Goal: Contribute content: Contribute content

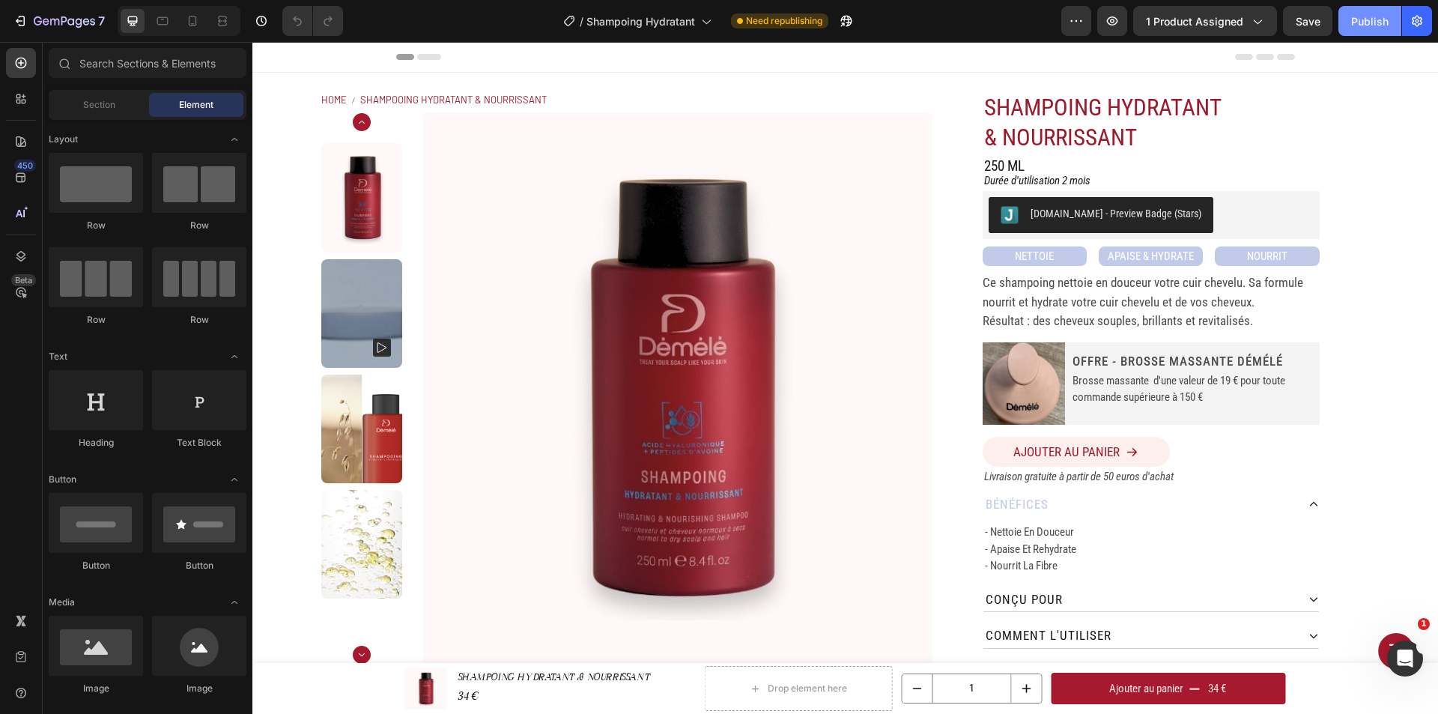
click at [1355, 24] on div "Publish" at bounding box center [1369, 21] width 37 height 16
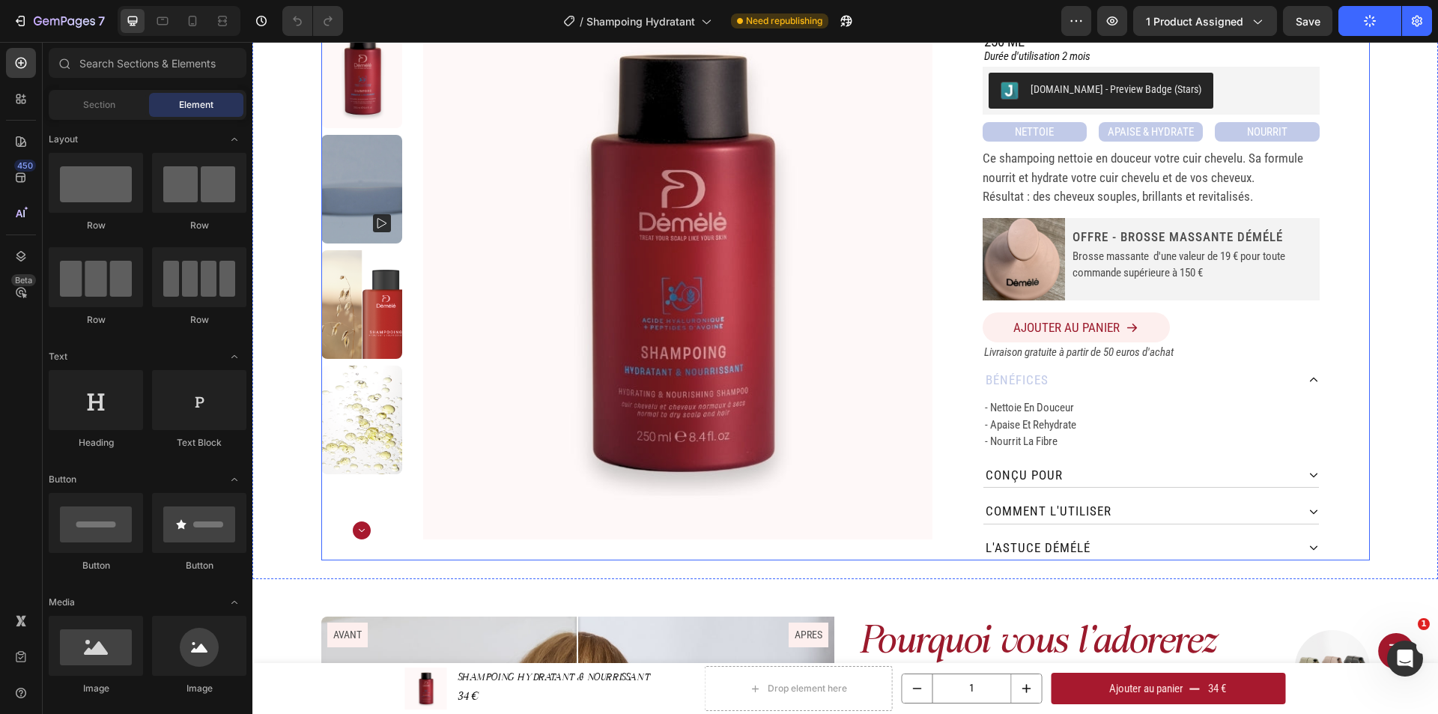
scroll to position [150, 0]
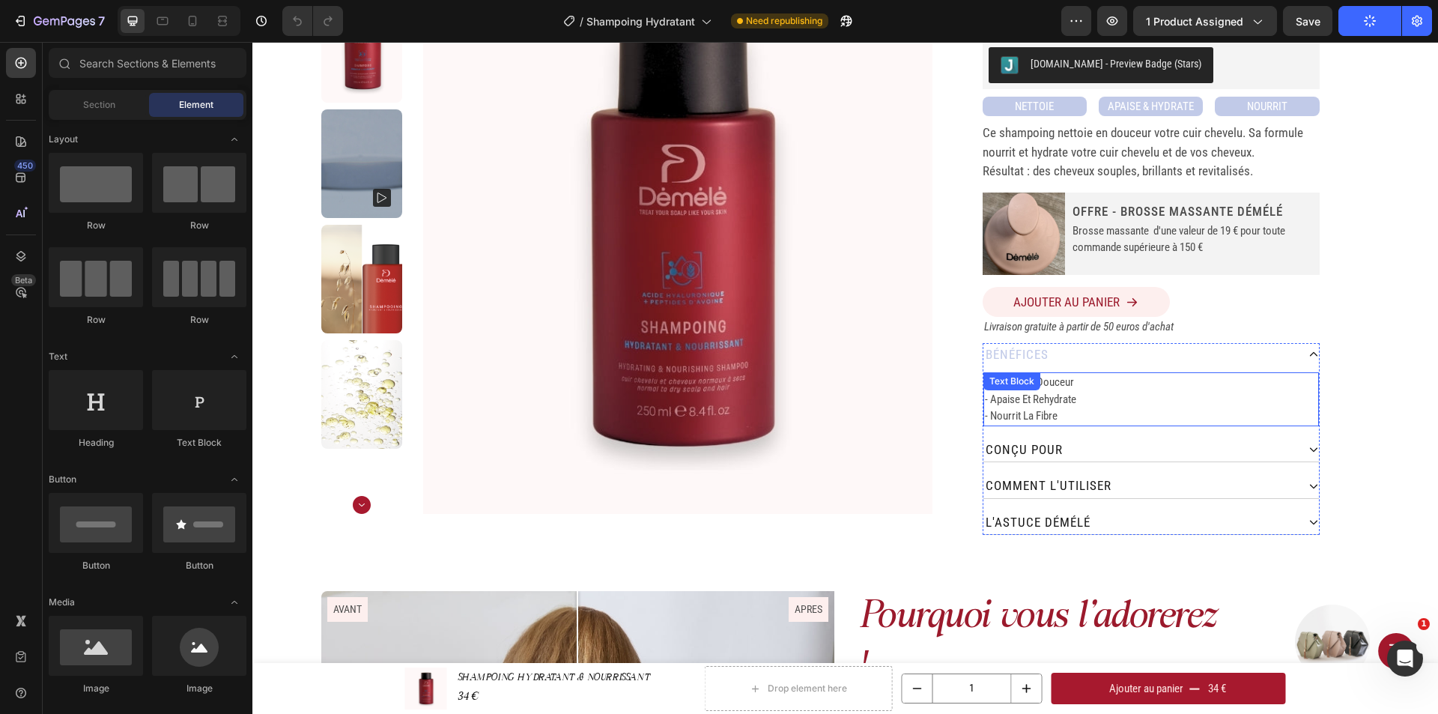
click at [1091, 424] on p "- nourrit la fibre" at bounding box center [1151, 415] width 332 height 17
click at [1076, 422] on p "- nourrit la fibre" at bounding box center [1151, 415] width 332 height 17
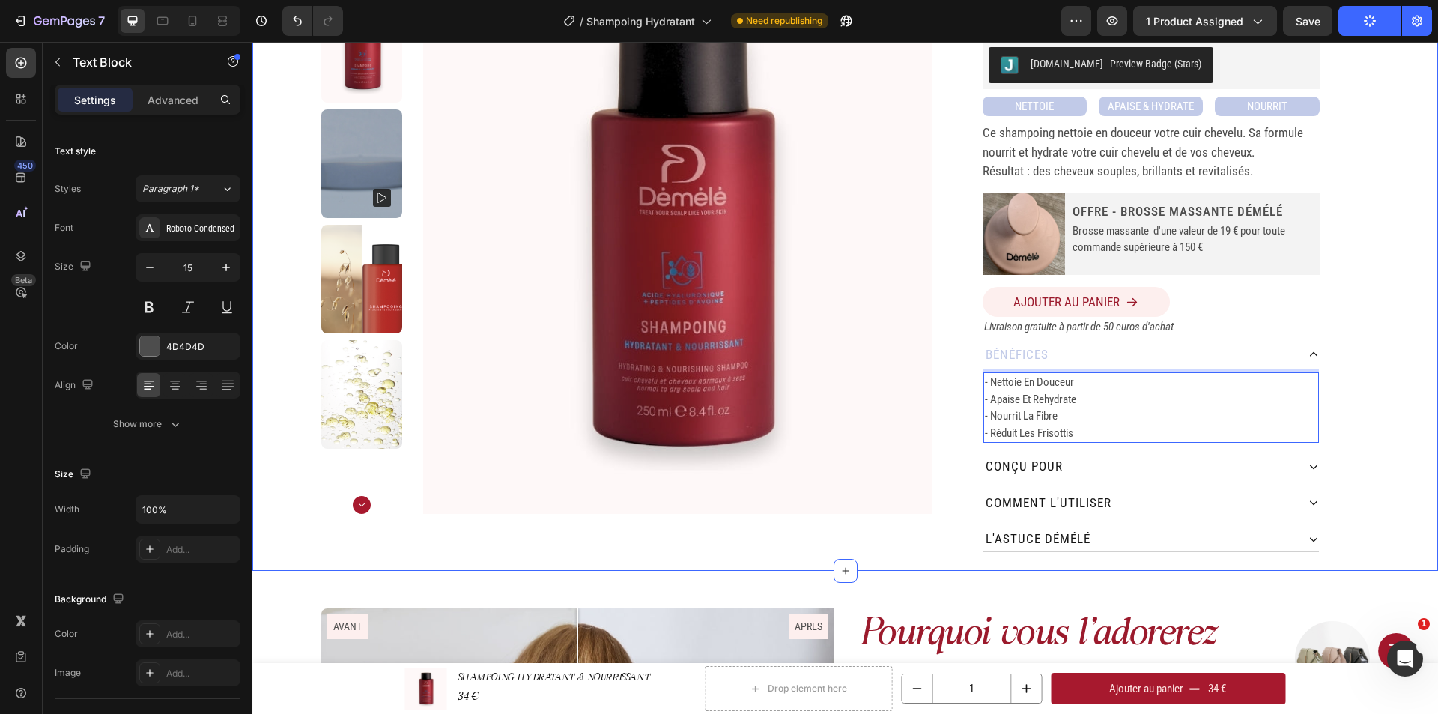
click at [1374, 383] on div "Home SHAMPOOING HYDRATANT & NOURRISSANT Breadcrumb Product Images SHAMPOING HYD…" at bounding box center [844, 247] width 1185 height 648
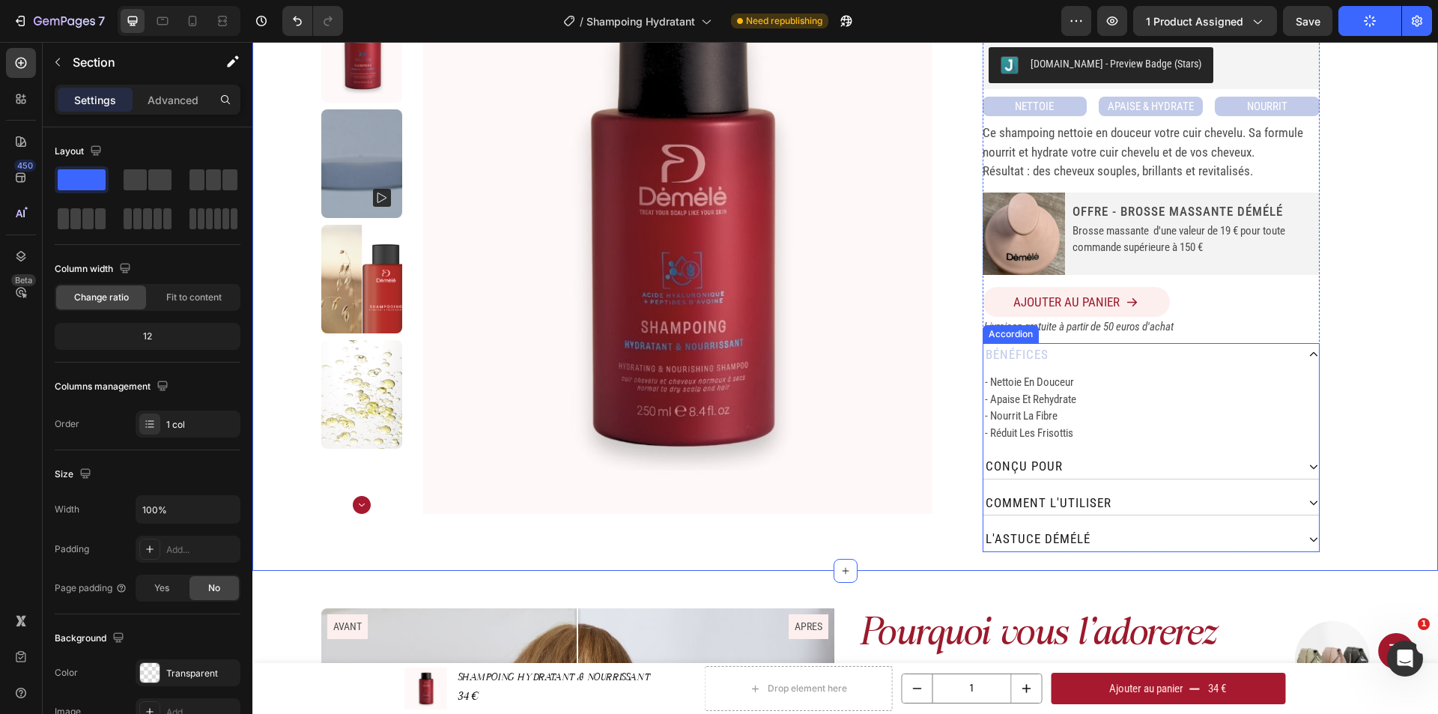
click at [1247, 353] on div "bénéfices" at bounding box center [1139, 355] width 313 height 24
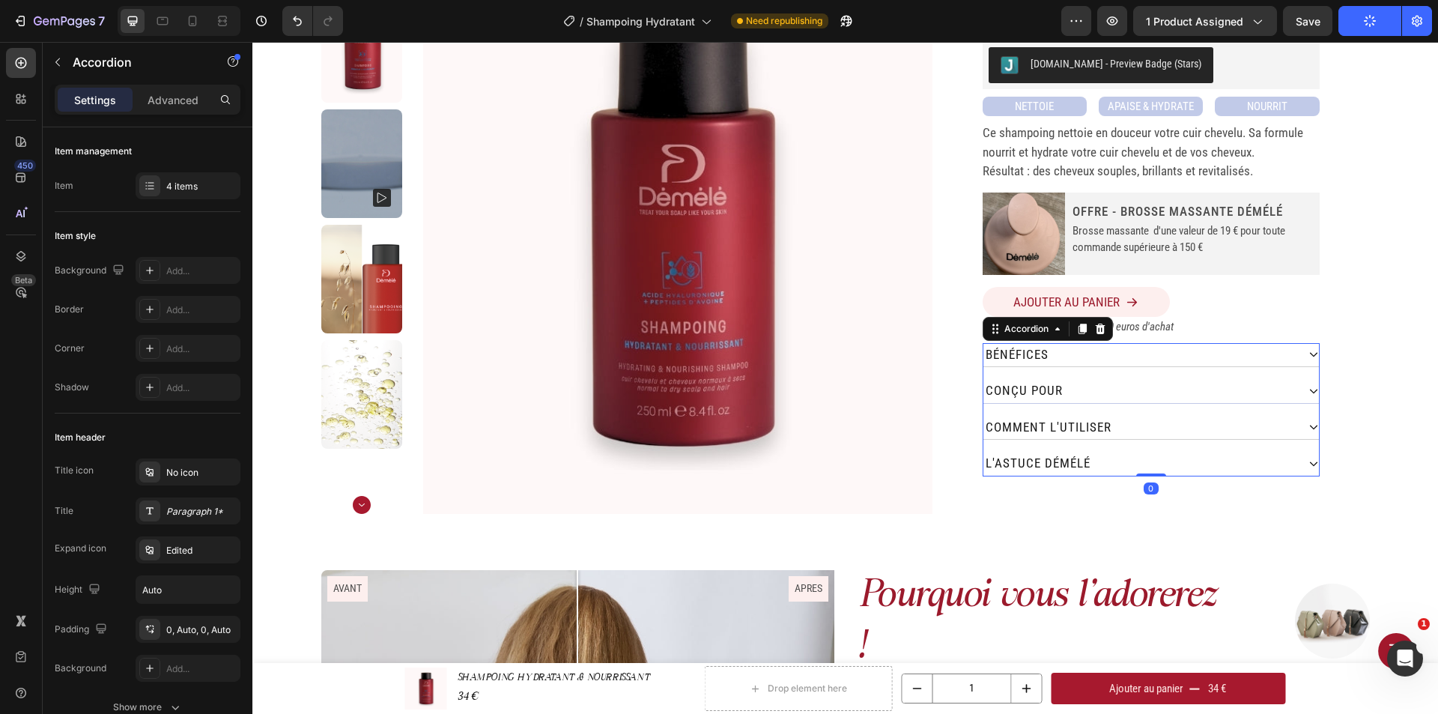
click at [1238, 384] on div "conçu pour" at bounding box center [1139, 391] width 313 height 24
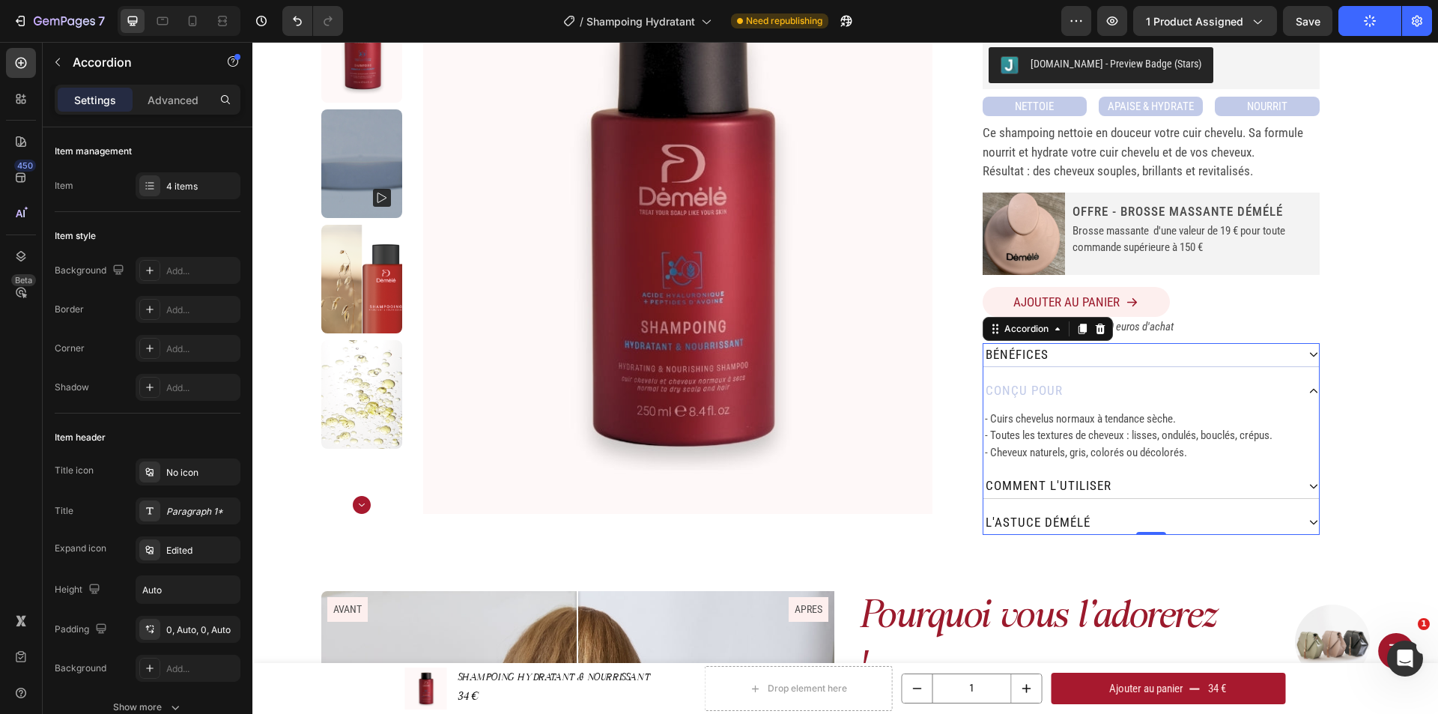
click at [1233, 360] on div "bénéfices" at bounding box center [1139, 355] width 313 height 24
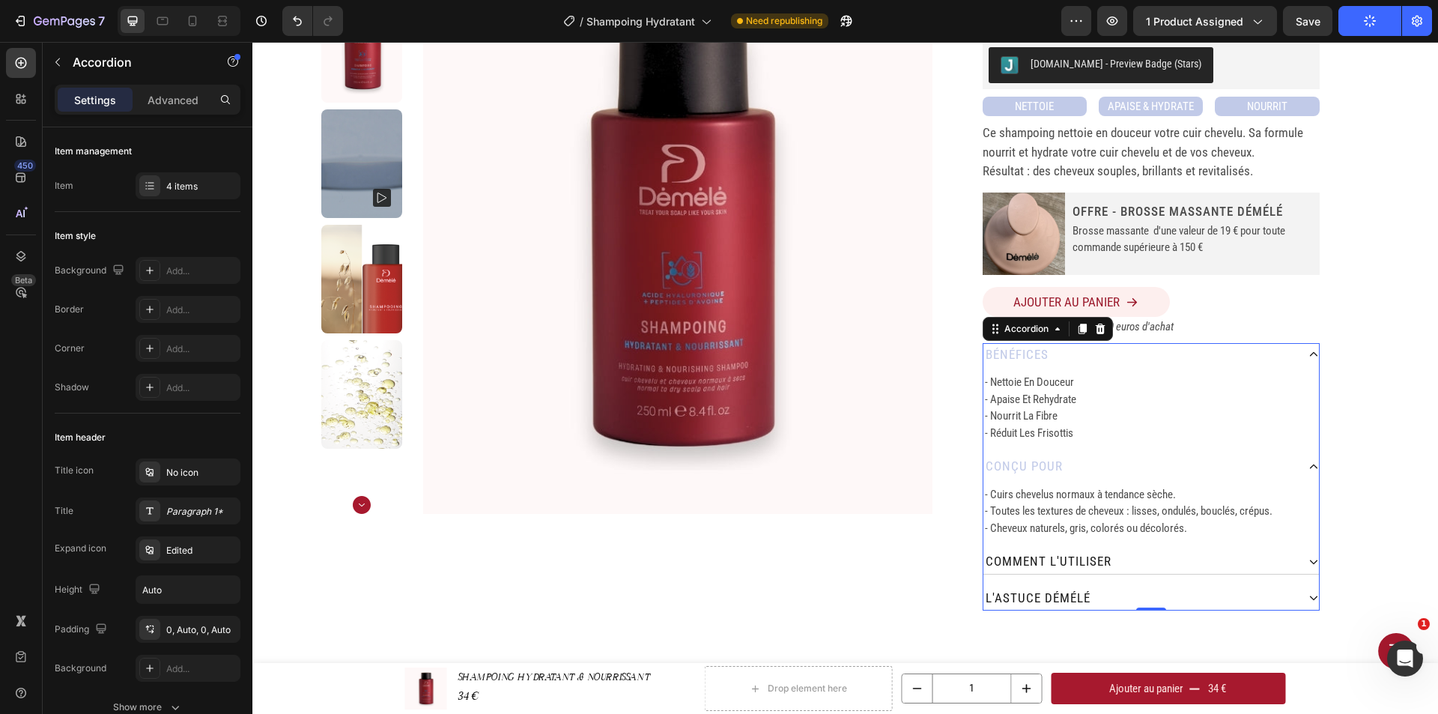
click at [1233, 360] on div "bénéfices" at bounding box center [1139, 355] width 313 height 24
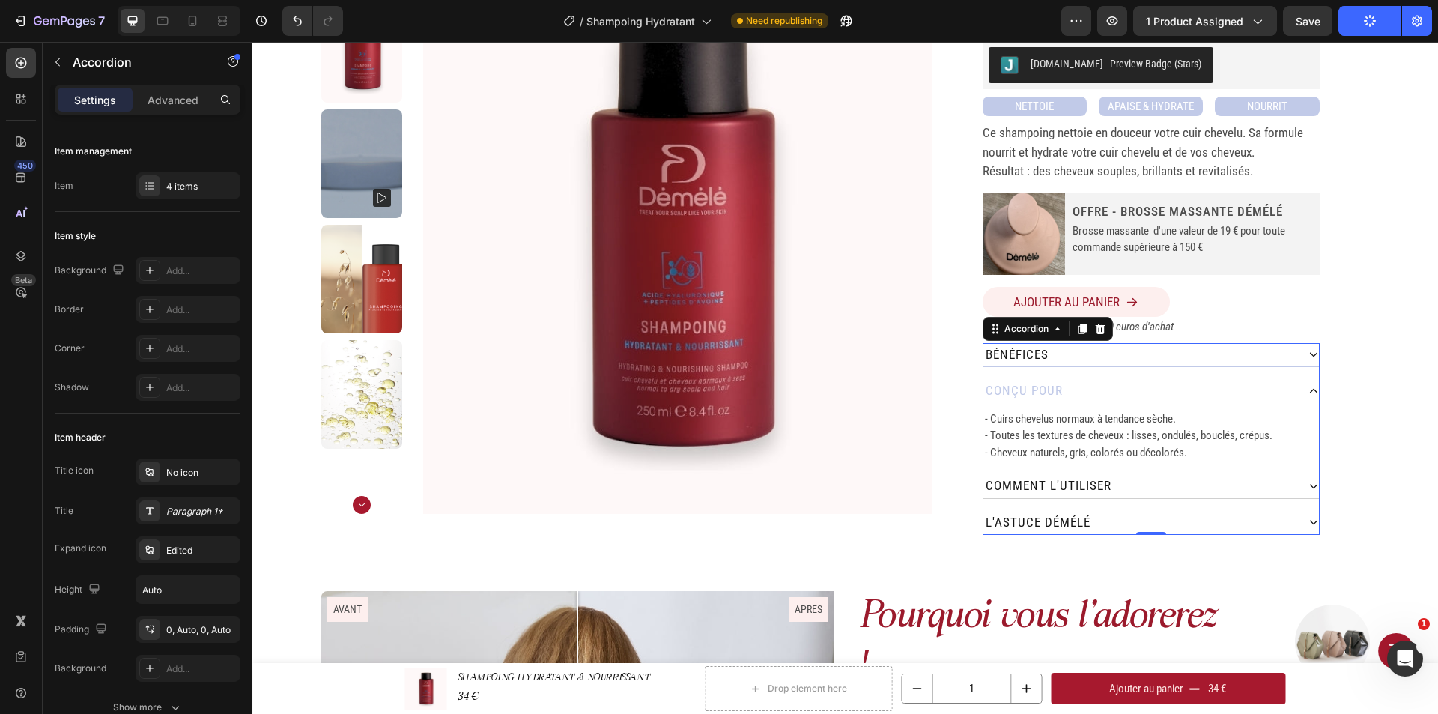
click at [1086, 356] on div "bénéfices" at bounding box center [1139, 355] width 313 height 24
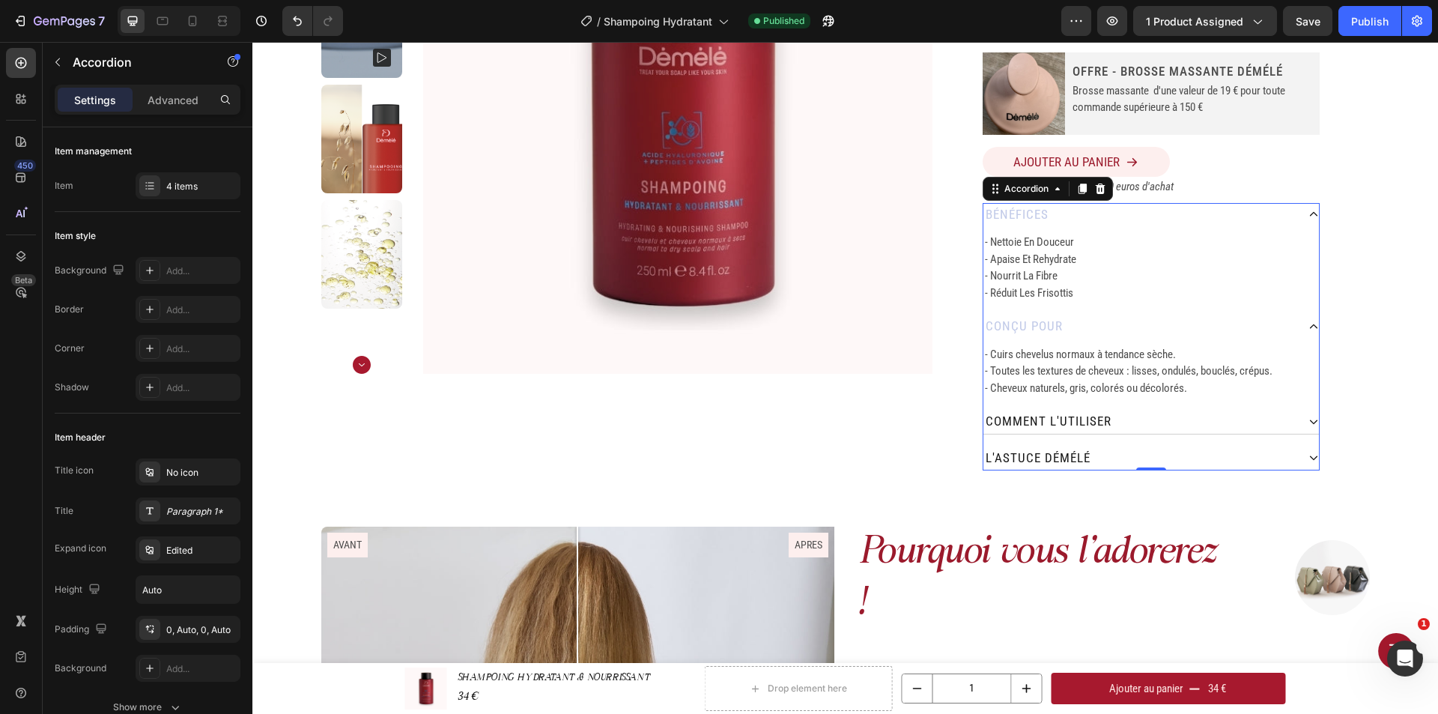
scroll to position [300, 0]
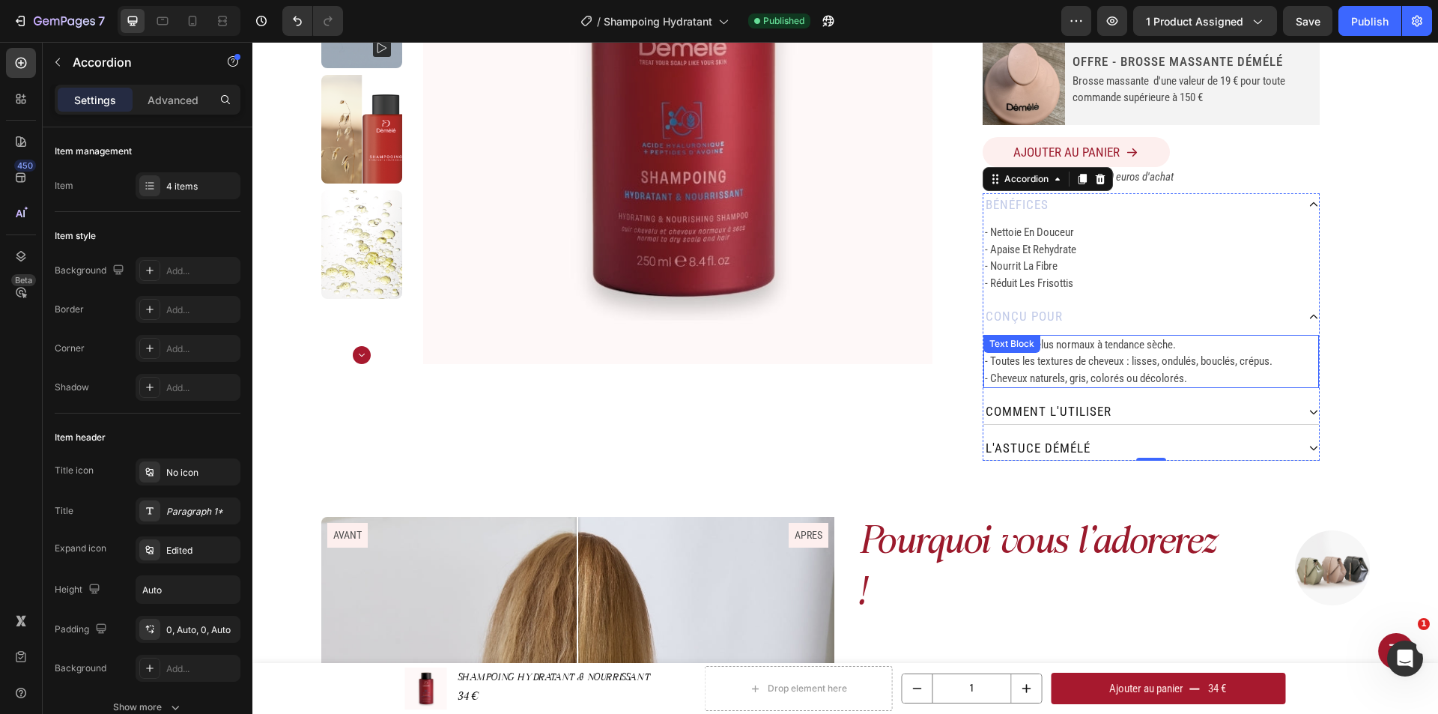
click at [1169, 344] on p "- Cuirs chevelus normaux à tendance sèche." at bounding box center [1151, 344] width 332 height 17
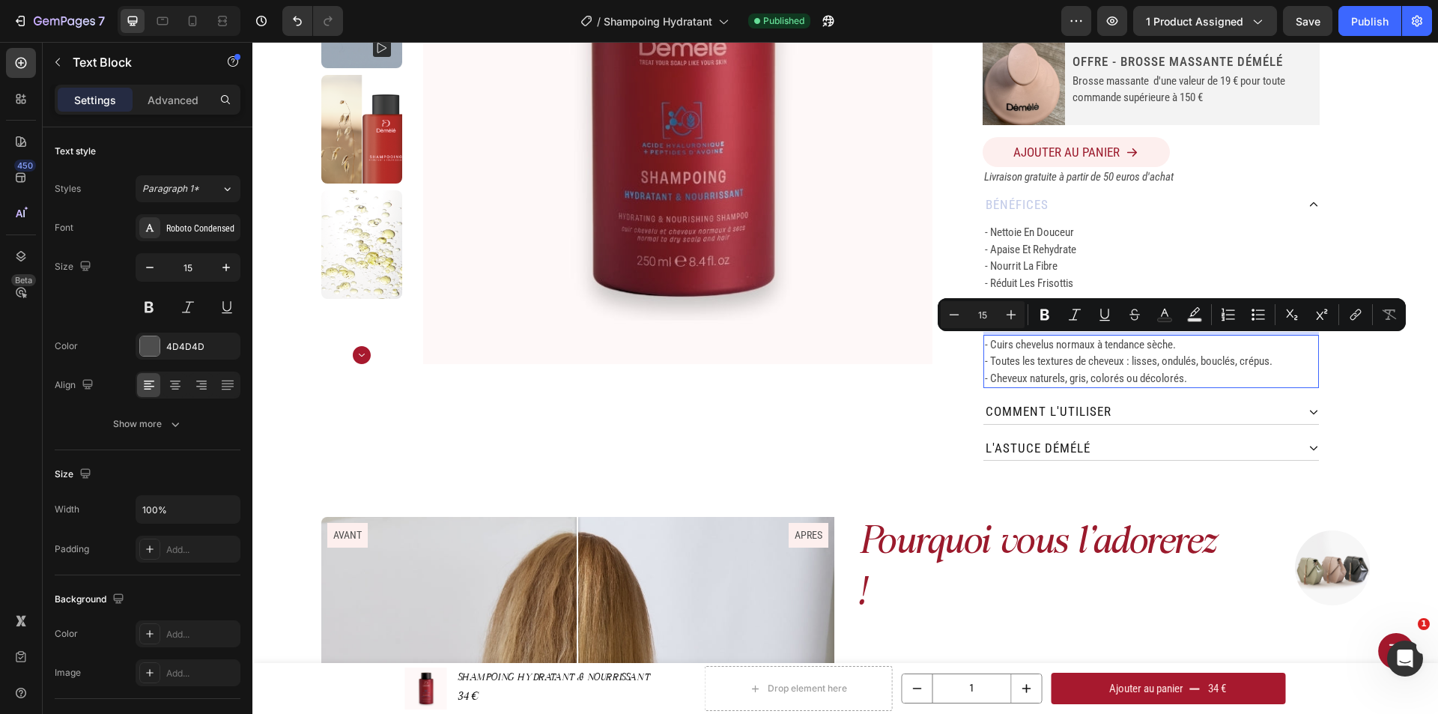
click at [1051, 347] on p "- Cuirs chevelus normaux à tendance sèche." at bounding box center [1151, 344] width 332 height 17
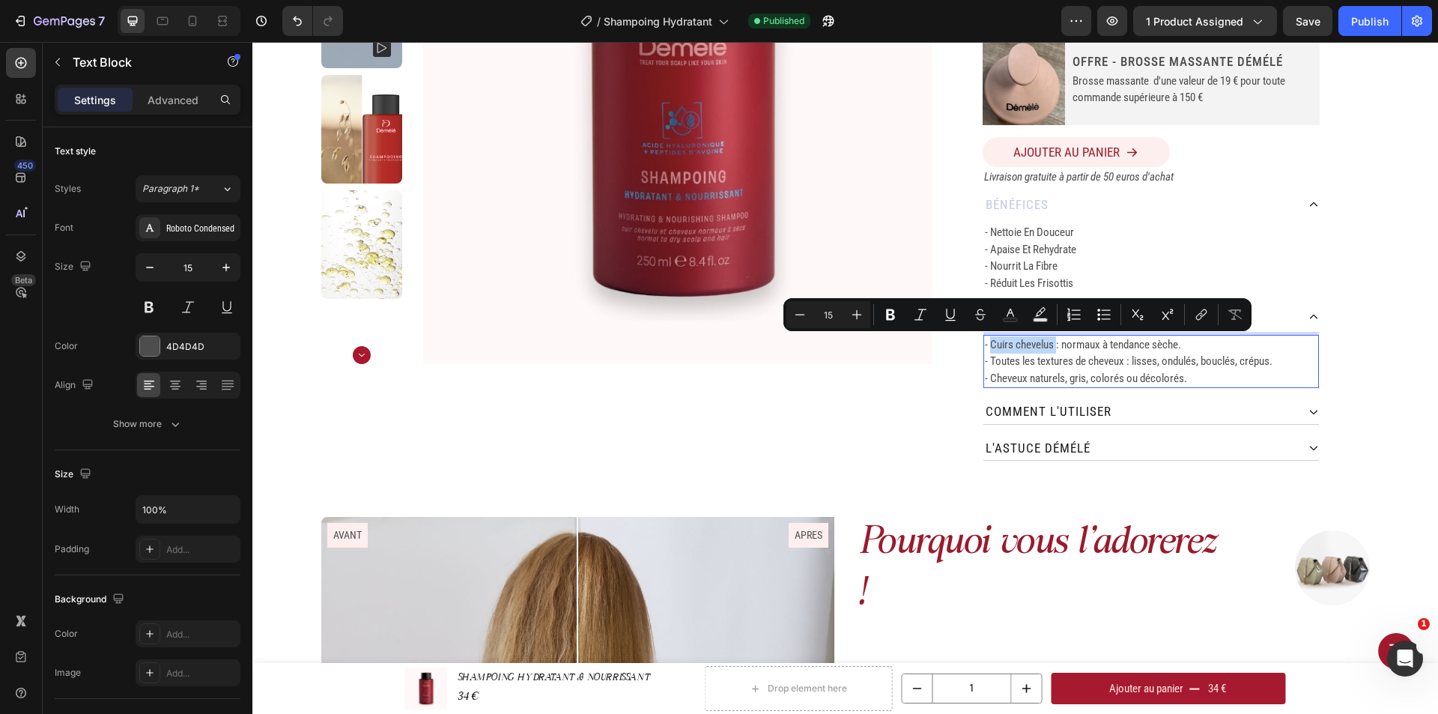
drag, startPoint x: 986, startPoint y: 344, endPoint x: 1051, endPoint y: 347, distance: 65.3
click at [1051, 347] on p "- Cuirs chevelus : normaux à tendance sèche." at bounding box center [1151, 344] width 332 height 17
click at [886, 312] on icon "Editor contextual toolbar" at bounding box center [890, 314] width 15 height 15
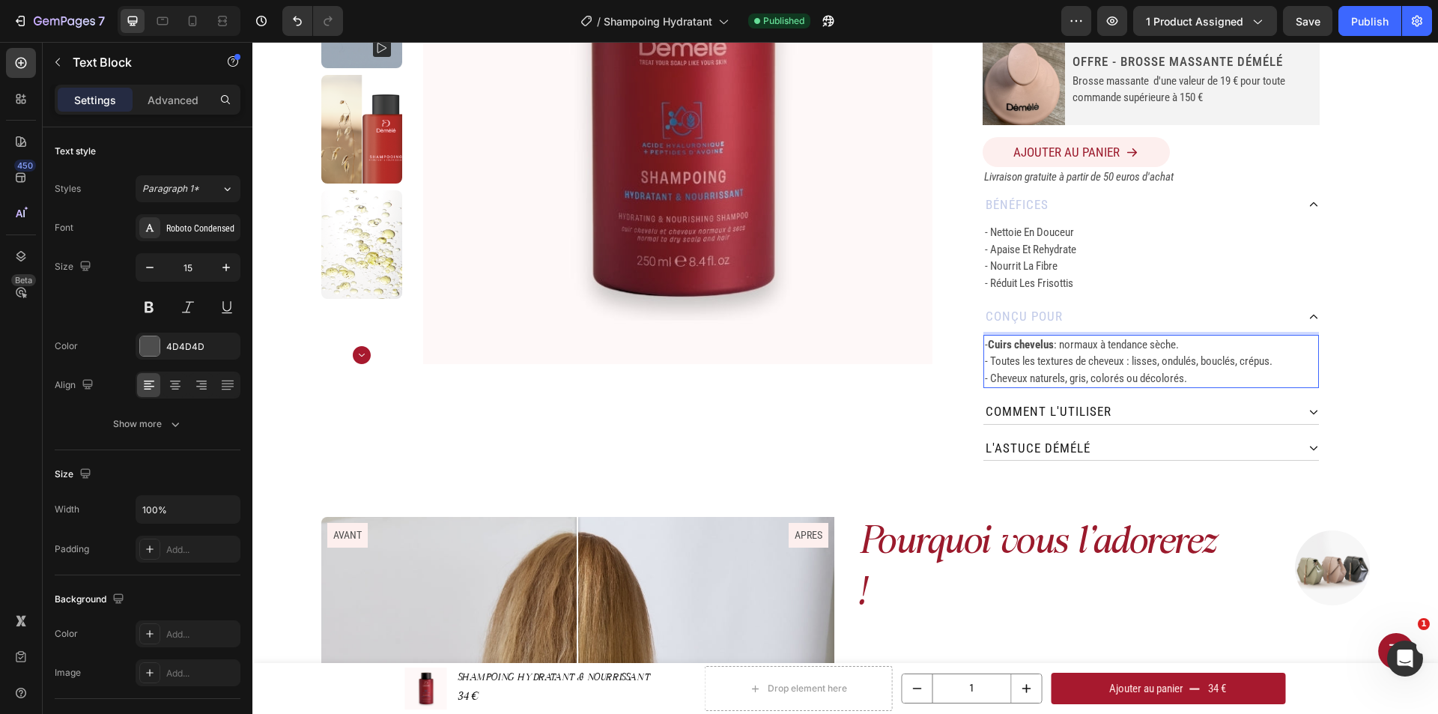
click at [1020, 344] on strong "Cuirs chevelus" at bounding box center [1021, 344] width 66 height 13
click at [988, 344] on strong "Cuirs chevelus" at bounding box center [1021, 344] width 66 height 13
drag, startPoint x: 986, startPoint y: 344, endPoint x: 1051, endPoint y: 347, distance: 64.5
click at [1051, 347] on strong "Cuirs chevelus" at bounding box center [1021, 344] width 66 height 13
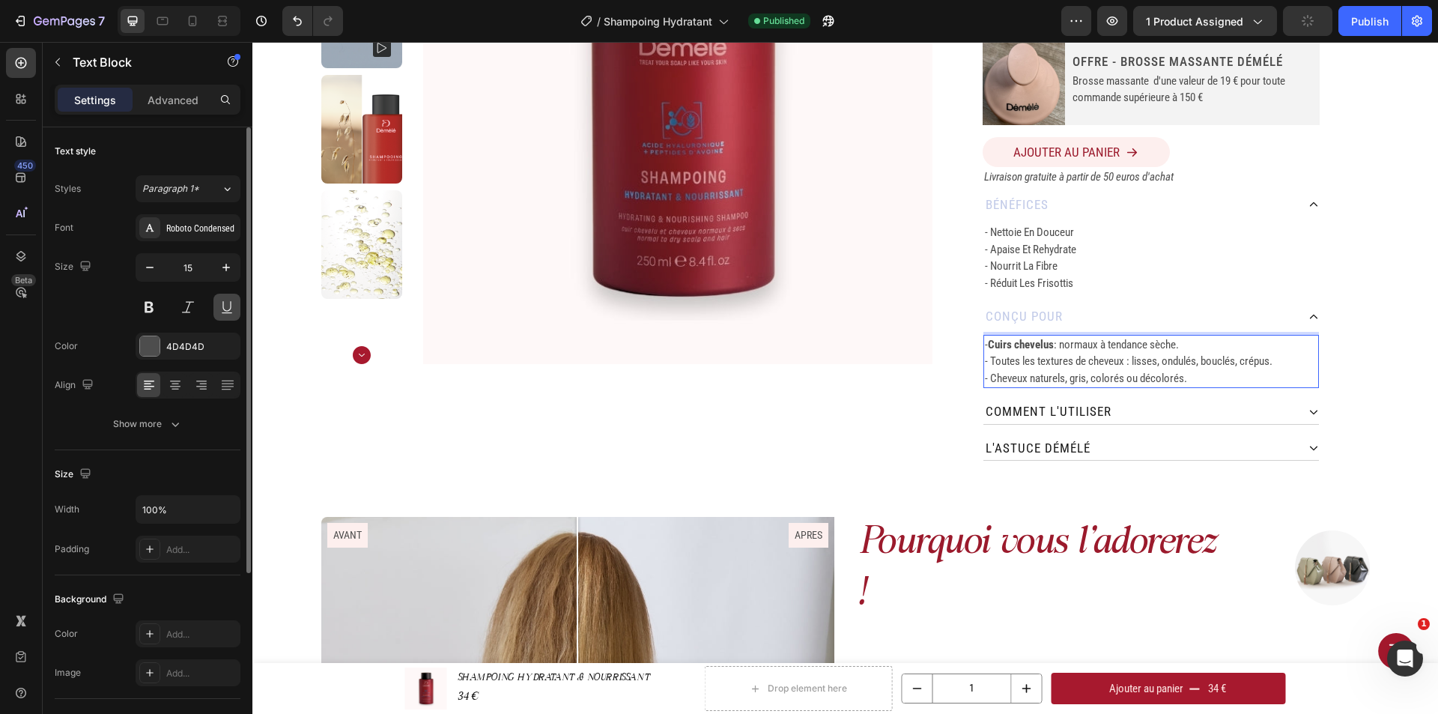
drag, startPoint x: 222, startPoint y: 305, endPoint x: 830, endPoint y: 359, distance: 611.1
click at [222, 305] on button at bounding box center [226, 307] width 27 height 27
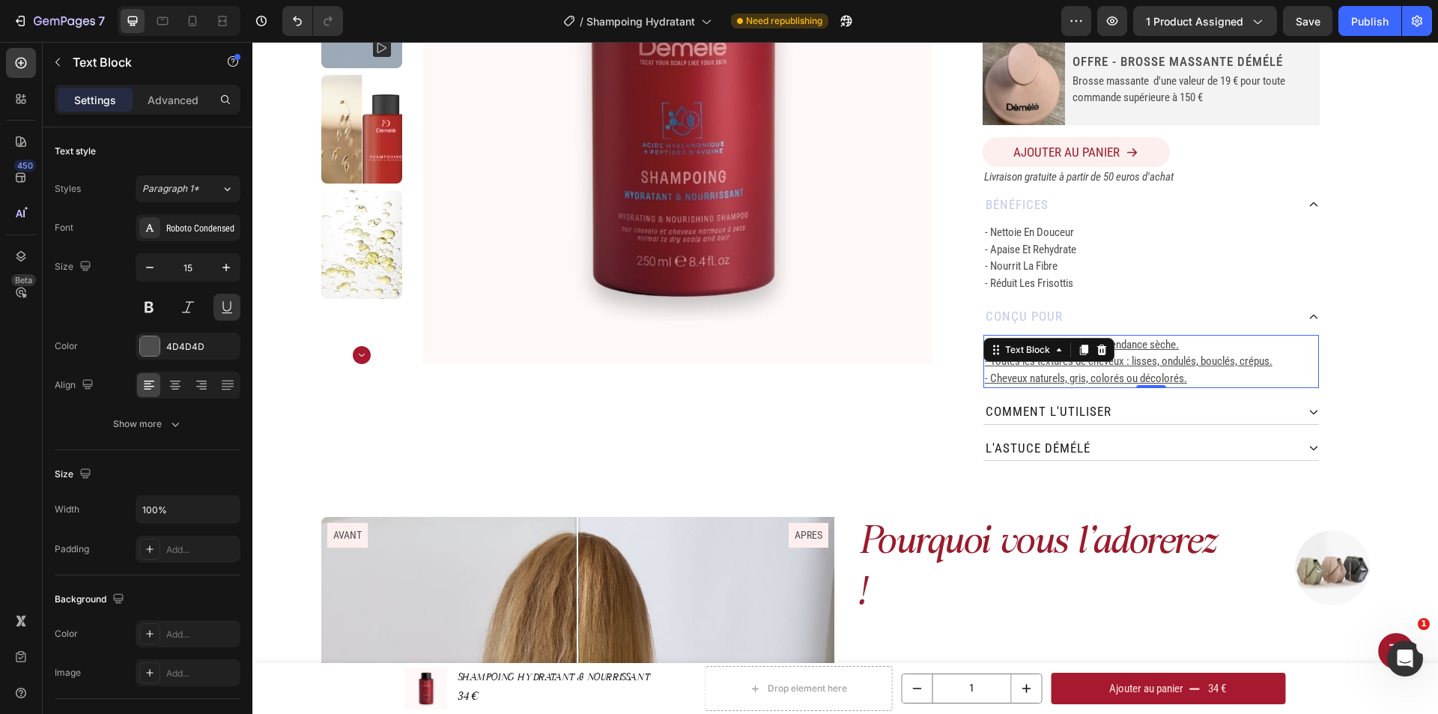
click at [1021, 362] on p "- Toutes les textures de cheveux : lisses, ondulés, bouclés, crépus." at bounding box center [1151, 361] width 332 height 17
click at [300, 18] on icon "Undo/Redo" at bounding box center [297, 20] width 15 height 15
click at [1096, 380] on p "- Cheveux naturels, gris, colorés ou décolorés." at bounding box center [1151, 378] width 332 height 17
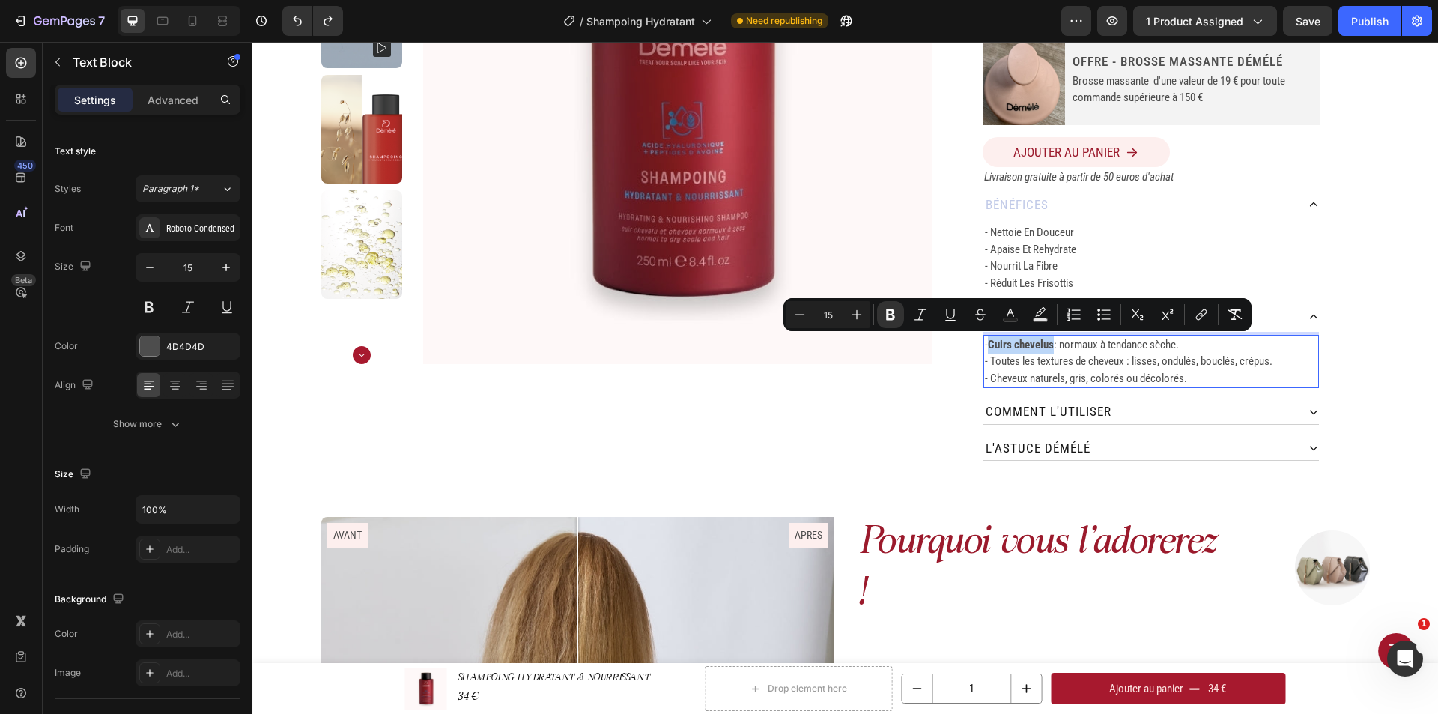
drag, startPoint x: 1050, startPoint y: 344, endPoint x: 987, endPoint y: 343, distance: 62.9
click at [988, 343] on strong "Cuirs chevelus" at bounding box center [1021, 344] width 66 height 13
click at [952, 318] on icon "Editor contextual toolbar" at bounding box center [950, 313] width 8 height 10
click at [989, 358] on p "- Toutes les textures de cheveux : lisses, ondulés, bouclés, crépus." at bounding box center [1151, 361] width 332 height 17
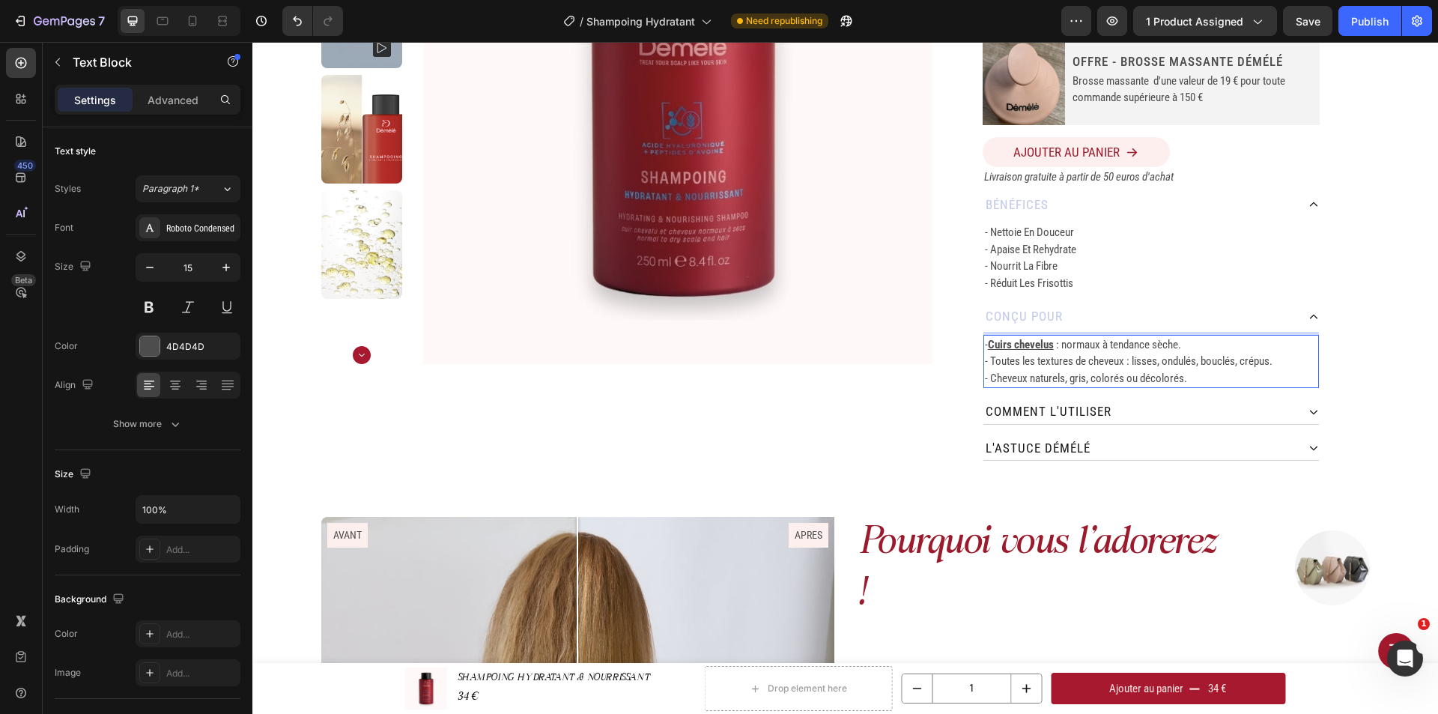
click at [985, 361] on p "- Toutes les textures de cheveux : lisses, ondulés, bouclés, crépus." at bounding box center [1151, 361] width 332 height 17
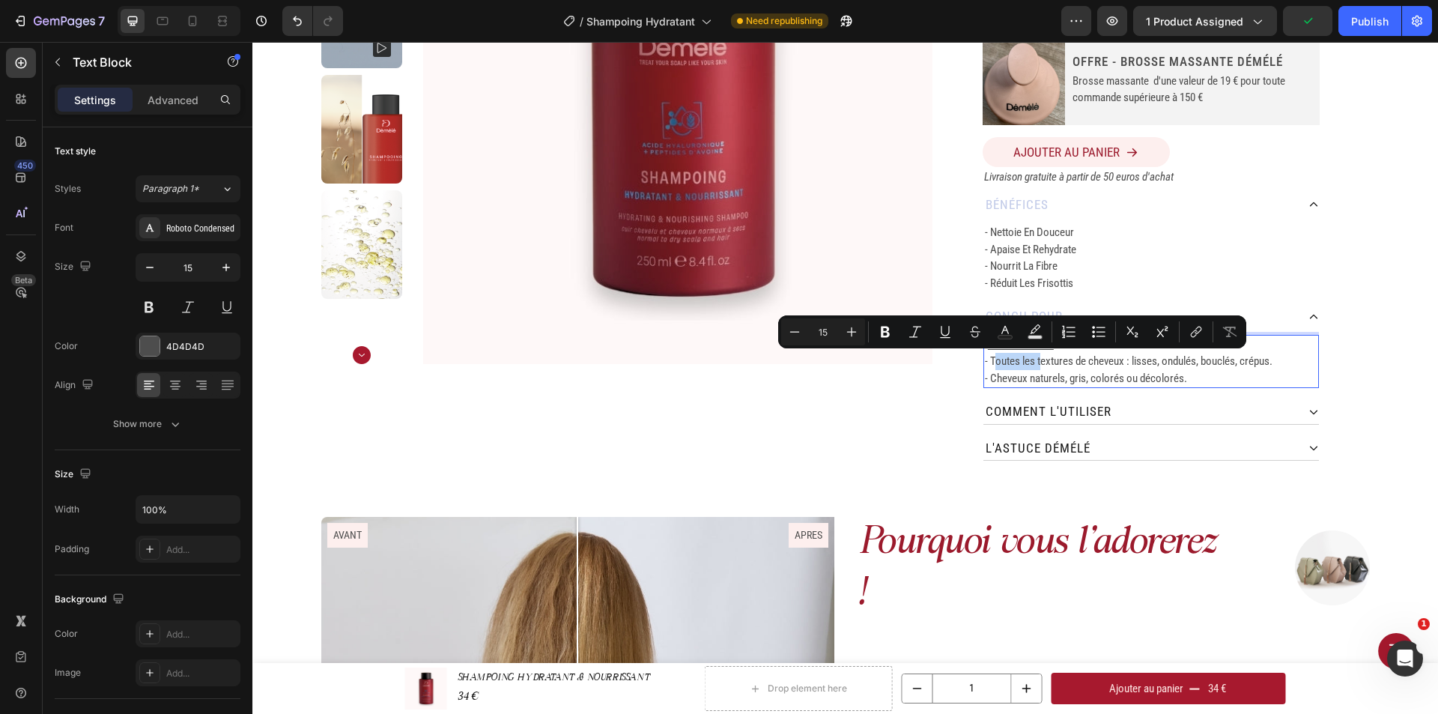
drag, startPoint x: 991, startPoint y: 362, endPoint x: 1035, endPoint y: 362, distance: 43.4
click at [1035, 362] on p "- Toutes les textures de cheveux : lisses, ondulés, bouclés, crépus." at bounding box center [1151, 361] width 332 height 17
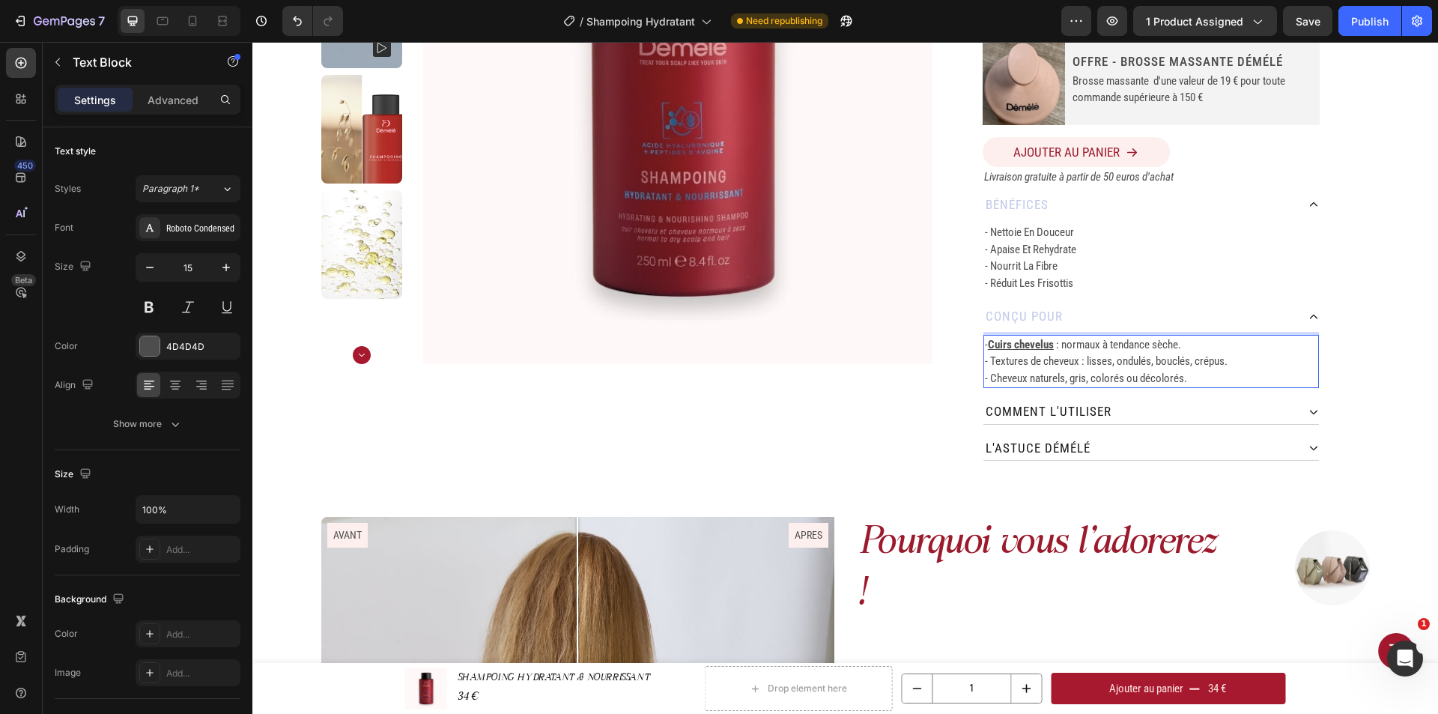
click at [1082, 362] on p "- Textures de cheveux : lisses, ondulés, bouclés, crépus." at bounding box center [1151, 361] width 332 height 17
drag, startPoint x: 985, startPoint y: 360, endPoint x: 1014, endPoint y: 356, distance: 28.7
click at [1014, 356] on p "- Textures de cheveux : toutes, lisses, ondulés, bouclés, crépus." at bounding box center [1151, 361] width 332 height 17
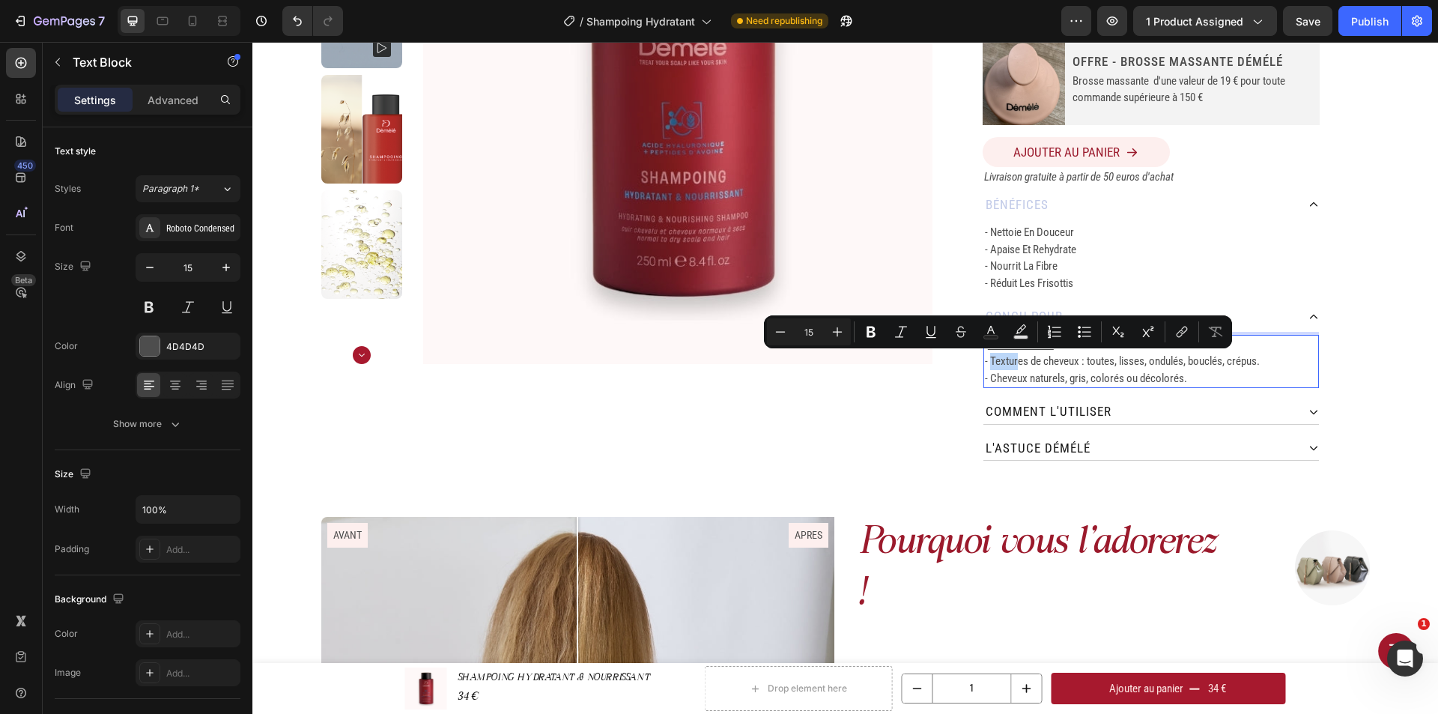
click at [994, 361] on p "- Textures de cheveux : toutes, lisses, ondulés, bouclés, crépus." at bounding box center [1151, 361] width 332 height 17
drag, startPoint x: 986, startPoint y: 361, endPoint x: 1074, endPoint y: 361, distance: 87.6
click at [1074, 361] on p "- Textures de cheveux : toutes, lisses, ondulés, bouclés, crépus." at bounding box center [1151, 361] width 332 height 17
click at [900, 334] on icon "Editor contextual toolbar" at bounding box center [901, 331] width 15 height 15
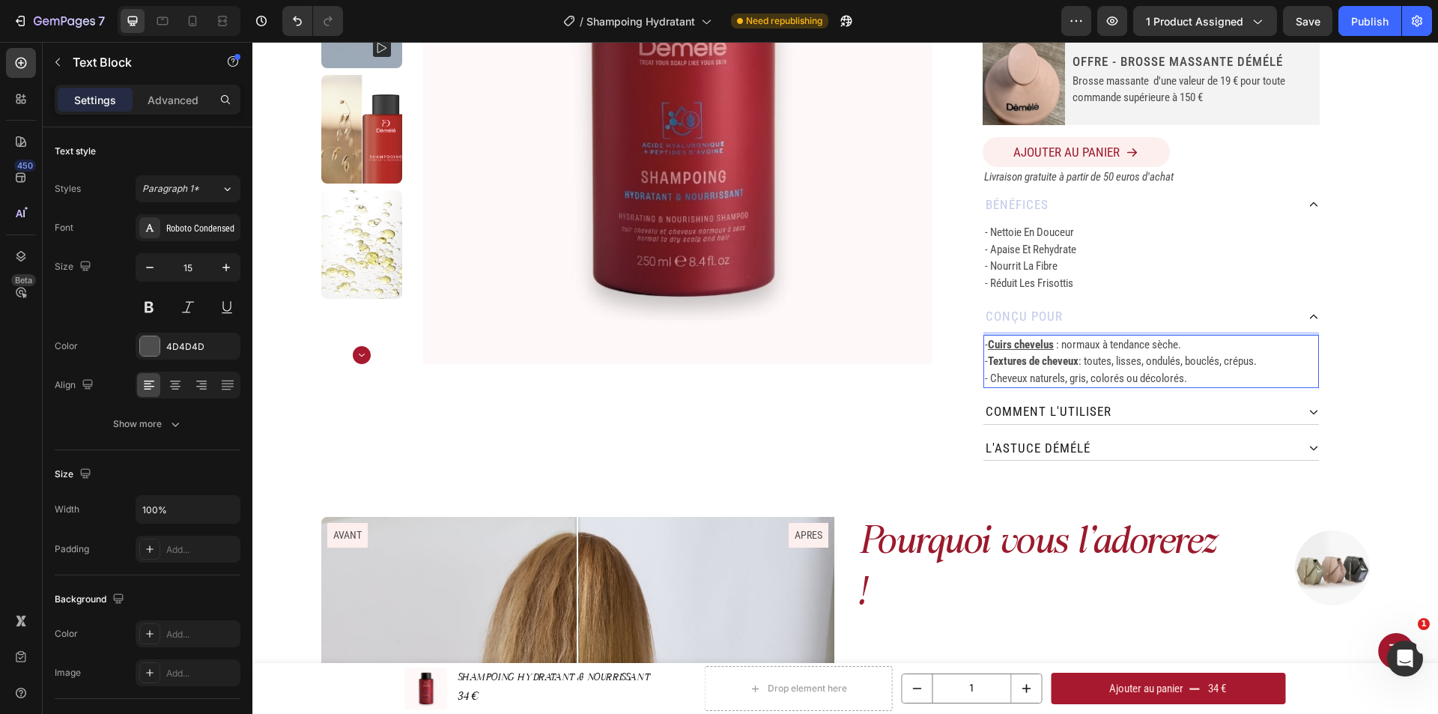
click at [956, 338] on div "SHAMPOING HYDRATANT & NOURRISSANT Product Title 250 ML Heading Row Durée d'util…" at bounding box center [1150, 126] width 437 height 669
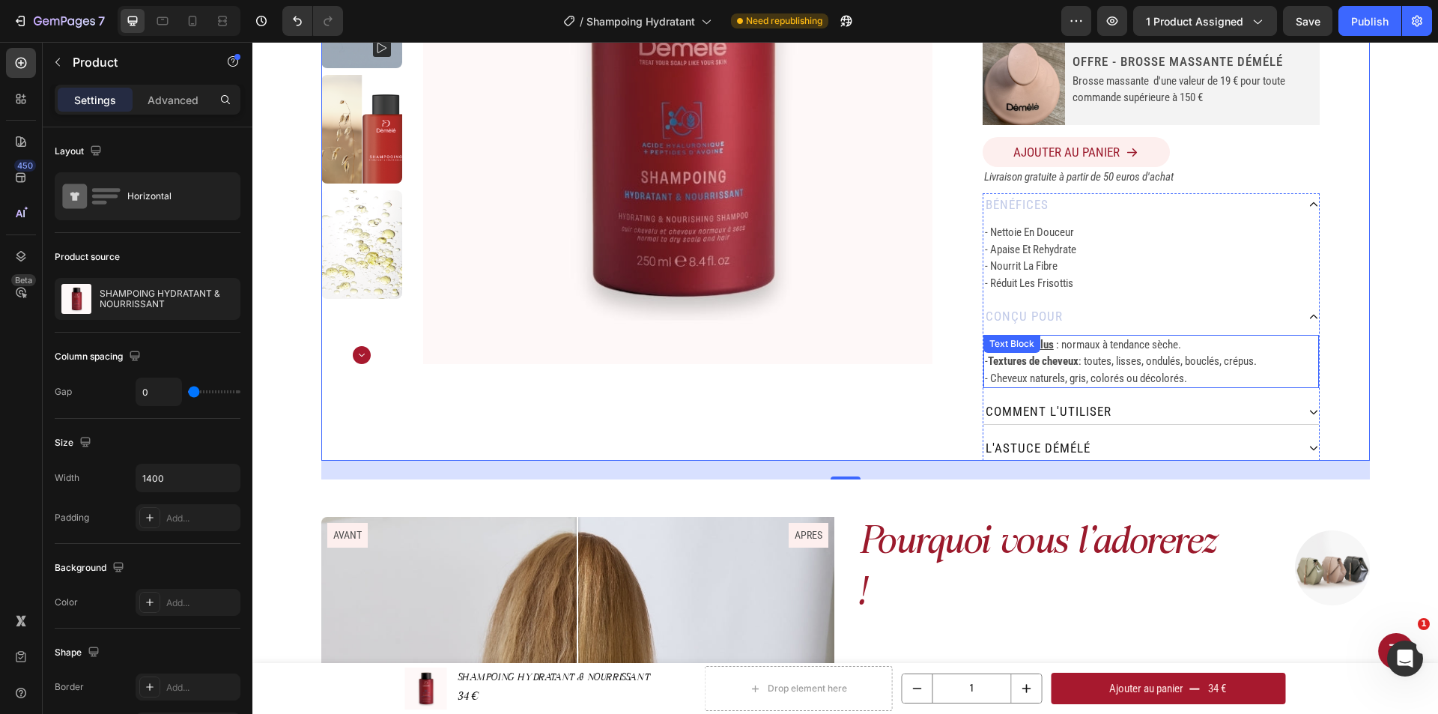
click at [1073, 365] on strong "Textures de cheveux" at bounding box center [1033, 360] width 91 height 13
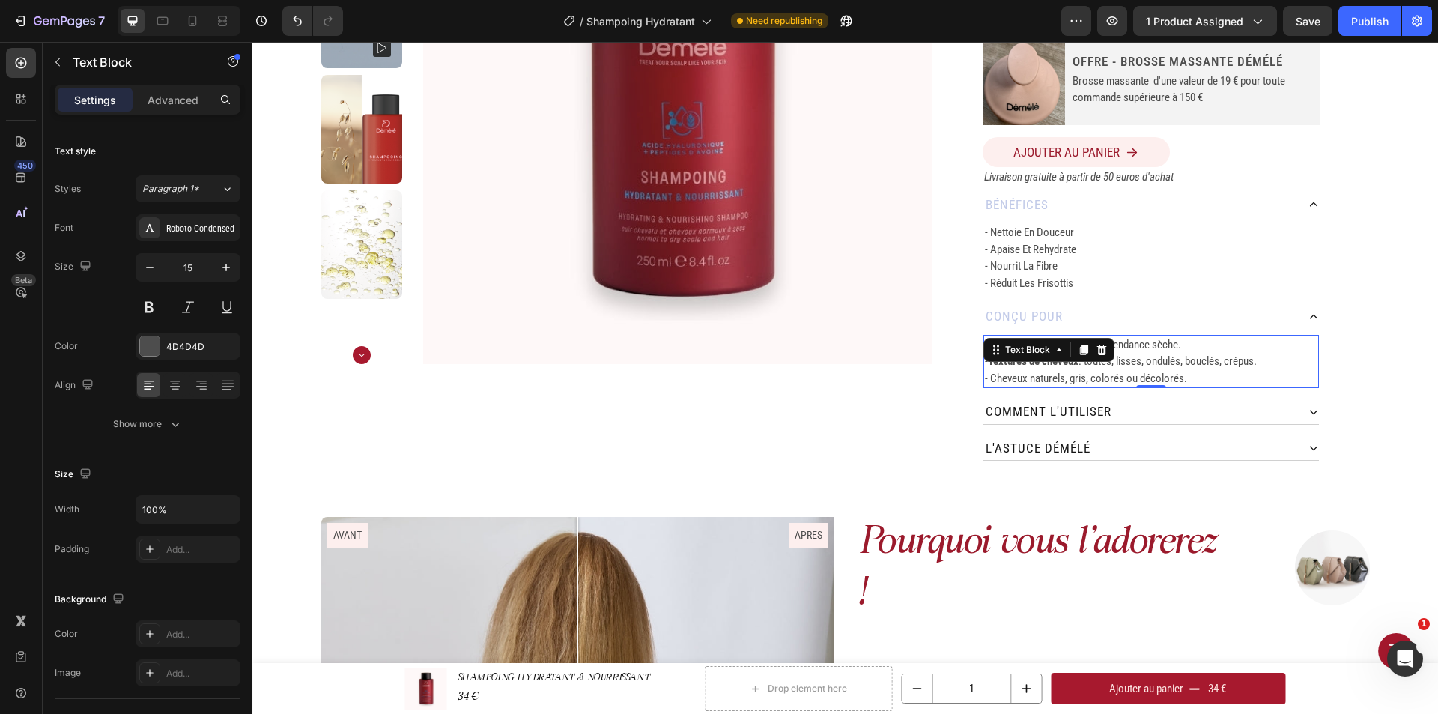
click at [1078, 360] on div "Text Block" at bounding box center [1048, 350] width 131 height 24
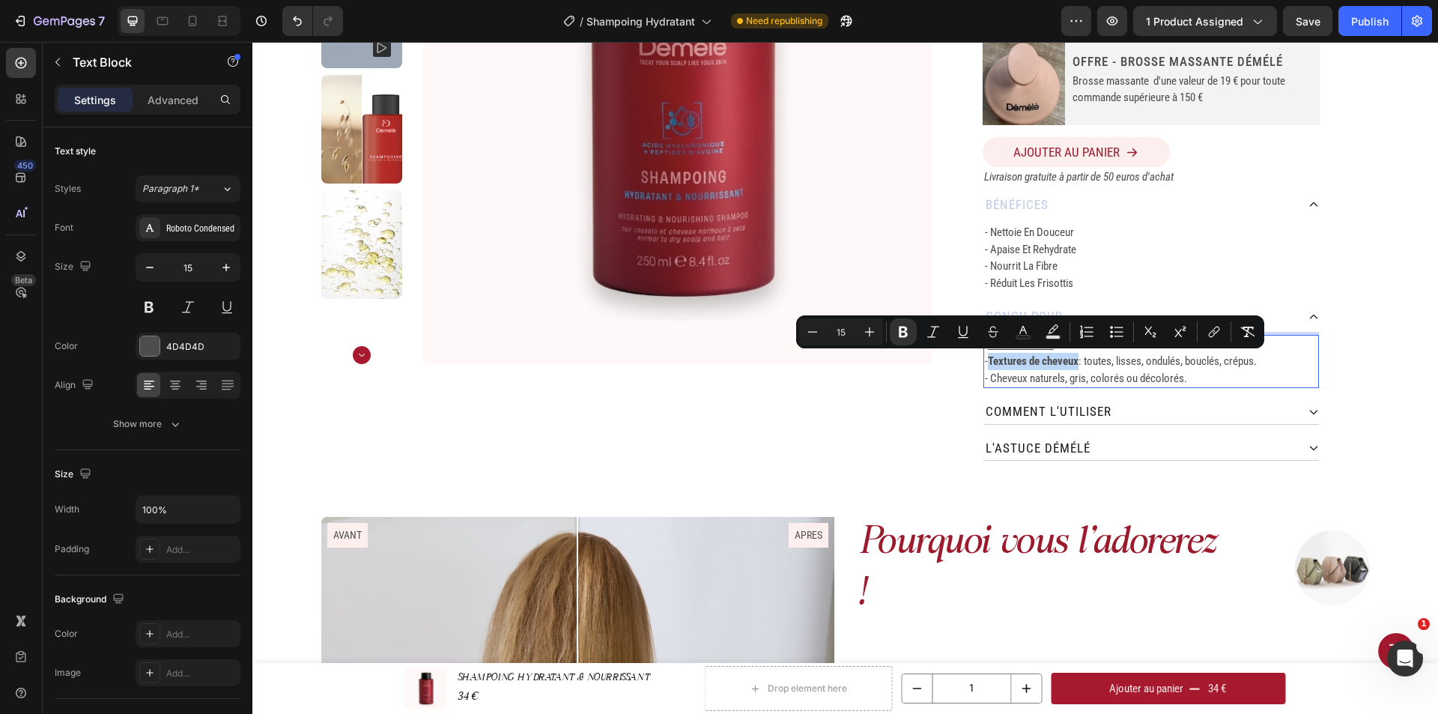
drag, startPoint x: 1075, startPoint y: 363, endPoint x: 985, endPoint y: 364, distance: 90.6
click at [966, 332] on icon "Editor contextual toolbar" at bounding box center [962, 331] width 15 height 15
click at [1033, 384] on p "- Cheveux naturels, gris, colorés ou décolorés." at bounding box center [1151, 378] width 332 height 17
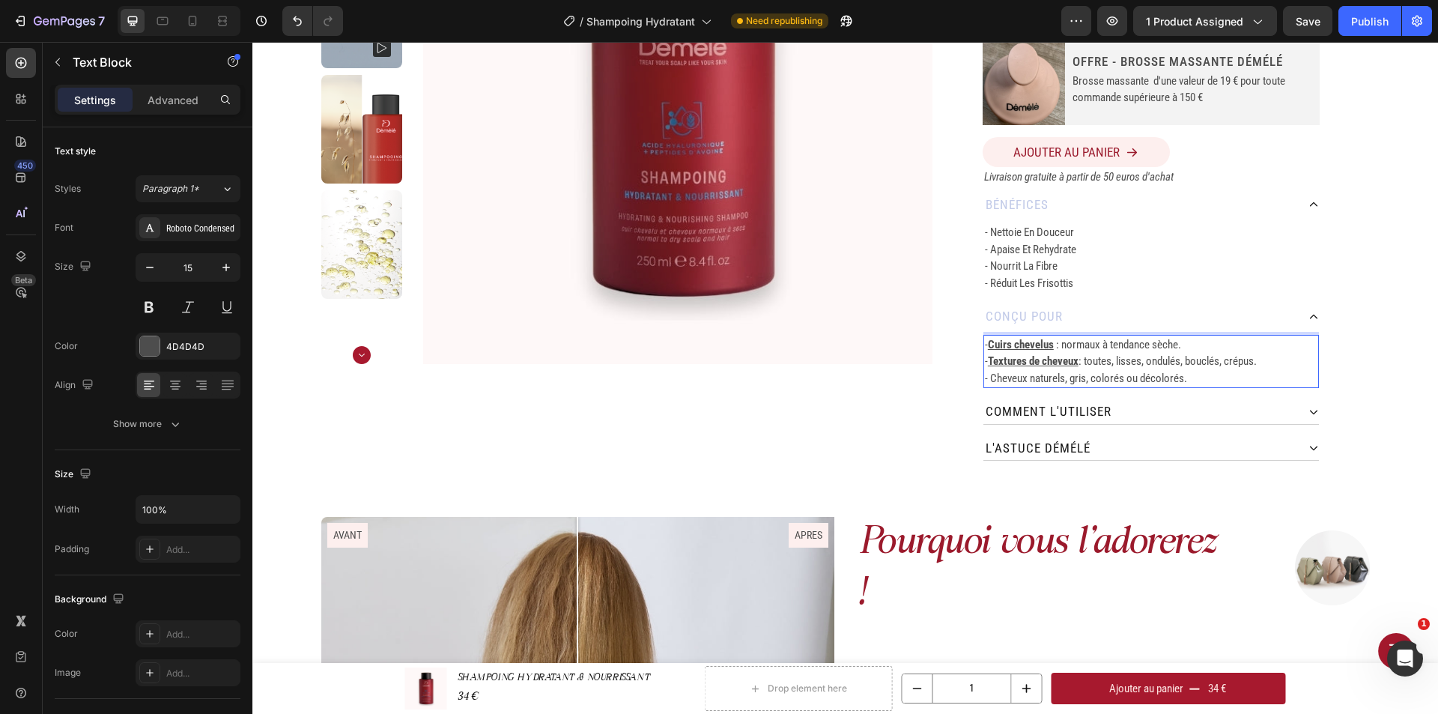
click at [990, 379] on p "- Cheveux naturels, gris, colorés ou décolorés." at bounding box center [1151, 378] width 332 height 17
click at [1024, 381] on p "- Cheveux naturels, gris, colorés ou décolorés." at bounding box center [1151, 378] width 332 height 17
click at [988, 381] on p "- Cheveux naturels, gris, colorés ou décolorés." at bounding box center [1151, 378] width 332 height 17
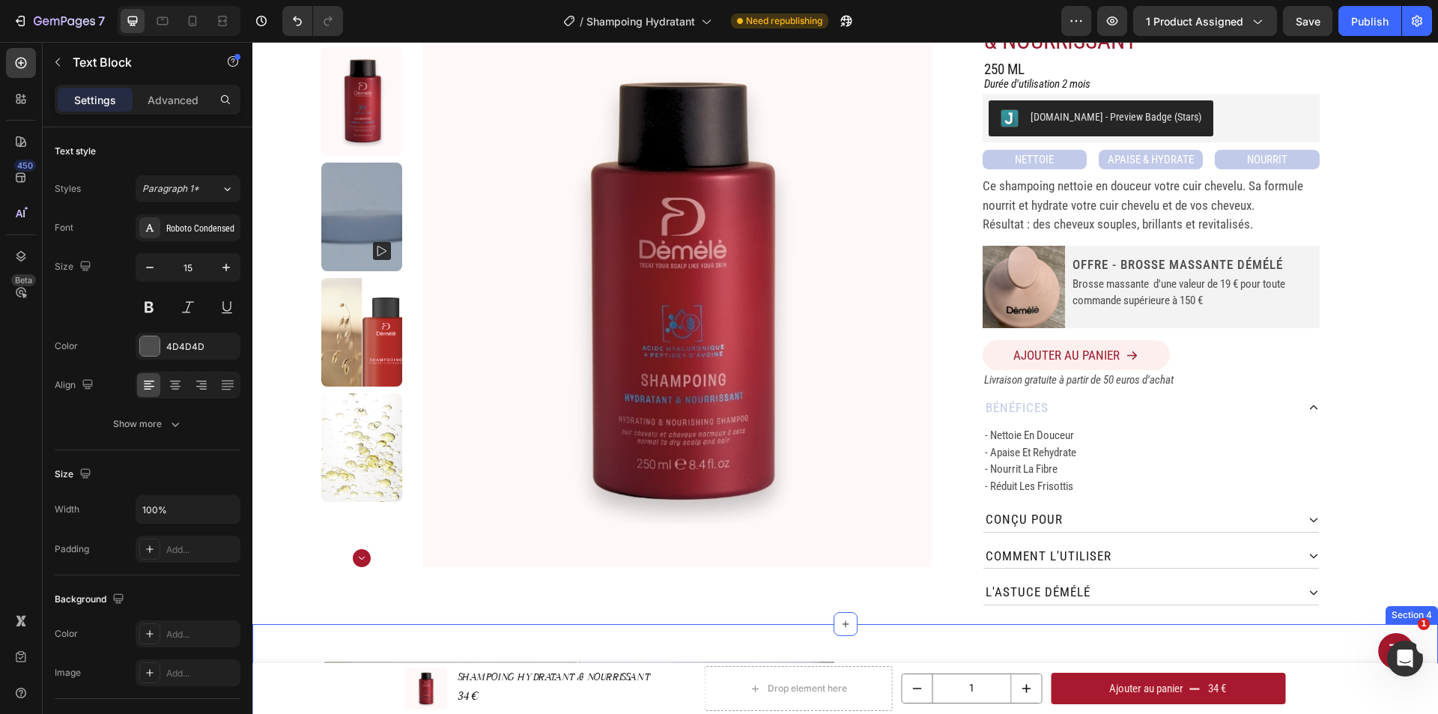
scroll to position [75, 0]
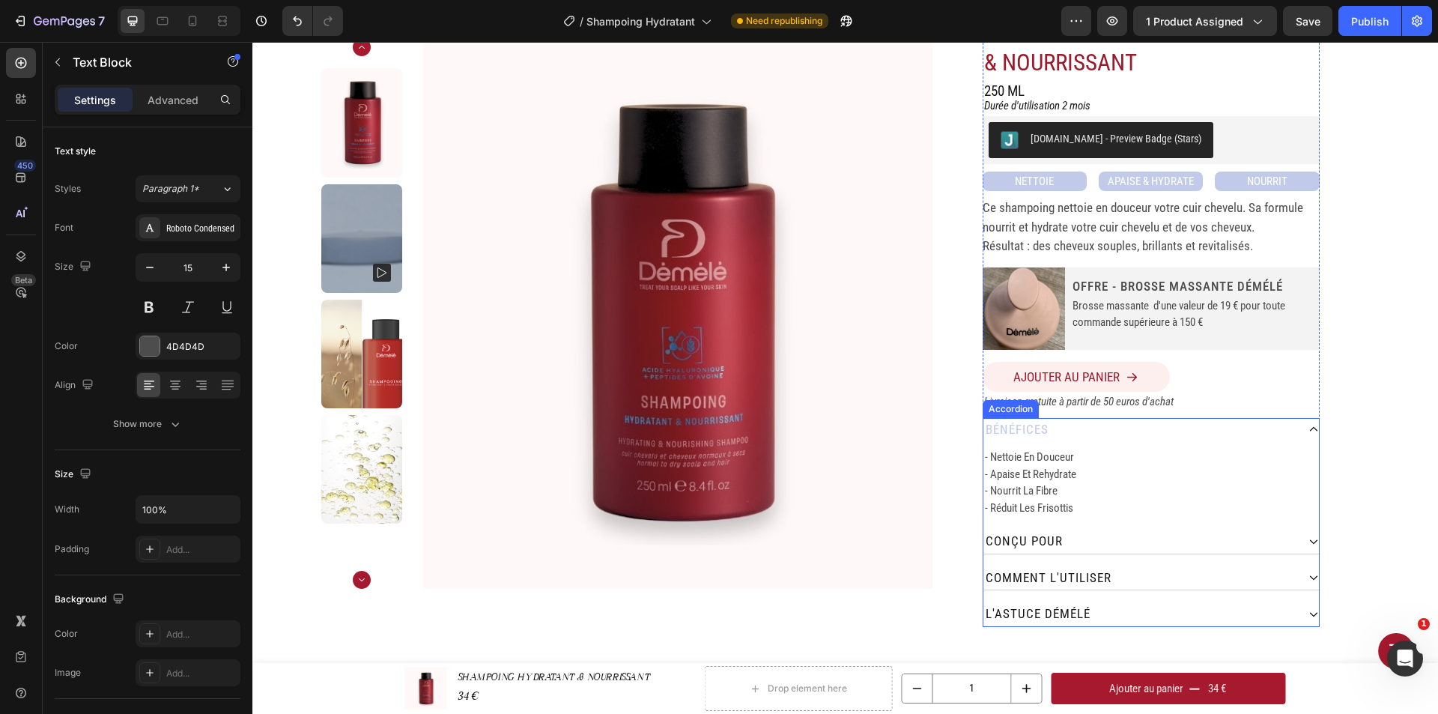
click at [1137, 526] on div "bénéfices - nettoie en douceur - apaise et rehydrate - nourrit la fibre - rédui…" at bounding box center [1150, 522] width 337 height 209
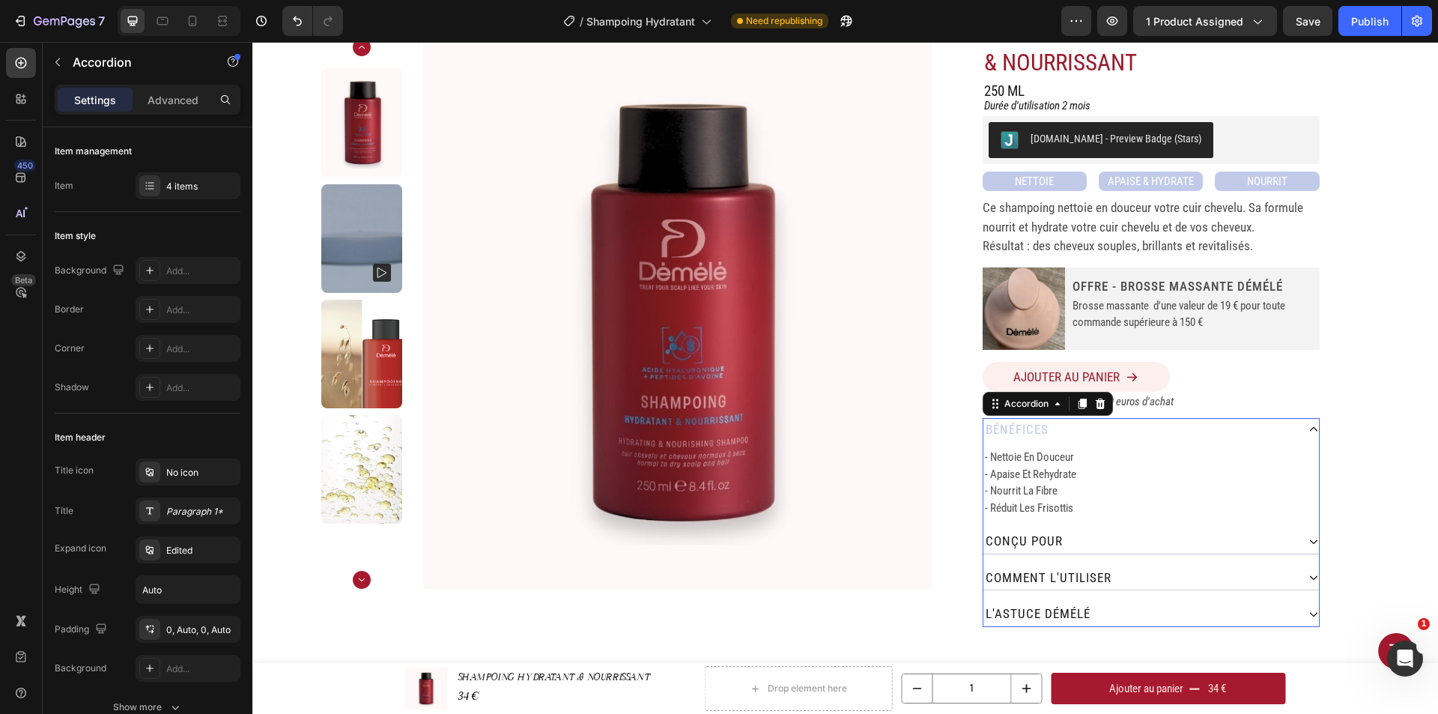
click at [1131, 547] on div "conçu pour" at bounding box center [1139, 541] width 313 height 24
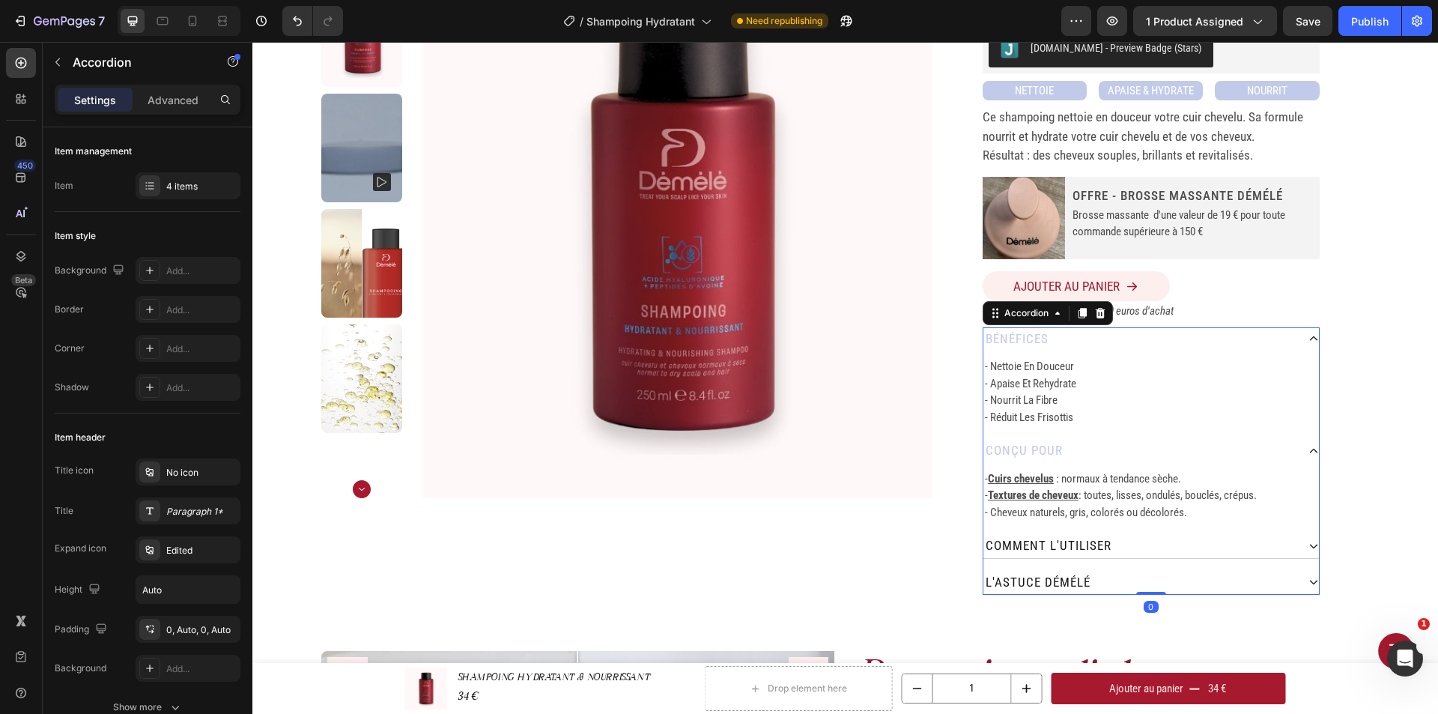
scroll to position [225, 0]
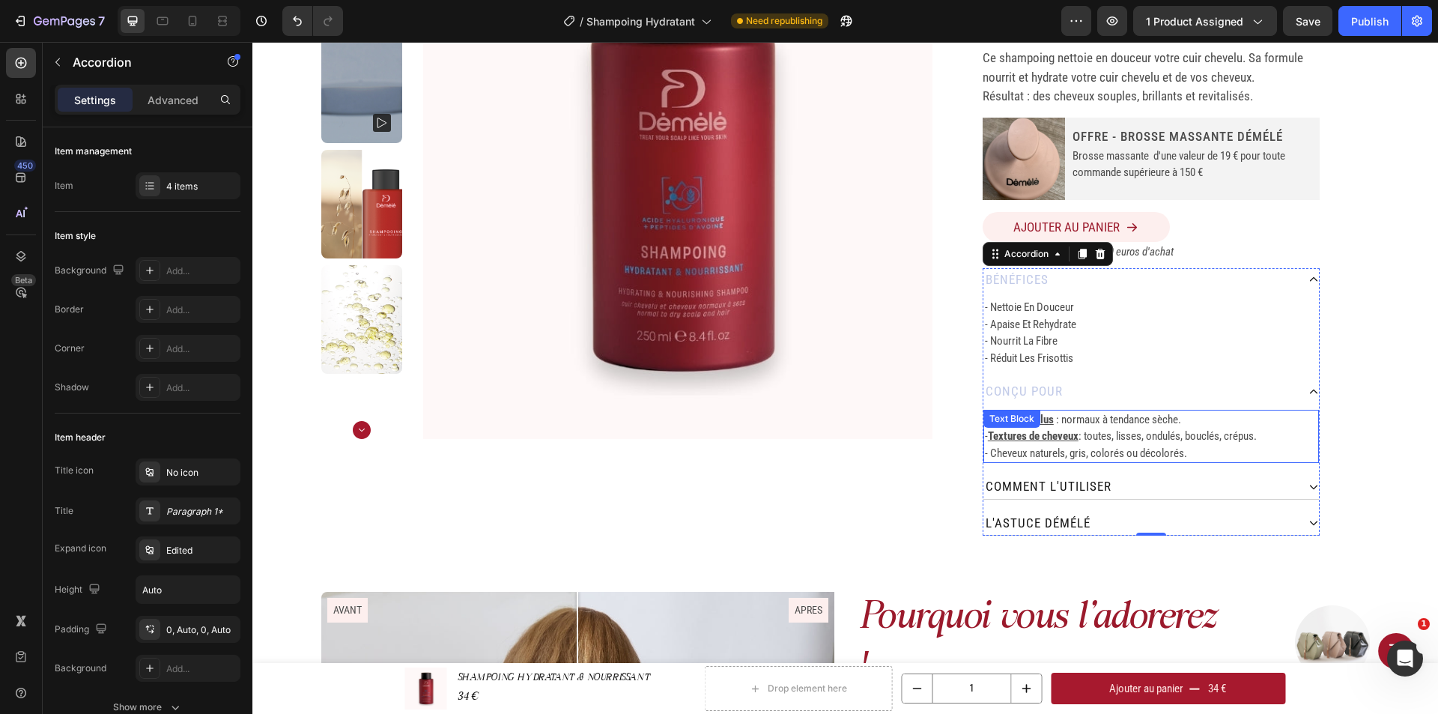
click at [1038, 451] on p "- Cheveux naturels, gris, colorés ou décolorés." at bounding box center [1151, 453] width 332 height 17
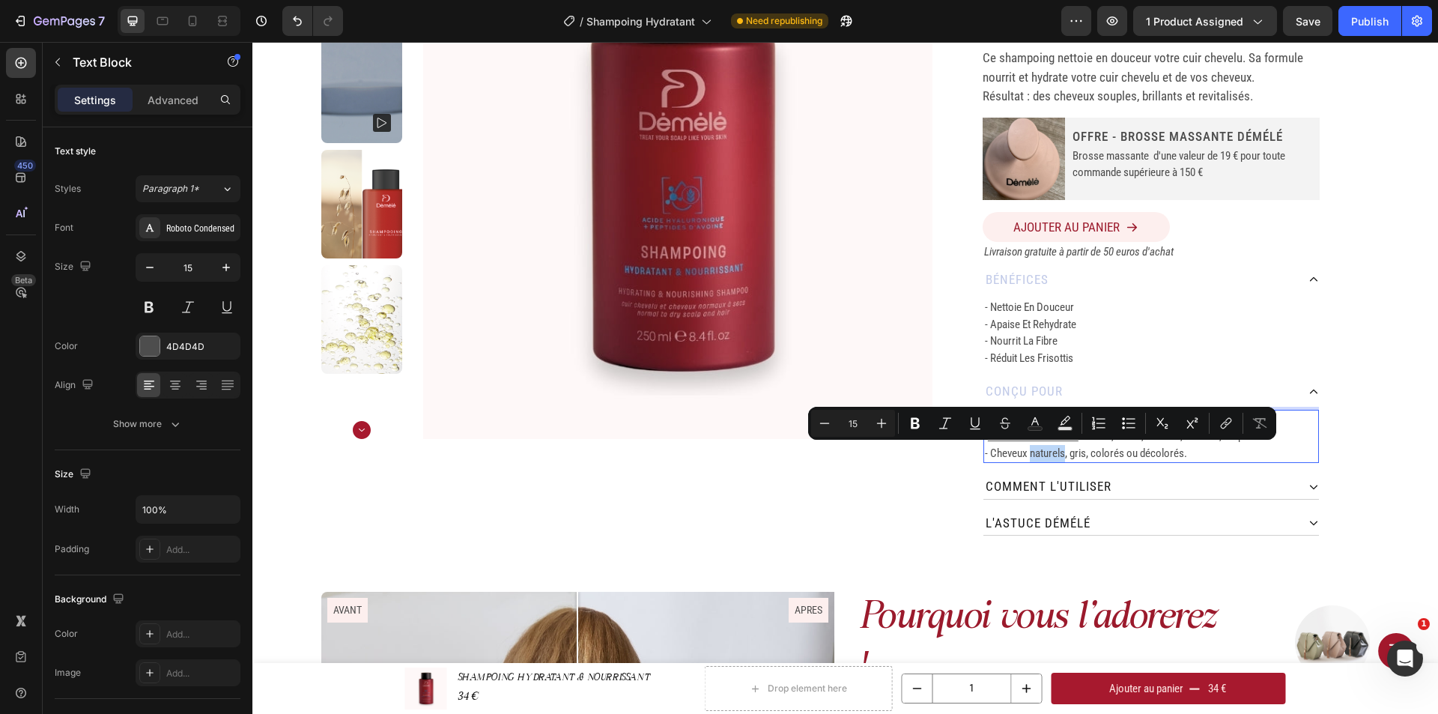
click at [985, 452] on p "- Cheveux naturels, gris, colorés ou décolorés." at bounding box center [1151, 453] width 332 height 17
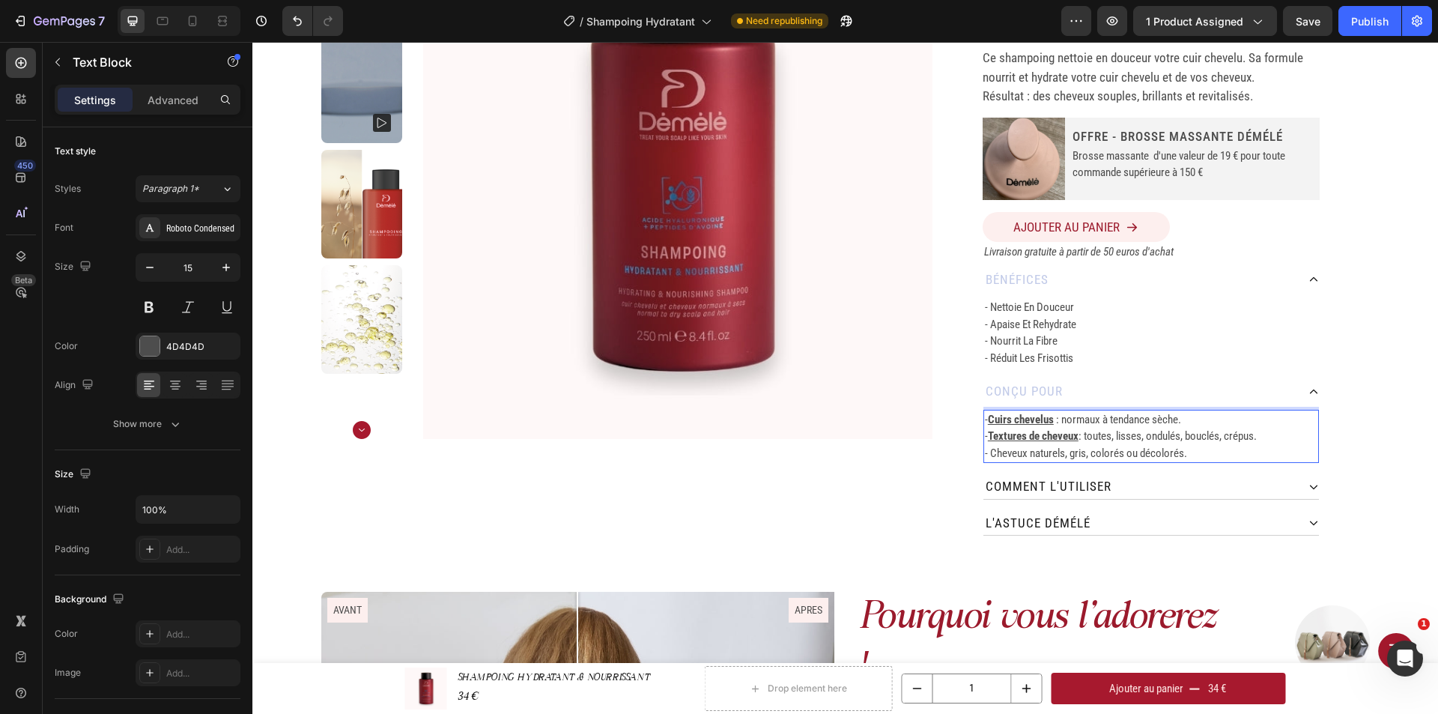
click at [986, 453] on p "- Cheveux naturels, gris, colorés ou décolorés." at bounding box center [1151, 453] width 332 height 17
click at [1039, 449] on p "- Types de cCheveux naturels, gris, colorés ou décolorés." at bounding box center [1151, 453] width 332 height 17
click at [1063, 452] on p "- Types de cheveux naturels, gris, colorés ou décolorés." at bounding box center [1151, 453] width 332 height 17
click at [987, 450] on p "- Types de cheveux : naturels, gris, colorés ou décolorés." at bounding box center [1151, 453] width 332 height 17
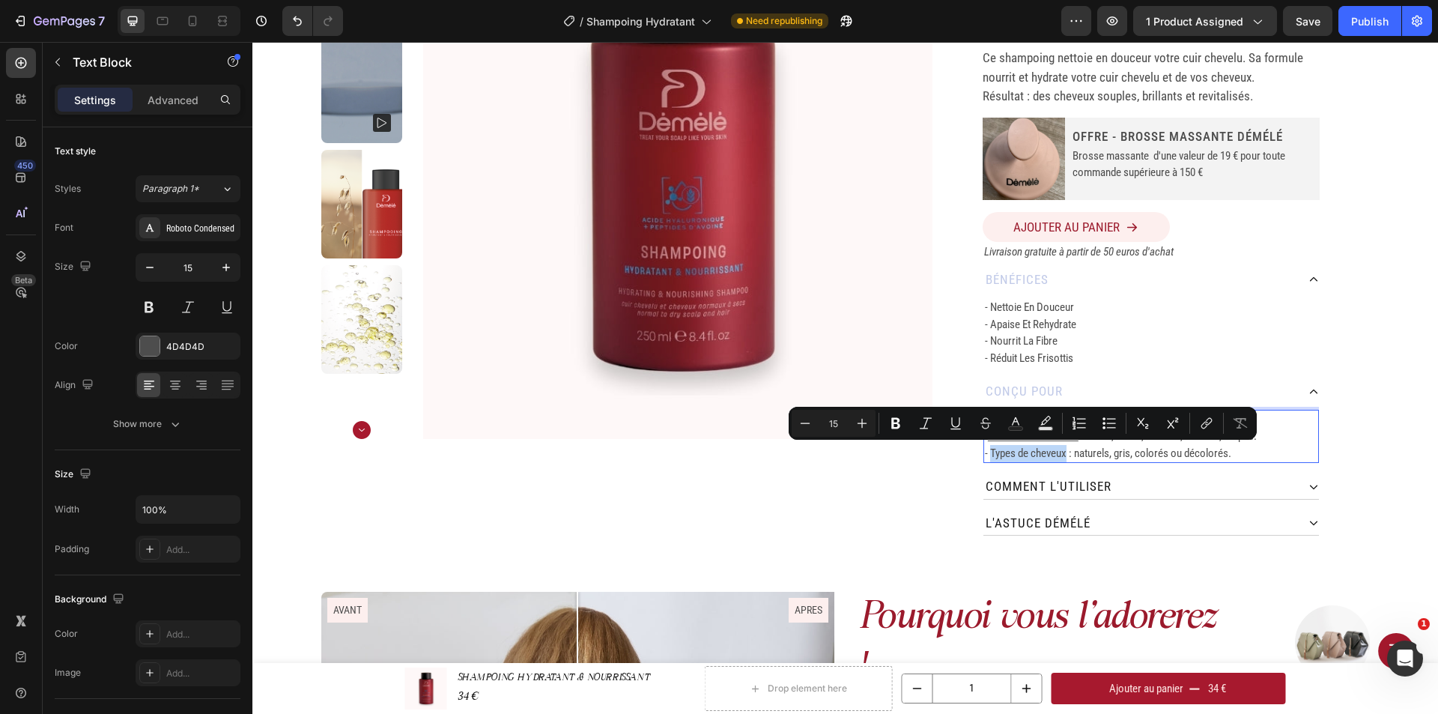
drag, startPoint x: 985, startPoint y: 450, endPoint x: 1062, endPoint y: 452, distance: 76.4
click at [1062, 452] on p "- Types de cheveux : naturels, gris, colorés ou décolorés." at bounding box center [1151, 453] width 332 height 17
click at [955, 419] on icon "Editor contextual toolbar" at bounding box center [955, 423] width 15 height 15
click at [897, 426] on icon "Editor contextual toolbar" at bounding box center [895, 423] width 15 height 15
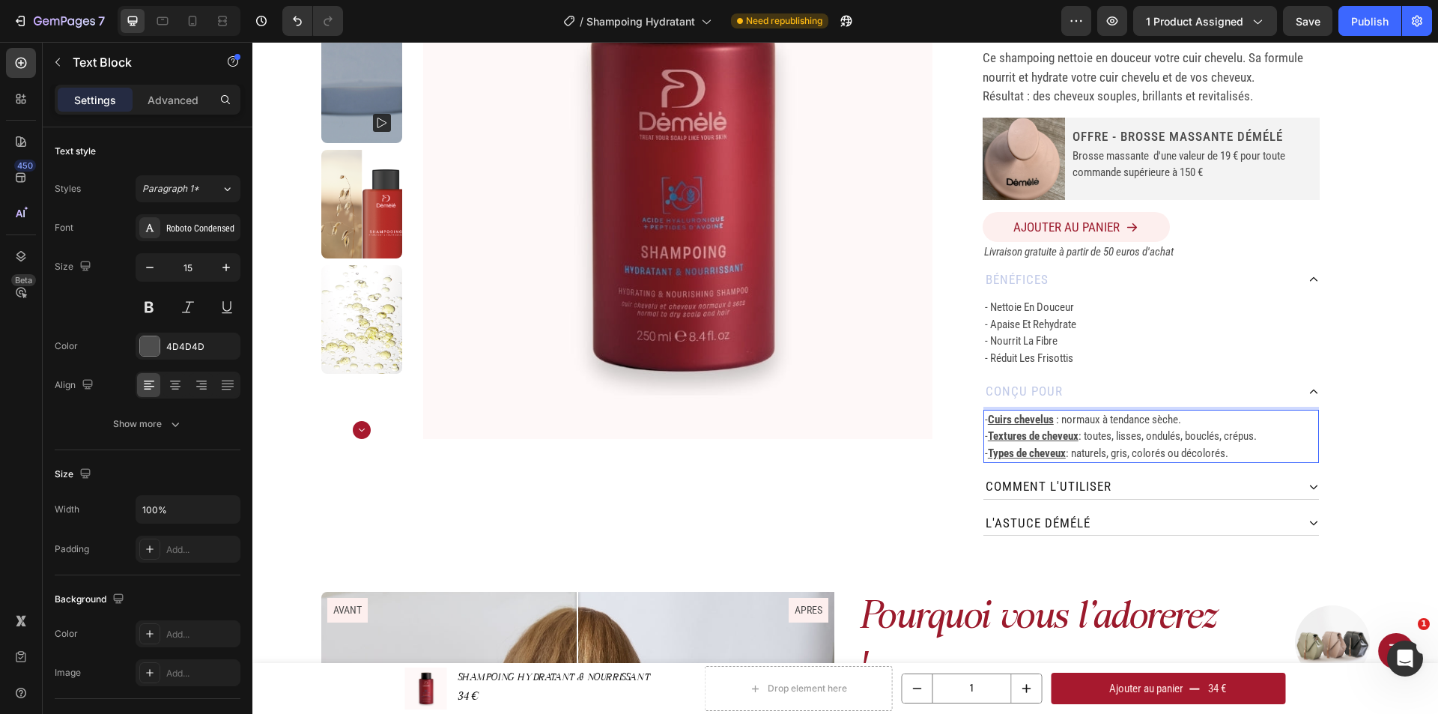
click at [1112, 456] on p "- Types de cheveux : naturels, gris, colorés ou décolorés." at bounding box center [1151, 453] width 332 height 17
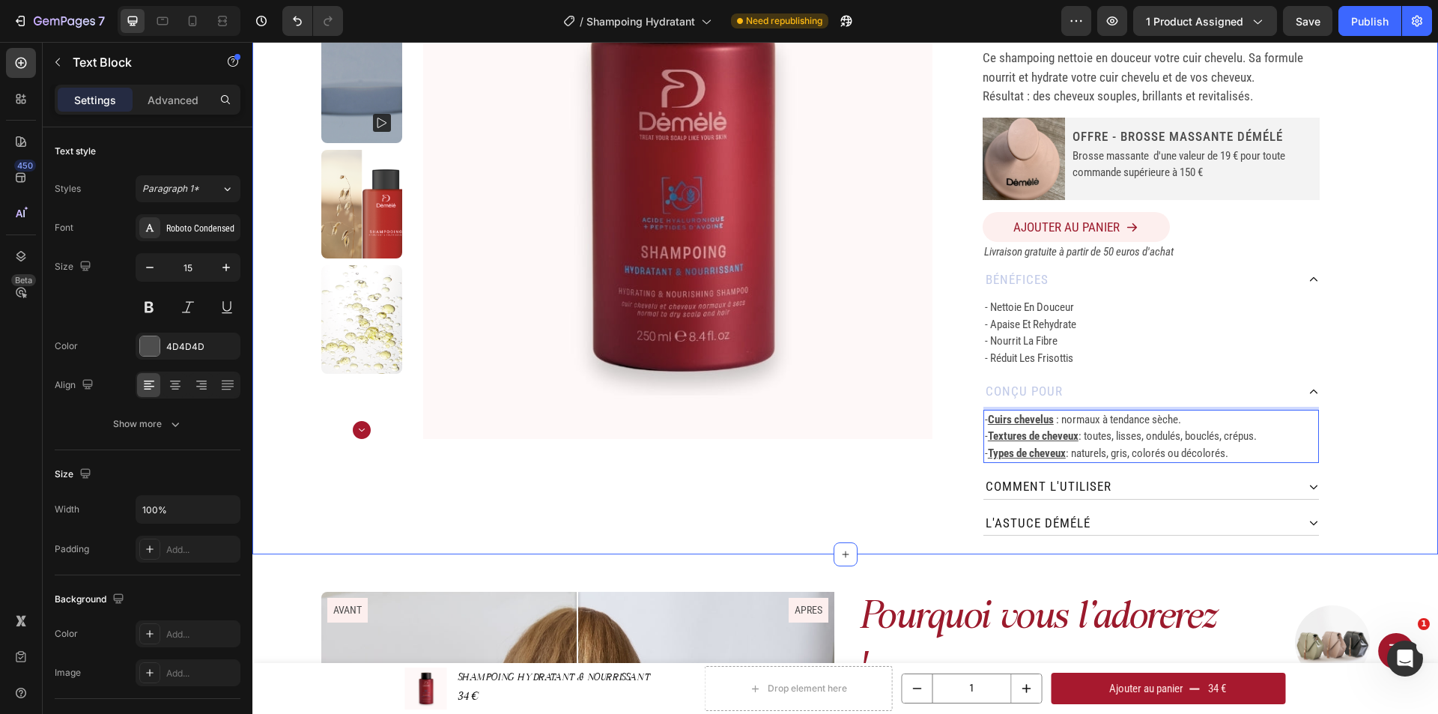
click at [1367, 439] on div "Home SHAMPOING HYDRATANT & NOURRISSANT Breadcrumb Product Images SHAMPOING HYDR…" at bounding box center [844, 201] width 1185 height 706
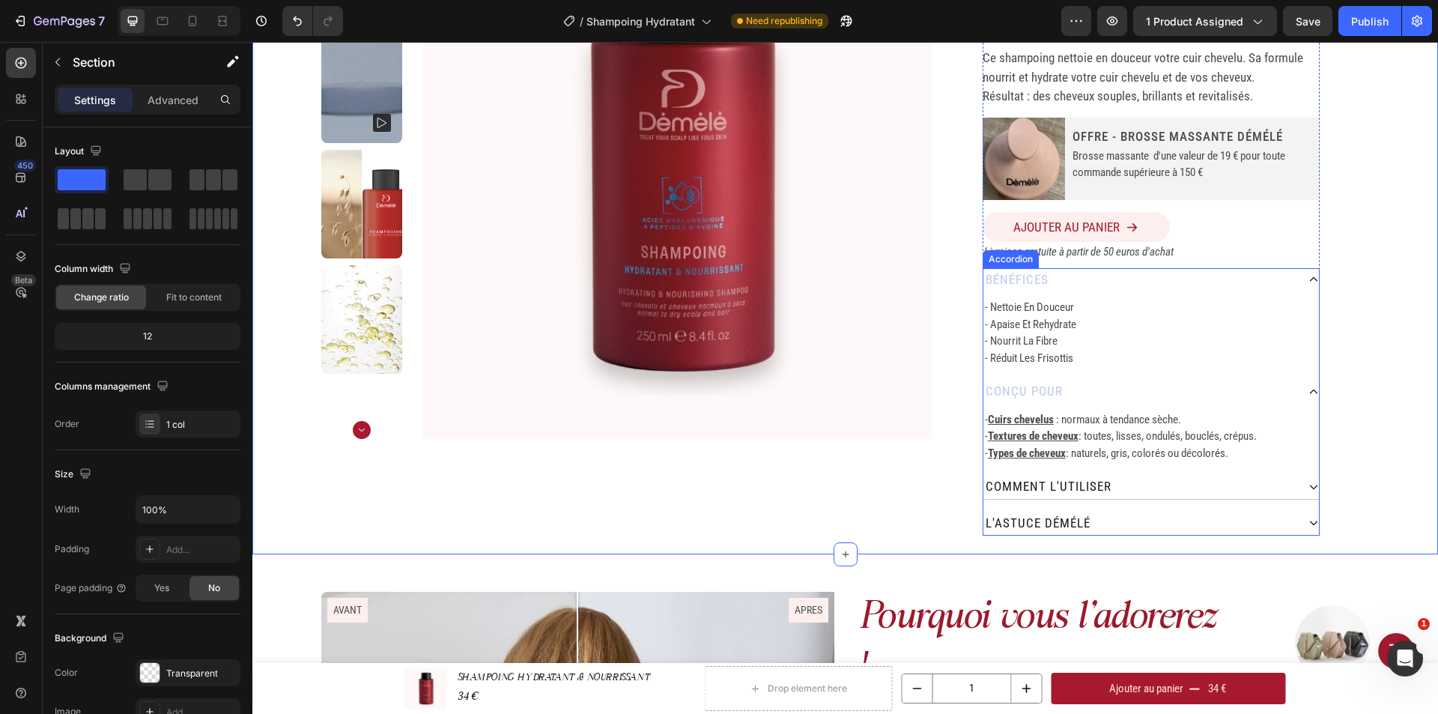
click at [1101, 478] on p "comment L'utiliser" at bounding box center [1048, 486] width 126 height 19
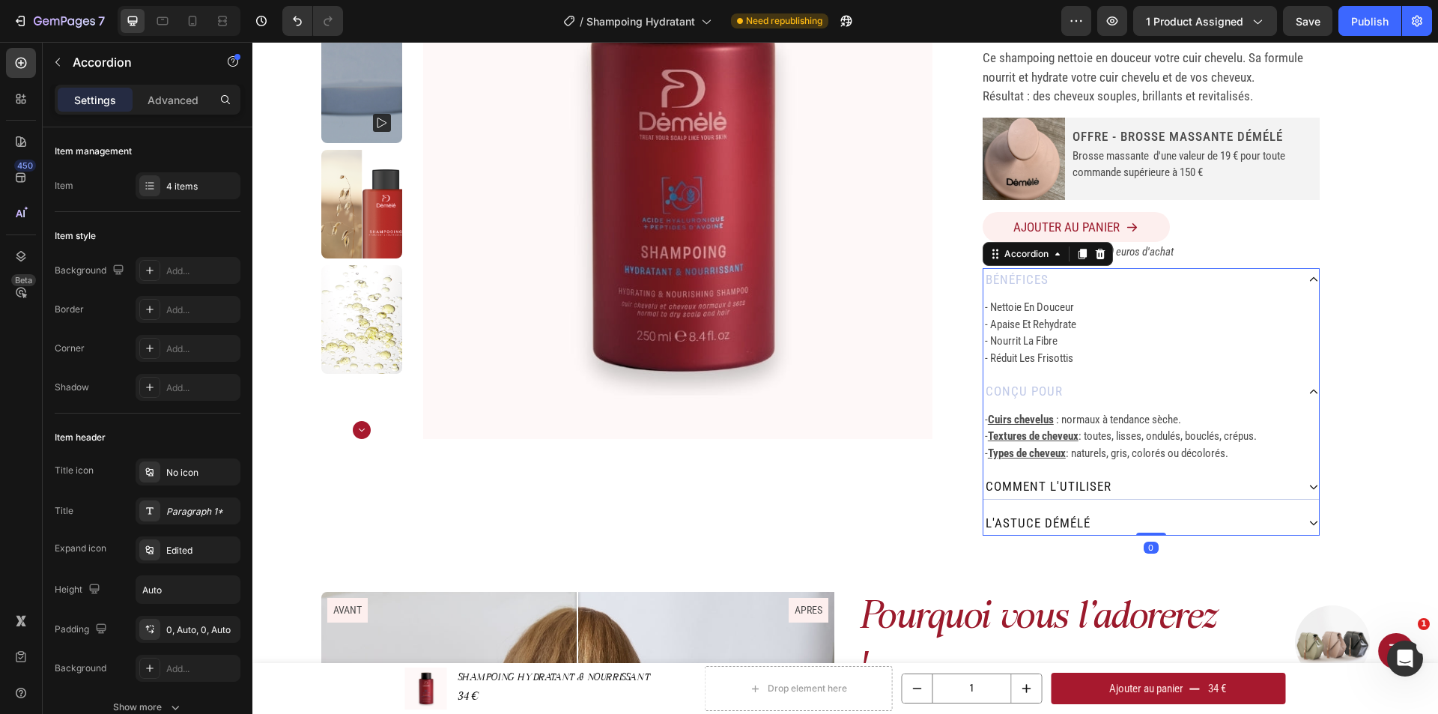
click at [1137, 480] on div "comment L'utiliser" at bounding box center [1139, 487] width 313 height 24
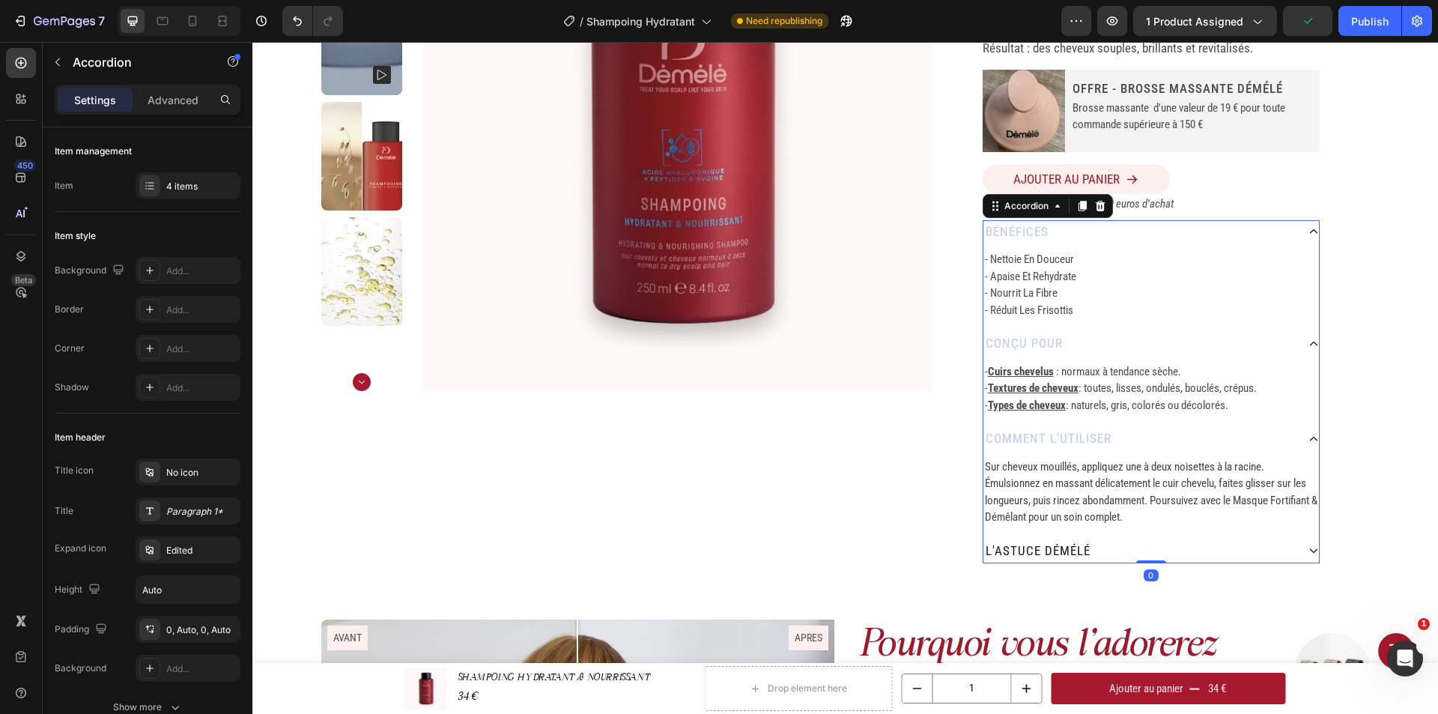
scroll to position [300, 0]
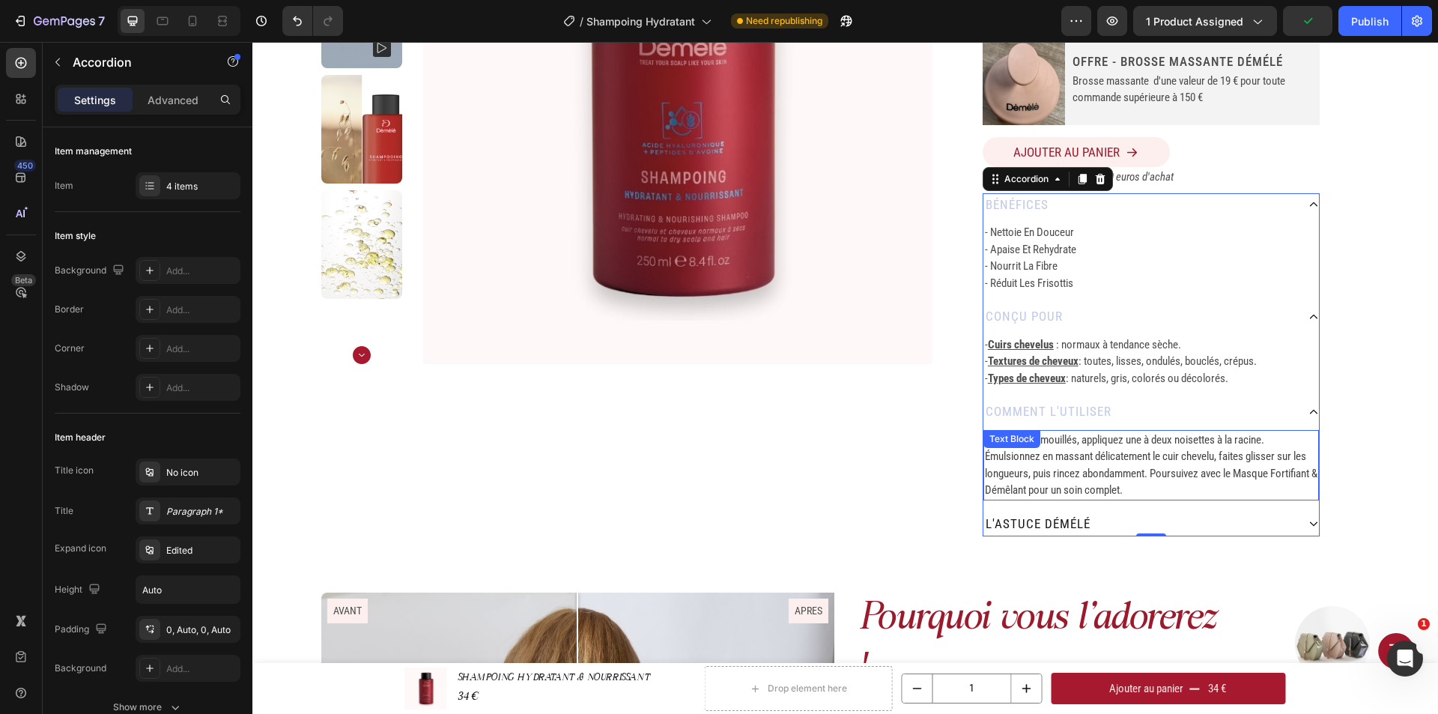
click at [1224, 446] on p "Sur cheveux mouillés, appliquez une à deux noisettes à la racine. Émulsionnez e…" at bounding box center [1151, 464] width 332 height 67
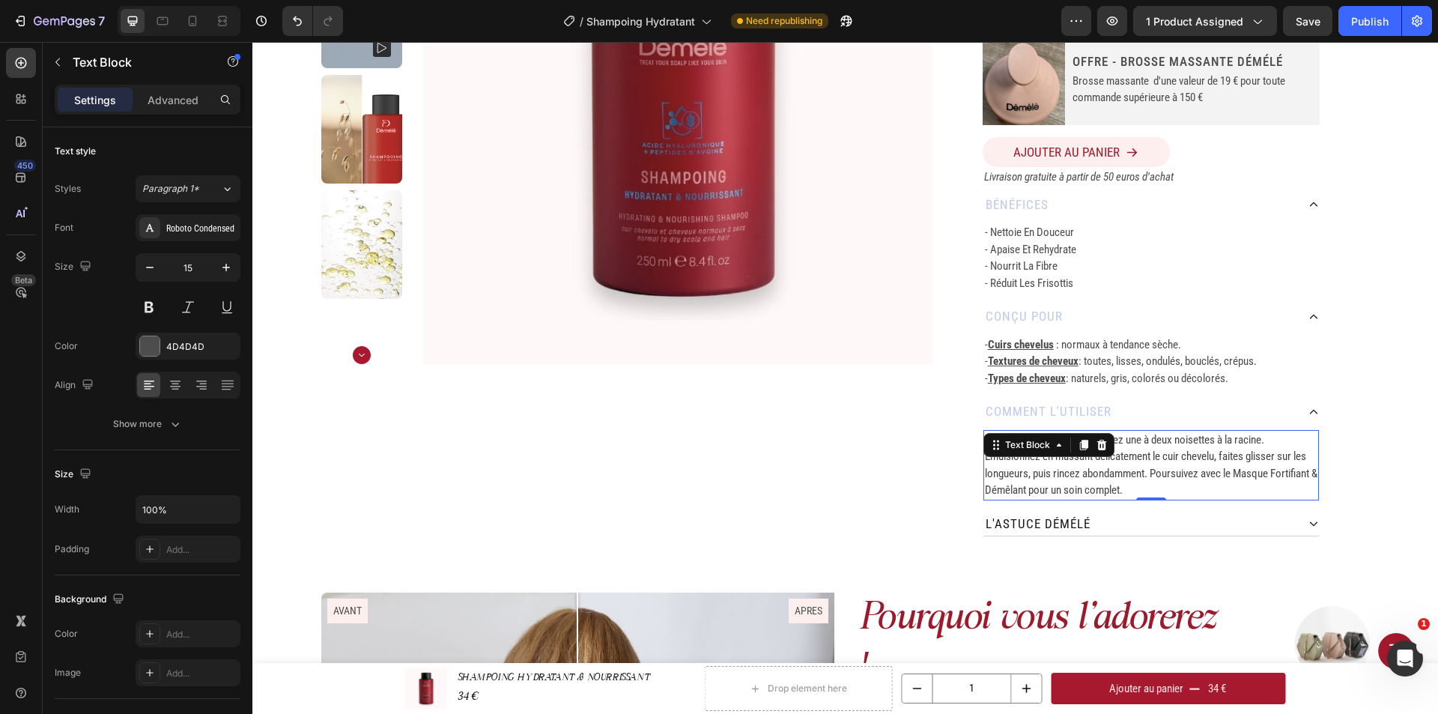
click at [1189, 484] on p "Sur cheveux mouillés, appliquez une à deux noisettes à la racine. Émulsionnez e…" at bounding box center [1151, 464] width 332 height 67
click at [985, 439] on span "Sur cheveux mouillés, appliquez une à deux noisettes à la racine. Émulsionnez e…" at bounding box center [1151, 465] width 332 height 64
click at [1075, 471] on span "1. Sur cheveux mouillés, appliquez une à deux noisettes à la racine. Émulsionne…" at bounding box center [1151, 465] width 332 height 64
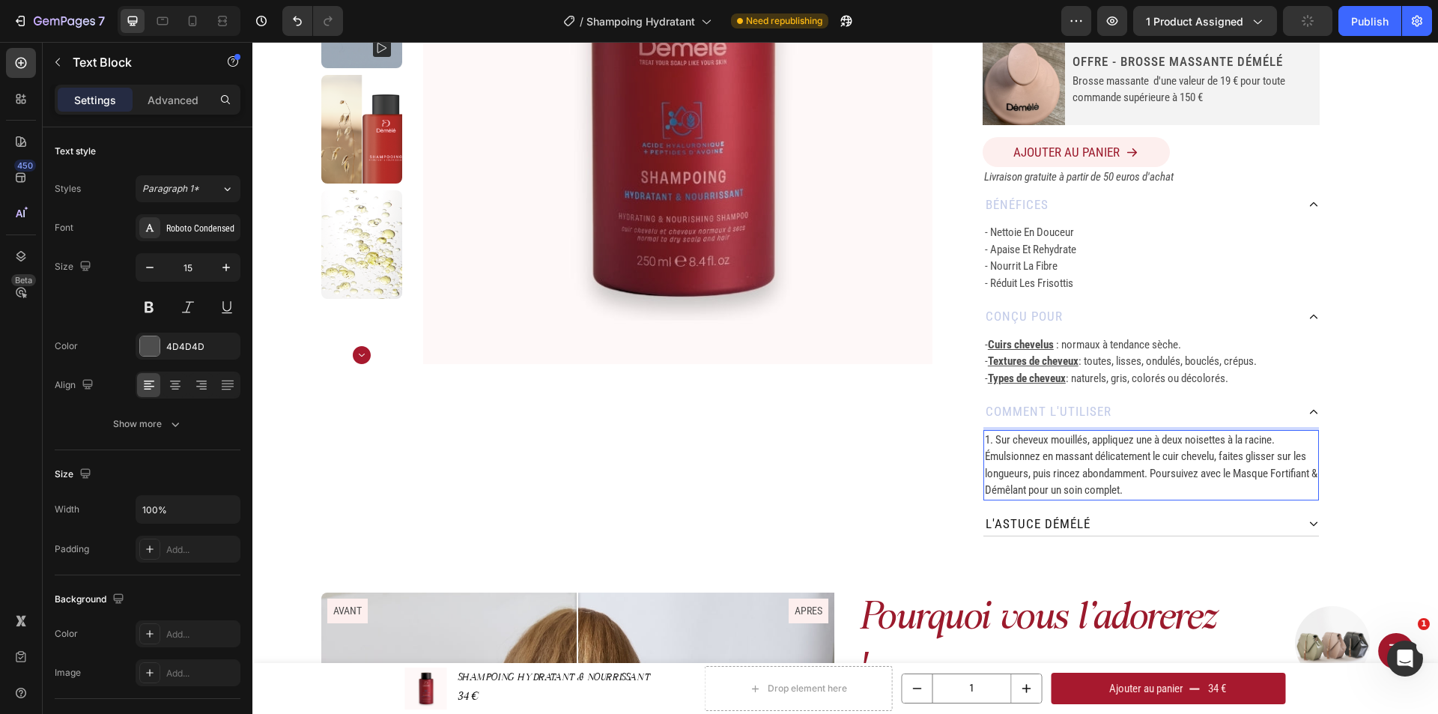
click at [990, 434] on span "1. Sur cheveux mouillés, appliquez une à deux noisettes à la racine. Émulsionne…" at bounding box center [1151, 465] width 332 height 64
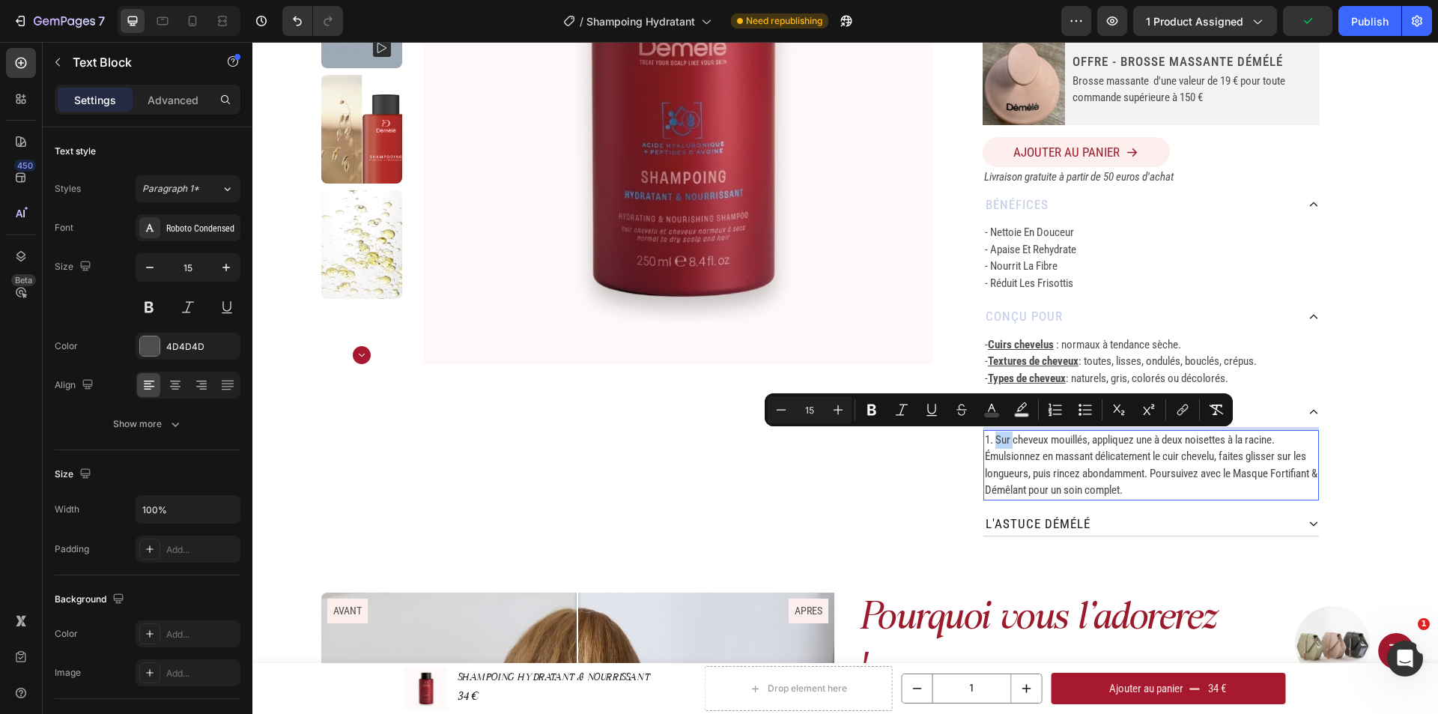
click at [990, 438] on span "1. Sur cheveux mouillés, appliquez une à deux noisettes à la racine. Émulsionne…" at bounding box center [1151, 465] width 332 height 64
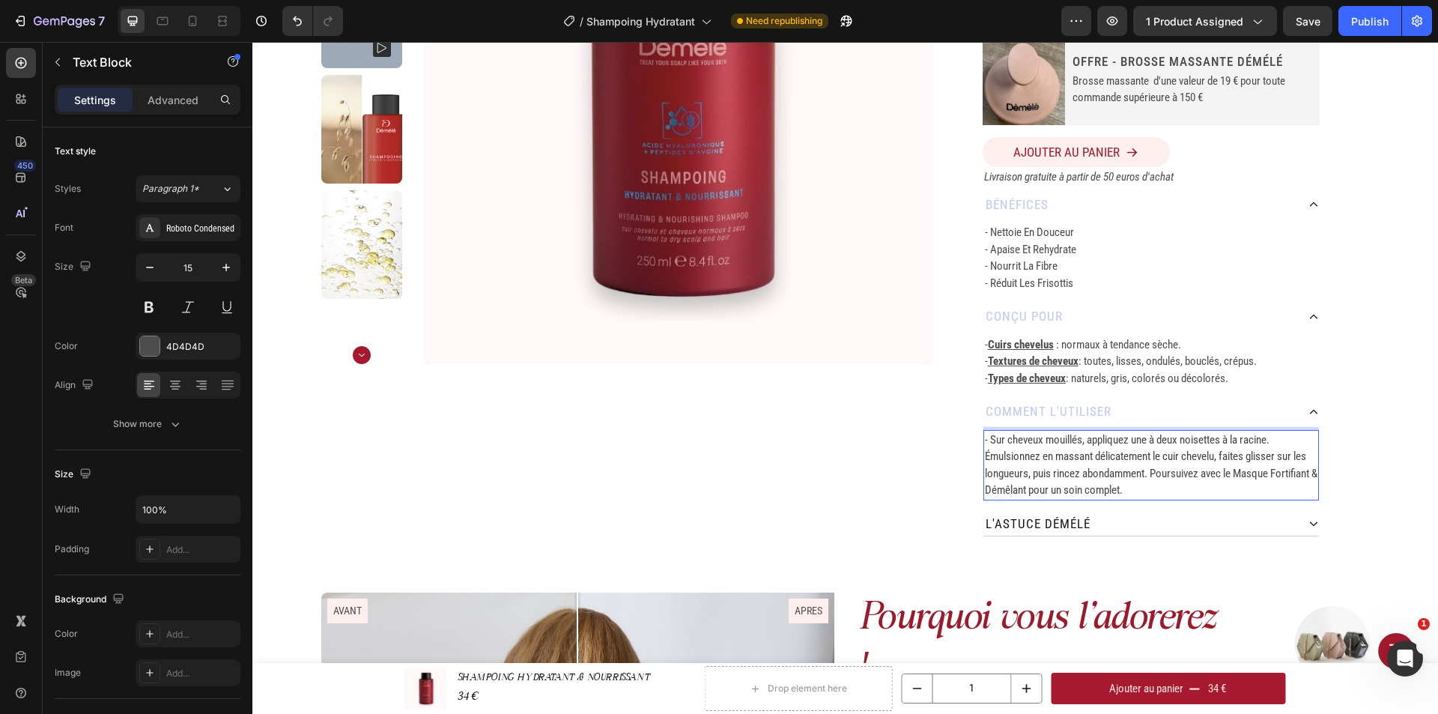
click at [1286, 442] on p "- Sur cheveux mouillés, appliquez une à deux noisettes à la racine. Émulsionnez…" at bounding box center [1151, 464] width 332 height 67
click at [1165, 473] on span "- Émulsionnez en massant délicatement le cuir chevelu, faites glisser sur les l…" at bounding box center [1151, 472] width 332 height 47
click at [1228, 458] on span "- Émulsionnez en massant délicatement le cuir chevelu, faites glisser sur les l…" at bounding box center [1148, 464] width 326 height 31
click at [1223, 458] on span "- Émulsionnez en massant délicatement le cuir chevelu,." at bounding box center [1105, 455] width 240 height 13
click at [1197, 523] on div "l'astuce démélé" at bounding box center [1139, 524] width 313 height 24
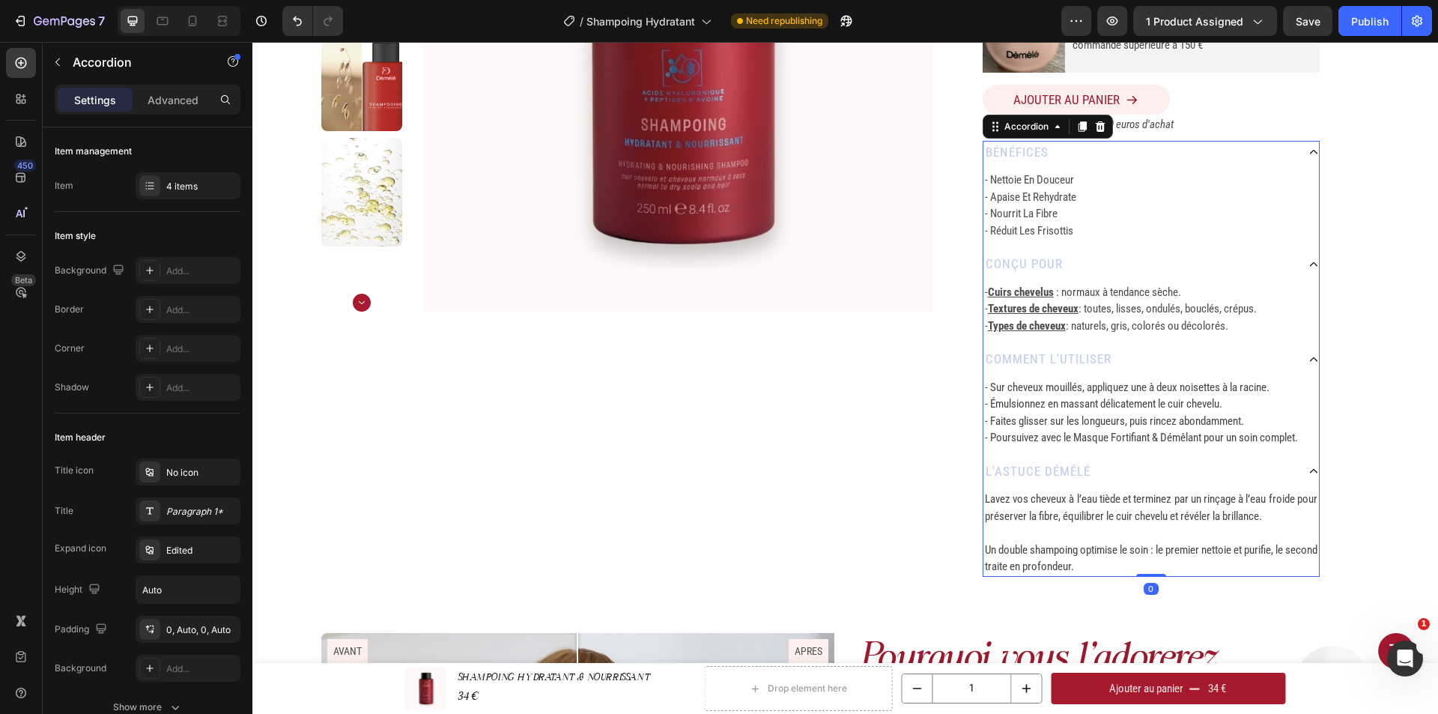
scroll to position [374, 0]
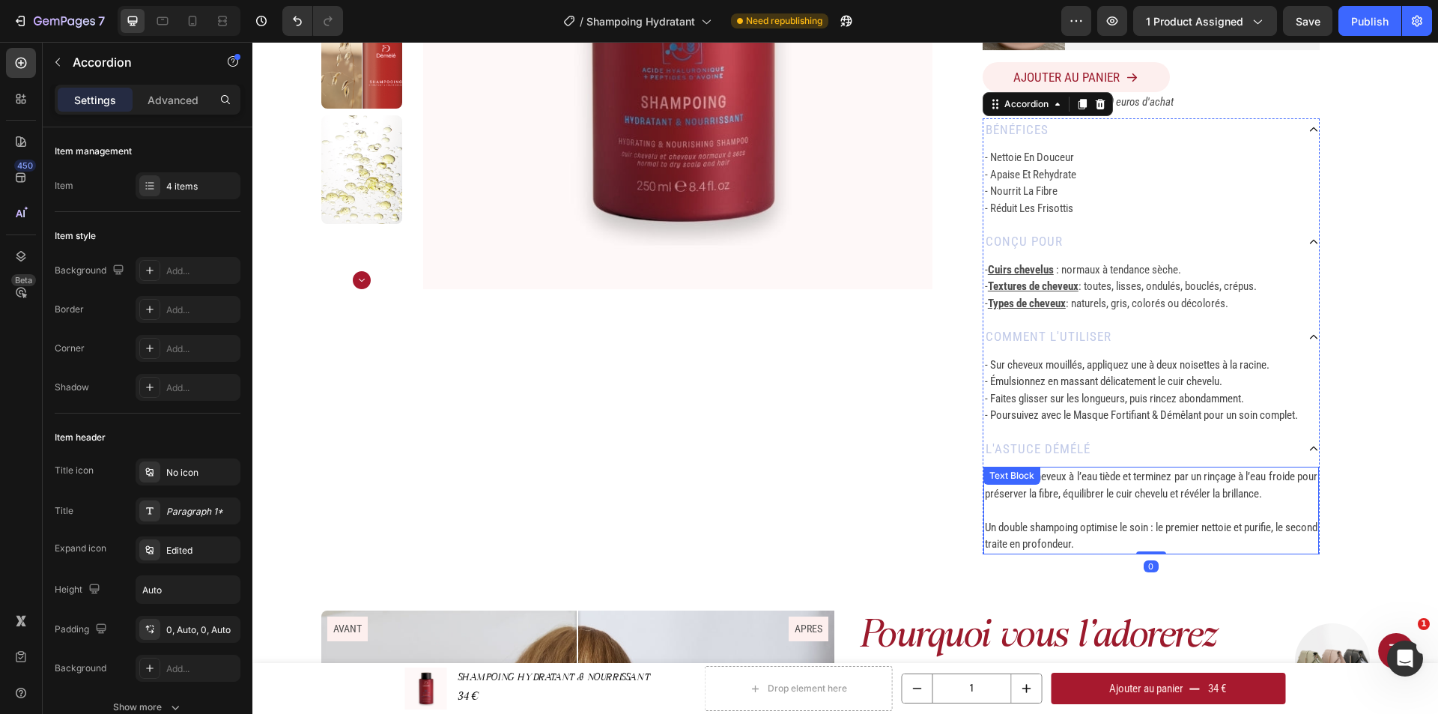
click at [1188, 488] on span "Lavez vos cheveux à l’eau tiède et terminez par un rinçage à l’eau froide pour …" at bounding box center [1151, 484] width 332 height 31
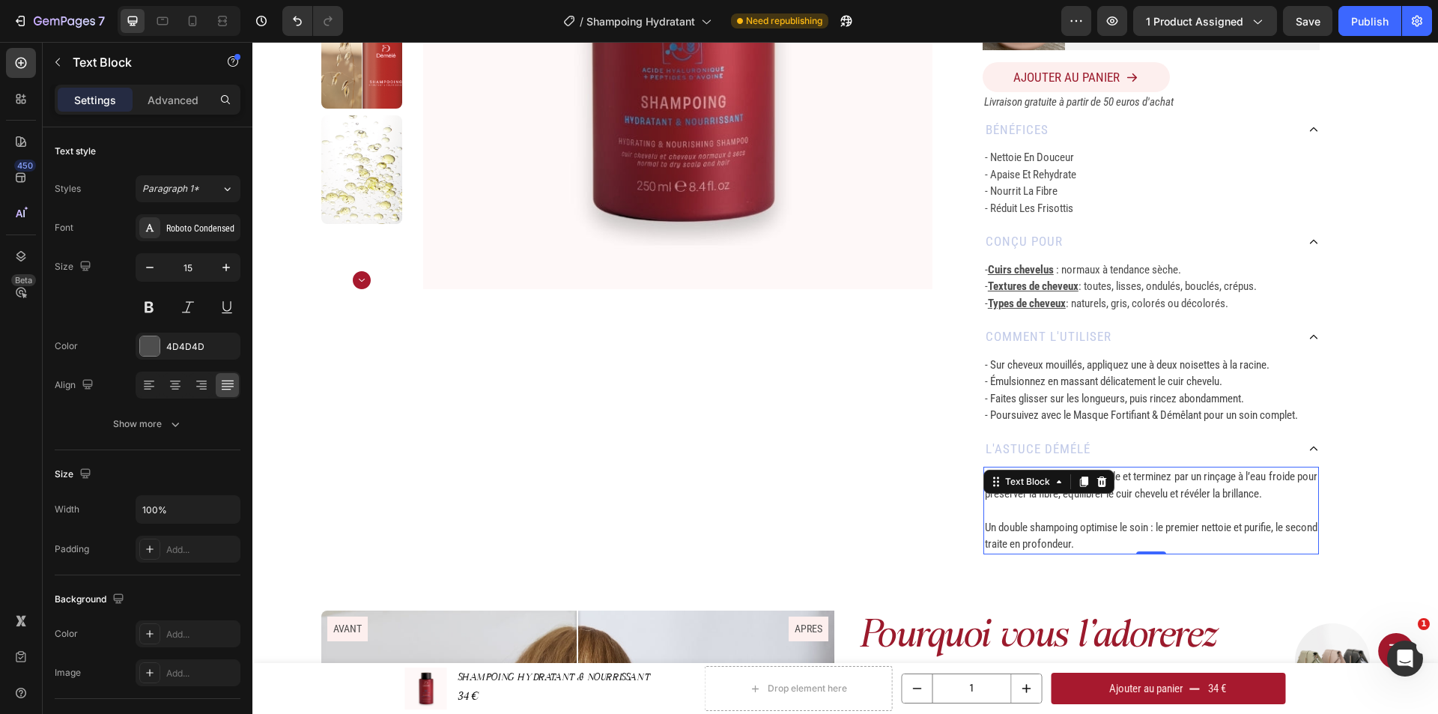
click at [1100, 493] on div "Text Block" at bounding box center [1048, 481] width 131 height 24
click at [1181, 490] on span "Lavez vos cheveux à l’eau tiède et terminez par un rinçage à l’eau froide pour …" at bounding box center [1151, 484] width 332 height 31
click at [985, 475] on span "Lavez vos cheveux à l’eau tiède et terminez par un rinçage à l’eau froide pour …" at bounding box center [1151, 484] width 332 height 31
click at [985, 526] on span "Un double shampoing optimise le soin : le premier nettoie et purifie, le second…" at bounding box center [1151, 535] width 332 height 31
click at [1098, 506] on p "Rich Text Editor. Editing area: main" at bounding box center [1151, 510] width 332 height 17
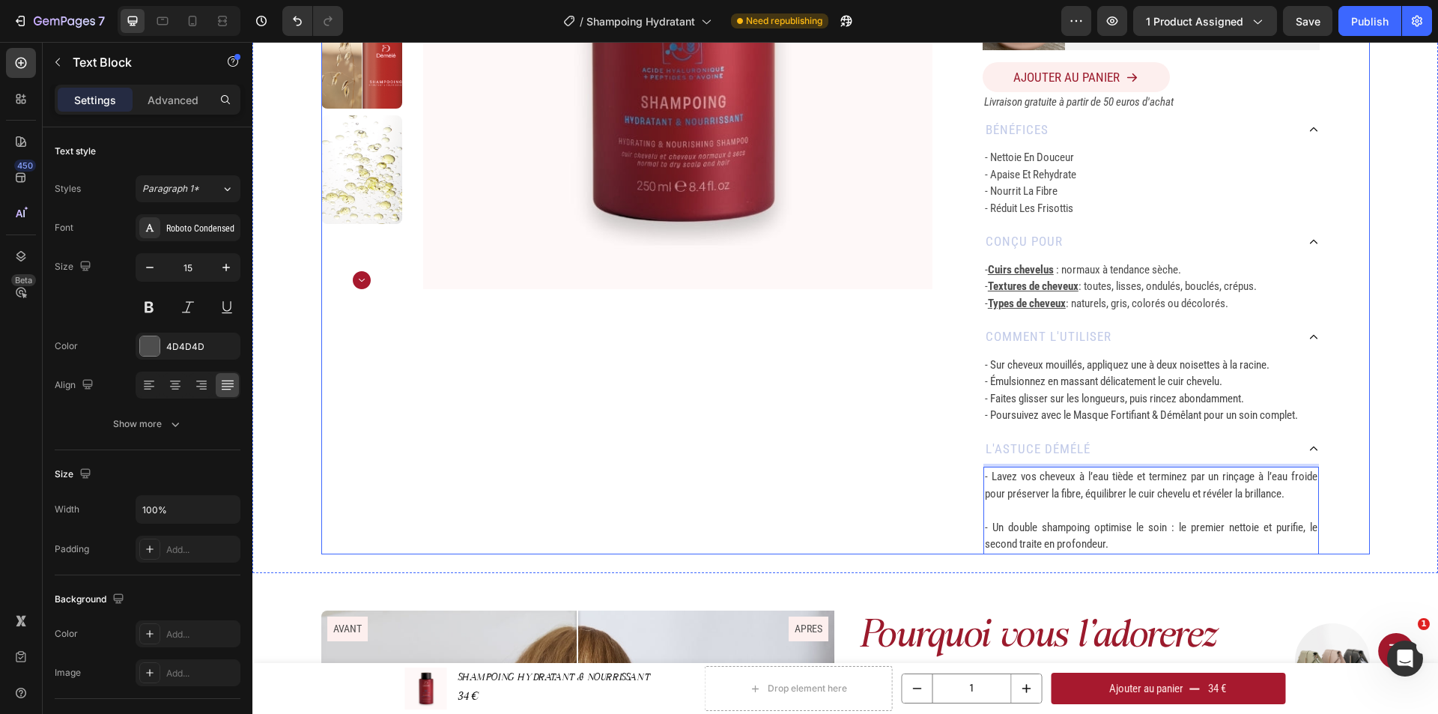
click at [1340, 520] on div "SHAMPOING HYDRATANT & NOURRISSANT Product Title 250 ML Heading Row Durée d'util…" at bounding box center [1150, 135] width 437 height 837
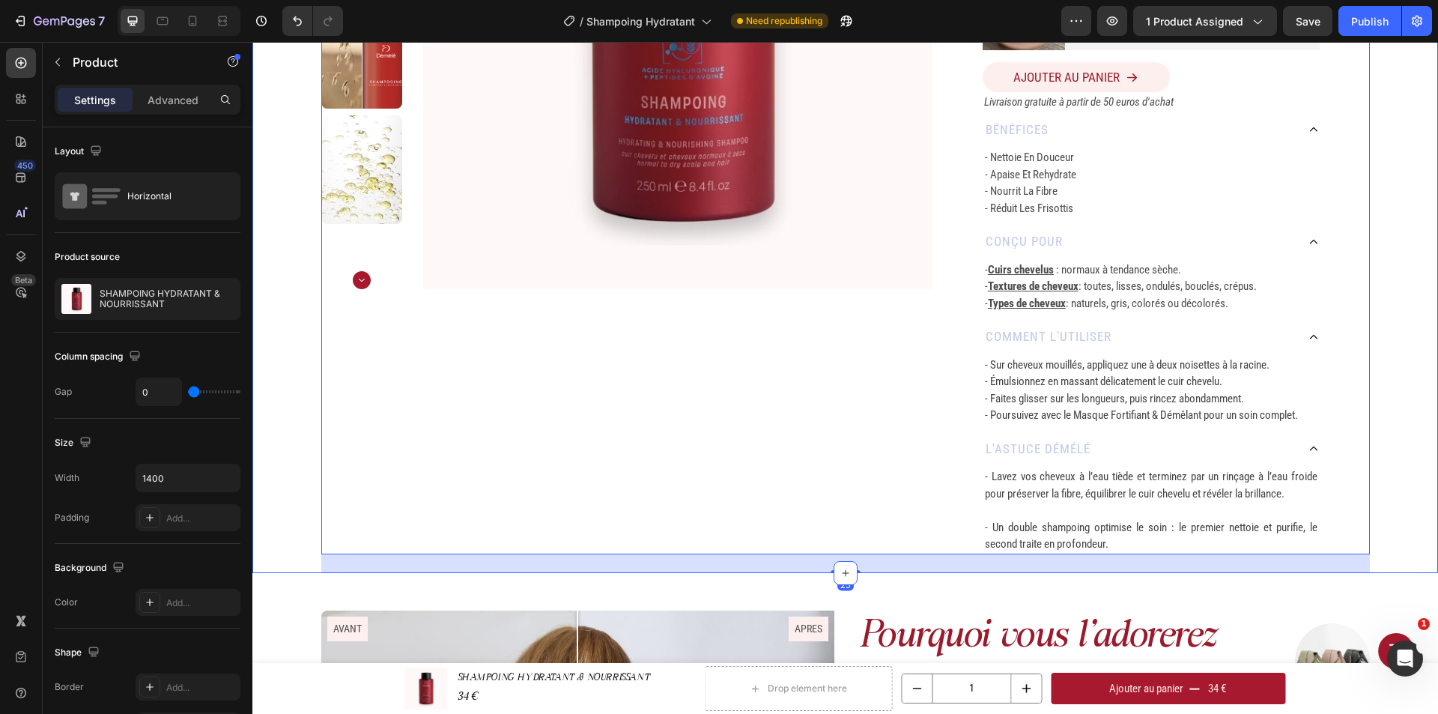
click at [1390, 511] on div "Home SHAMPOING HYDRATANT & NOURRISSANT Breadcrumb Product Images SHAMPOING HYDR…" at bounding box center [844, 135] width 1185 height 875
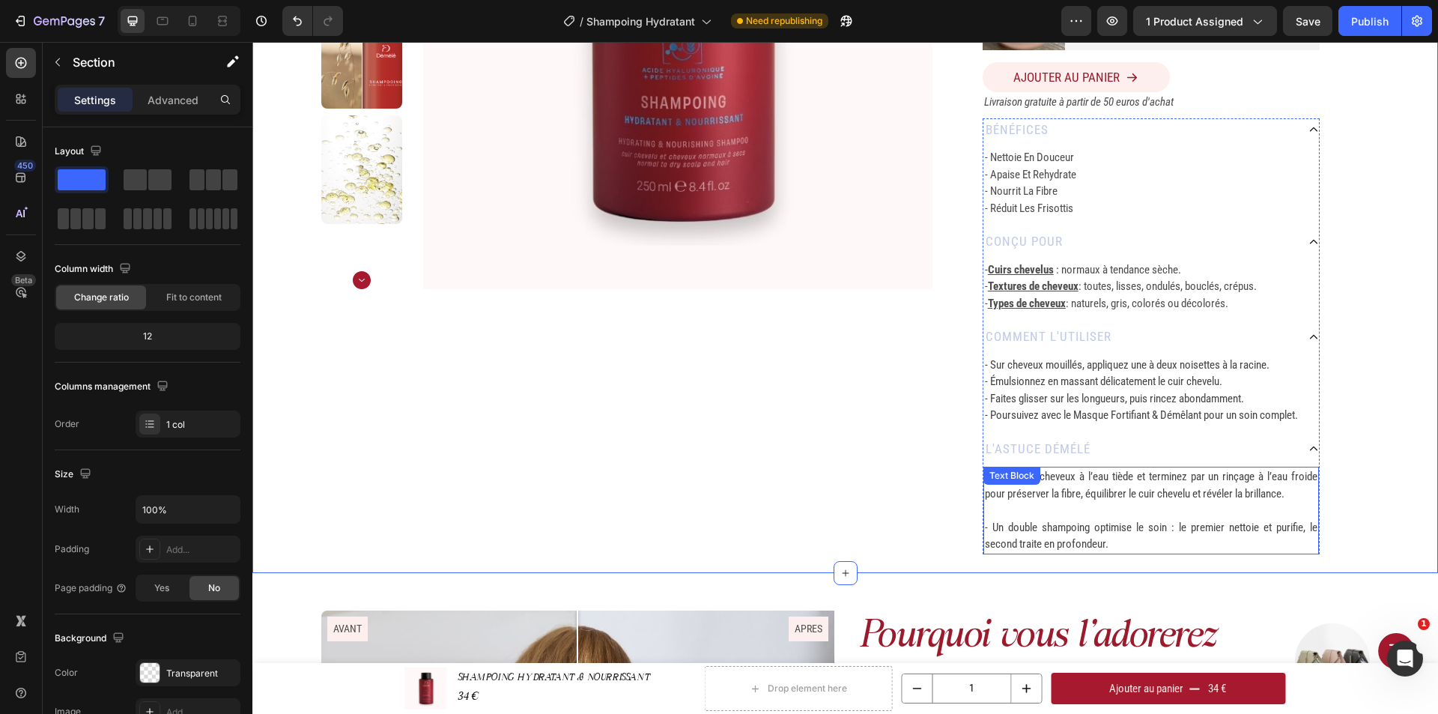
click at [1117, 505] on p "Rich Text Editor. Editing area: main" at bounding box center [1151, 510] width 332 height 17
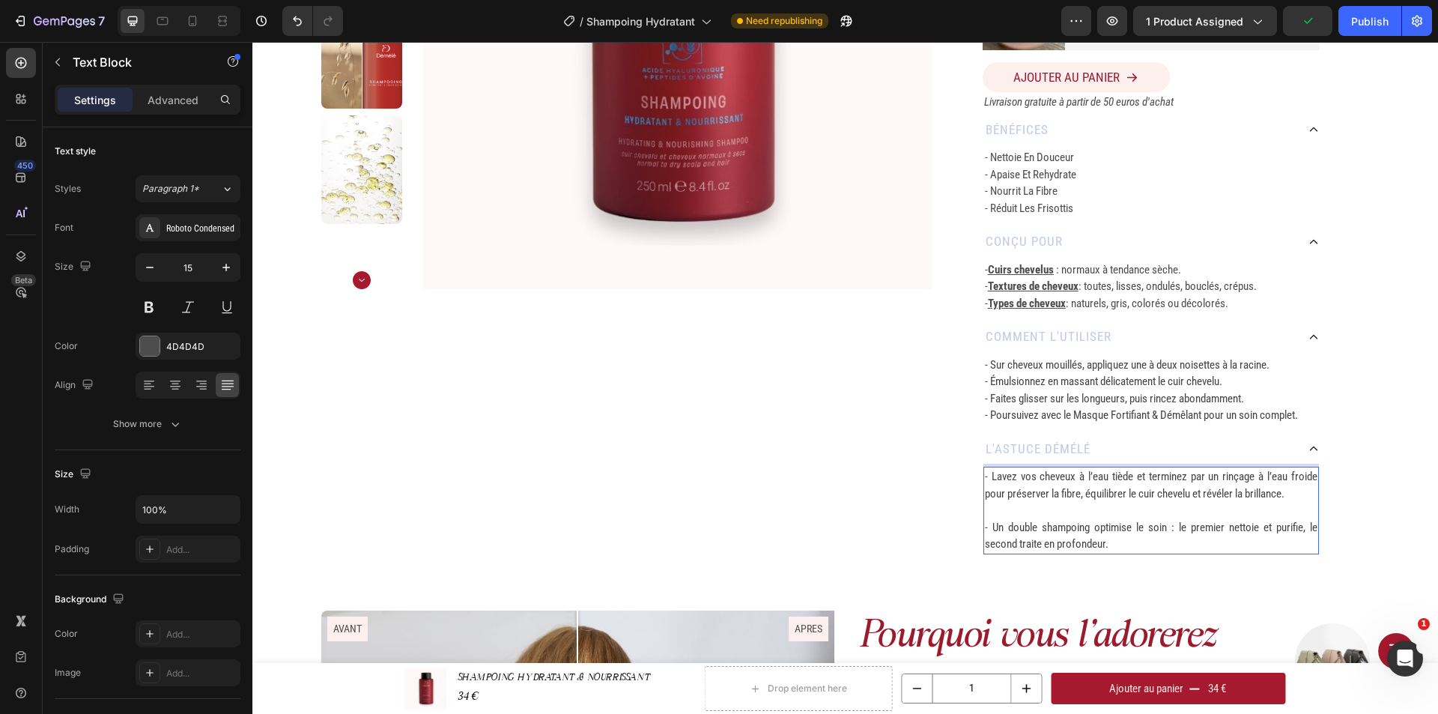
click at [1046, 502] on p "- Lavez vos cheveux à l’eau tiède et terminez par un rinçage à l’eau froide pou…" at bounding box center [1151, 493] width 332 height 51
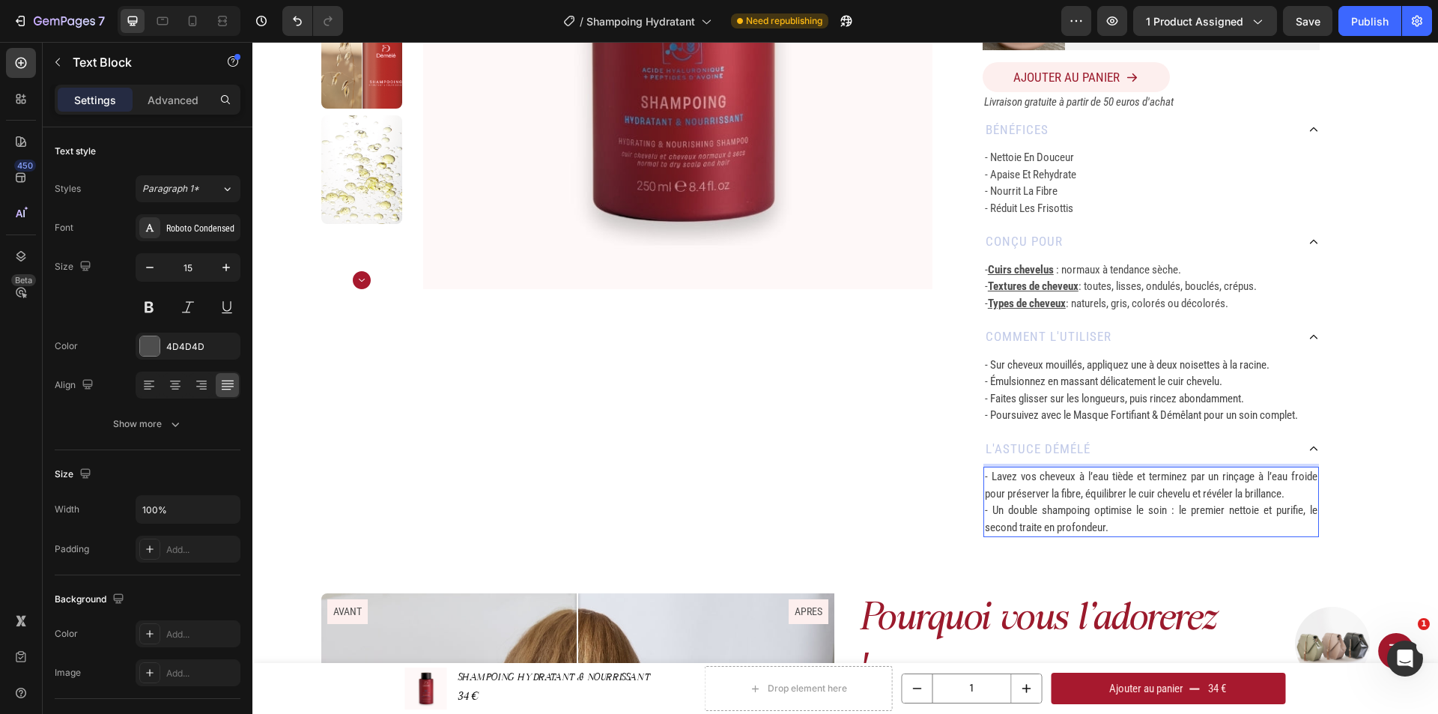
click at [1108, 532] on p "- Un double shampoing optimise le soin : le premier nettoie et purifie, le seco…" at bounding box center [1151, 519] width 332 height 34
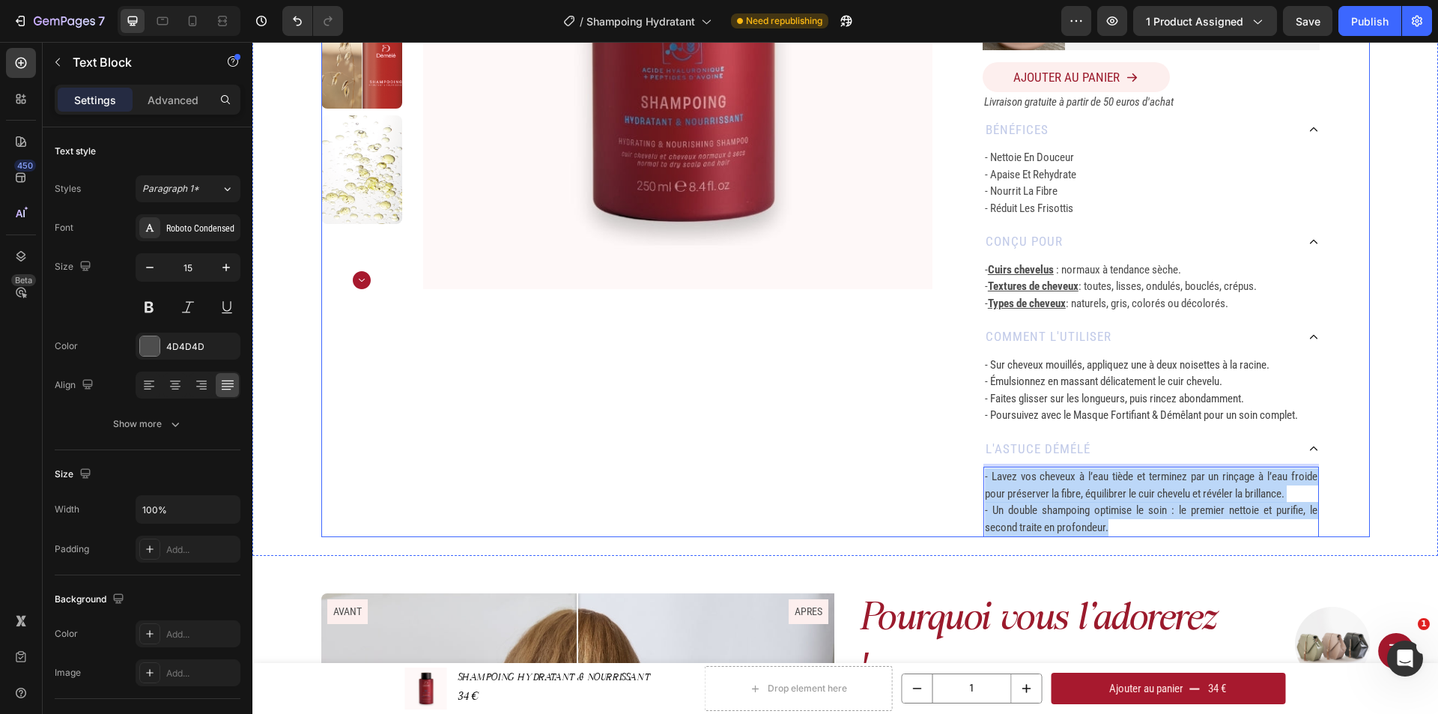
drag, startPoint x: 1110, startPoint y: 530, endPoint x: 972, endPoint y: 472, distance: 149.6
click at [972, 472] on div "SHAMPOING HYDRATANT & NOURRISSANT Product Title 250 ML Heading Row Durée d'util…" at bounding box center [1150, 127] width 437 height 820
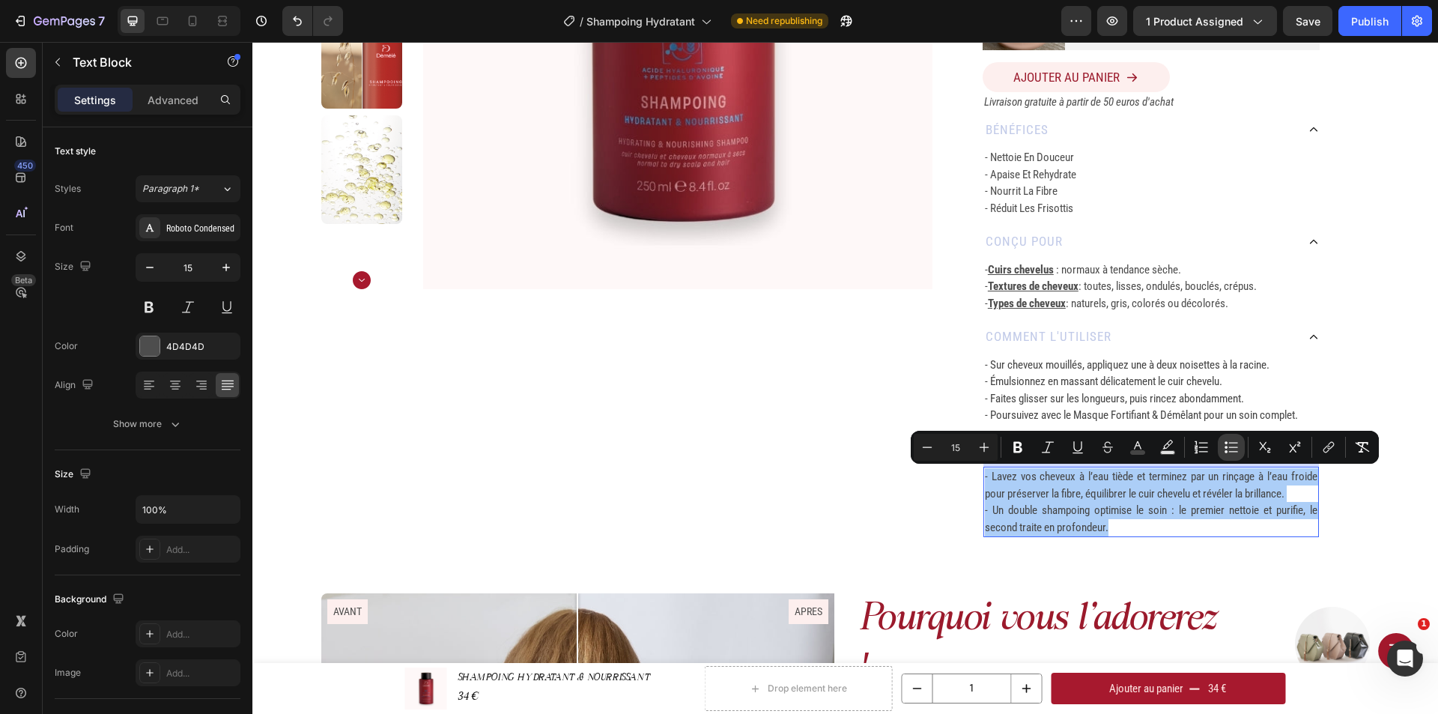
click at [1230, 455] on button "Bulleted List" at bounding box center [1231, 447] width 27 height 27
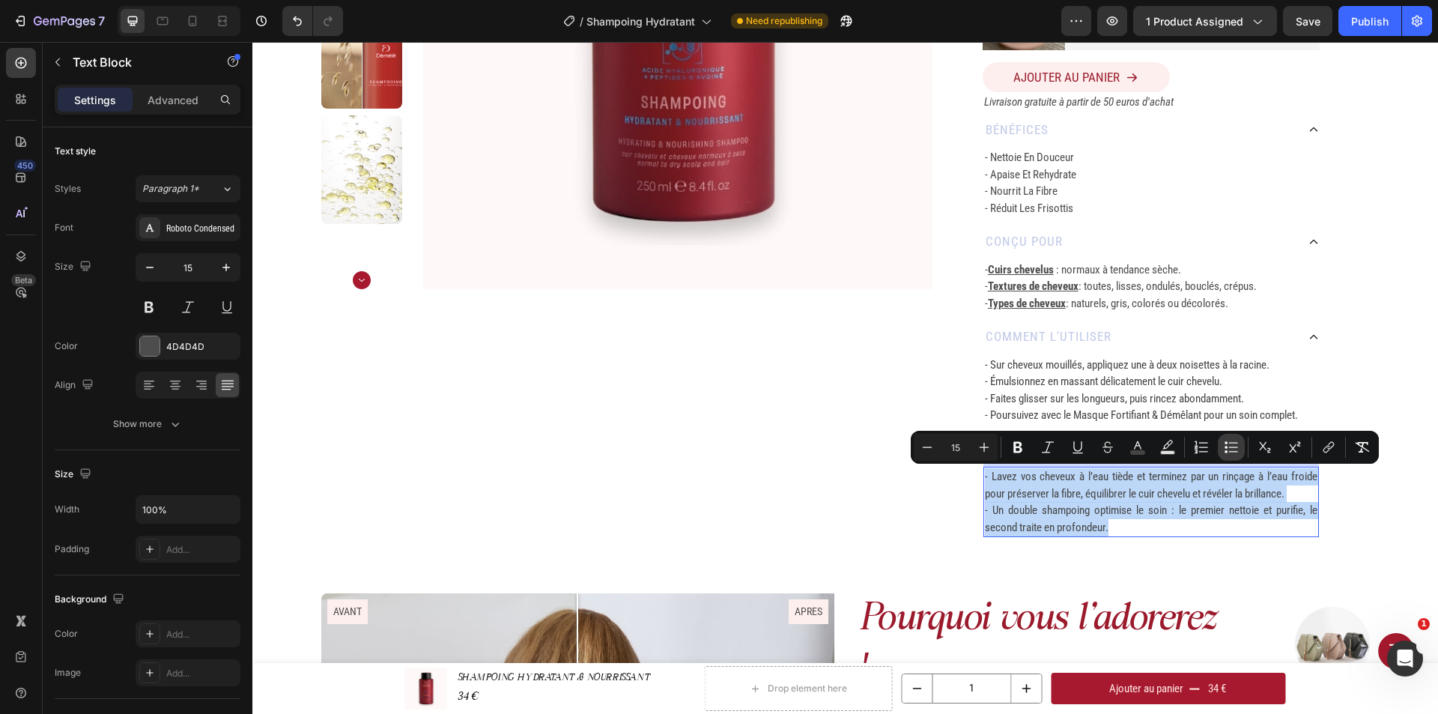
type input "15"
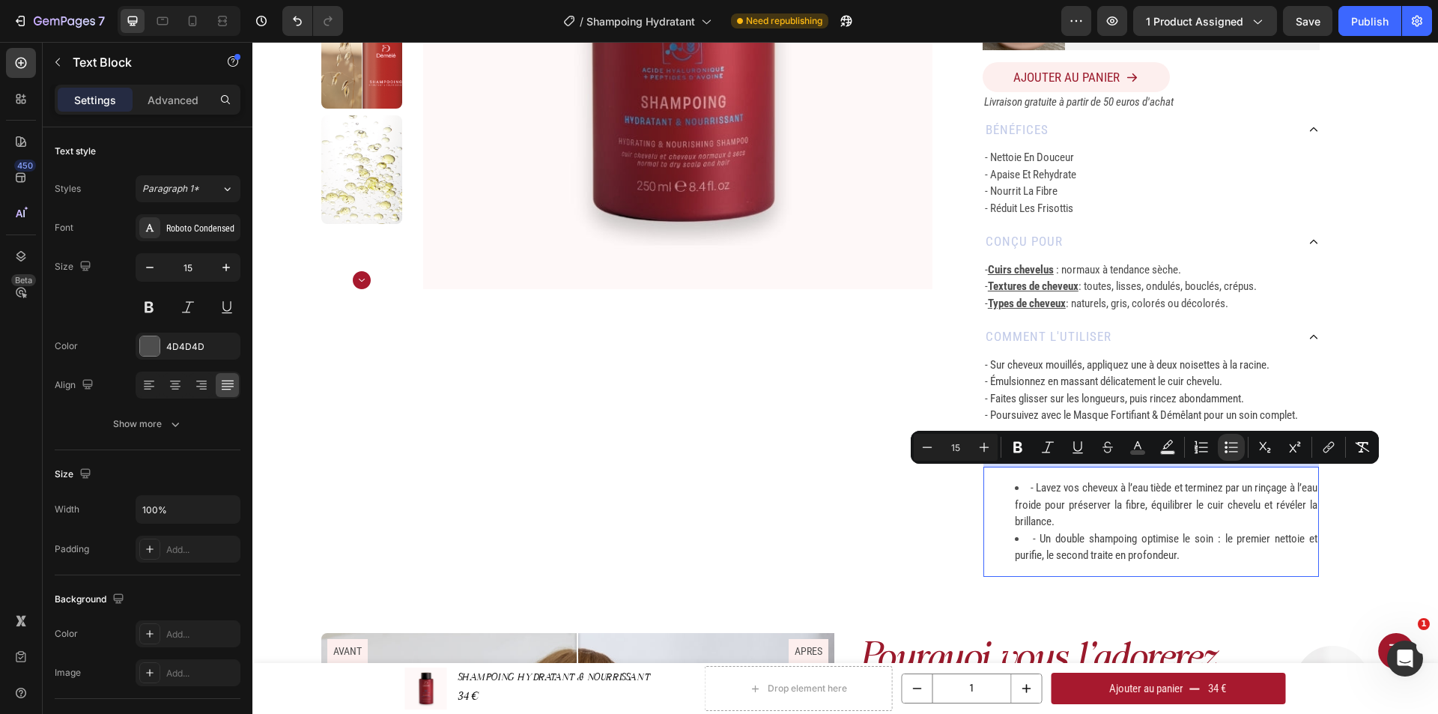
click at [1039, 492] on span "- Lavez vos cheveux à l’eau tiède et terminez par un rinçage à l’eau froide pou…" at bounding box center [1166, 504] width 303 height 47
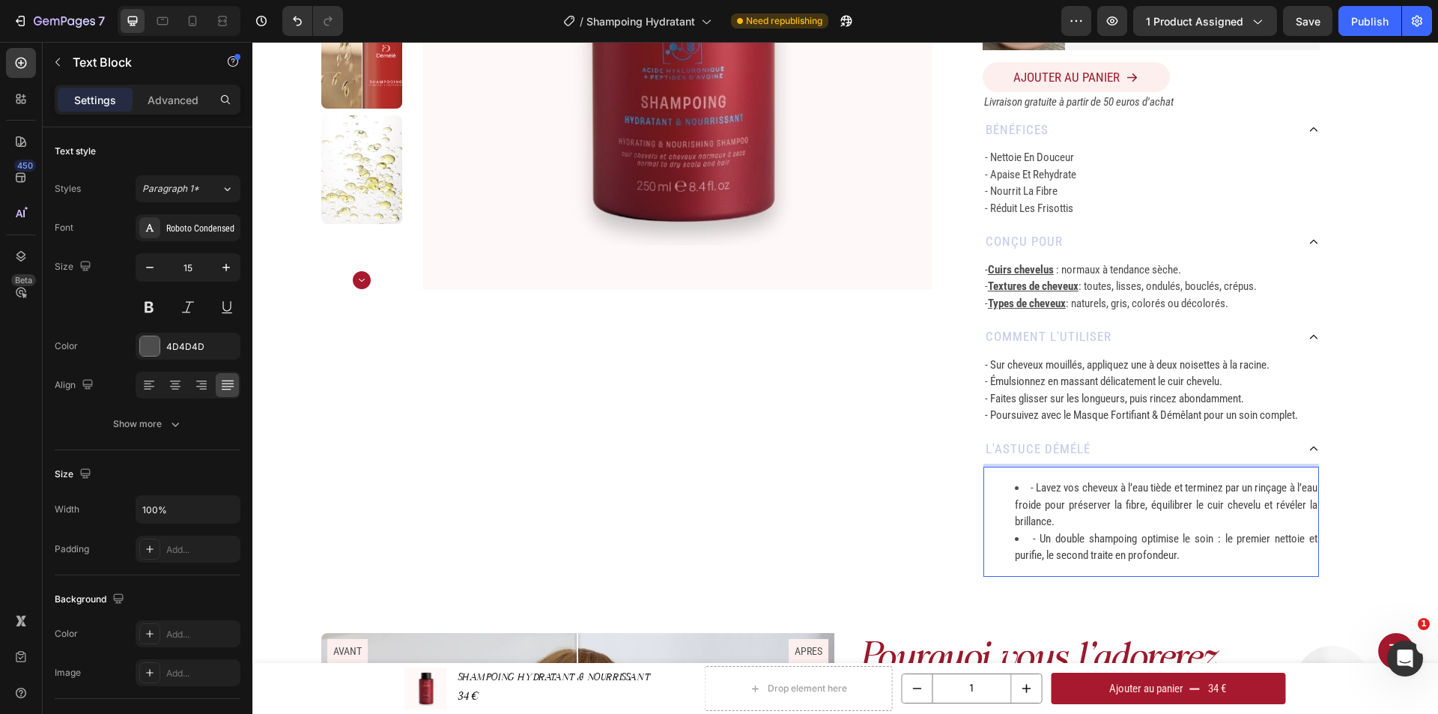
click at [1036, 489] on span "- Lavez vos cheveux à l’eau tiède et terminez par un rinçage à l’eau froide pou…" at bounding box center [1166, 504] width 303 height 47
click at [1035, 490] on span "- Lavez vos cheveux à l’eau tiède et terminez par un rinçage à l’eau froide pou…" at bounding box center [1166, 504] width 303 height 47
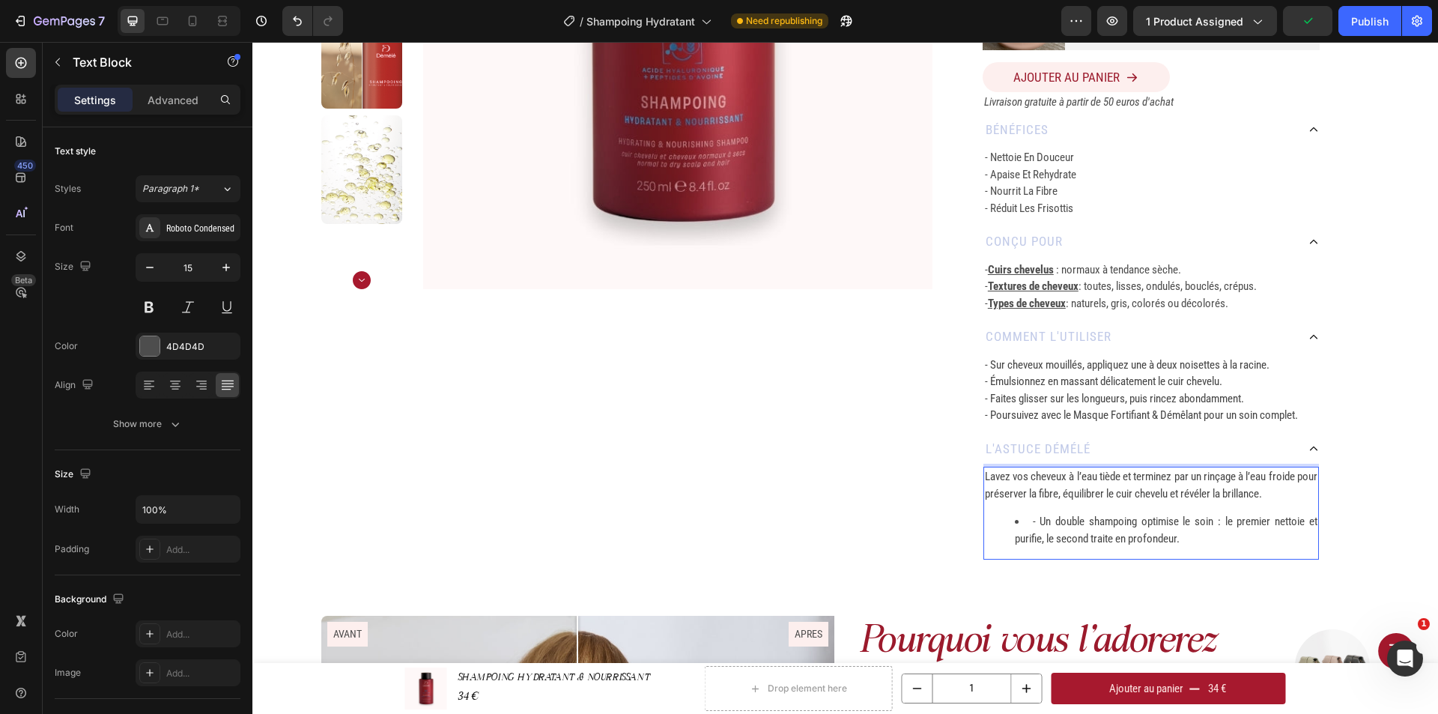
click at [1036, 521] on span "- Un double shampoing optimise le soin : le premier nettoie et purifie, le seco…" at bounding box center [1166, 529] width 303 height 31
click at [294, 22] on icon "Undo/Redo" at bounding box center [297, 20] width 15 height 15
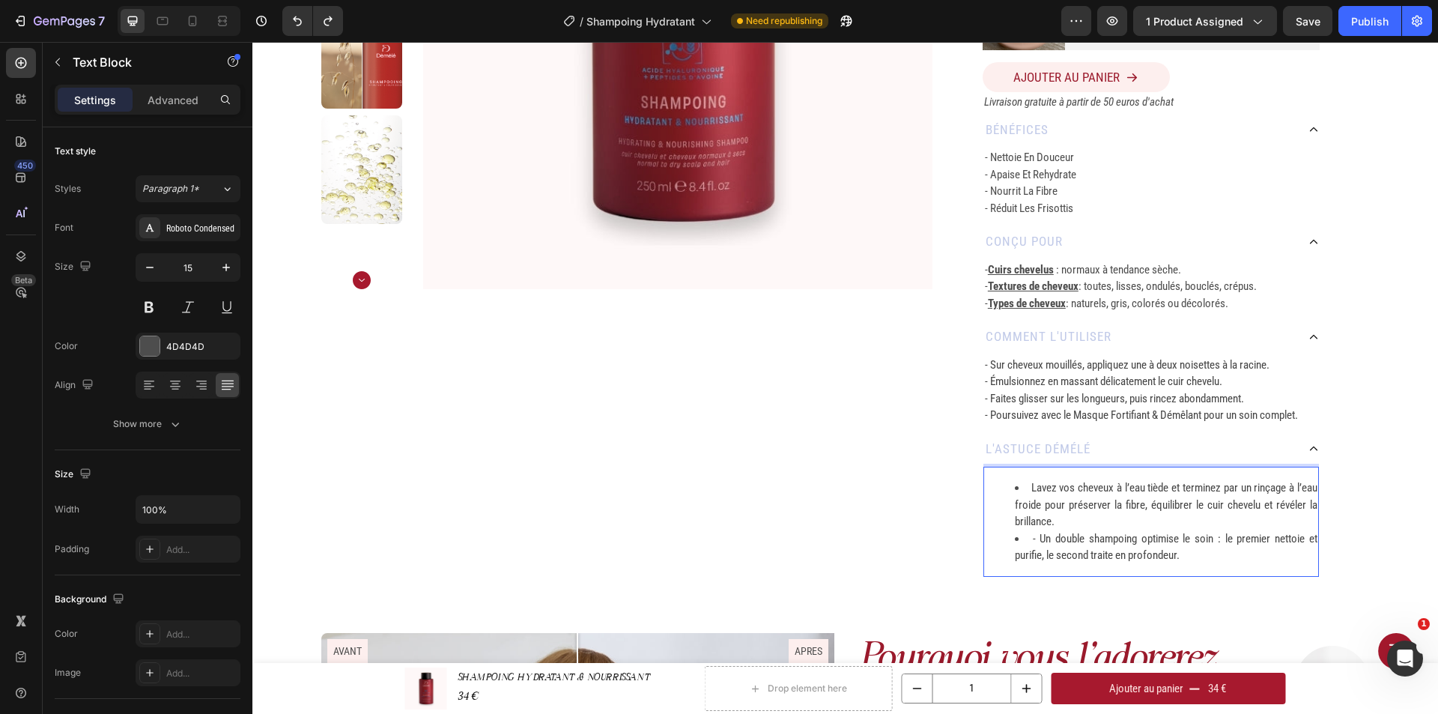
click at [1035, 539] on span "- Un double shampoing optimise le soin : le premier nettoie et purifie, le seco…" at bounding box center [1166, 547] width 303 height 31
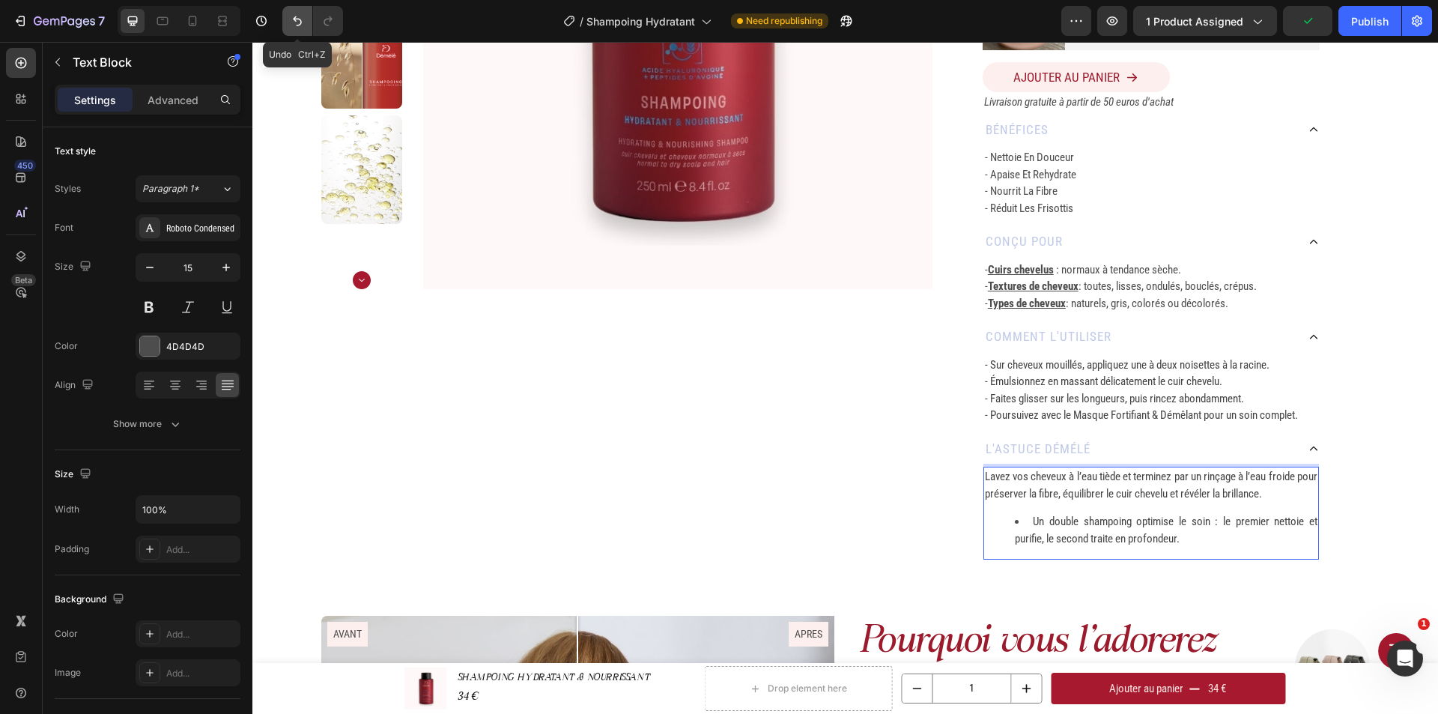
click at [300, 19] on icon "Undo/Redo" at bounding box center [297, 21] width 9 height 10
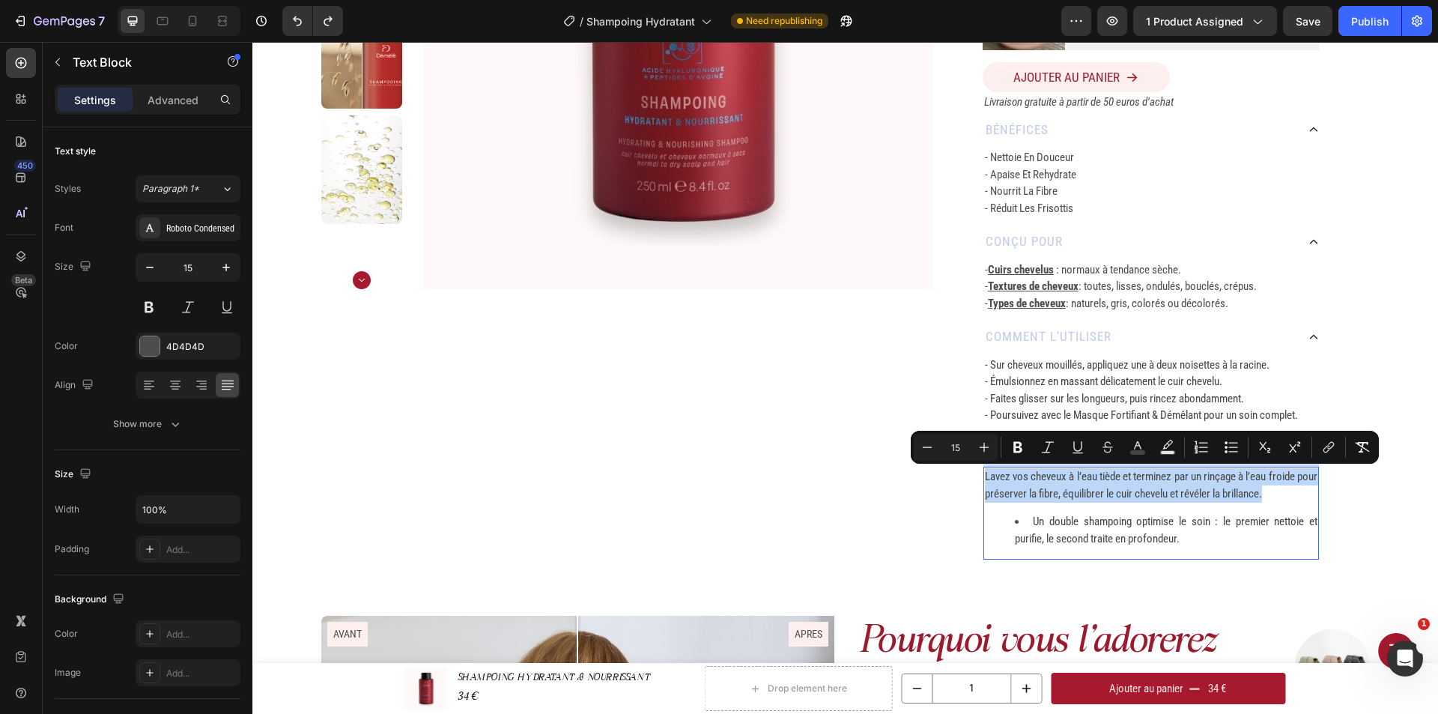
drag, startPoint x: 1292, startPoint y: 496, endPoint x: 978, endPoint y: 475, distance: 314.5
click at [983, 475] on div "Lavez vos cheveux à l’eau tiède et terminez par un rinçage à l’eau froide pour …" at bounding box center [1150, 512] width 335 height 93
click at [1231, 449] on icon "Editor contextual toolbar" at bounding box center [1231, 447] width 15 height 15
type input "15"
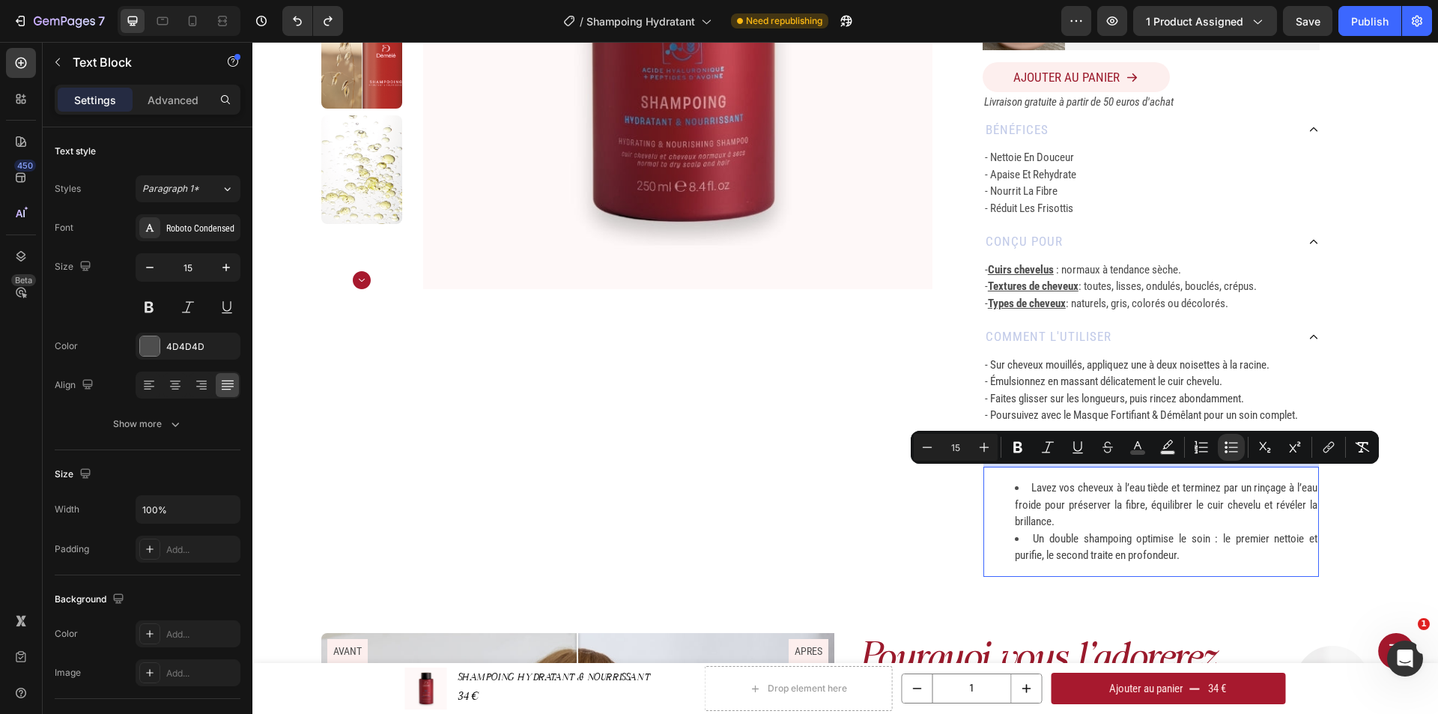
click at [1150, 520] on li "Lavez vos cheveux à l’eau tiède et terminez par un rinçage à l’eau froide pour …" at bounding box center [1166, 504] width 303 height 51
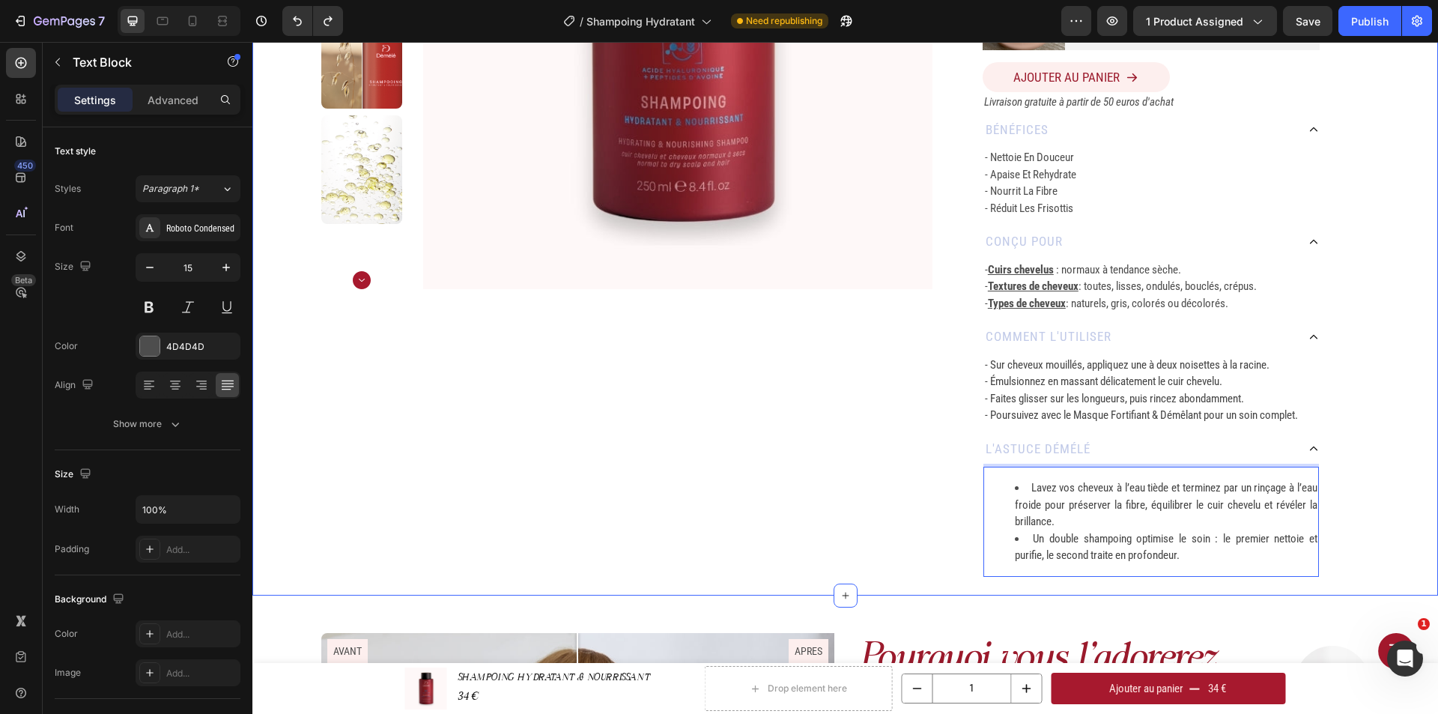
click at [1386, 525] on div "Home SHAMPOING HYDRATANT & NOURRISSANT Breadcrumb Product Images SHAMPOING HYDR…" at bounding box center [844, 146] width 1185 height 897
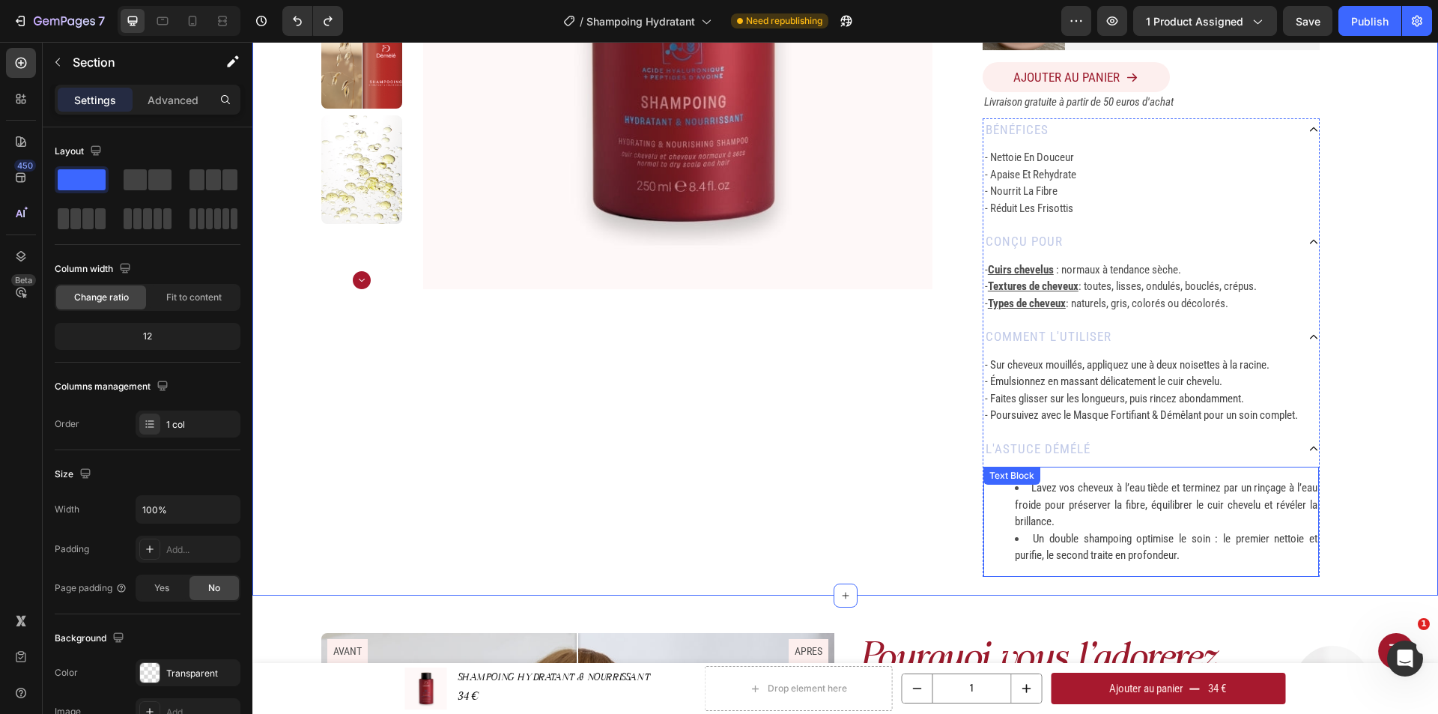
click at [1163, 514] on li "Lavez vos cheveux à l’eau tiède et terminez par un rinçage à l’eau froide pour …" at bounding box center [1166, 504] width 303 height 51
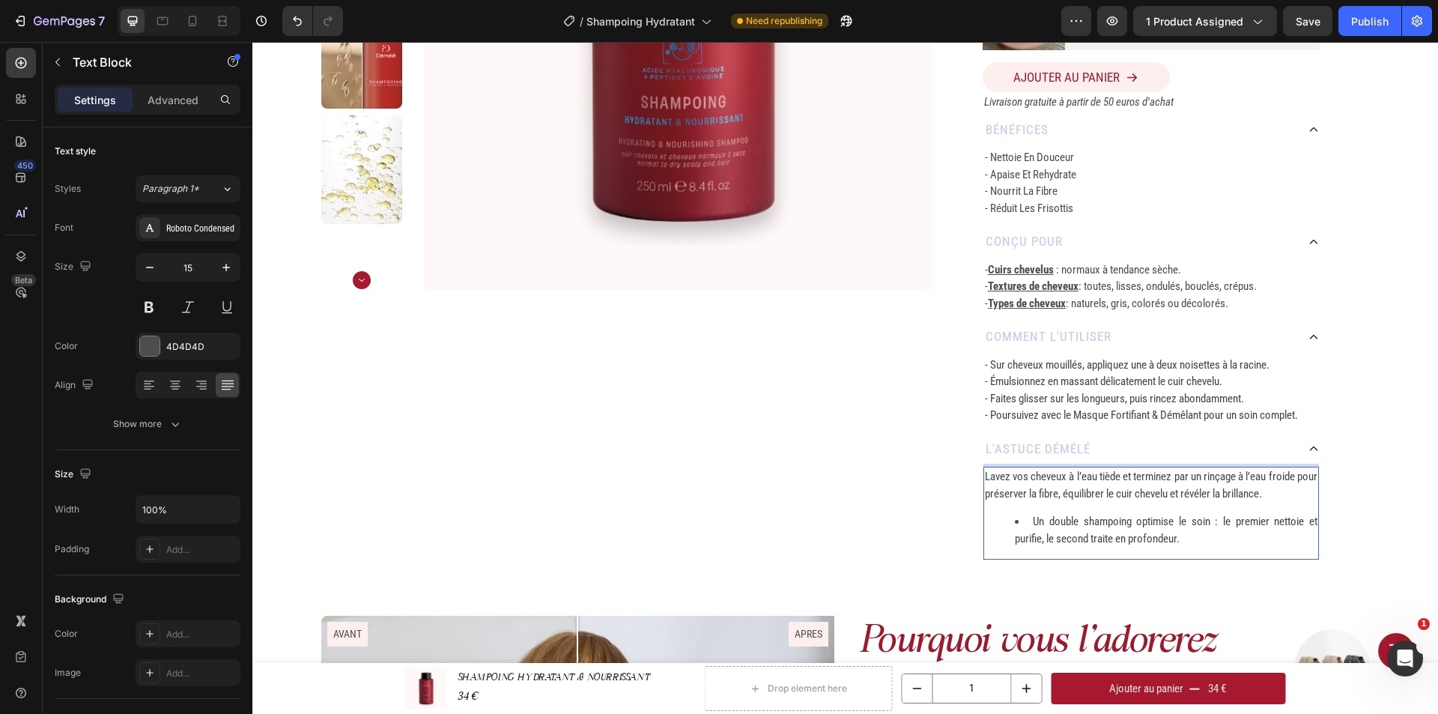
click at [1024, 521] on li "Un double shampoing optimise le soin : le premier nettoie et purifie, le second…" at bounding box center [1166, 530] width 303 height 34
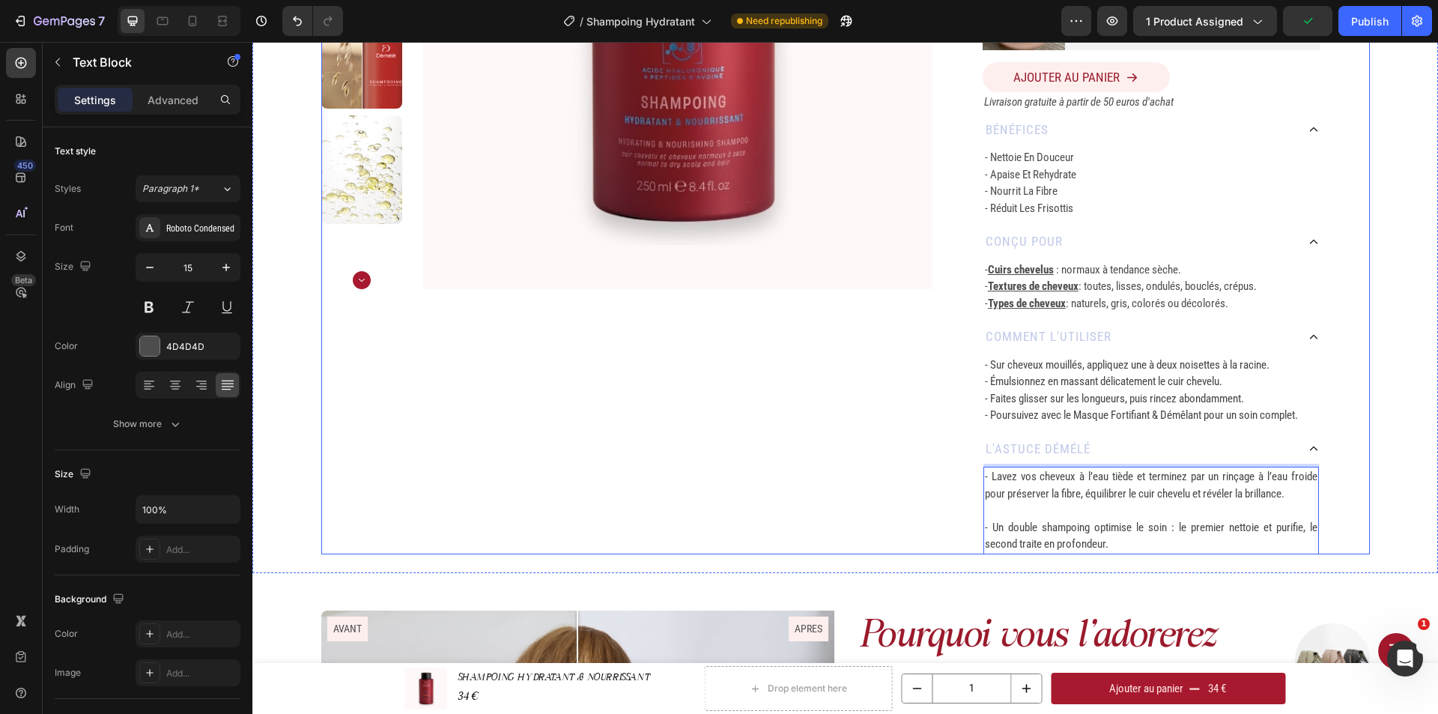
click at [1349, 512] on div "SHAMPOING HYDRATANT & NOURRISSANT Product Title 250 ML Heading Row Durée d'util…" at bounding box center [1150, 135] width 437 height 837
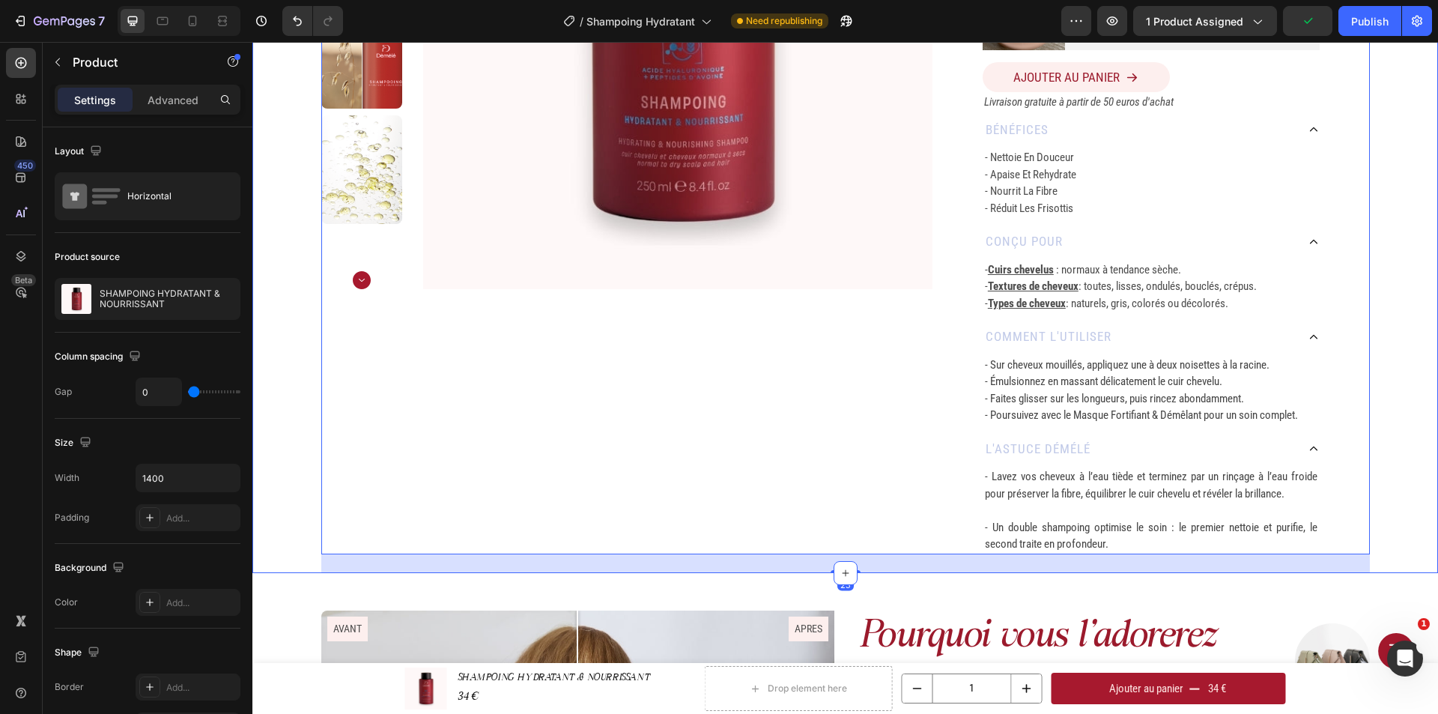
click at [1402, 488] on div "Home SHAMPOING HYDRATANT & NOURRISSANT Breadcrumb Product Images SHAMPOING HYDR…" at bounding box center [844, 135] width 1185 height 875
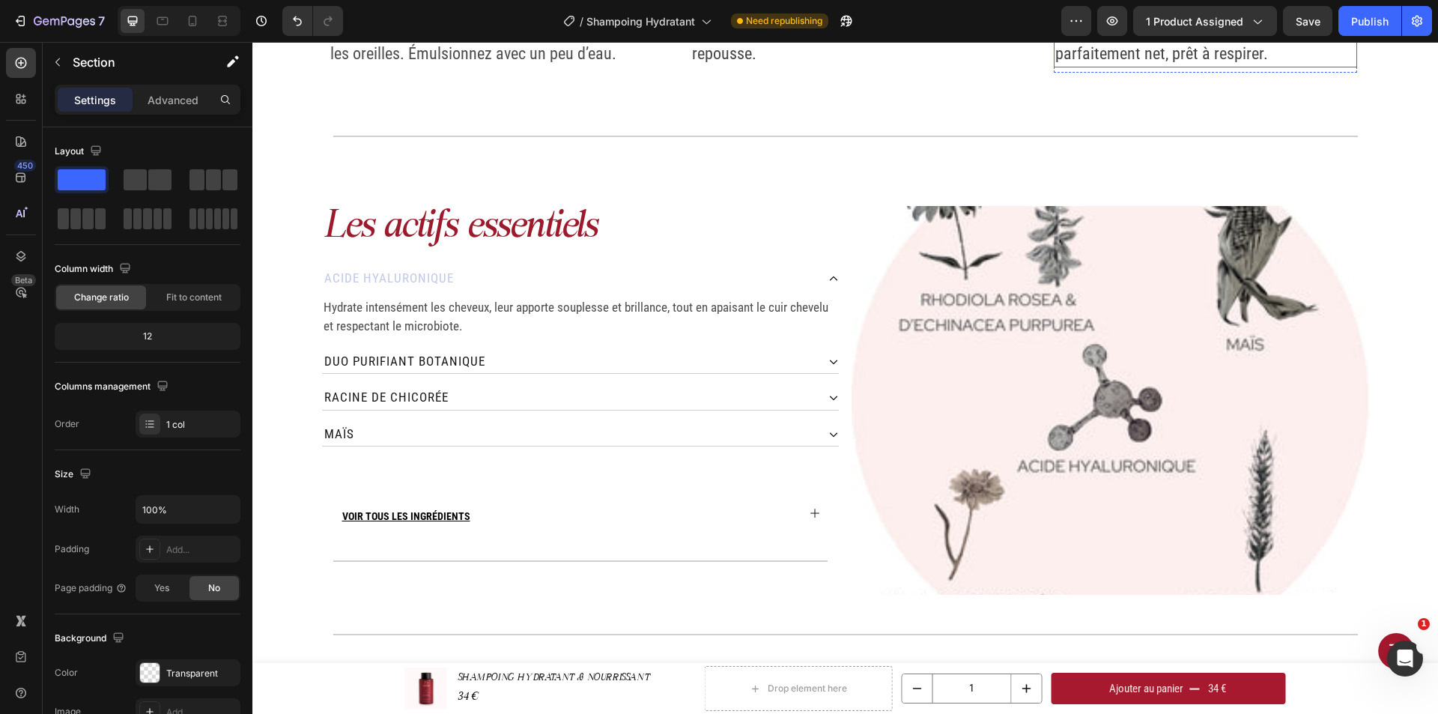
scroll to position [1797, 0]
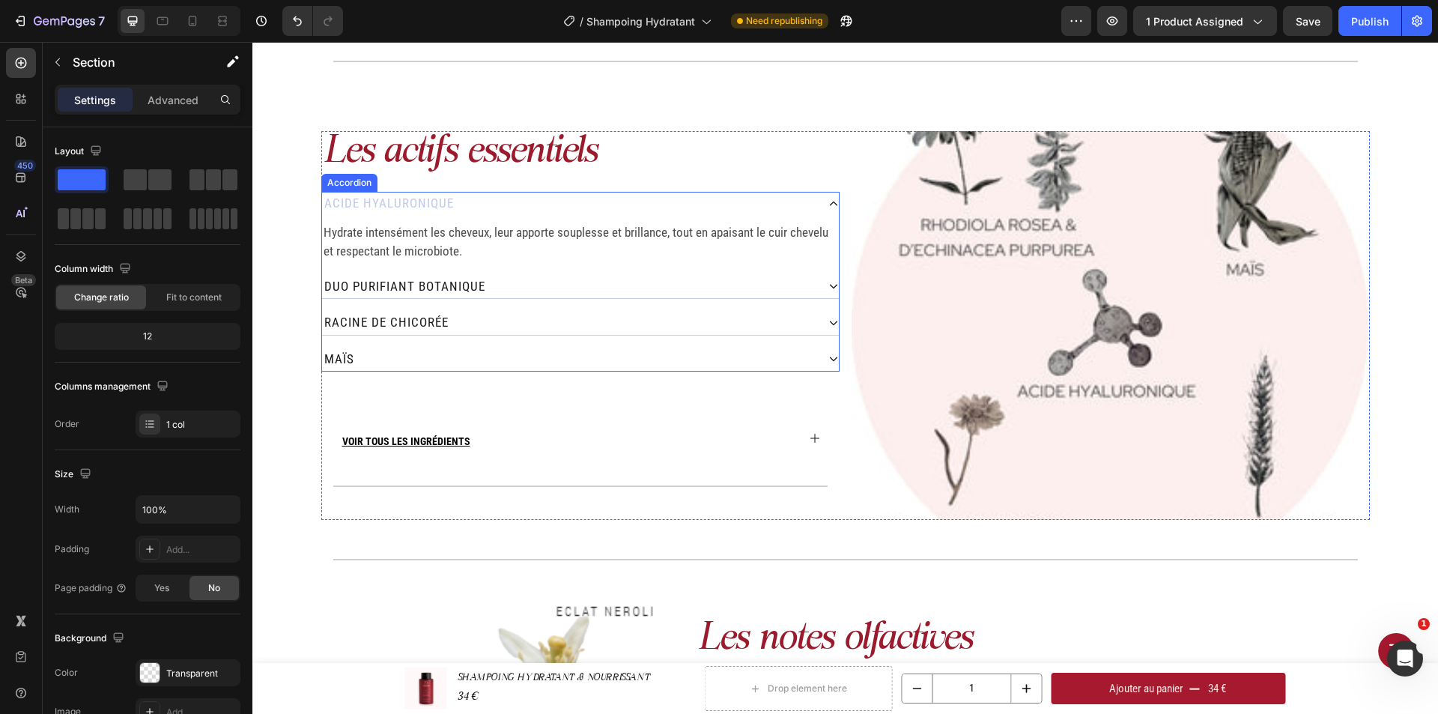
click at [568, 288] on div "Duo purifiant botanique" at bounding box center [569, 287] width 494 height 24
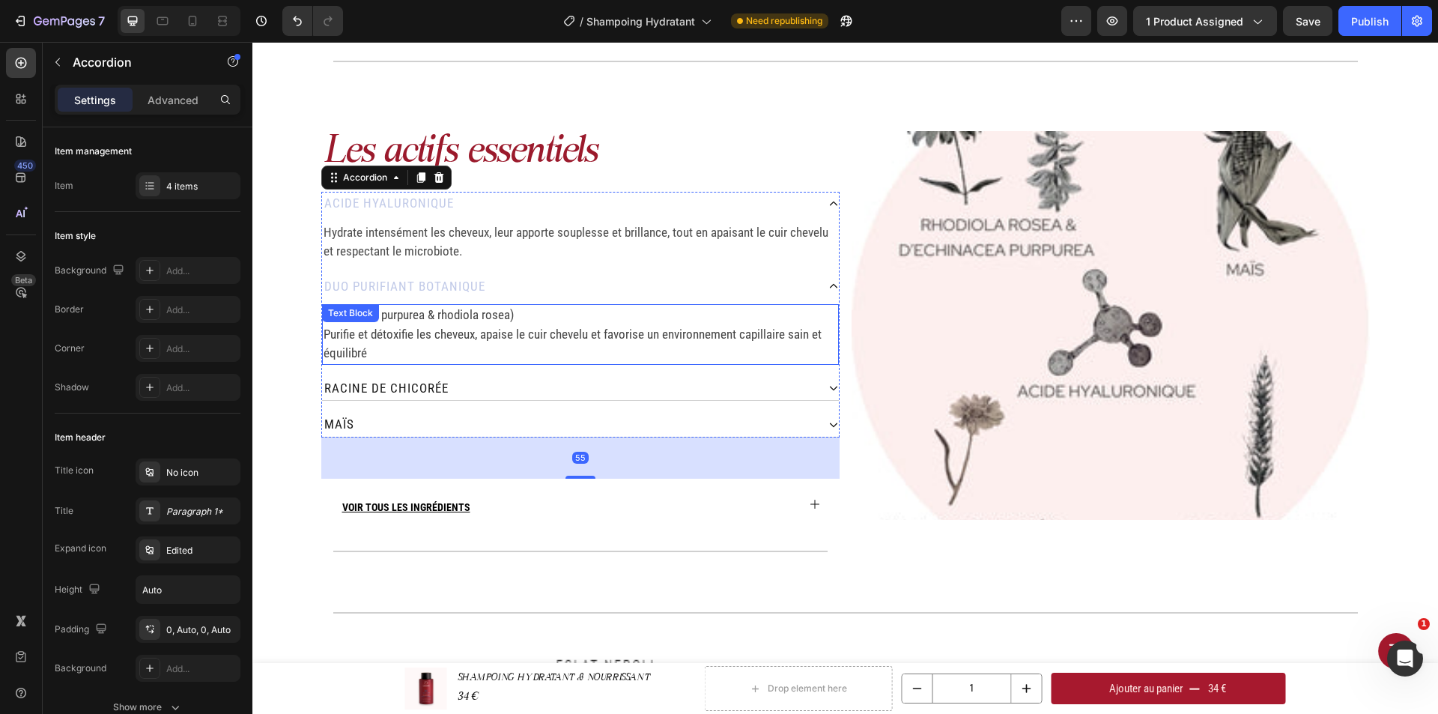
click at [359, 336] on span "Purifie et détoxifie les cheveux, apaise le cuir chevelu et favorise un environ…" at bounding box center [572, 343] width 498 height 34
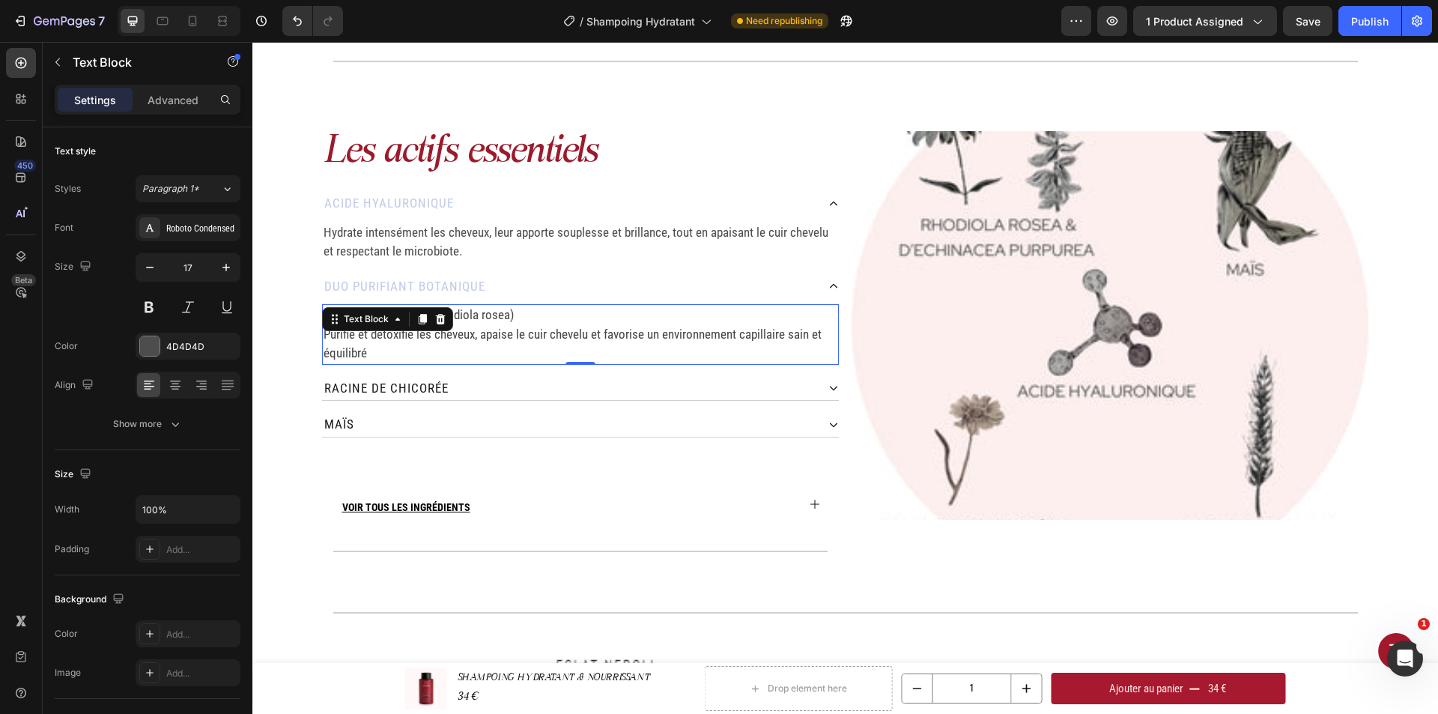
click at [375, 346] on p "Purifie et détoxifie les cheveux, apaise le cuir chevelu et favorise un environ…" at bounding box center [580, 344] width 514 height 38
click at [502, 316] on span "(échinacéa purpurea & rhodiola rosea)" at bounding box center [418, 314] width 190 height 15
click at [323, 313] on span "(échinacéa purpurea & rhodiola rosea)" at bounding box center [418, 314] width 190 height 15
click at [328, 316] on span "(Plantes : échinacéa purpurea & rhodiola rosea)" at bounding box center [441, 314] width 237 height 15
click at [472, 396] on div "Racine de chicorée" at bounding box center [569, 389] width 494 height 24
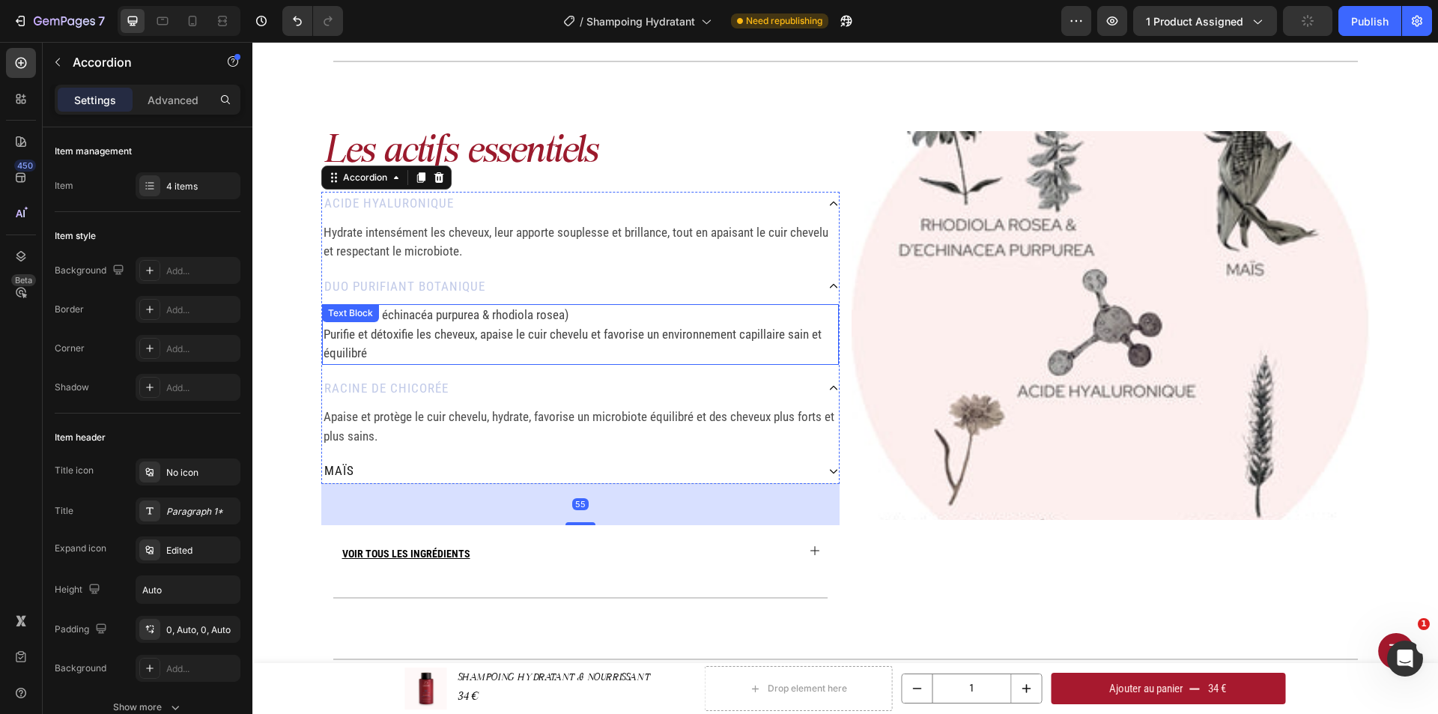
click at [434, 355] on p "Purifie et détoxifie les cheveux, apaise le cuir chevelu et favorise un environ…" at bounding box center [580, 344] width 514 height 38
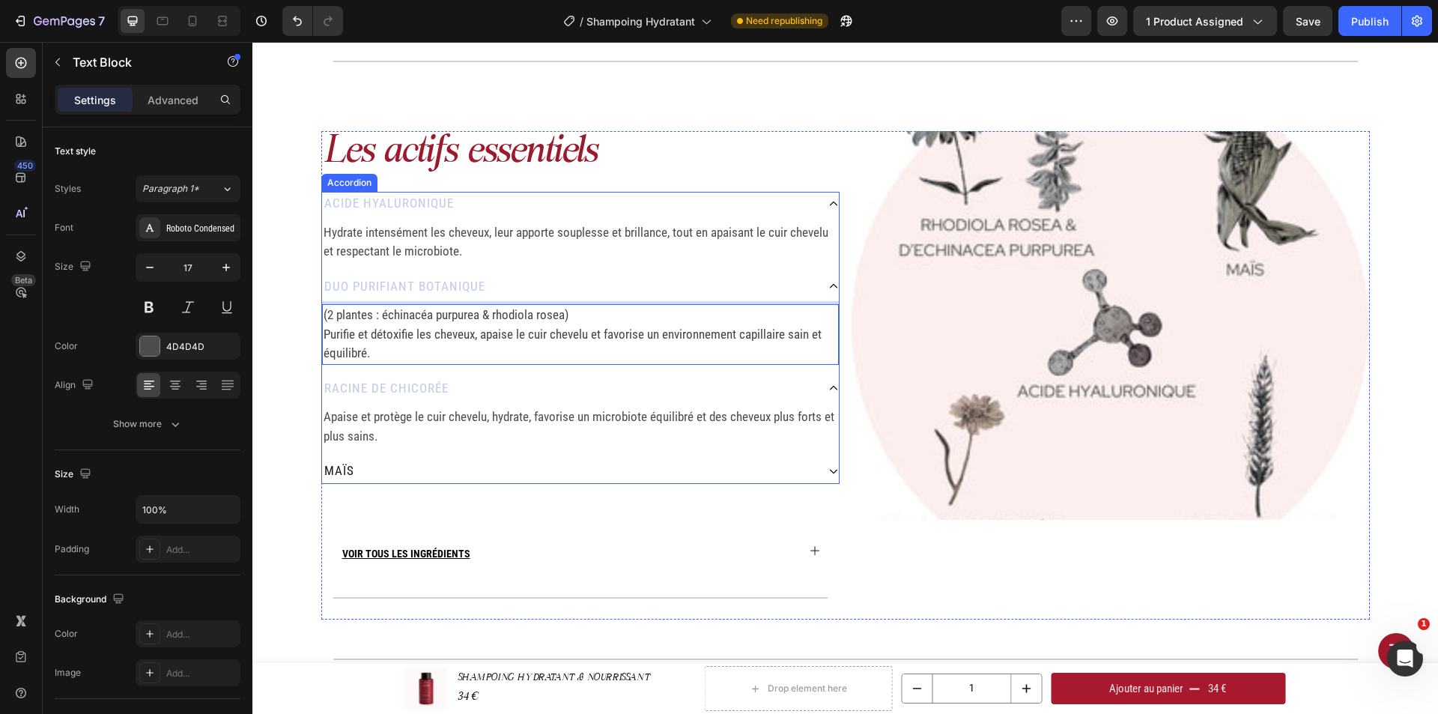
click at [416, 481] on div "Maïs" at bounding box center [569, 471] width 494 height 24
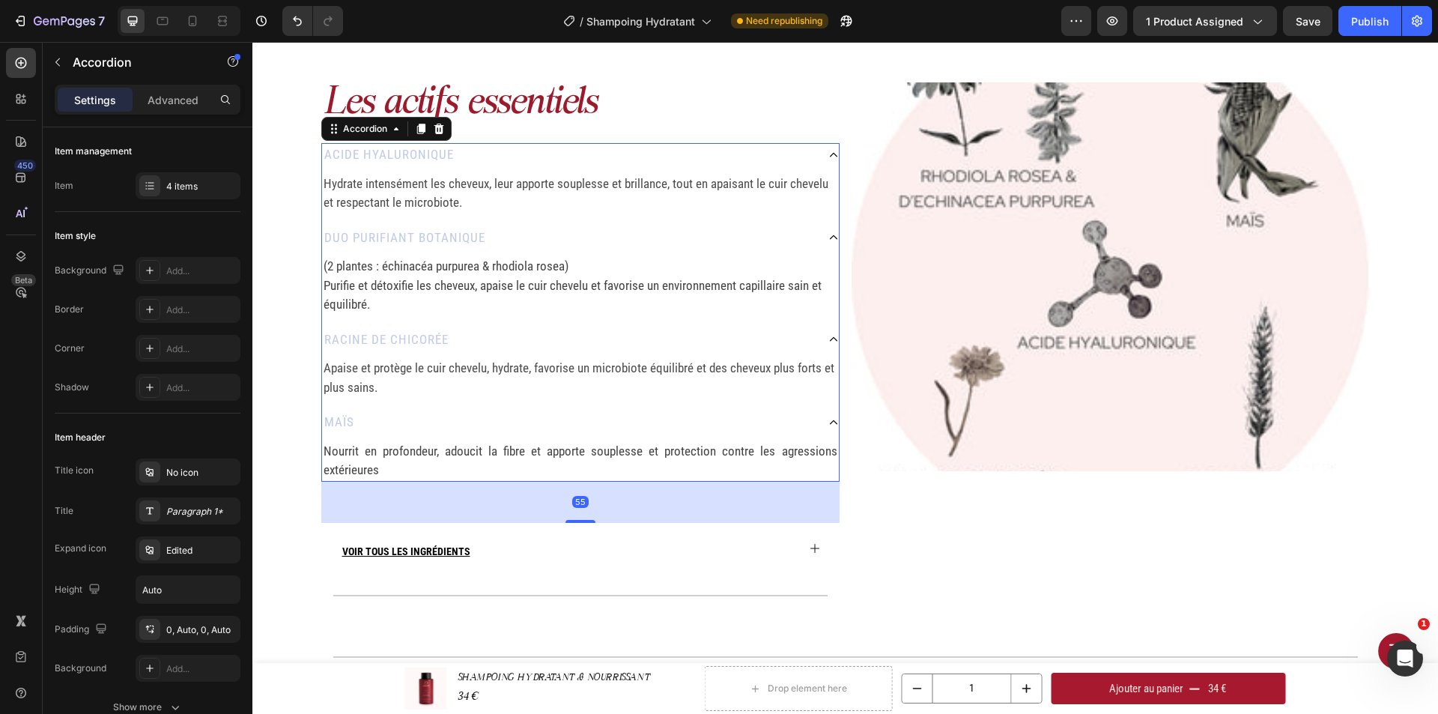
scroll to position [1872, 0]
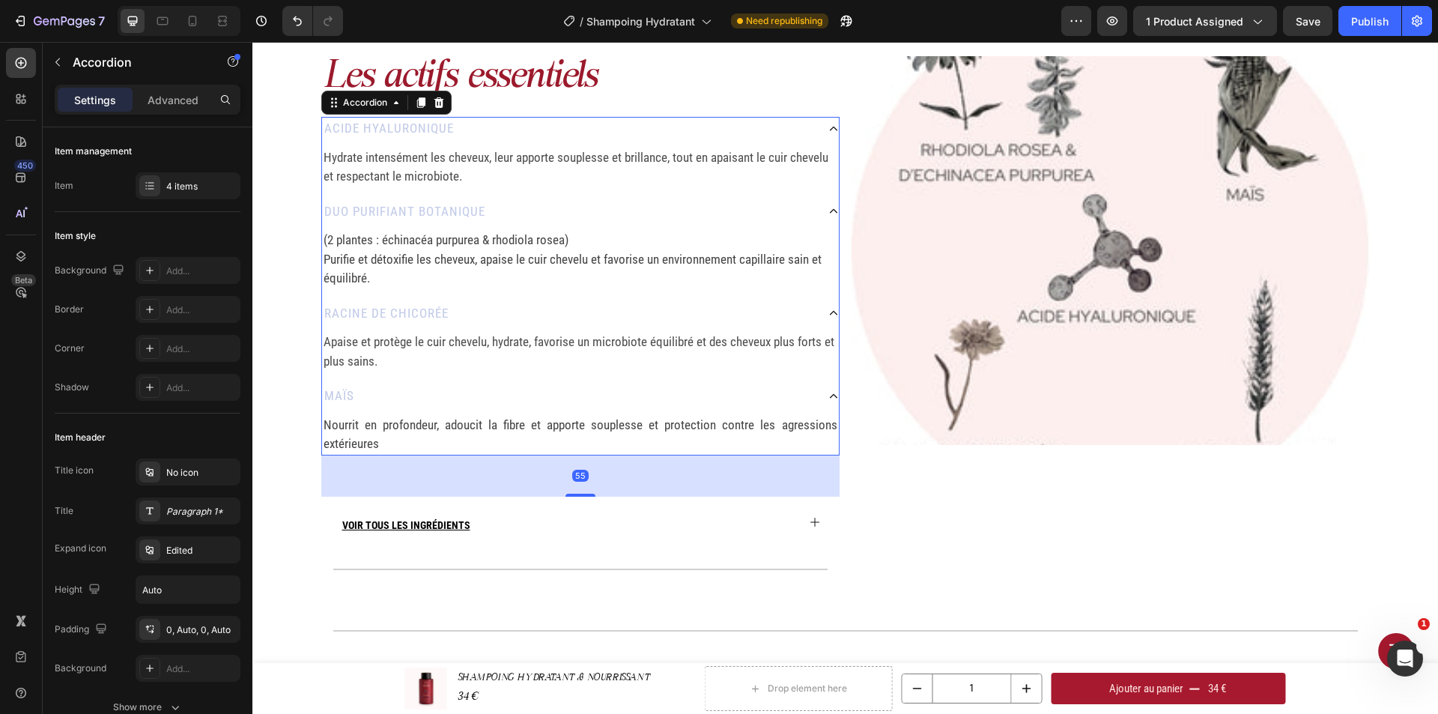
click at [538, 450] on p "Nourrit en profondeur, adoucit la fibre et apporte souplesse et protection cont…" at bounding box center [580, 435] width 514 height 38
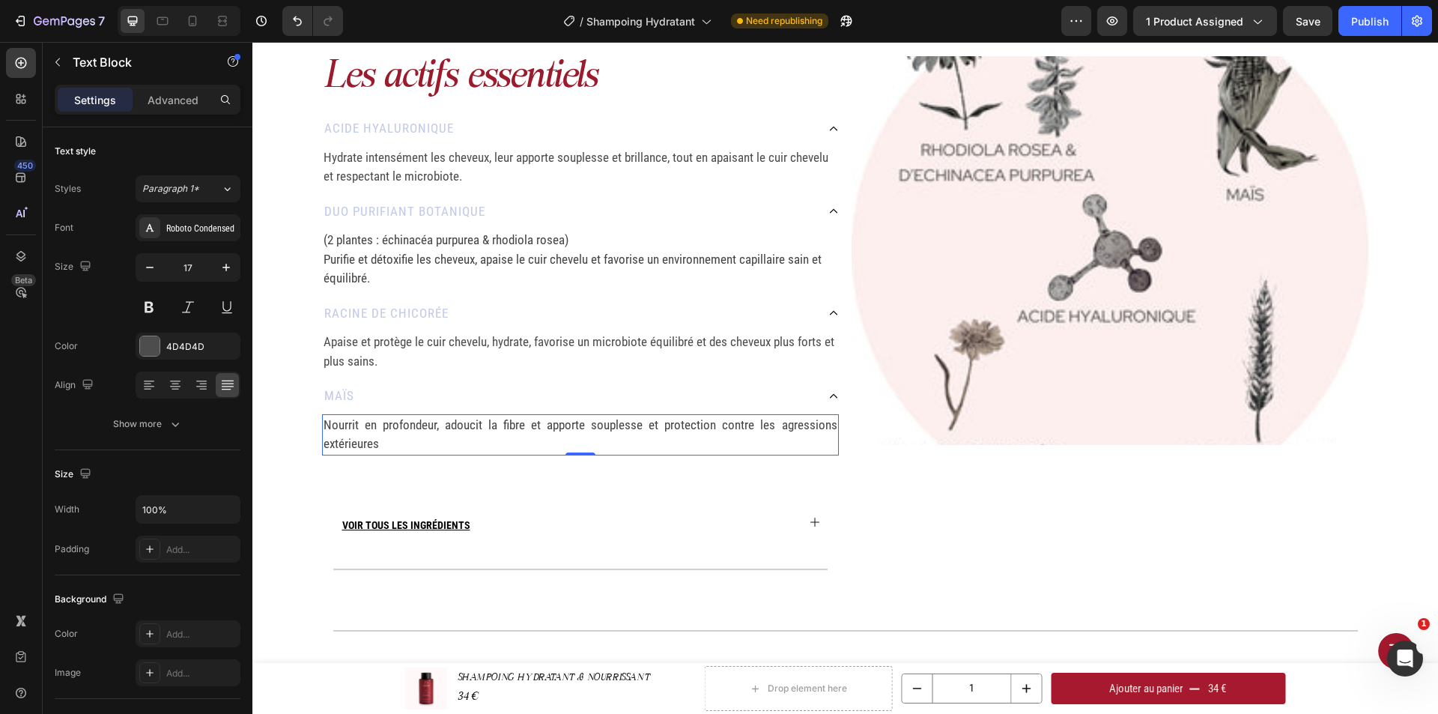
click at [538, 450] on p "Nourrit en profondeur, adoucit la fibre et apporte souplesse et protection cont…" at bounding box center [580, 435] width 514 height 38
click at [586, 347] on p "Apaise et protège le cuir chevelu, hydrate, favorise un microbiote équilibré et…" at bounding box center [580, 351] width 514 height 38
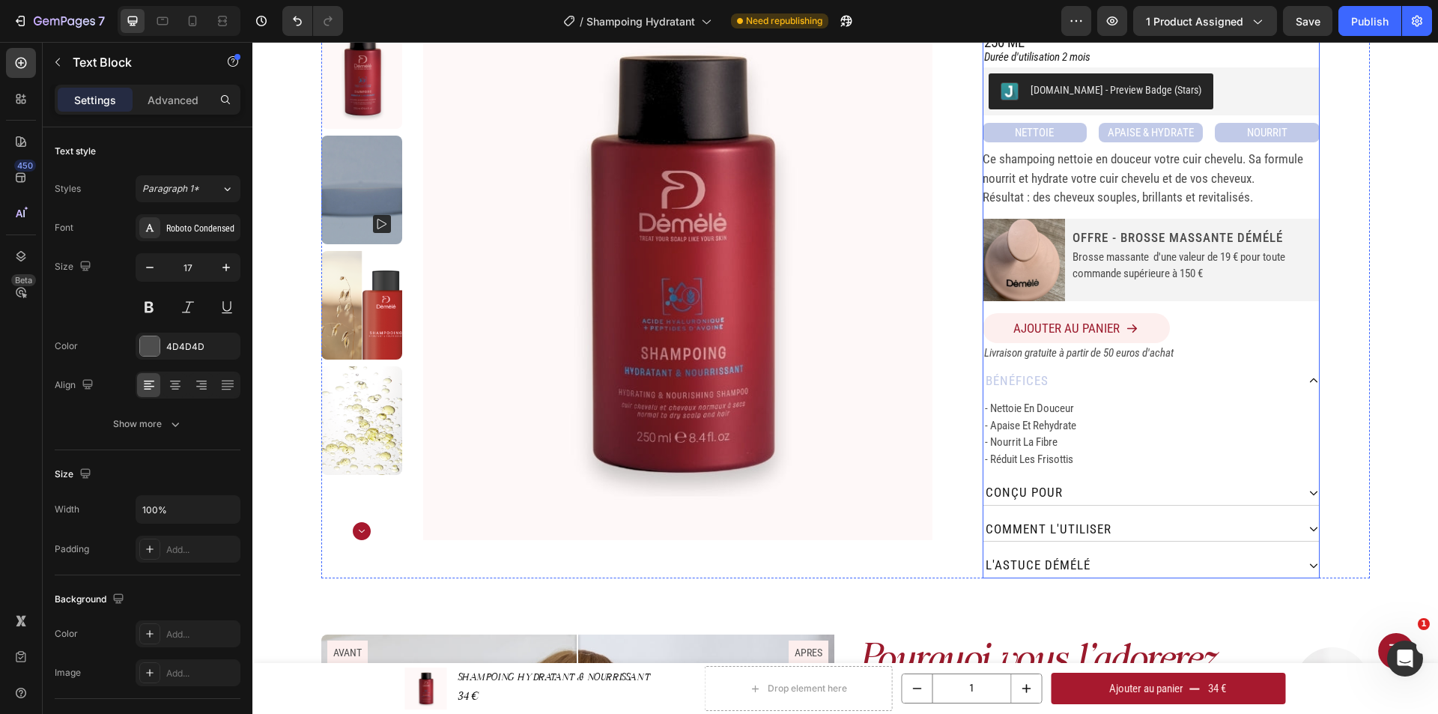
scroll to position [150, 0]
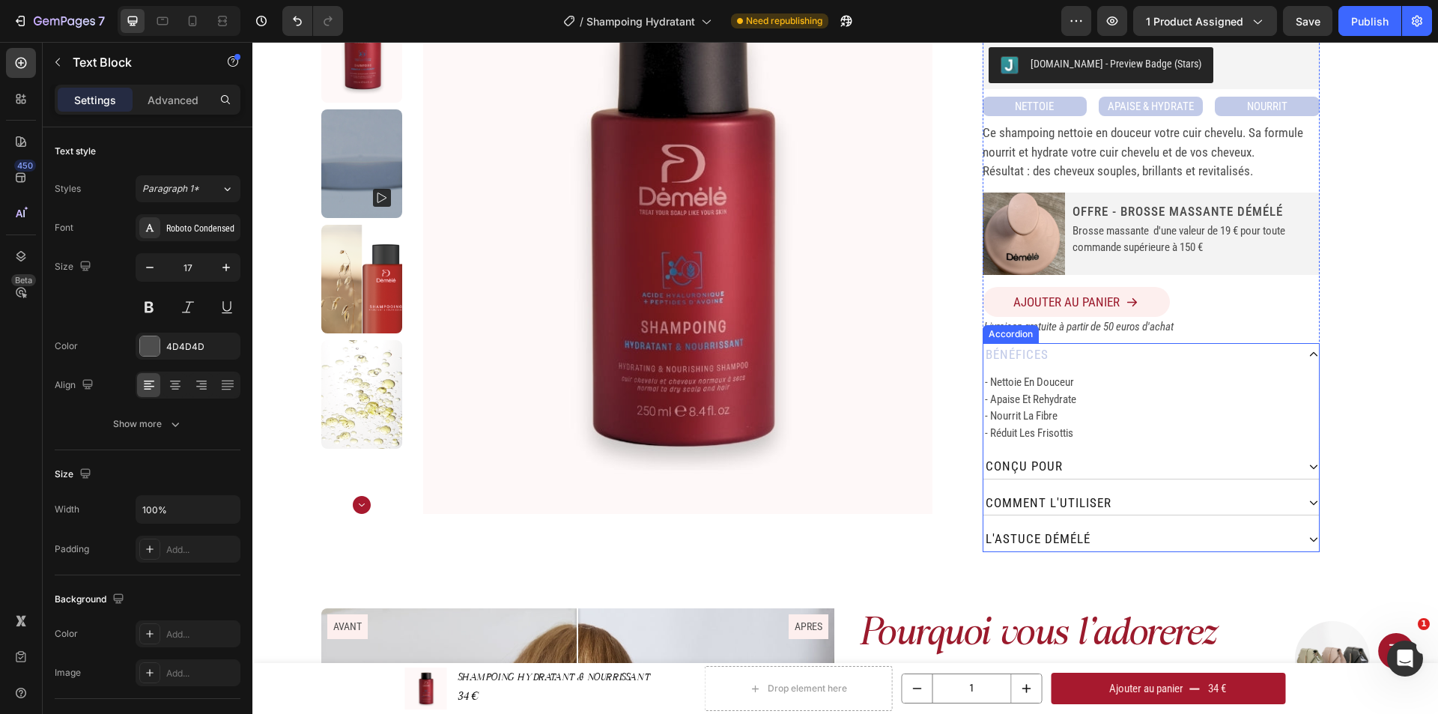
click at [1098, 354] on div "bénéfices" at bounding box center [1139, 355] width 313 height 24
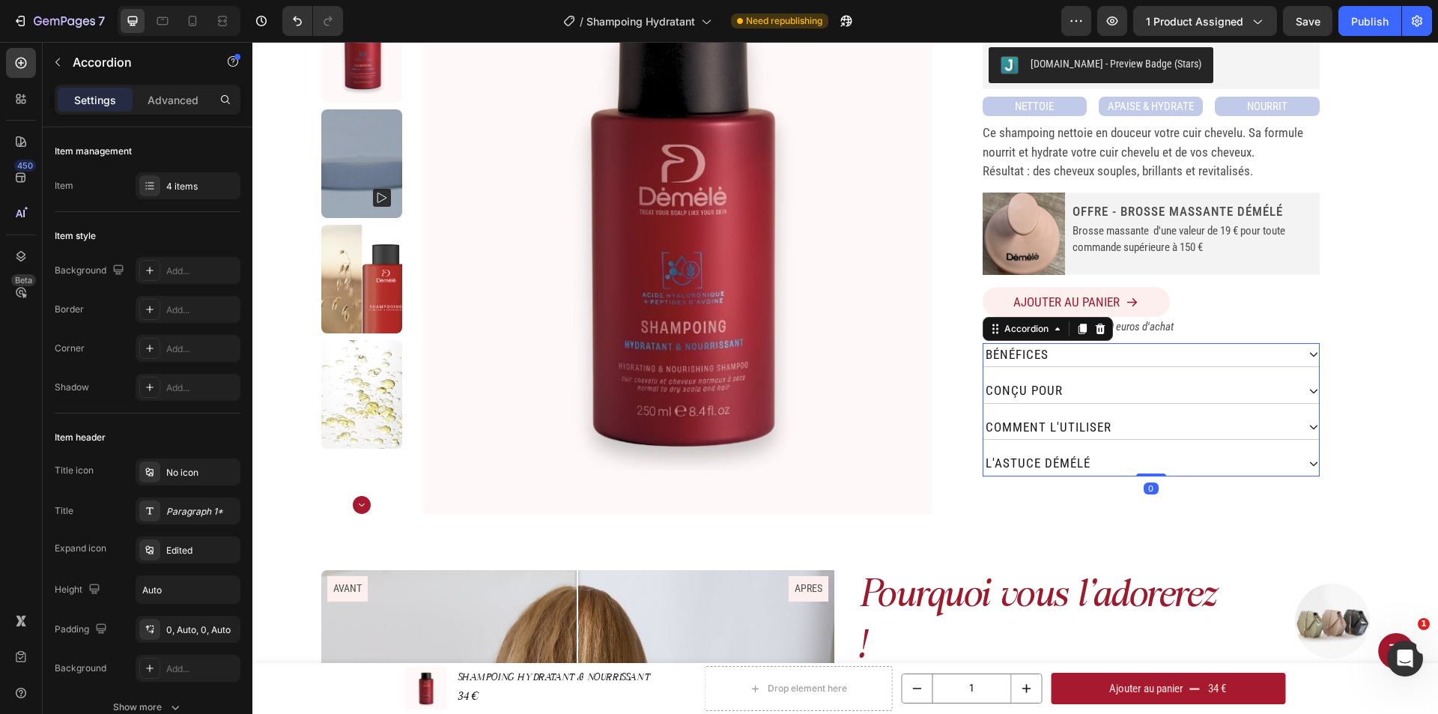
click at [1083, 359] on div "bénéfices" at bounding box center [1139, 355] width 313 height 24
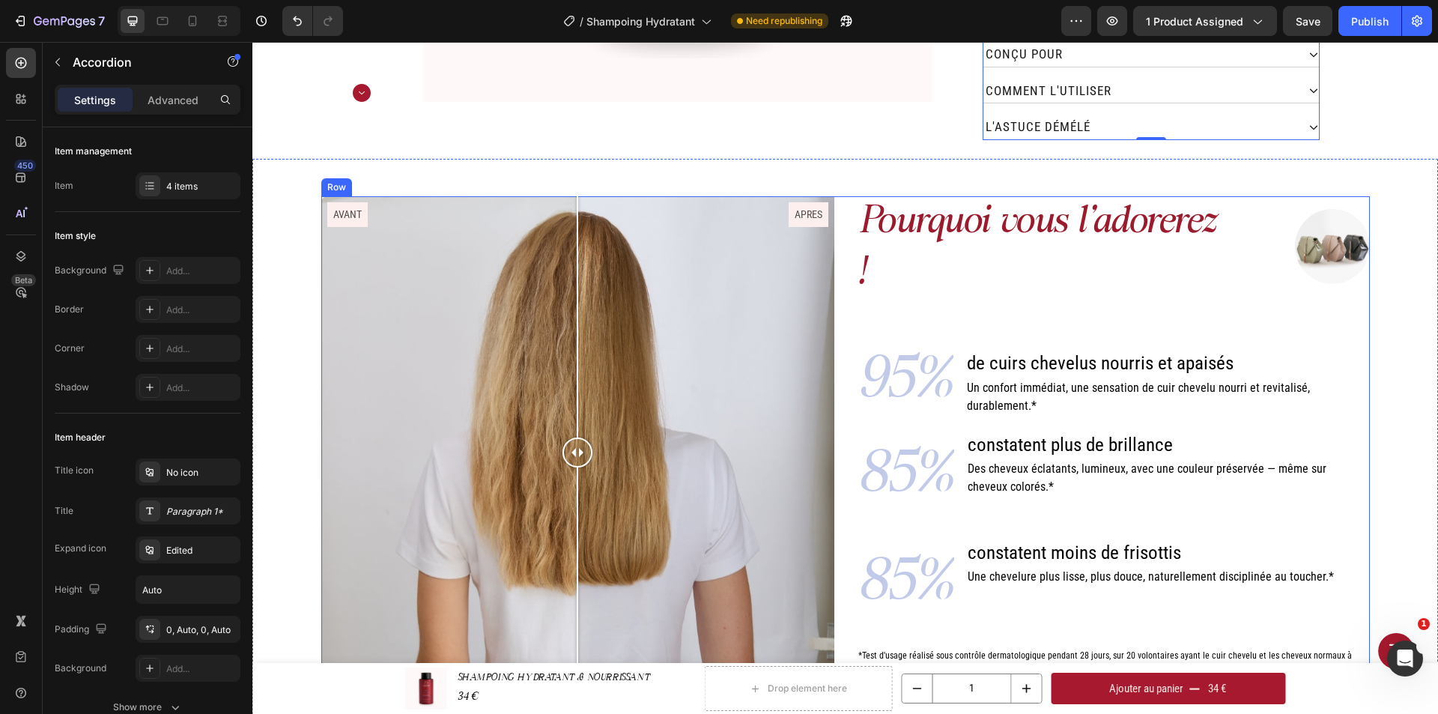
scroll to position [599, 0]
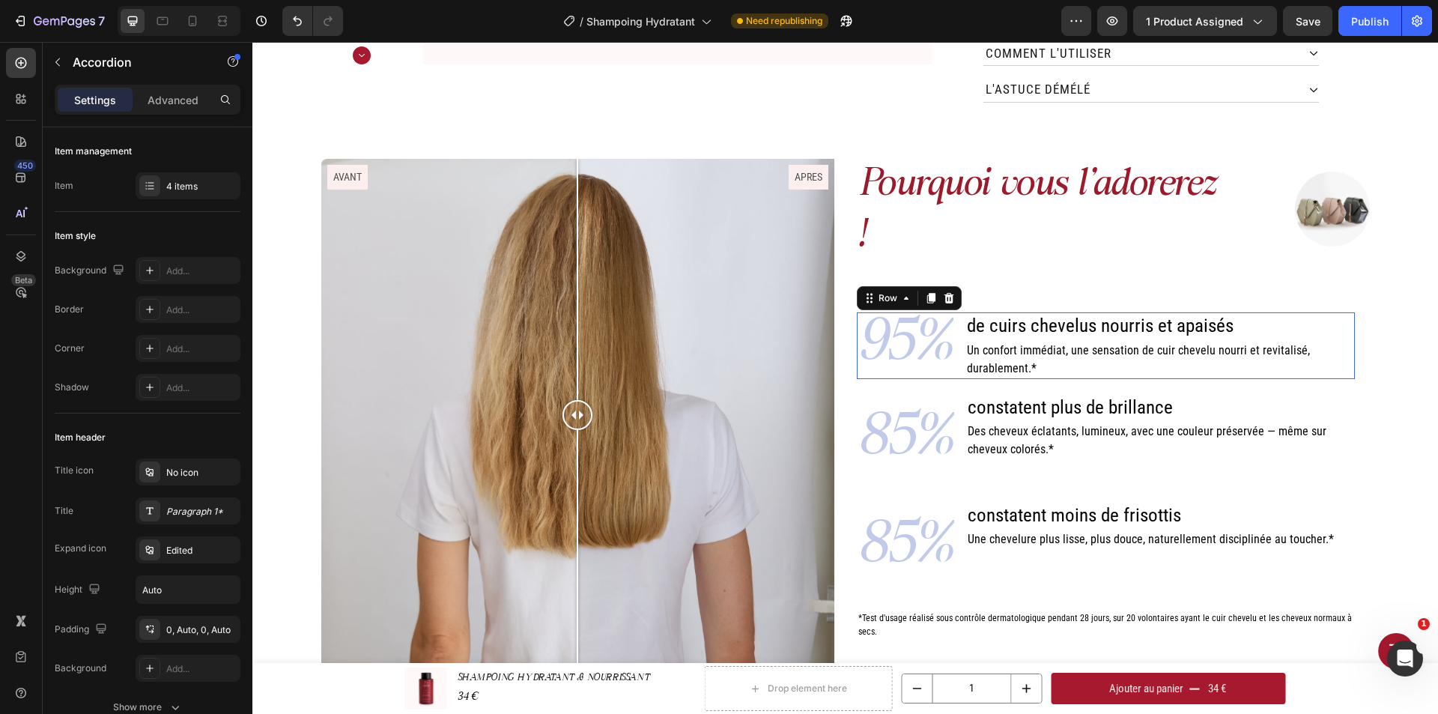
click at [955, 312] on div "95% Text Block de cuirs chevelus nourris et apaisés Heading Un confort immédiat…" at bounding box center [1106, 345] width 498 height 67
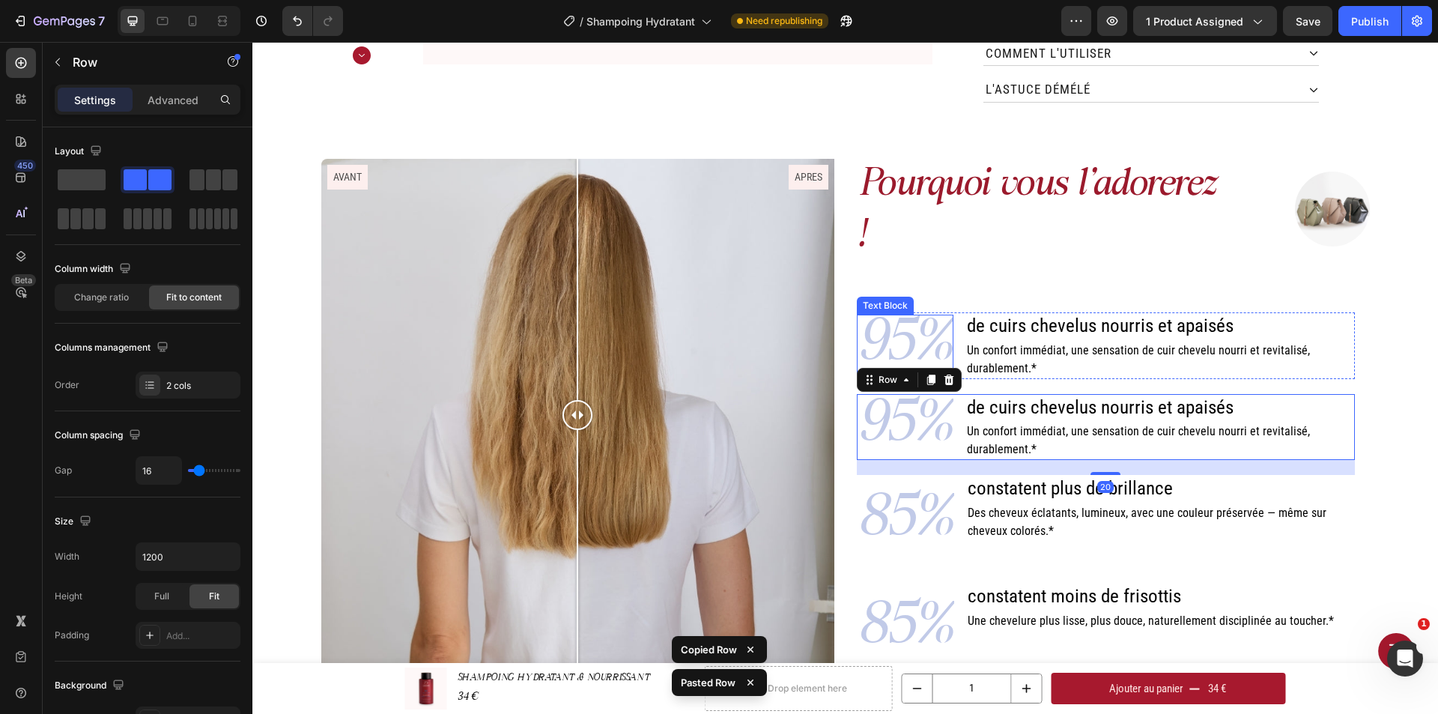
click at [903, 329] on p "95%" at bounding box center [905, 346] width 94 height 60
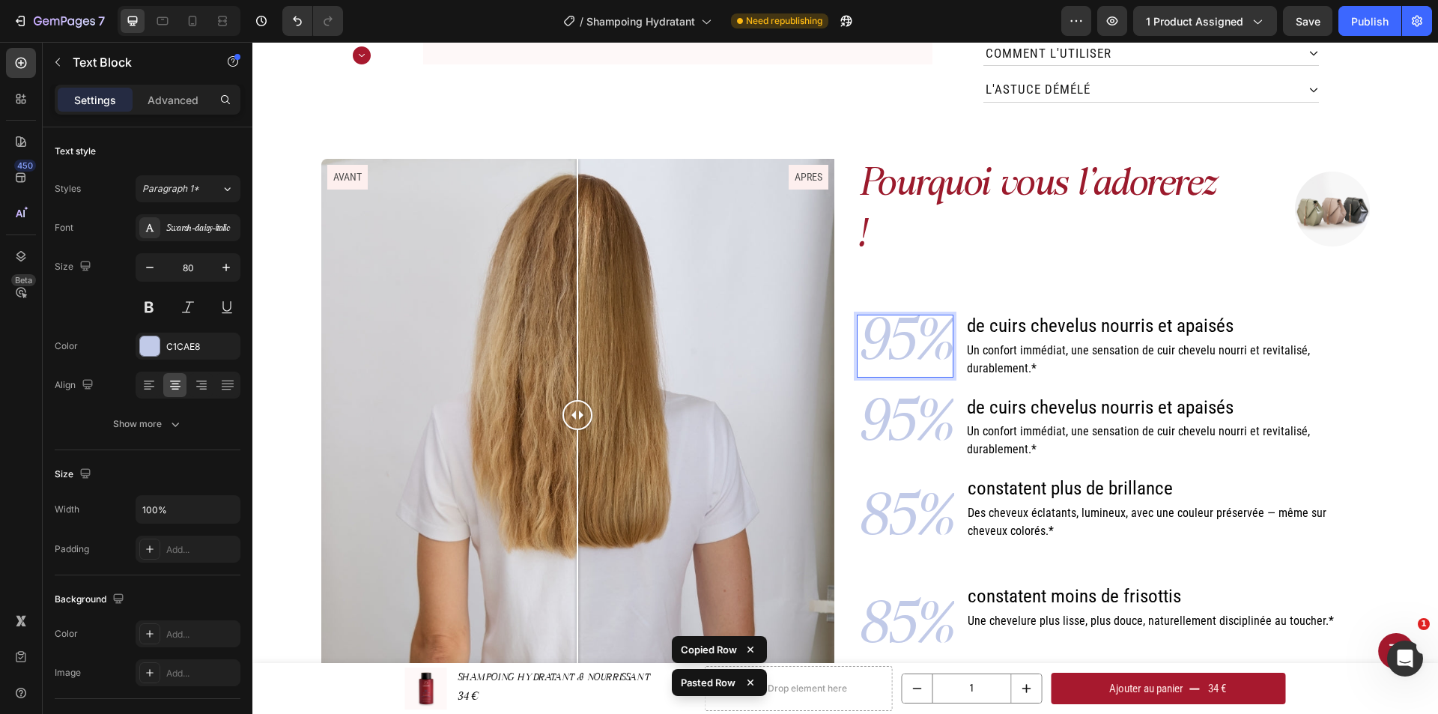
click at [908, 326] on p "95%" at bounding box center [905, 346] width 94 height 60
click at [1003, 343] on span "Un confort immédiat, une sensation de cuir chevelu nourri et revitalisé, durabl…" at bounding box center [1139, 359] width 343 height 32
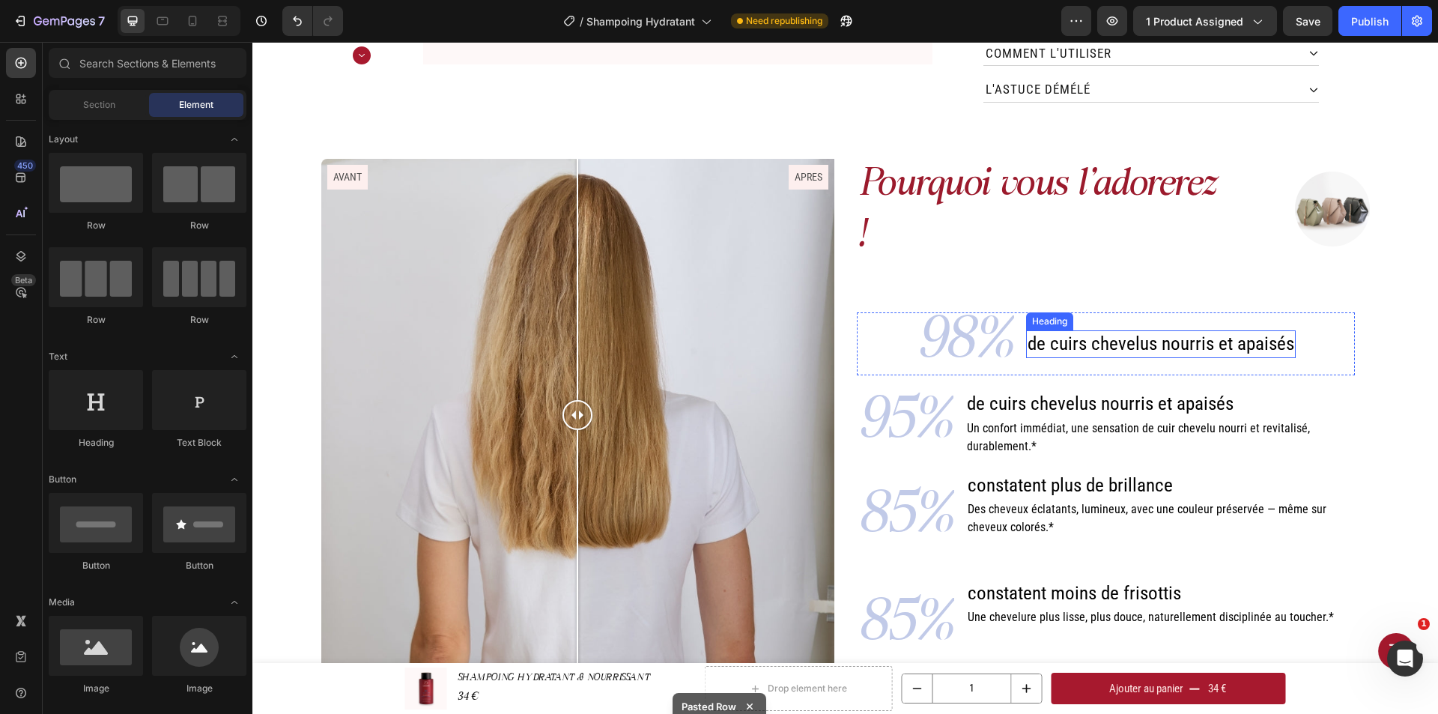
click at [1089, 332] on span "de cuirs chevelus nourris et apaisés" at bounding box center [1160, 343] width 267 height 22
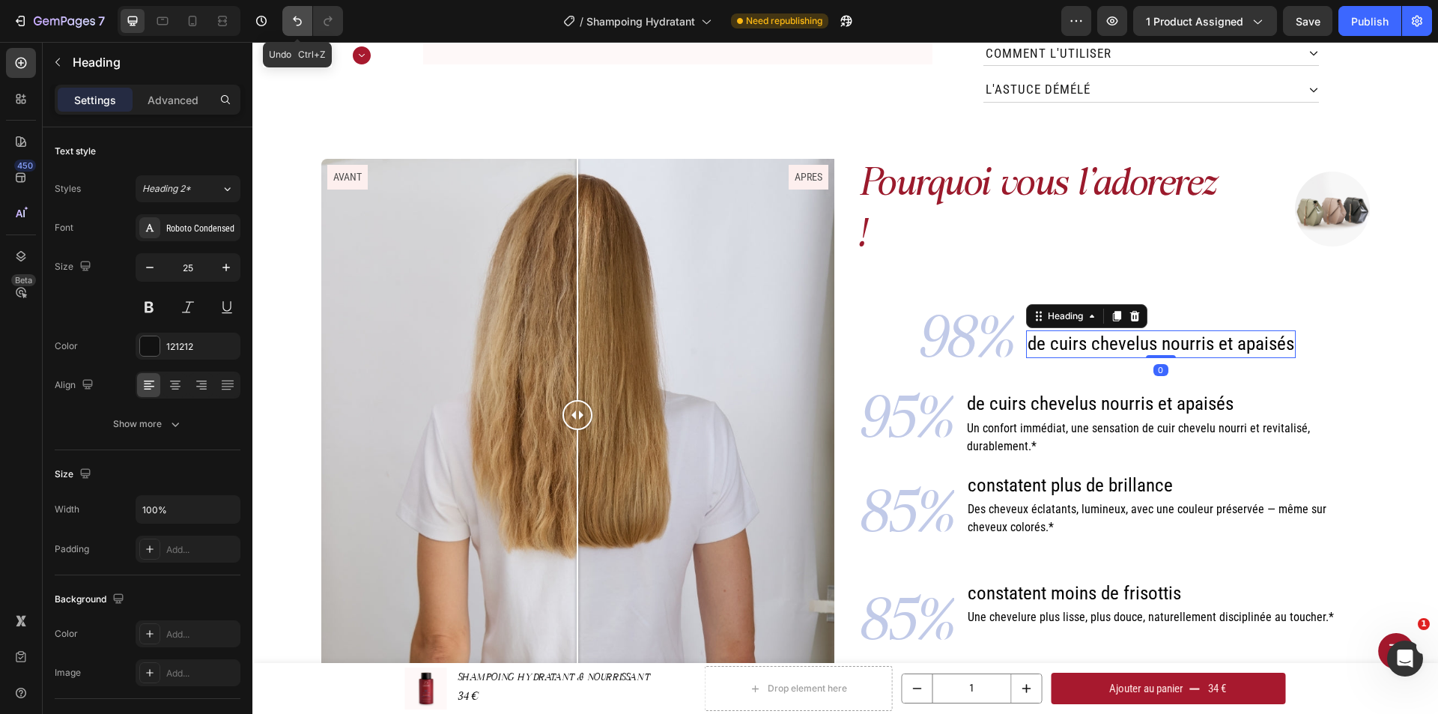
drag, startPoint x: 292, startPoint y: 15, endPoint x: 723, endPoint y: 242, distance: 486.7
click at [292, 15] on icon "Undo/Redo" at bounding box center [297, 20] width 15 height 15
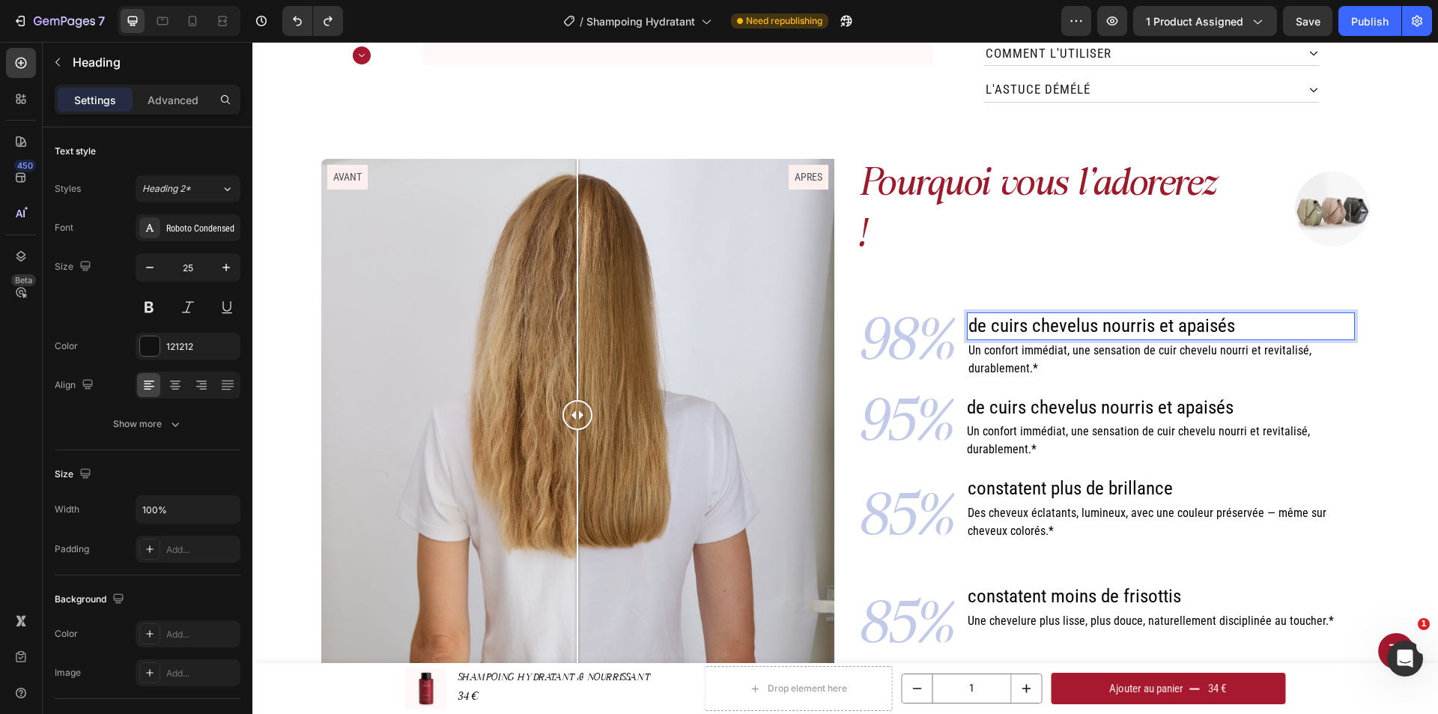
click at [975, 314] on span "de cuirs chevelus nourris et apaisés" at bounding box center [1101, 325] width 267 height 22
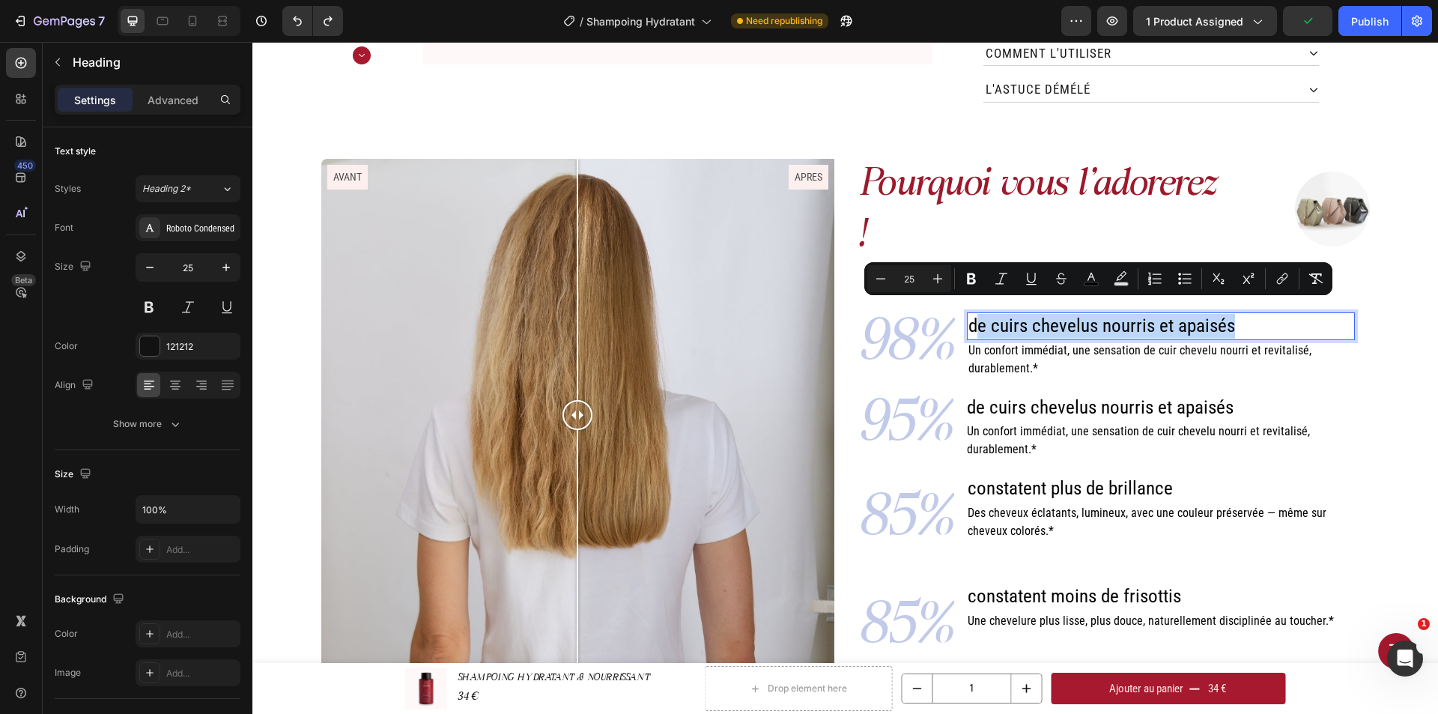
drag, startPoint x: 974, startPoint y: 314, endPoint x: 1227, endPoint y: 308, distance: 252.4
click at [1227, 314] on p "de cuirs chevelus nourris et apaisés" at bounding box center [1160, 326] width 385 height 25
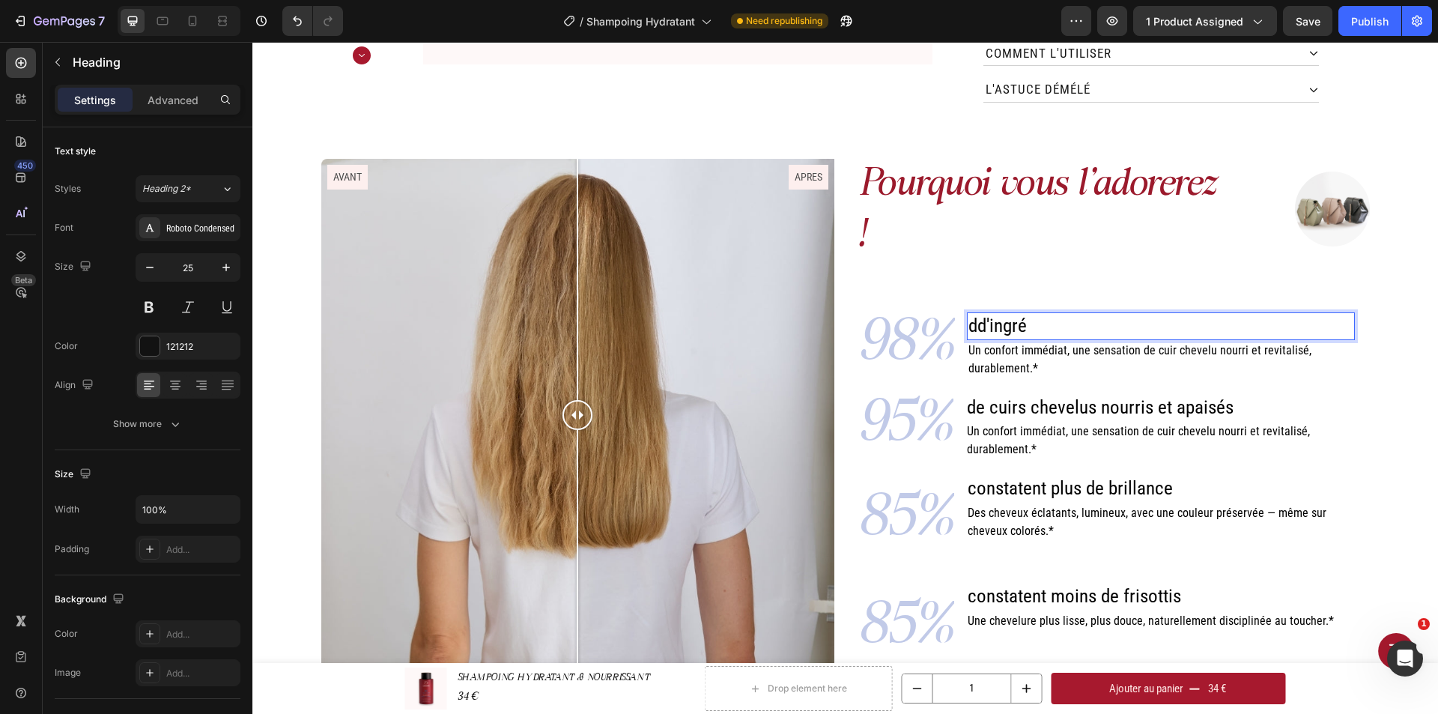
scroll to position [674, 0]
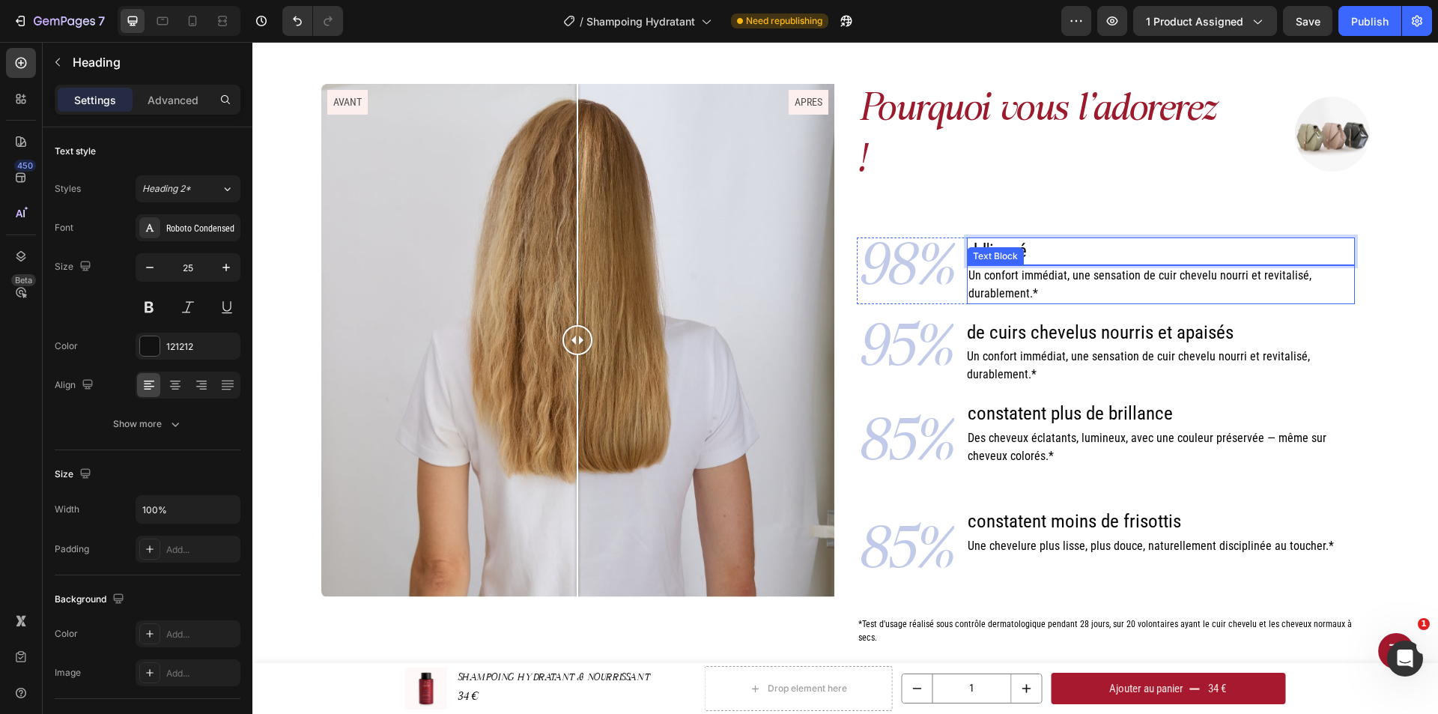
click at [1049, 273] on p "Un confort immédiat, une sensation de cuir chevelu nourri et revitalisé, durabl…" at bounding box center [1160, 285] width 385 height 36
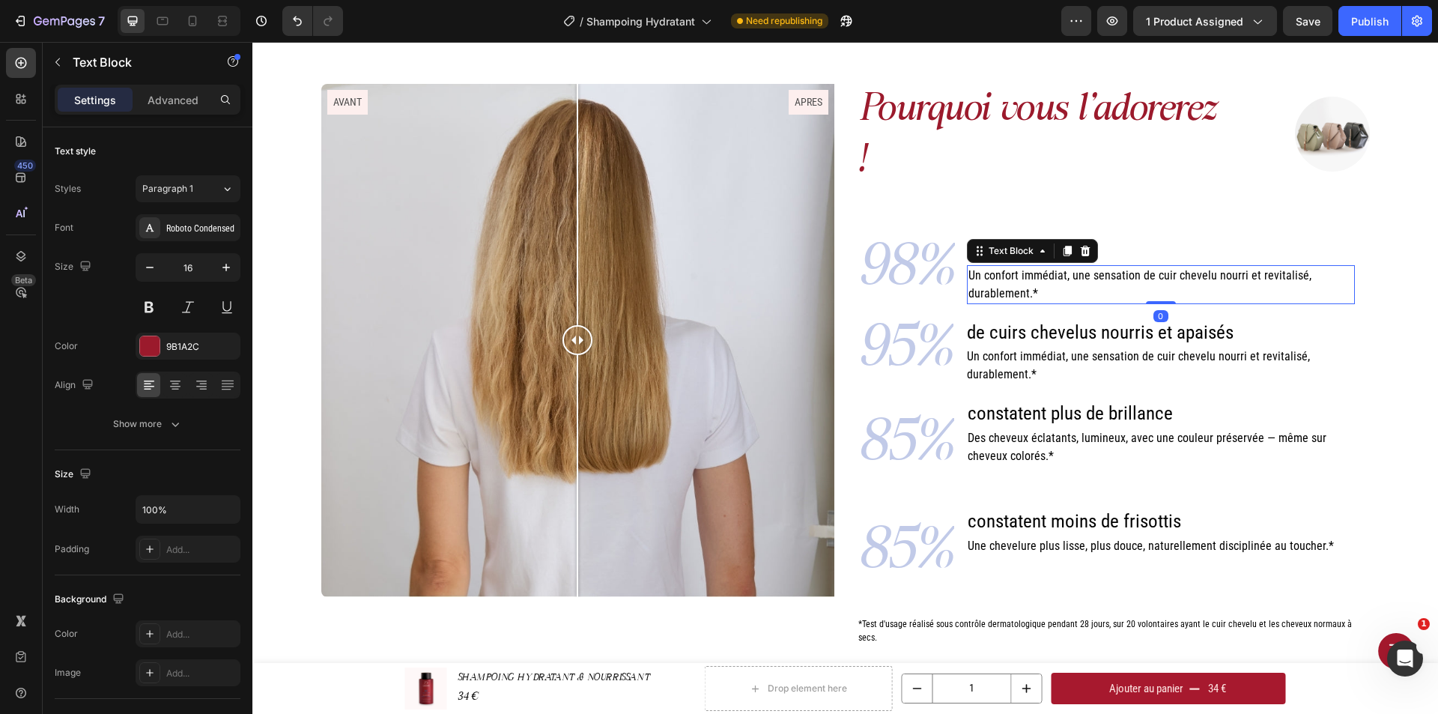
click at [1051, 288] on p "Un confort immédiat, une sensation de cuir chevelu nourri et revitalisé, durabl…" at bounding box center [1160, 285] width 385 height 36
click at [1036, 240] on p "⁠⁠⁠⁠⁠⁠⁠ dd'ingré" at bounding box center [1160, 251] width 385 height 25
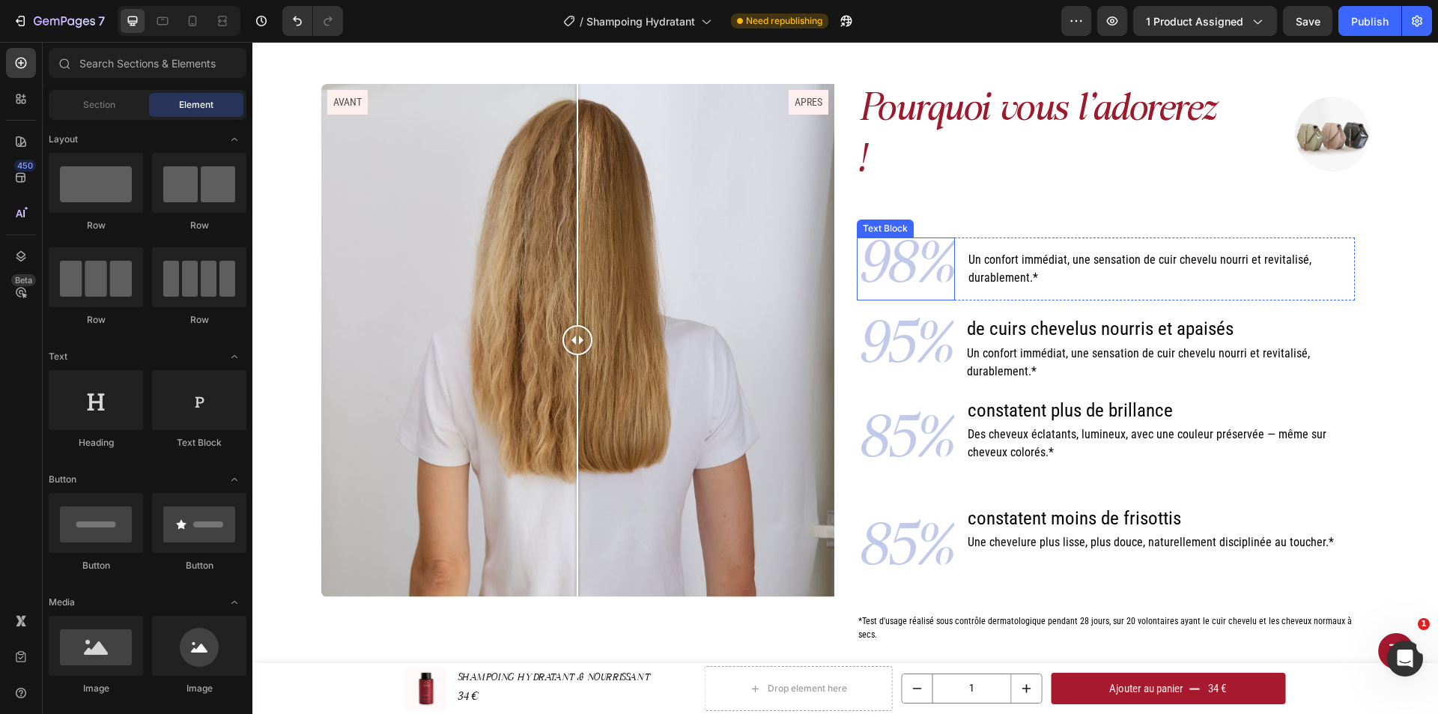
click at [935, 240] on p "98%" at bounding box center [905, 269] width 95 height 60
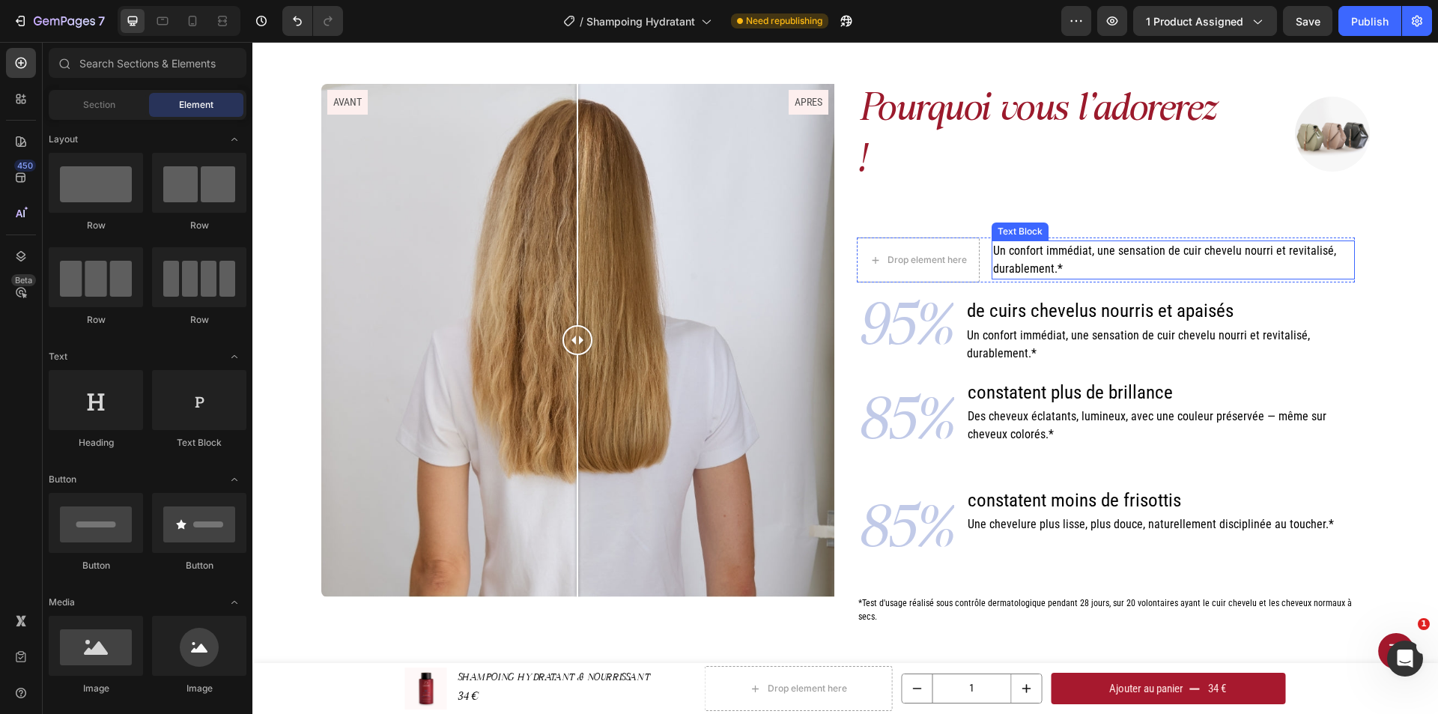
click at [1005, 243] on span "Un confort immédiat, une sensation de cuir chevelu nourri et revitalisé, durabl…" at bounding box center [1164, 259] width 343 height 32
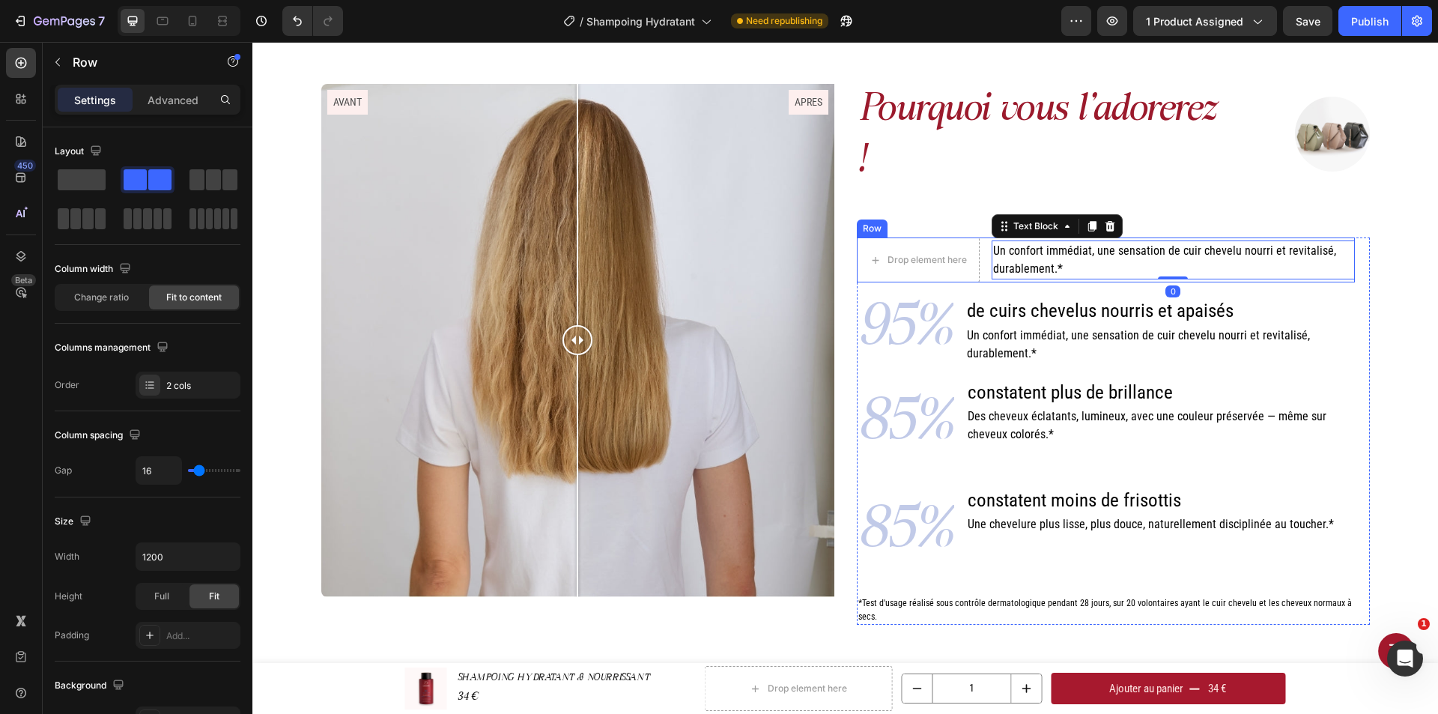
click at [978, 265] on div "Drop element here Un confort immédiat, une sensation de cuir chevelu nourri et …" at bounding box center [1106, 259] width 498 height 45
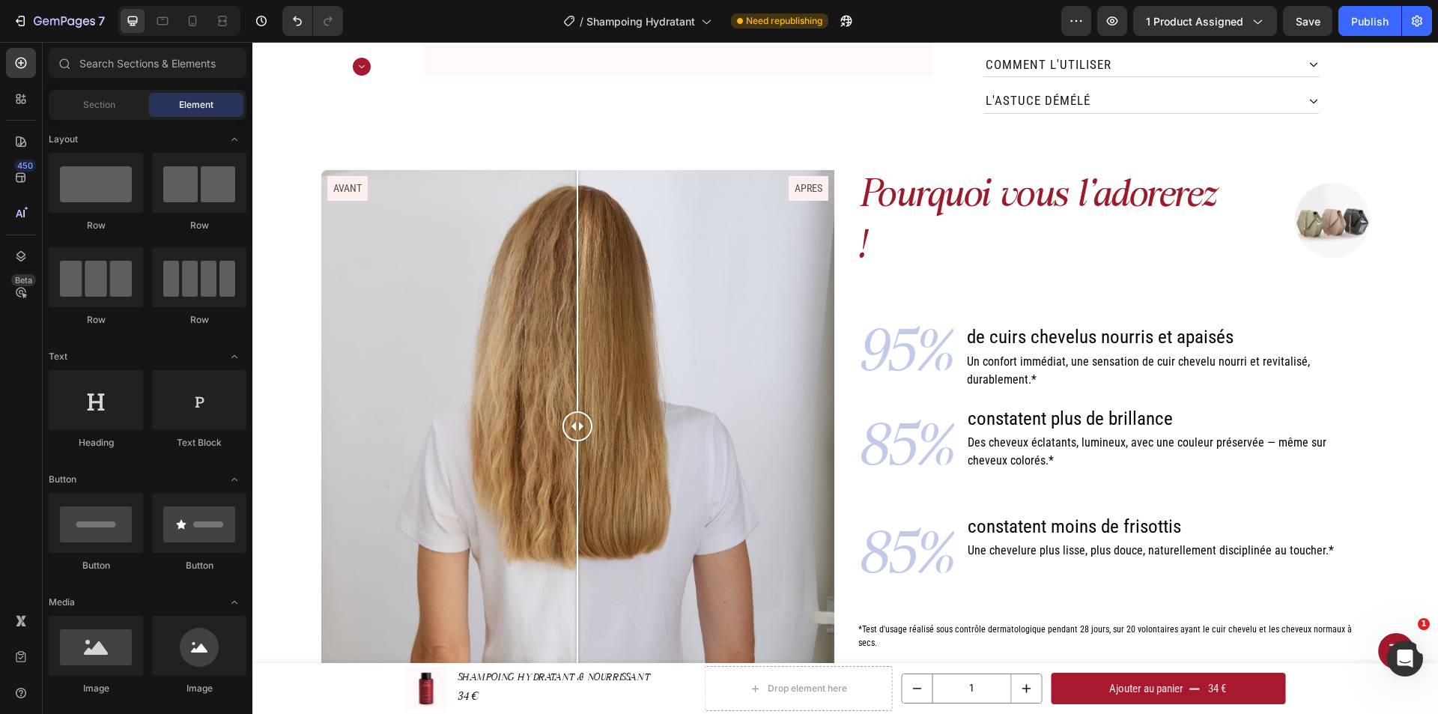
scroll to position [599, 0]
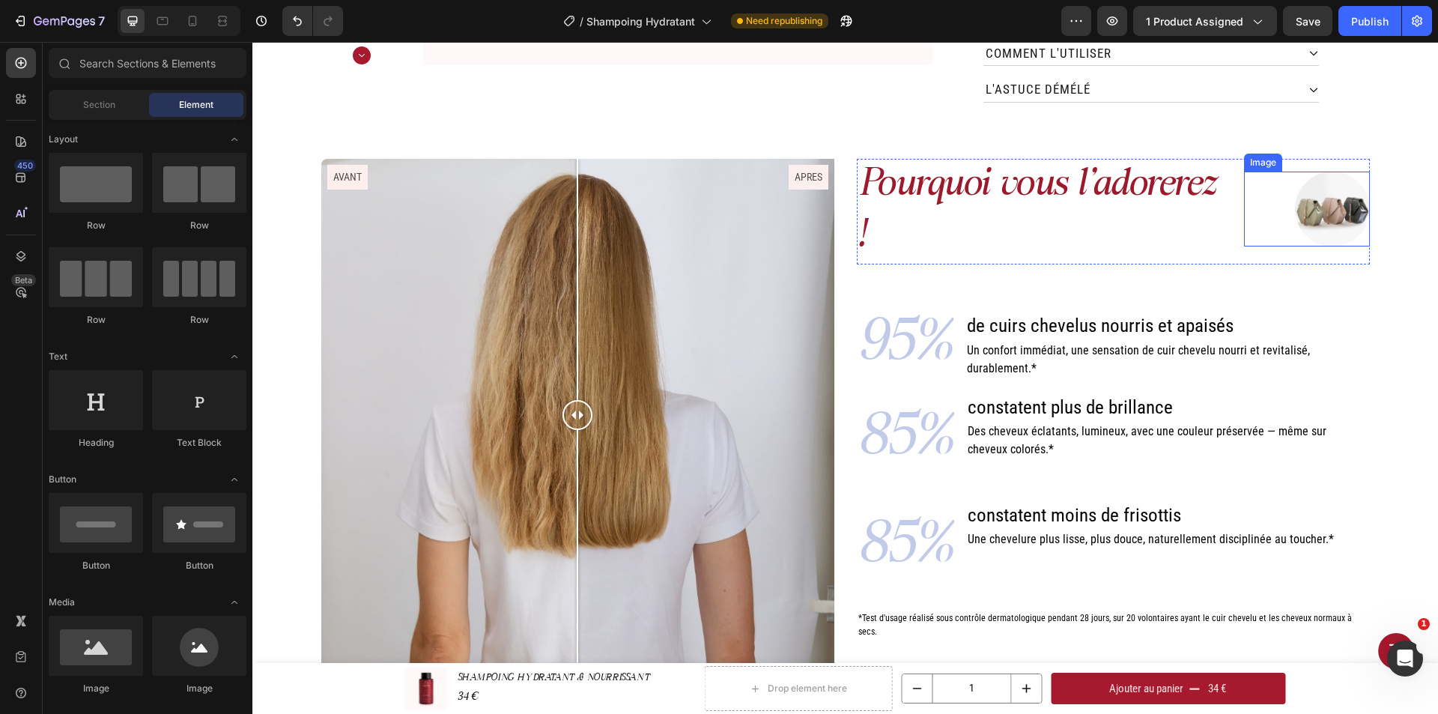
click at [1337, 204] on img at bounding box center [1332, 208] width 75 height 75
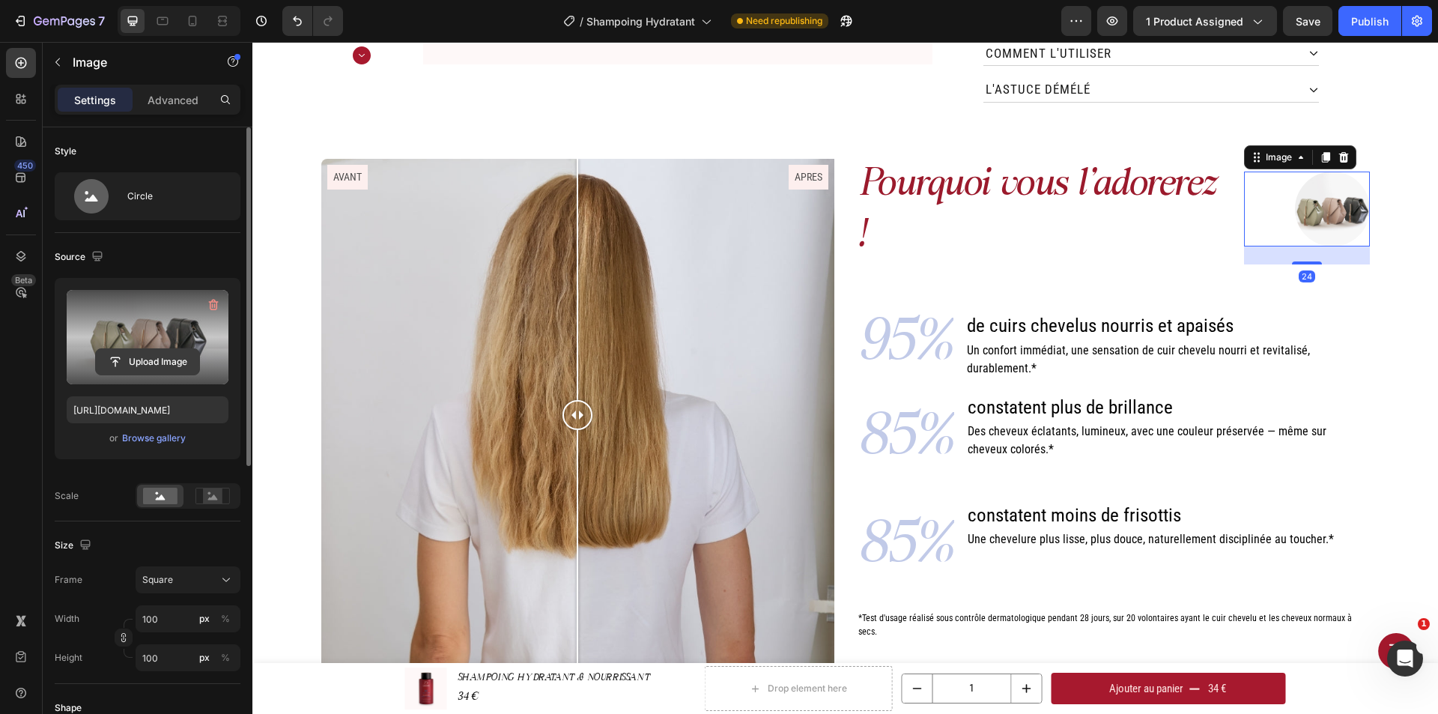
click at [166, 358] on input "file" at bounding box center [147, 361] width 103 height 25
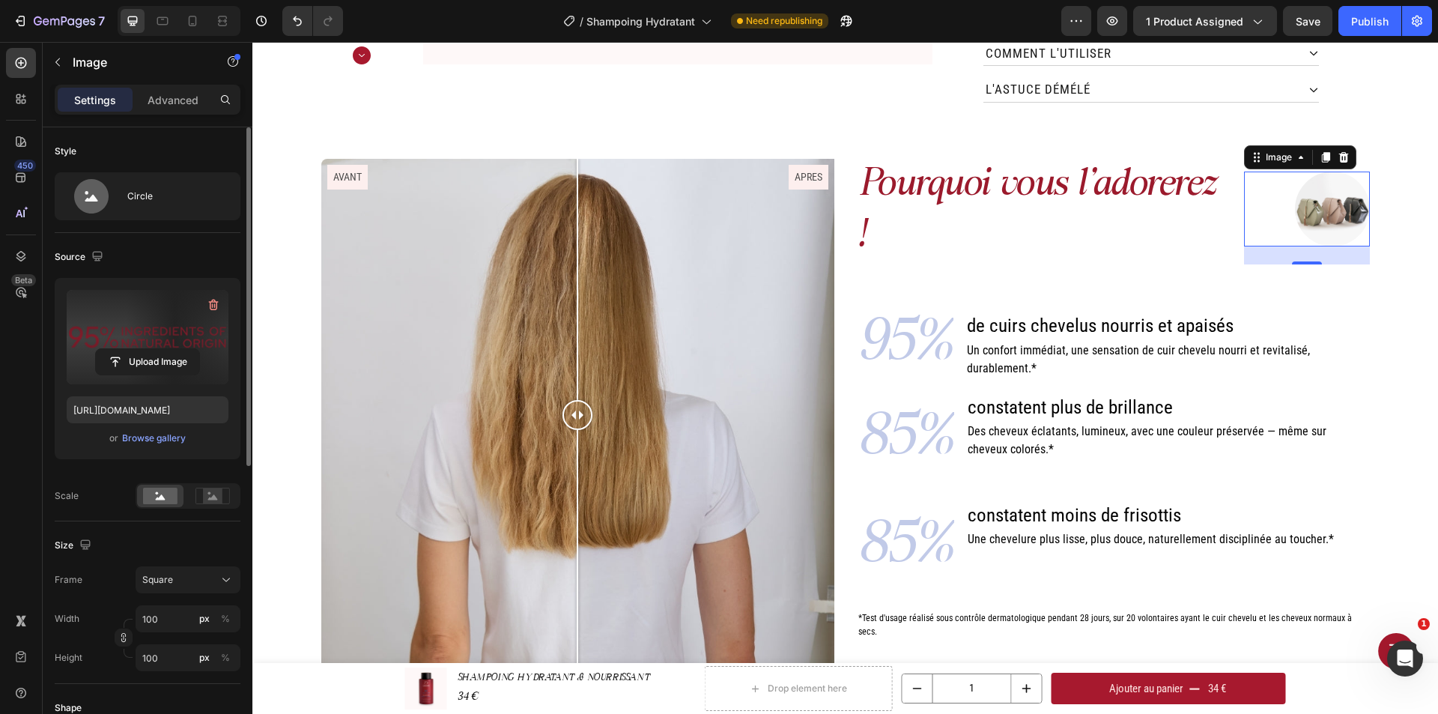
type input "https://cdn.shopify.com/s/files/1/0726/4246/1961/files/gempages_531459662973764…"
click at [1308, 195] on img at bounding box center [1332, 208] width 75 height 75
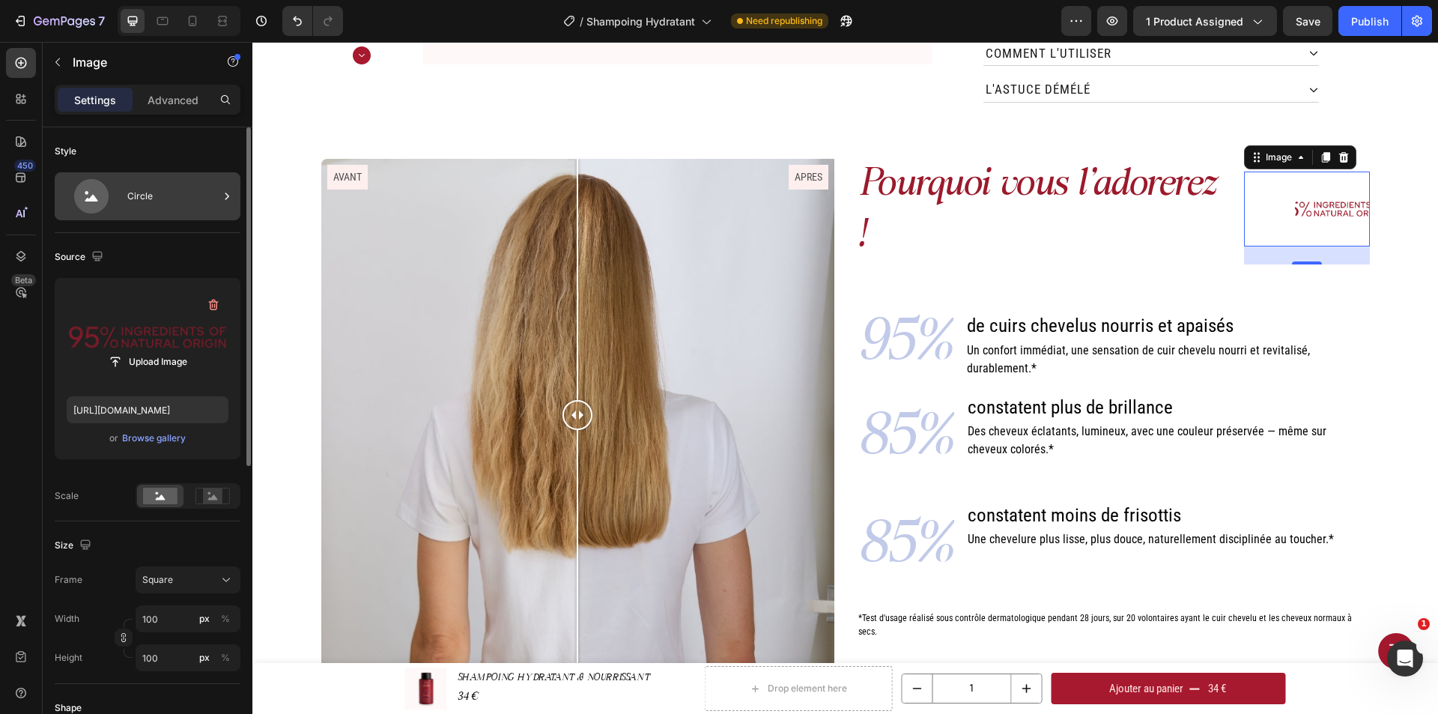
click at [131, 201] on div "Circle" at bounding box center [172, 196] width 91 height 34
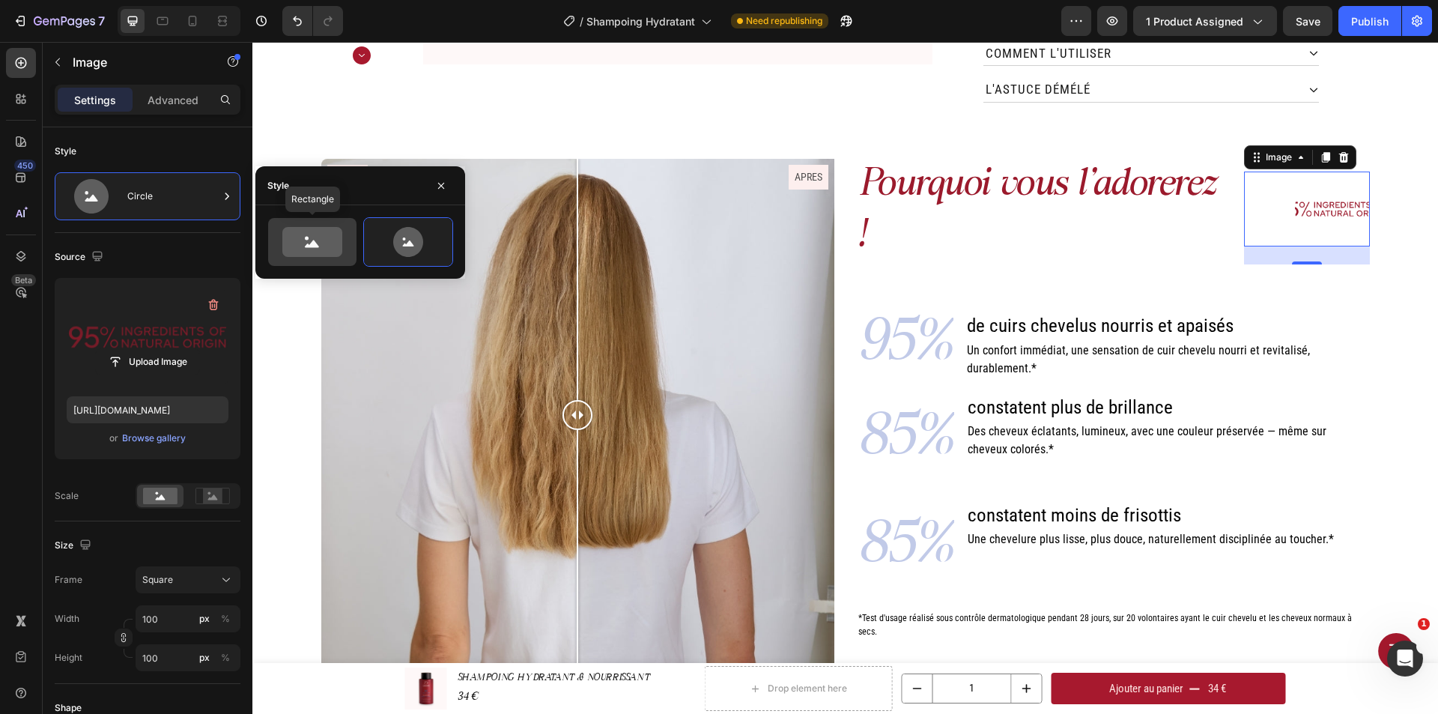
click at [320, 243] on icon at bounding box center [312, 242] width 60 height 30
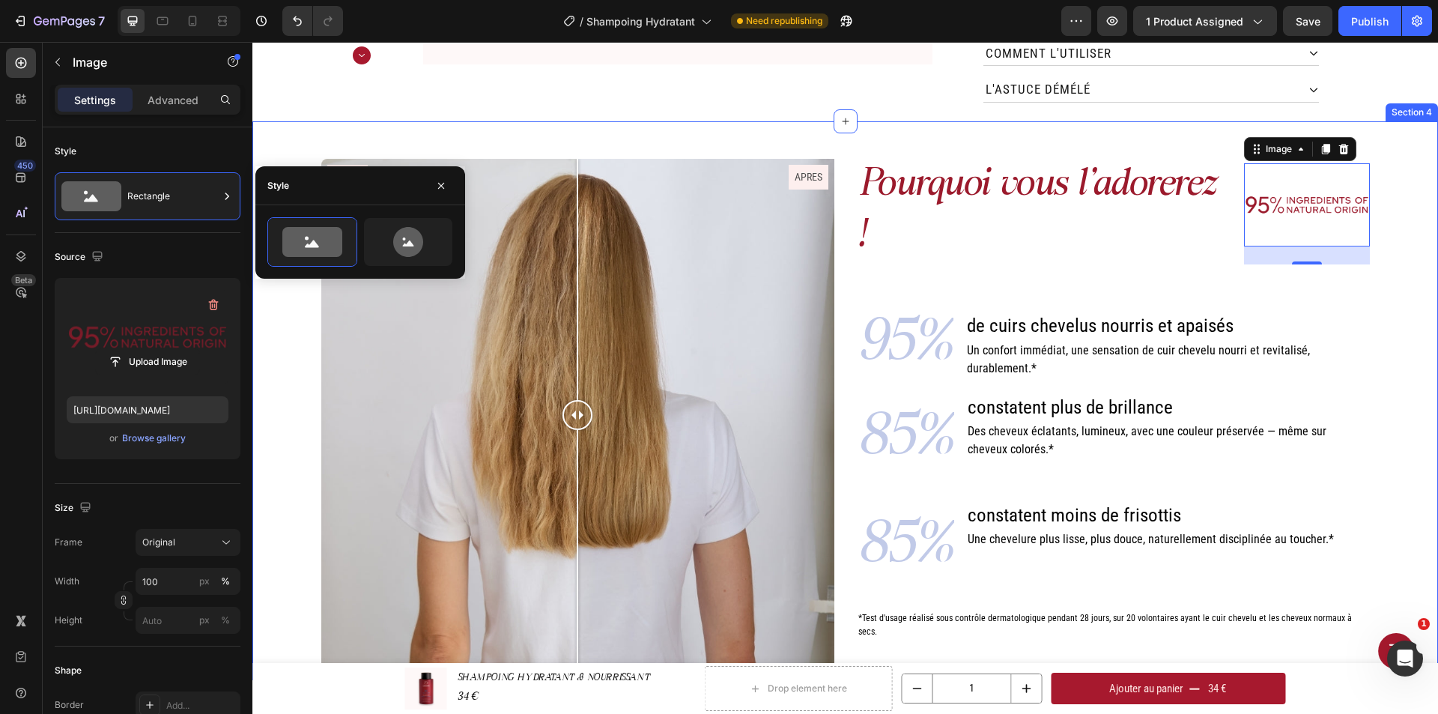
click at [1388, 282] on div "Pourquoi vous l'adorerez ! Heading Image 24 Row 95% Text Block de cuirs chevelu…" at bounding box center [845, 419] width 1163 height 521
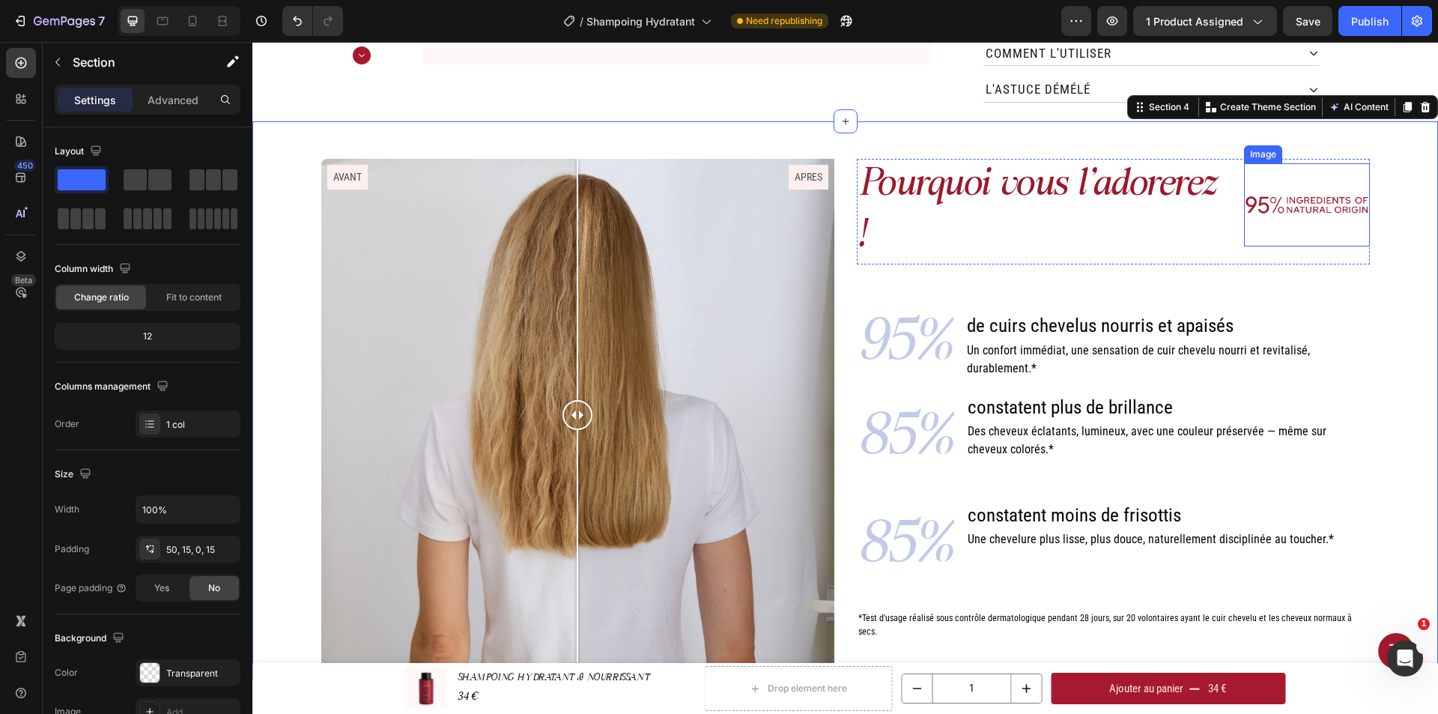
click at [1334, 232] on img at bounding box center [1306, 205] width 125 height 84
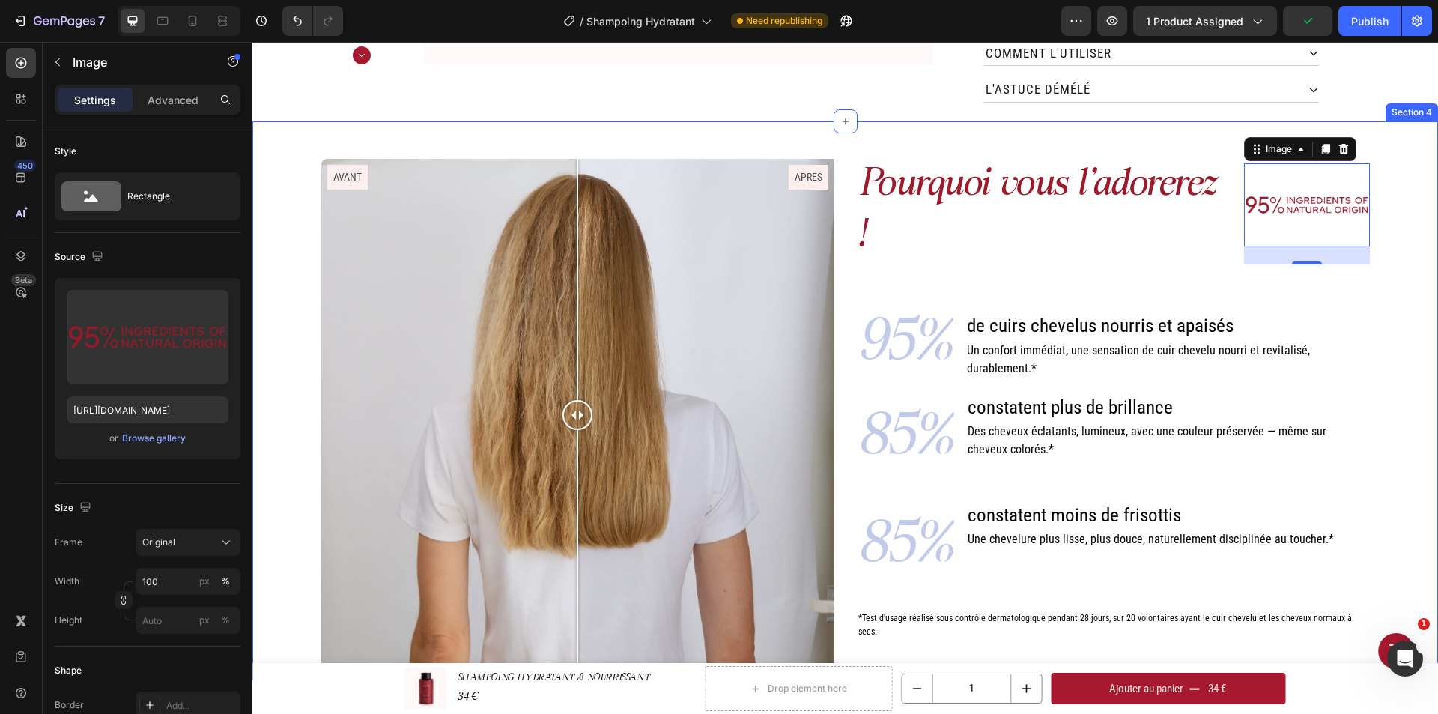
click at [1398, 284] on div "Pourquoi vous l'adorerez ! Heading Image 24 Row 95% Text Block de cuirs chevelu…" at bounding box center [845, 419] width 1163 height 521
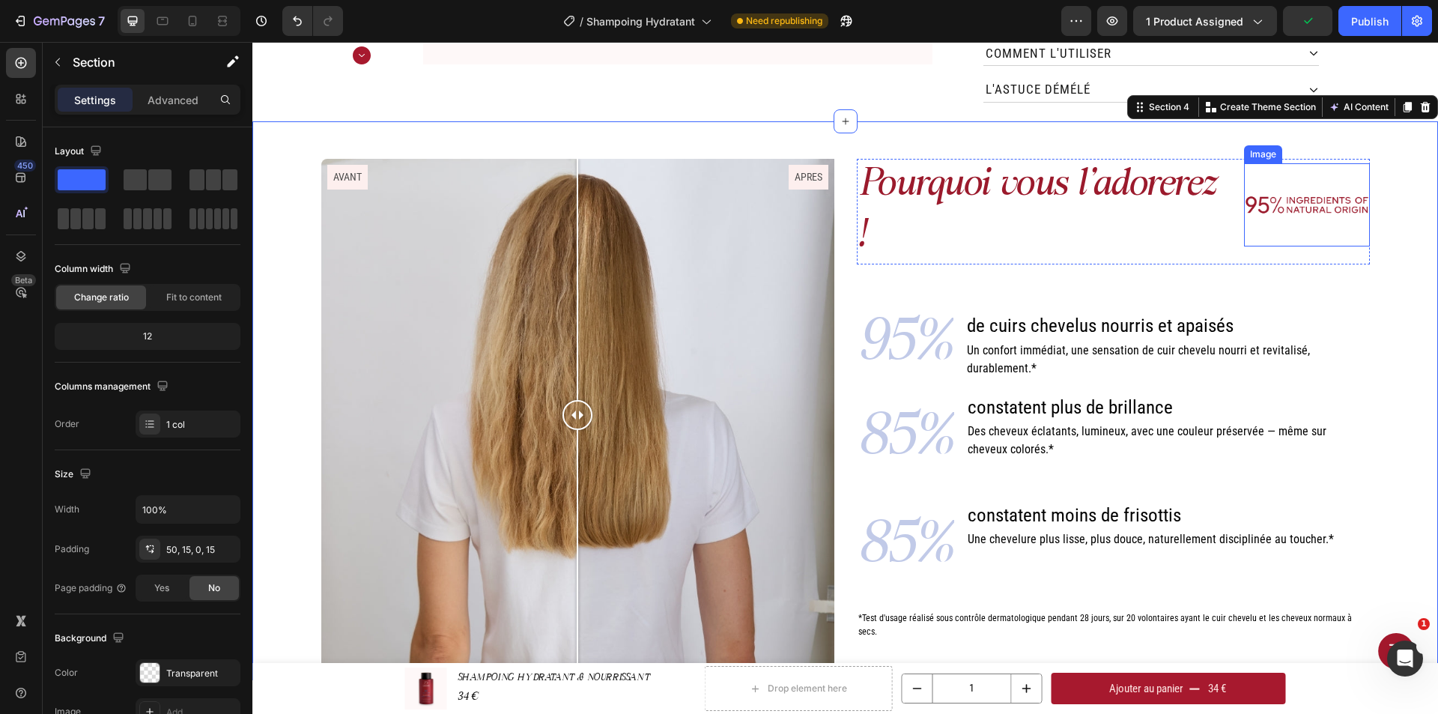
click at [1337, 237] on img at bounding box center [1306, 205] width 125 height 84
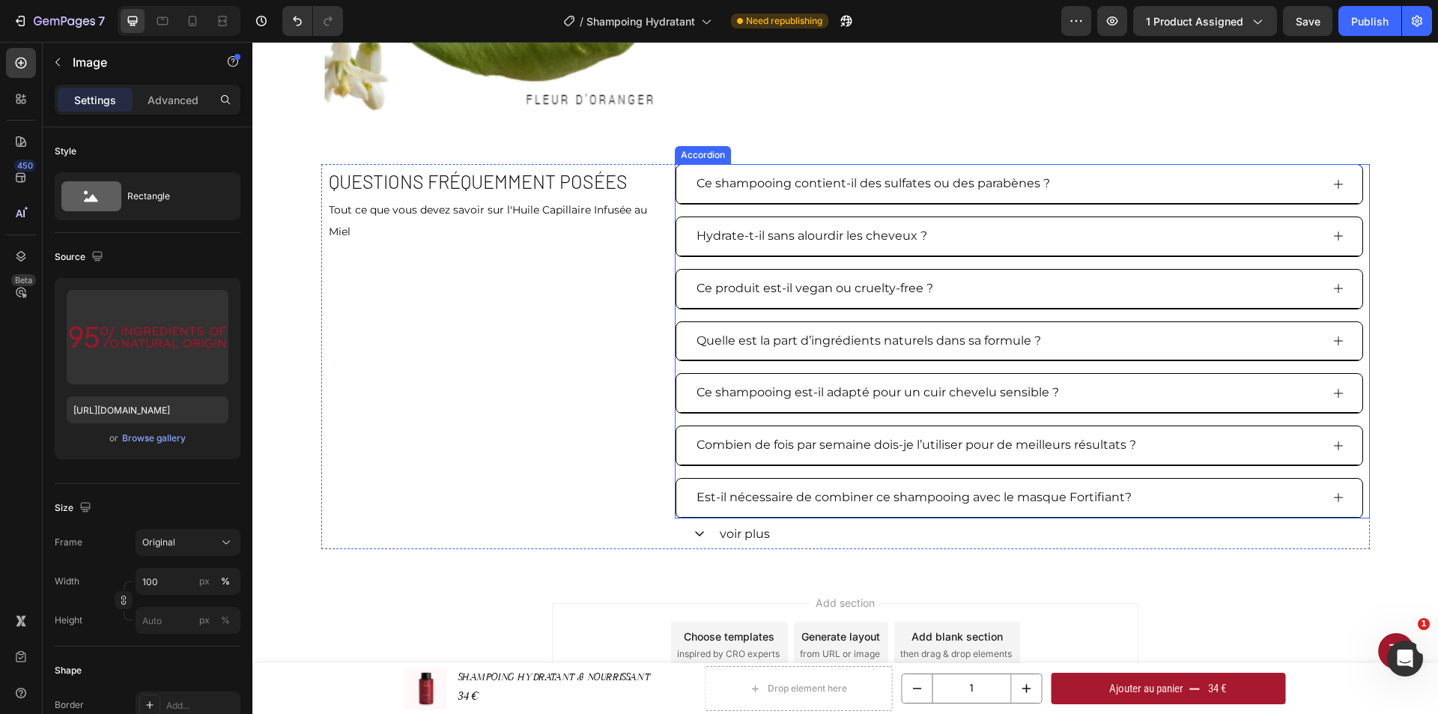
scroll to position [2621, 0]
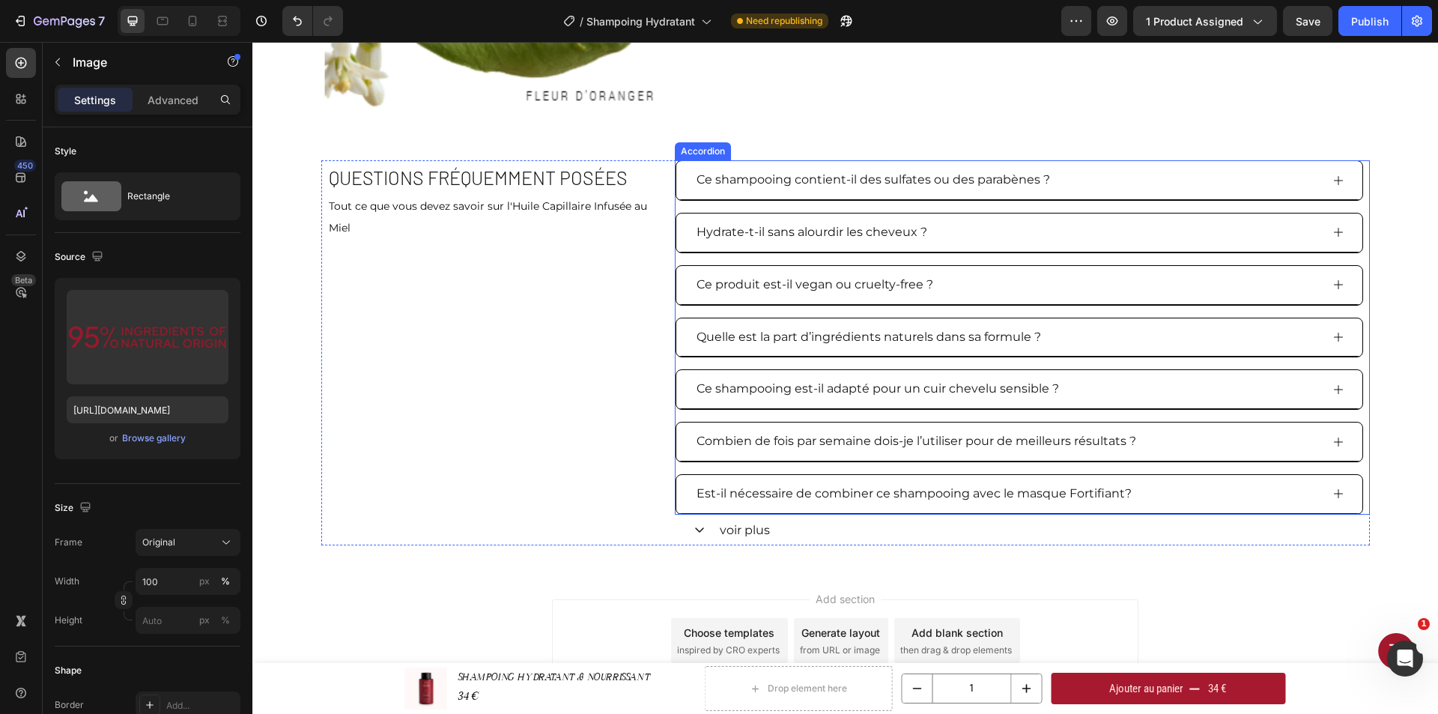
click at [754, 180] on p "Ce shampooing contient-il des sulfates ou des parabènes ?" at bounding box center [872, 180] width 353 height 22
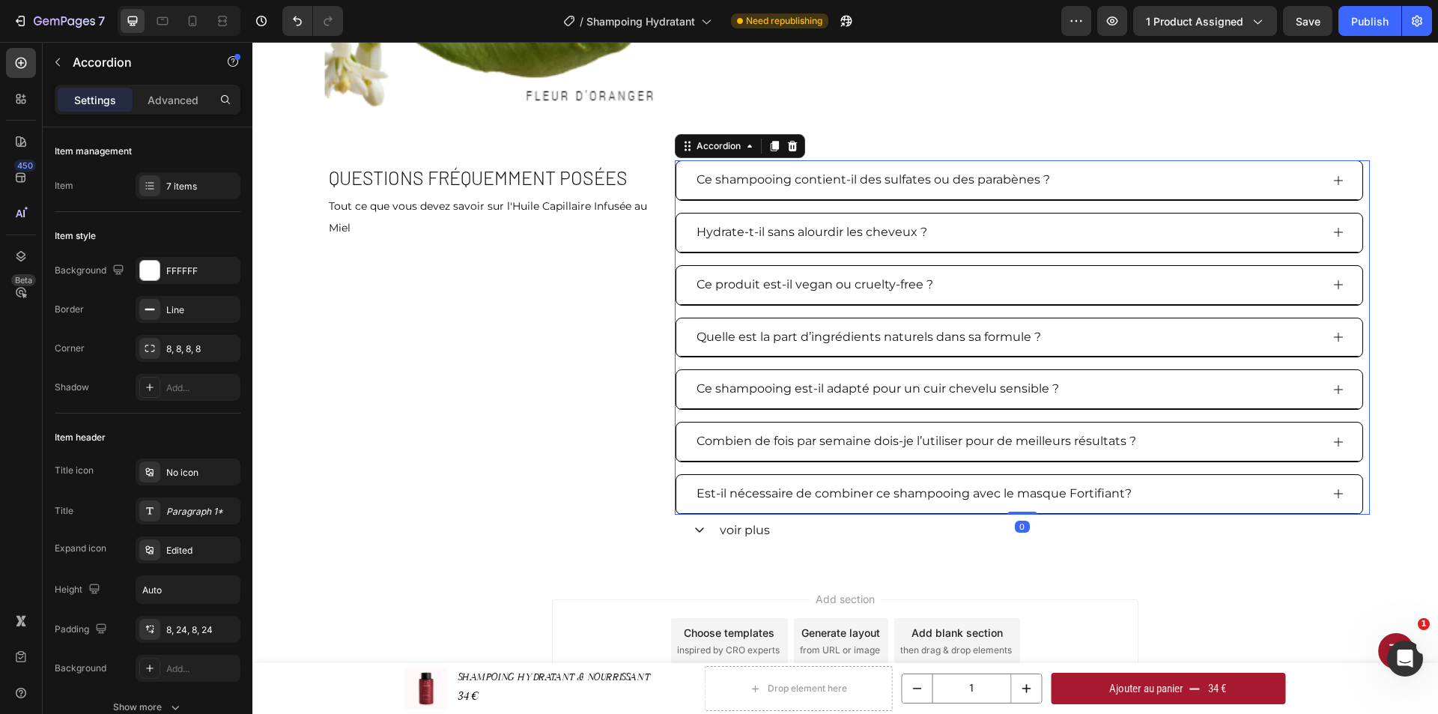
click at [1336, 177] on icon at bounding box center [1338, 180] width 12 height 12
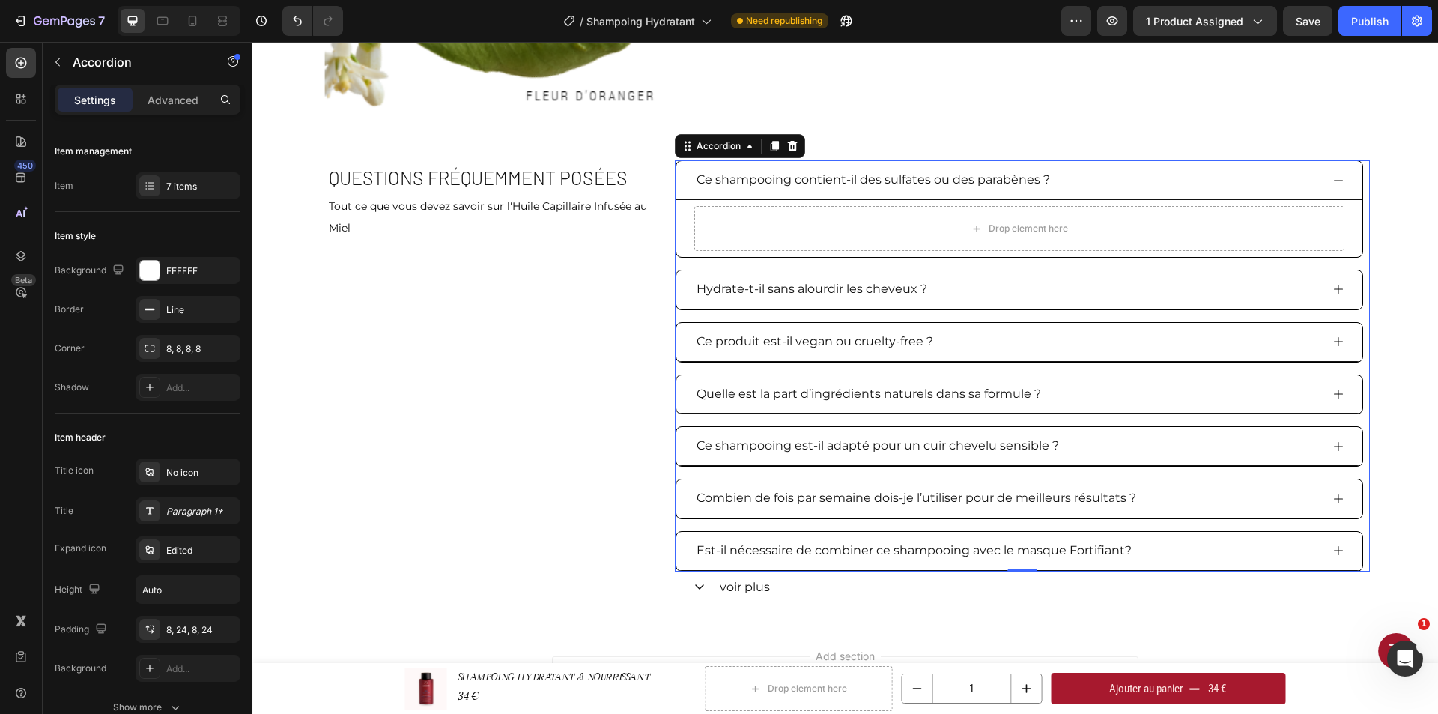
click at [946, 197] on div "Ce shampooing contient-il des sulfates ou des parabènes ?" at bounding box center [1019, 180] width 686 height 39
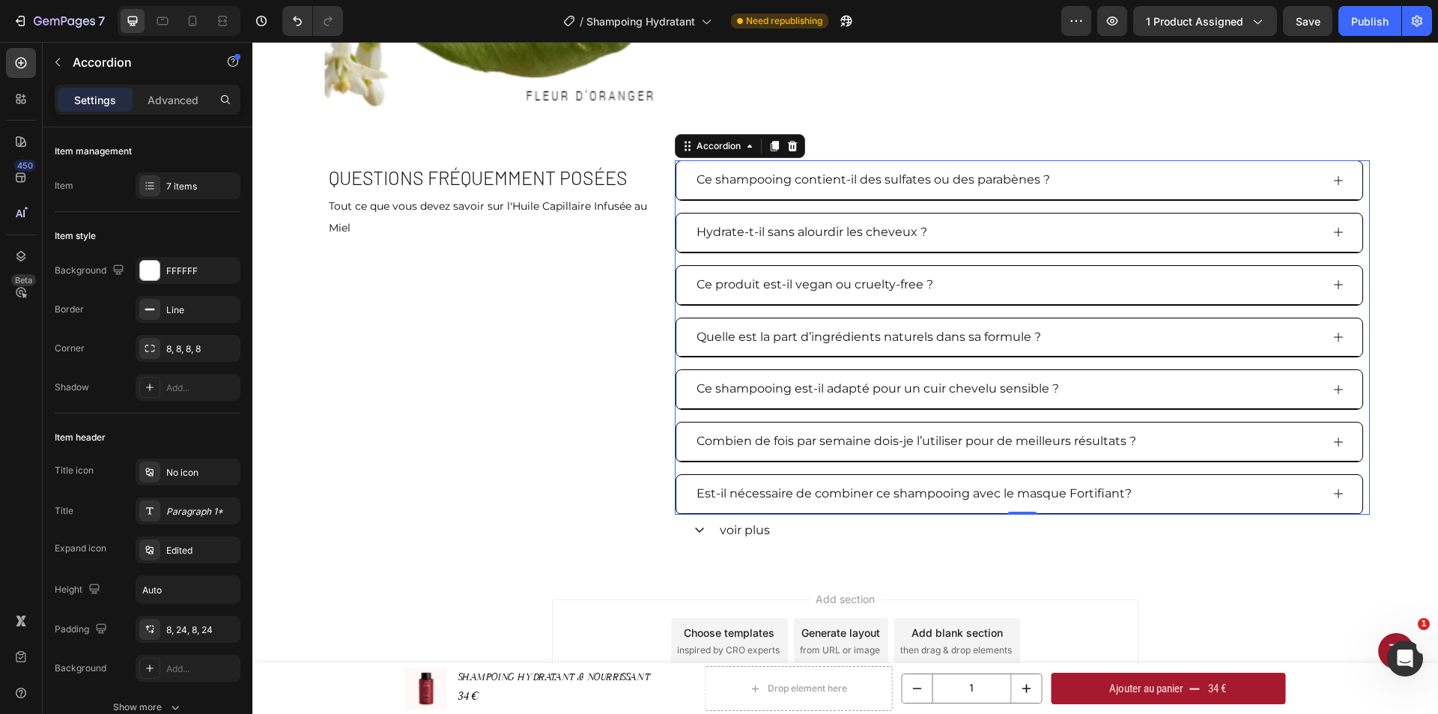
click at [939, 183] on p "Ce shampooing contient-il des sulfates ou des parabènes ?" at bounding box center [872, 180] width 353 height 22
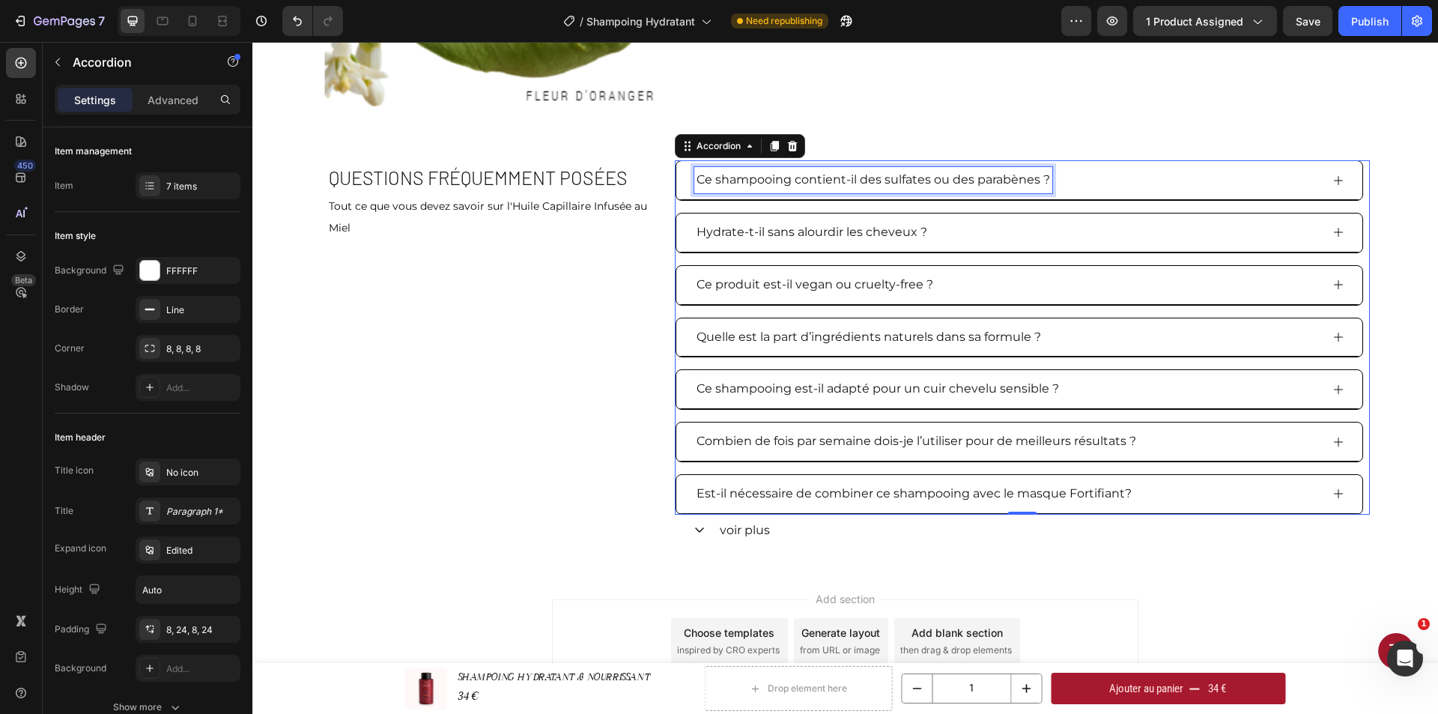
click at [939, 183] on p "Ce shampooing contient-il des sulfates ou des parabènes ?" at bounding box center [872, 180] width 353 height 22
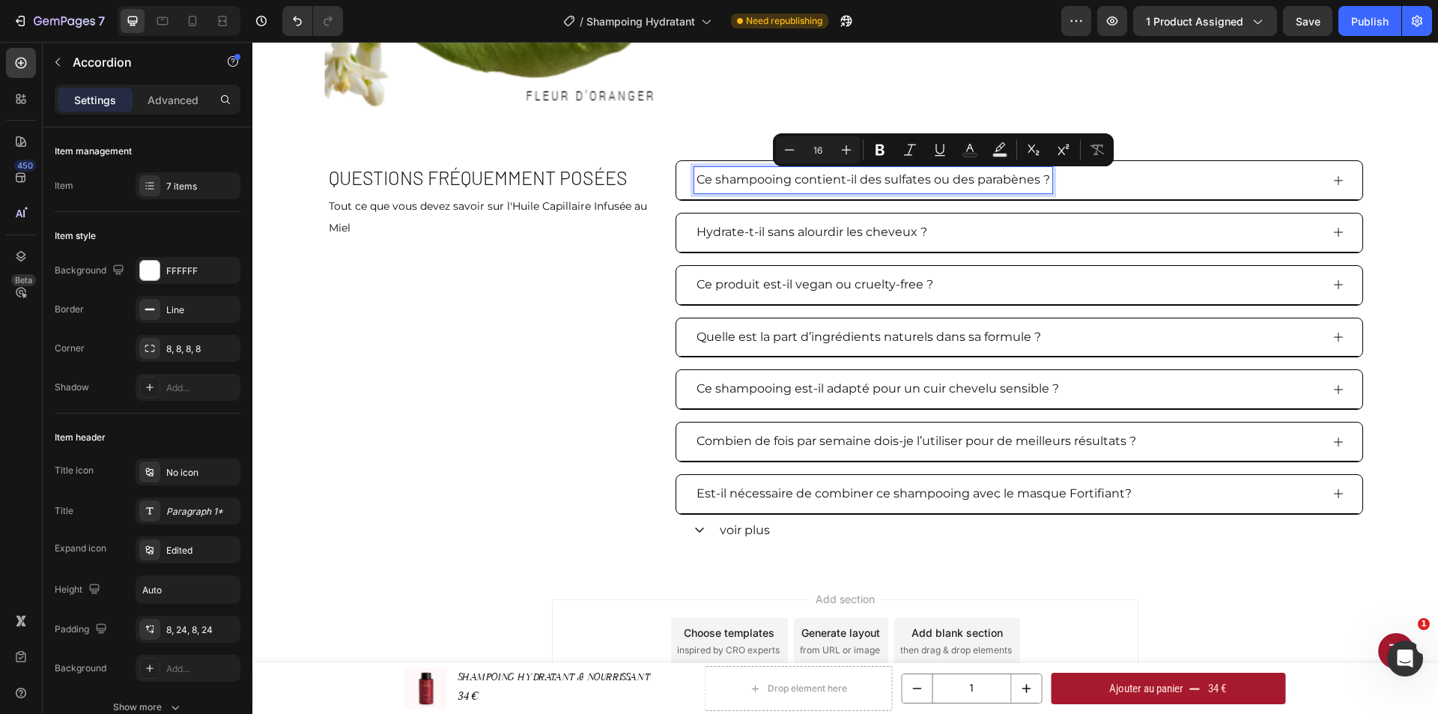
click at [696, 183] on p "Ce shampooing contient-il des sulfates ou des parabènes ?" at bounding box center [872, 180] width 353 height 22
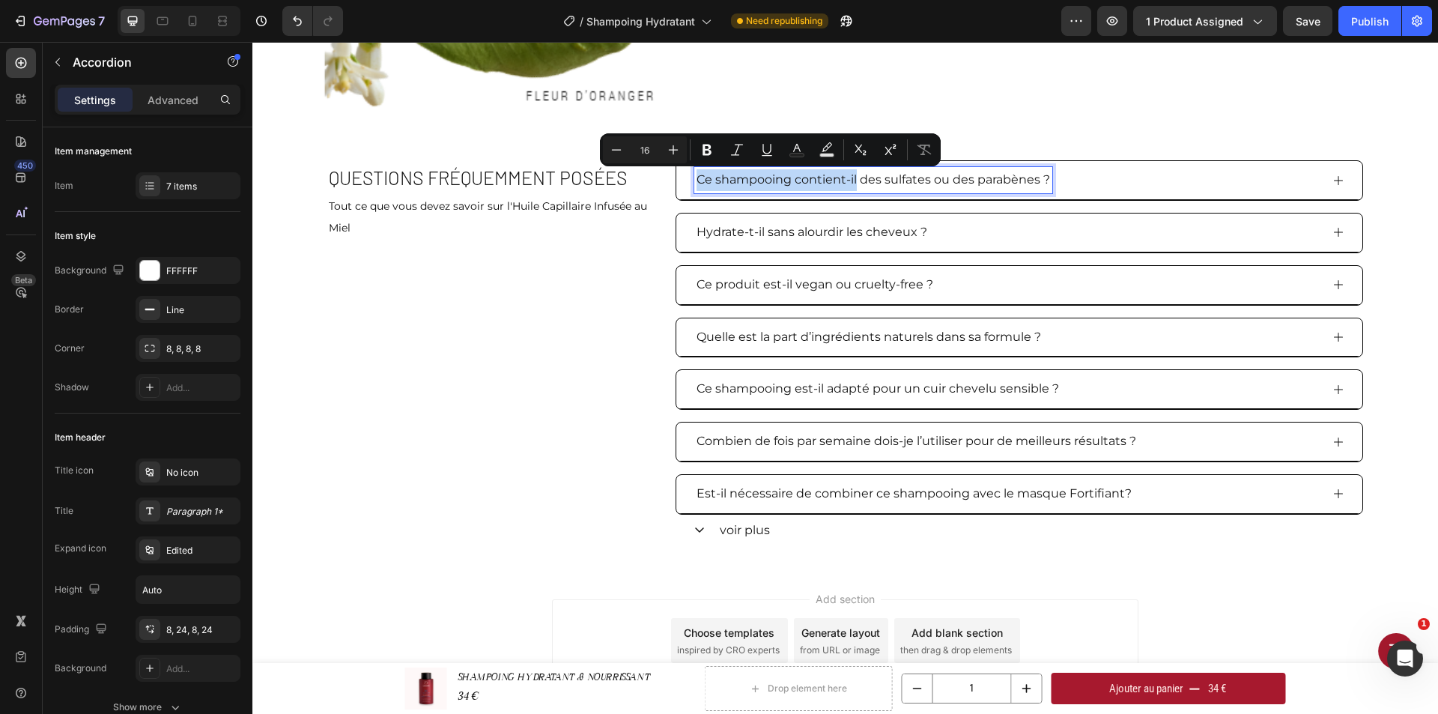
drag, startPoint x: 693, startPoint y: 181, endPoint x: 850, endPoint y: 192, distance: 156.8
click at [850, 192] on div "Ce shampooing contient-il des sulfates ou des parabènes ?" at bounding box center [873, 180] width 358 height 26
click at [482, 208] on span "Tout ce que vous devez savoir sur l'Huile Capillaire Infusée au Miel" at bounding box center [488, 216] width 318 height 35
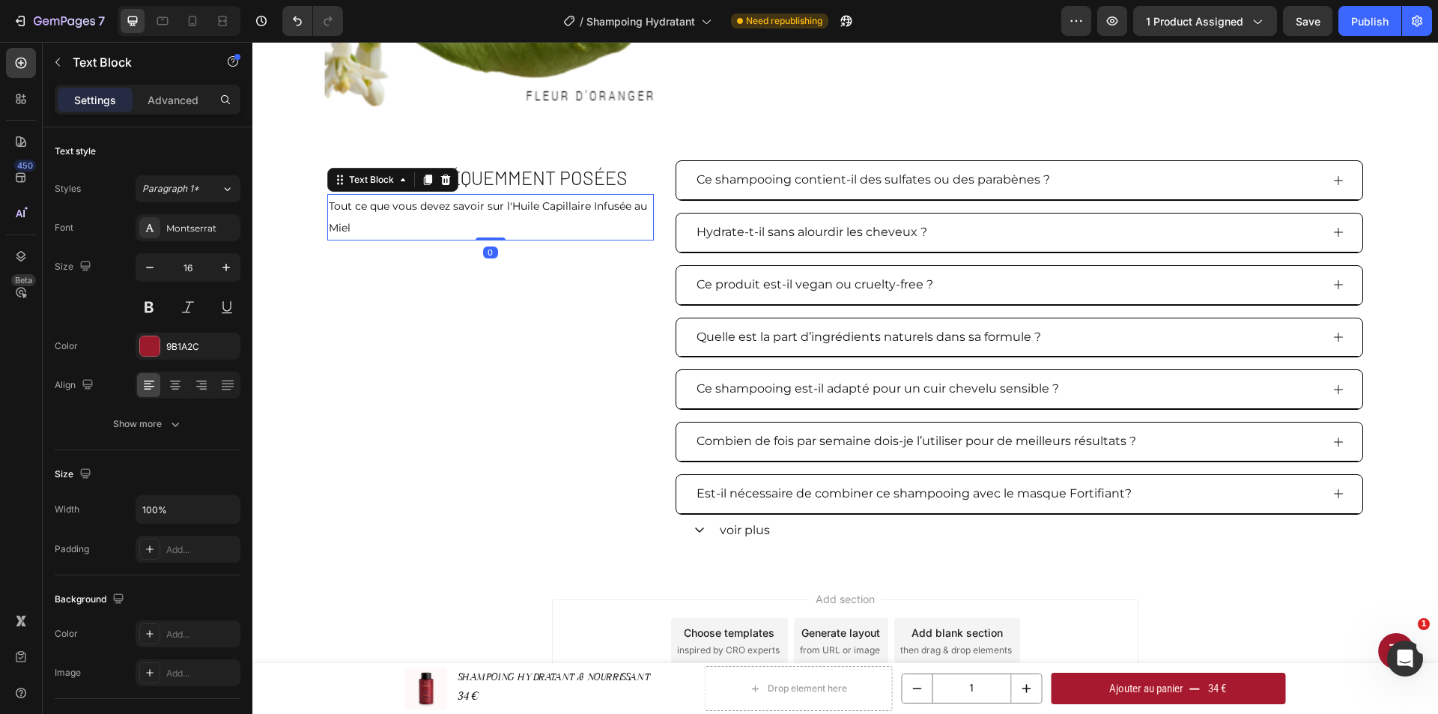
click at [499, 205] on span "Tout ce que vous devez savoir sur l'Huile Capillaire Infusée au Miel" at bounding box center [488, 216] width 318 height 35
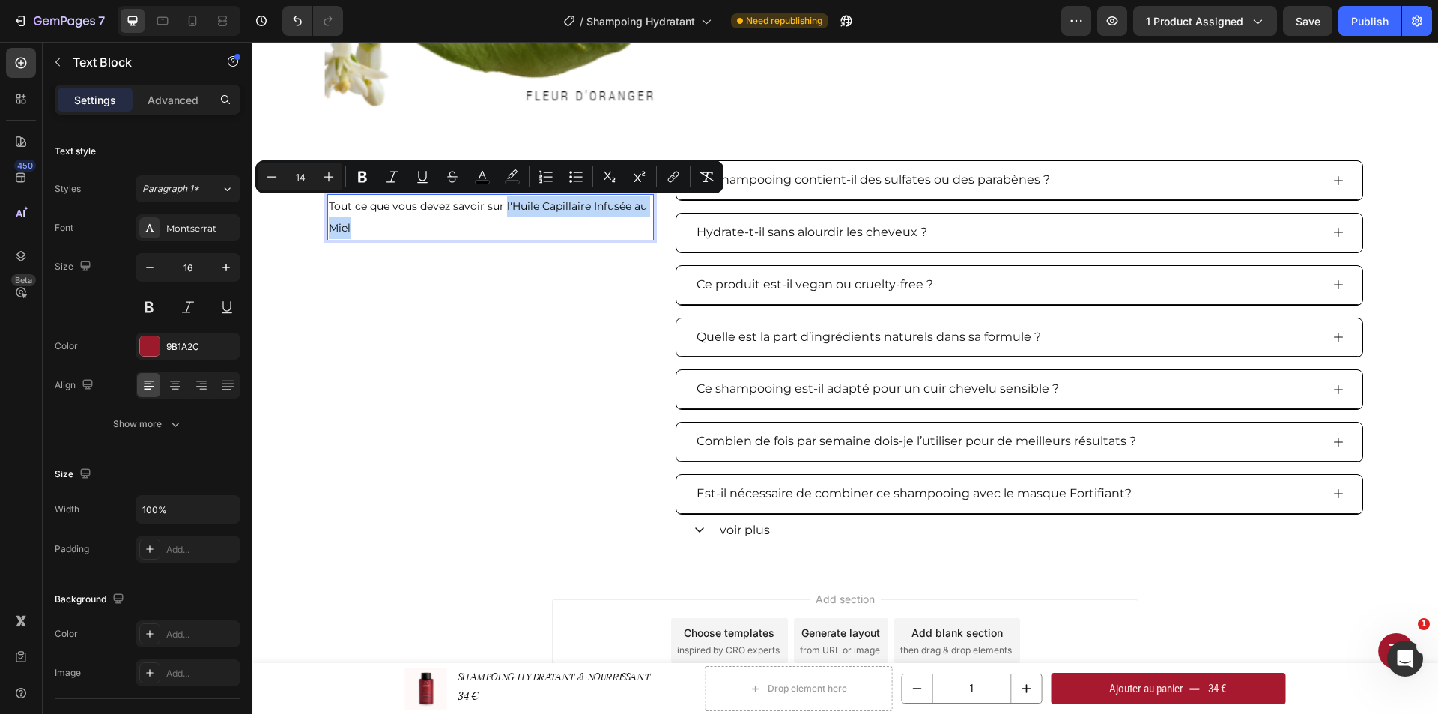
drag, startPoint x: 500, startPoint y: 206, endPoint x: 549, endPoint y: 220, distance: 50.7
click at [549, 220] on p "Tout ce que vous devez savoir sur l'Huile Capillaire Infusée au Miel" at bounding box center [490, 216] width 323 height 43
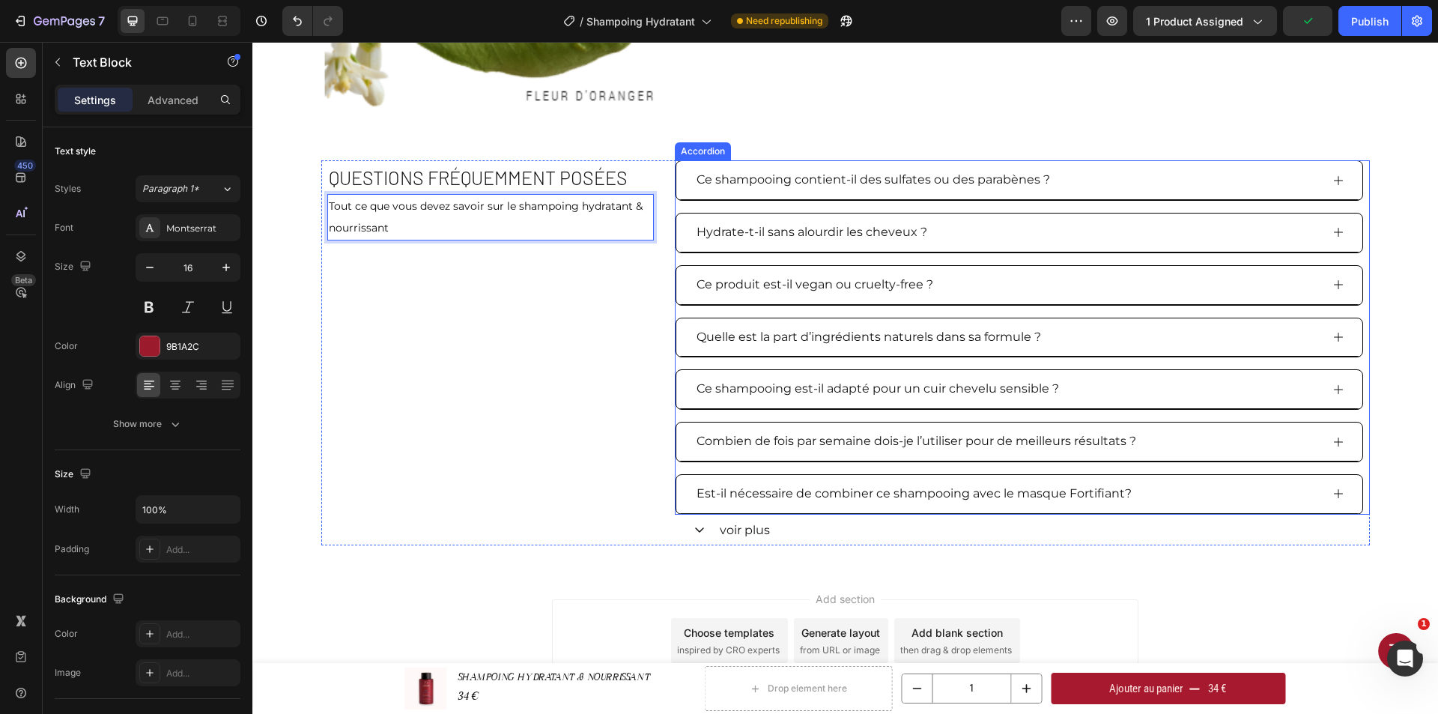
click at [829, 192] on div "Ce shampooing contient-il des sulfates ou des parabènes ?" at bounding box center [873, 180] width 358 height 26
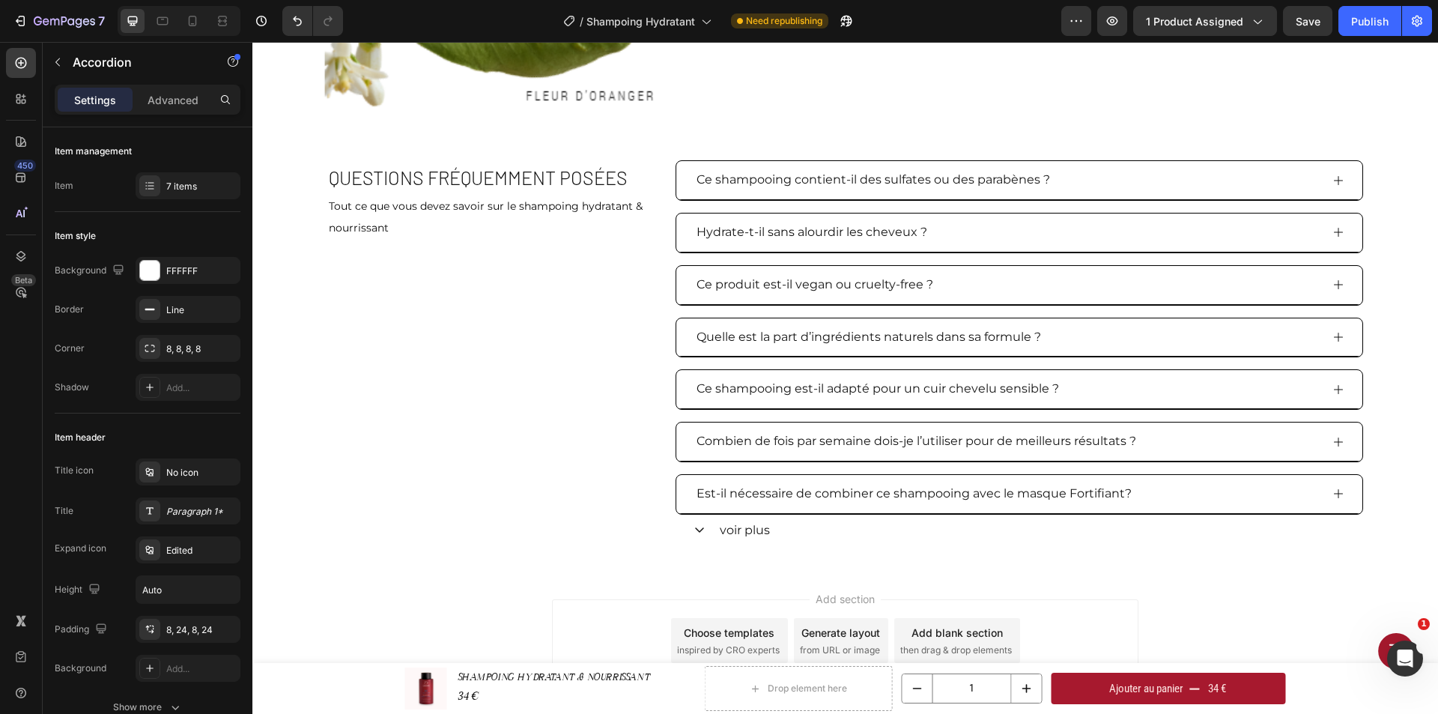
click at [1334, 180] on icon at bounding box center [1338, 180] width 12 height 12
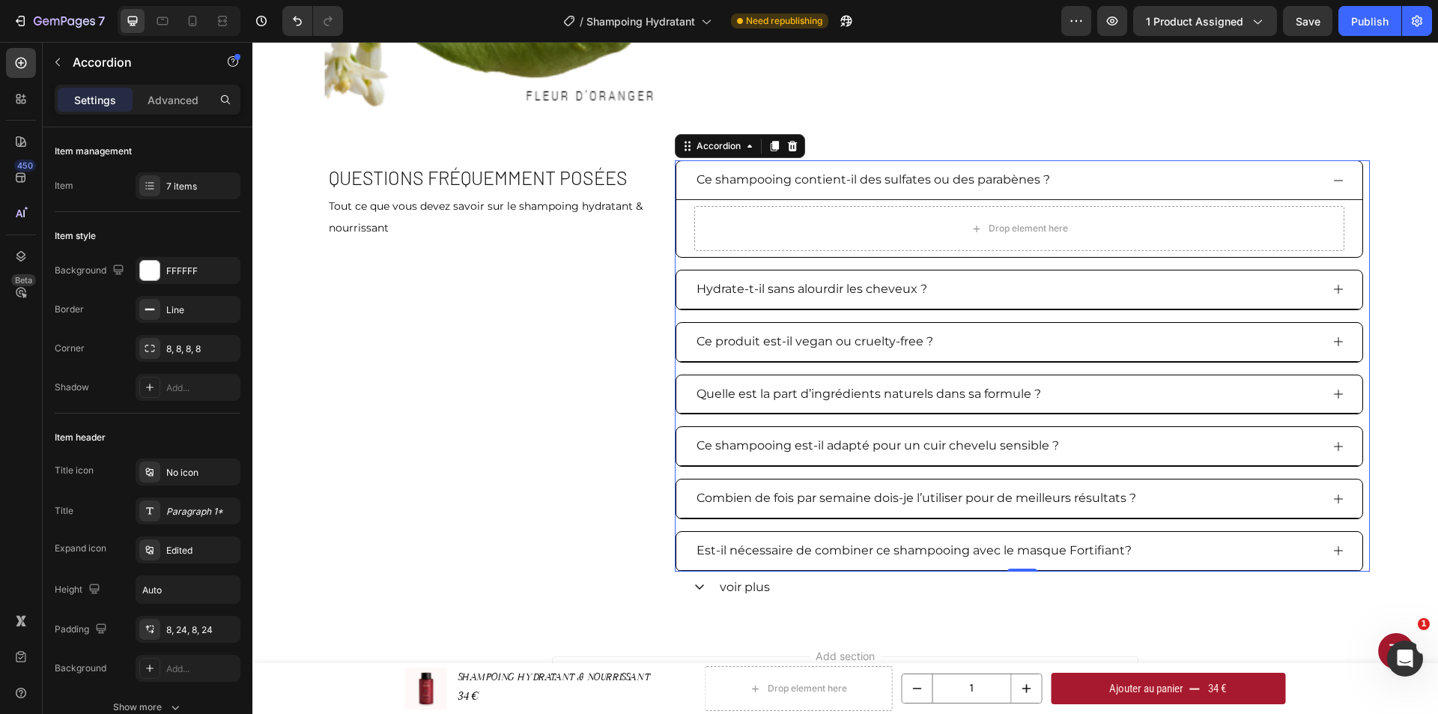
click at [793, 175] on p "Ce shampooing contient-il des sulfates ou des parabènes ?" at bounding box center [872, 180] width 353 height 22
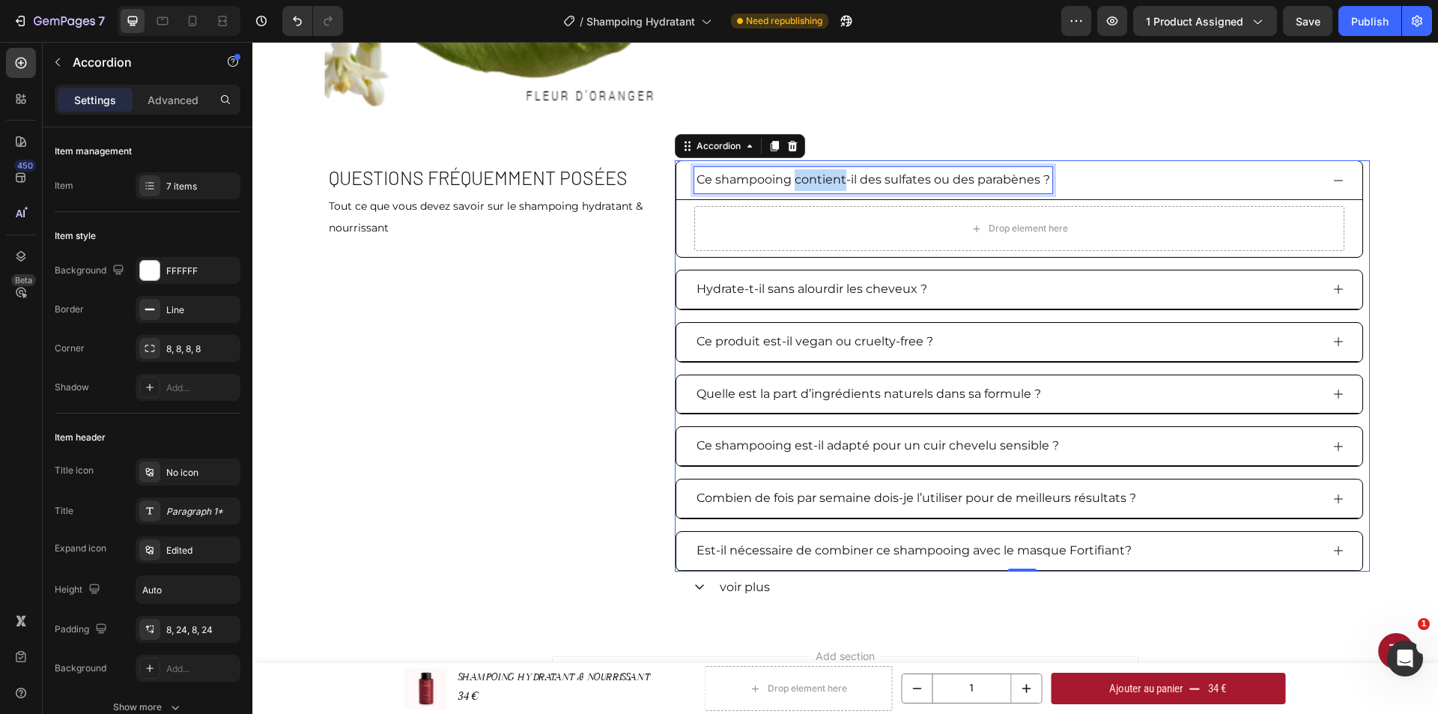
click at [793, 175] on p "Ce shampooing contient-il des sulfates ou des parabènes ?" at bounding box center [872, 180] width 353 height 22
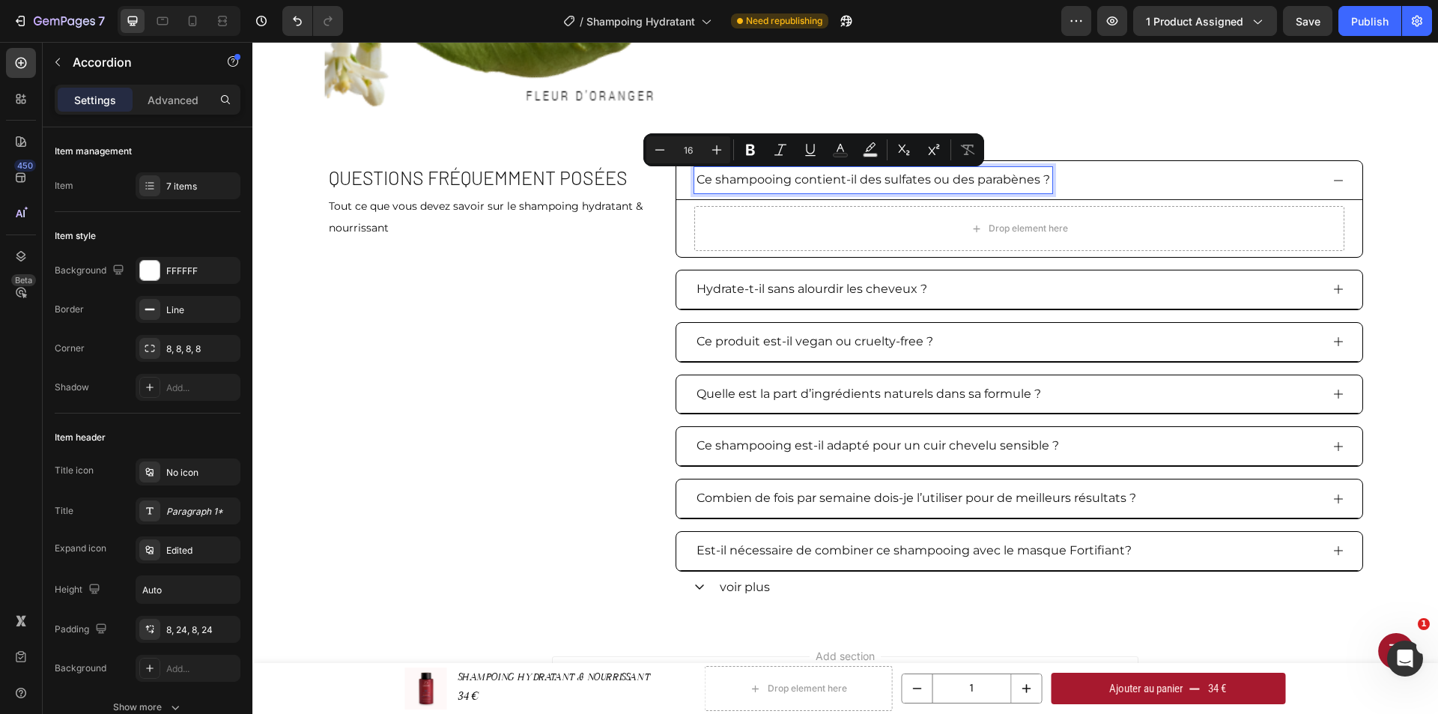
click at [1034, 180] on p "Ce shampooing contient-il des sulfates ou des parabènes ?" at bounding box center [872, 180] width 353 height 22
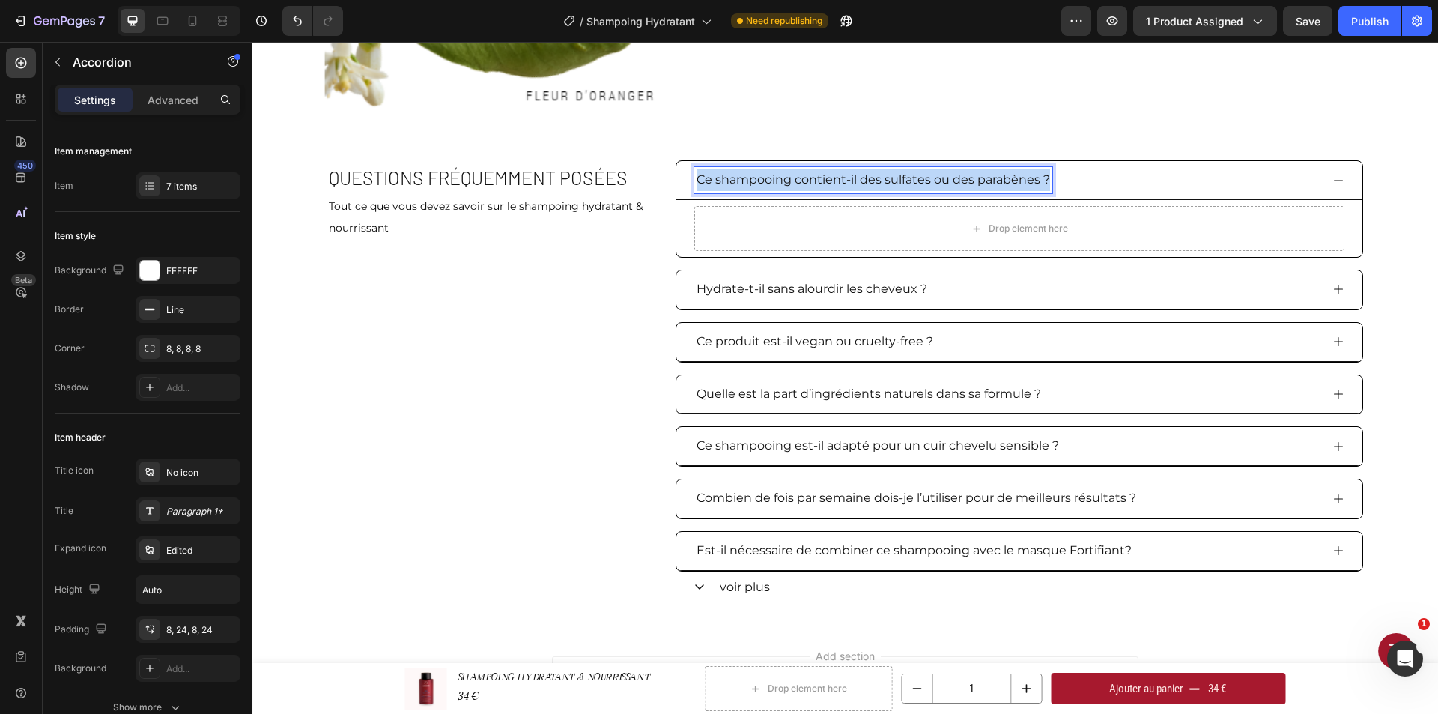
drag, startPoint x: 1041, startPoint y: 180, endPoint x: 688, endPoint y: 189, distance: 352.8
click at [694, 189] on div "Ce shampooing contient-il des sulfates ou des parabènes ?" at bounding box center [873, 180] width 358 height 26
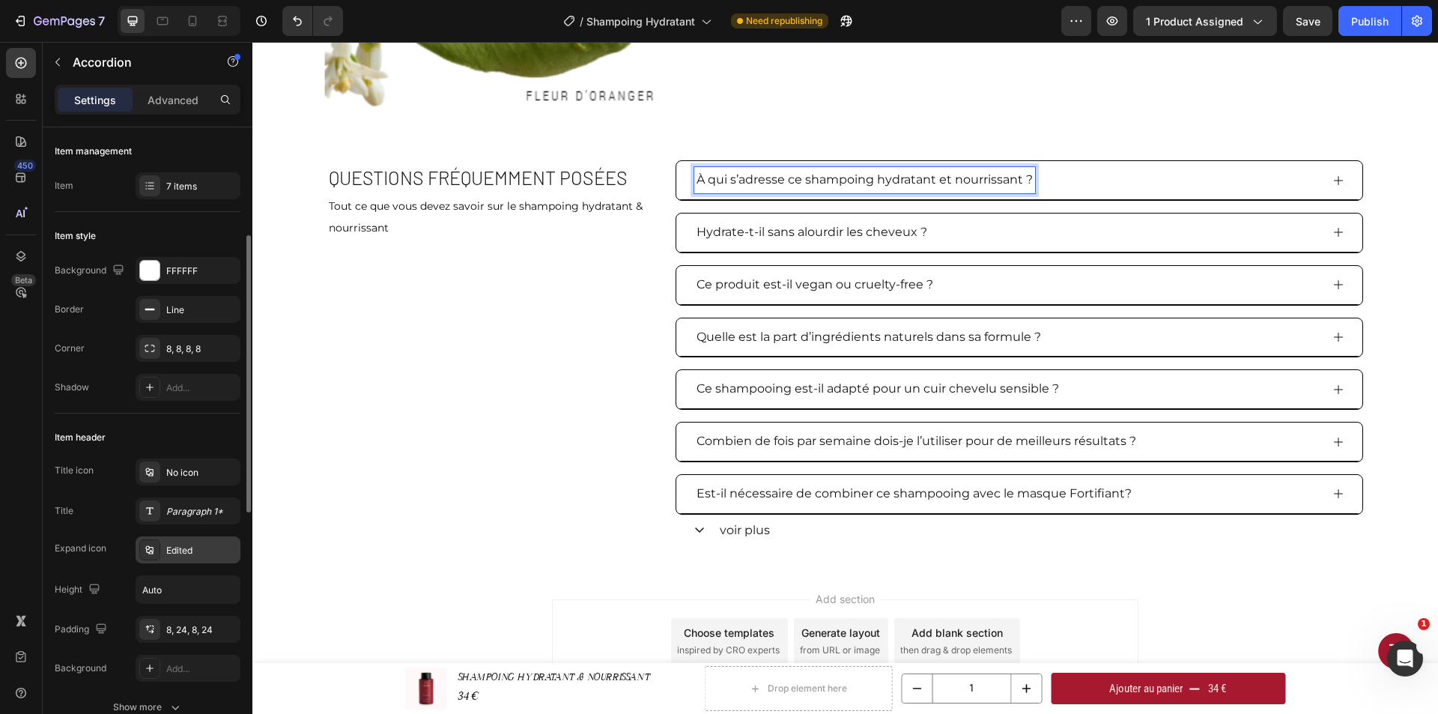
scroll to position [75, 0]
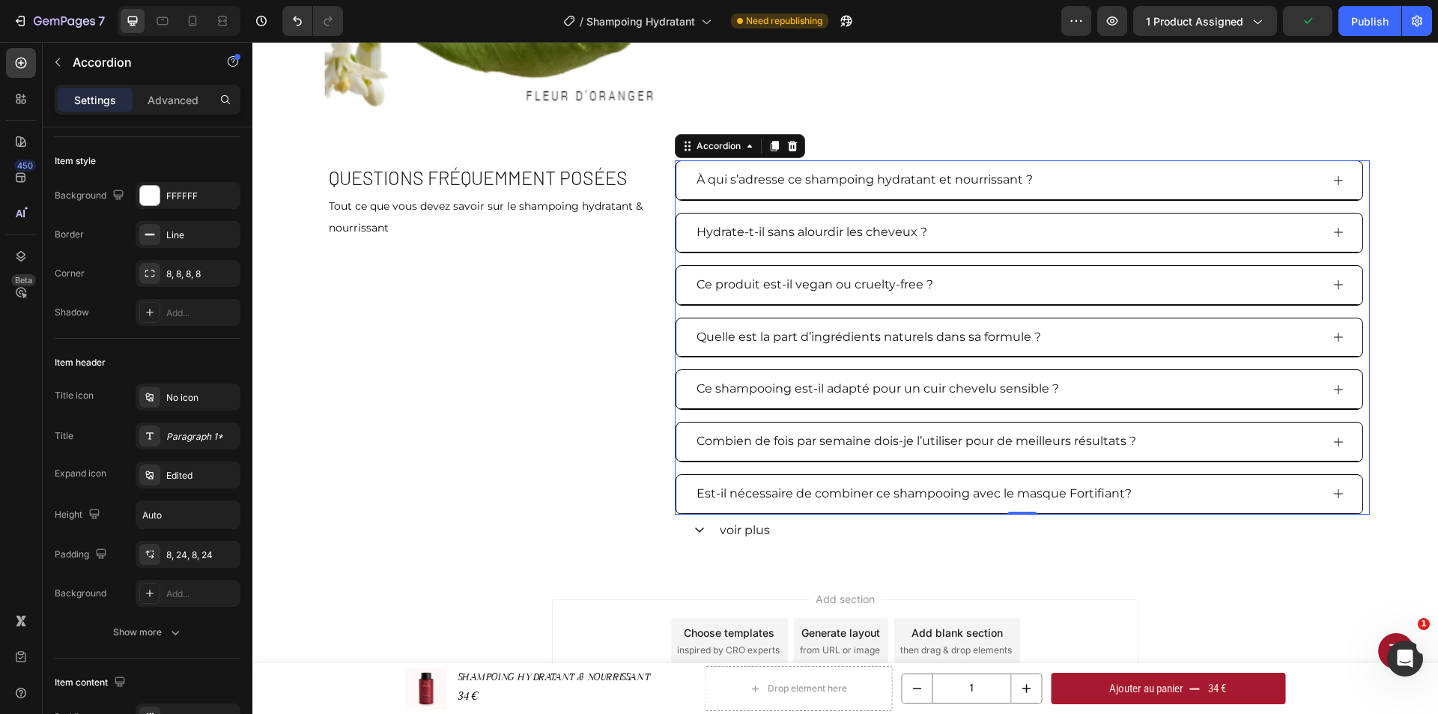
click at [962, 186] on p "À qui s’adresse ce shampoing hydratant et nourrissant ?" at bounding box center [864, 180] width 336 height 22
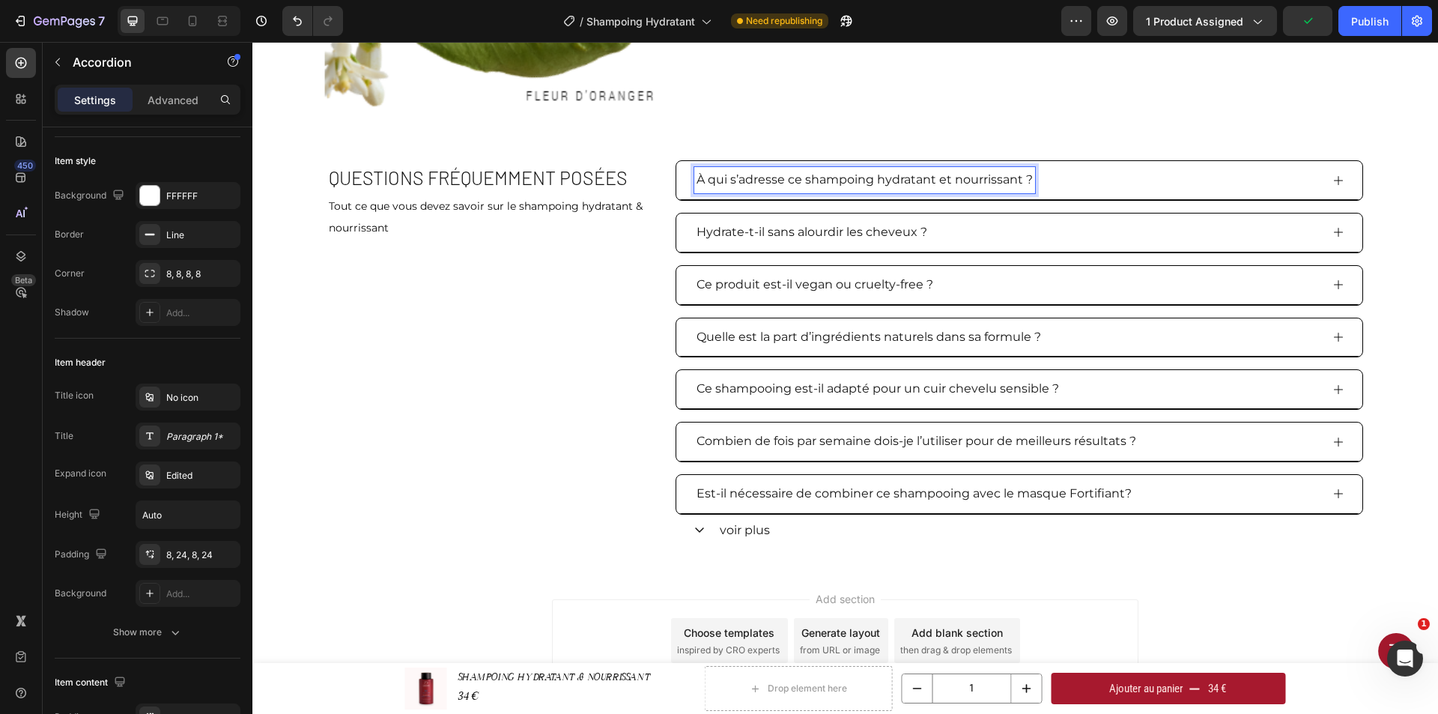
click at [1140, 179] on div "À qui s’adresse ce shampoing hydratant et nourrissant ?" at bounding box center [1007, 180] width 626 height 26
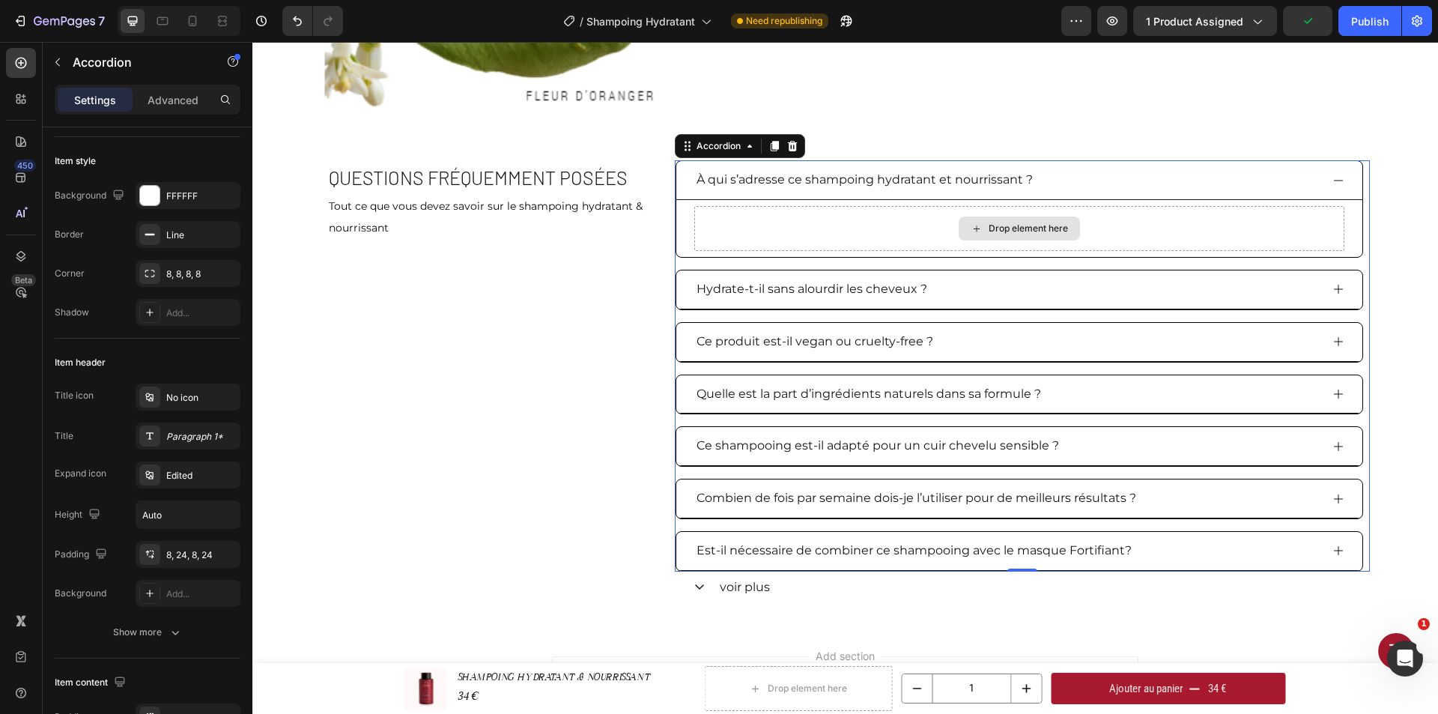
click at [988, 221] on div "Drop element here" at bounding box center [1018, 228] width 121 height 24
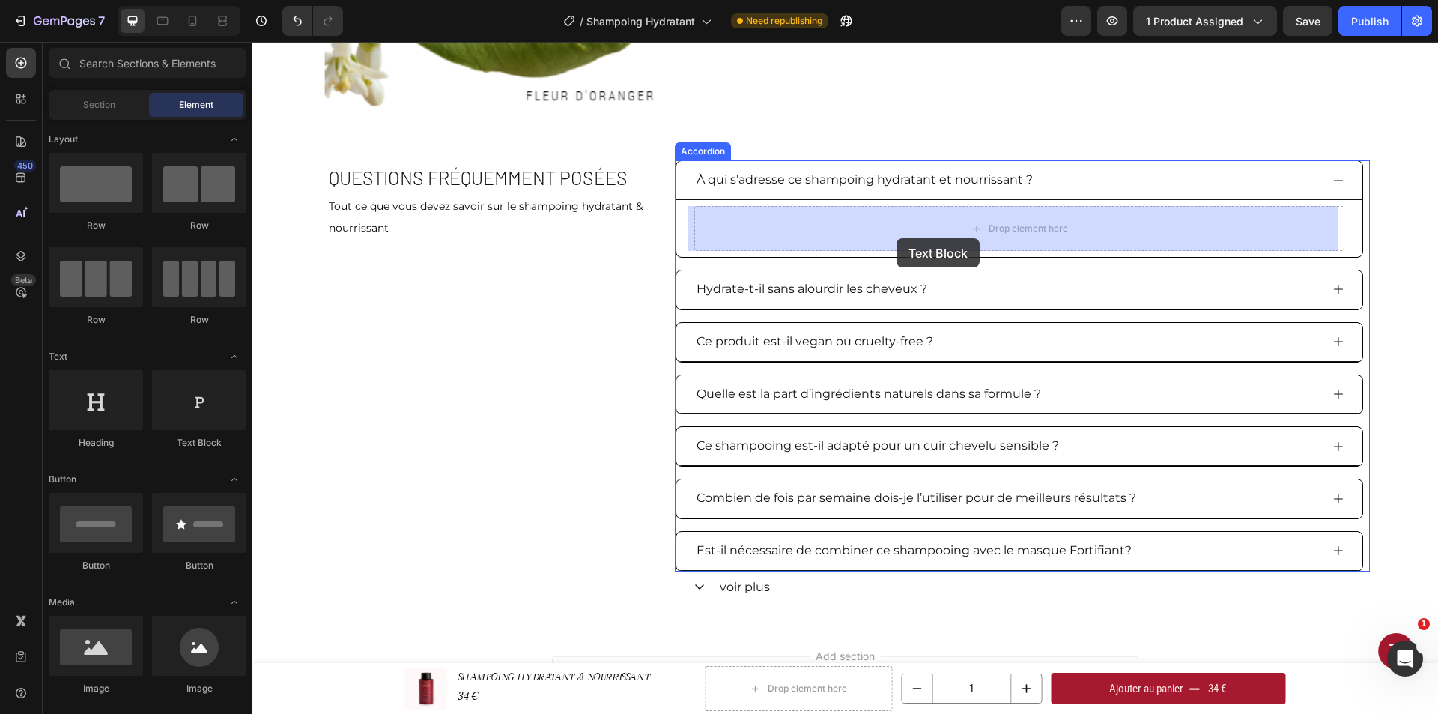
drag, startPoint x: 475, startPoint y: 440, endPoint x: 896, endPoint y: 238, distance: 467.2
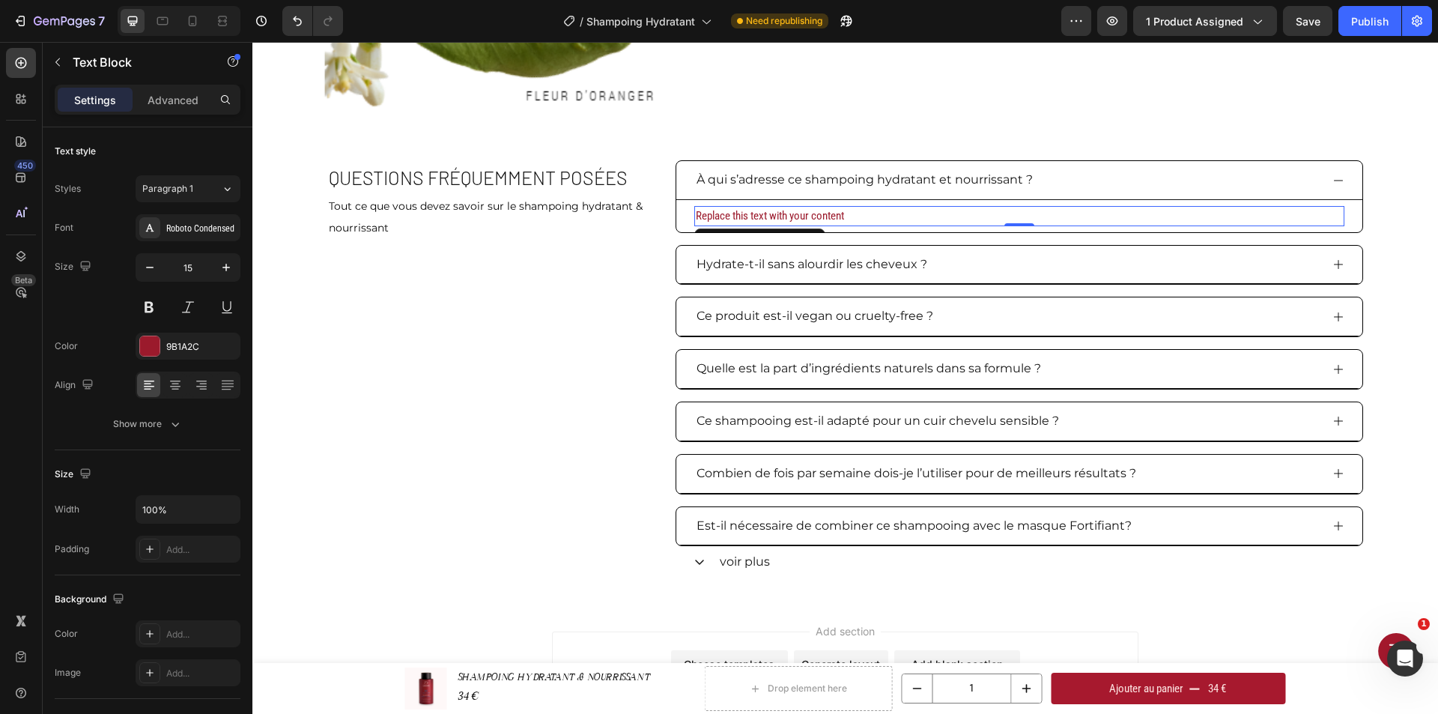
click at [855, 217] on div "Replace this text with your content" at bounding box center [1019, 216] width 650 height 20
click at [855, 217] on p "Replace this text with your content" at bounding box center [1019, 215] width 647 height 17
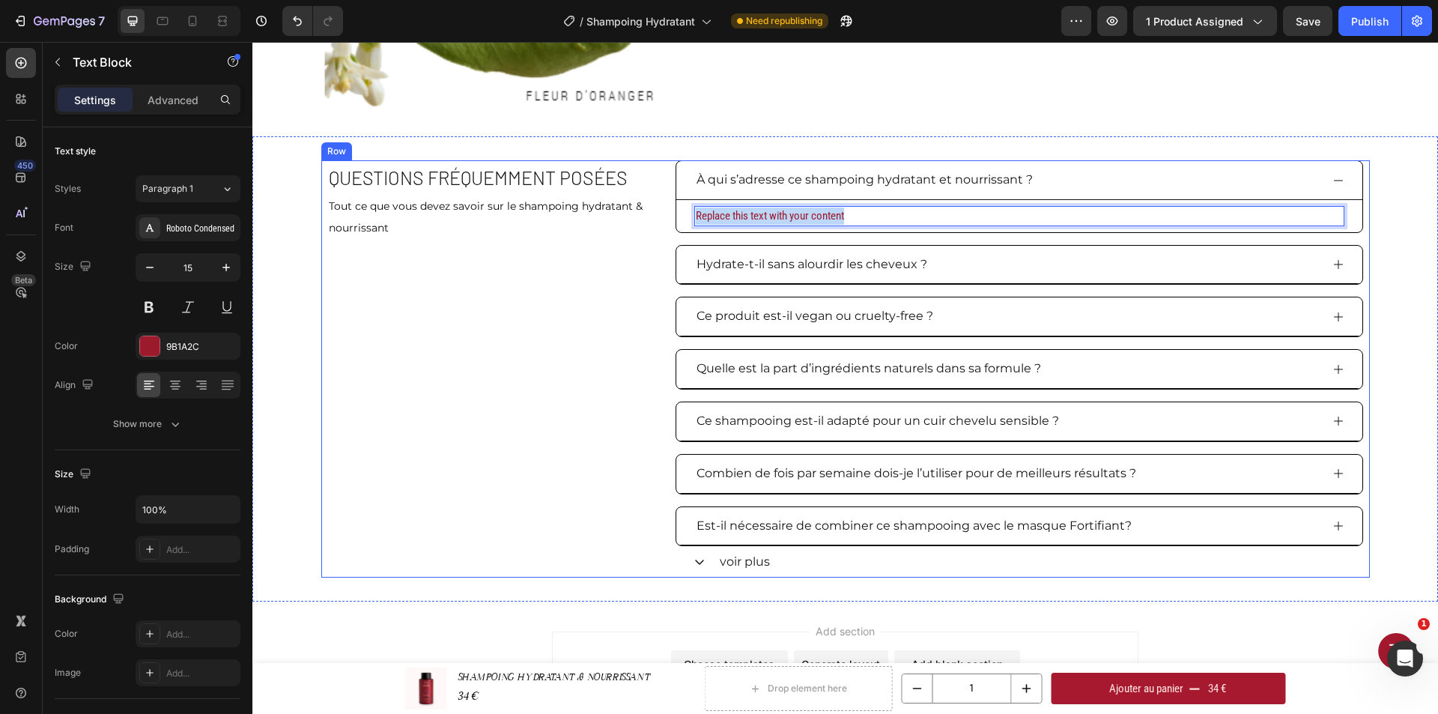
drag, startPoint x: 843, startPoint y: 211, endPoint x: 668, endPoint y: 225, distance: 175.7
click at [668, 225] on div "QUESTIONS FRÉQUEMMENT POSÉES Heading Tout ce que vous devez savoir sur le shamp…" at bounding box center [845, 368] width 1048 height 416
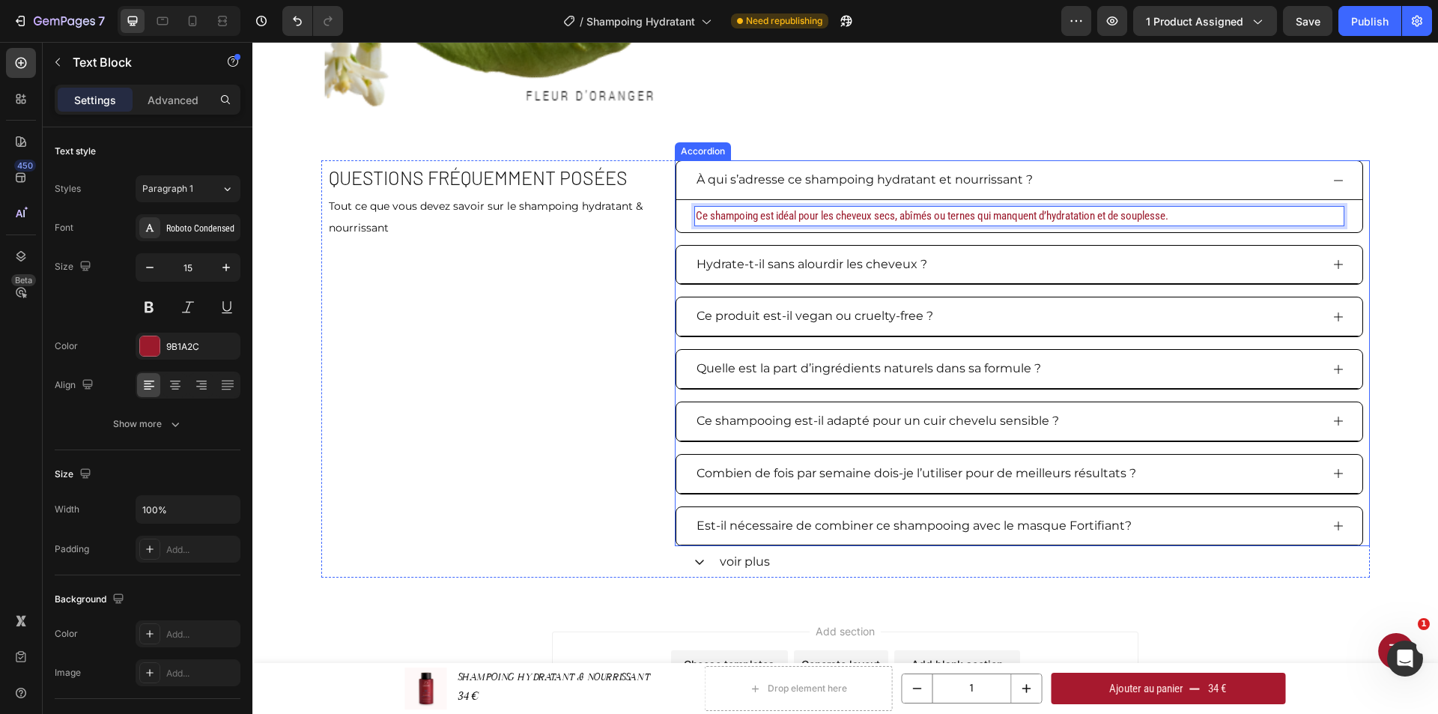
click at [1125, 254] on div "Hydrate-t-il sans alourdir les cheveux ?" at bounding box center [1007, 265] width 626 height 26
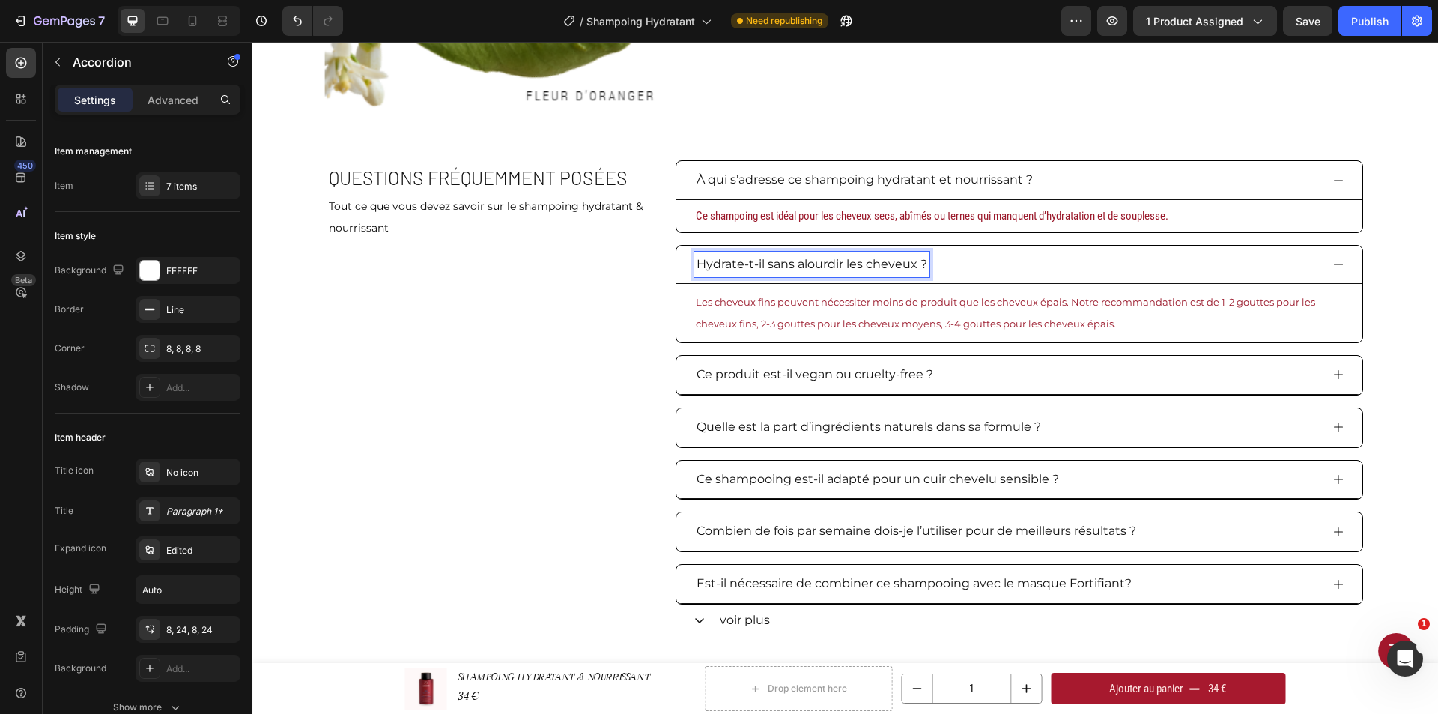
click at [911, 267] on p "Hydrate-t-il sans alourdir les cheveux ?" at bounding box center [811, 265] width 231 height 22
drag, startPoint x: 920, startPoint y: 267, endPoint x: 689, endPoint y: 272, distance: 230.7
click at [694, 272] on div "Hydrate-t-il sans alourdir les cheveux ?" at bounding box center [811, 265] width 235 height 26
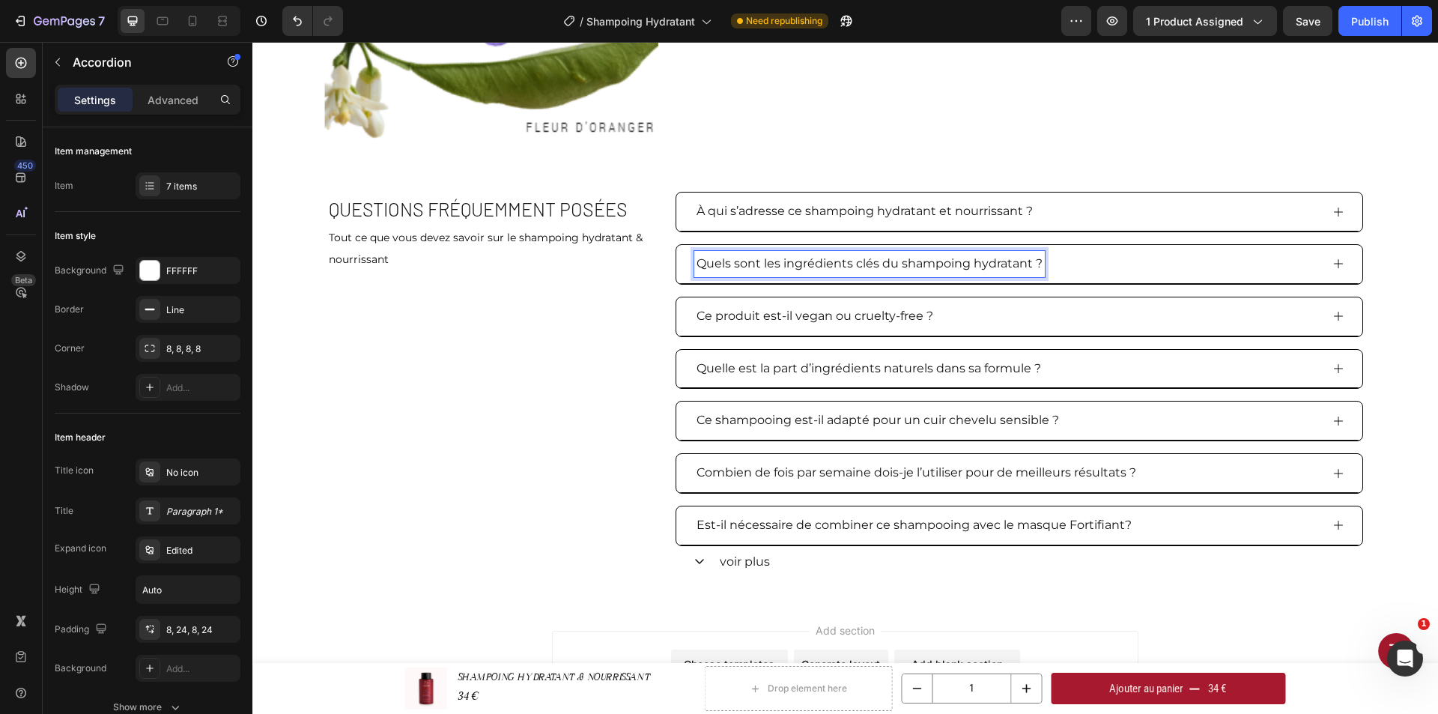
scroll to position [2589, 0]
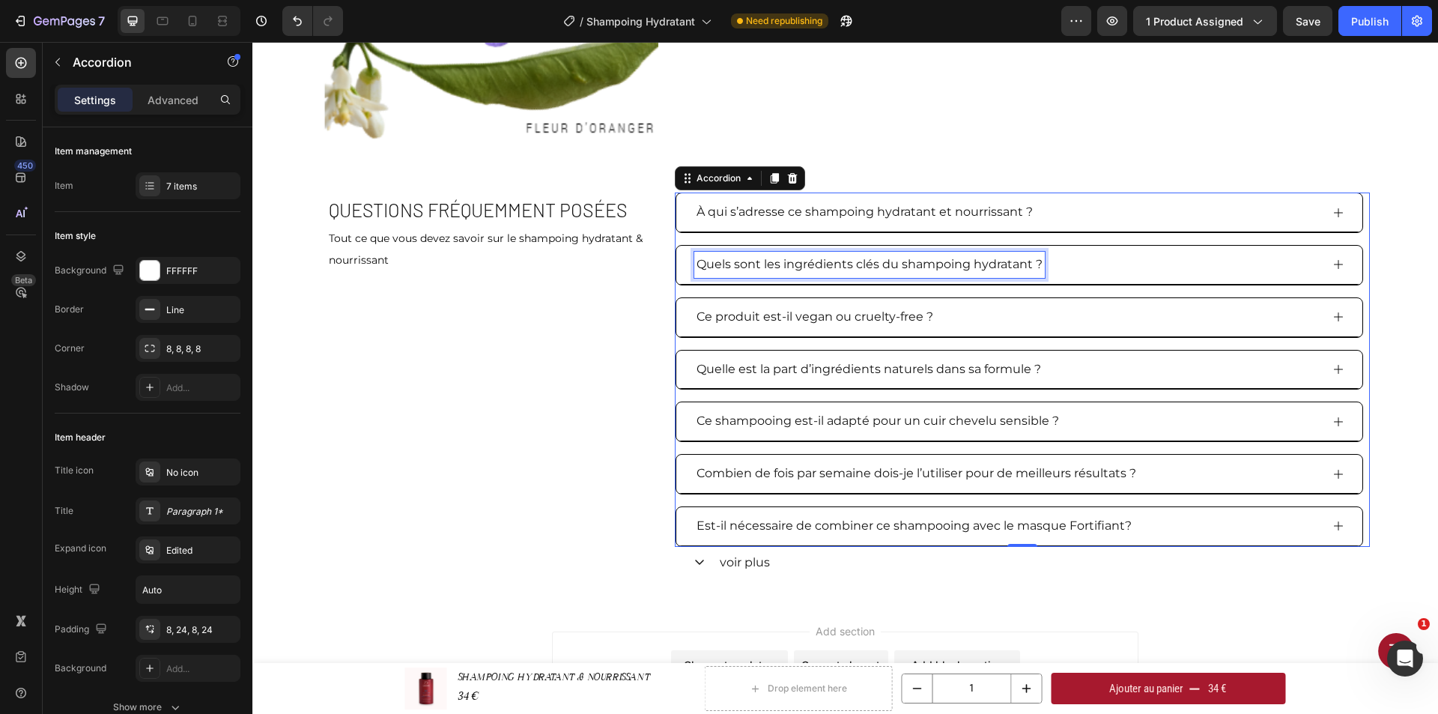
click at [854, 274] on p "Quels sont les ingrédients clés du shampoing hydratant ?" at bounding box center [869, 265] width 346 height 22
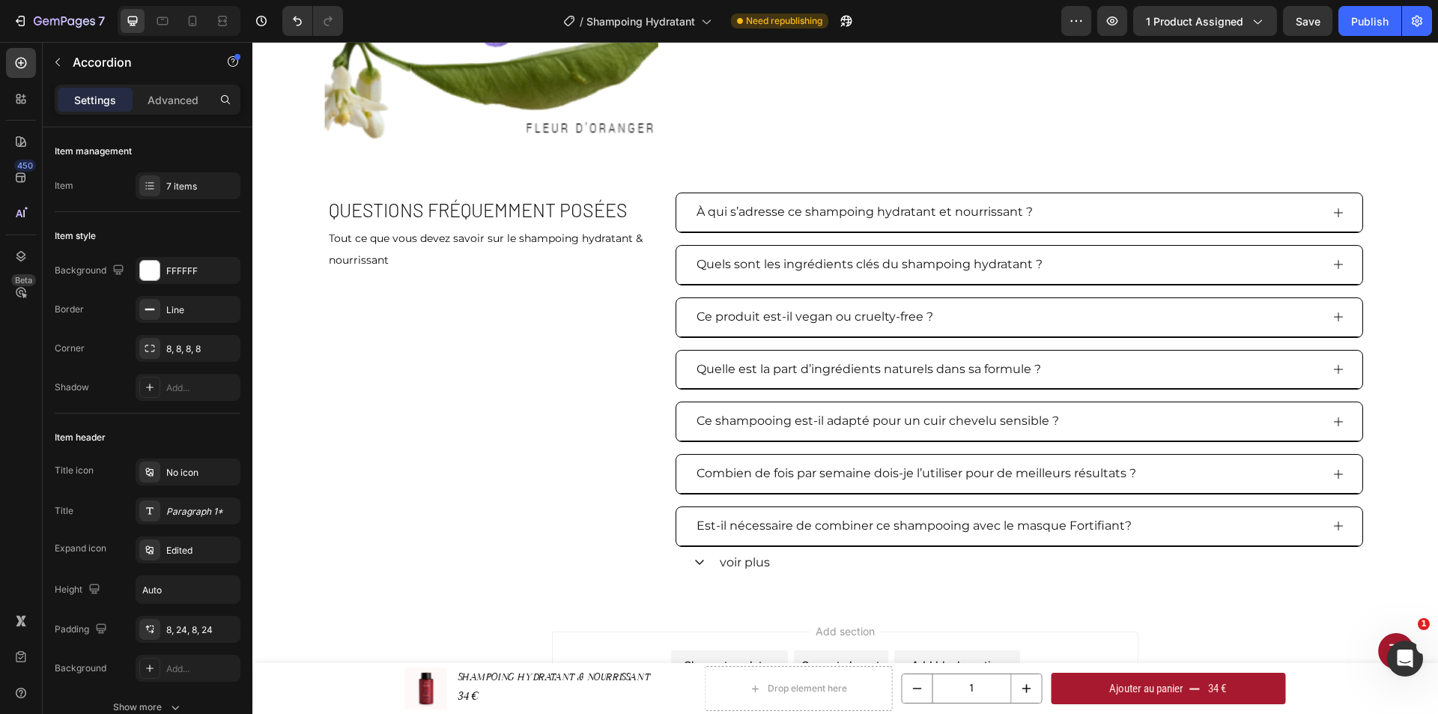
click at [1218, 265] on div "Quels sont les ingrédients clés du shampoing hydratant ?" at bounding box center [1007, 265] width 626 height 26
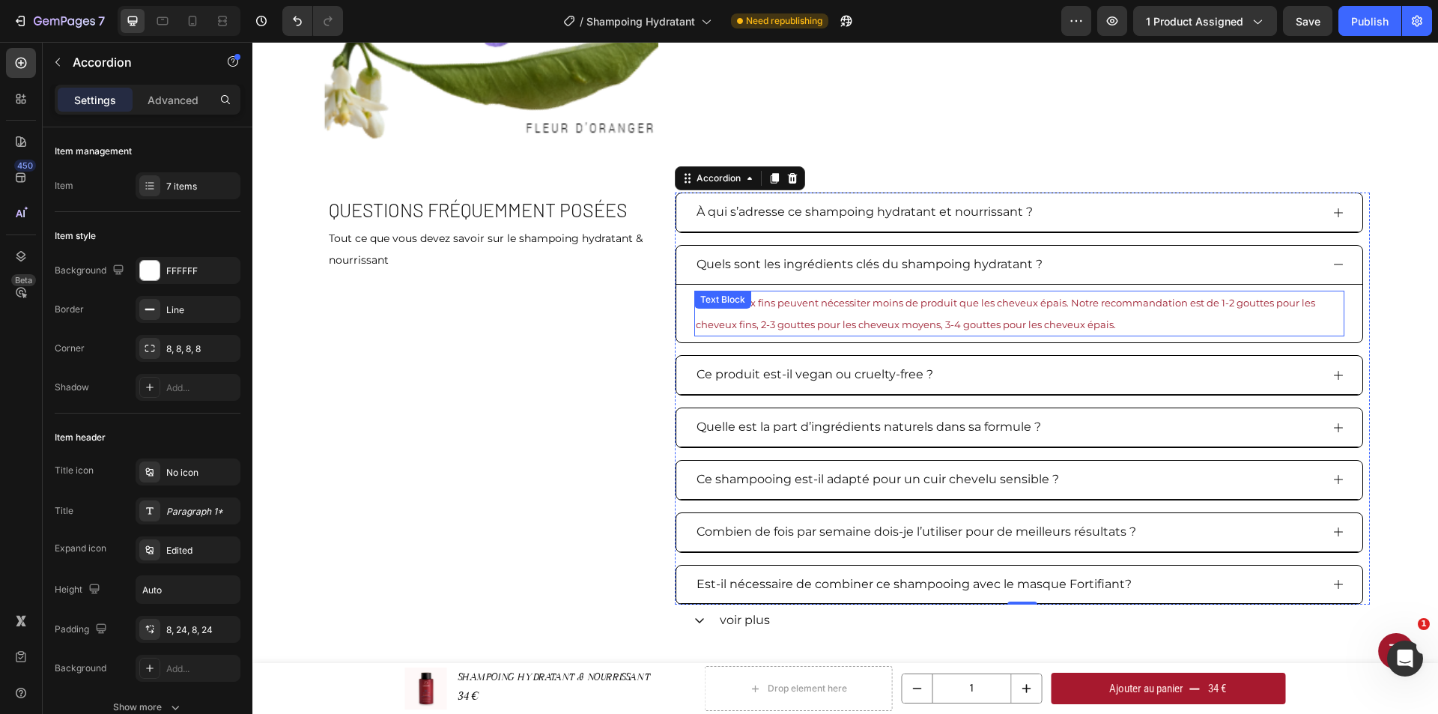
click at [996, 308] on span "Les cheveux fins peuvent nécessiter moins de produit que les cheveux épais. Not…" at bounding box center [1005, 314] width 619 height 34
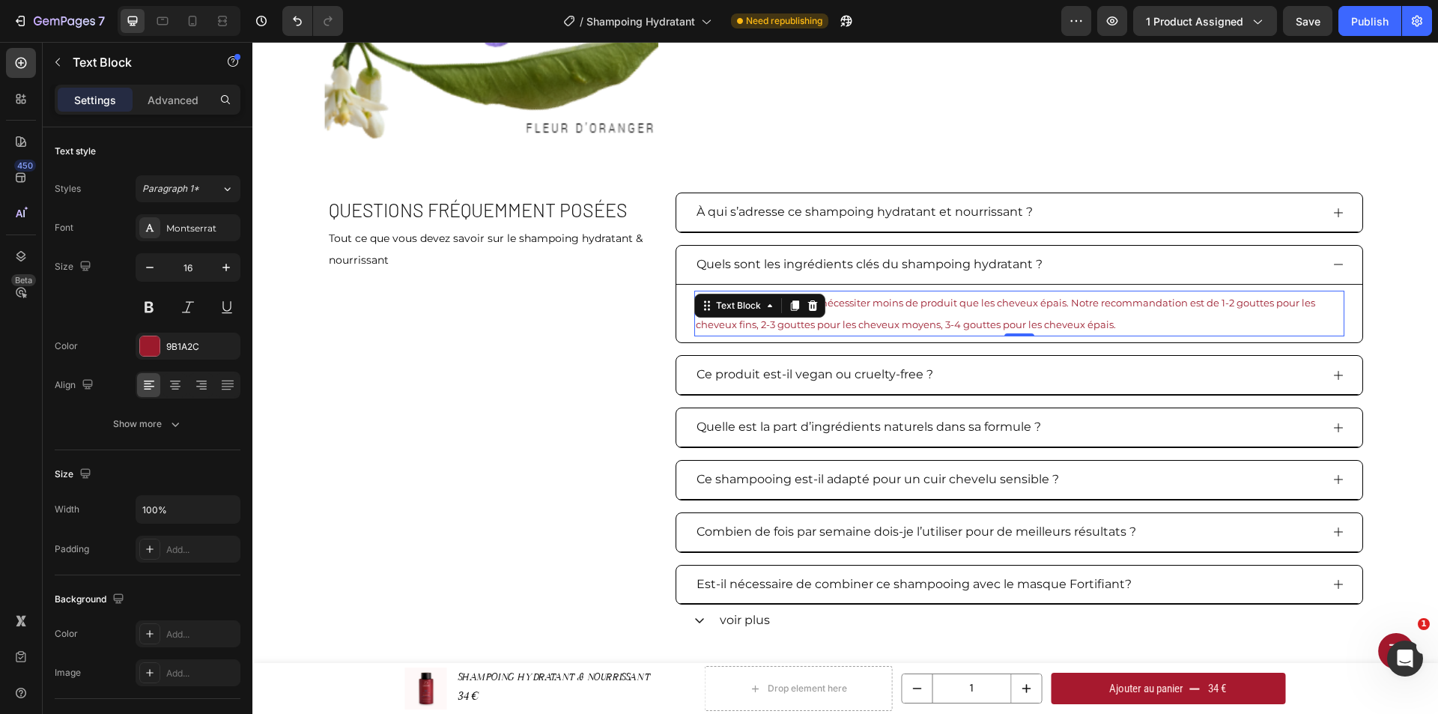
click at [1119, 329] on p "Les cheveux fins peuvent nécessiter moins de produit que les cheveux épais. Not…" at bounding box center [1019, 313] width 647 height 43
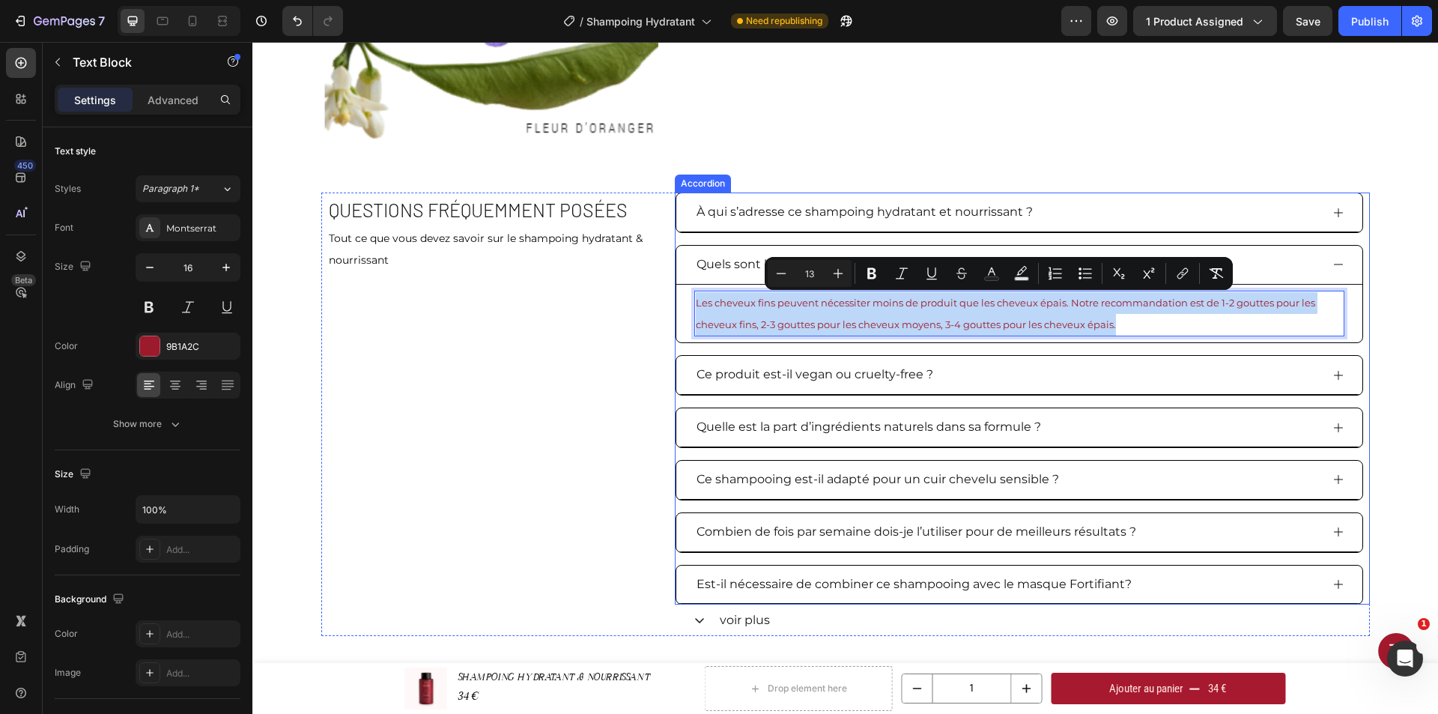
drag, startPoint x: 1119, startPoint y: 323, endPoint x: 686, endPoint y: 308, distance: 433.1
click at [686, 308] on div "Les cheveux fins peuvent nécessiter moins de produit que les cheveux épais. Not…" at bounding box center [1019, 314] width 686 height 58
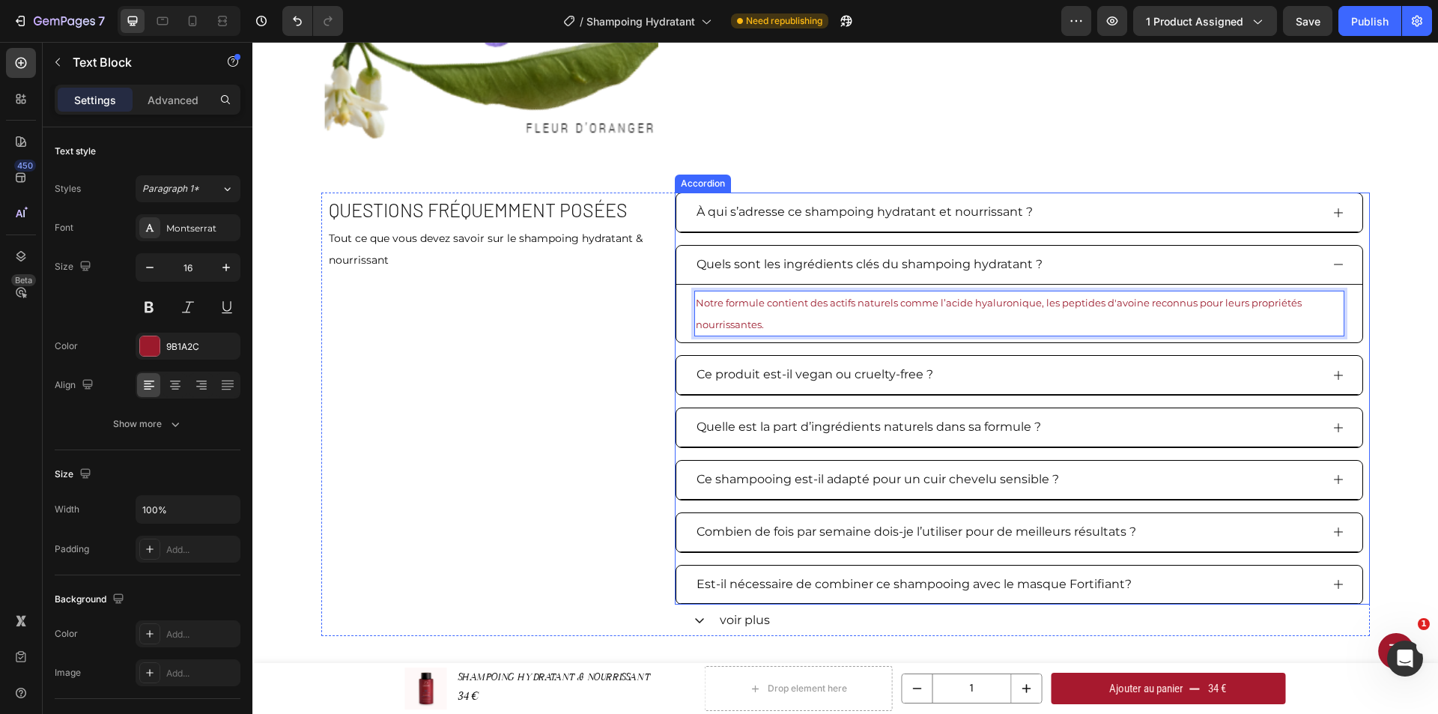
click at [837, 379] on p "Ce produit est-il vegan ou cruelty-free ?" at bounding box center [814, 375] width 237 height 22
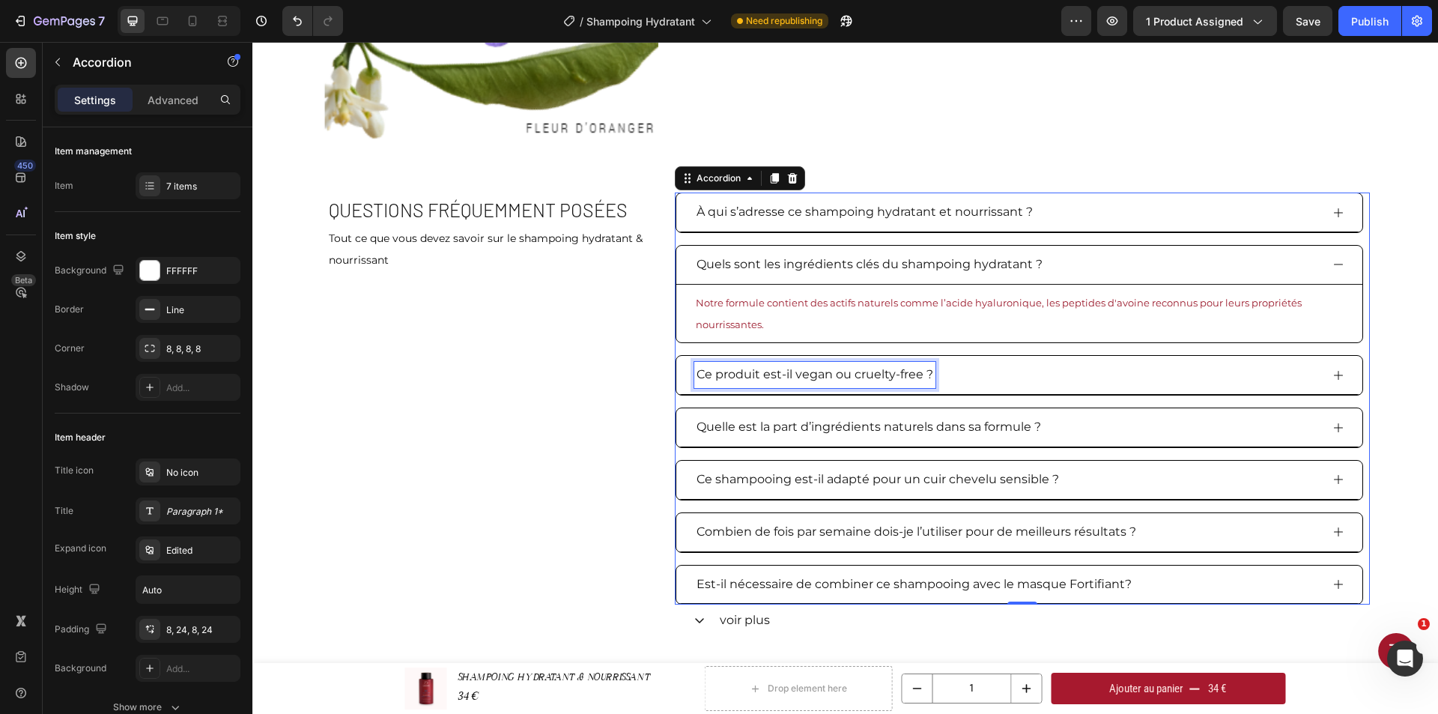
click at [951, 377] on div "Ce produit est-il vegan ou cruelty-free ?" at bounding box center [1007, 375] width 626 height 26
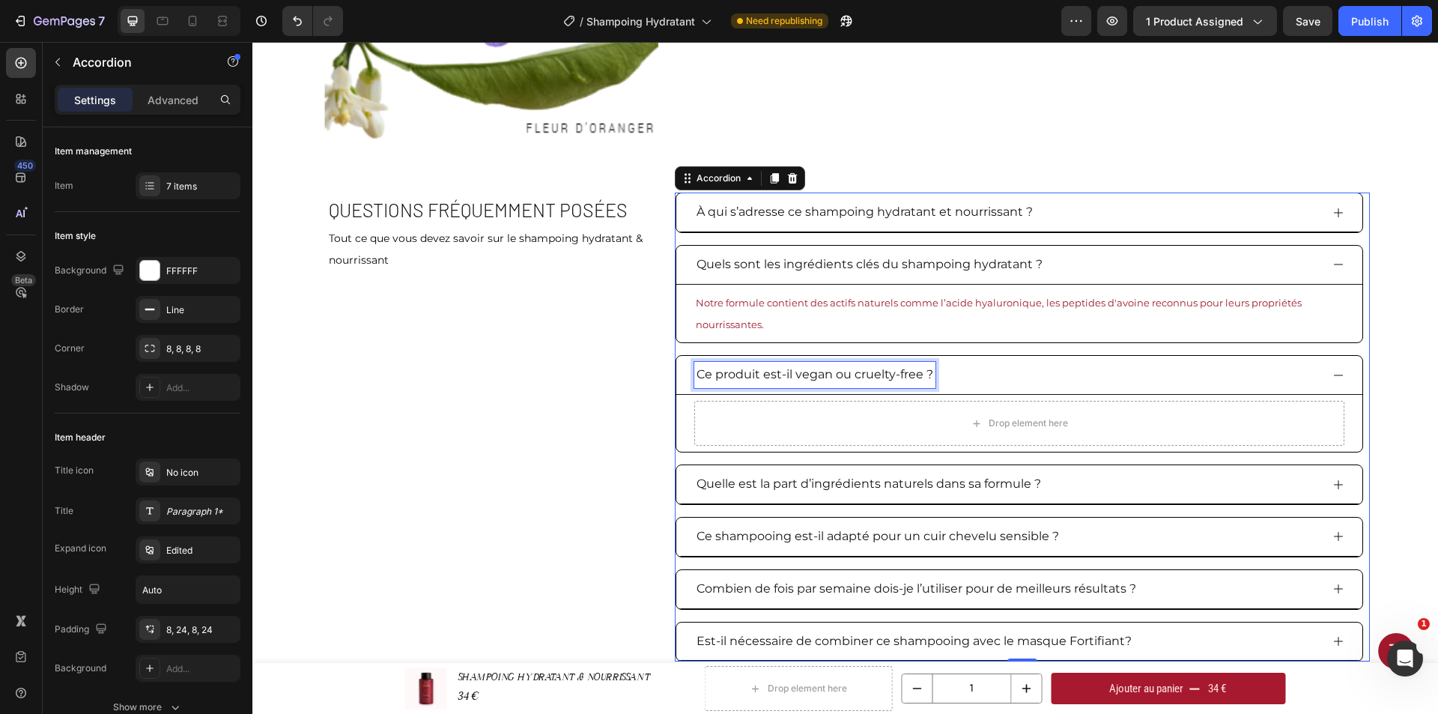
click at [866, 374] on p "Ce produit est-il vegan ou cruelty-free ?" at bounding box center [814, 375] width 237 height 22
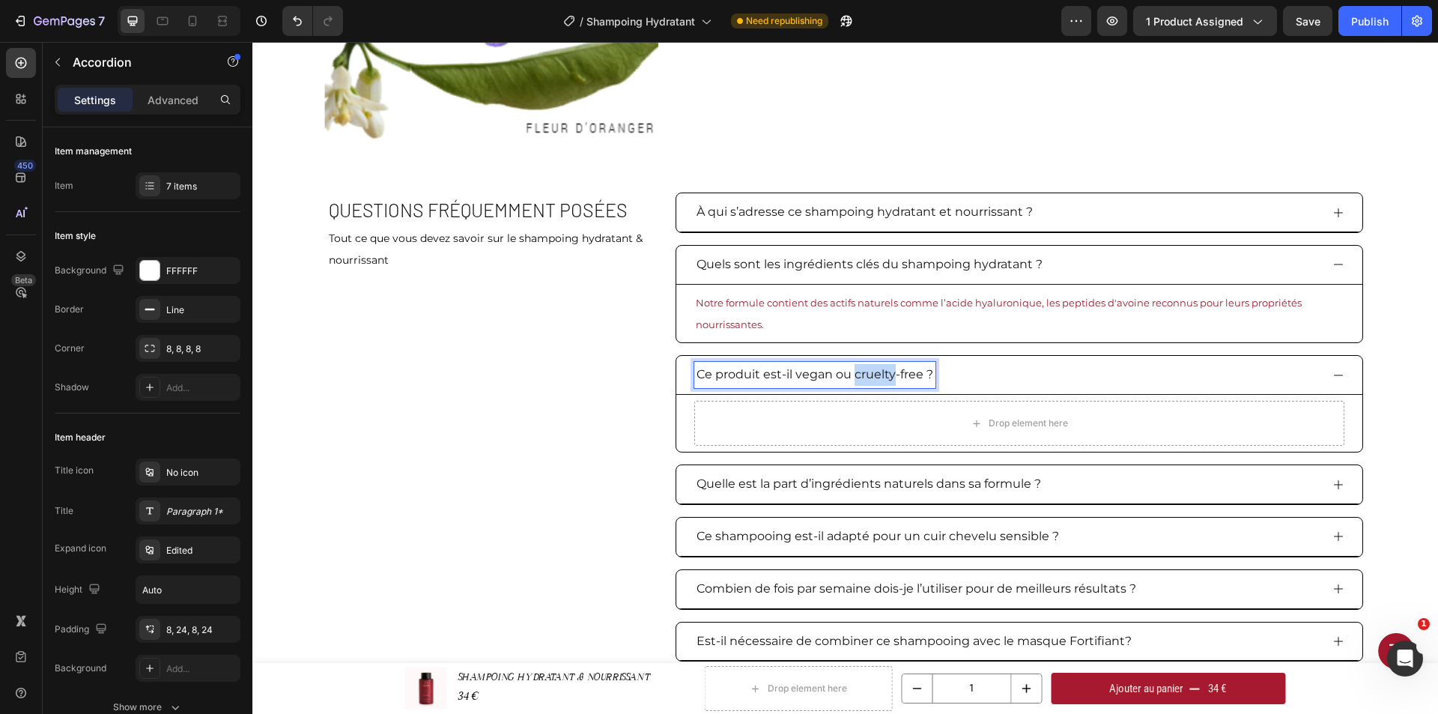
click at [922, 373] on p "Ce produit est-il vegan ou cruelty-free ?" at bounding box center [814, 375] width 237 height 22
drag, startPoint x: 926, startPoint y: 374, endPoint x: 692, endPoint y: 385, distance: 234.6
click at [694, 385] on div "Ce produit est-il vegan ou cruelty-free ?" at bounding box center [814, 375] width 241 height 26
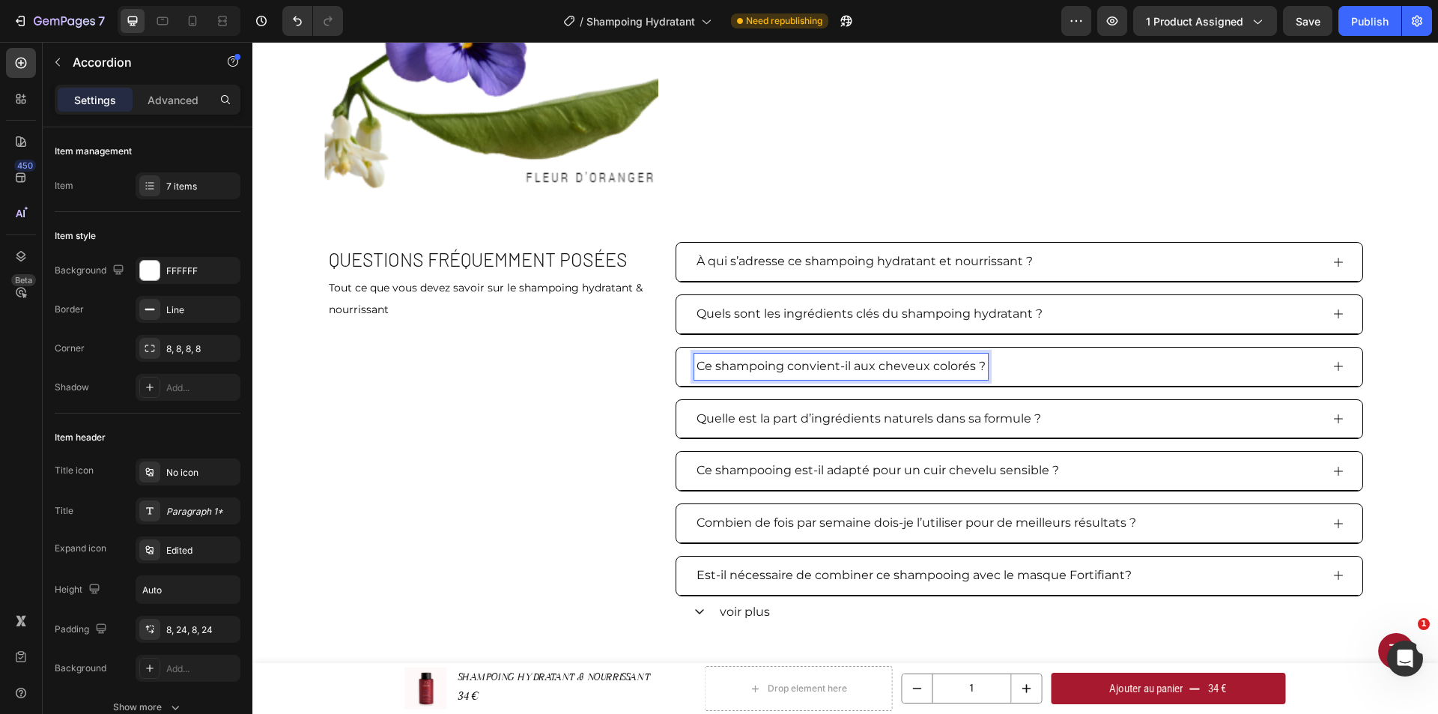
scroll to position [2531, 0]
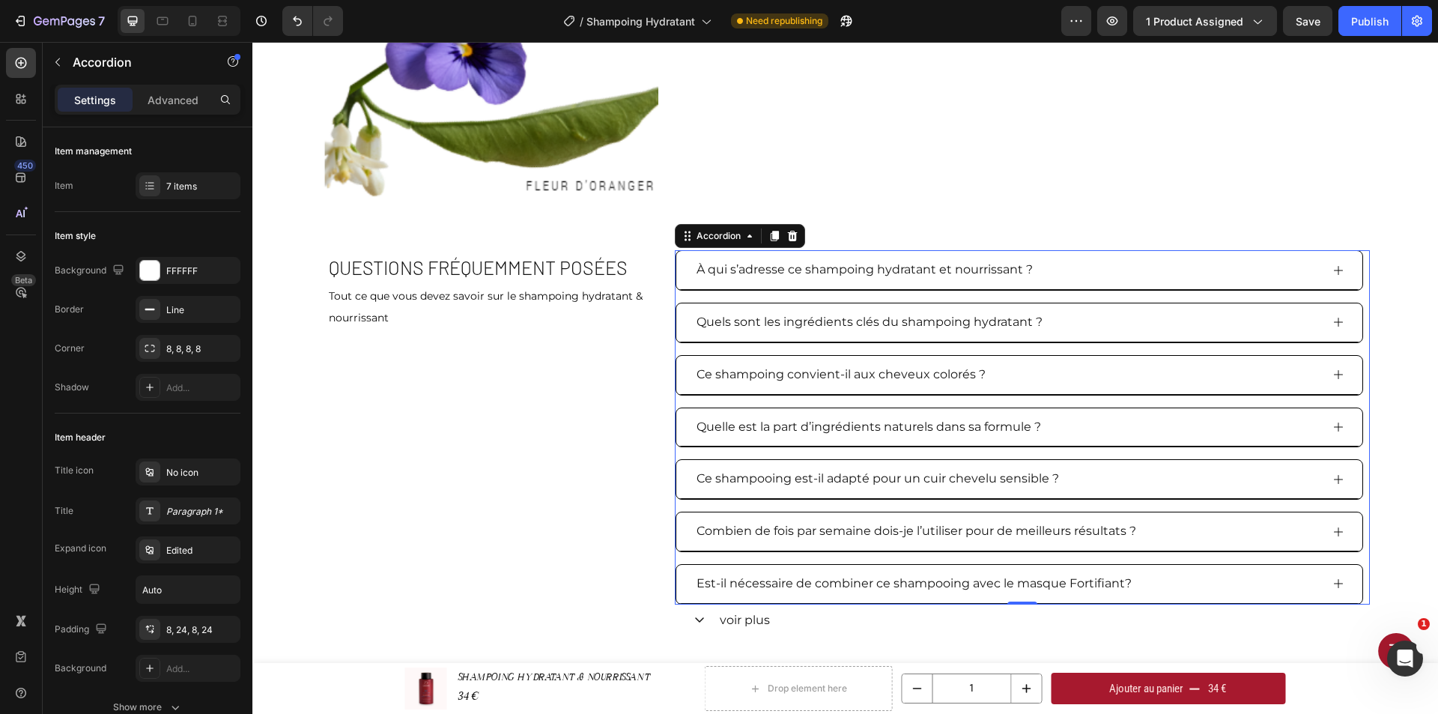
click at [1026, 376] on div "Ce shampoing convient-il aux cheveux colorés ?" at bounding box center [1007, 375] width 626 height 26
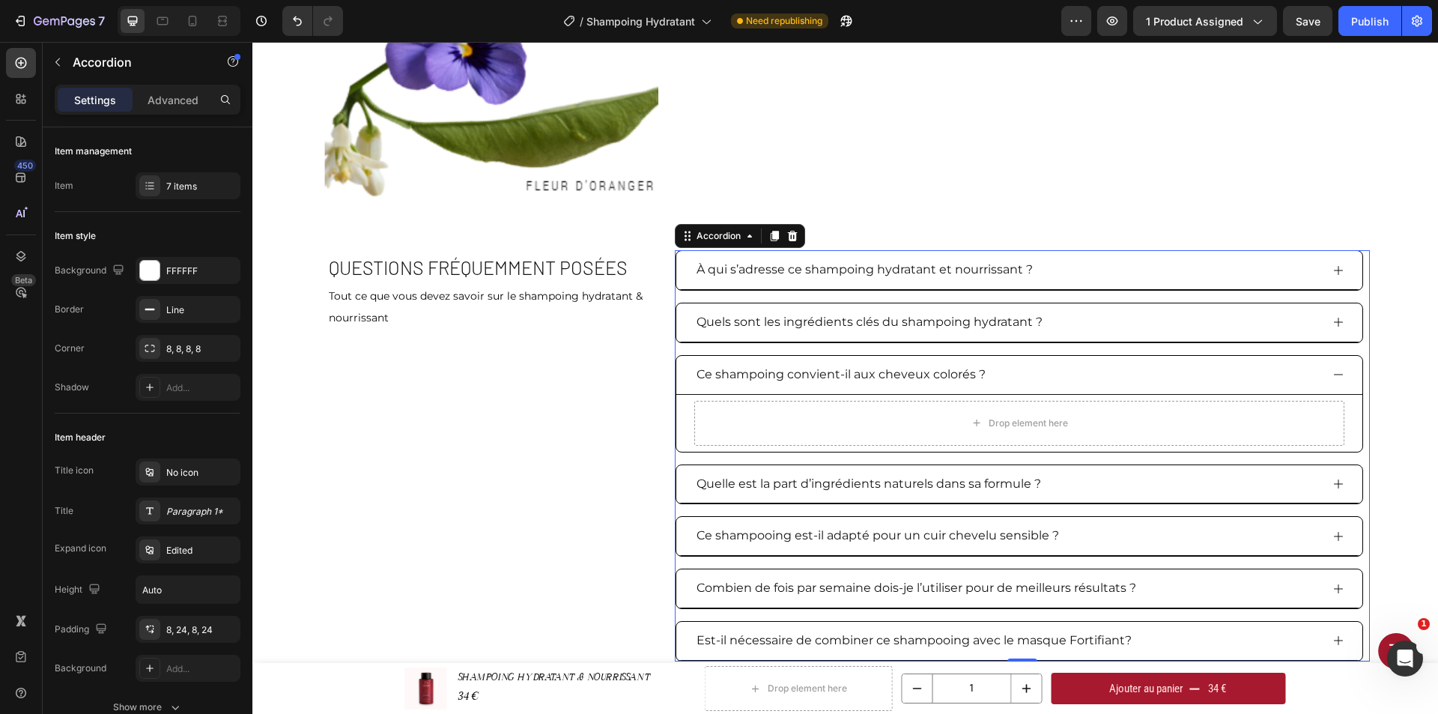
click at [1042, 432] on div "Drop element here" at bounding box center [1018, 423] width 121 height 24
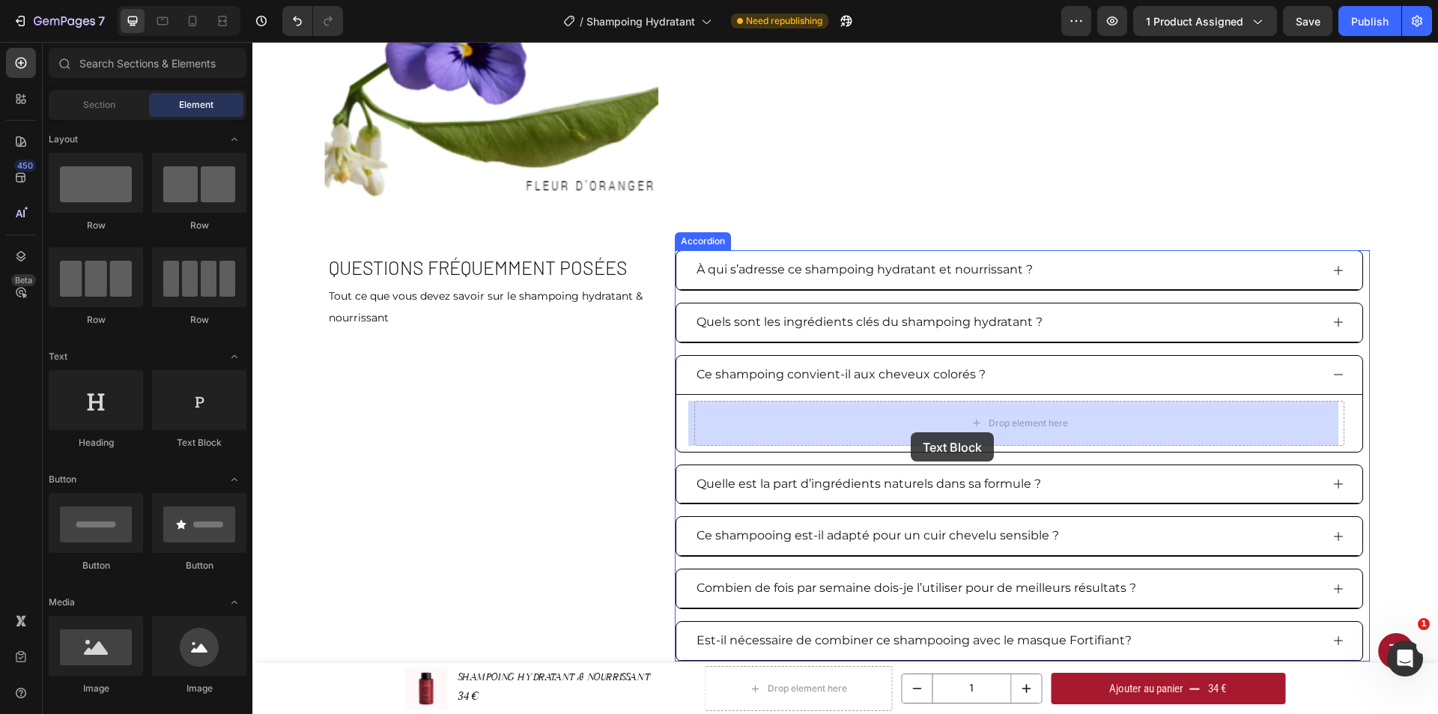
drag, startPoint x: 466, startPoint y: 466, endPoint x: 911, endPoint y: 431, distance: 446.2
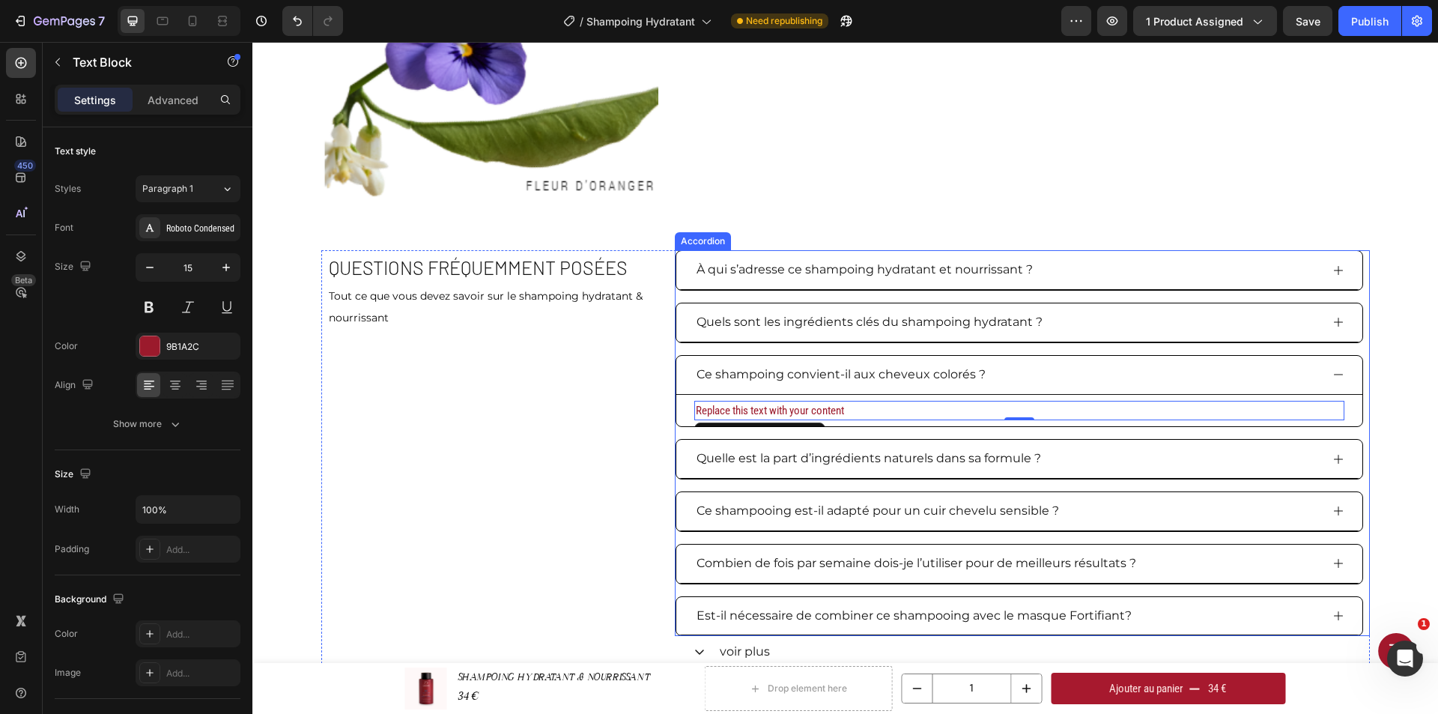
click at [877, 416] on div "Replace this text with your content" at bounding box center [1019, 411] width 650 height 20
click at [877, 416] on p "Replace this text with your content" at bounding box center [1019, 410] width 647 height 17
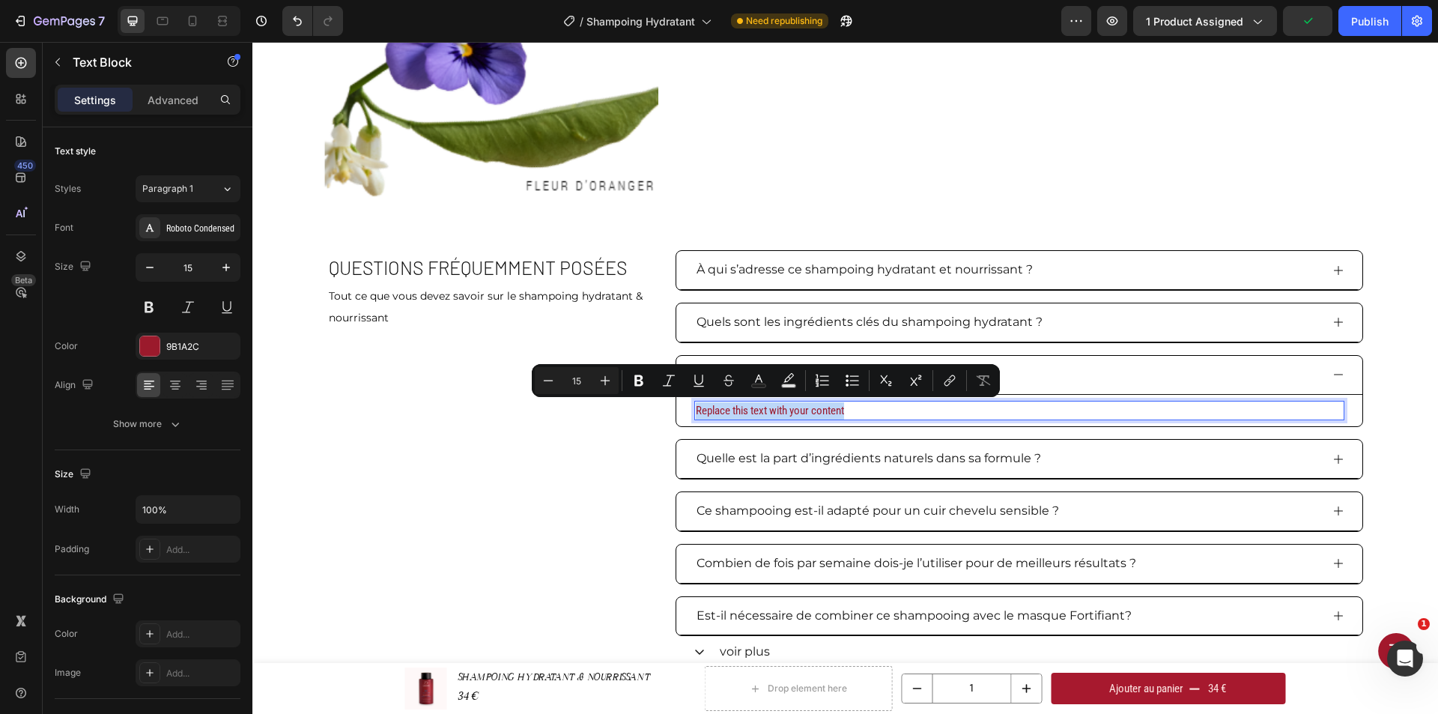
drag, startPoint x: 852, startPoint y: 412, endPoint x: 691, endPoint y: 414, distance: 161.0
click at [696, 414] on p "Replace this text with your content" at bounding box center [1019, 410] width 647 height 17
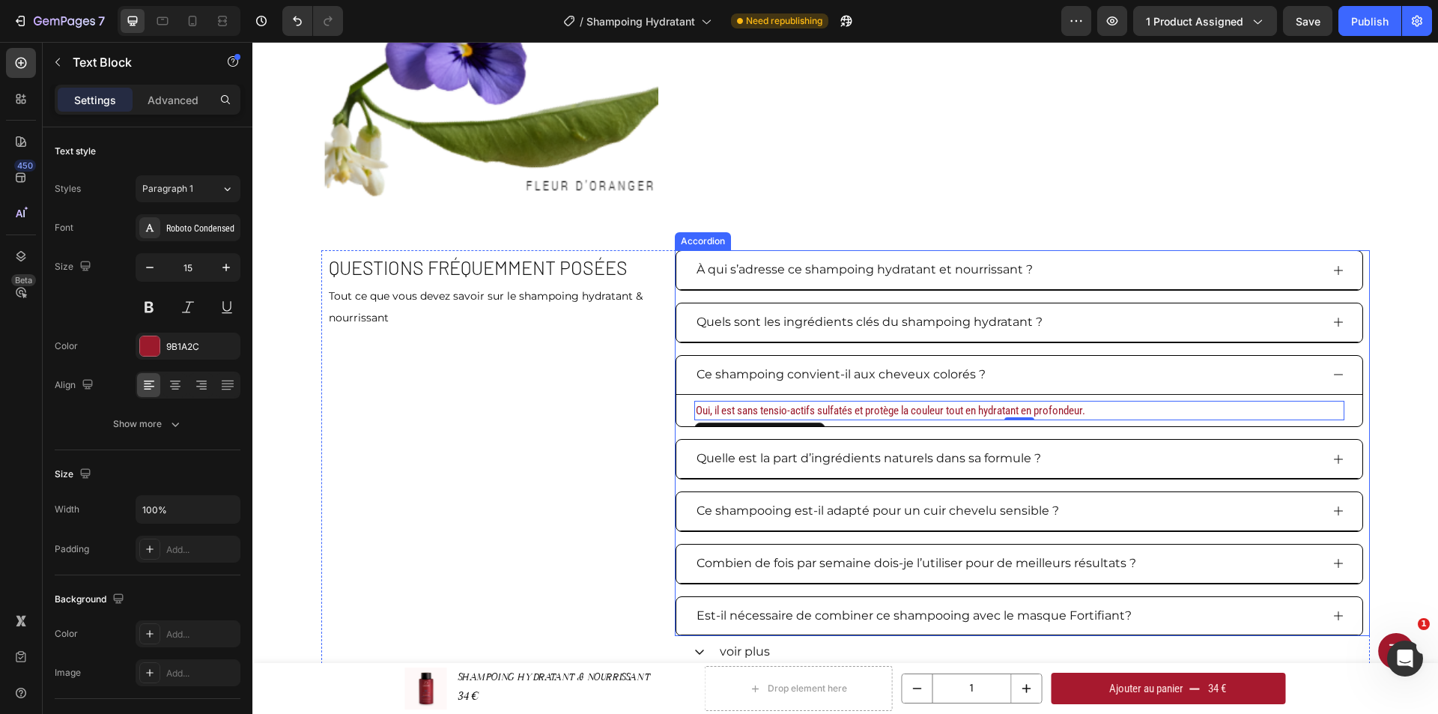
click at [1053, 455] on div "Quelle est la part d’ingrédients naturels dans sa formule ?" at bounding box center [1007, 459] width 626 height 26
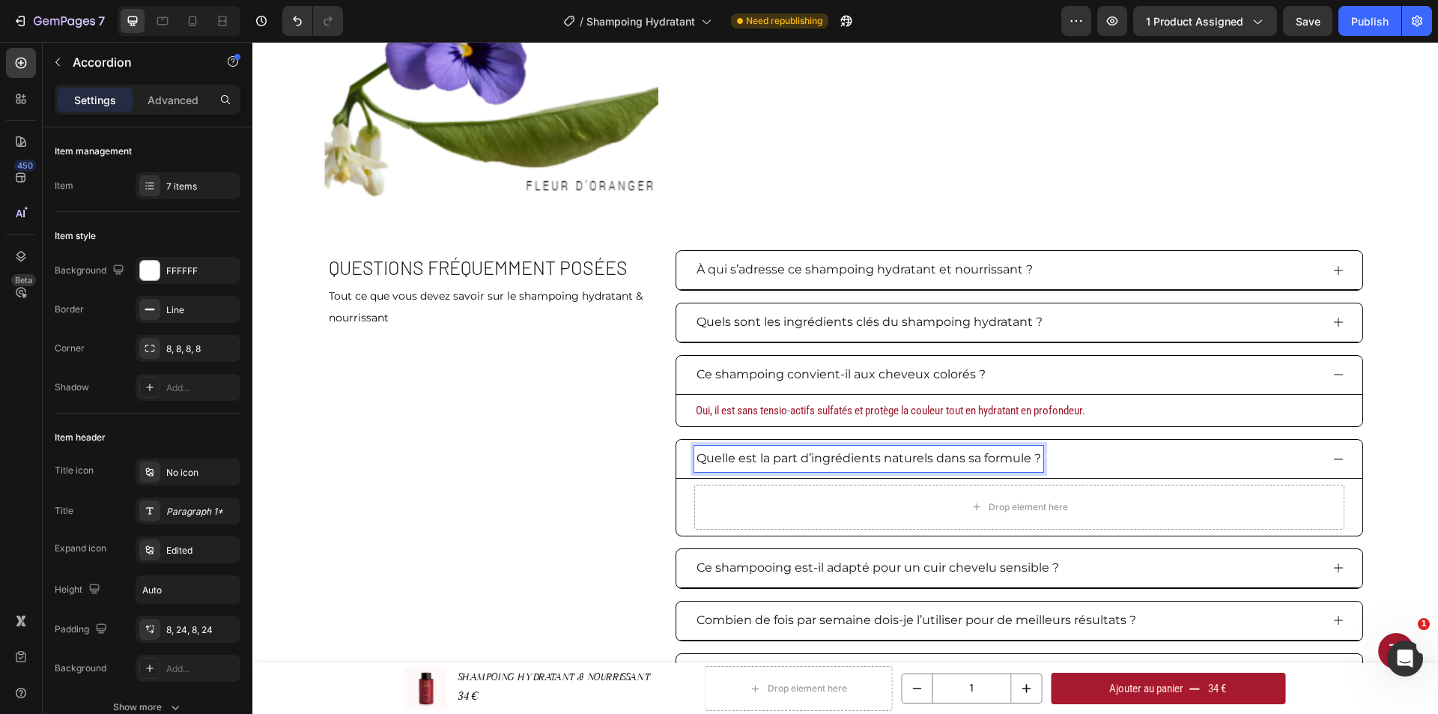
click at [1031, 458] on p "Quelle est la part d’ingrédients naturels dans sa formule ?" at bounding box center [868, 459] width 344 height 22
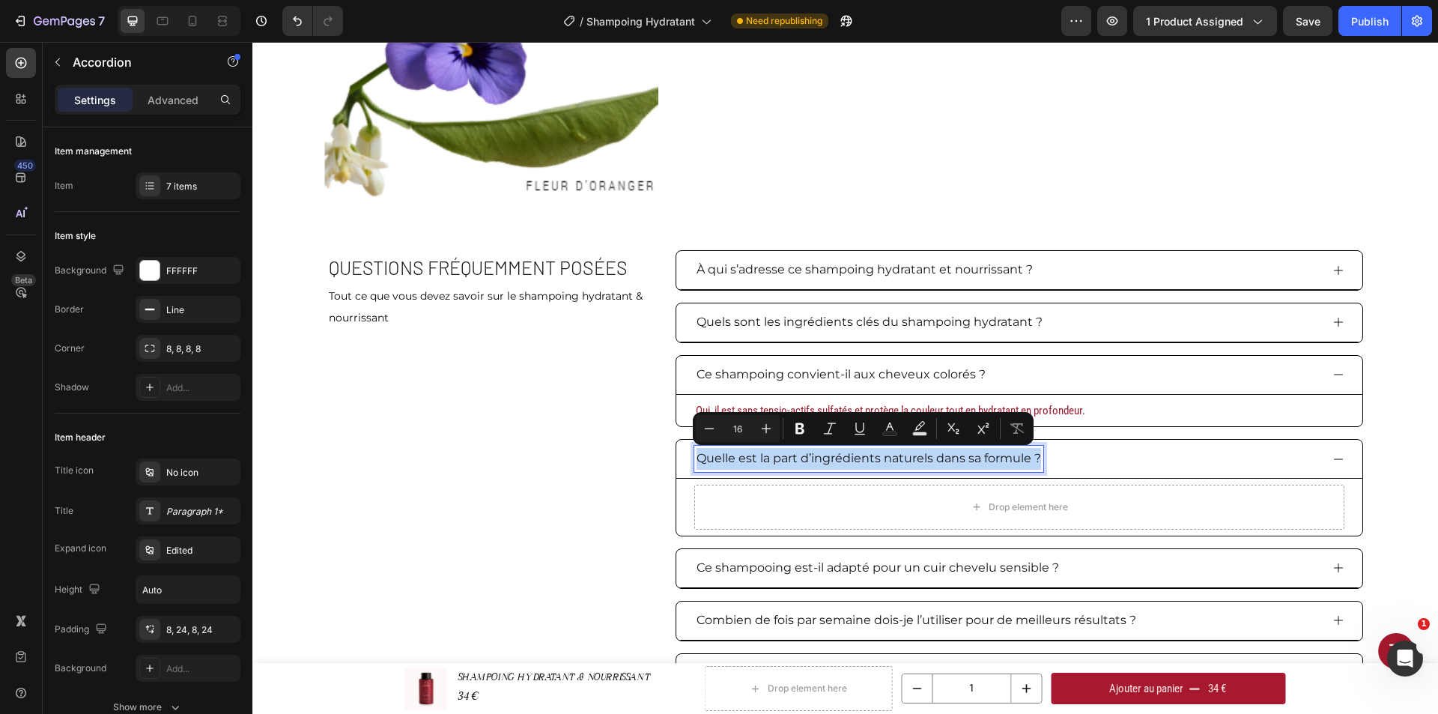
drag, startPoint x: 1033, startPoint y: 458, endPoint x: 693, endPoint y: 461, distance: 340.0
click at [696, 461] on p "Quelle est la part d’ingrédients naturels dans sa formule ?" at bounding box center [868, 459] width 344 height 22
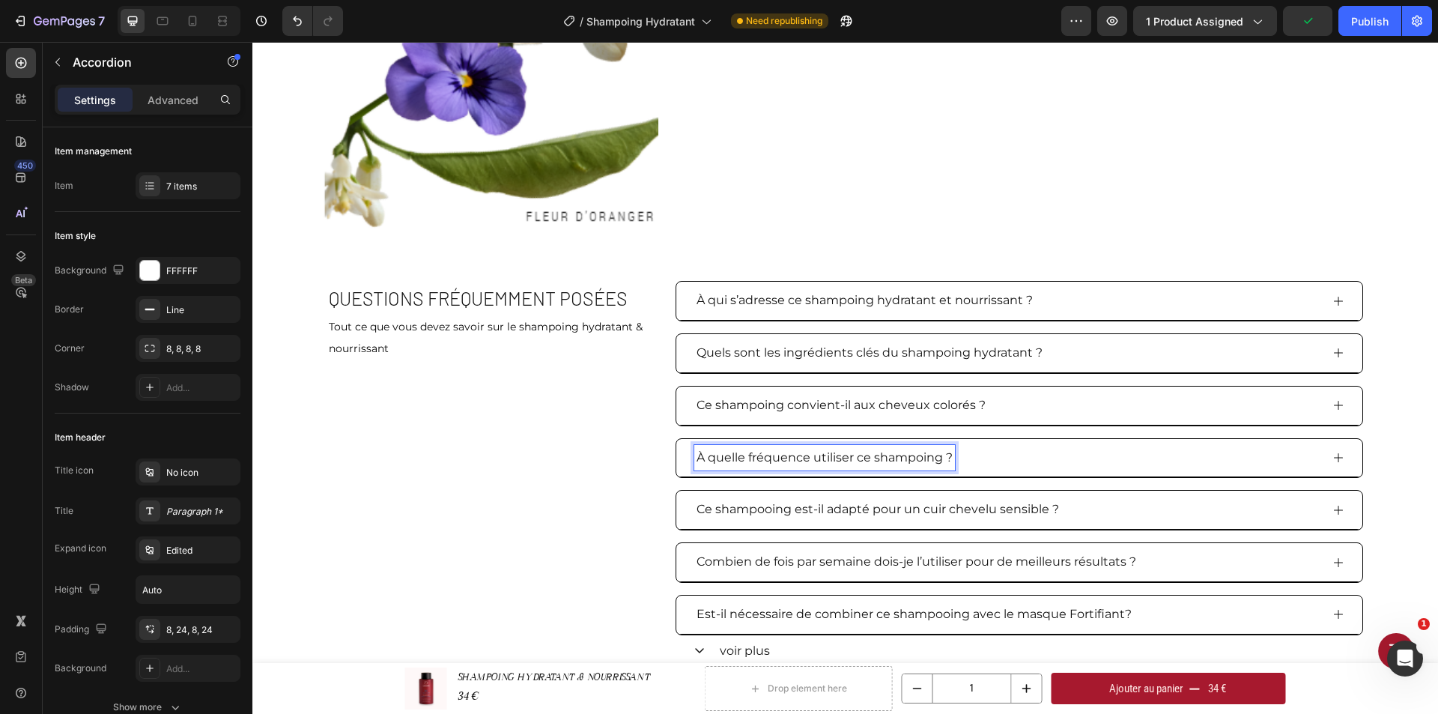
scroll to position [2499, 0]
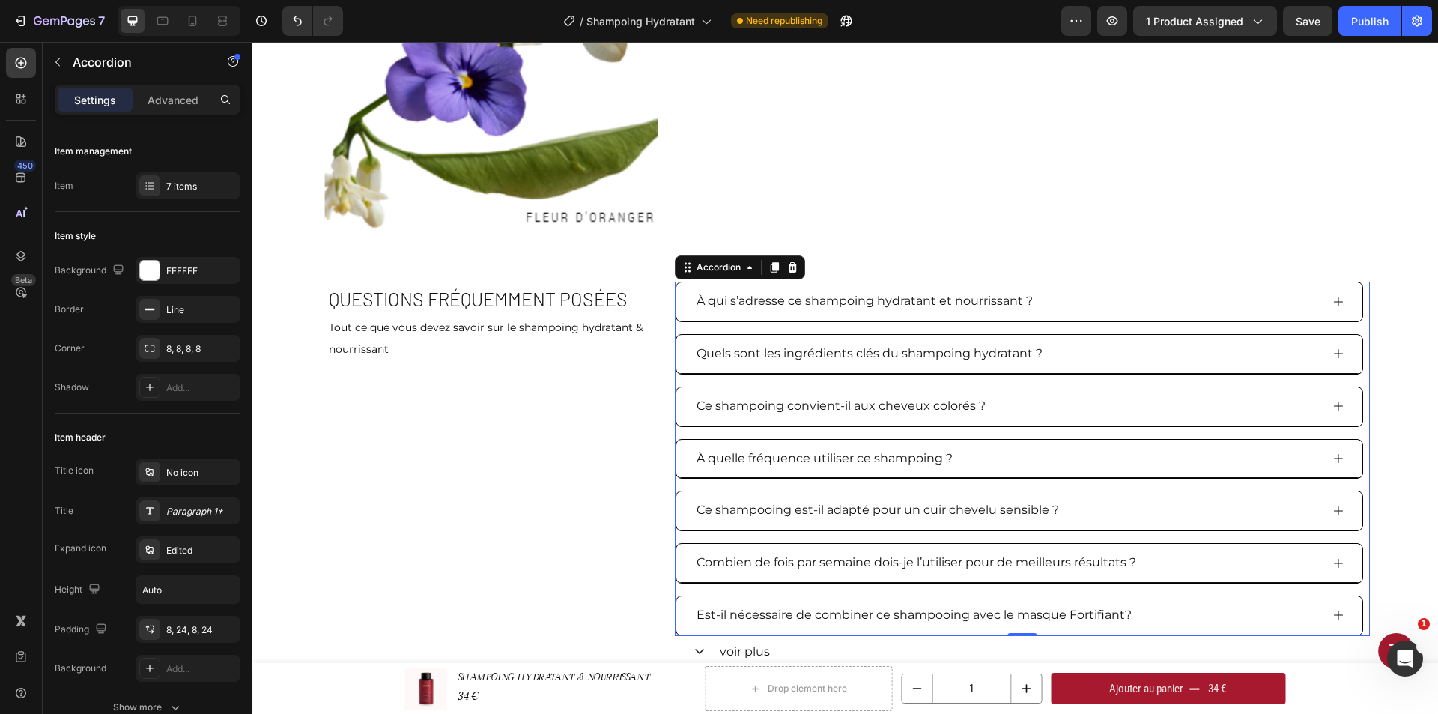
click at [1122, 464] on div "À quelle fréquence utiliser ce shampoing ?" at bounding box center [1007, 459] width 626 height 26
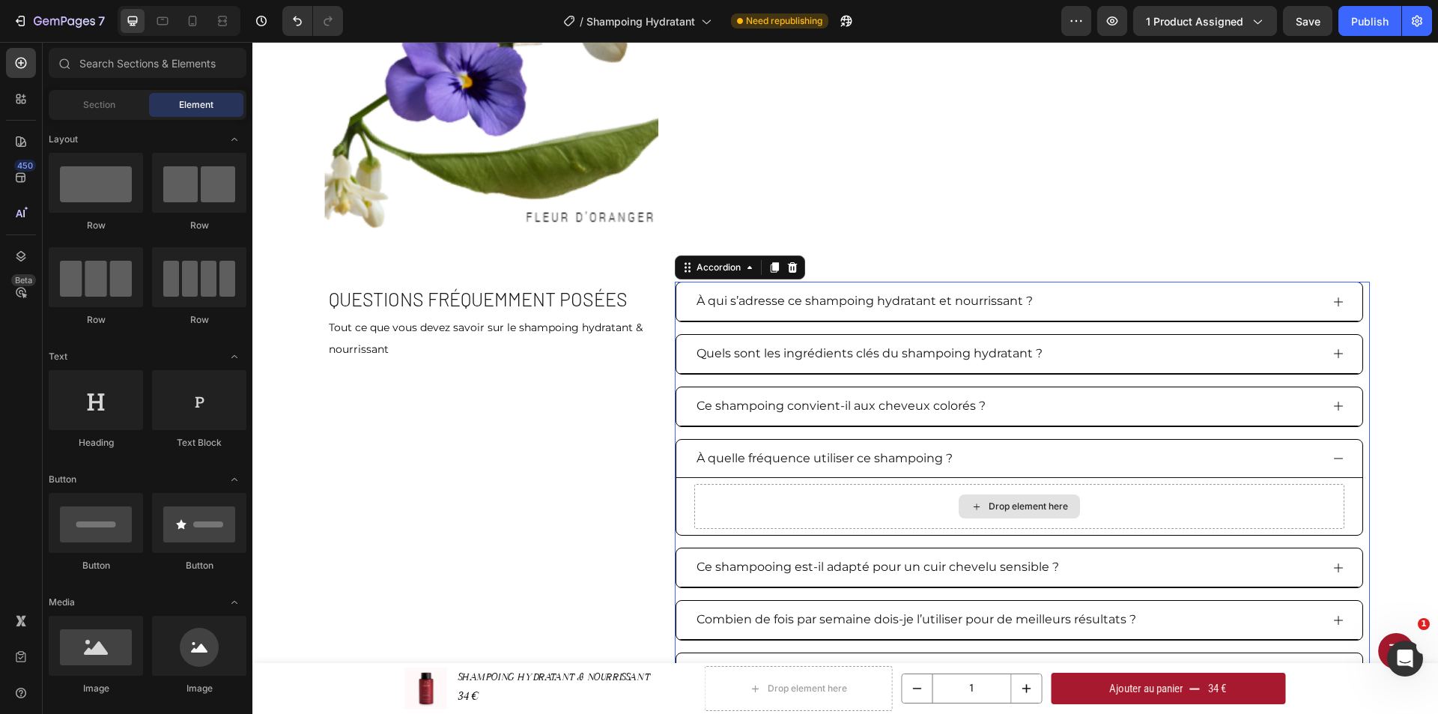
click at [1009, 509] on div "Drop element here" at bounding box center [1027, 506] width 79 height 12
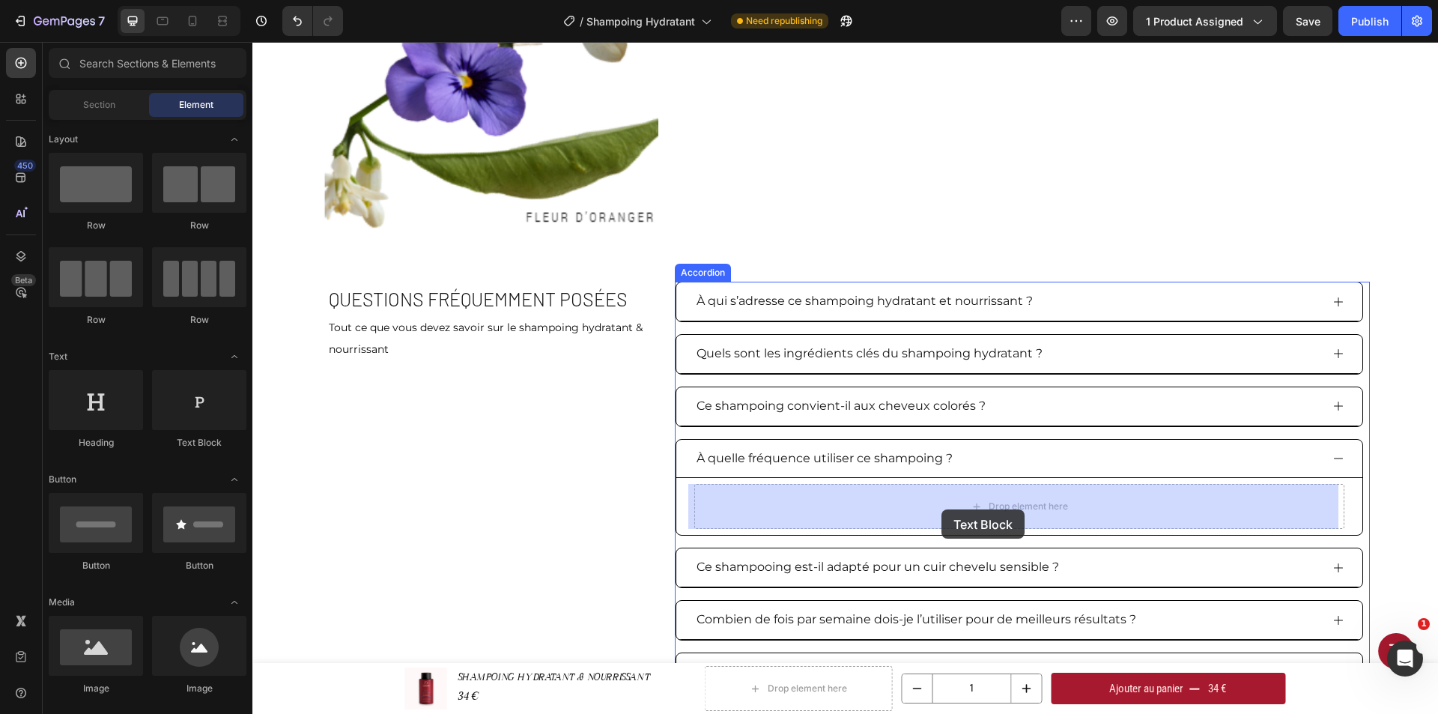
drag, startPoint x: 458, startPoint y: 455, endPoint x: 941, endPoint y: 505, distance: 486.3
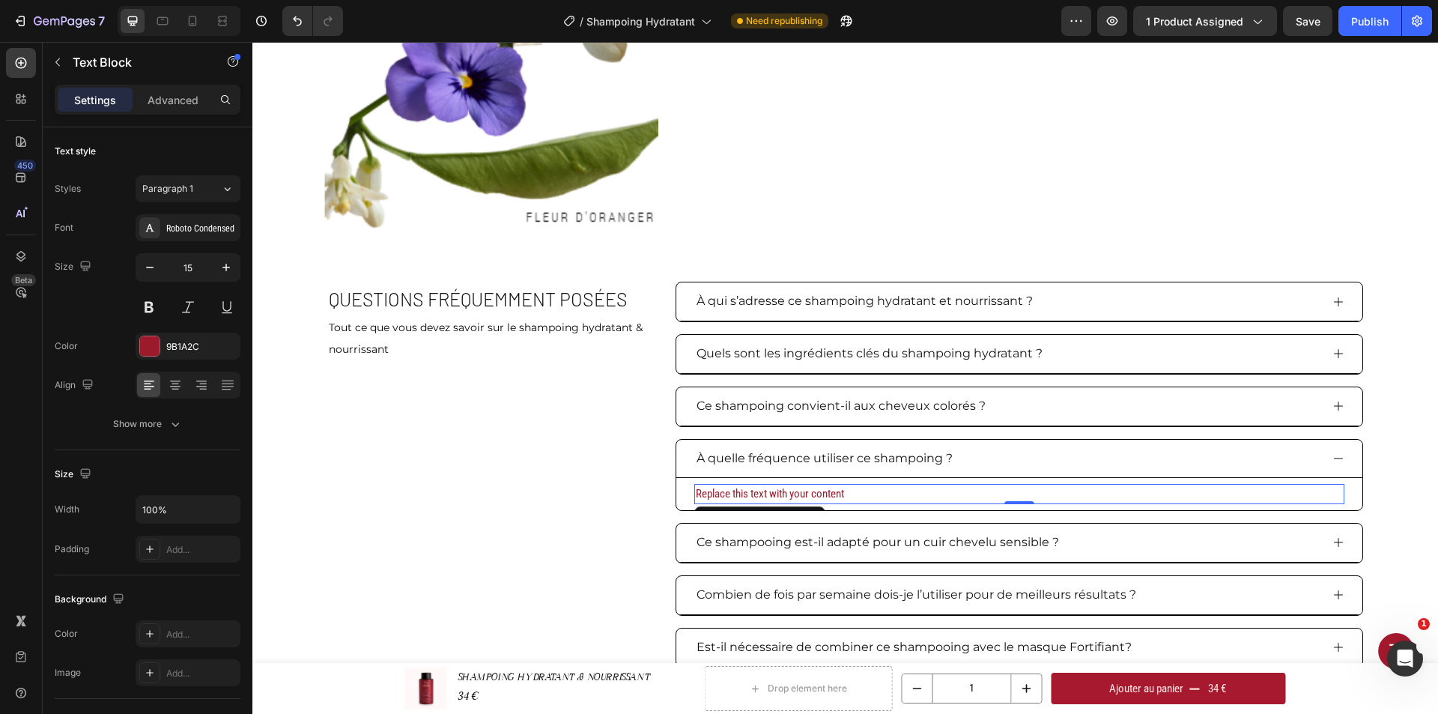
click at [856, 495] on div "Replace this text with your content" at bounding box center [1019, 494] width 650 height 20
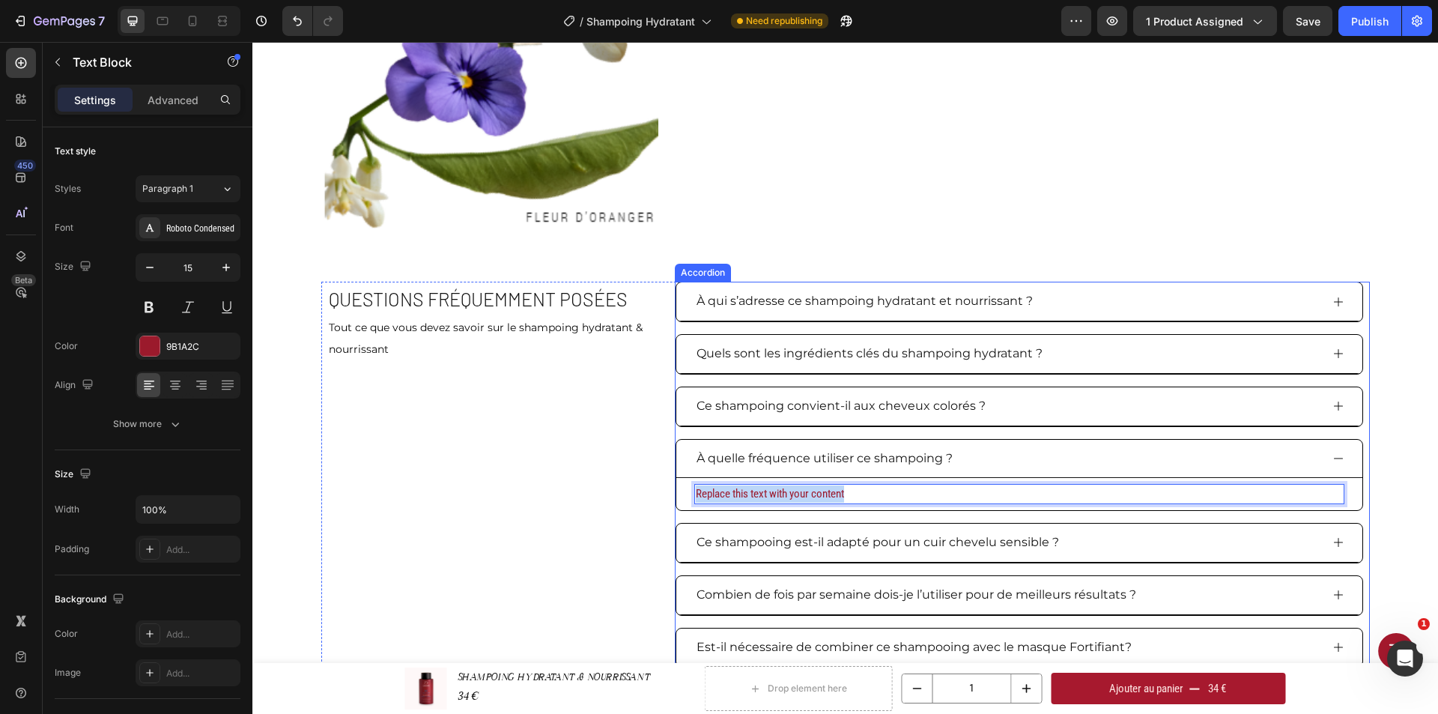
drag, startPoint x: 854, startPoint y: 493, endPoint x: 687, endPoint y: 502, distance: 167.2
click at [687, 502] on div "Replace this text with your content Text Block 0" at bounding box center [1019, 494] width 686 height 32
click at [1008, 538] on p "Ce shampooing est-il adapté pour un cuir chevelu sensible ?" at bounding box center [877, 543] width 362 height 22
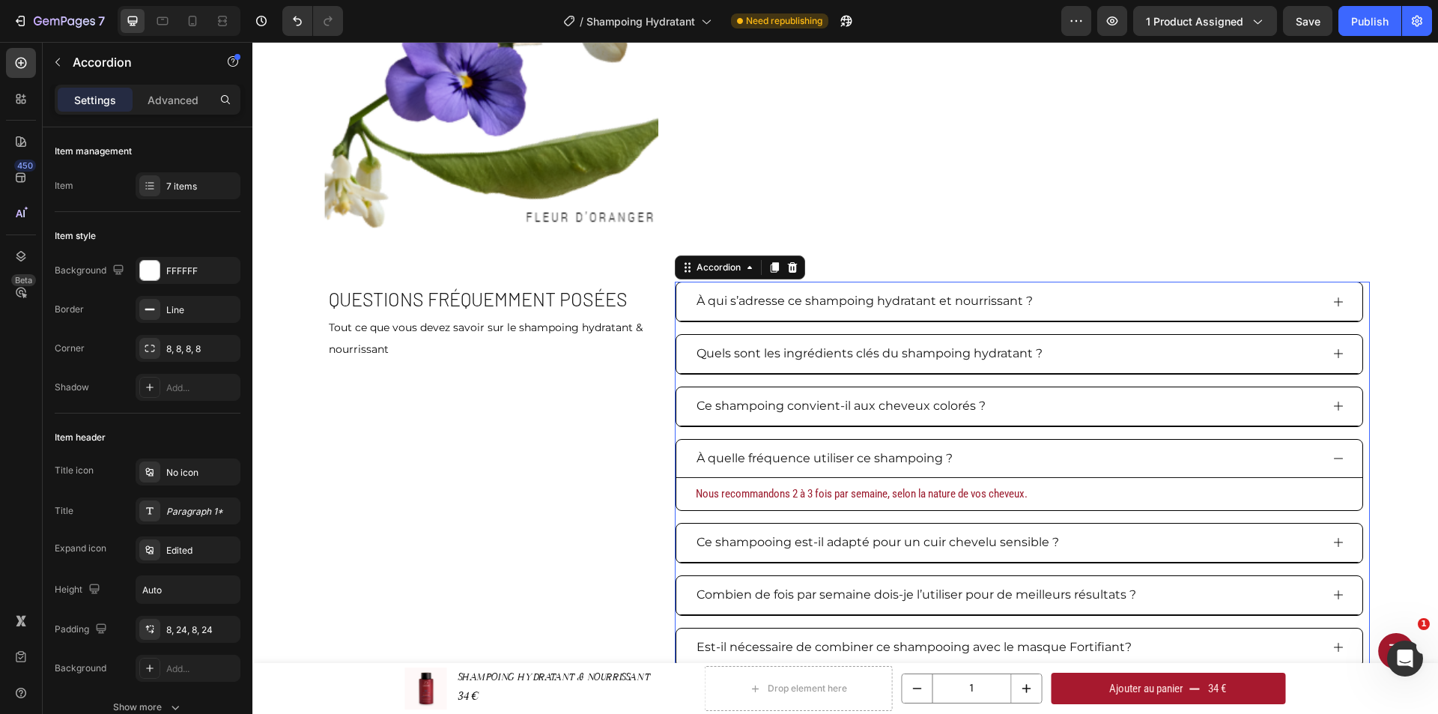
click at [1079, 538] on div "Ce shampooing est-il adapté pour un cuir chevelu sensible ?" at bounding box center [1007, 542] width 626 height 26
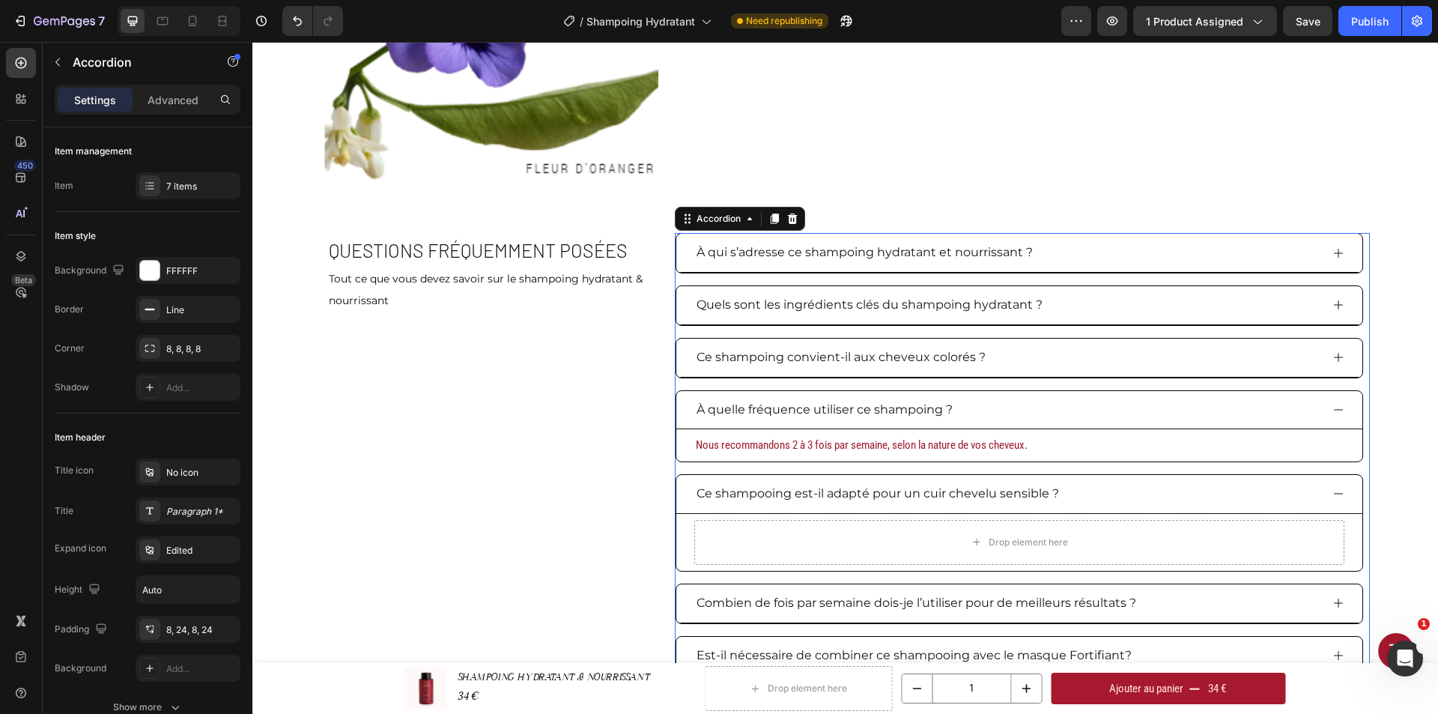
scroll to position [2574, 0]
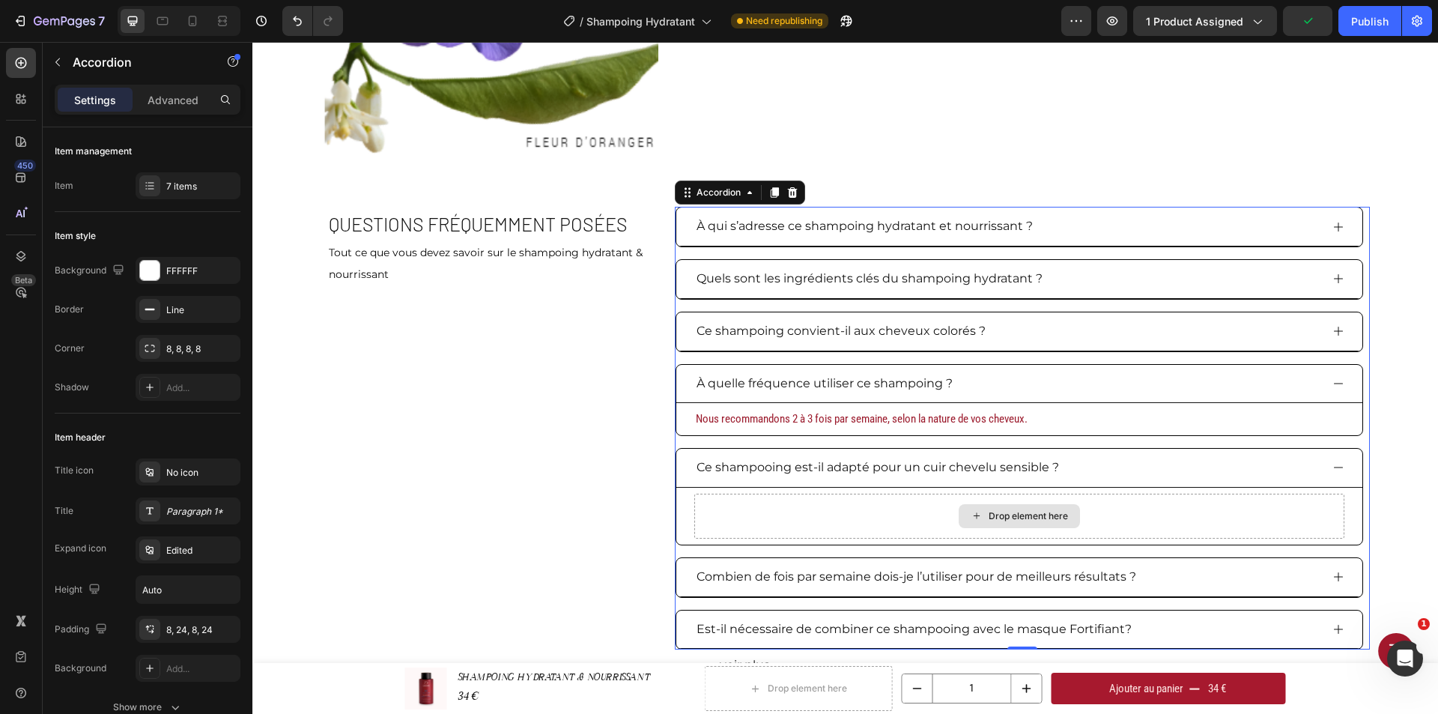
click at [1048, 523] on div "Drop element here" at bounding box center [1018, 516] width 121 height 24
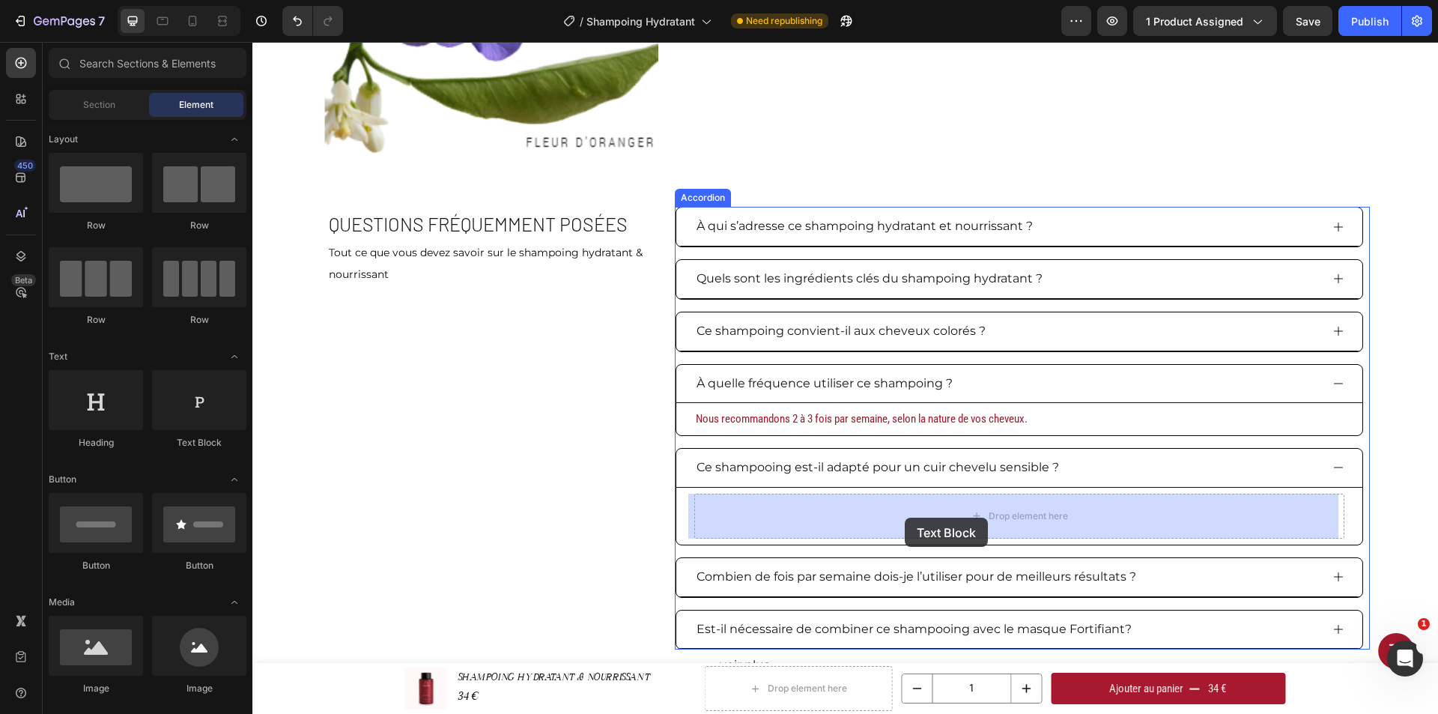
drag, startPoint x: 470, startPoint y: 472, endPoint x: 905, endPoint y: 517, distance: 437.4
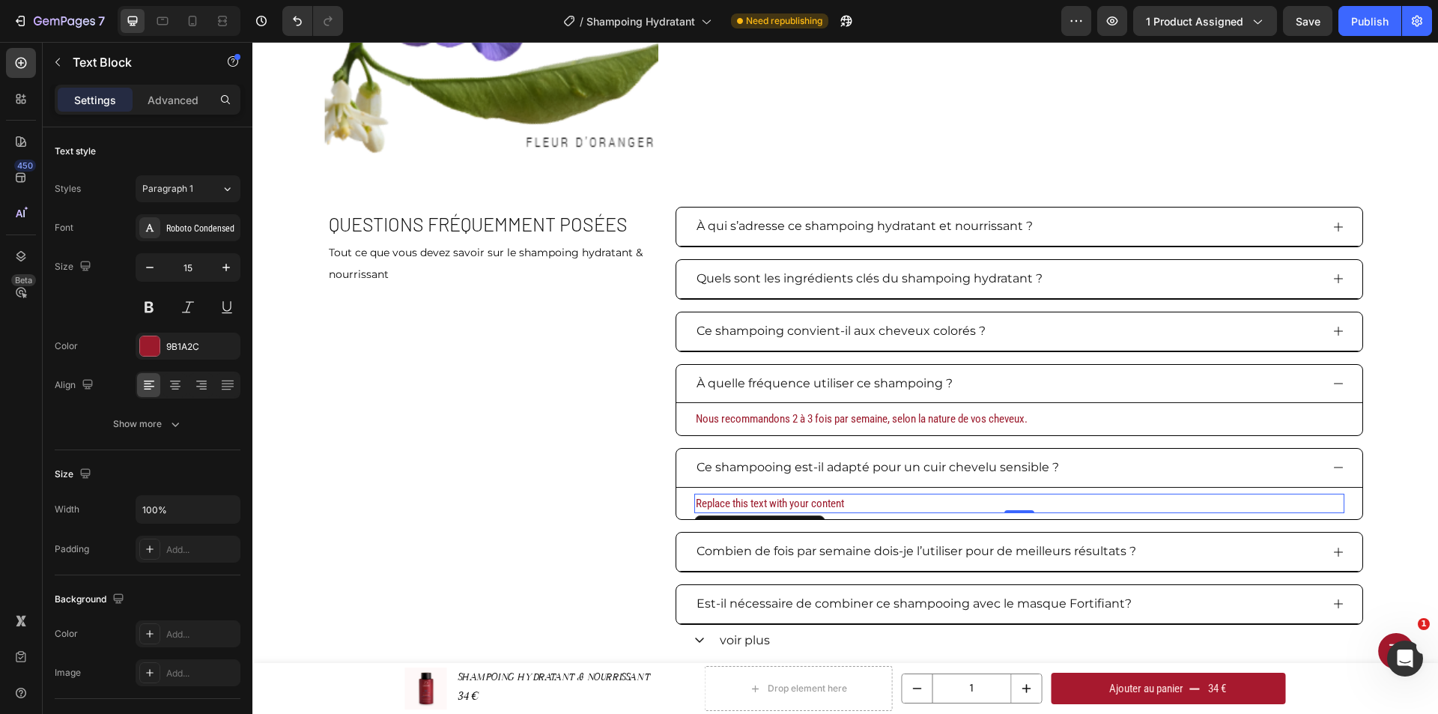
click at [864, 502] on div "Replace this text with your content" at bounding box center [1019, 503] width 650 height 20
drag, startPoint x: 860, startPoint y: 501, endPoint x: 691, endPoint y: 510, distance: 169.5
click at [696, 510] on p "Replace this text with your content" at bounding box center [1019, 503] width 647 height 17
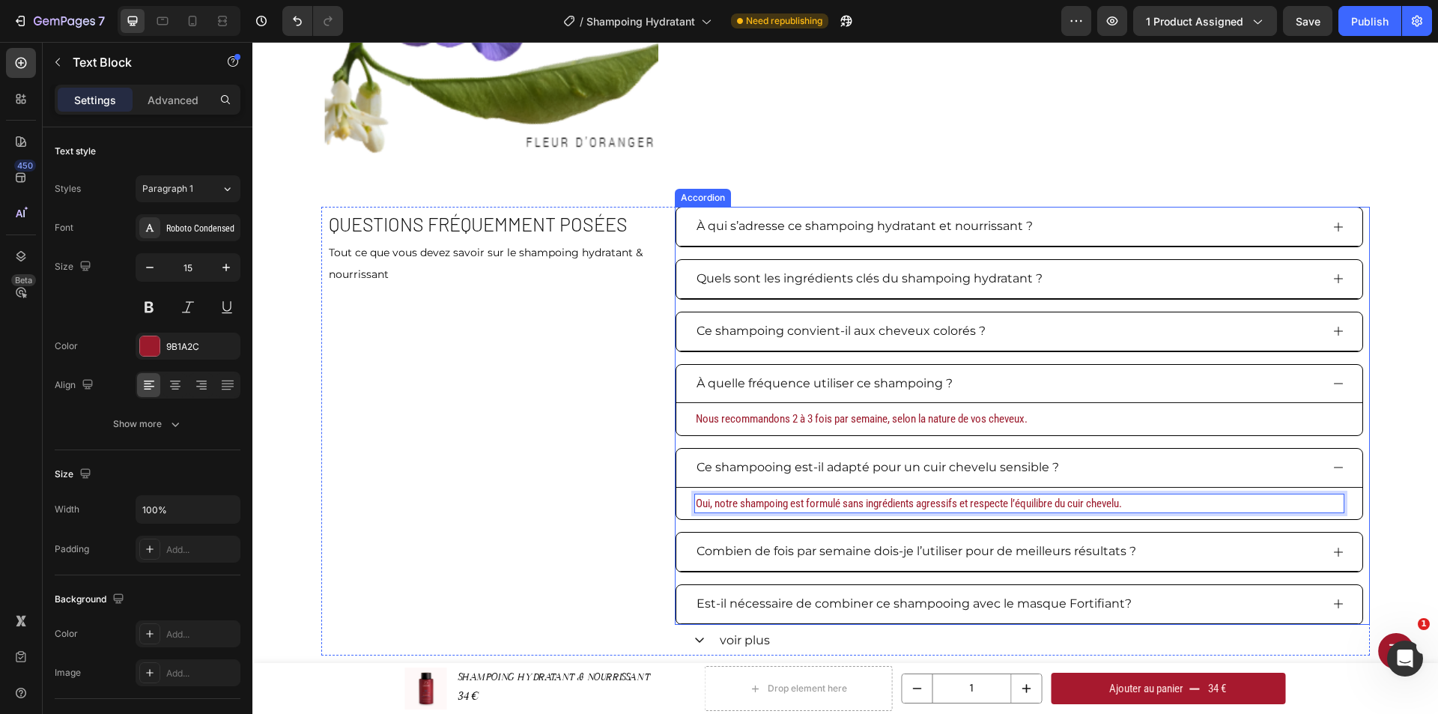
click at [902, 557] on p "Combien de fois par semaine dois-je l’utiliser pour de meilleurs résultats ?" at bounding box center [916, 552] width 440 height 22
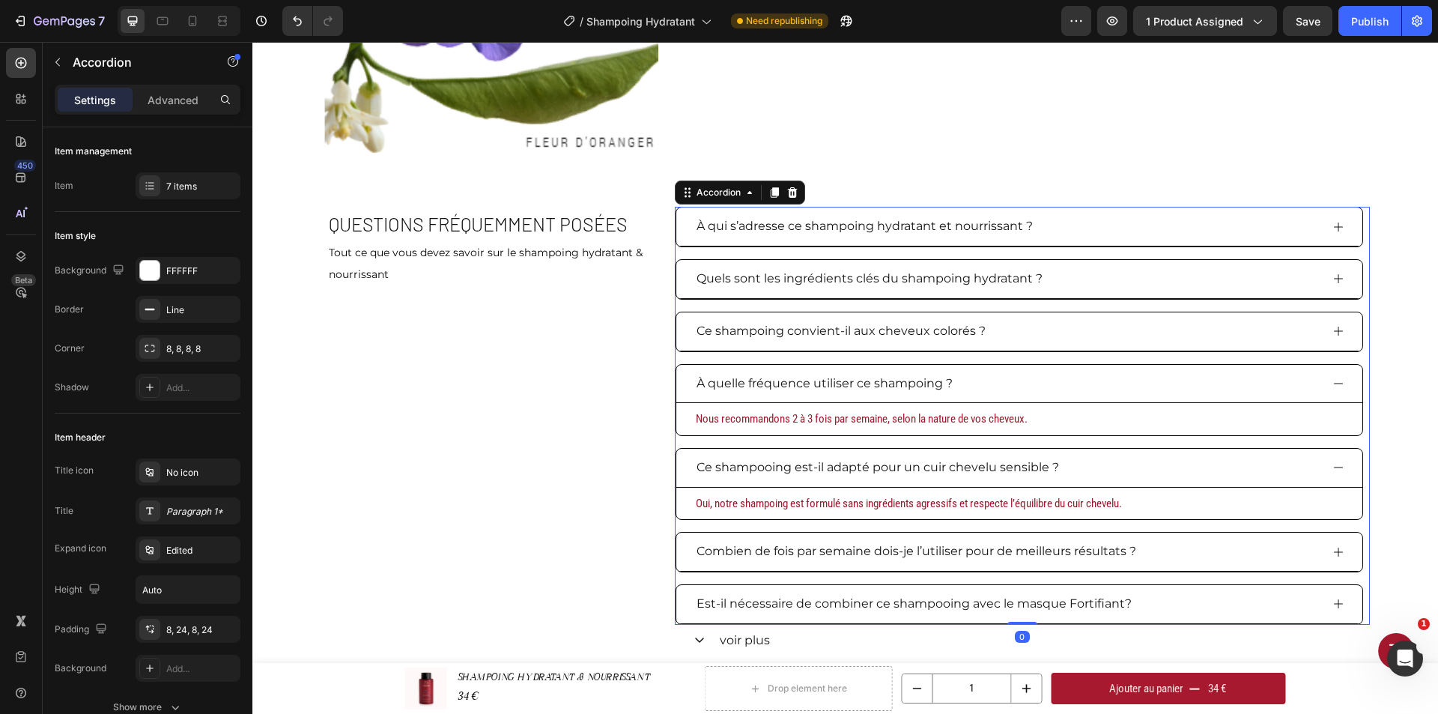
click at [1157, 544] on div "Combien de fois par semaine dois-je l’utiliser pour de meilleurs résultats ?" at bounding box center [1007, 551] width 626 height 26
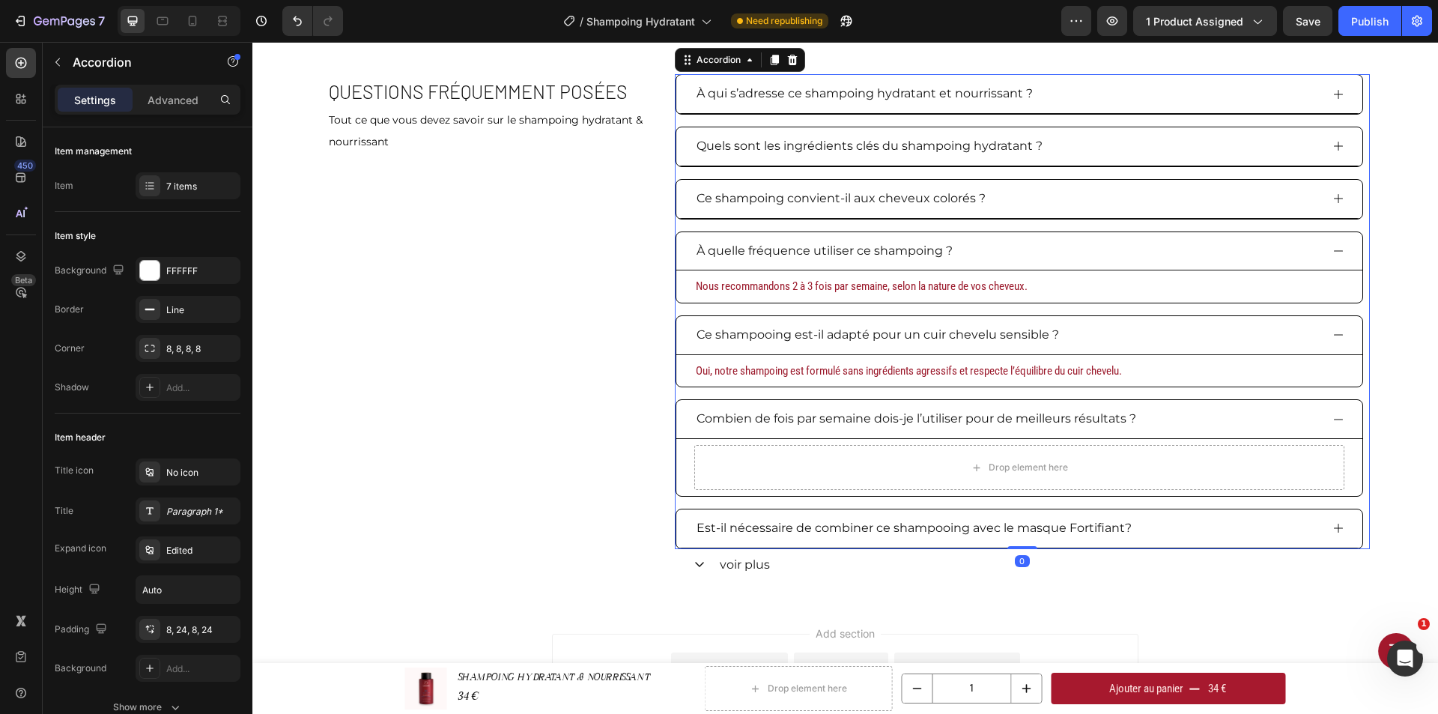
scroll to position [2724, 0]
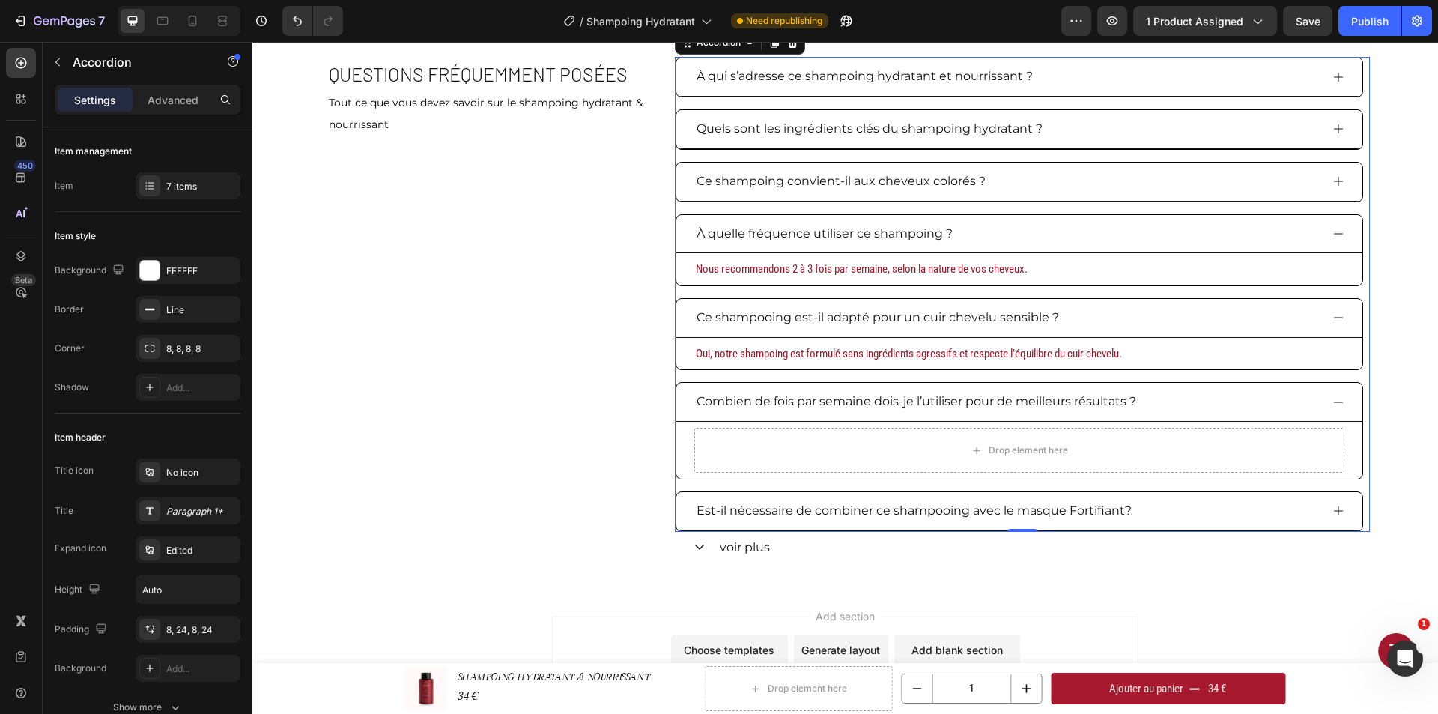
click at [1158, 517] on div "Est-il nécessaire de combiner ce shampooing avec le masque Fortifiant?" at bounding box center [1007, 511] width 626 height 26
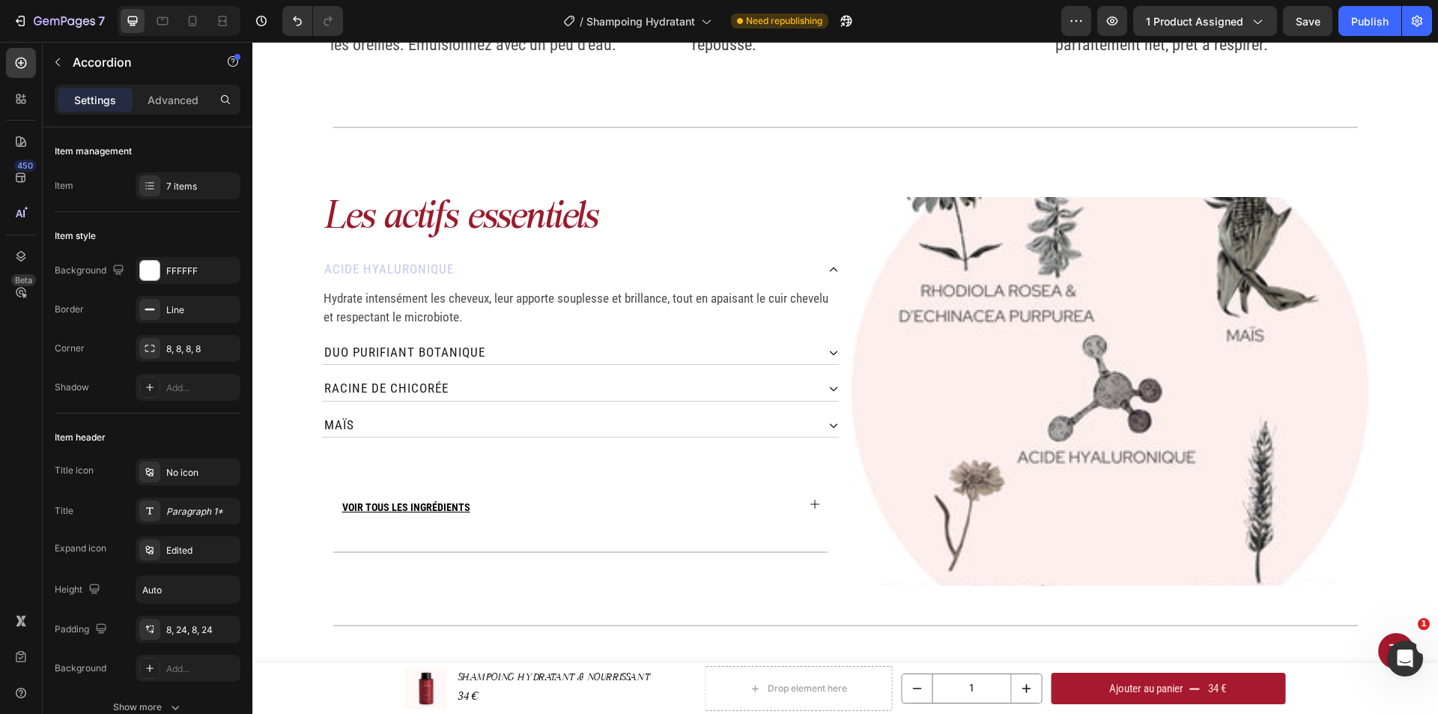
scroll to position [1676, 0]
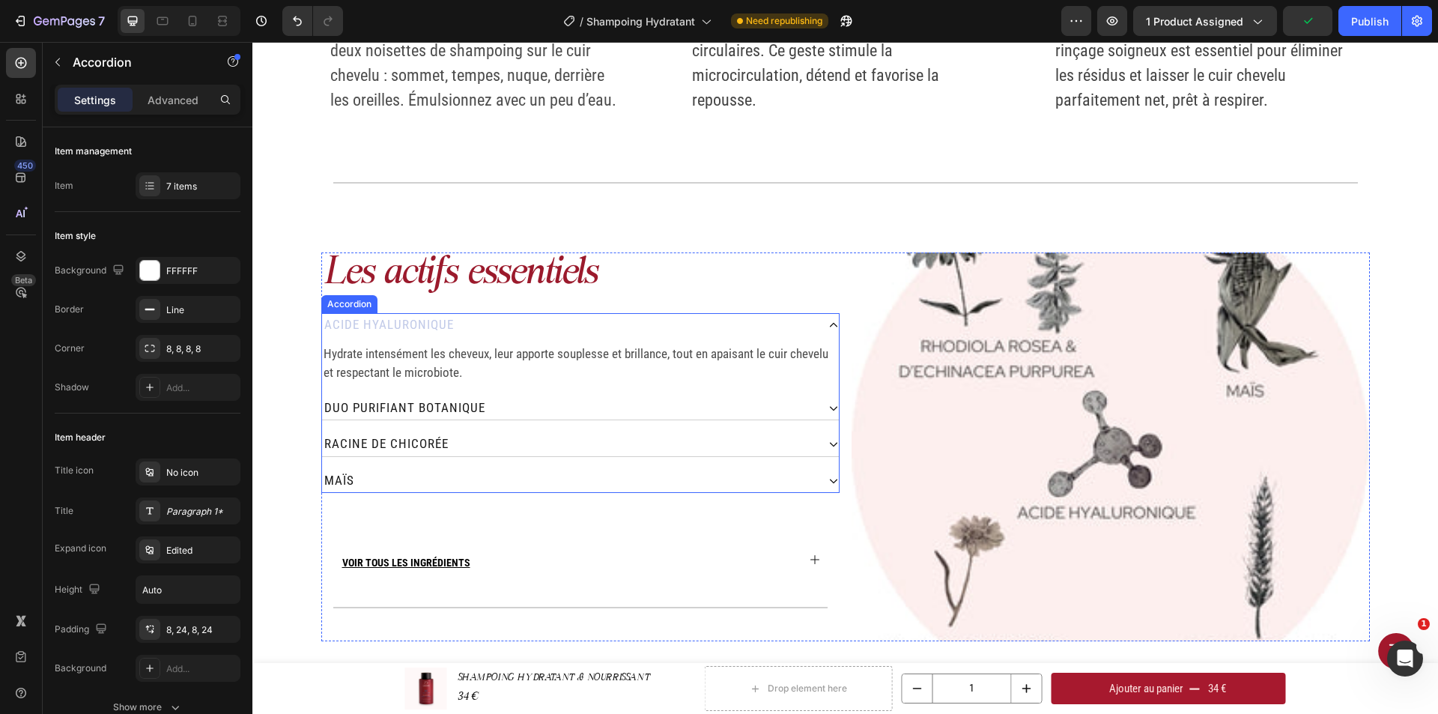
click at [587, 326] on div "Acide hyaluronique" at bounding box center [569, 325] width 494 height 24
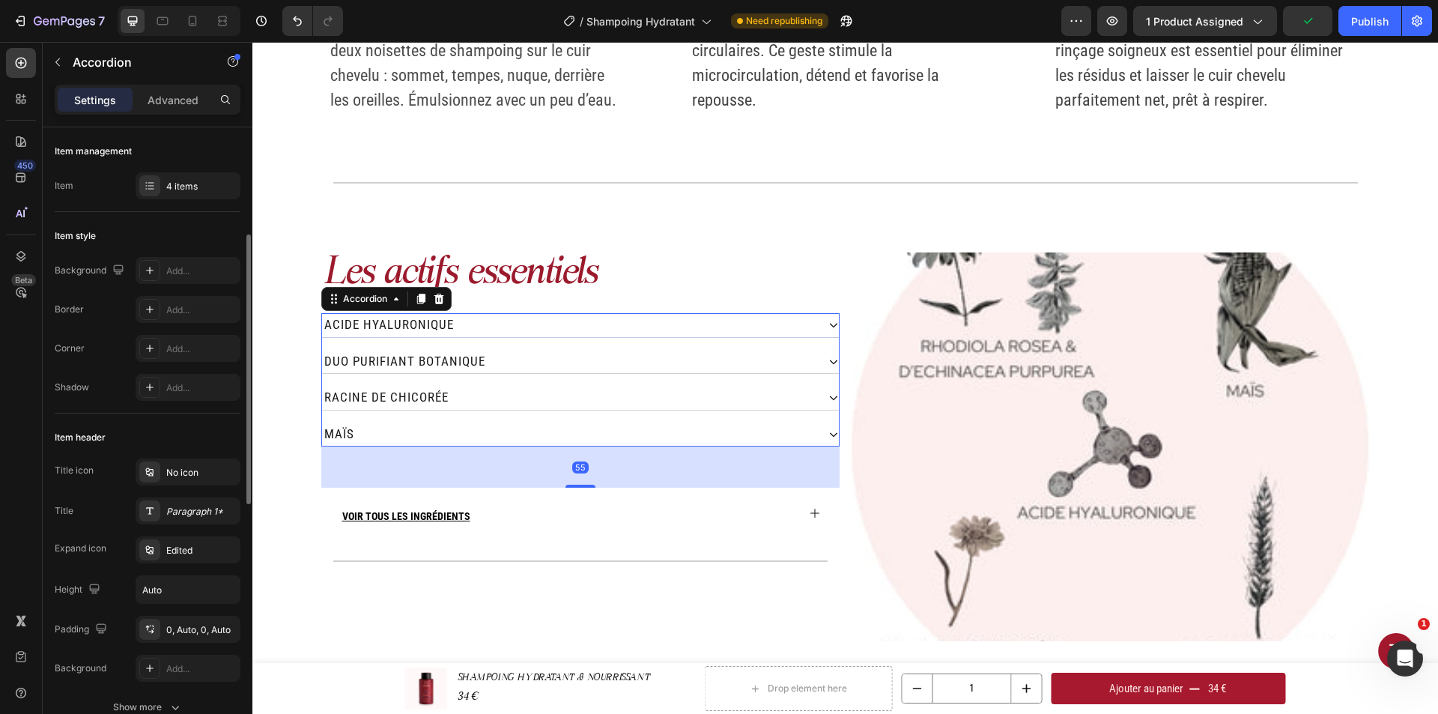
scroll to position [75, 0]
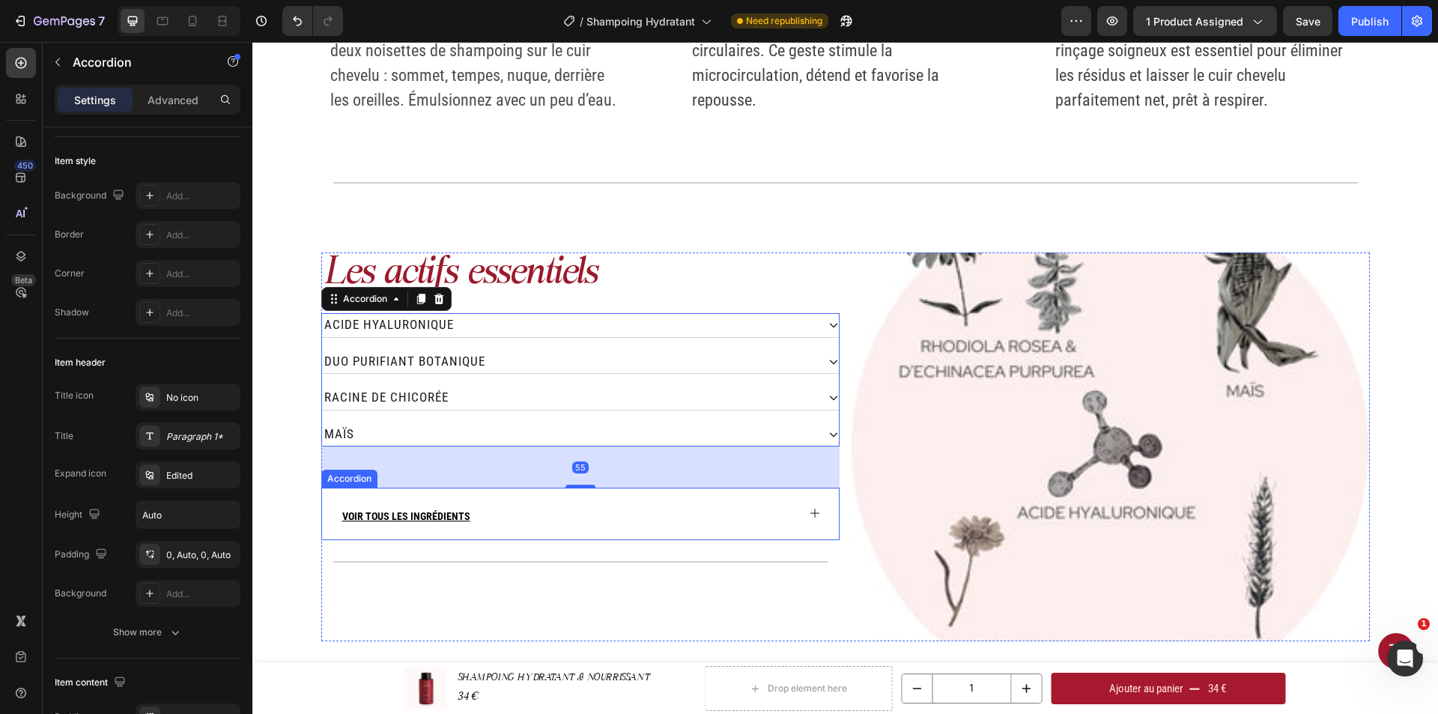
click at [554, 523] on div "VOIR TOUS LES INGRÉDIENTS" at bounding box center [568, 512] width 457 height 51
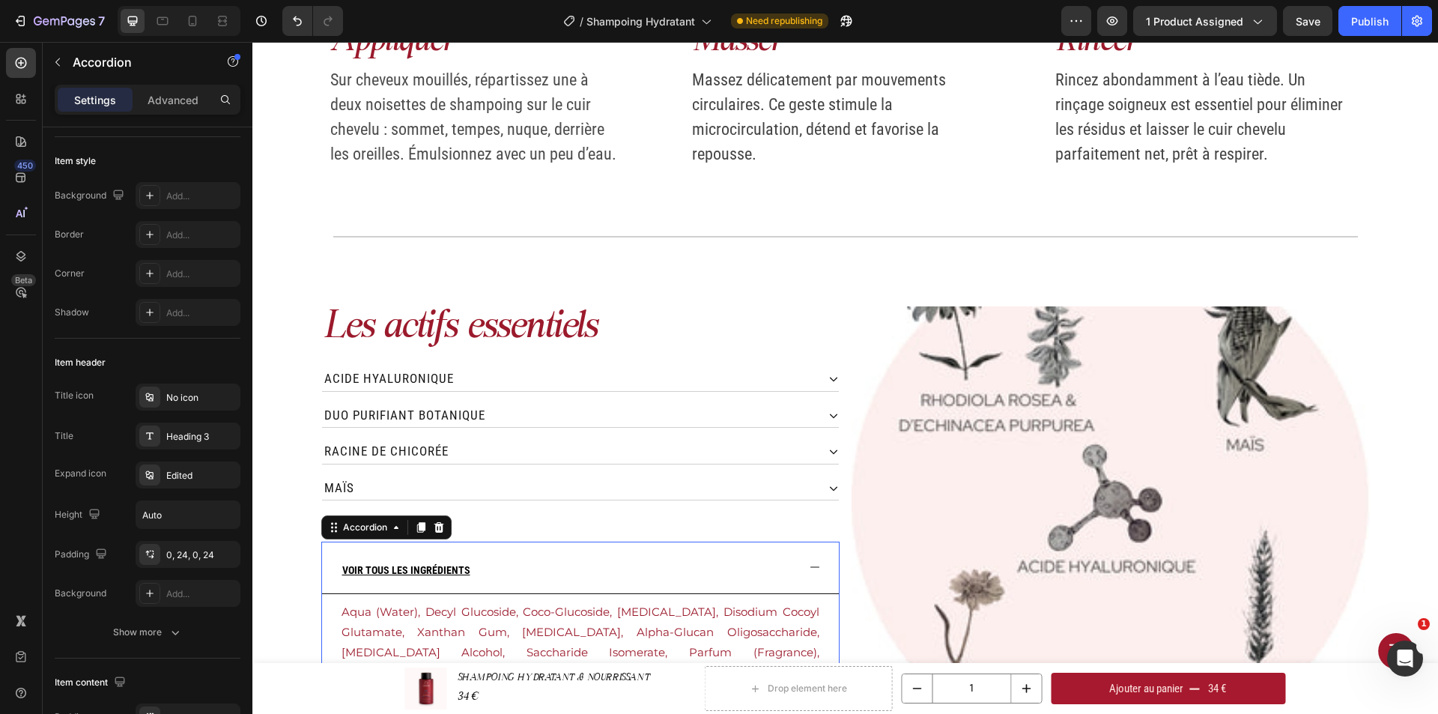
scroll to position [1601, 0]
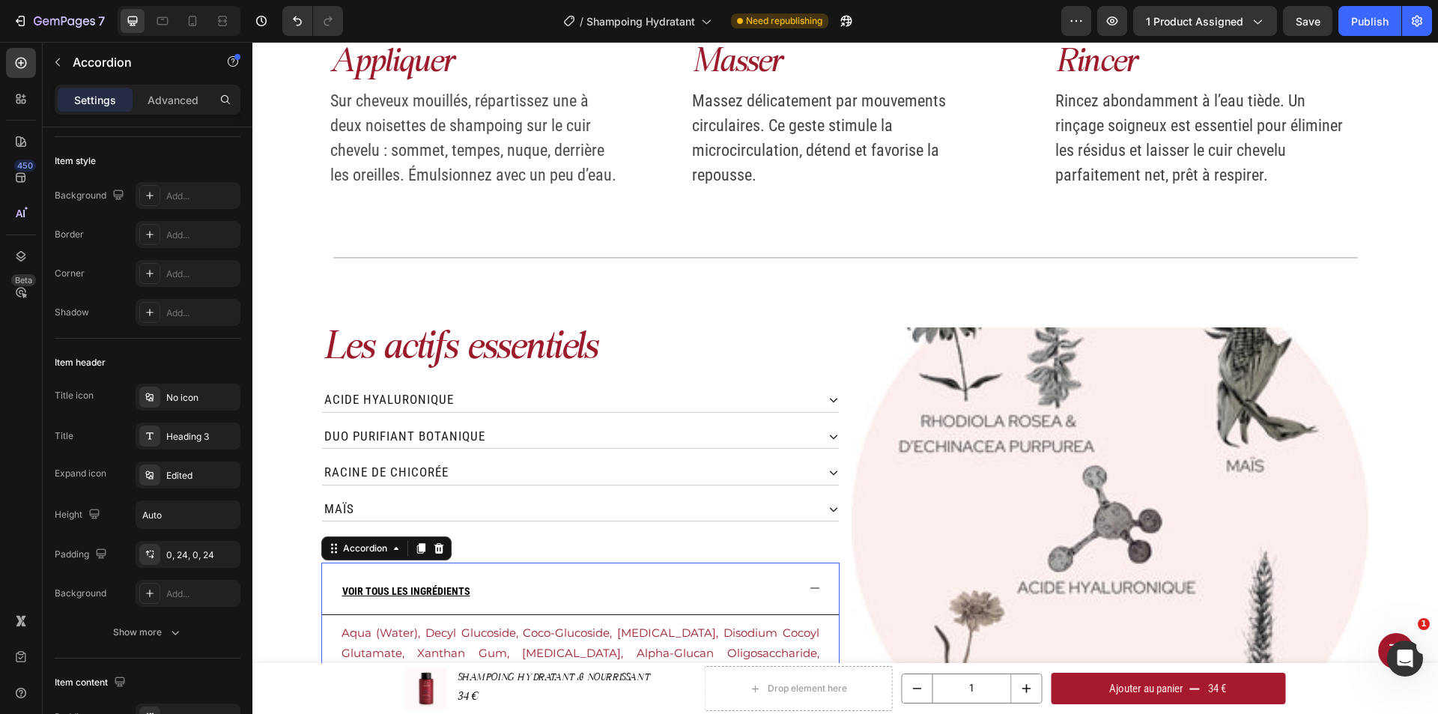
click at [596, 595] on div "VOIR TOUS LES INGRÉDIENTS" at bounding box center [568, 587] width 457 height 51
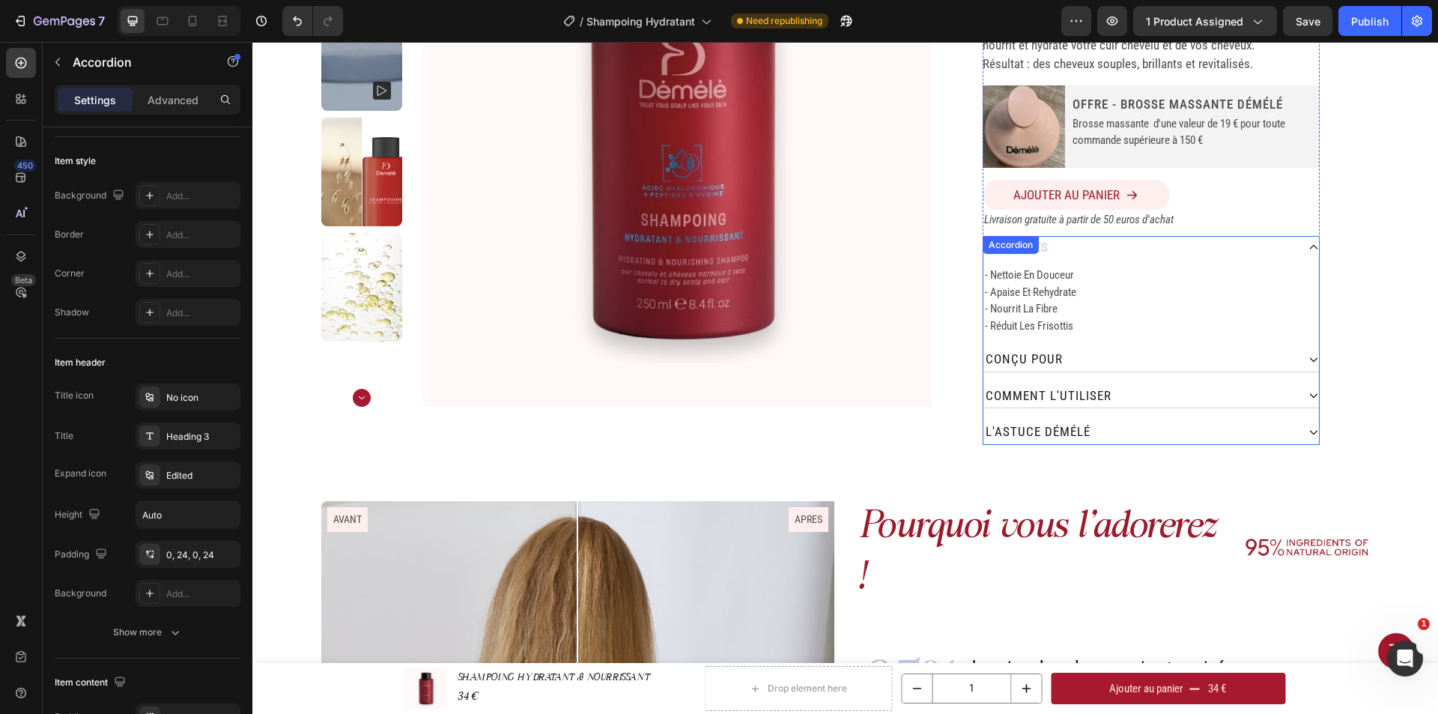
scroll to position [103, 0]
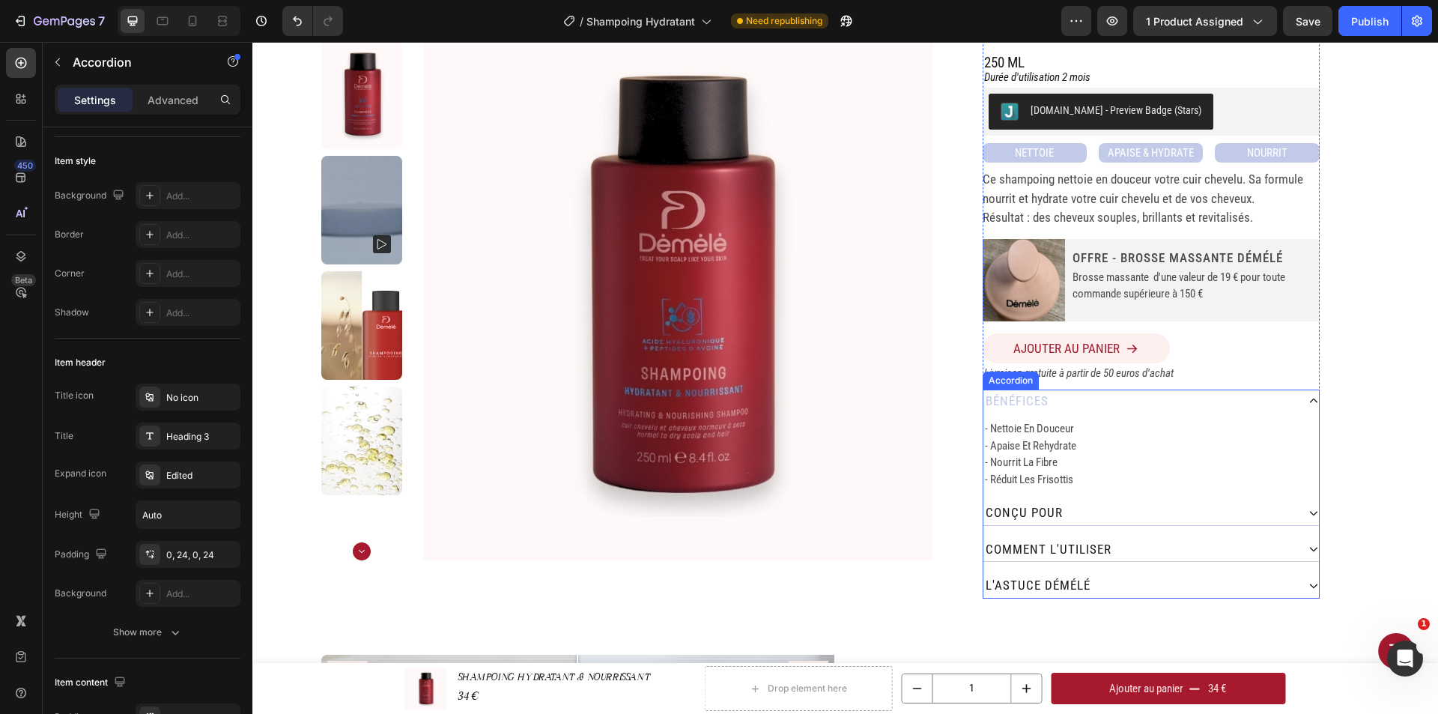
click at [1110, 517] on div "conçu pour" at bounding box center [1139, 513] width 313 height 24
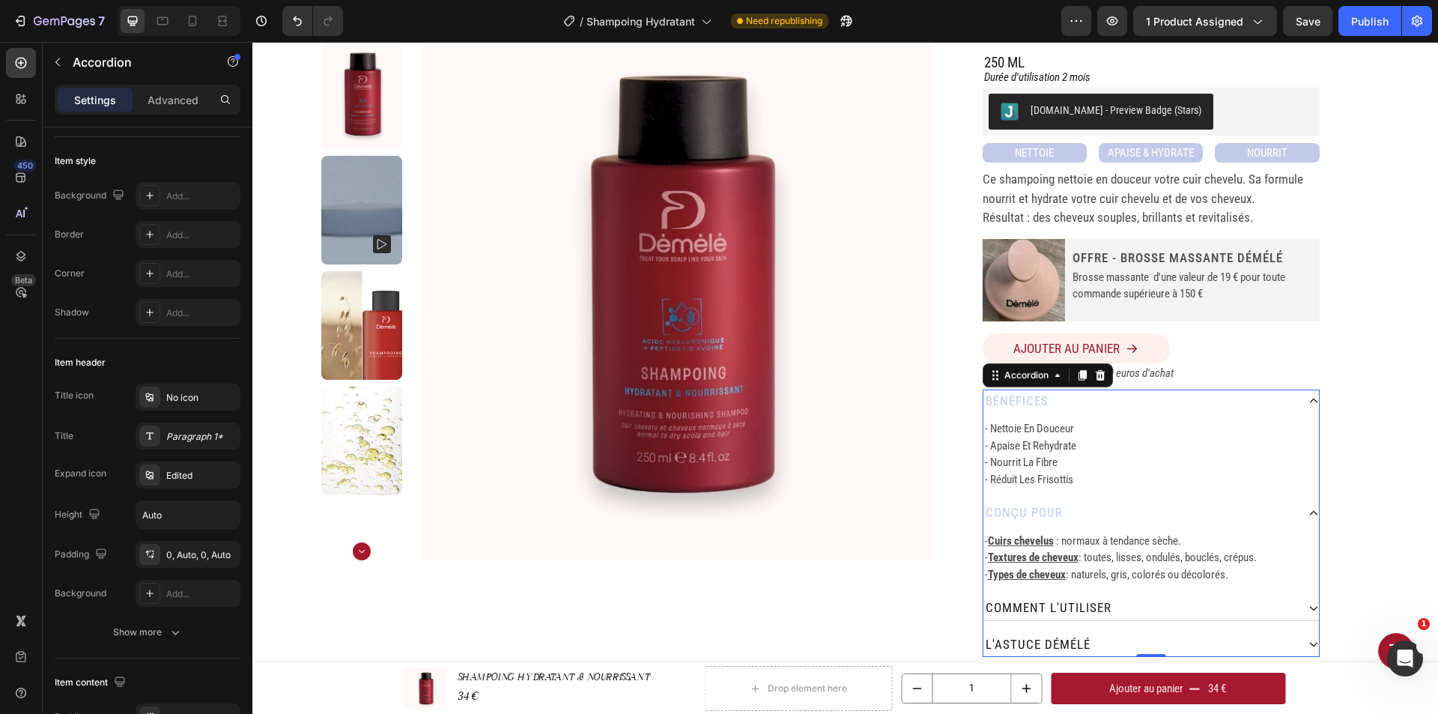
click at [1110, 513] on div "conçu pour" at bounding box center [1139, 513] width 313 height 24
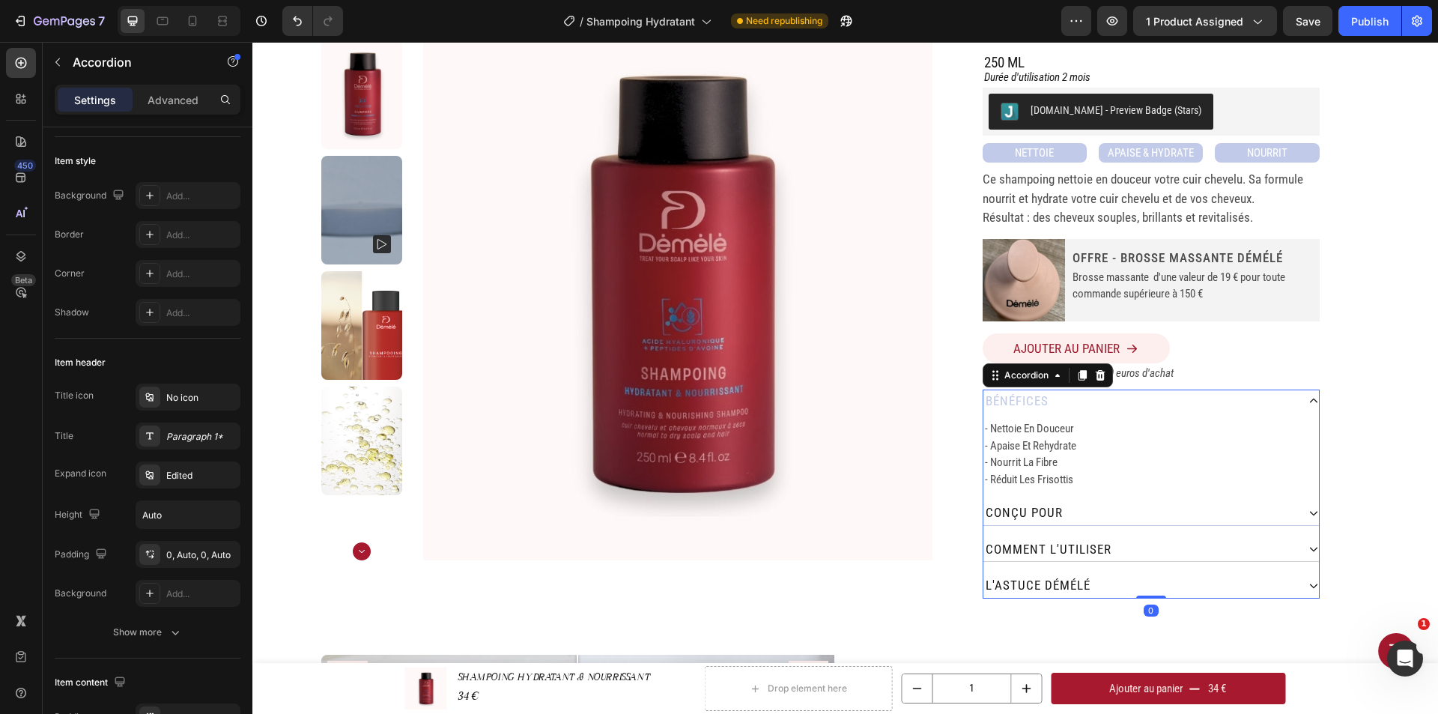
click at [1110, 513] on div "conçu pour" at bounding box center [1139, 513] width 313 height 24
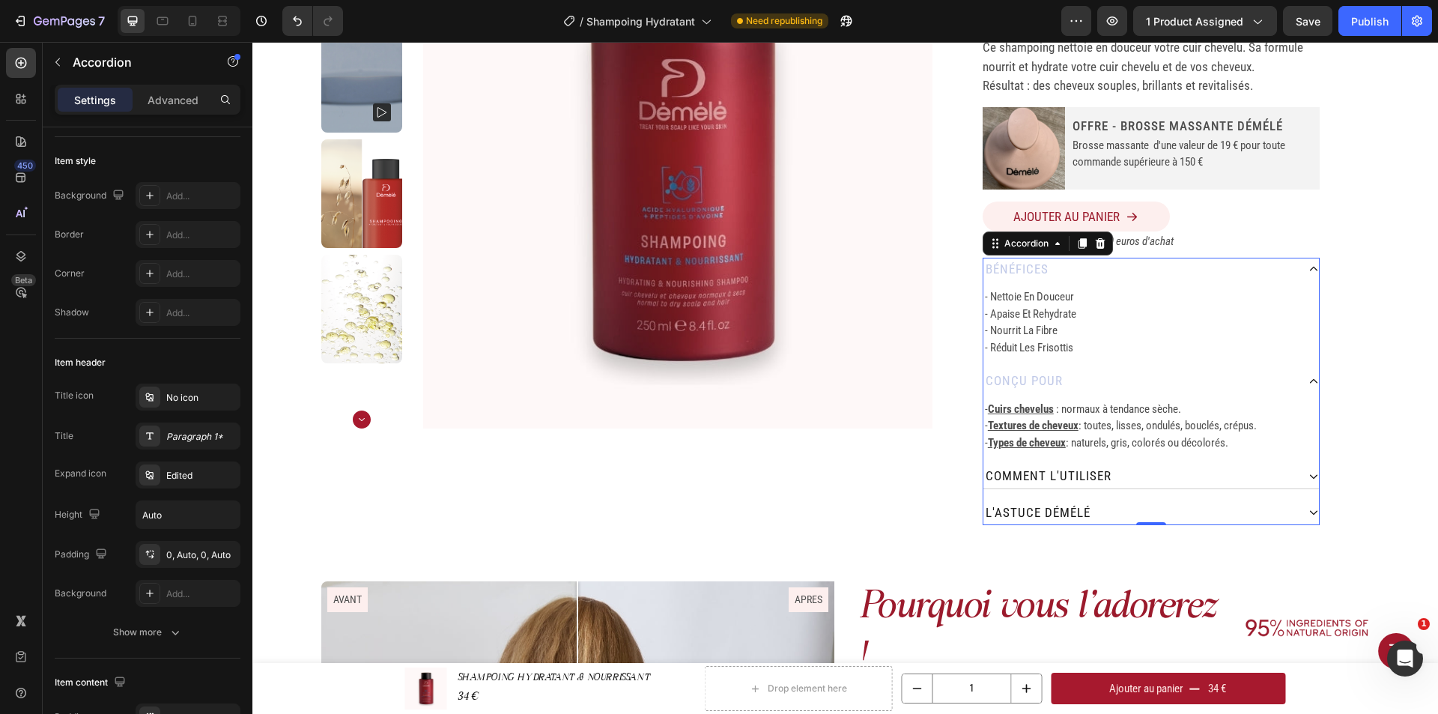
scroll to position [253, 0]
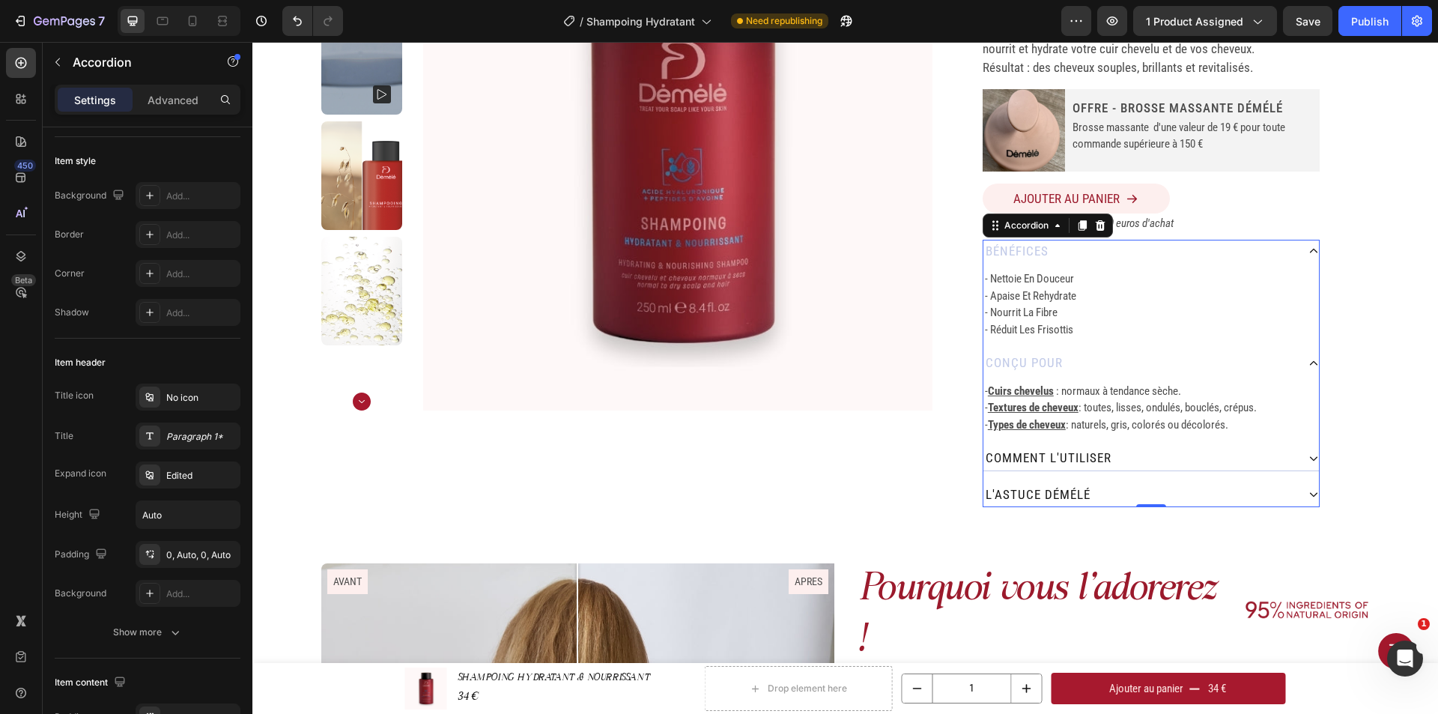
click at [1118, 458] on div "comment L'utiliser" at bounding box center [1139, 458] width 313 height 24
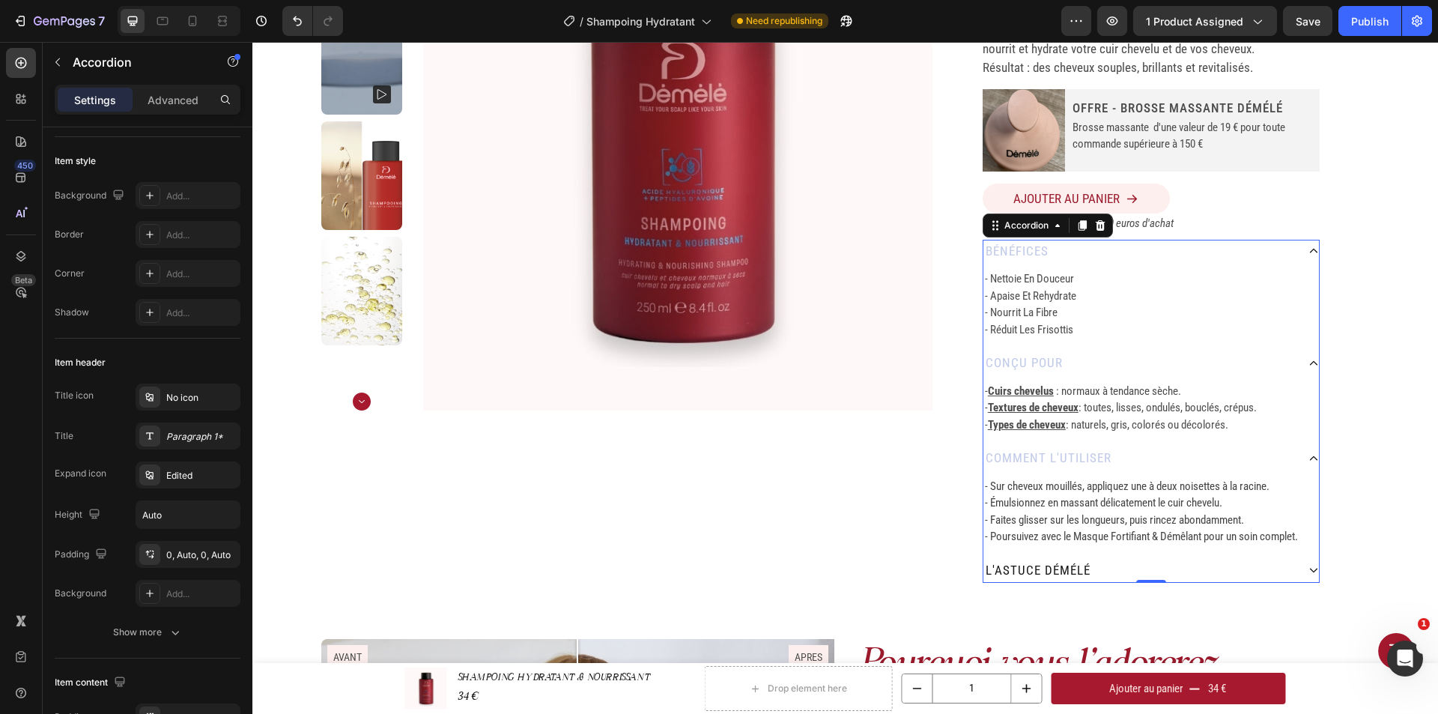
click at [1176, 569] on div "l'astuce démélé" at bounding box center [1139, 571] width 313 height 24
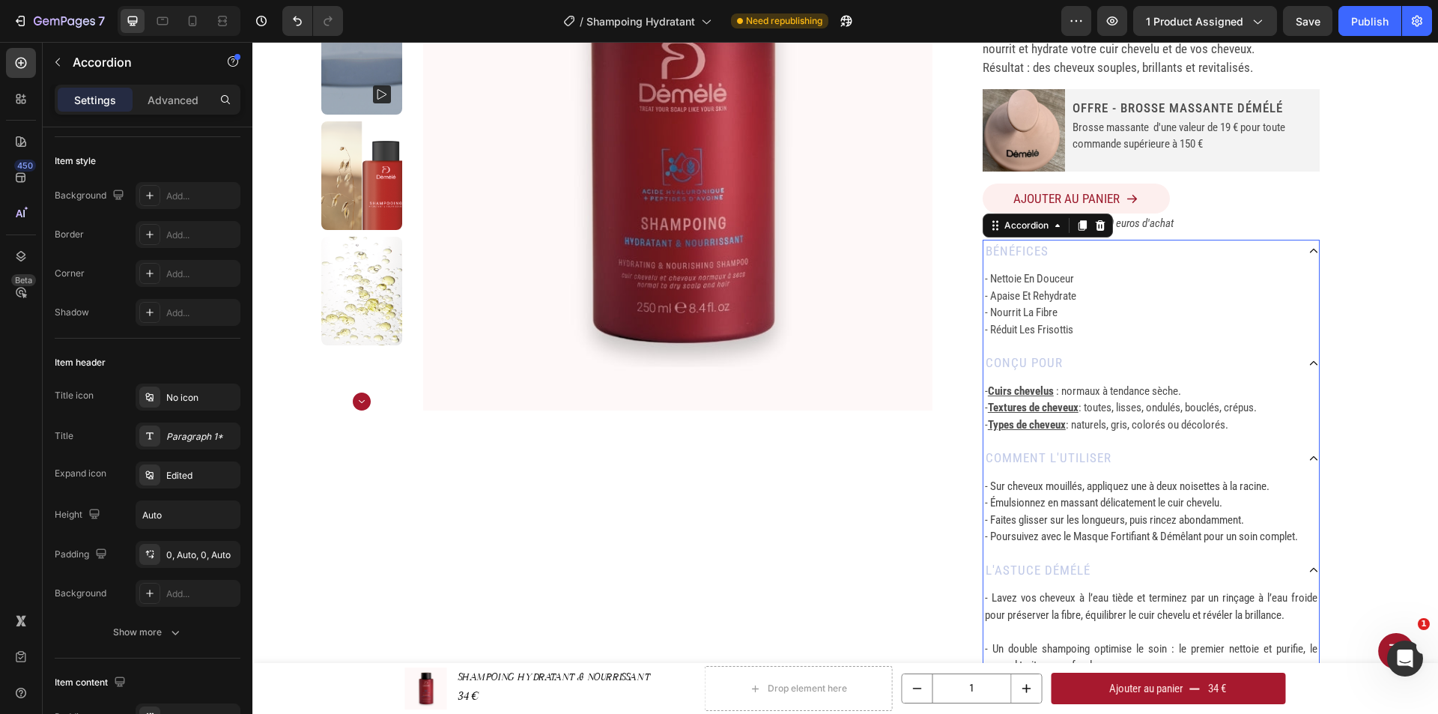
scroll to position [328, 0]
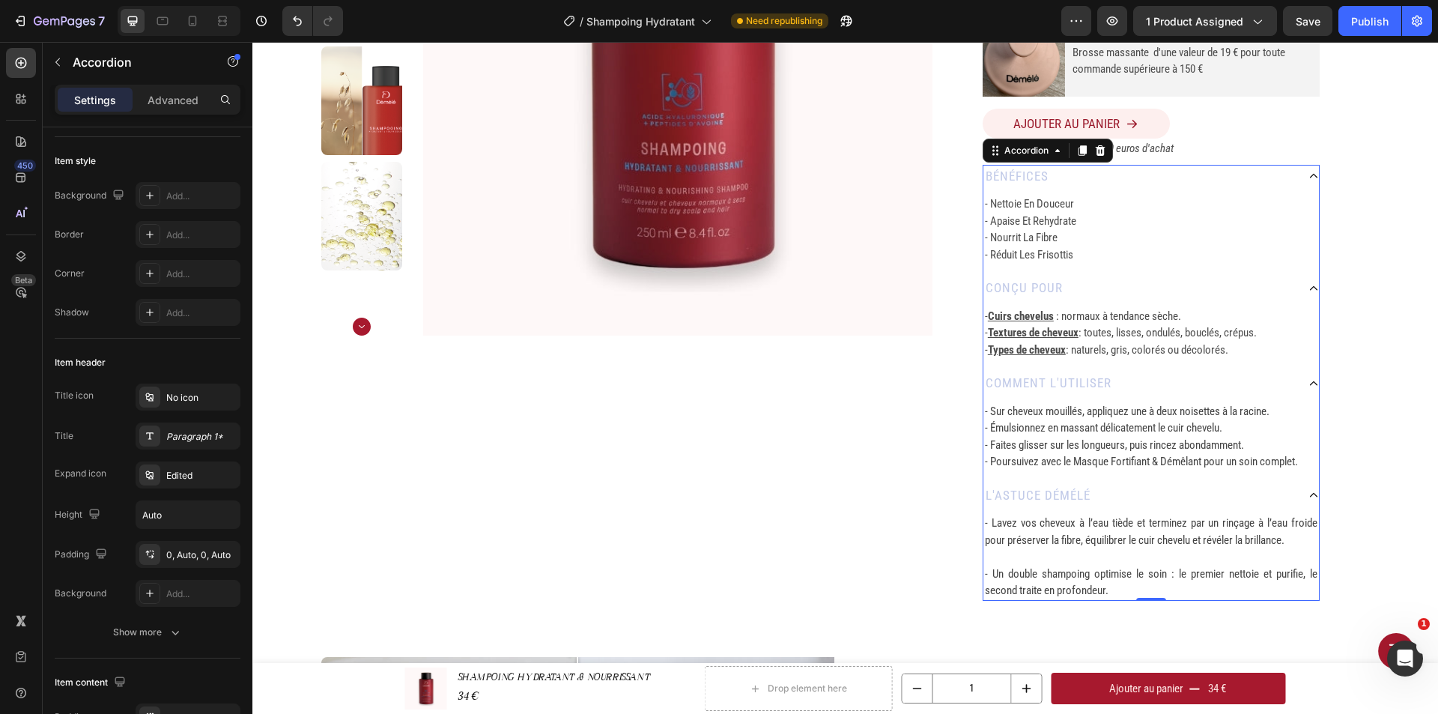
click at [1189, 501] on div "l'astuce démélé" at bounding box center [1139, 496] width 313 height 24
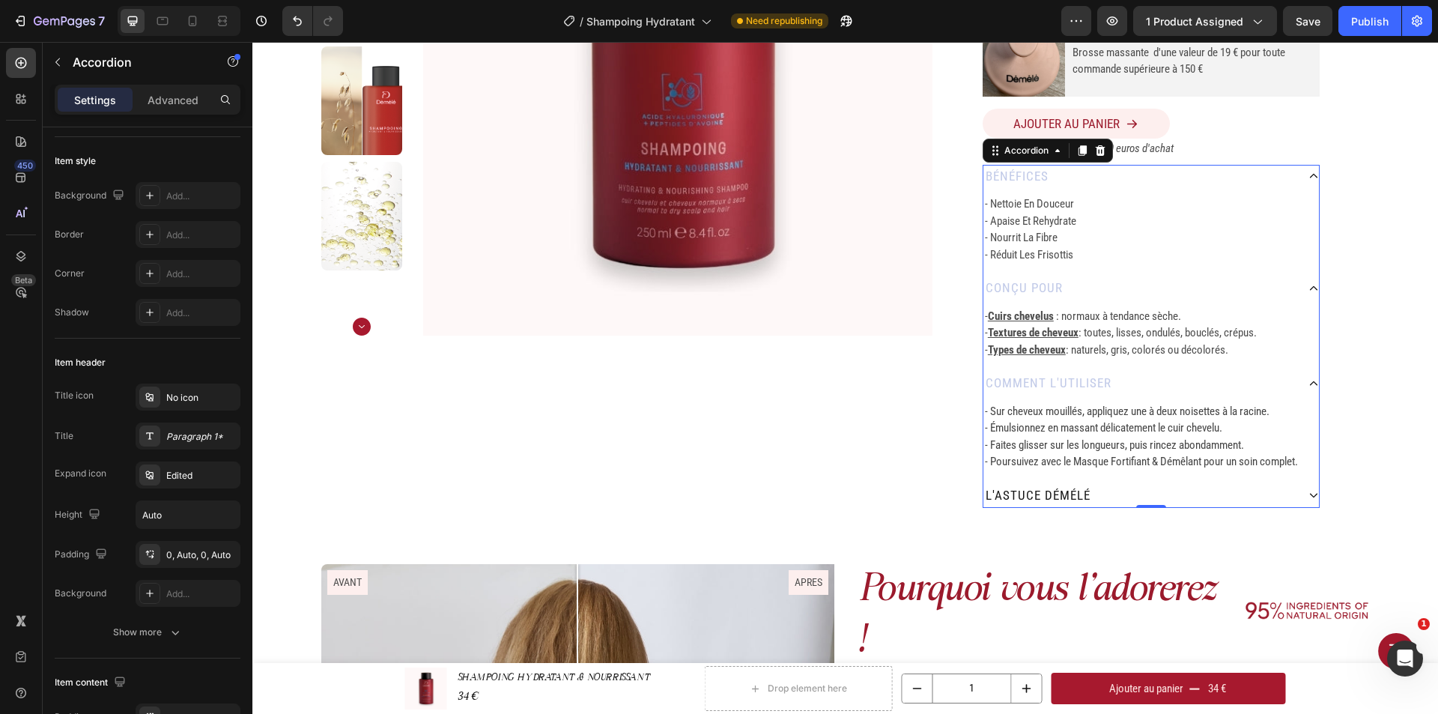
click at [1102, 285] on div "conçu pour" at bounding box center [1139, 288] width 313 height 24
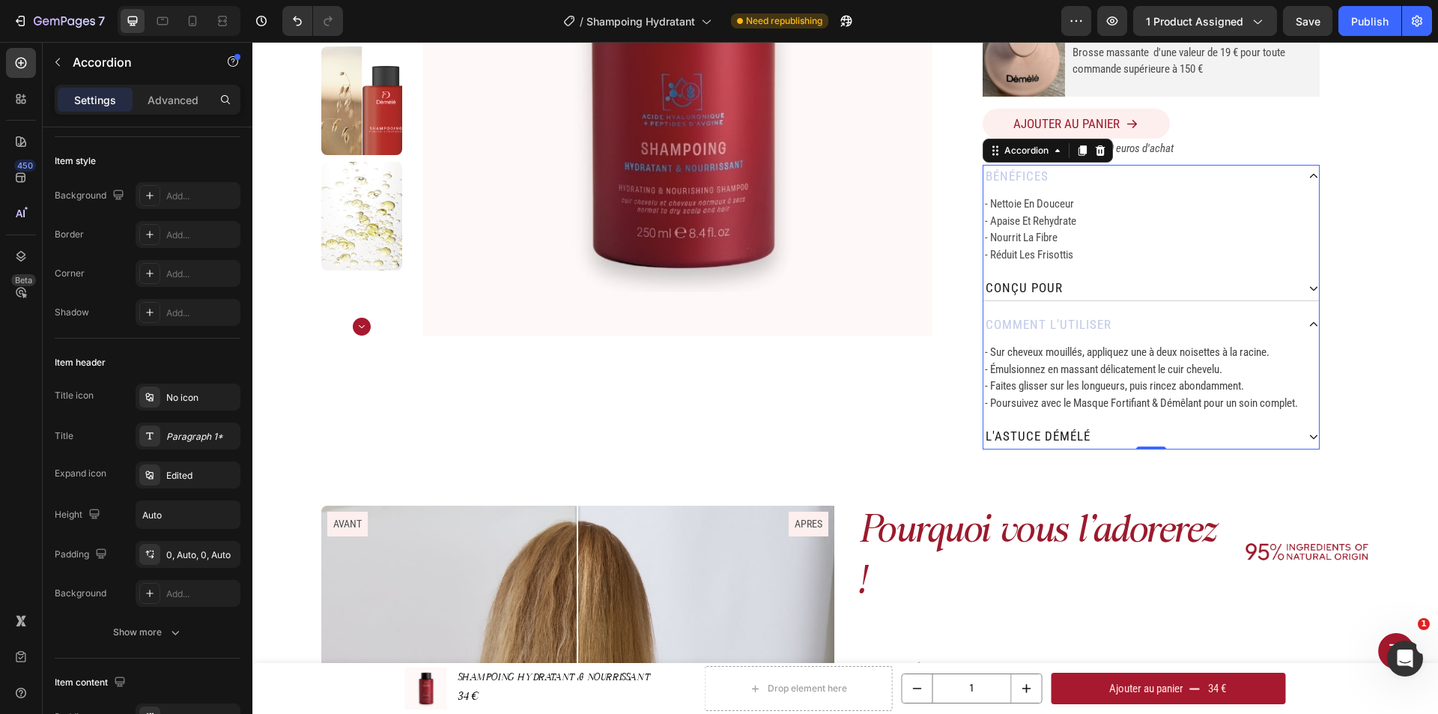
click at [1119, 323] on div "comment L'utiliser" at bounding box center [1139, 325] width 313 height 24
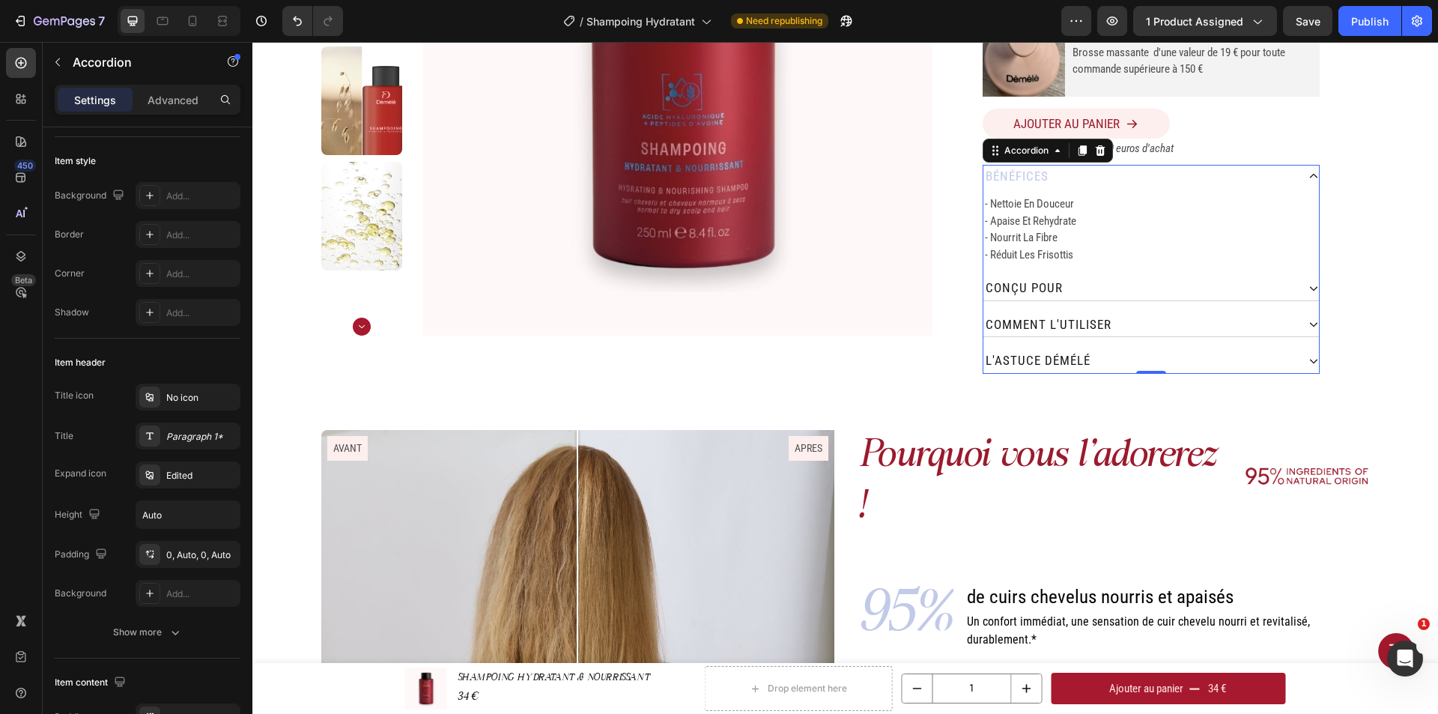
click at [1093, 180] on div "bénéfices" at bounding box center [1139, 177] width 313 height 24
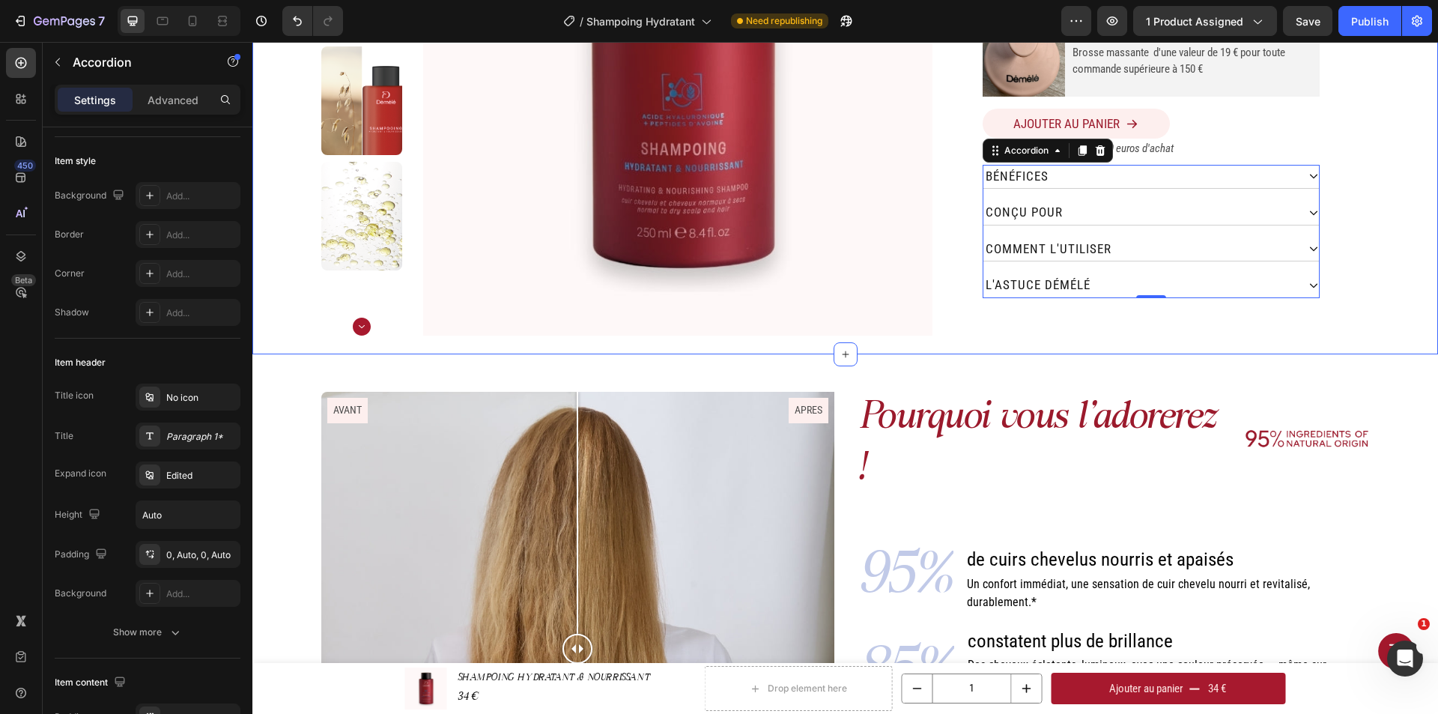
scroll to position [178, 0]
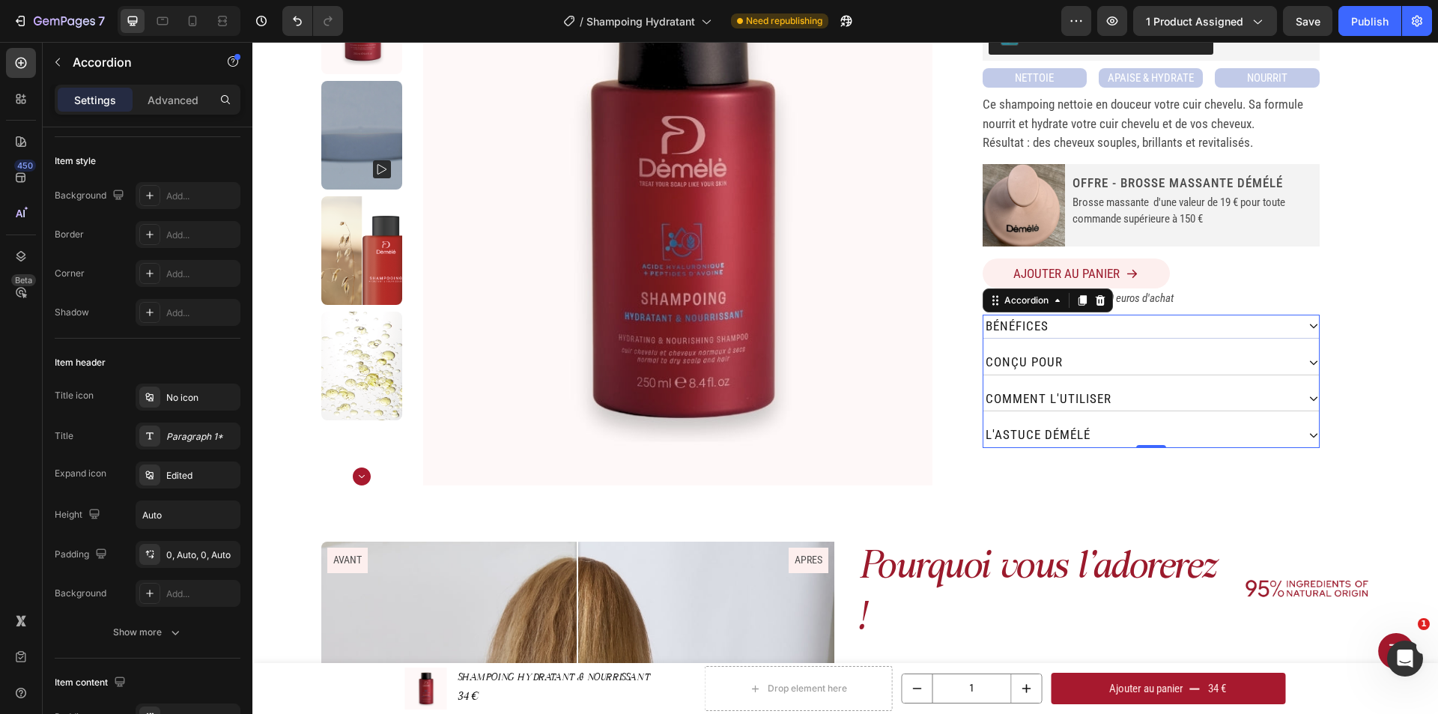
click at [1148, 327] on div "bénéfices" at bounding box center [1139, 326] width 313 height 24
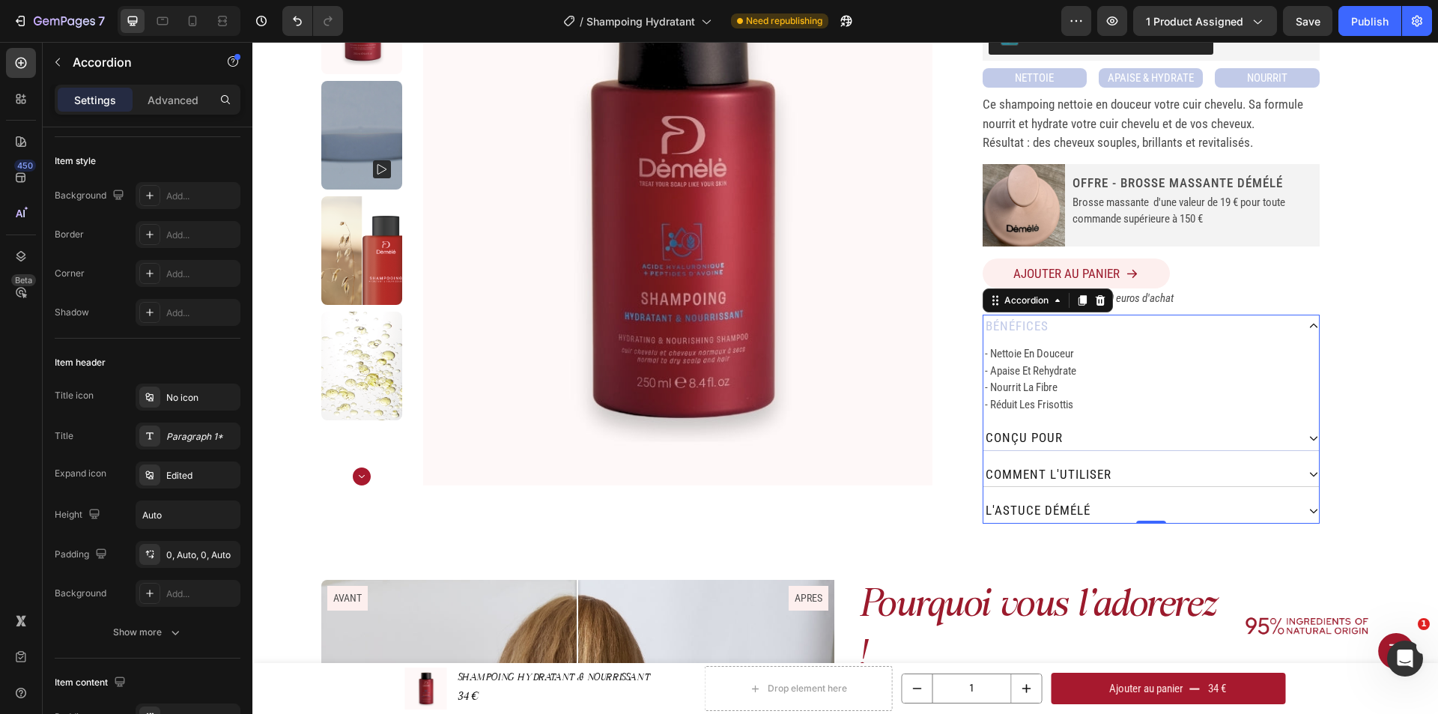
click at [1137, 442] on div "conçu pour" at bounding box center [1139, 438] width 313 height 24
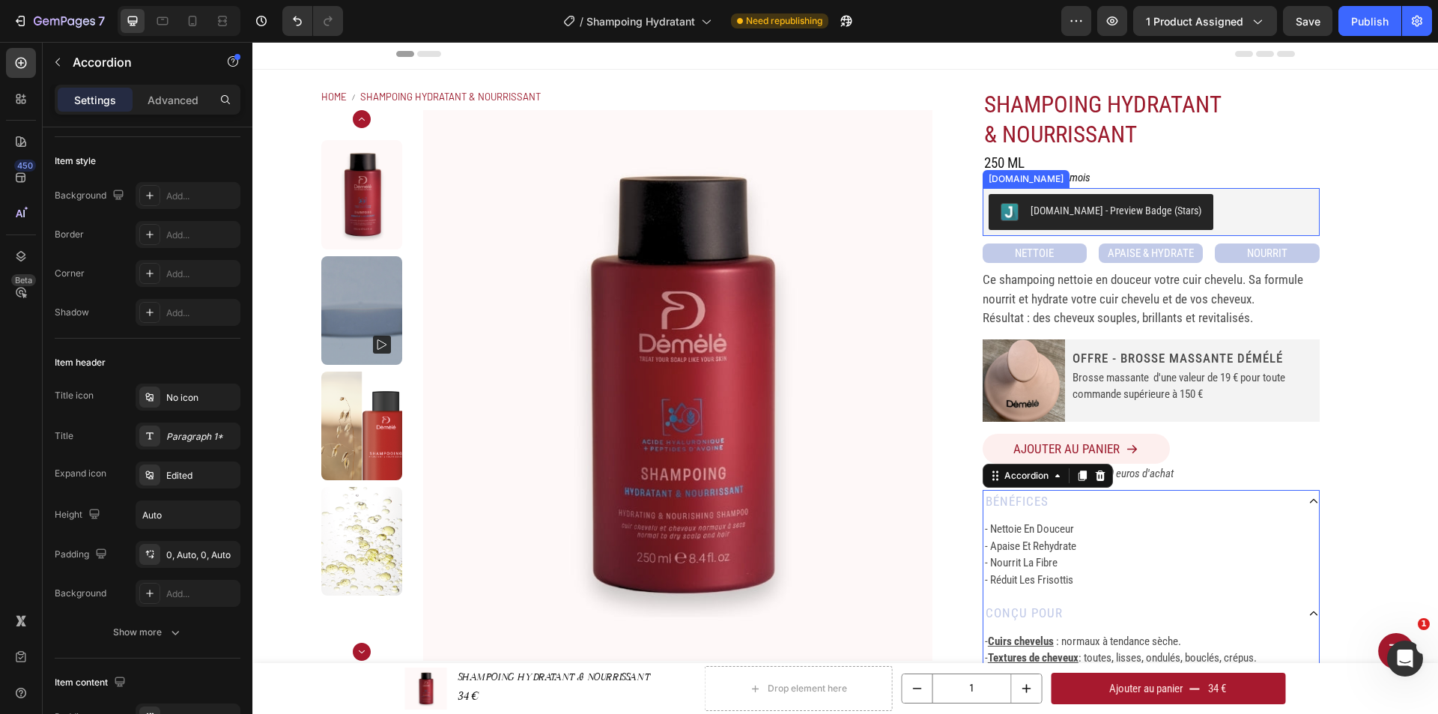
scroll to position [0, 0]
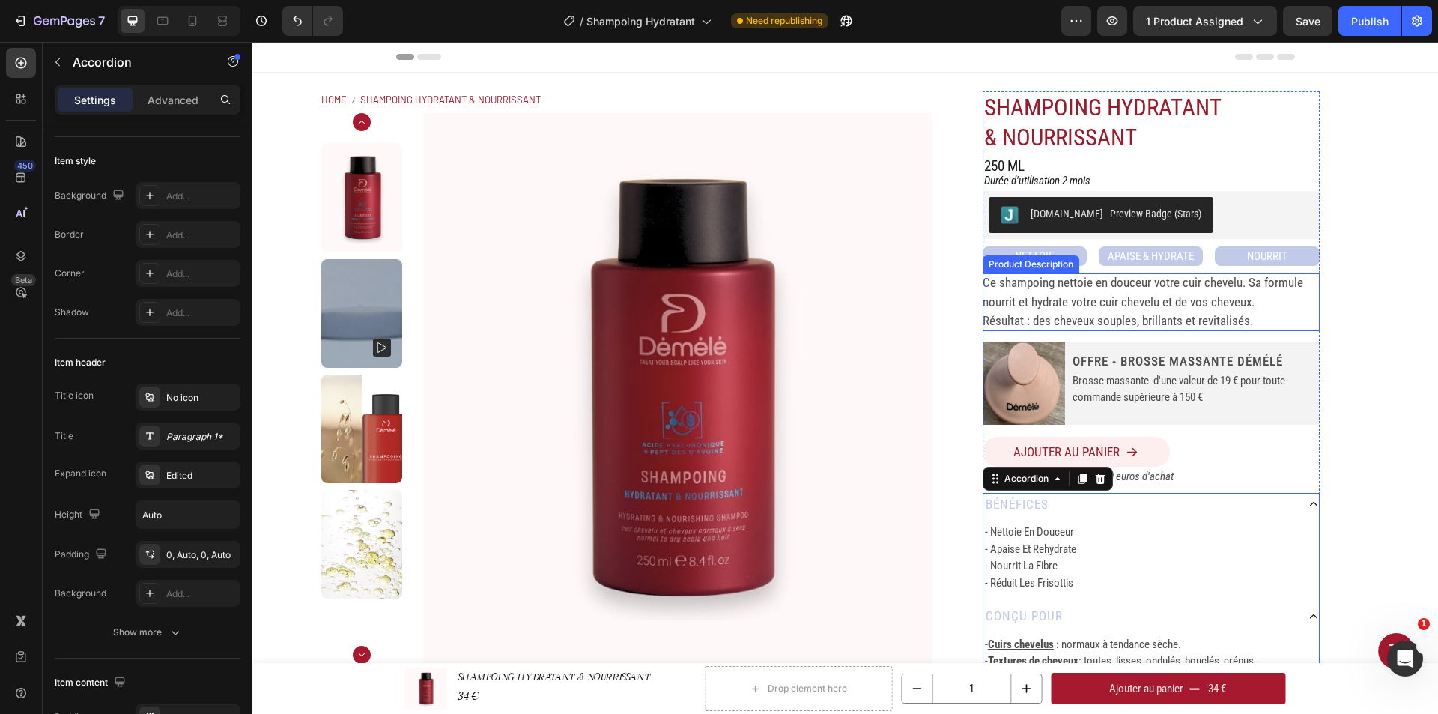
drag, startPoint x: 988, startPoint y: 286, endPoint x: 980, endPoint y: 282, distance: 9.4
click at [988, 286] on p "Ce shampoing nettoie en douceur votre cuir chevelu. Sa formule nourrit et hydra…" at bounding box center [1142, 292] width 320 height 34
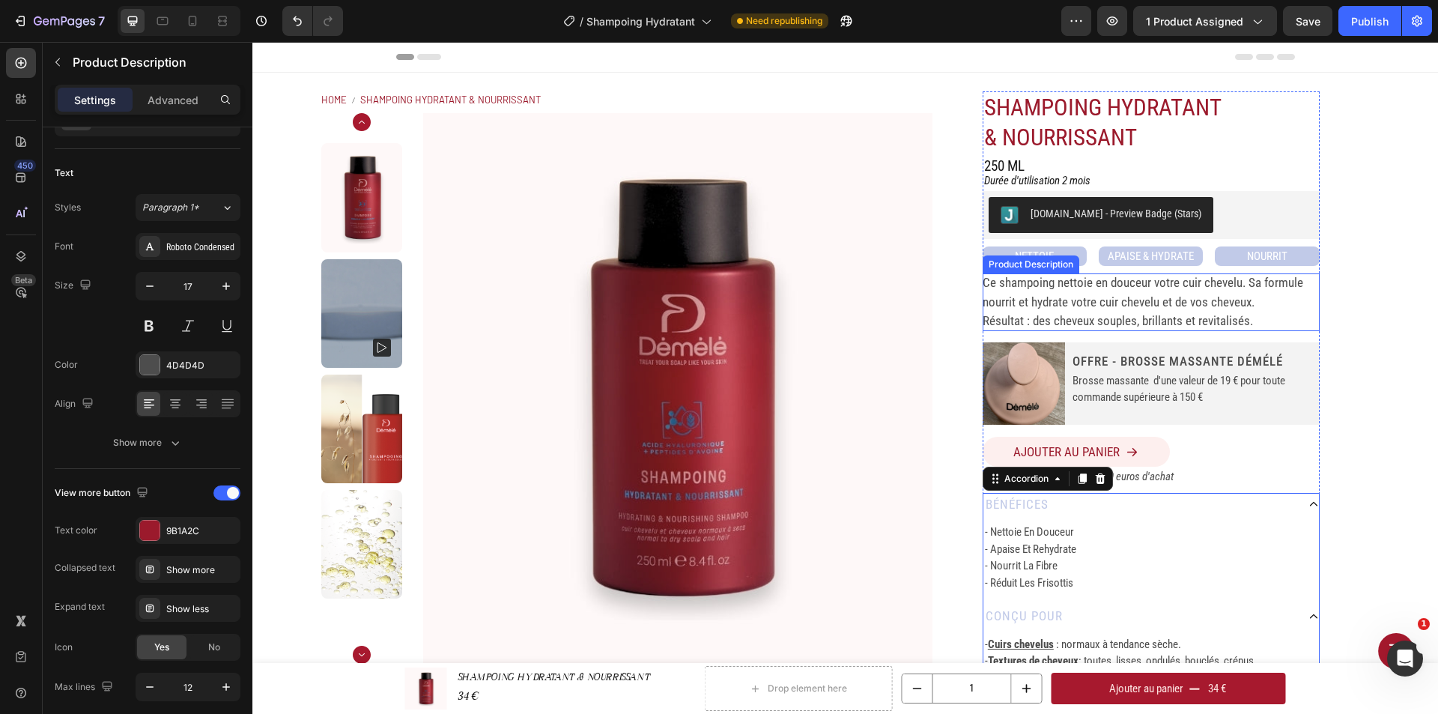
click at [988, 286] on p "Ce shampoing nettoie en douceur votre cuir chevelu. Sa formule nourrit et hydra…" at bounding box center [1142, 292] width 320 height 34
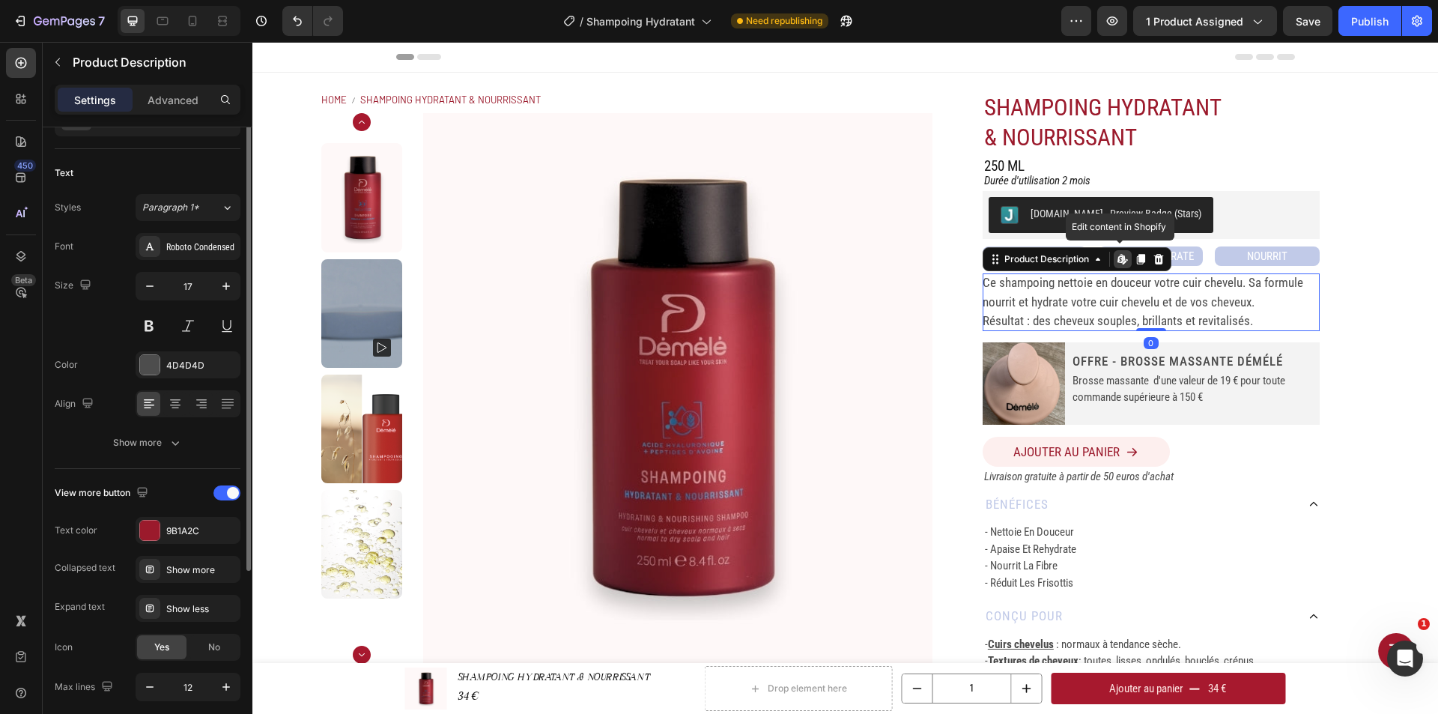
click at [982, 282] on p "Ce shampoing nettoie en douceur votre cuir chevelu. Sa formule nourrit et hydra…" at bounding box center [1142, 292] width 320 height 34
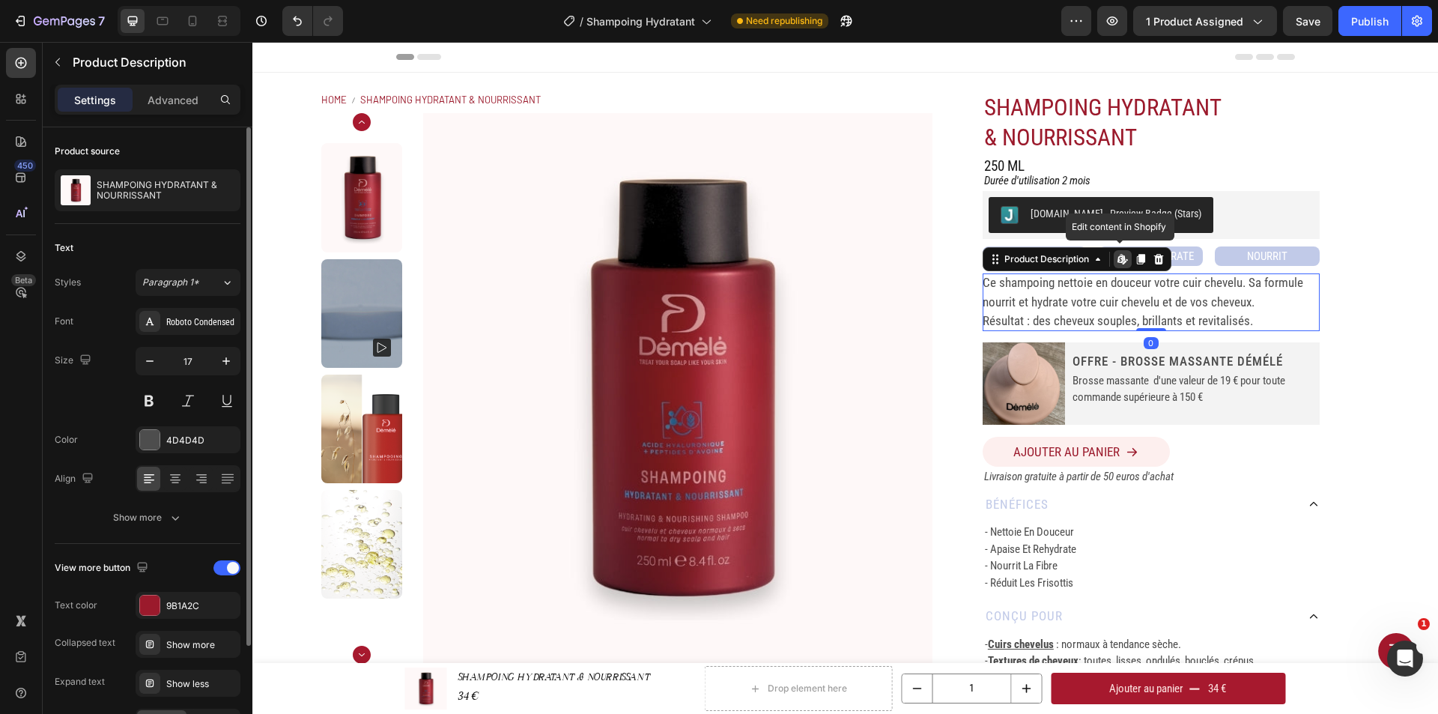
click at [982, 282] on p "Ce shampoing nettoie en douceur votre cuir chevelu. Sa formule nourrit et hydra…" at bounding box center [1142, 292] width 320 height 34
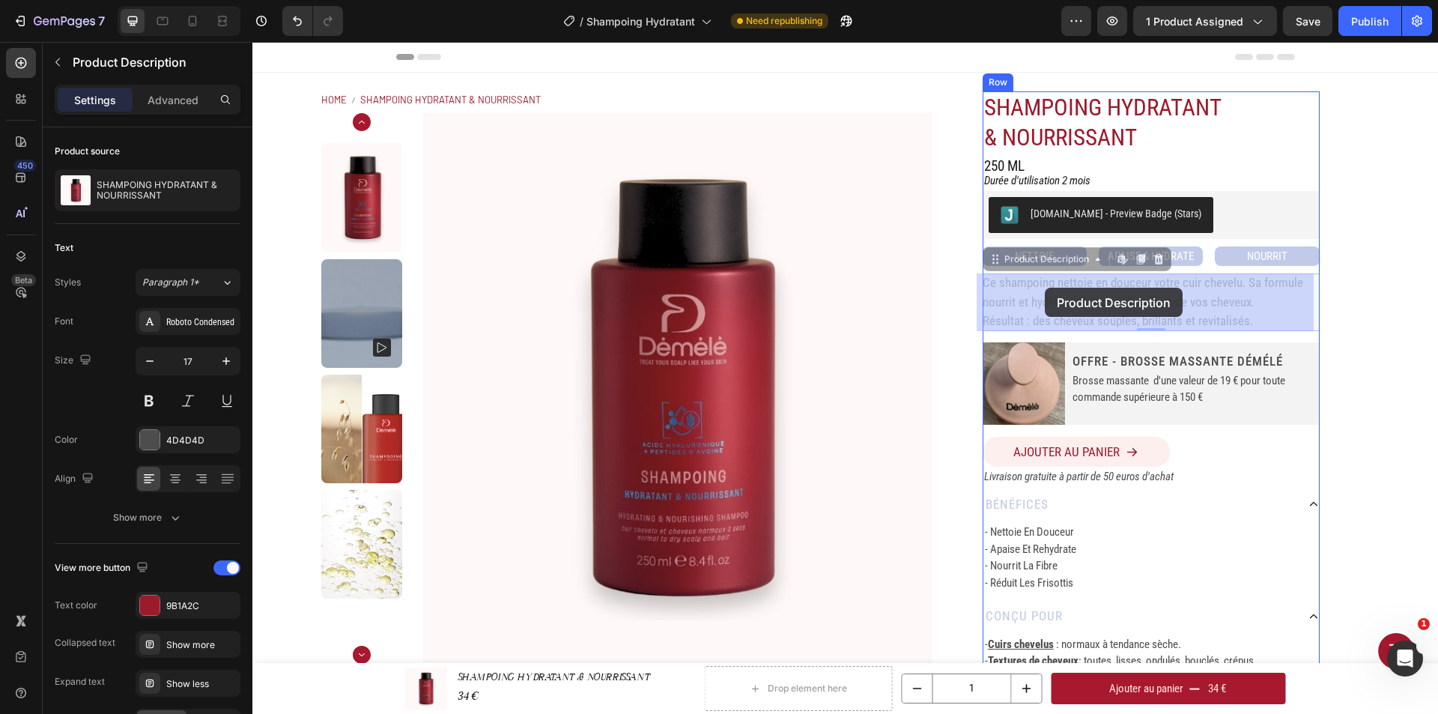
drag, startPoint x: 1253, startPoint y: 323, endPoint x: 1045, endPoint y: 288, distance: 211.1
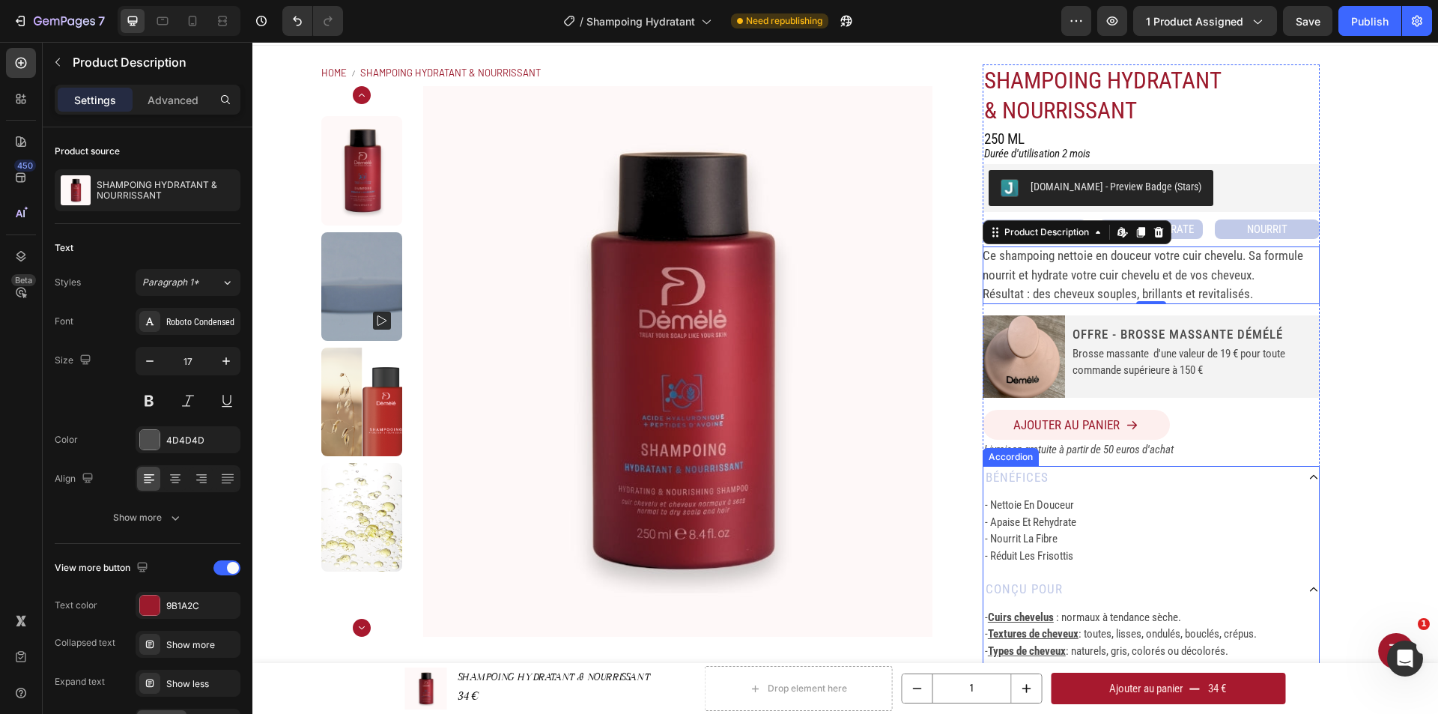
scroll to position [150, 0]
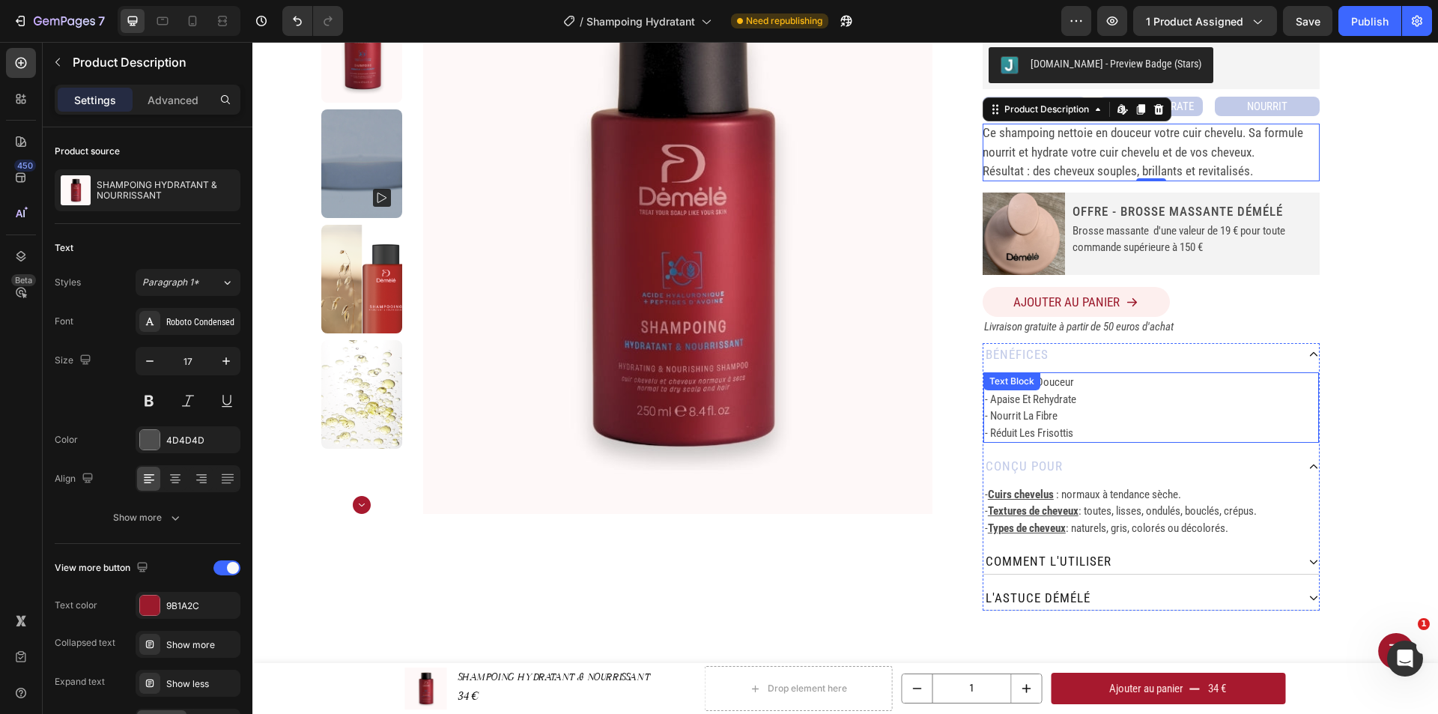
click at [1069, 410] on p "- nourrit la fibre" at bounding box center [1151, 415] width 332 height 17
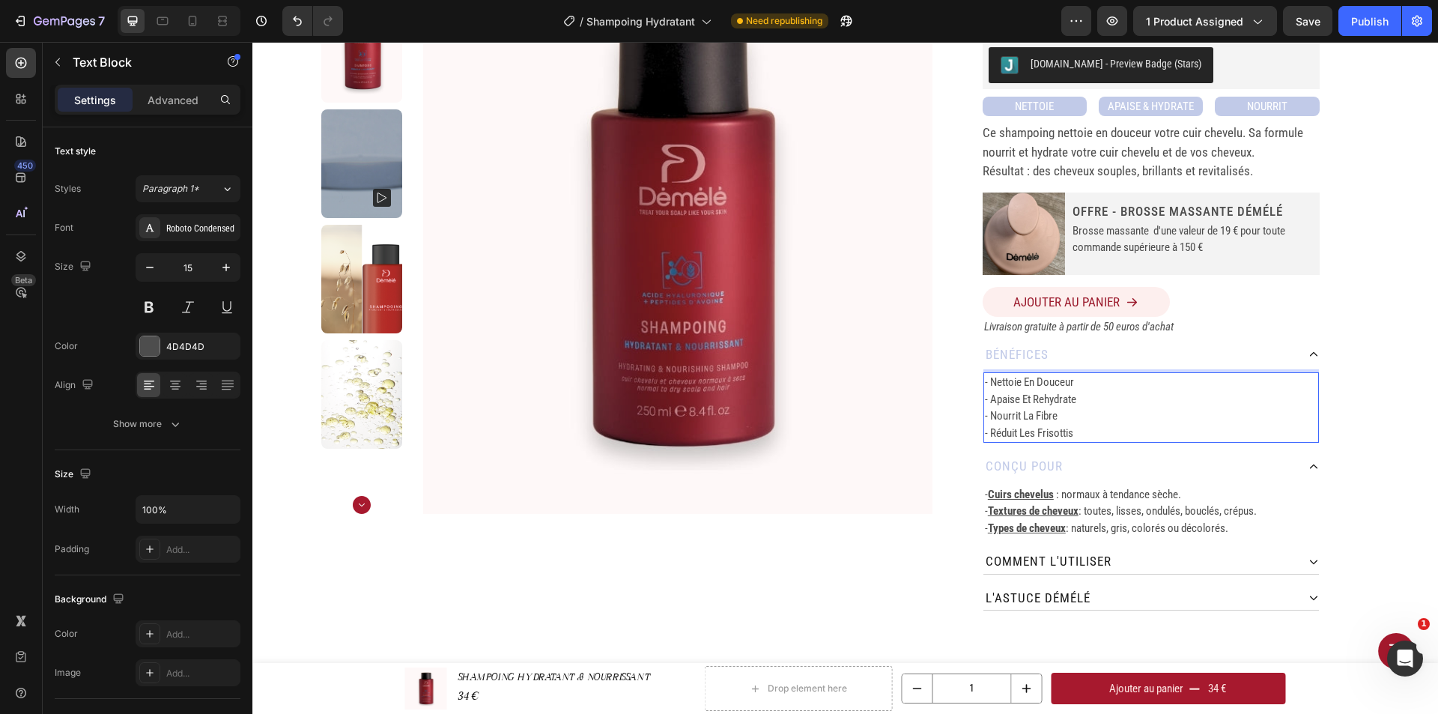
click at [1075, 425] on p "- réduit les frisottis" at bounding box center [1151, 433] width 332 height 17
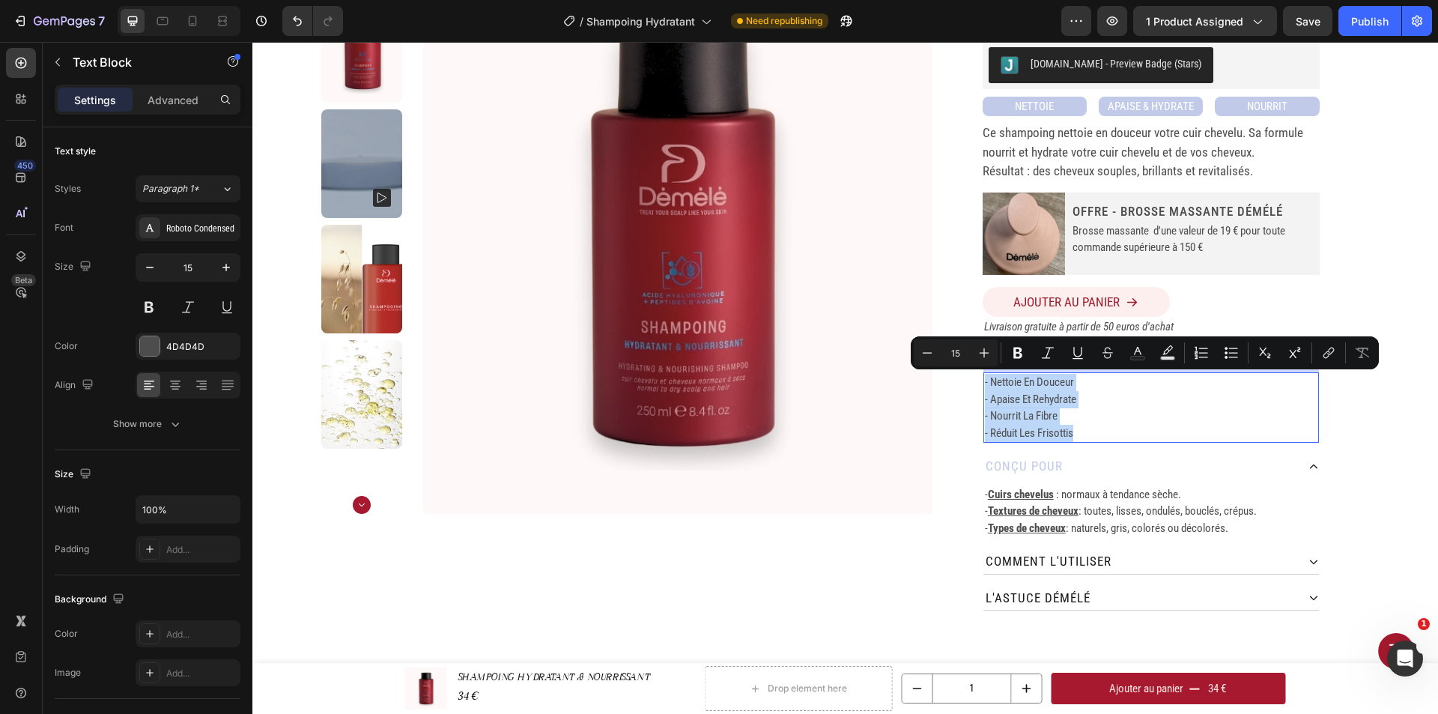
drag, startPoint x: 1075, startPoint y: 433, endPoint x: 977, endPoint y: 380, distance: 110.6
click at [983, 380] on div "- nettoie en douceur - apaise et rehydrate - nourrit la fibre - réduit les fris…" at bounding box center [1150, 407] width 335 height 70
copy div "- nettoie en douceur - apaise et rehydrate - nourrit la fibre - réduit les fris…"
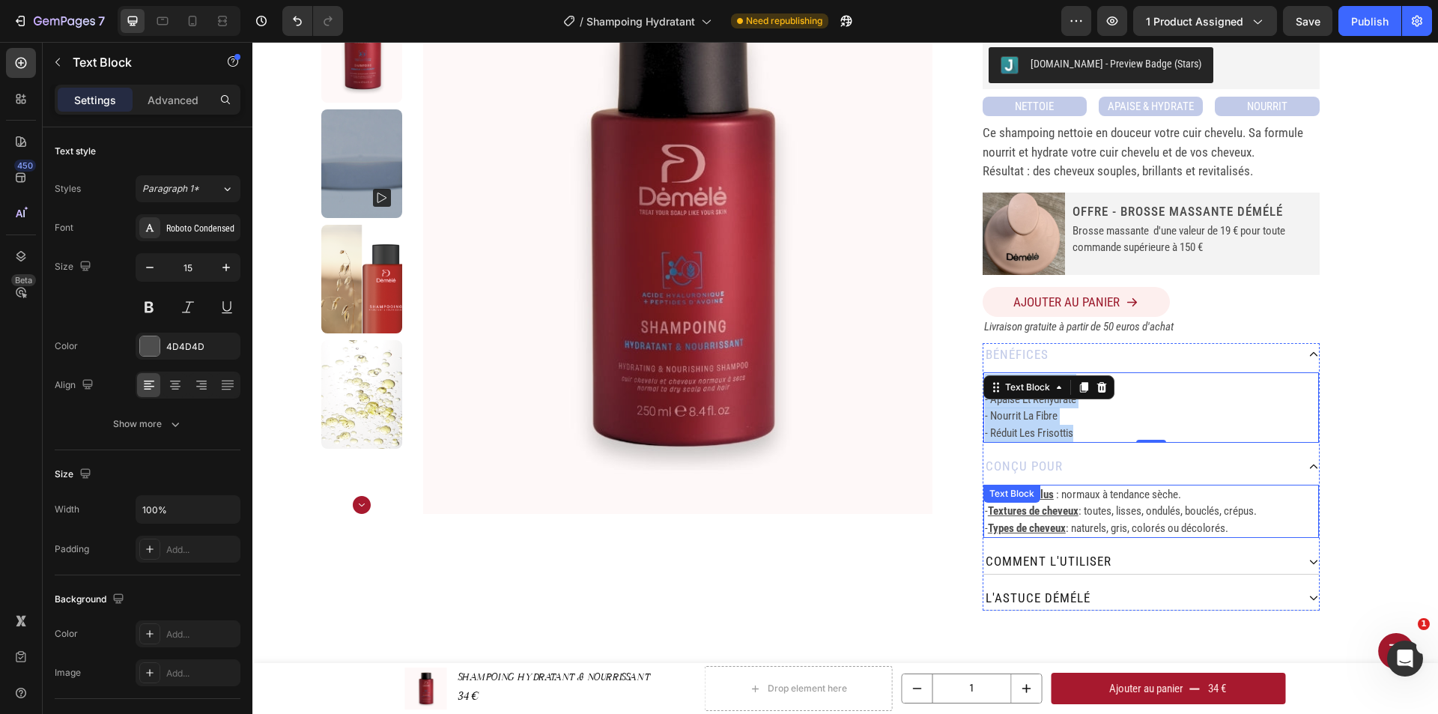
drag, startPoint x: 1021, startPoint y: 505, endPoint x: 1130, endPoint y: 519, distance: 110.2
click at [1021, 505] on div "- Cuirs chevelus : normaux à tendance sèche. - Textures de cheveux : toutes, li…" at bounding box center [1150, 511] width 335 height 54
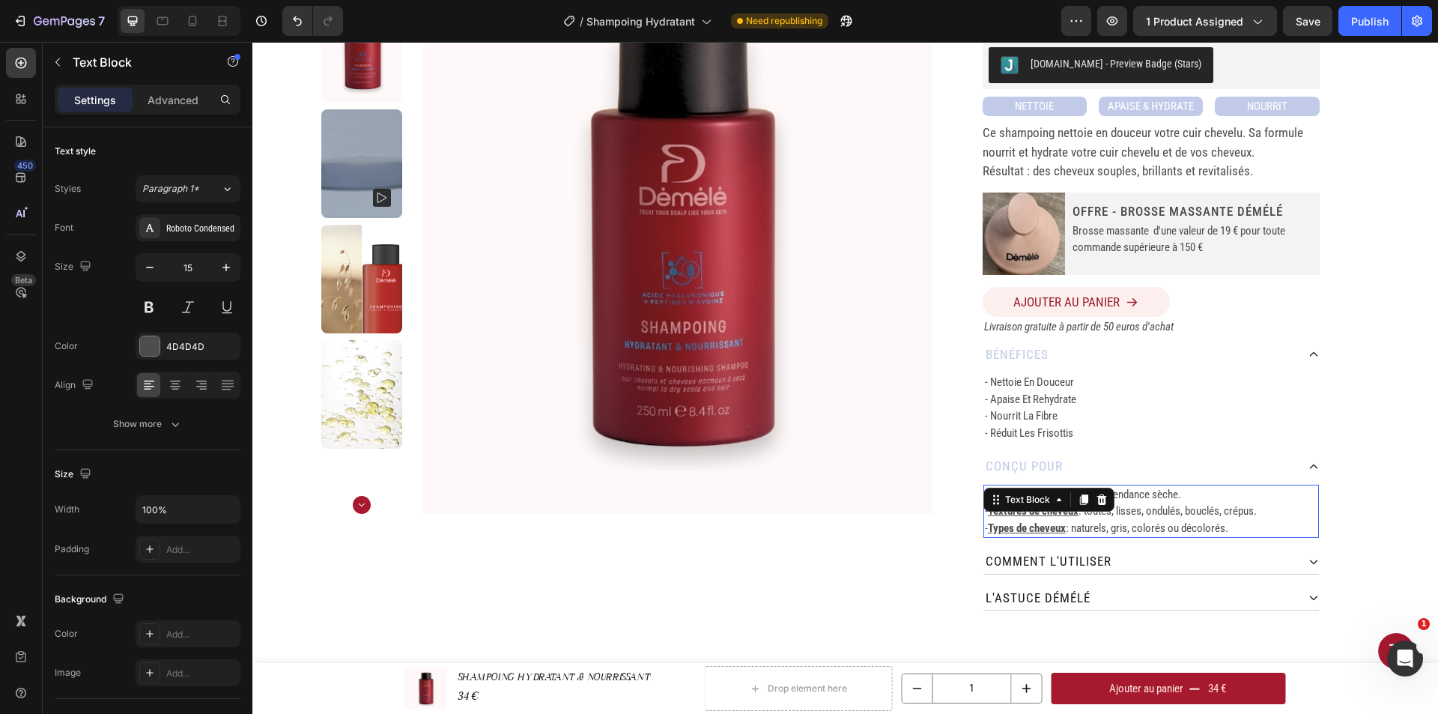
click at [1173, 518] on p "- Textures de cheveux : toutes, lisses, ondulés, bouclés, crépus." at bounding box center [1151, 510] width 332 height 17
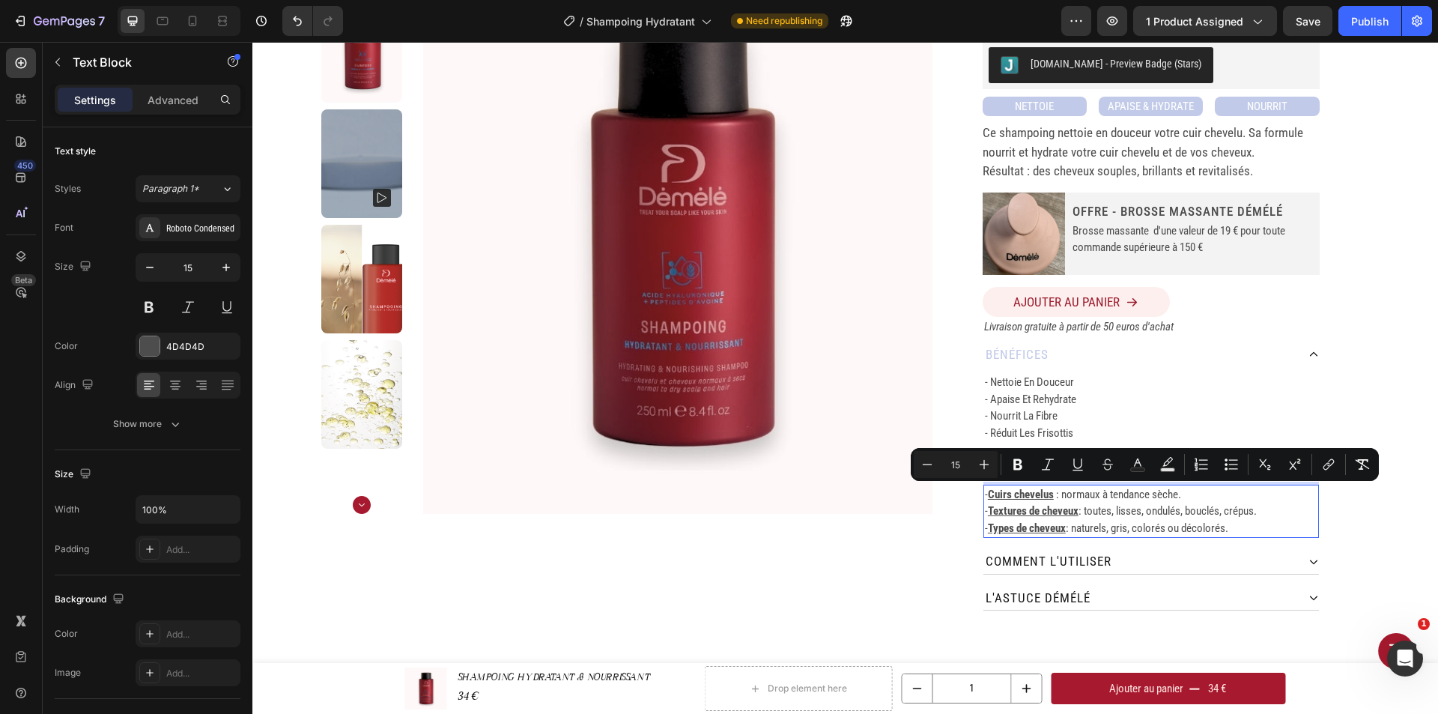
drag, startPoint x: 1238, startPoint y: 528, endPoint x: 979, endPoint y: 490, distance: 261.8
click at [983, 490] on div "- Cuirs chevelus : normaux à tendance sèche. - Textures de cheveux : toutes, li…" at bounding box center [1150, 511] width 335 height 54
copy div "- Cuirs chevelus : normaux à tendance sèche. - Textures de cheveux : toutes, li…"
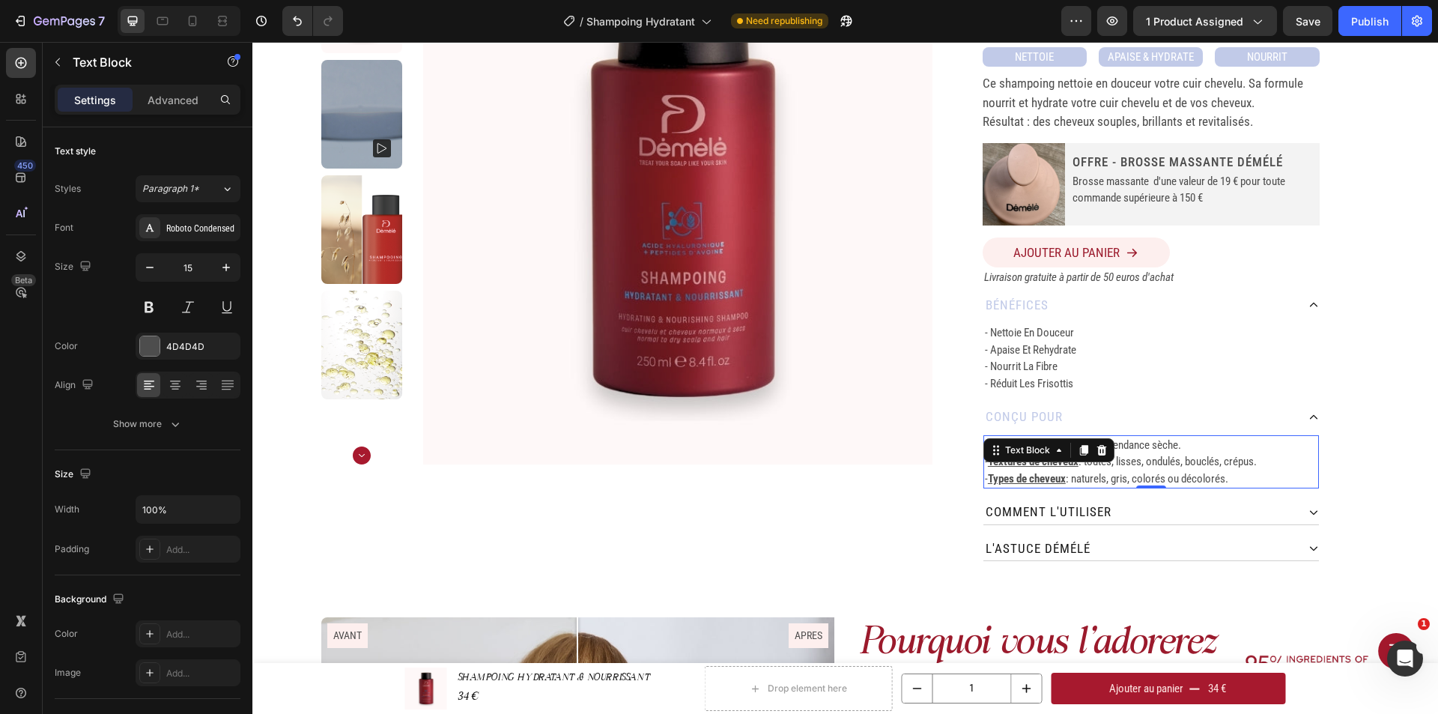
scroll to position [225, 0]
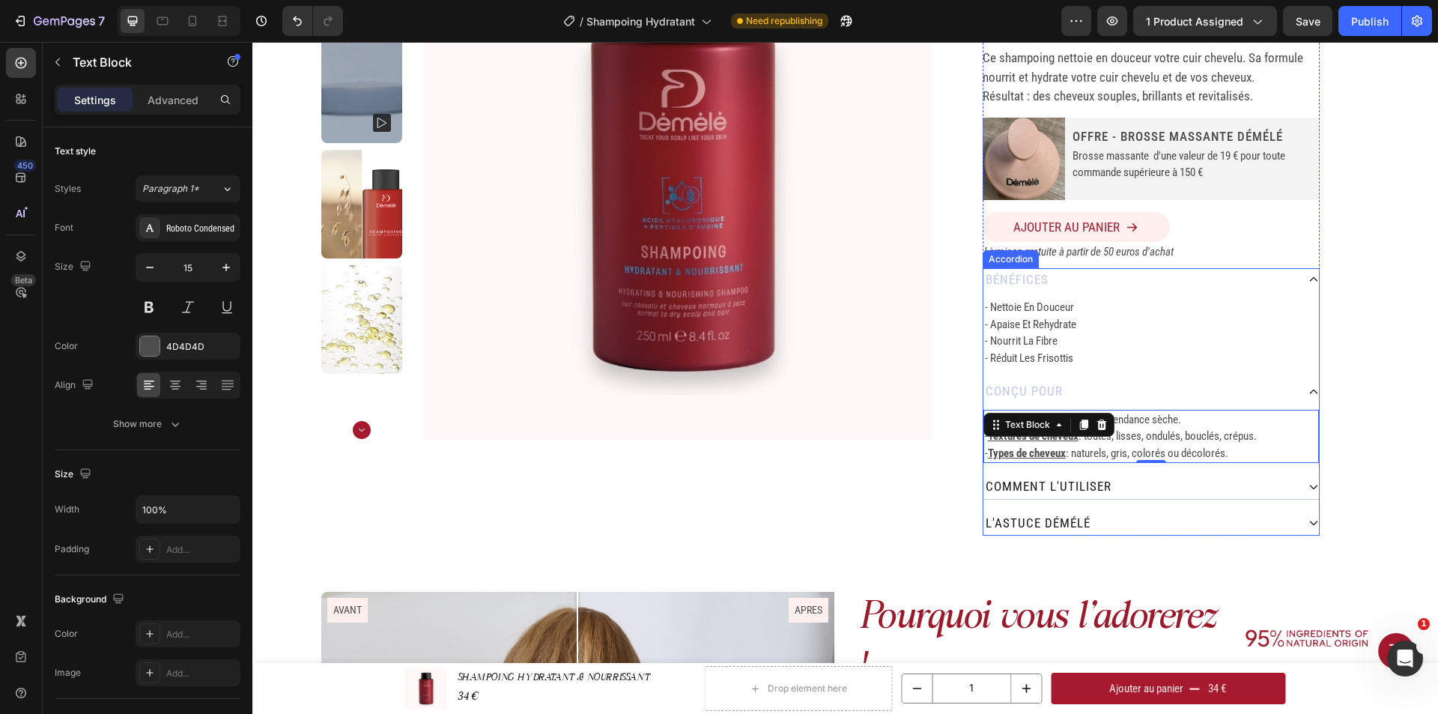
click at [1140, 481] on div "comment L'utiliser" at bounding box center [1139, 487] width 313 height 24
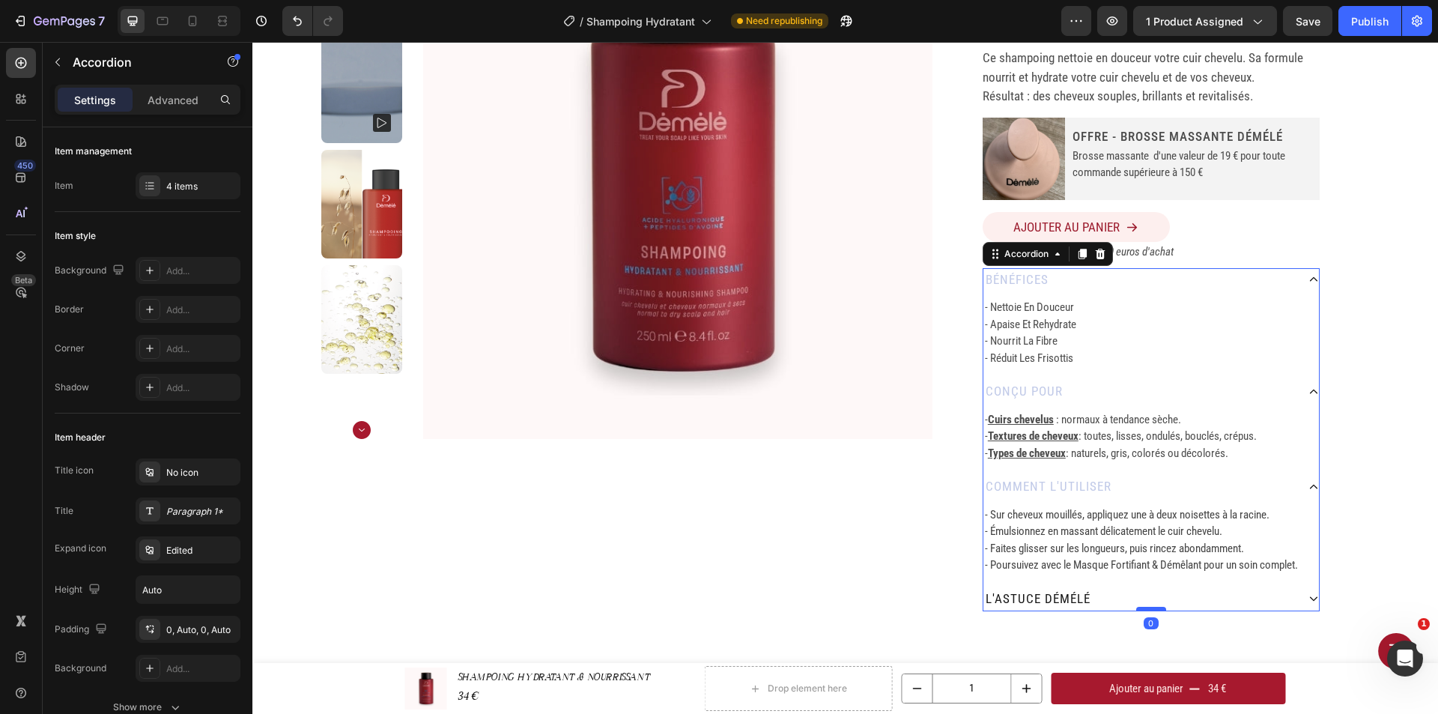
scroll to position [374, 0]
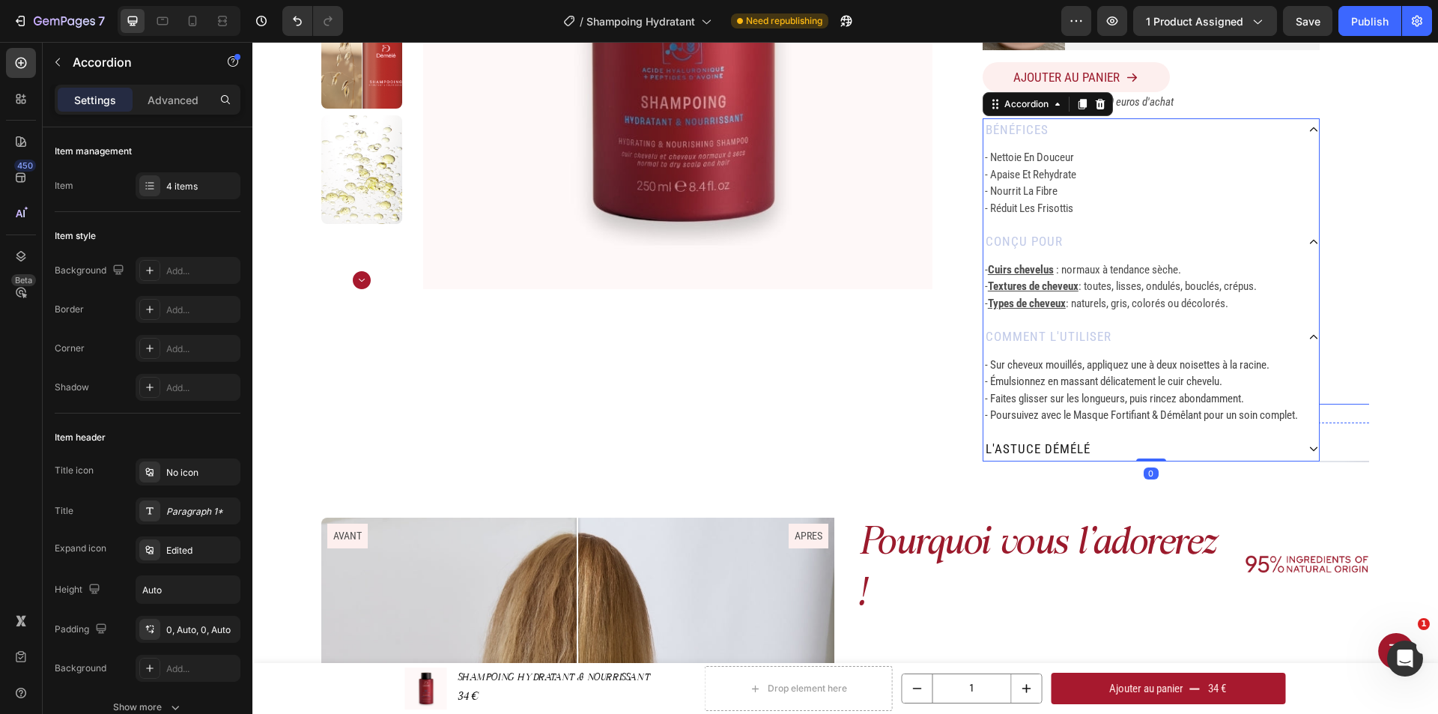
click at [1140, 373] on p "- Émulsionnez en massant délicatement le cuir chevelu." at bounding box center [1151, 381] width 332 height 17
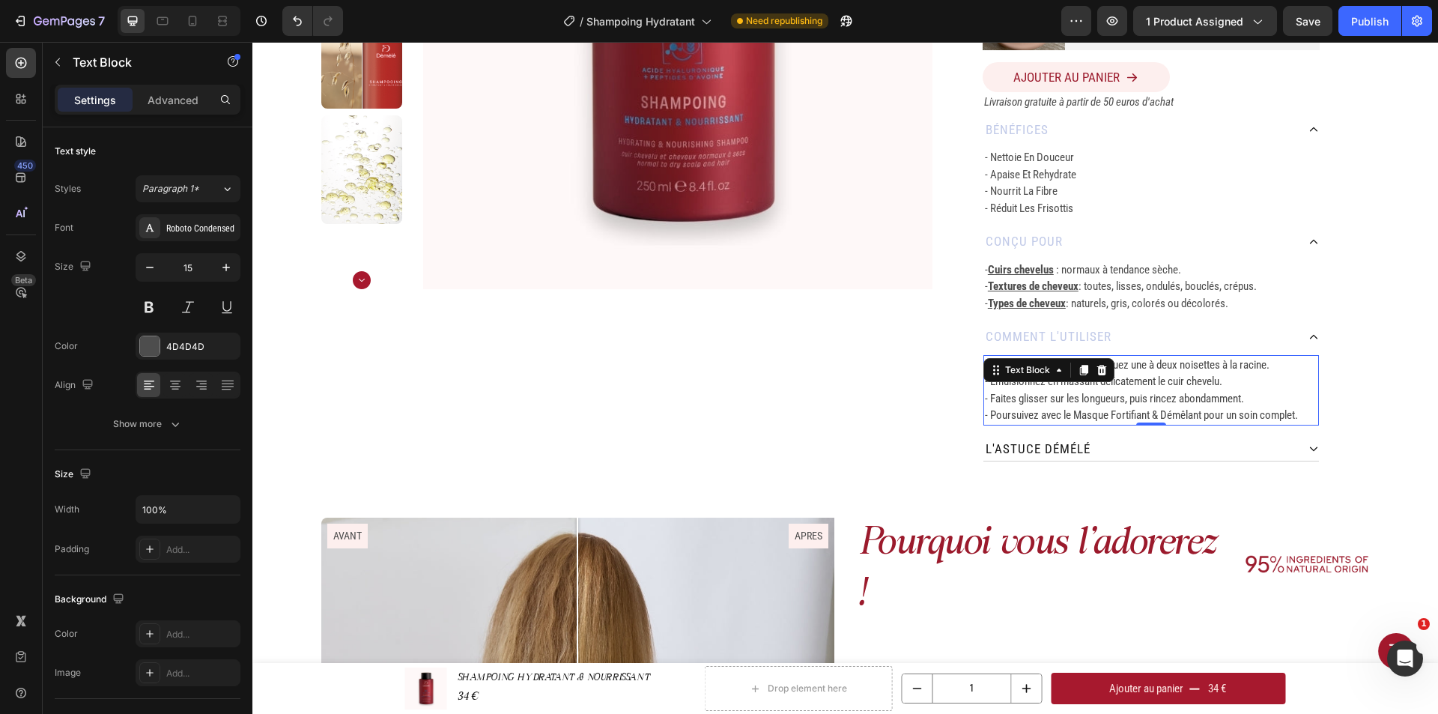
click at [1298, 415] on span "- Poursuivez avec le Masque Fortifiant & Démêlant pour un soin complet." at bounding box center [1141, 414] width 313 height 13
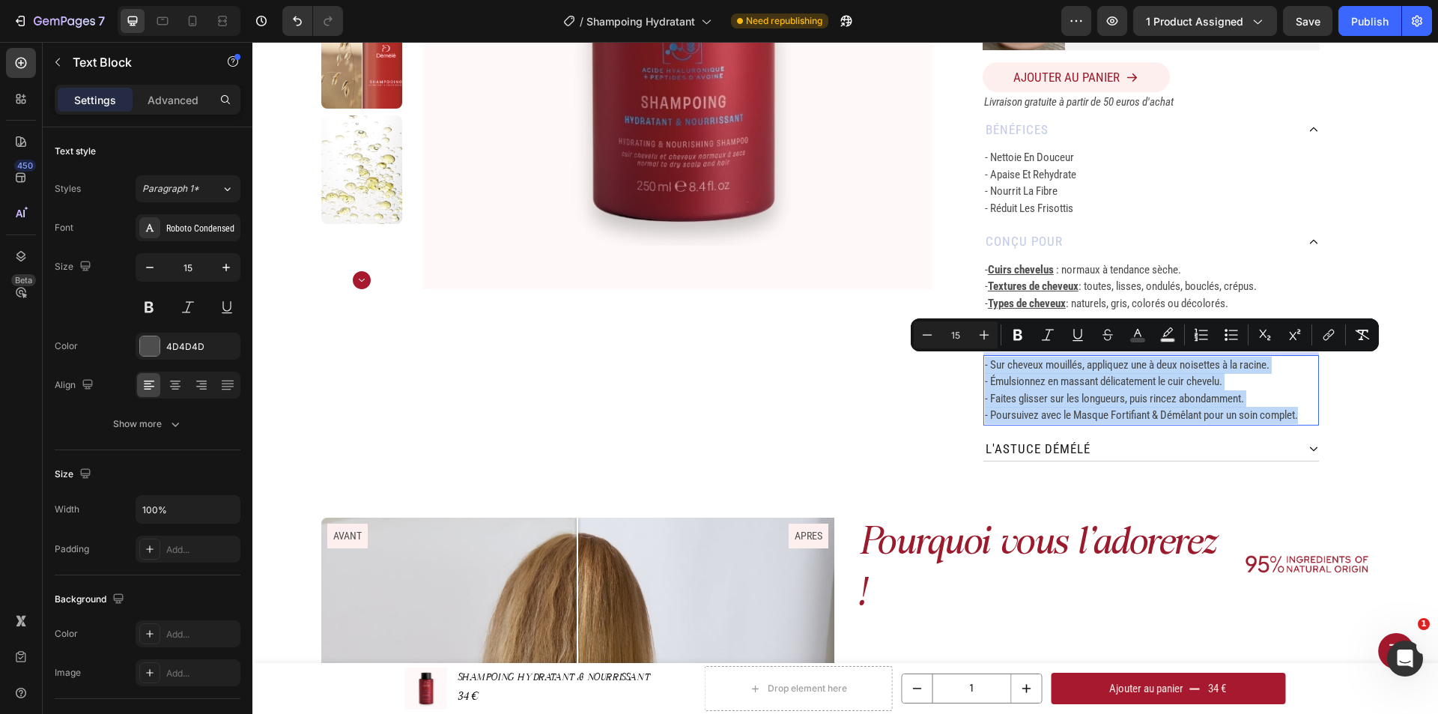
drag, startPoint x: 1301, startPoint y: 415, endPoint x: 979, endPoint y: 362, distance: 327.0
click at [983, 362] on div "- Sur cheveux mouillés, appliquez une à deux noisettes à la racine. - Émulsionn…" at bounding box center [1150, 390] width 335 height 70
copy div "- Sur cheveux mouillés, appliquez une à deux noisettes à la racine. - Émulsionn…"
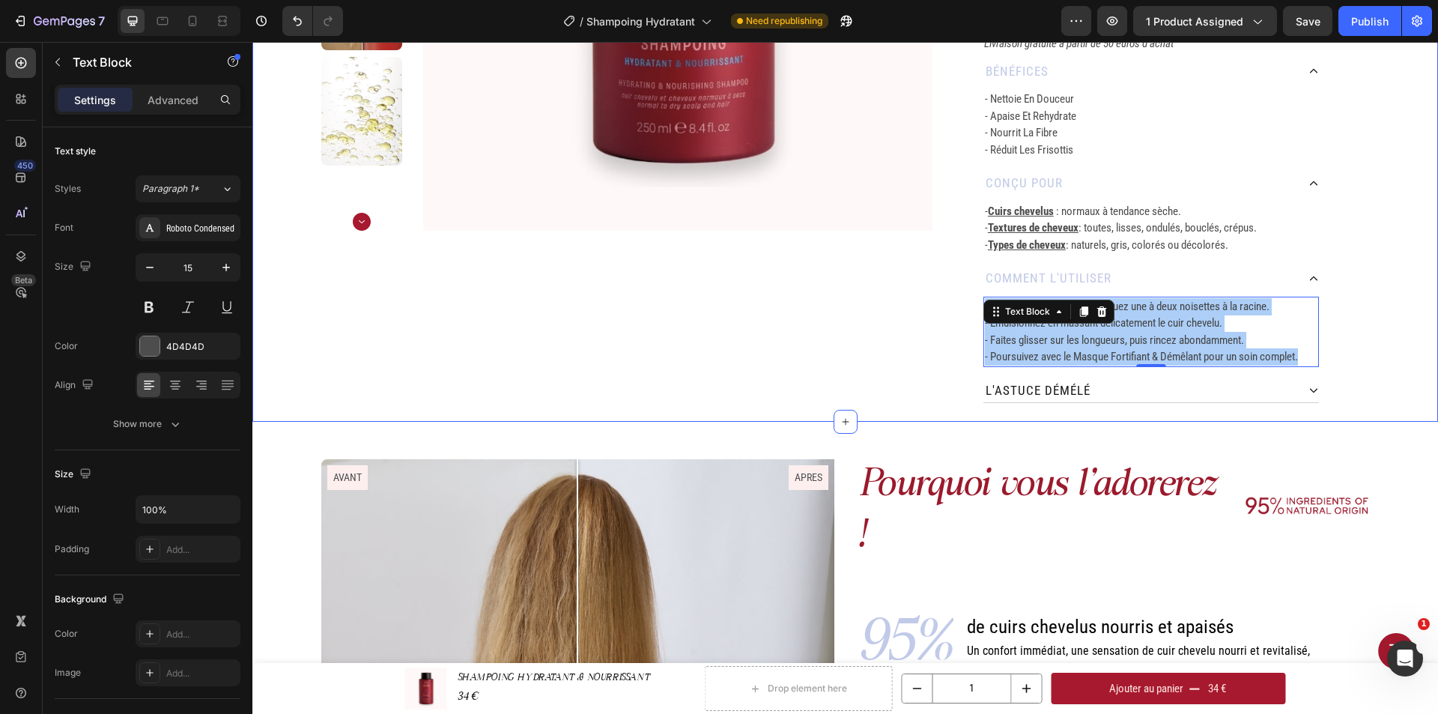
scroll to position [449, 0]
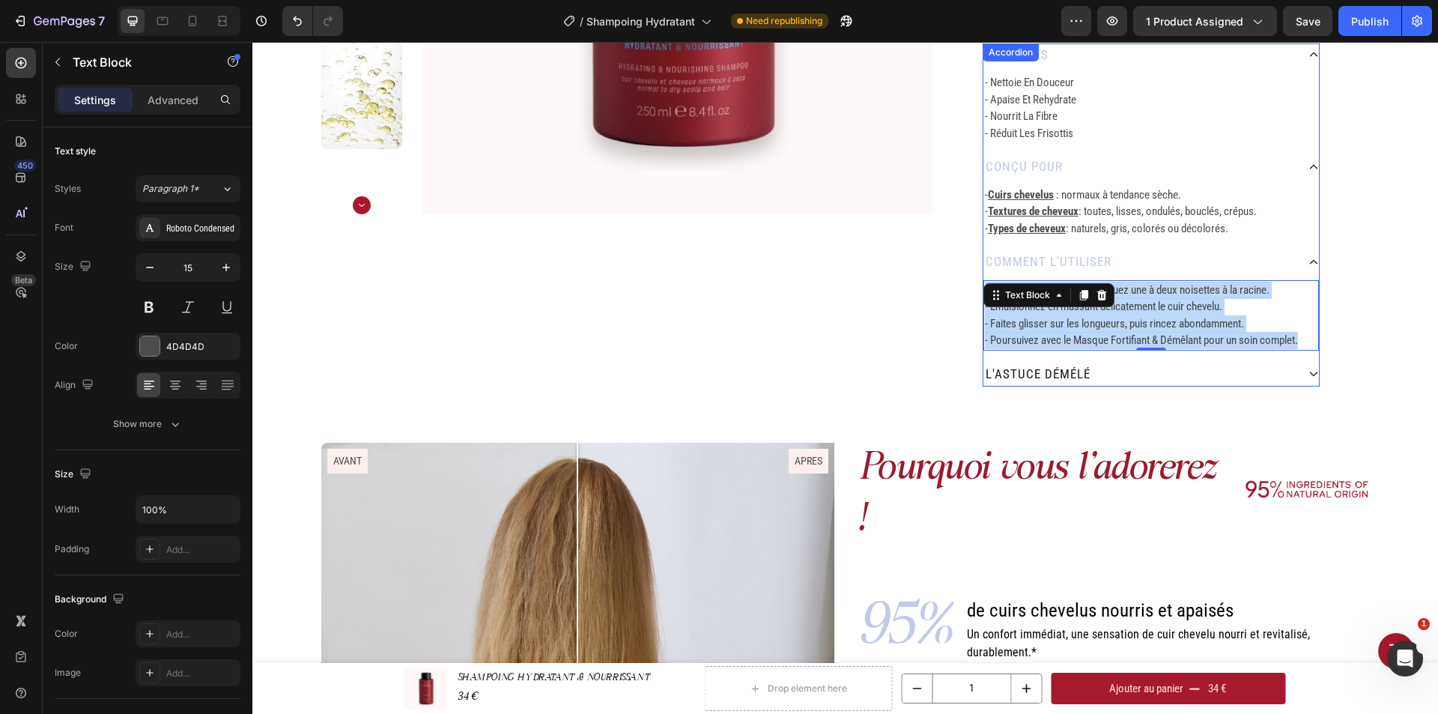
click at [1170, 373] on div "l'astuce démélé" at bounding box center [1139, 374] width 313 height 24
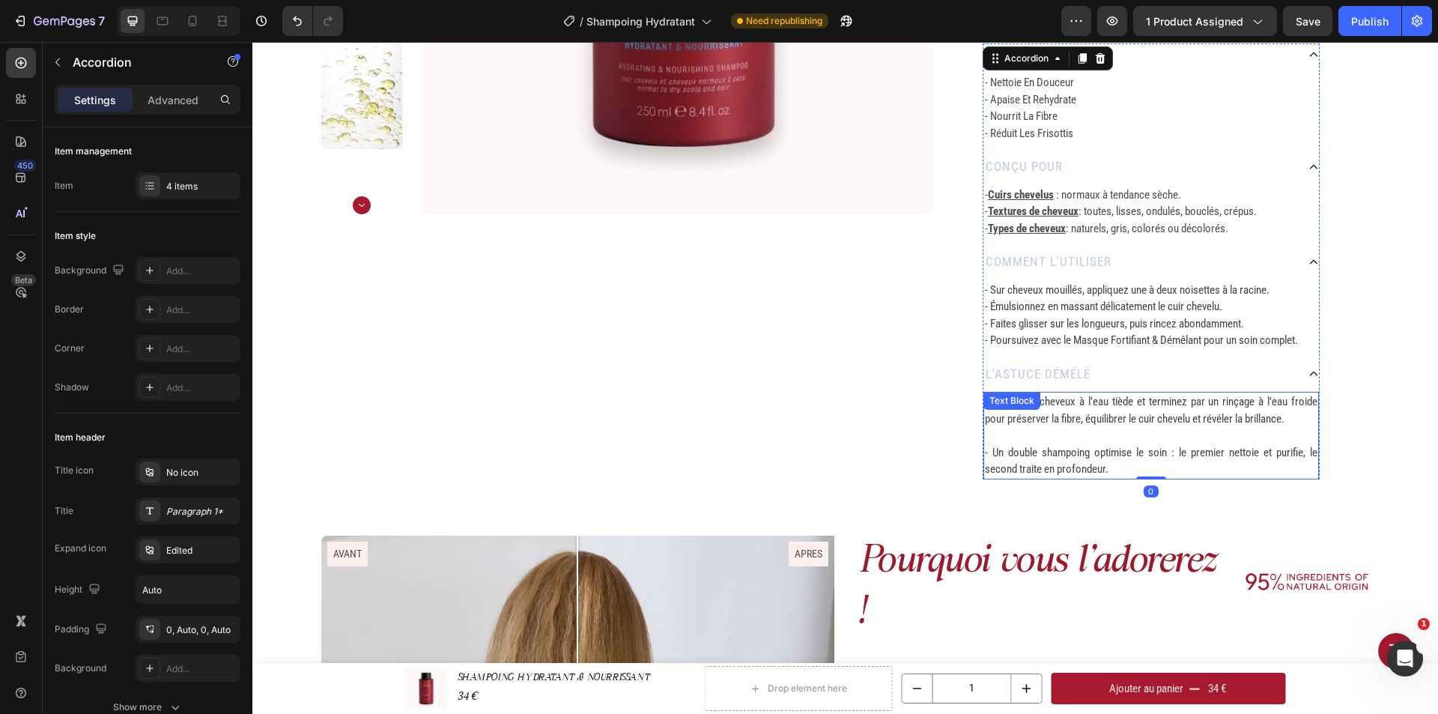
click at [1104, 420] on span "- Lavez vos cheveux à l’eau tiède et terminez par un rinçage à l’eau froide pou…" at bounding box center [1151, 410] width 332 height 31
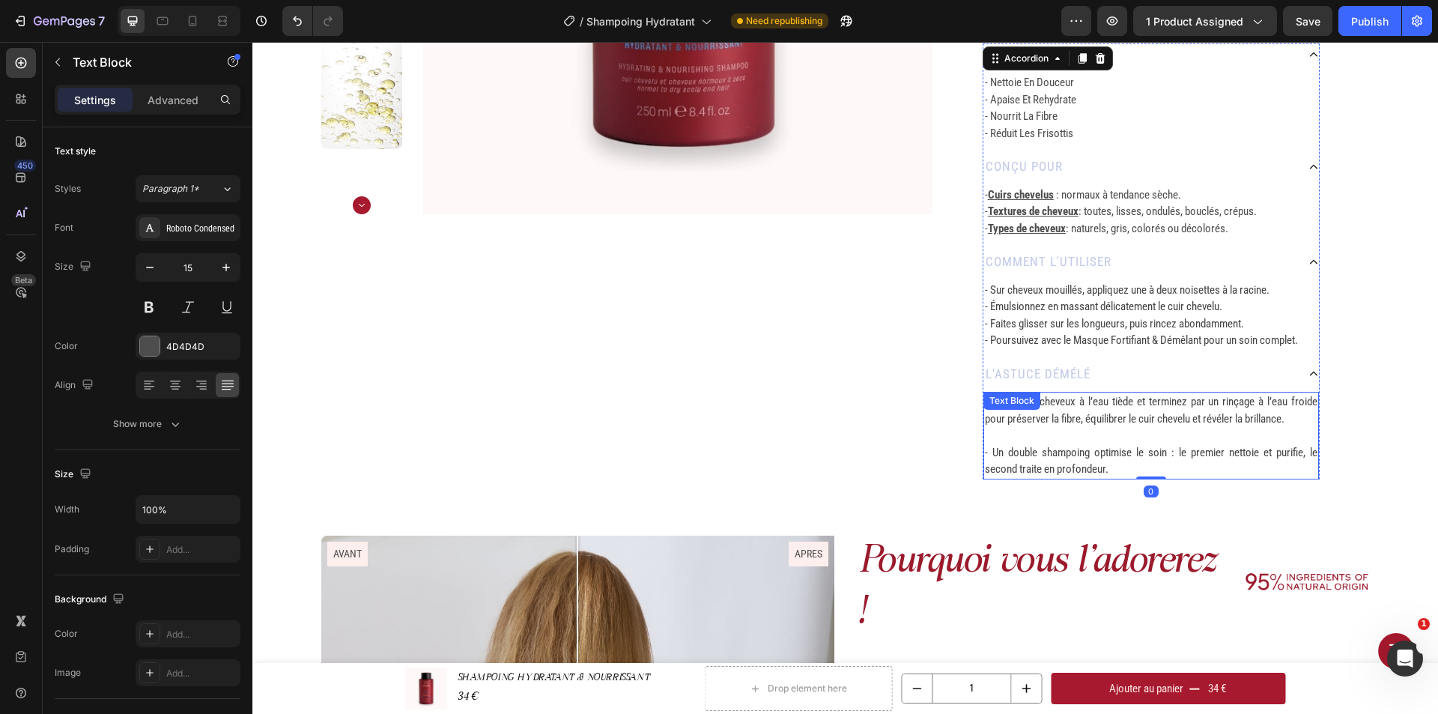
click at [1104, 420] on span "- Lavez vos cheveux à l’eau tiède et terminez par un rinçage à l’eau froide pou…" at bounding box center [1151, 410] width 332 height 31
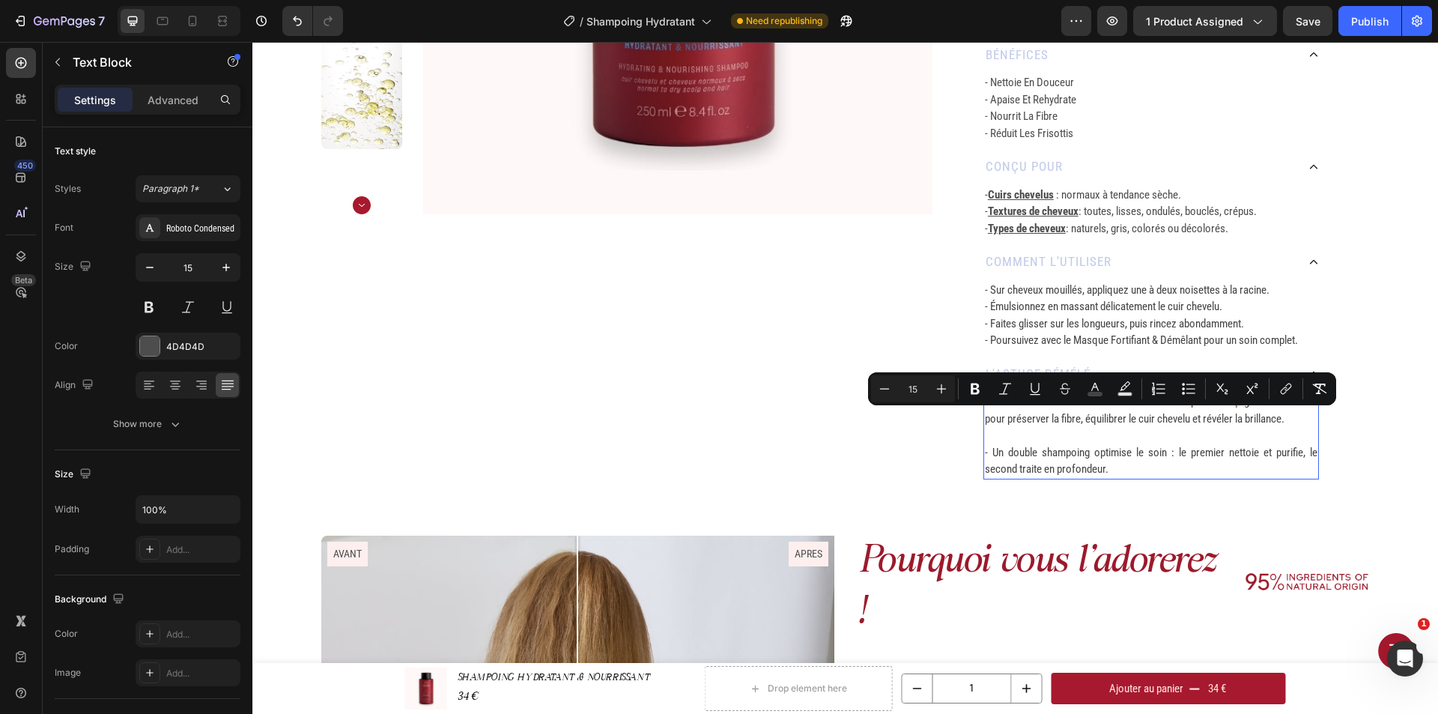
click at [1110, 458] on span "- Un double shampoing optimise le soin : le premier nettoie et purifie, le seco…" at bounding box center [1151, 461] width 332 height 31
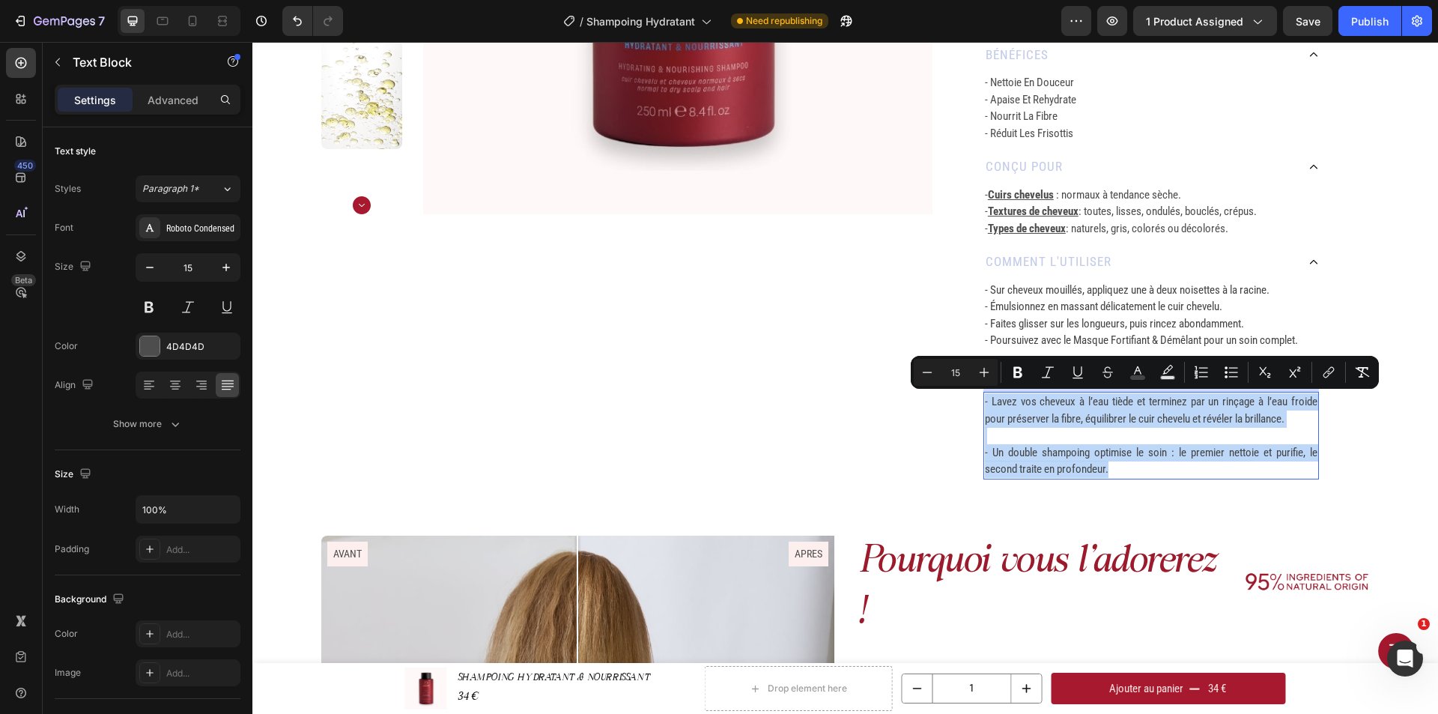
drag, startPoint x: 1107, startPoint y: 471, endPoint x: 980, endPoint y: 400, distance: 145.8
click at [983, 400] on div "- Lavez vos cheveux à l’eau tiède et terminez par un rinçage à l’eau froide pou…" at bounding box center [1150, 436] width 335 height 88
copy div "- Lavez vos cheveux à l’eau tiède et terminez par un rinçage à l’eau froide pou…"
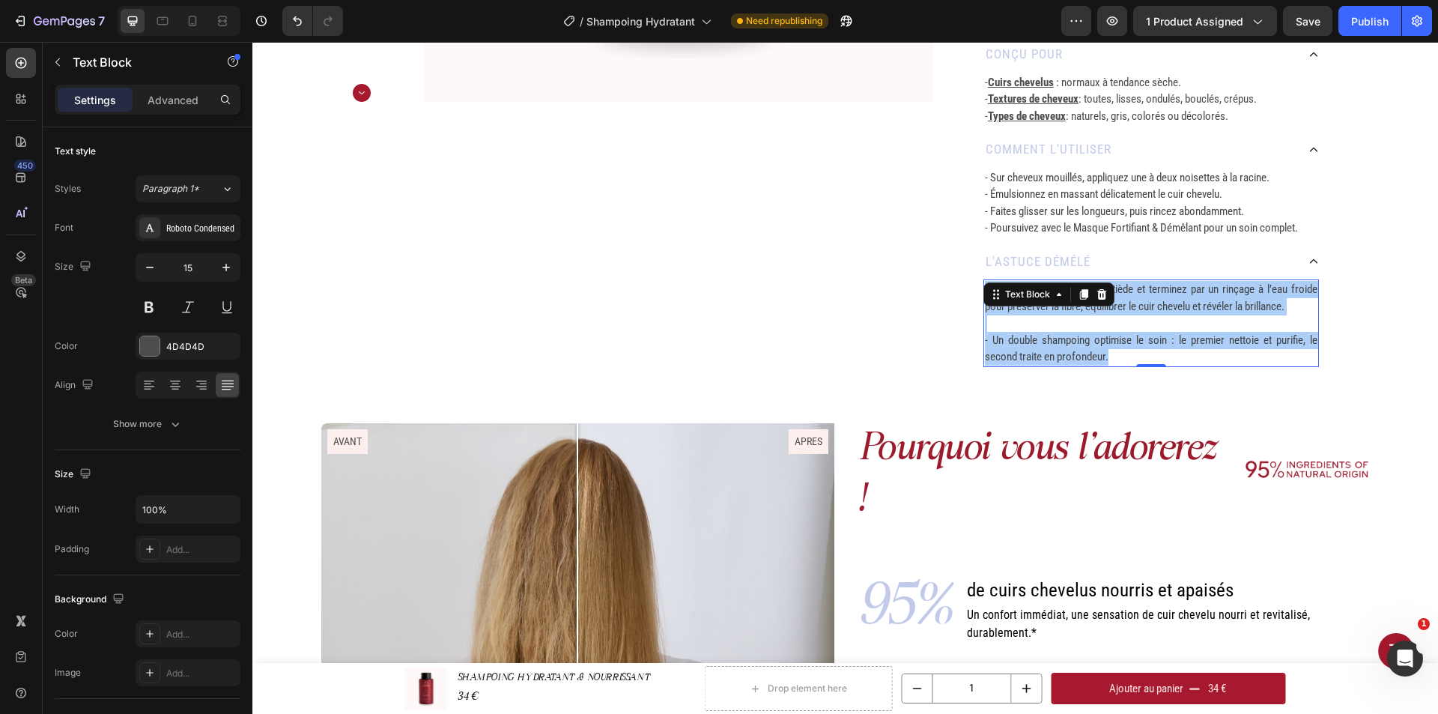
scroll to position [524, 0]
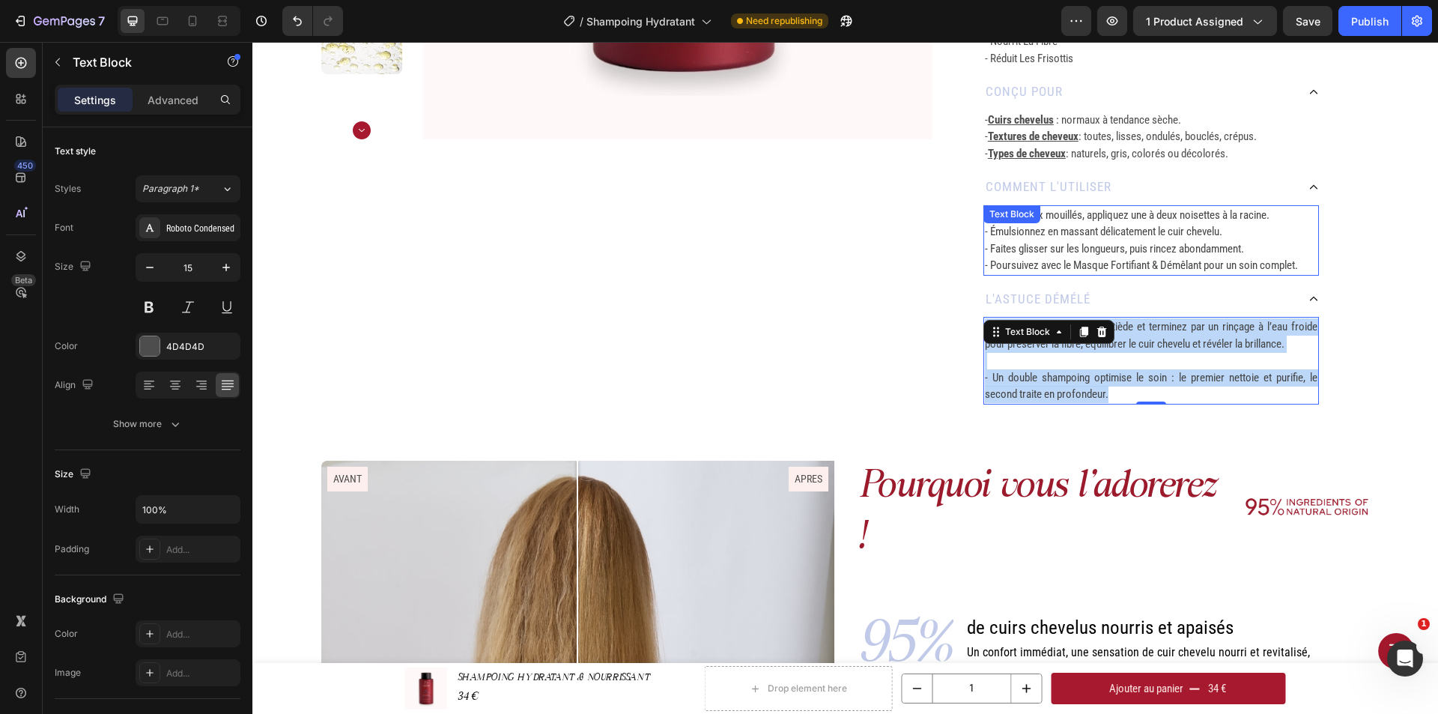
click at [1150, 224] on p "- Émulsionnez en massant délicatement le cuir chevelu." at bounding box center [1151, 231] width 332 height 17
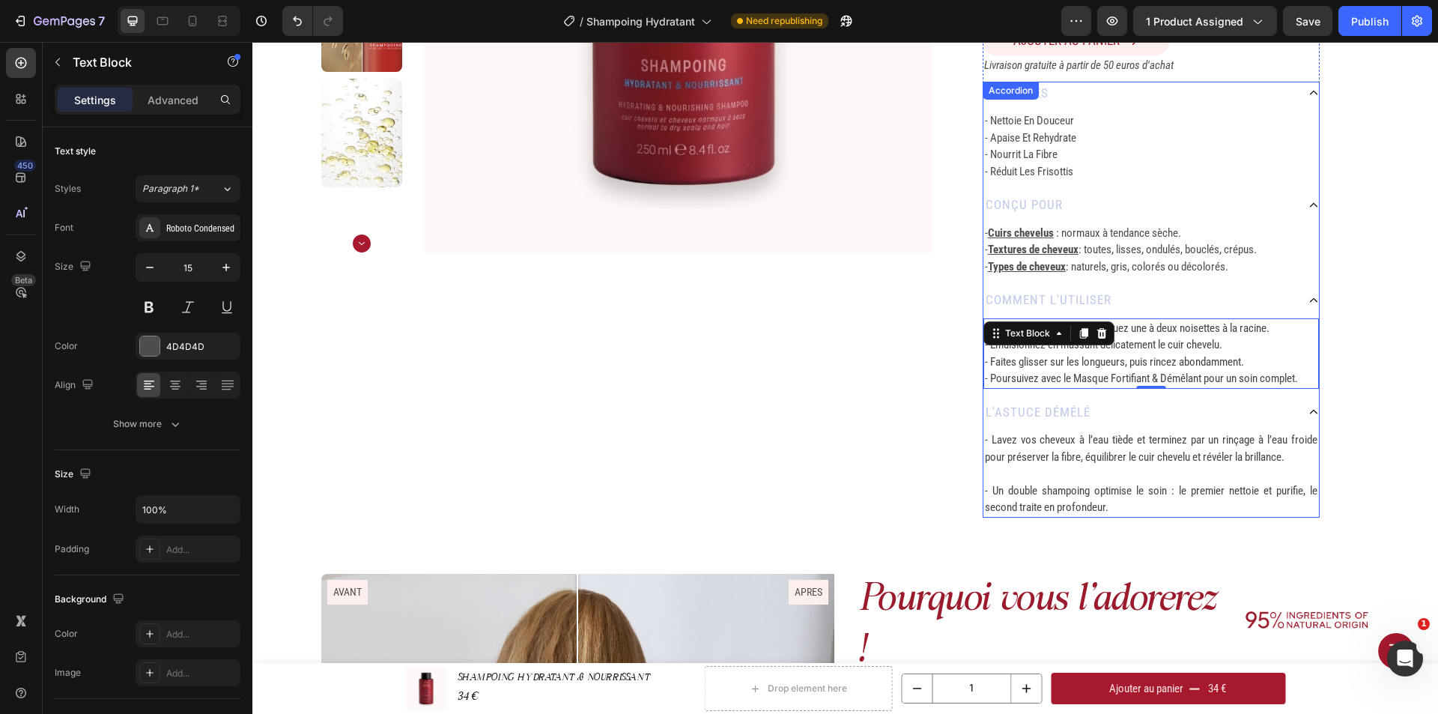
scroll to position [374, 0]
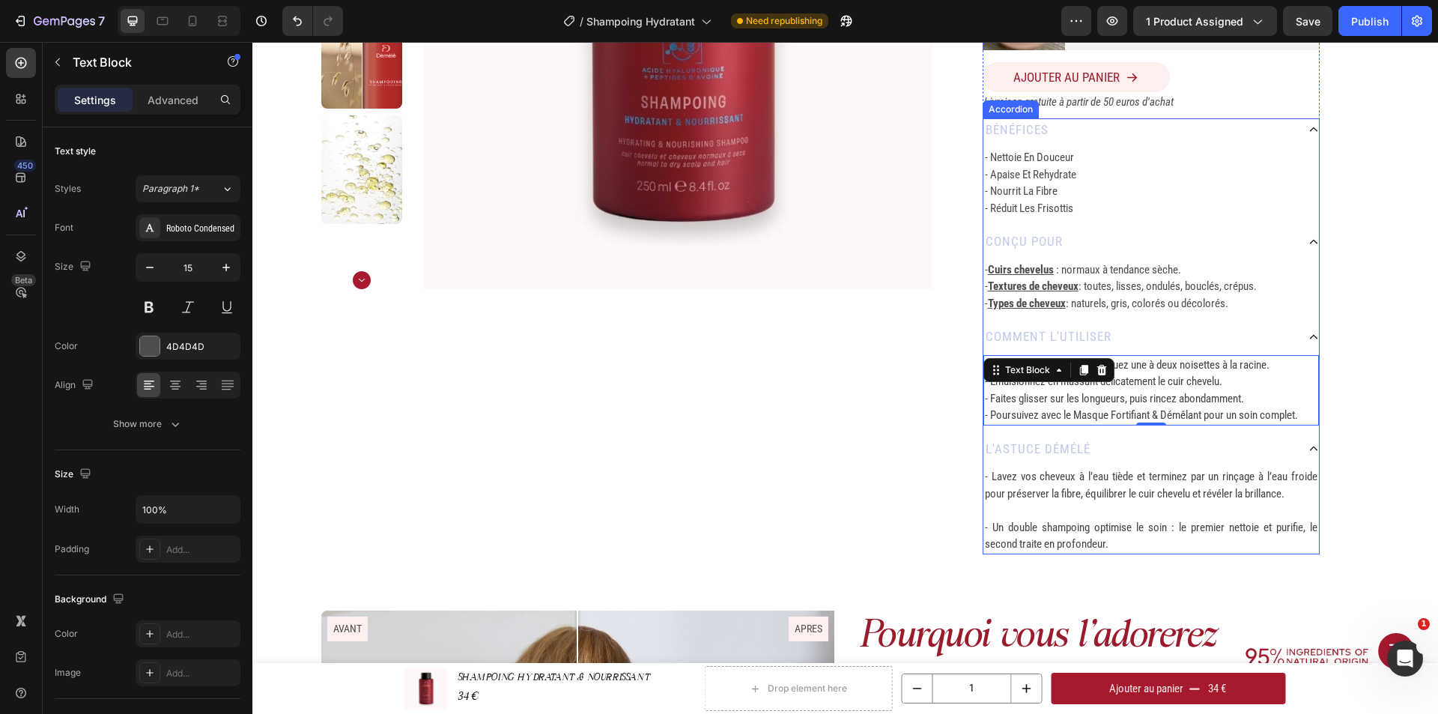
click at [1021, 257] on div "- Cuirs chevelus : normaux à tendance sèche. - Textures de cheveux : toutes, li…" at bounding box center [1150, 284] width 335 height 60
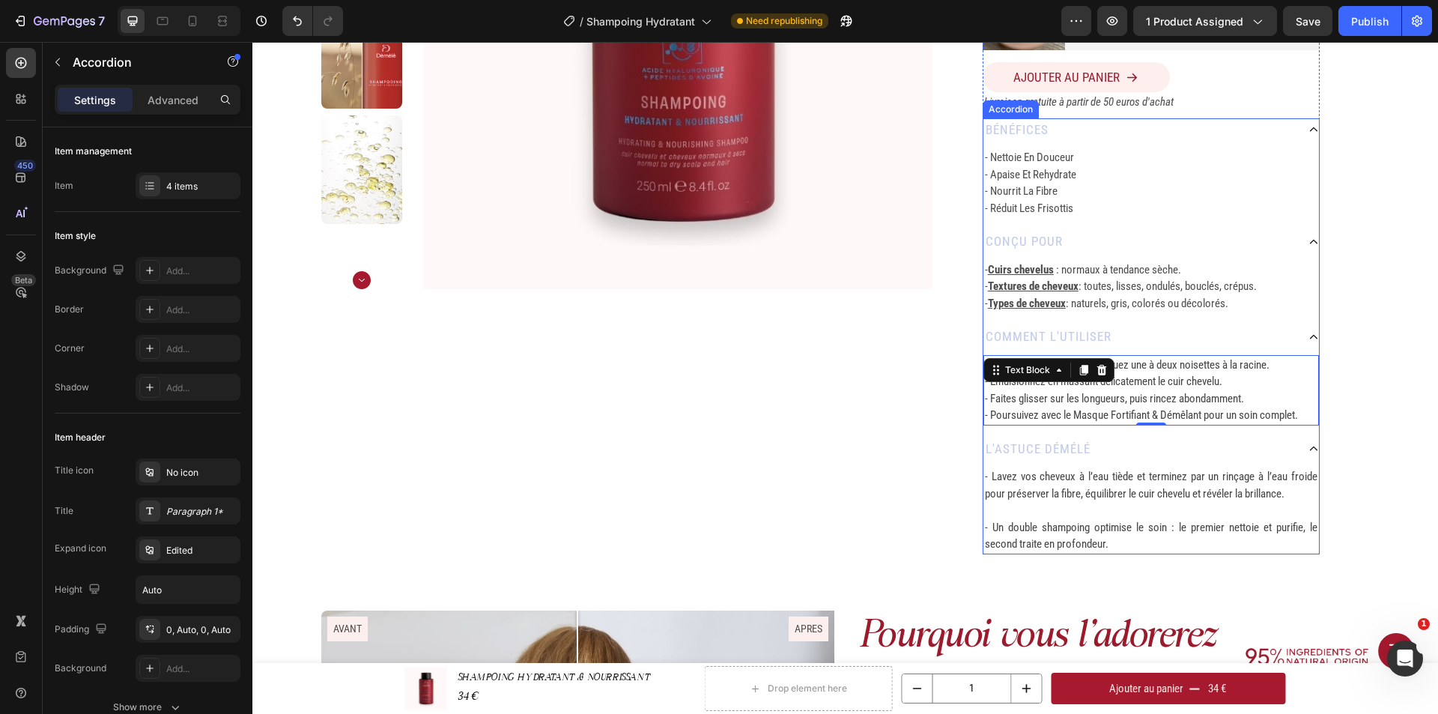
click at [1033, 246] on p "conçu pour" at bounding box center [1023, 241] width 77 height 19
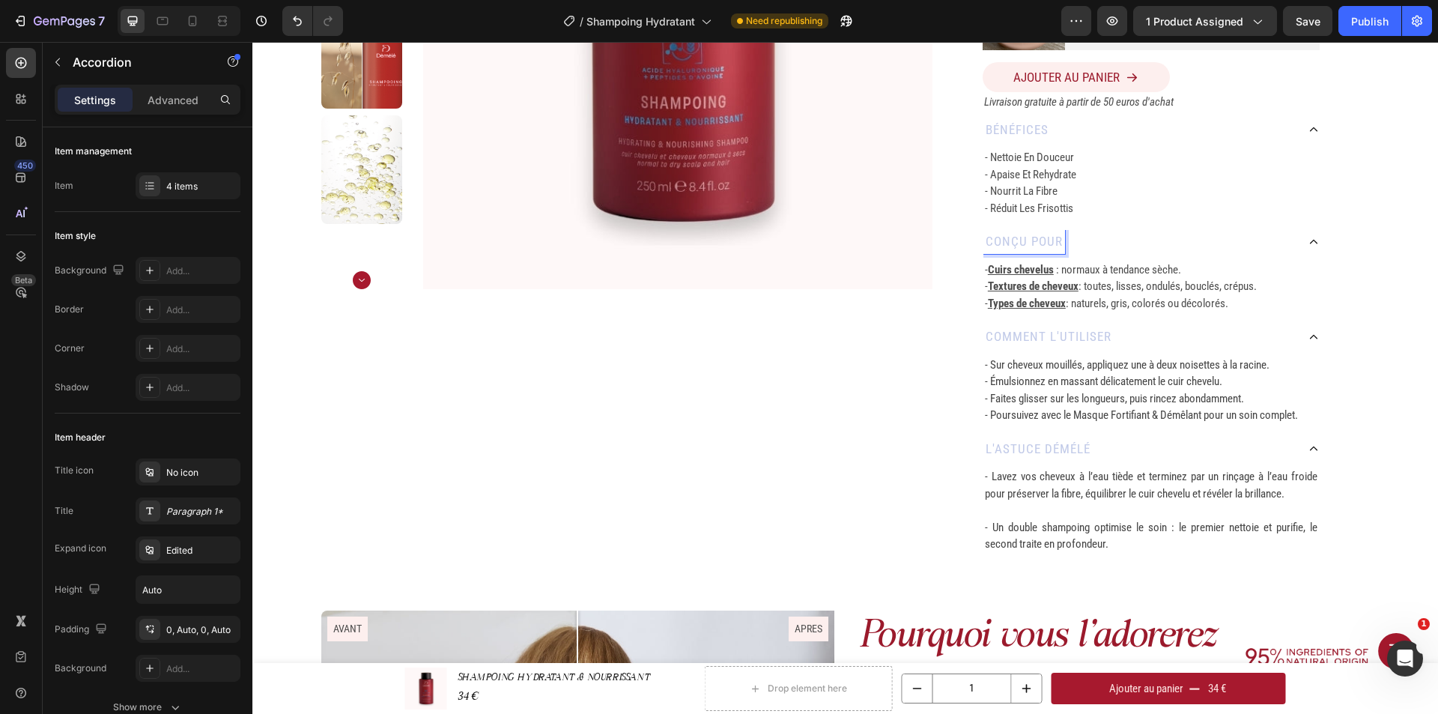
click at [1054, 242] on p "conçu pour" at bounding box center [1023, 241] width 77 height 19
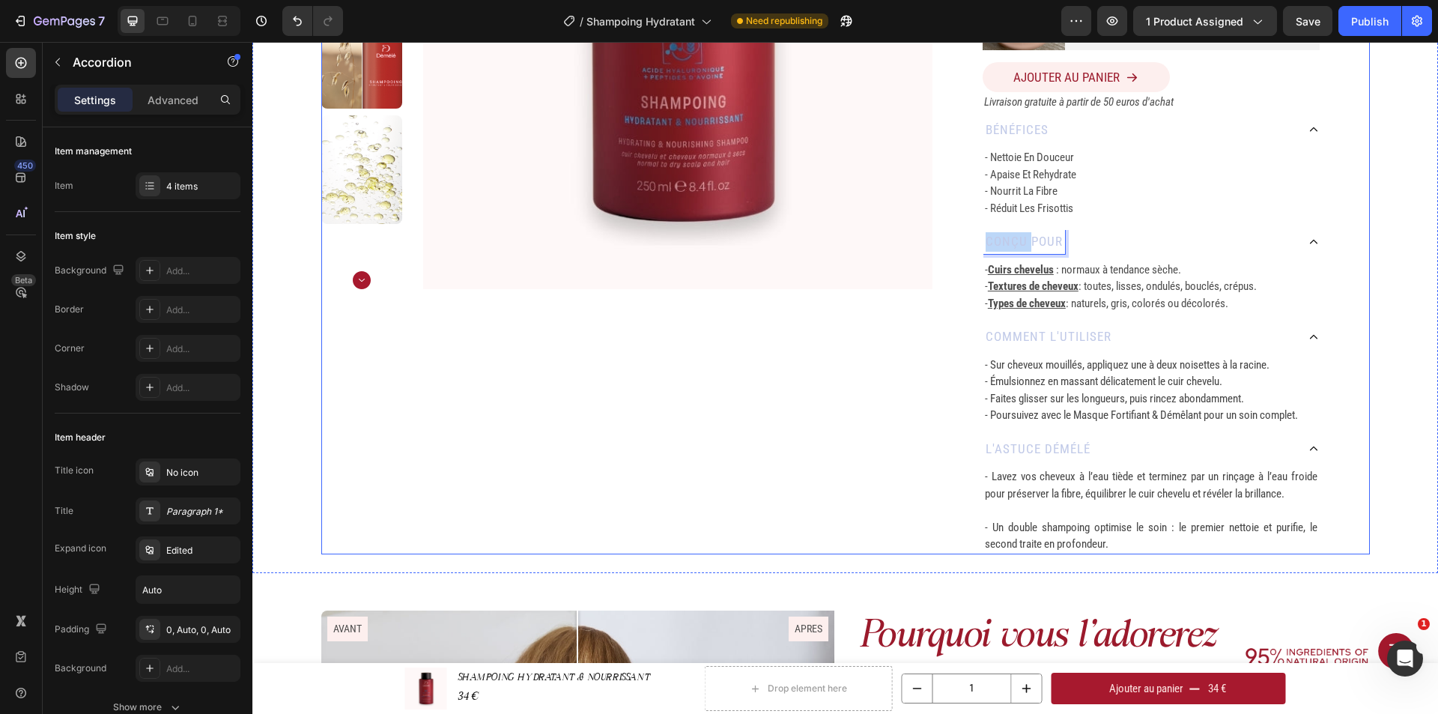
drag, startPoint x: 1024, startPoint y: 242, endPoint x: 969, endPoint y: 249, distance: 55.9
click at [969, 249] on div "SHAMPOING HYDRATANT & NOURRISSANT Product Title 250 ML Heading Row Durée d'util…" at bounding box center [1150, 135] width 437 height 837
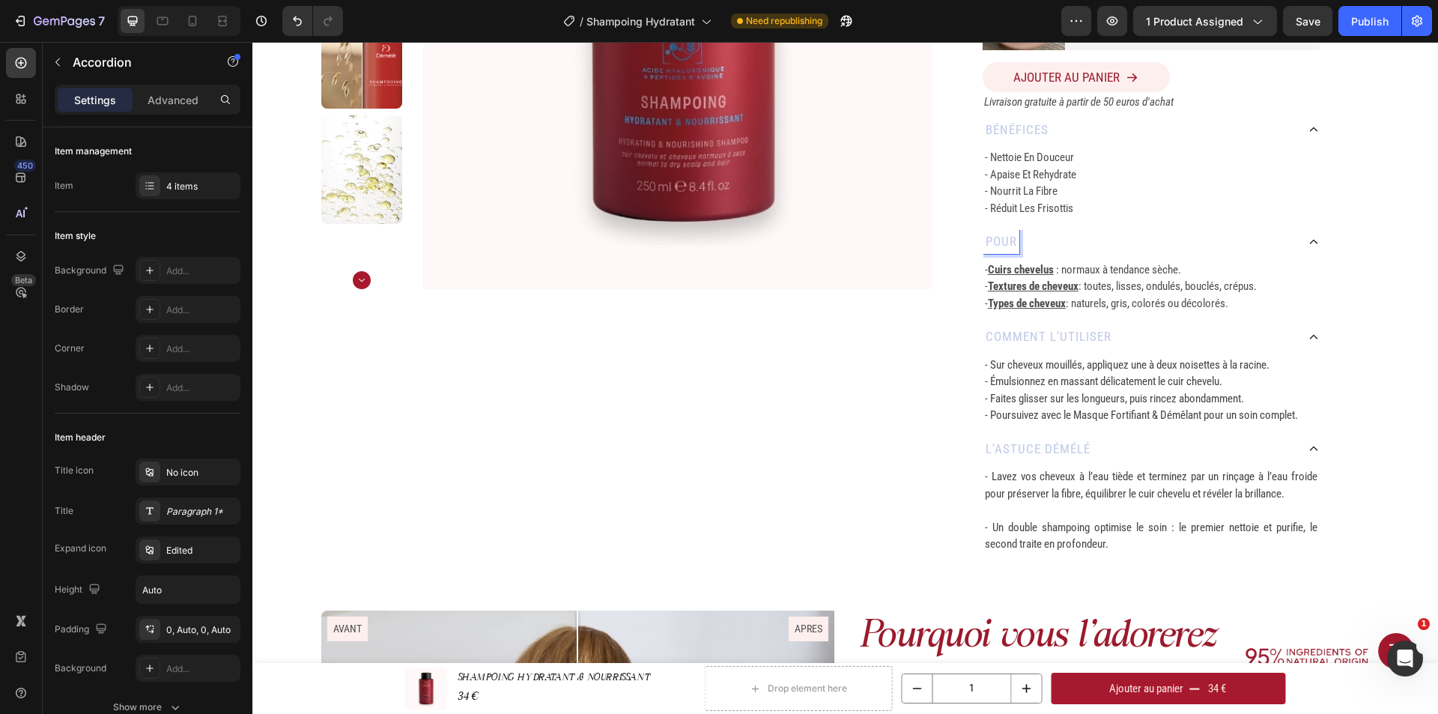
click at [1012, 240] on div "pour" at bounding box center [1001, 242] width 36 height 24
click at [1010, 243] on p "pour" at bounding box center [1000, 241] width 31 height 19
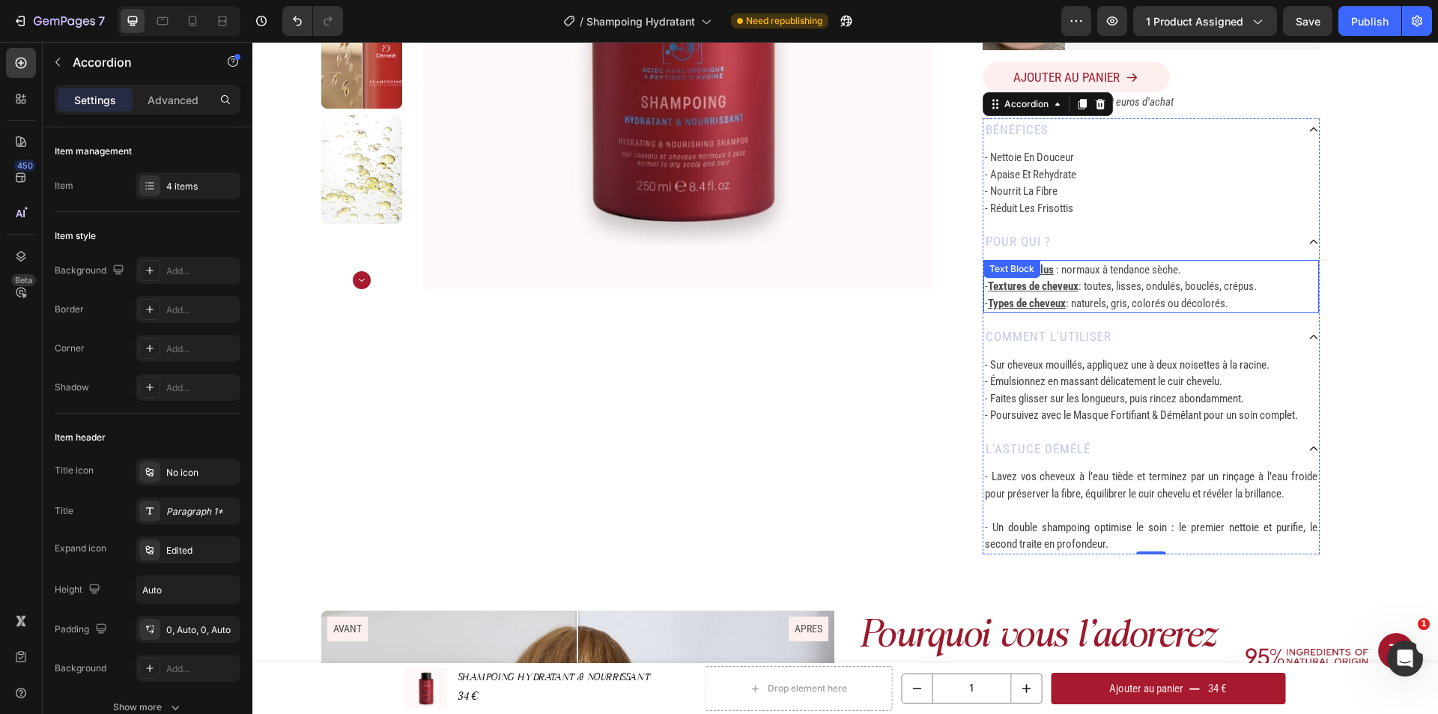
drag, startPoint x: 1121, startPoint y: 295, endPoint x: 1161, endPoint y: 295, distance: 39.7
click at [1121, 295] on p "- Types de cheveux : naturels, gris, colorés ou décolorés." at bounding box center [1151, 303] width 332 height 17
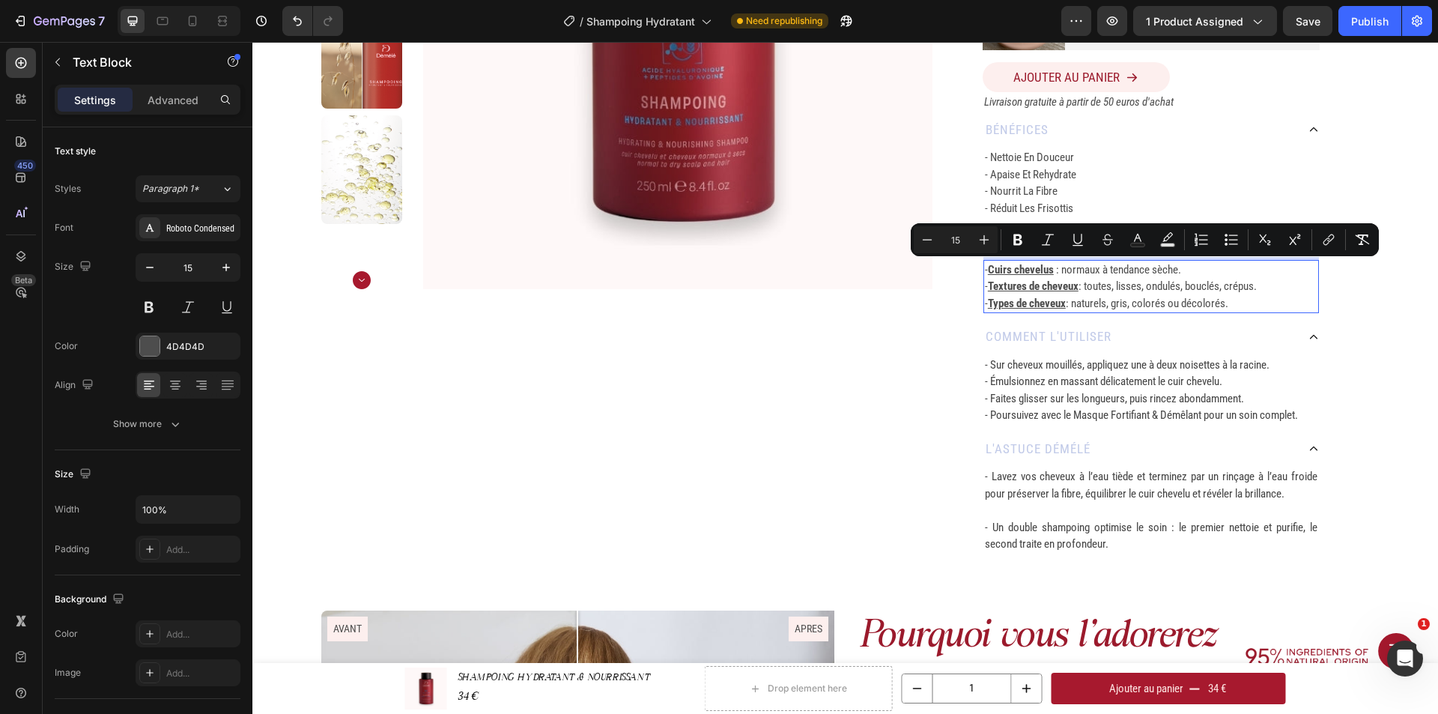
drag, startPoint x: 1241, startPoint y: 302, endPoint x: 978, endPoint y: 268, distance: 265.7
click at [983, 268] on div "- Cuirs chevelus : normaux à tendance sèche. - Textures de cheveux : toutes, li…" at bounding box center [1150, 287] width 335 height 54
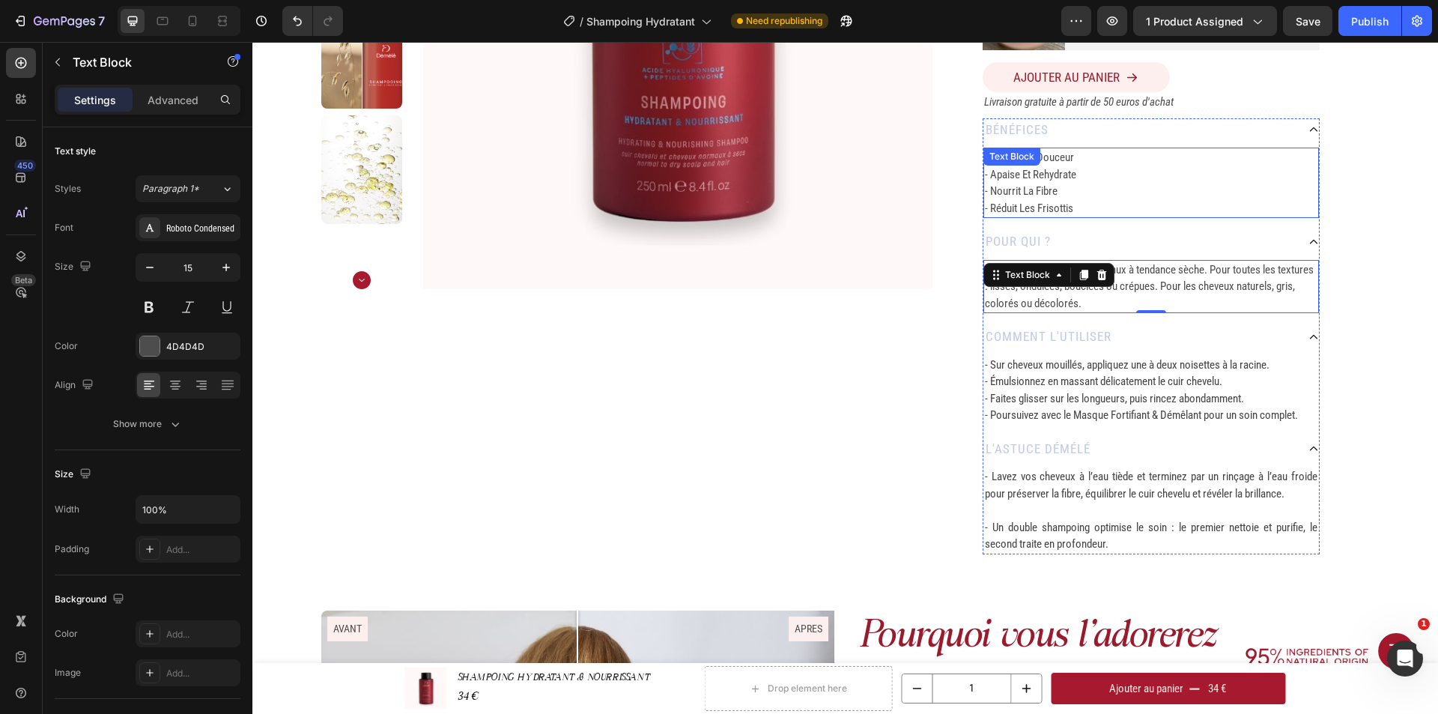
click at [1075, 174] on p "- apaise et rehydrate" at bounding box center [1151, 174] width 332 height 17
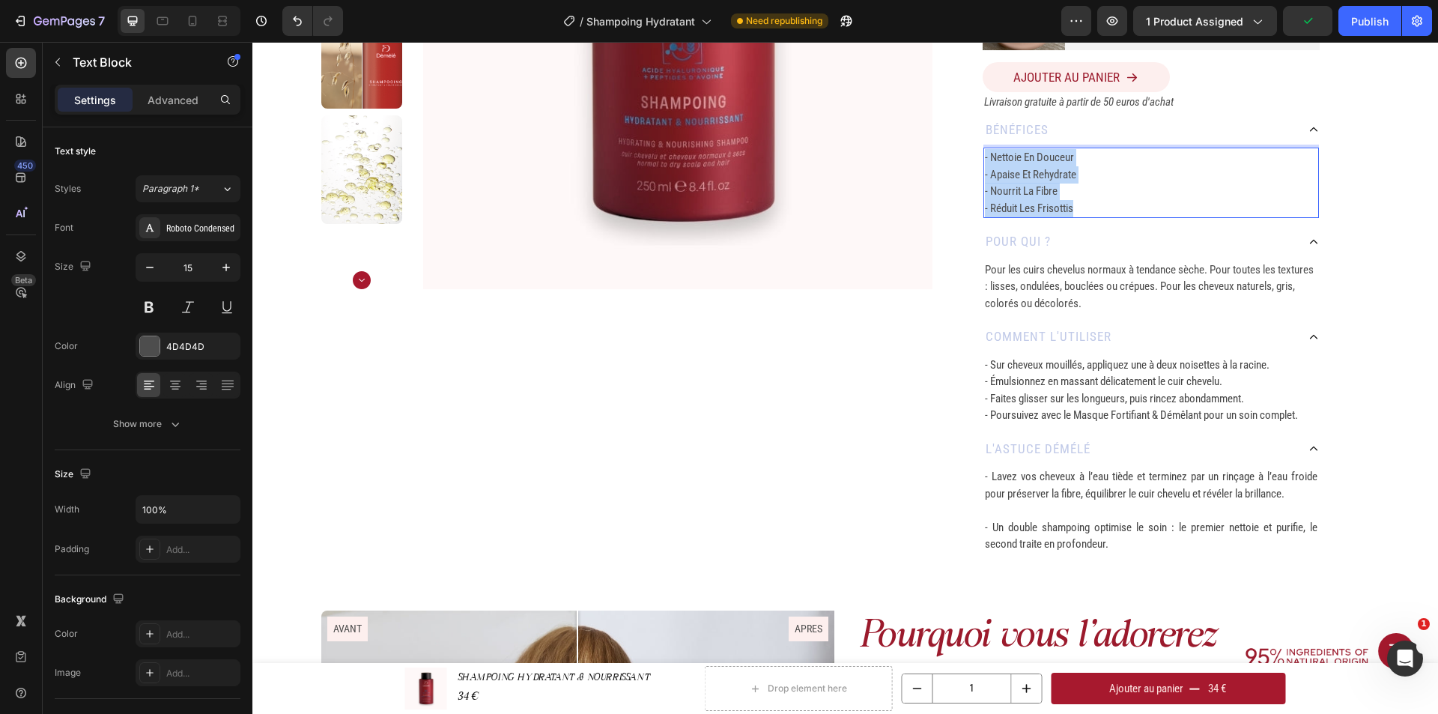
drag, startPoint x: 1083, startPoint y: 208, endPoint x: 980, endPoint y: 160, distance: 113.9
click at [983, 160] on div "- nettoie en douceur - apaise et rehydrate - nourrit la fibre - réduit les fris…" at bounding box center [1150, 183] width 335 height 70
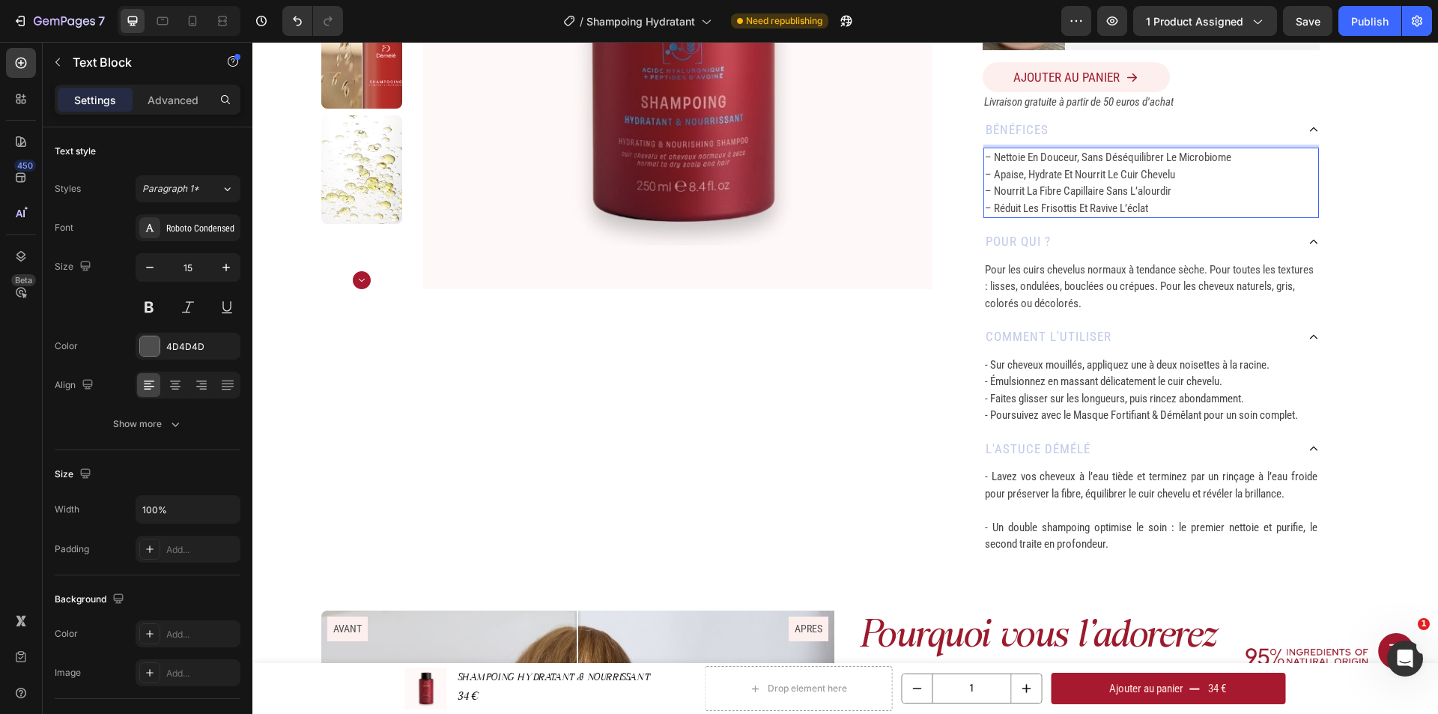
click at [1163, 232] on div "pour QUI ?" at bounding box center [1139, 242] width 313 height 24
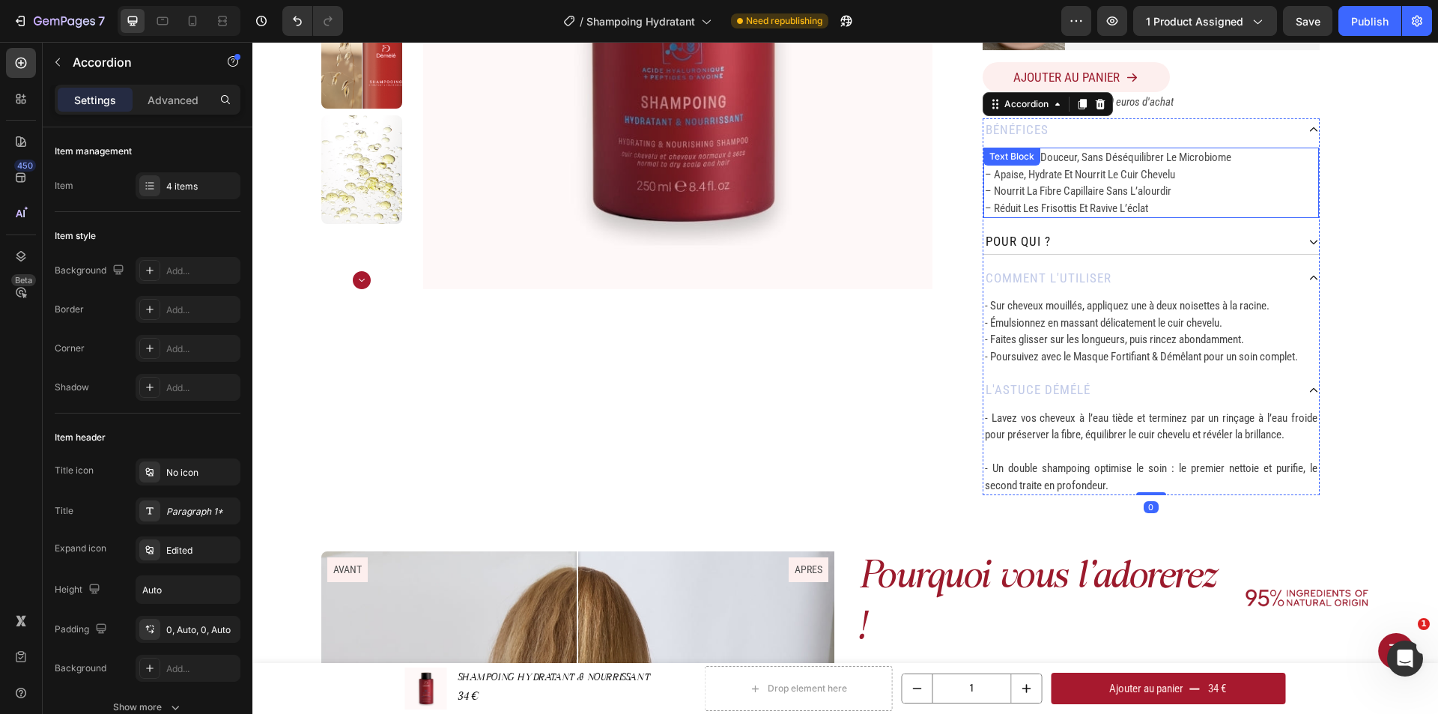
click at [1156, 183] on p "– Nettoie en douceur, sans déséquilibrer le microbiome – Apaise, hydrate et nou…" at bounding box center [1151, 182] width 332 height 67
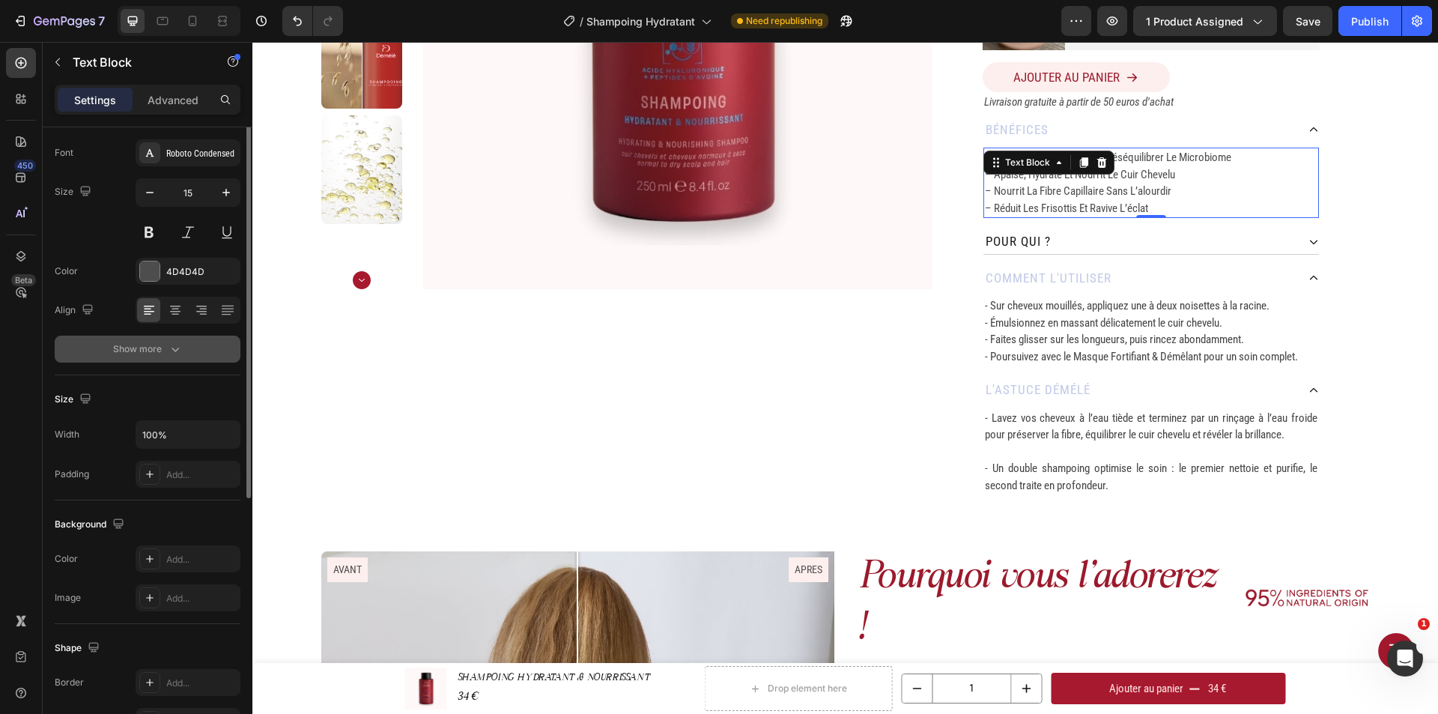
scroll to position [0, 0]
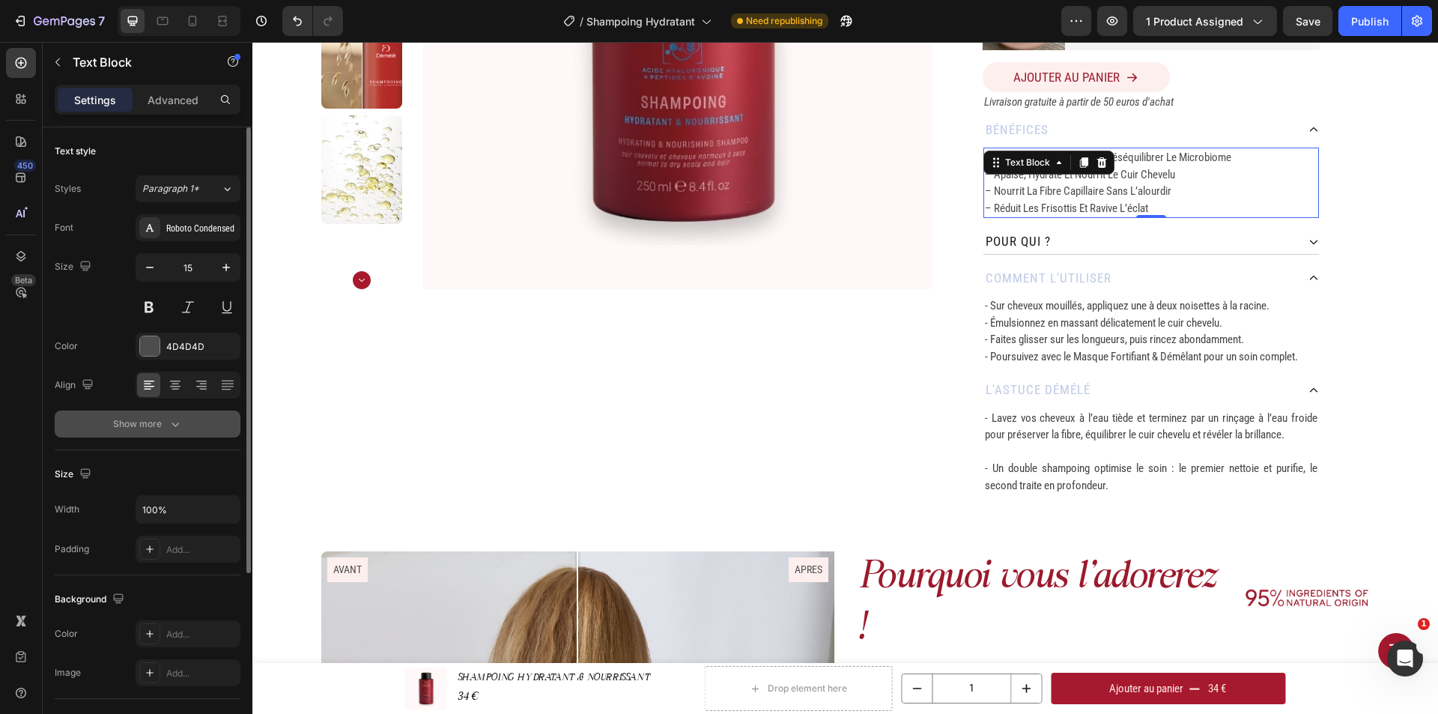
click at [159, 420] on div "Show more" at bounding box center [148, 423] width 70 height 15
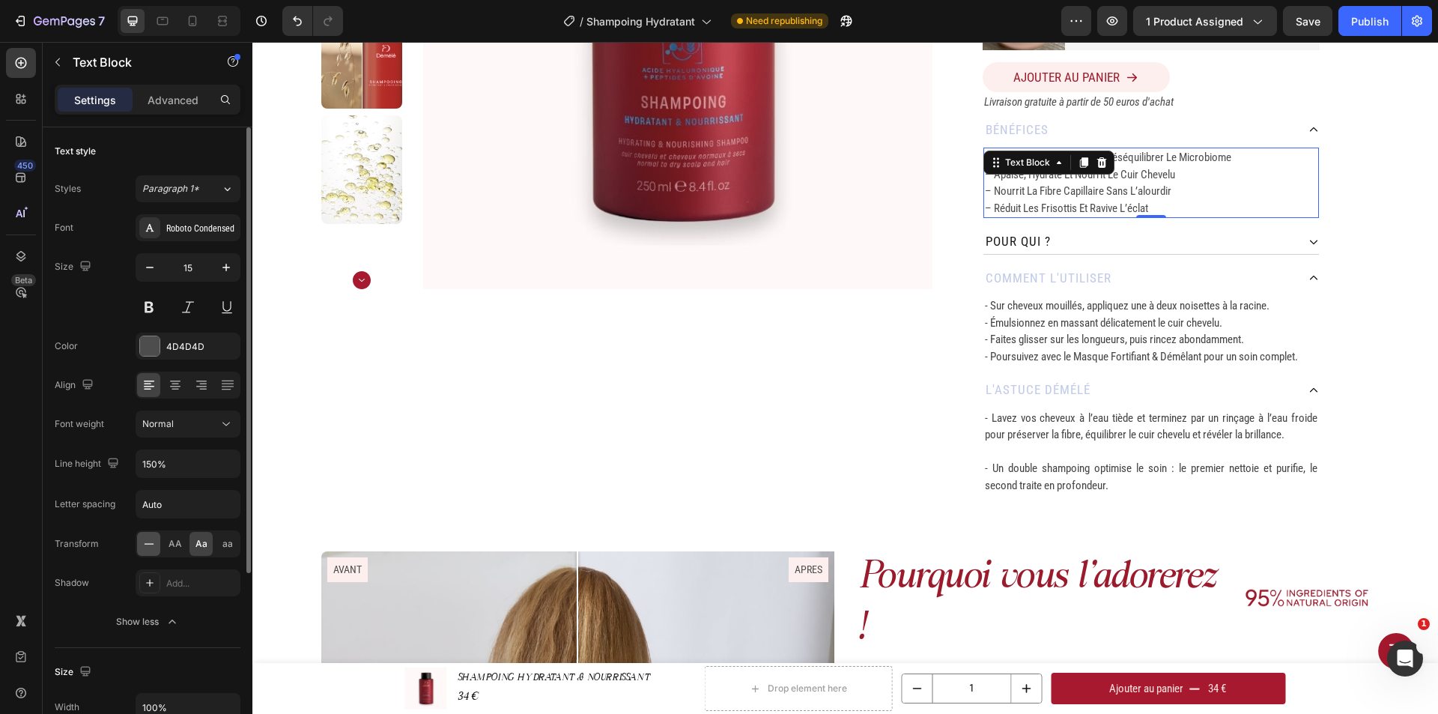
click at [153, 536] on icon at bounding box center [149, 543] width 15 height 15
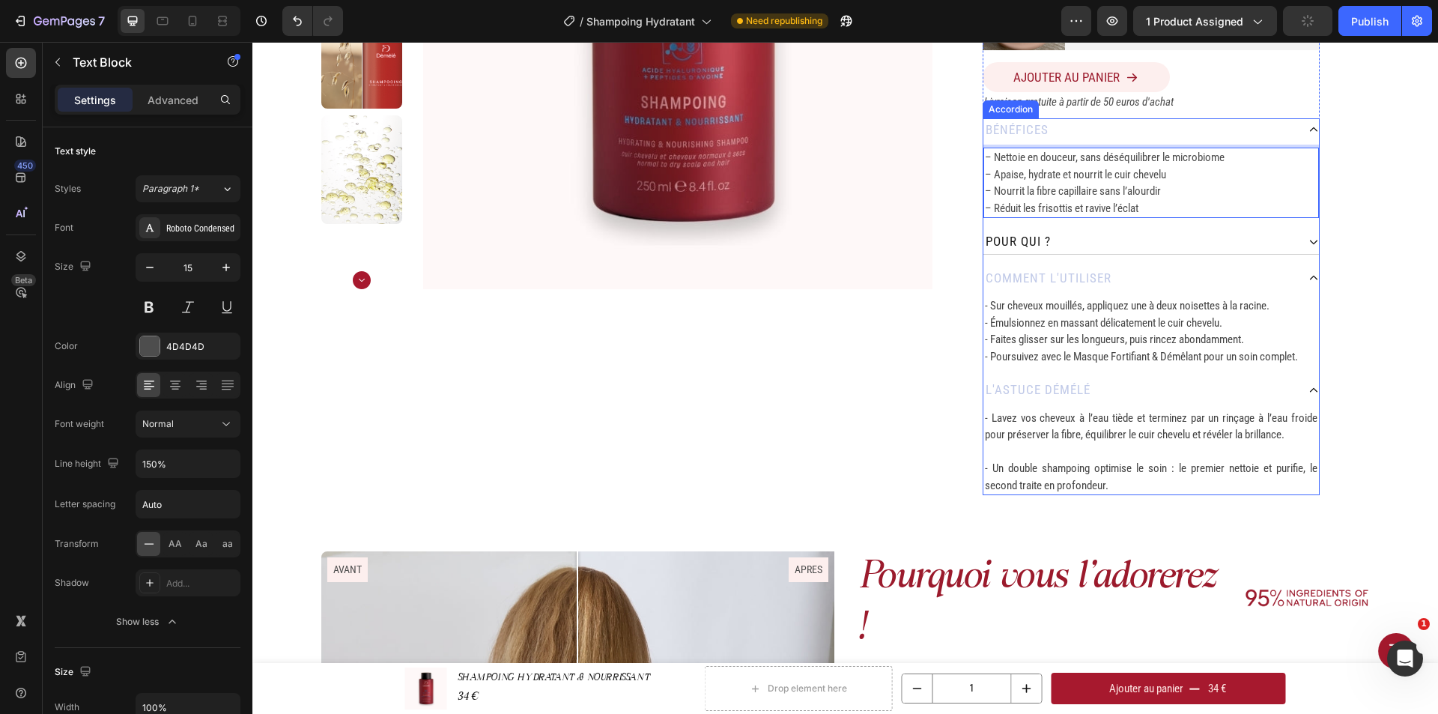
scroll to position [300, 0]
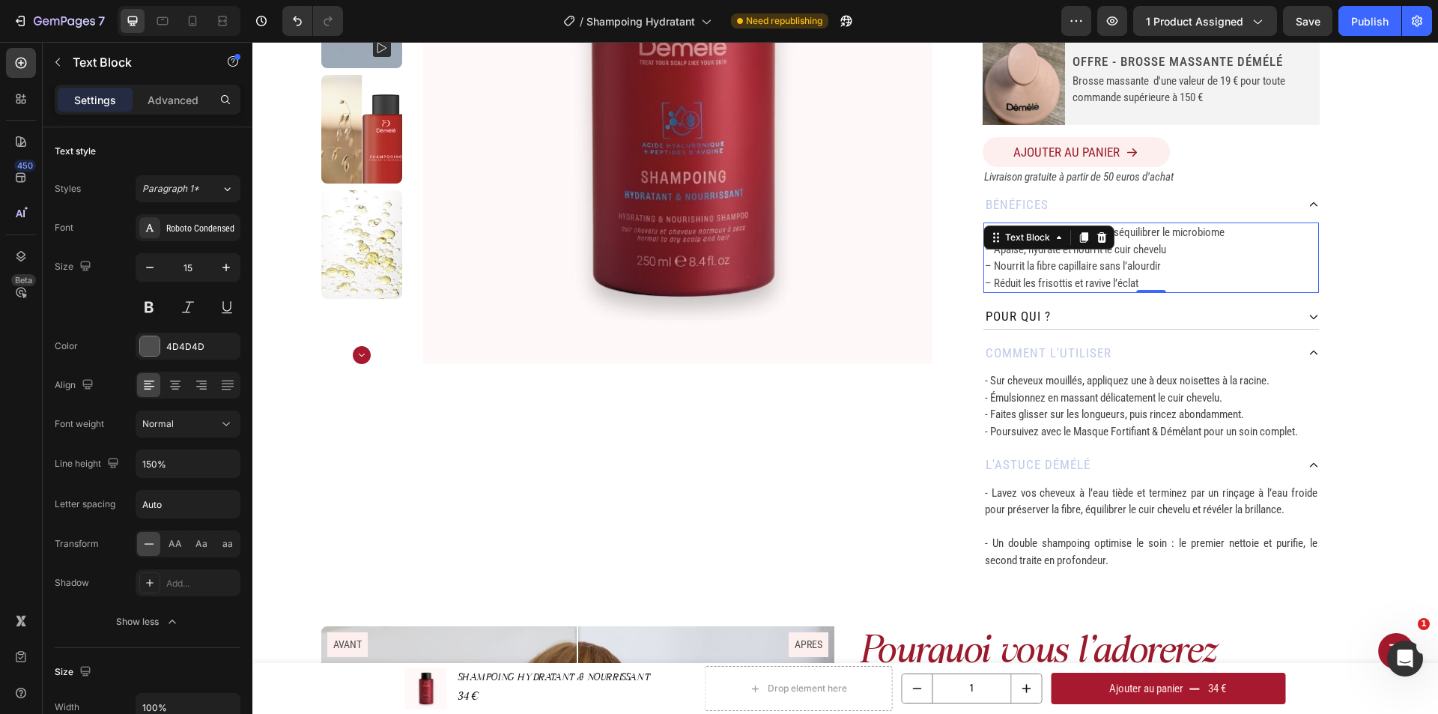
click at [1186, 257] on p "– Nettoie en douceur, sans déséquilibrer le microbiome – Apaise, hydrate et nou…" at bounding box center [1151, 257] width 332 height 67
click at [1130, 404] on p "- Émulsionnez en massant délicatement le cuir chevelu." at bounding box center [1151, 397] width 332 height 17
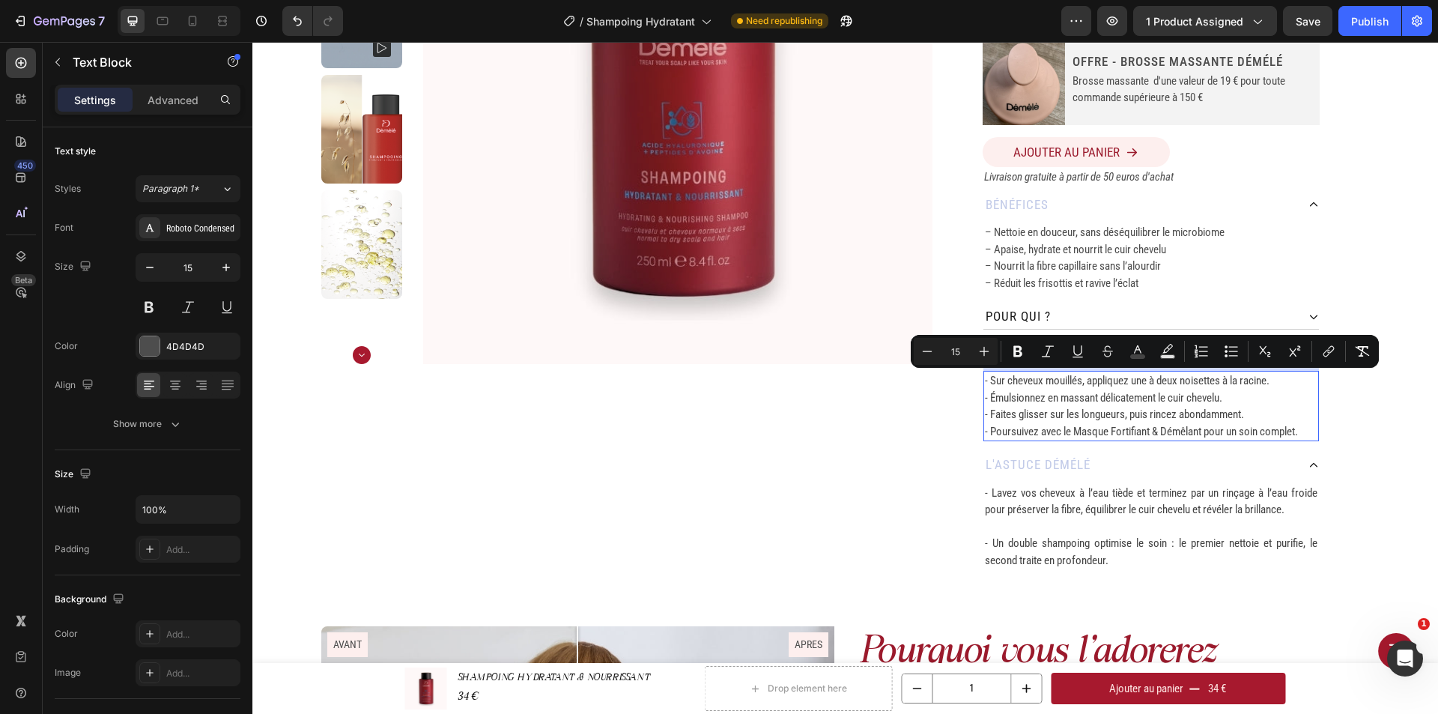
drag, startPoint x: 1268, startPoint y: 416, endPoint x: 976, endPoint y: 380, distance: 295.0
click at [976, 380] on div "SHAMPOING HYDRATANT & NOURRISSANT Product Title 250 ML Heading Row Durée d'util…" at bounding box center [1150, 181] width 437 height 778
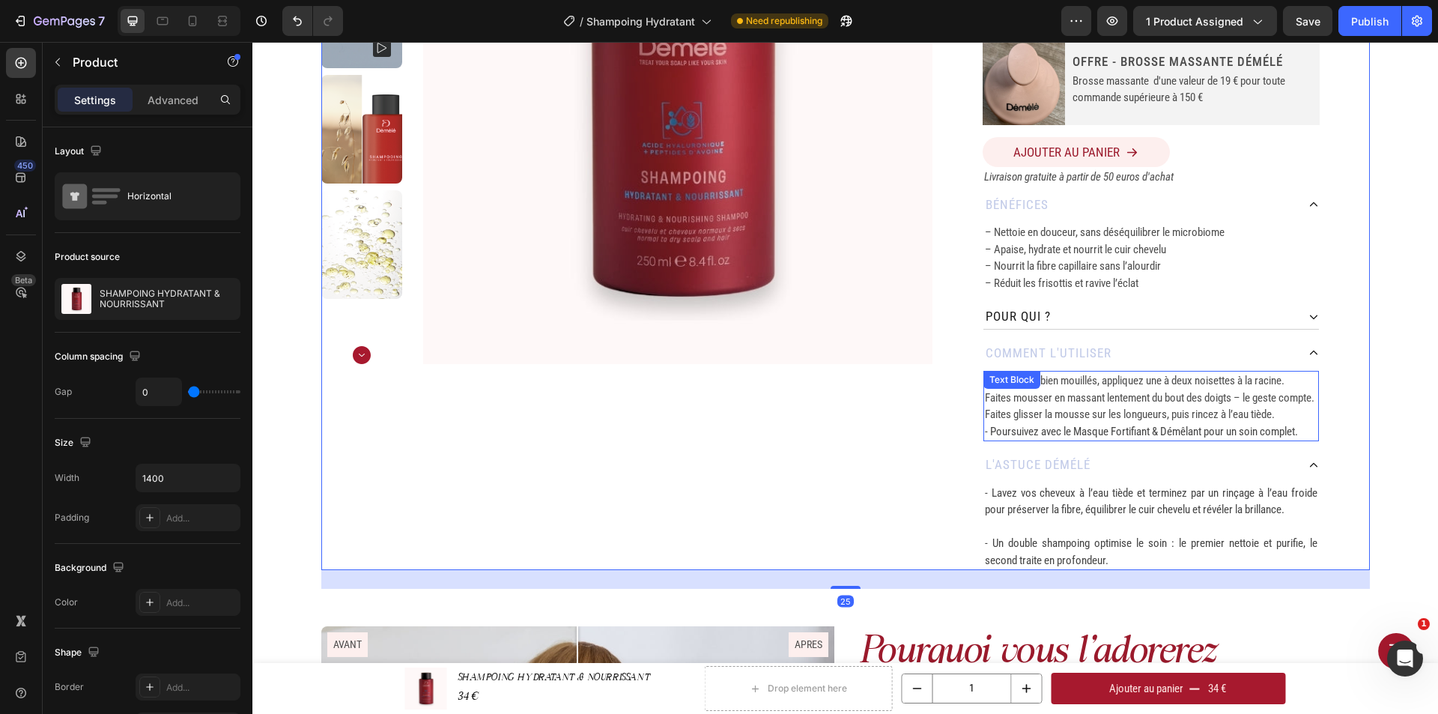
click at [986, 383] on div "Text Block" at bounding box center [1011, 379] width 51 height 13
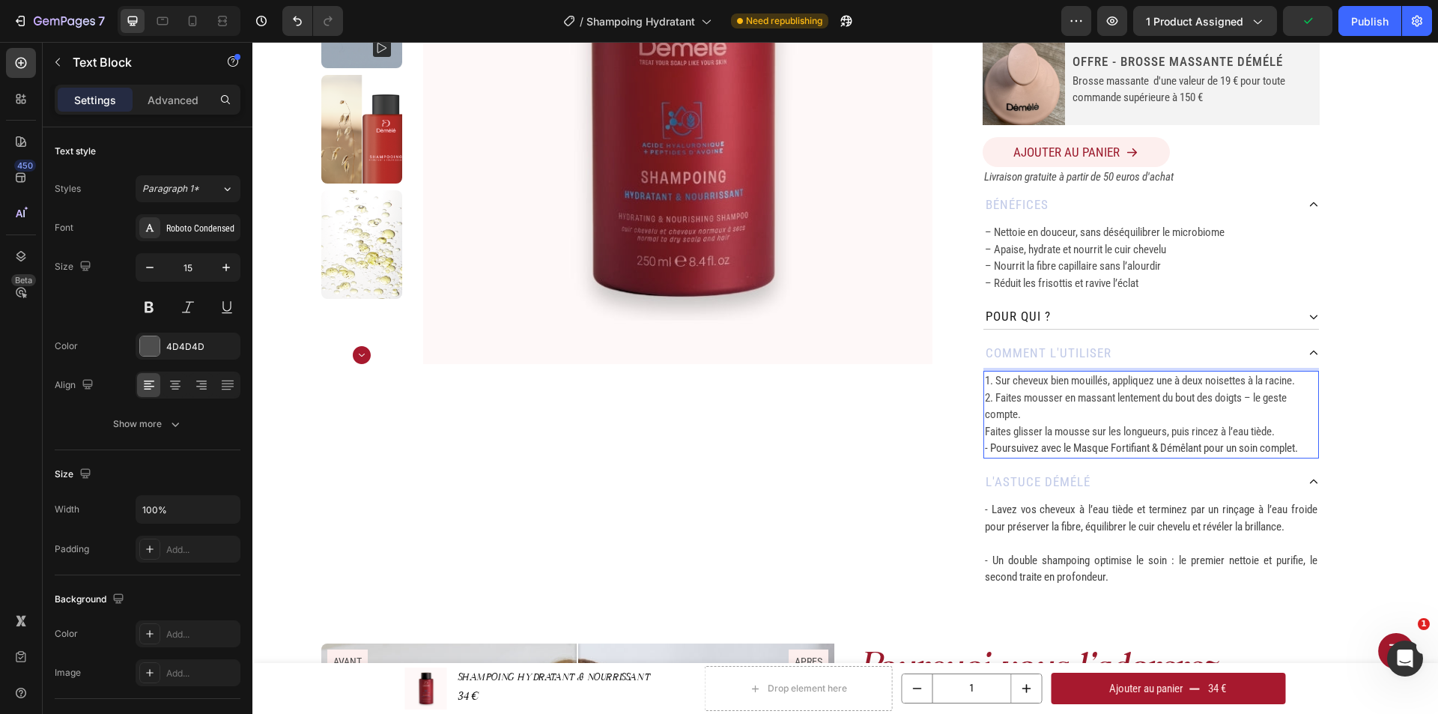
click at [985, 434] on p "Faites glisser la mousse sur les longueurs, puis rincez à l’eau tiède." at bounding box center [1151, 431] width 332 height 17
click at [985, 449] on span "- Poursuivez avec le Masque Fortifiant & Démêlant pour un soin complet." at bounding box center [1141, 447] width 313 height 13
click at [1085, 442] on span "4. Poursuivez avec le Masque Fortifiant & Démêlant pour un soin complet." at bounding box center [1144, 447] width 318 height 13
click at [1151, 546] on p "Rich Text Editor. Editing area: main" at bounding box center [1151, 543] width 332 height 17
click at [1170, 440] on p "4. Poursuivez avec le Masque Fortifiant & Démêlant pour un soin complet." at bounding box center [1151, 448] width 332 height 17
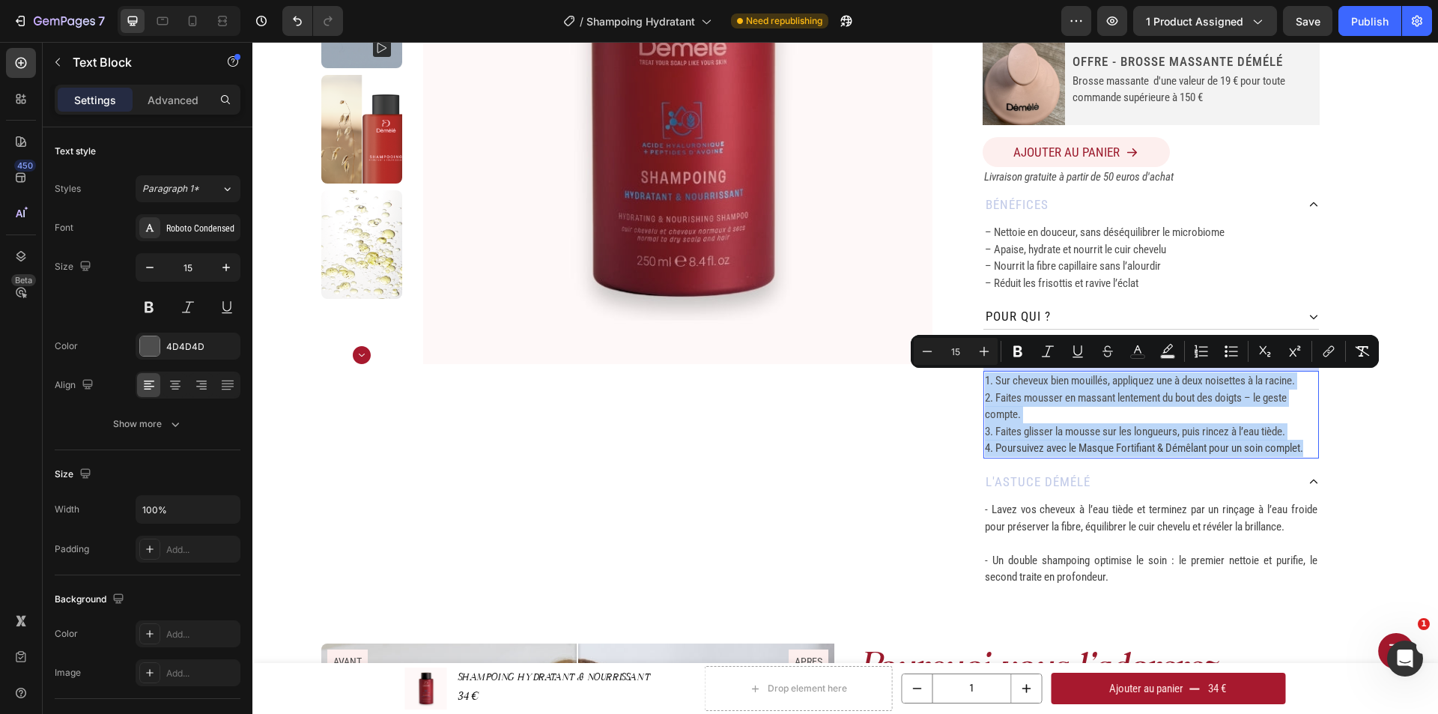
drag, startPoint x: 1304, startPoint y: 450, endPoint x: 977, endPoint y: 376, distance: 335.5
click at [983, 376] on div "1. Sur cheveux bien mouillés, appliquez une à deux noisettes à la racine. 2. Fa…" at bounding box center [1150, 415] width 335 height 88
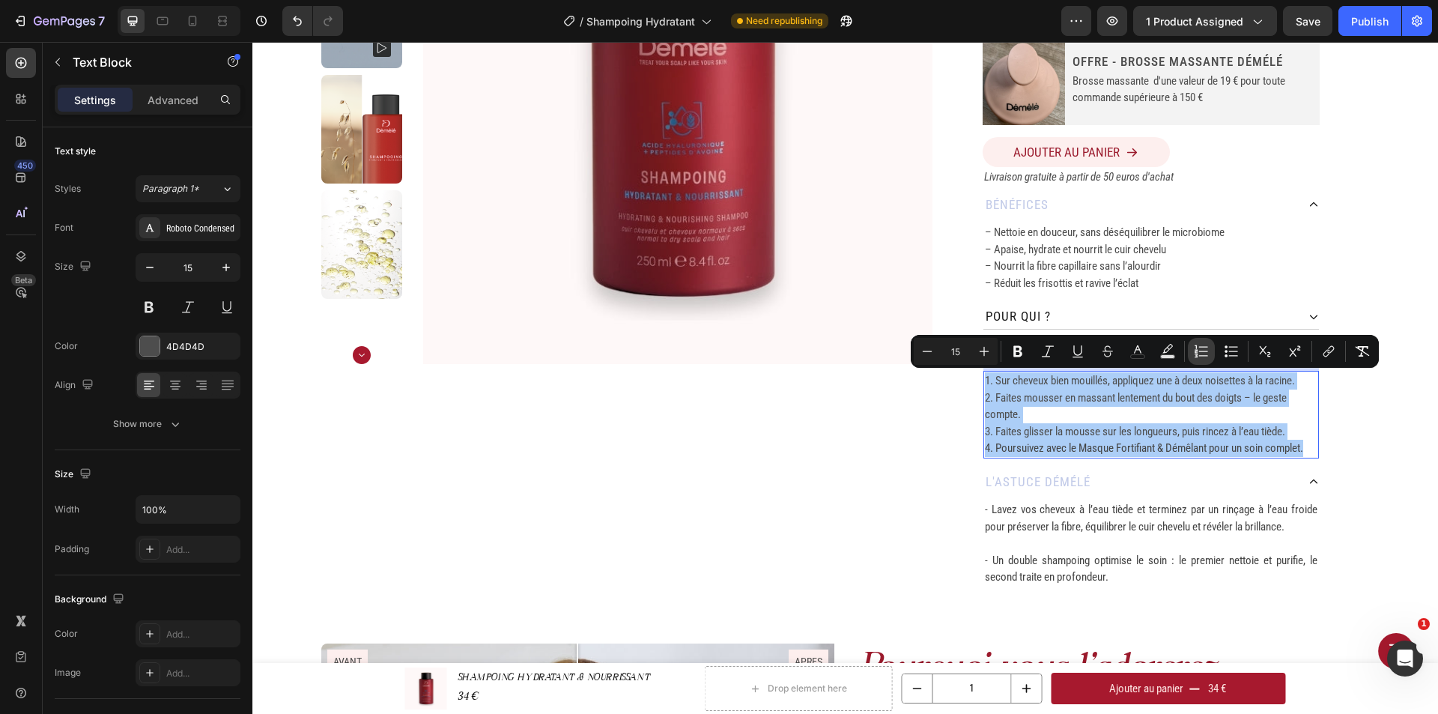
click at [1208, 347] on icon "Editor contextual toolbar" at bounding box center [1201, 351] width 15 height 15
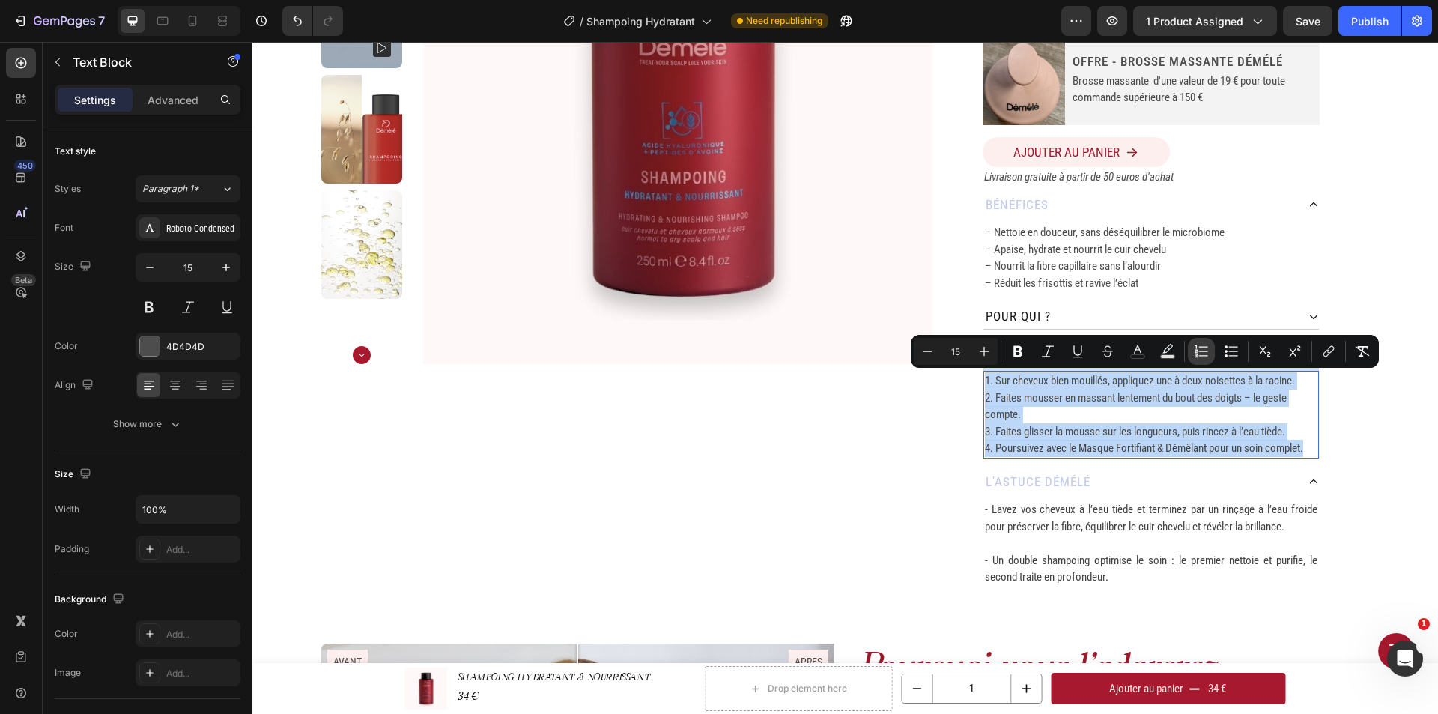
type input "15"
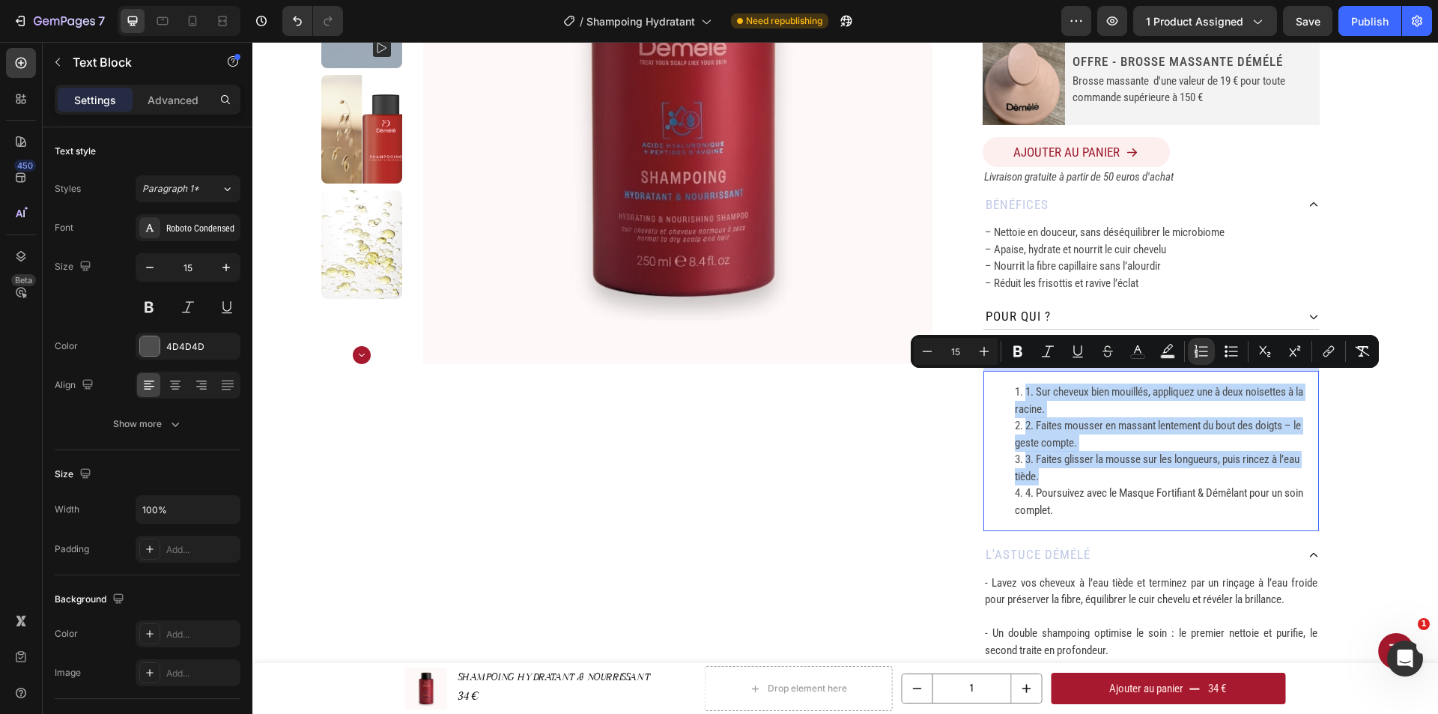
click at [1028, 392] on li "1. Sur cheveux bien mouillés, appliquez une à deux noisettes à la racine." at bounding box center [1166, 400] width 303 height 34
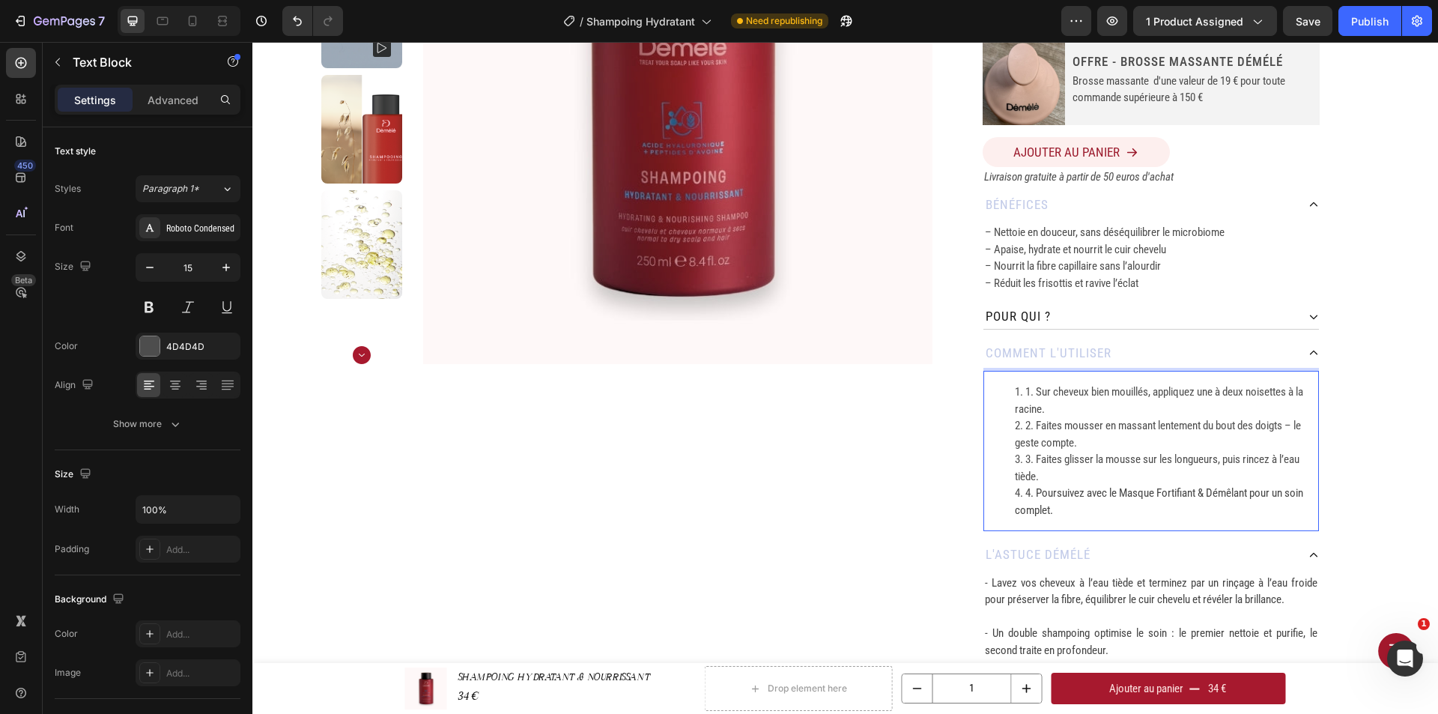
click at [1033, 397] on li "1. Sur cheveux bien mouillés, appliquez une à deux noisettes à la racine." at bounding box center [1166, 400] width 303 height 34
click at [1031, 424] on li "2. Faites mousser en massant lentement du bout des doigts – le geste compte." at bounding box center [1166, 434] width 303 height 34
click at [1031, 458] on li "3. Faites glisser la mousse sur les longueurs, puis rincez à l’eau tiède." at bounding box center [1166, 468] width 303 height 34
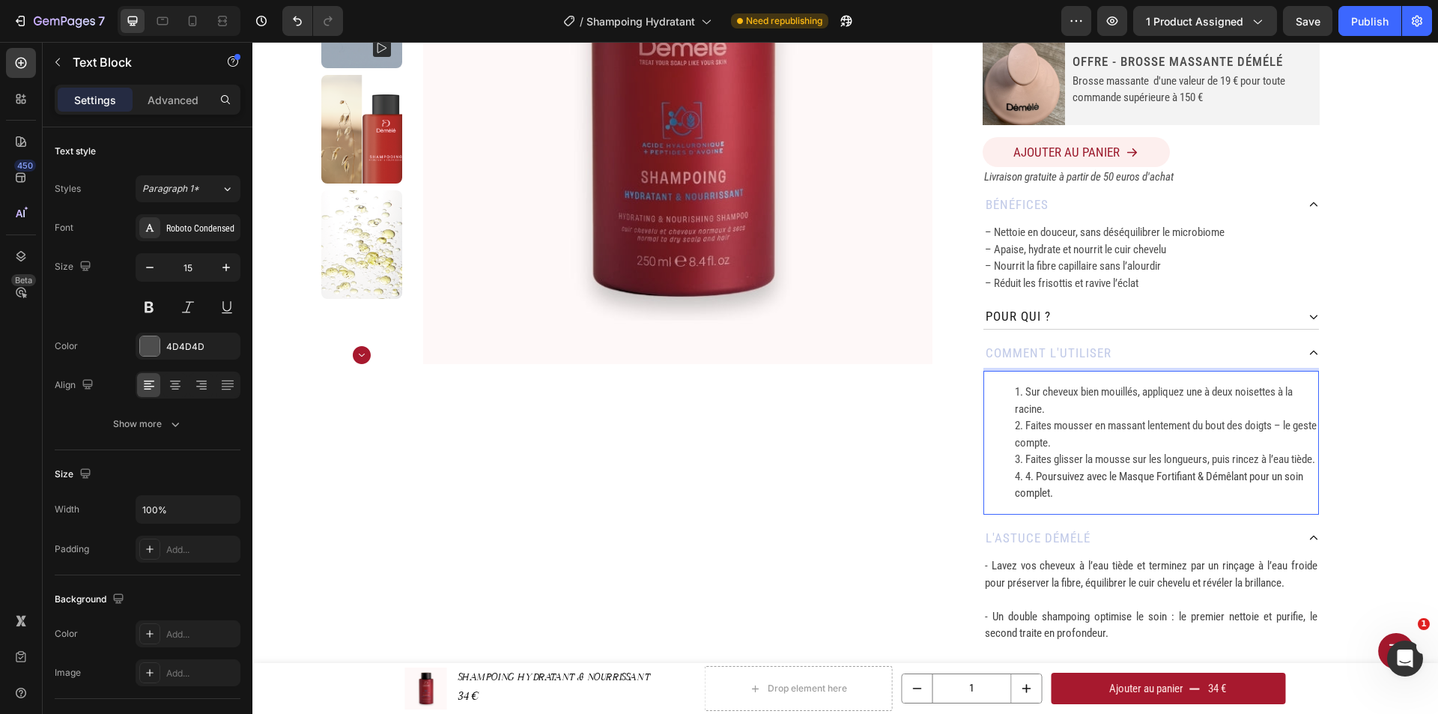
click at [1032, 491] on span "4. Poursuivez avec le Masque Fortifiant & Démêlant pour un soin complet." at bounding box center [1159, 484] width 288 height 31
click at [1366, 413] on div "Home SHAMPOING HYDRATANT & NOURRISSANT Breadcrumb Product Images SHAMPOING HYDR…" at bounding box center [844, 217] width 1185 height 889
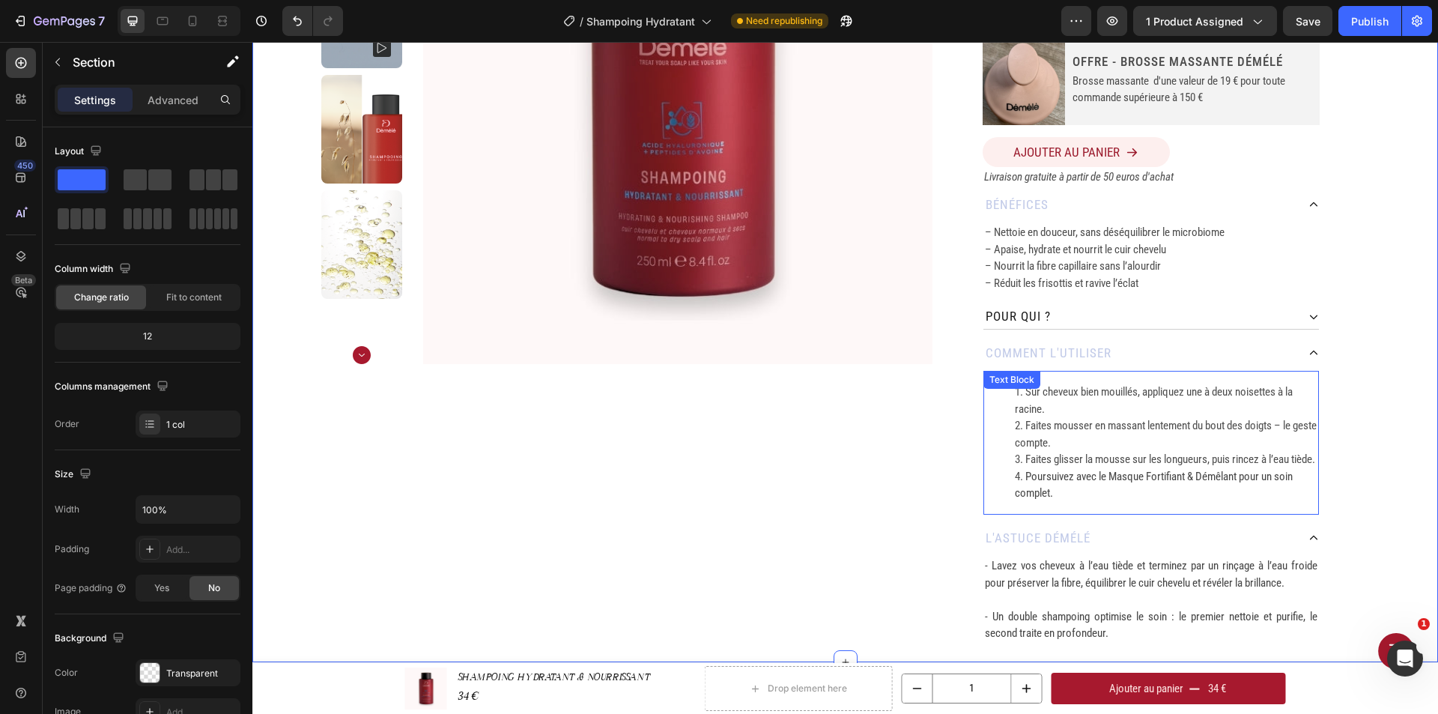
click at [1127, 425] on li "Faites mousser en massant lentement du bout des doigts – le geste compte." at bounding box center [1166, 434] width 303 height 34
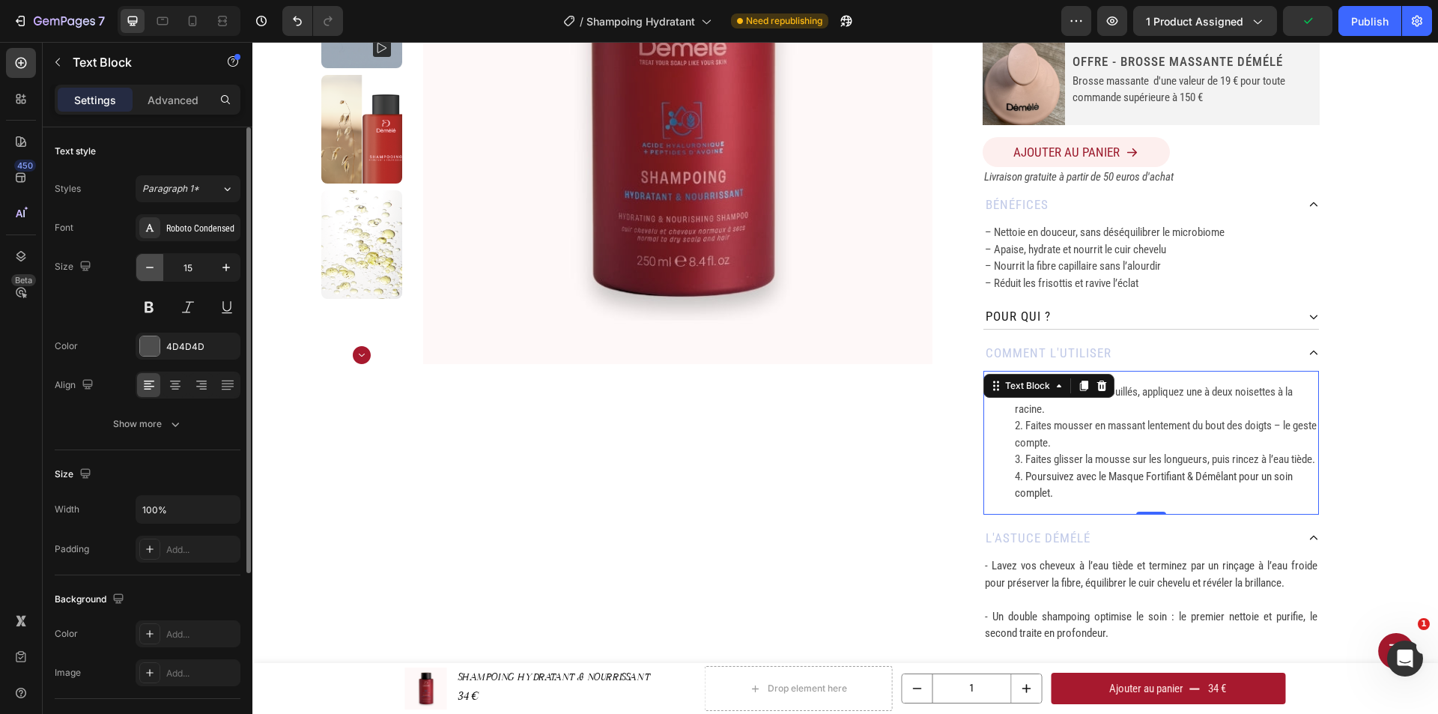
click at [148, 264] on icon "button" at bounding box center [149, 267] width 15 height 15
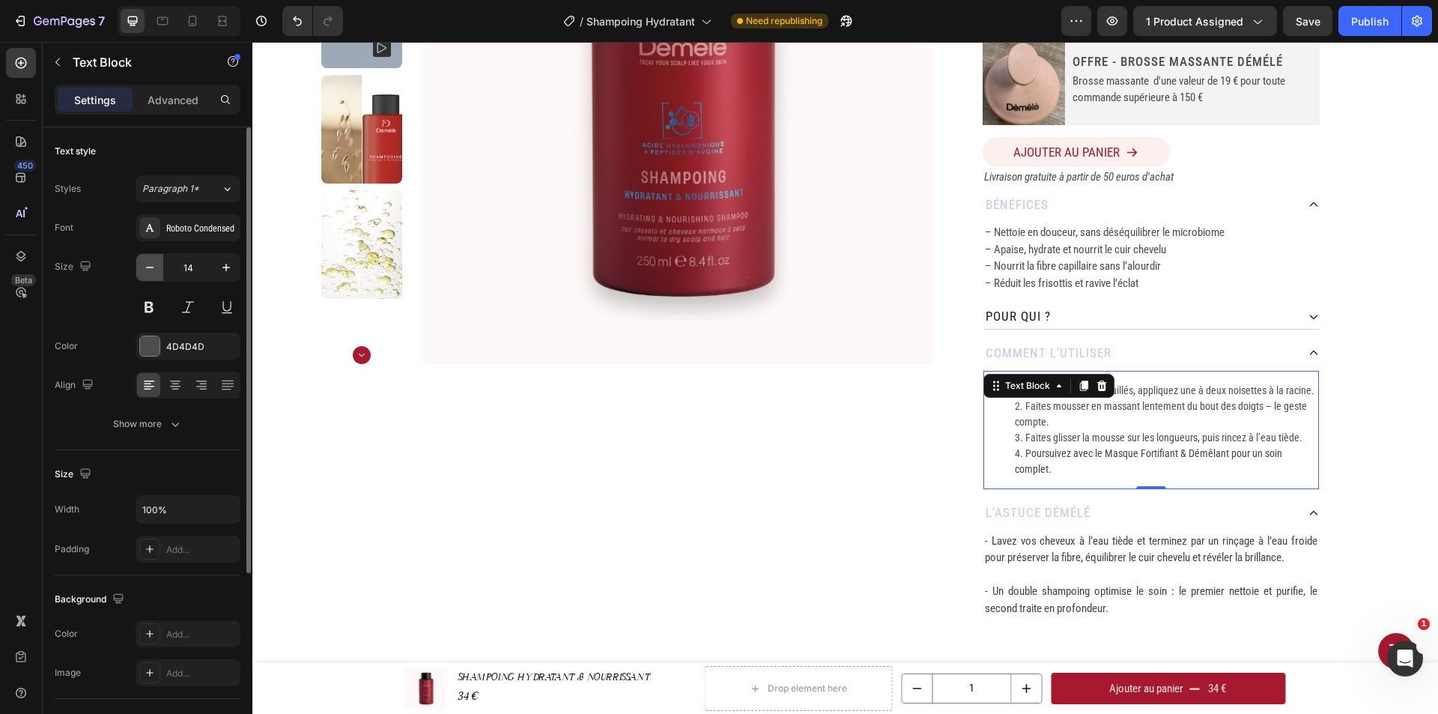
click at [148, 264] on icon "button" at bounding box center [149, 267] width 15 height 15
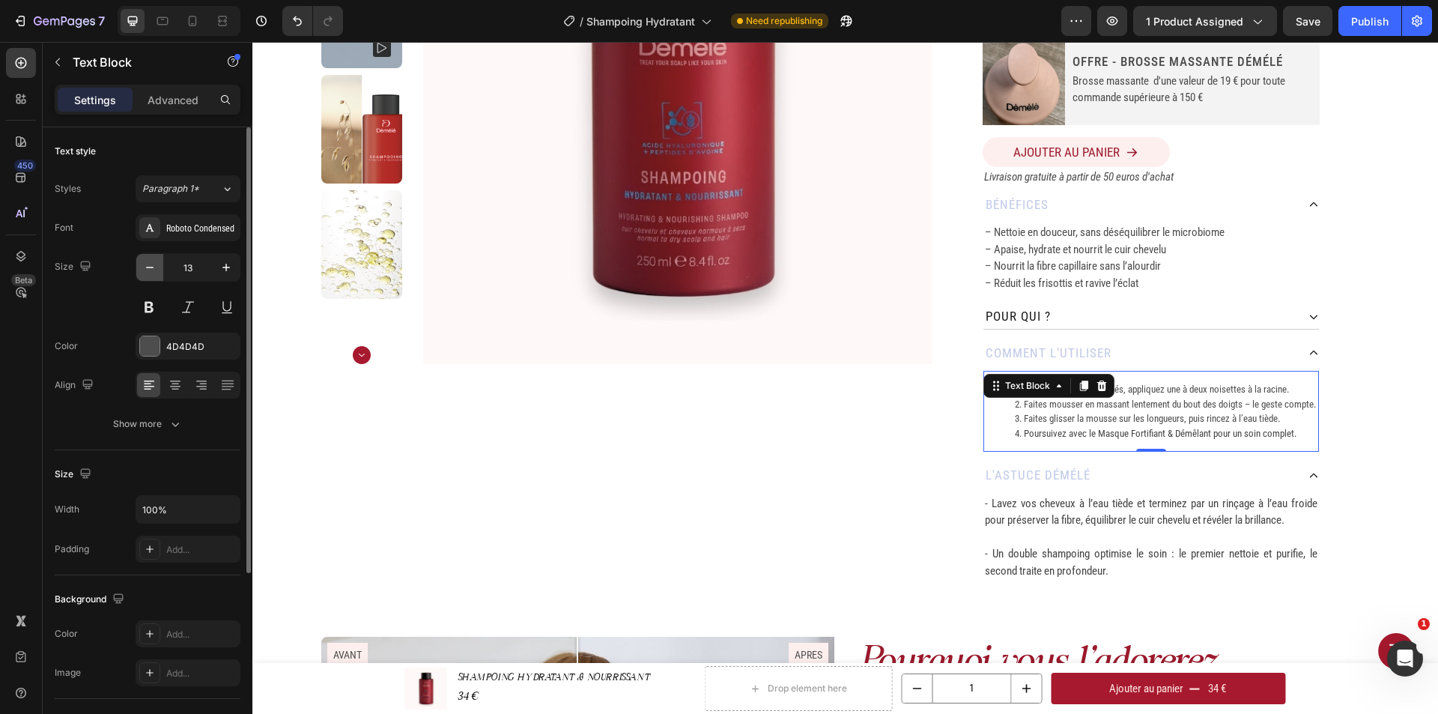
click at [148, 264] on icon "button" at bounding box center [149, 267] width 15 height 15
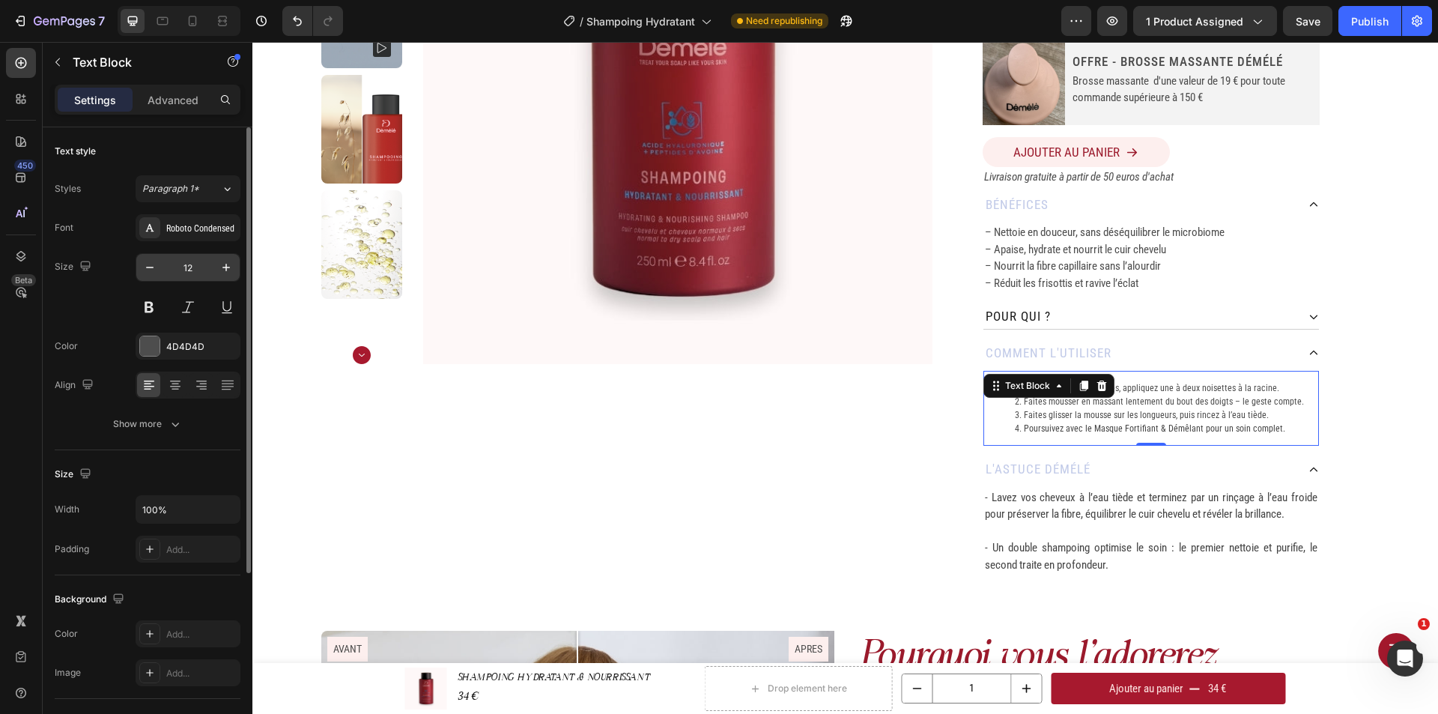
click at [192, 270] on input "12" at bounding box center [187, 267] width 49 height 27
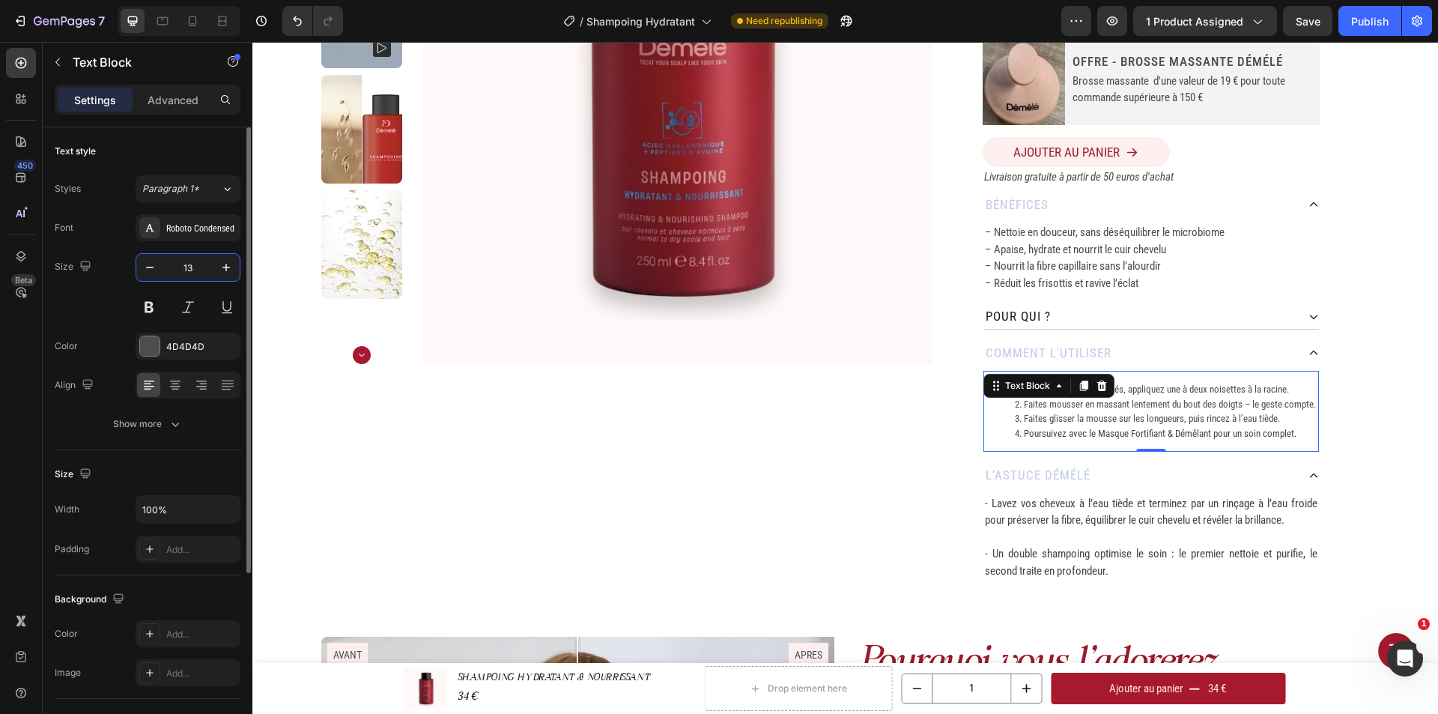
type input "13"
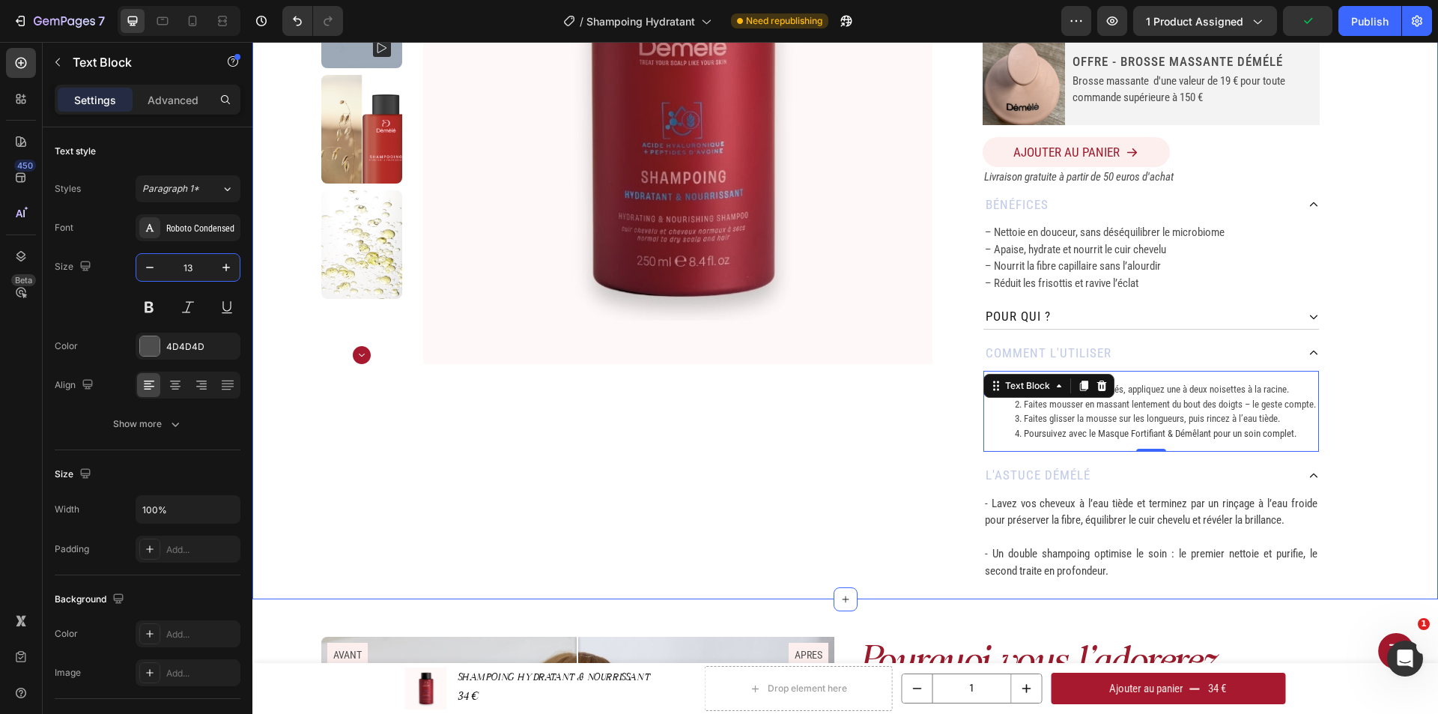
click at [1387, 430] on div "Home SHAMPOING HYDRATANT & NOURRISSANT Breadcrumb Product Images SHAMPOING HYDR…" at bounding box center [844, 186] width 1185 height 826
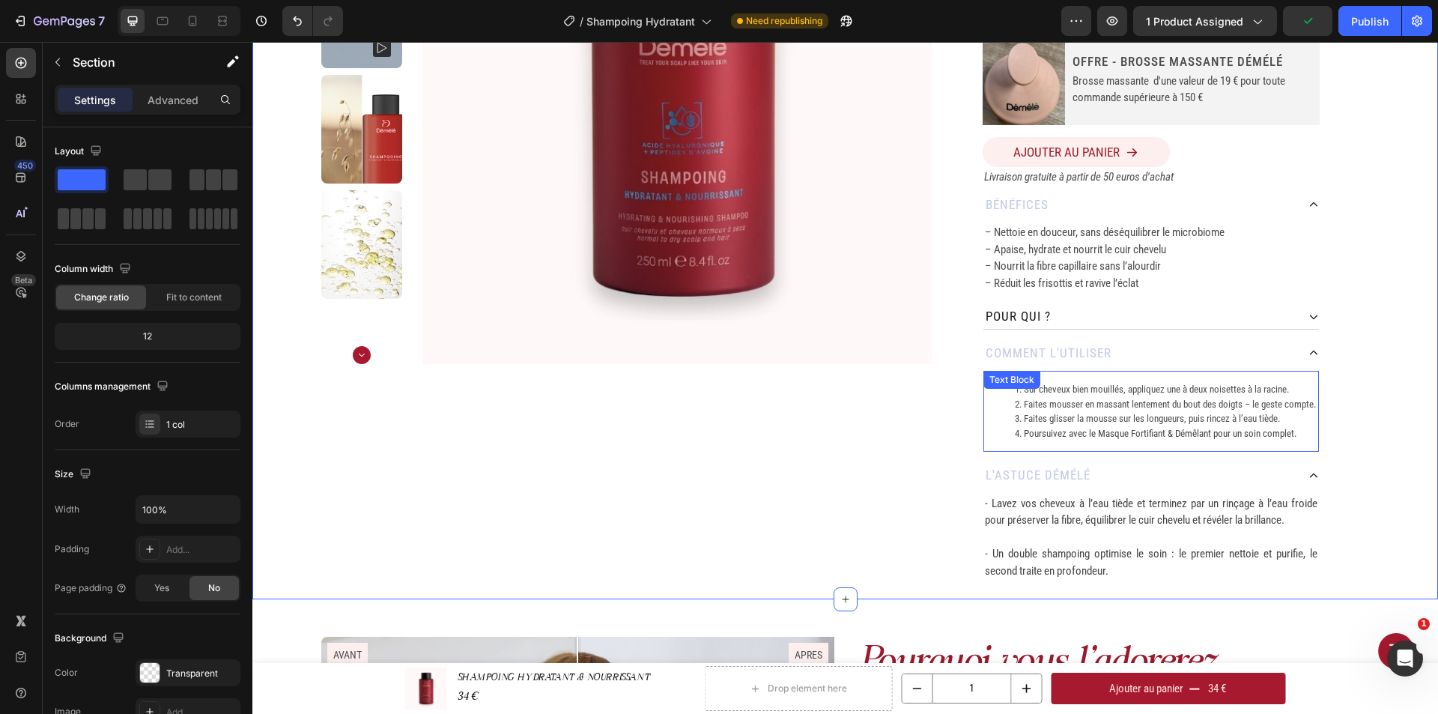
click at [1202, 426] on li "Faites glisser la mousse sur les longueurs, puis rincez à l’eau tiède." at bounding box center [1166, 418] width 303 height 15
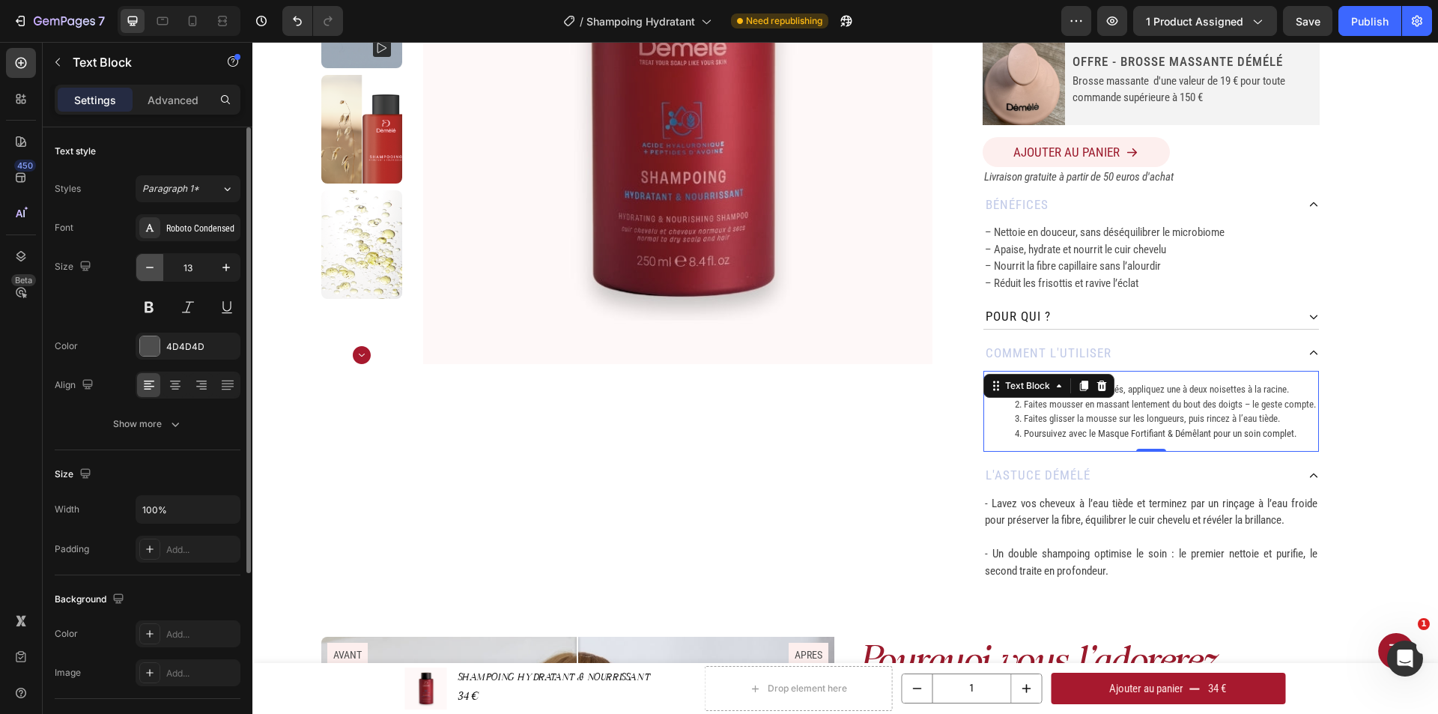
click at [151, 270] on icon "button" at bounding box center [149, 267] width 15 height 15
type input "12"
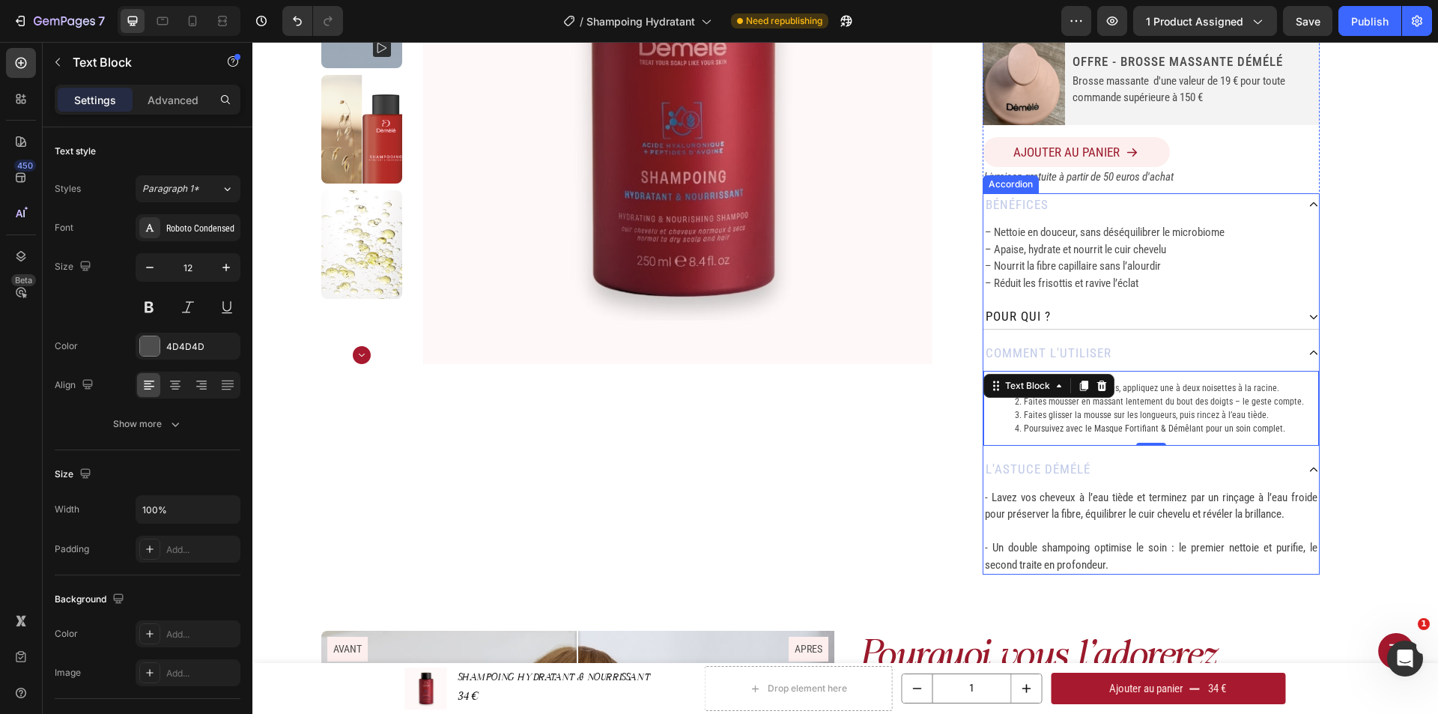
click at [1152, 274] on p "– Nettoie en douceur, sans déséquilibrer le microbiome – Apaise, hydrate et nou…" at bounding box center [1151, 257] width 332 height 67
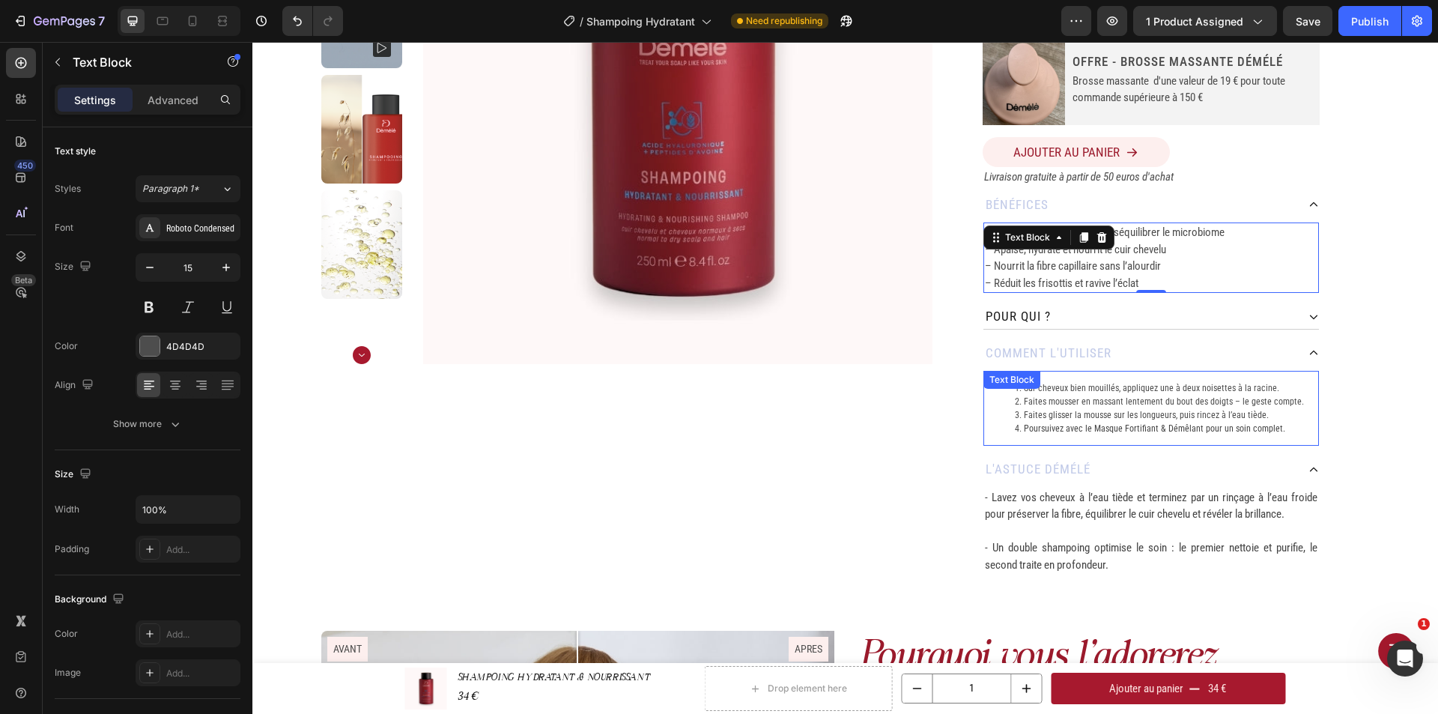
click at [1233, 402] on li "Faites mousser en massant lentement du bout des doigts – le geste compte." at bounding box center [1166, 401] width 303 height 13
click at [1108, 285] on p "– Nettoie en douceur, sans déséquilibrer le microbiome – Apaise, hydrate et nou…" at bounding box center [1151, 257] width 332 height 67
click at [1185, 431] on span "Poursuivez avec le Masque Fortifiant & Démêlant pour un soin complet." at bounding box center [1154, 428] width 261 height 10
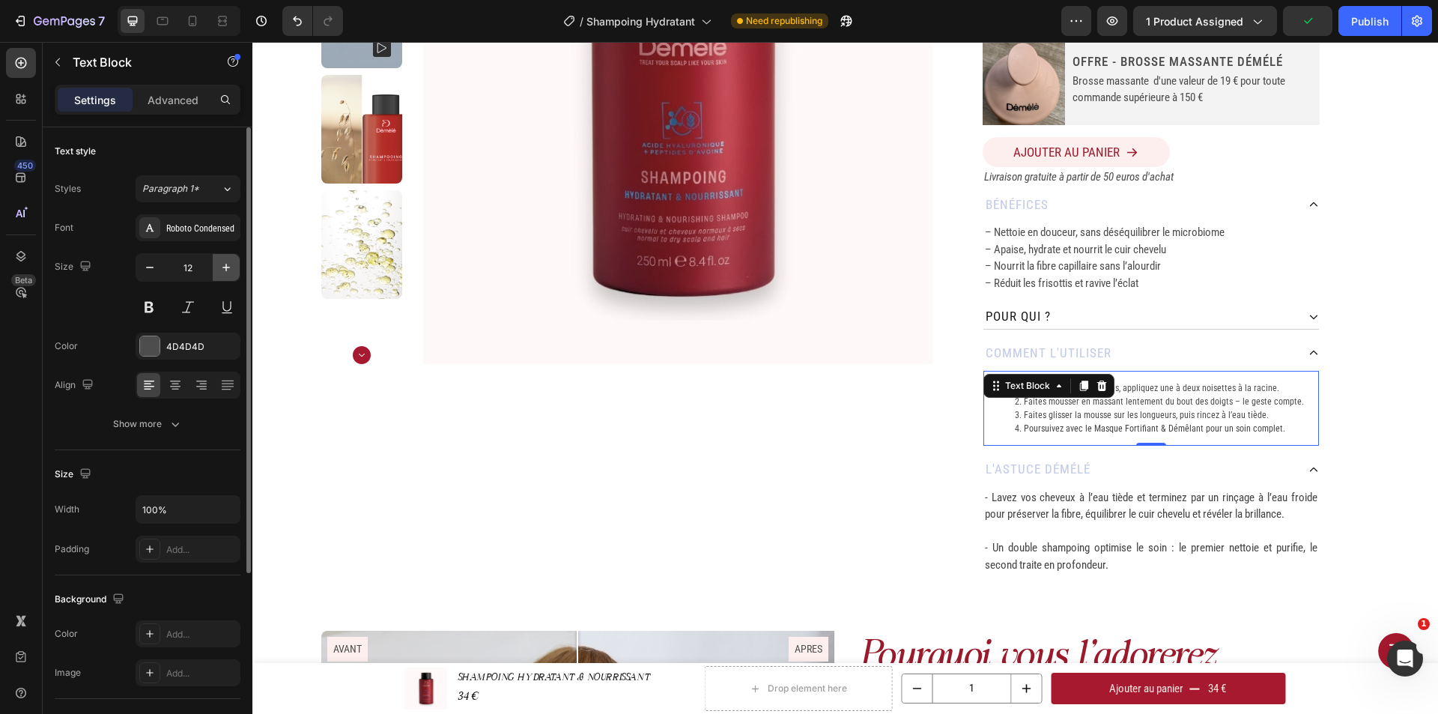
click at [231, 263] on icon "button" at bounding box center [226, 267] width 15 height 15
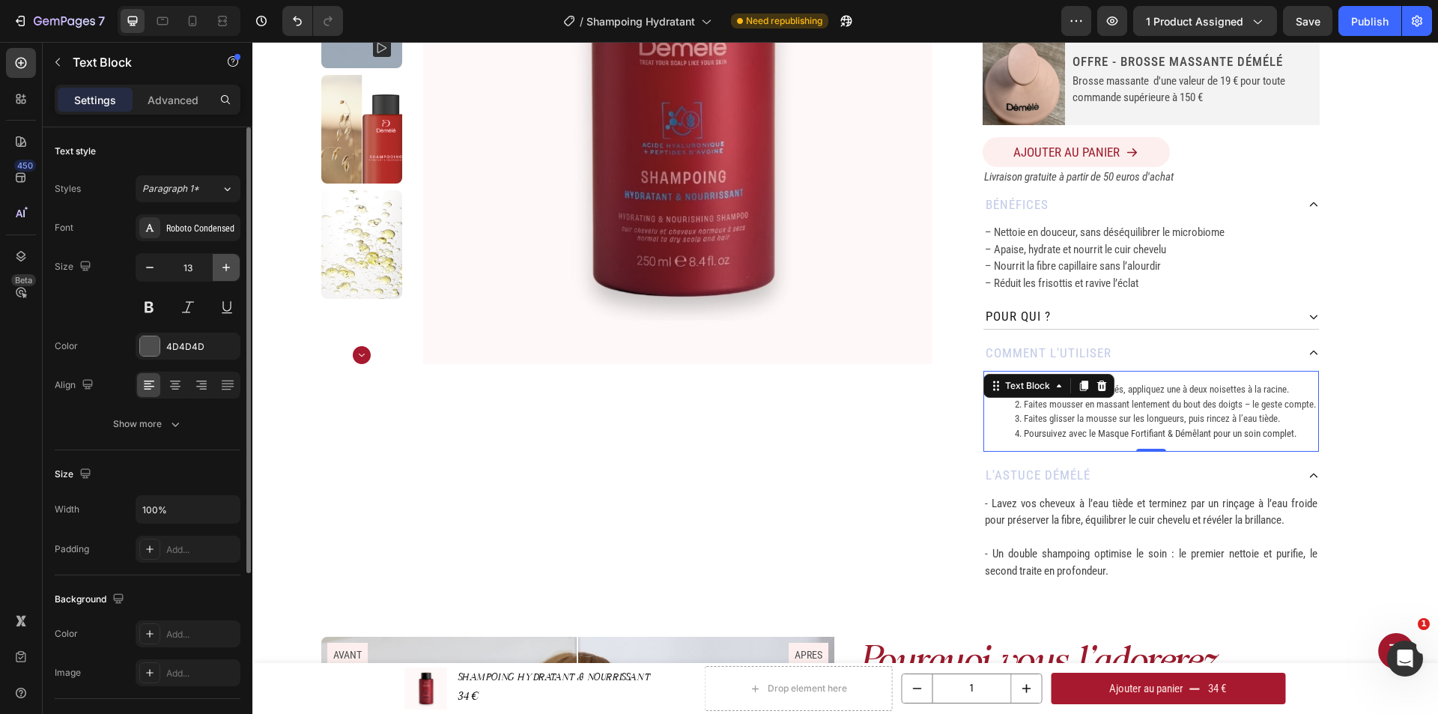
click at [231, 263] on icon "button" at bounding box center [226, 267] width 15 height 15
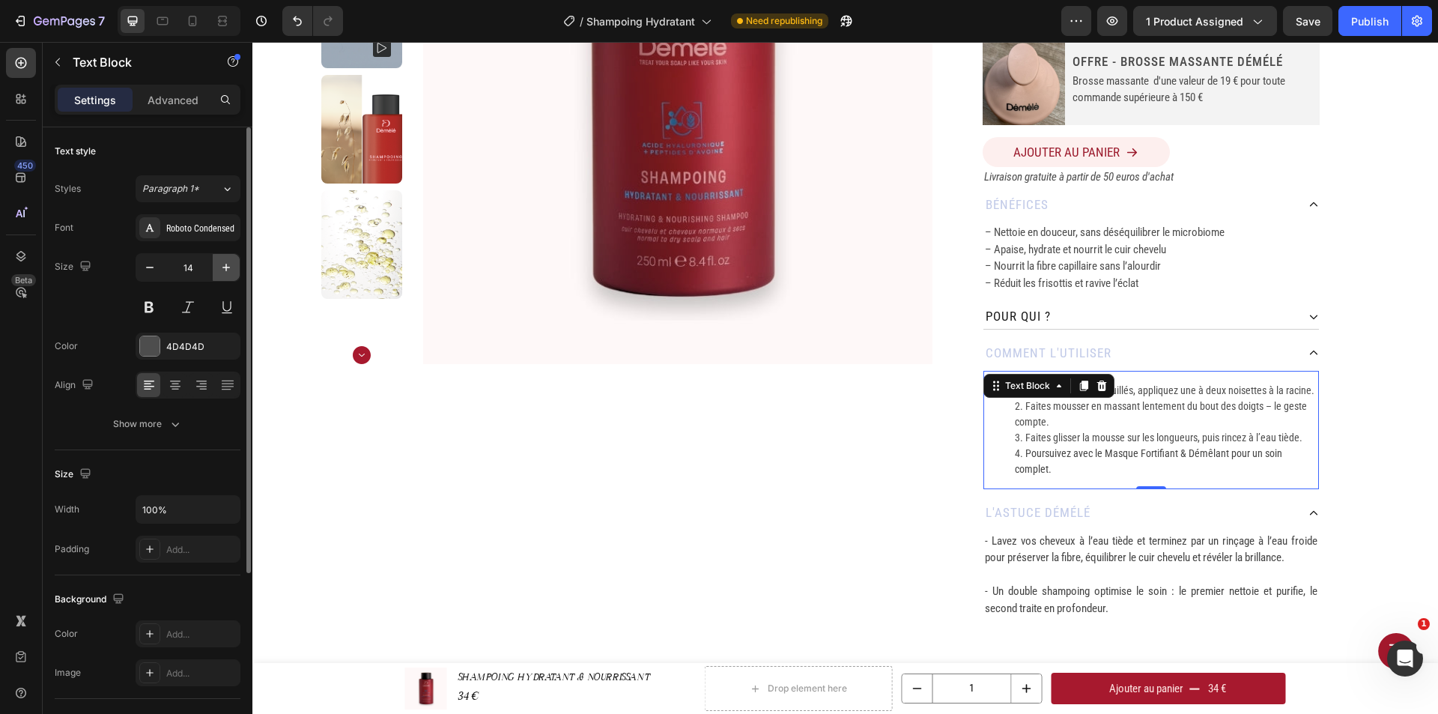
click at [231, 263] on icon "button" at bounding box center [226, 267] width 15 height 15
type input "15"
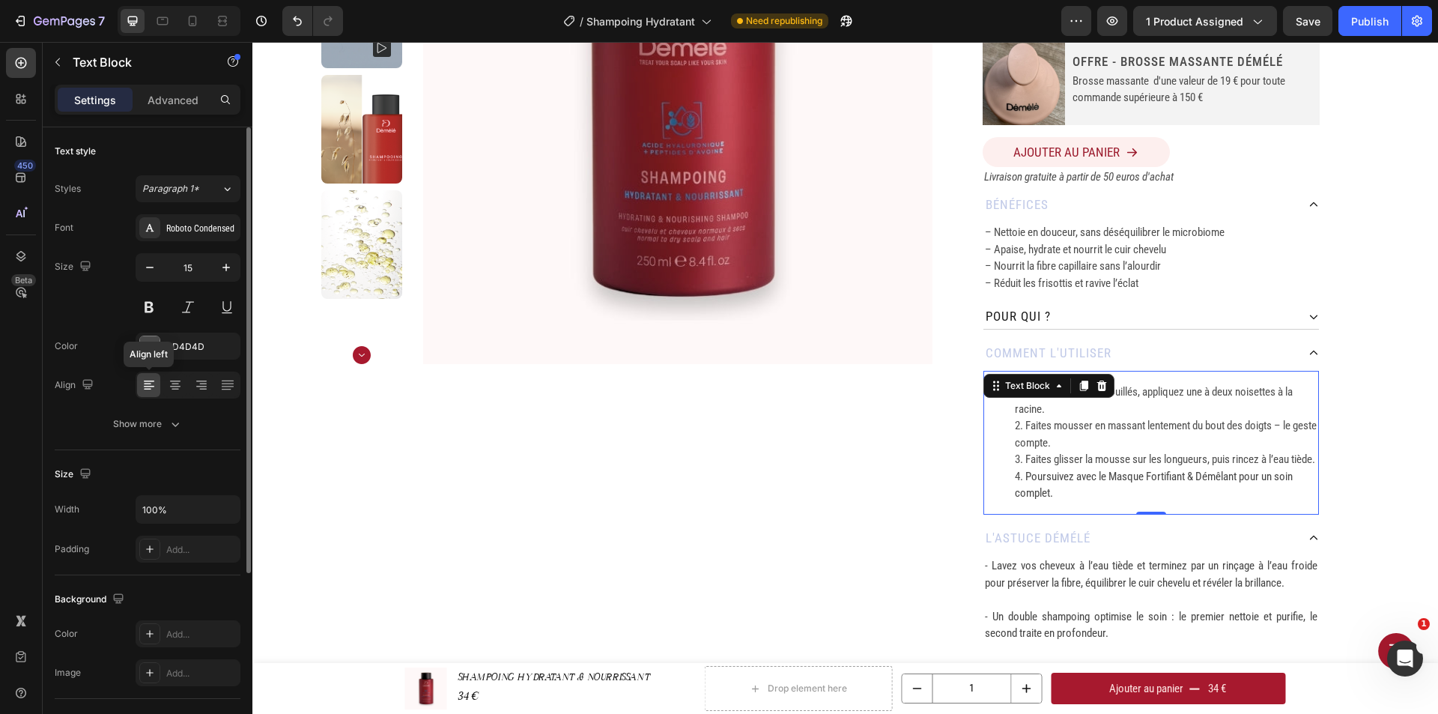
click at [149, 390] on icon at bounding box center [149, 384] width 15 height 15
click at [227, 386] on icon at bounding box center [227, 386] width 12 height 1
click at [142, 382] on icon at bounding box center [149, 384] width 15 height 15
click at [993, 383] on icon at bounding box center [994, 382] width 2 height 2
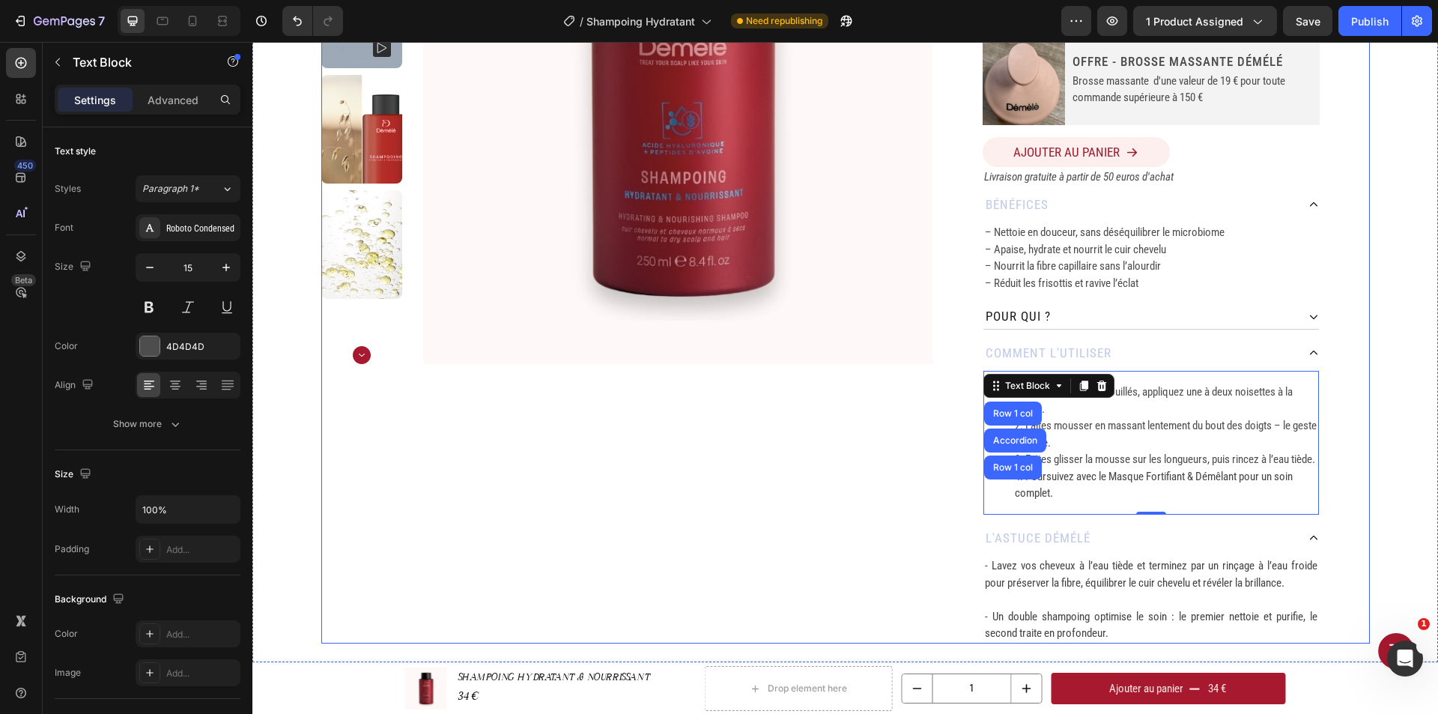
click at [1366, 428] on div "Home SHAMPOING HYDRATANT & NOURRISSANT Breadcrumb Product Images SHAMPOING HYDR…" at bounding box center [844, 217] width 1185 height 889
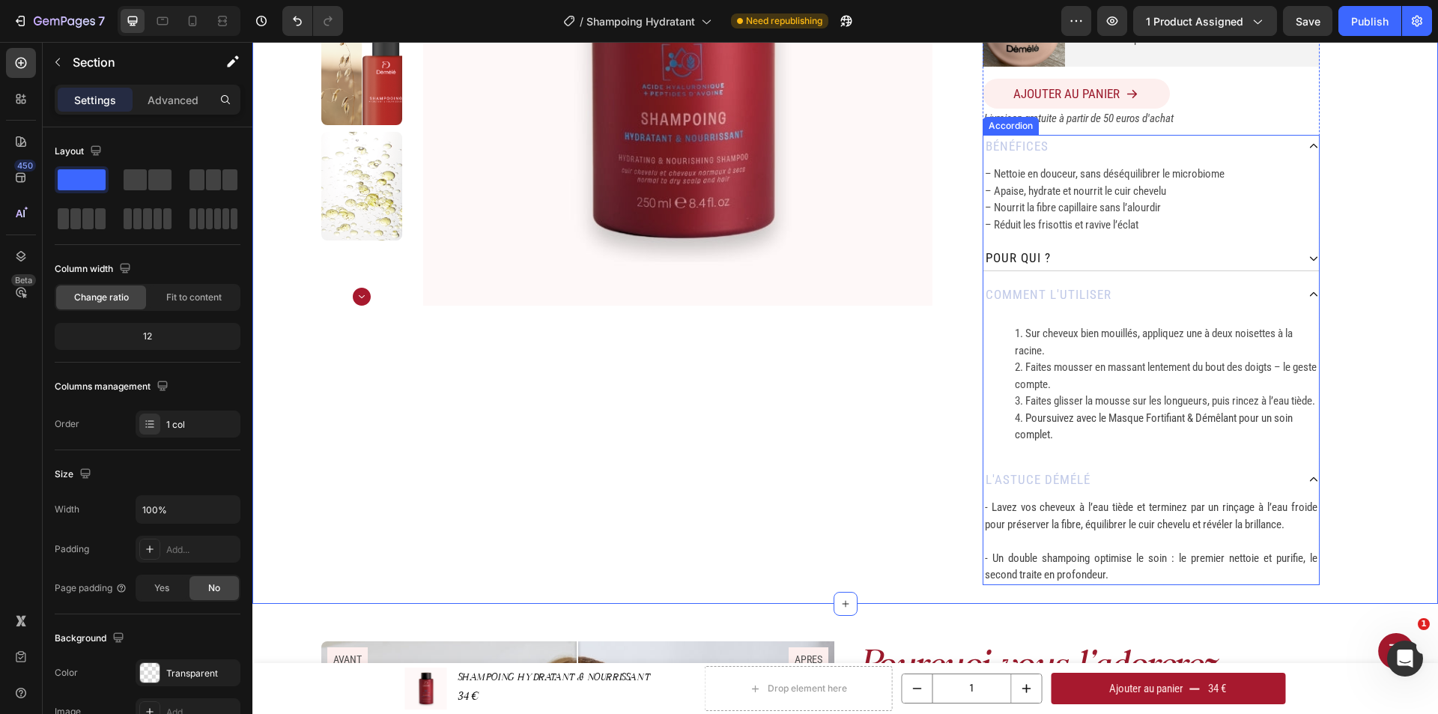
scroll to position [374, 0]
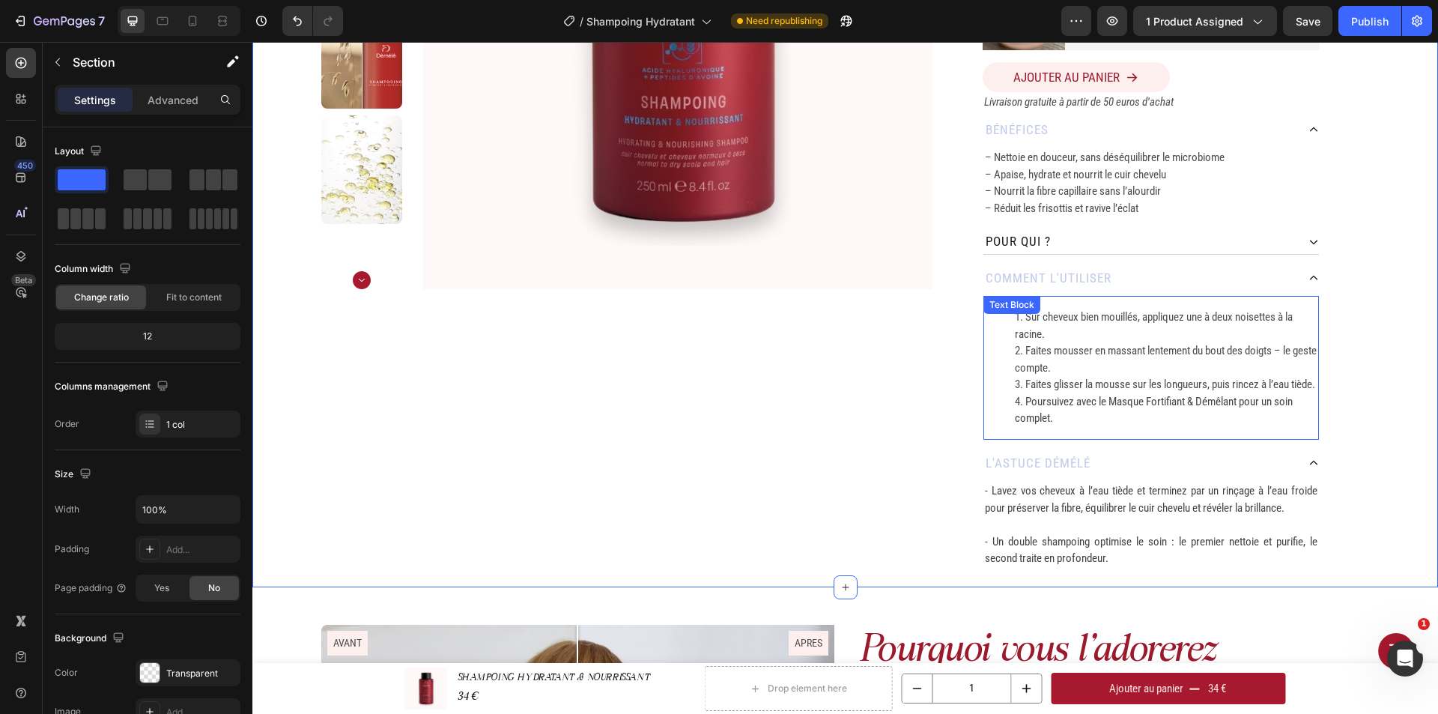
drag, startPoint x: 1071, startPoint y: 420, endPoint x: 1031, endPoint y: 428, distance: 40.5
click at [1071, 420] on span "Poursuivez avec le Masque Fortifiant & Démêlant pour un soin complet." at bounding box center [1154, 410] width 278 height 31
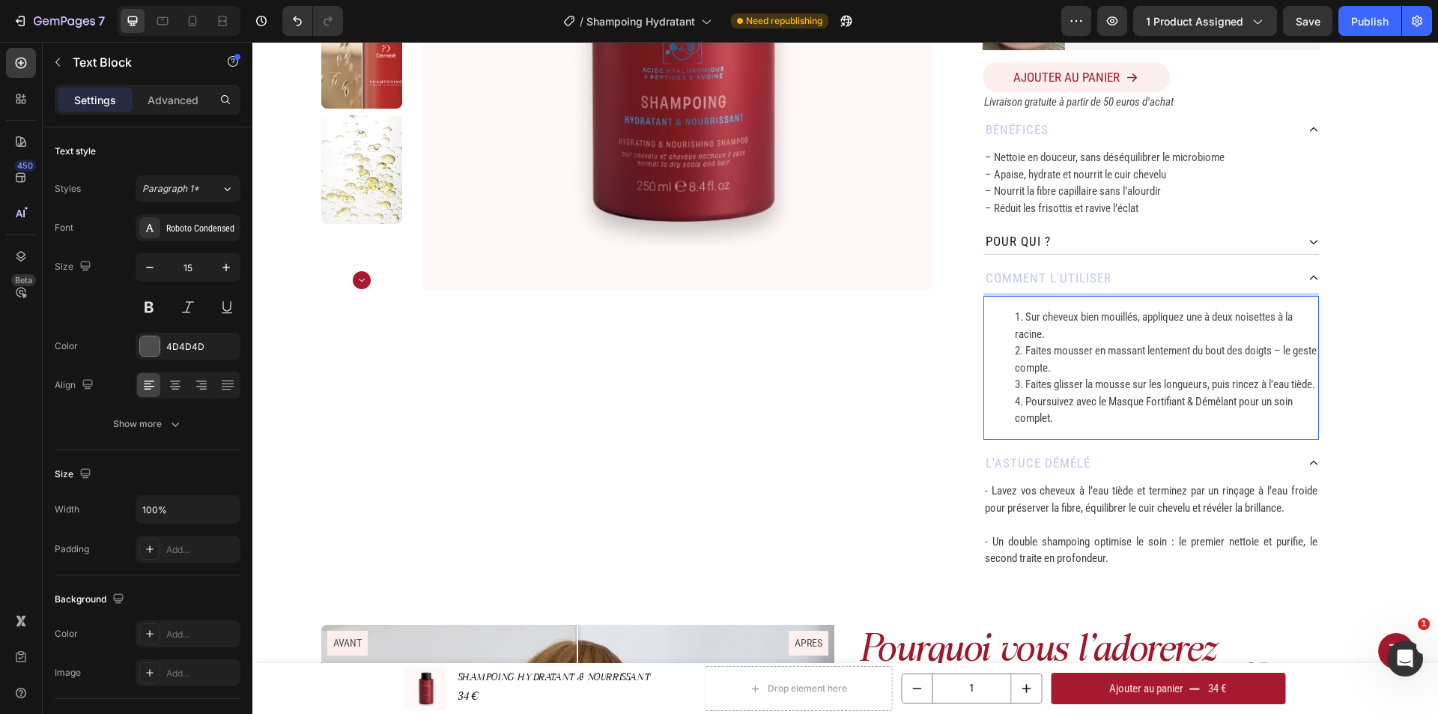
click at [1015, 418] on li "Poursuivez avec le Masque Fortifiant & Démêlant pour un soin complet." at bounding box center [1166, 410] width 303 height 34
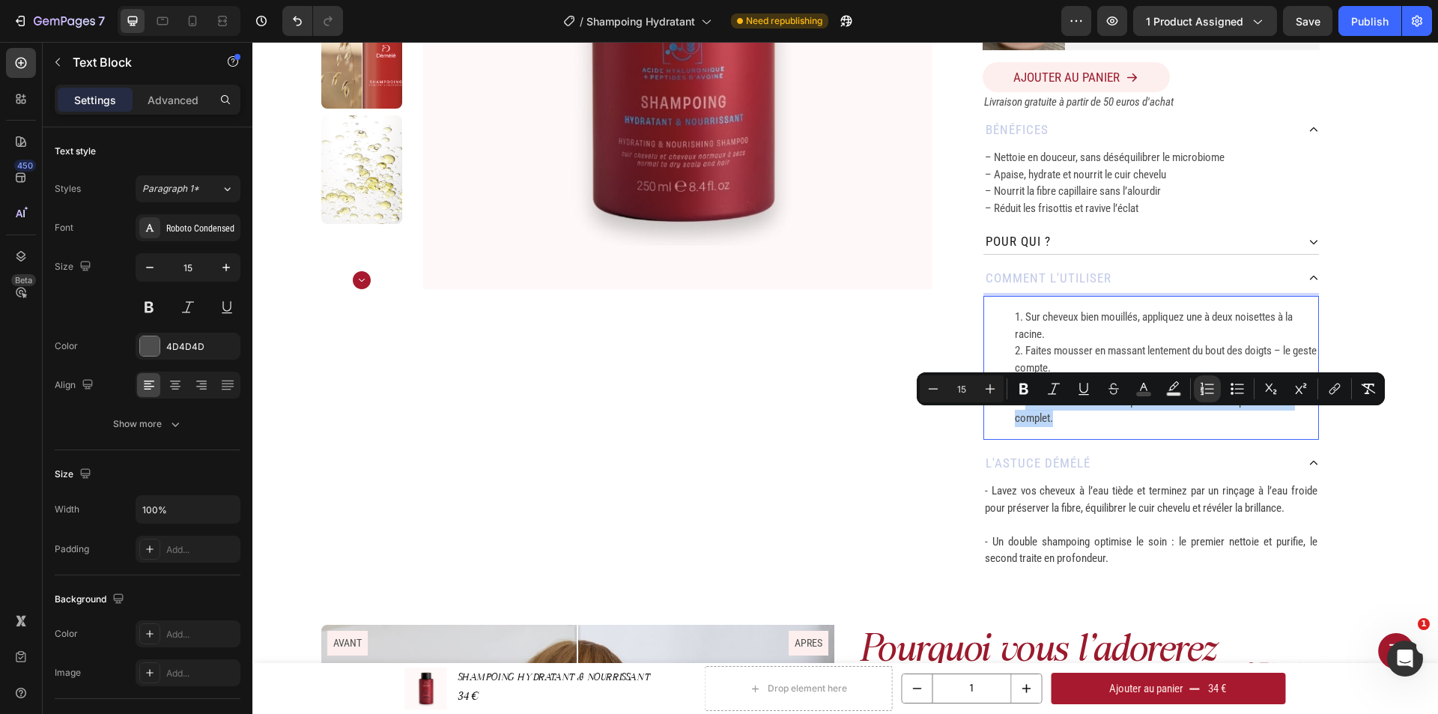
drag, startPoint x: 1012, startPoint y: 417, endPoint x: 1068, endPoint y: 430, distance: 57.6
click at [1068, 427] on li "Poursuivez avec le Masque Fortifiant & Démêlant pour un soin complet." at bounding box center [1166, 410] width 303 height 34
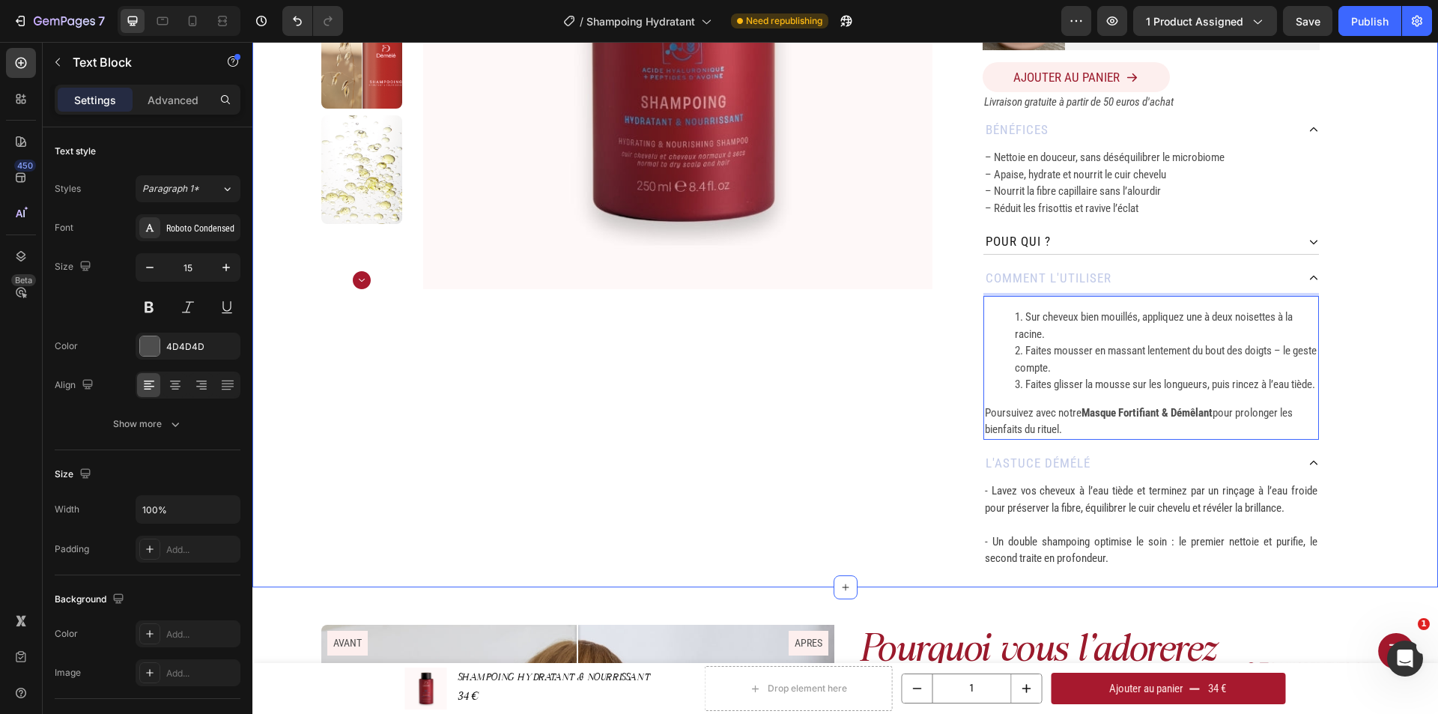
click at [1372, 396] on div "Home SHAMPOING HYDRATANT & NOURRISSANT Breadcrumb Product Images SHAMPOING HYDR…" at bounding box center [844, 142] width 1185 height 889
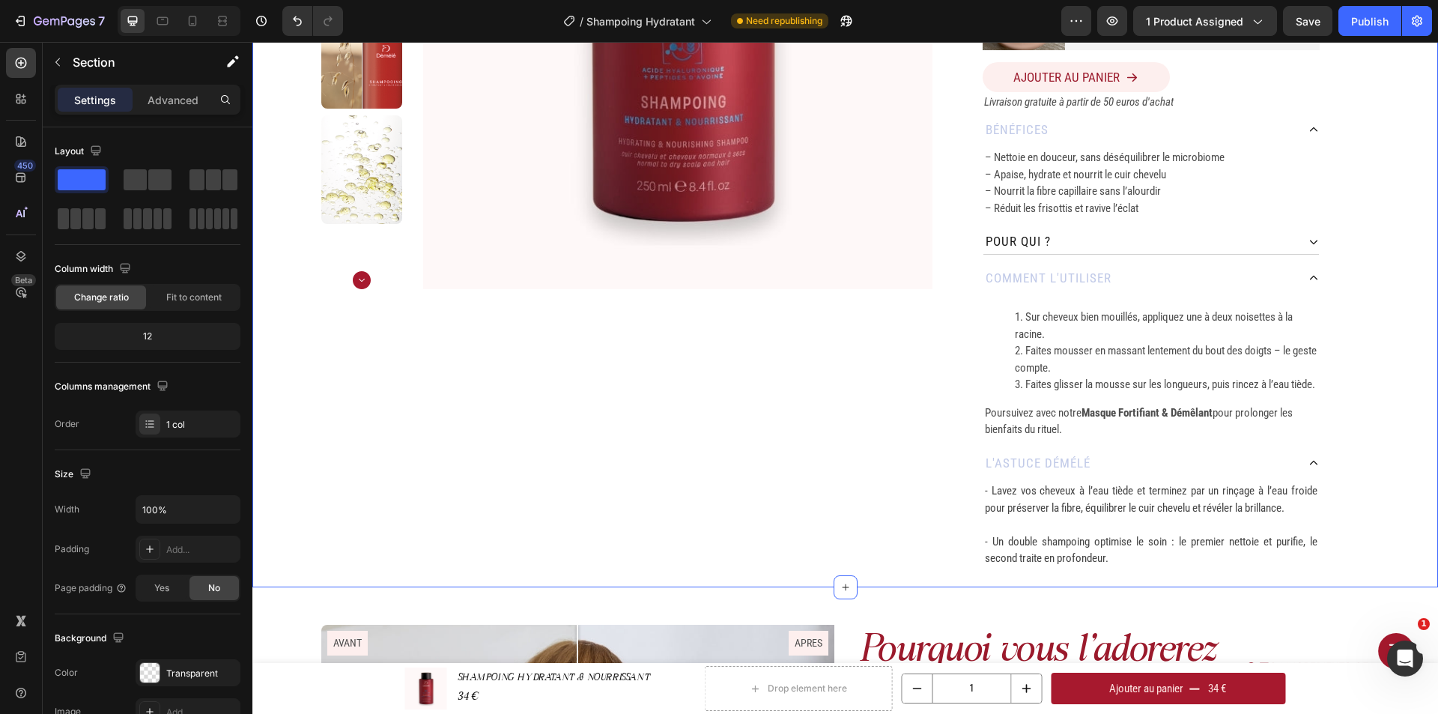
click at [1371, 356] on div "Home SHAMPOING HYDRATANT & NOURRISSANT Breadcrumb Product Images SHAMPOING HYDR…" at bounding box center [844, 142] width 1185 height 889
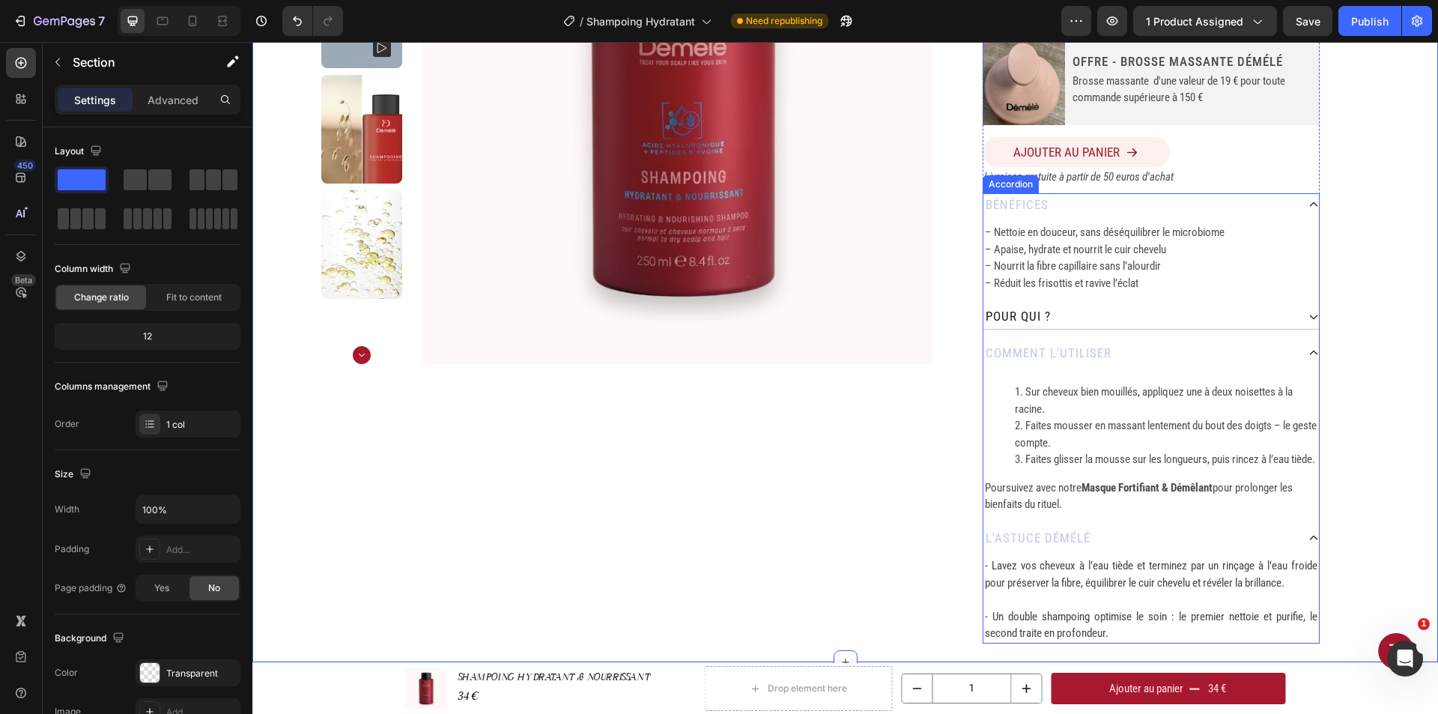
click at [1107, 314] on div "pour QUI ?" at bounding box center [1139, 317] width 313 height 24
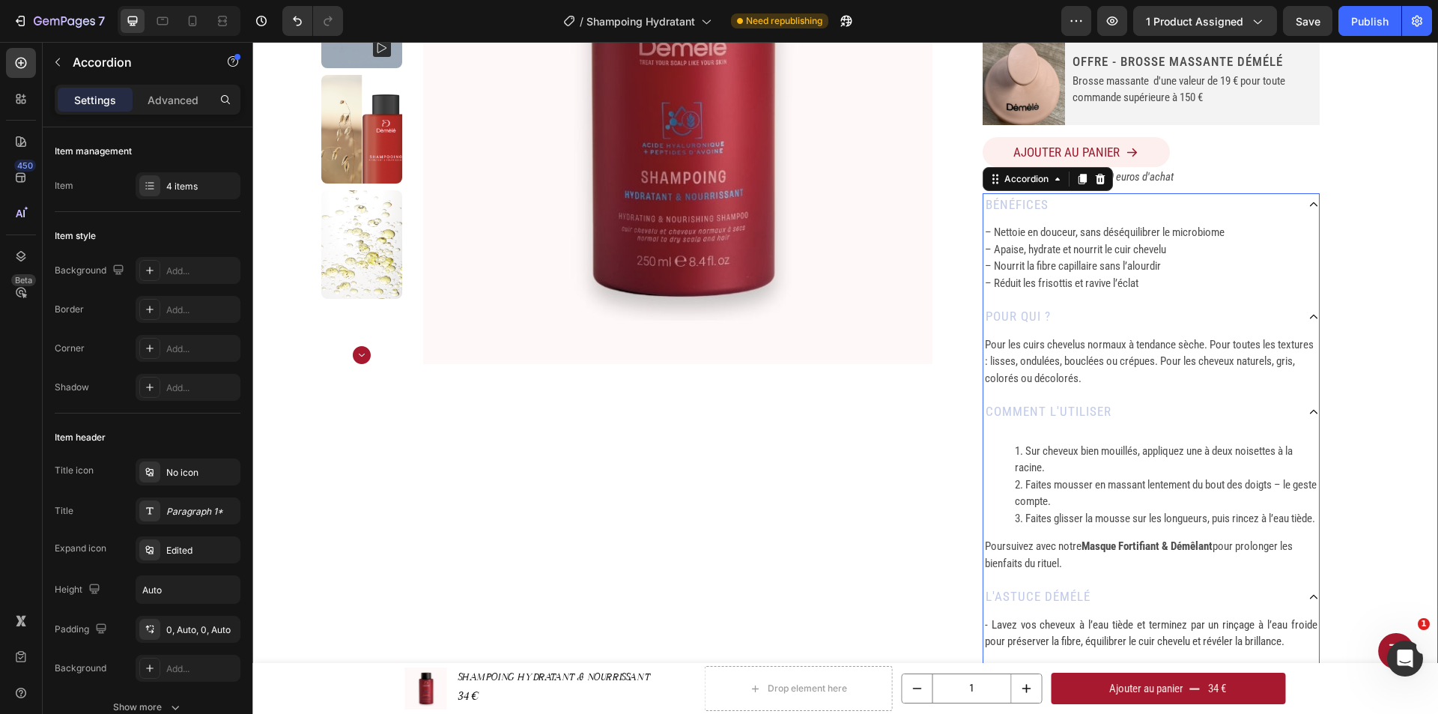
click at [1372, 326] on div "Home SHAMPOING HYDRATANT & NOURRISSANT Breadcrumb Product Images SHAMPOING HYDR…" at bounding box center [844, 246] width 1185 height 947
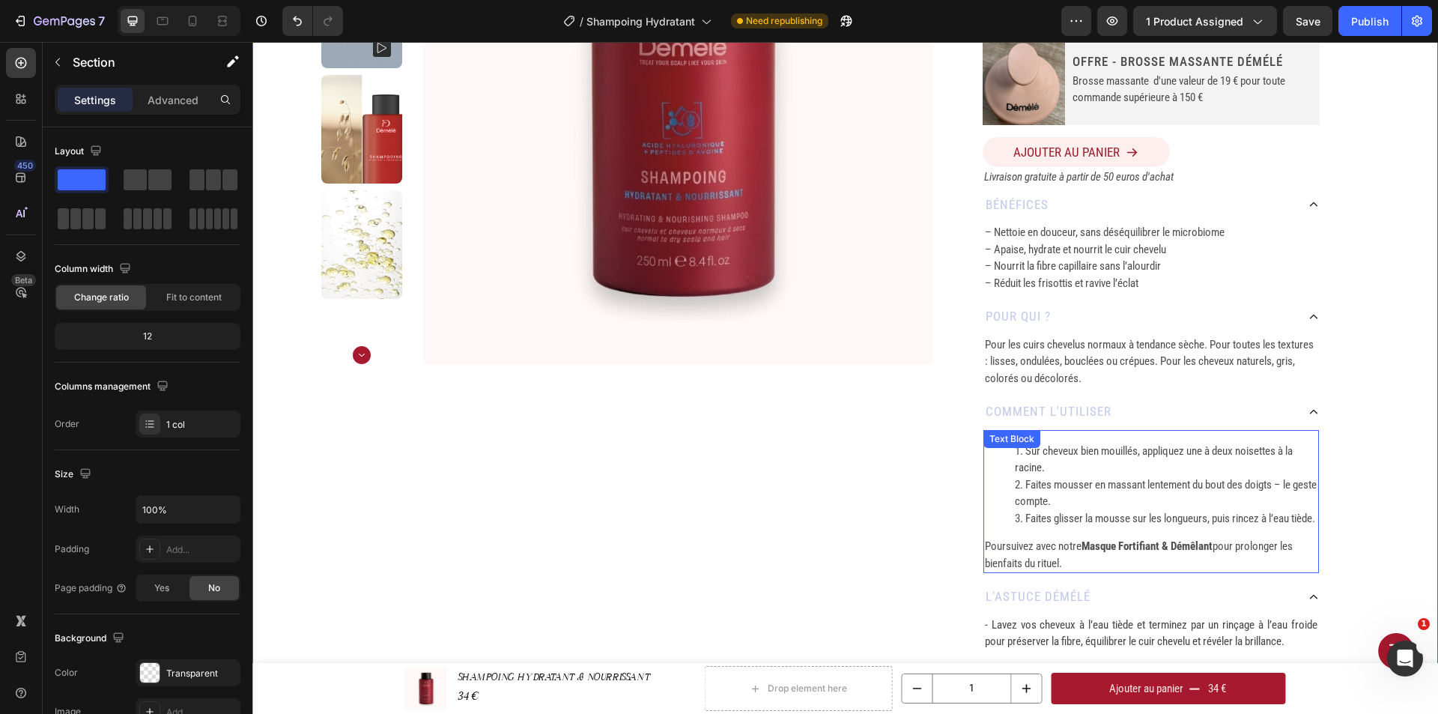
click at [1106, 440] on div "Sur cheveux bien mouillés, appliquez une à deux noisettes à la racine. Faites m…" at bounding box center [1150, 502] width 335 height 144
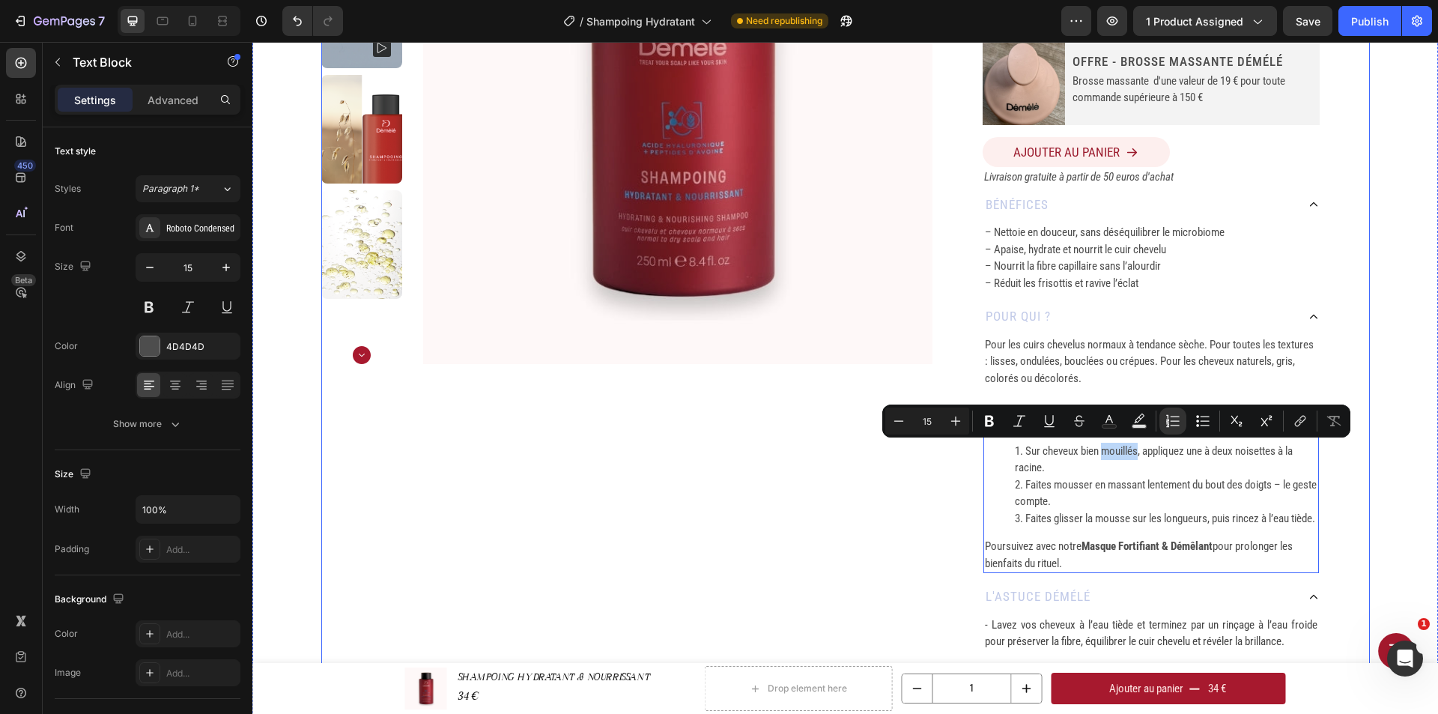
click at [1341, 480] on div "SHAMPOING HYDRATANT & NOURRISSANT Product Title 250 ML Heading Row Durée d'util…" at bounding box center [1150, 247] width 437 height 910
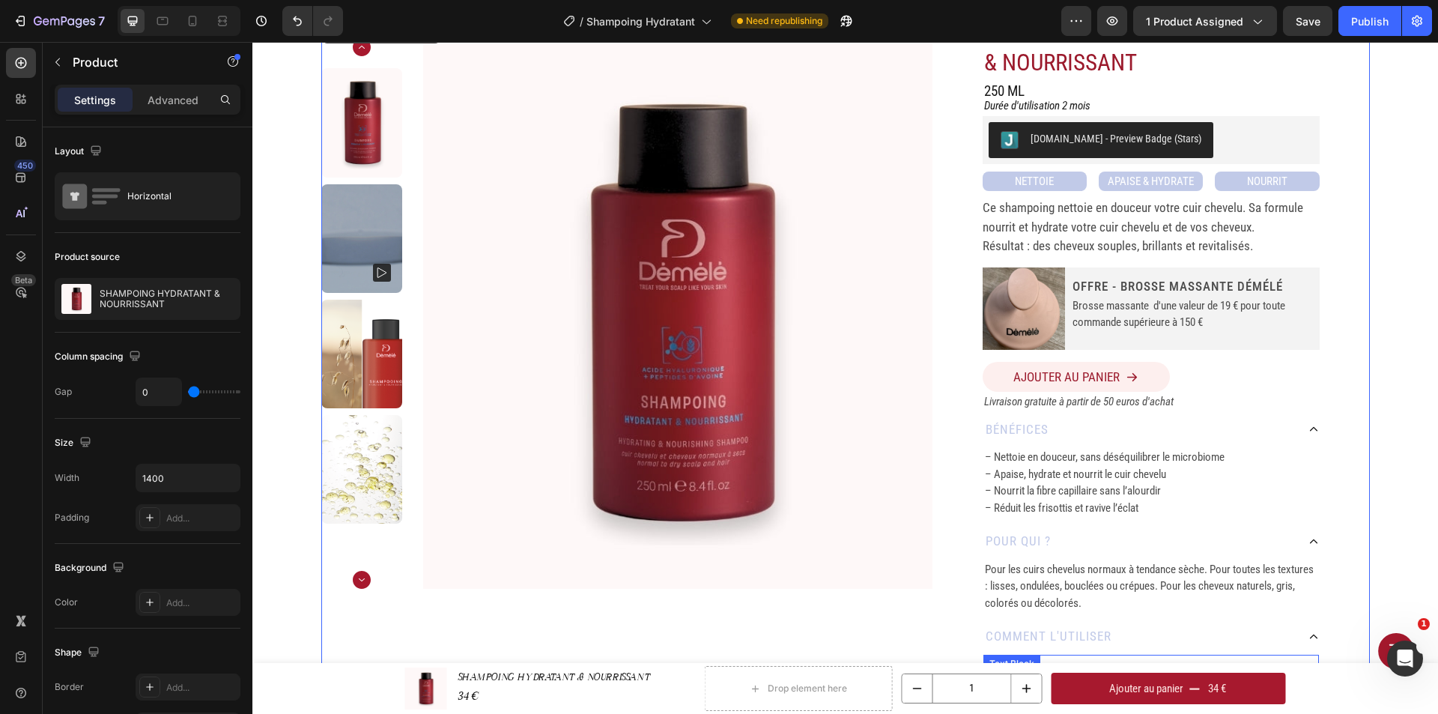
scroll to position [0, 0]
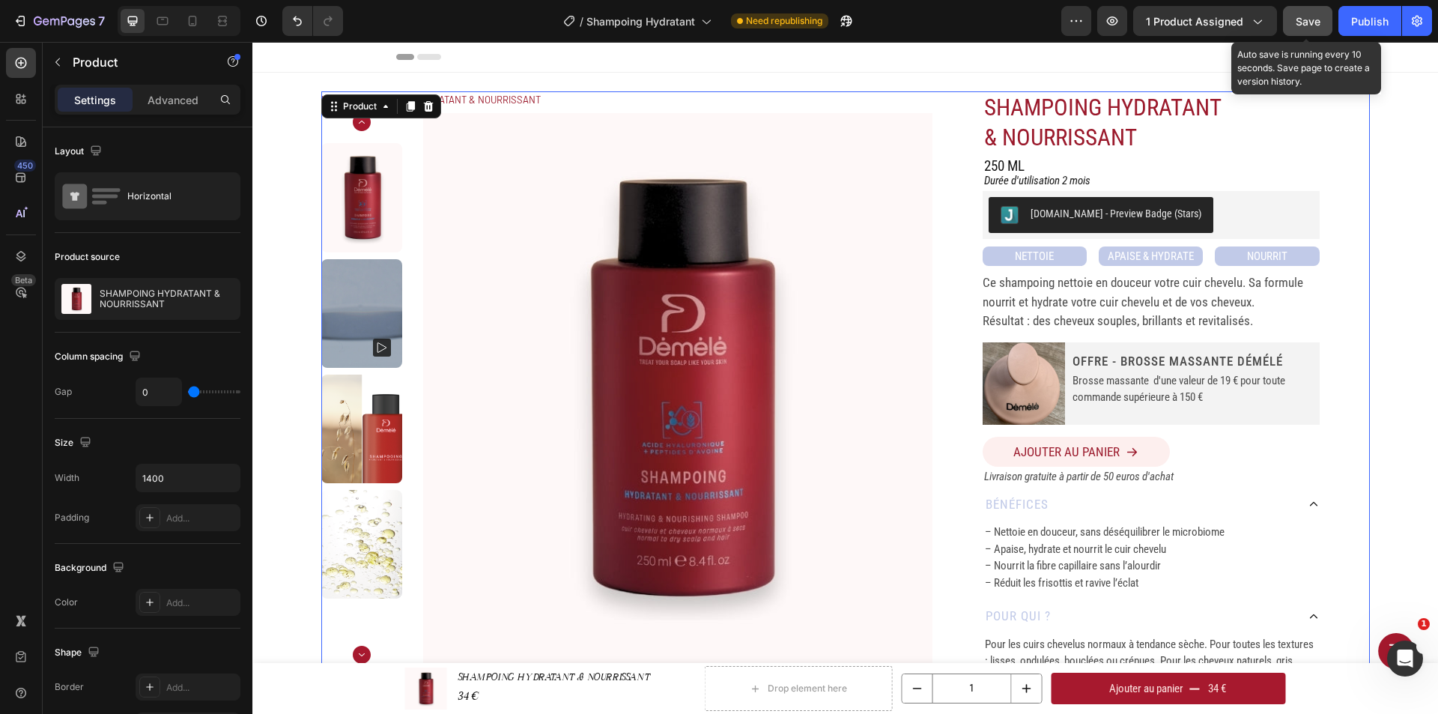
click at [1309, 19] on span "Save" at bounding box center [1307, 21] width 25 height 13
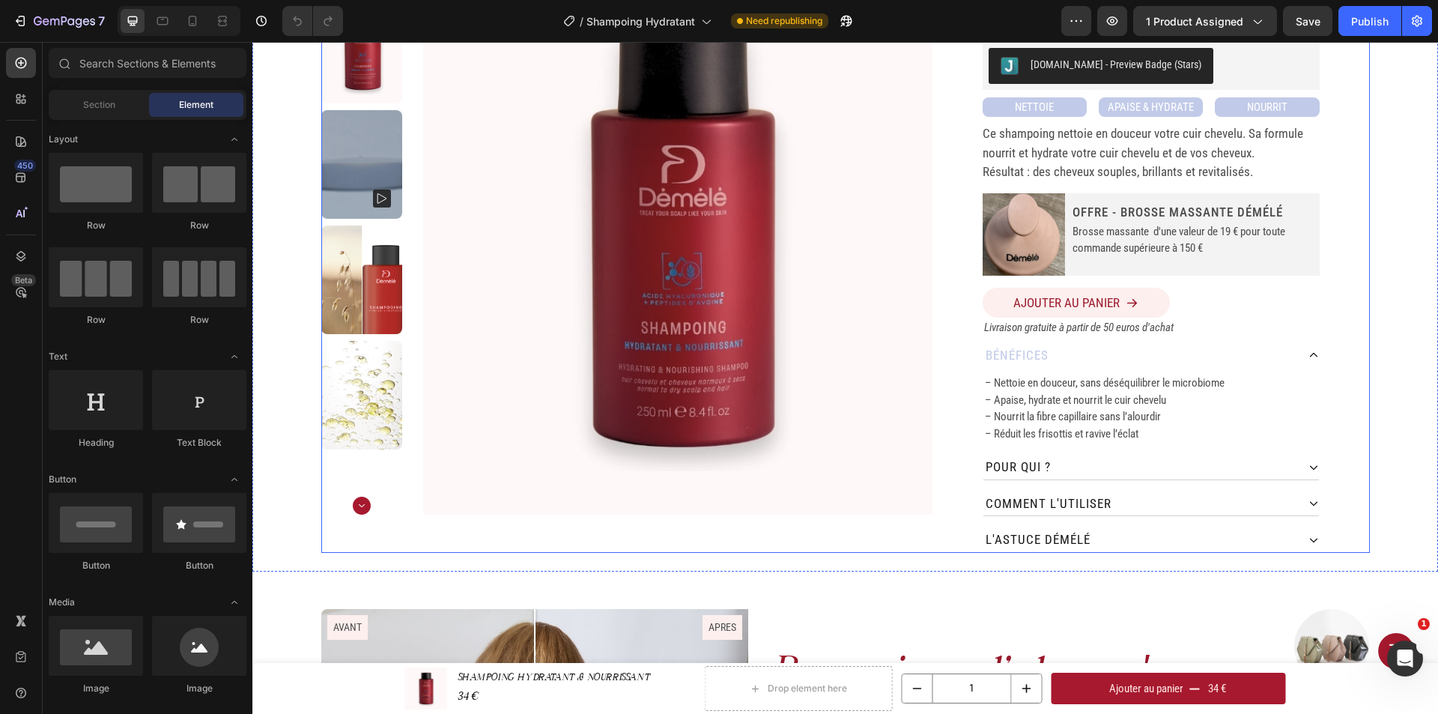
scroll to position [150, 0]
click at [1188, 461] on div "pour QUI ?" at bounding box center [1139, 467] width 313 height 24
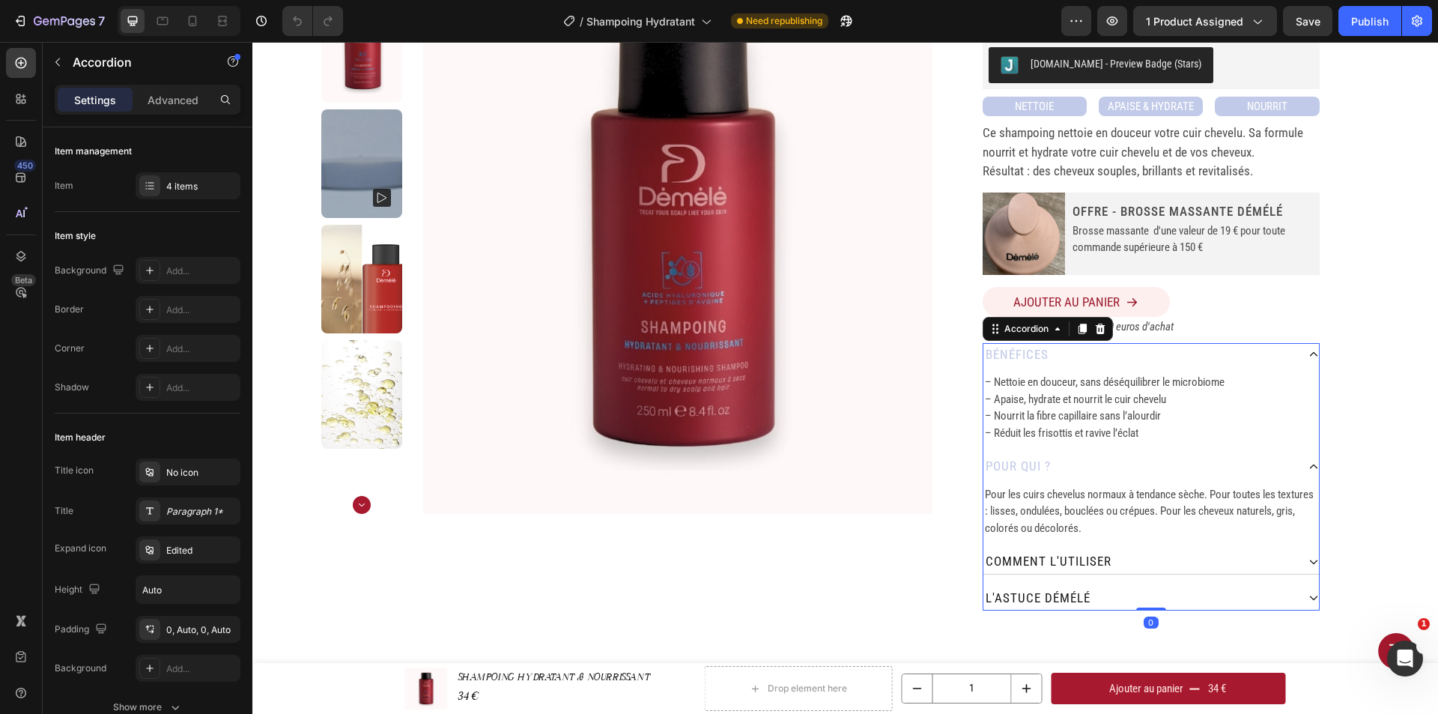
scroll to position [225, 0]
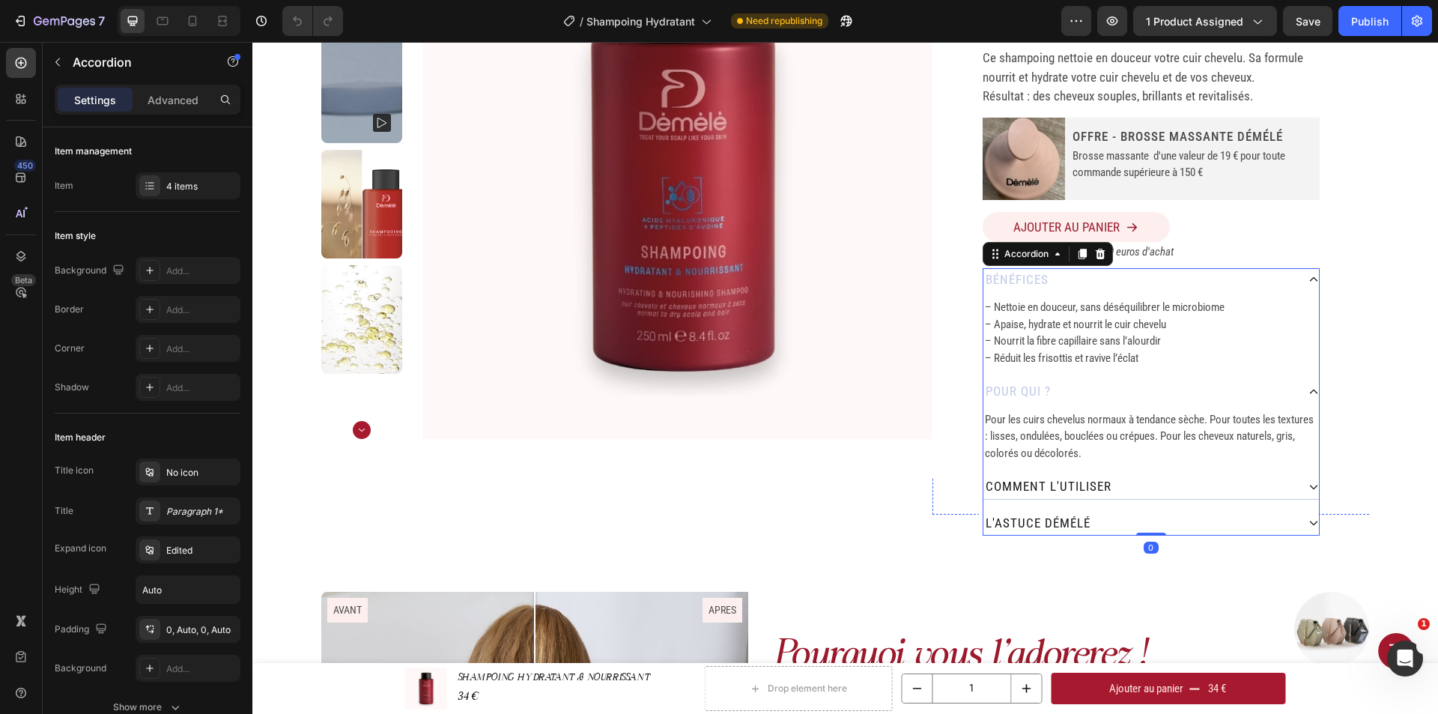
click at [1181, 483] on div "comment L'utiliser" at bounding box center [1139, 487] width 313 height 24
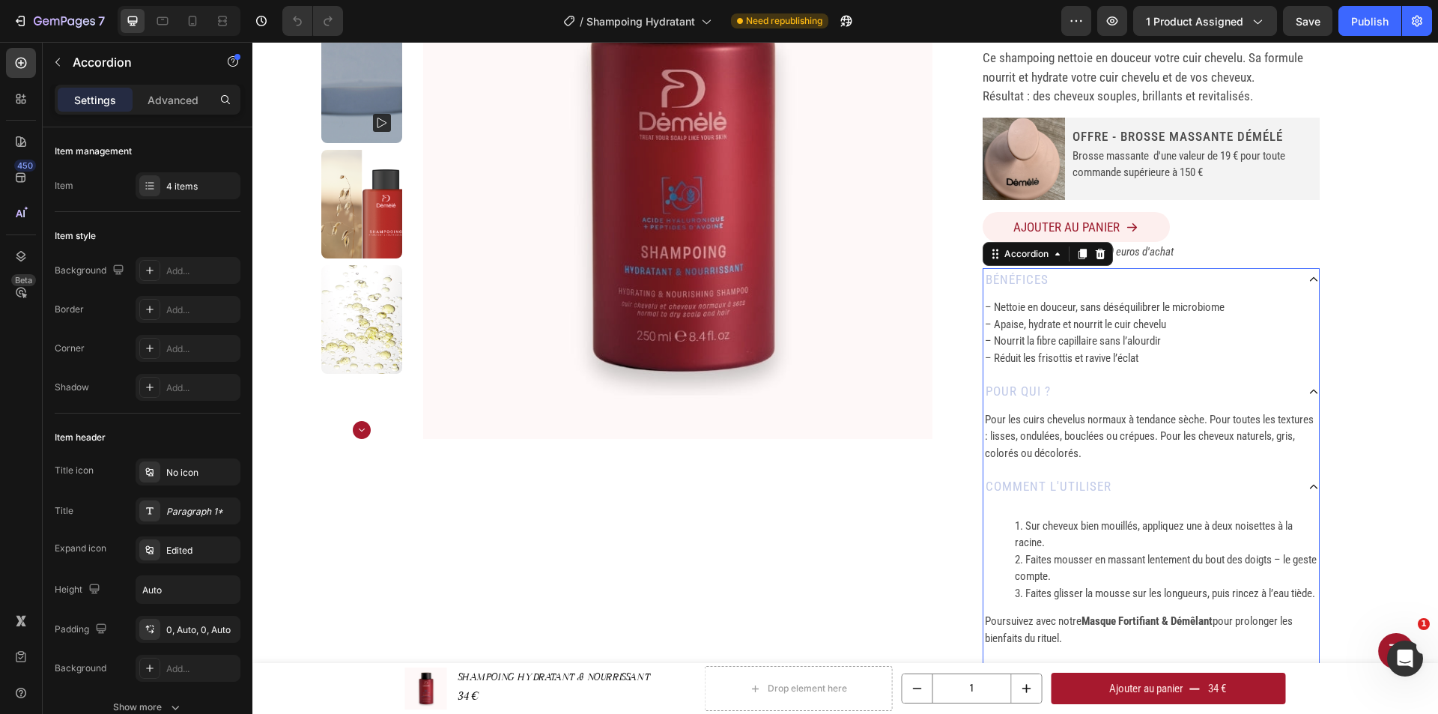
click at [1206, 275] on div "bénéfices" at bounding box center [1139, 280] width 313 height 24
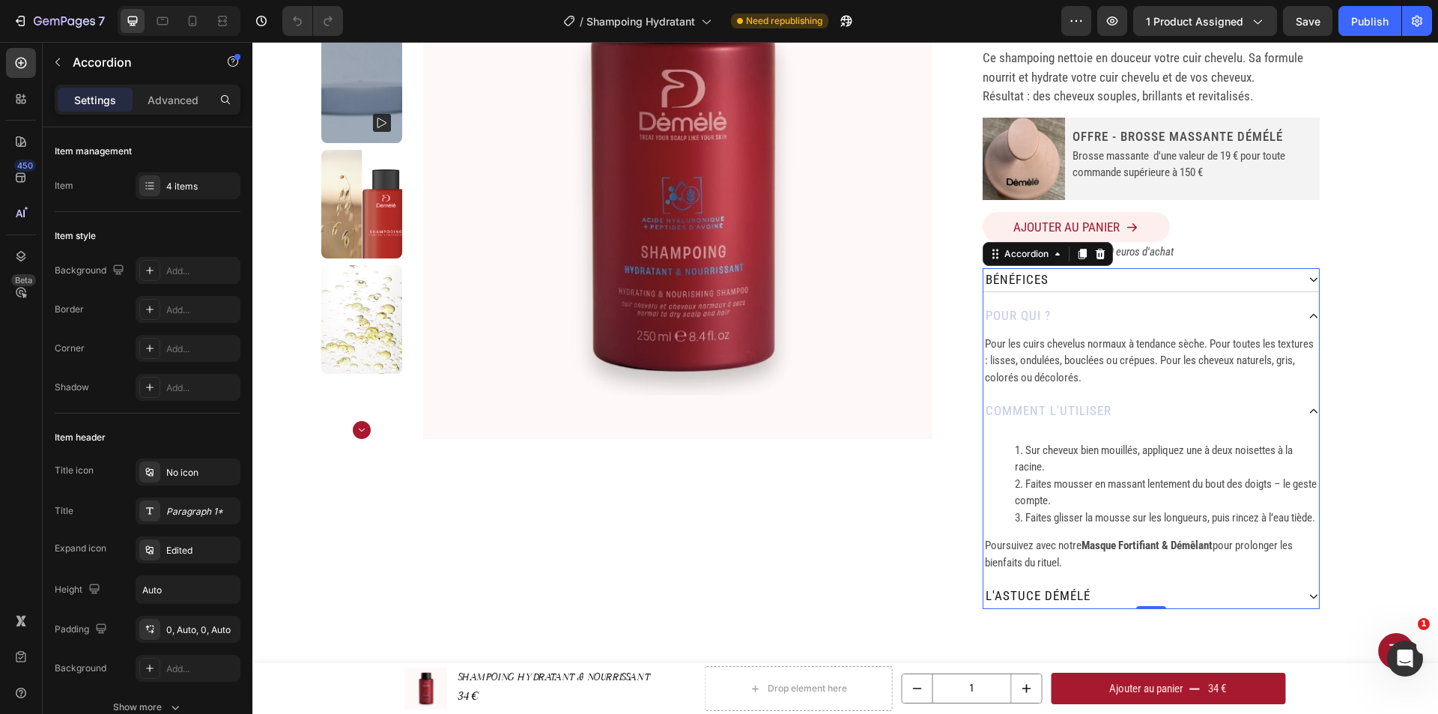
click at [1187, 321] on div "pour QUI ?" at bounding box center [1139, 316] width 313 height 24
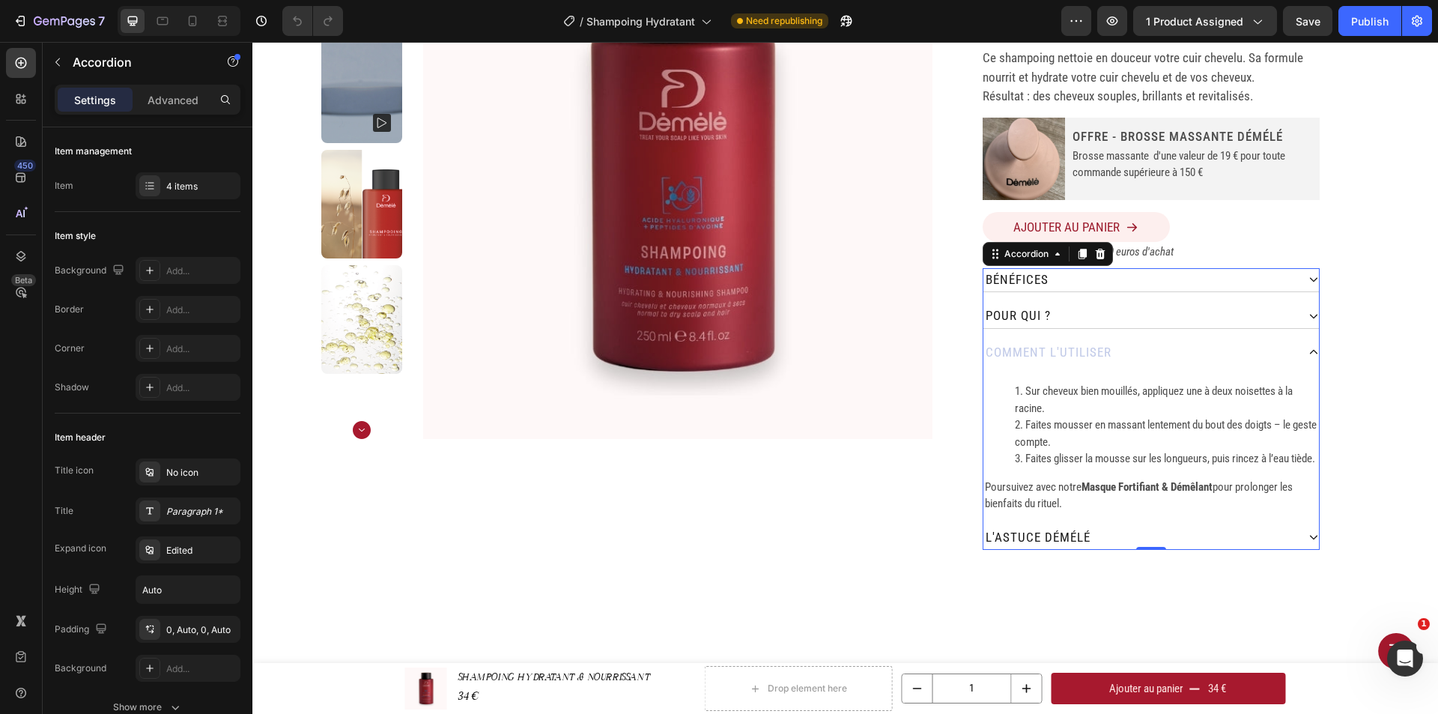
click at [1174, 357] on div "comment L'utiliser" at bounding box center [1139, 353] width 313 height 24
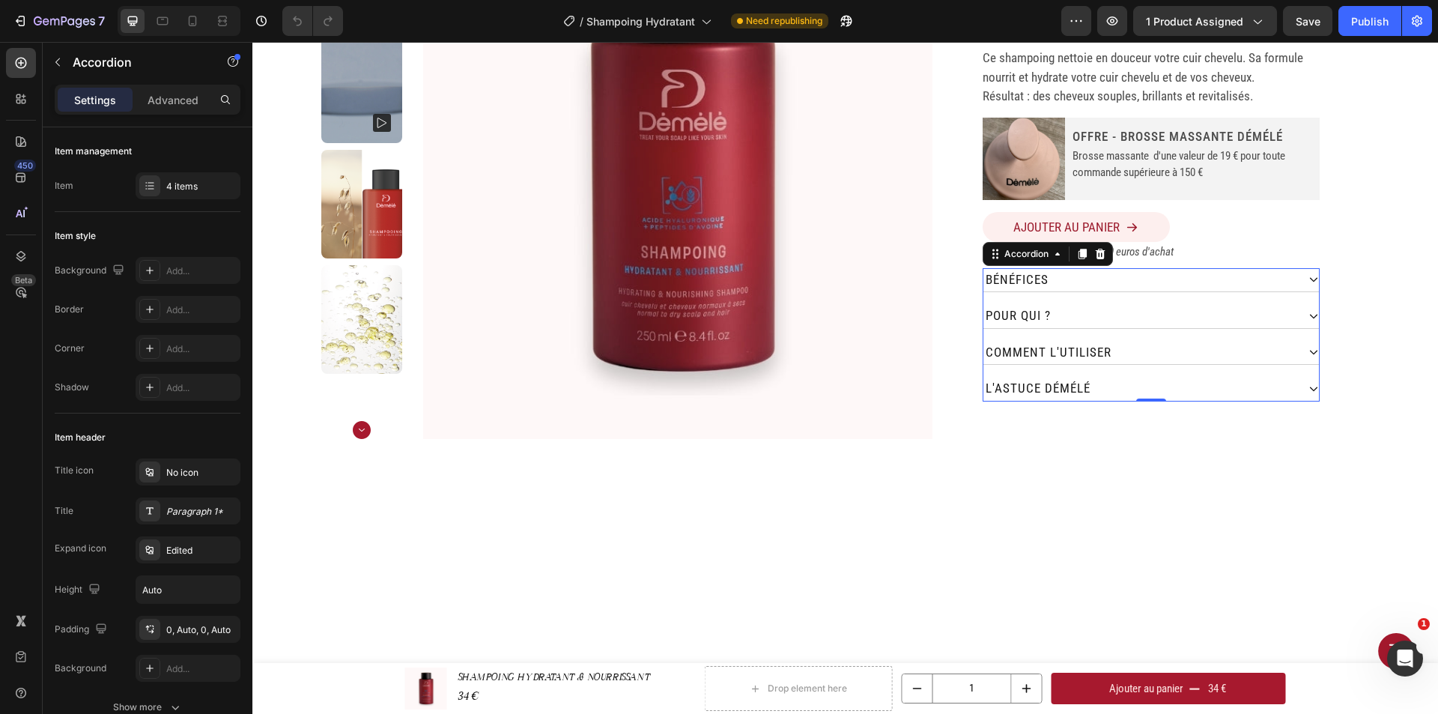
click at [1192, 386] on div "l'astuce démélé" at bounding box center [1139, 389] width 313 height 24
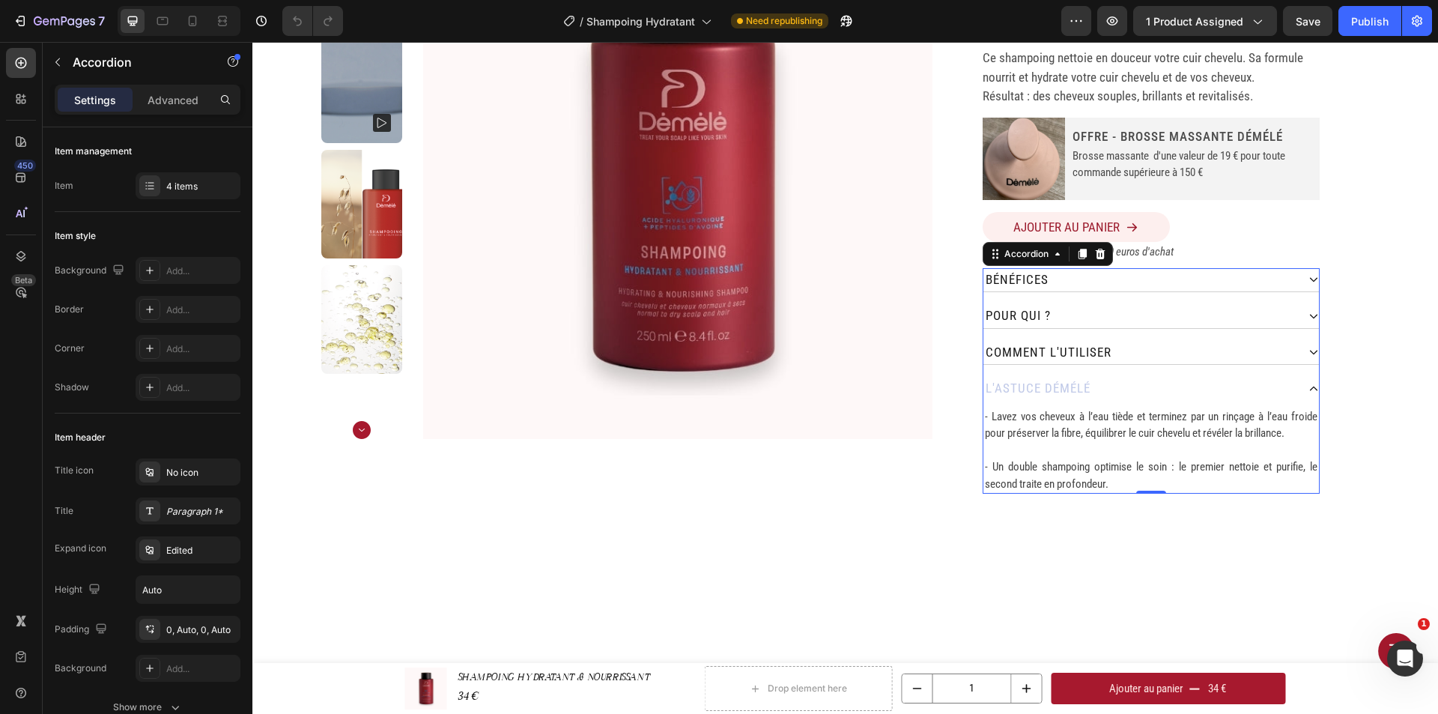
click at [1192, 386] on div "l'astuce démélé" at bounding box center [1139, 389] width 313 height 24
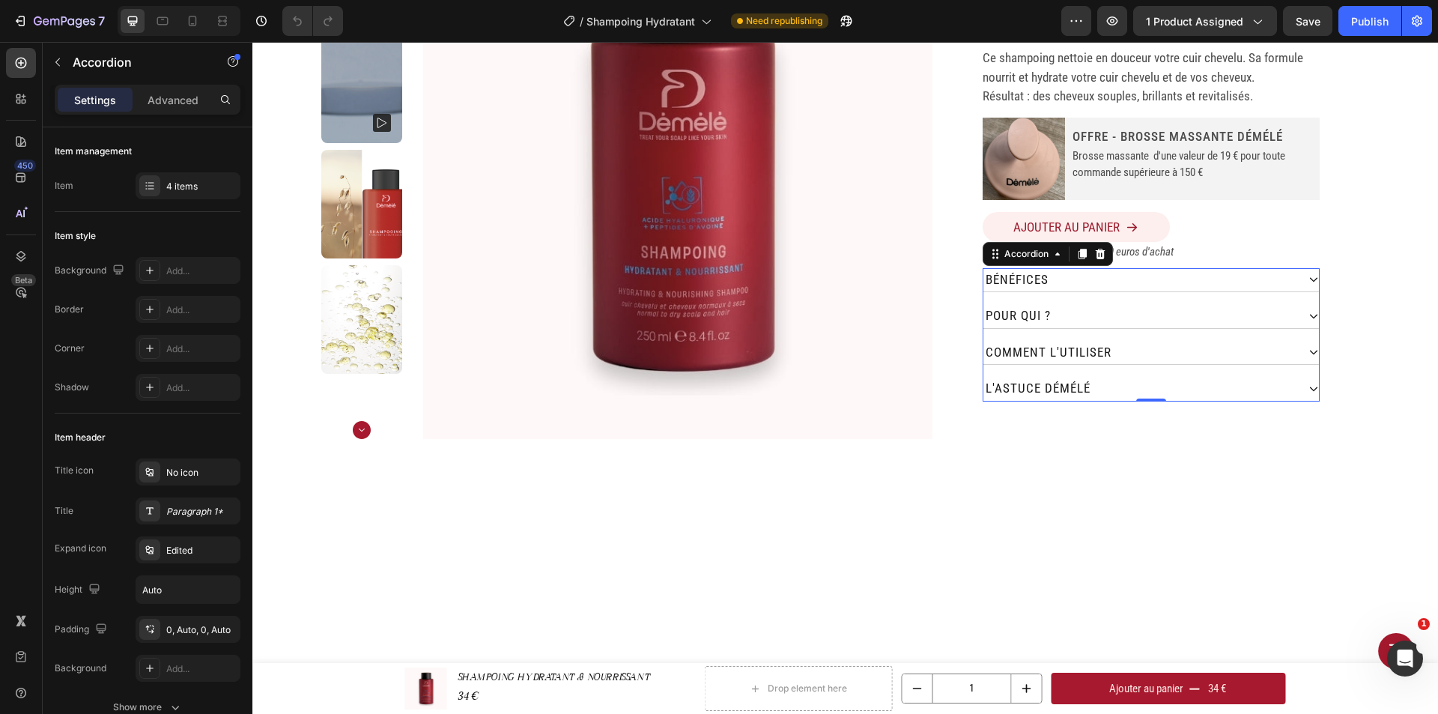
click at [1083, 389] on p "l'astuce démélé" at bounding box center [1037, 388] width 105 height 19
click at [1054, 317] on div "pour QUI ?" at bounding box center [1139, 316] width 313 height 24
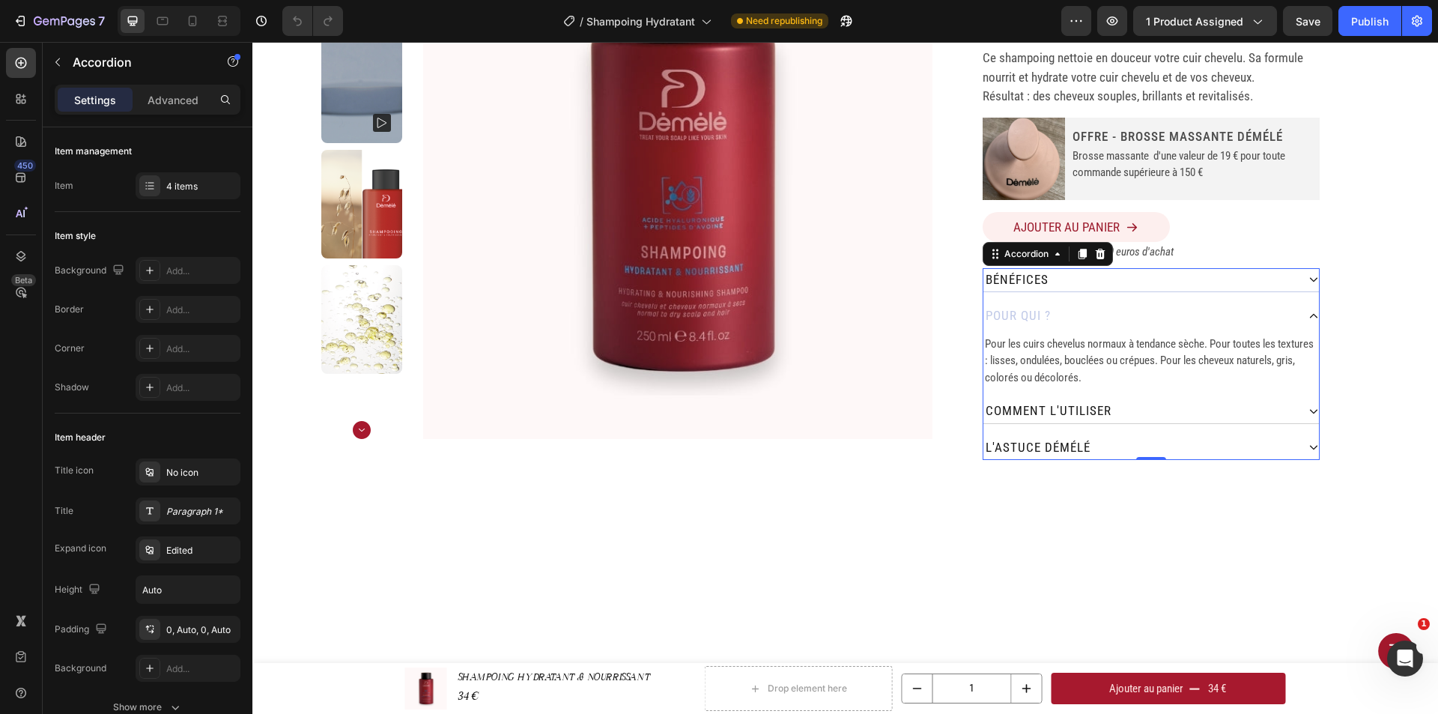
click at [1057, 279] on div "bénéfices" at bounding box center [1139, 280] width 313 height 24
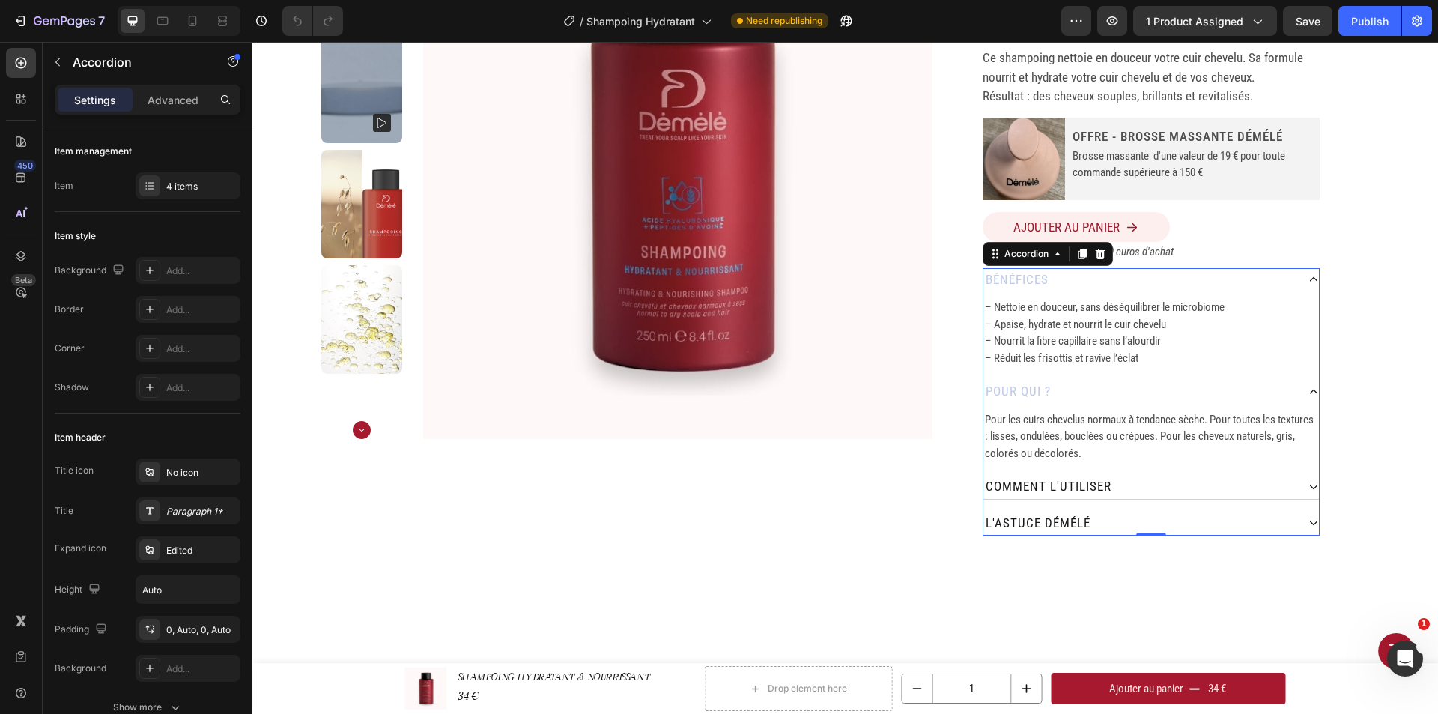
click at [1057, 279] on div "bénéfices" at bounding box center [1139, 280] width 313 height 24
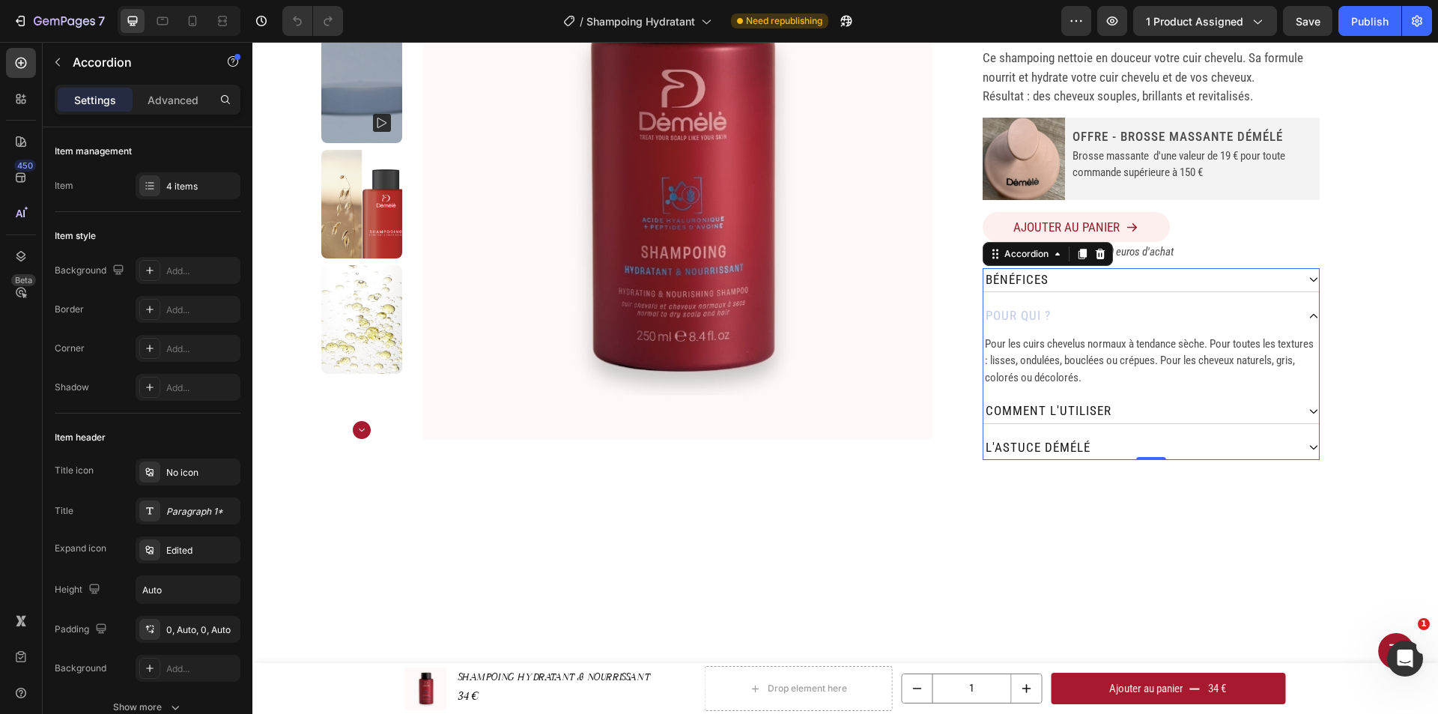
click at [1071, 310] on div "pour QUI ?" at bounding box center [1139, 316] width 313 height 24
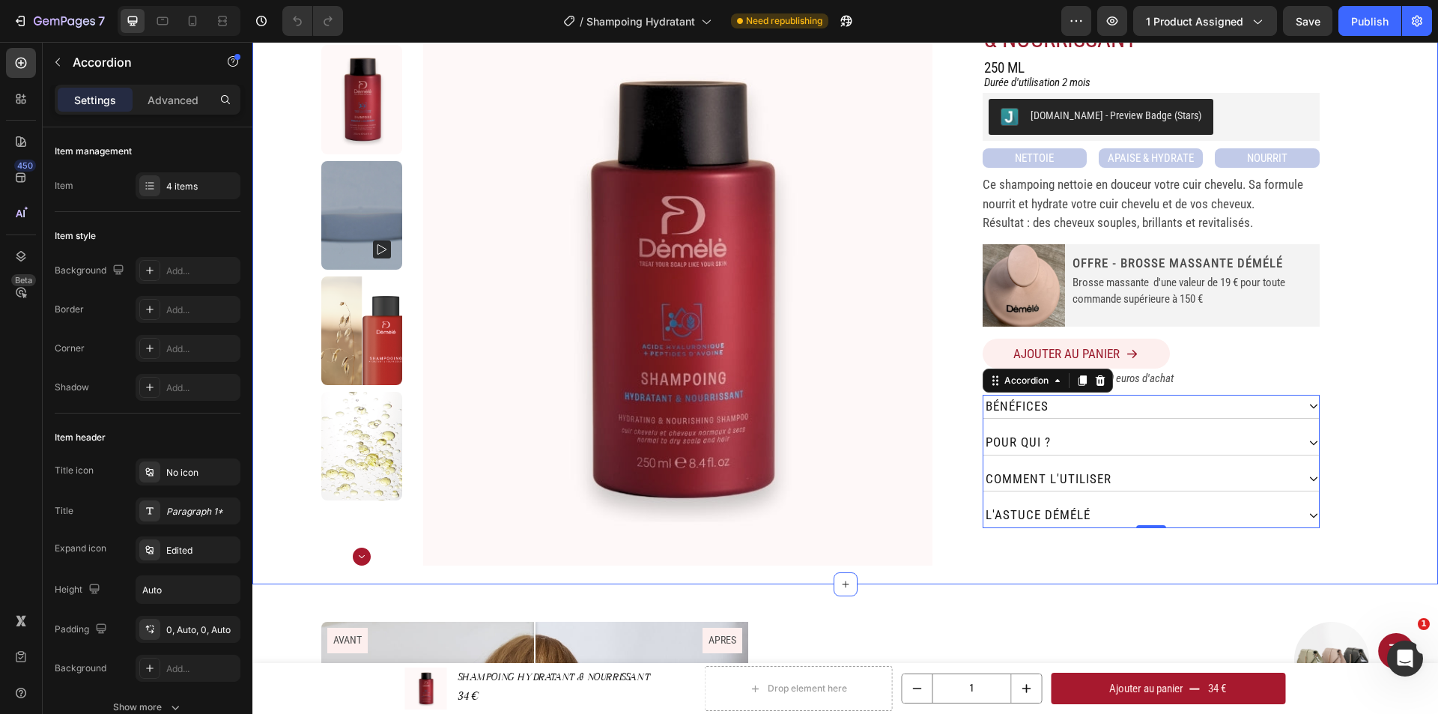
scroll to position [75, 0]
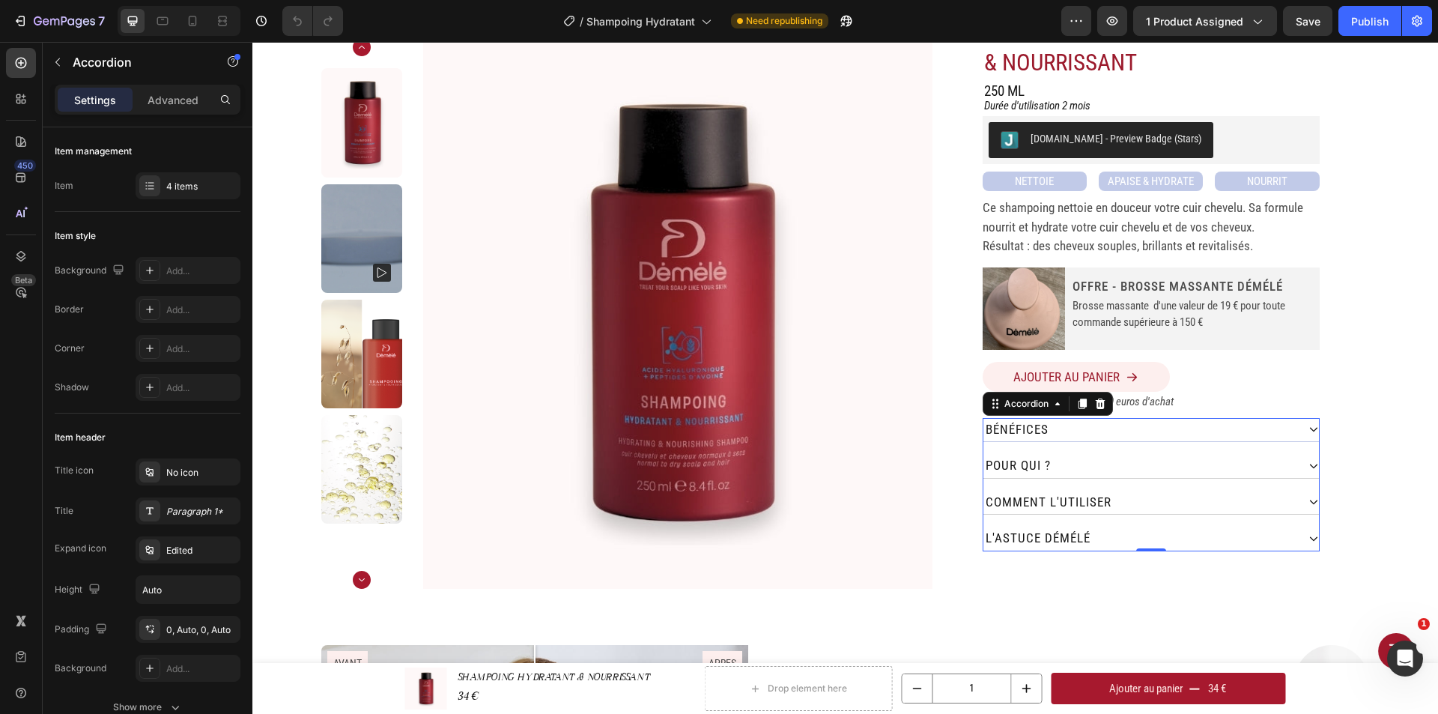
click at [1223, 422] on div "bénéfices" at bounding box center [1139, 430] width 313 height 24
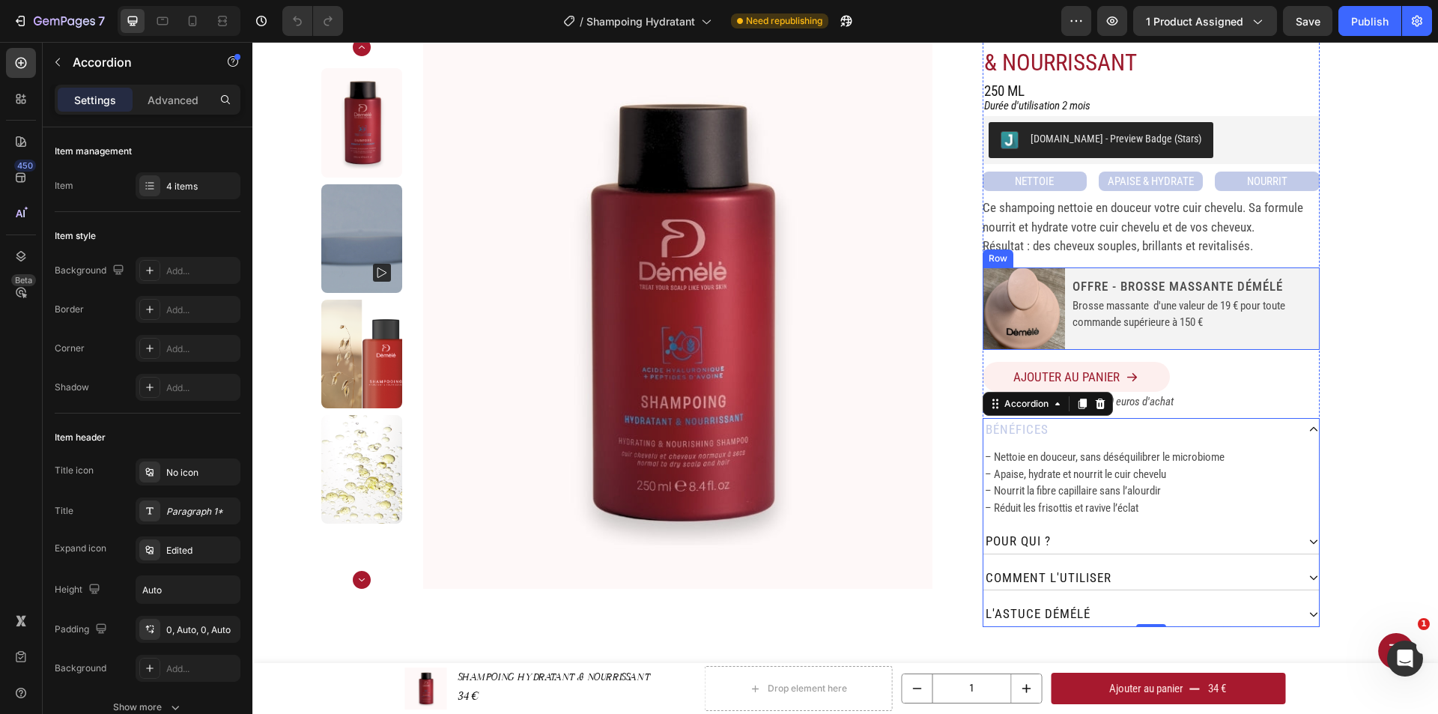
scroll to position [150, 0]
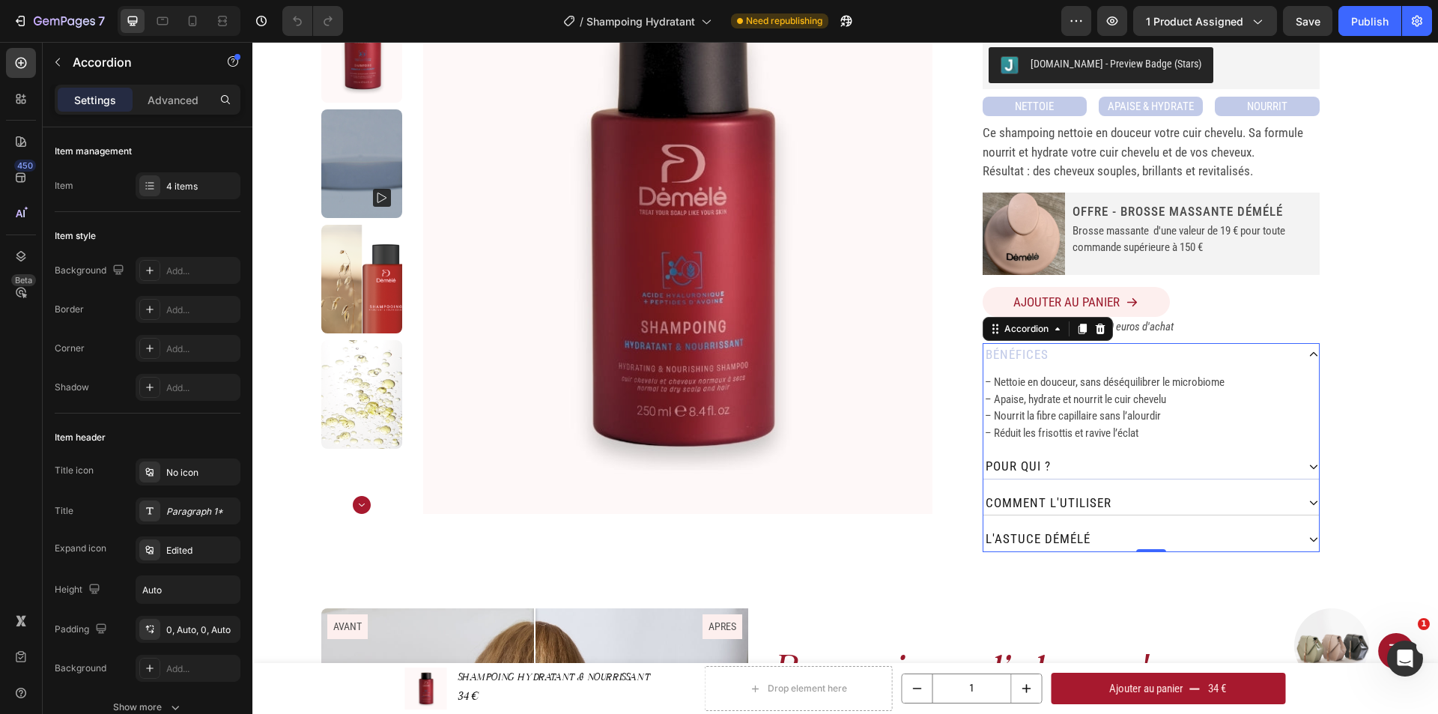
click at [1179, 469] on div "pour QUI ?" at bounding box center [1139, 467] width 313 height 24
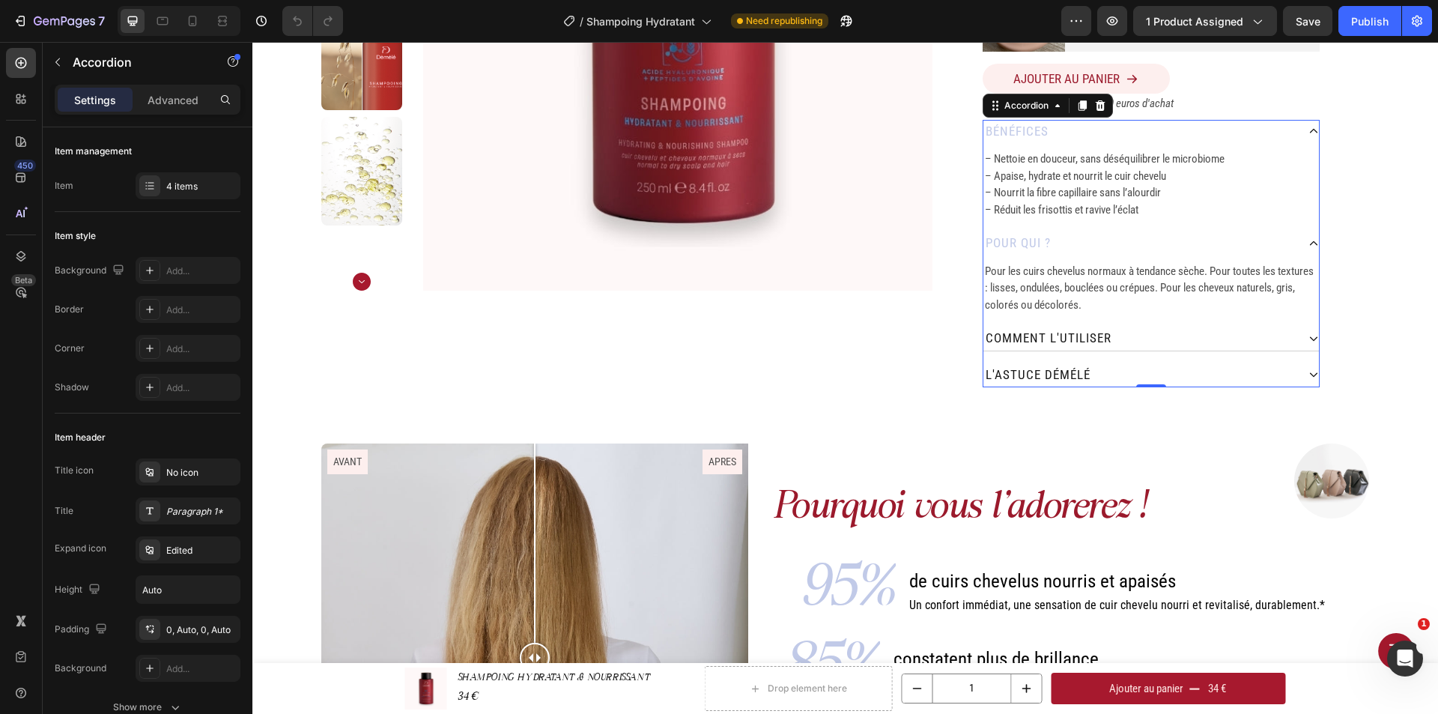
scroll to position [374, 0]
click at [1113, 374] on div "l'astuce démélé" at bounding box center [1139, 374] width 313 height 24
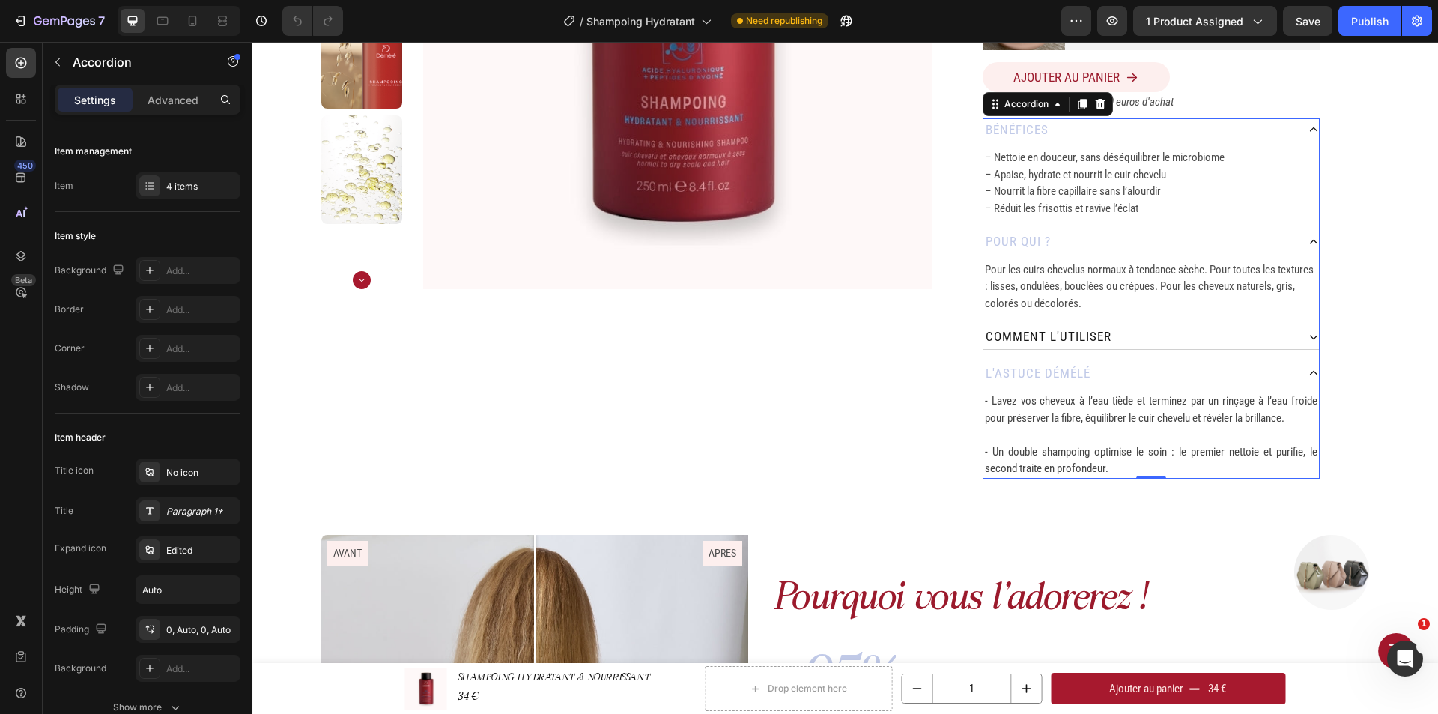
click at [1057, 374] on p "l'astuce démélé" at bounding box center [1037, 373] width 105 height 19
click at [1039, 376] on p "l'astuce démélé" at bounding box center [1037, 373] width 105 height 19
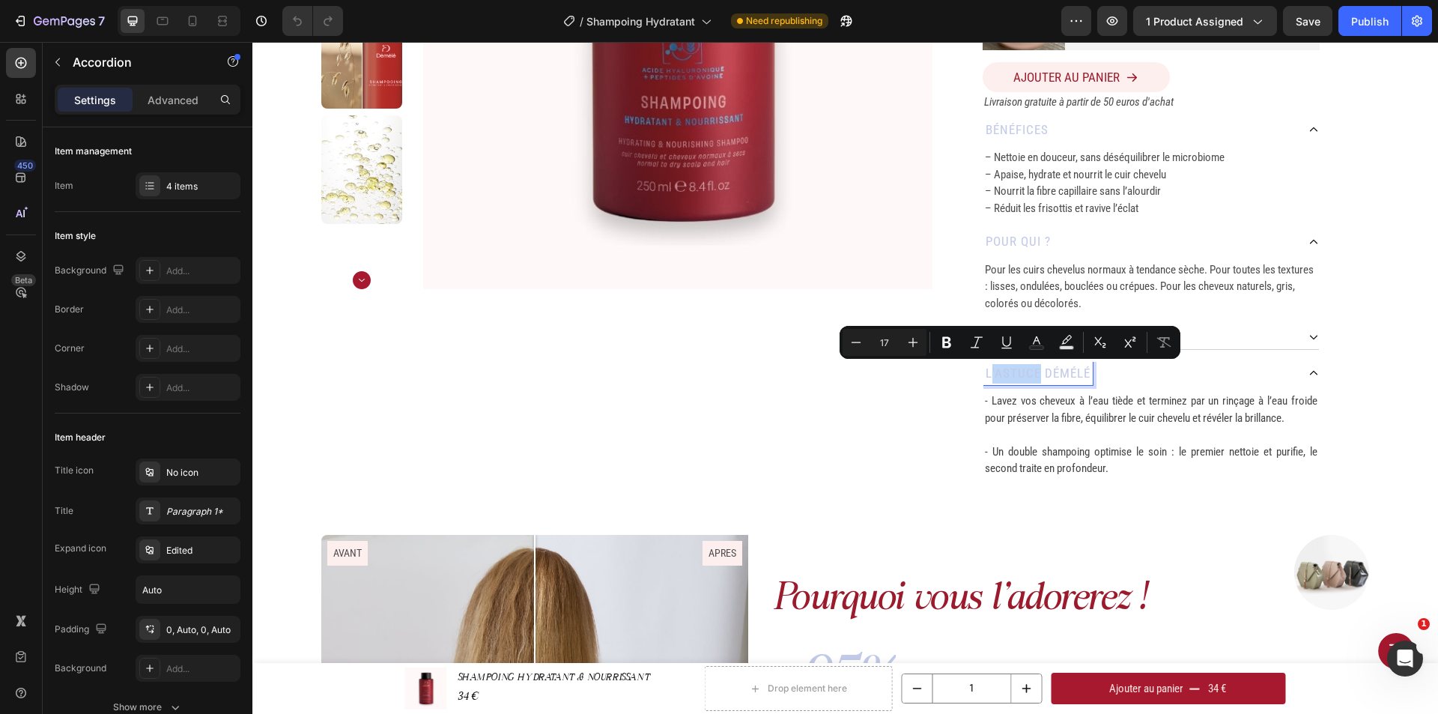
drag, startPoint x: 1036, startPoint y: 372, endPoint x: 985, endPoint y: 374, distance: 50.9
click at [985, 374] on p "l'astuce démélé" at bounding box center [1037, 373] width 105 height 19
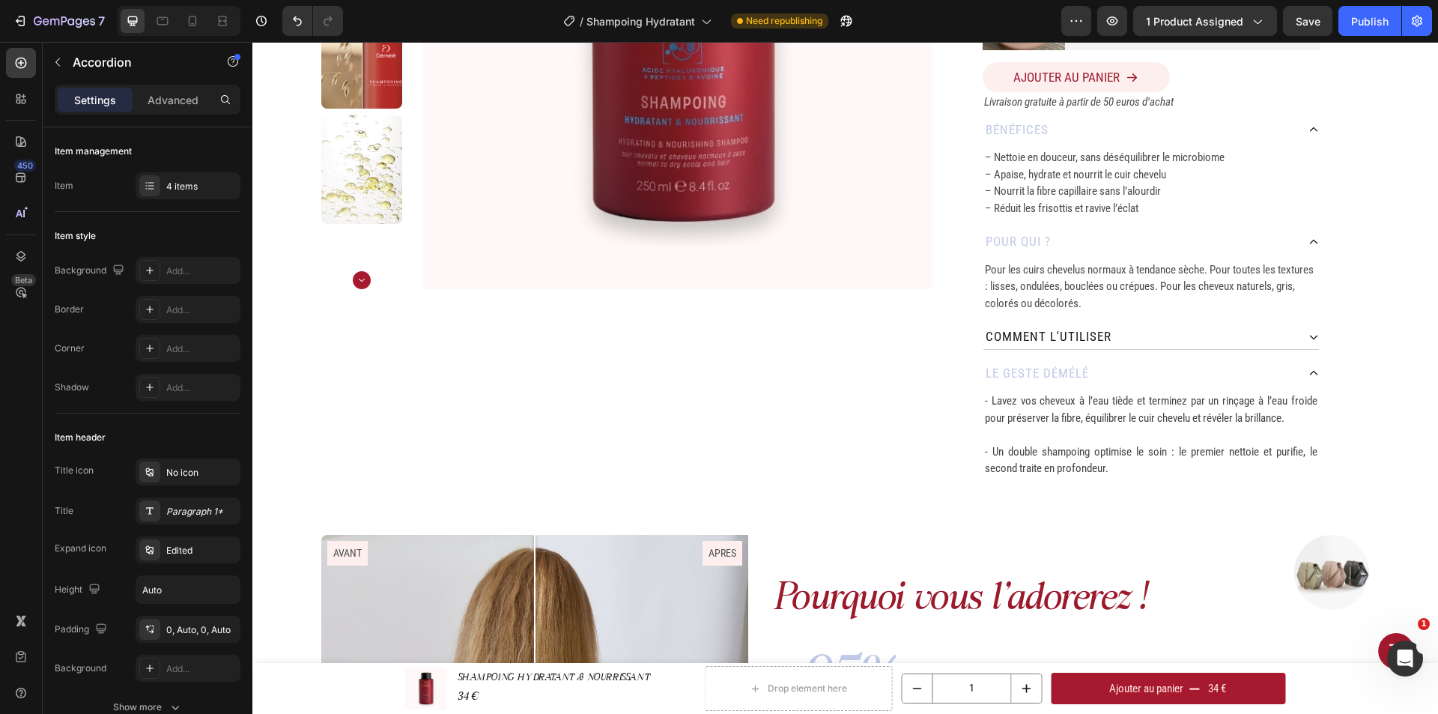
click at [1309, 374] on icon at bounding box center [1313, 373] width 10 height 10
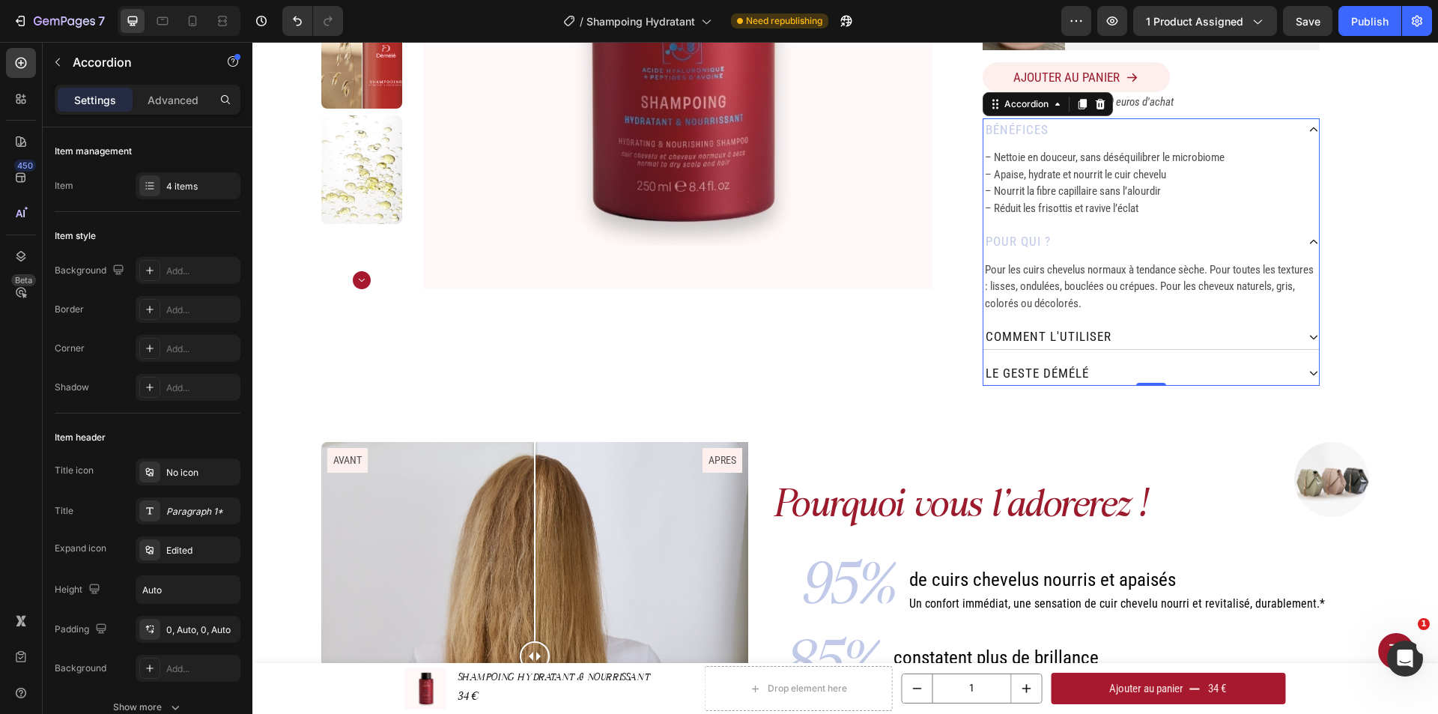
click at [1275, 374] on div "lE geste démélé" at bounding box center [1139, 374] width 313 height 24
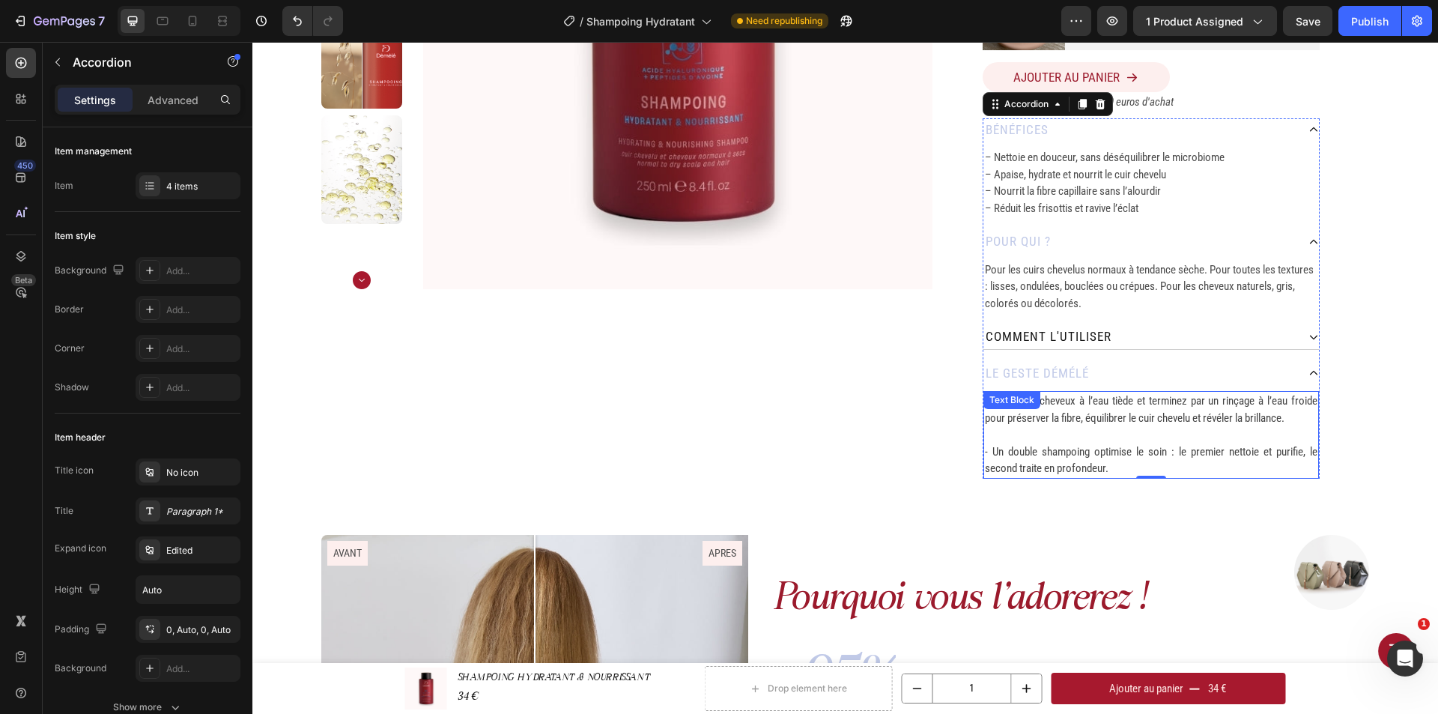
click at [1016, 407] on div "Text Block" at bounding box center [1011, 400] width 57 height 18
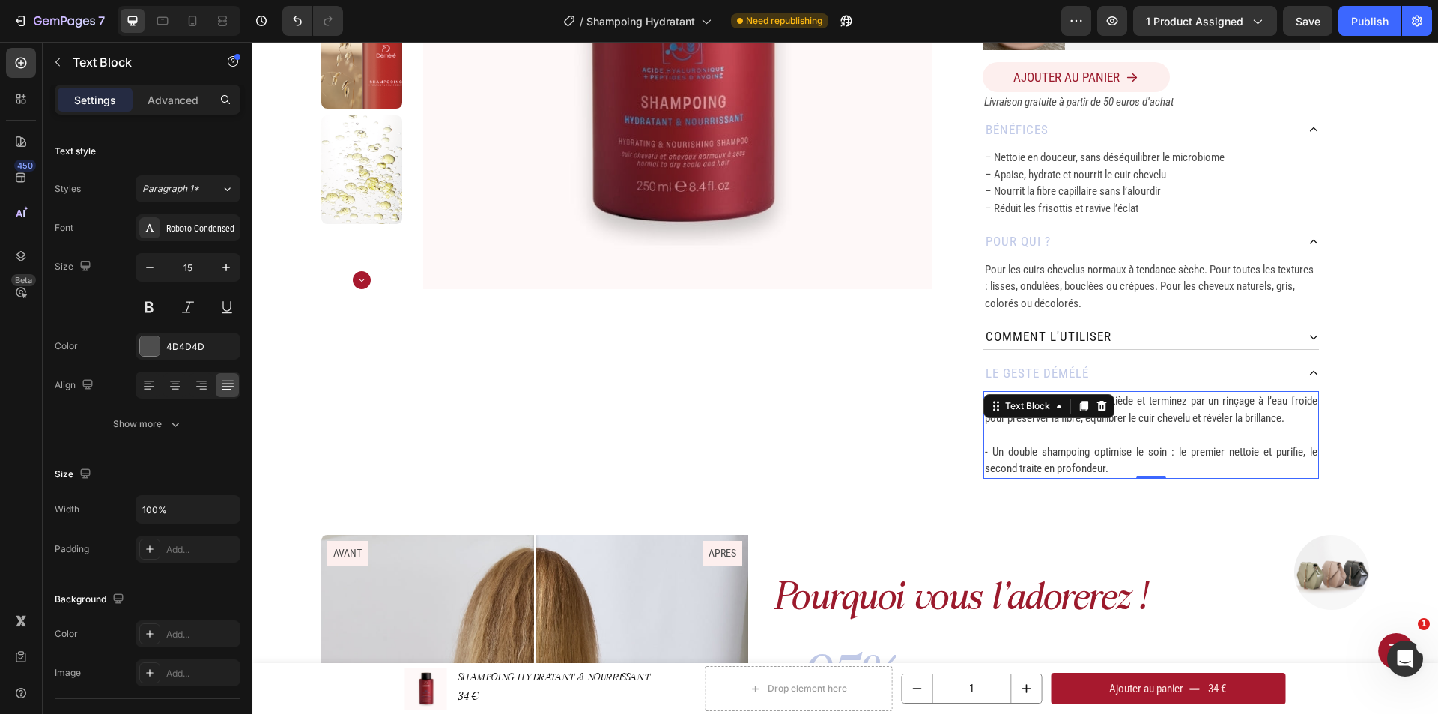
click at [1110, 468] on p "- Un double shampoing optimise le soin : le premier nettoie et purifie, le seco…" at bounding box center [1151, 460] width 332 height 34
click at [1387, 404] on div "Home SHAMPOOING HYDRATANT & NOURRISSANT Breadcrumb Product Images SHAMPOING HYD…" at bounding box center [844, 97] width 1185 height 799
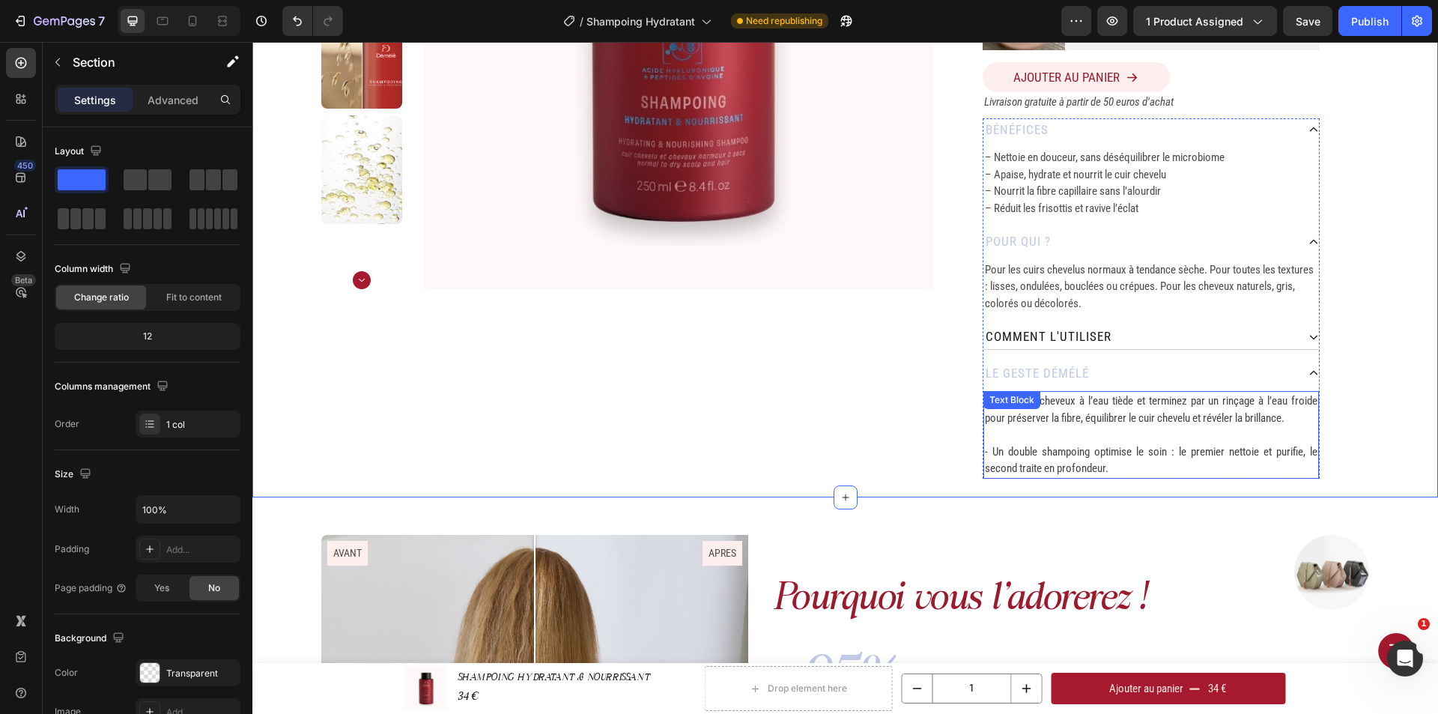
click at [1137, 471] on p "- Un double shampoing optimise le soin : le premier nettoie et purifie, le seco…" at bounding box center [1151, 460] width 332 height 34
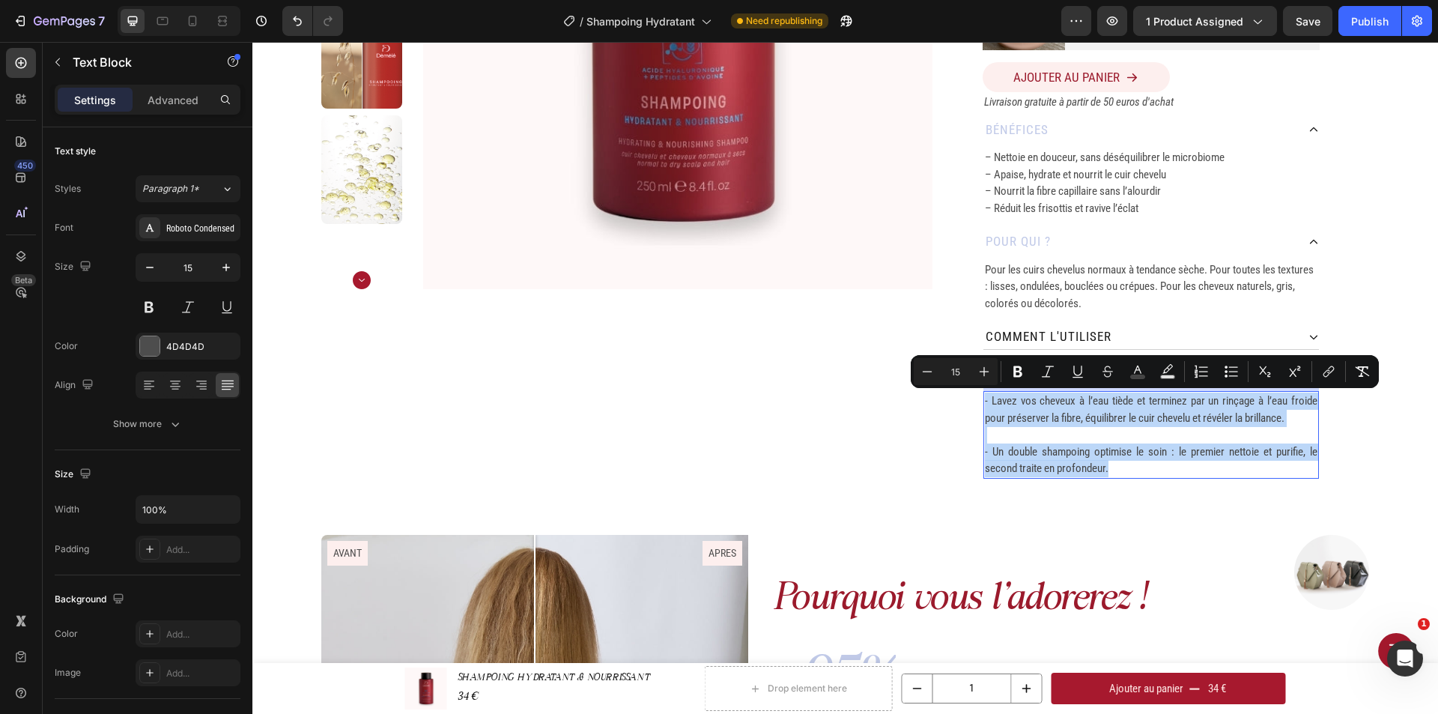
drag, startPoint x: 1111, startPoint y: 465, endPoint x: 978, endPoint y: 401, distance: 147.7
click at [983, 401] on div "- Lavez vos cheveux à l’eau tiède et terminez par un rinçage à l’eau froide pou…" at bounding box center [1150, 435] width 335 height 88
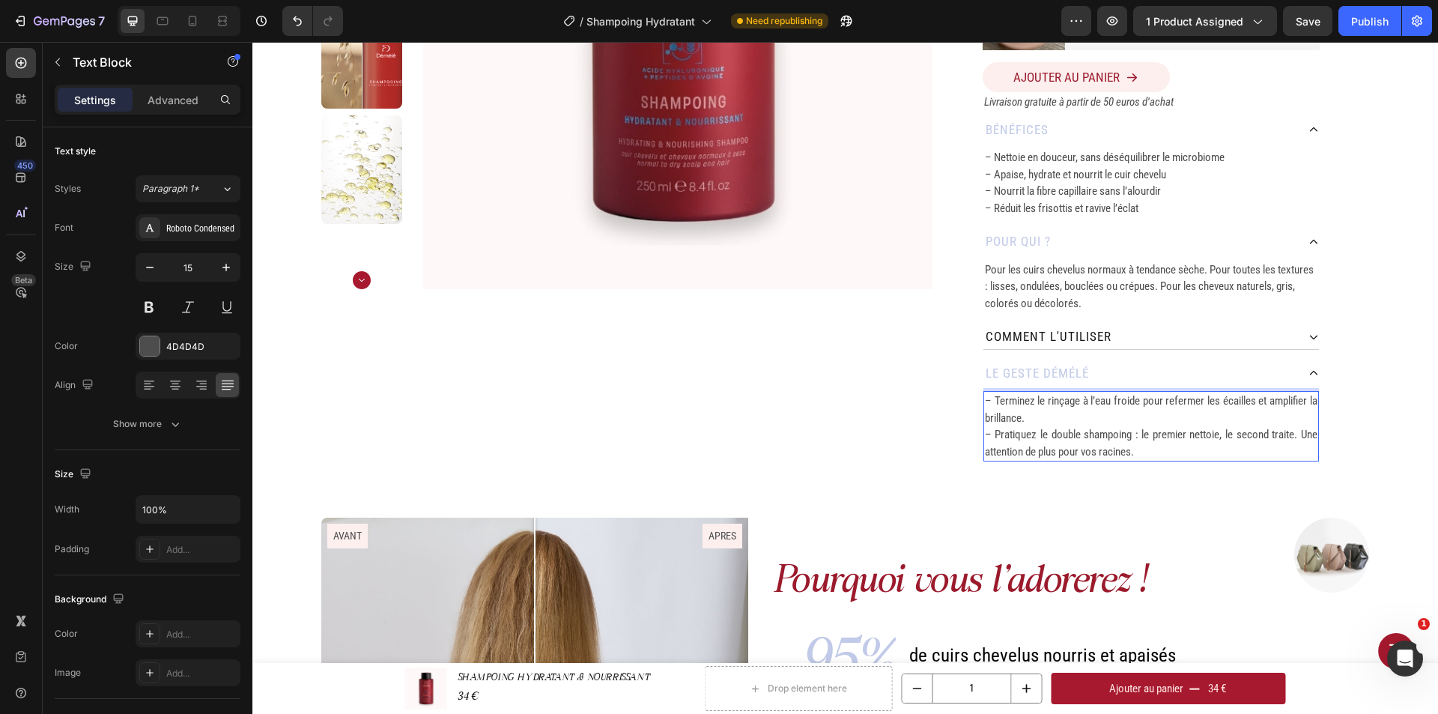
click at [1082, 419] on p "– Terminez le rinçage à l’eau froide pour refermer les écailles et amplifier la…" at bounding box center [1151, 425] width 332 height 67
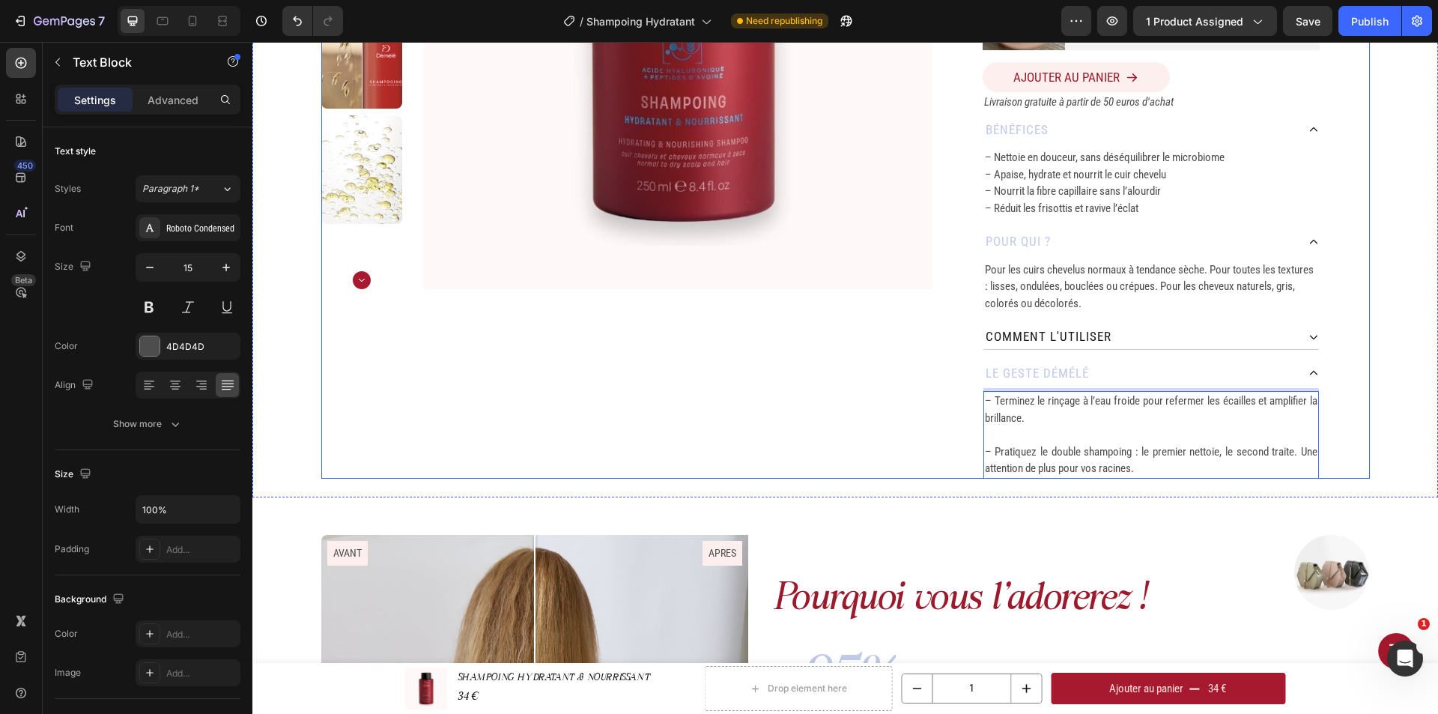
click at [1358, 419] on div "SHAMPOING HYDRATANT & NOURRISSANT Product Title 250 ML Heading Row Durée d'util…" at bounding box center [1150, 98] width 437 height 762
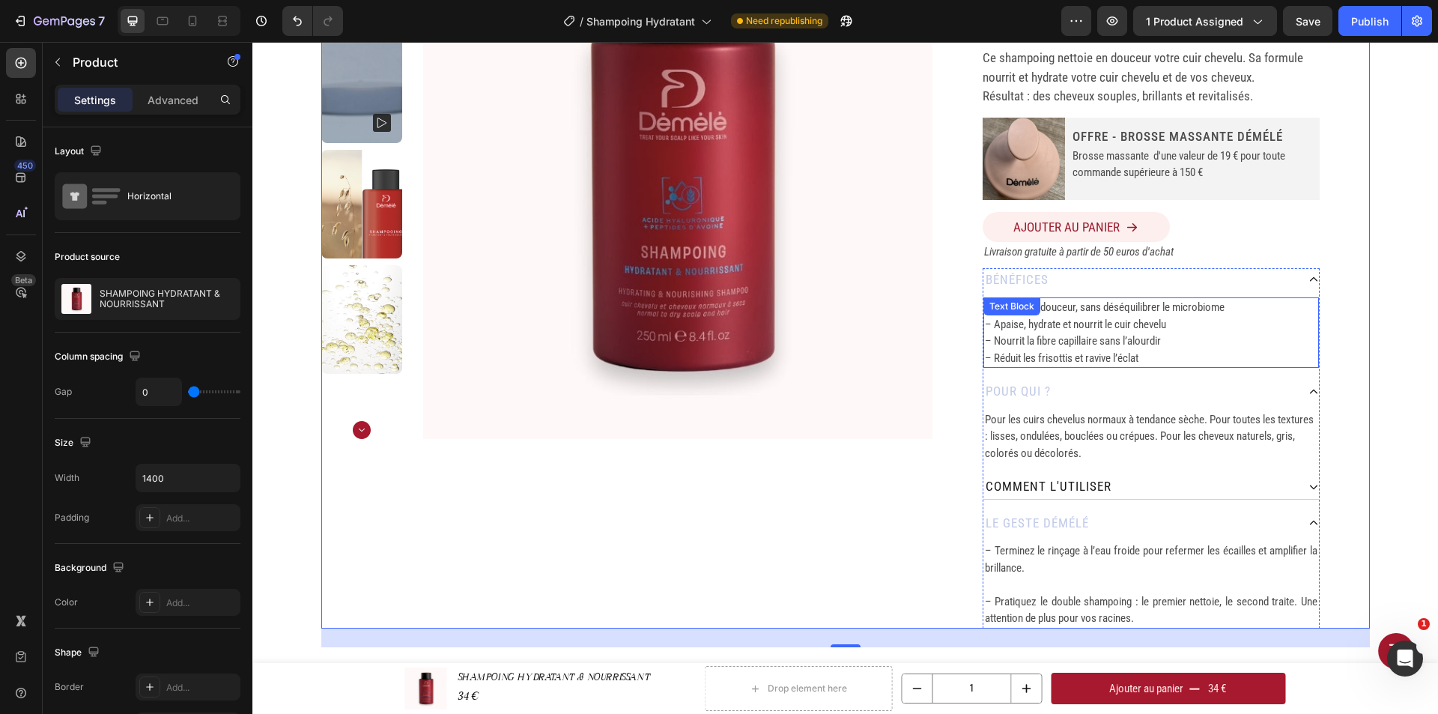
scroll to position [300, 0]
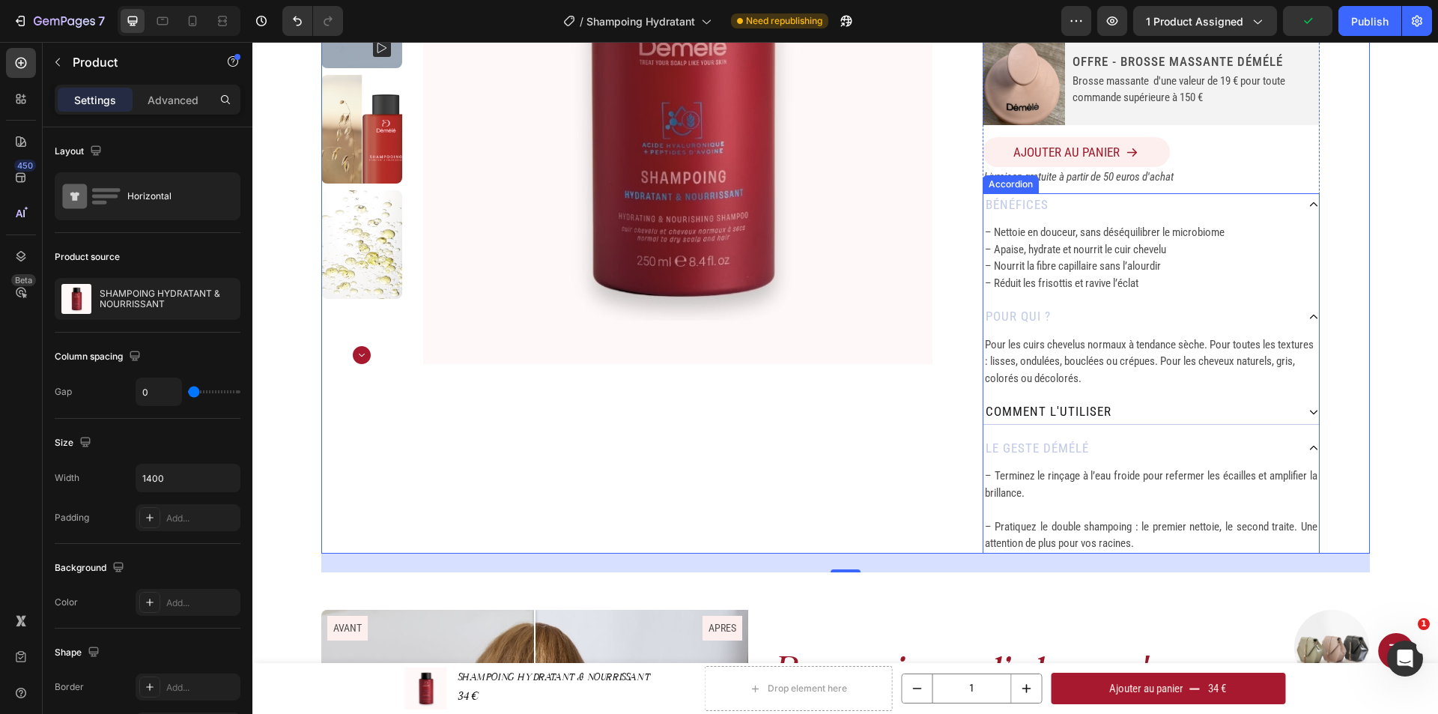
click at [1218, 404] on div "comment L'utiliser" at bounding box center [1139, 412] width 313 height 24
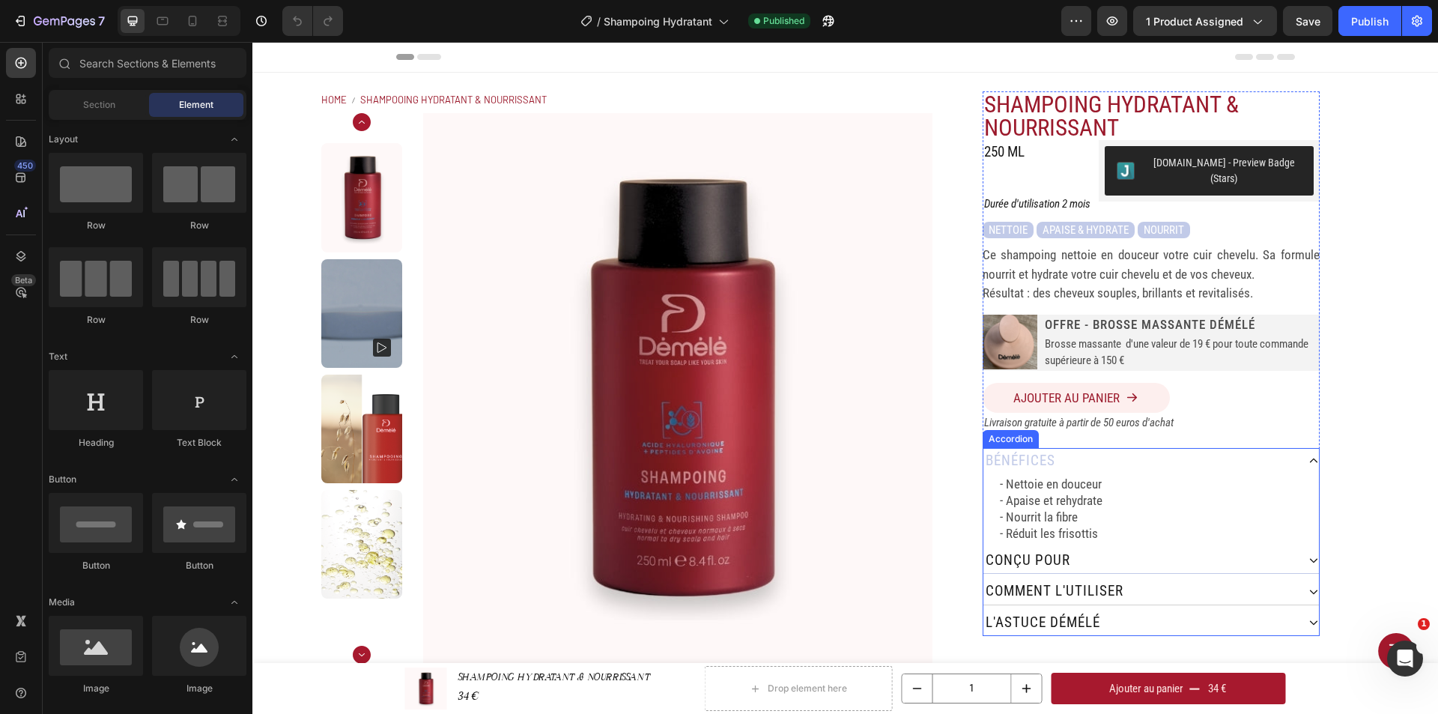
click at [1086, 547] on div "conçu pour" at bounding box center [1139, 560] width 313 height 26
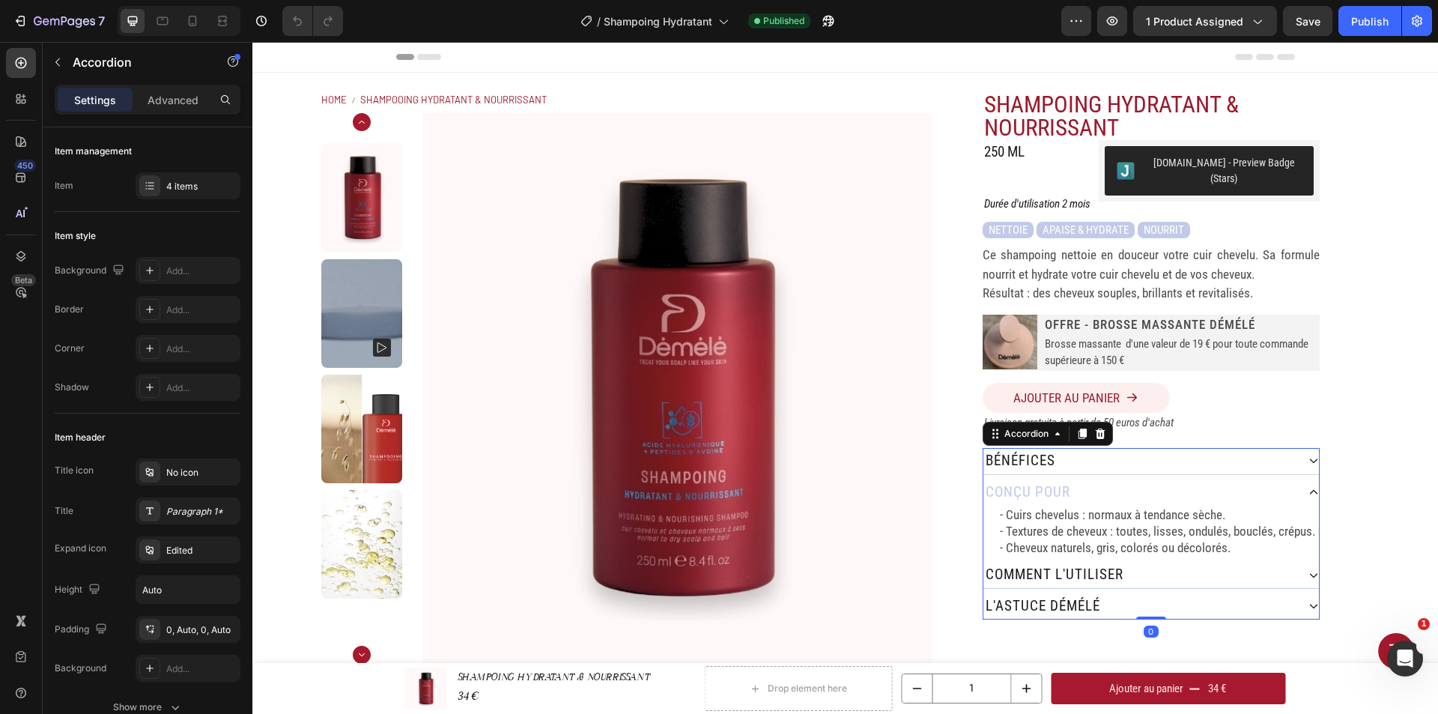
click at [1139, 562] on div "comment L'utiliser" at bounding box center [1139, 575] width 313 height 26
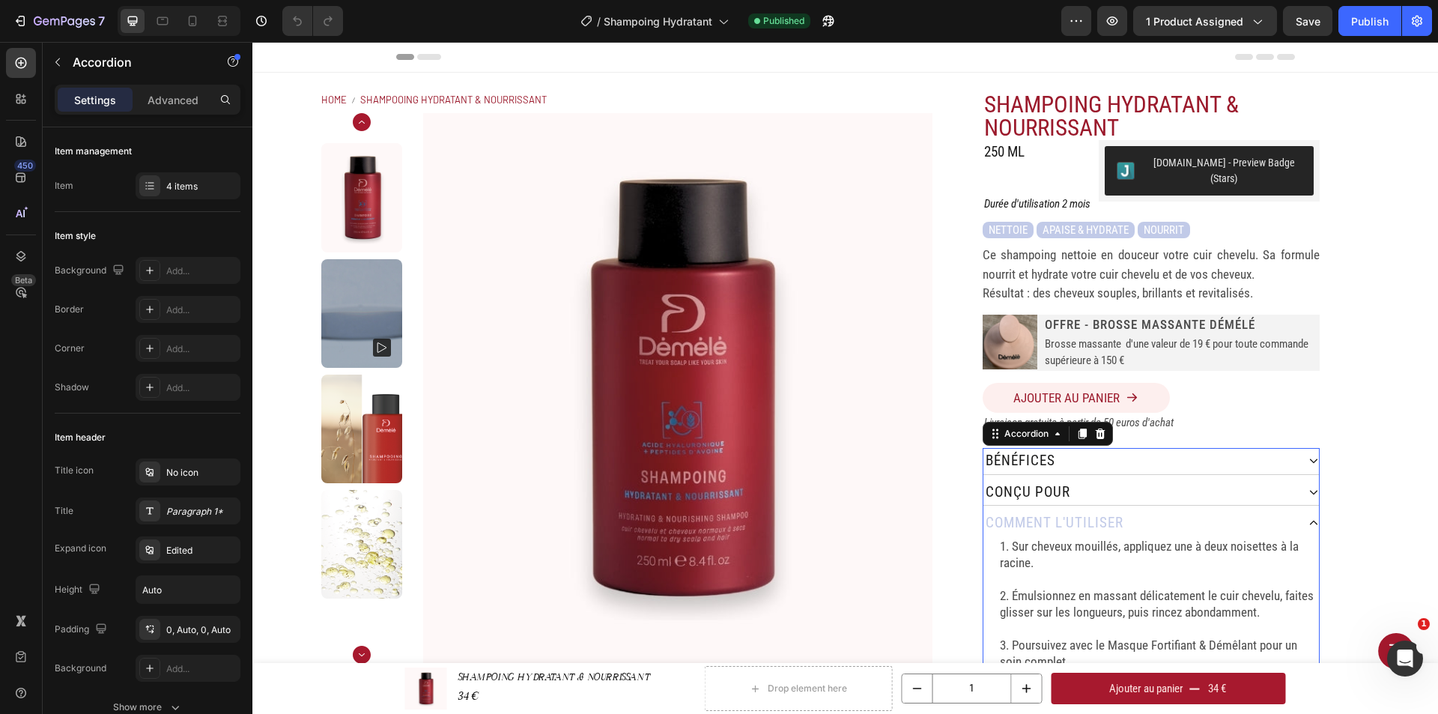
scroll to position [75, 0]
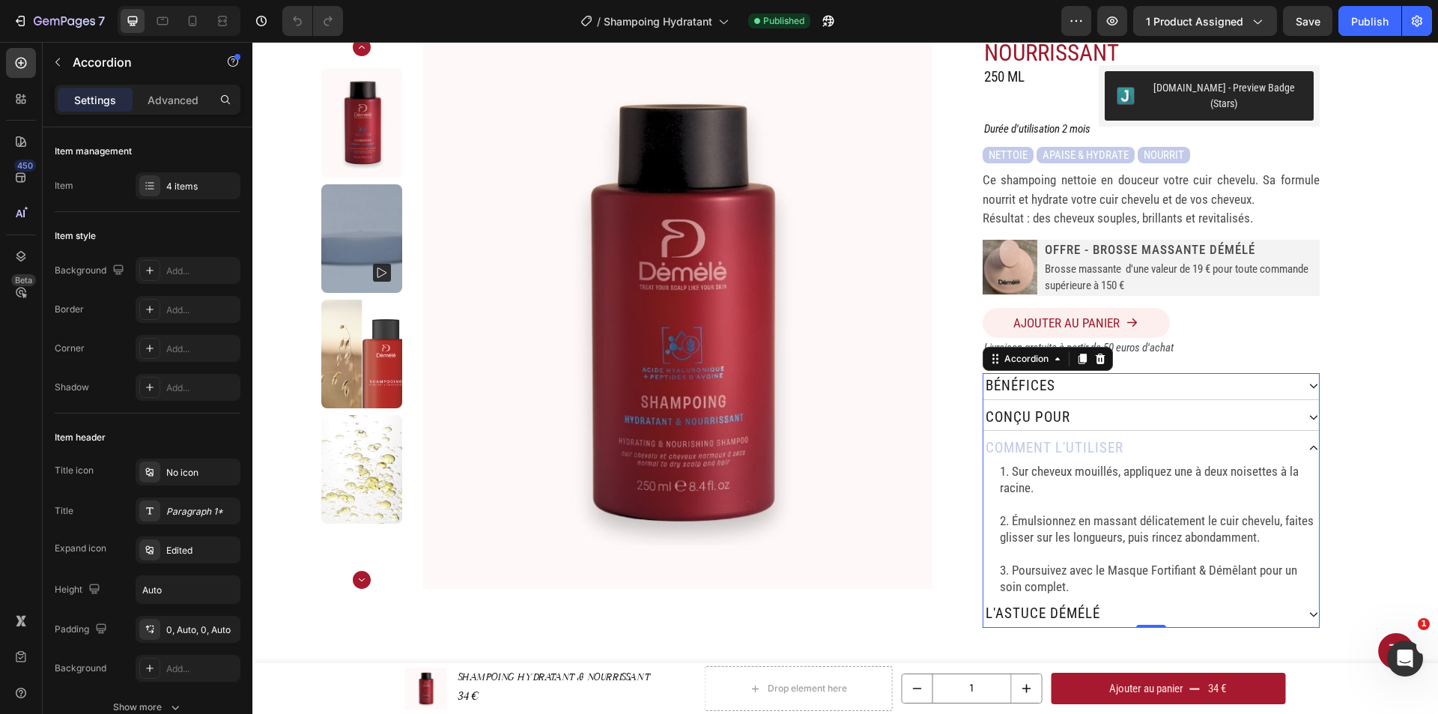
click at [1124, 601] on div "l'astuce démélé" at bounding box center [1139, 614] width 313 height 26
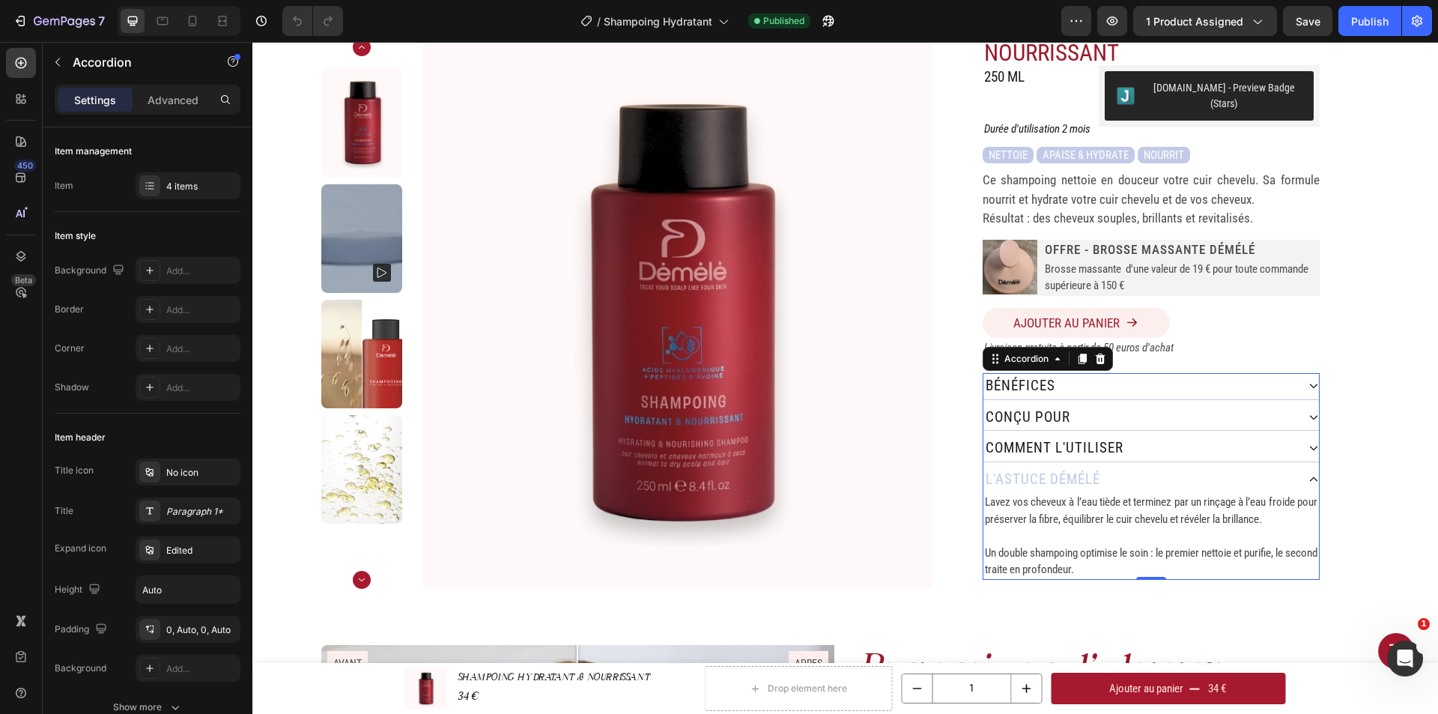
click at [1125, 377] on div "bénéfices" at bounding box center [1139, 386] width 313 height 26
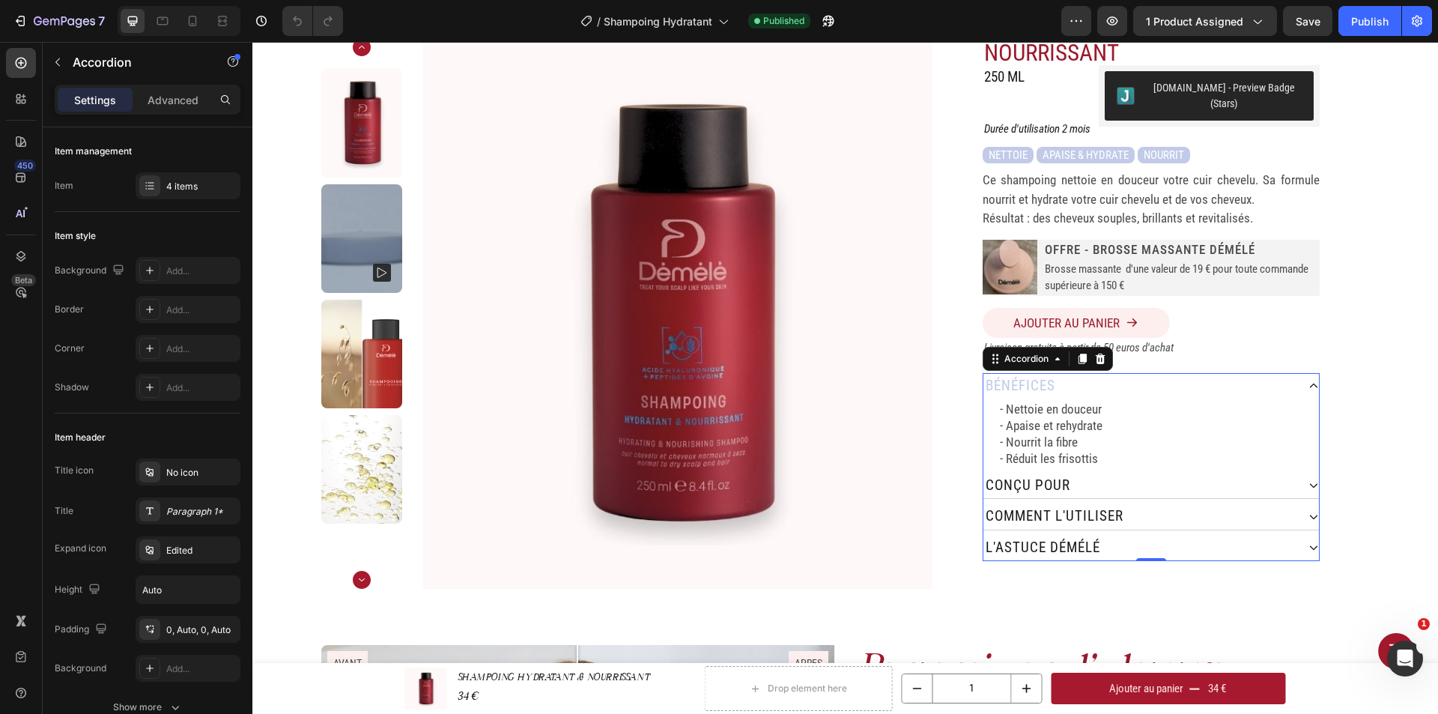
click at [1133, 373] on div "bénéfices" at bounding box center [1139, 386] width 313 height 26
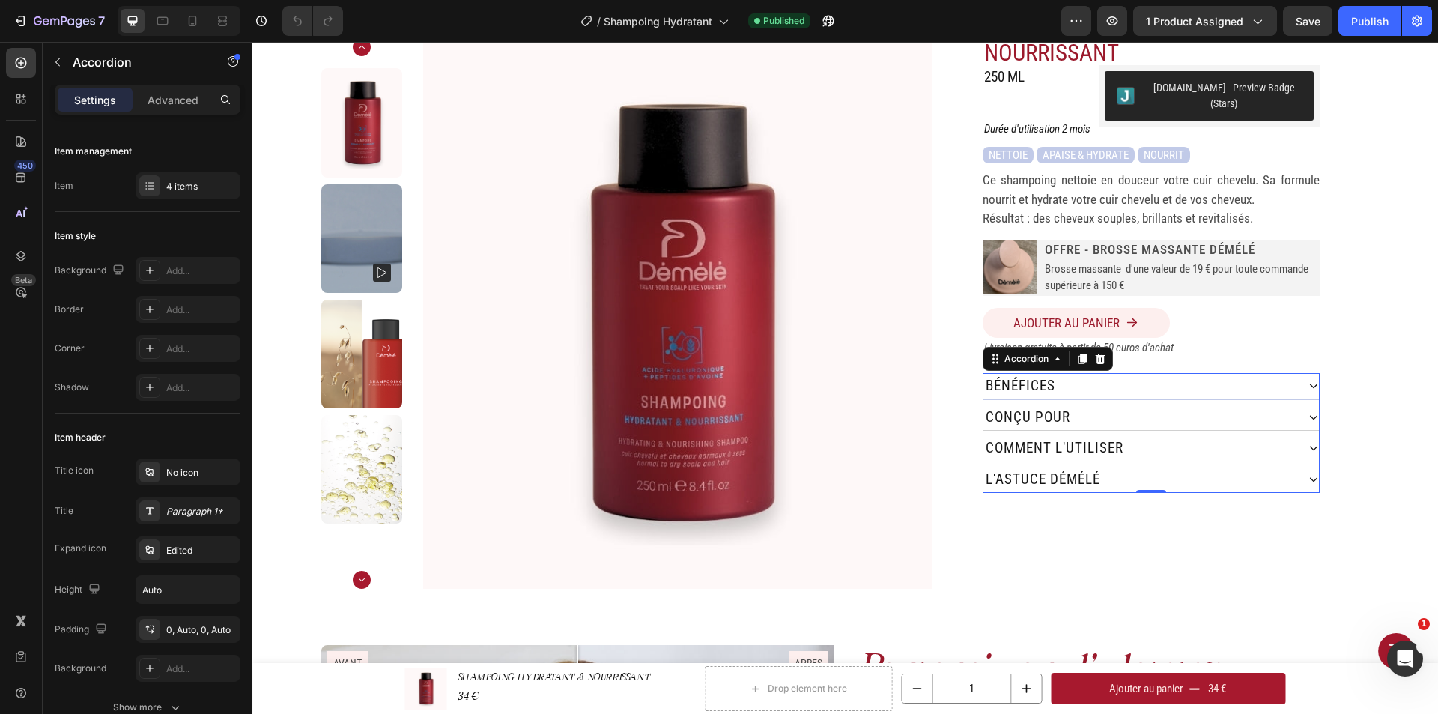
click at [1142, 379] on div "bénéfices" at bounding box center [1139, 386] width 313 height 26
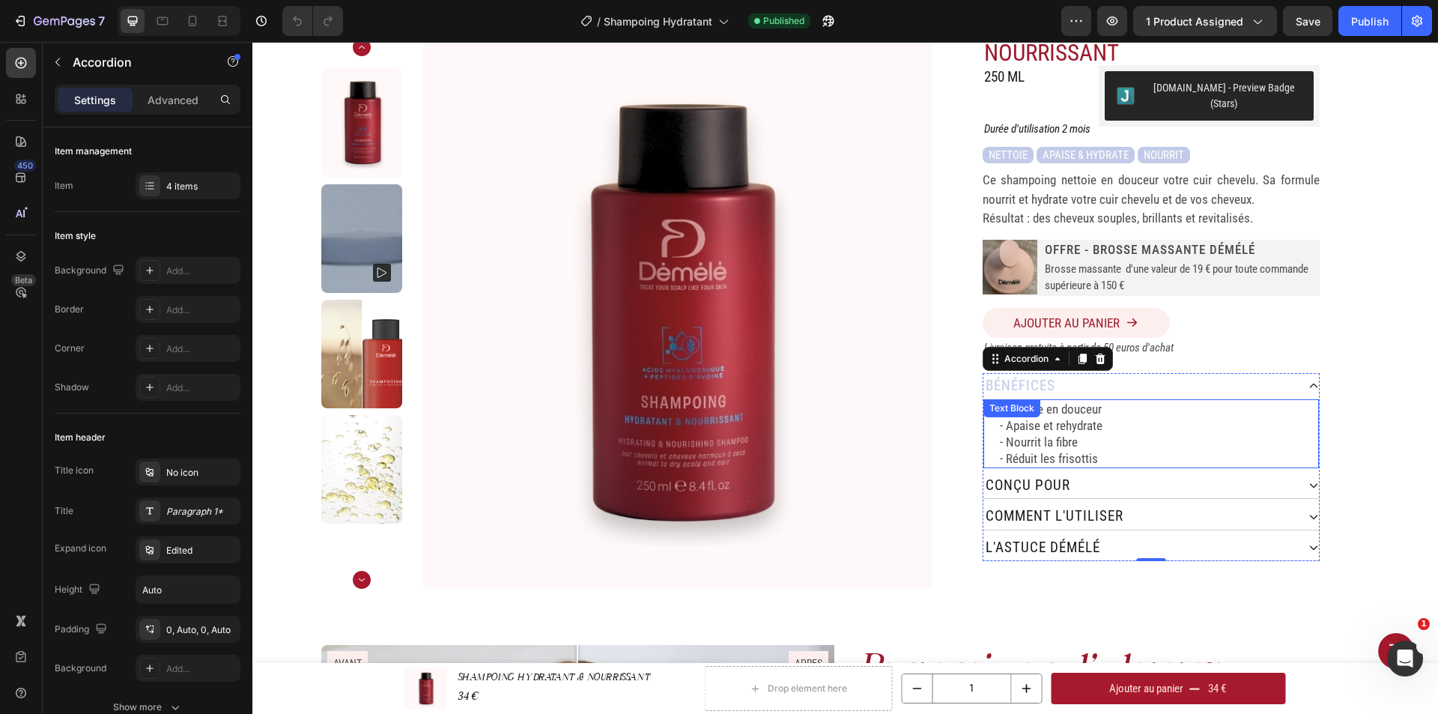
click at [1143, 401] on p "- Nettoie en douceur" at bounding box center [1158, 409] width 317 height 16
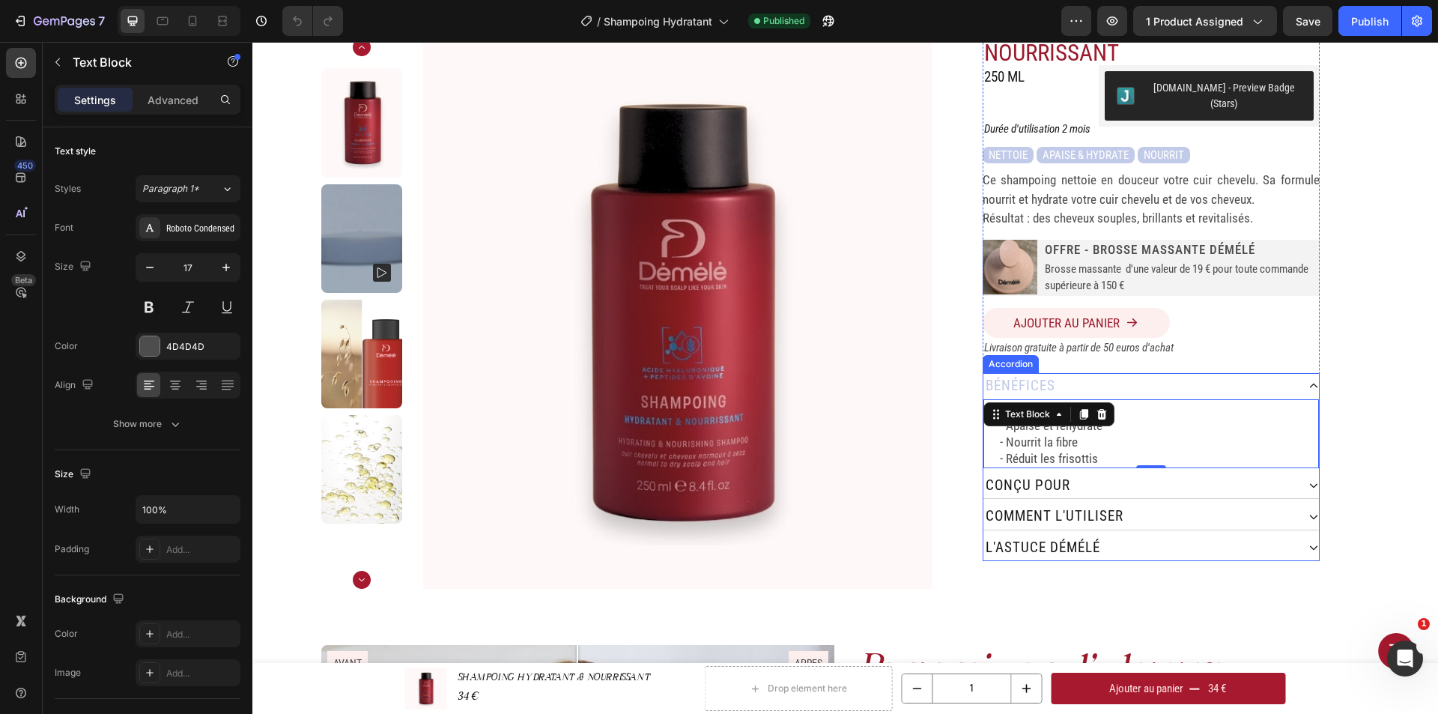
click at [1149, 373] on div "bénéfices" at bounding box center [1139, 386] width 313 height 26
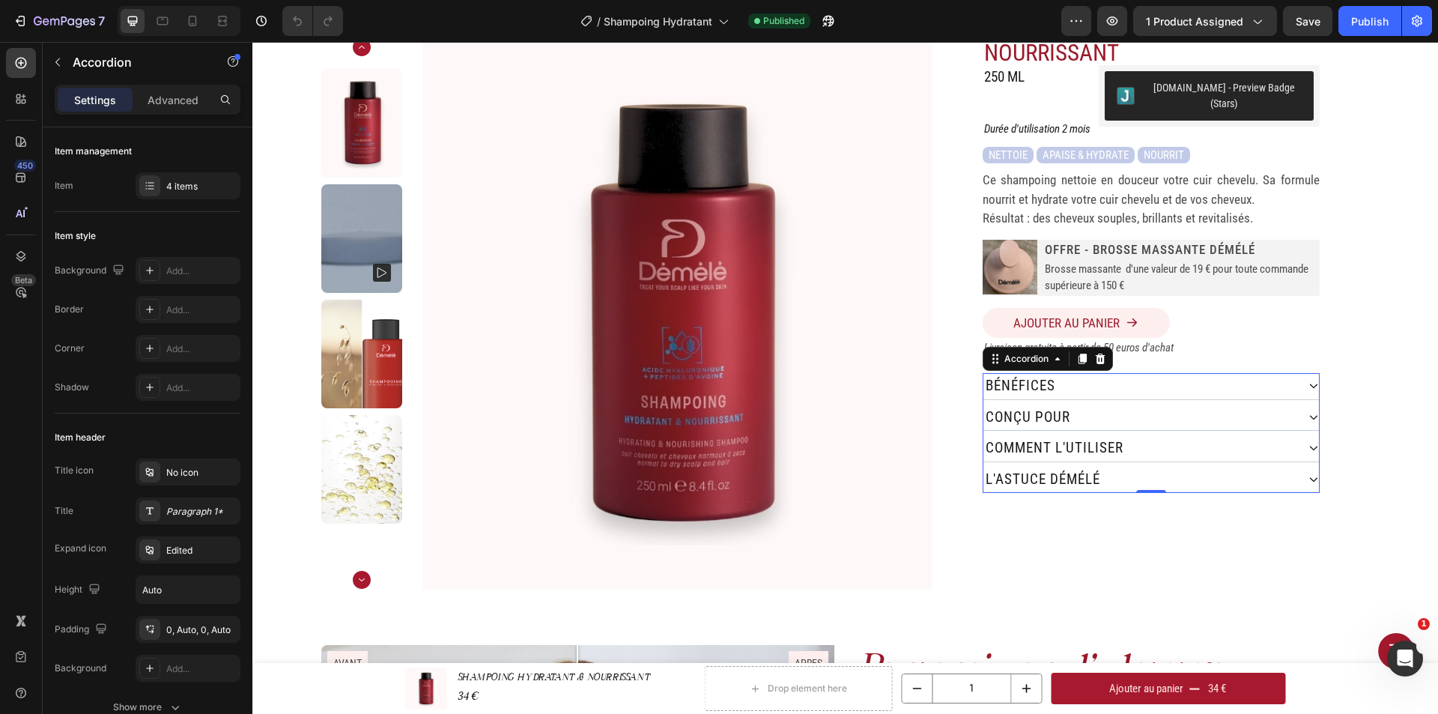
click at [1133, 404] on div "conçu pour" at bounding box center [1139, 417] width 313 height 26
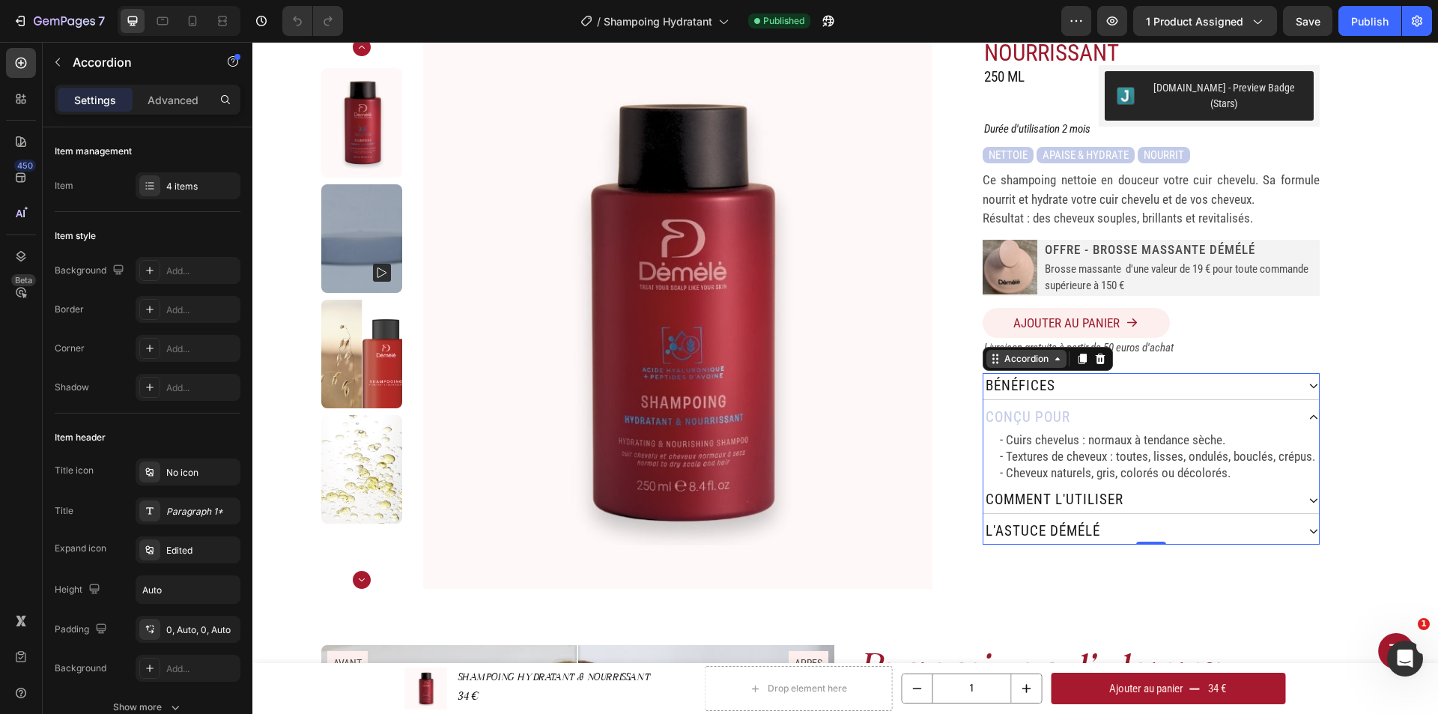
click at [1038, 352] on div "Accordion" at bounding box center [1026, 358] width 50 height 13
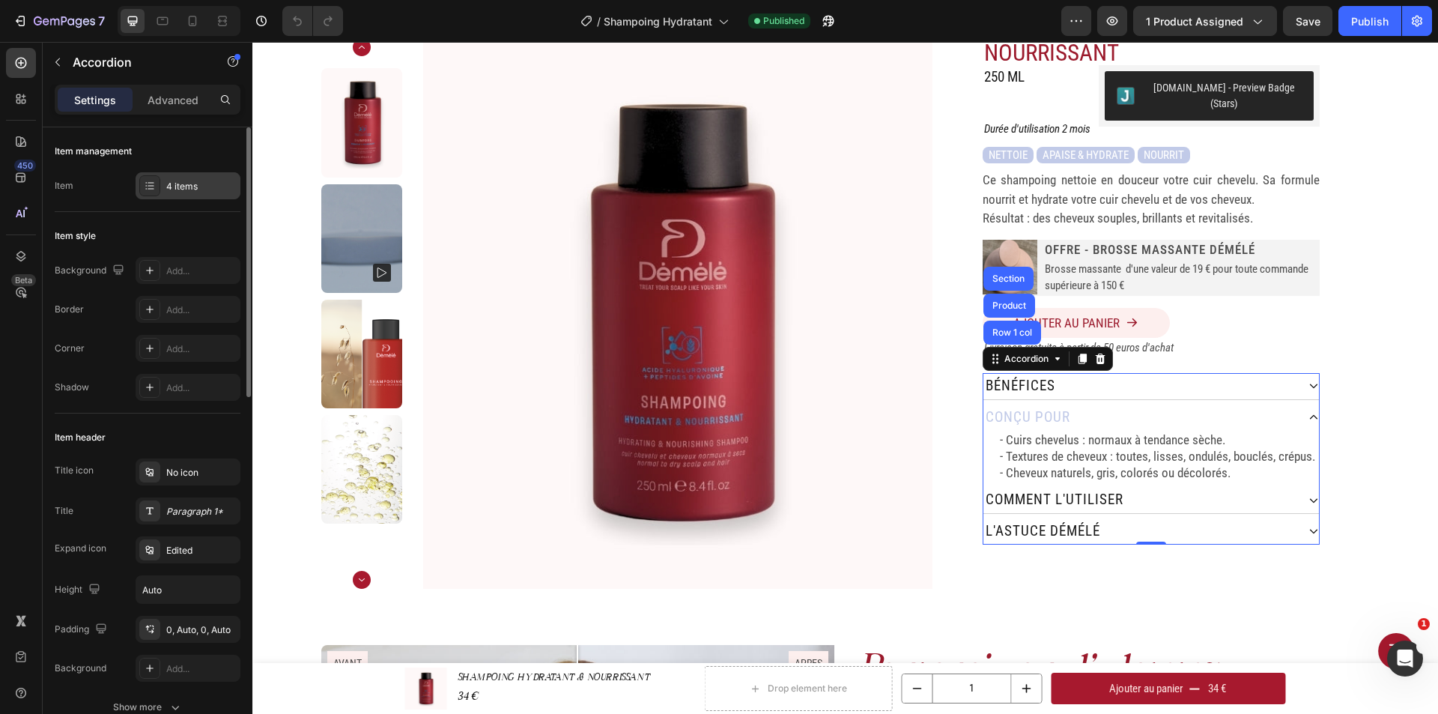
click at [182, 188] on div "4 items" at bounding box center [201, 186] width 70 height 13
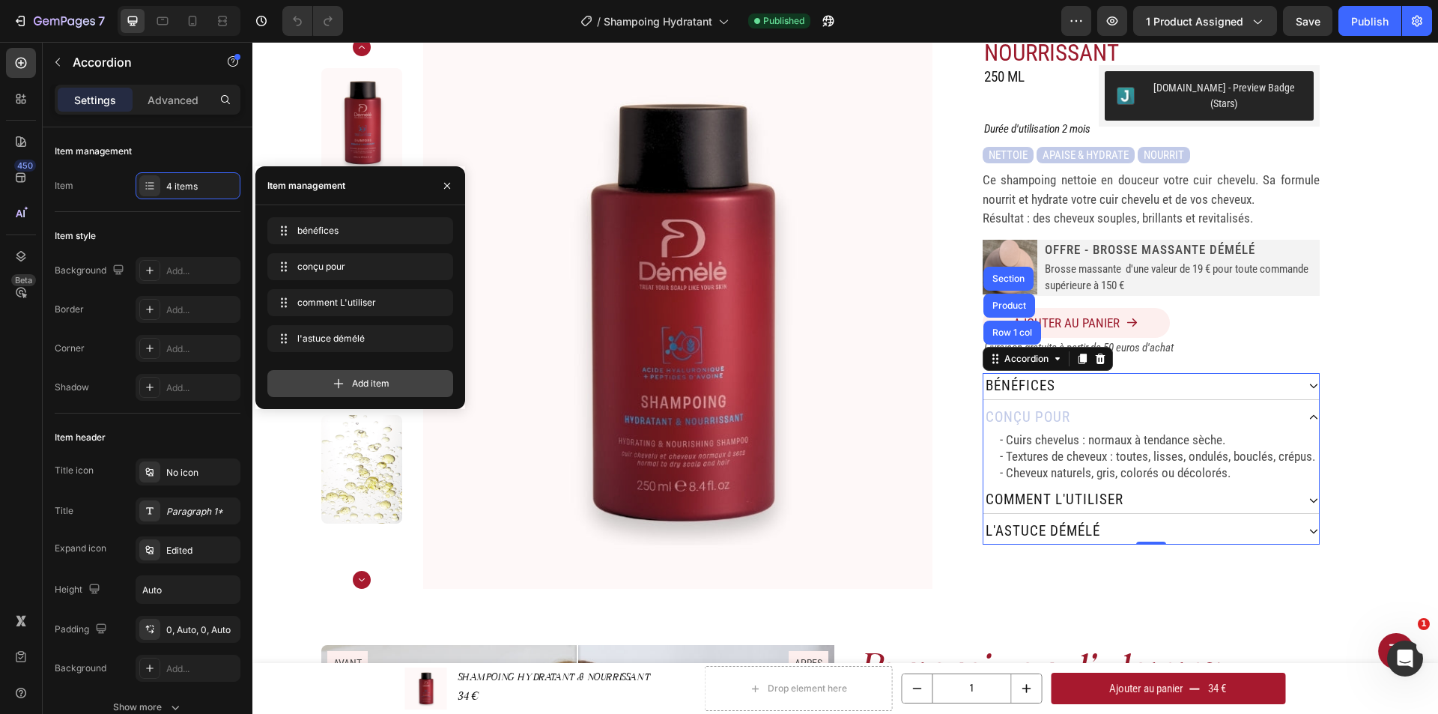
click at [350, 386] on div "Add item" at bounding box center [360, 383] width 186 height 27
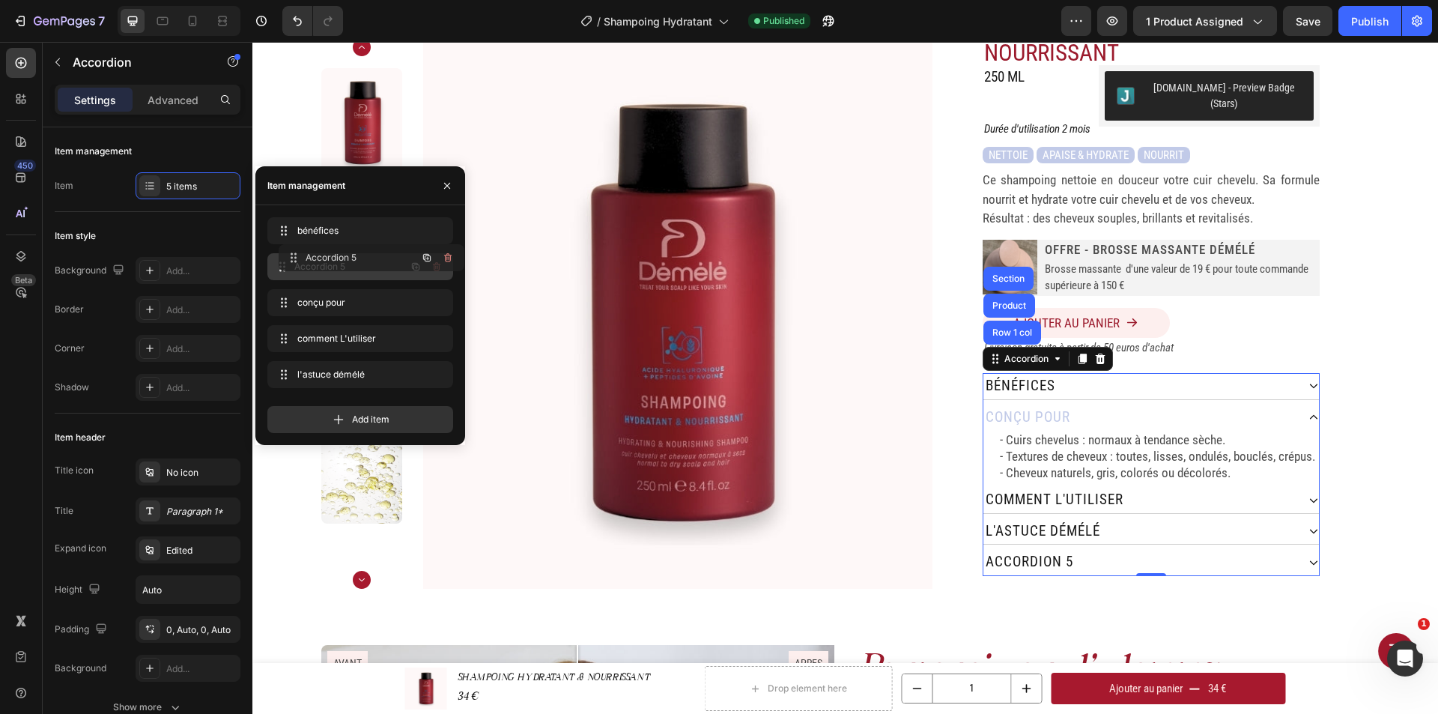
drag, startPoint x: 362, startPoint y: 376, endPoint x: 373, endPoint y: 259, distance: 117.3
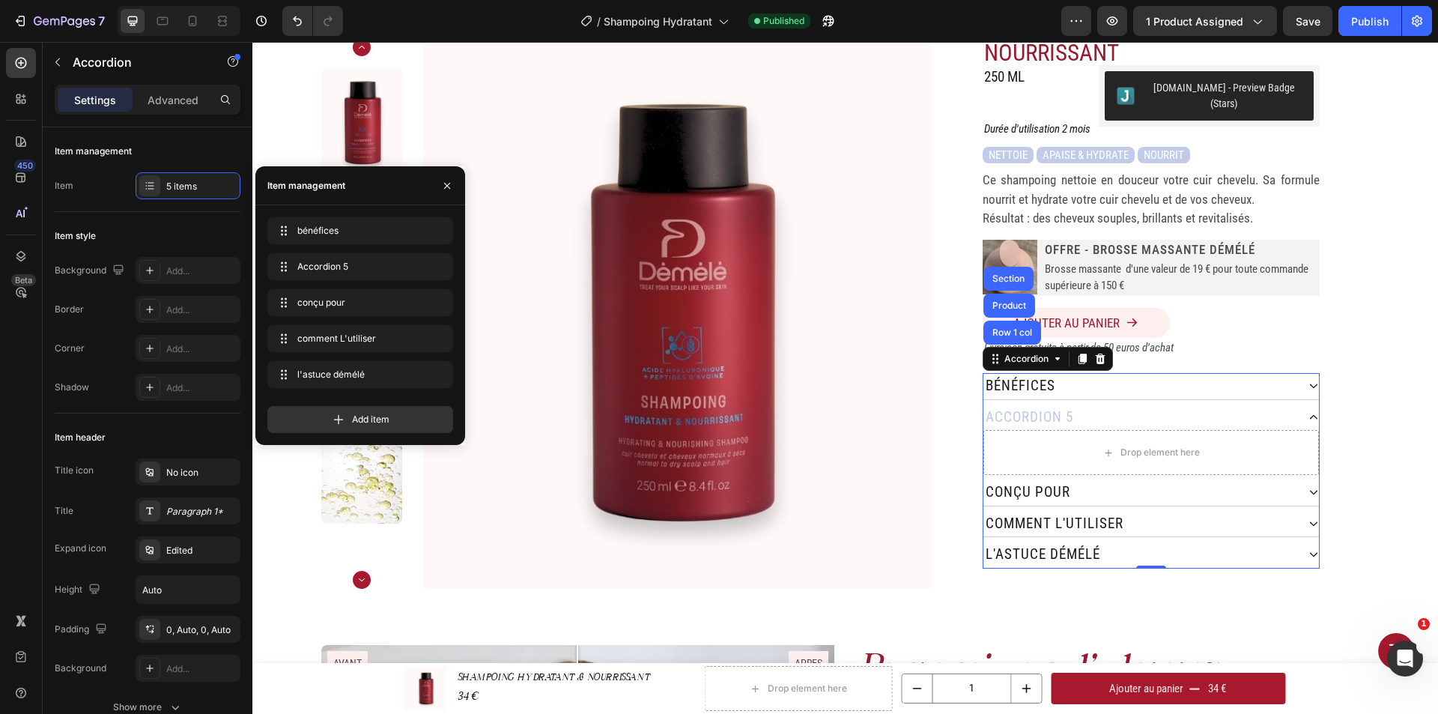
click at [1043, 404] on div "Accordion 5" at bounding box center [1029, 417] width 92 height 26
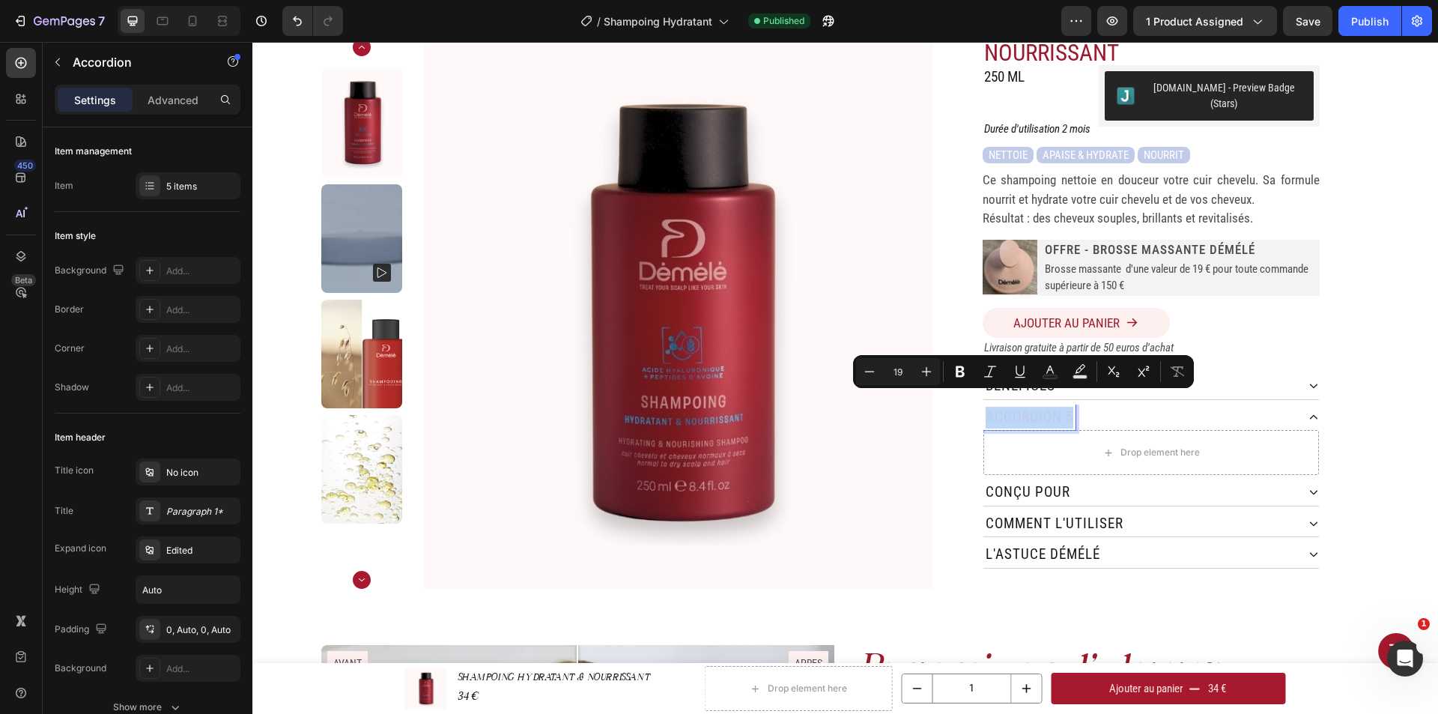
drag, startPoint x: 1064, startPoint y: 406, endPoint x: 982, endPoint y: 403, distance: 81.7
click at [985, 407] on p "Accordion 5" at bounding box center [1029, 418] width 88 height 22
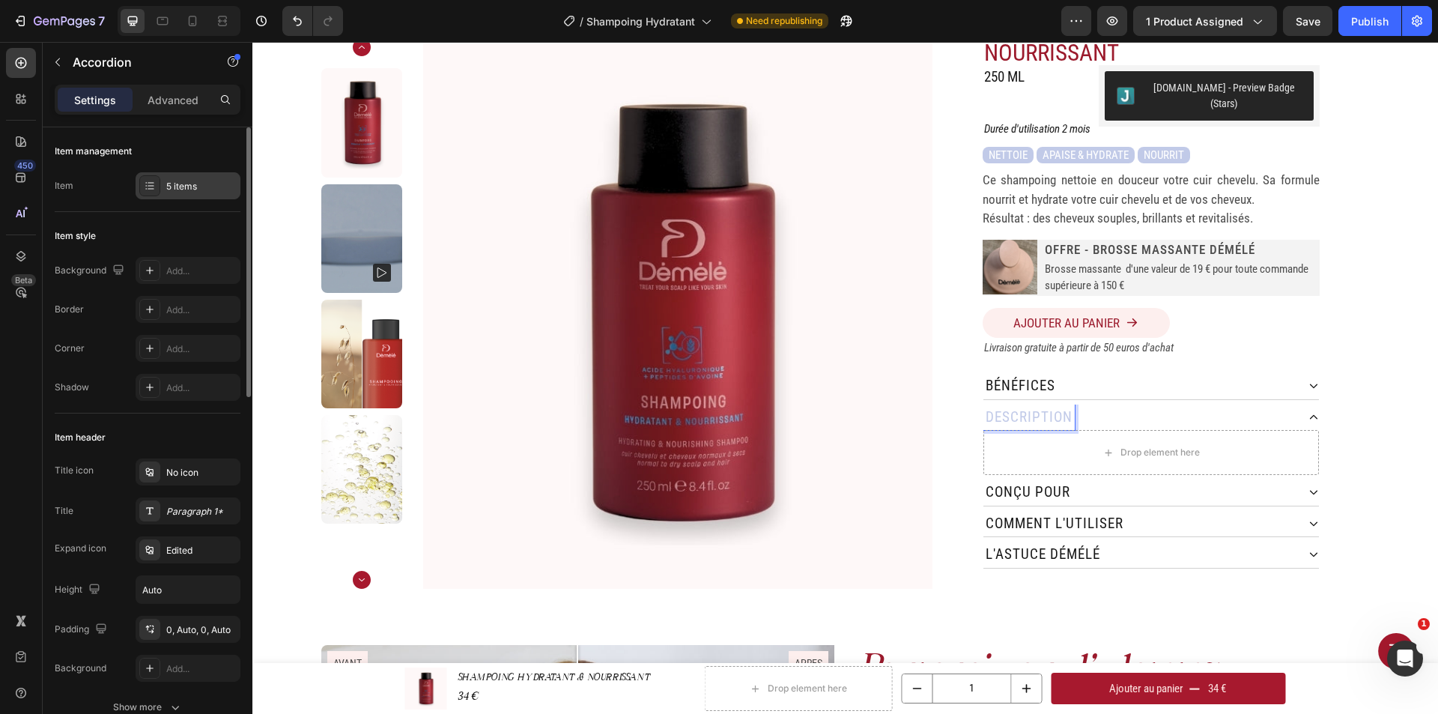
click at [209, 192] on div "5 items" at bounding box center [201, 186] width 70 height 13
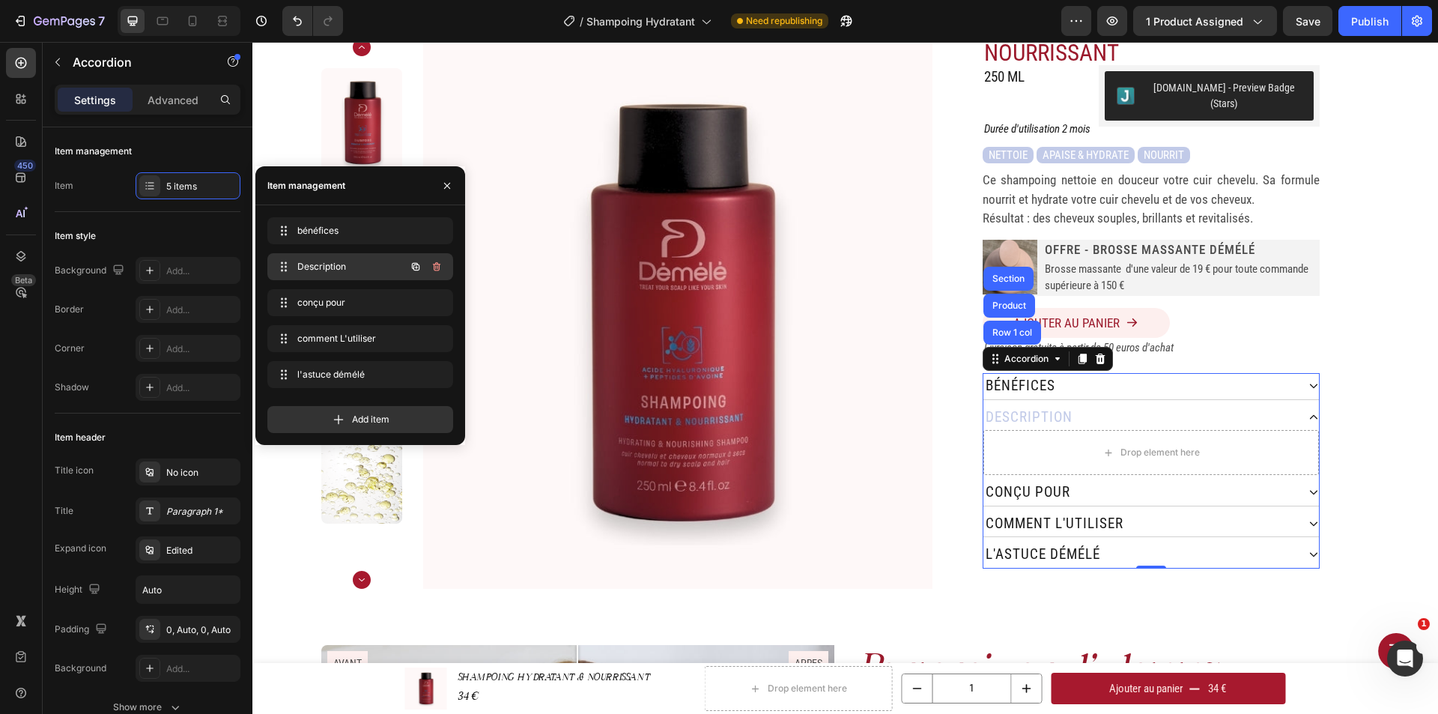
click at [352, 270] on span "Description" at bounding box center [339, 266] width 85 height 13
click at [353, 374] on span "l'astuce démélé" at bounding box center [349, 374] width 111 height 13
click at [363, 377] on span "l'astuce démélé" at bounding box center [339, 374] width 85 height 13
click at [363, 377] on span "l'astuce démélé" at bounding box center [349, 374] width 111 height 13
click at [330, 373] on span "l'astuce démélé" at bounding box center [349, 374] width 111 height 13
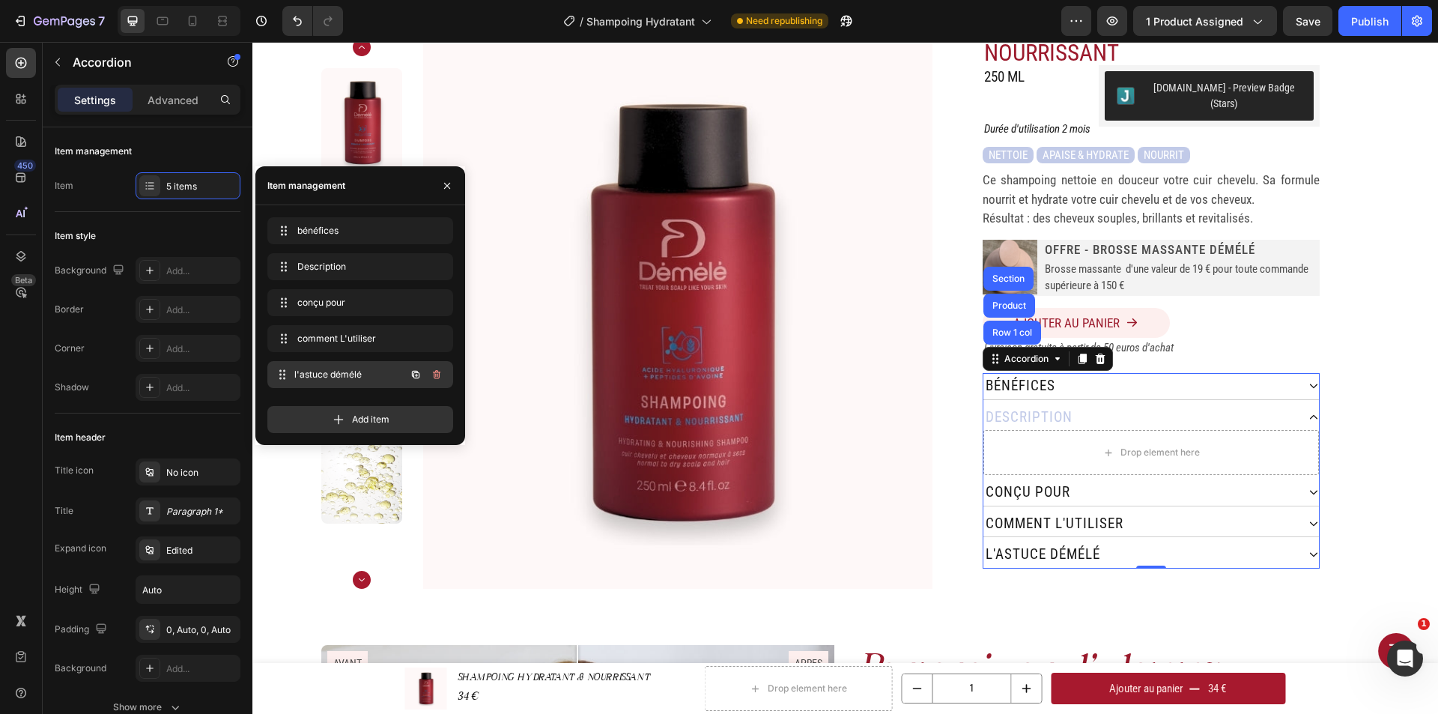
click at [330, 373] on span "l'astuce démélé" at bounding box center [349, 374] width 111 height 13
click at [297, 369] on div "l'astuce démélé l'astuce démélé" at bounding box center [339, 374] width 132 height 21
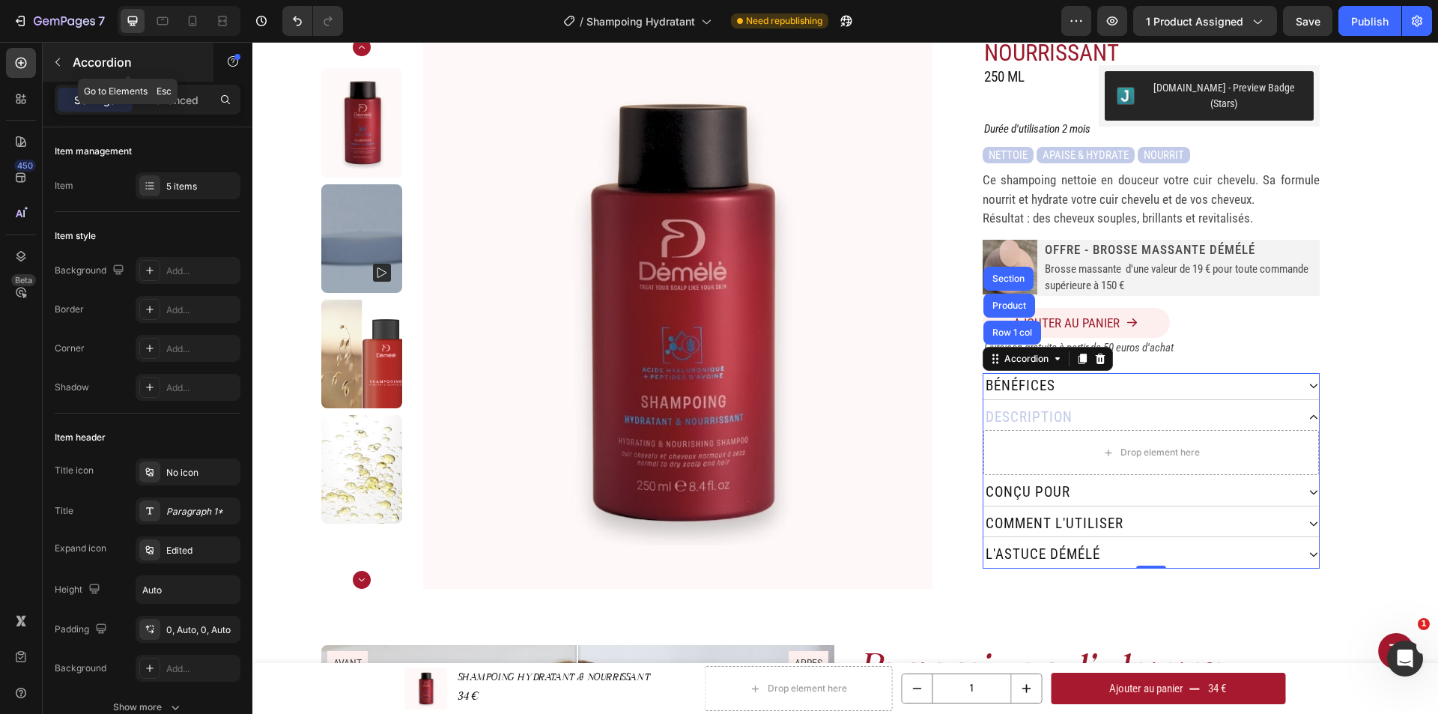
click at [62, 64] on icon "button" at bounding box center [58, 62] width 12 height 12
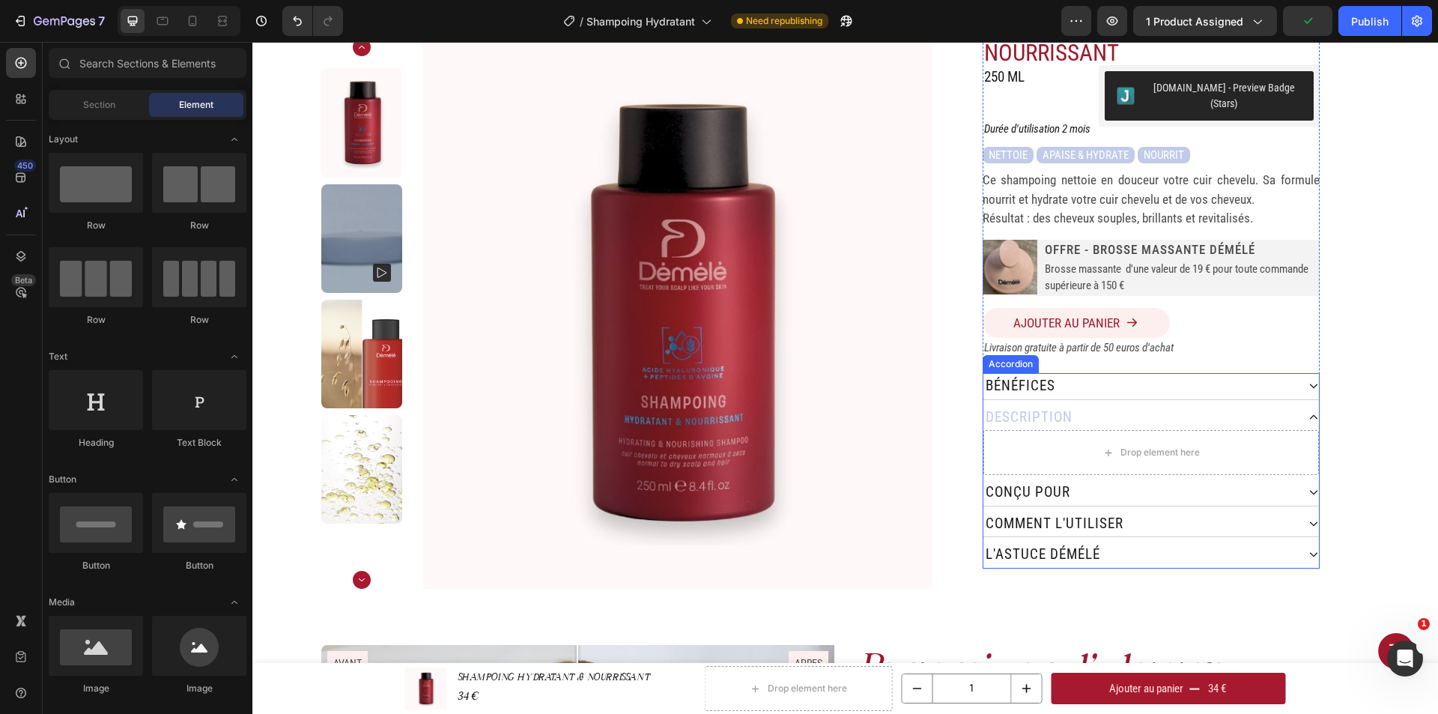
click at [1038, 545] on p "l'astuce démélé" at bounding box center [1042, 555] width 115 height 22
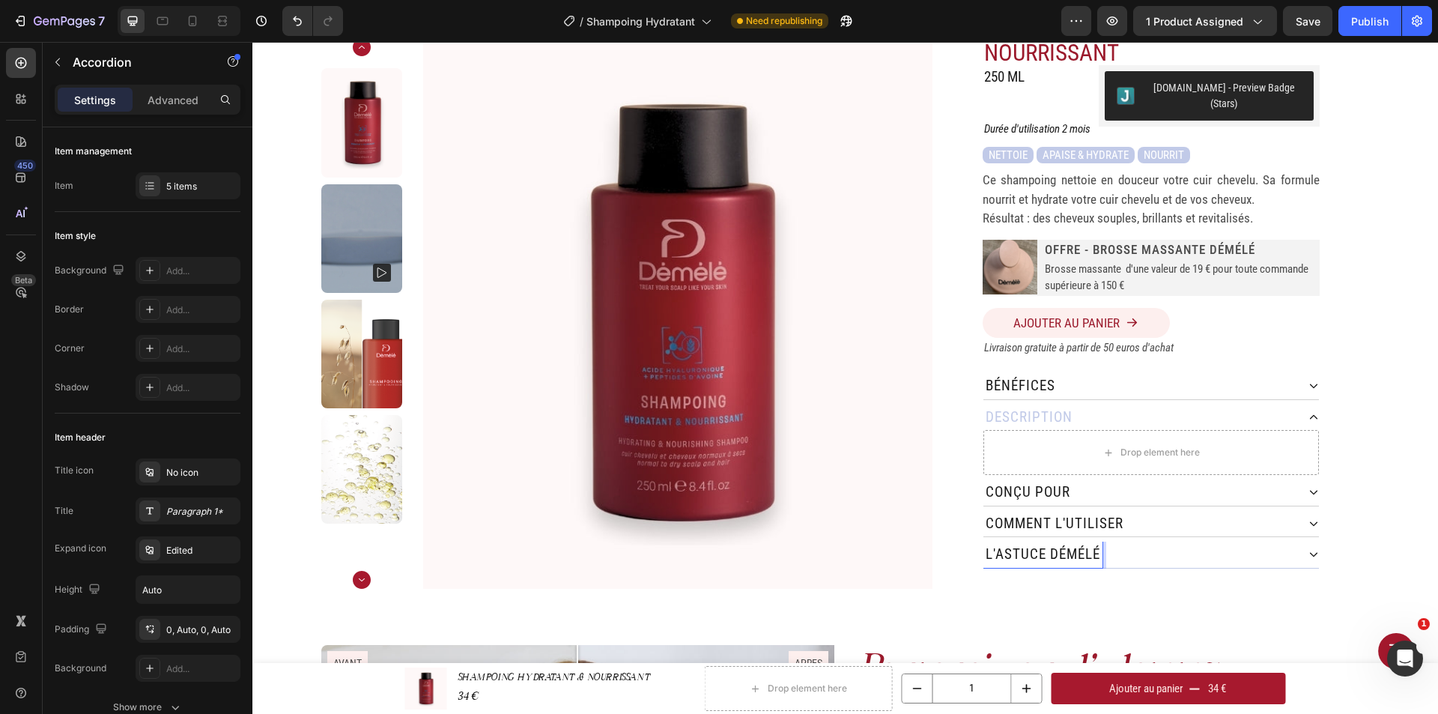
click at [1038, 544] on p "l'astuce démélé" at bounding box center [1042, 555] width 115 height 22
drag, startPoint x: 1039, startPoint y: 542, endPoint x: 986, endPoint y: 543, distance: 53.2
click at [986, 544] on p "l'astuce démélé" at bounding box center [1042, 555] width 115 height 22
click at [1347, 437] on div "SHAMPOING HYDRATANT & NOURRISSANT Product Title 250 ML Heading [DOMAIN_NAME] - …" at bounding box center [1150, 302] width 437 height 572
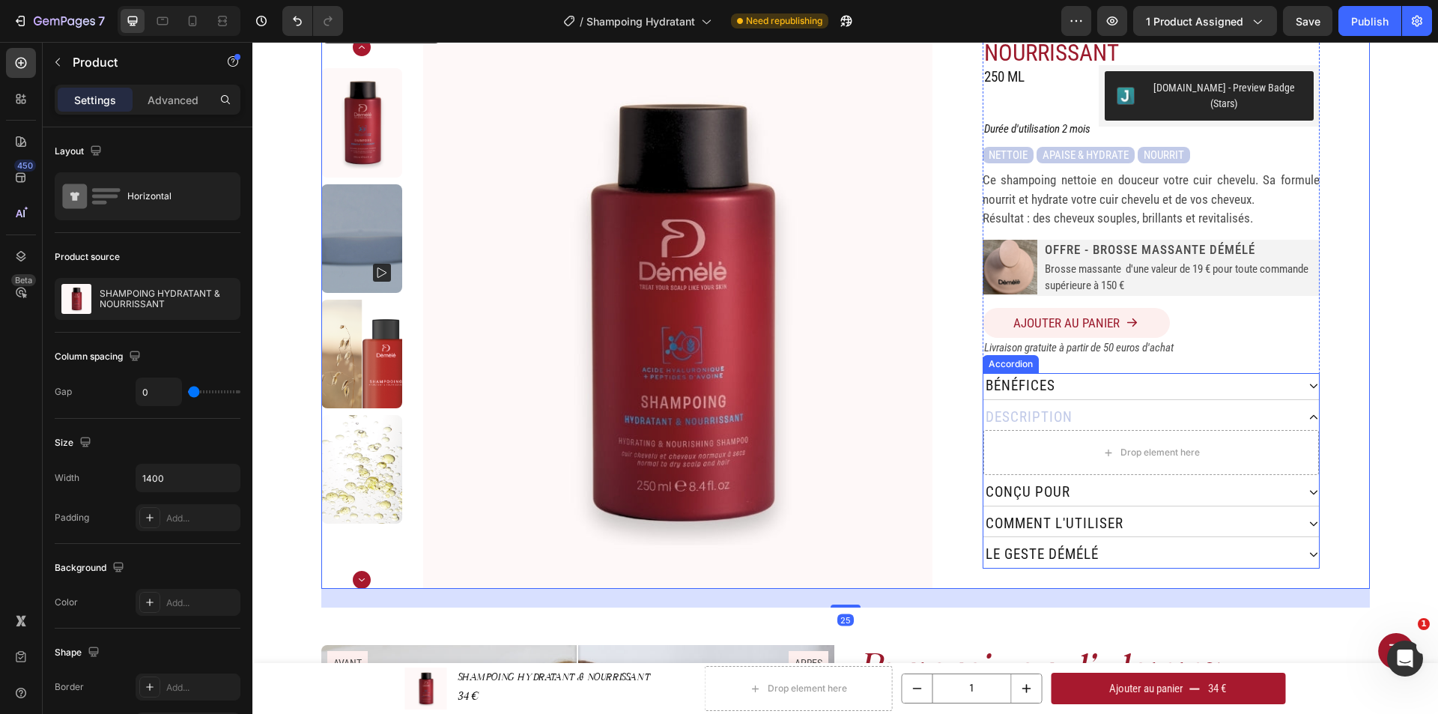
click at [1116, 549] on div "le geste démélé" at bounding box center [1139, 554] width 313 height 26
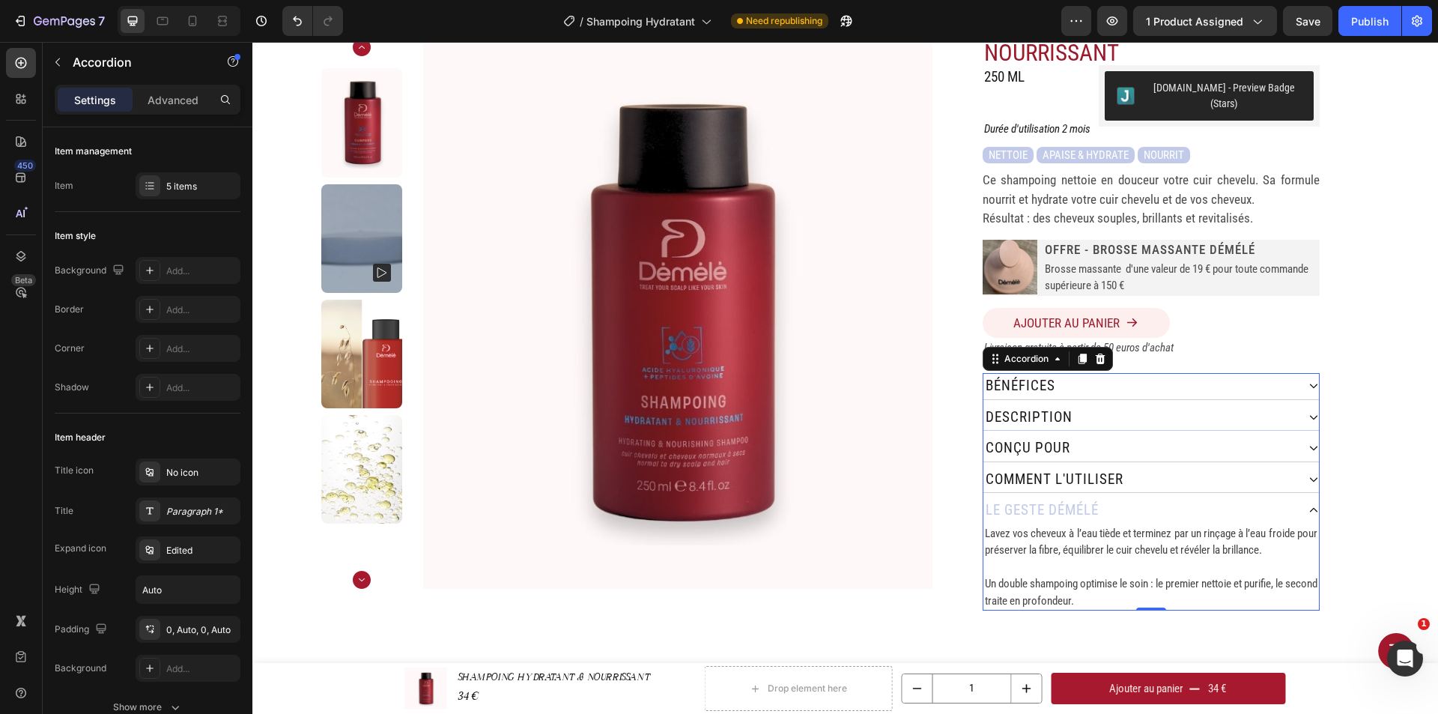
click at [1080, 404] on div "Description" at bounding box center [1139, 417] width 313 height 26
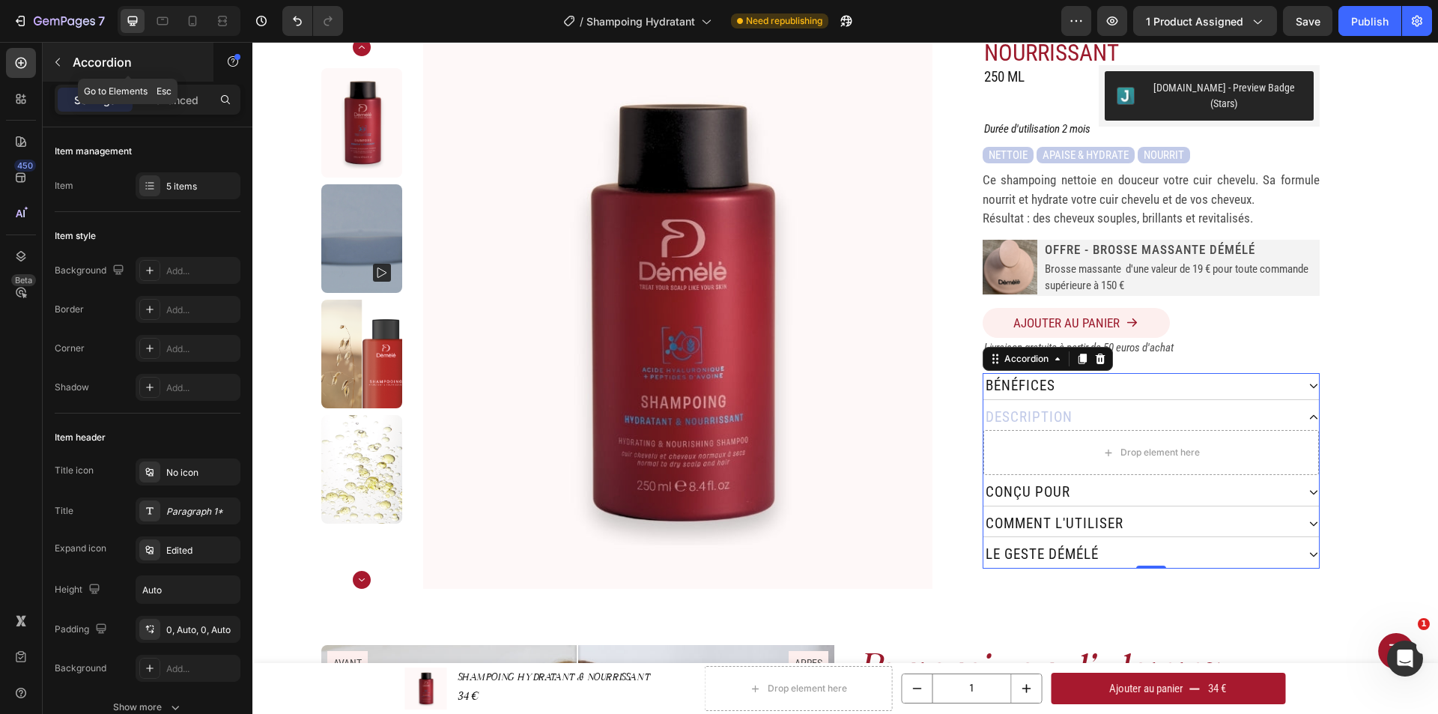
click at [60, 60] on icon "button" at bounding box center [58, 62] width 12 height 12
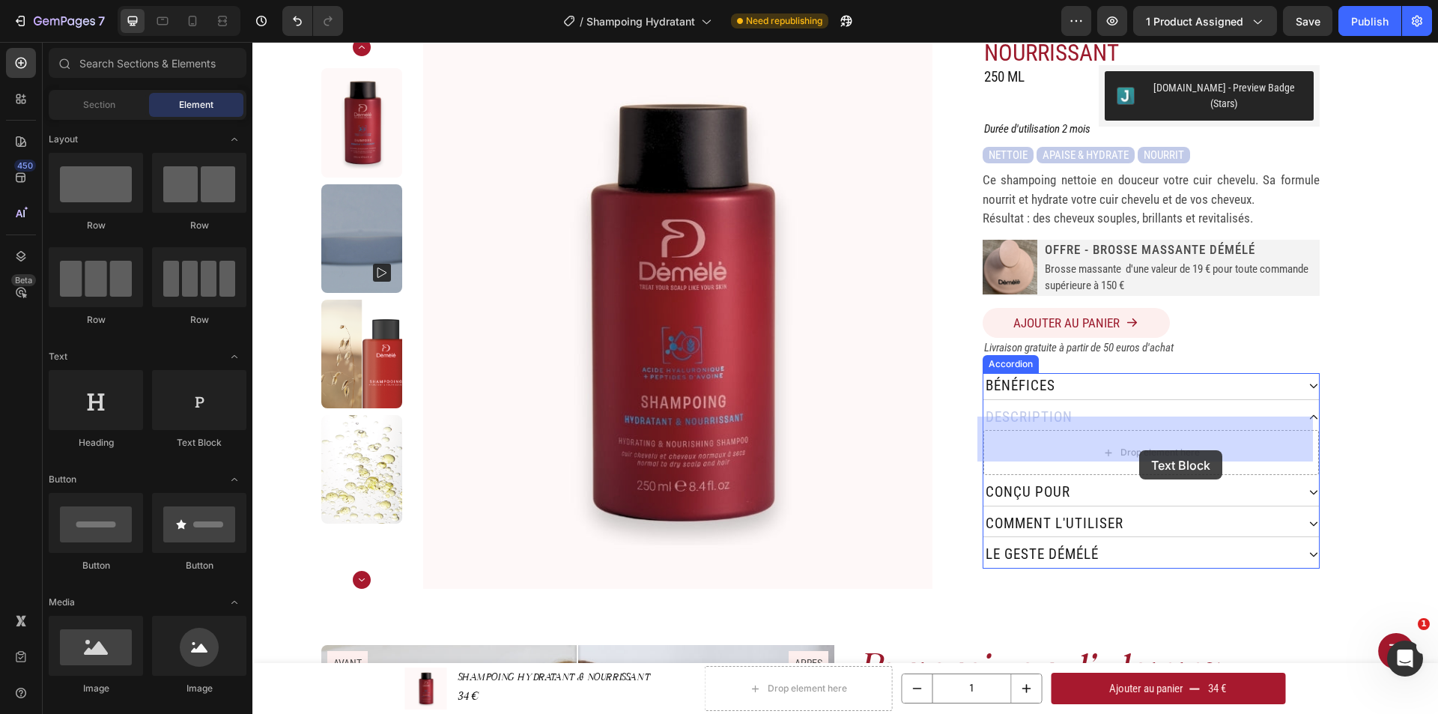
drag, startPoint x: 458, startPoint y: 424, endPoint x: 1139, endPoint y: 450, distance: 681.9
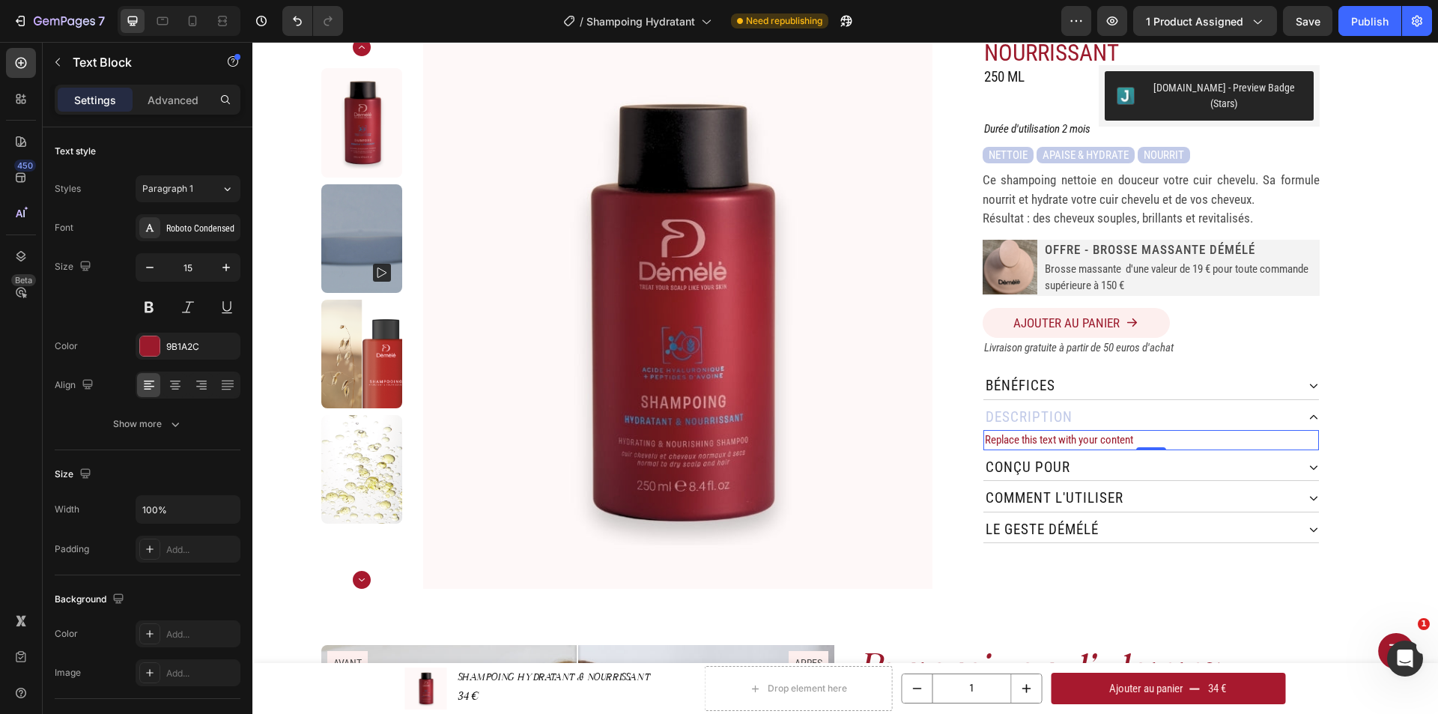
click at [1123, 430] on div "Replace this text with your content" at bounding box center [1150, 440] width 335 height 20
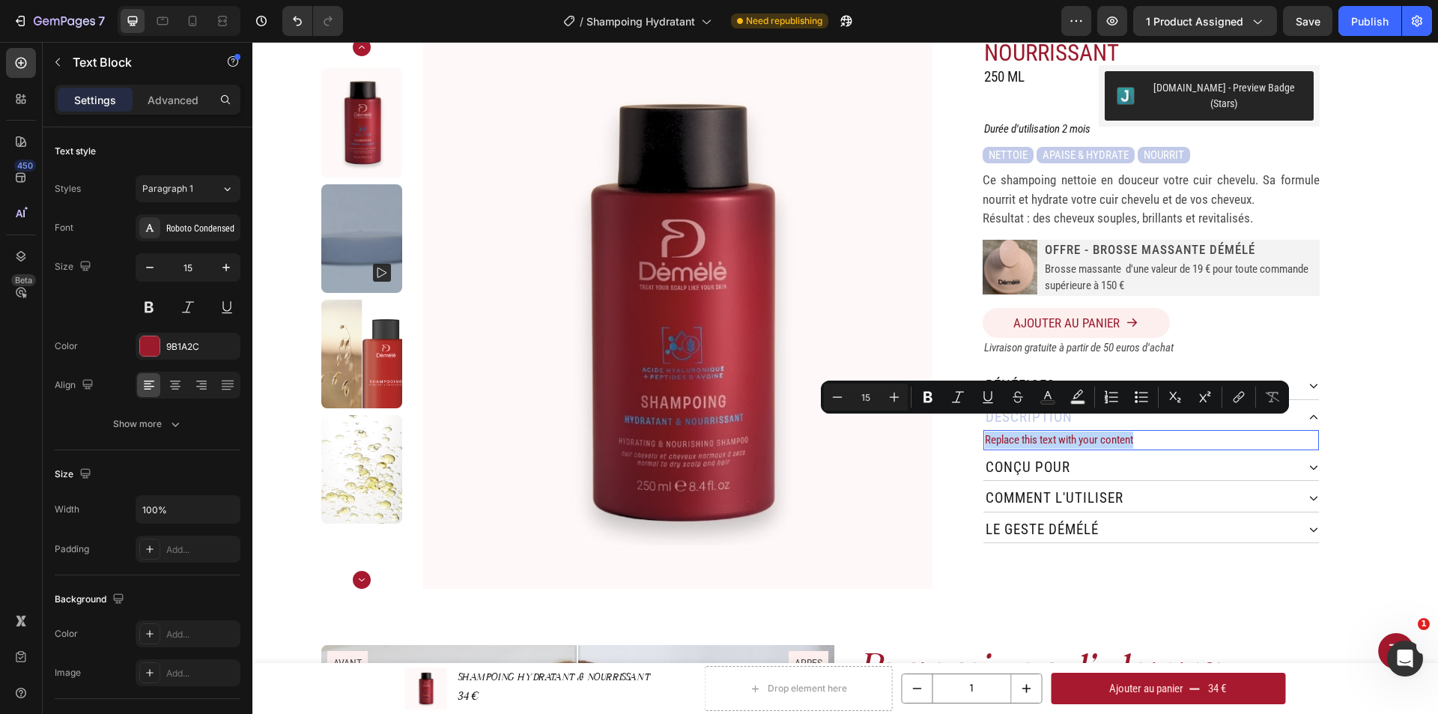
drag, startPoint x: 1143, startPoint y: 427, endPoint x: 979, endPoint y: 428, distance: 164.0
click at [985, 431] on p "Replace this text with your content" at bounding box center [1151, 439] width 332 height 17
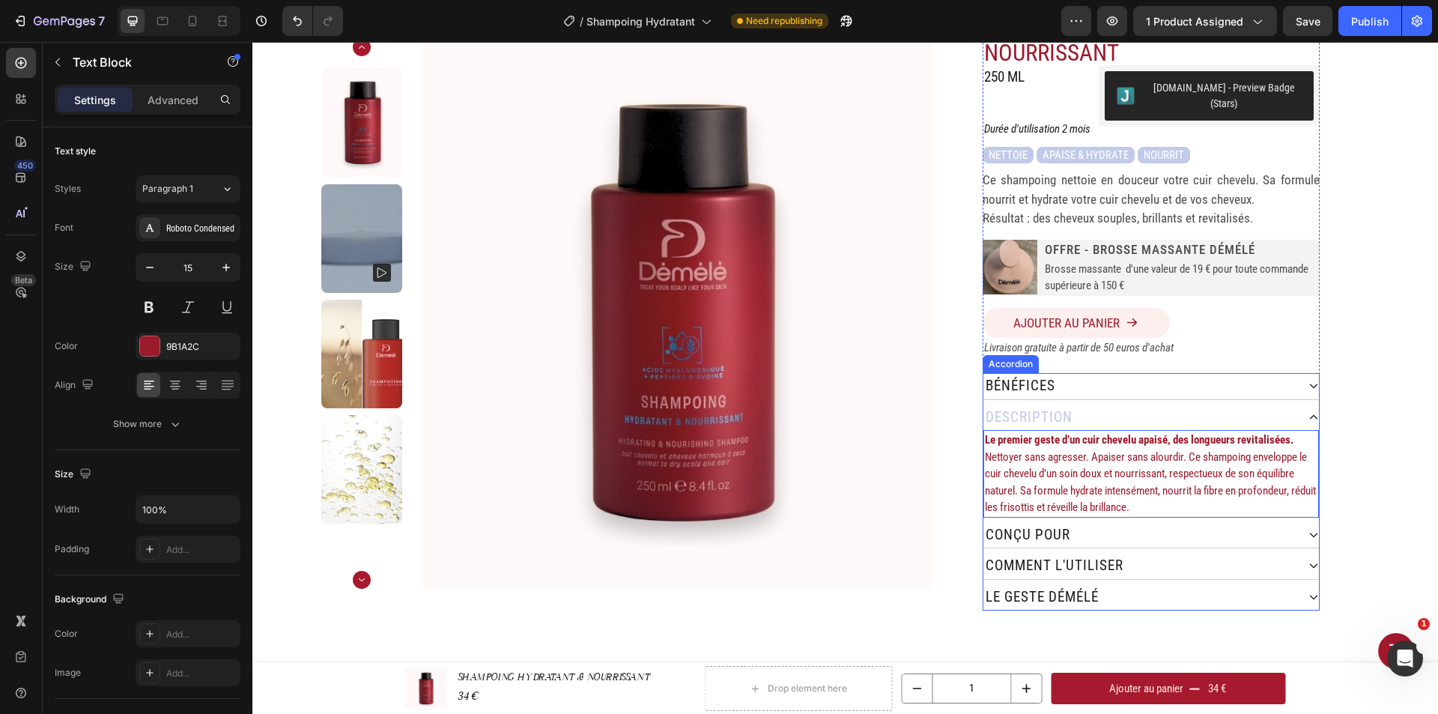
click at [1122, 373] on div "bénéfices" at bounding box center [1139, 386] width 313 height 26
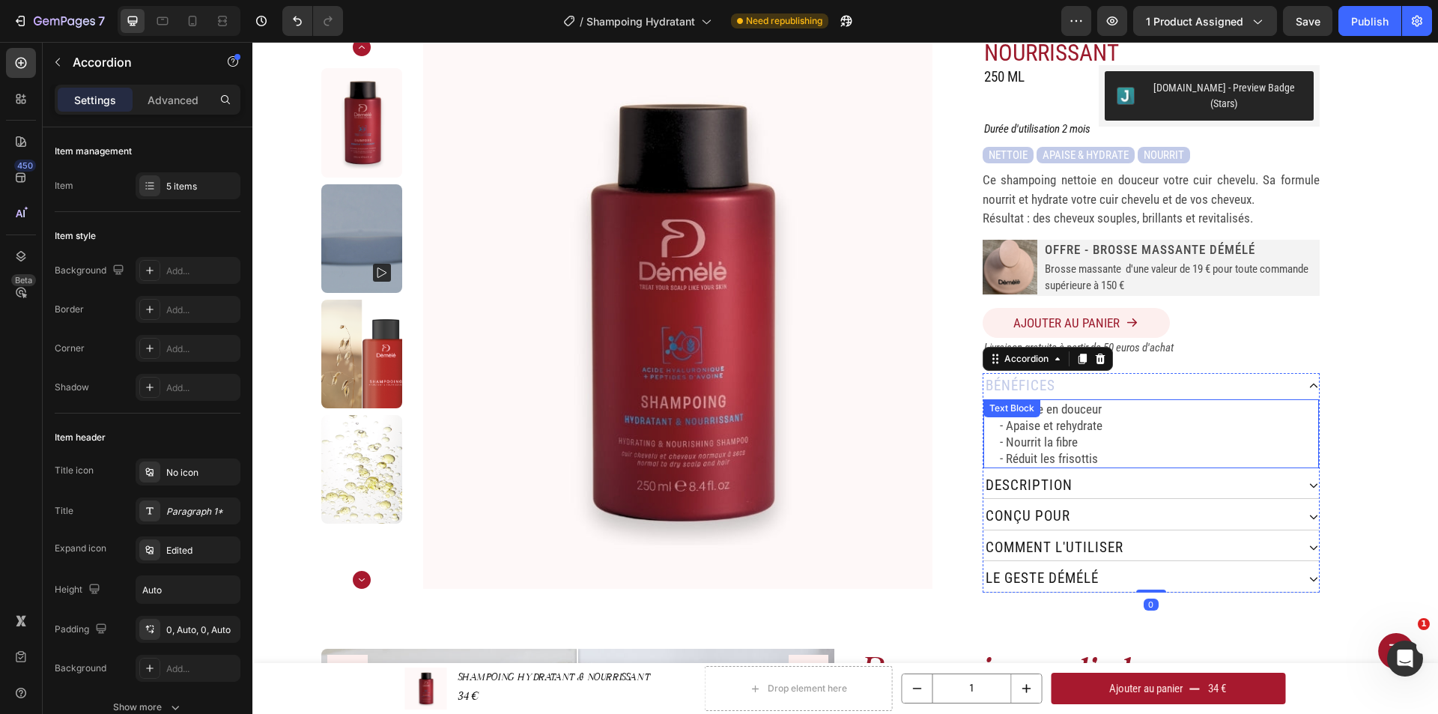
click at [1103, 417] on p "- Apaise et rehydrate" at bounding box center [1158, 425] width 317 height 16
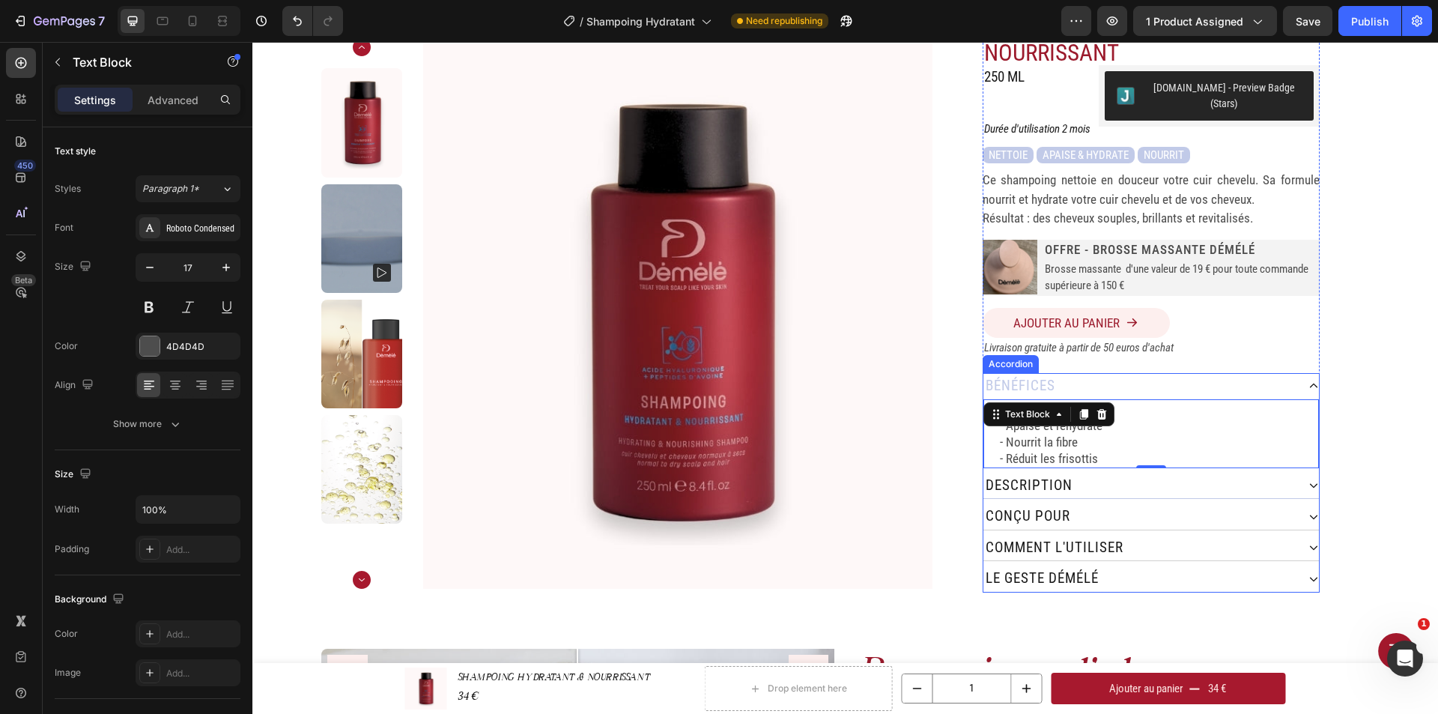
click at [1110, 472] on div "Description" at bounding box center [1139, 485] width 313 height 26
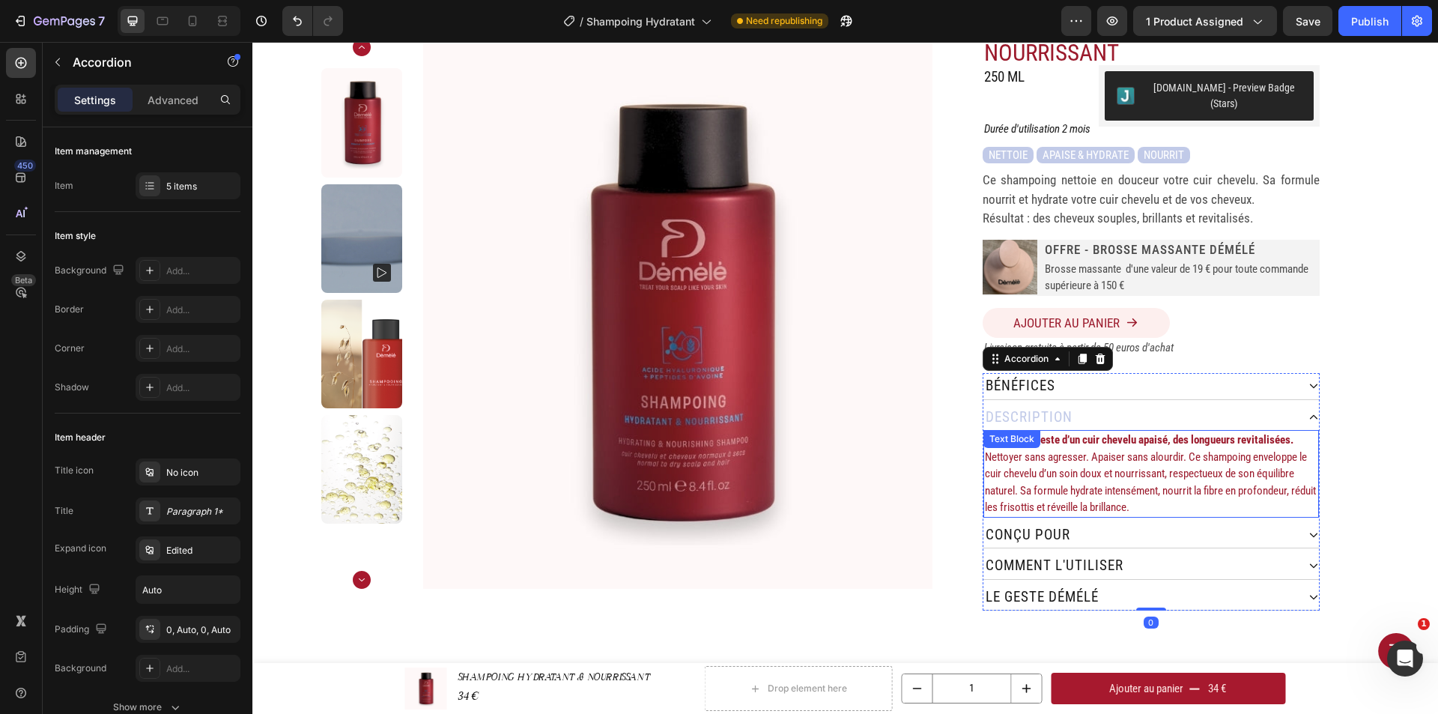
click at [1096, 469] on p "Nettoyer sans agresser. Apaiser sans alourdir. Ce shampoing enveloppe le cuir c…" at bounding box center [1151, 482] width 332 height 67
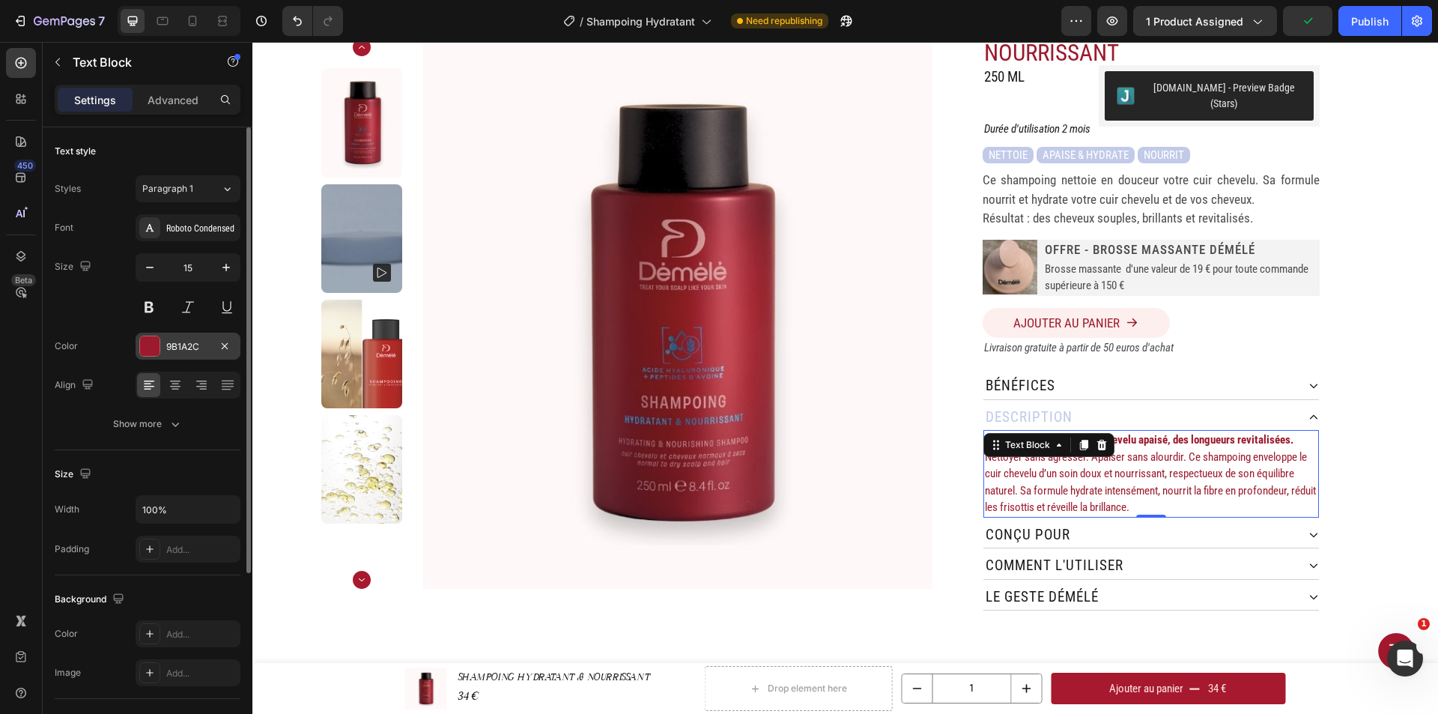
click at [179, 346] on div "9B1A2C" at bounding box center [187, 346] width 43 height 13
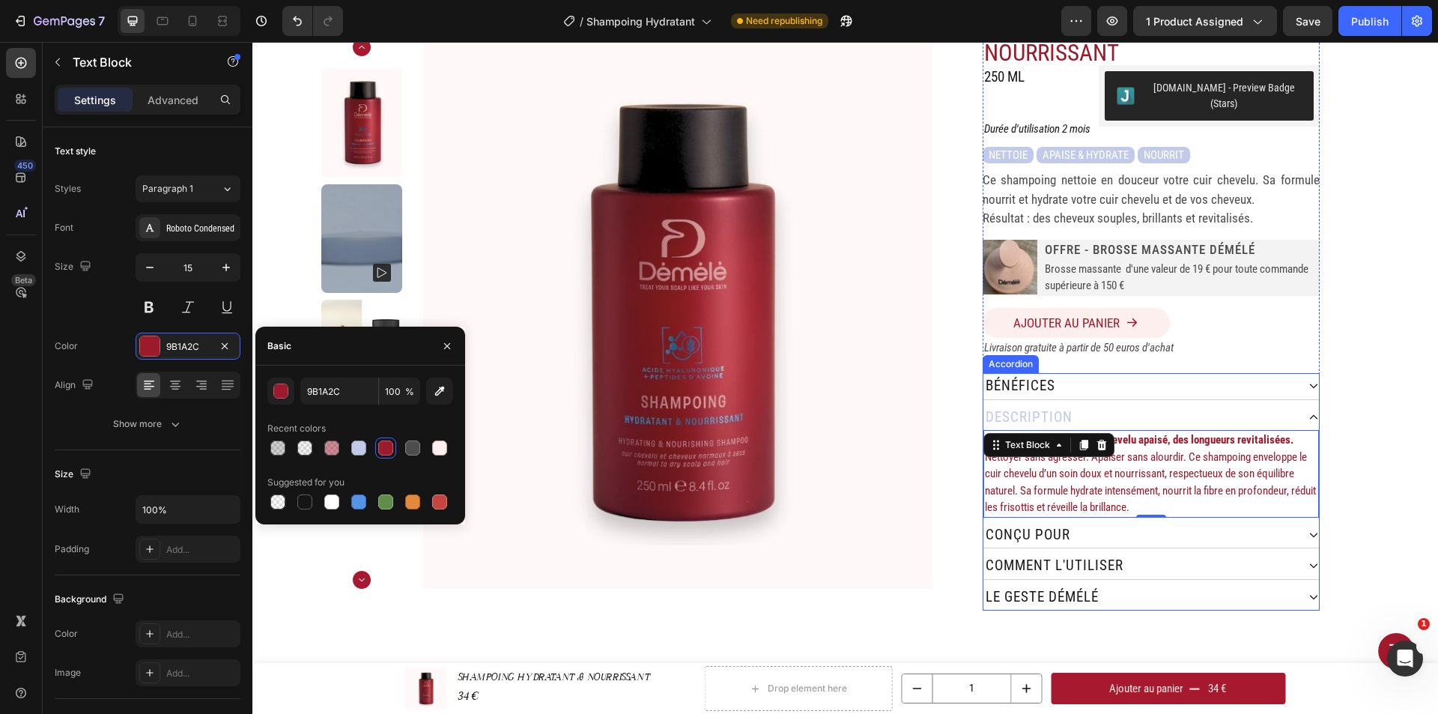
click at [1088, 404] on div "Description" at bounding box center [1139, 417] width 313 height 26
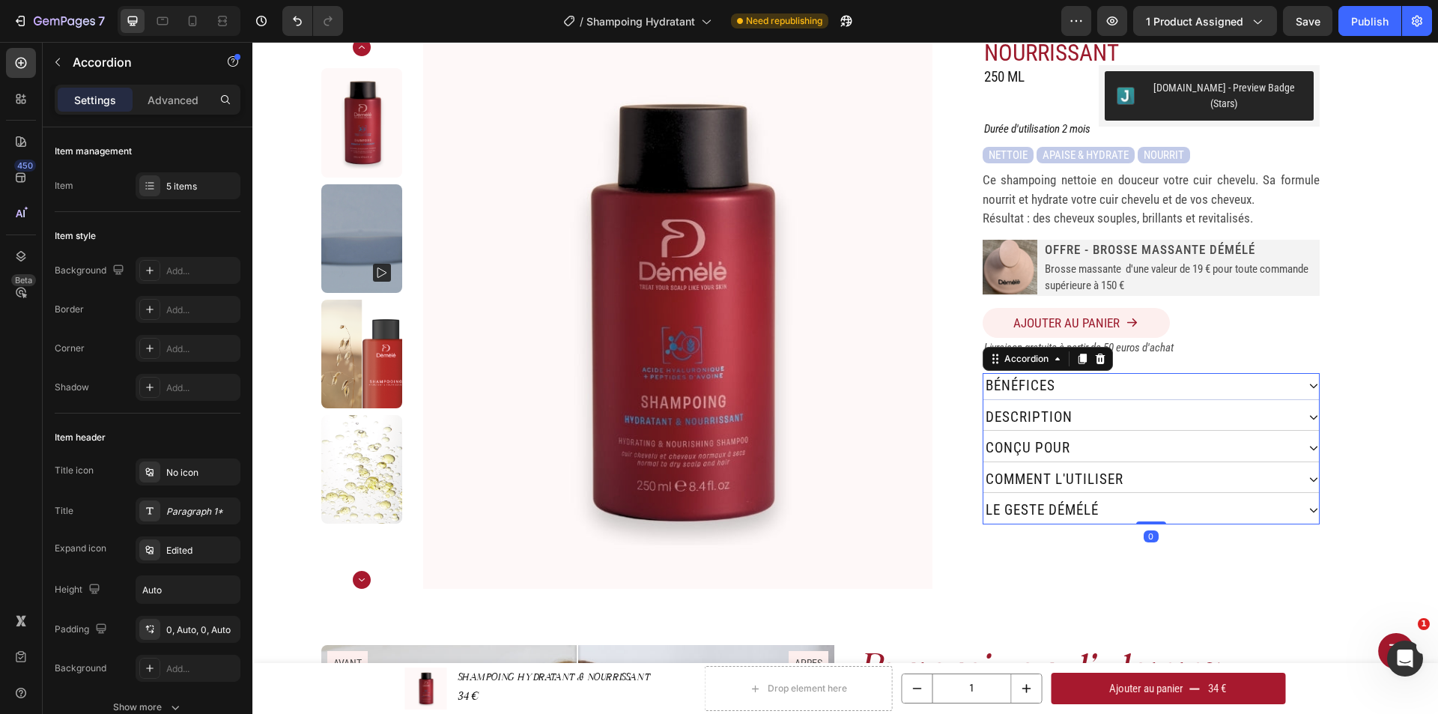
click at [1089, 378] on div "bénéfices" at bounding box center [1139, 386] width 313 height 26
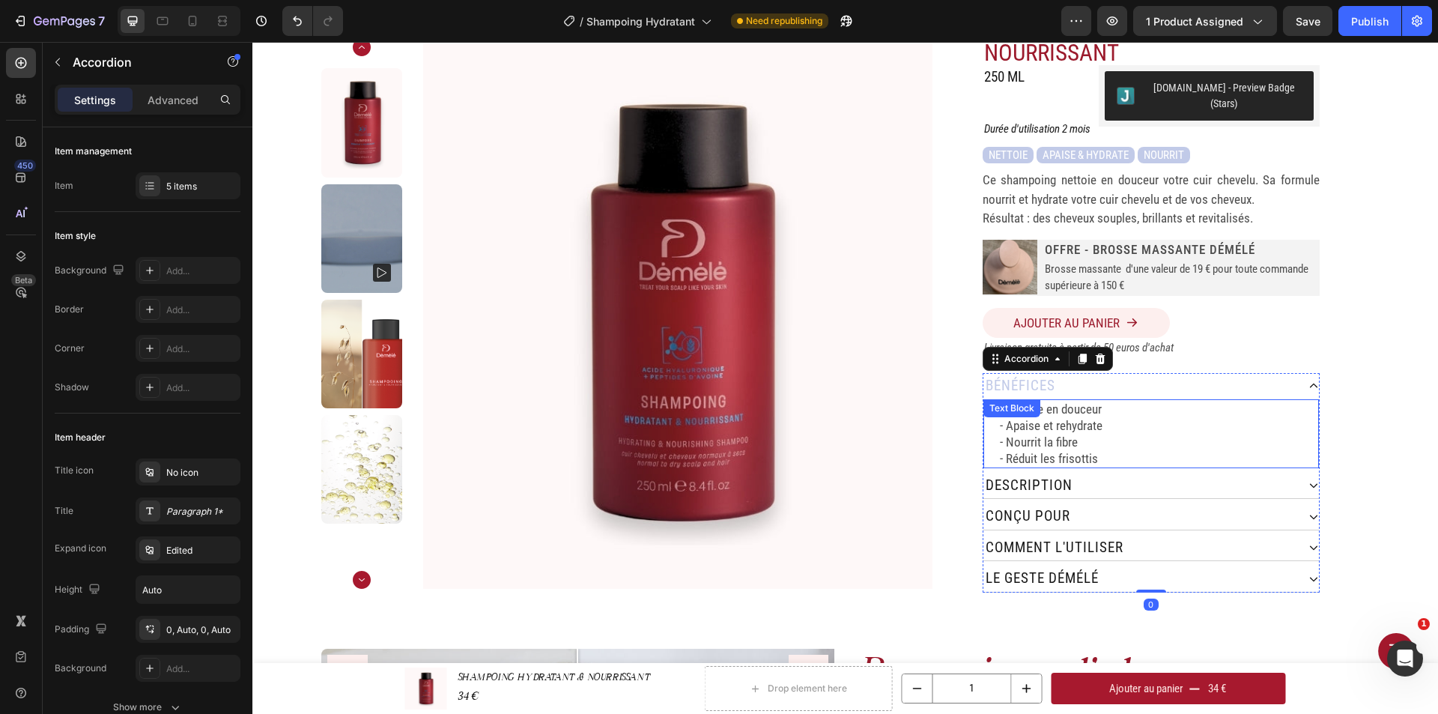
click at [1081, 417] on p "- Apaise et rehydrate" at bounding box center [1158, 425] width 317 height 16
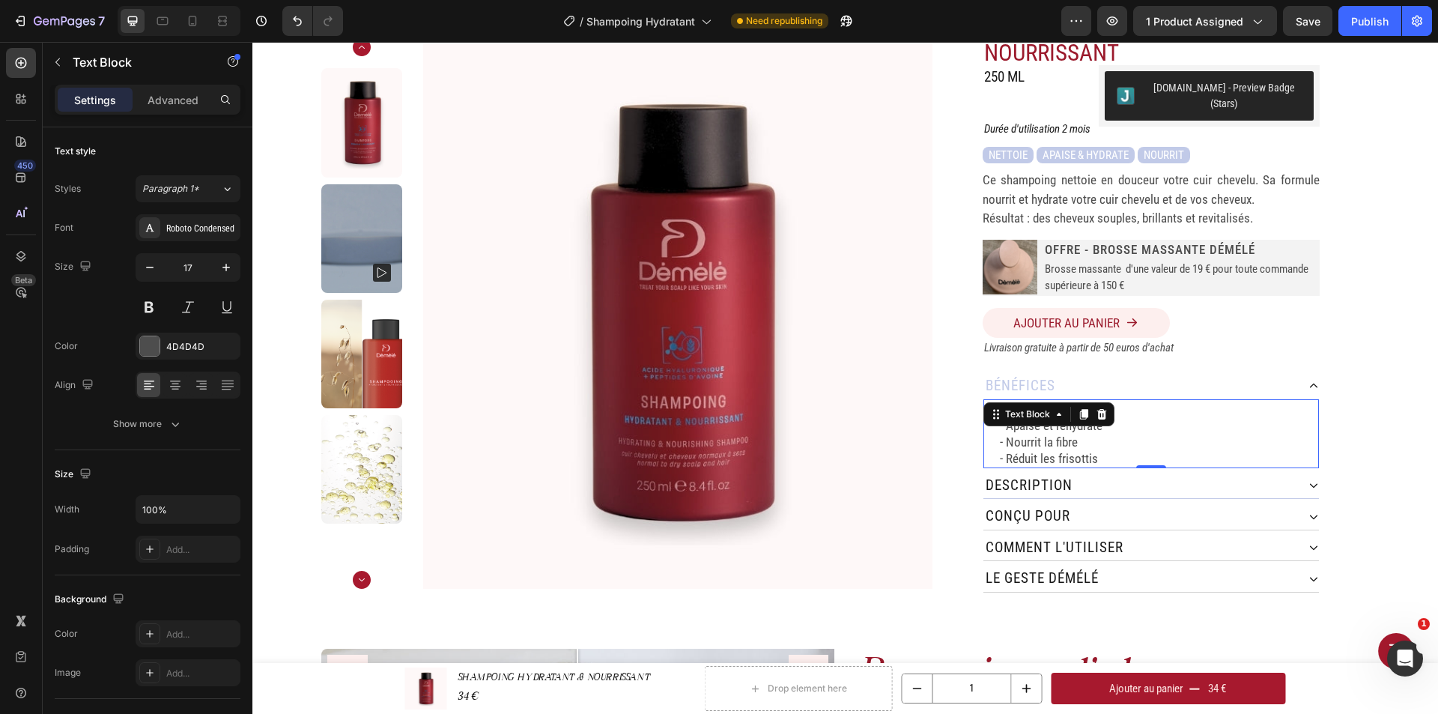
click at [1077, 472] on div "Description" at bounding box center [1139, 485] width 313 height 26
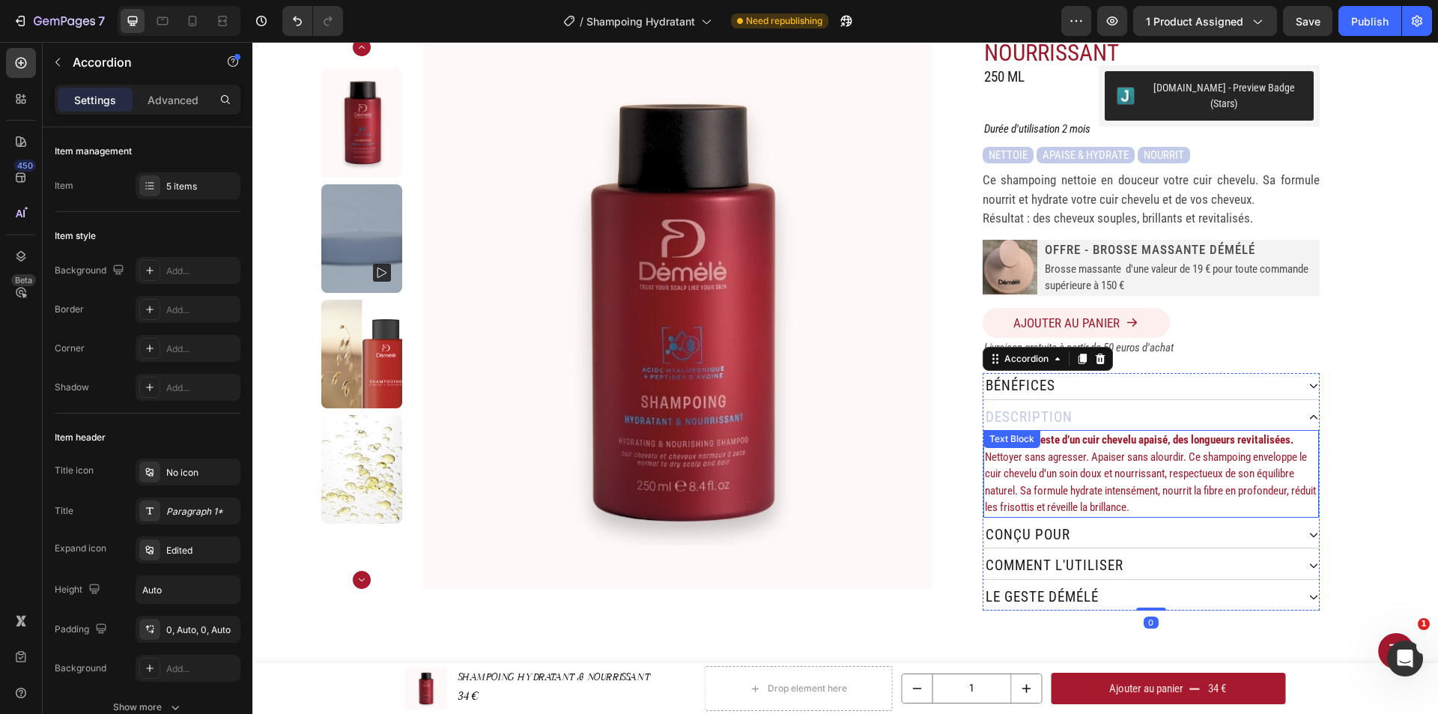
click at [1077, 473] on p "Nettoyer sans agresser. Apaiser sans alourdir. Ce shampoing enveloppe le cuir c…" at bounding box center [1151, 482] width 332 height 67
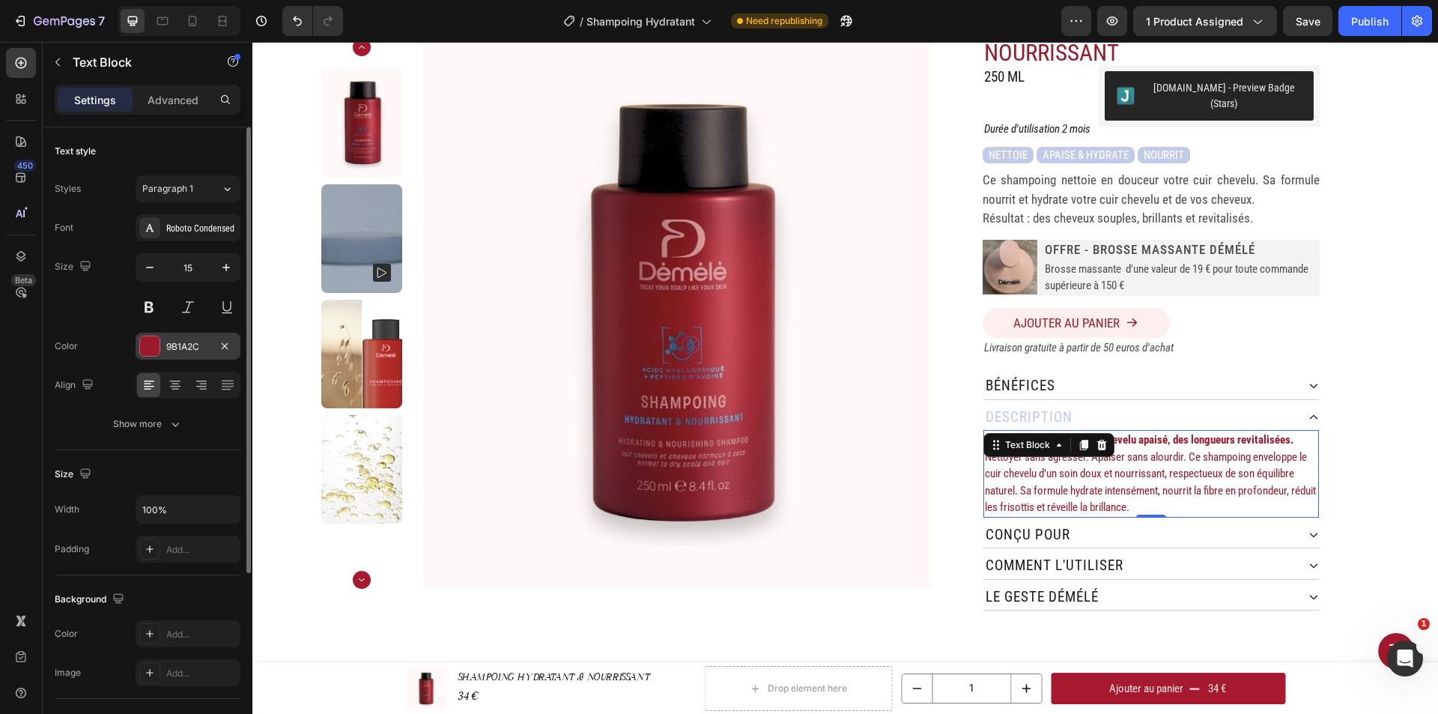
click at [198, 340] on div "9B1A2C" at bounding box center [187, 346] width 43 height 13
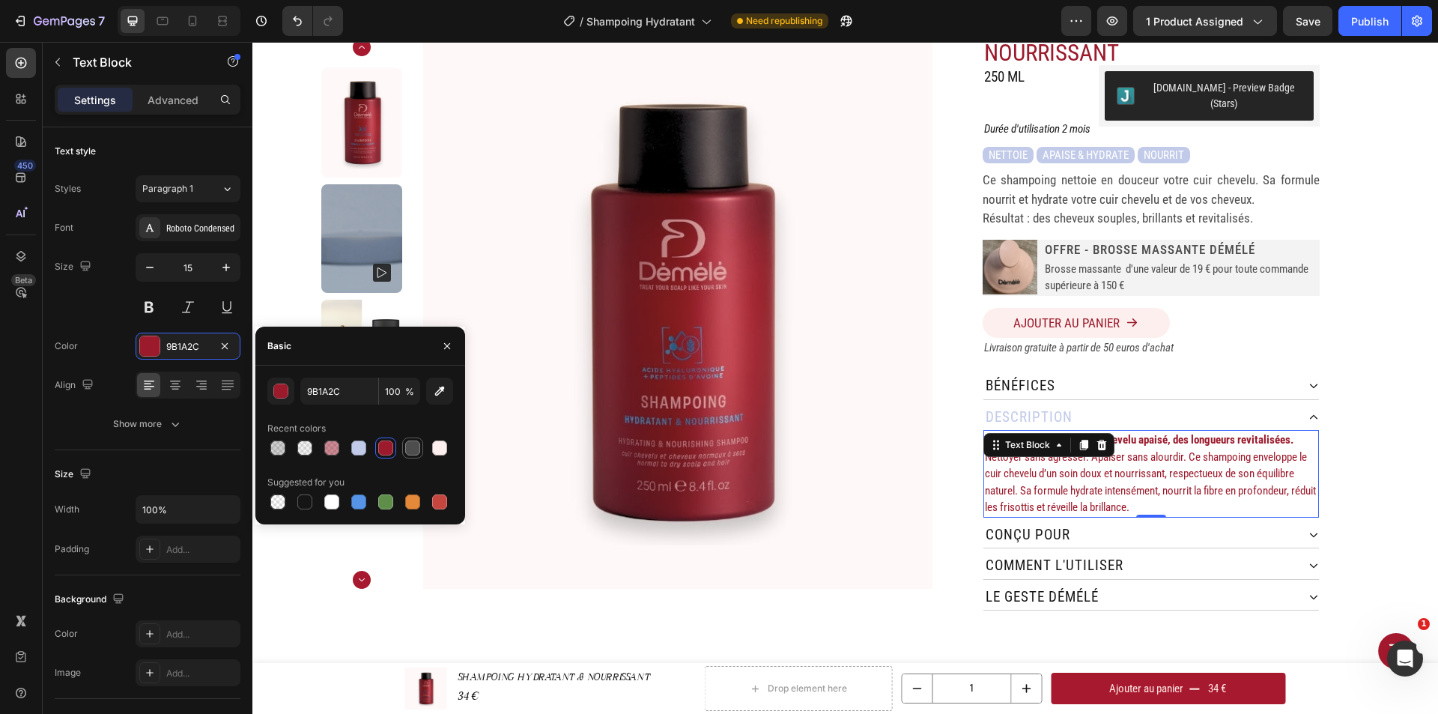
click at [409, 446] on div at bounding box center [412, 447] width 15 height 15
type input "4D4D4D"
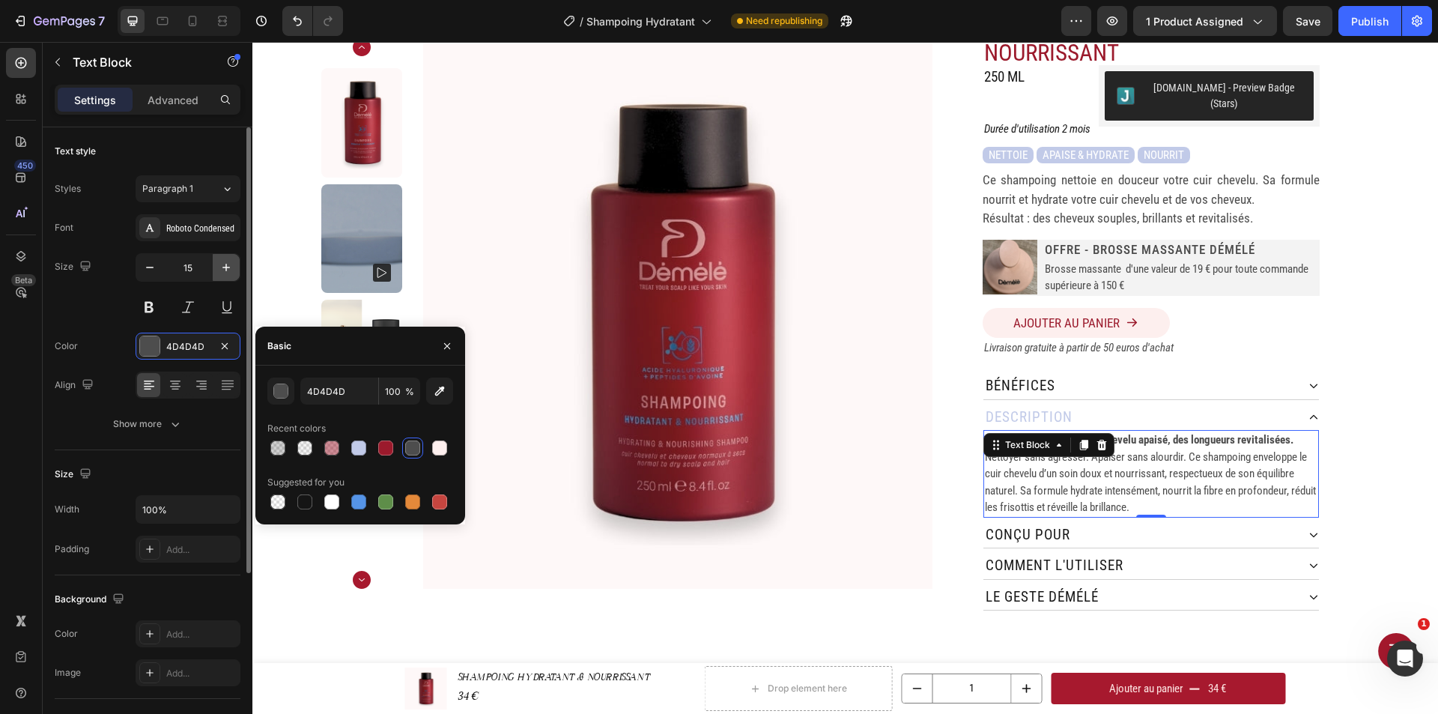
click at [228, 260] on icon "button" at bounding box center [226, 267] width 15 height 15
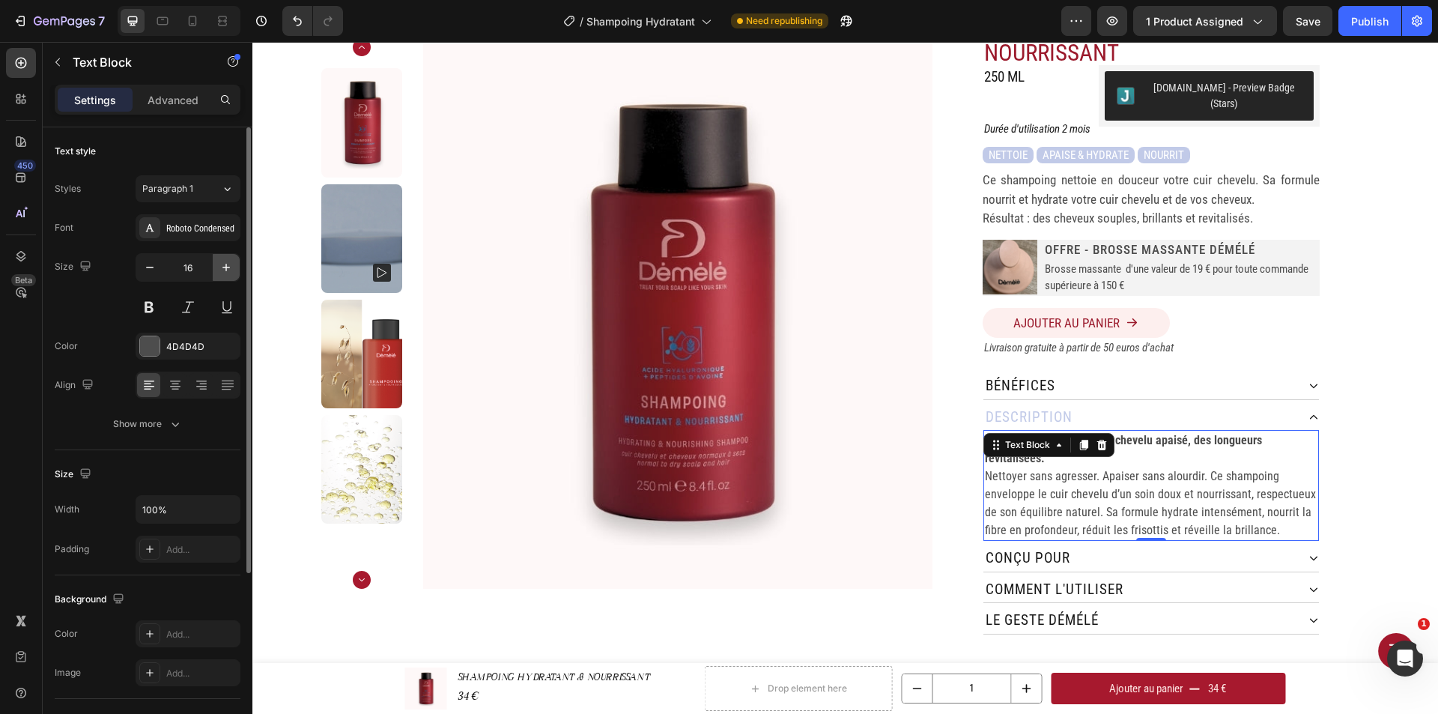
click at [227, 261] on icon "button" at bounding box center [226, 267] width 15 height 15
type input "17"
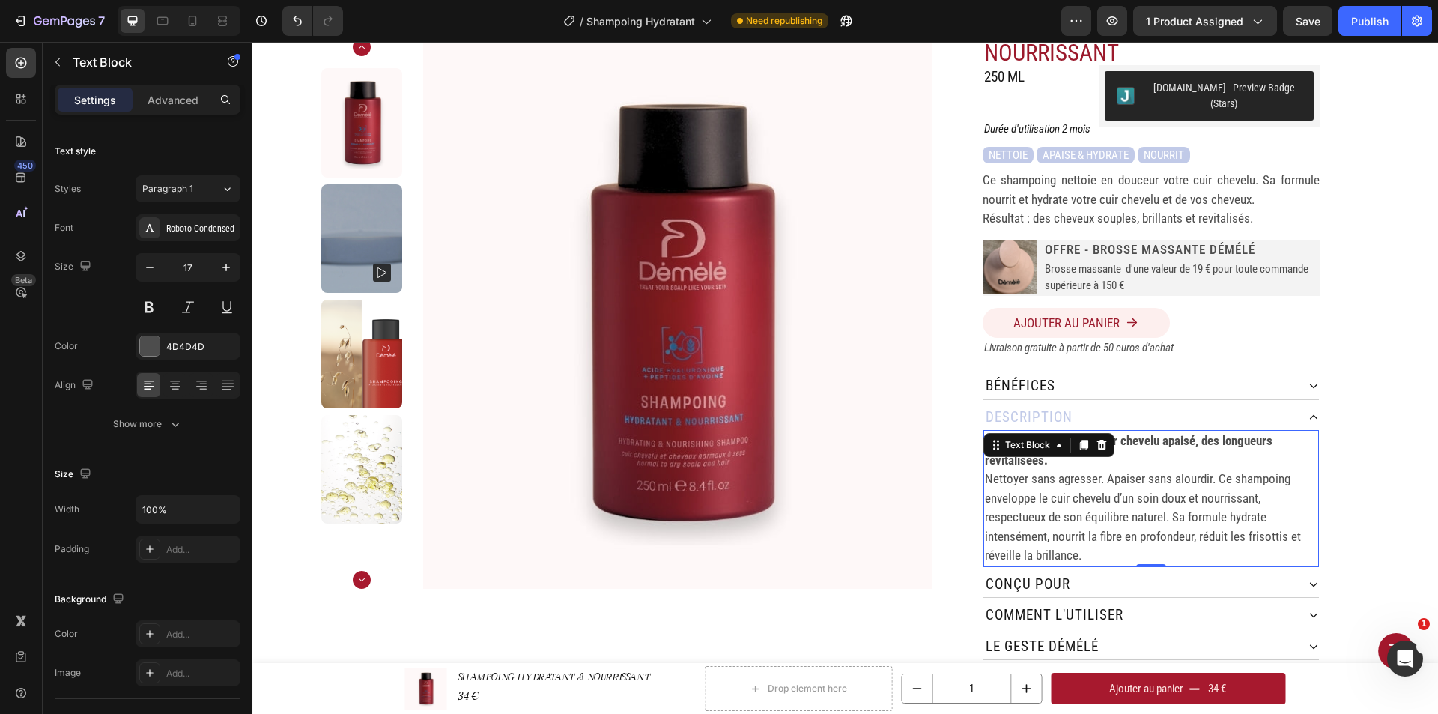
click at [1224, 455] on p "Le premier geste d’un cuir chevelu apaisé, des longueurs revitalisées." at bounding box center [1151, 450] width 332 height 38
click at [1394, 434] on div "Home SHAMPOING HYDRATANT & NOURRISSANT Breadcrumb Product Images SHAMPOING HYDR…" at bounding box center [844, 338] width 1185 height 681
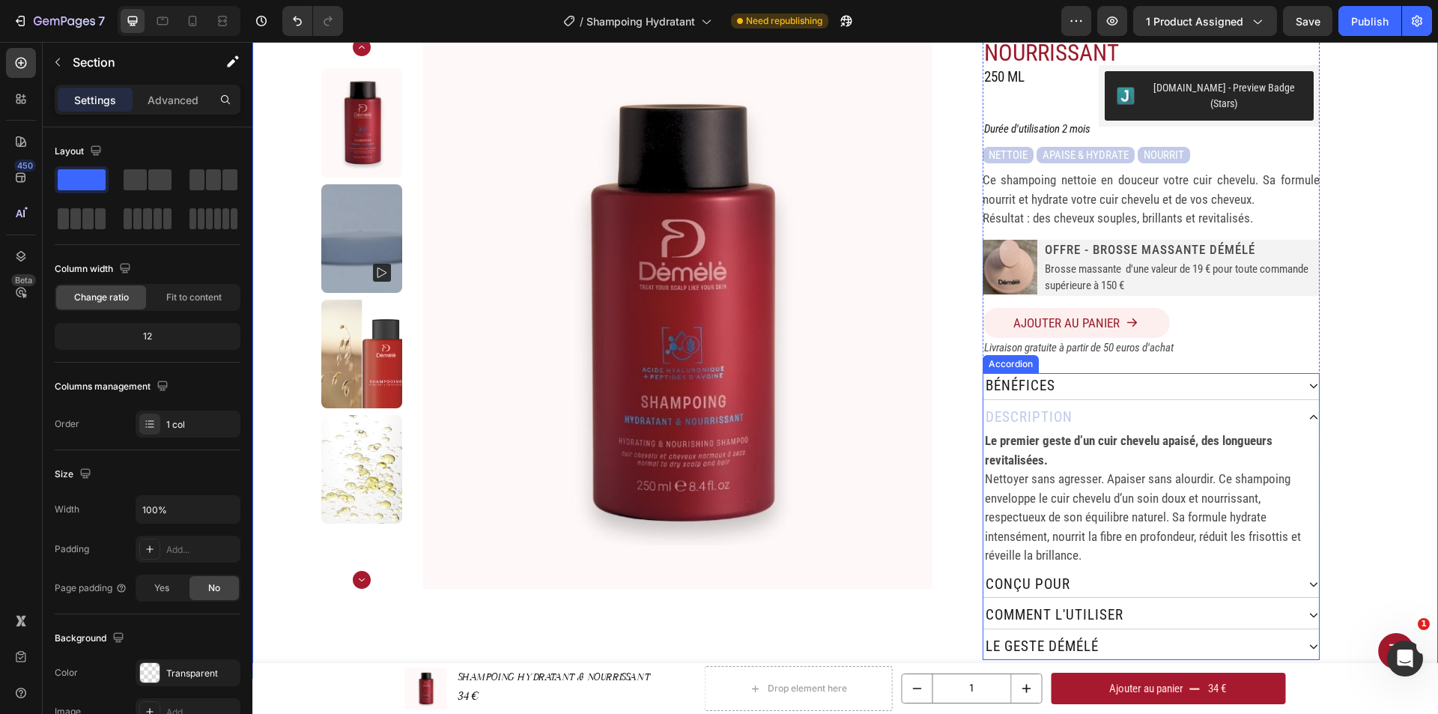
click at [1088, 571] on div "conçu pour" at bounding box center [1139, 584] width 313 height 26
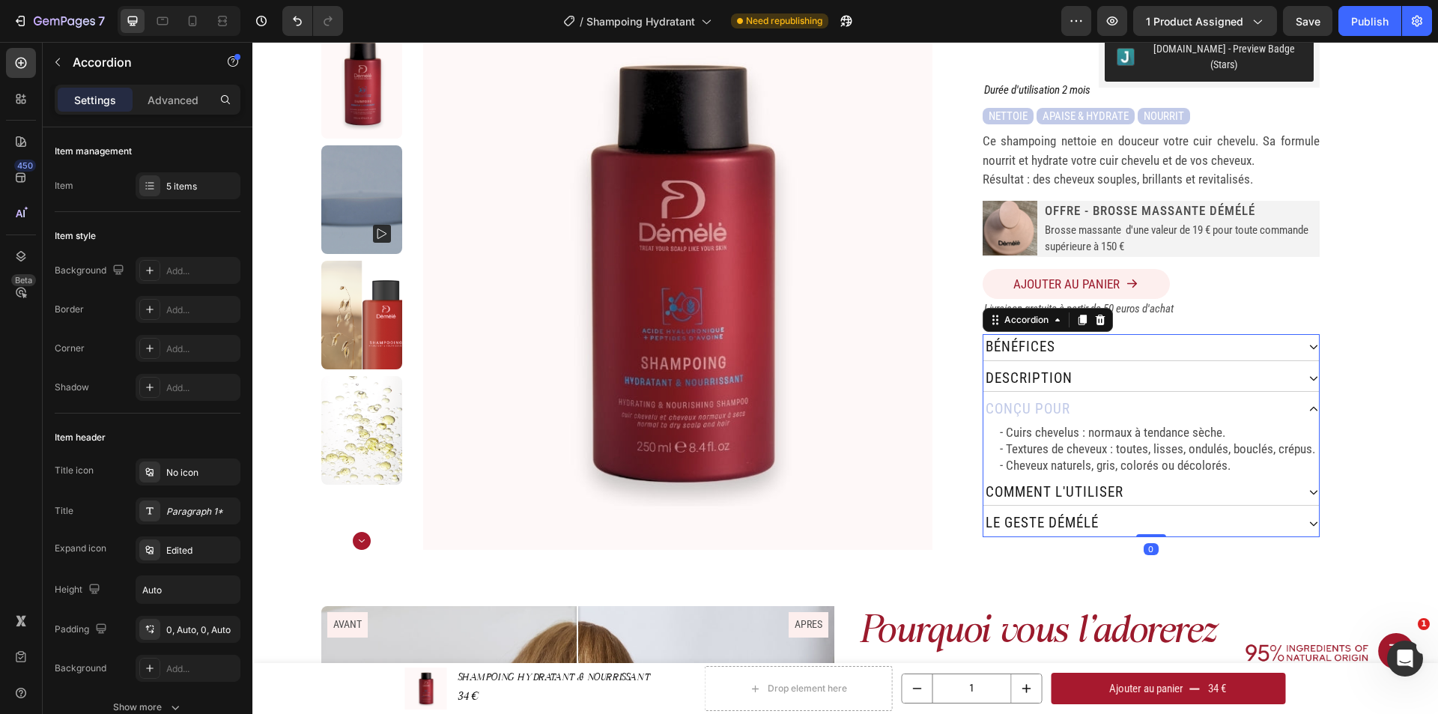
scroll to position [150, 0]
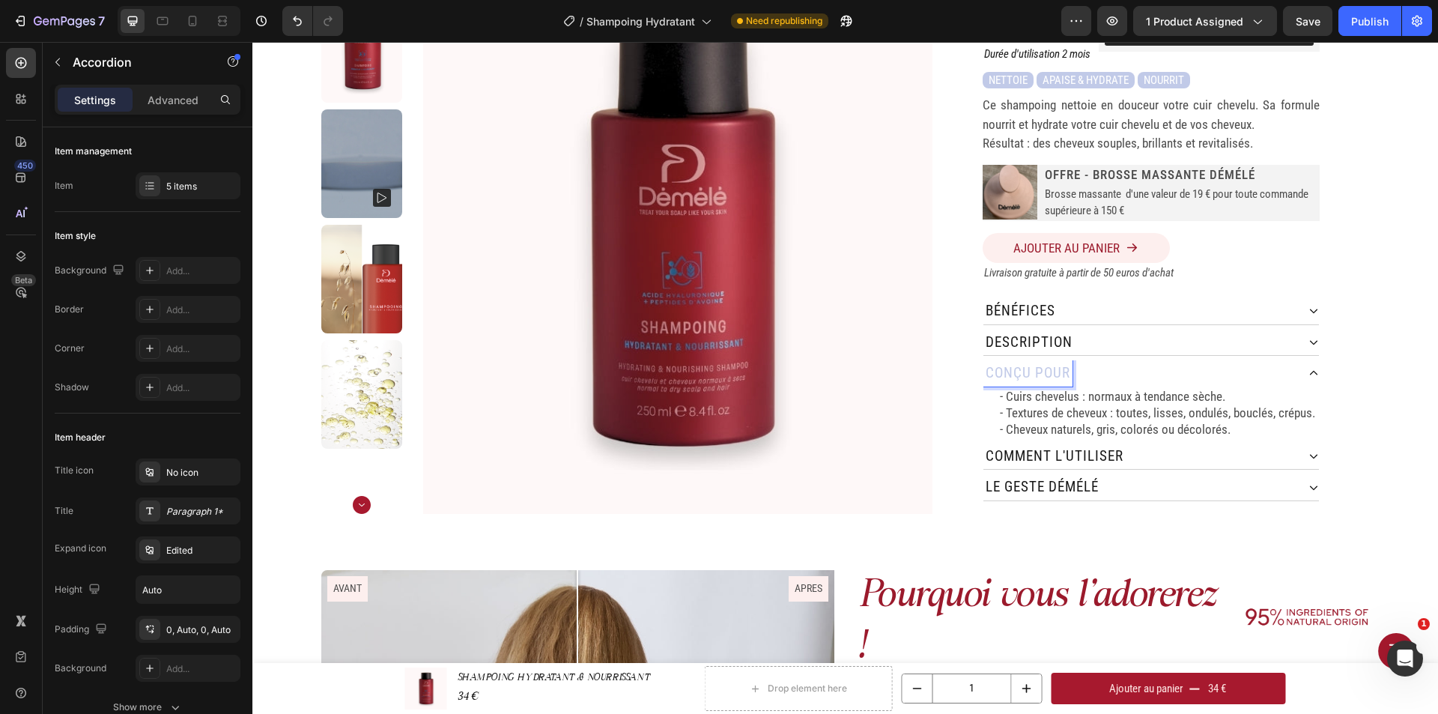
click at [1045, 362] on p "conçu pour" at bounding box center [1027, 373] width 85 height 22
drag, startPoint x: 1030, startPoint y: 359, endPoint x: 979, endPoint y: 363, distance: 51.1
click at [983, 363] on div "conçu pour" at bounding box center [1027, 373] width 89 height 26
click at [1014, 362] on p "pour" at bounding box center [1002, 373] width 35 height 22
drag, startPoint x: 1074, startPoint y: 410, endPoint x: 1258, endPoint y: 407, distance: 184.2
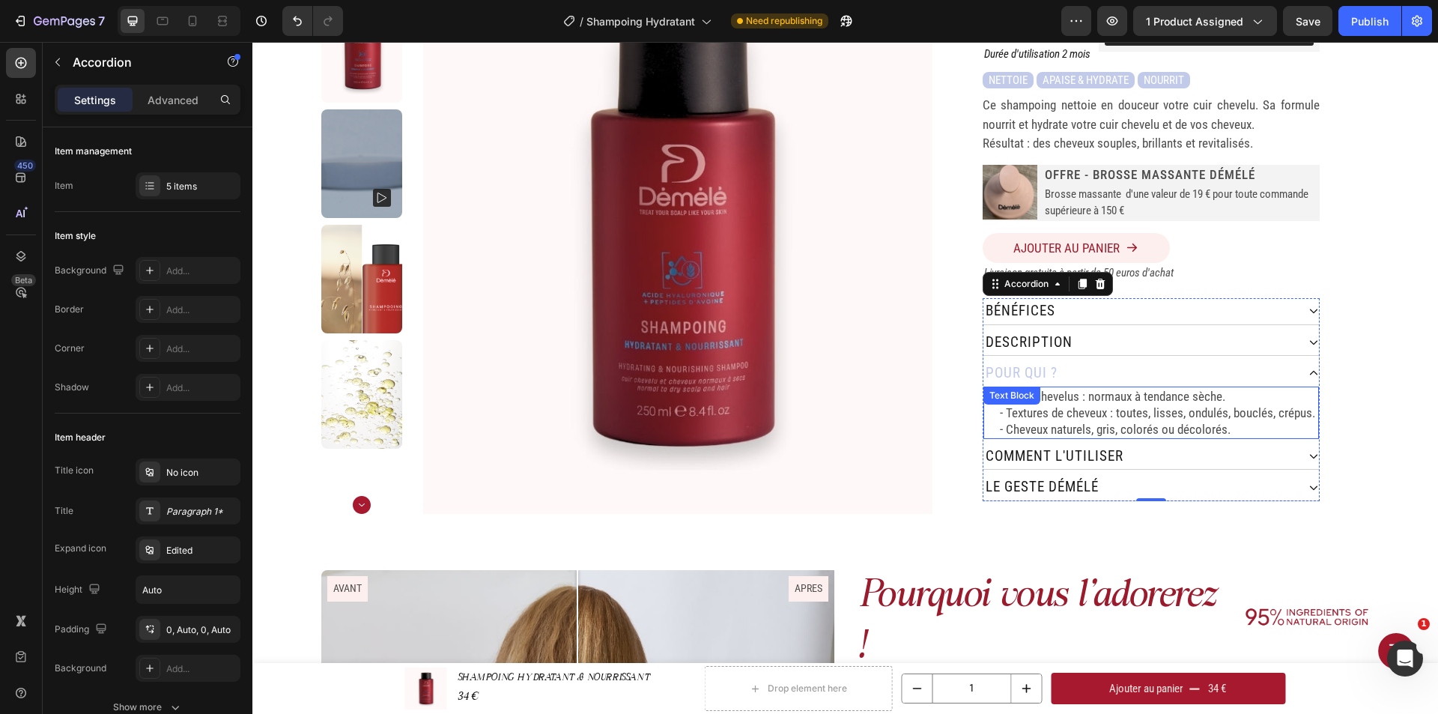
click at [1074, 421] on p "- Cheveux naturels, gris, colorés ou décolorés." at bounding box center [1158, 429] width 317 height 16
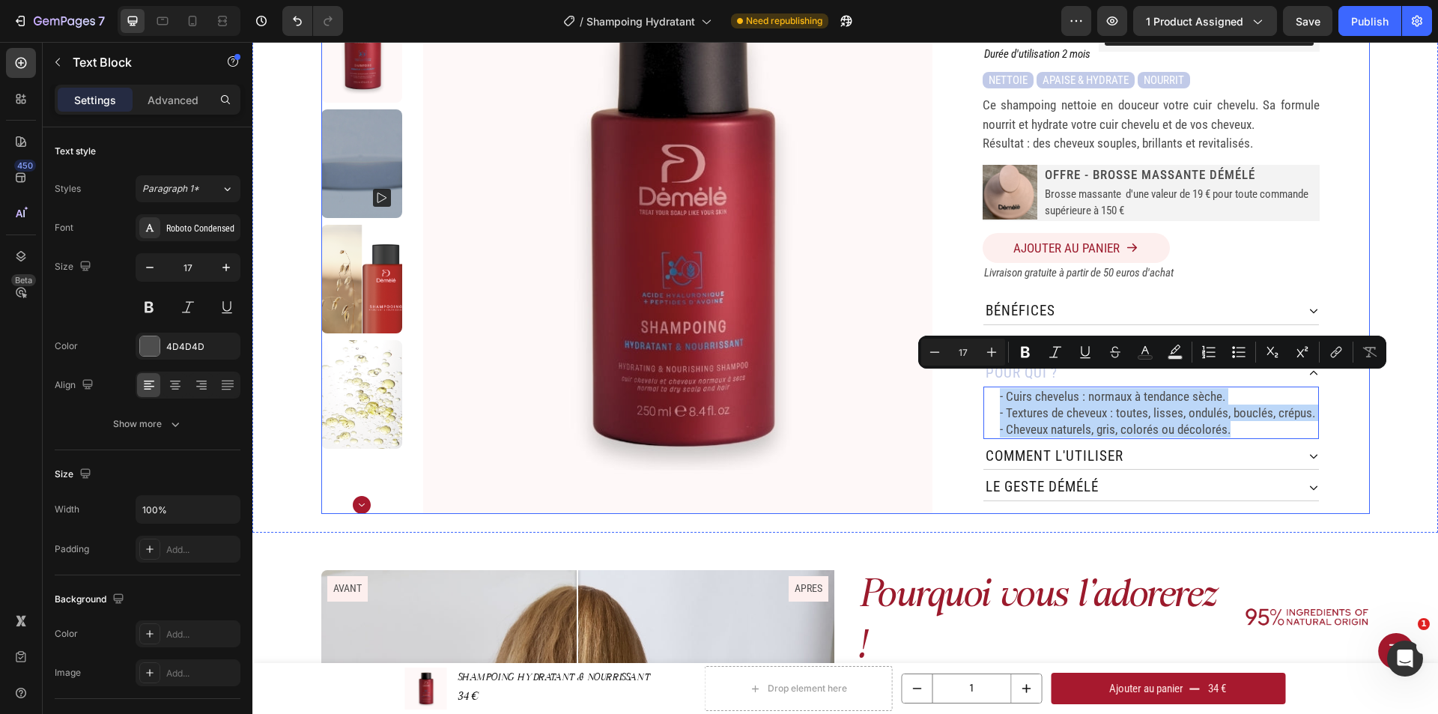
drag, startPoint x: 1241, startPoint y: 411, endPoint x: 970, endPoint y: 386, distance: 271.5
click at [970, 386] on div "SHAMPOING HYDRATANT & NOURRISSANT Product Title 250 ML Heading Judge.me - Previ…" at bounding box center [1150, 228] width 437 height 572
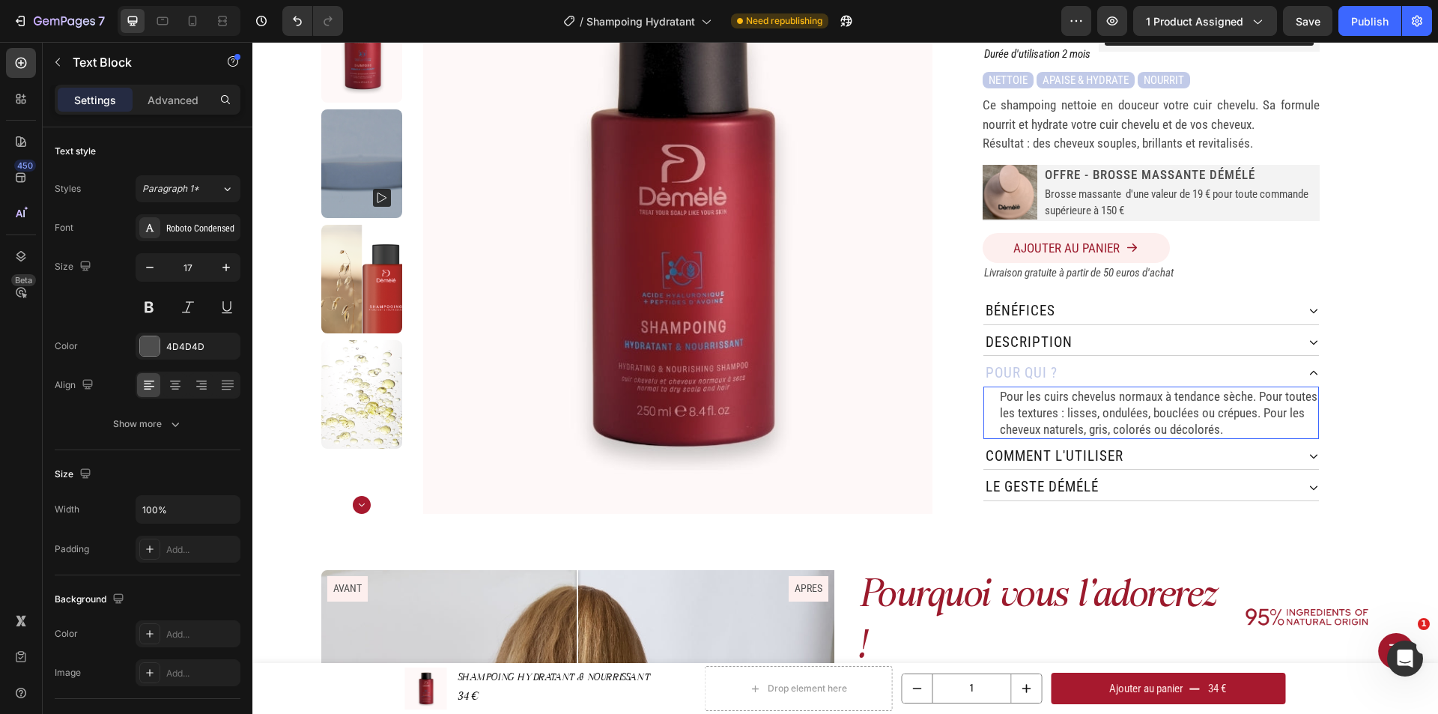
click at [1000, 388] on p "Pour les cuirs chevelus normaux à tendance sèche. Pour toutes les textures : li…" at bounding box center [1158, 412] width 317 height 49
click at [1078, 329] on div "Description" at bounding box center [1139, 342] width 313 height 26
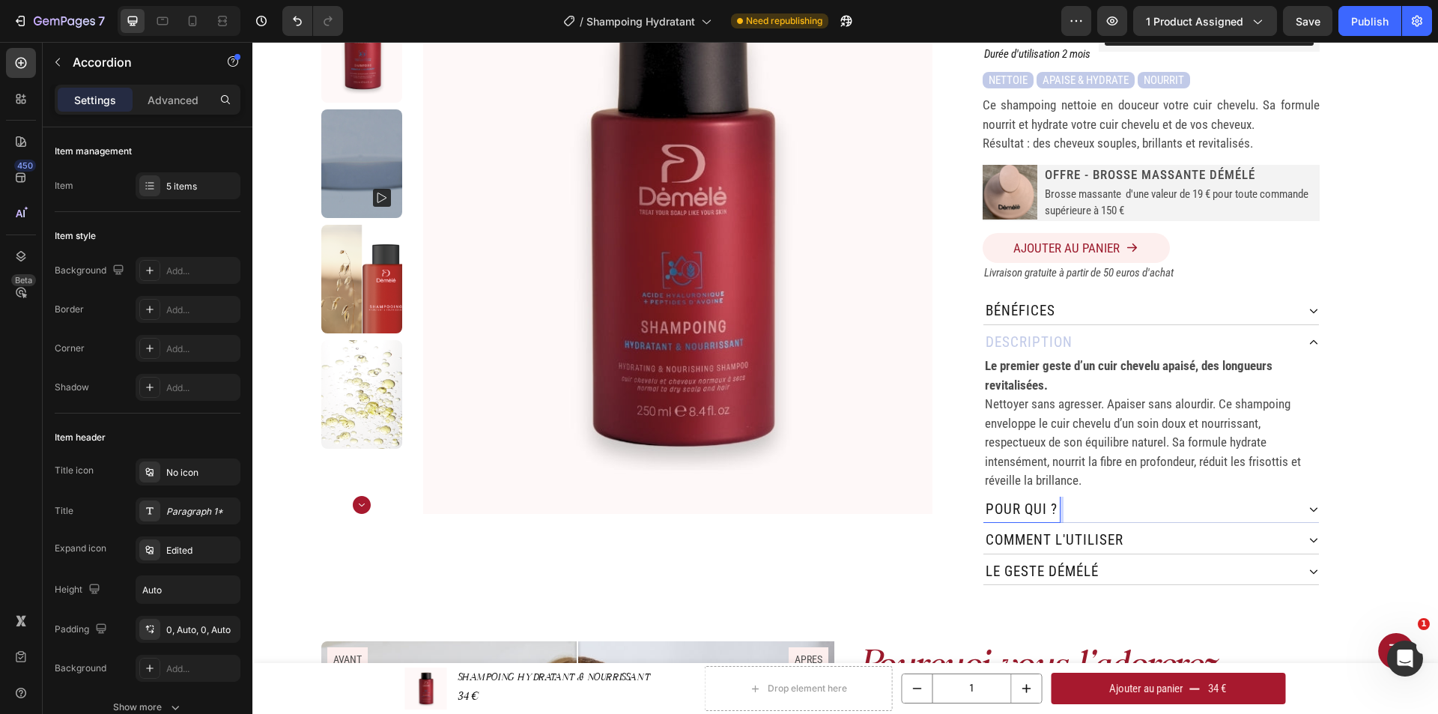
click at [1075, 496] on div "pour qui ?" at bounding box center [1139, 509] width 313 height 26
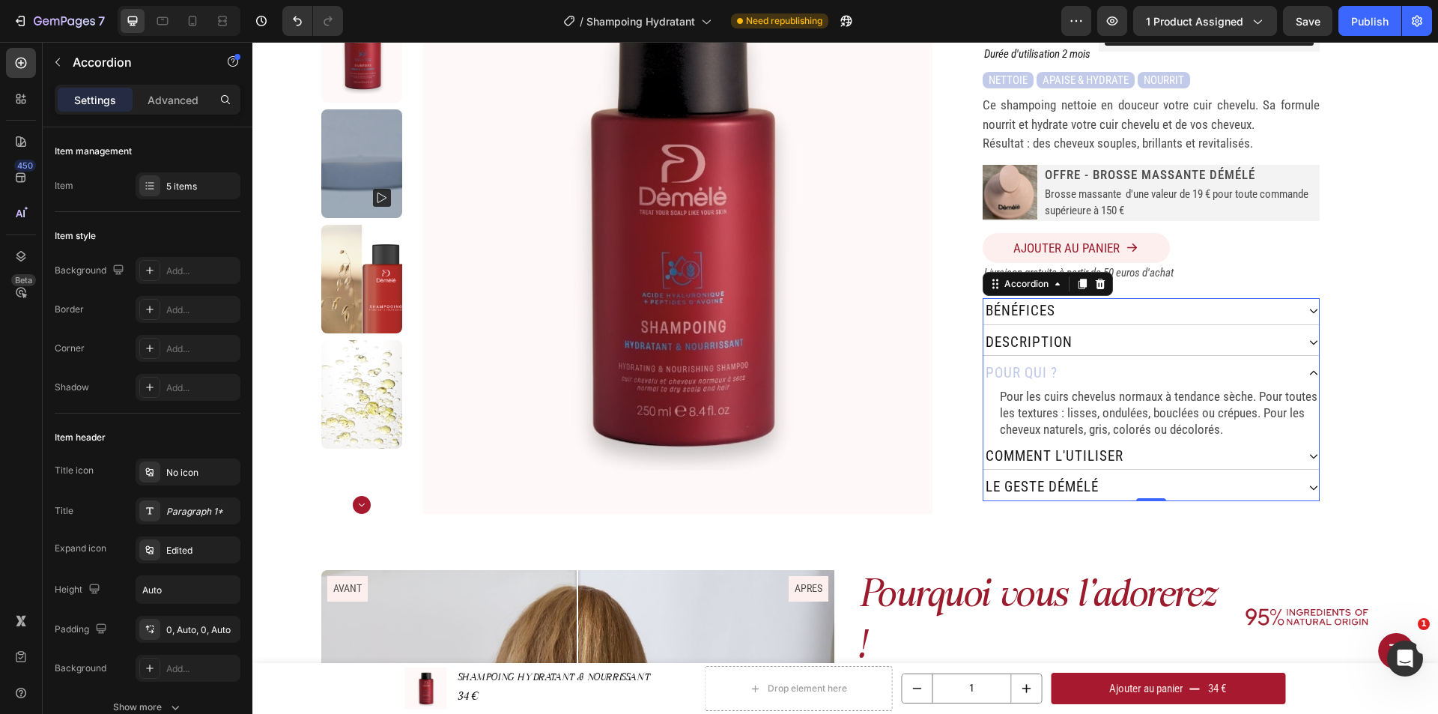
click at [1056, 413] on p "Pour les cuirs chevelus normaux à tendance sèche. Pour toutes les textures : li…" at bounding box center [1158, 412] width 317 height 49
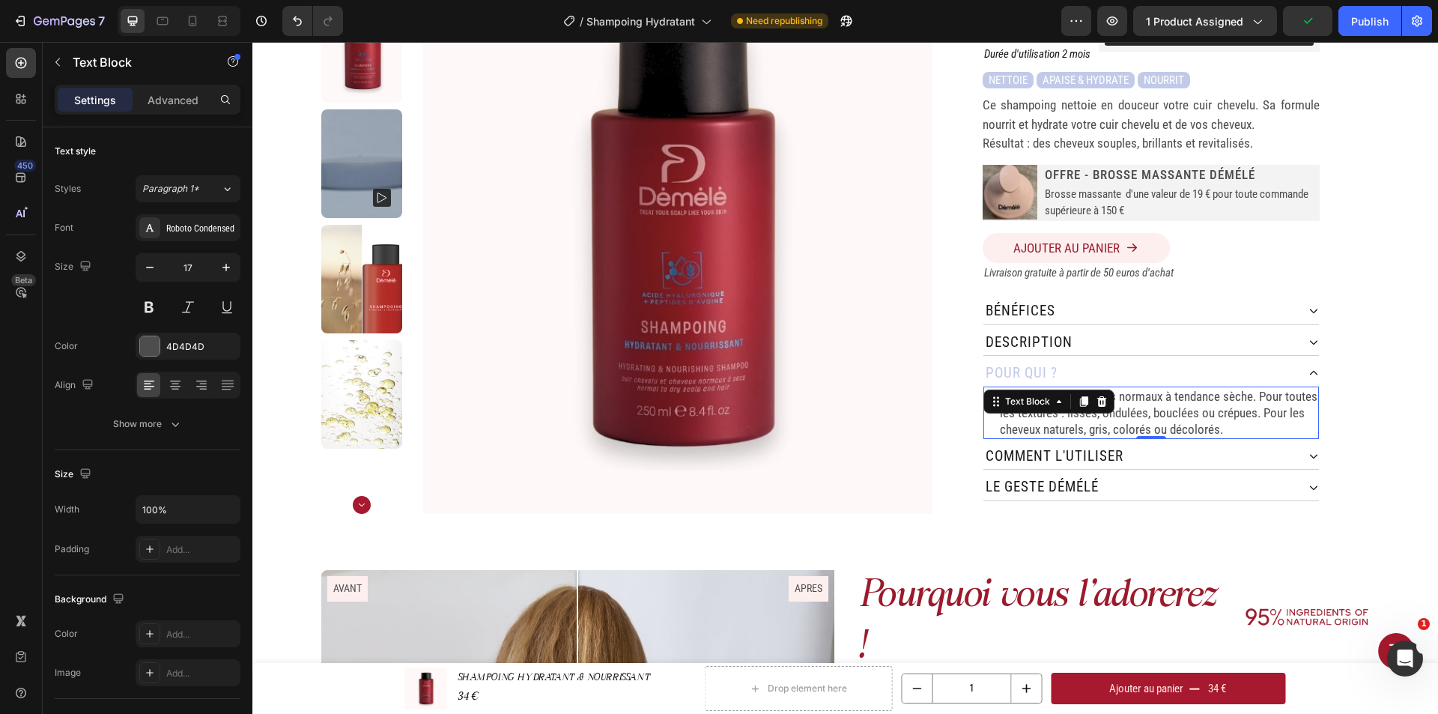
click at [1239, 406] on p "Pour les cuirs chevelus normaux à tendance sèche. Pour toutes les textures : li…" at bounding box center [1158, 412] width 317 height 49
click at [1095, 331] on div "Description" at bounding box center [1139, 342] width 313 height 26
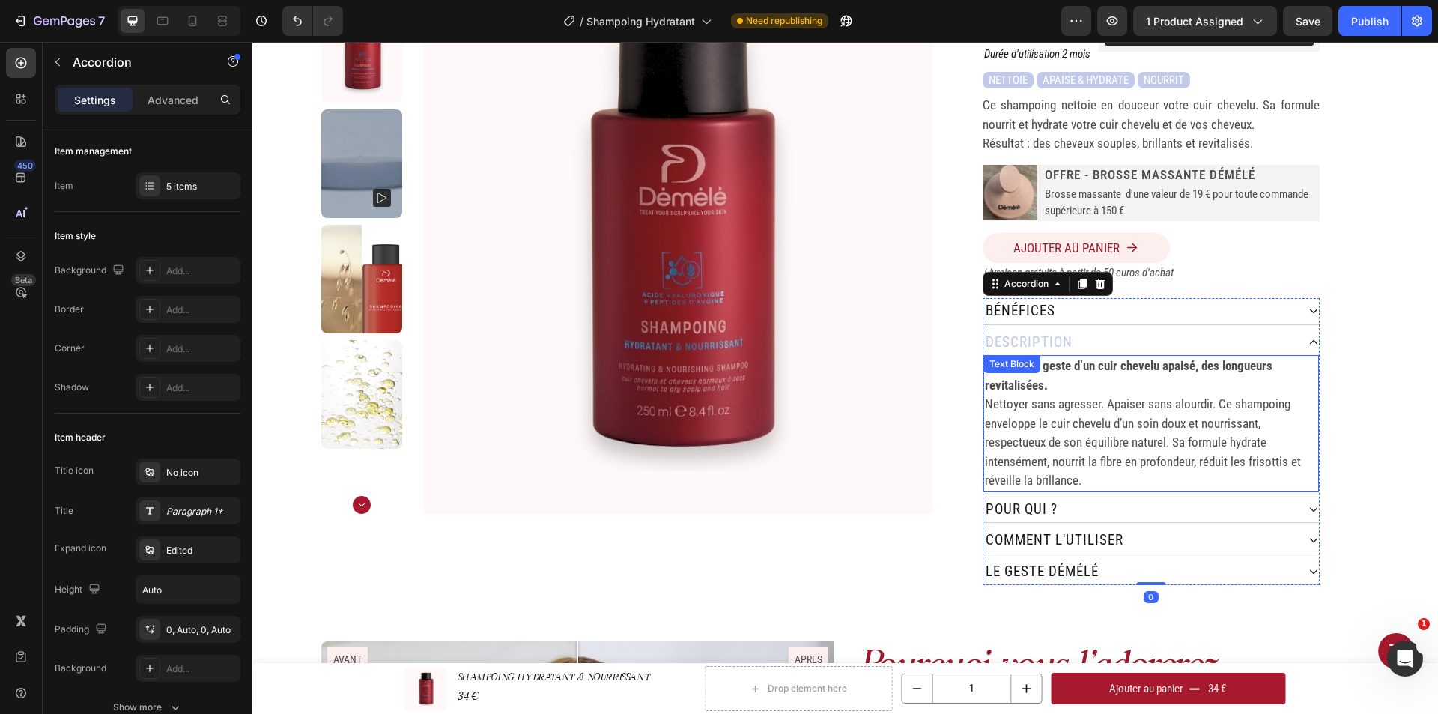
click at [1090, 368] on p "Le premier geste d’un cuir chevelu apaisé, des longueurs revitalisées." at bounding box center [1151, 375] width 332 height 38
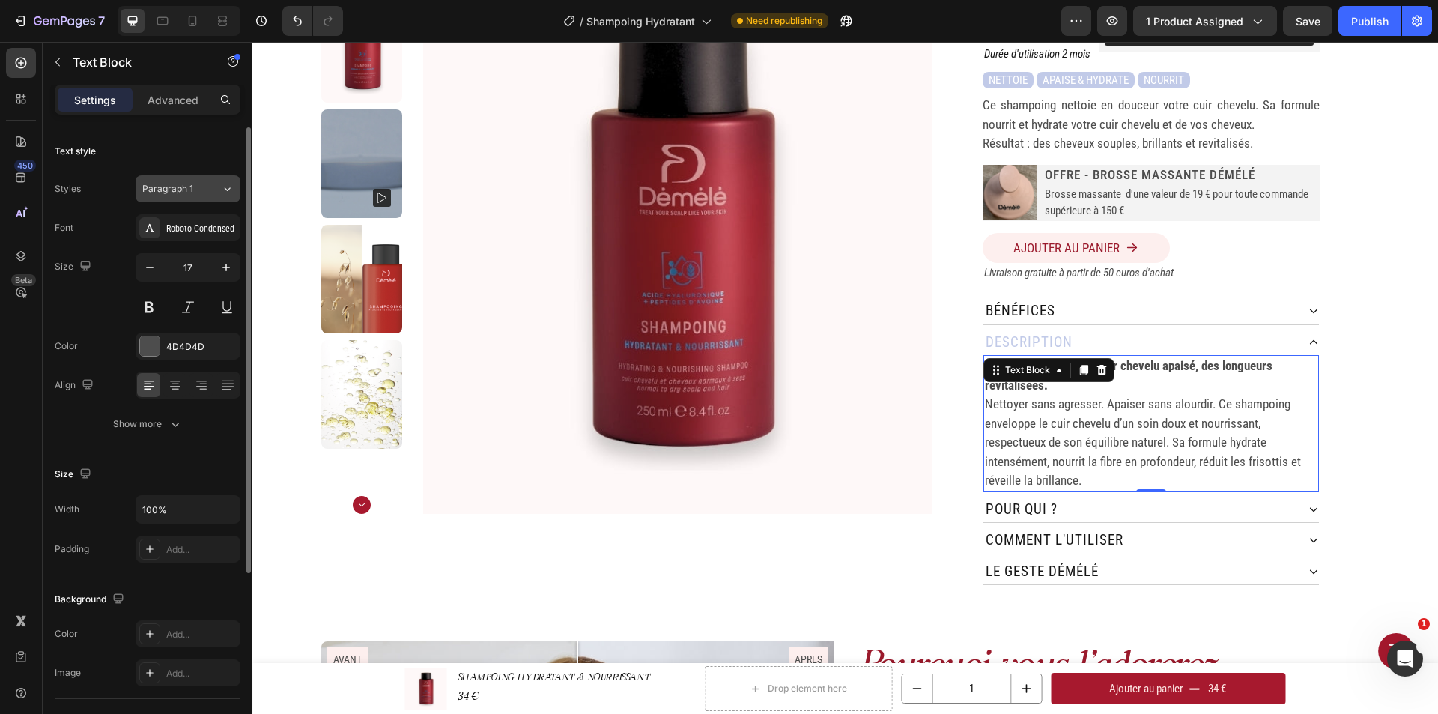
click at [222, 191] on icon at bounding box center [227, 188] width 13 height 15
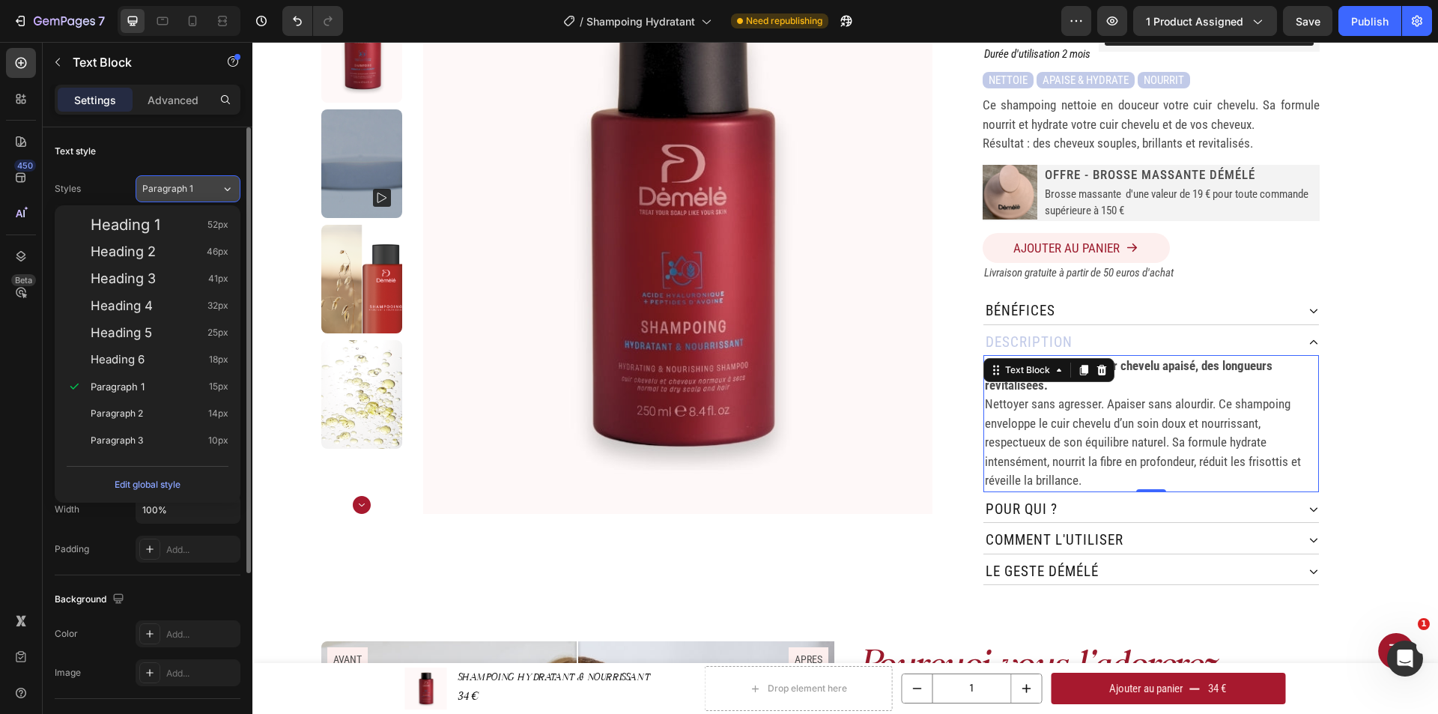
click at [222, 191] on icon at bounding box center [227, 188] width 13 height 15
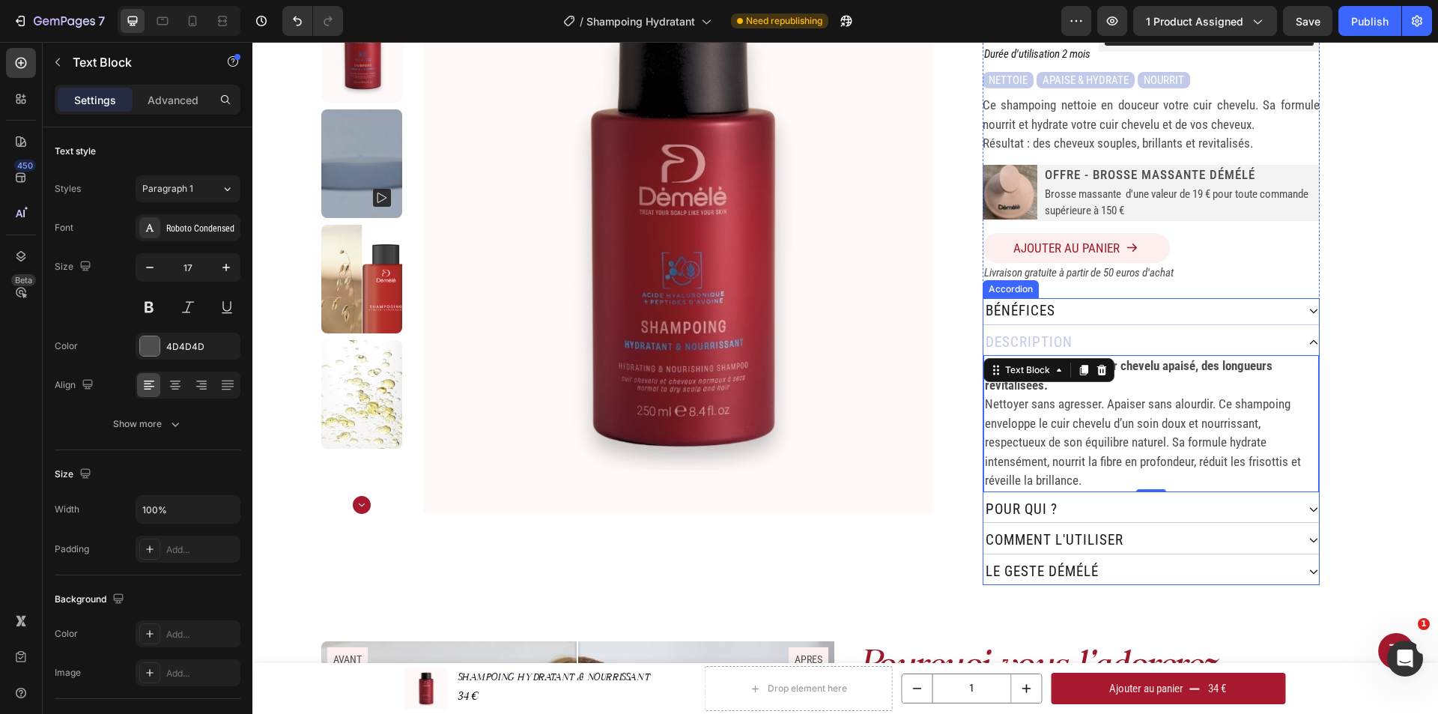
click at [1124, 298] on div "bénéfices" at bounding box center [1139, 311] width 313 height 26
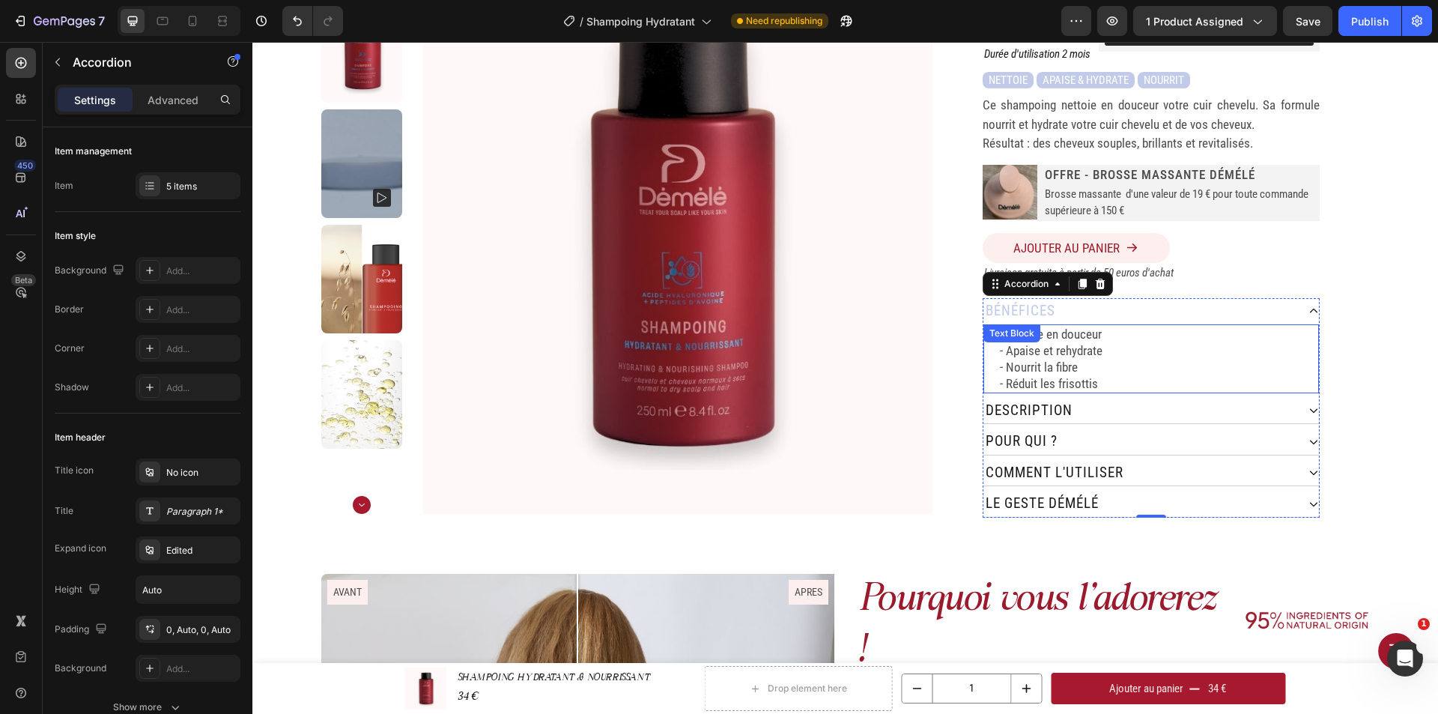
drag, startPoint x: 1051, startPoint y: 341, endPoint x: 989, endPoint y: 338, distance: 62.3
click at [1051, 342] on p "- Apaise et rehydrate" at bounding box center [1158, 350] width 317 height 16
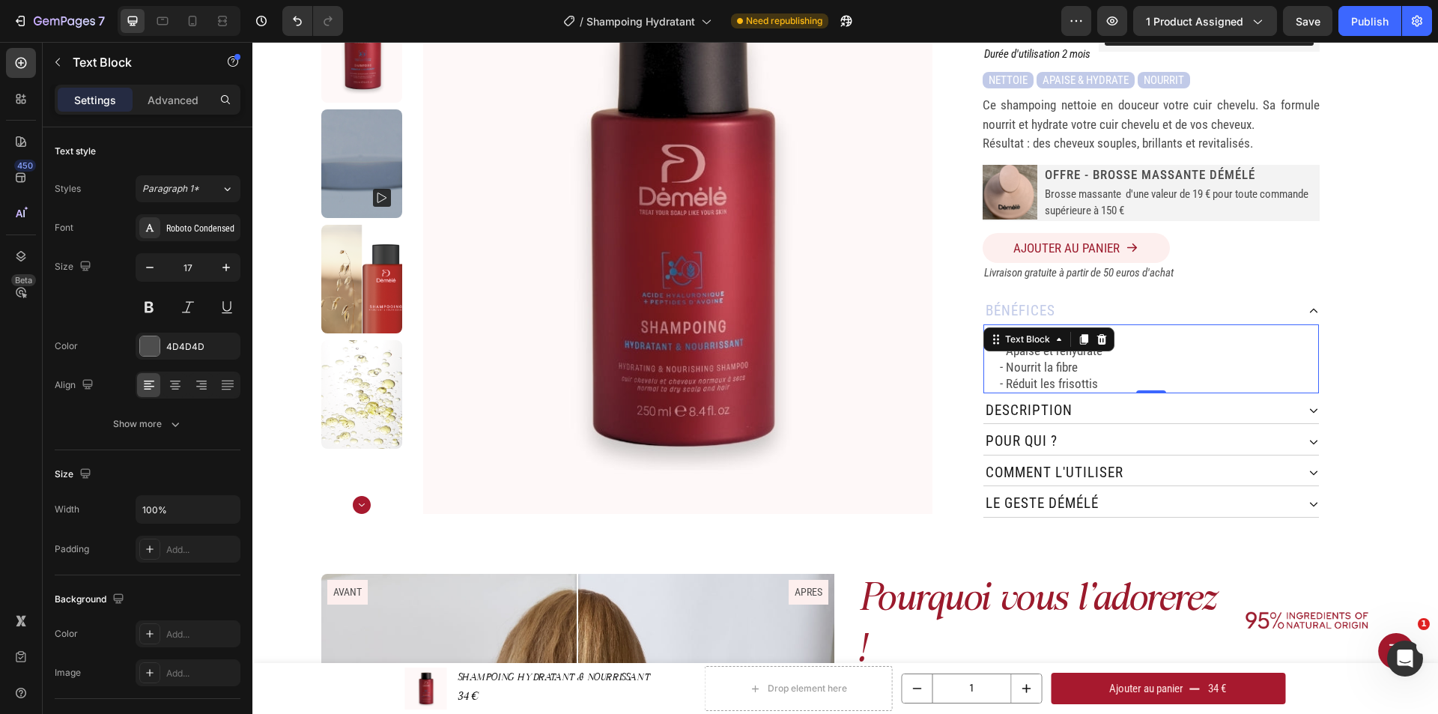
click at [1099, 359] on p "- Nourrit la fibre" at bounding box center [1158, 367] width 317 height 16
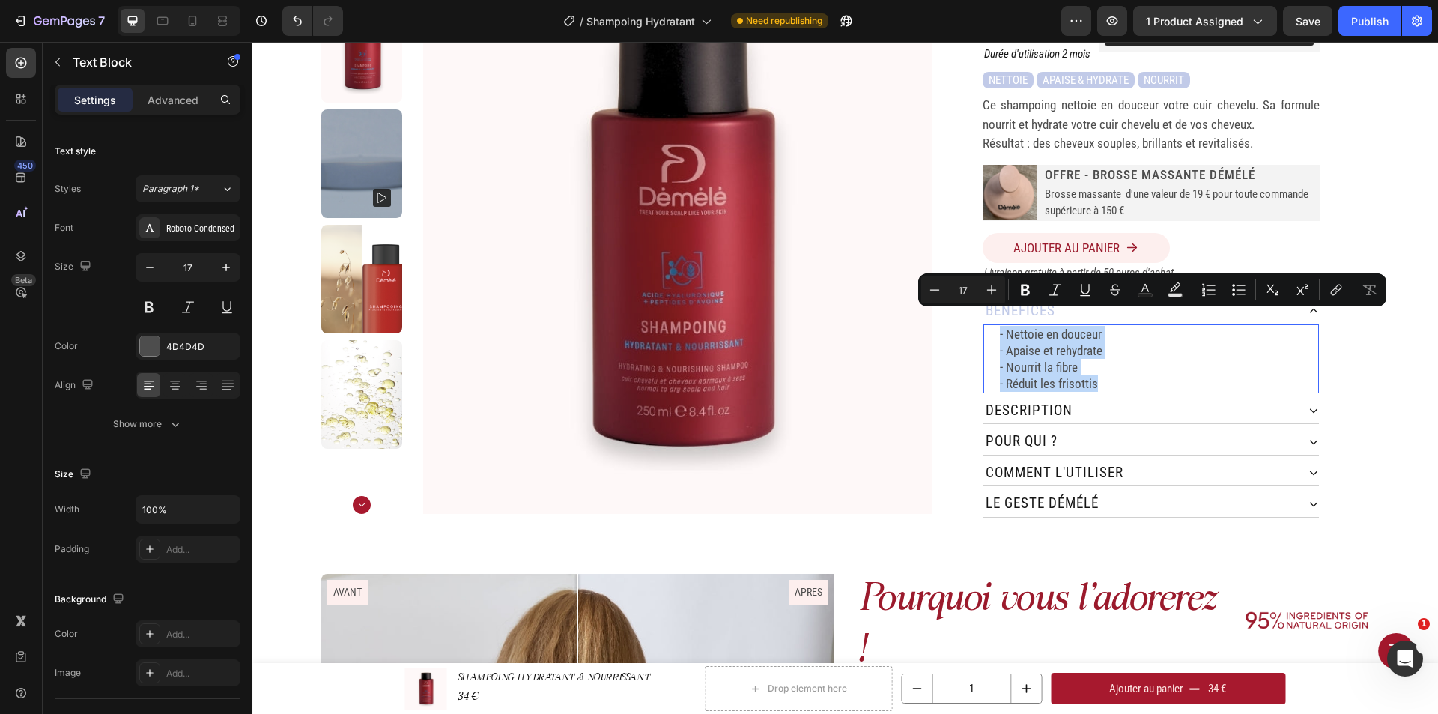
drag, startPoint x: 1096, startPoint y: 371, endPoint x: 994, endPoint y: 317, distance: 116.2
click at [998, 324] on div "- Nettoie en douceur - Apaise et rehydrate - Nourrit la fibre - Réduit les fris…" at bounding box center [1158, 358] width 320 height 69
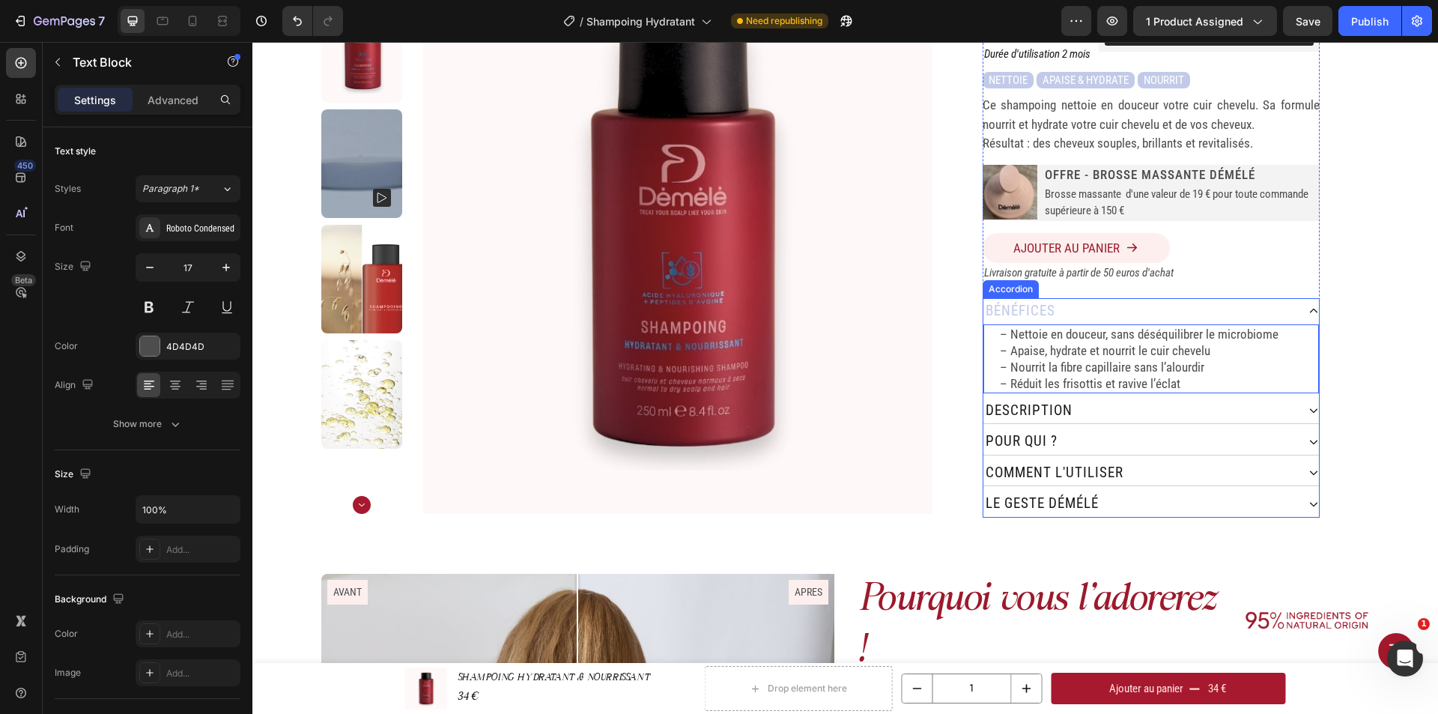
click at [1308, 306] on icon at bounding box center [1313, 311] width 10 height 10
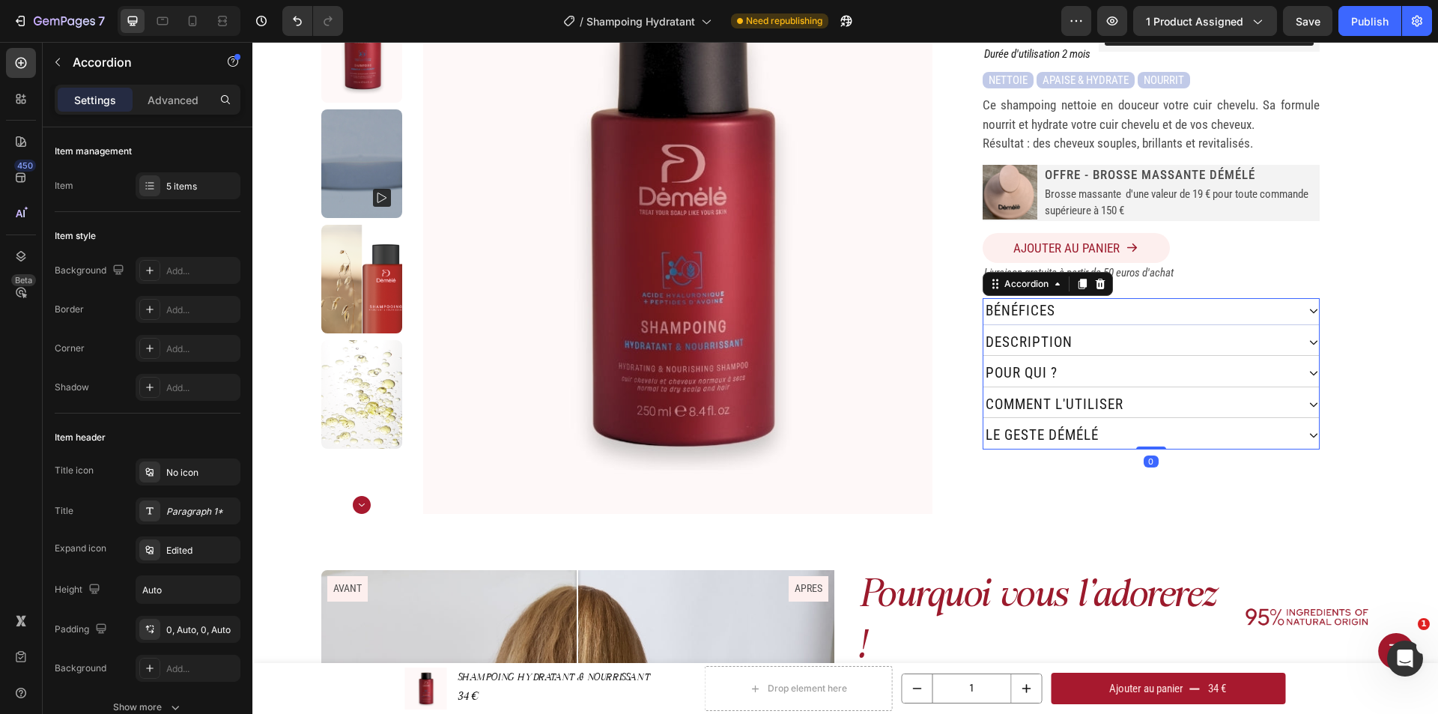
click at [1310, 309] on icon at bounding box center [1313, 311] width 7 height 4
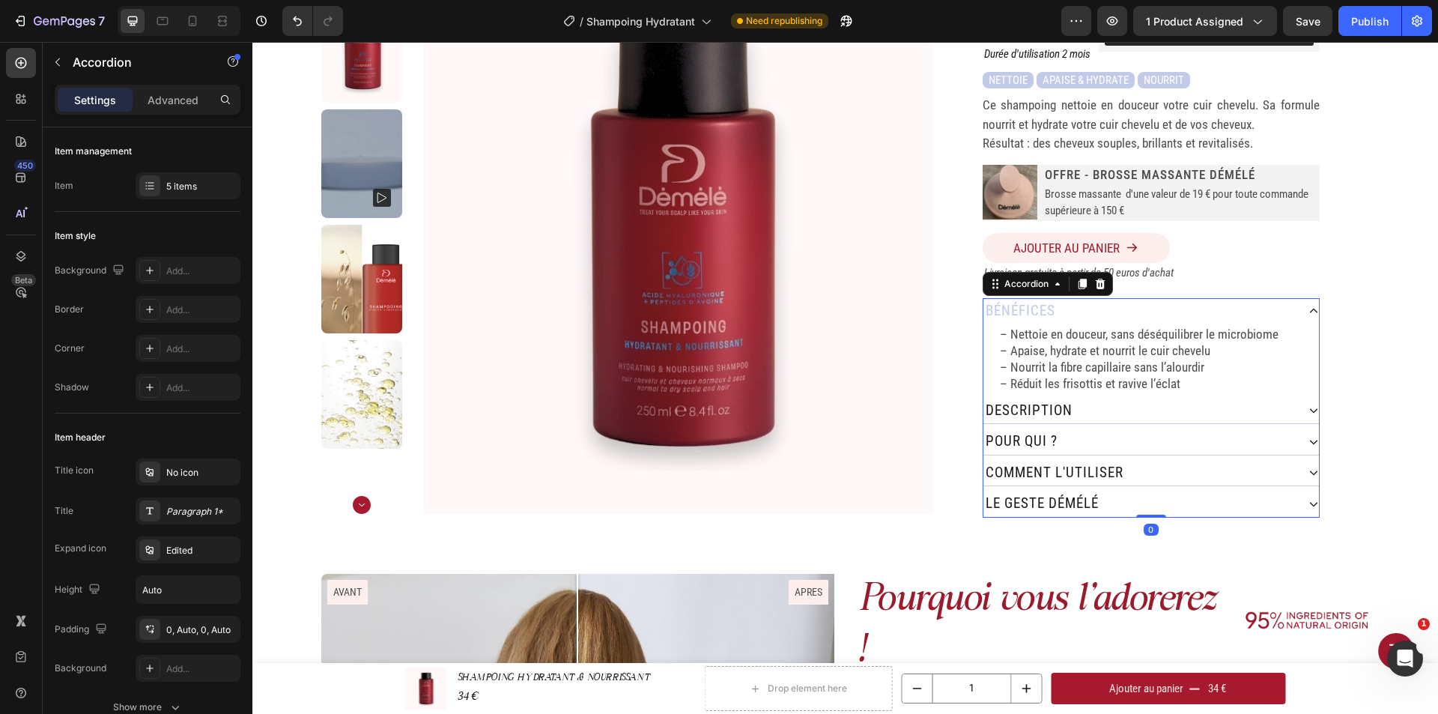
click at [1277, 398] on div "Description" at bounding box center [1139, 411] width 313 height 26
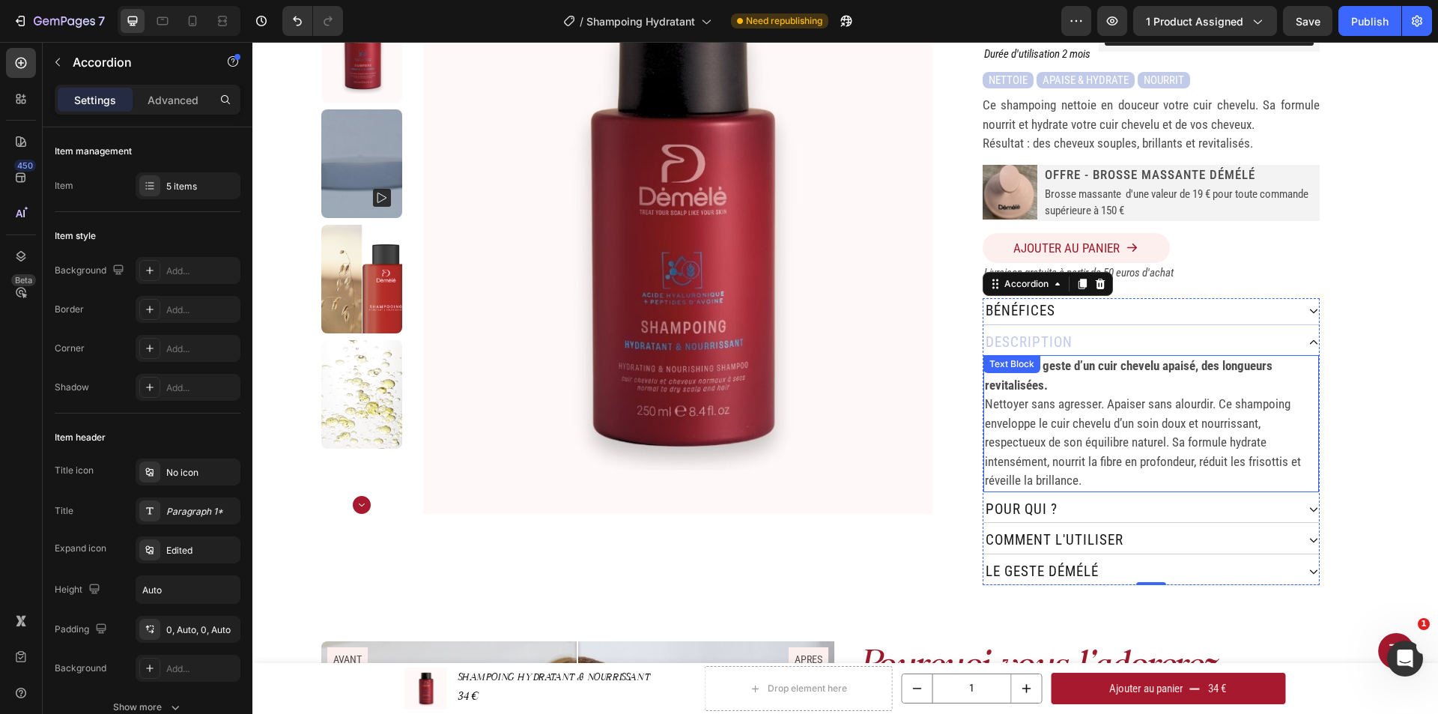
click at [1095, 395] on p "Nettoyer sans agresser. Apaiser sans alourdir. Ce shampoing enveloppe le cuir c…" at bounding box center [1151, 443] width 332 height 96
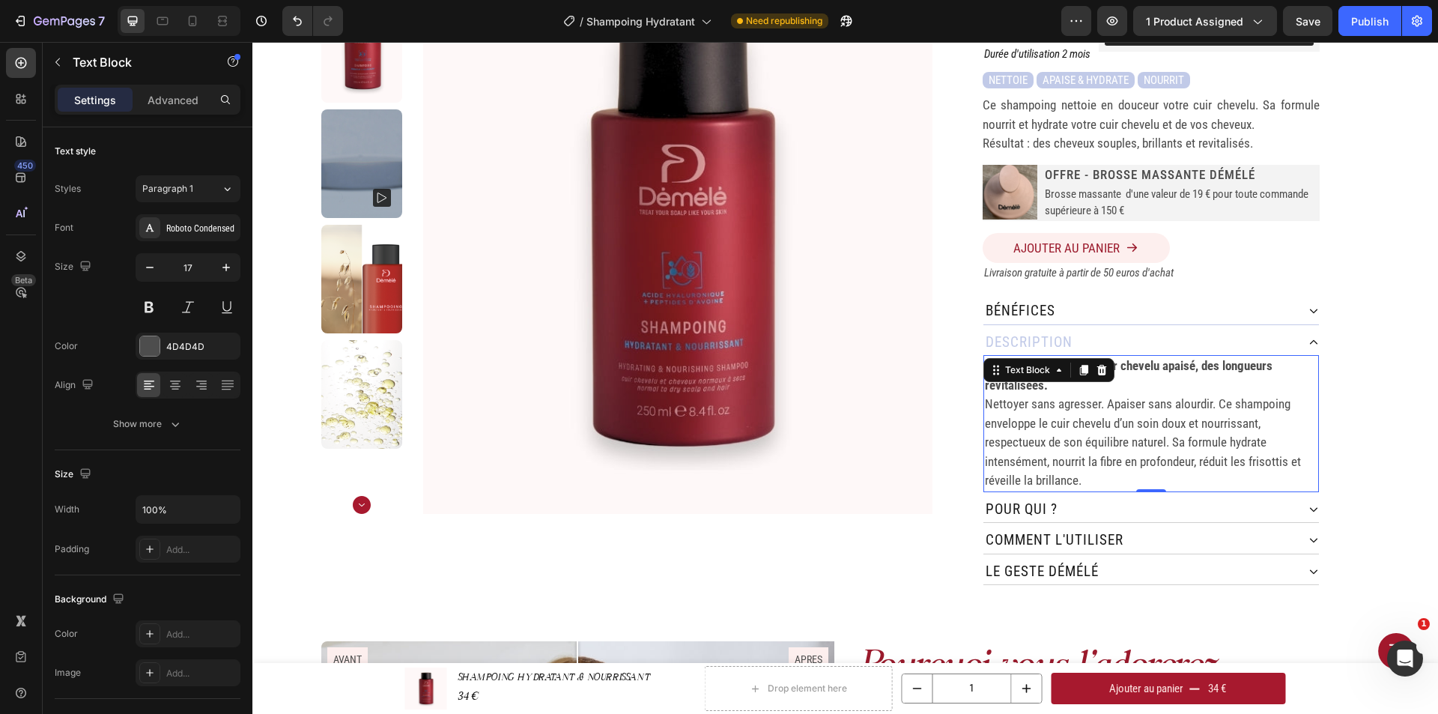
click at [1232, 374] on p "Le premier geste d’un cuir chevelu apaisé, des longueurs revitalisées." at bounding box center [1151, 375] width 332 height 38
click at [1081, 496] on div "pour qui ?" at bounding box center [1139, 509] width 313 height 26
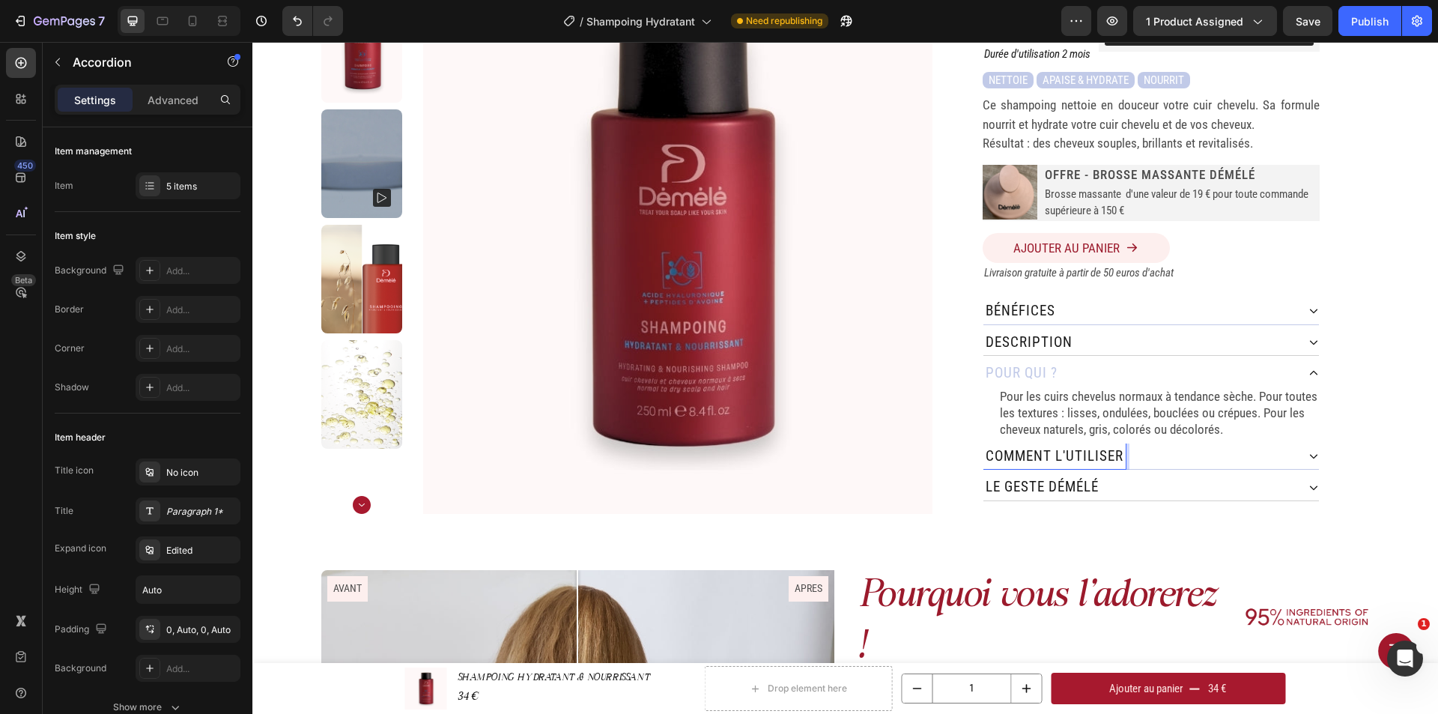
click at [1149, 443] on div "comment L'utiliser" at bounding box center [1139, 456] width 313 height 26
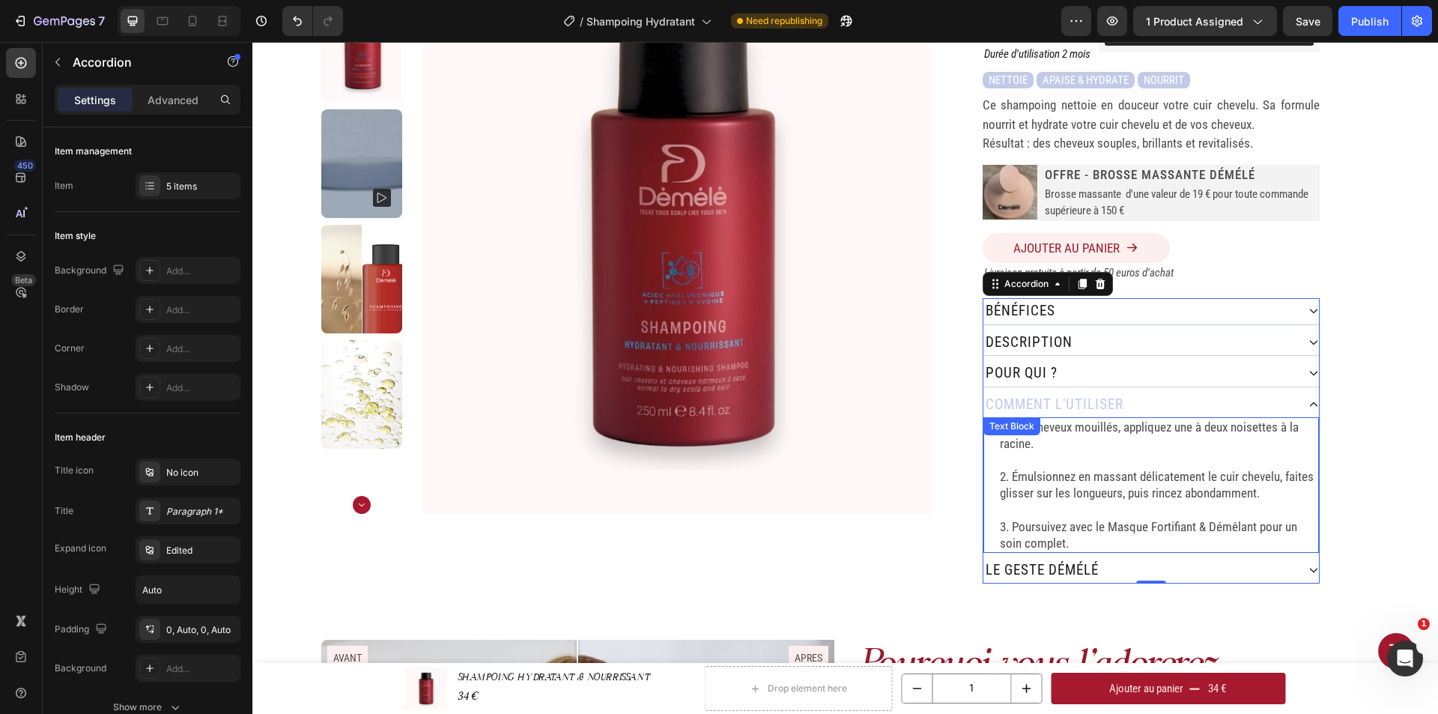
drag, startPoint x: 1167, startPoint y: 434, endPoint x: 1141, endPoint y: 434, distance: 25.5
click at [1167, 434] on p "1. Sur cheveux mouillés, appliquez une à deux noisettes à la racine." at bounding box center [1158, 435] width 317 height 33
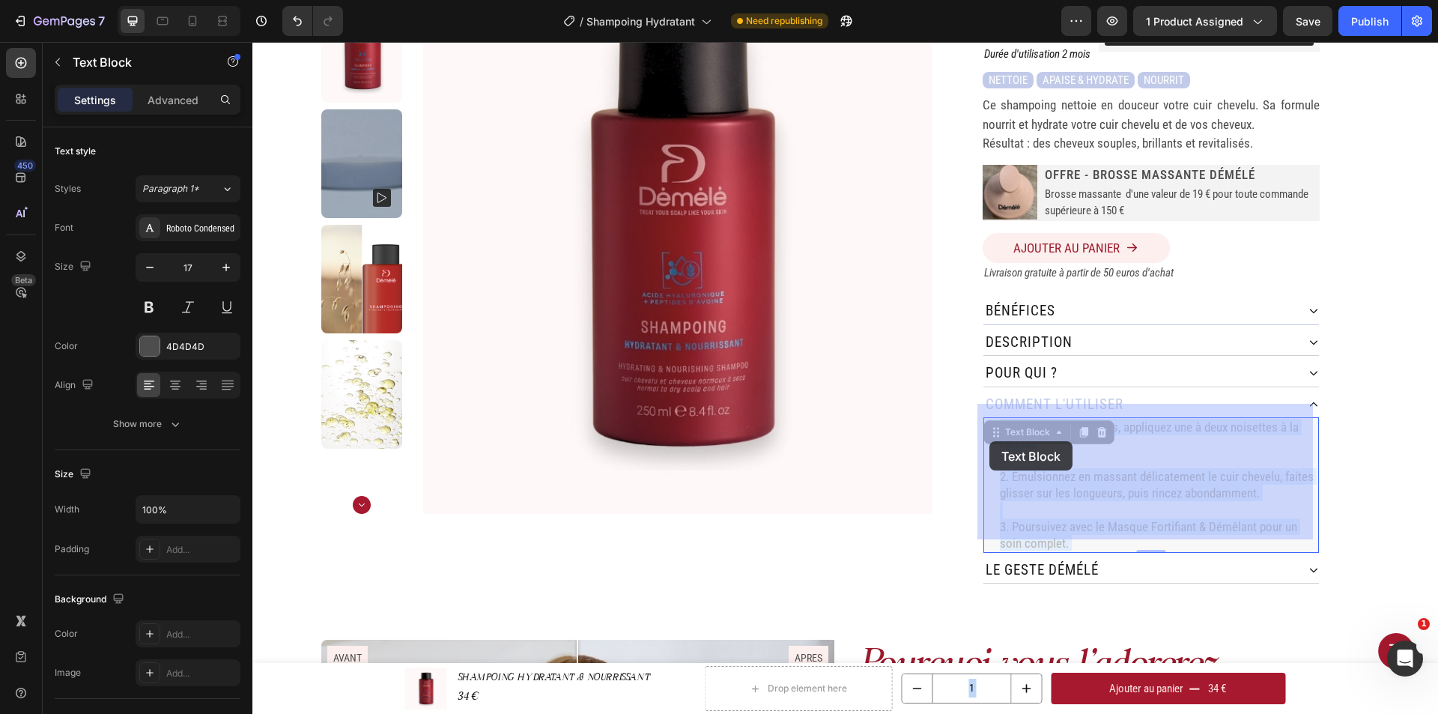
drag, startPoint x: 1075, startPoint y: 526, endPoint x: 989, endPoint y: 441, distance: 120.7
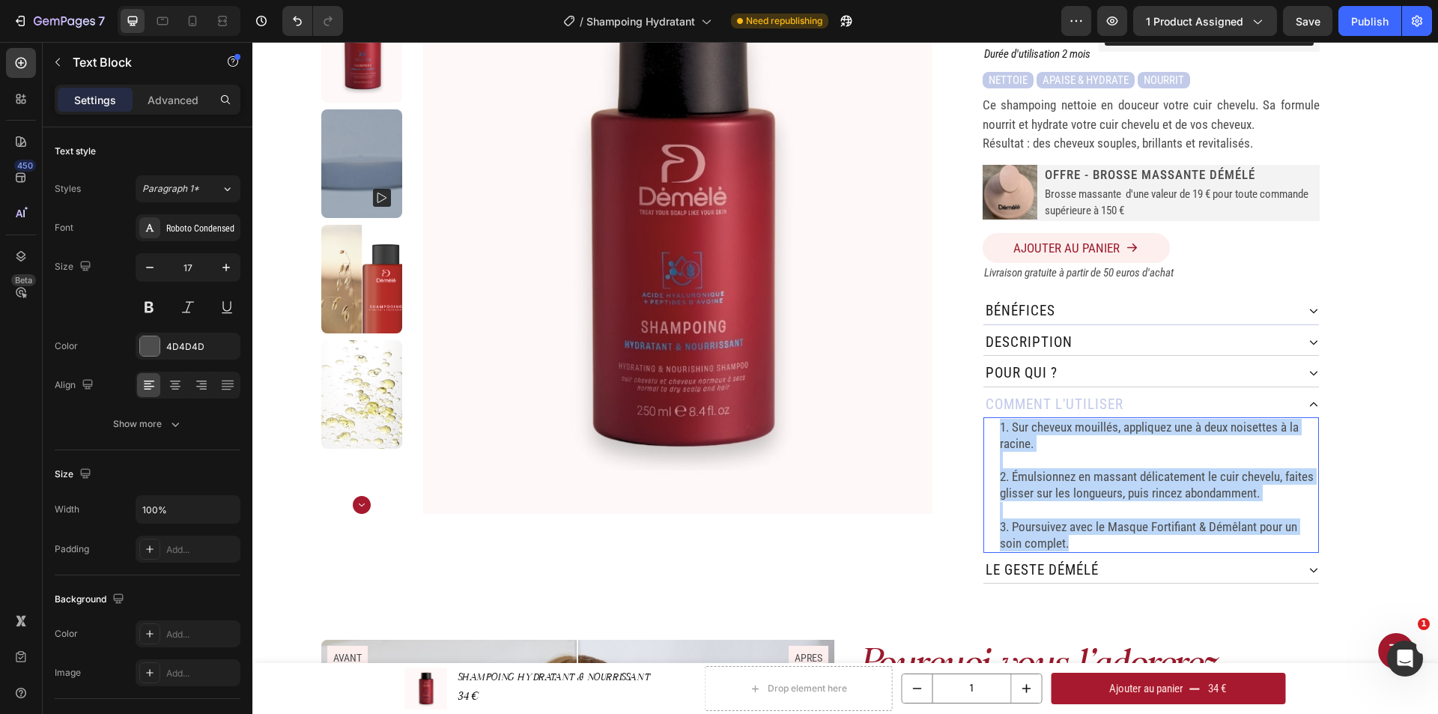
drag, startPoint x: 1068, startPoint y: 529, endPoint x: 991, endPoint y: 413, distance: 138.3
click at [991, 417] on div "1. Sur cheveux mouillés, appliquez une à deux noisettes à la racine. 2. Émulsio…" at bounding box center [1150, 485] width 335 height 136
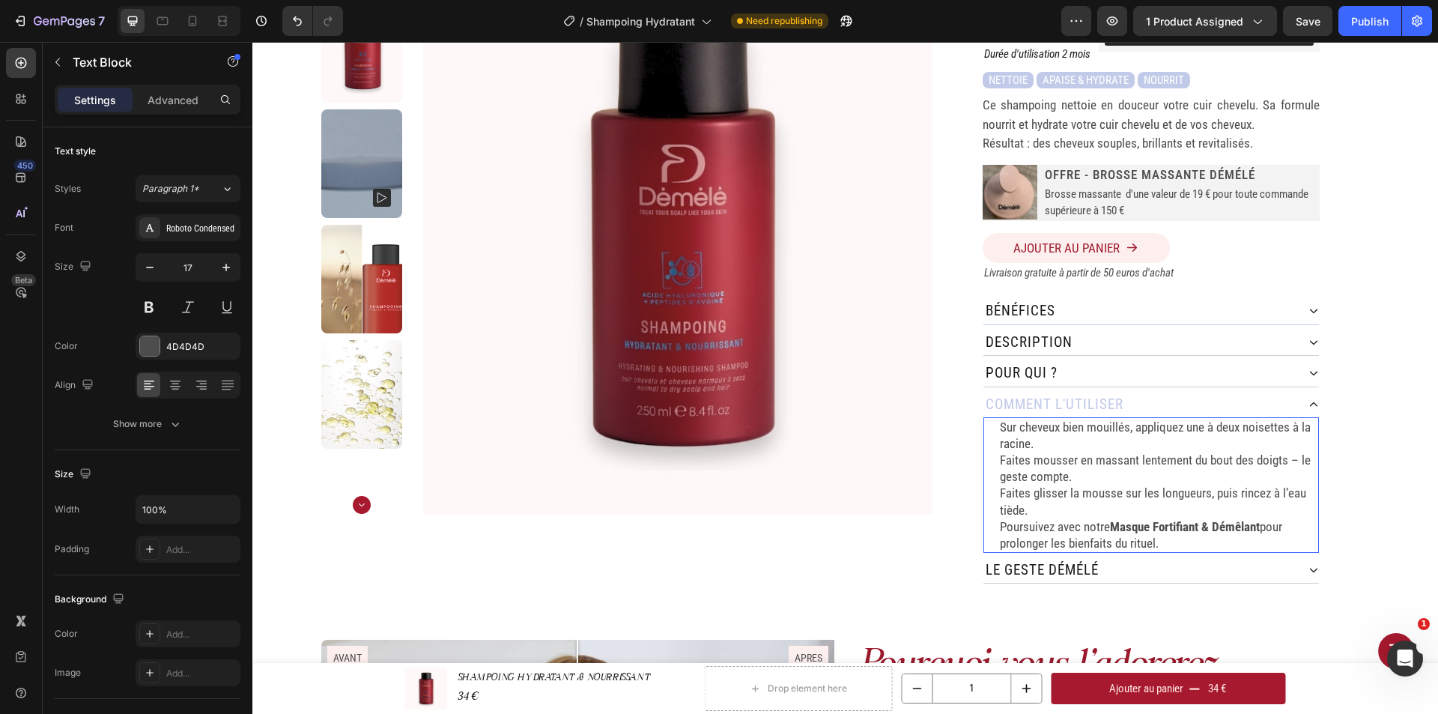
click at [1000, 419] on p "Sur cheveux bien mouillés, appliquez une à deux noisettes à la racine." at bounding box center [1158, 435] width 317 height 33
click at [990, 447] on div "1. Sur cheveux bien mouillés, appliquez une à deux noisettes à la racine. Faite…" at bounding box center [1150, 485] width 335 height 136
click at [1000, 452] on p "Faites mousser en massant lentement du bout des doigts – le geste compte." at bounding box center [1158, 468] width 317 height 33
click at [1000, 484] on p "Faites glisser la mousse sur les longueurs, puis rincez à l’eau tiède." at bounding box center [1158, 500] width 317 height 33
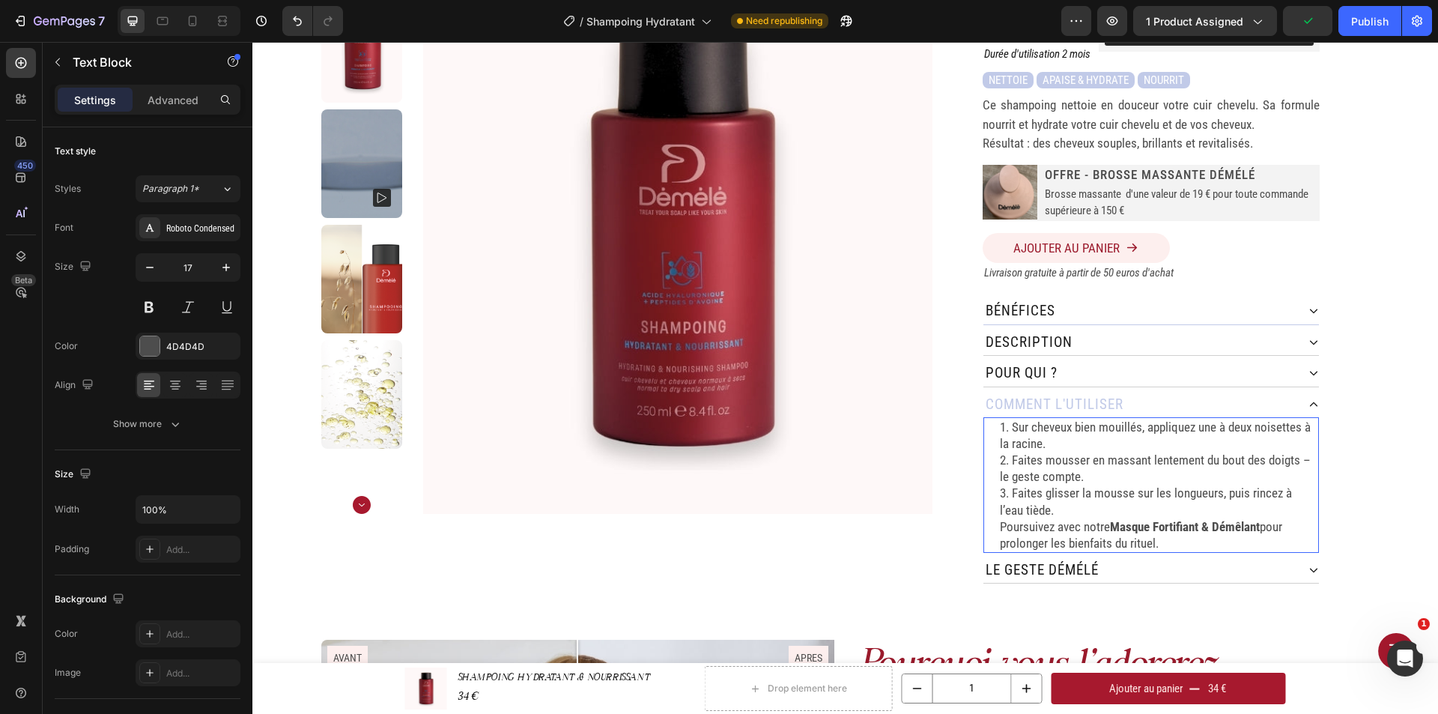
click at [1000, 518] on p "Poursuivez avec notre Masque Fortifiant & Démêlant pour prolonger les bienfaits…" at bounding box center [1158, 534] width 317 height 33
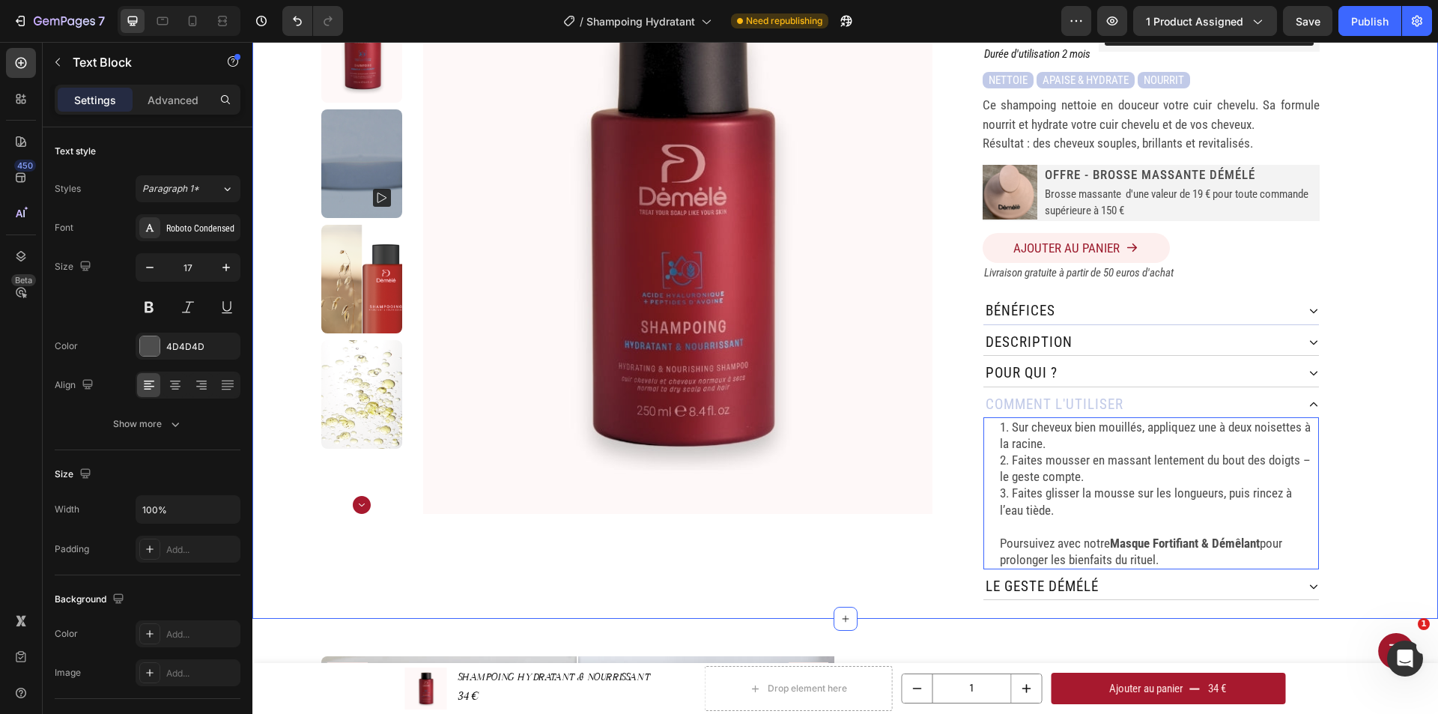
click at [1405, 440] on div "Home SHAMPOING HYDRATANT & NOURRISSANT Breadcrumb Product Images SHAMPOING HYDR…" at bounding box center [844, 271] width 1185 height 696
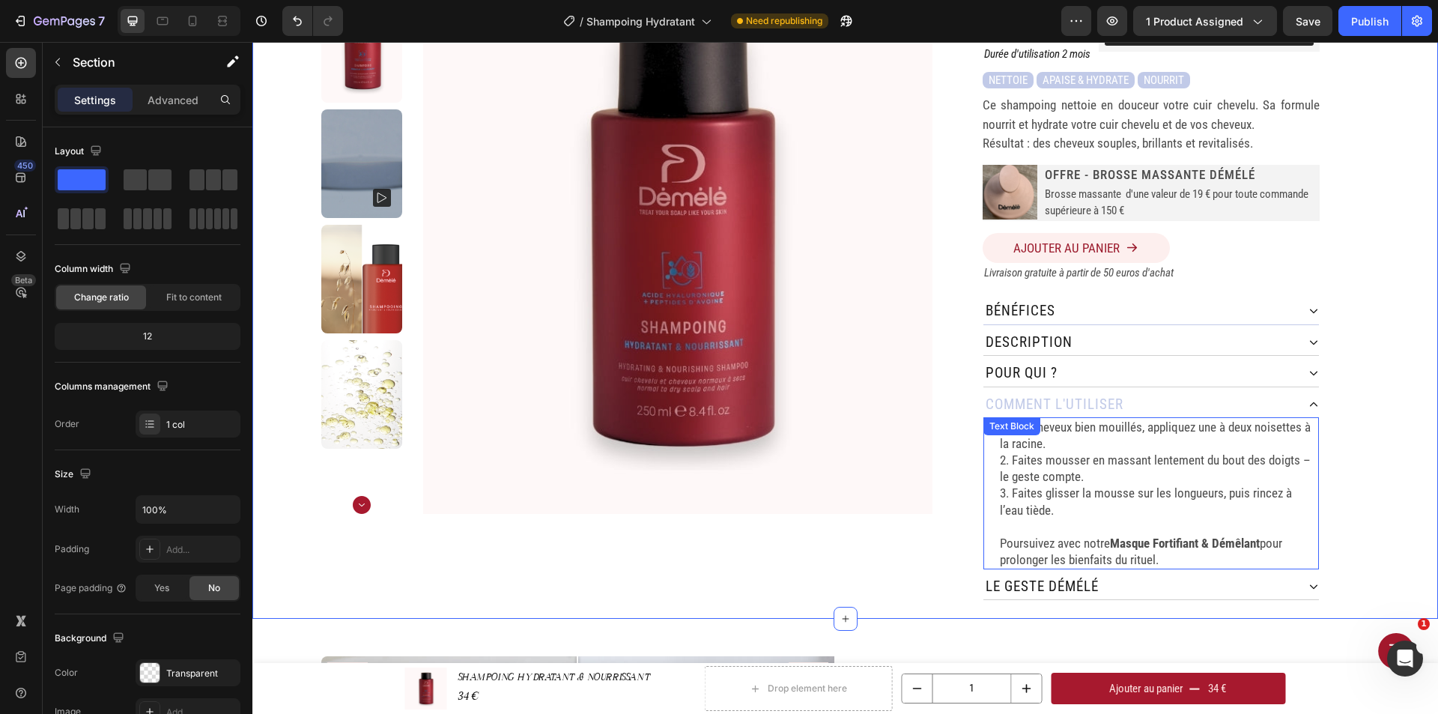
click at [1101, 426] on p "1. Sur cheveux bien mouillés, appliquez une à deux noisettes à la racine." at bounding box center [1158, 435] width 317 height 33
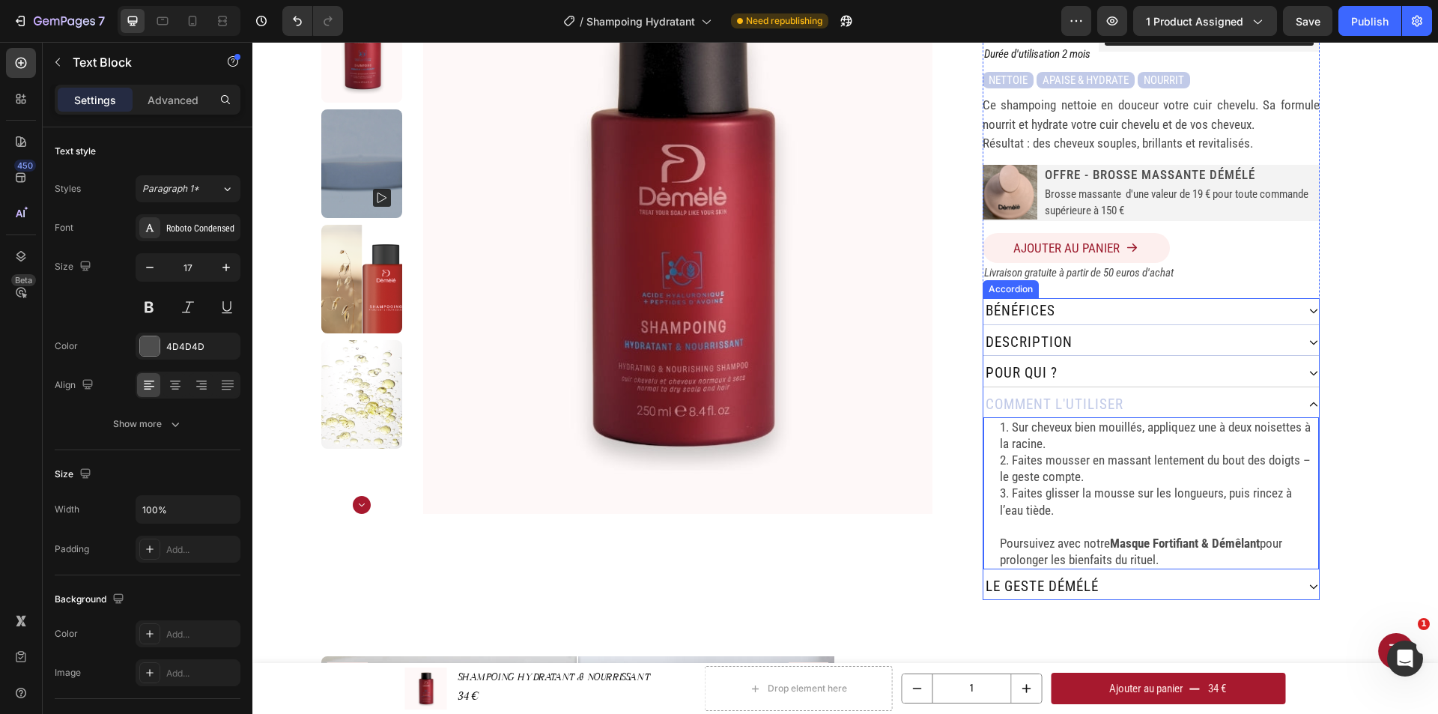
click at [1128, 331] on div "Description" at bounding box center [1139, 342] width 313 height 26
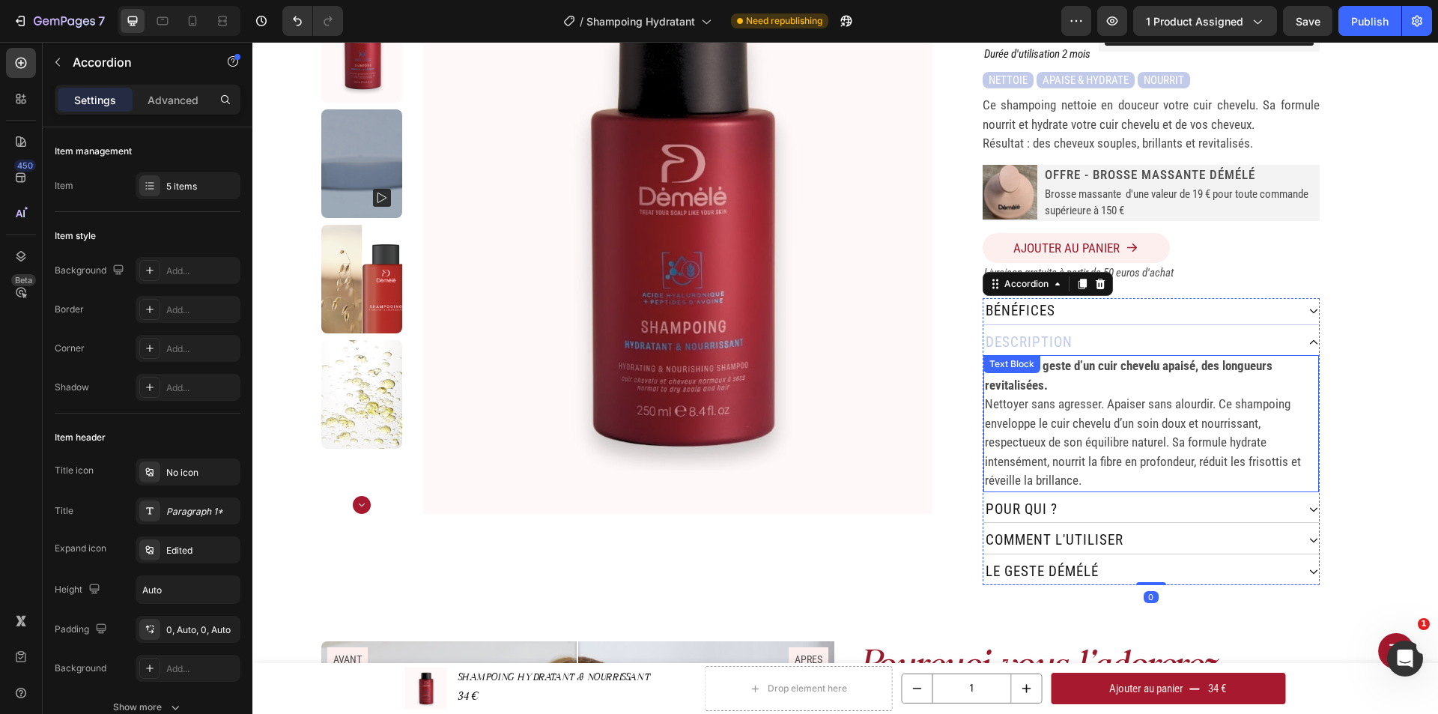
click at [1140, 465] on p "Nettoyer sans agresser. Apaiser sans alourdir. Ce shampoing enveloppe le cuir c…" at bounding box center [1151, 443] width 332 height 96
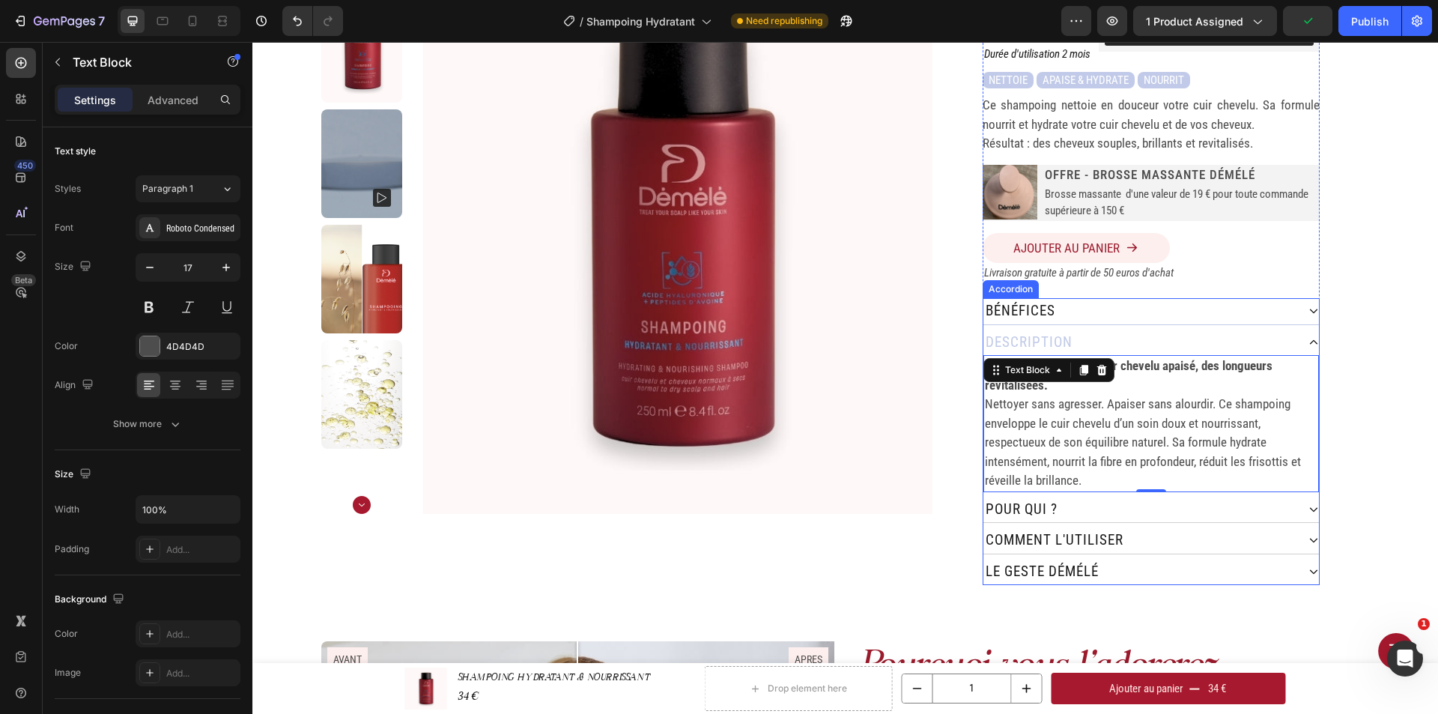
click at [1146, 340] on div "Description" at bounding box center [1139, 342] width 313 height 26
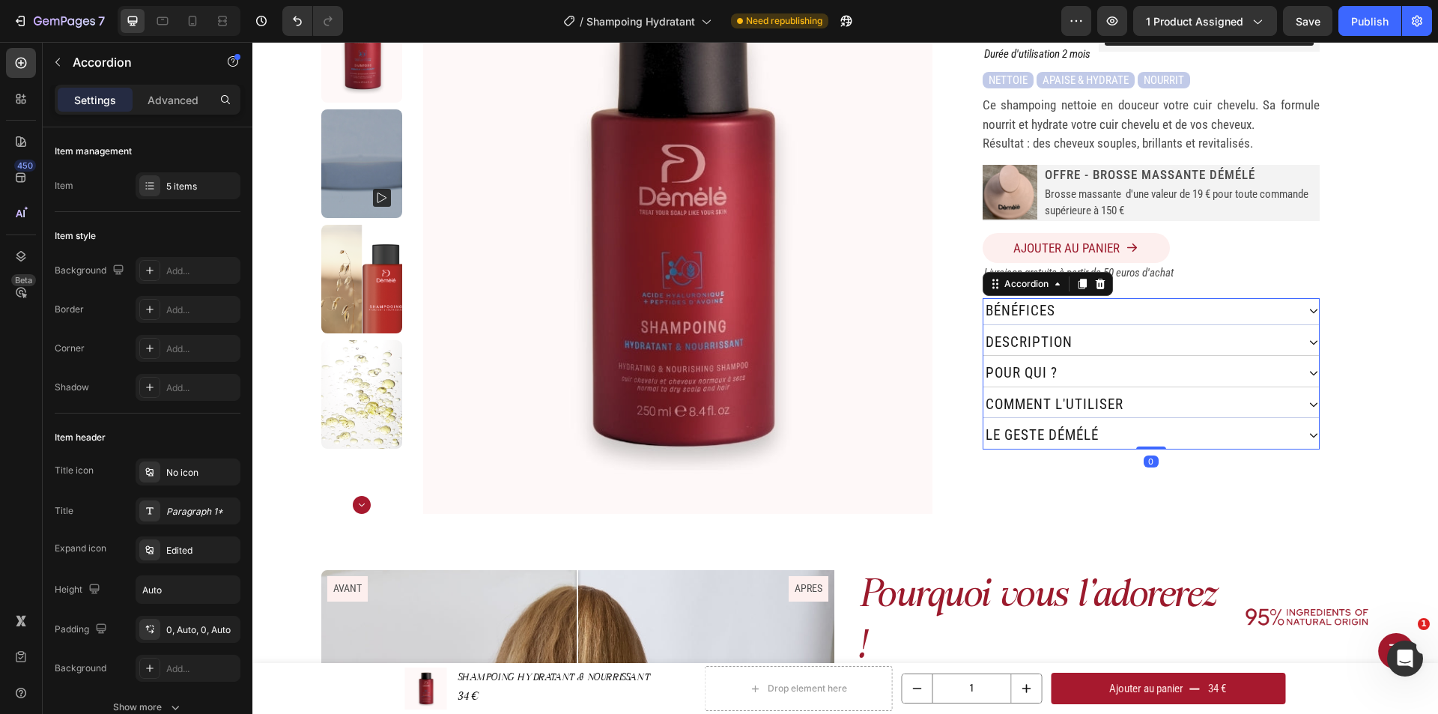
click at [1134, 392] on div "comment L'utiliser" at bounding box center [1139, 405] width 313 height 26
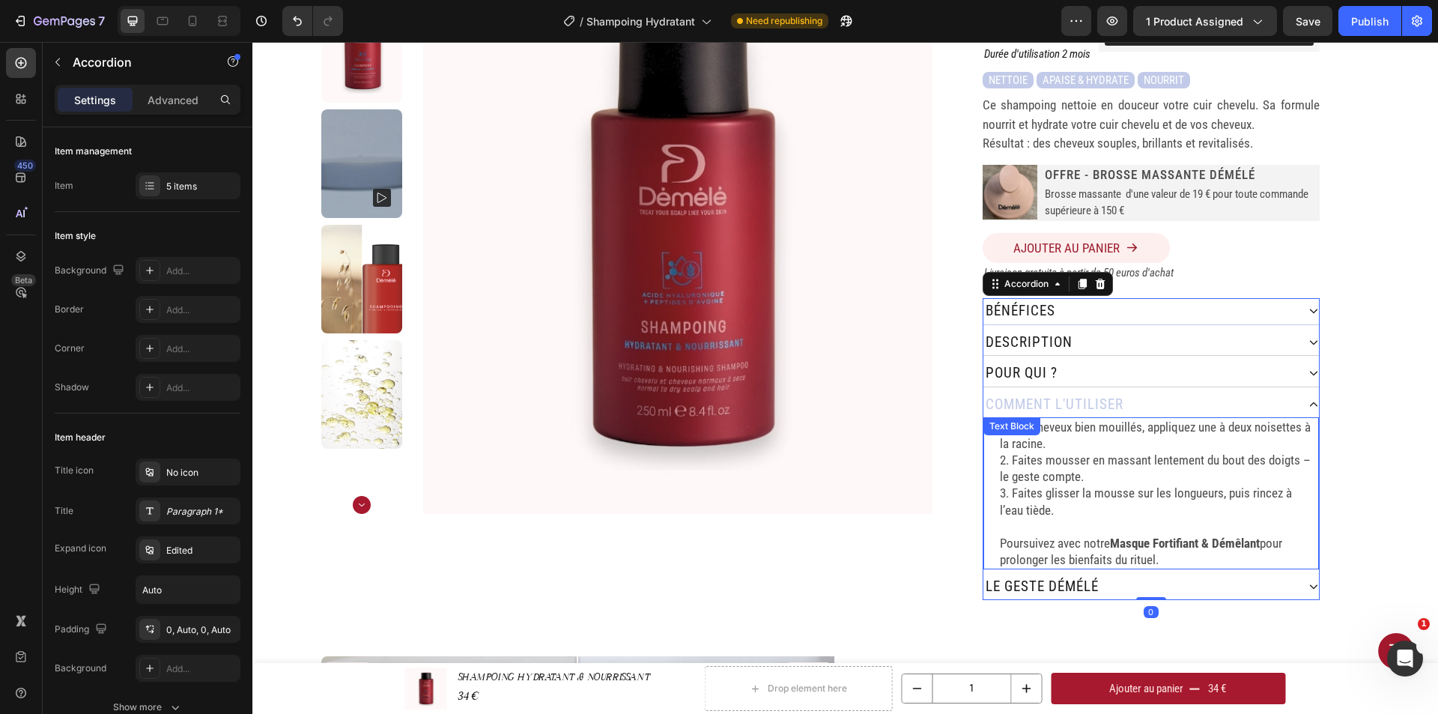
click at [1128, 420] on p "1. Sur cheveux bien mouillés, appliquez une à deux noisettes à la racine." at bounding box center [1158, 435] width 317 height 33
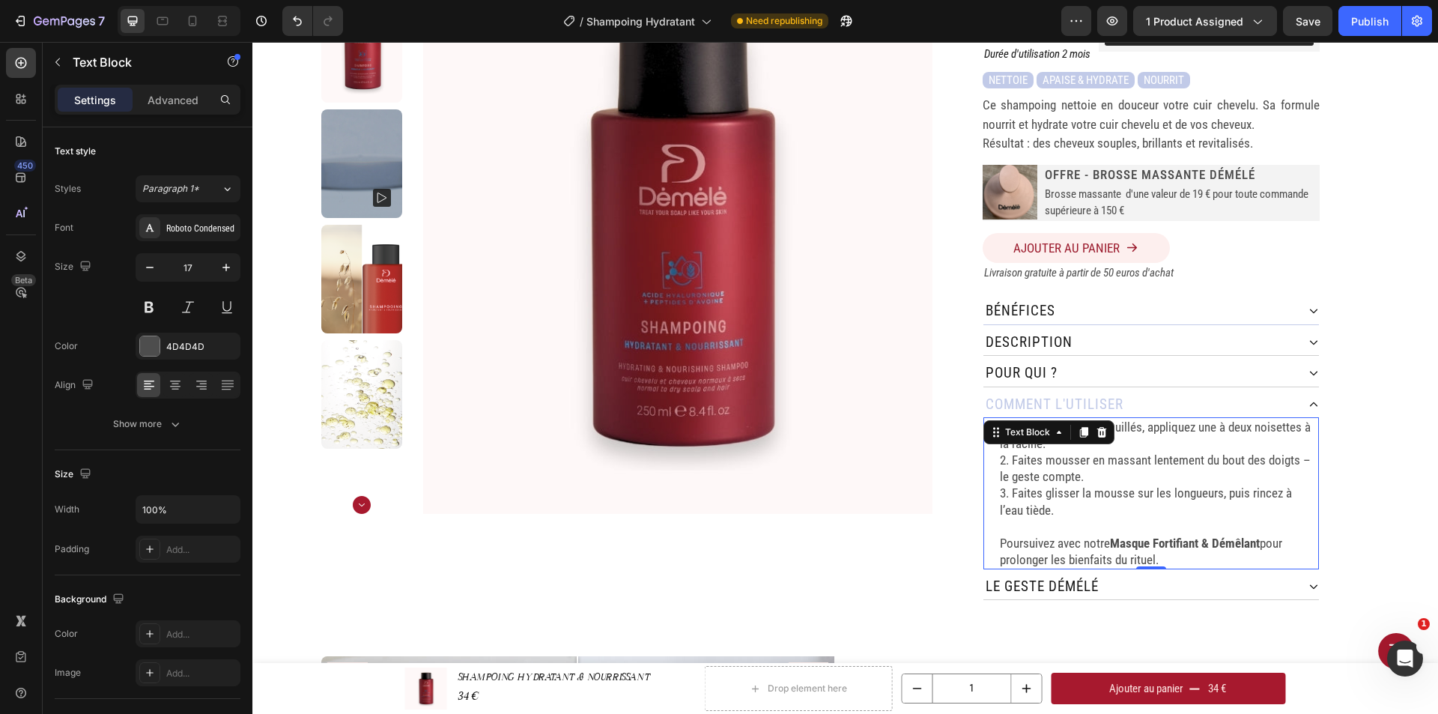
click at [1179, 547] on p "Poursuivez avec notre Masque Fortifiant & Démêlant pour prolonger les bienfaits…" at bounding box center [1158, 551] width 317 height 33
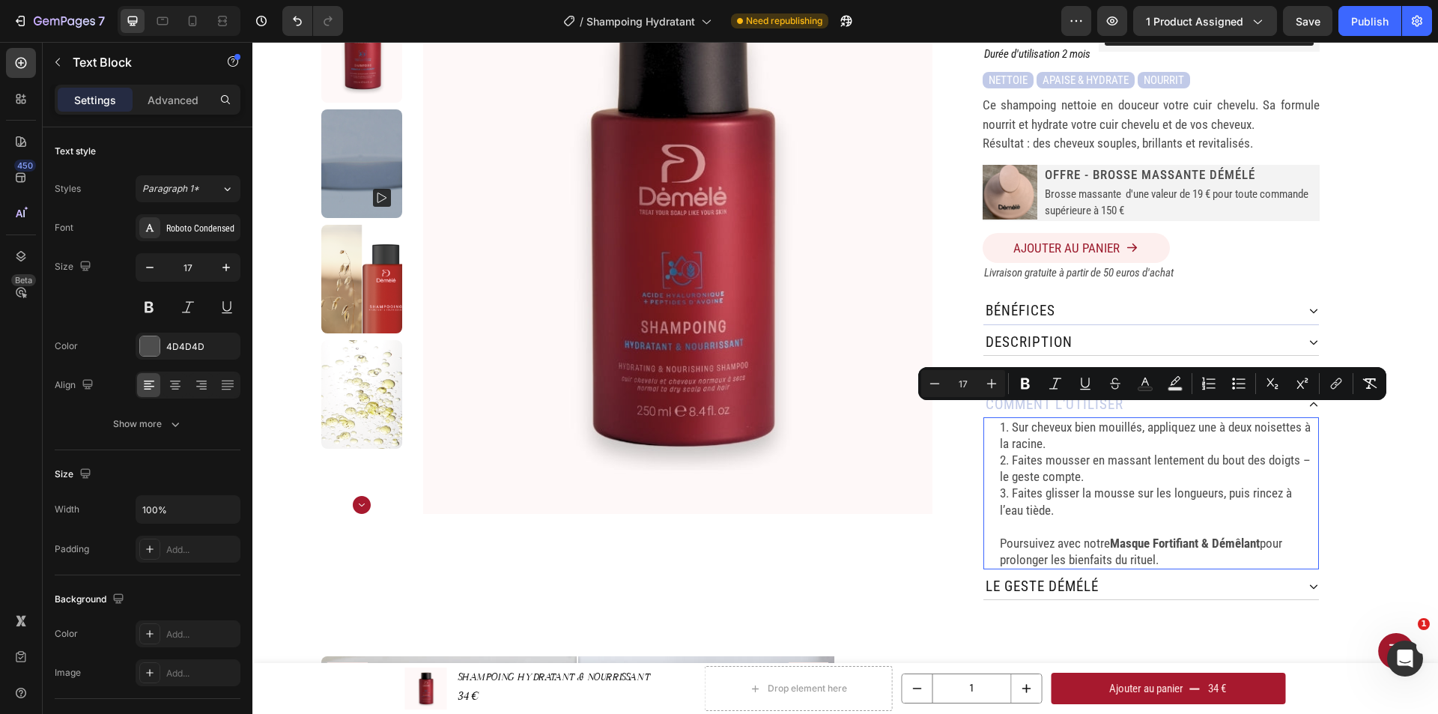
drag, startPoint x: 1158, startPoint y: 542, endPoint x: 996, endPoint y: 413, distance: 207.2
click at [998, 417] on div "1. Sur cheveux bien mouillés, appliquez une à deux noisettes à la racine. 2. Fa…" at bounding box center [1158, 493] width 320 height 152
copy div "1. Sur cheveux bien mouillés, appliquez une à deux noisettes à la racine. 2. Fa…"
click at [1041, 332] on p "Description" at bounding box center [1028, 343] width 87 height 22
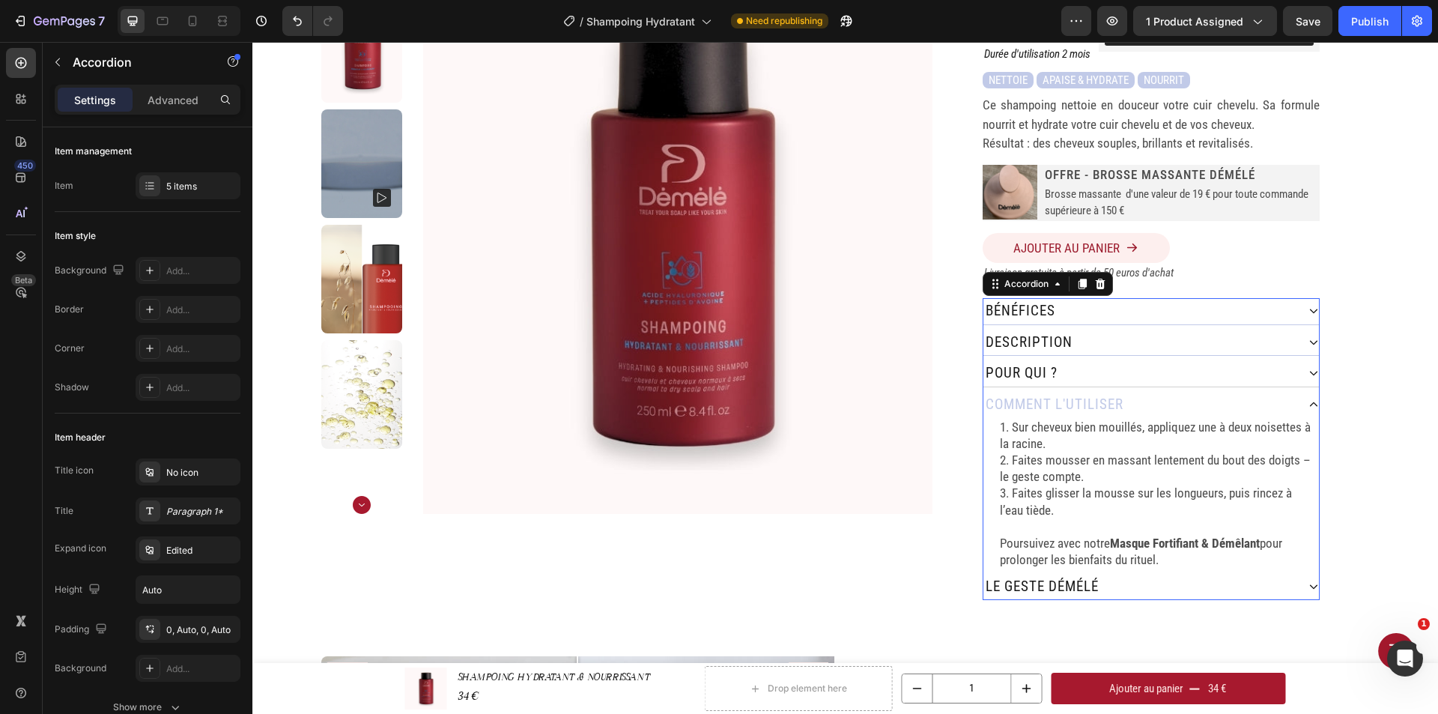
click at [1107, 329] on div "Description" at bounding box center [1139, 342] width 313 height 26
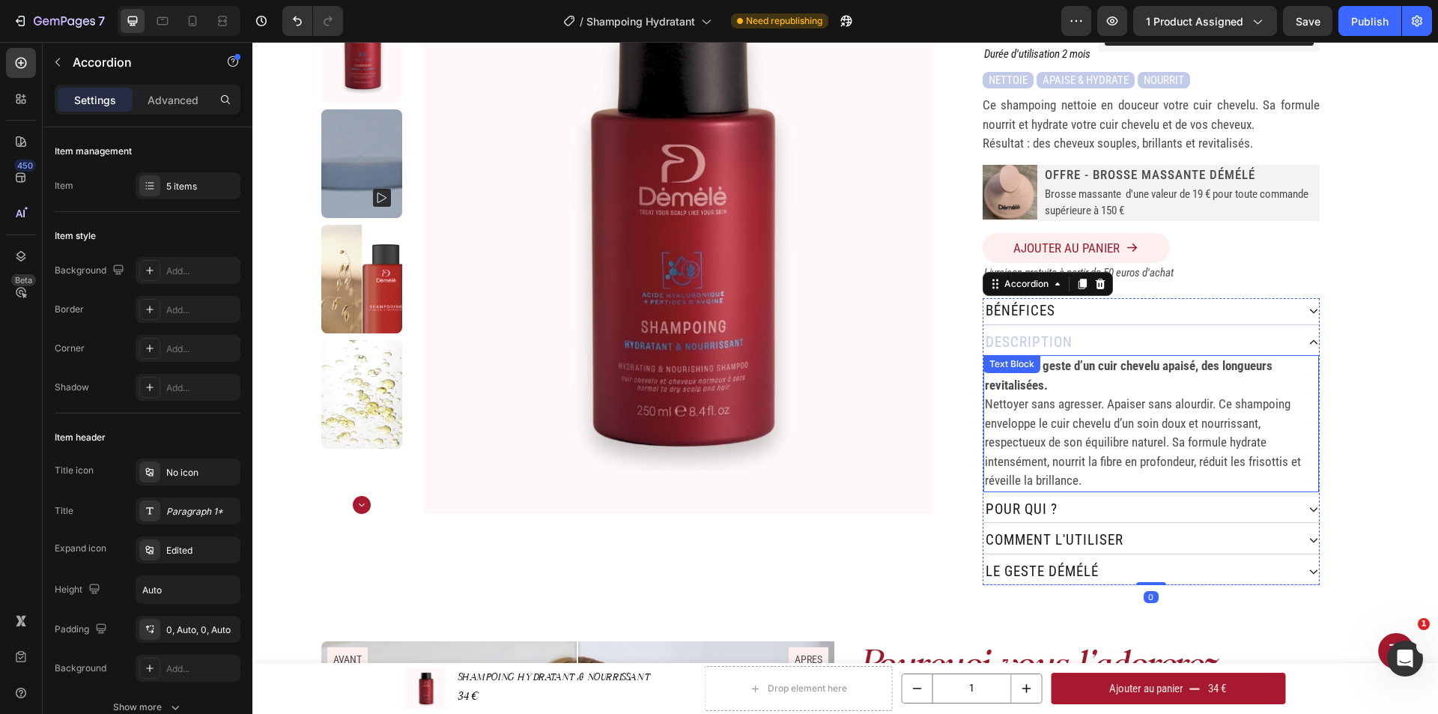
click at [1075, 395] on p "Nettoyer sans agresser. Apaiser sans alourdir. Ce shampoing enveloppe le cuir c…" at bounding box center [1151, 443] width 332 height 96
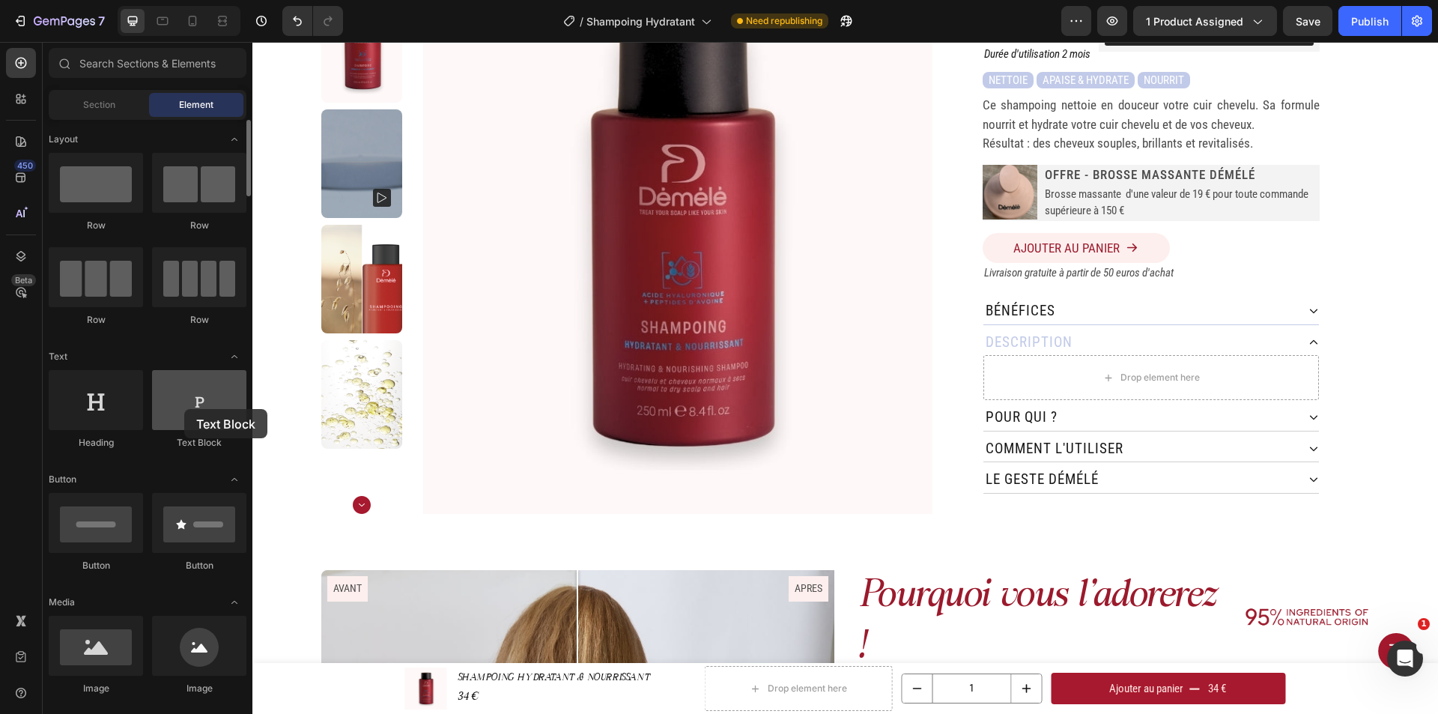
drag, startPoint x: 714, startPoint y: 358, endPoint x: 592, endPoint y: 338, distance: 124.5
click at [187, 404] on div at bounding box center [199, 400] width 94 height 60
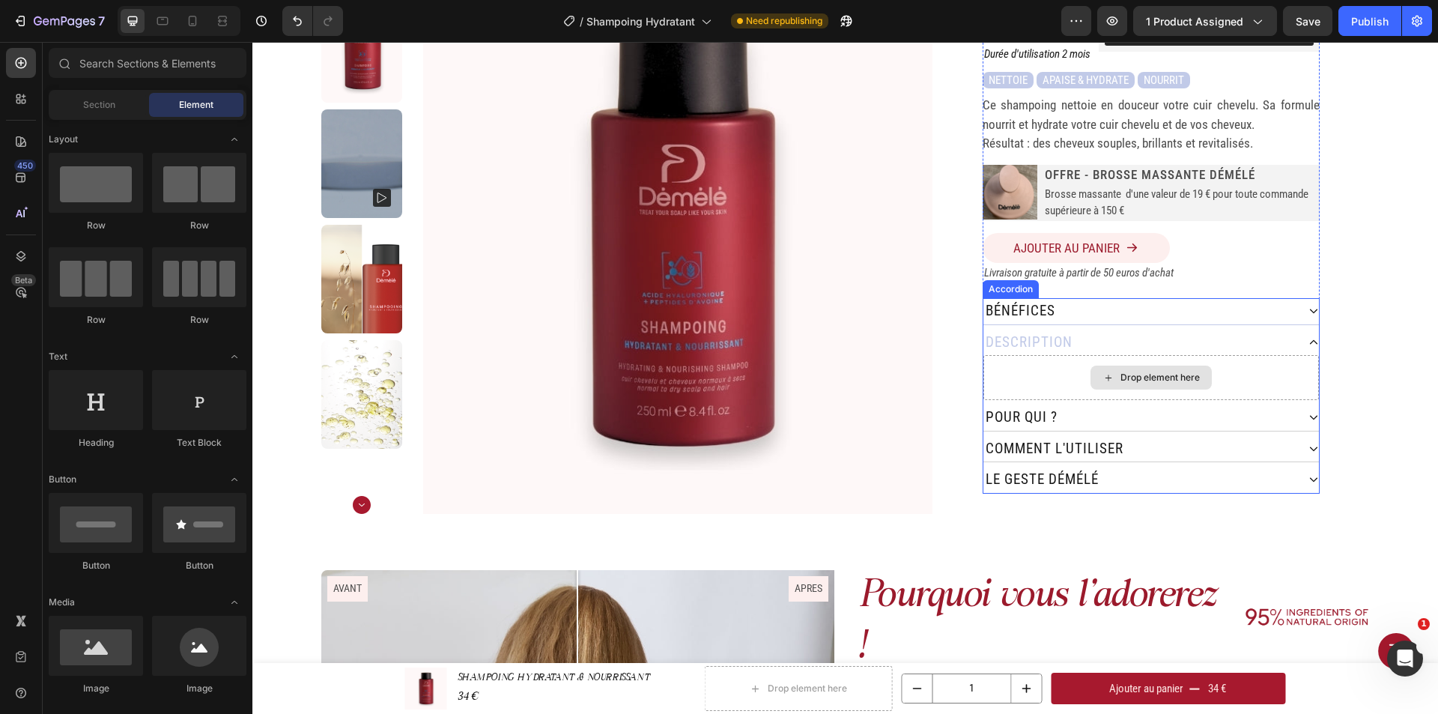
click at [1247, 356] on div "Drop element here" at bounding box center [1150, 377] width 335 height 45
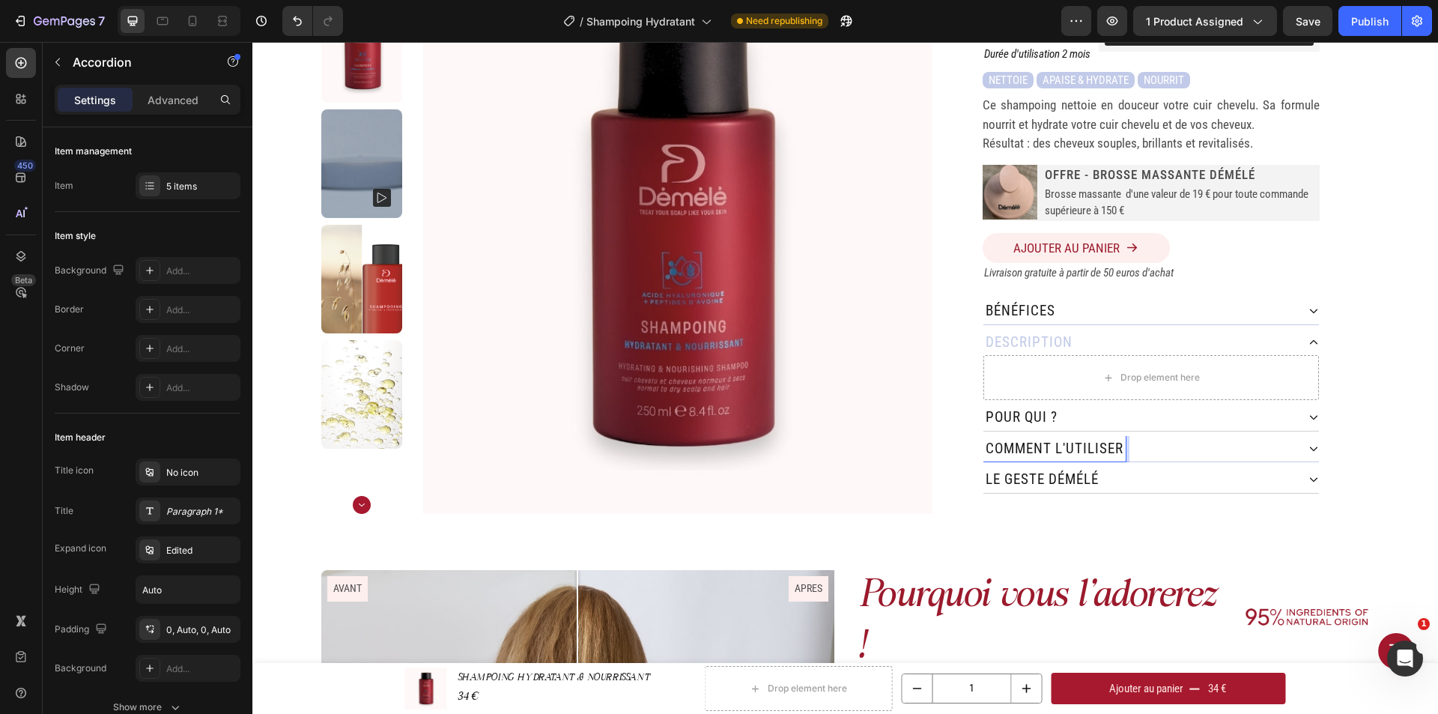
click at [1143, 436] on div "comment L'utiliser" at bounding box center [1139, 449] width 313 height 26
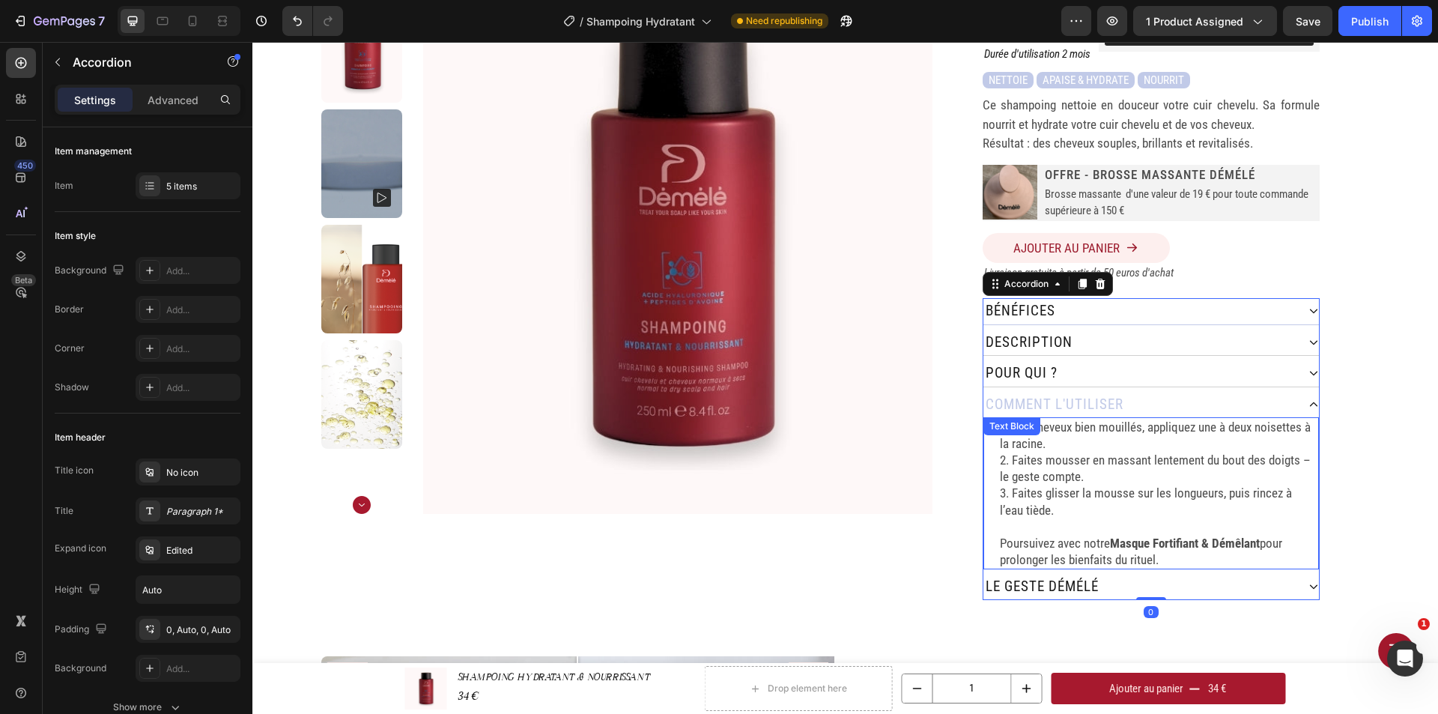
click at [1136, 454] on p "2. Faites mousser en massant lentement du bout des doigts – le geste compte." at bounding box center [1158, 468] width 317 height 33
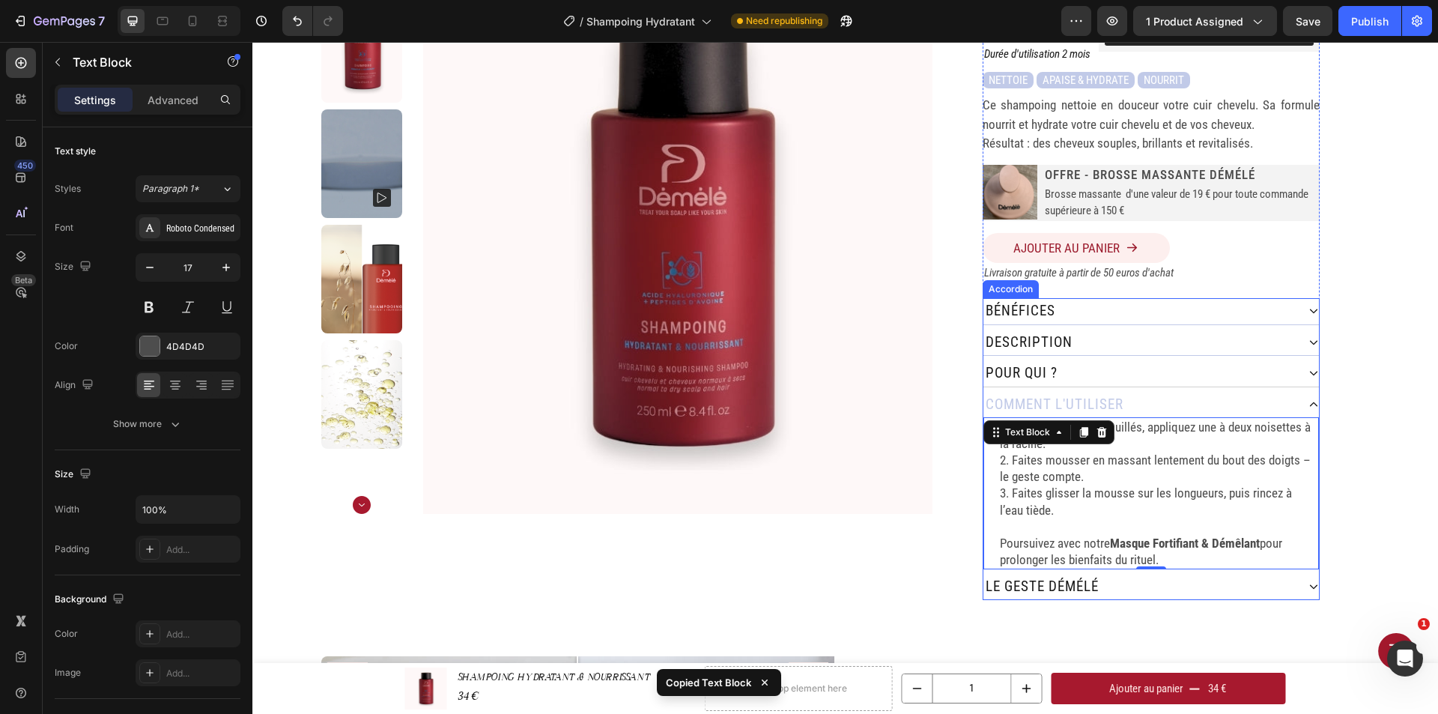
click at [1135, 329] on div "Description" at bounding box center [1139, 342] width 313 height 26
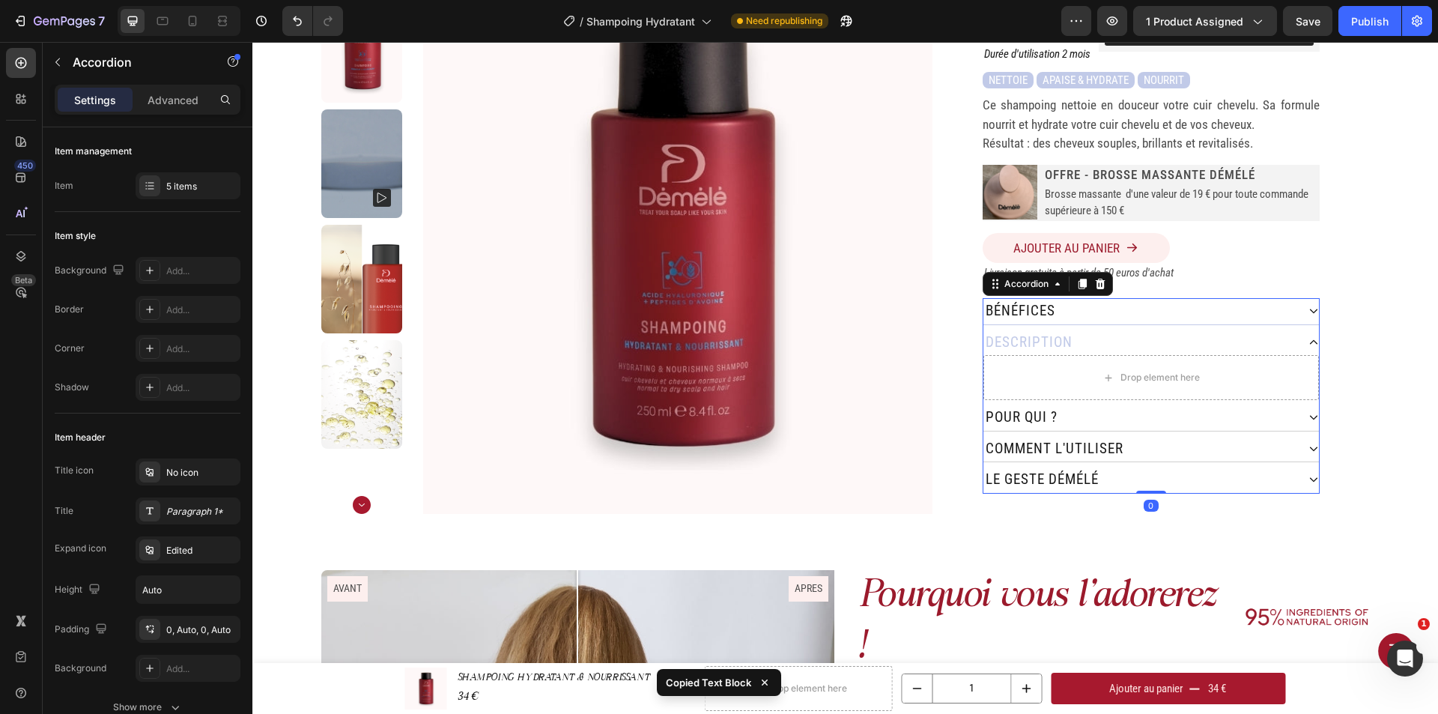
click at [1146, 389] on div "bénéfices Description Drop element here pour qui ? comment L'utiliser le geste …" at bounding box center [1150, 395] width 337 height 195
click at [1150, 373] on div "Drop element here" at bounding box center [1150, 377] width 121 height 24
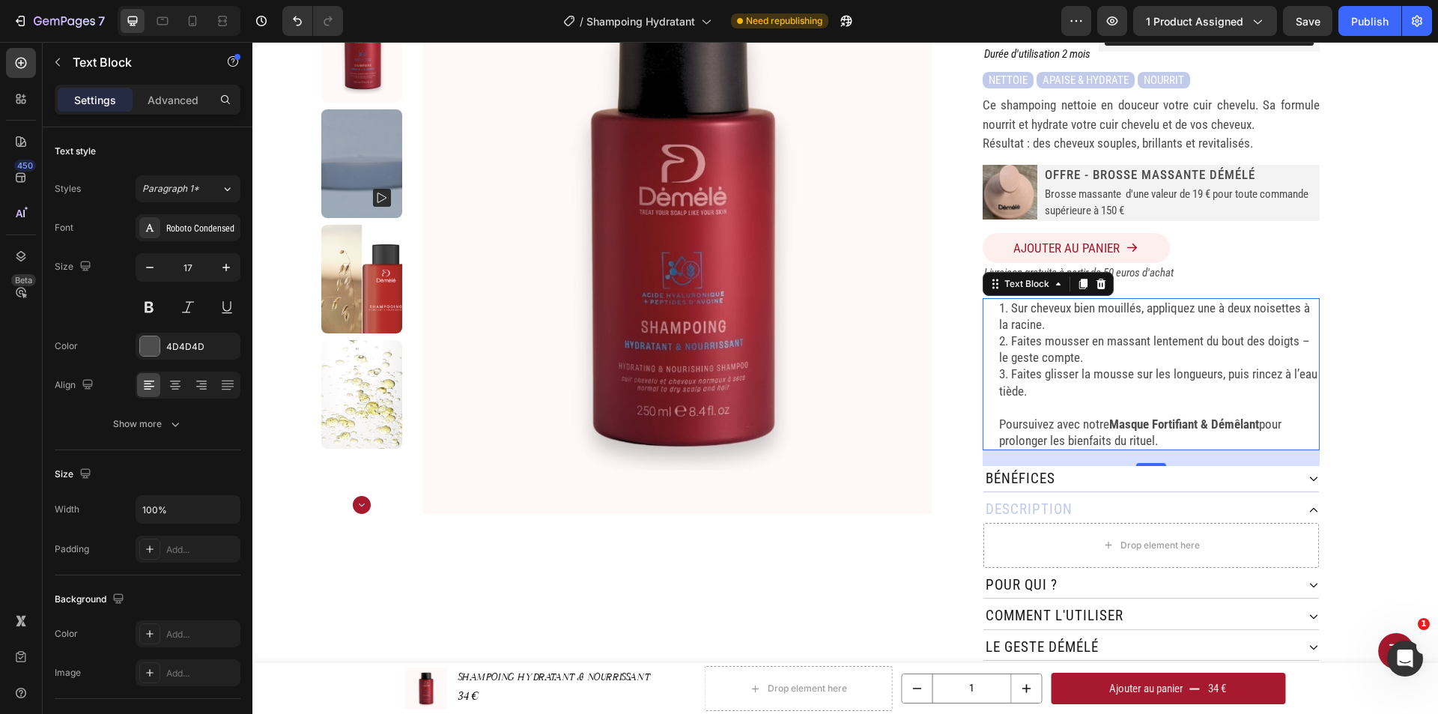
click at [1098, 365] on p "3. Faites glisser la mousse sur les longueurs, puis rincez à l’eau tiède." at bounding box center [1158, 381] width 319 height 33
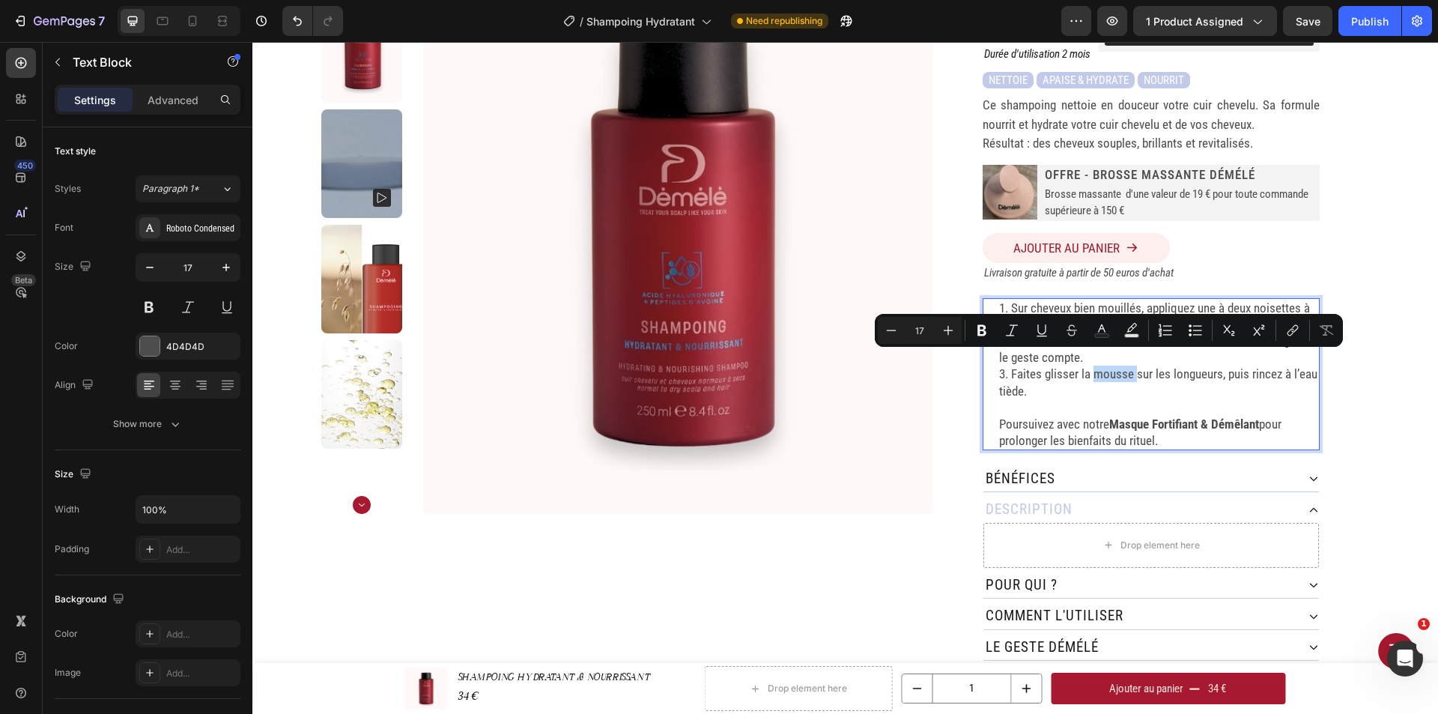
click at [1157, 419] on p "Poursuivez avec notre Masque Fortifiant & Démêlant pour prolonger les bienfaits…" at bounding box center [1158, 432] width 319 height 33
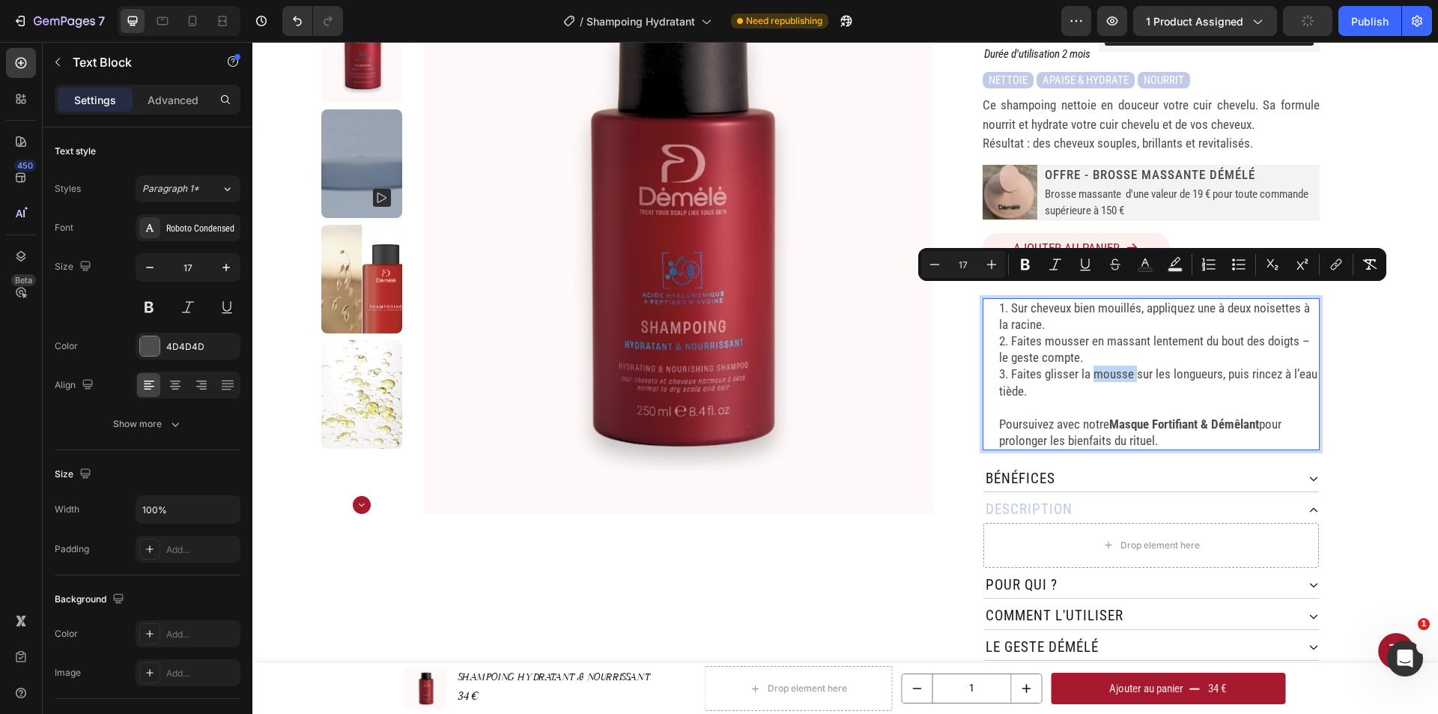
drag, startPoint x: 1155, startPoint y: 433, endPoint x: 1008, endPoint y: 296, distance: 201.3
click at [1008, 298] on div "1. Sur cheveux bien mouillés, appliquez une à deux noisettes à la racine. 2. Fa…" at bounding box center [1158, 374] width 322 height 152
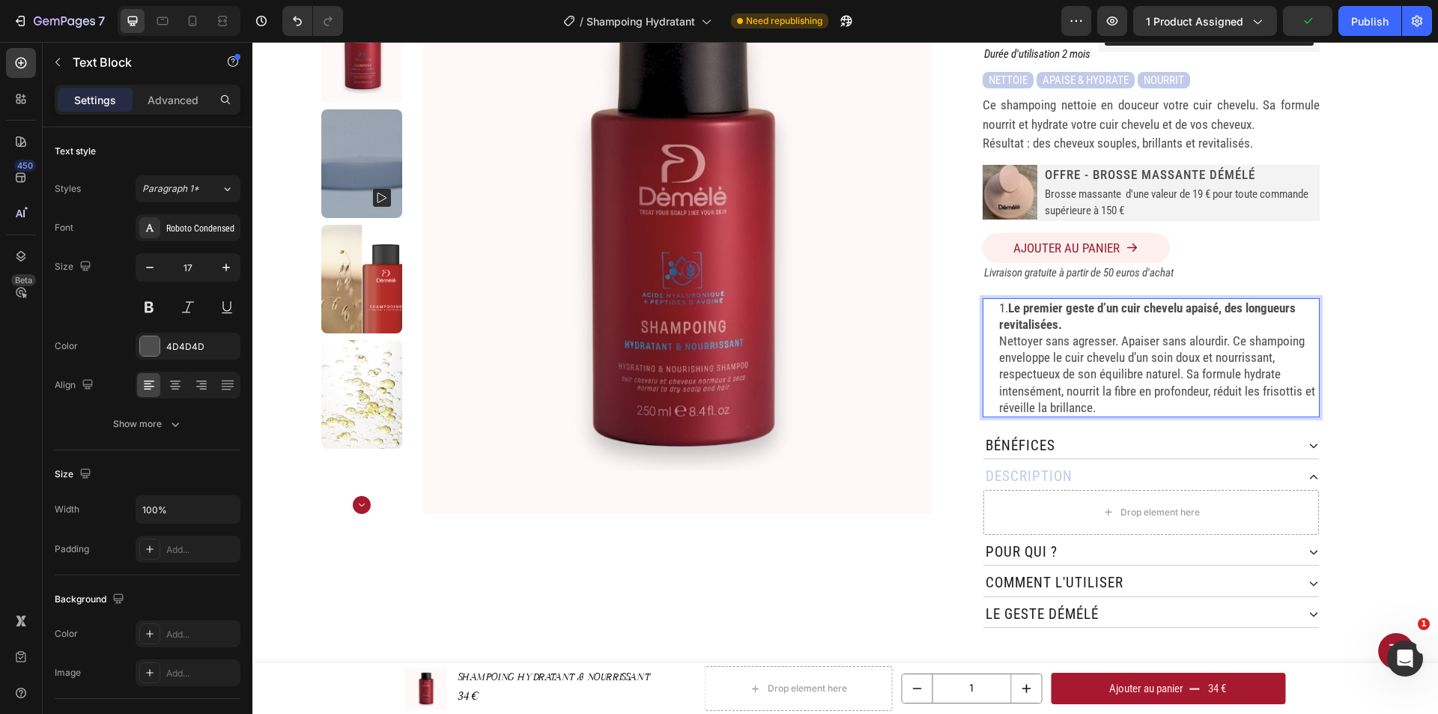
click at [1006, 300] on strong "Le premier geste d’un cuir chevelu apaisé, des longueurs revitalisées." at bounding box center [1147, 315] width 297 height 31
click at [1072, 308] on p "Le premier geste d’un cuir chevelu apaisé, des longueurs revitalisées." at bounding box center [1158, 316] width 319 height 33
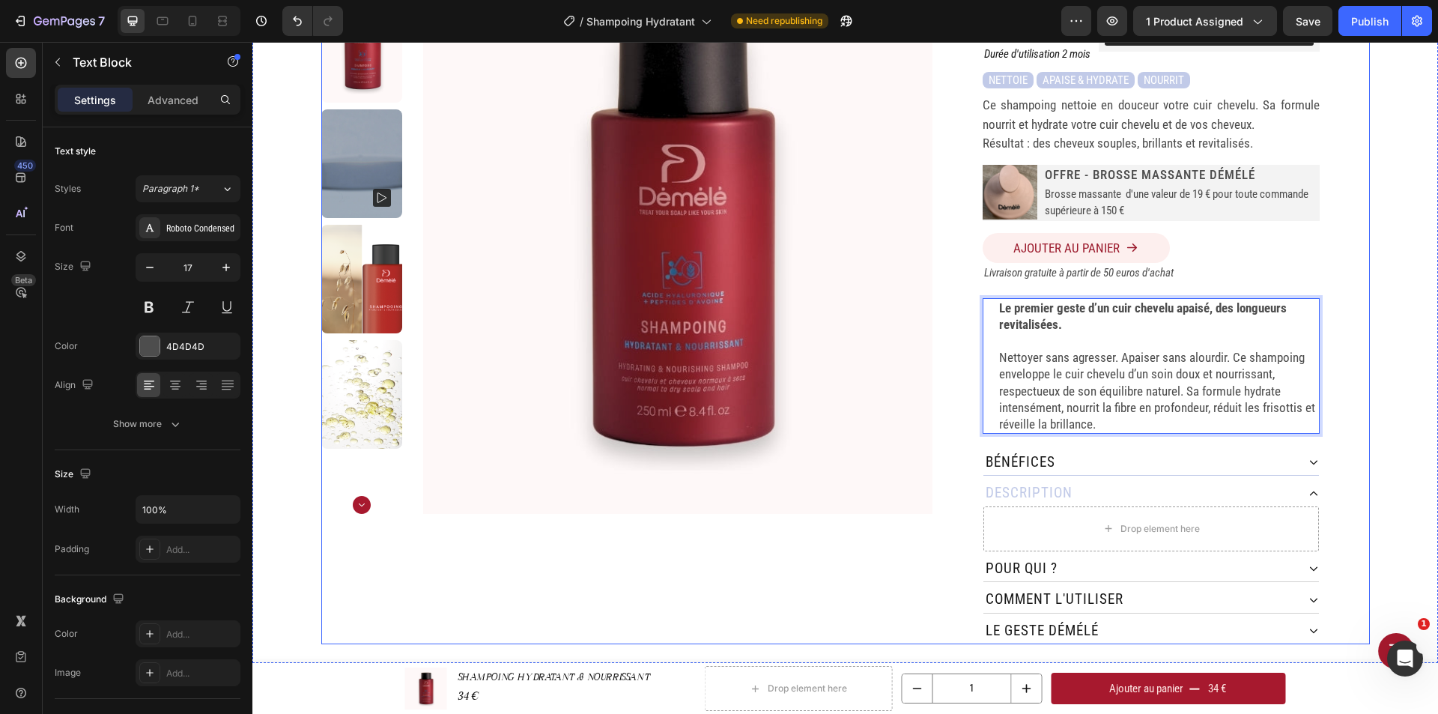
click at [1361, 353] on div "SHAMPOING HYDRATANT & NOURRISSANT Product Title 250 ML Heading Judge.me - Previ…" at bounding box center [1150, 293] width 437 height 702
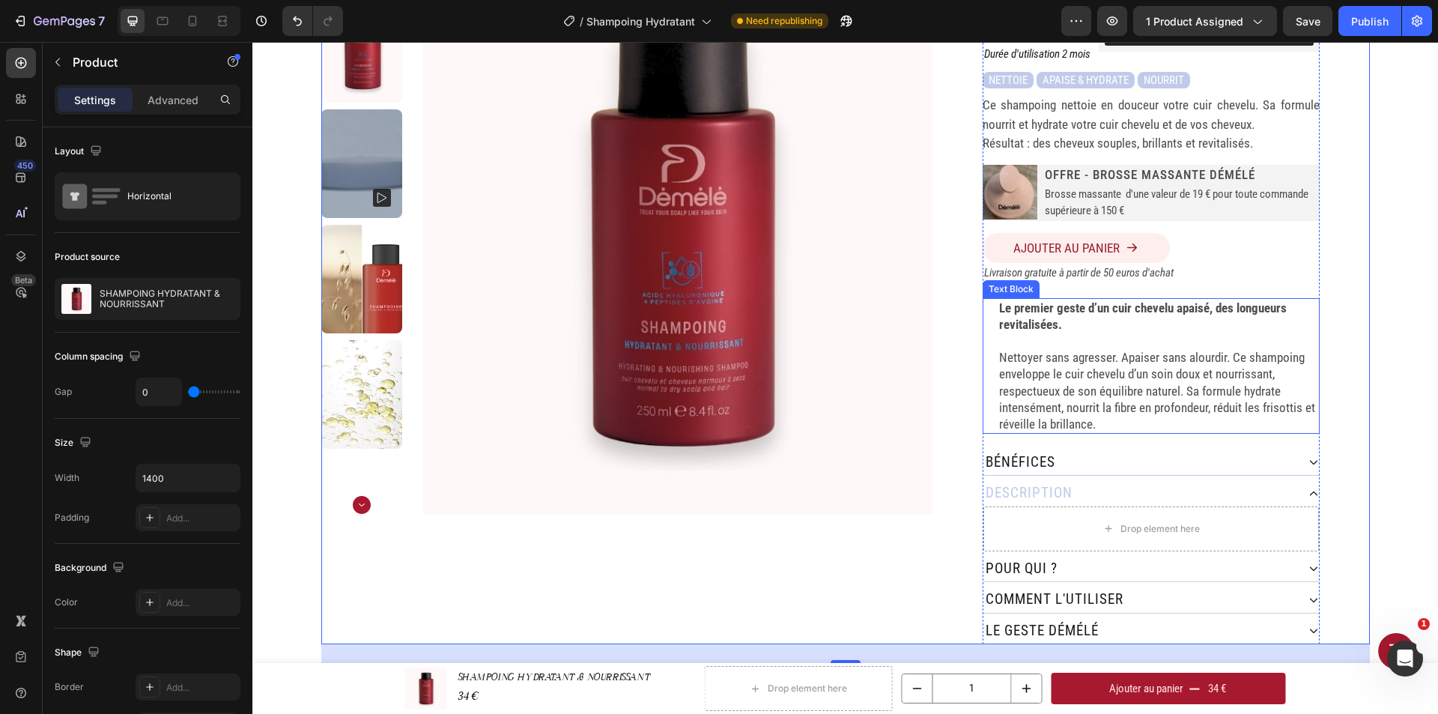
click at [1186, 349] on p "Nettoyer sans agresser. Apaiser sans alourdir. Ce shampoing enveloppe le cuir c…" at bounding box center [1158, 390] width 319 height 82
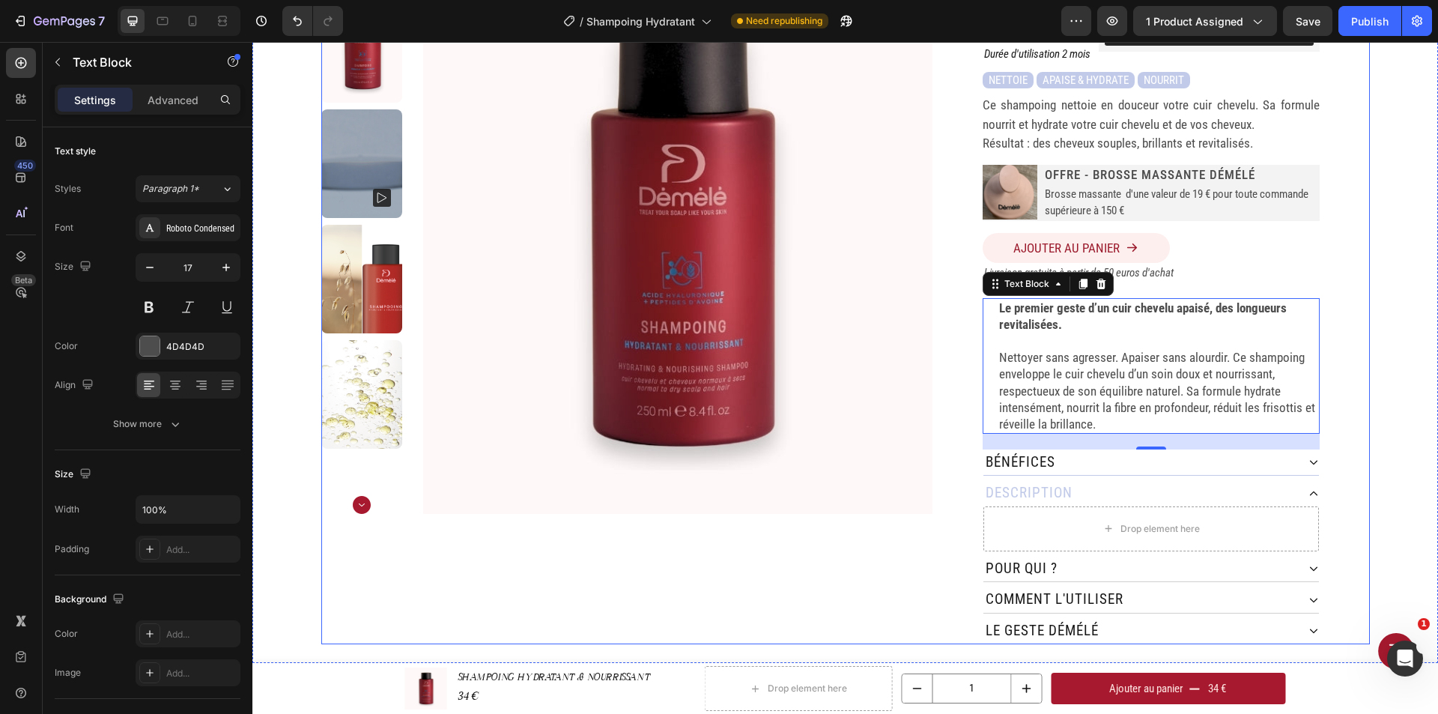
click at [1338, 307] on div "SHAMPOING HYDRATANT & NOURRISSANT Product Title 250 ML Heading Judge.me - Previ…" at bounding box center [1150, 293] width 437 height 702
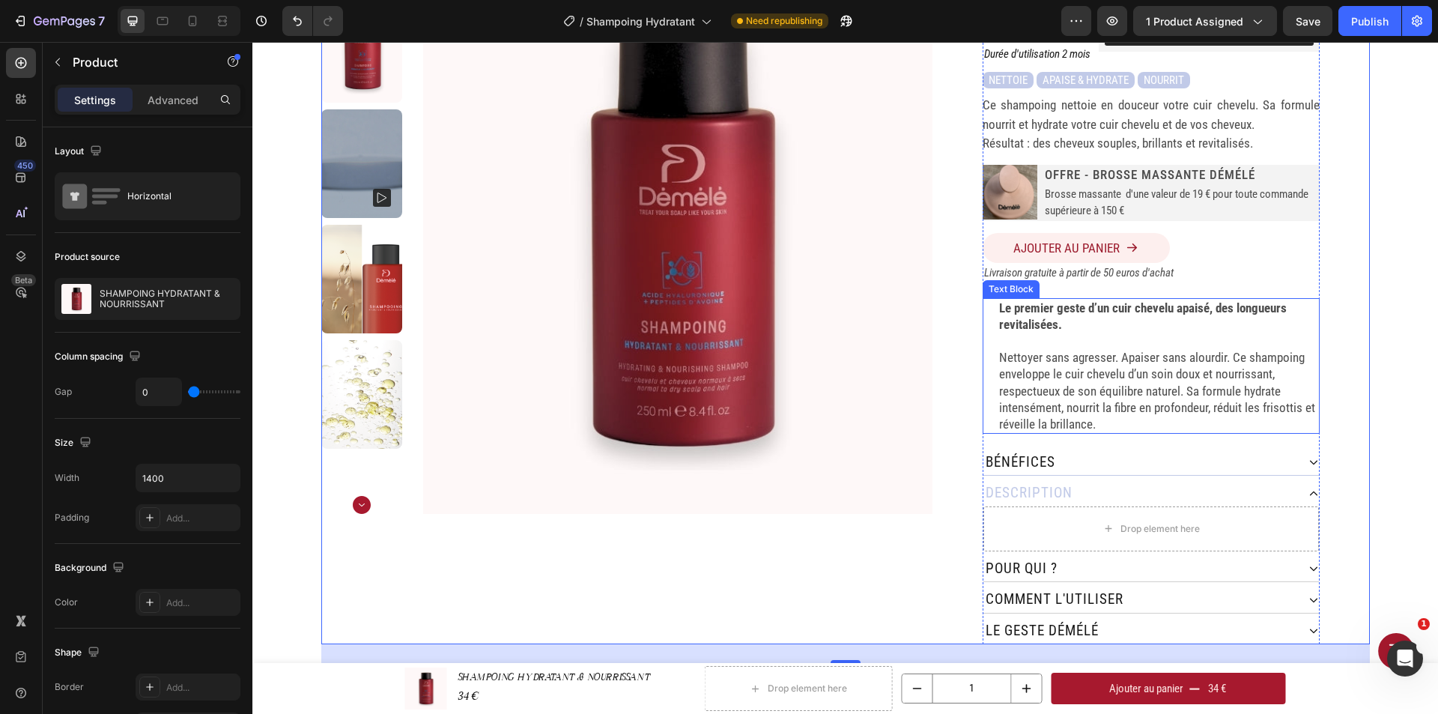
click at [1113, 310] on p "Le premier geste d’un cuir chevelu apaisé, des longueurs revitalisées." at bounding box center [1158, 316] width 319 height 33
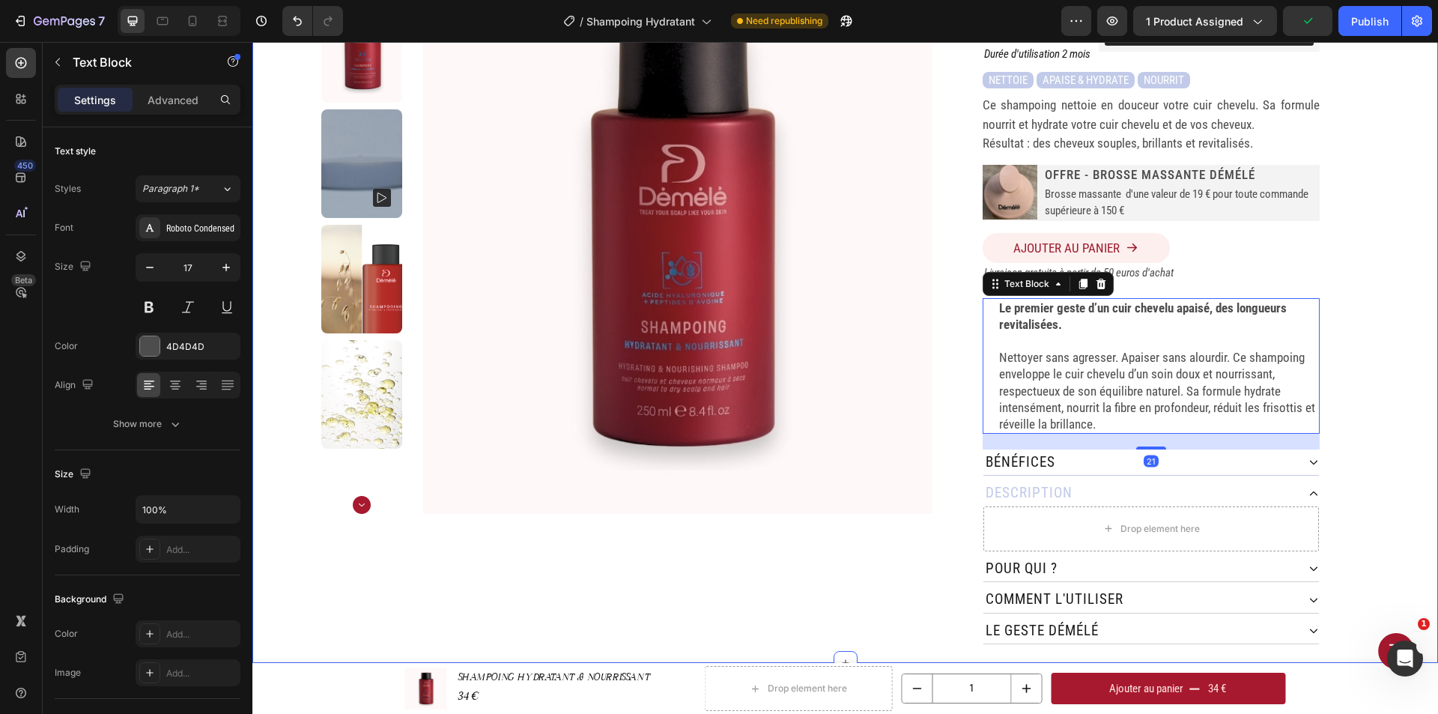
click at [1370, 318] on div "Home SHAMPOING HYDRATANT & NOURRISSANT Breadcrumb Product Images SHAMPOING HYDR…" at bounding box center [844, 293] width 1185 height 740
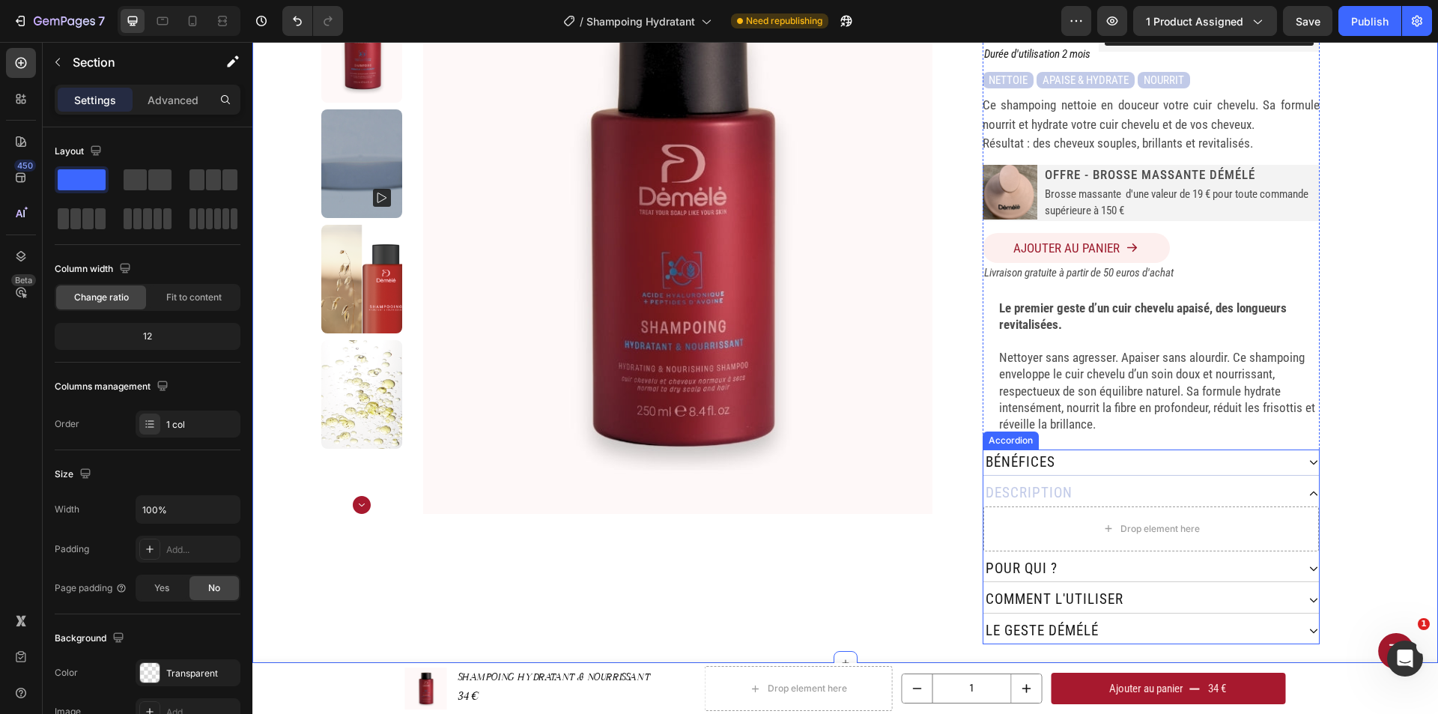
click at [1080, 449] on div "bénéfices" at bounding box center [1139, 462] width 313 height 26
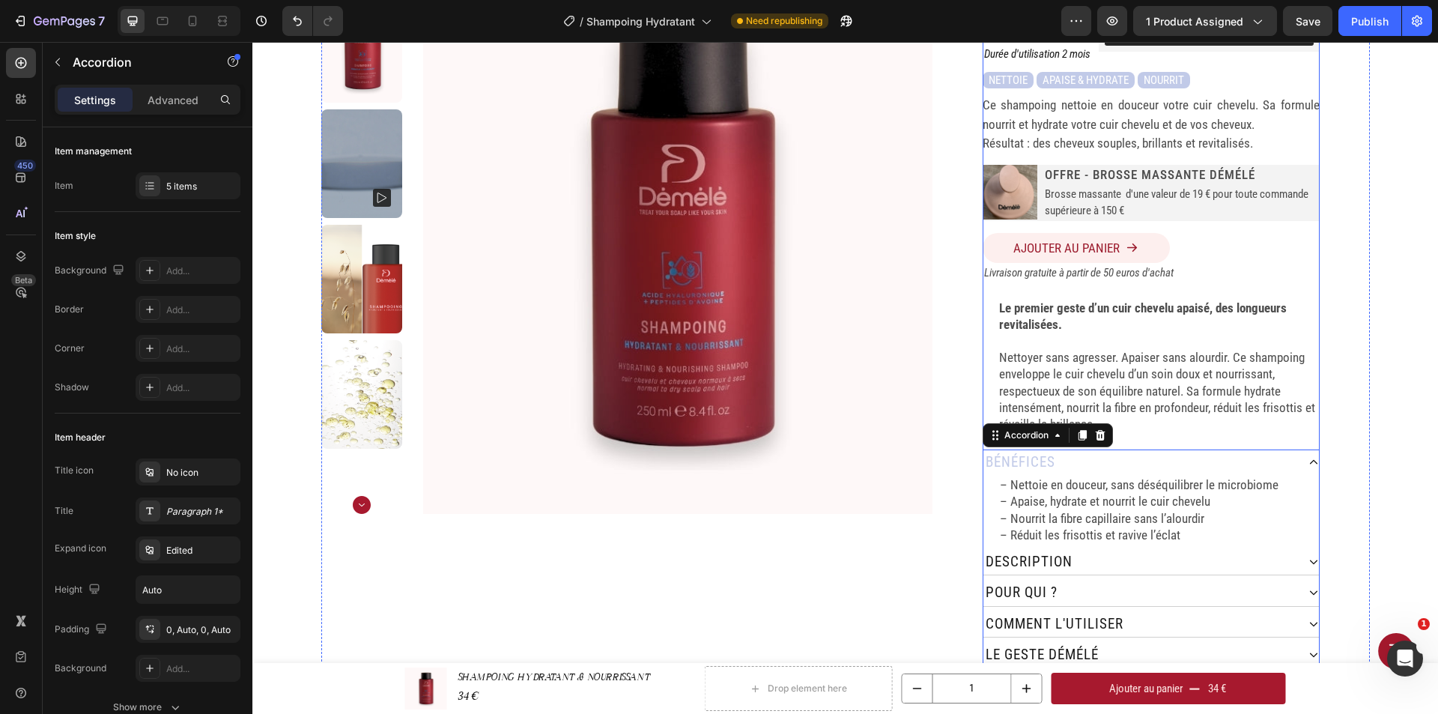
click at [1125, 430] on div "SHAMPOING HYDRATANT & NOURRISSANT Product Title 250 ML Heading Judge.me - Previ…" at bounding box center [1150, 305] width 337 height 727
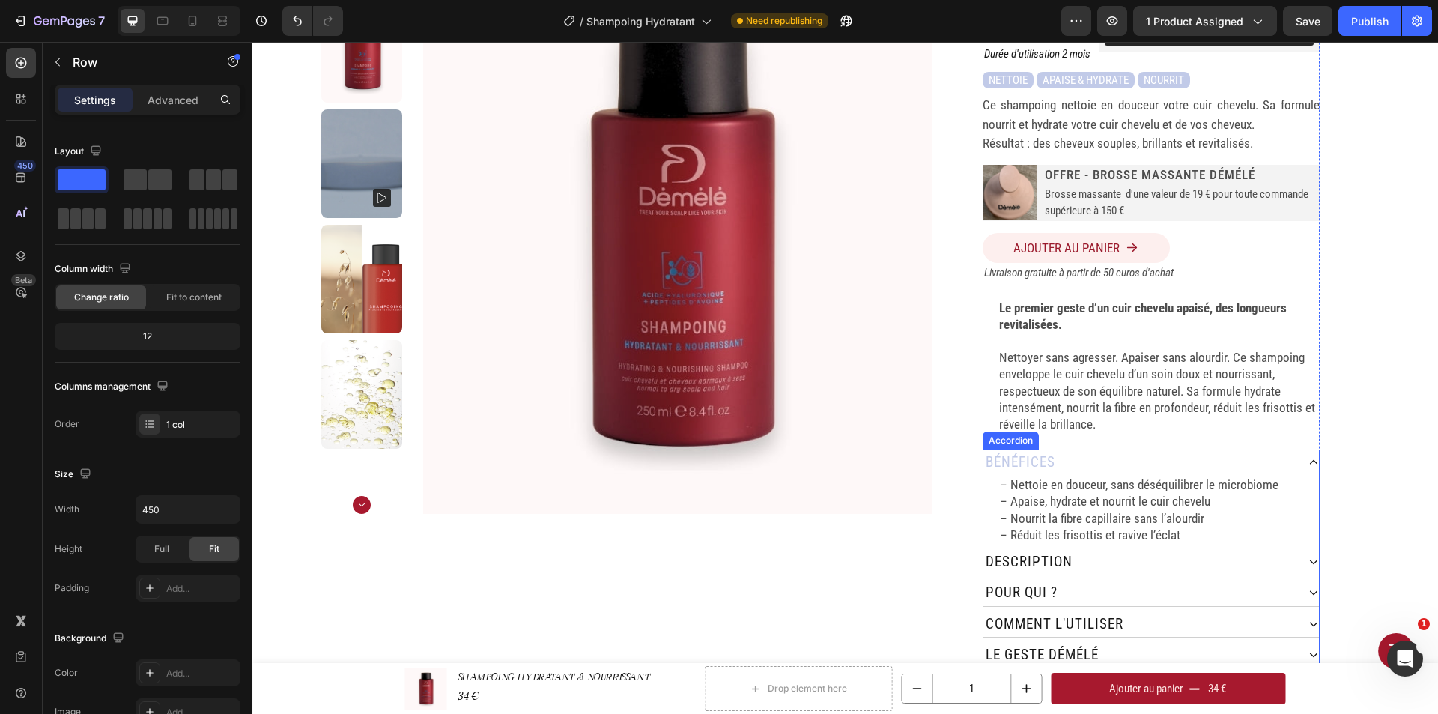
click at [1078, 449] on div "bénéfices" at bounding box center [1139, 462] width 313 height 26
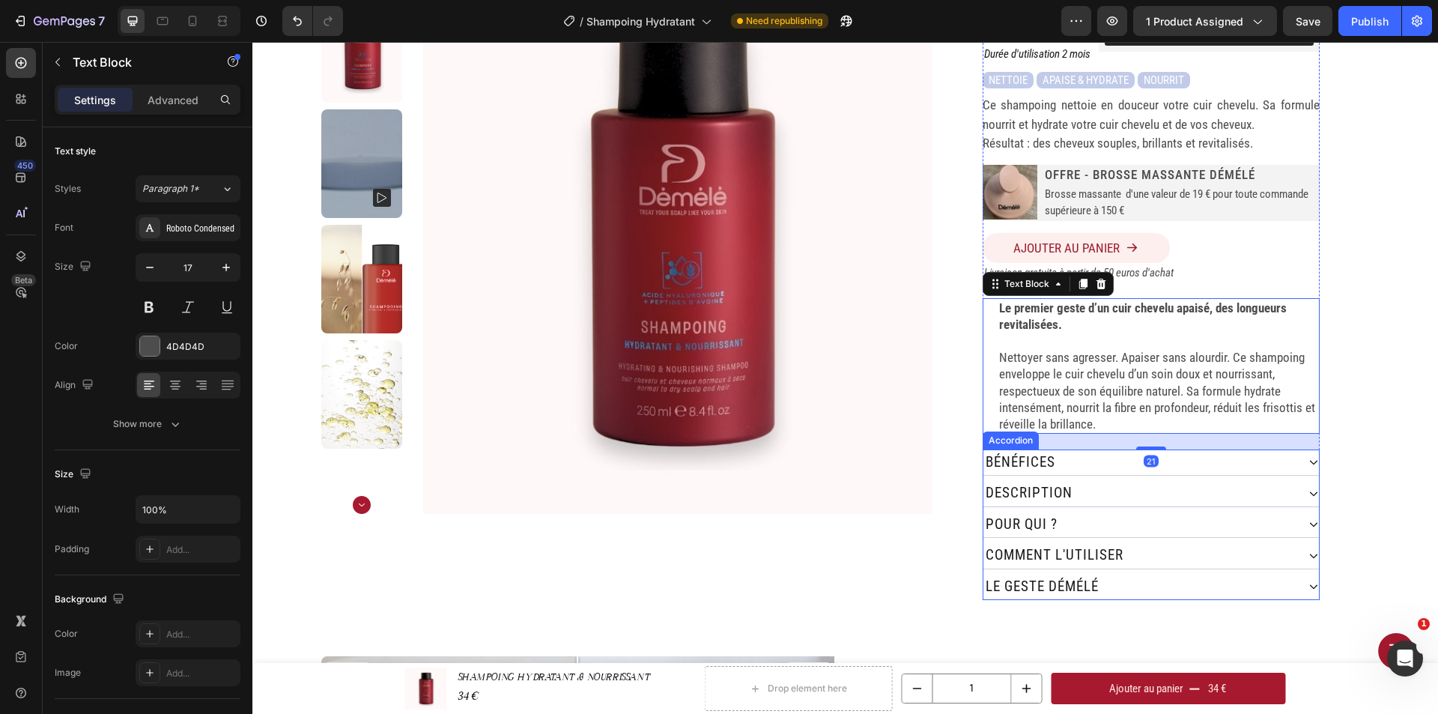
click at [1083, 480] on div "Description" at bounding box center [1139, 493] width 313 height 26
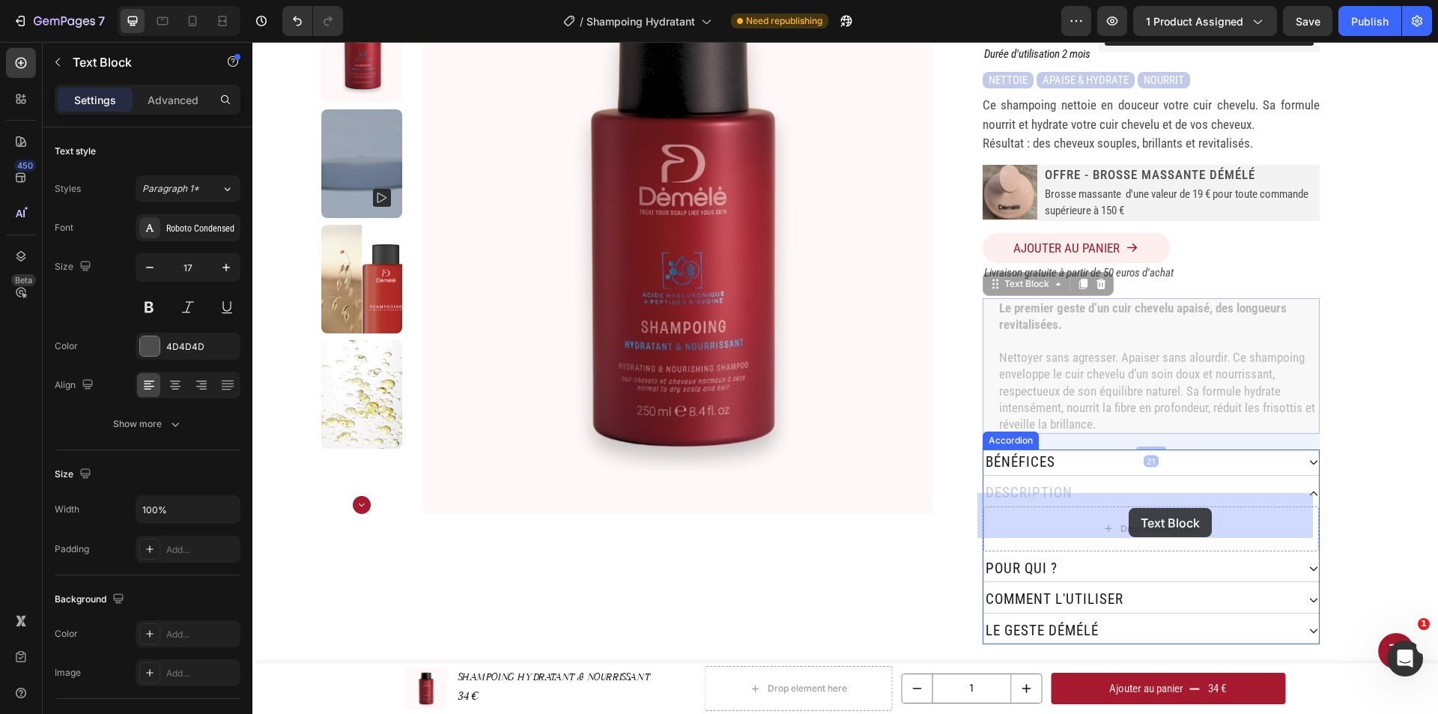
drag, startPoint x: 1138, startPoint y: 363, endPoint x: 1131, endPoint y: 503, distance: 140.2
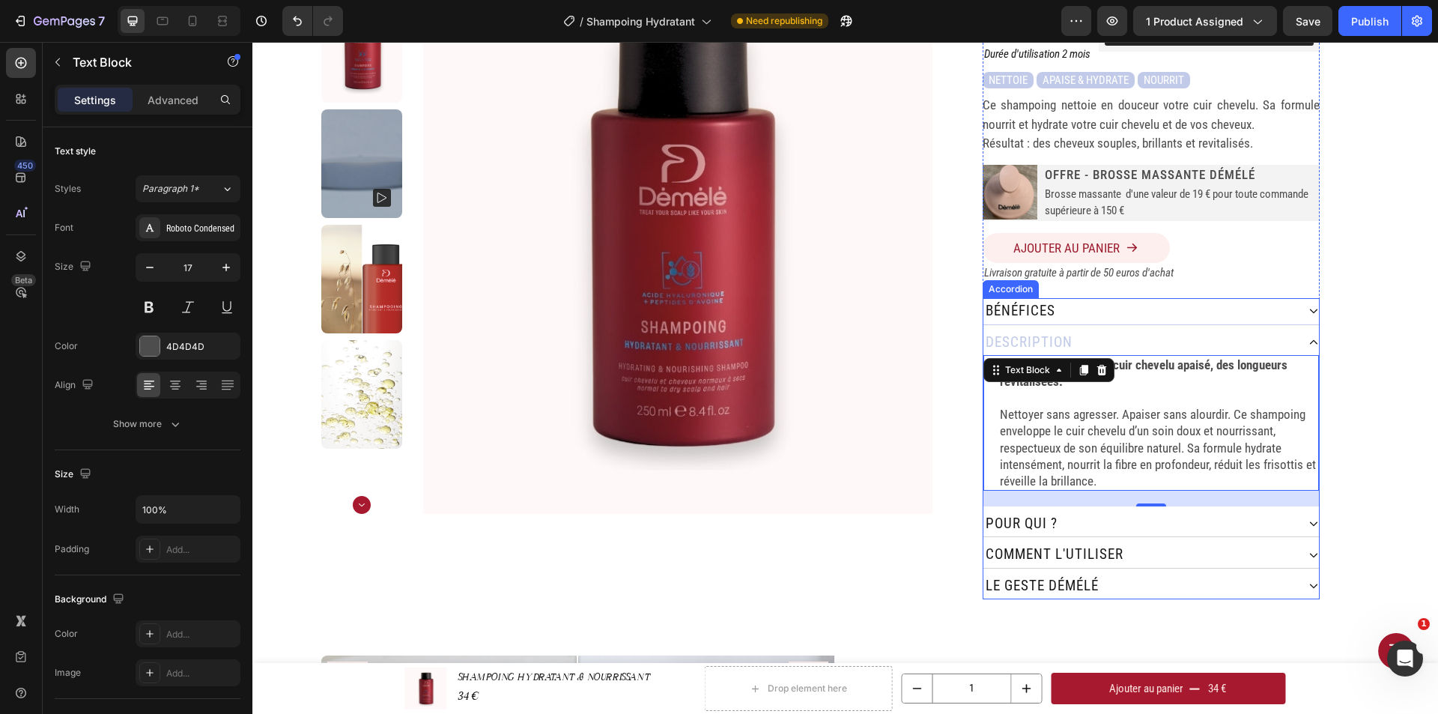
click at [1109, 298] on div "bénéfices" at bounding box center [1139, 311] width 313 height 26
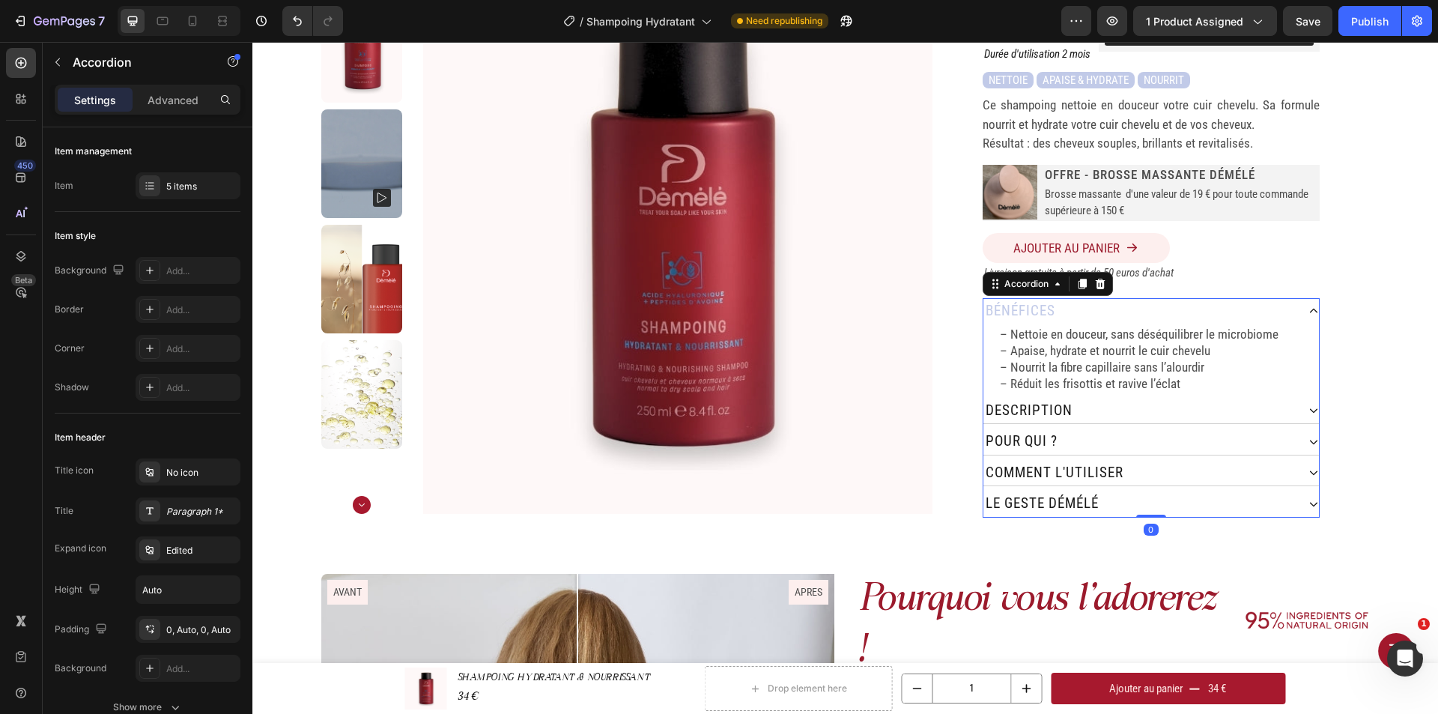
click at [1109, 298] on div "bénéfices" at bounding box center [1139, 311] width 313 height 26
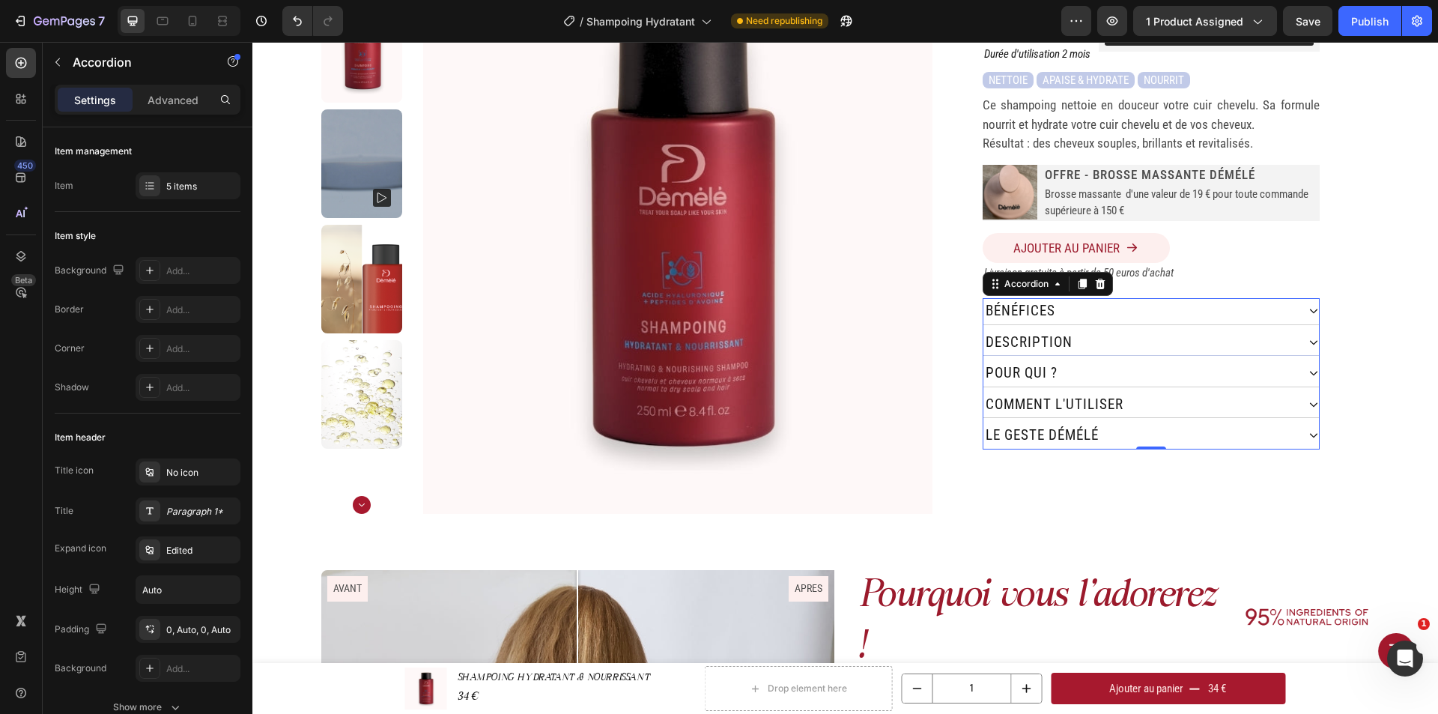
click at [1098, 329] on div "Description" at bounding box center [1139, 342] width 313 height 26
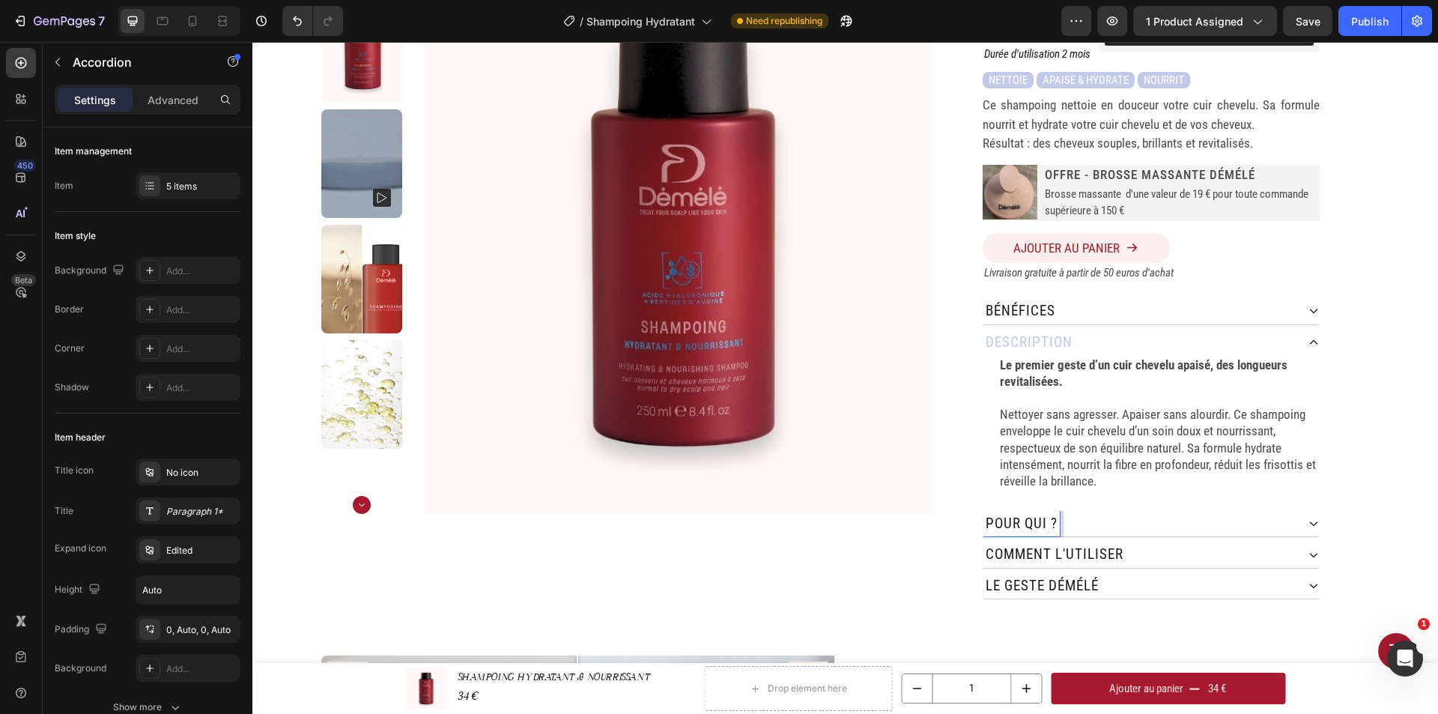
click at [1066, 511] on div "pour qui ?" at bounding box center [1139, 524] width 313 height 26
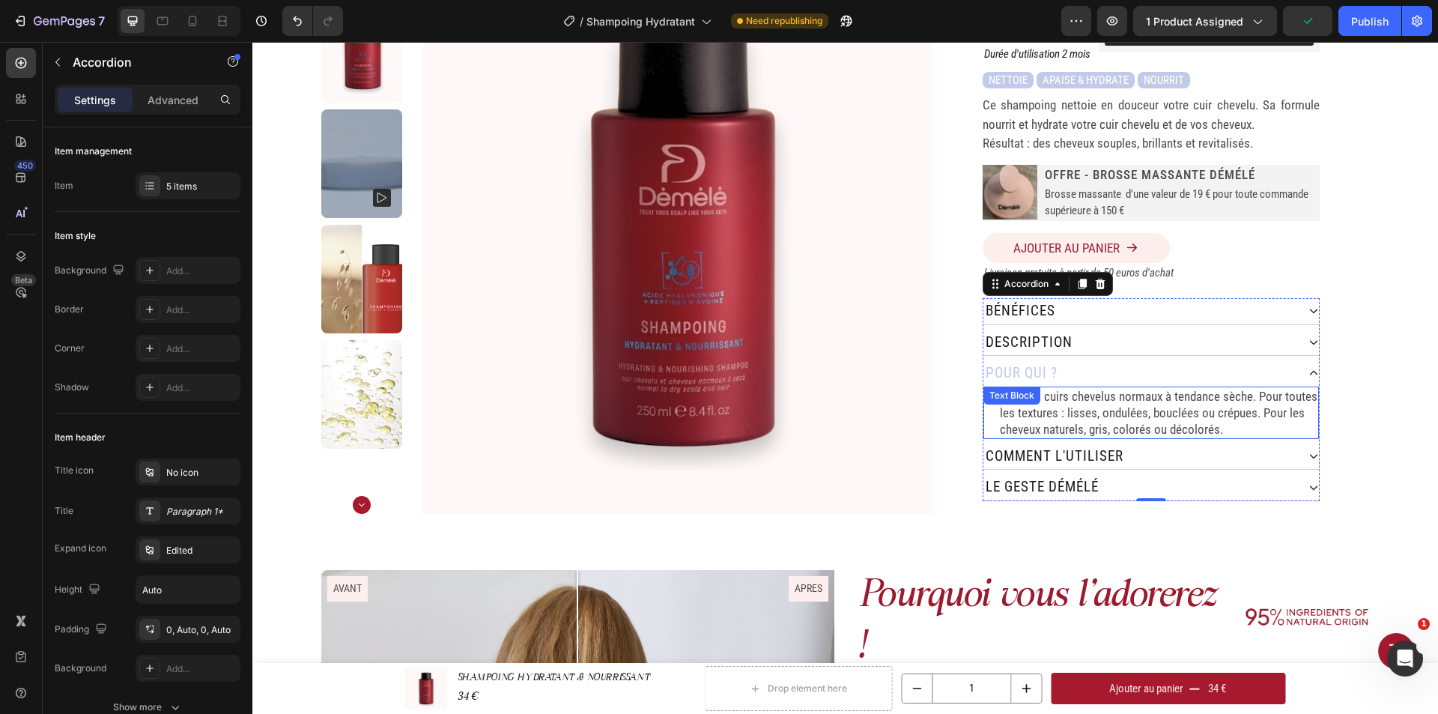
click at [1233, 388] on p "Pour les cuirs chevelus normaux à tendance sèche. Pour toutes les textures : li…" at bounding box center [1158, 412] width 317 height 49
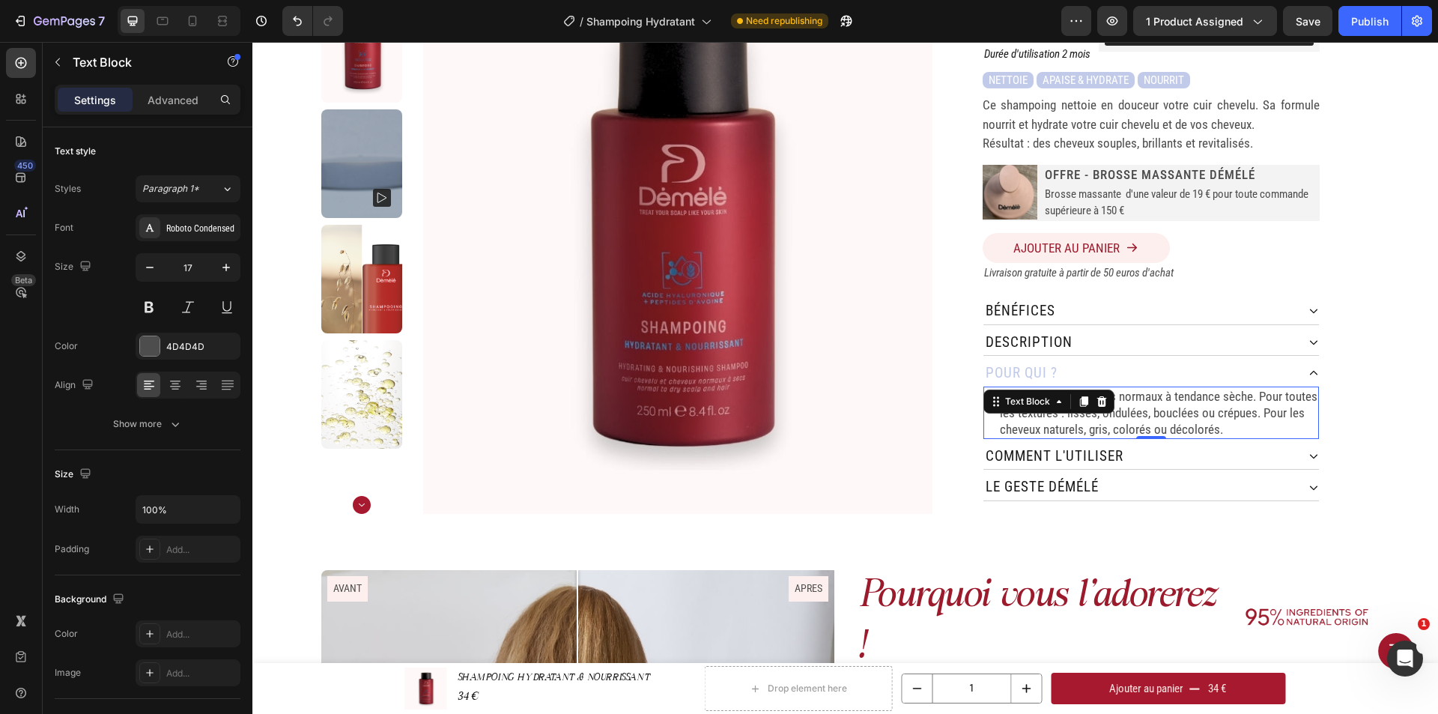
click at [1253, 388] on p "Pour les cuirs chevelus normaux à tendance sèche. Pour toutes les textures : li…" at bounding box center [1158, 412] width 317 height 49
drag, startPoint x: 1042, startPoint y: 413, endPoint x: 1051, endPoint y: 416, distance: 9.0
click at [1043, 413] on p "Pour toutes les textures : lisses, ondulées, bouclées ou crépues. Pour les chev…" at bounding box center [1158, 420] width 317 height 33
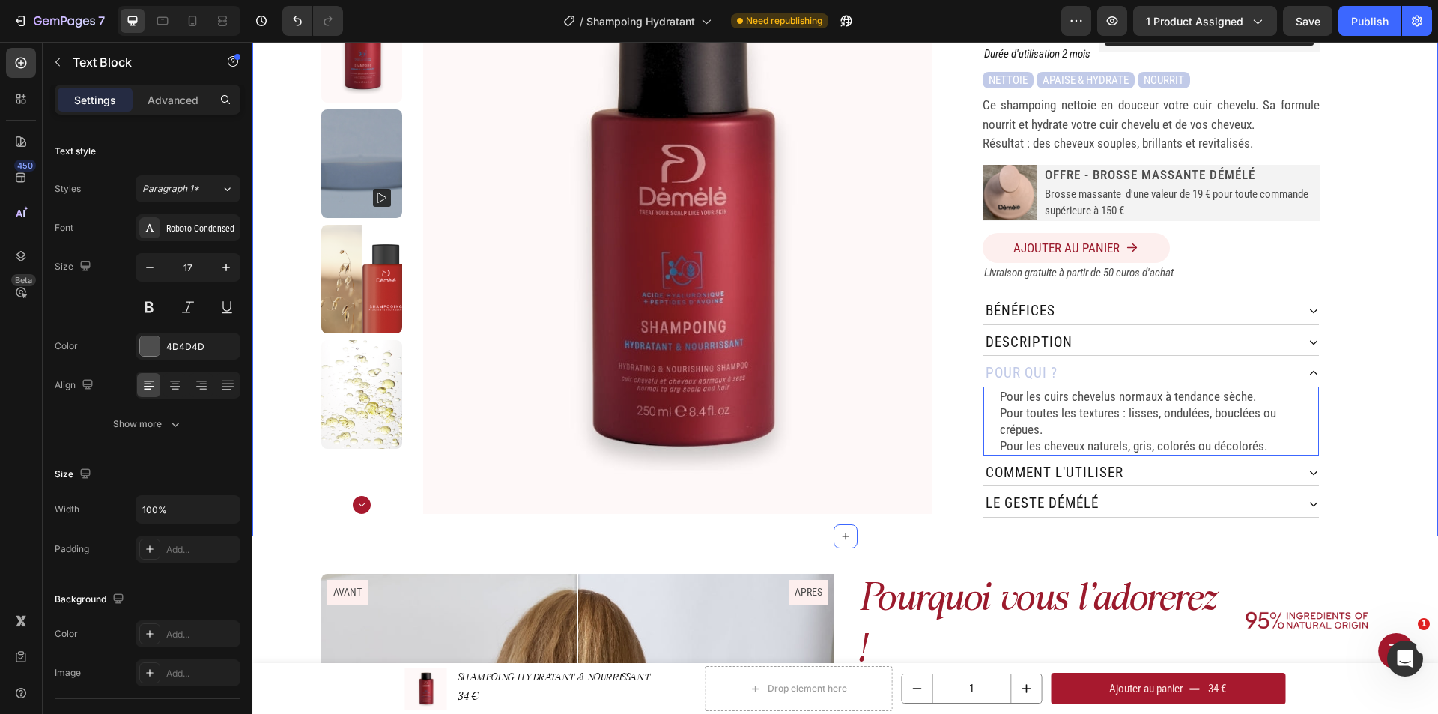
click at [1376, 389] on div "Home SHAMPOING HYDRATANT & NOURRISSANT Breadcrumb Product Images SHAMPOING HYDR…" at bounding box center [844, 229] width 1185 height 613
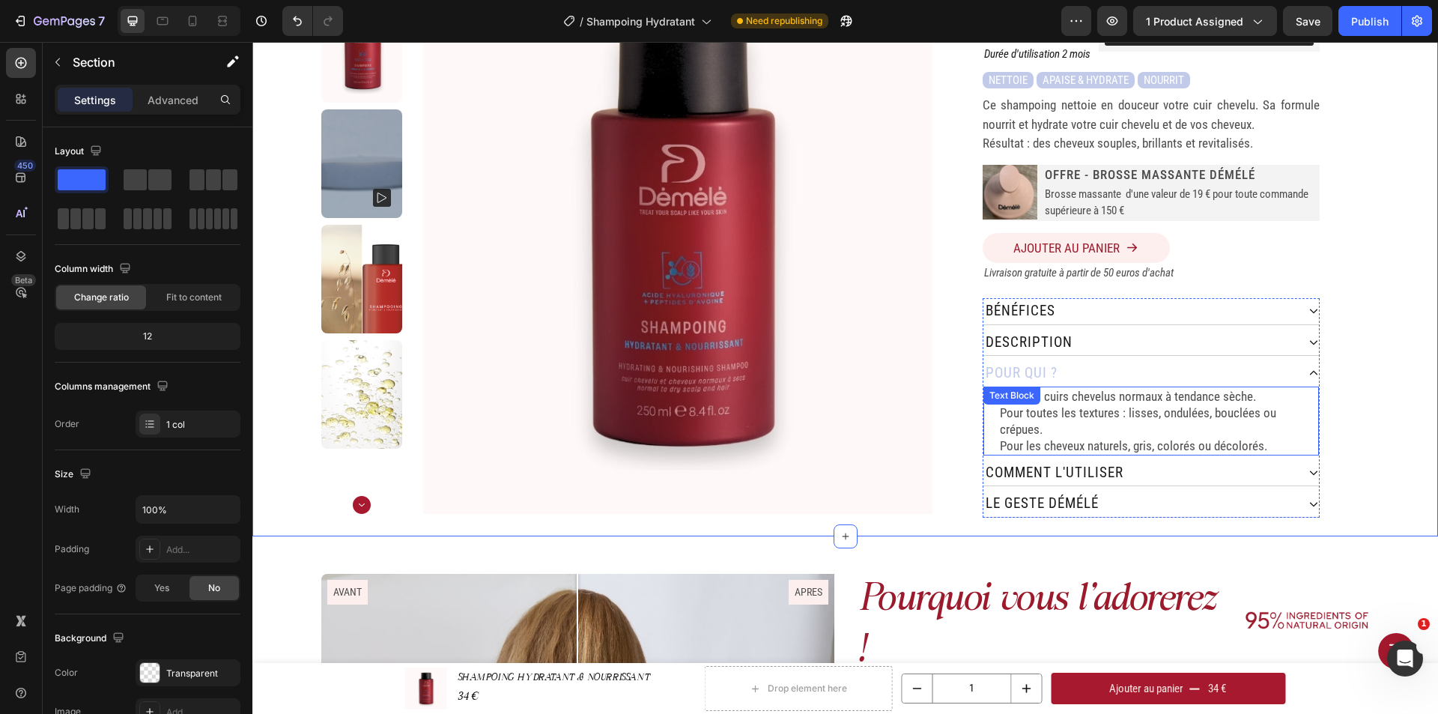
scroll to position [225, 0]
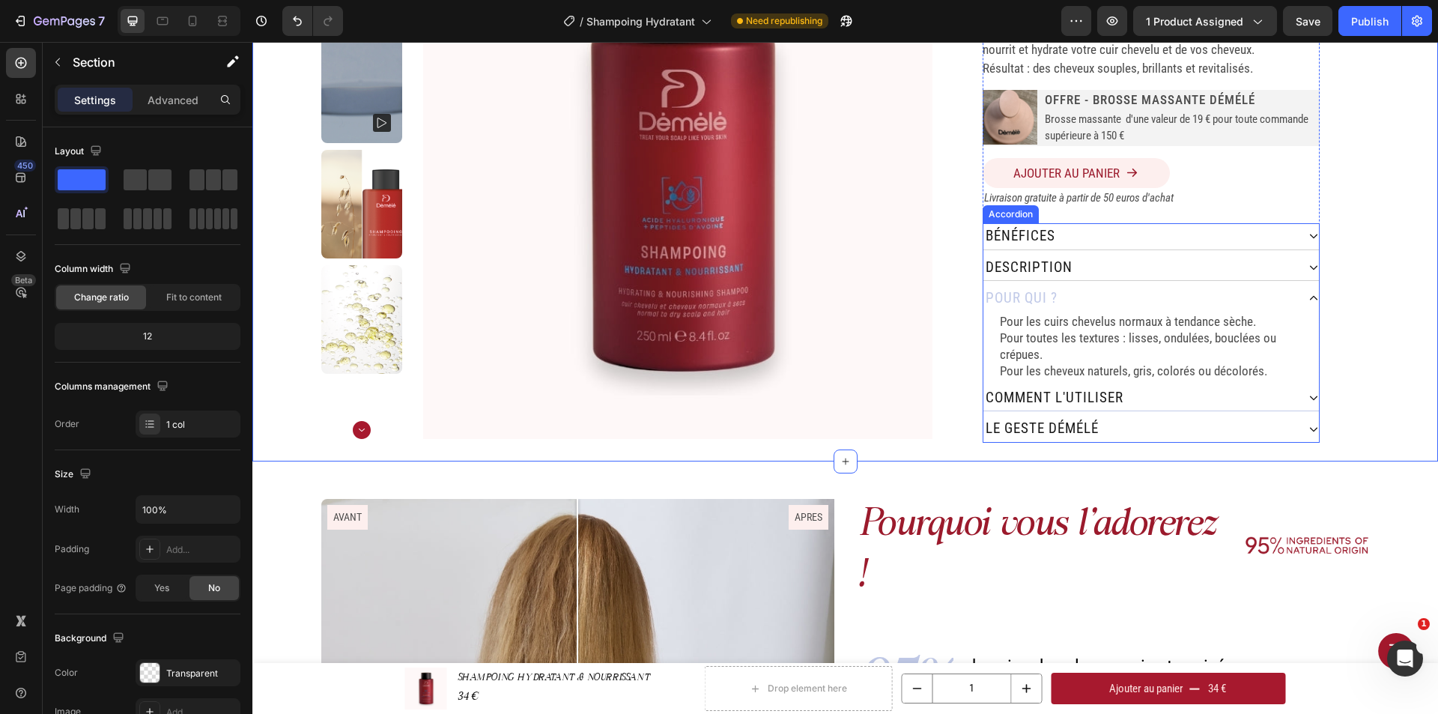
click at [1164, 392] on div "comment L'utiliser" at bounding box center [1139, 398] width 313 height 26
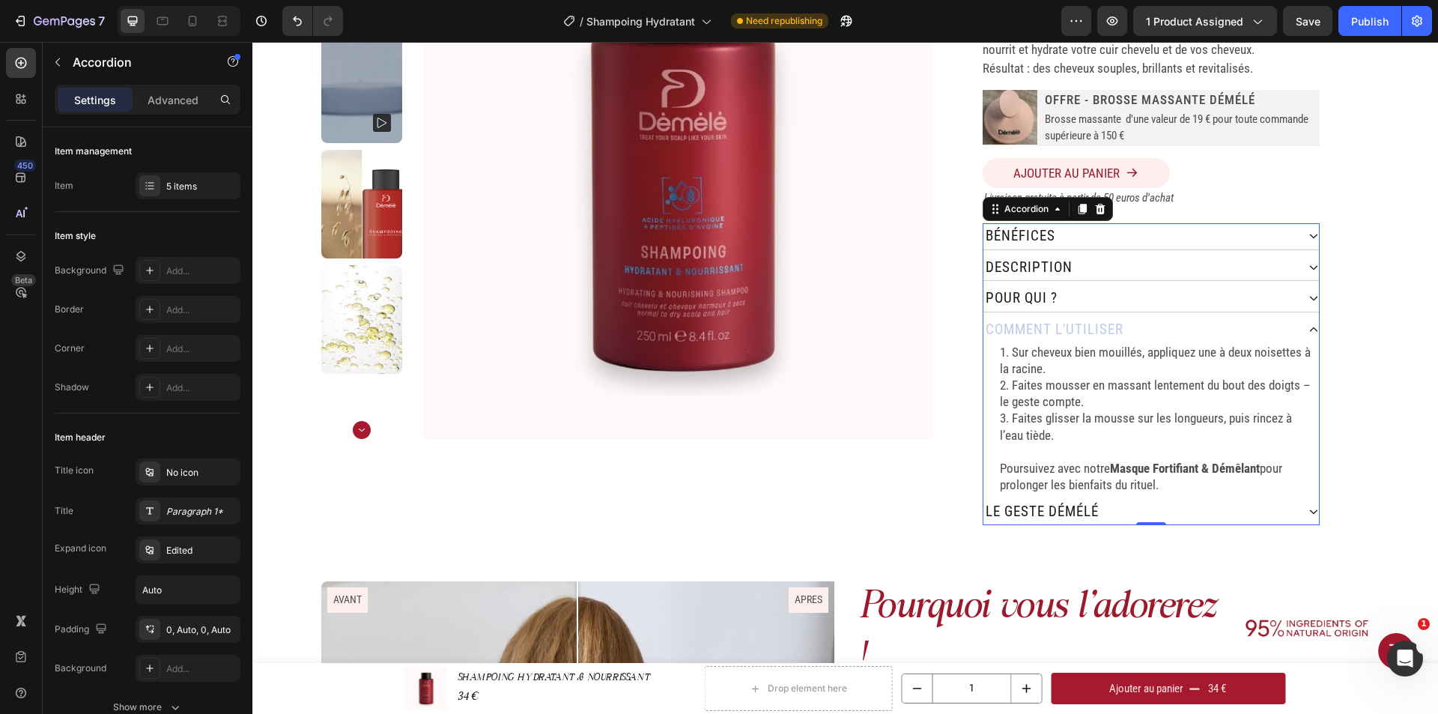
click at [1164, 500] on div "le geste démélé" at bounding box center [1139, 512] width 313 height 26
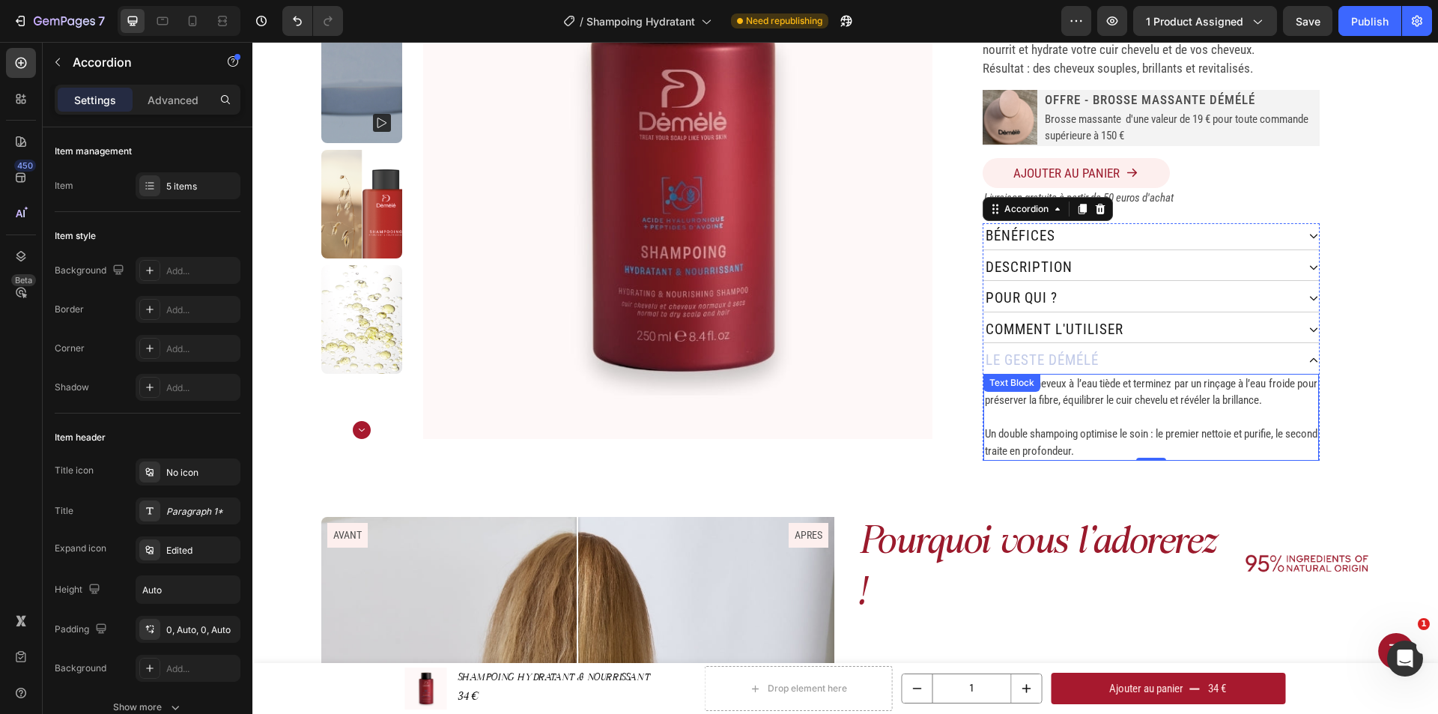
click at [1144, 409] on p at bounding box center [1151, 417] width 332 height 17
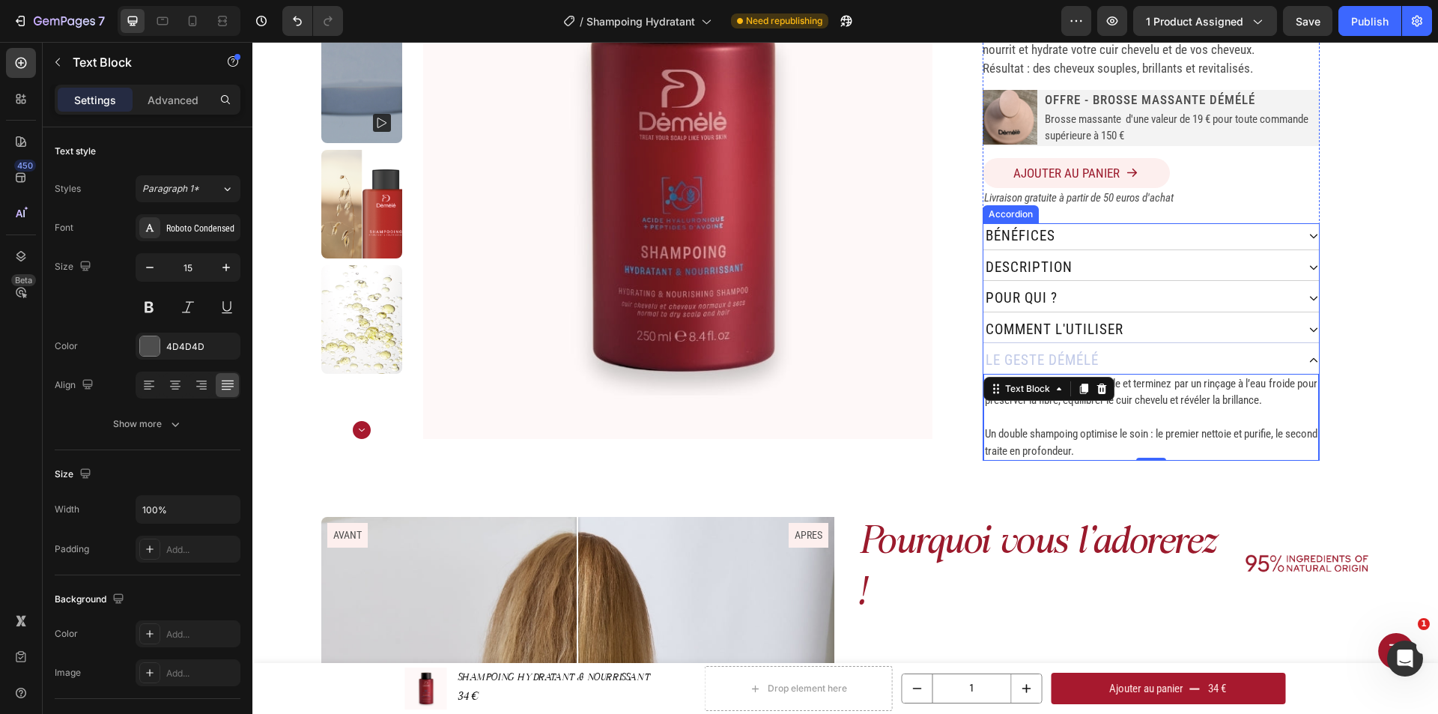
click at [1165, 317] on div "comment L'utiliser" at bounding box center [1139, 330] width 313 height 26
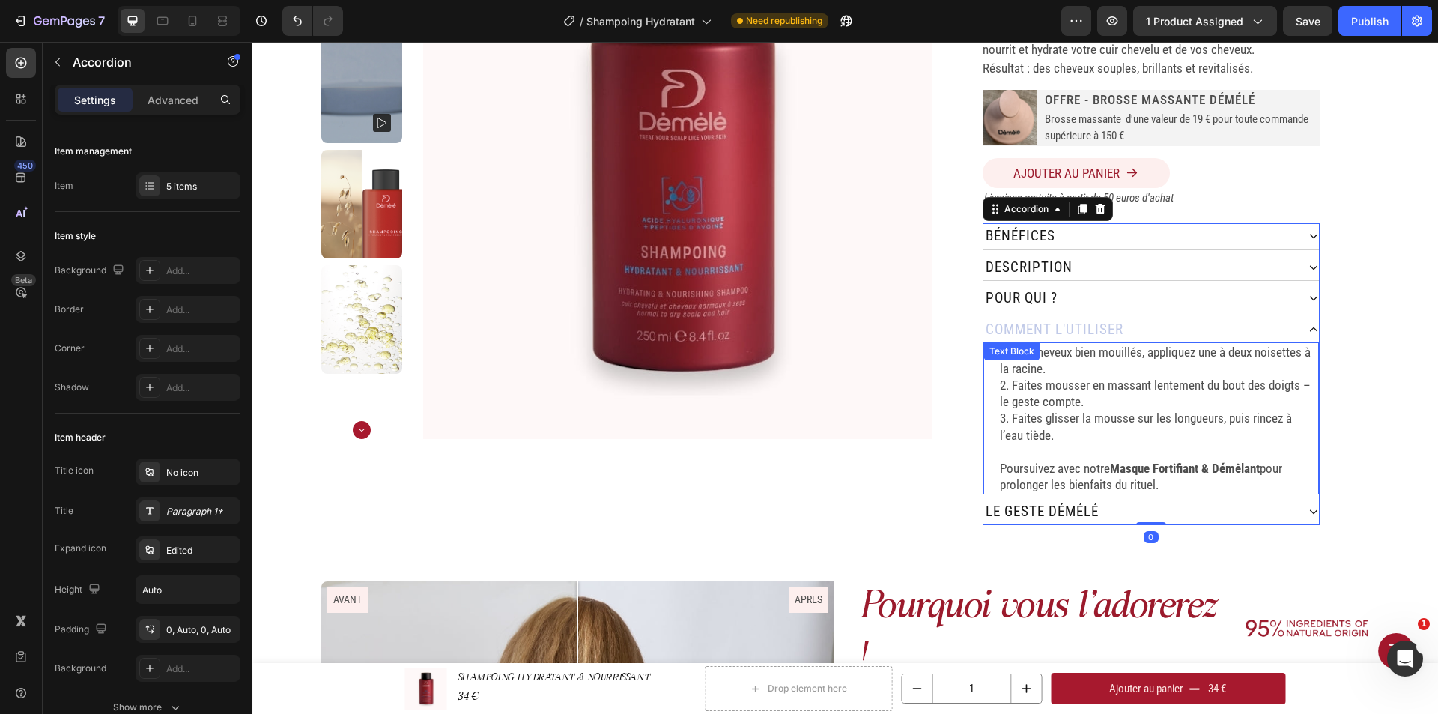
click at [1140, 383] on p "2. Faites mousser en massant lentement du bout des doigts – le geste compte." at bounding box center [1158, 393] width 317 height 33
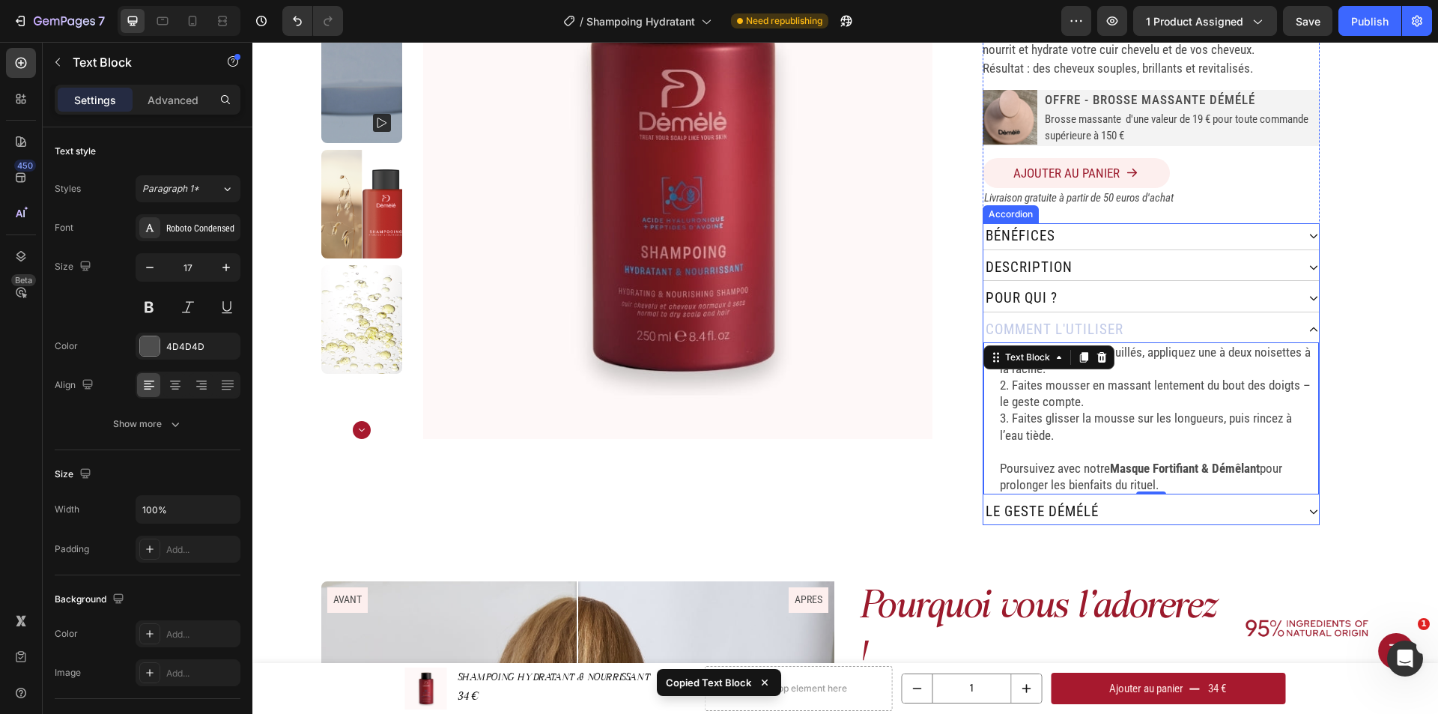
click at [1126, 499] on div "le geste démélé" at bounding box center [1139, 512] width 313 height 26
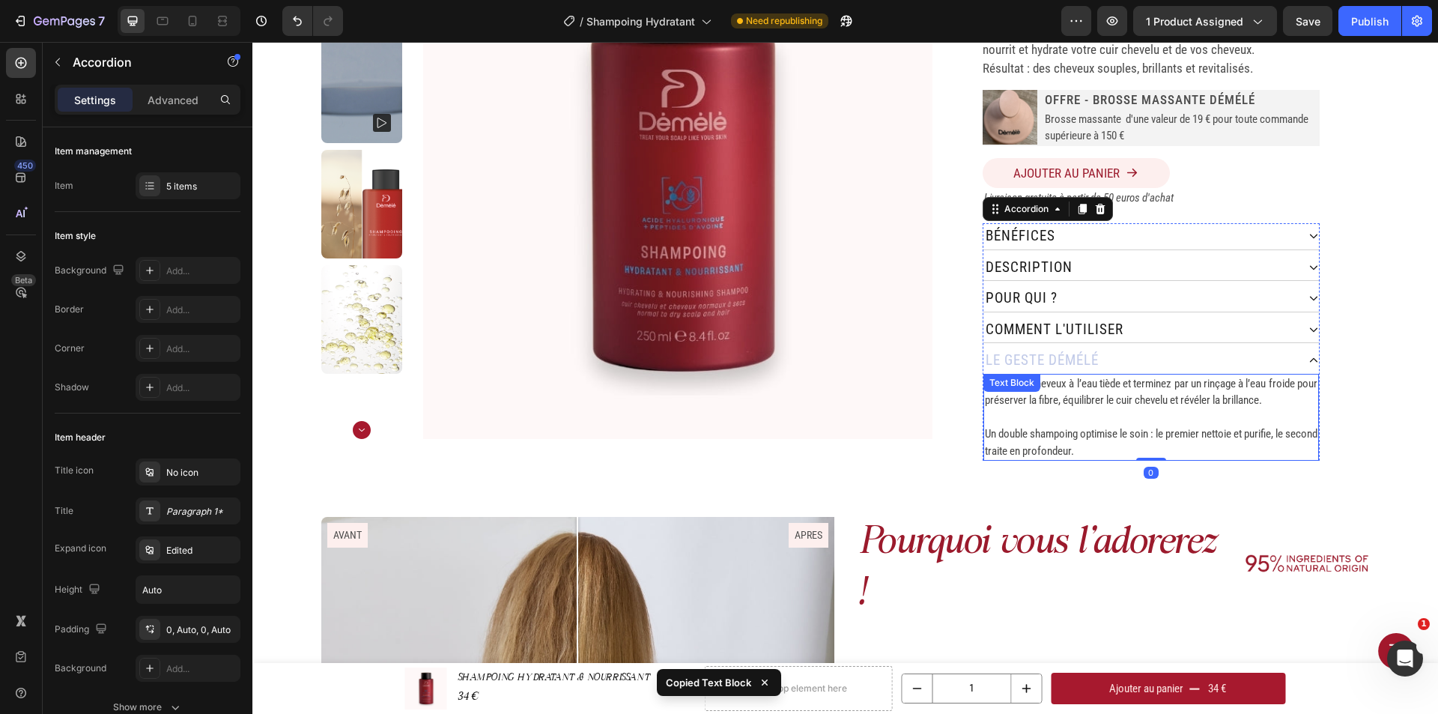
click at [1132, 425] on p "Un double shampoing optimise le soin : le premier nettoie et purifie, le second…" at bounding box center [1151, 442] width 332 height 34
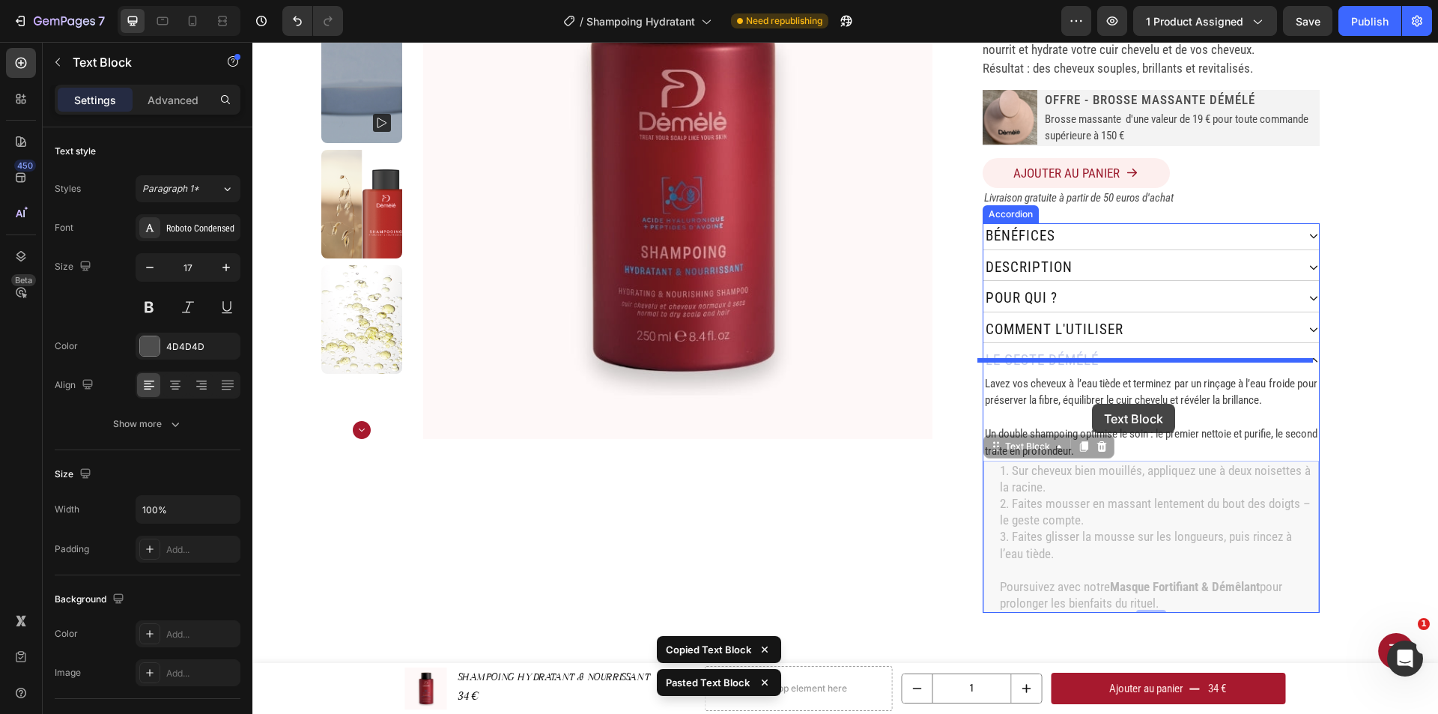
drag, startPoint x: 1092, startPoint y: 478, endPoint x: 1092, endPoint y: 404, distance: 74.9
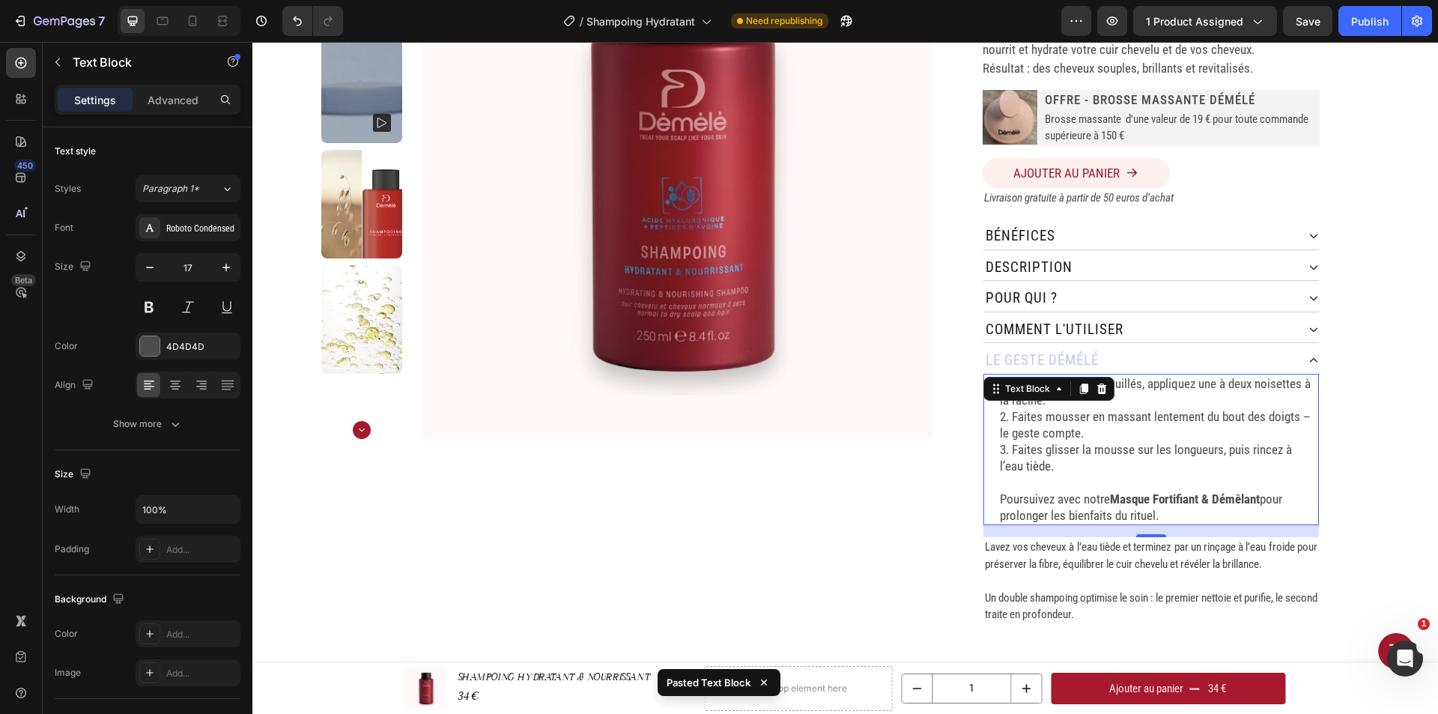
click at [1098, 541] on p "Lavez vos cheveux à l’eau tiède et terminez par un rinçage à l’eau froide pour …" at bounding box center [1151, 555] width 332 height 34
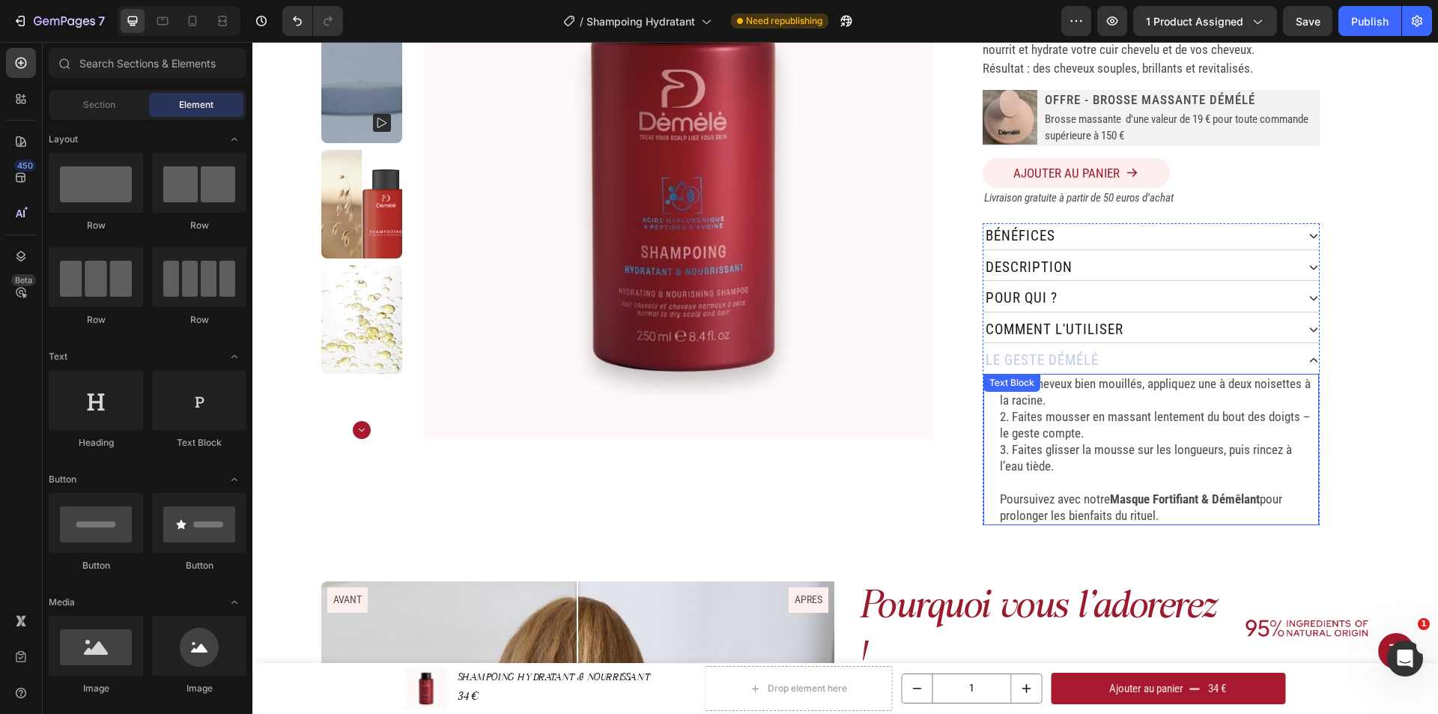
drag, startPoint x: 1137, startPoint y: 500, endPoint x: 1165, endPoint y: 507, distance: 29.2
click at [1137, 500] on p "Poursuivez avec notre Masque Fortifiant & Démêlant pour prolonger les bienfaits…" at bounding box center [1158, 506] width 317 height 33
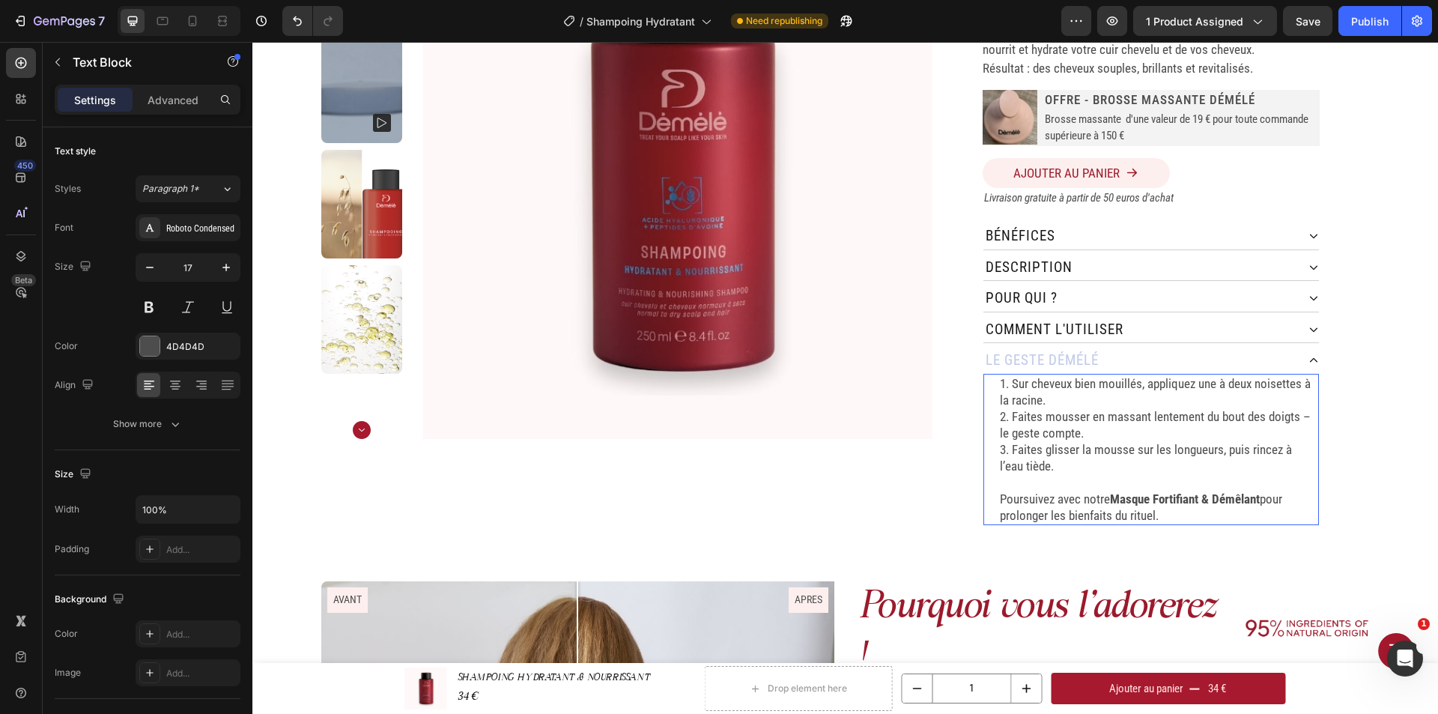
drag, startPoint x: 1163, startPoint y: 502, endPoint x: 989, endPoint y: 368, distance: 219.0
click at [989, 374] on div "1. Sur cheveux bien mouillés, appliquez une à deux noisettes à la racine. 2. Fa…" at bounding box center [1150, 450] width 335 height 152
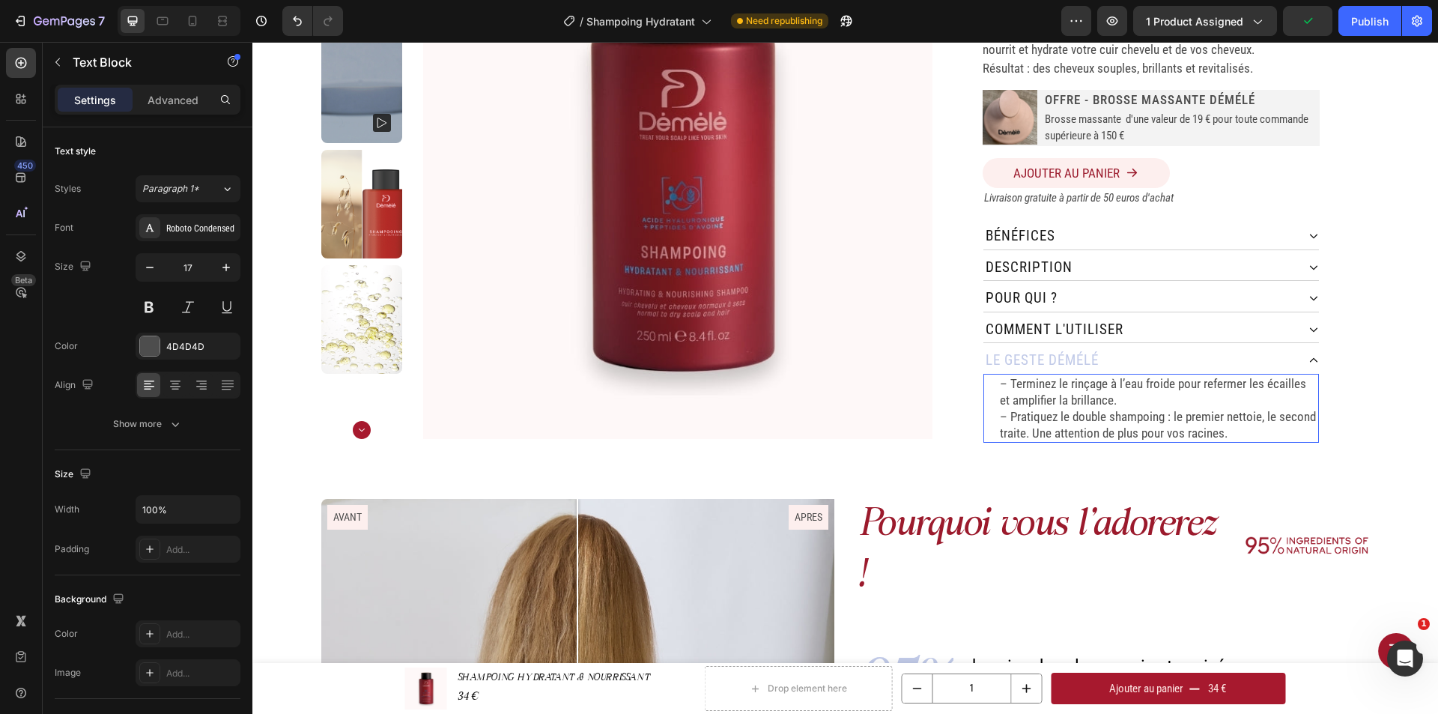
click at [1120, 386] on p "– Terminez le rinçage à l’eau froide pour refermer les écailles et amplifier la…" at bounding box center [1158, 408] width 317 height 66
click at [1356, 384] on div "SHAMPOING HYDRATANT & NOURRISSANT Product Title 250 ML Heading Judge.me - Previ…" at bounding box center [1150, 155] width 437 height 576
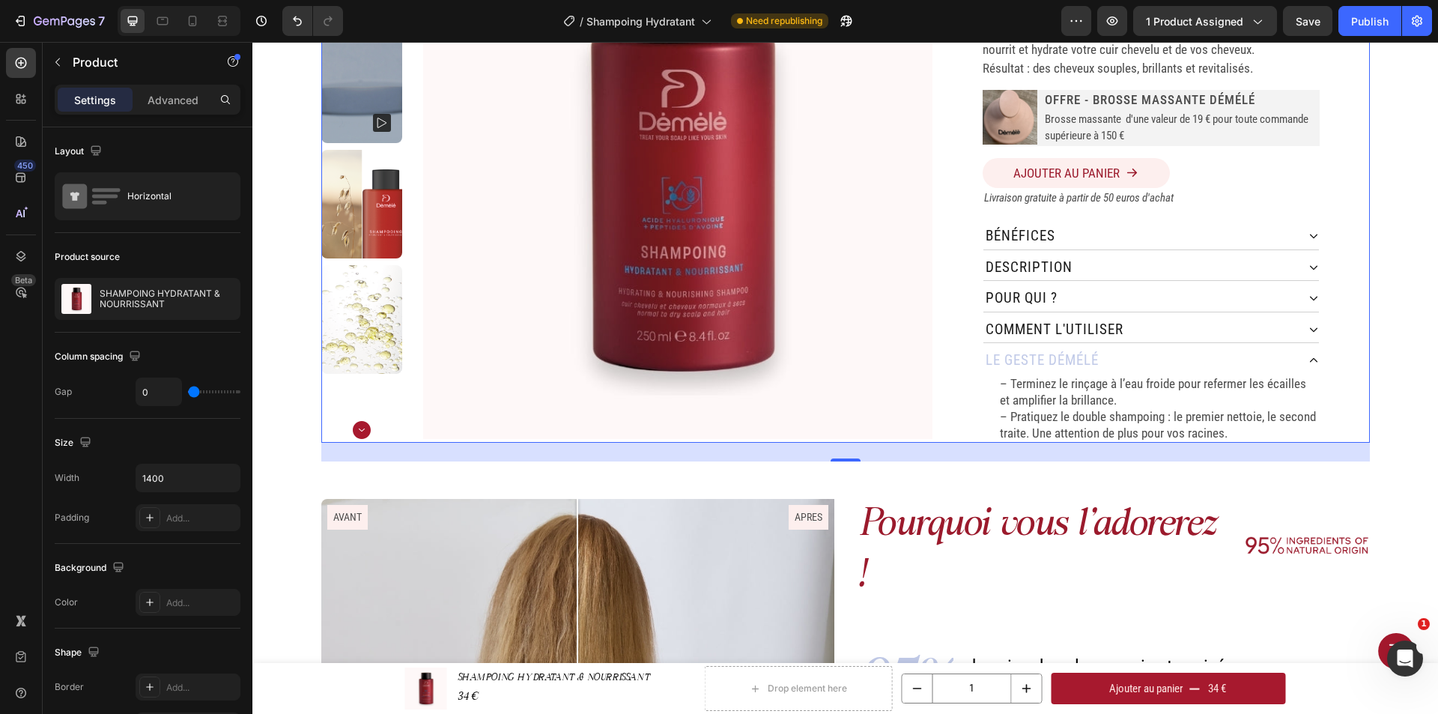
click at [1308, 355] on icon at bounding box center [1313, 360] width 10 height 10
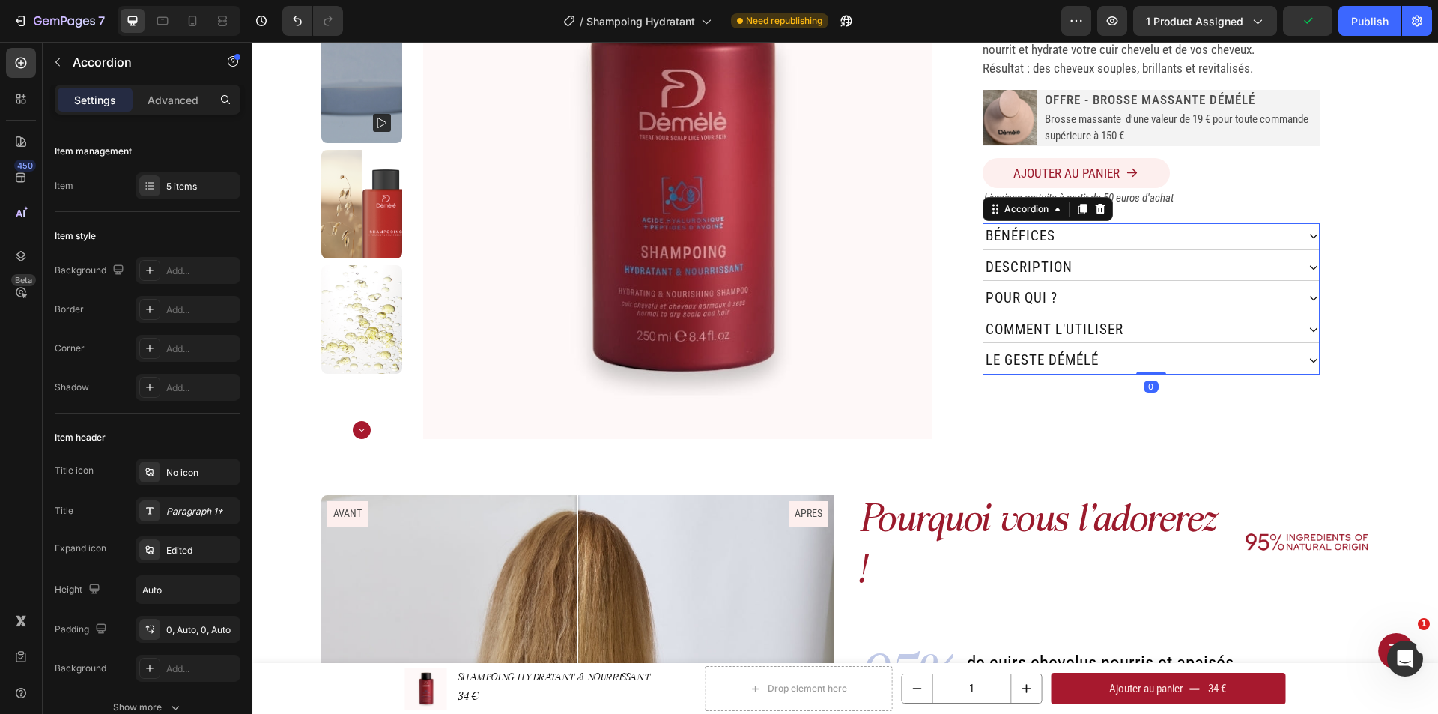
click at [1310, 359] on icon at bounding box center [1313, 361] width 7 height 4
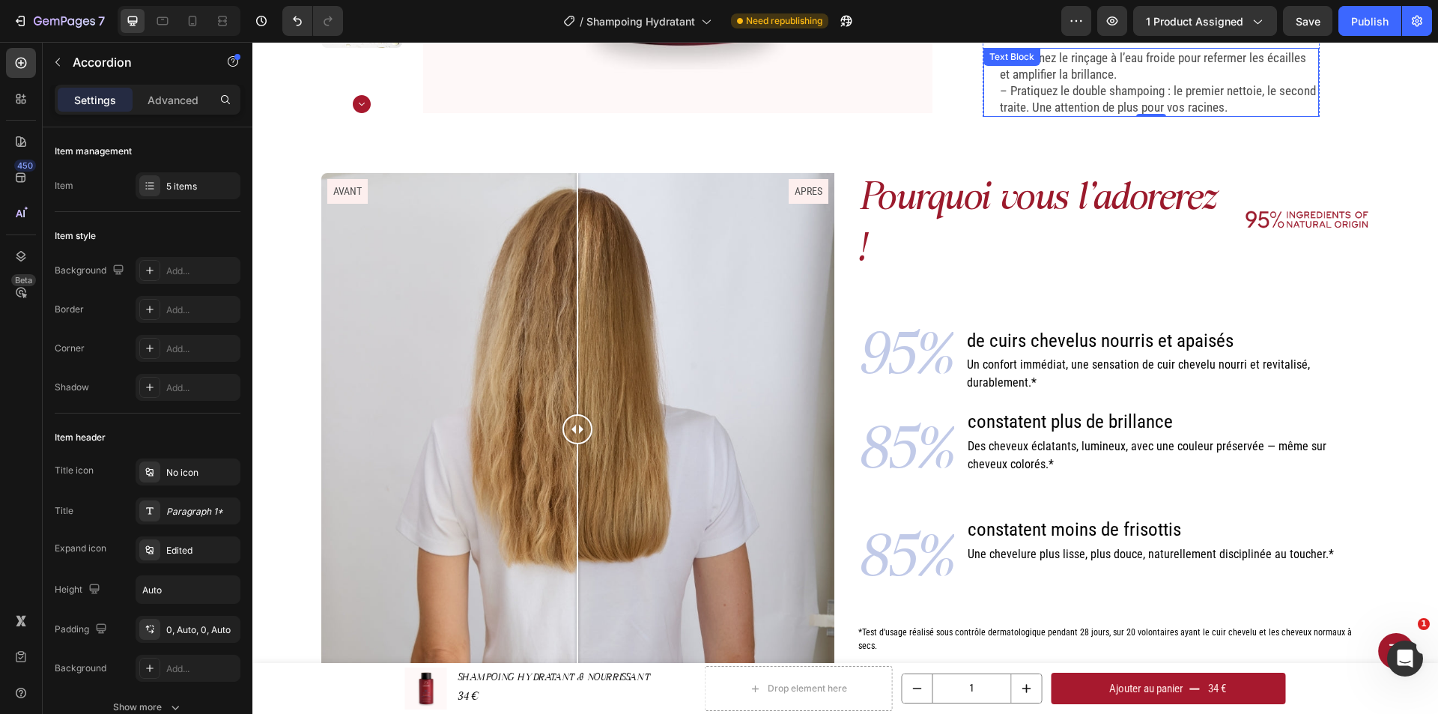
scroll to position [599, 0]
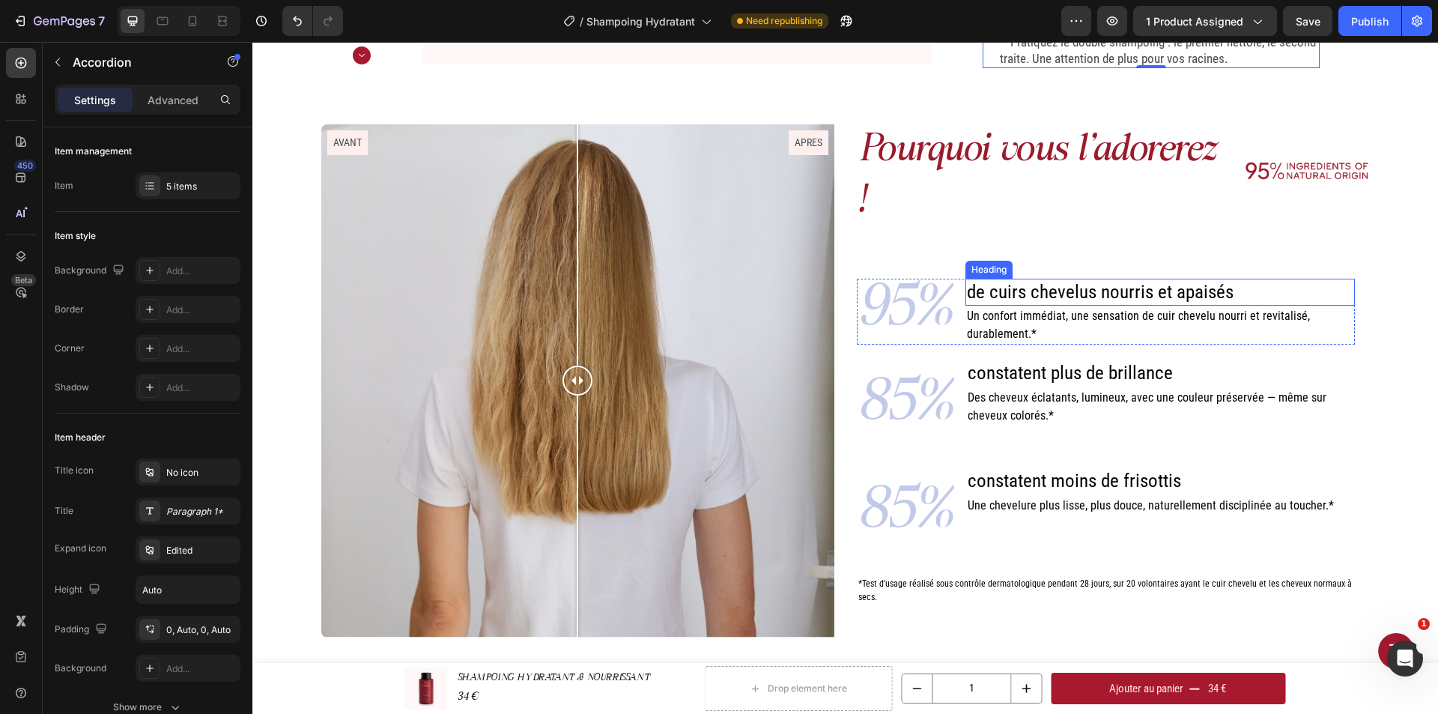
click at [1063, 291] on span "de cuirs chevelus nourris et apaisés" at bounding box center [1100, 292] width 267 height 22
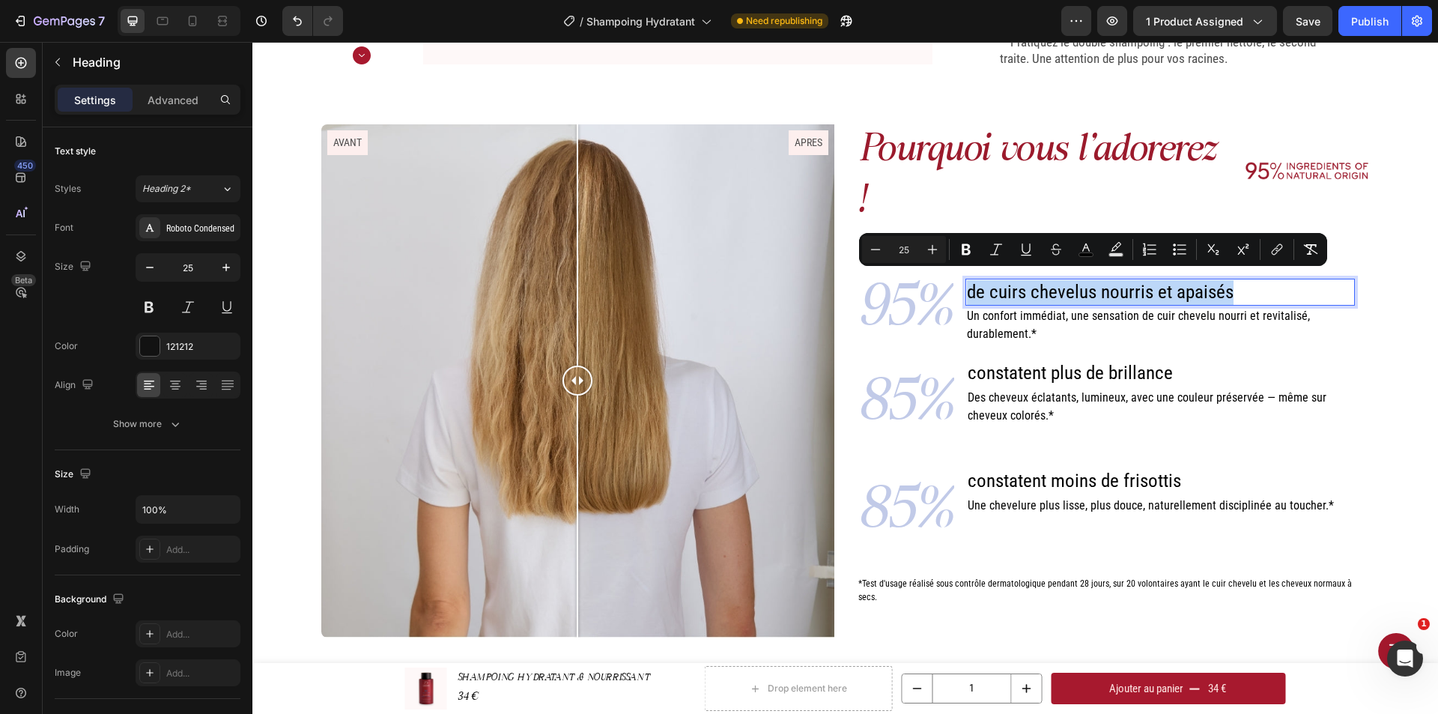
drag, startPoint x: 961, startPoint y: 284, endPoint x: 1231, endPoint y: 278, distance: 269.6
click at [1231, 280] on p "de cuirs chevelus nourris et apaisés" at bounding box center [1160, 292] width 386 height 25
copy span "de cuirs chevelus nourris et apaisés"
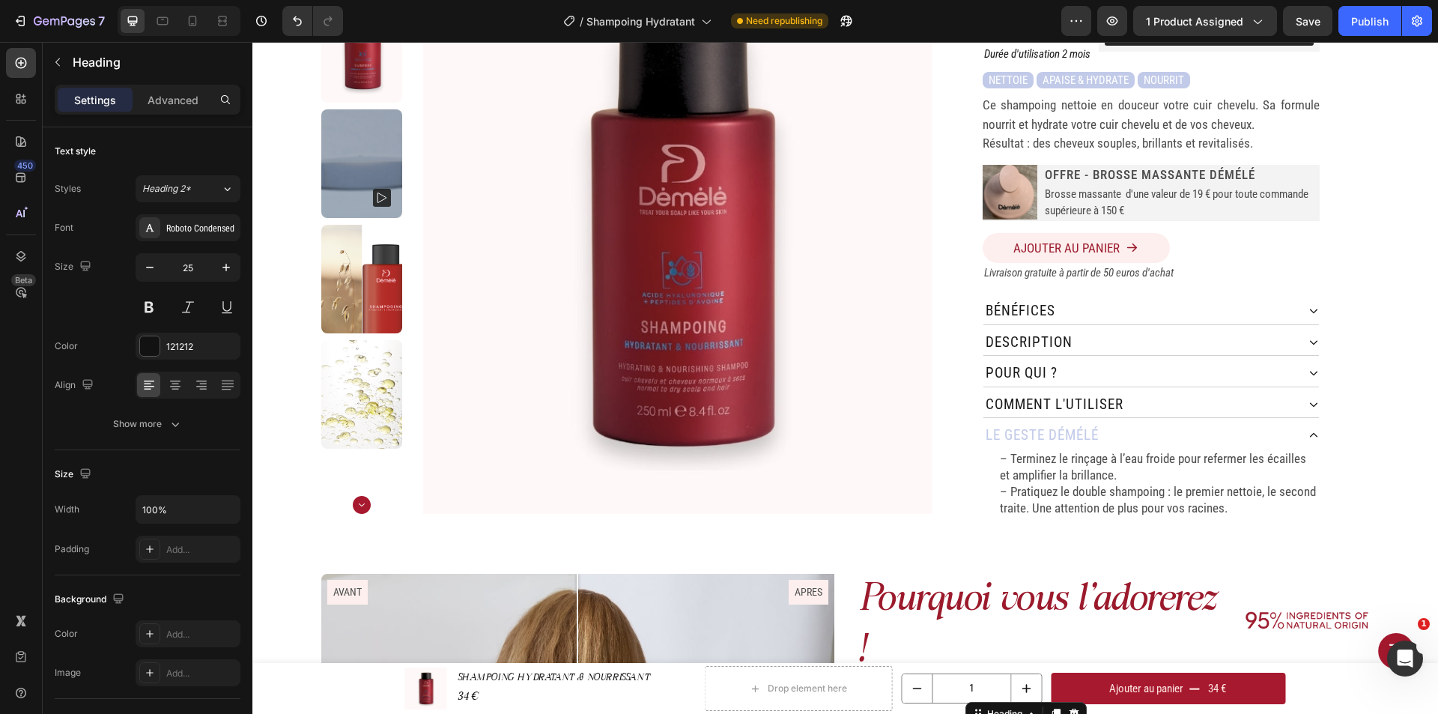
scroll to position [0, 0]
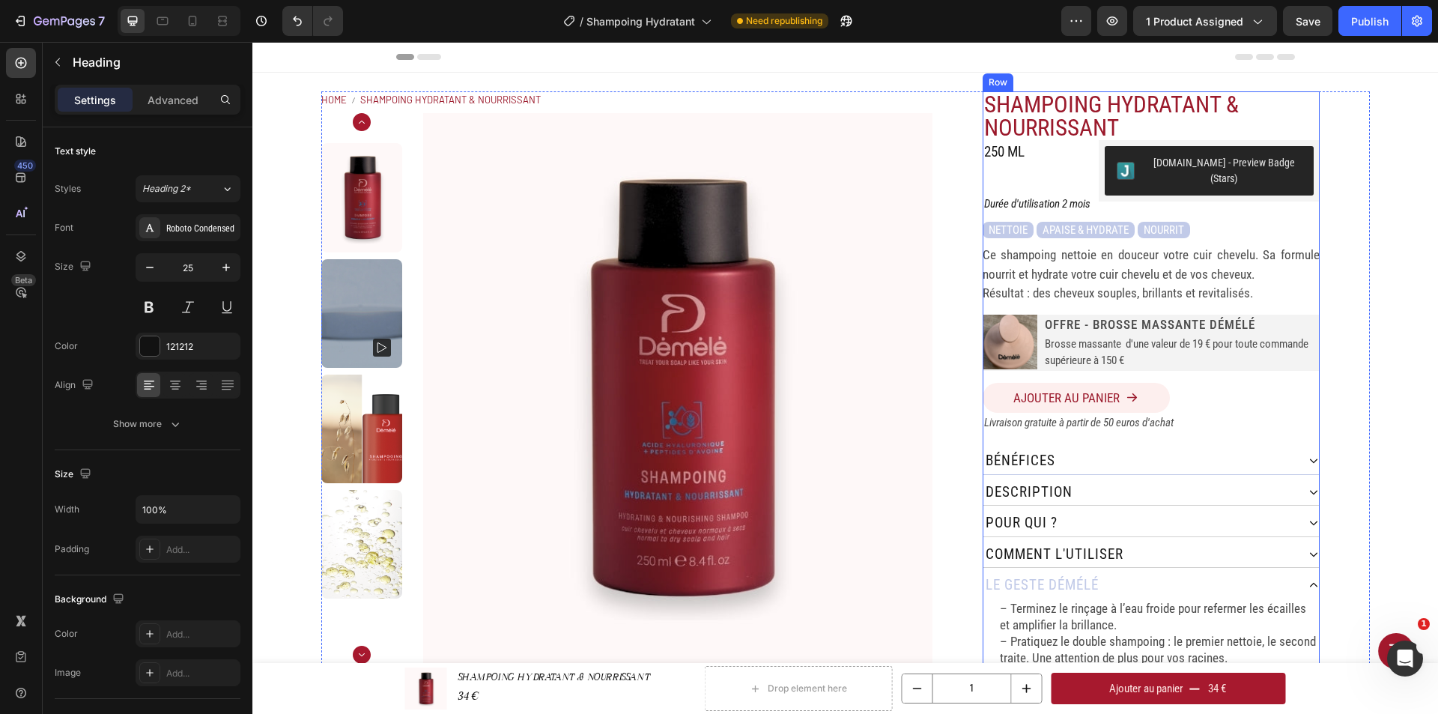
click at [1195, 448] on div "bénéfices" at bounding box center [1139, 461] width 313 height 26
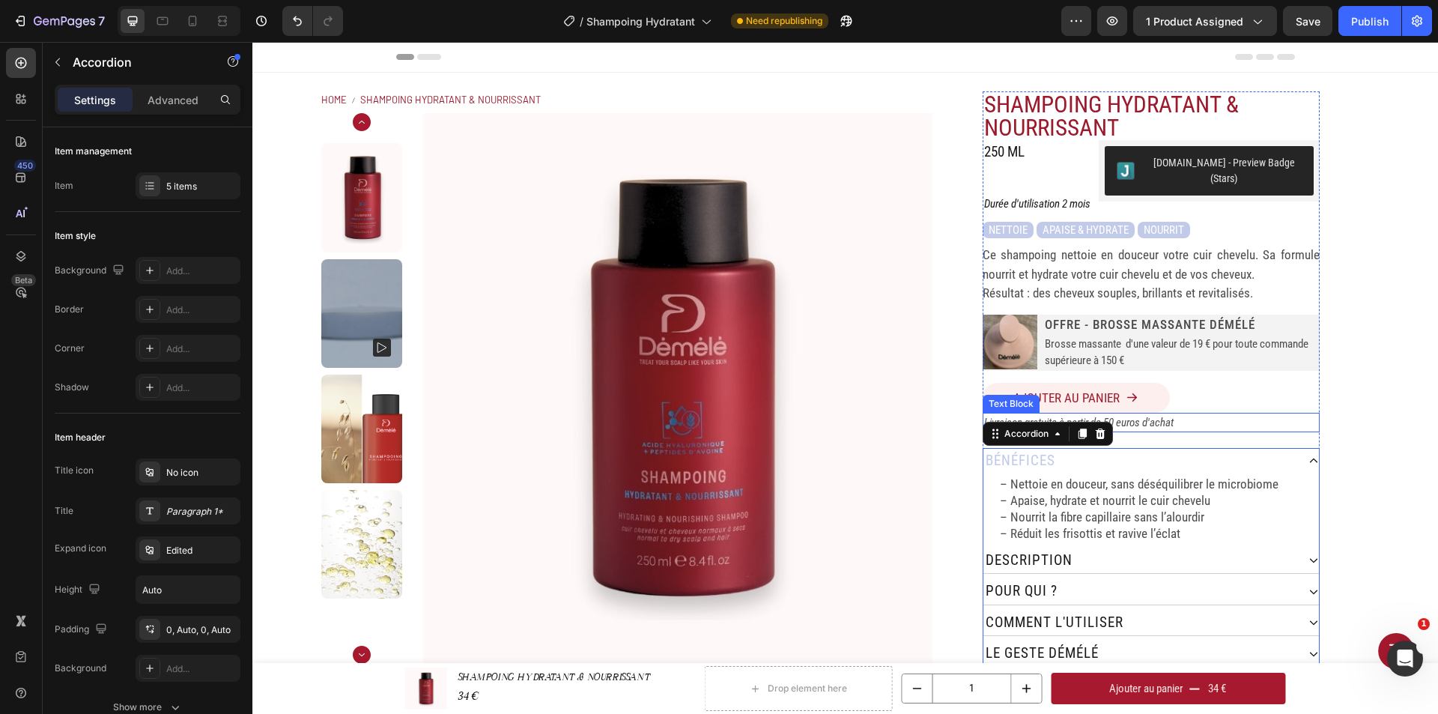
scroll to position [150, 0]
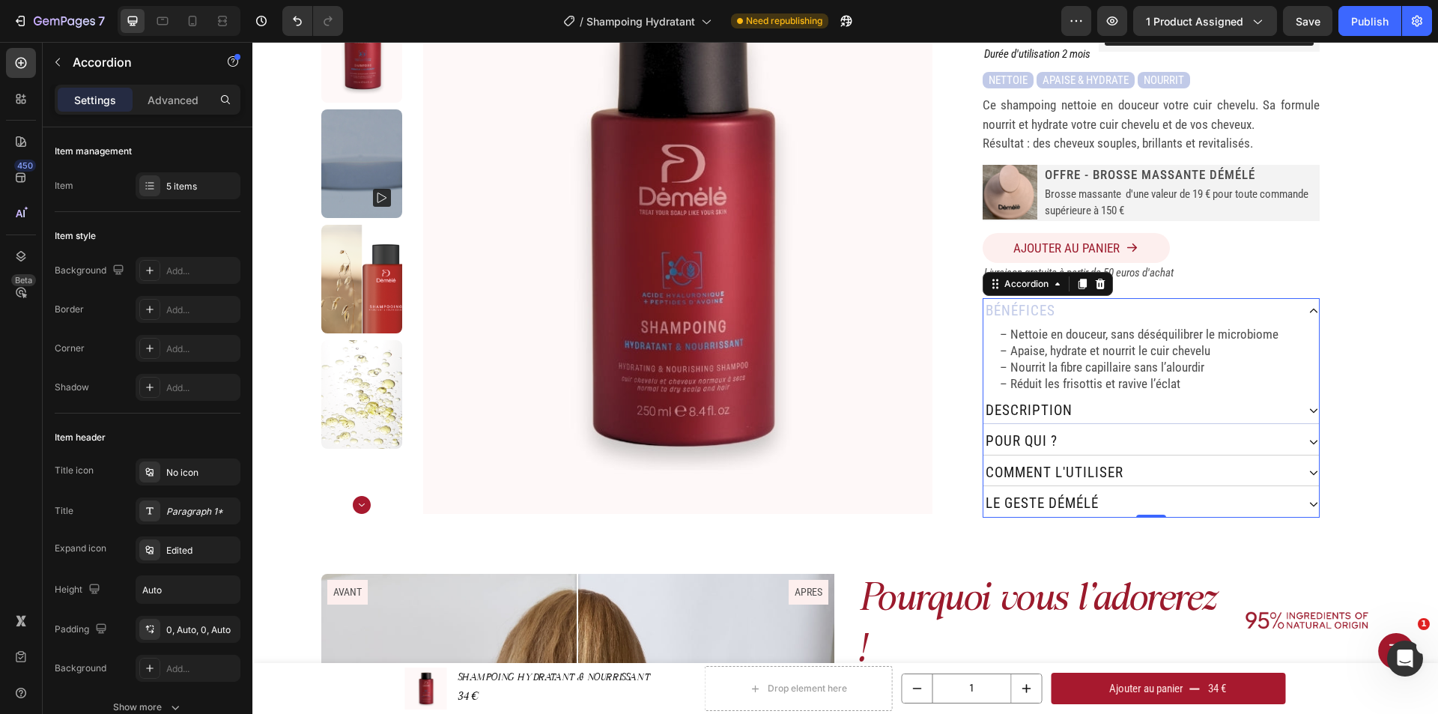
click at [1138, 399] on div "Description" at bounding box center [1139, 411] width 313 height 26
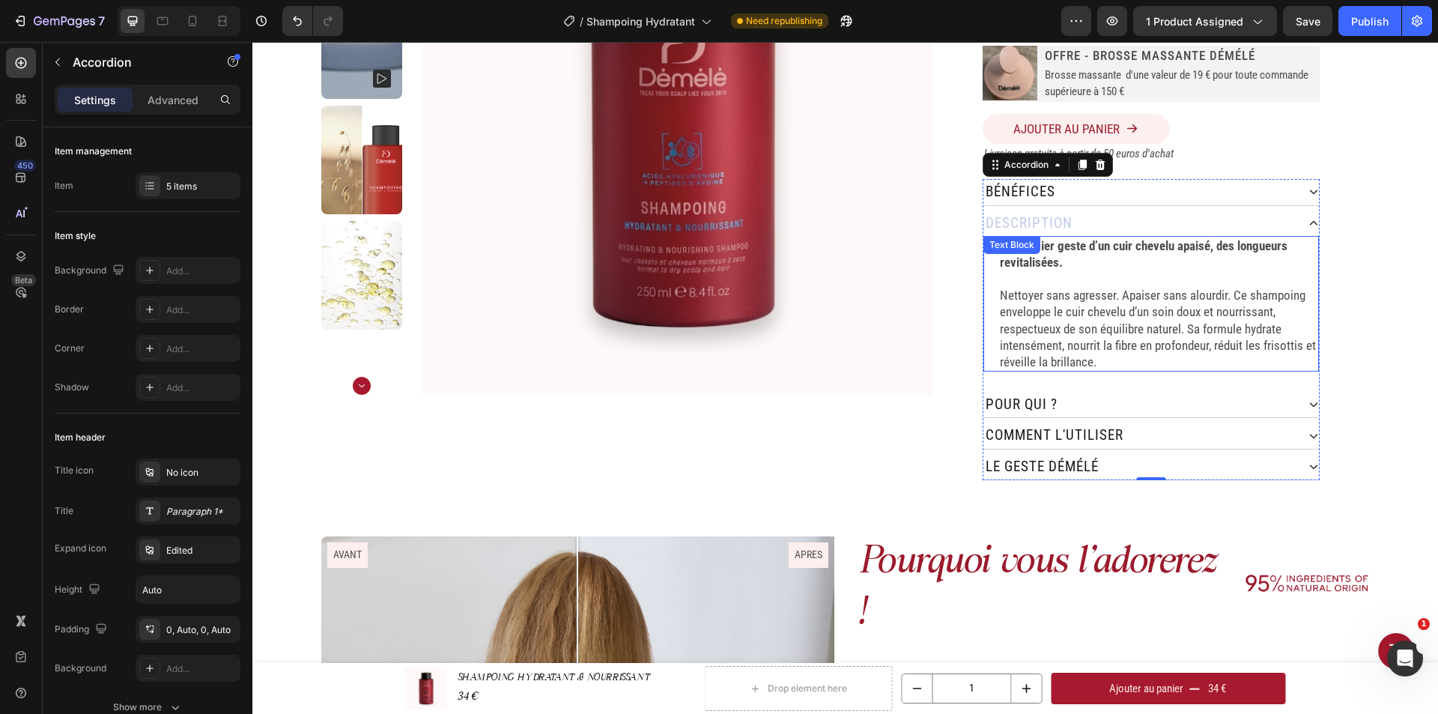
scroll to position [300, 0]
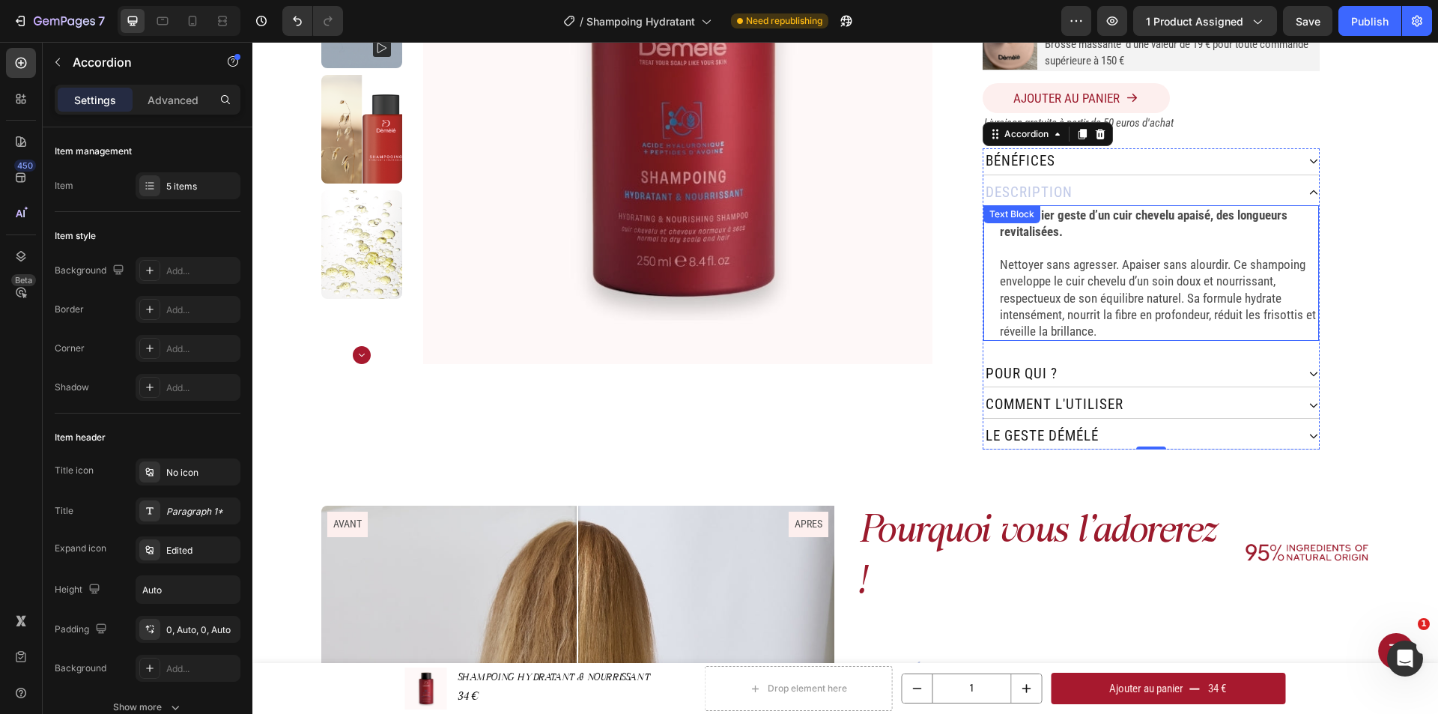
drag, startPoint x: 1248, startPoint y: 296, endPoint x: 1238, endPoint y: 282, distance: 16.6
click at [1248, 296] on p "Nettoyer sans agresser. Apaiser sans alourdir. Ce shampoing enveloppe le cuir c…" at bounding box center [1158, 297] width 317 height 82
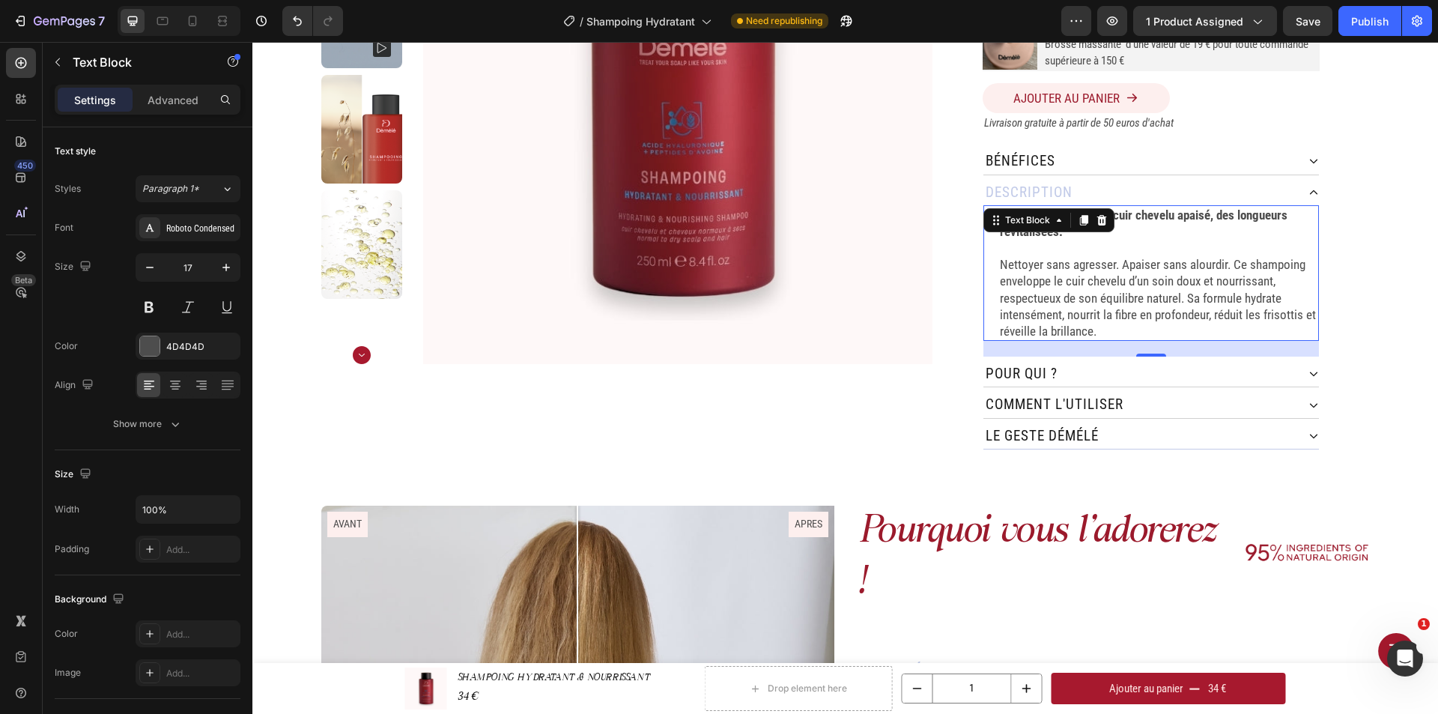
click at [1238, 282] on p "Nettoyer sans agresser. Apaiser sans alourdir. Ce shampoing enveloppe le cuir c…" at bounding box center [1158, 297] width 317 height 82
click at [1257, 320] on p "Nettoyer sans agresser. Apaiser sans alourdir. Ce shampoing enveloppe le cuir c…" at bounding box center [1158, 297] width 317 height 82
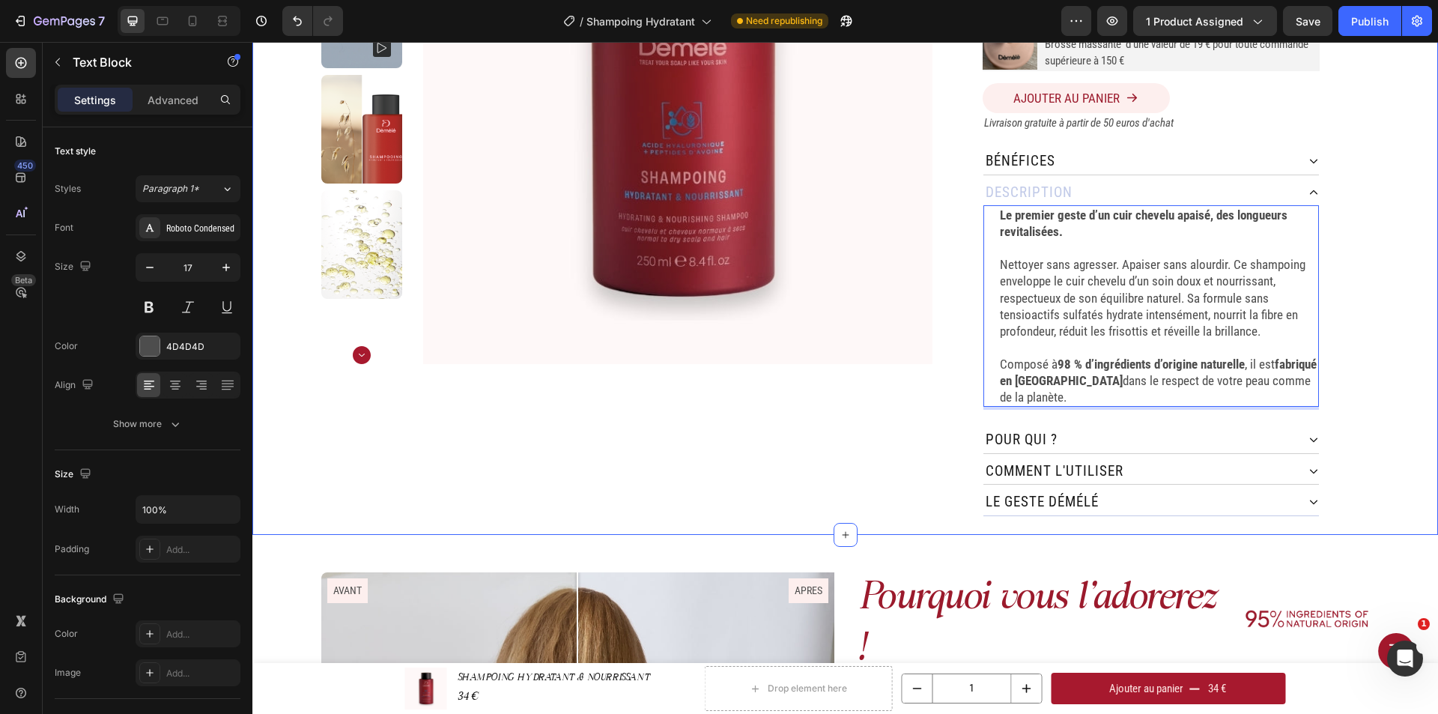
click at [1401, 304] on div "Home SHAMPOING HYDRATANT & NOURRISSANT Breadcrumb Product Images SHAMPOING HYDR…" at bounding box center [844, 154] width 1185 height 762
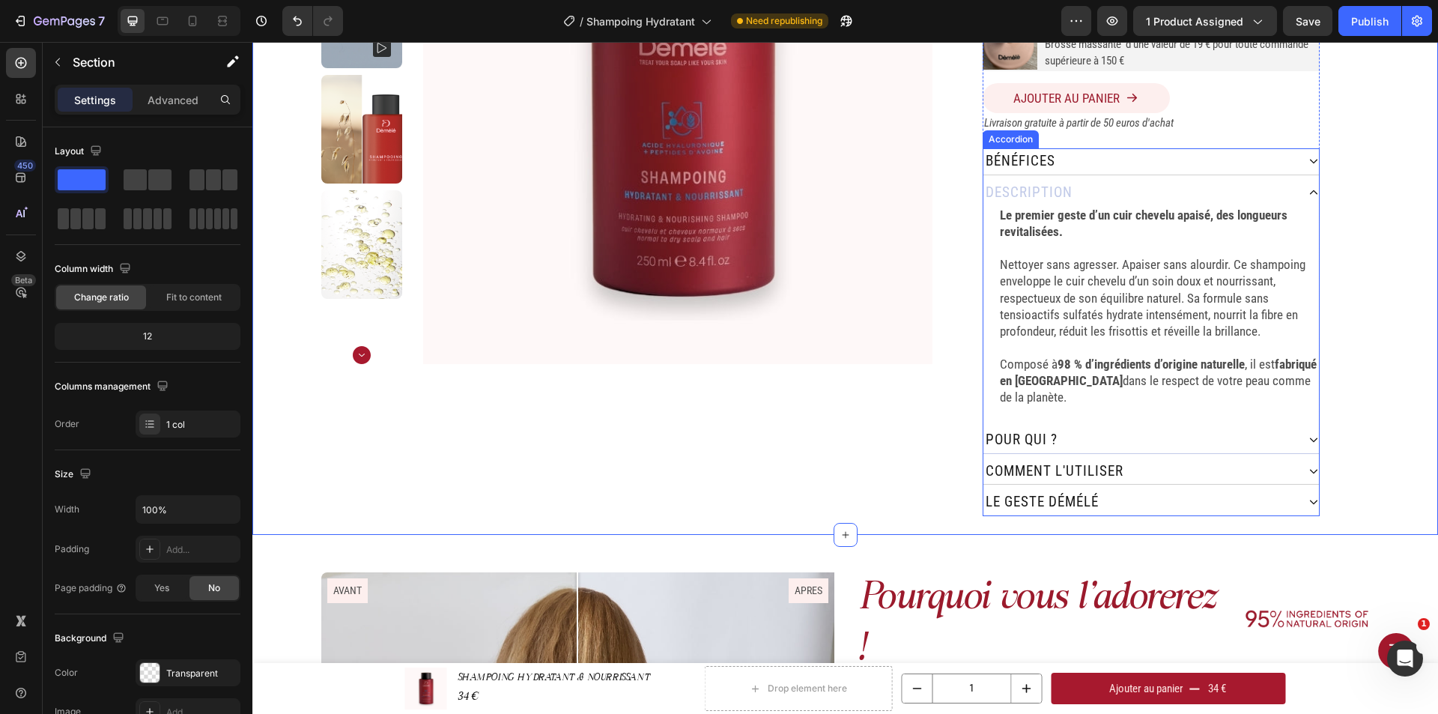
click at [1095, 428] on div "pour qui ?" at bounding box center [1139, 440] width 313 height 26
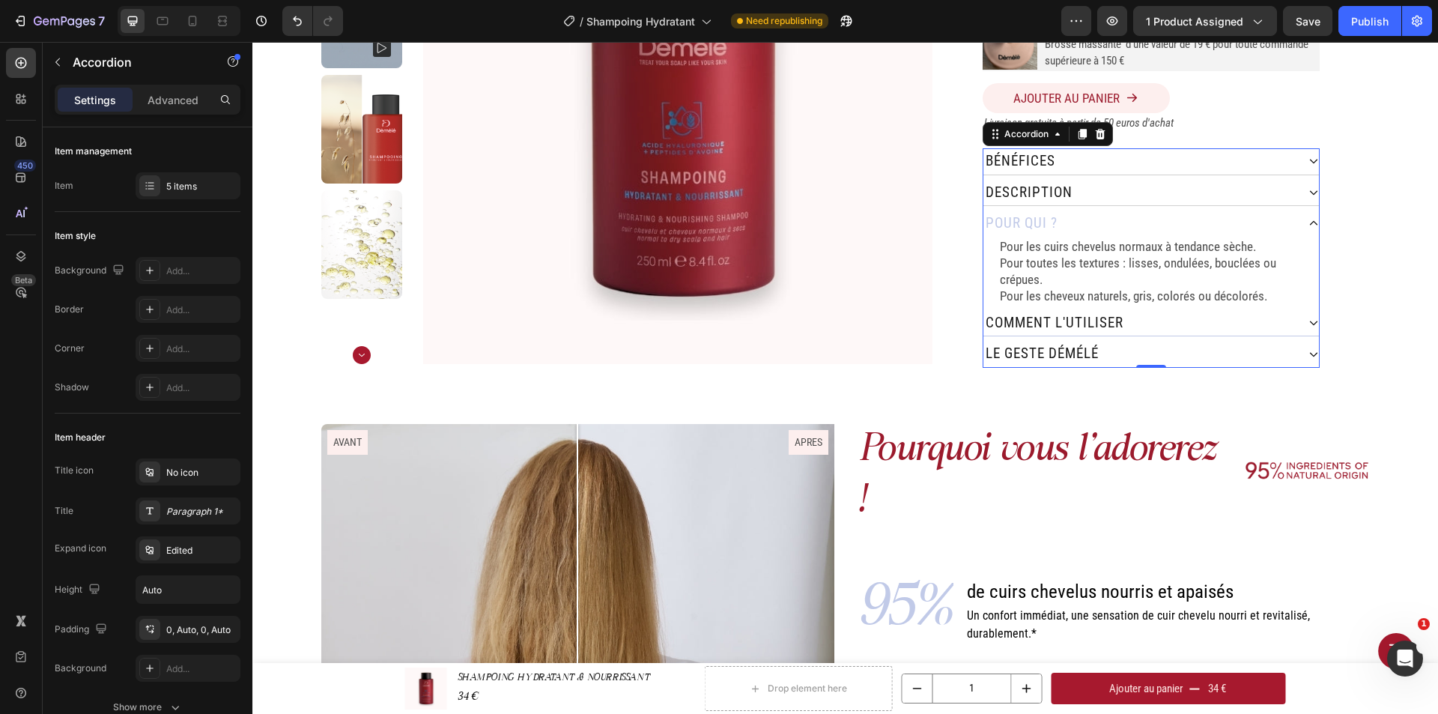
click at [1146, 310] on div "comment L'utiliser" at bounding box center [1139, 323] width 313 height 26
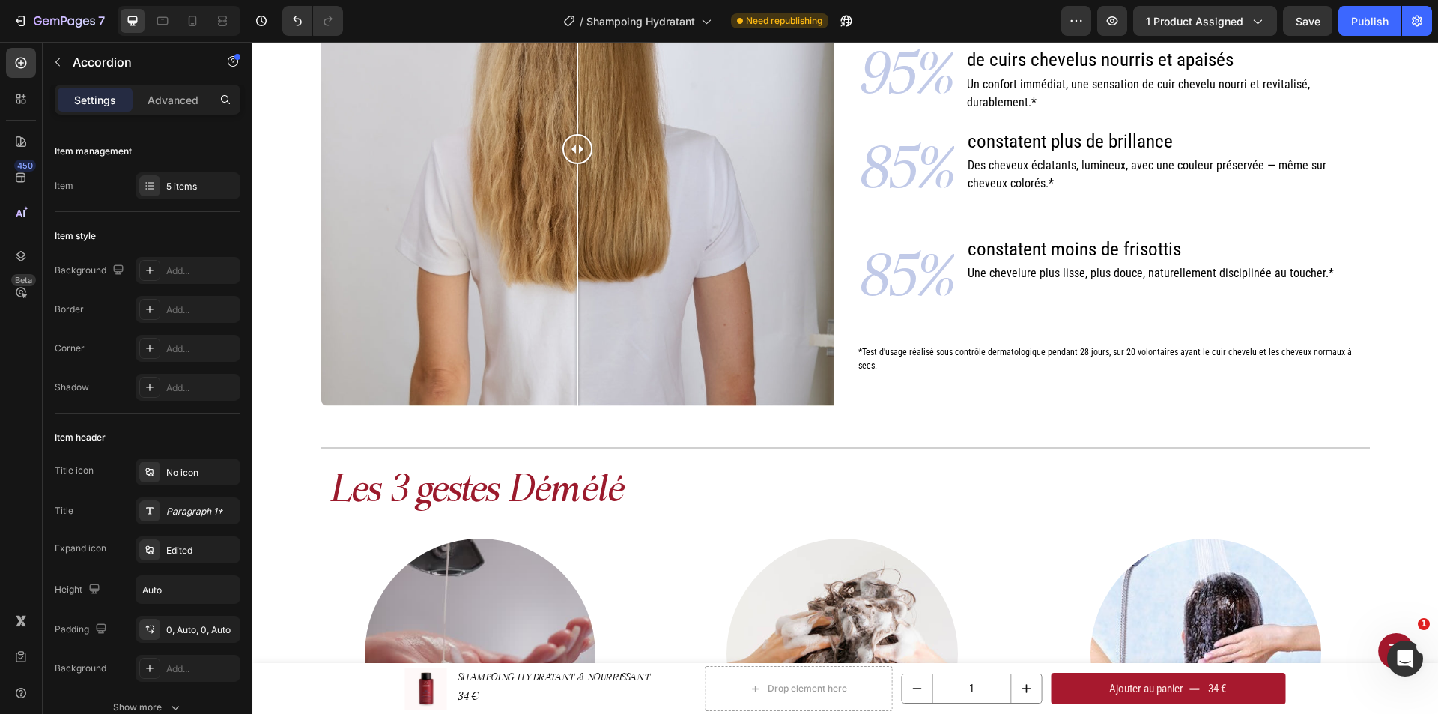
scroll to position [674, 0]
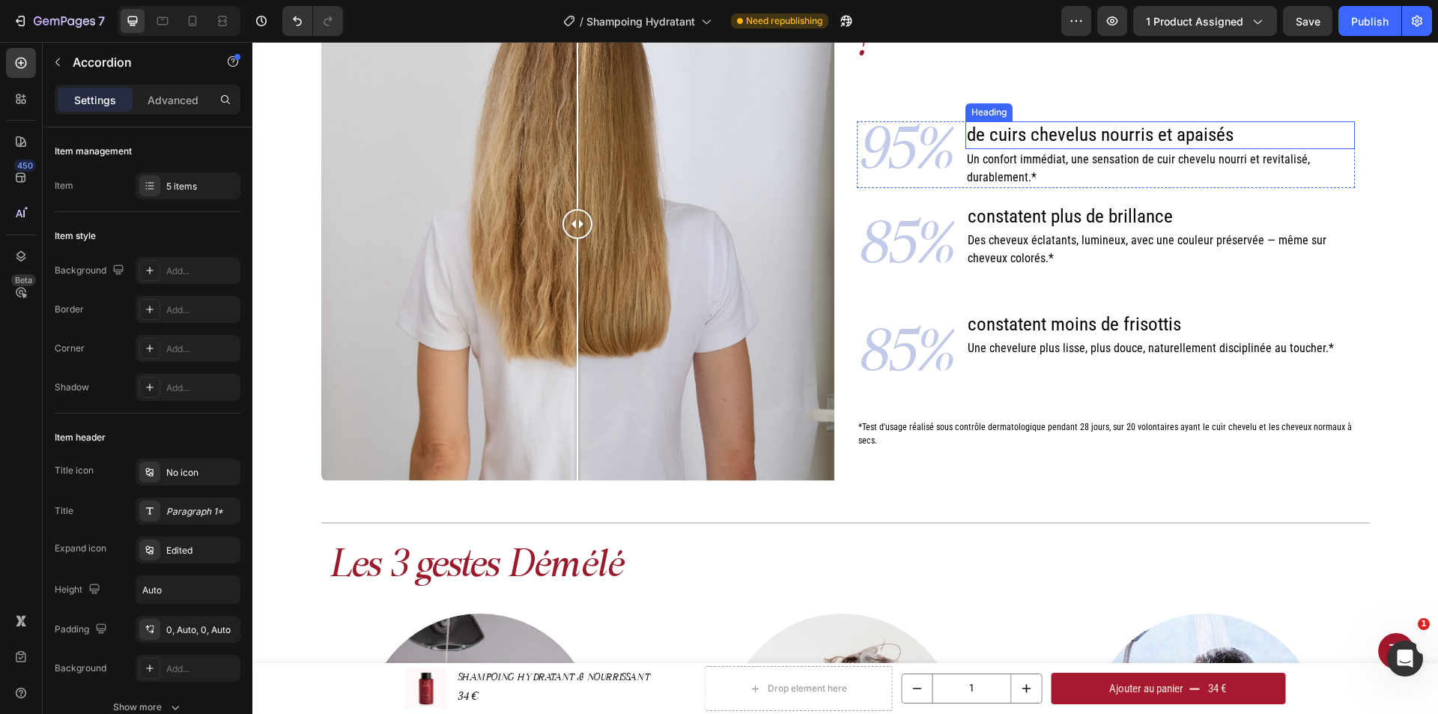
click at [1089, 132] on span "de cuirs chevelus nourris et apaisés" at bounding box center [1100, 135] width 267 height 22
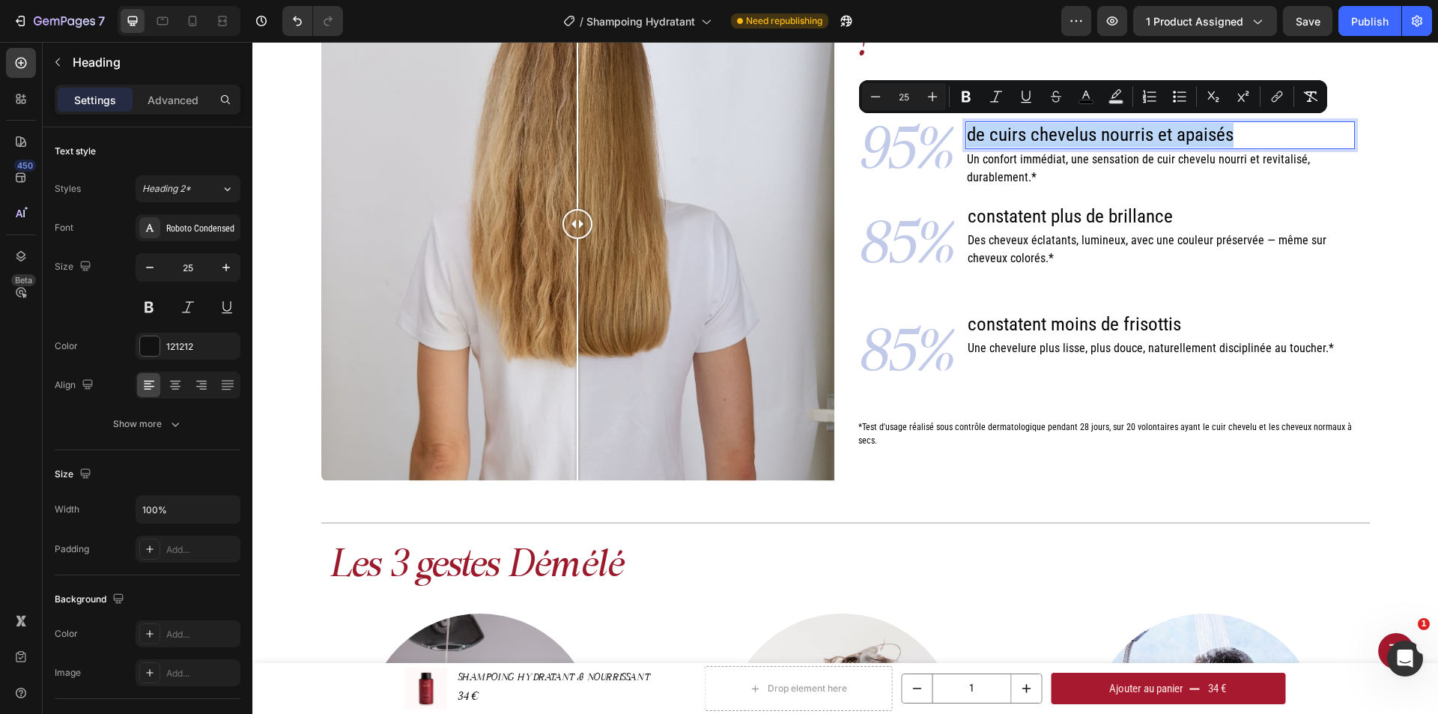
drag, startPoint x: 961, startPoint y: 134, endPoint x: 1233, endPoint y: 122, distance: 272.1
click at [1233, 123] on p "de cuirs chevelus nourris et apaisés" at bounding box center [1160, 135] width 386 height 25
copy span "de cuirs chevelus nourris et apaisés"
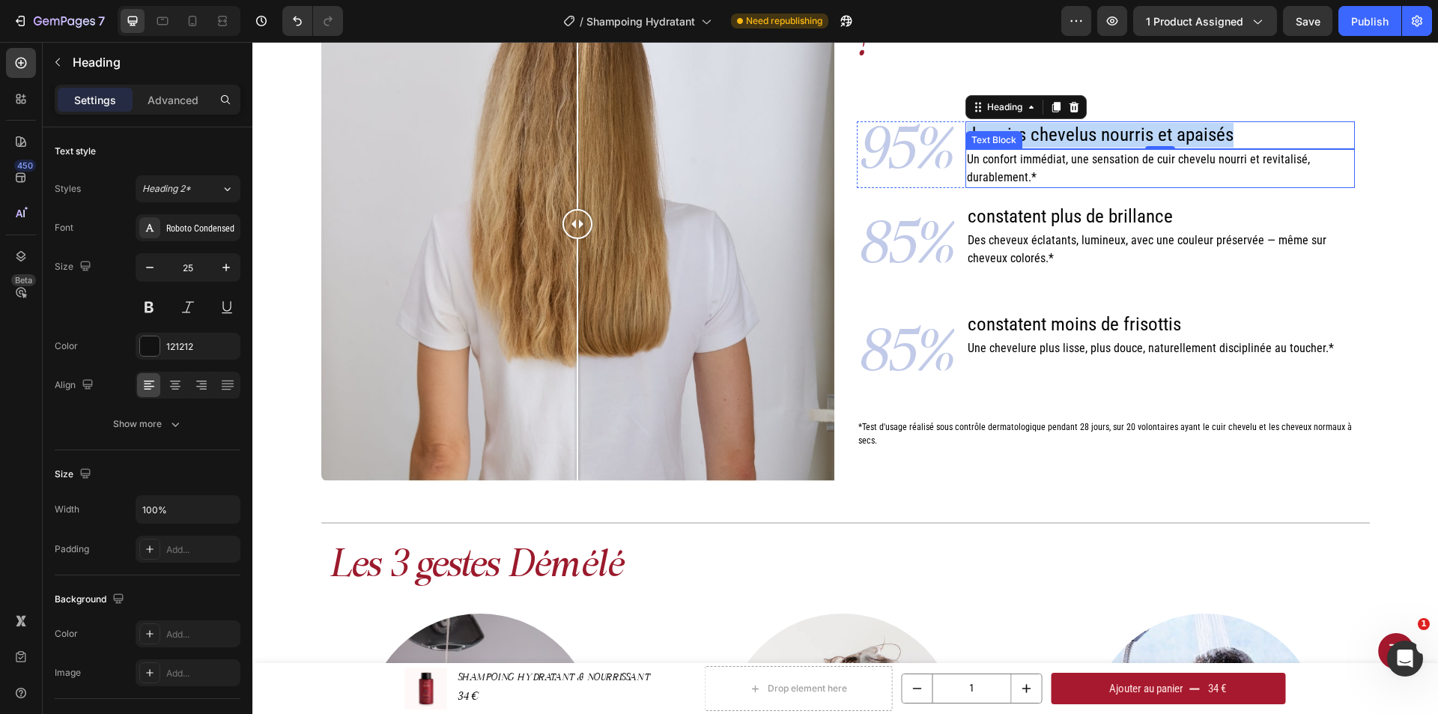
drag, startPoint x: 1015, startPoint y: 171, endPoint x: 1053, endPoint y: 165, distance: 38.8
click at [1015, 171] on span "Un confort immédiat, une sensation de cuir chevelu nourri et revitalisé, durabl…" at bounding box center [1138, 168] width 343 height 32
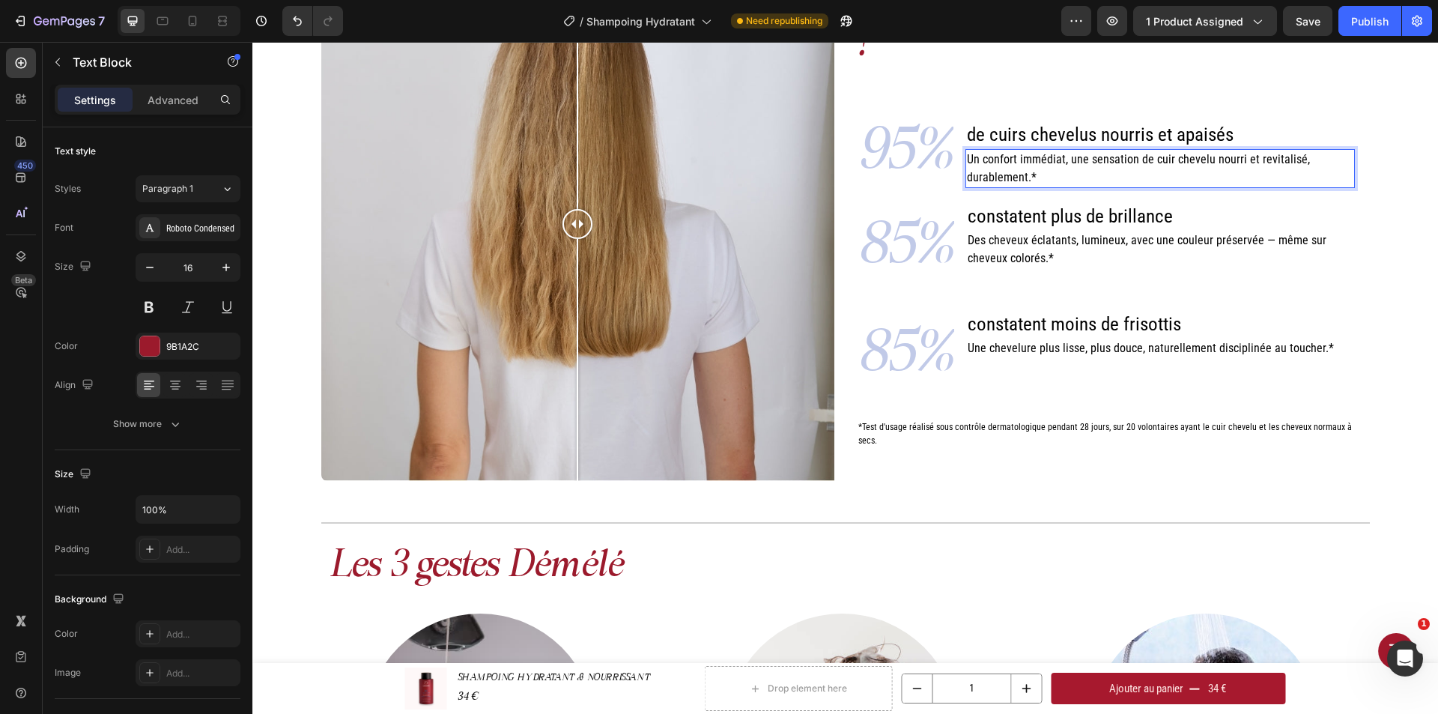
click at [1037, 171] on p "Un confort immédiat, une sensation de cuir chevelu nourri et revitalisé, durabl…" at bounding box center [1160, 169] width 386 height 36
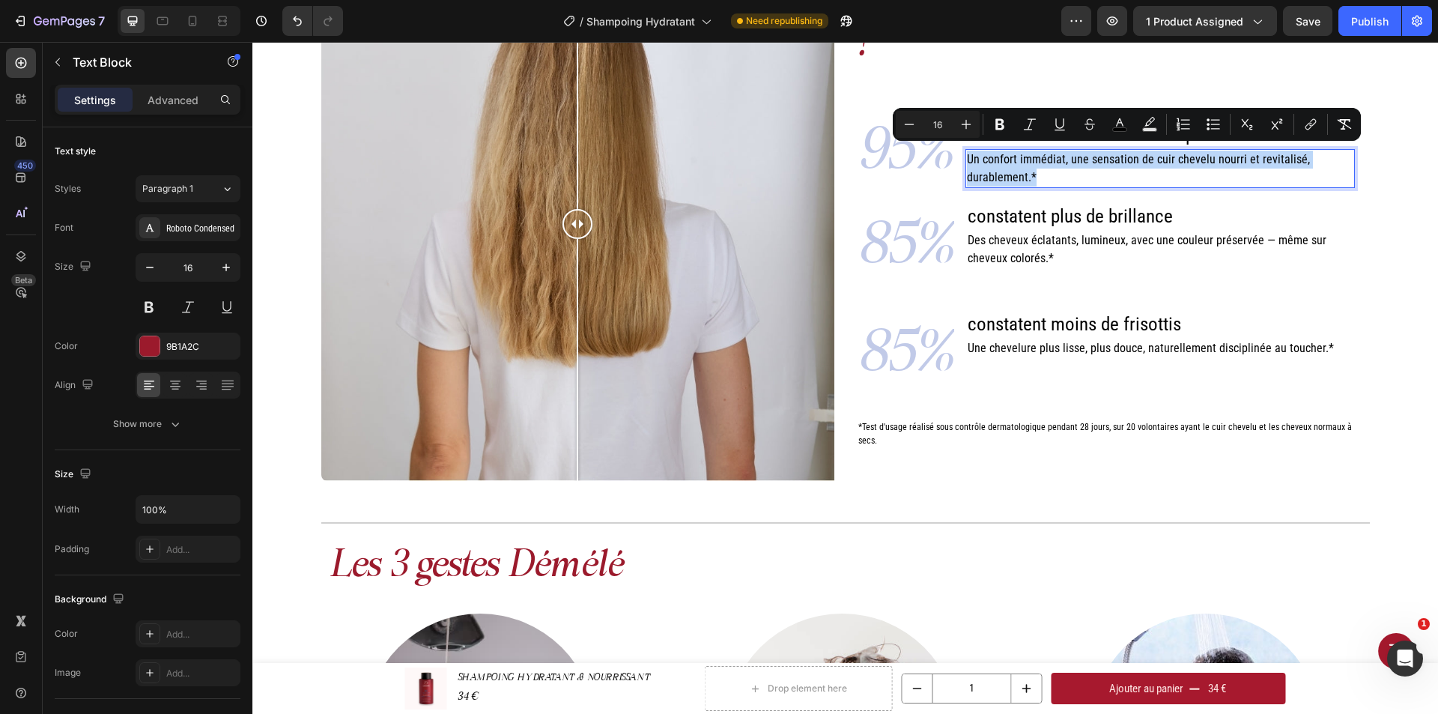
drag, startPoint x: 1038, startPoint y: 171, endPoint x: 960, endPoint y: 156, distance: 79.3
click at [965, 156] on div "Un confort immédiat, une sensation de cuir chevelu nourri et revitalisé, durabl…" at bounding box center [1159, 168] width 389 height 39
copy span "Un confort immédiat, une sensation de cuir chevelu nourri et revitalisé, durabl…"
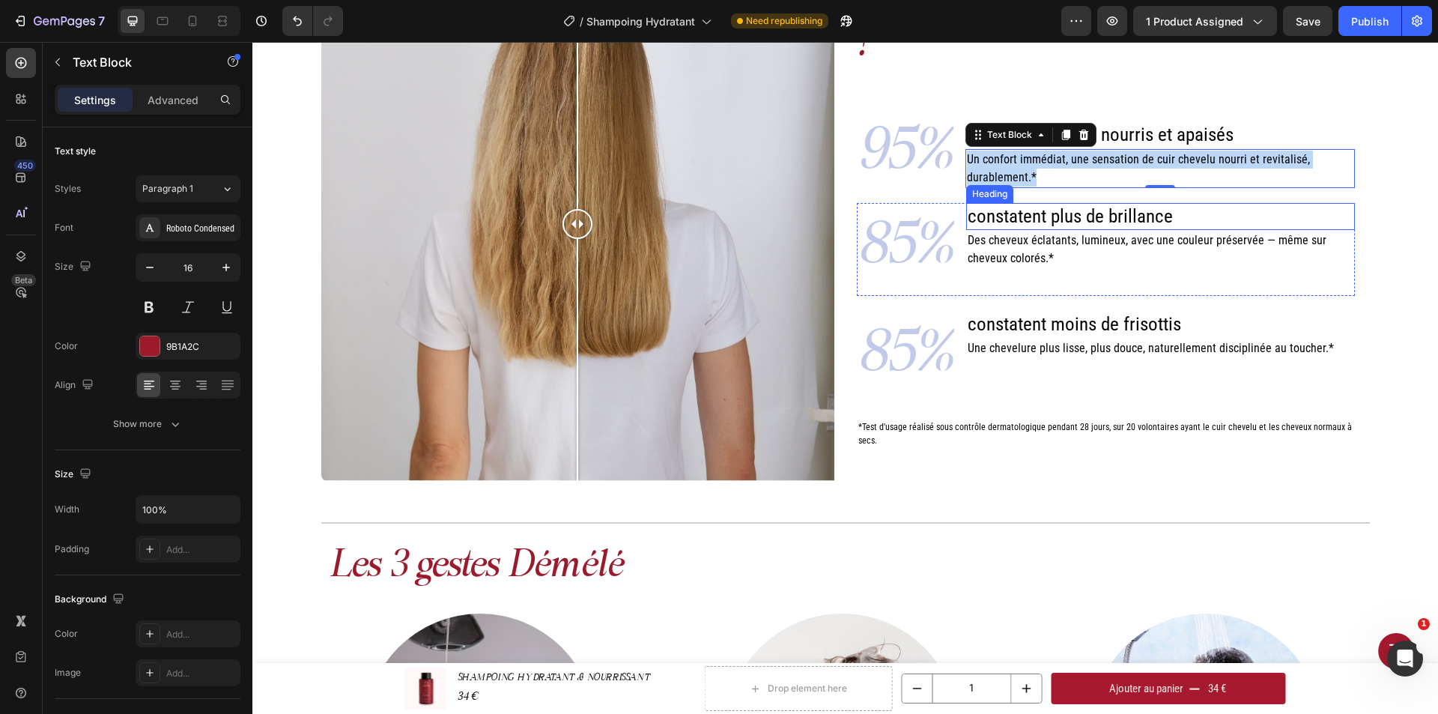
click at [1053, 213] on span "constatent plus de brillance" at bounding box center [1069, 216] width 205 height 22
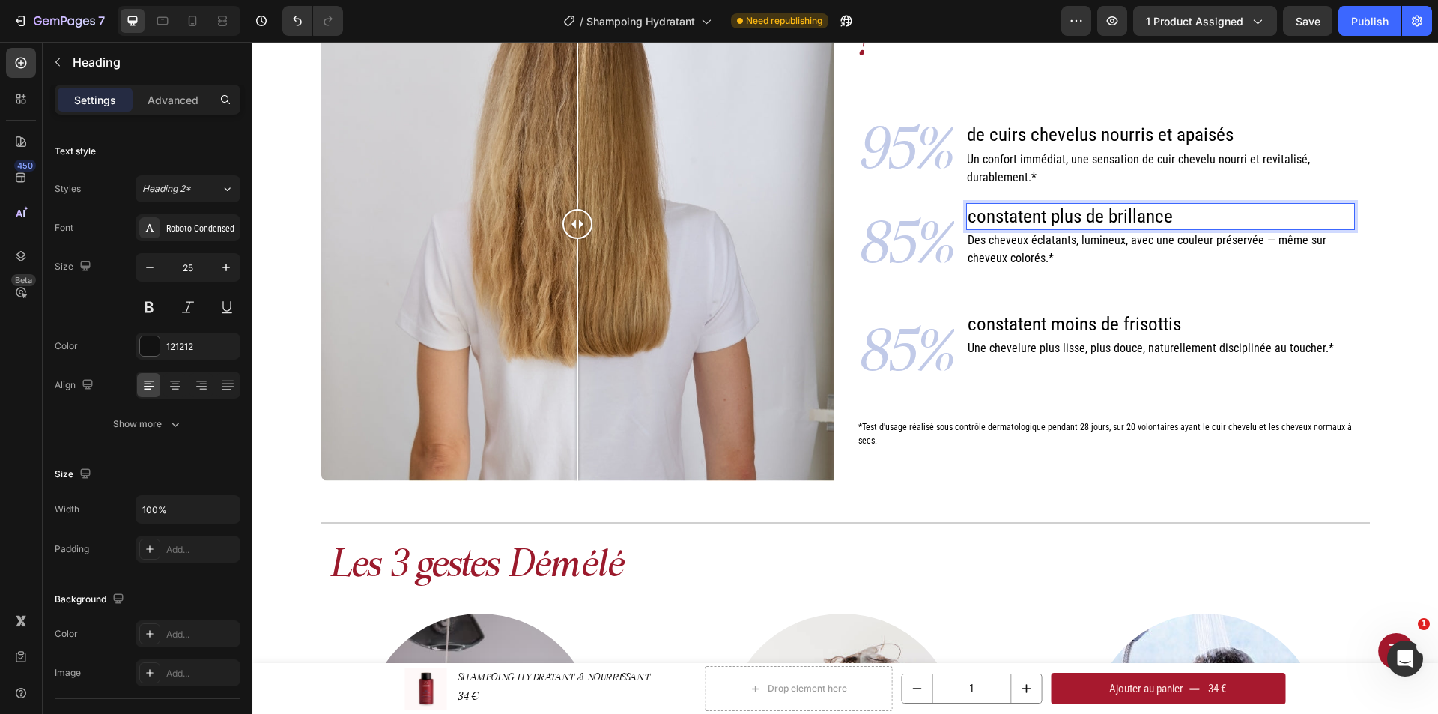
click at [1168, 212] on p "constatent plus de brillance" at bounding box center [1160, 216] width 386 height 25
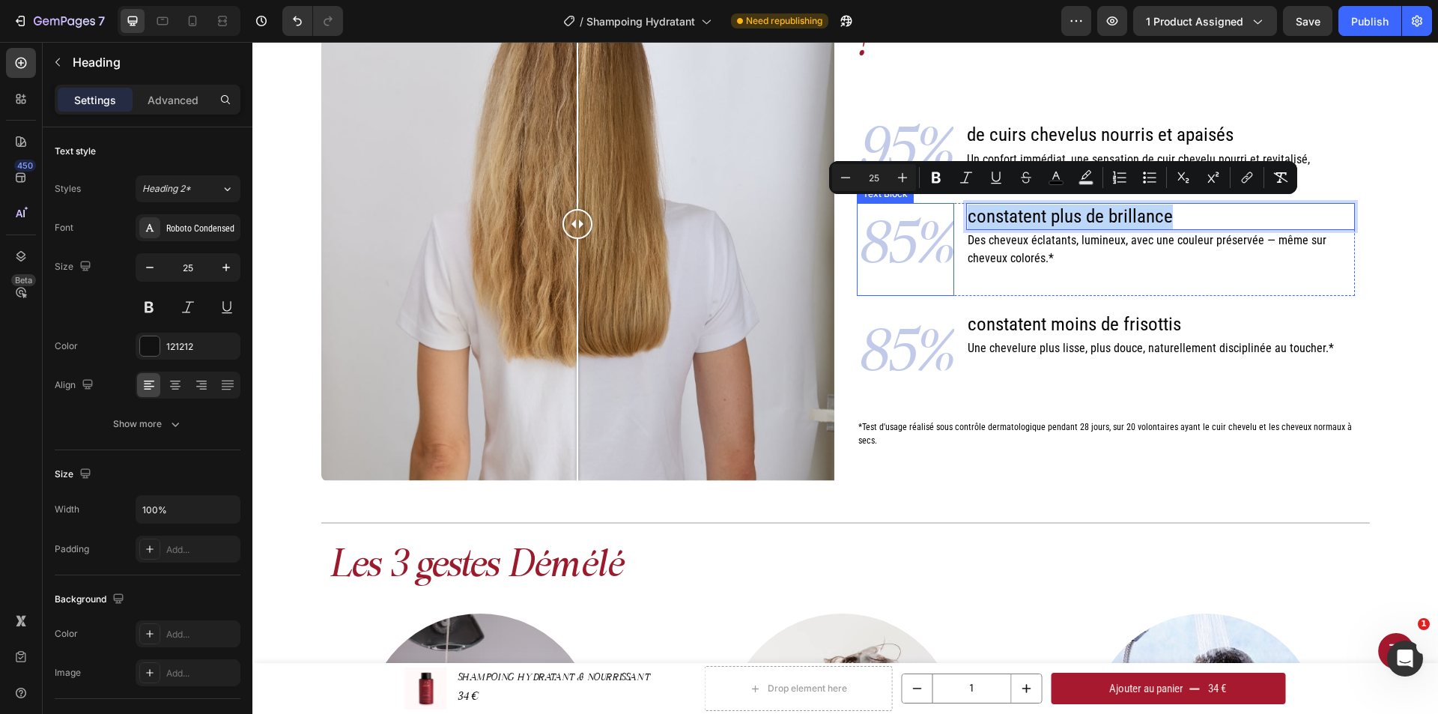
drag, startPoint x: 1167, startPoint y: 212, endPoint x: 944, endPoint y: 210, distance: 223.1
click at [944, 210] on div "85% Text Block constatent plus de brillance Heading 0 Des cheveux éclatants, lu…" at bounding box center [1106, 249] width 498 height 93
copy span "constatent plus de brillance"
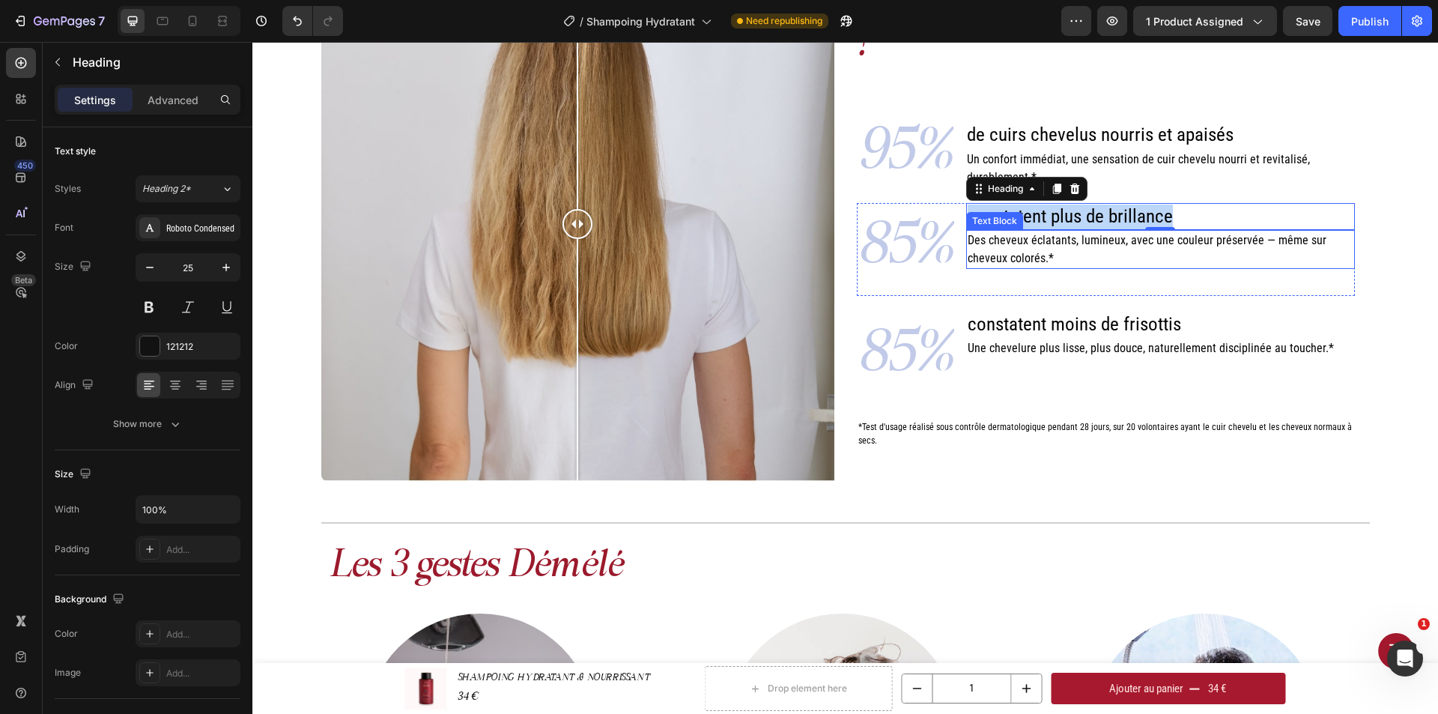
click at [1064, 240] on span "Des cheveux éclatants, lumineux, avec une couleur préservée — même sur cheveux …" at bounding box center [1146, 249] width 359 height 32
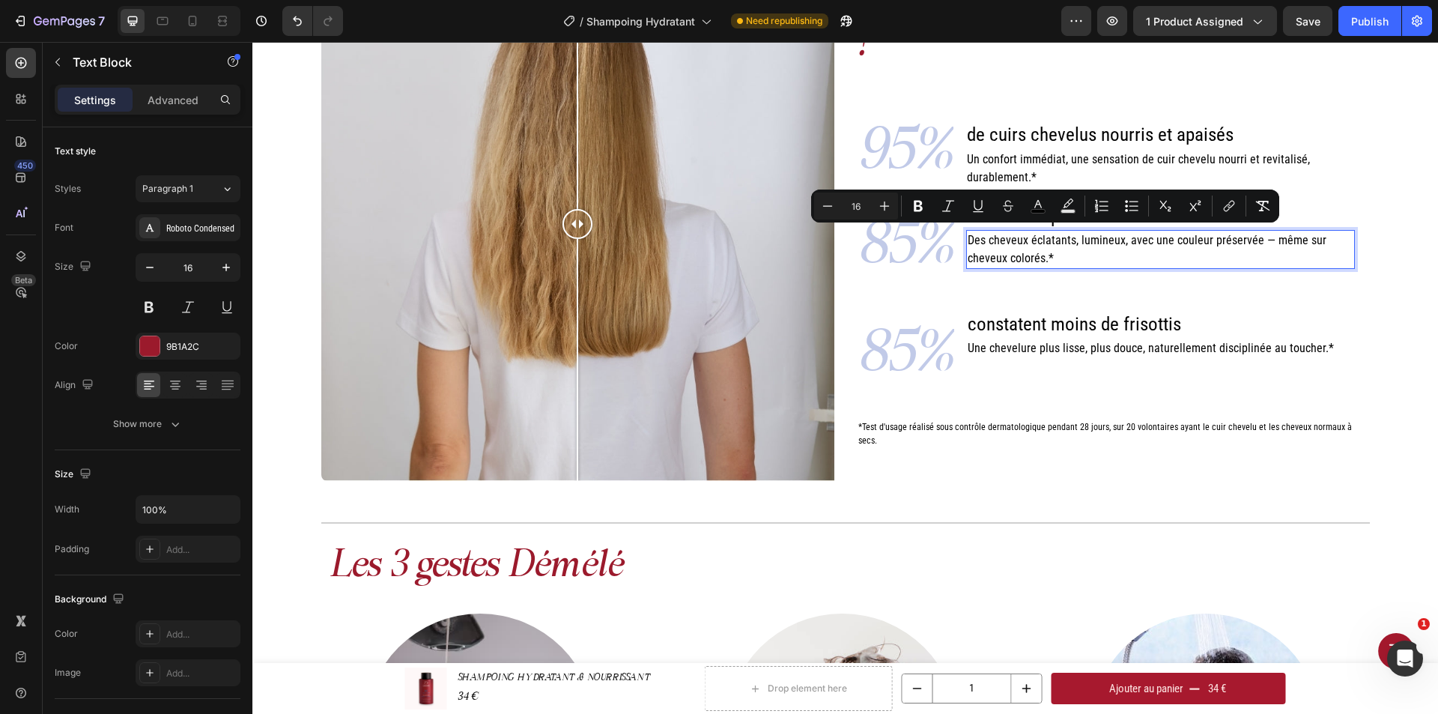
click at [1055, 251] on p "Des cheveux éclatants, lumineux, avec une couleur préservée — même sur cheveux …" at bounding box center [1160, 249] width 386 height 36
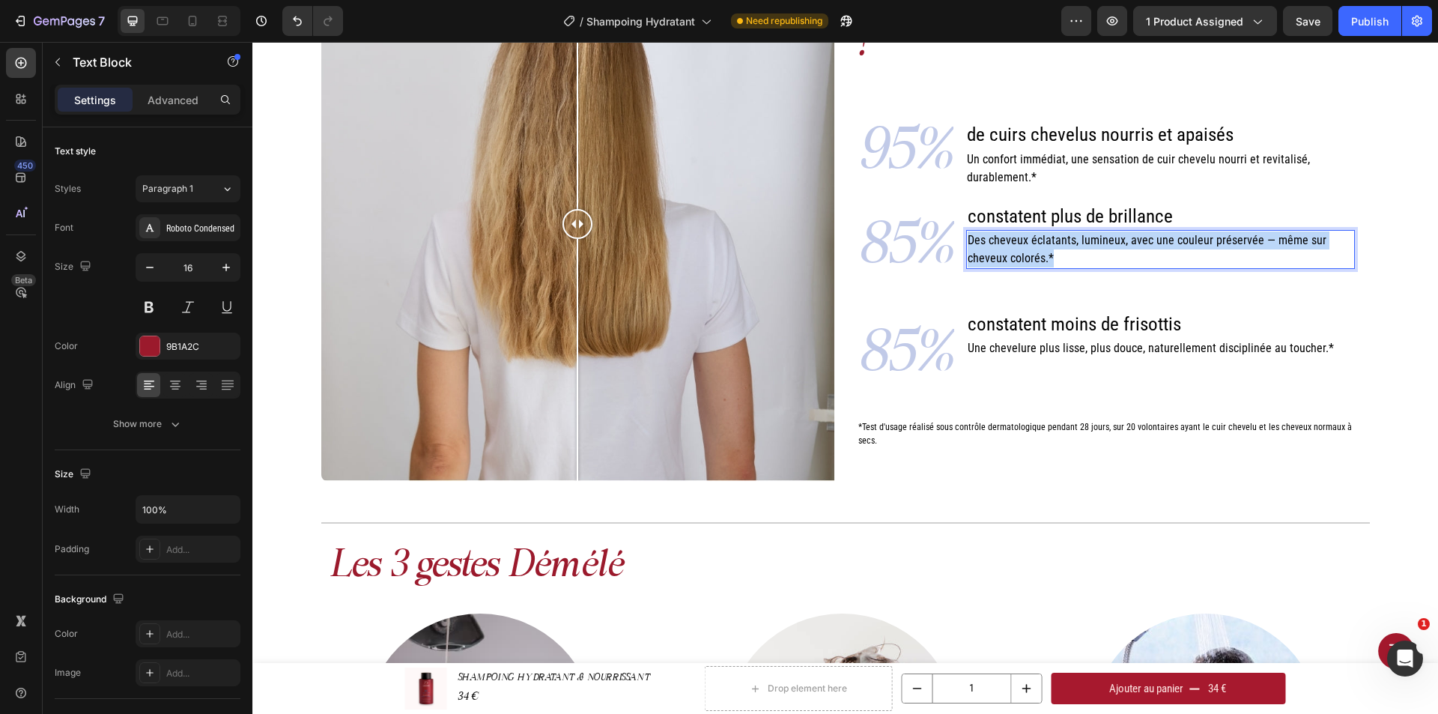
drag, startPoint x: 1057, startPoint y: 252, endPoint x: 964, endPoint y: 235, distance: 94.4
click at [967, 235] on p "Des cheveux éclatants, lumineux, avec une couleur préservée — même sur cheveux …" at bounding box center [1160, 249] width 386 height 36
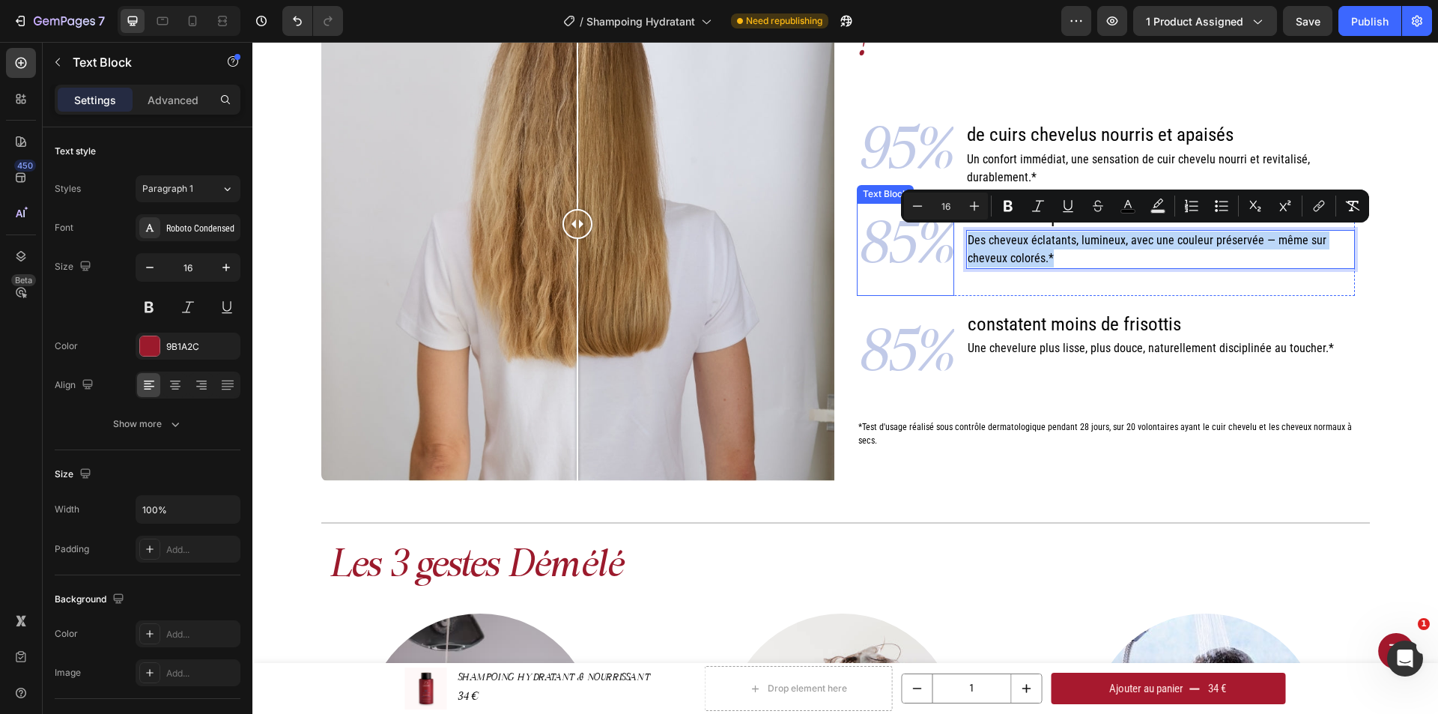
copy span "Des cheveux éclatants, lumineux, avec une couleur préservée — même sur cheveux …"
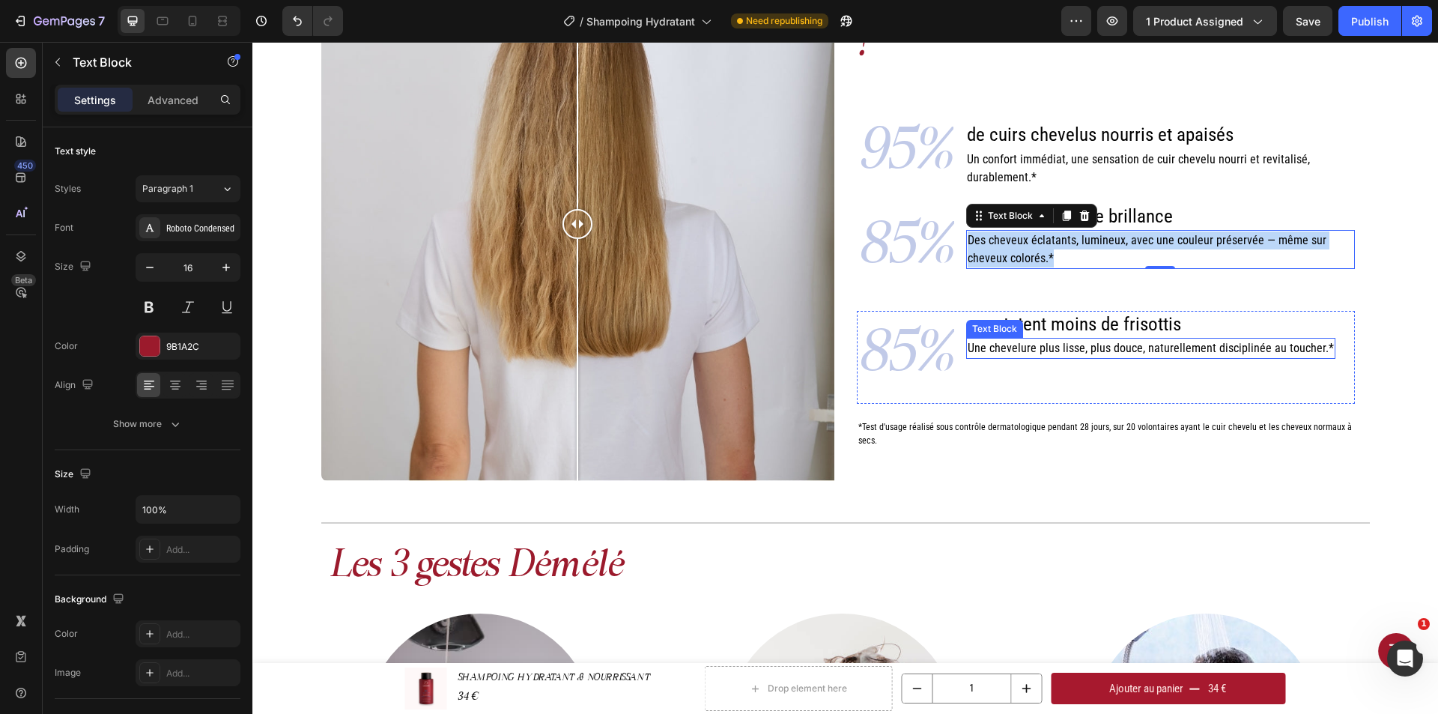
click at [1143, 324] on span "constatent moins de frisottis" at bounding box center [1073, 324] width 213 height 22
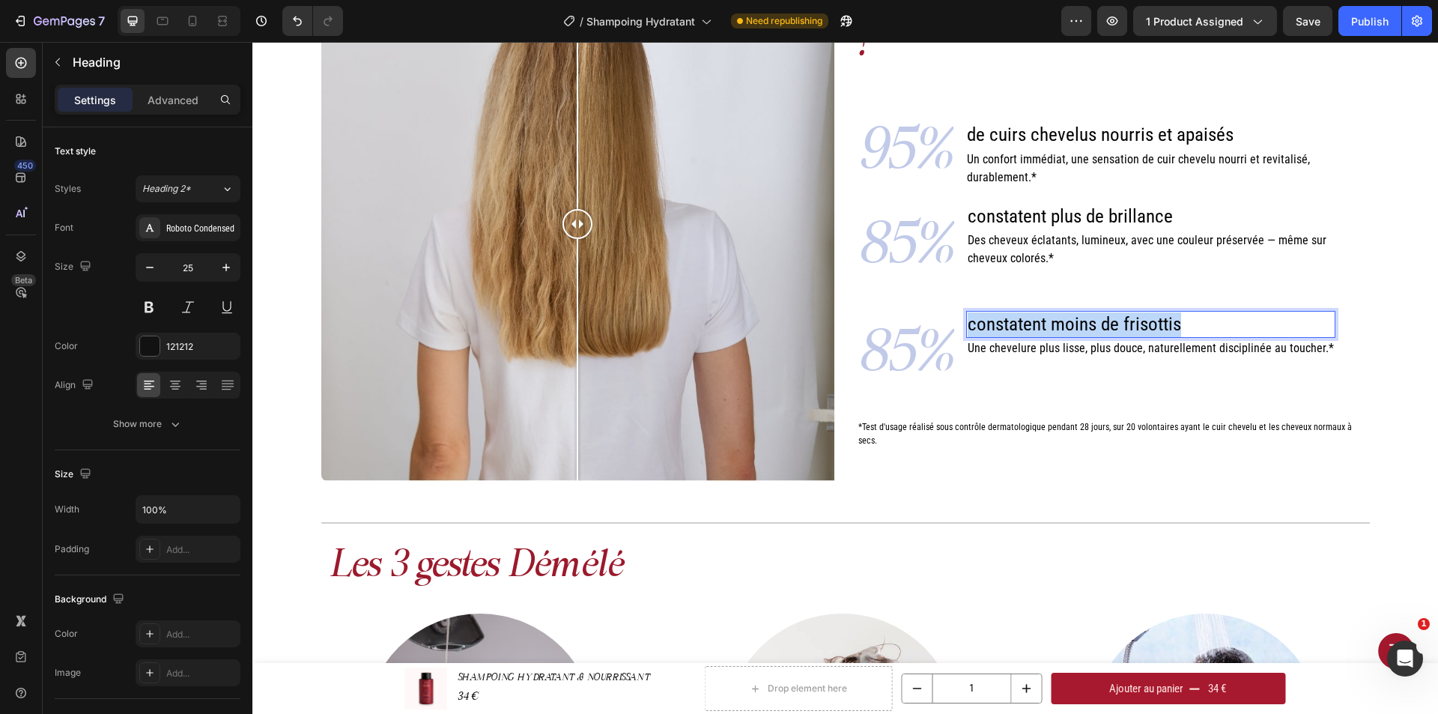
drag, startPoint x: 1175, startPoint y: 320, endPoint x: 965, endPoint y: 323, distance: 209.7
click at [967, 323] on p "constatent moins de frisottis" at bounding box center [1150, 324] width 366 height 25
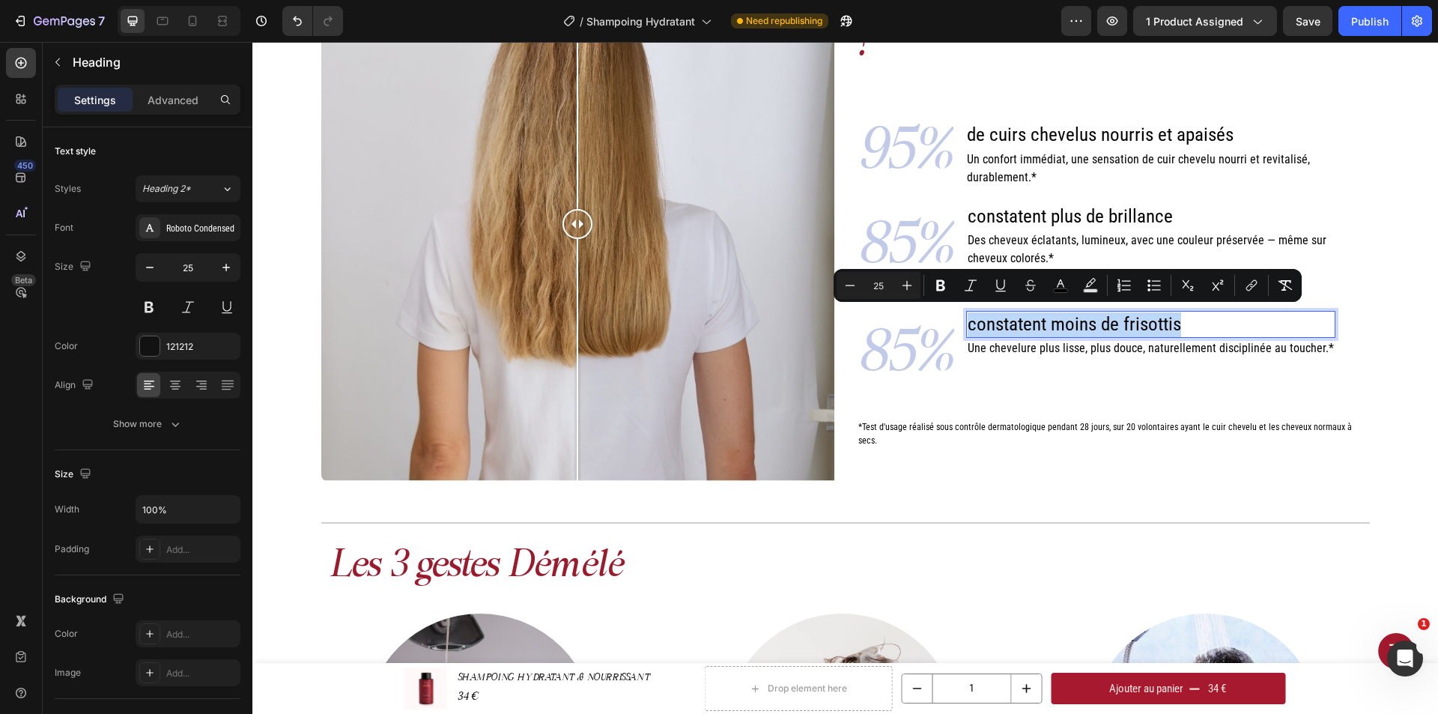
copy span "constatent moins de frisottis"
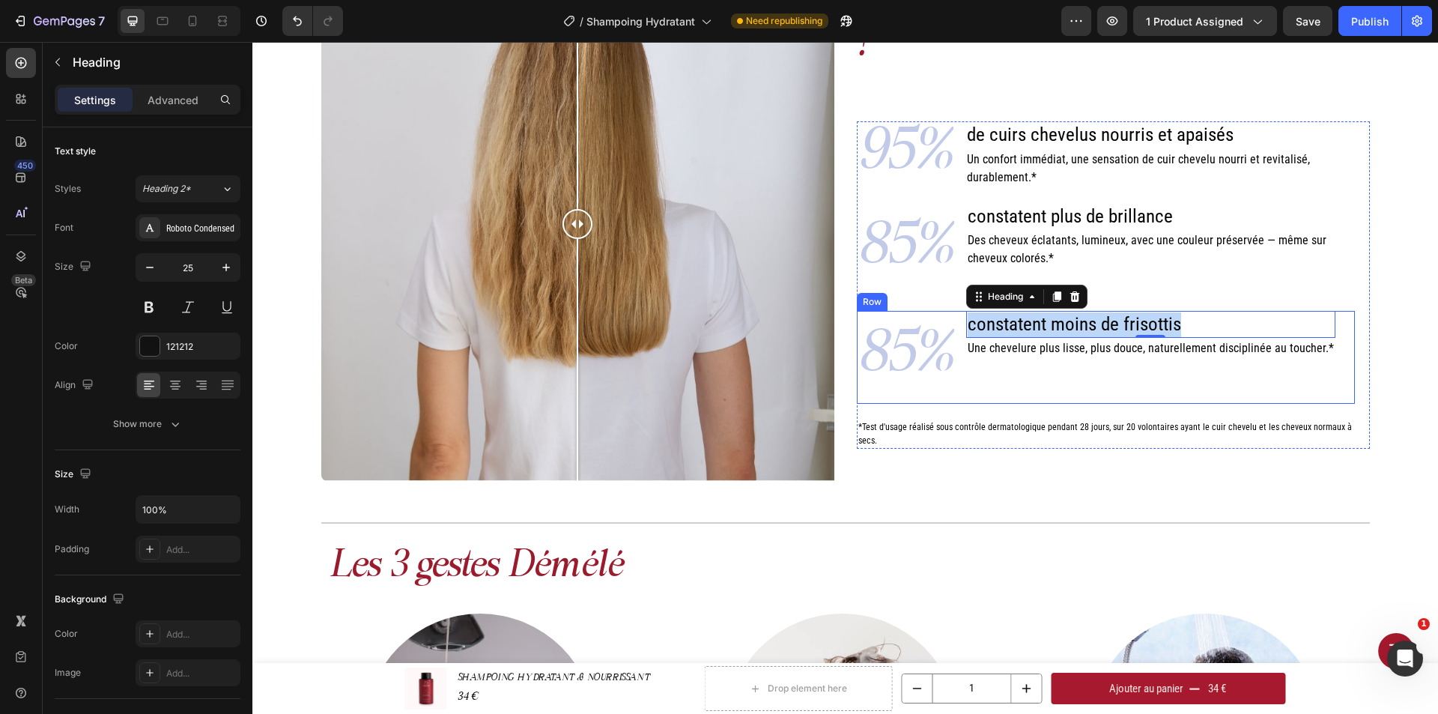
click at [1090, 346] on span "Une chevelure plus lisse, plus douce, naturellement disciplinée au toucher.*" at bounding box center [1150, 348] width 366 height 14
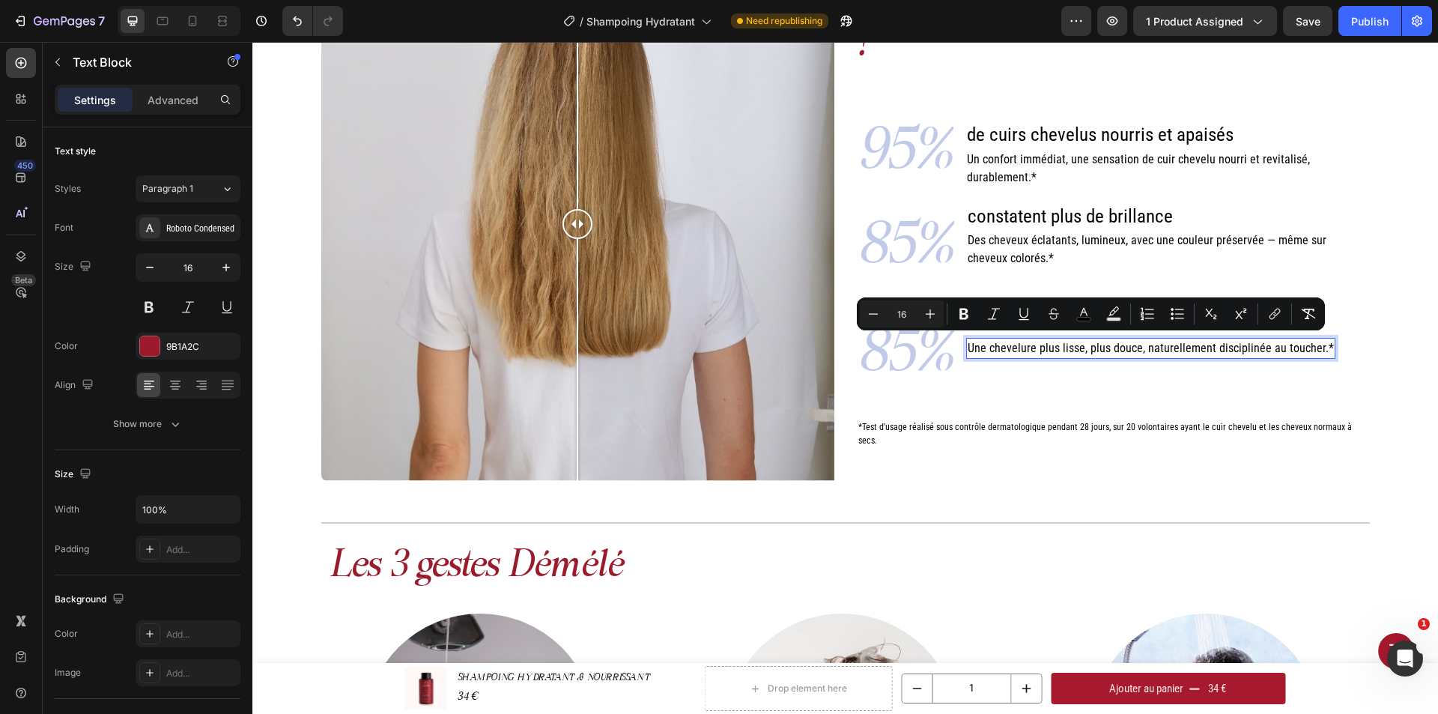
click at [967, 345] on span "Une chevelure plus lisse, plus douce, naturellement disciplinée au toucher.*" at bounding box center [1150, 348] width 366 height 14
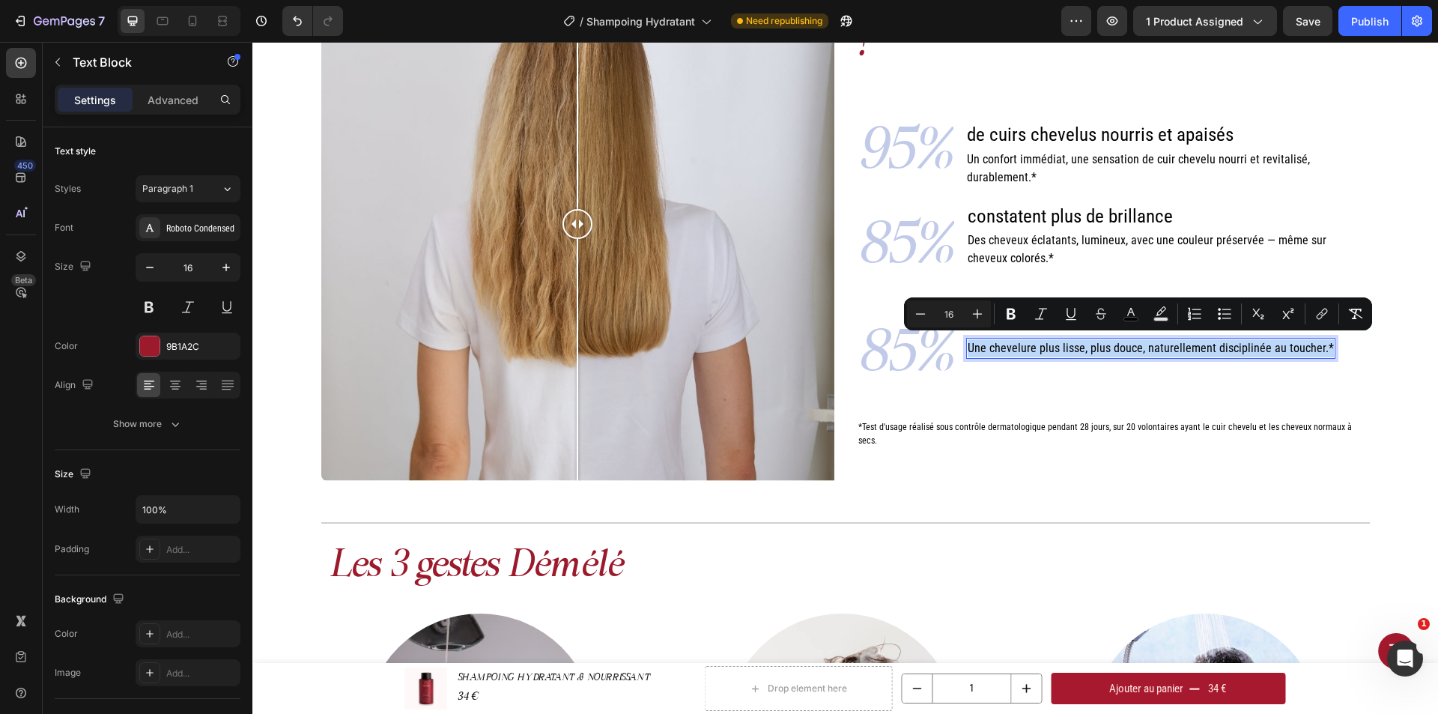
drag, startPoint x: 963, startPoint y: 346, endPoint x: 1311, endPoint y: 339, distance: 348.3
click at [1311, 341] on span "Une chevelure plus lisse, plus douce, naturellement disciplinée au toucher.*" at bounding box center [1150, 348] width 366 height 14
copy span "Une chevelure plus lisse, plus douce, naturellement disciplinée au toucher.*"
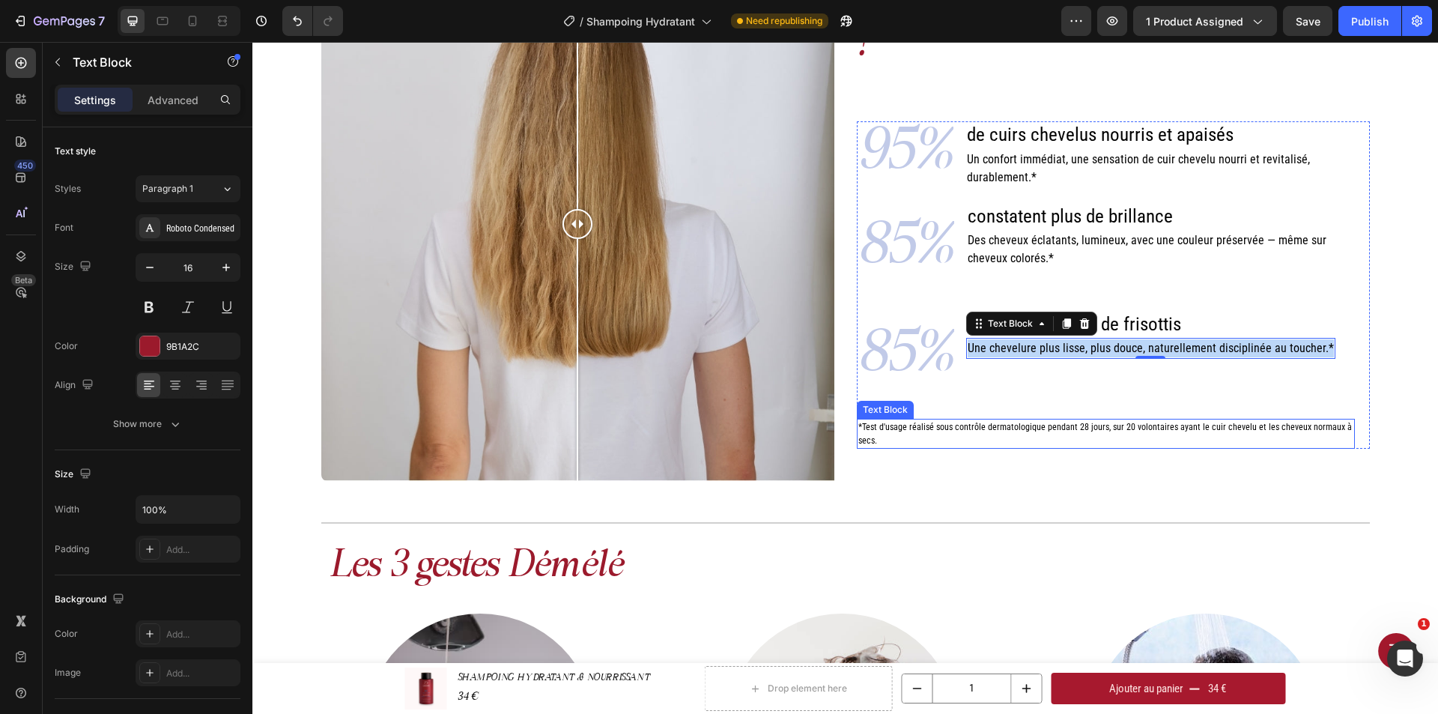
click at [881, 429] on p "*Test d'usage réalisé sous contrôle dermatologique pendant 28 jours, sur 20 vol…" at bounding box center [1105, 433] width 495 height 27
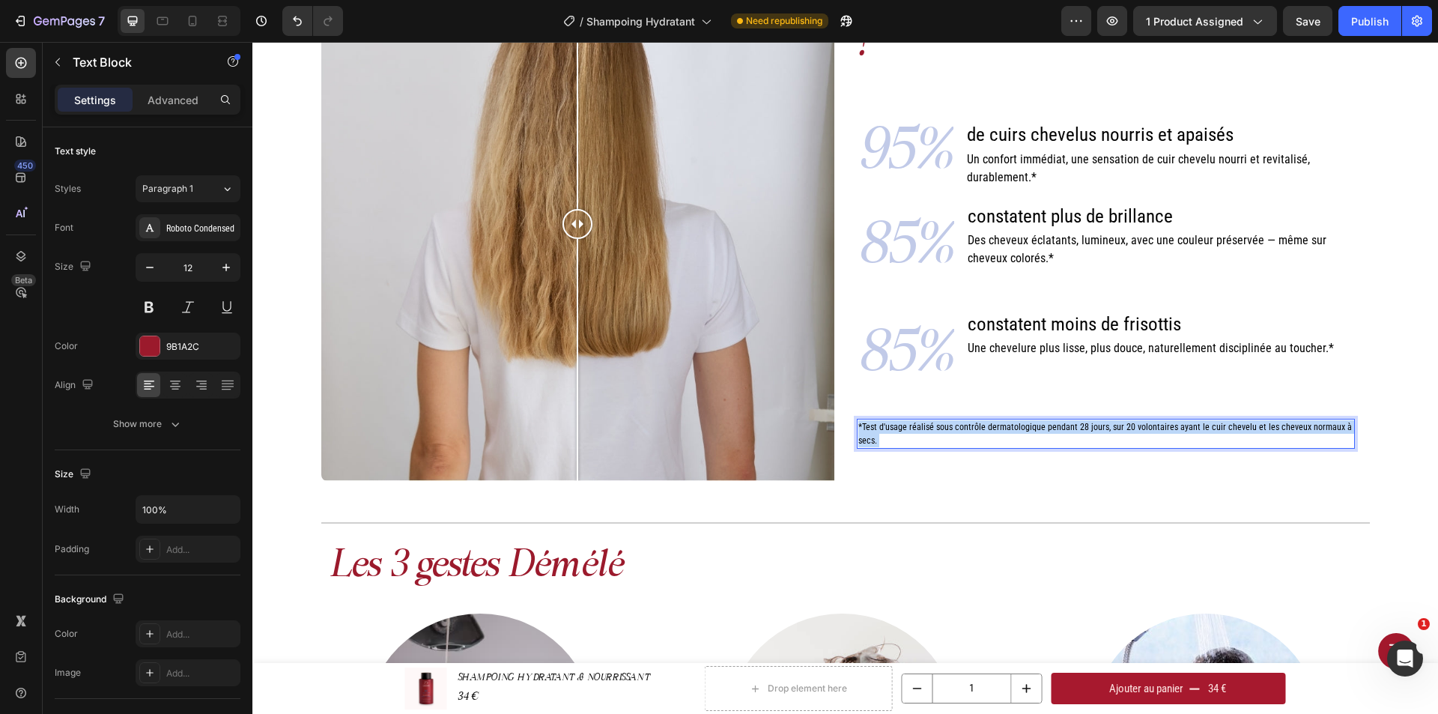
drag, startPoint x: 881, startPoint y: 431, endPoint x: 853, endPoint y: 419, distance: 30.2
click at [858, 420] on p "*Test d'usage réalisé sous contrôle dermatologique pendant 28 jours, sur 20 vol…" at bounding box center [1105, 433] width 495 height 27
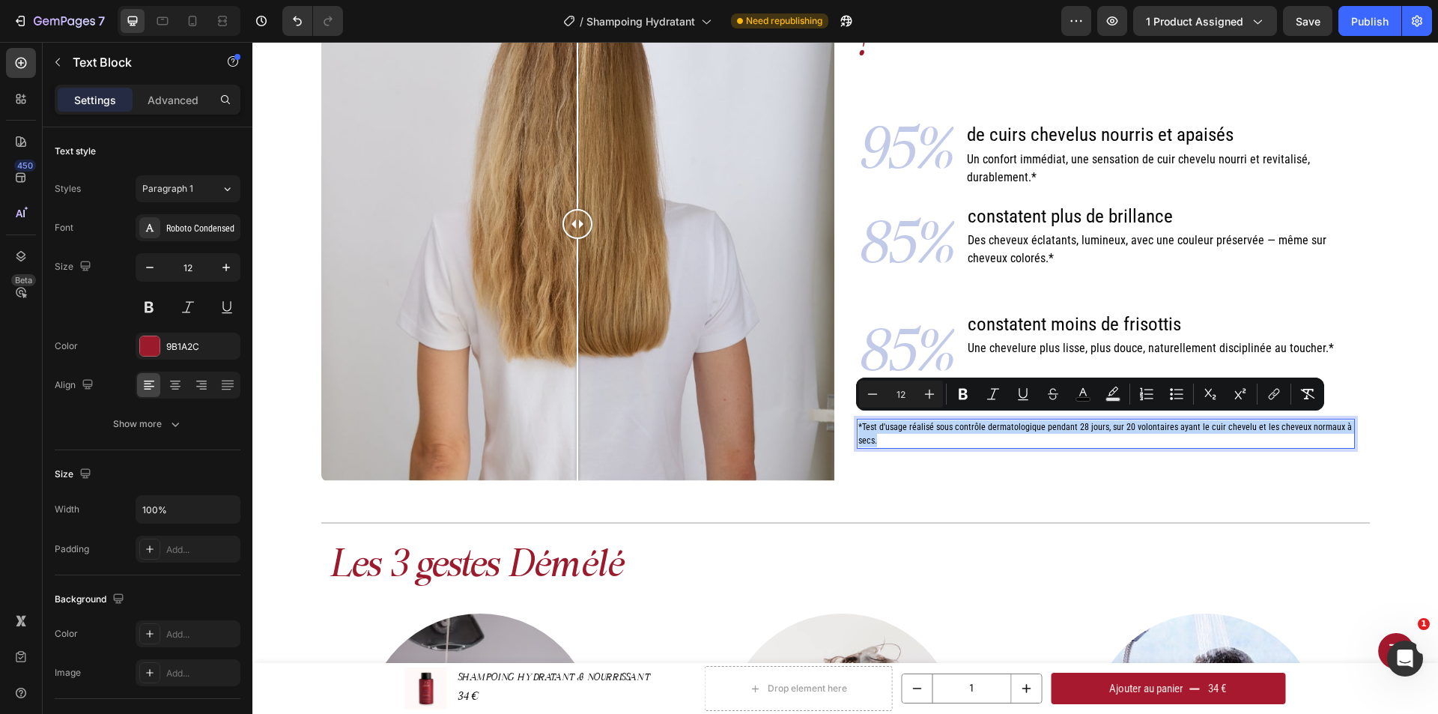
drag, startPoint x: 873, startPoint y: 435, endPoint x: 852, endPoint y: 423, distance: 24.1
click at [858, 423] on p "*Test d'usage réalisé sous contrôle dermatologique pendant 28 jours, sur 20 vol…" at bounding box center [1105, 433] width 495 height 27
copy span "*Test d'usage réalisé sous contrôle dermatologique pendant 28 jours, sur 20 vol…"
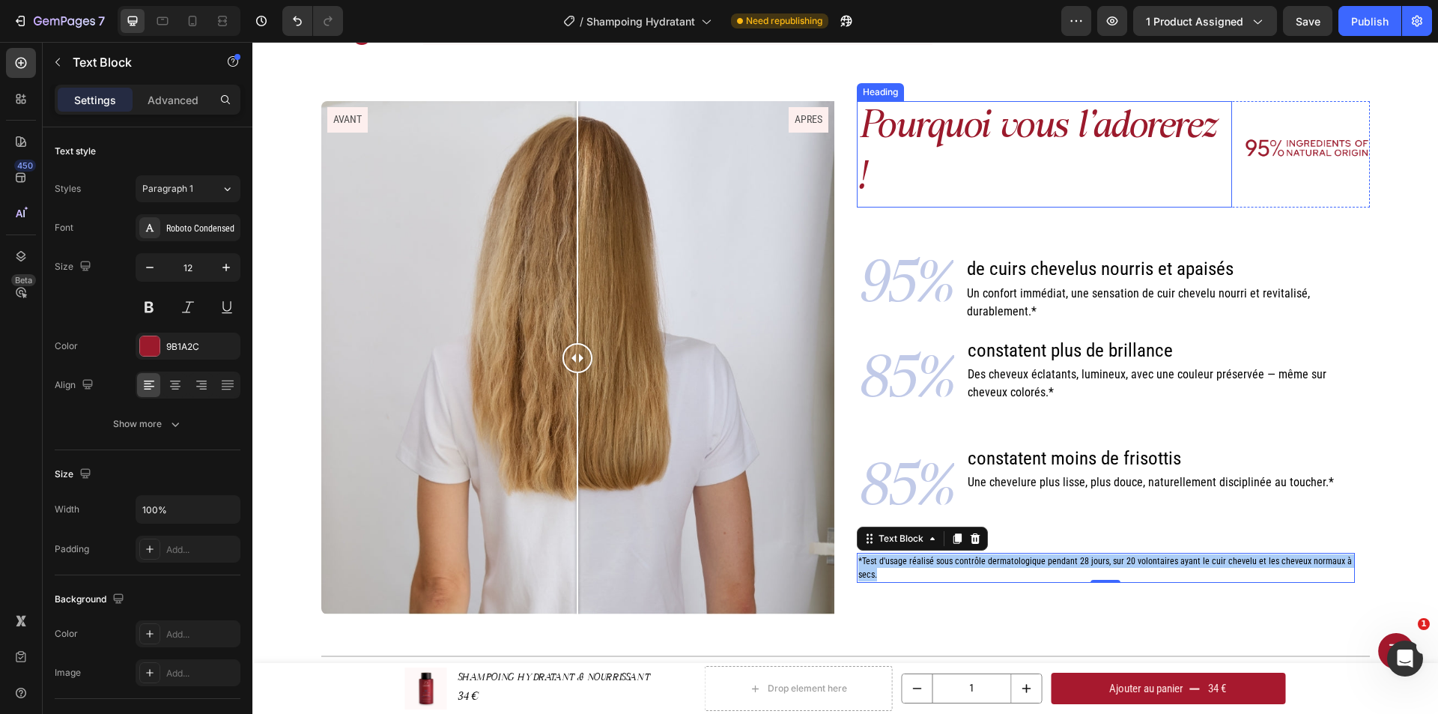
scroll to position [602, 0]
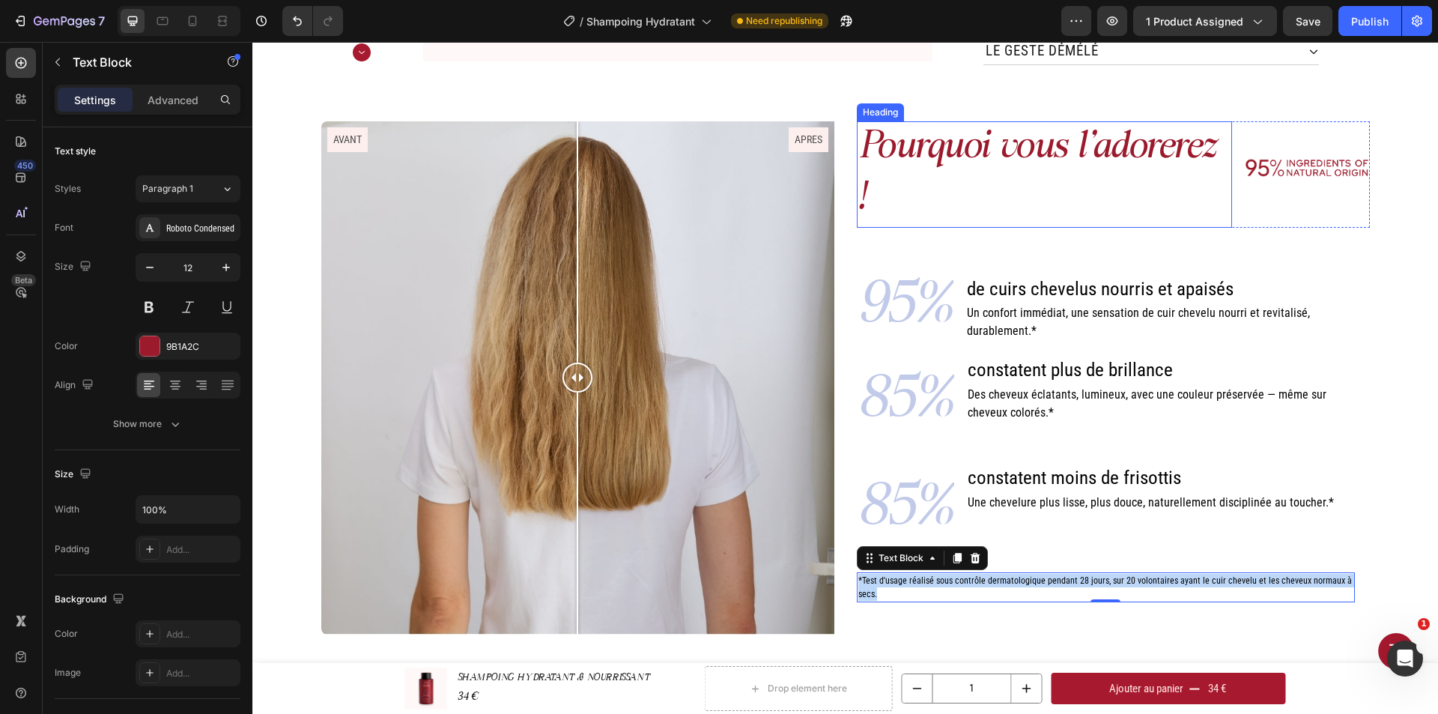
click at [1011, 207] on h2 "Pourquoi vous l'adorerez !" at bounding box center [1045, 174] width 376 height 106
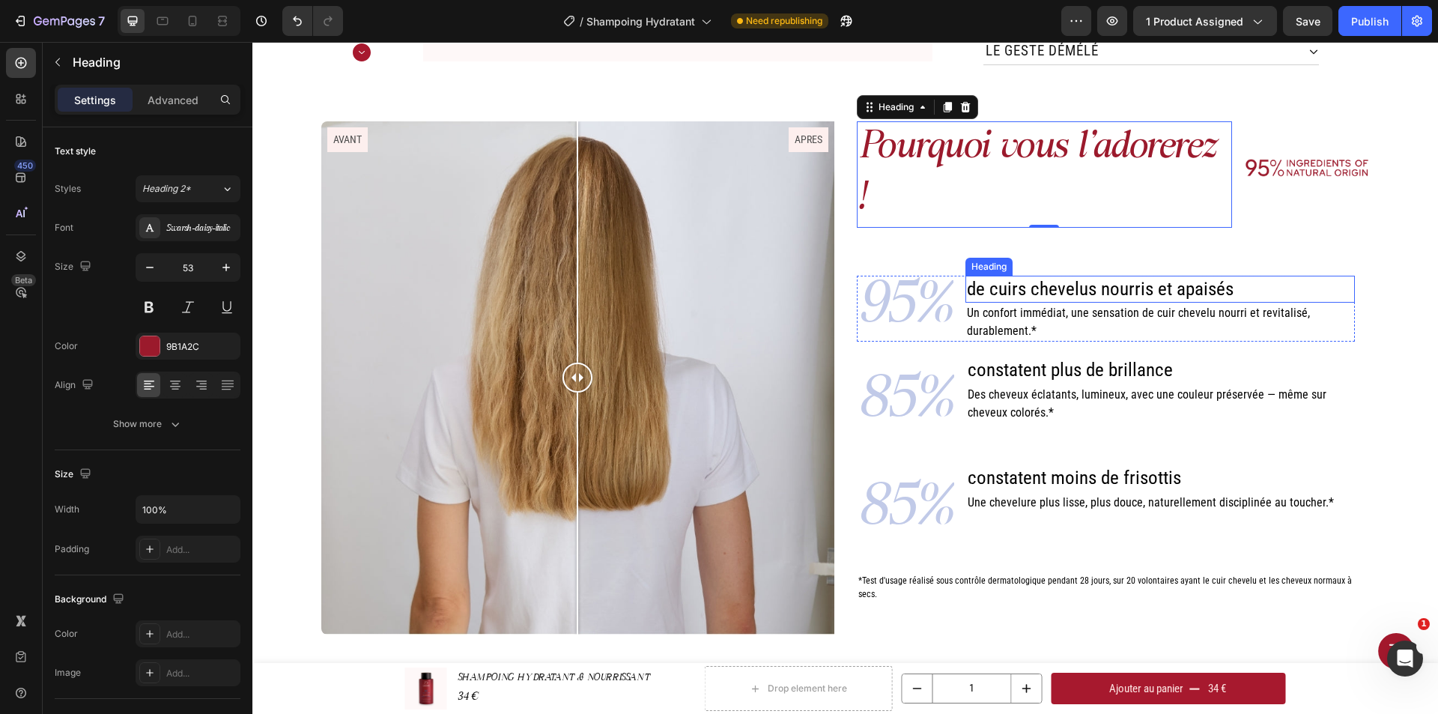
scroll to position [527, 0]
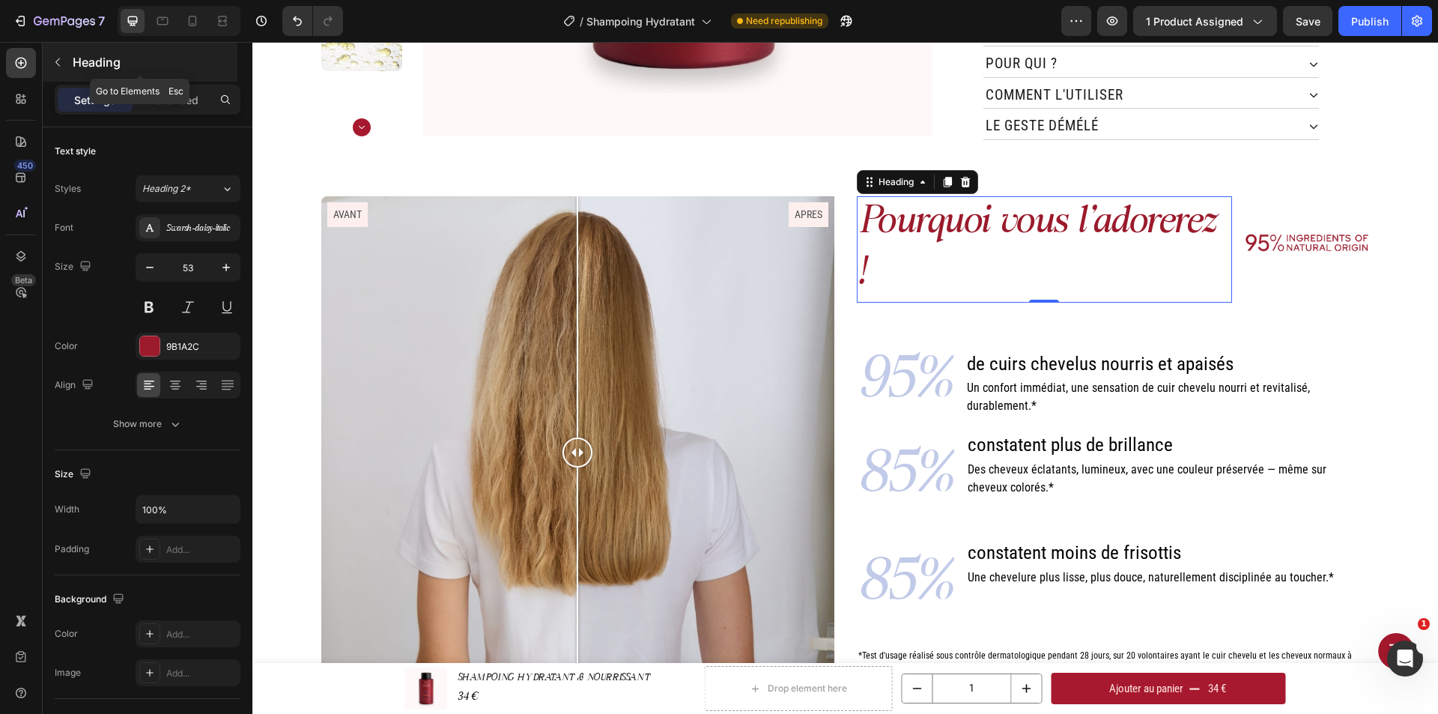
click at [73, 62] on p "Heading" at bounding box center [154, 62] width 162 height 18
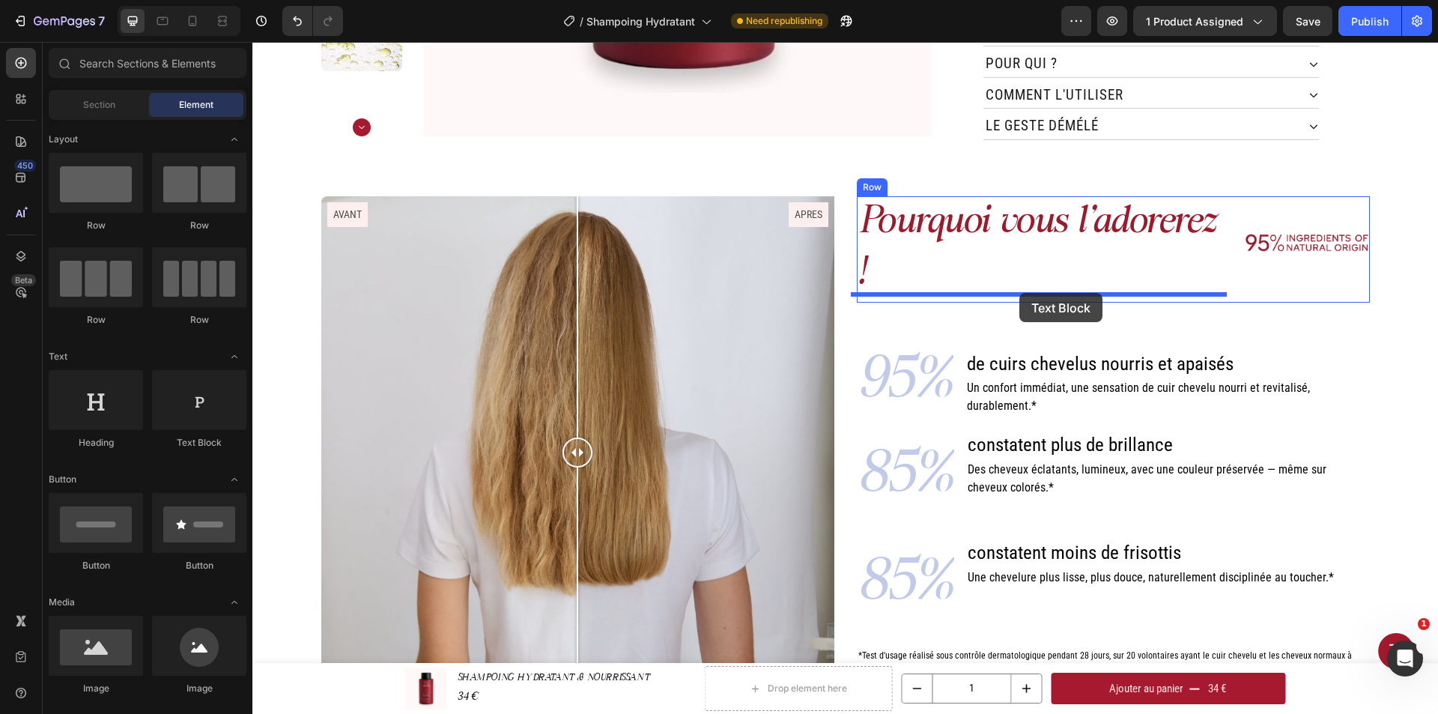
drag, startPoint x: 446, startPoint y: 449, endPoint x: 1019, endPoint y: 293, distance: 594.3
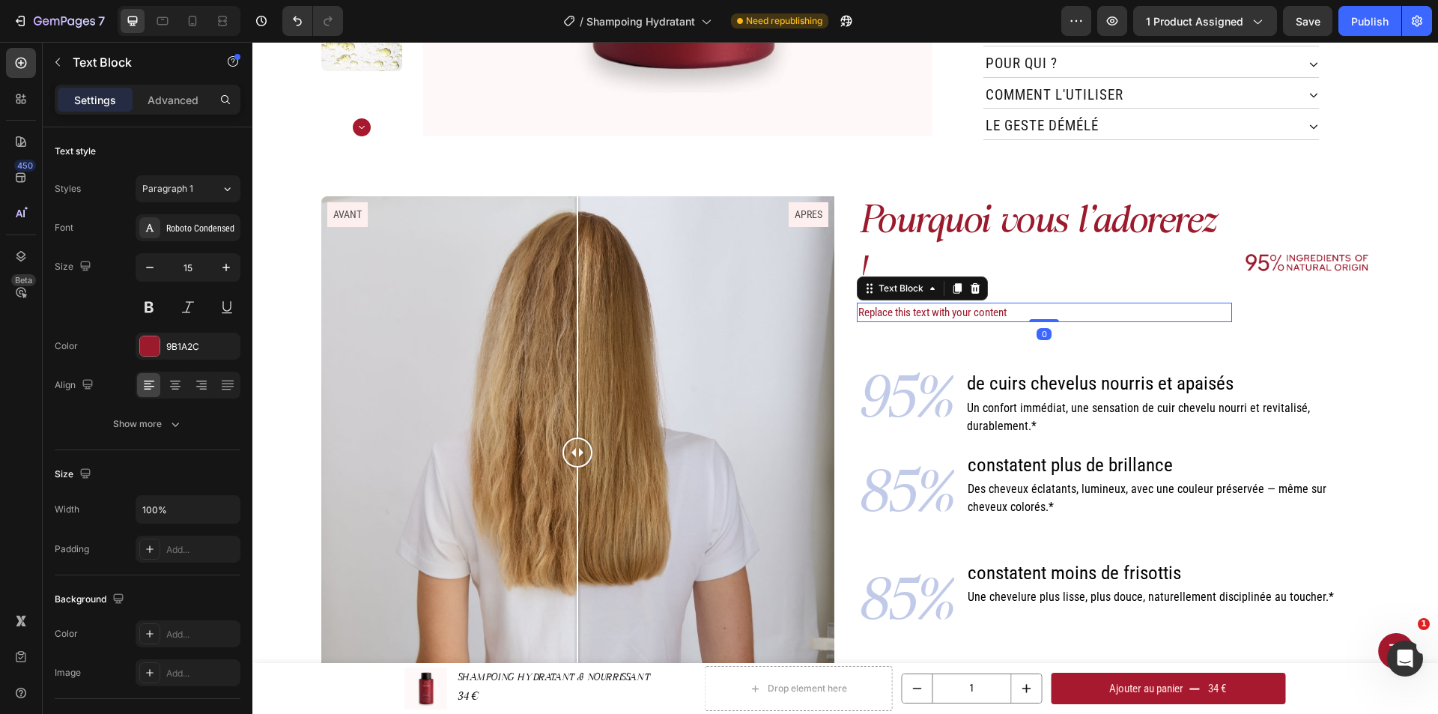
click at [982, 303] on div "Replace this text with your content" at bounding box center [1045, 313] width 376 height 20
click at [1016, 304] on p "Replace this text with your content" at bounding box center [1044, 312] width 373 height 17
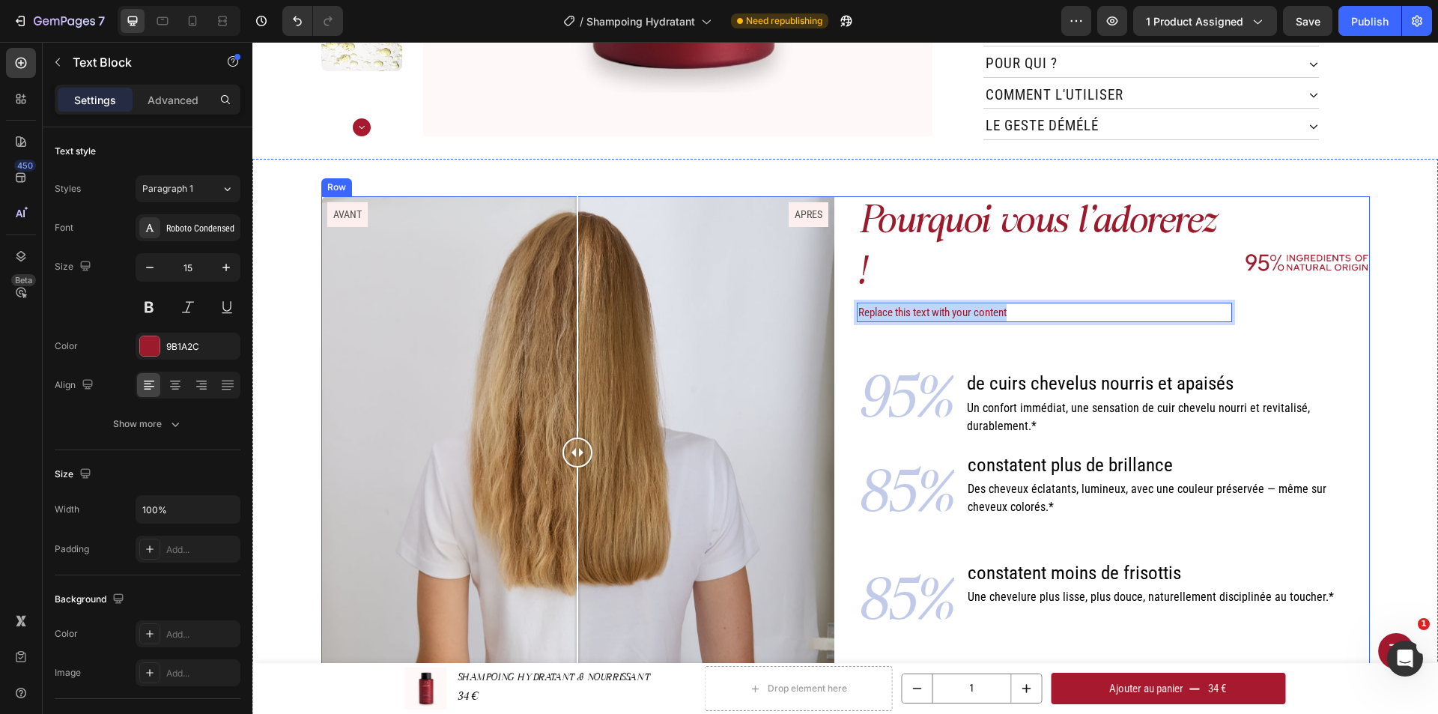
drag, startPoint x: 1009, startPoint y: 282, endPoint x: 846, endPoint y: 287, distance: 163.3
click at [846, 287] on div "Pourquoi vous l'adorerez ! Heading Replace this text with your content Text Blo…" at bounding box center [845, 452] width 1048 height 513
click at [1313, 236] on img at bounding box center [1306, 263] width 125 height 84
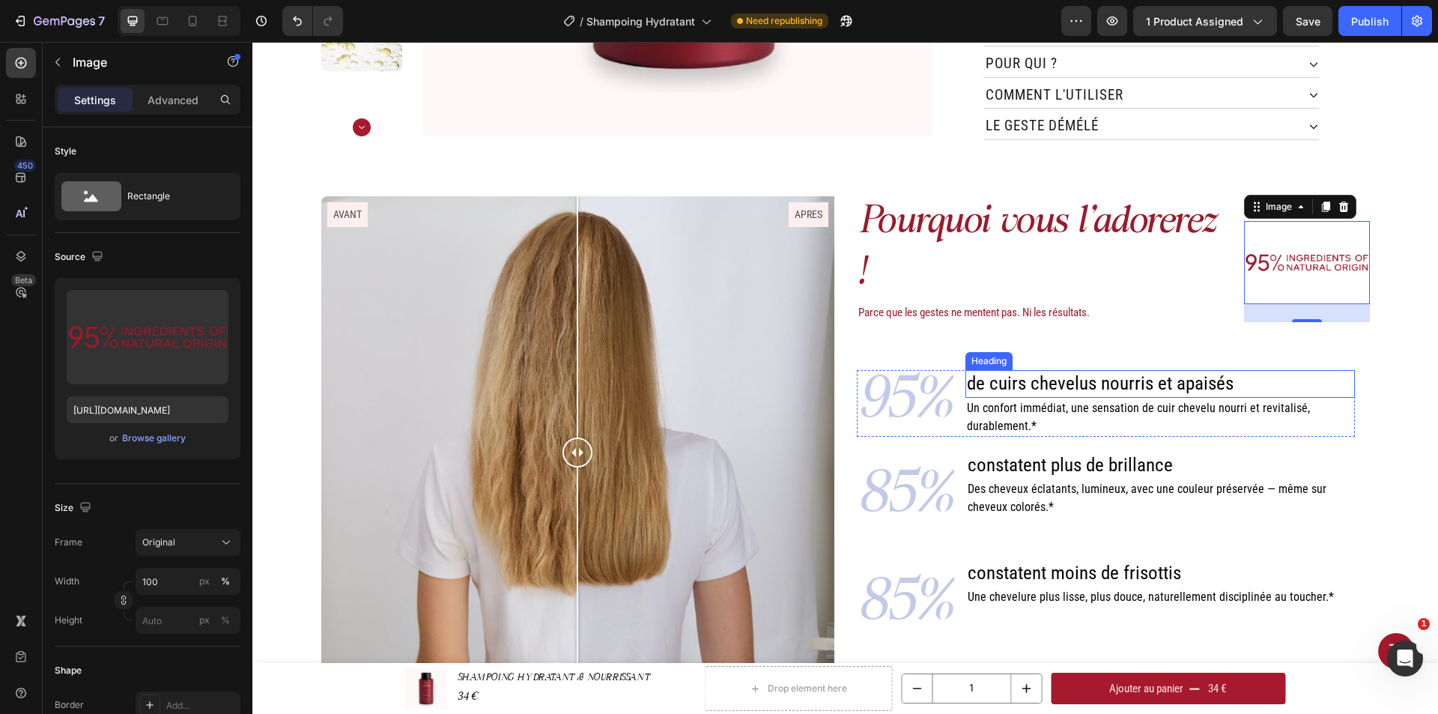
click at [1018, 372] on span "de cuirs chevelus nourris et apaisés" at bounding box center [1100, 383] width 267 height 22
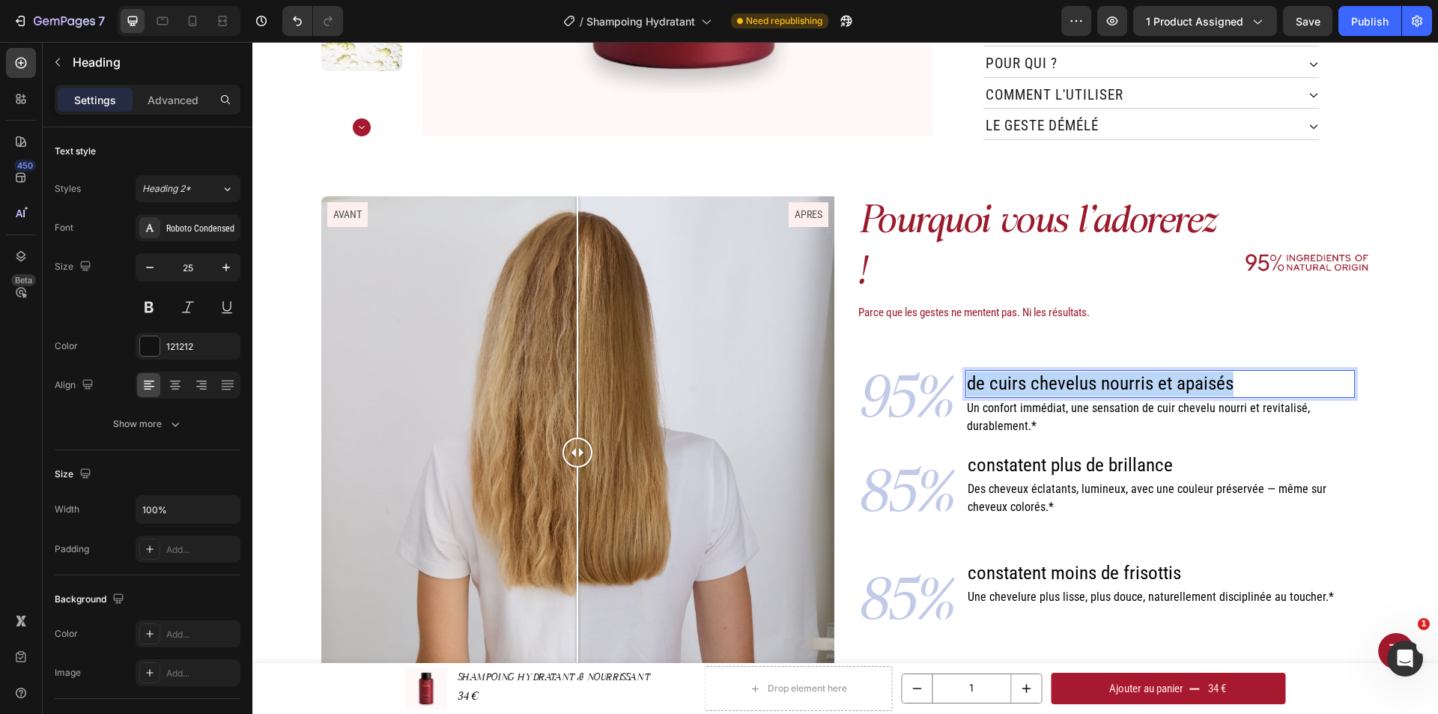
drag, startPoint x: 1235, startPoint y: 353, endPoint x: 964, endPoint y: 347, distance: 271.1
click at [967, 371] on p "de cuirs chevelus nourris et apaisés" at bounding box center [1160, 383] width 386 height 25
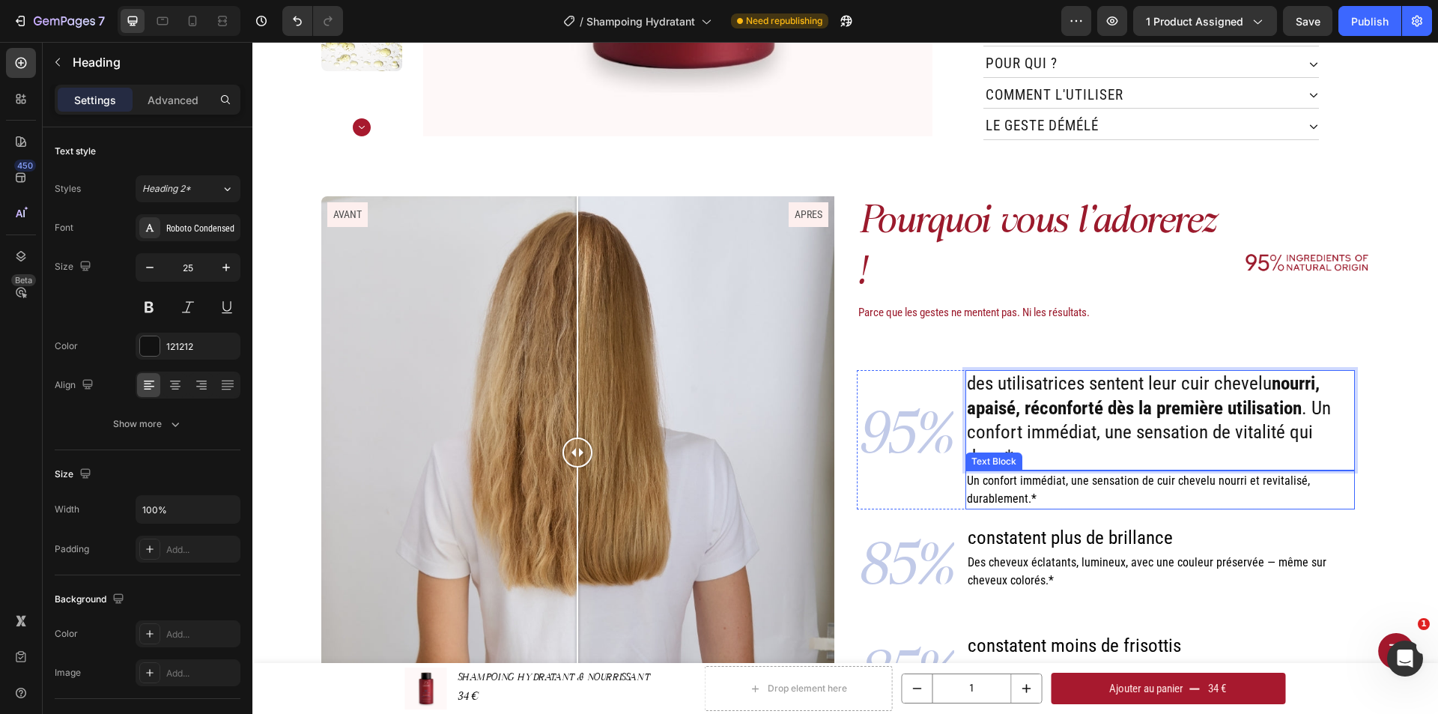
click at [1045, 472] on p "Un confort immédiat, une sensation de cuir chevelu nourri et revitalisé, durabl…" at bounding box center [1160, 490] width 386 height 36
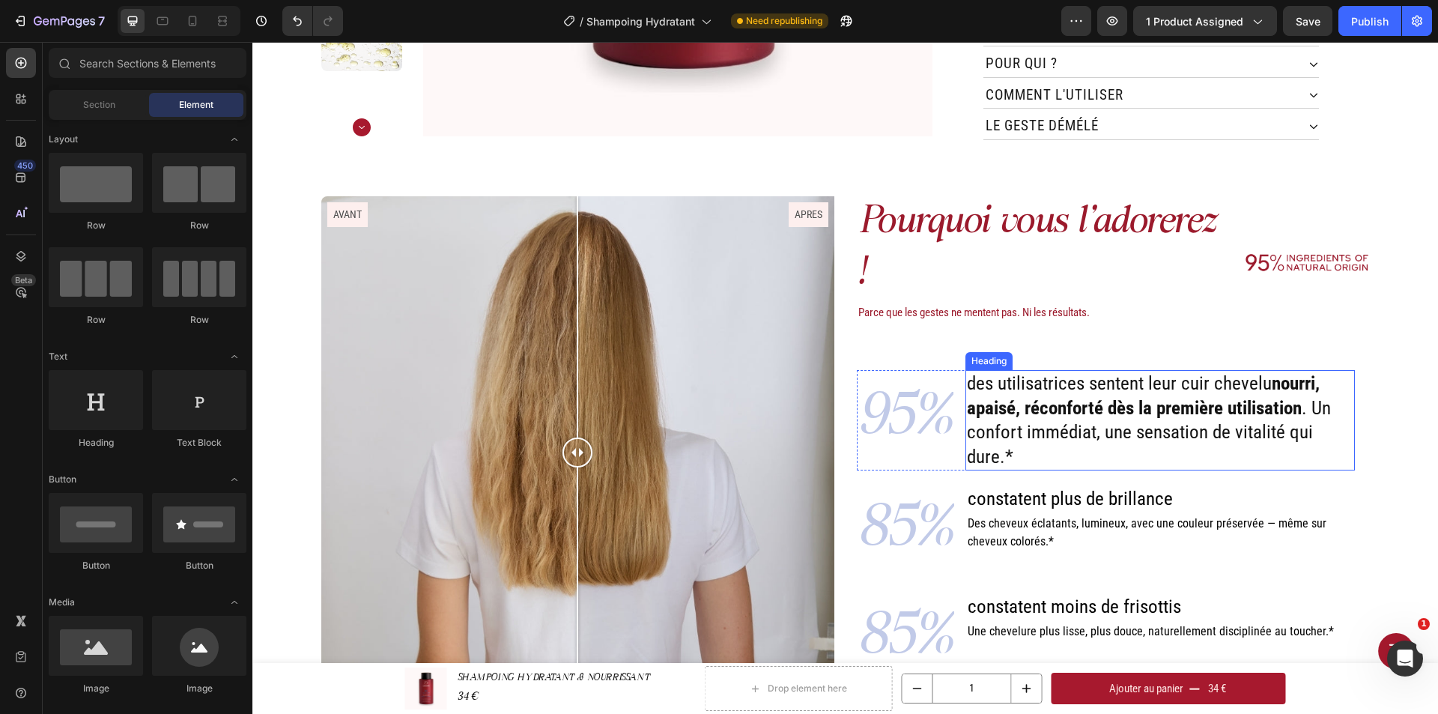
click at [1030, 419] on p "des utilisatrices sentent leur cuir chevelu nourri, apaisé, réconforté dès la p…" at bounding box center [1160, 419] width 386 height 97
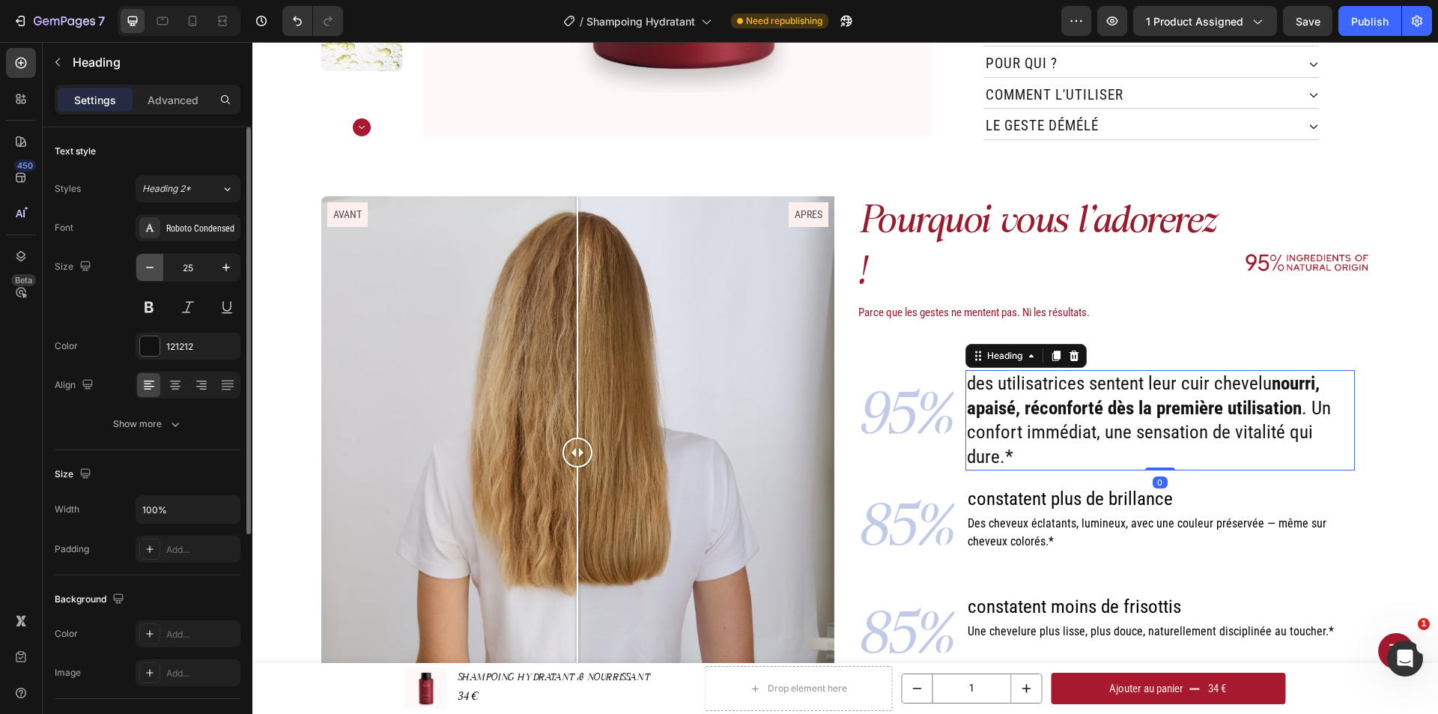
click at [148, 268] on icon "button" at bounding box center [149, 267] width 15 height 15
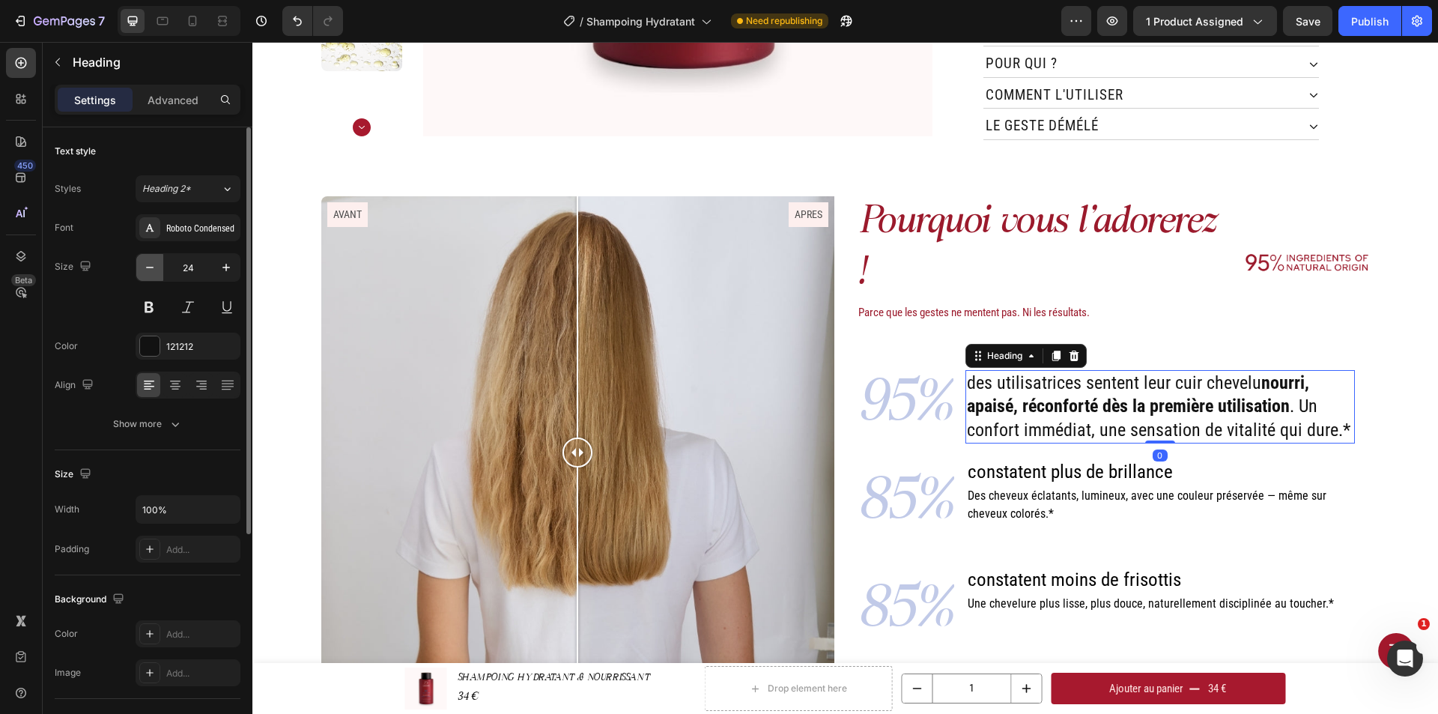
click at [148, 268] on icon "button" at bounding box center [149, 267] width 15 height 15
type input "22"
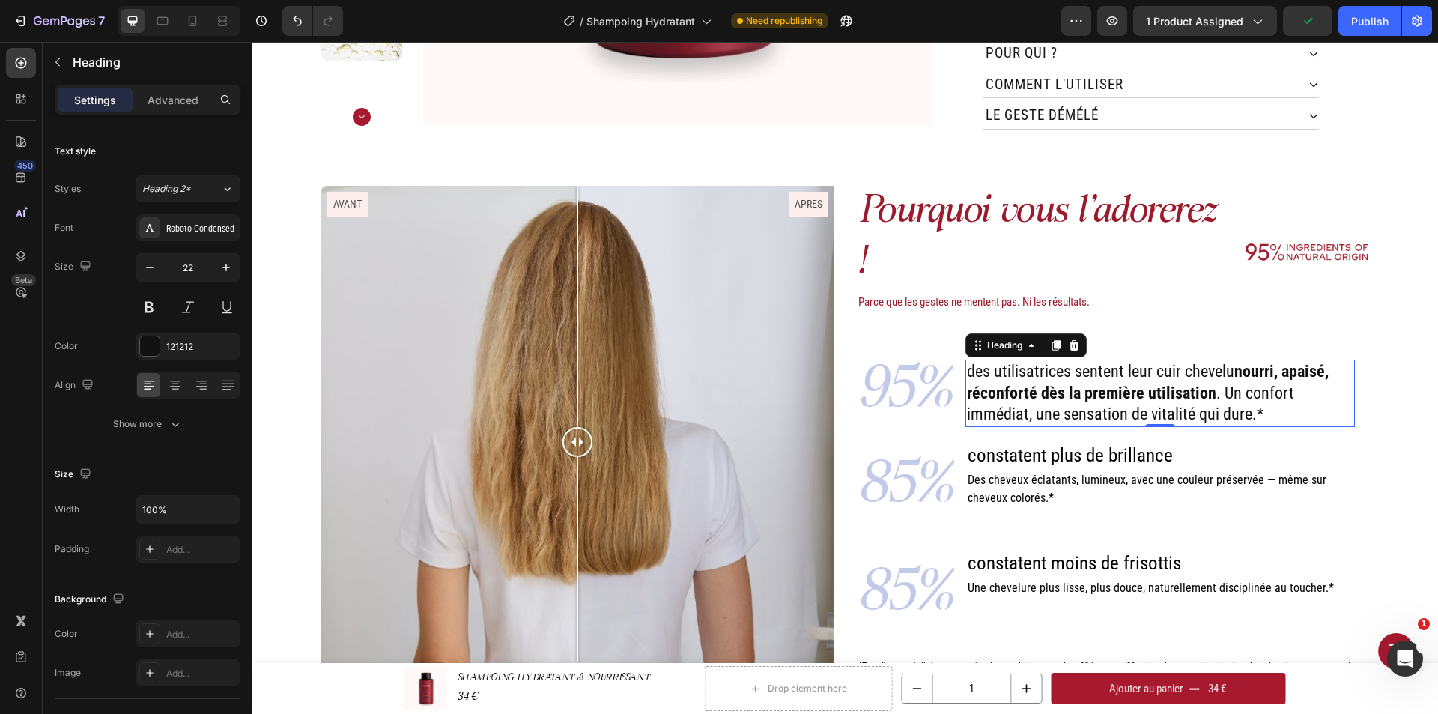
scroll to position [602, 0]
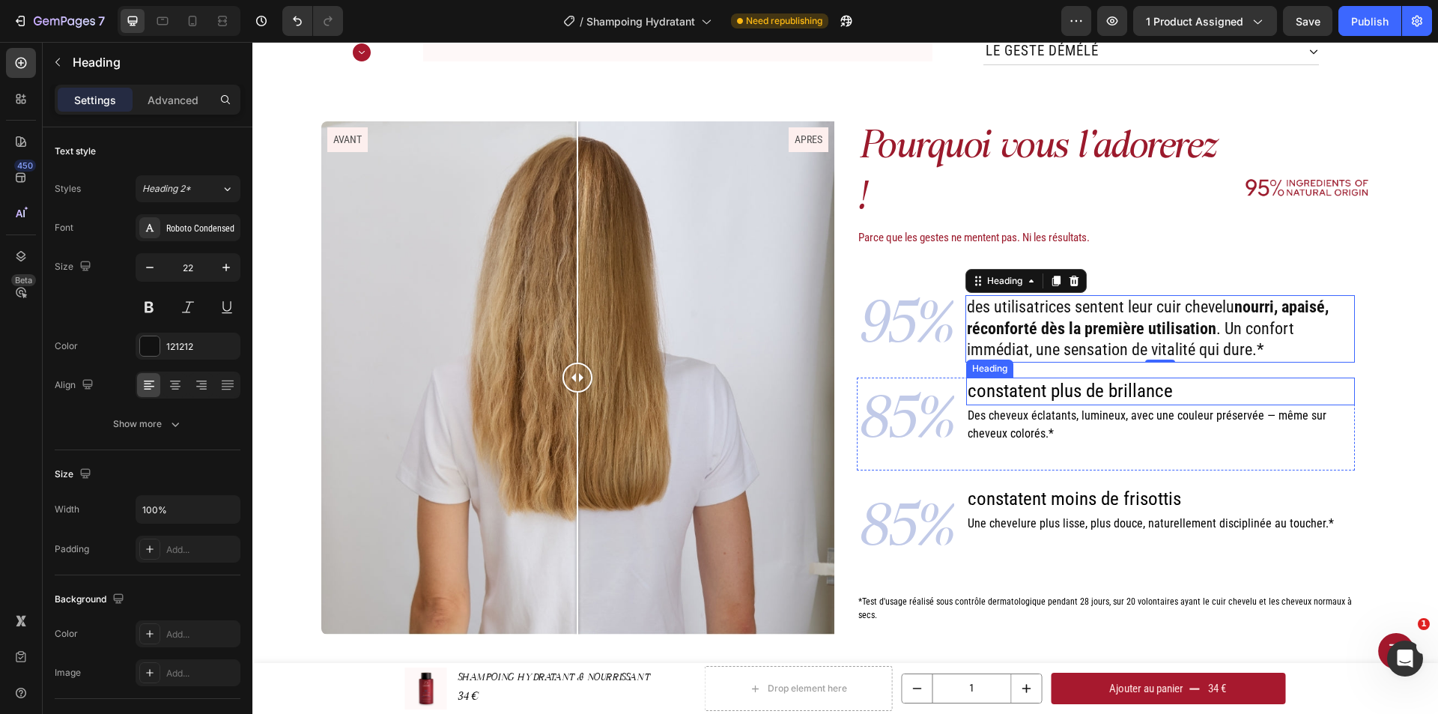
click at [1073, 380] on span "constatent plus de brillance" at bounding box center [1069, 391] width 205 height 22
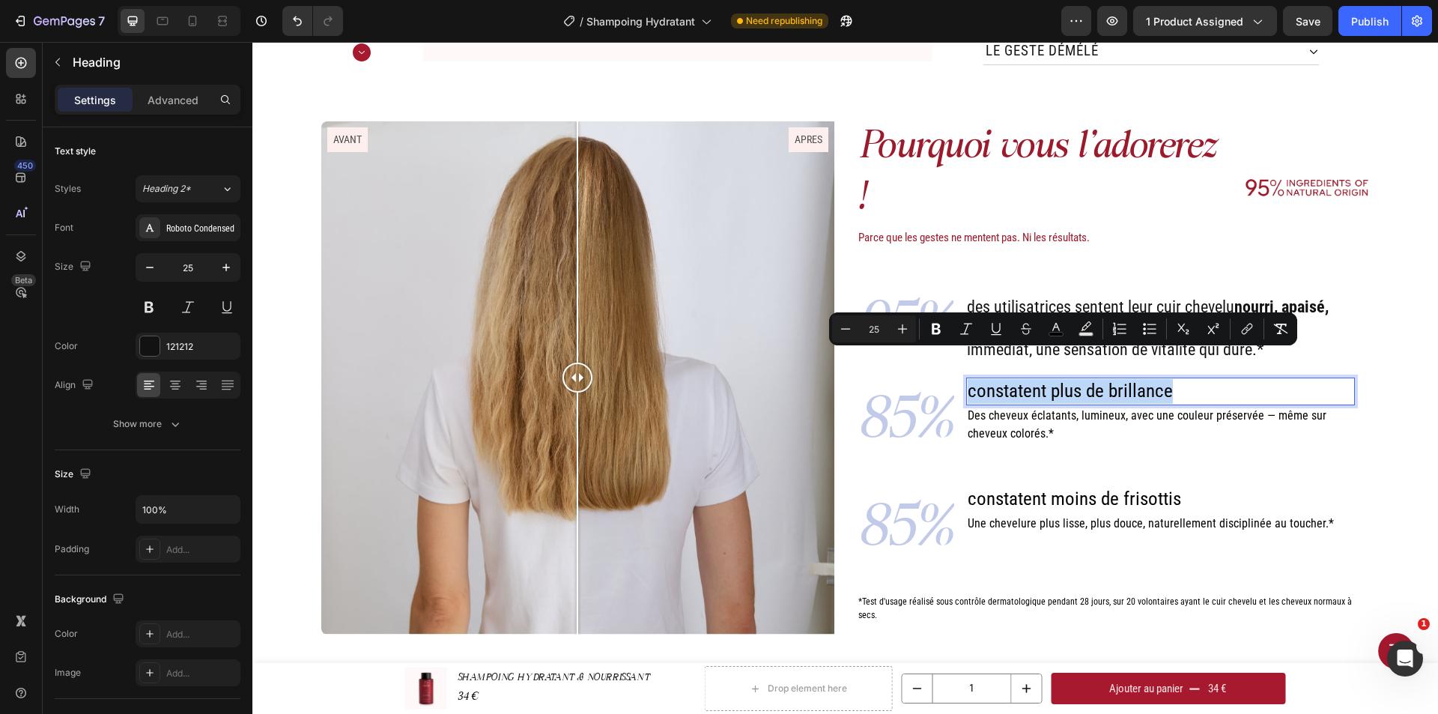
drag, startPoint x: 1173, startPoint y: 361, endPoint x: 965, endPoint y: 368, distance: 208.3
click at [967, 379] on p "constatent plus de brillance" at bounding box center [1160, 391] width 386 height 25
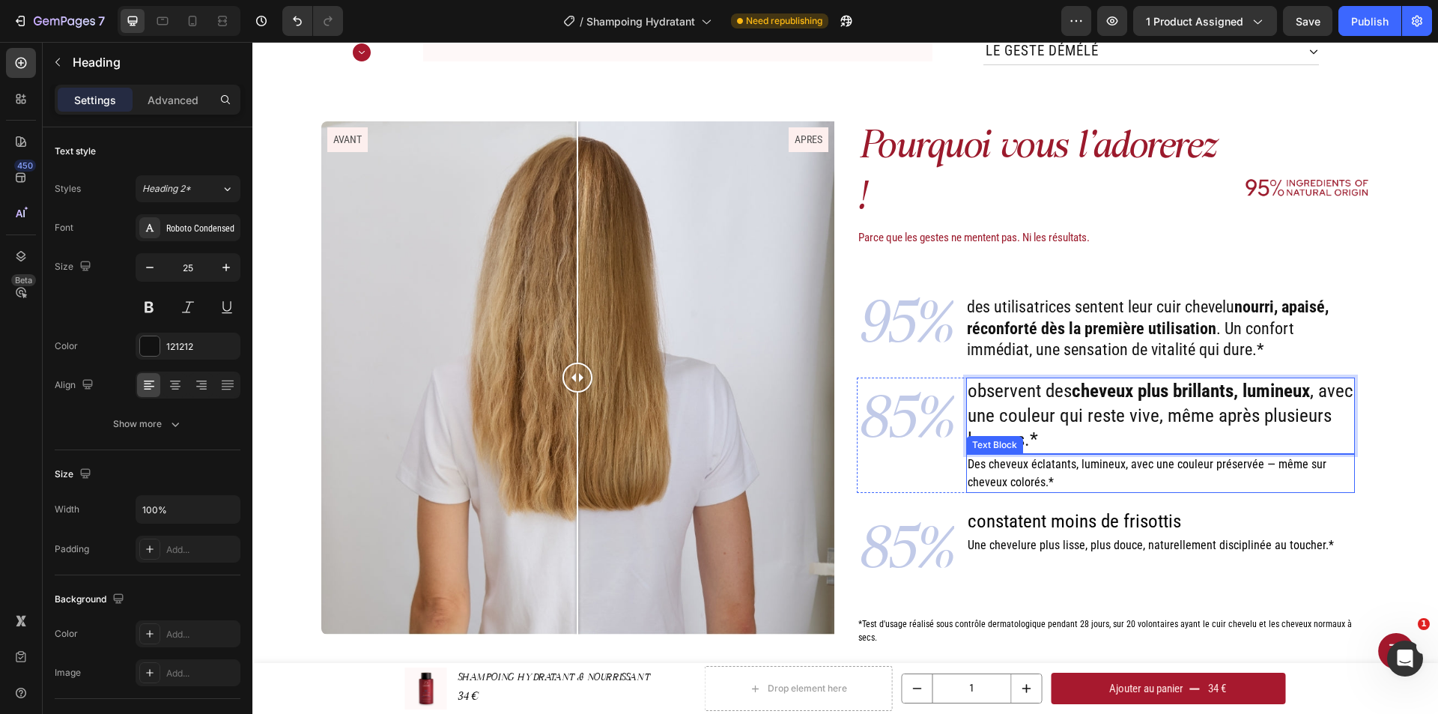
click at [1109, 457] on span "Des cheveux éclatants, lumineux, avec une couleur préservée — même sur cheveux …" at bounding box center [1146, 473] width 359 height 32
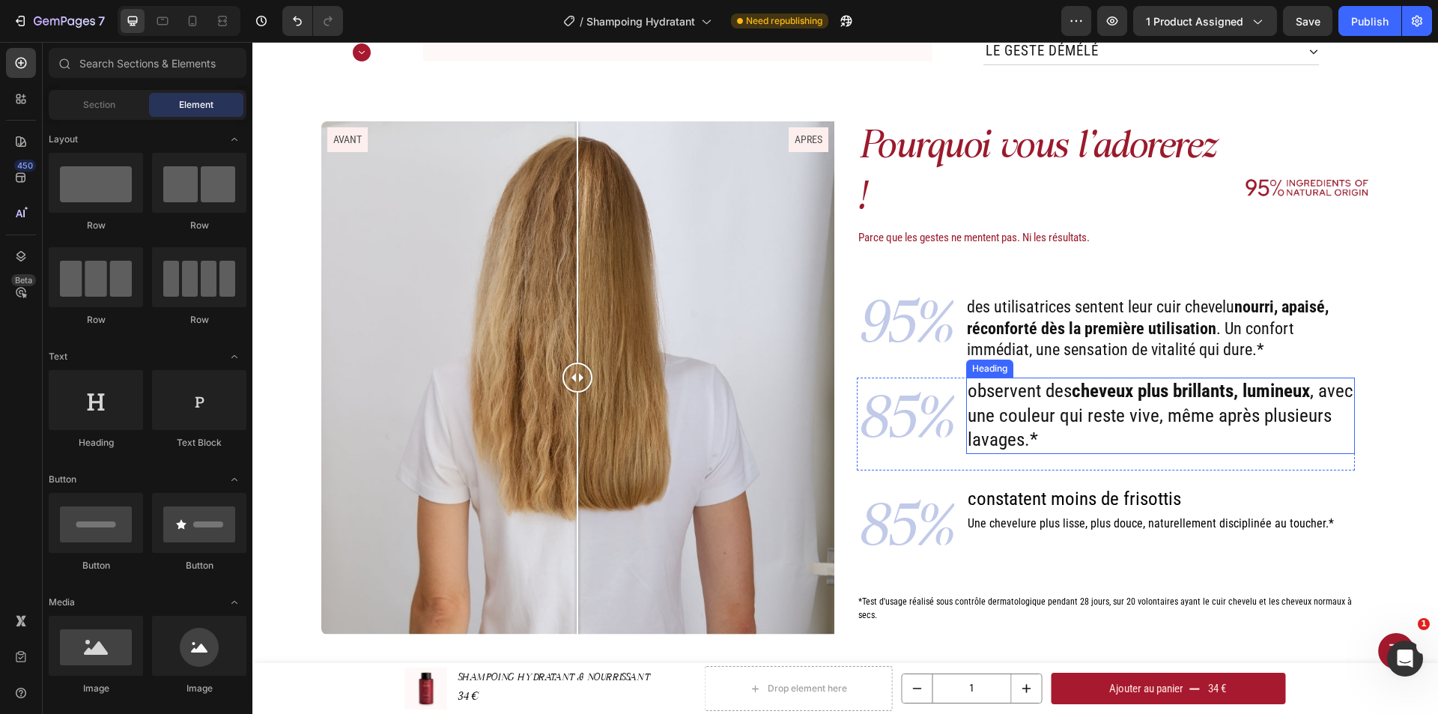
click at [1087, 409] on p "observent des cheveux plus brillants, lumineux , avec une couleur qui reste viv…" at bounding box center [1160, 415] width 386 height 73
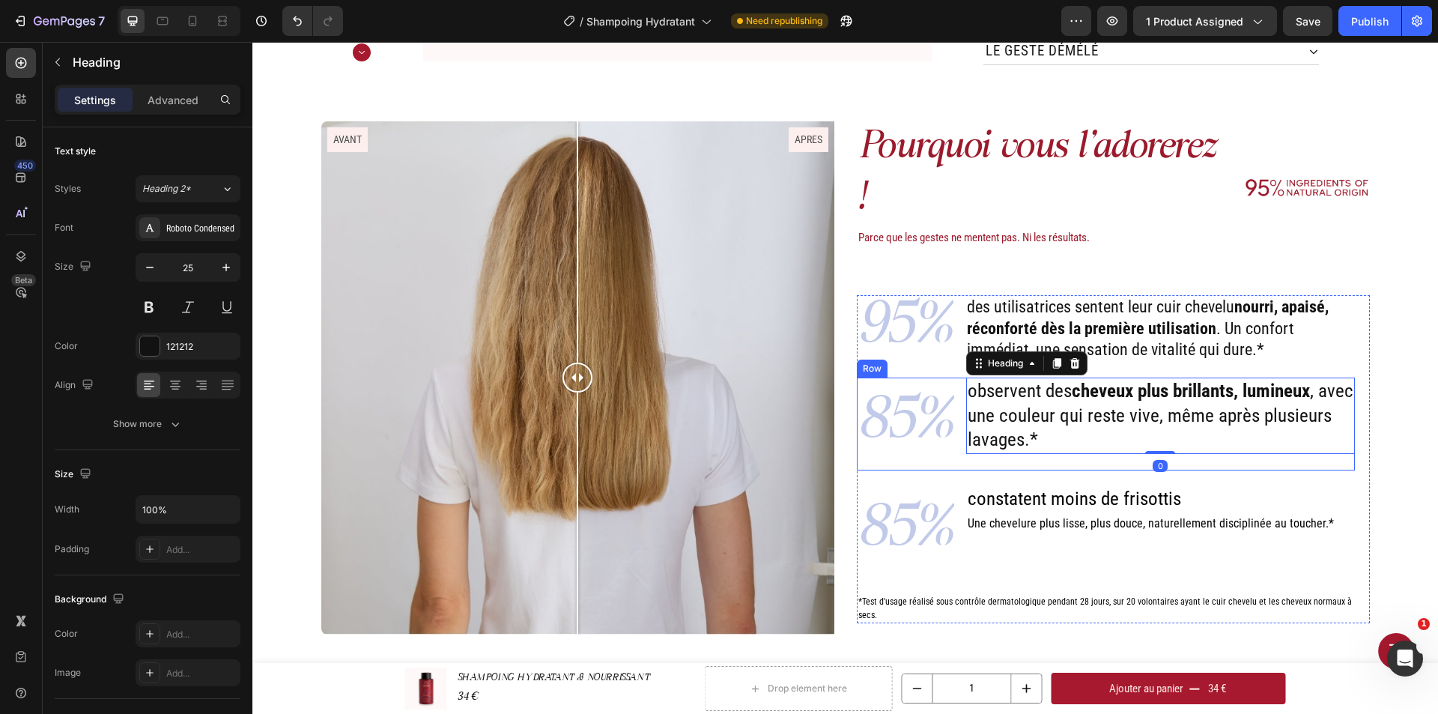
click at [1062, 435] on div "observent des cheveux plus brillants, lumineux , avec une couleur qui reste viv…" at bounding box center [1160, 423] width 389 height 93
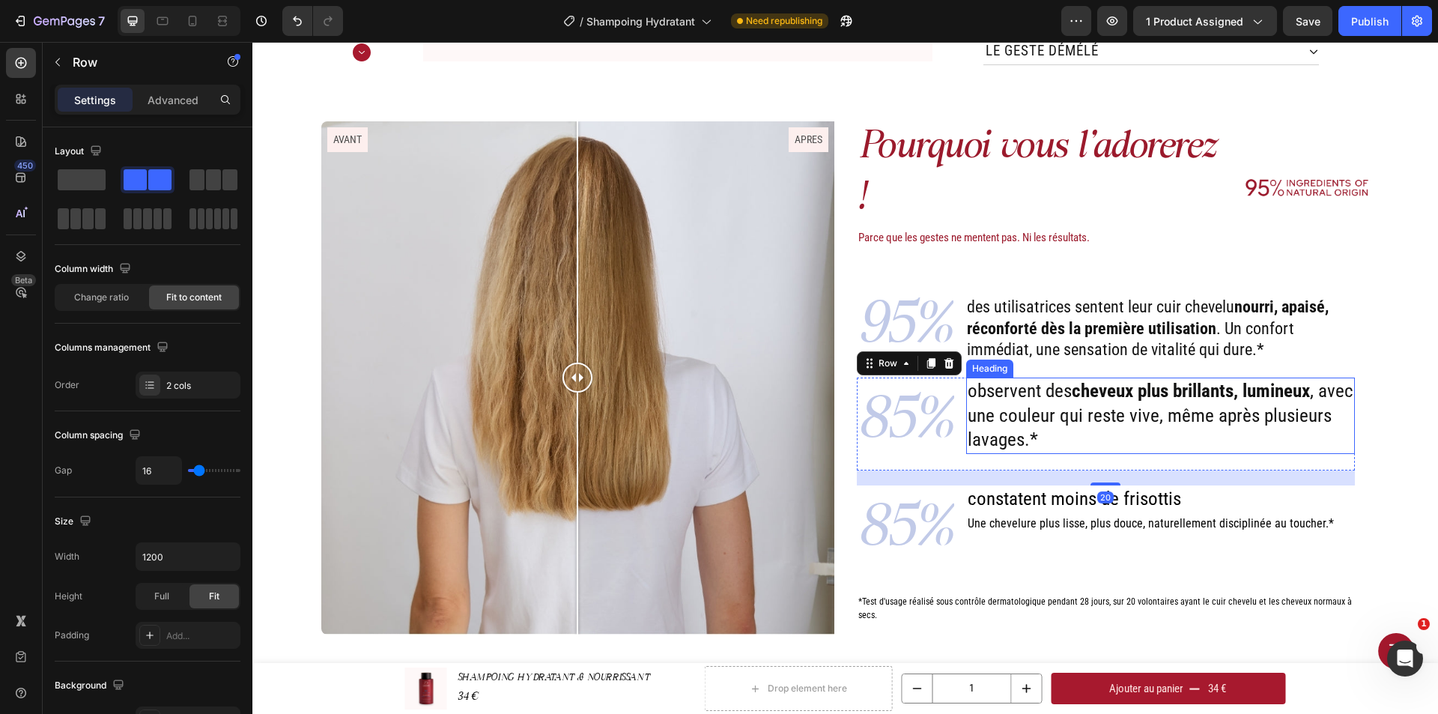
click at [1086, 407] on p "observent des cheveux plus brillants, lumineux , avec une couleur qui reste viv…" at bounding box center [1160, 415] width 386 height 73
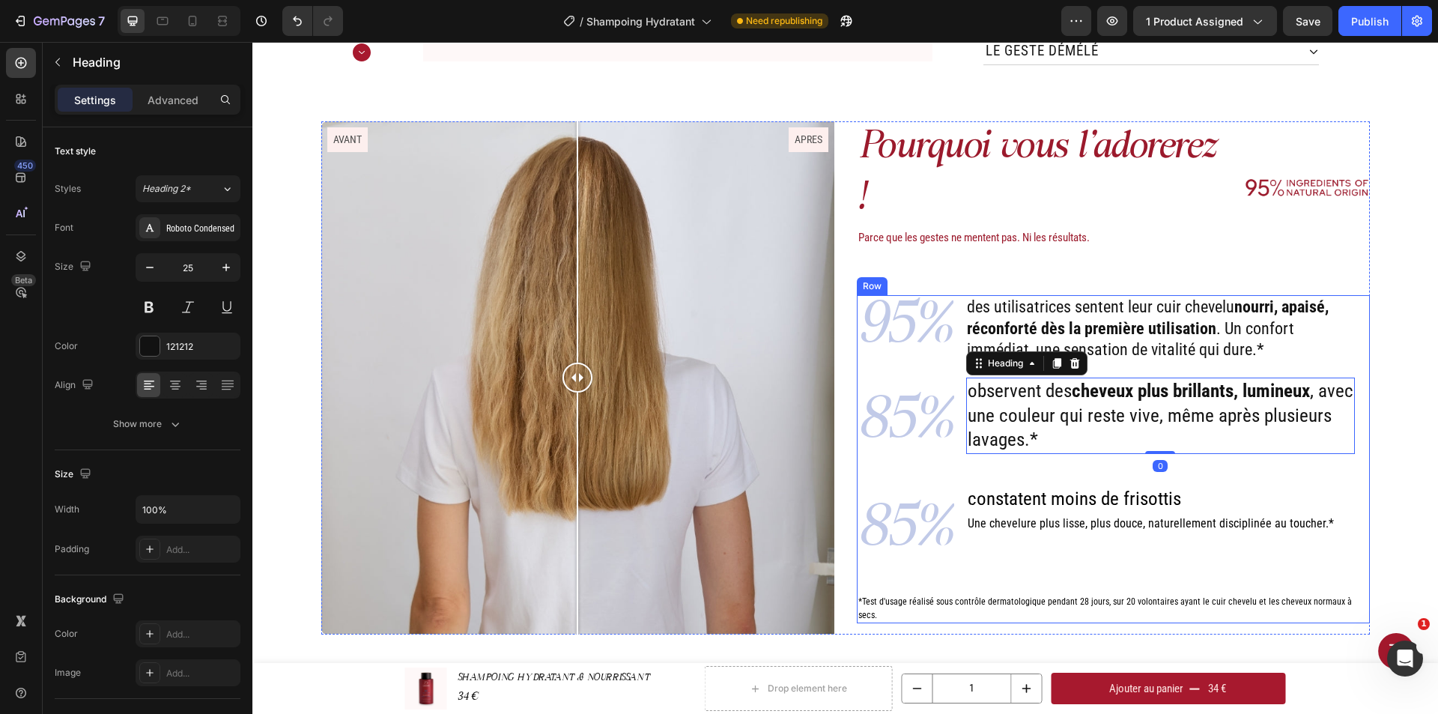
click at [1085, 335] on div "95% Text Block des utilisatrices sentent leur cuir chevelu nourri, apaisé, réco…" at bounding box center [1106, 459] width 498 height 328
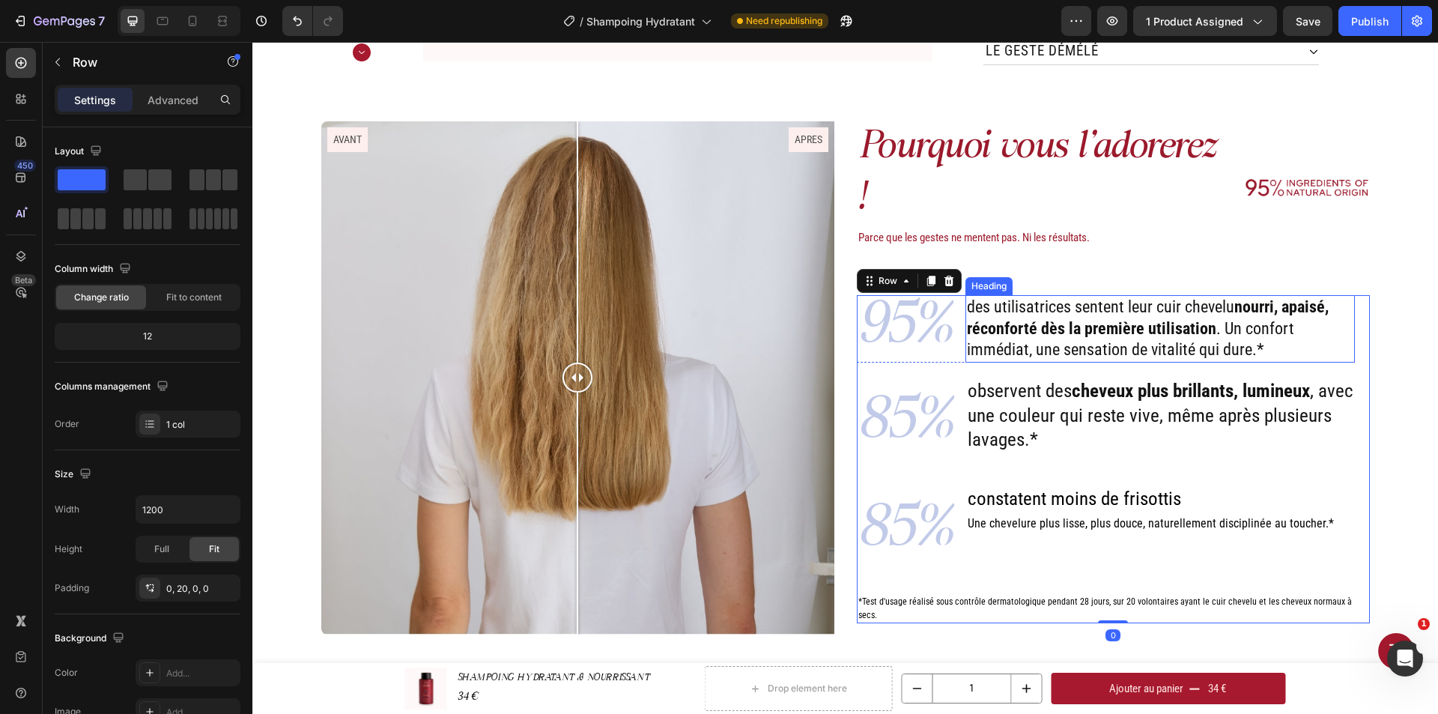
click at [1095, 320] on p "des utilisatrices sentent leur cuir chevelu nourri, apaisé, réconforté dès la p…" at bounding box center [1160, 329] width 386 height 64
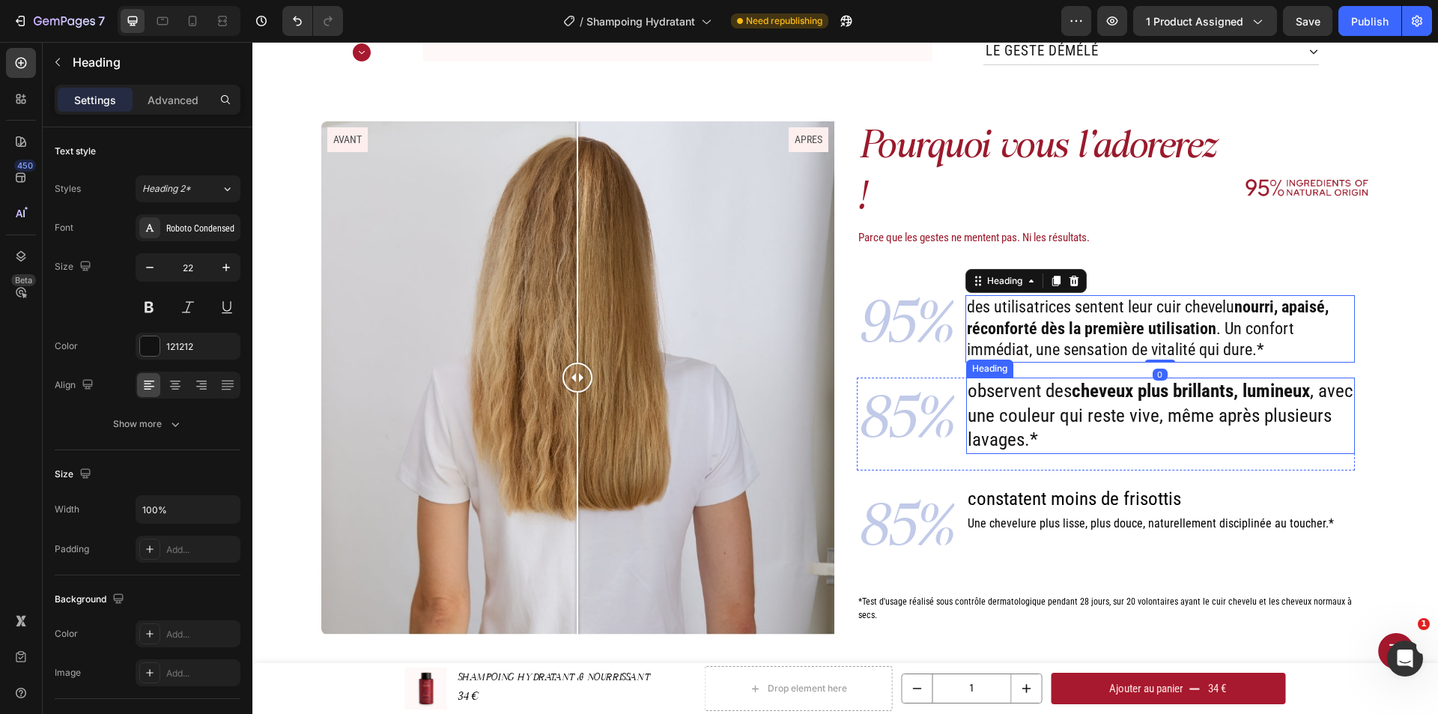
click at [1070, 383] on p "observent des cheveux plus brillants, lumineux , avec une couleur qui reste viv…" at bounding box center [1160, 415] width 386 height 73
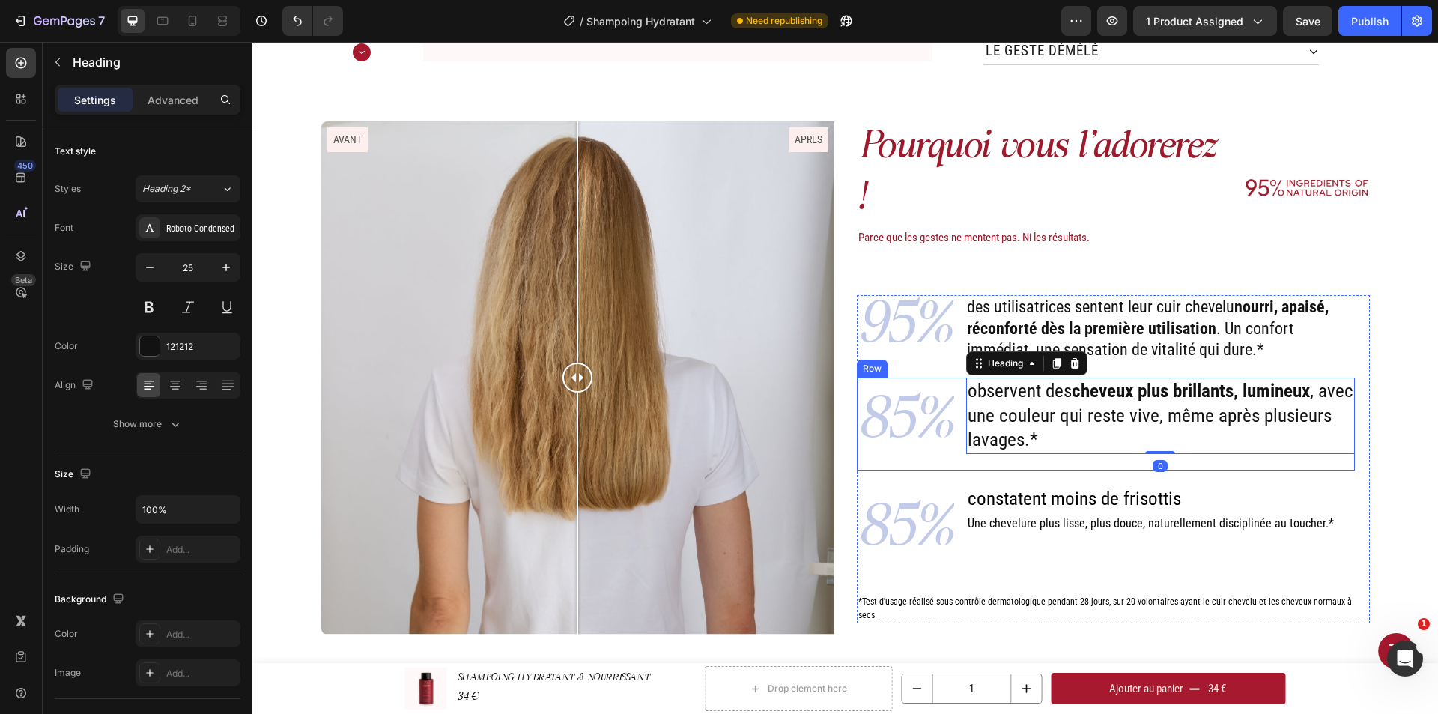
click at [1066, 431] on div "observent des cheveux plus brillants, lumineux , avec une couleur qui reste viv…" at bounding box center [1160, 423] width 389 height 93
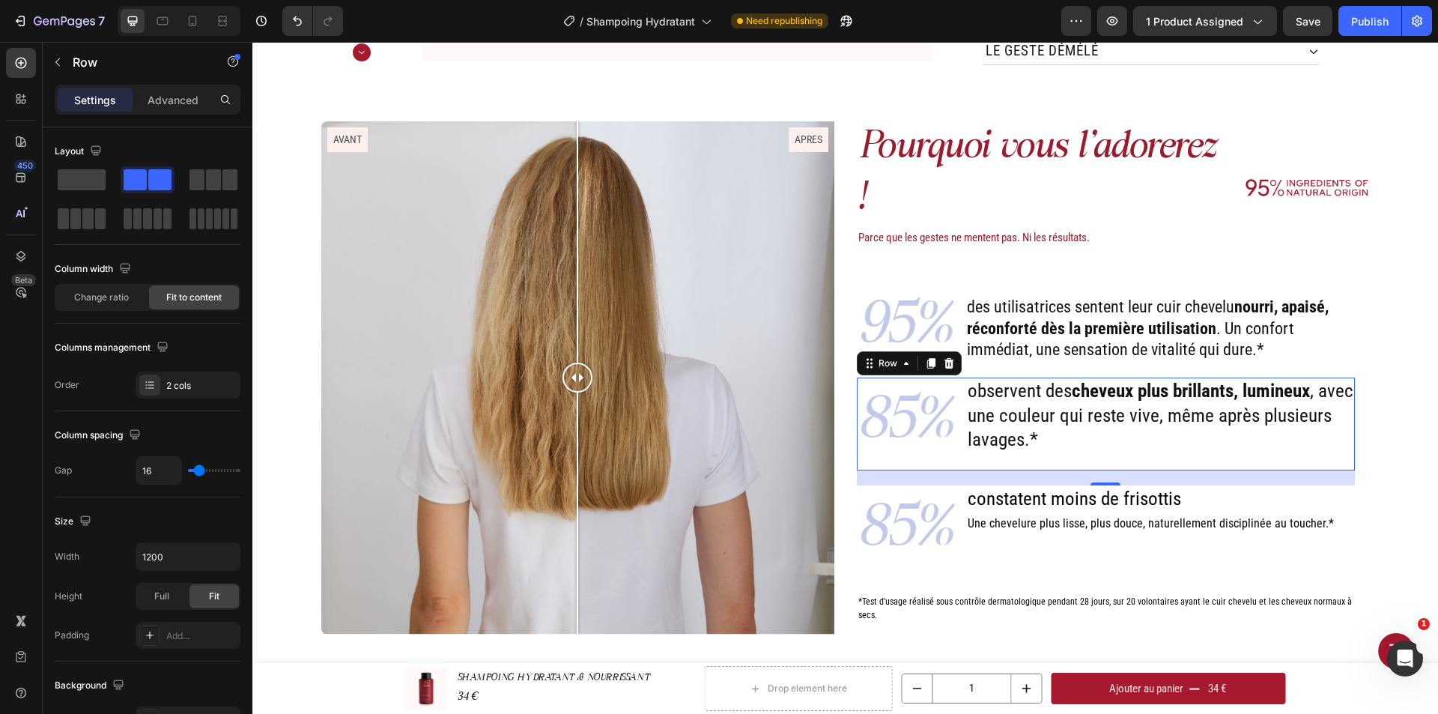
click at [1101, 437] on div "observent des cheveux plus brillants, lumineux , avec une couleur qui reste viv…" at bounding box center [1160, 423] width 389 height 93
click at [1080, 427] on div "observent des cheveux plus brillants, lumineux , avec une couleur qui reste viv…" at bounding box center [1160, 423] width 389 height 93
click at [943, 407] on p "85%" at bounding box center [905, 424] width 94 height 90
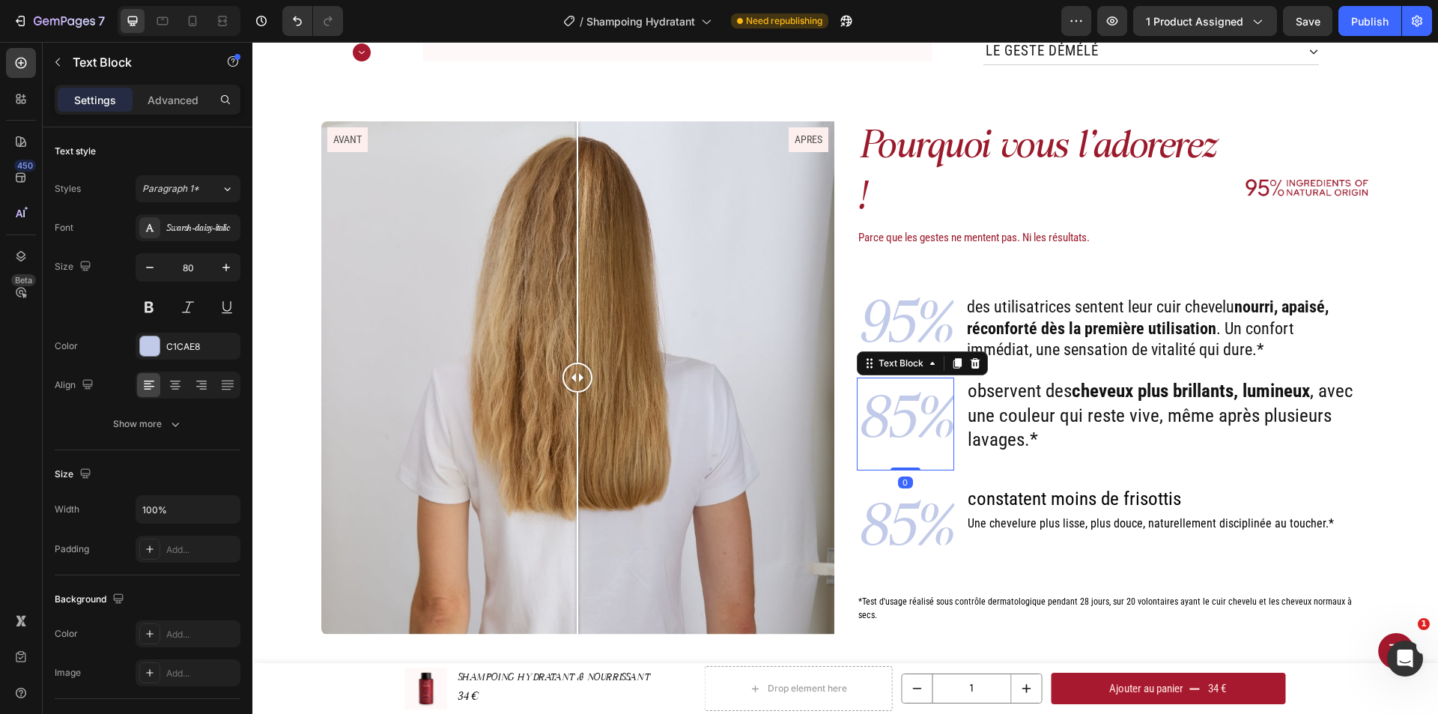
drag, startPoint x: 905, startPoint y: 440, endPoint x: 905, endPoint y: 416, distance: 24.7
click at [905, 416] on div "85% Text Block 0" at bounding box center [905, 423] width 97 height 93
click at [906, 422] on p "85%" at bounding box center [905, 424] width 94 height 90
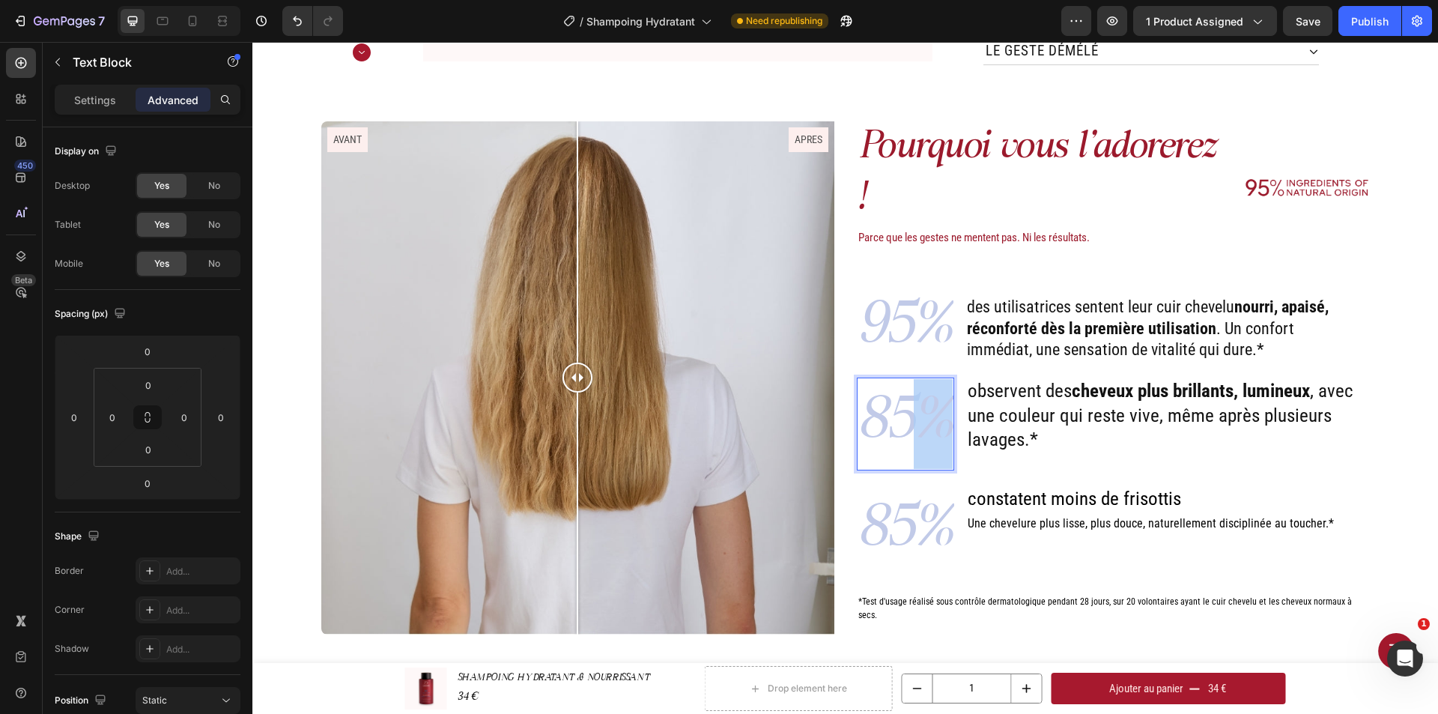
click at [906, 422] on p "85%" at bounding box center [905, 424] width 94 height 90
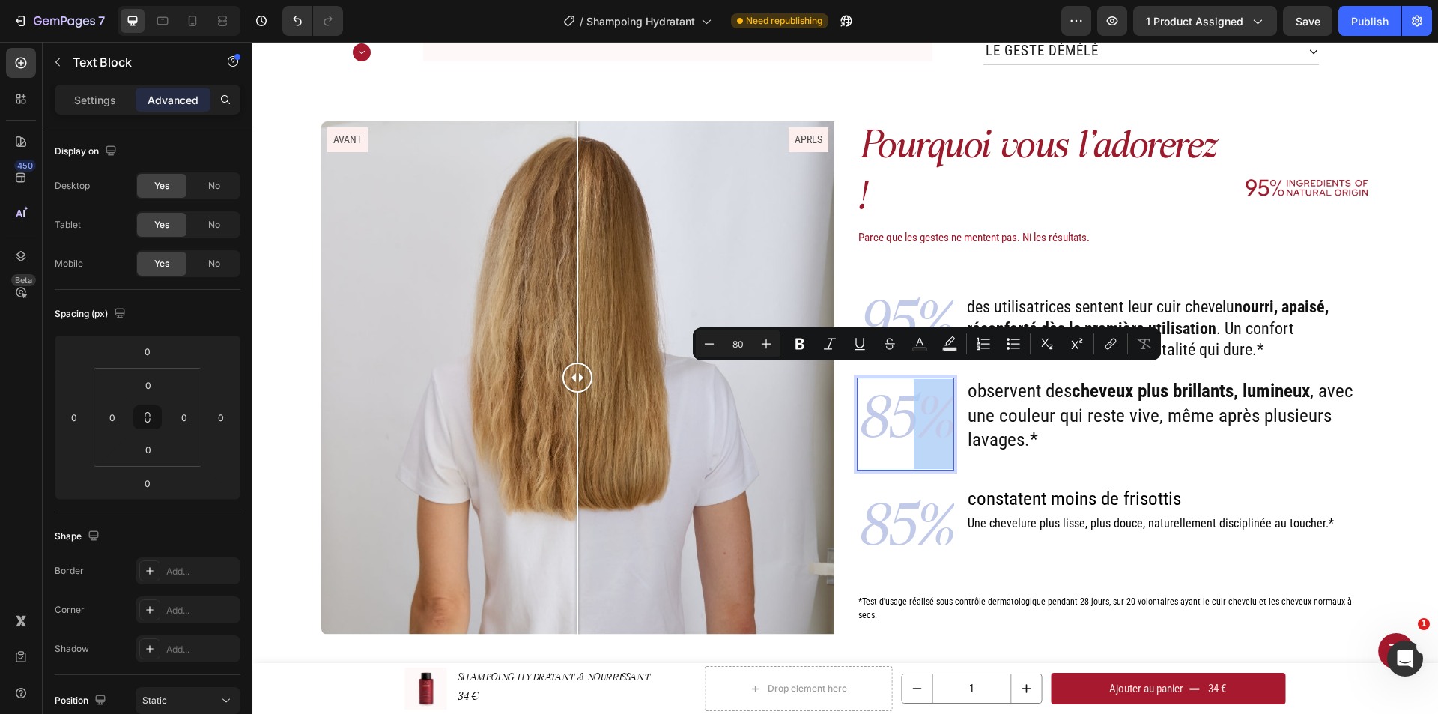
click at [935, 299] on p "95%" at bounding box center [905, 329] width 94 height 60
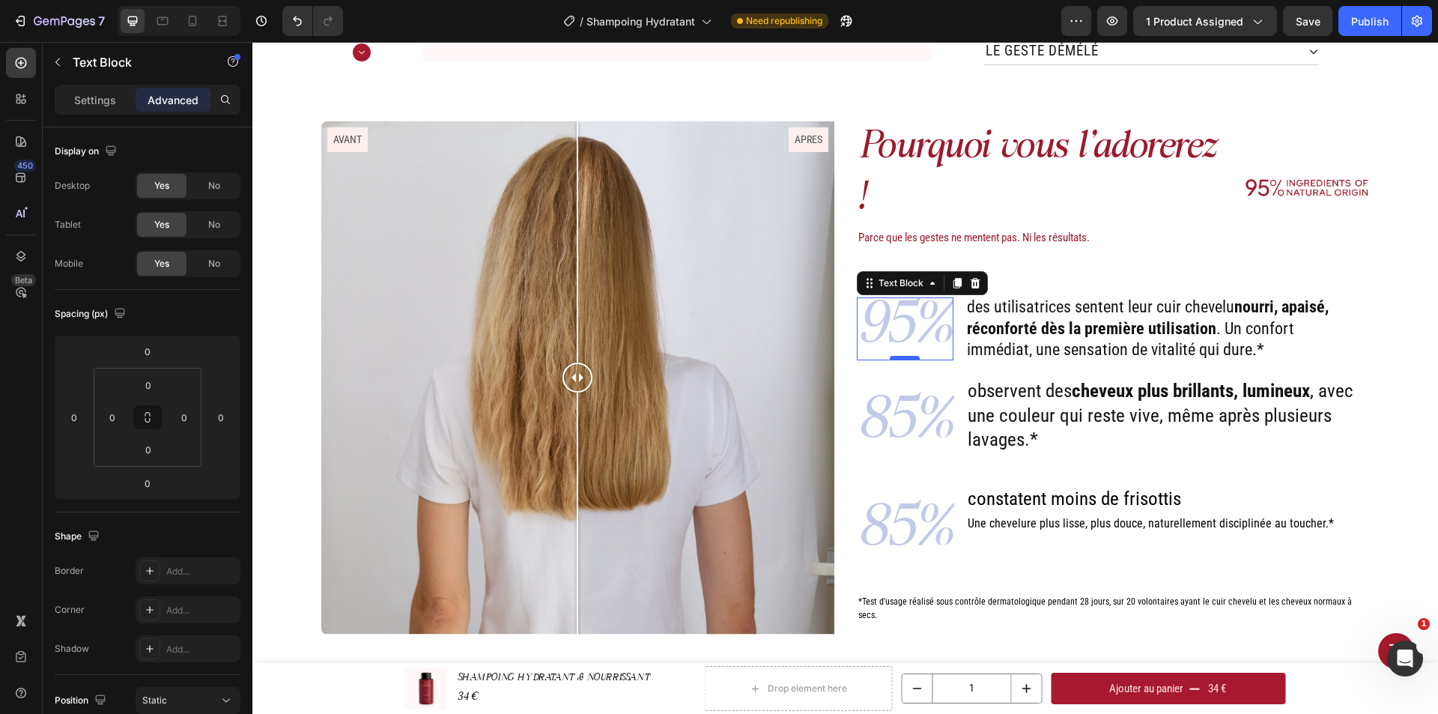
click at [905, 356] on div at bounding box center [905, 358] width 30 height 4
click at [914, 383] on p "85%" at bounding box center [905, 424] width 94 height 90
click at [914, 425] on p "85%" at bounding box center [905, 424] width 94 height 90
click at [911, 431] on p "85%" at bounding box center [905, 424] width 94 height 90
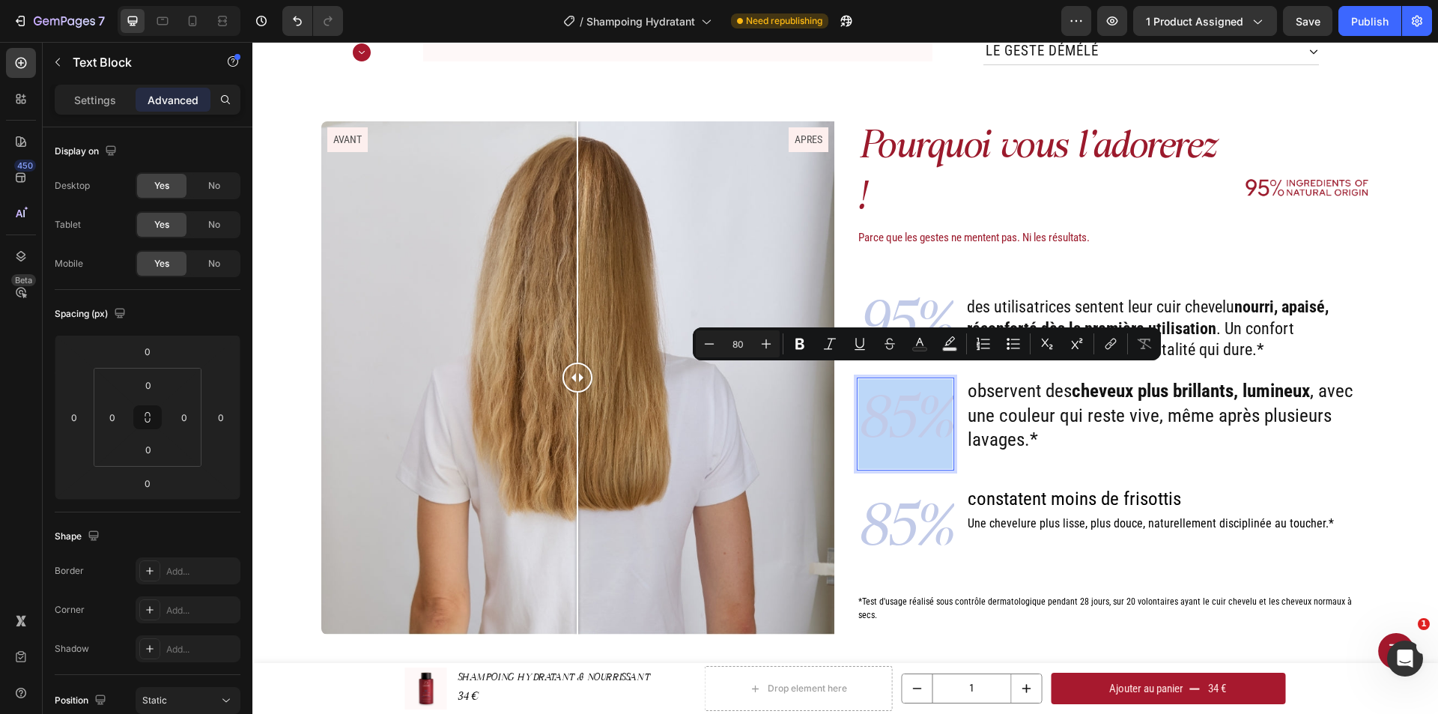
click at [911, 431] on p "85%" at bounding box center [905, 424] width 94 height 90
click at [908, 443] on div "95% Text Block des utilisatrices sentent leur cuir chevelu nourri, apaisé, réco…" at bounding box center [1106, 459] width 498 height 328
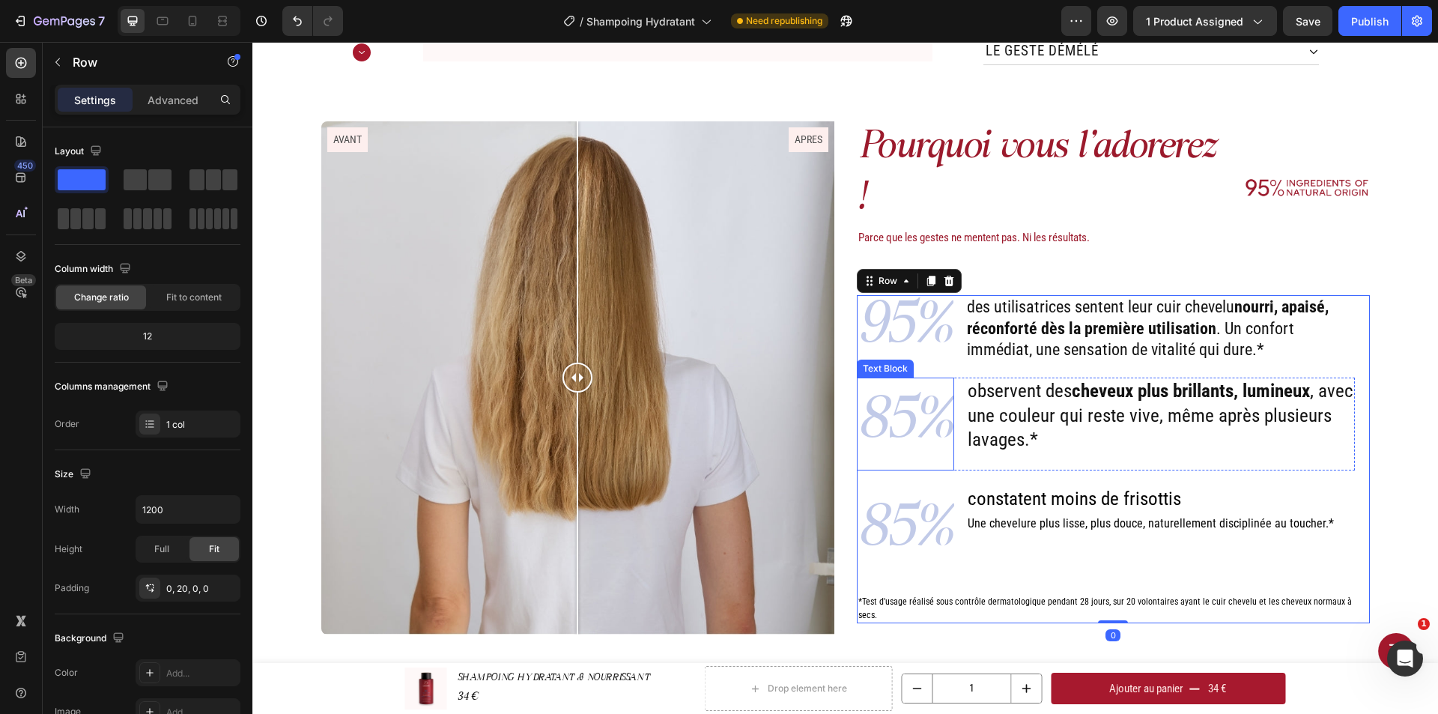
click at [991, 428] on div "observent des cheveux plus brillants, lumineux , avec une couleur qui reste viv…" at bounding box center [1160, 423] width 389 height 93
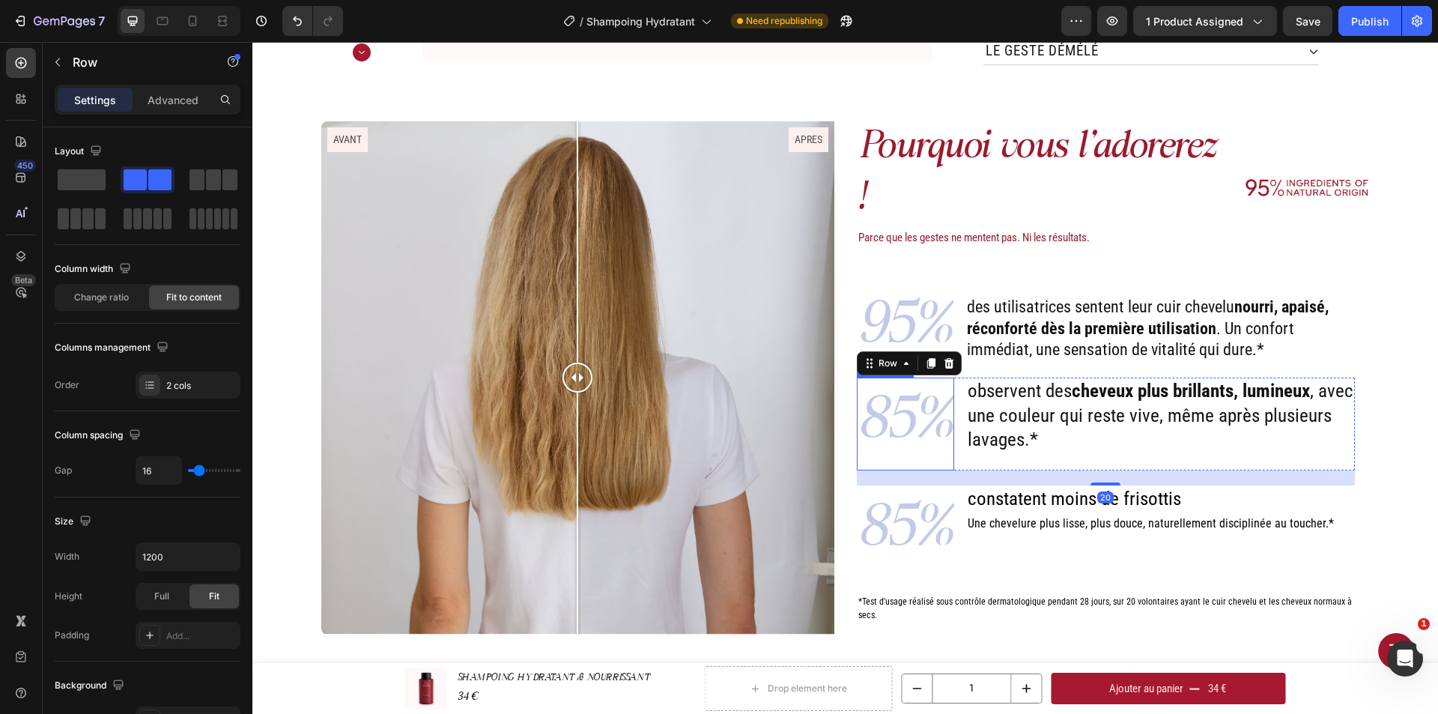
click at [916, 421] on p "85%" at bounding box center [905, 424] width 94 height 90
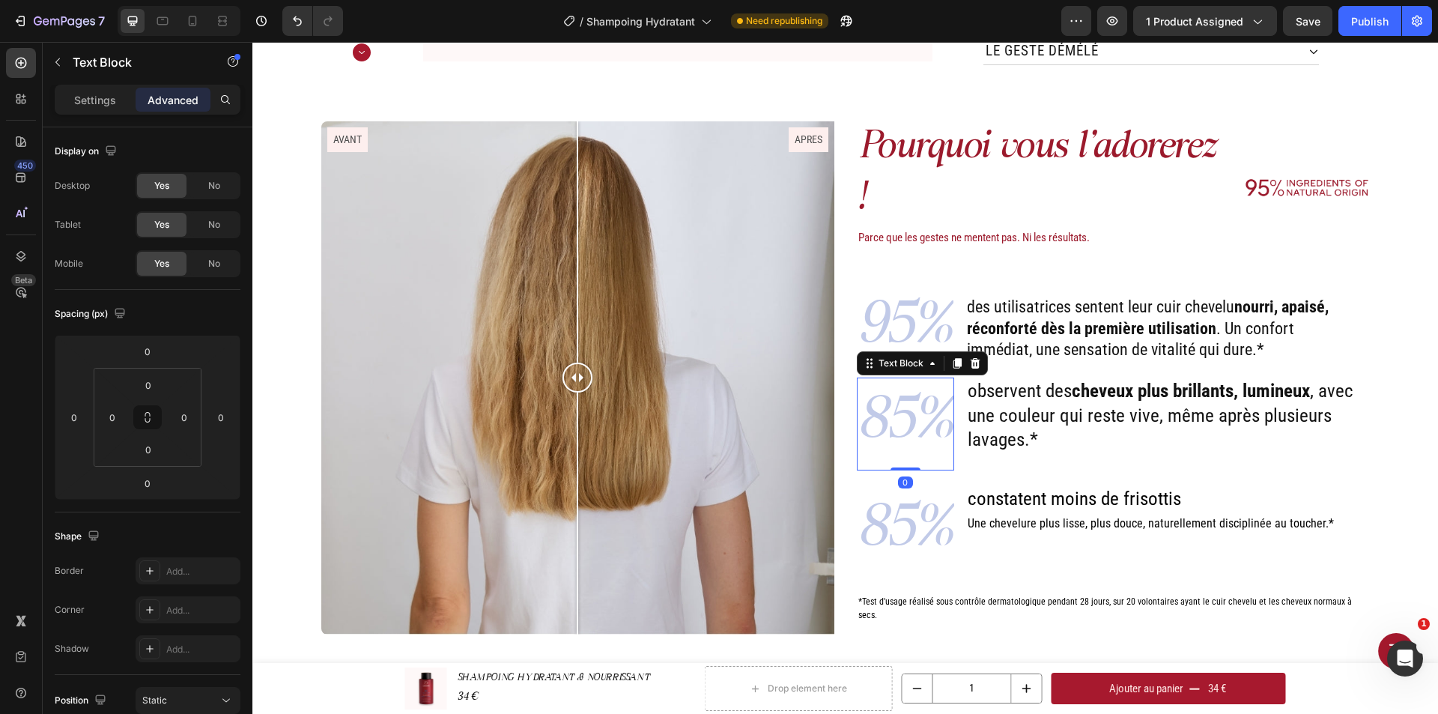
drag, startPoint x: 906, startPoint y: 440, endPoint x: 907, endPoint y: 421, distance: 19.5
click at [907, 421] on div "85% Text Block 0" at bounding box center [905, 423] width 97 height 93
click at [1018, 414] on p "observent des cheveux plus brillants, lumineux , avec une couleur qui reste viv…" at bounding box center [1160, 415] width 386 height 73
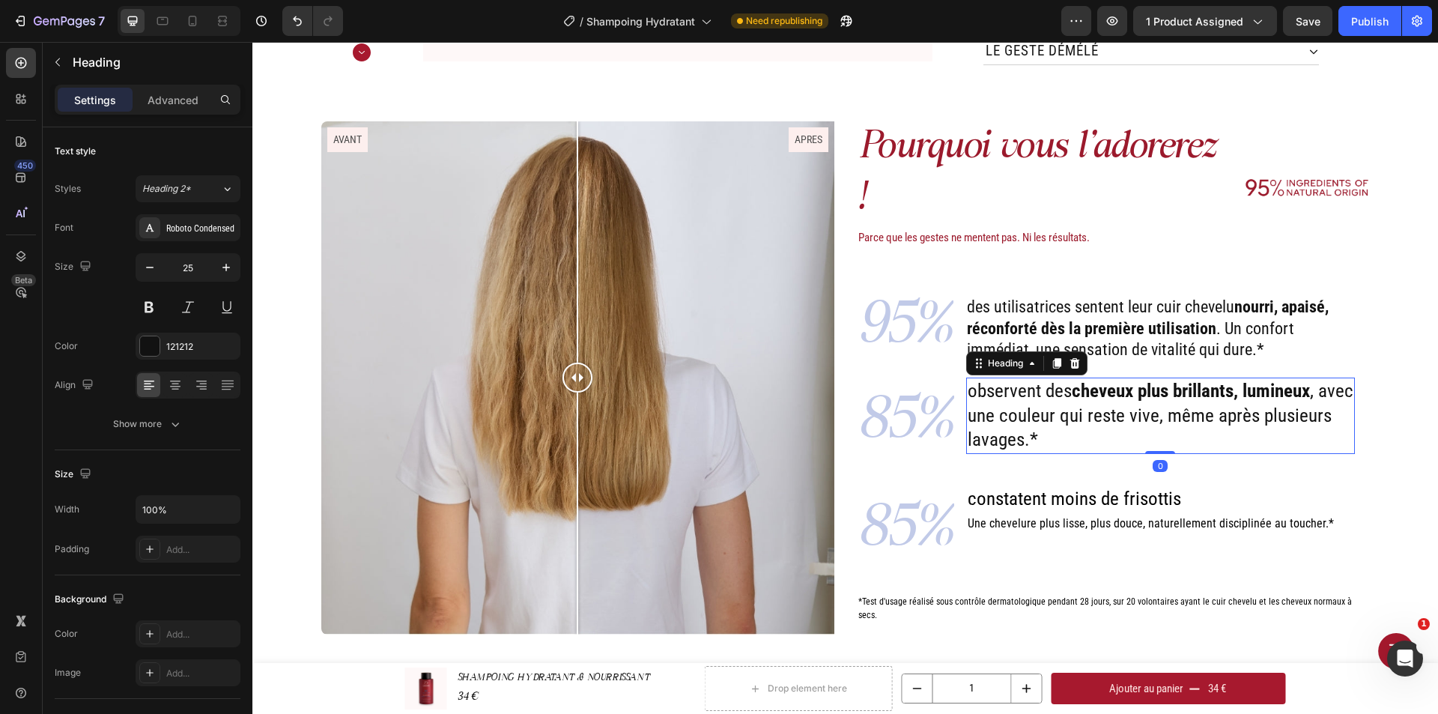
click at [927, 407] on p "85%" at bounding box center [905, 424] width 94 height 90
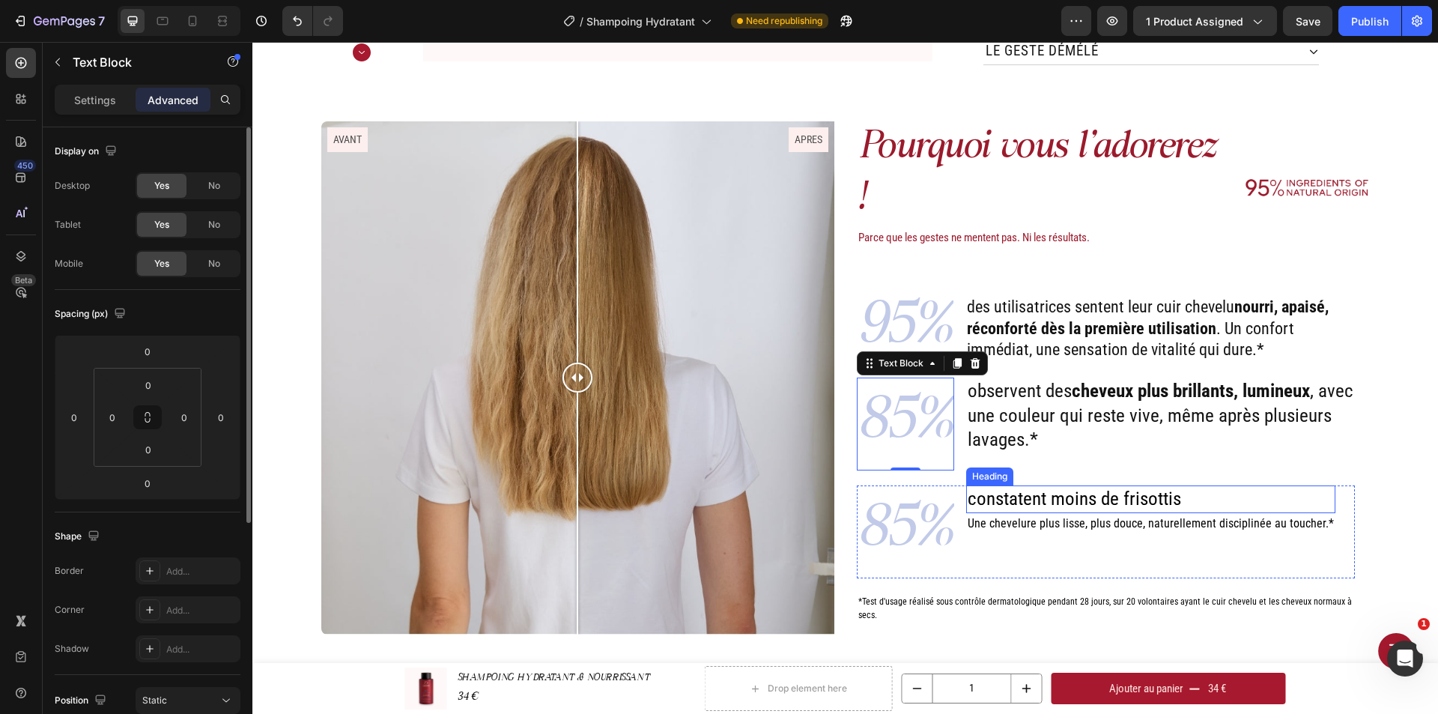
click at [1125, 395] on p "observent des cheveux plus brillants, lumineux , avec une couleur qui reste viv…" at bounding box center [1160, 415] width 386 height 73
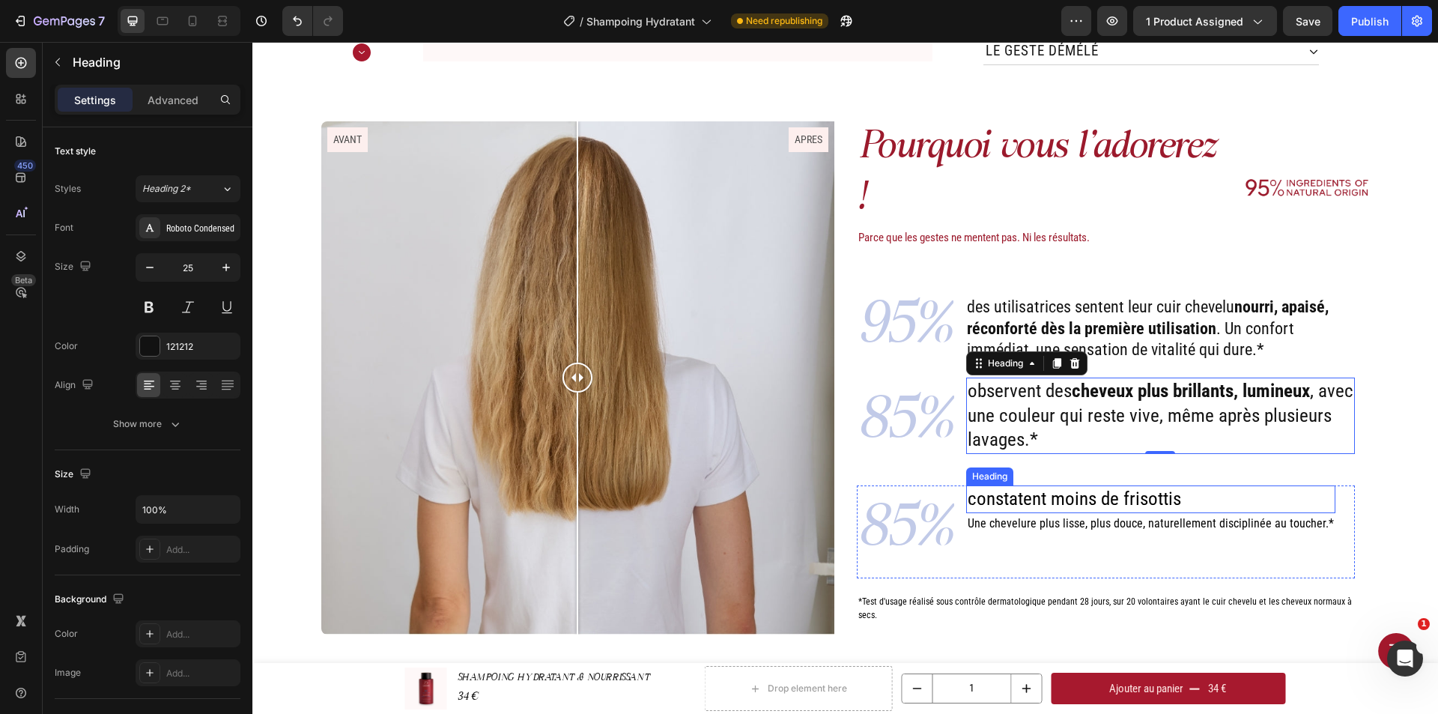
click at [1085, 487] on span "constatent moins de frisottis" at bounding box center [1073, 498] width 213 height 22
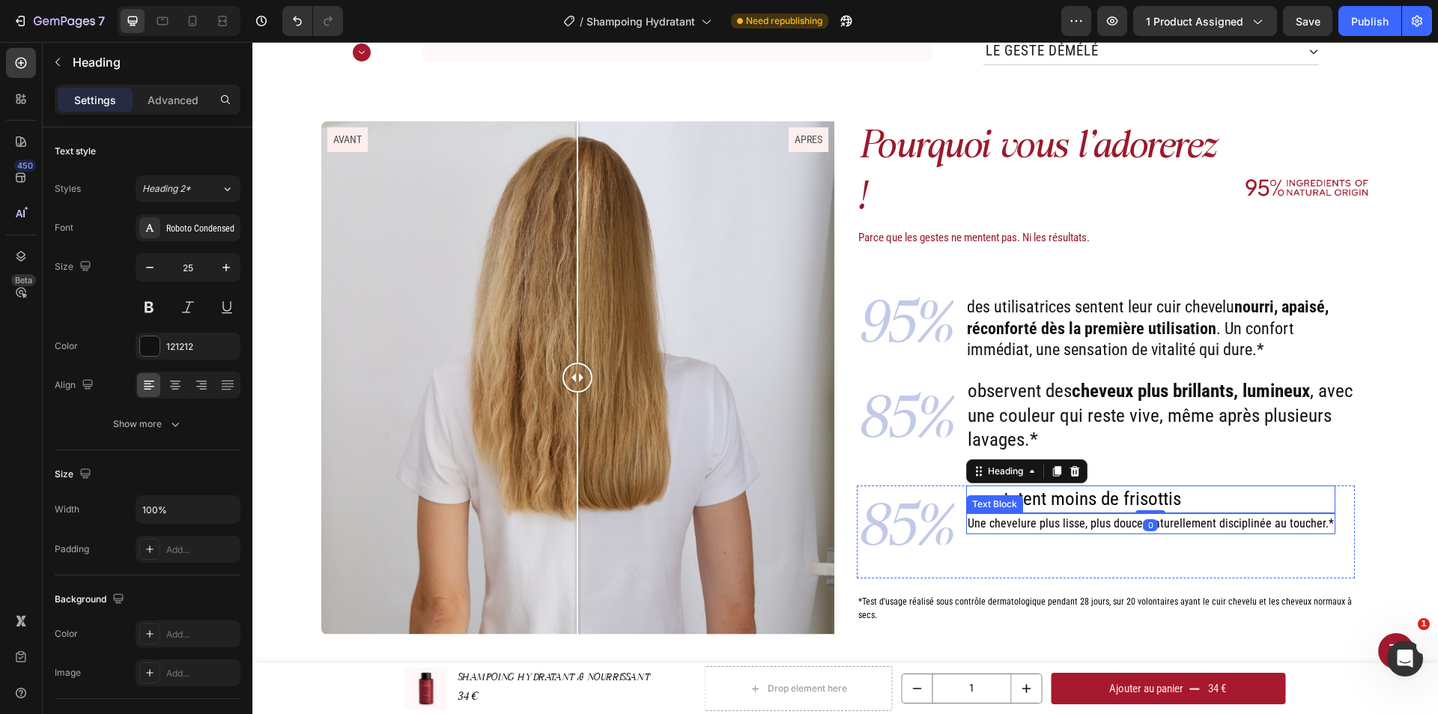
click at [1074, 516] on span "Une chevelure plus lisse, plus douce, naturellement disciplinée au toucher.*" at bounding box center [1150, 523] width 366 height 14
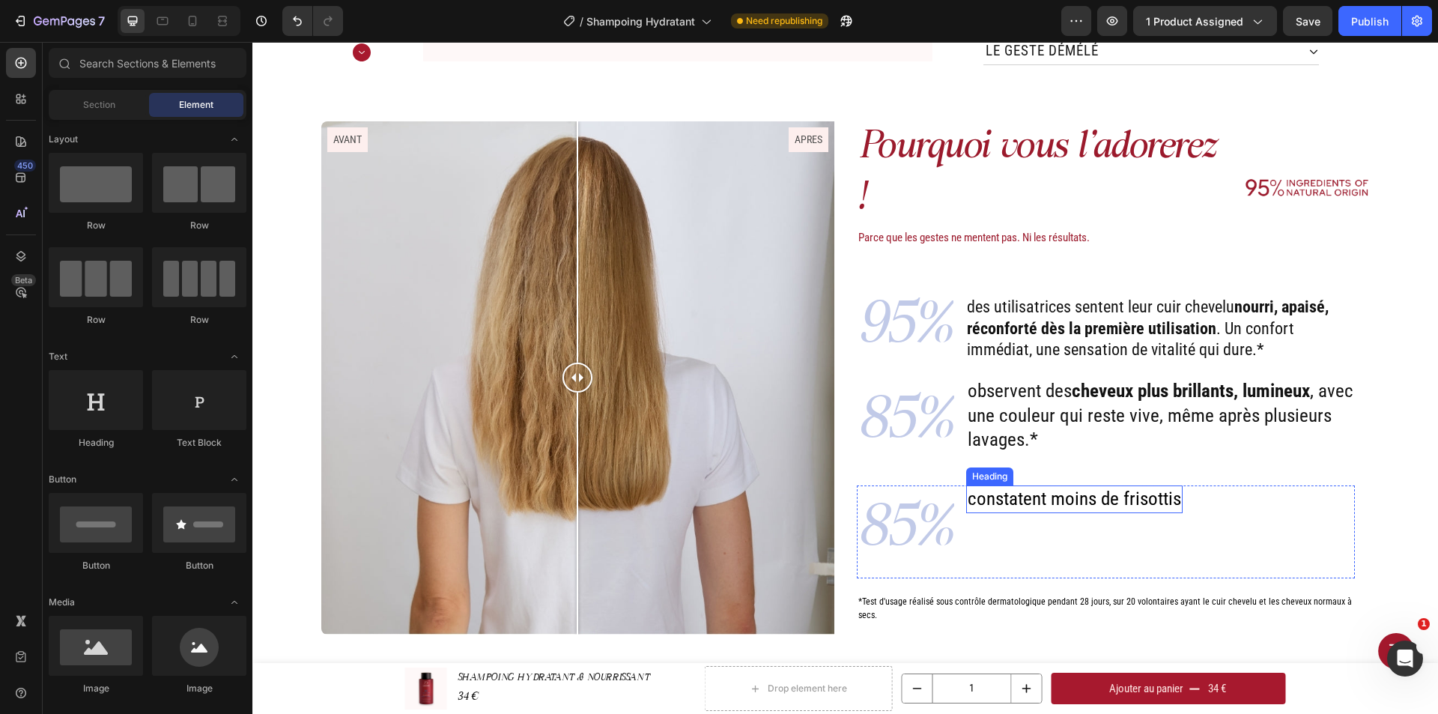
click at [1133, 487] on span "constatent moins de frisottis" at bounding box center [1073, 498] width 213 height 22
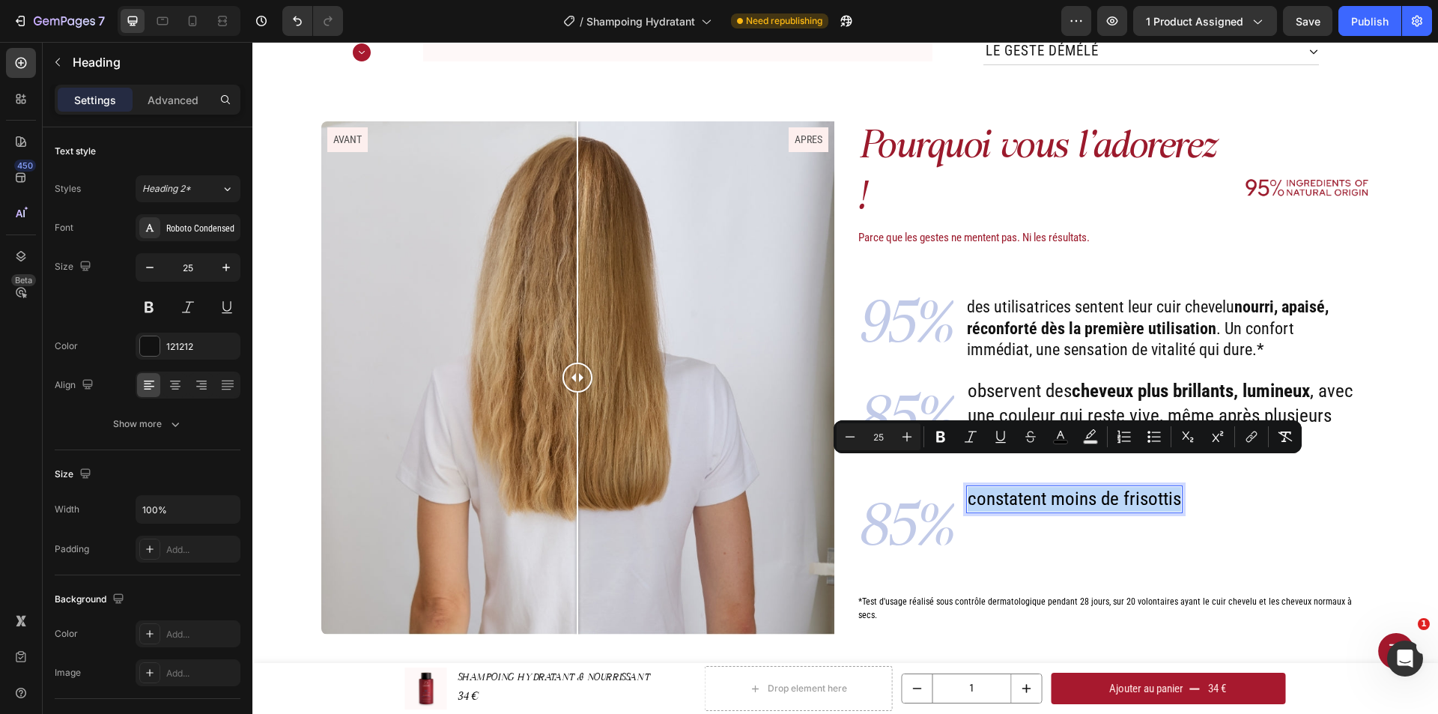
drag, startPoint x: 964, startPoint y: 472, endPoint x: 1173, endPoint y: 473, distance: 208.9
click at [1173, 487] on span "constatent moins de frisottis" at bounding box center [1073, 498] width 213 height 22
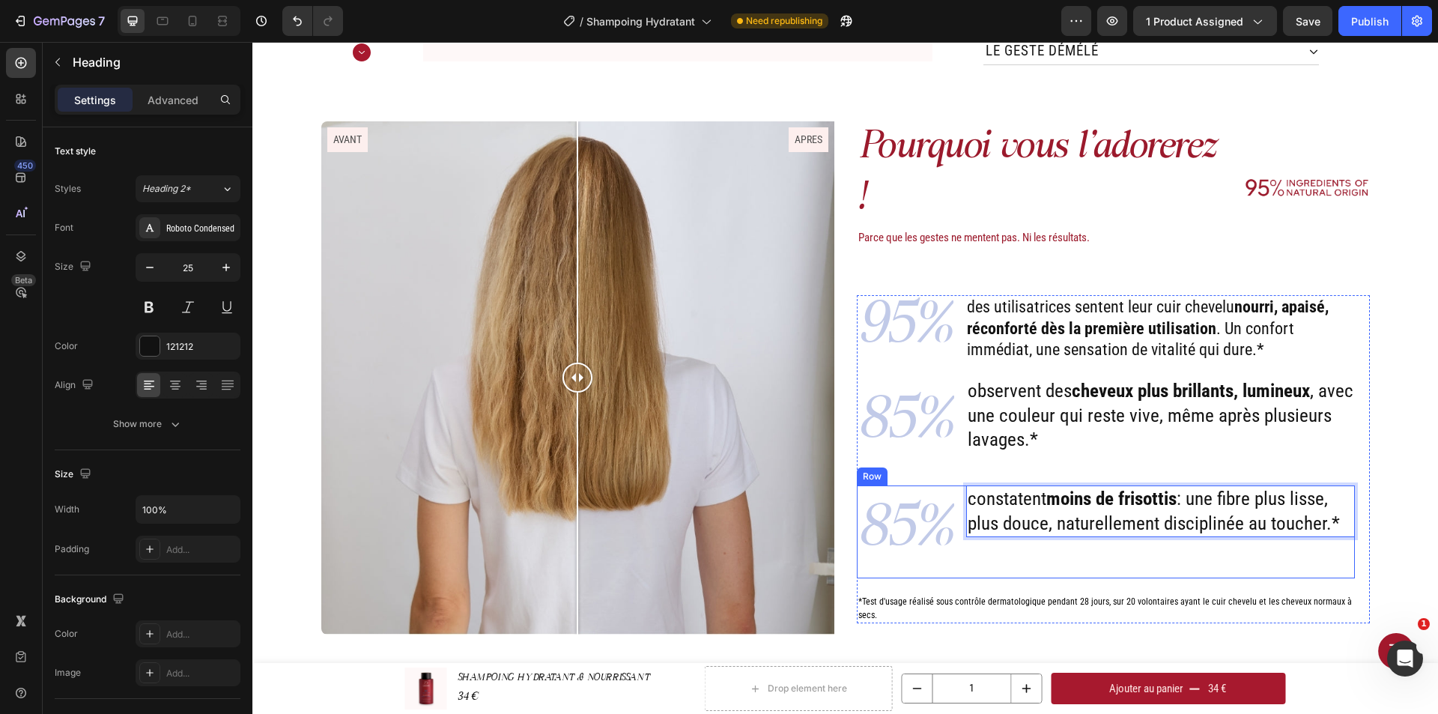
click at [1018, 526] on div "constatent moins de frisottis : une fibre plus lisse, plus douce, naturellement…" at bounding box center [1160, 531] width 389 height 93
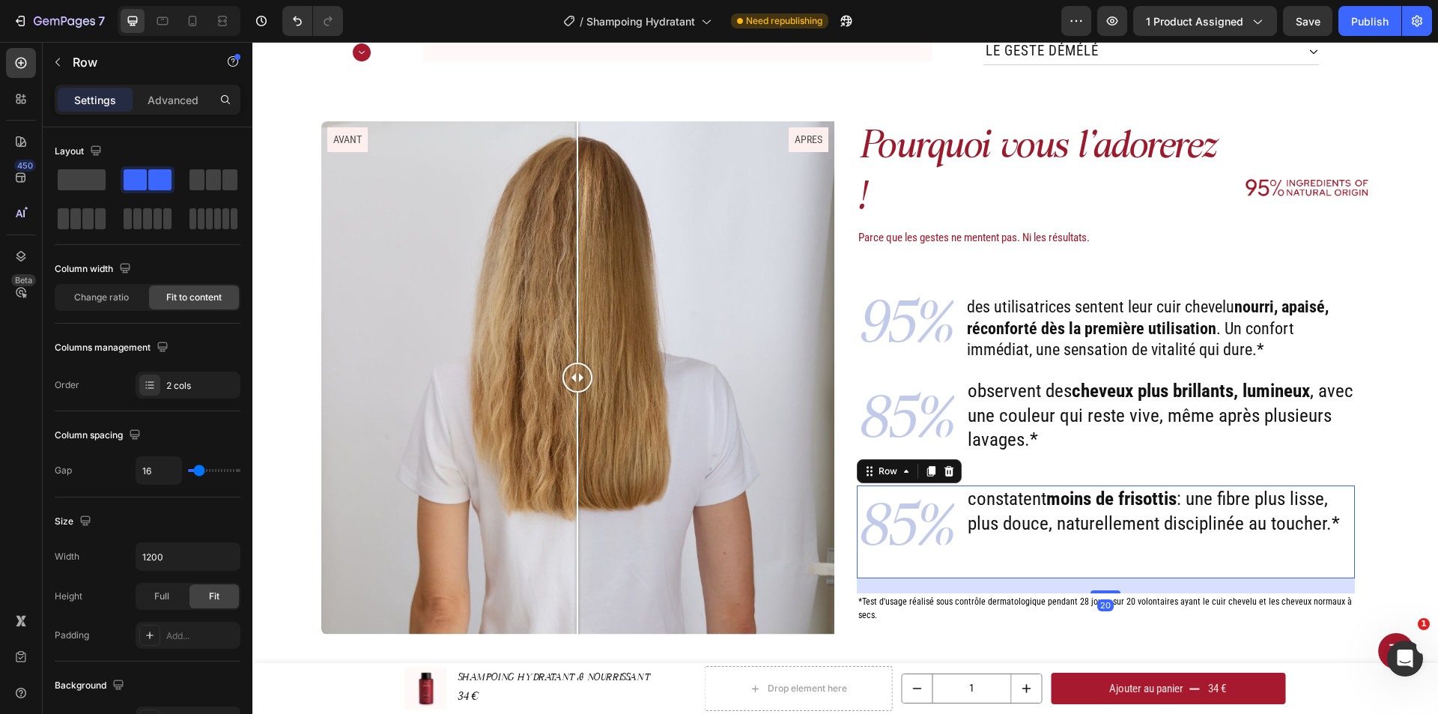
click at [1018, 526] on div "constatent moins de frisottis : une fibre plus lisse, plus douce, naturellement…" at bounding box center [1160, 531] width 389 height 93
click at [1104, 549] on div "constatent moins de frisottis : une fibre plus lisse, plus douce, naturellement…" at bounding box center [1160, 531] width 389 height 93
click at [1084, 521] on div "constatent moins de frisottis : une fibre plus lisse, plus douce, naturellement…" at bounding box center [1160, 531] width 389 height 93
click at [995, 503] on p "constatent moins de frisottis : une fibre plus lisse, plus douce, naturellement…" at bounding box center [1160, 511] width 386 height 49
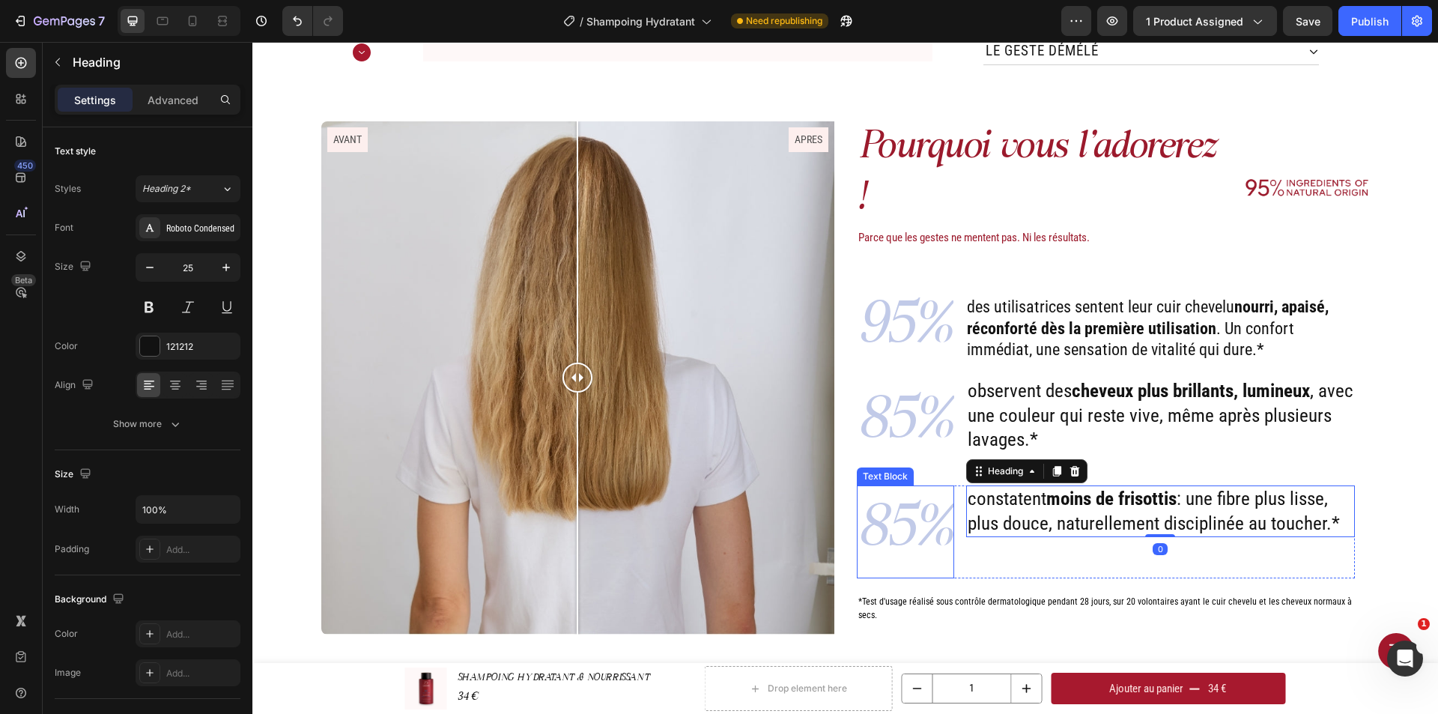
click at [931, 496] on p "85%" at bounding box center [905, 532] width 94 height 90
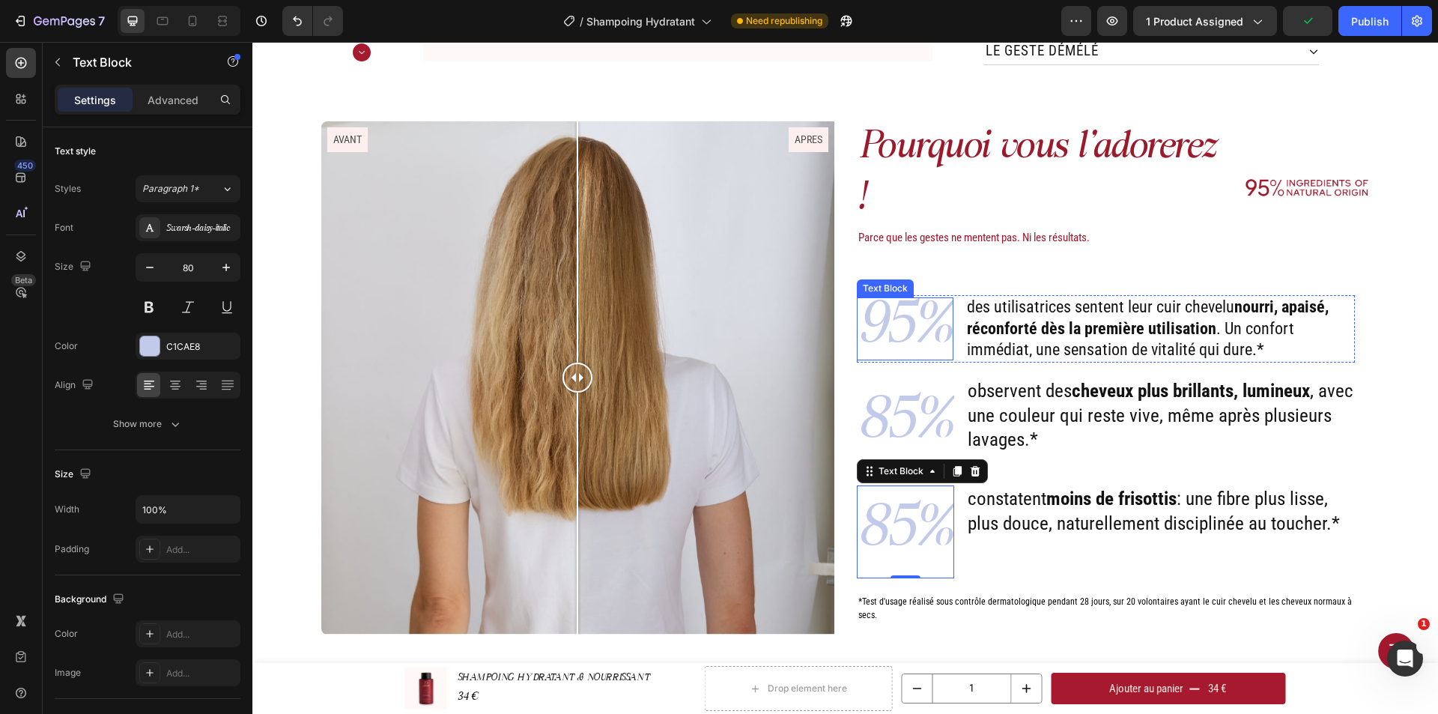
click at [922, 323] on p "95%" at bounding box center [905, 329] width 94 height 60
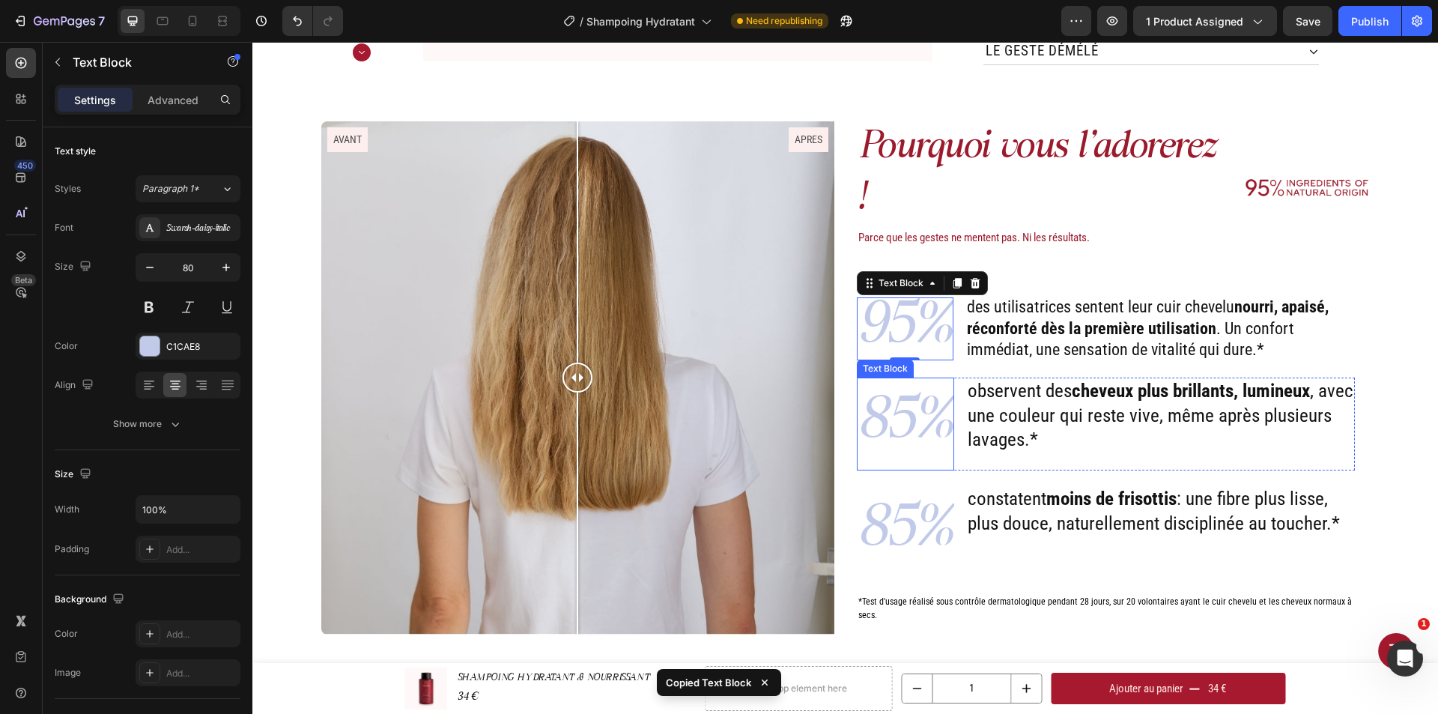
click at [920, 392] on p "85%" at bounding box center [905, 424] width 94 height 90
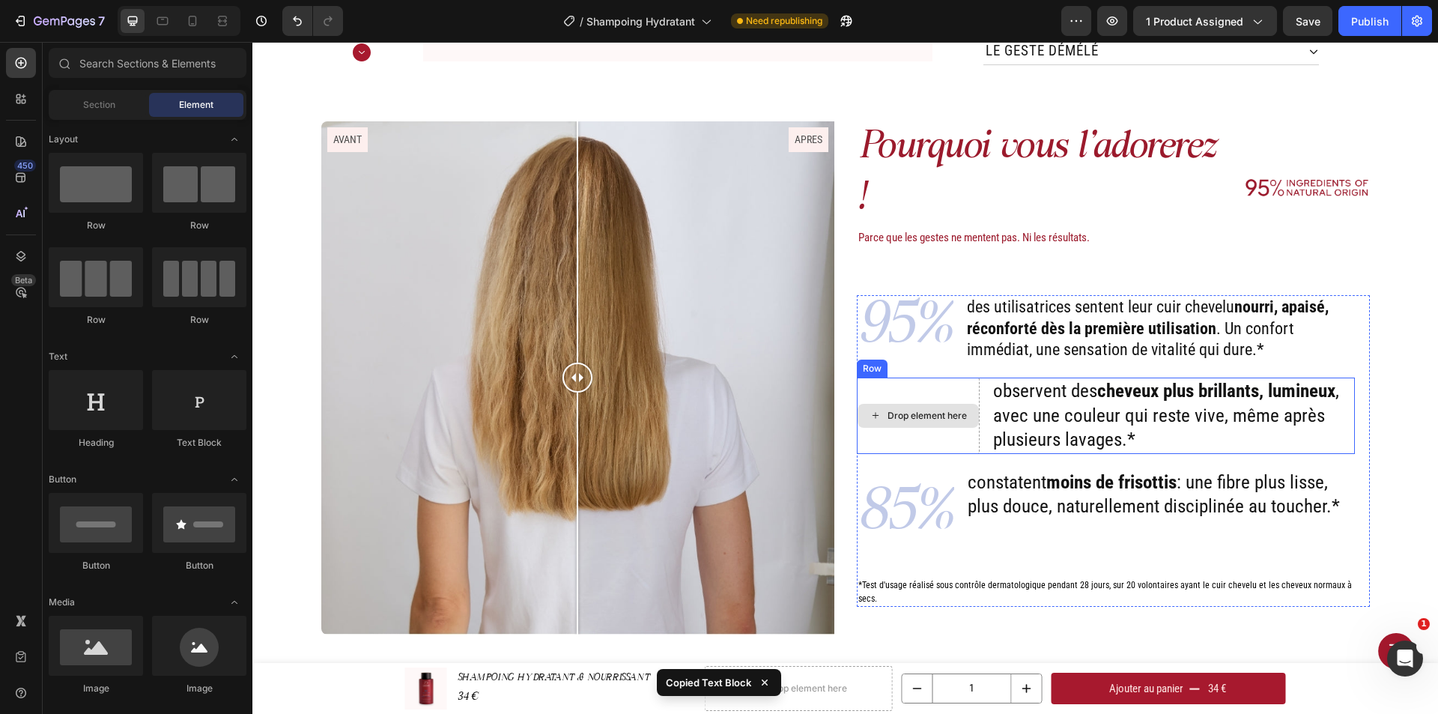
click at [929, 377] on div "Drop element here" at bounding box center [918, 415] width 123 height 76
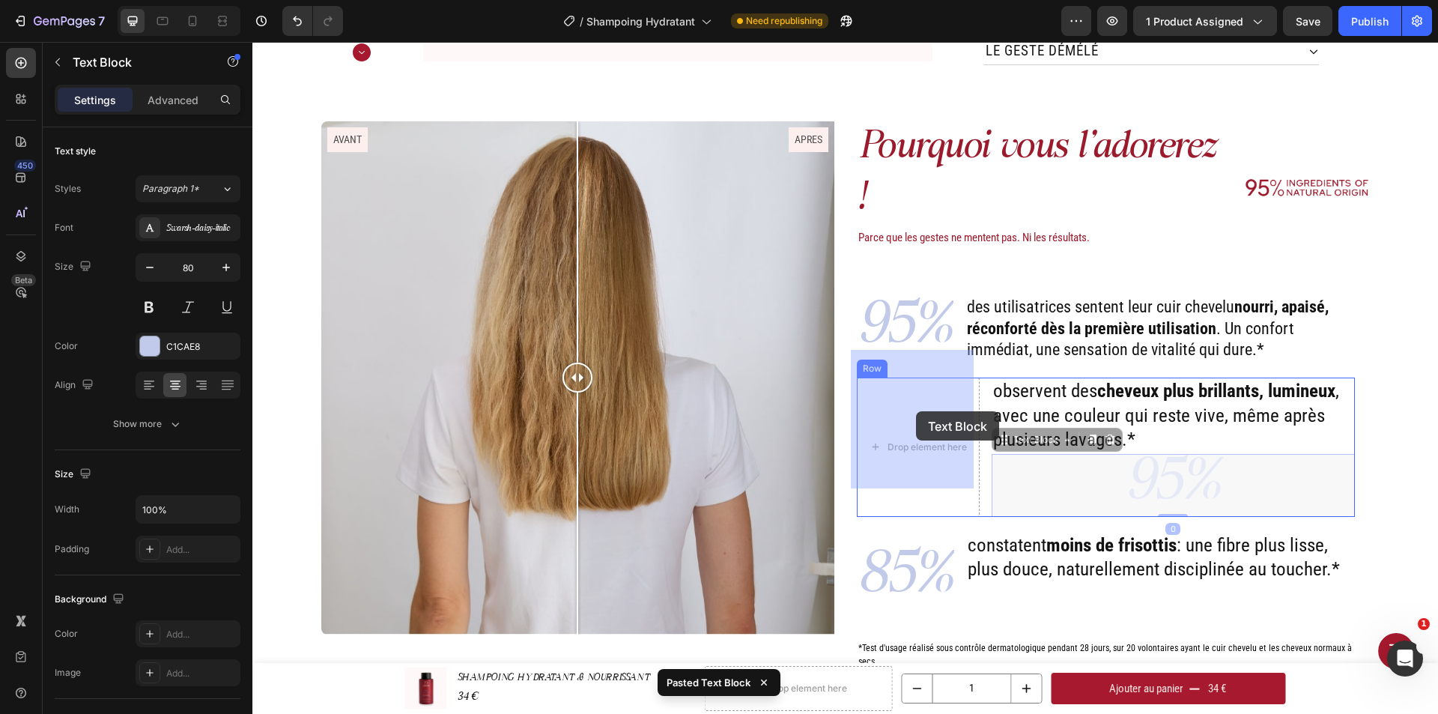
drag, startPoint x: 1134, startPoint y: 452, endPoint x: 916, endPoint y: 411, distance: 221.8
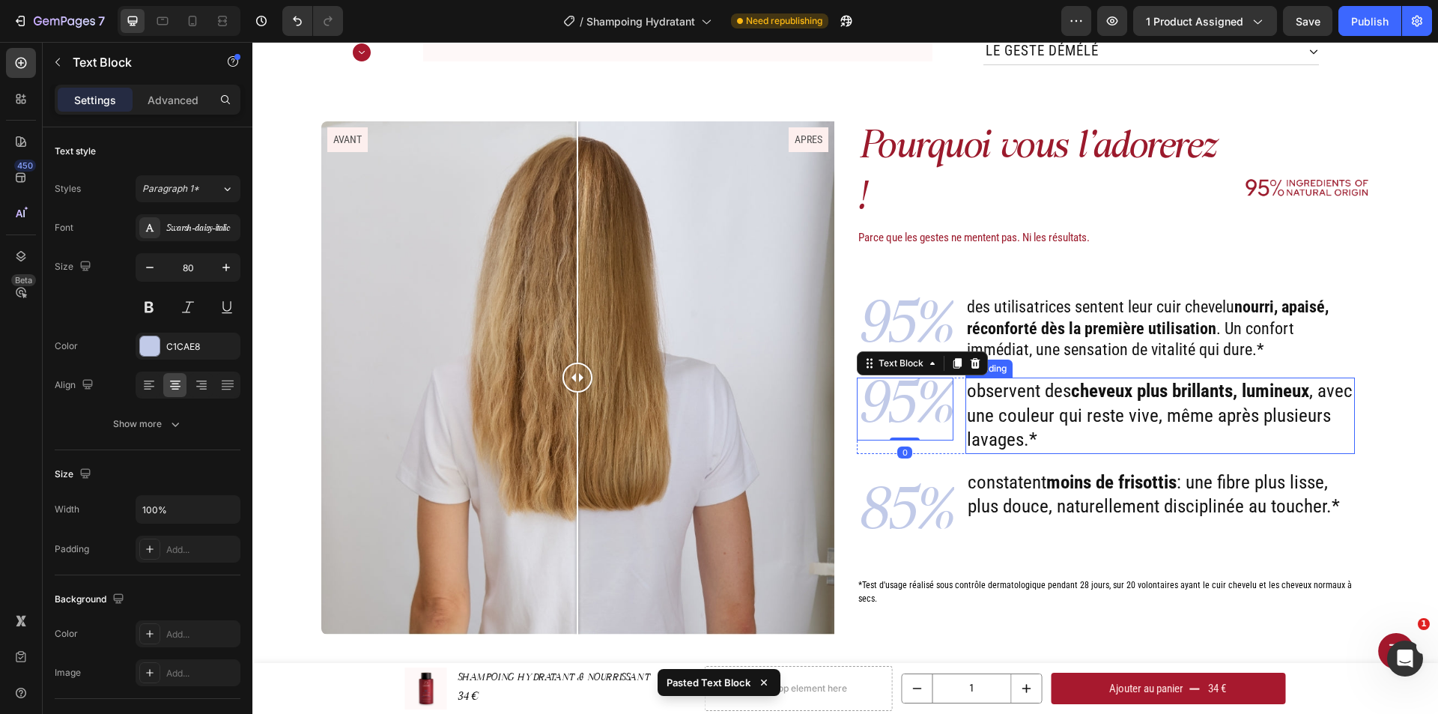
click at [1022, 404] on p "observent des cheveux plus brillants, lumineux , avec une couleur qui reste viv…" at bounding box center [1160, 415] width 386 height 73
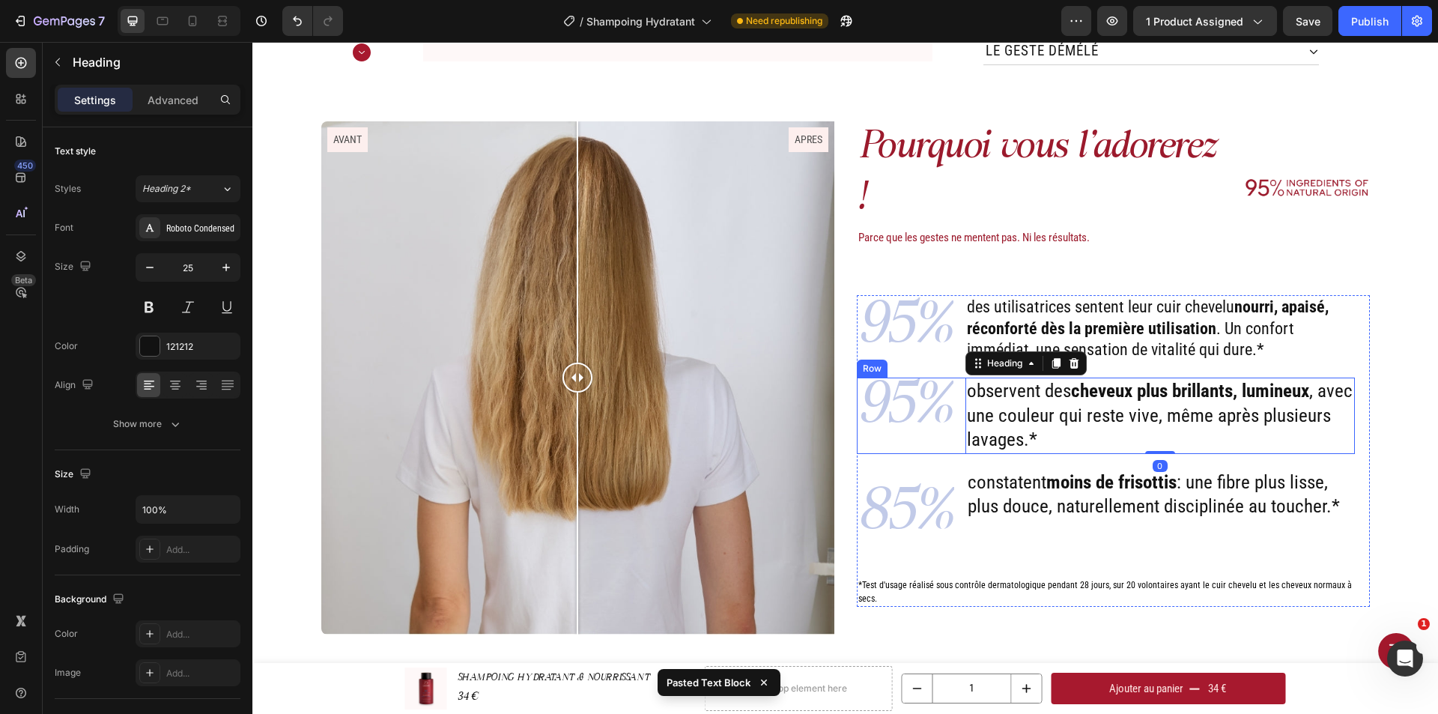
click at [917, 379] on p "95%" at bounding box center [905, 409] width 94 height 60
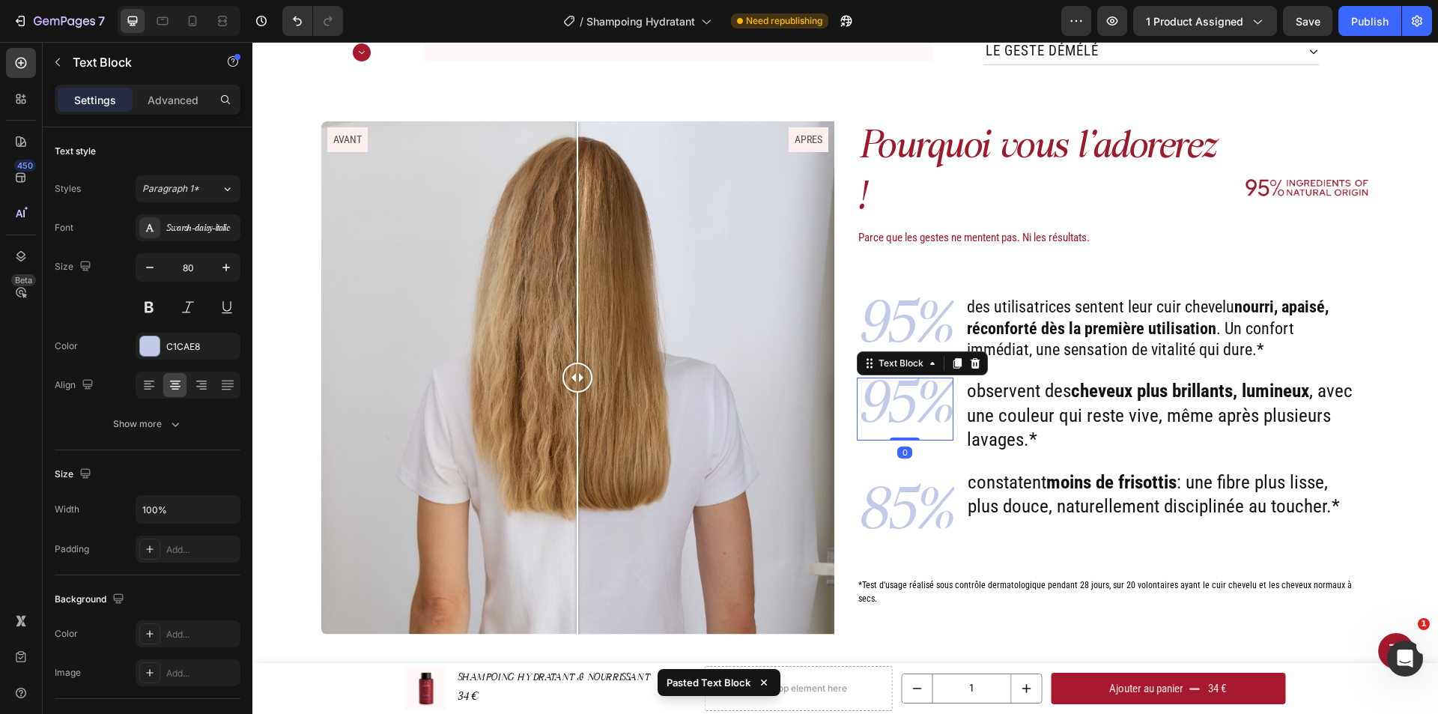
click at [896, 380] on p "95%" at bounding box center [905, 409] width 94 height 60
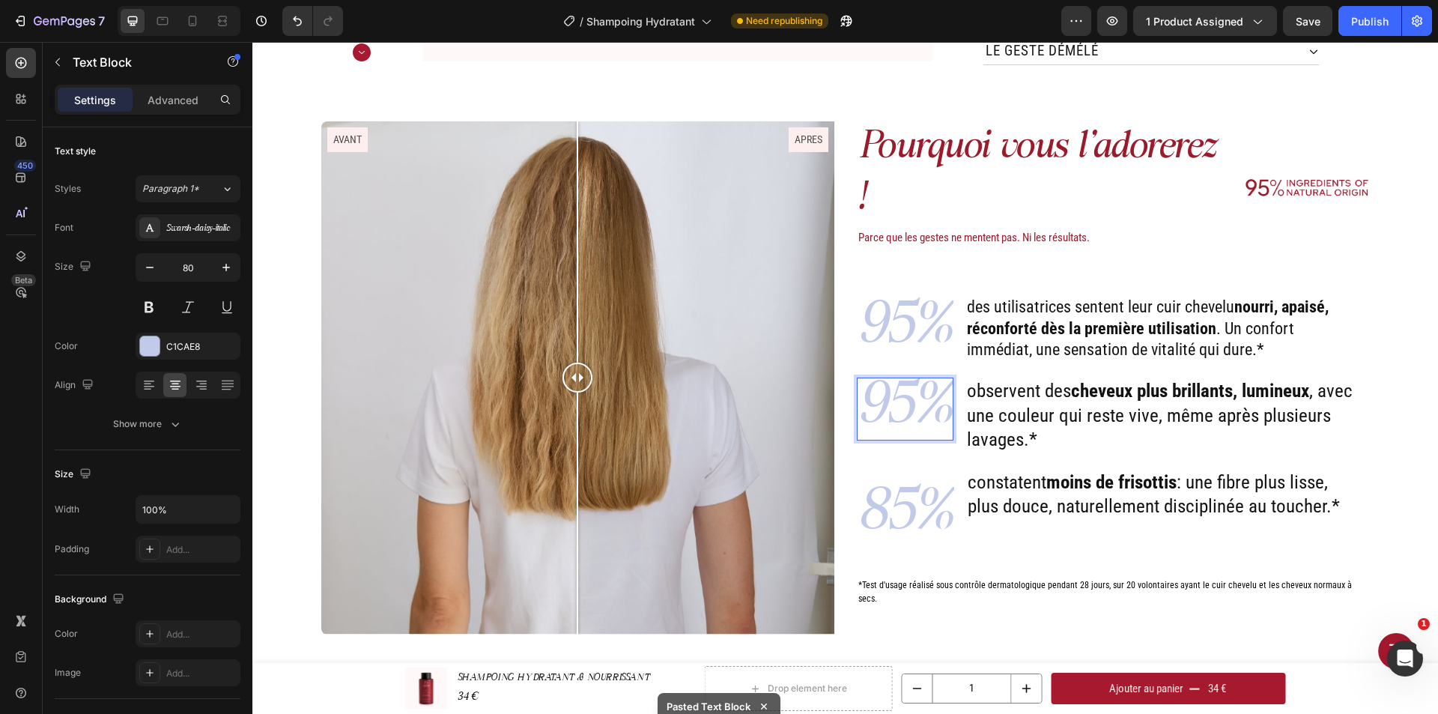
click at [888, 380] on p "95%" at bounding box center [905, 409] width 94 height 60
click at [1107, 379] on p "observent des cheveux plus brillants, lumineux , avec une couleur qui reste viv…" at bounding box center [1160, 415] width 386 height 73
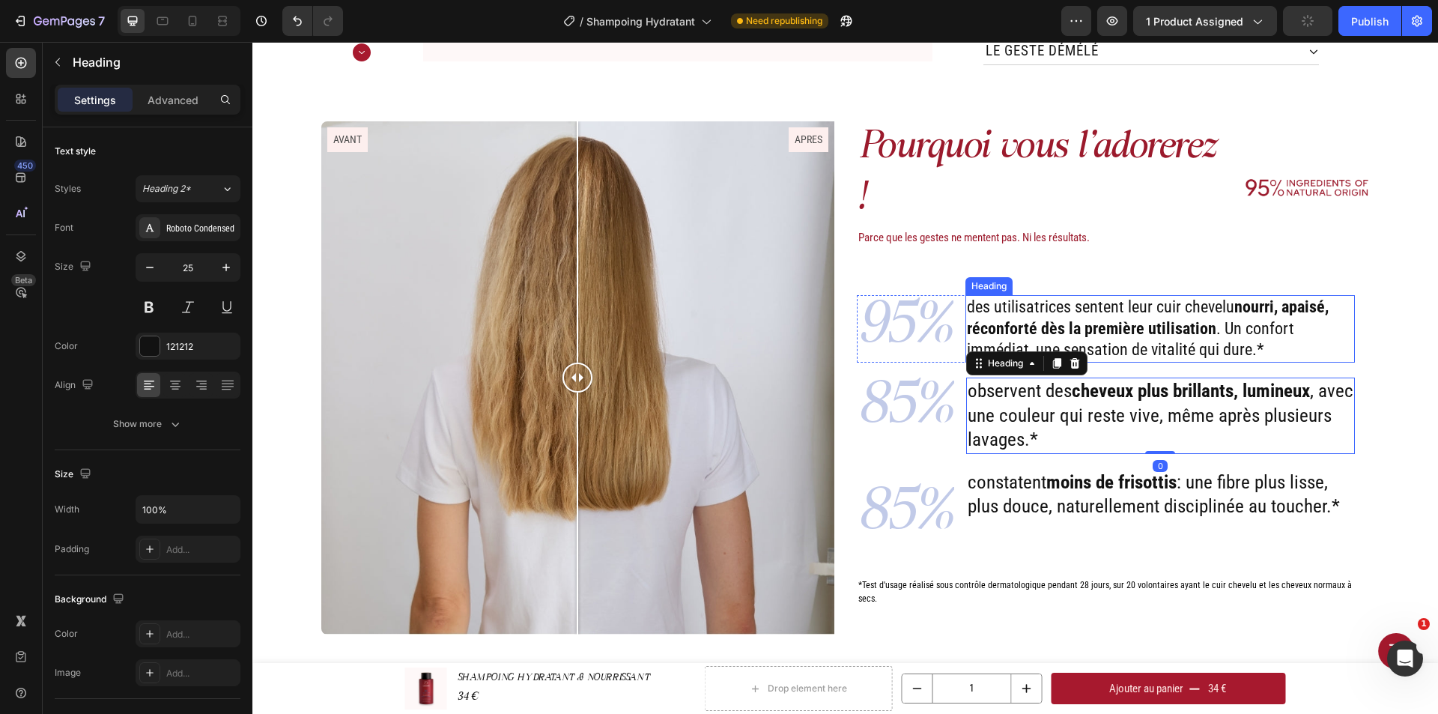
click at [1069, 297] on p "des utilisatrices sentent leur cuir chevelu nourri, apaisé, réconforté dès la p…" at bounding box center [1160, 329] width 386 height 64
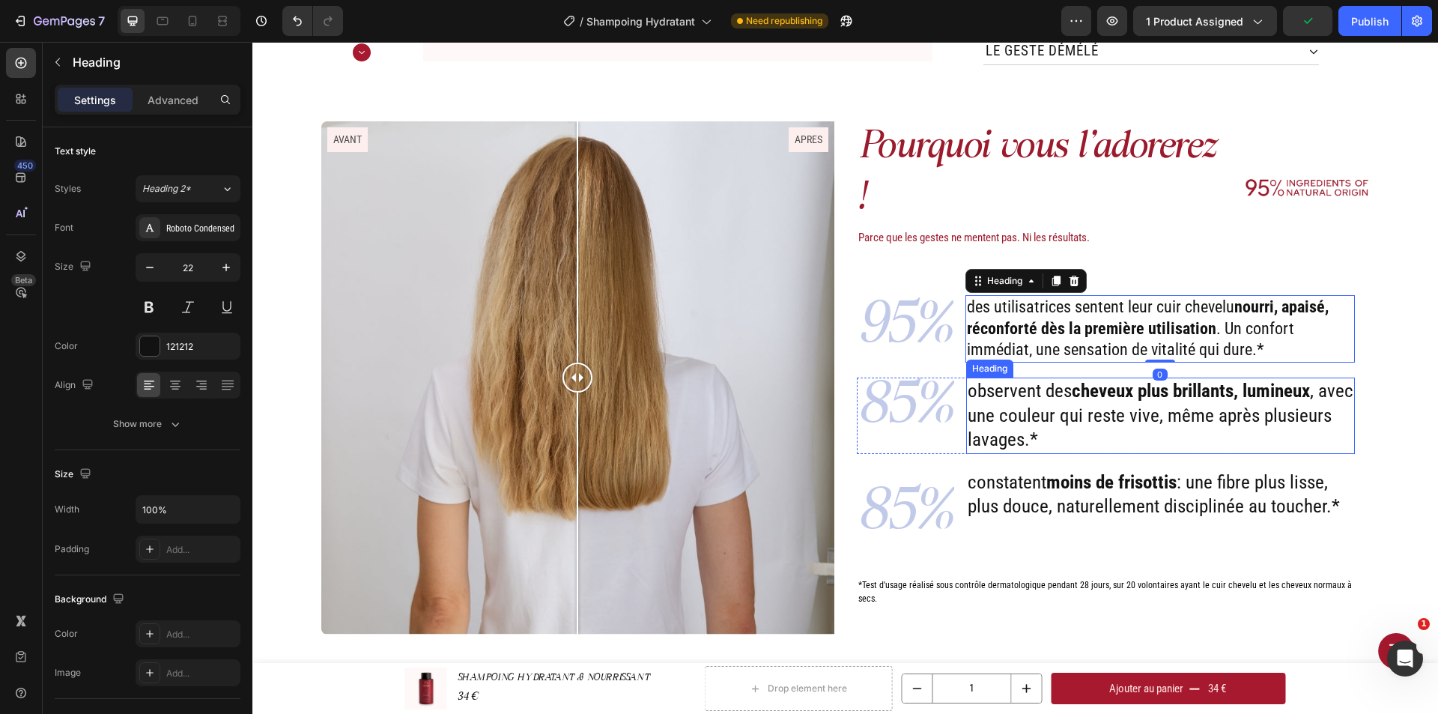
click at [1089, 386] on p "observent des cheveux plus brillants, lumineux , avec une couleur qui reste viv…" at bounding box center [1160, 415] width 386 height 73
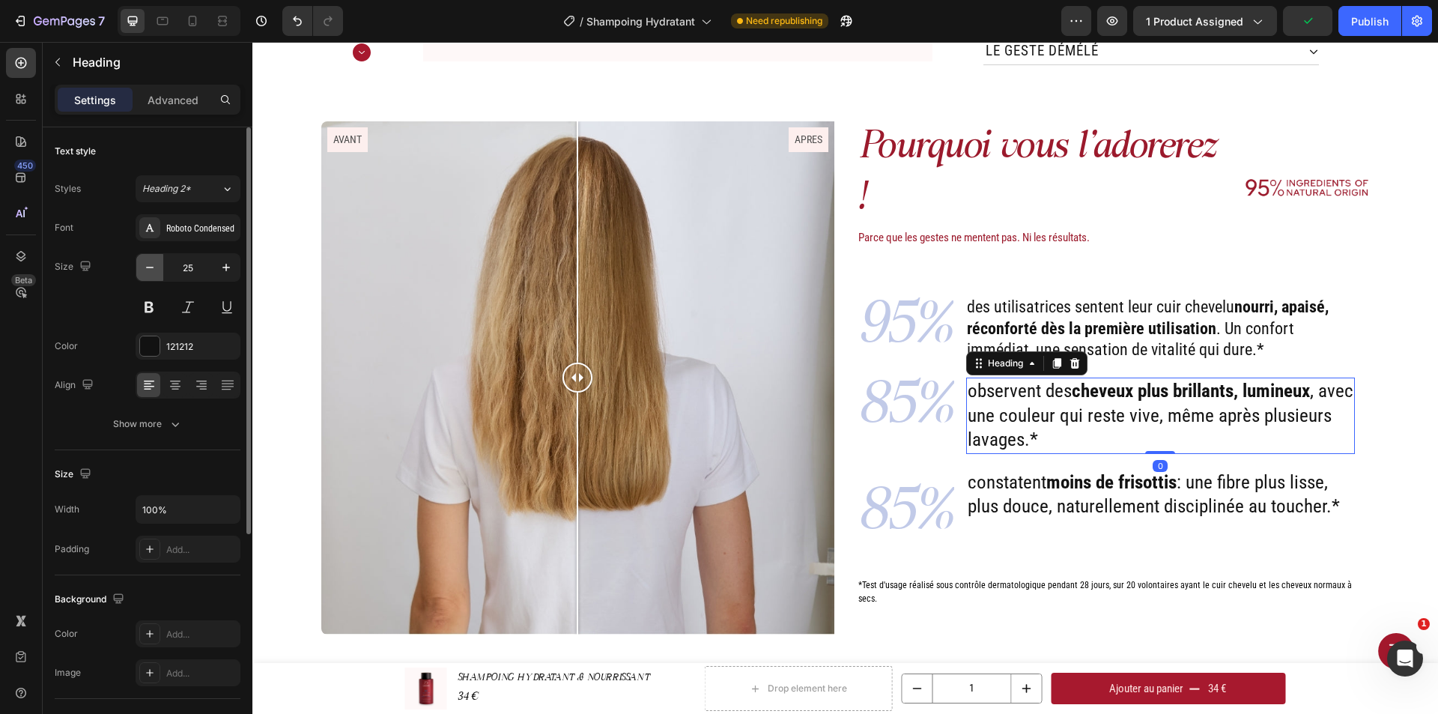
click at [156, 270] on icon "button" at bounding box center [149, 267] width 15 height 15
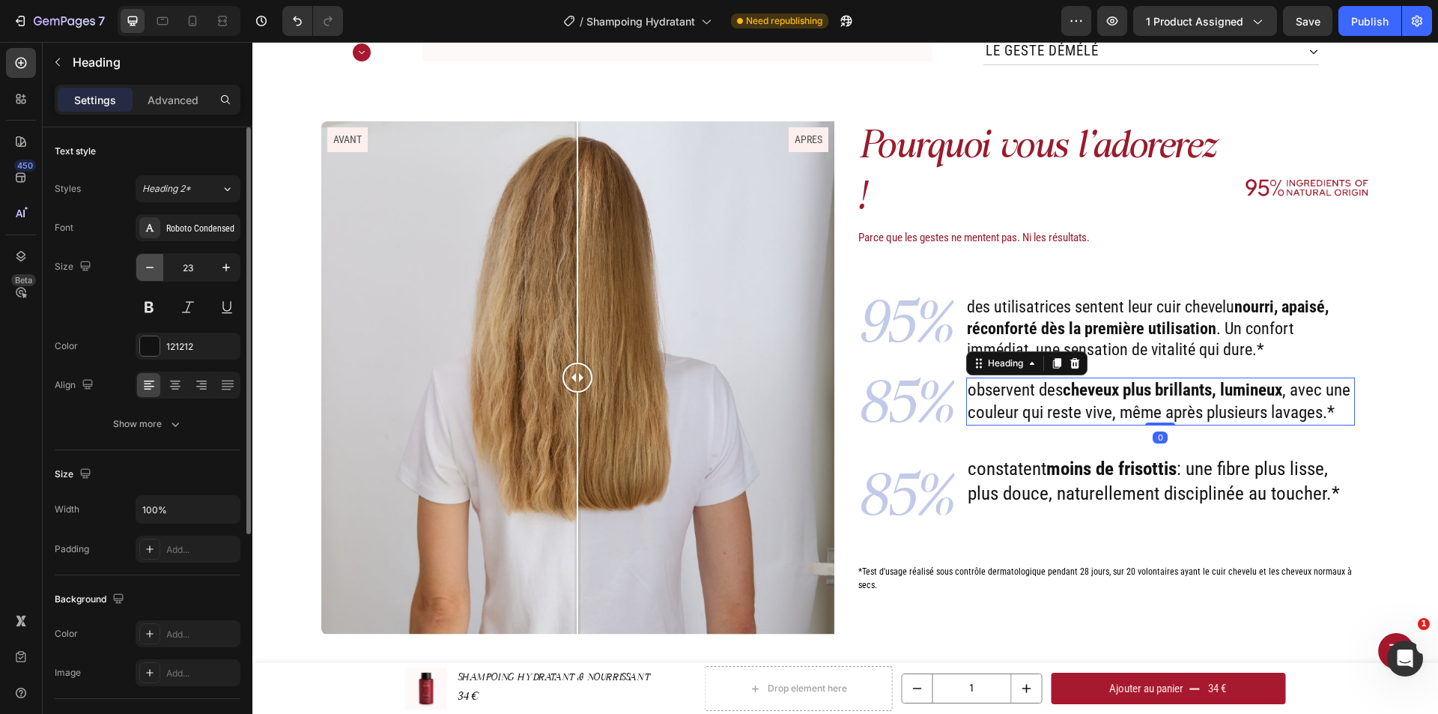
click at [156, 270] on icon "button" at bounding box center [149, 267] width 15 height 15
type input "22"
click at [917, 478] on p "85%" at bounding box center [905, 502] width 94 height 90
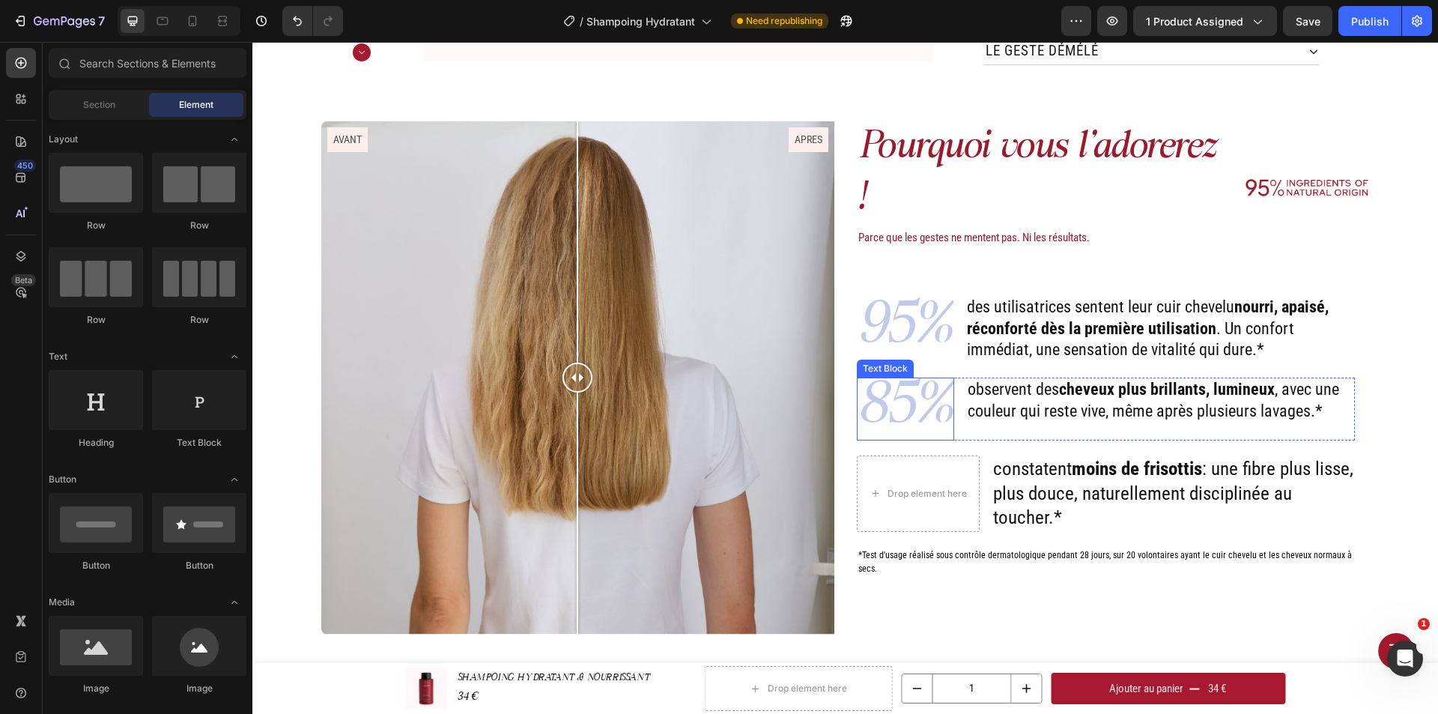
click at [914, 384] on p "85%" at bounding box center [905, 409] width 94 height 60
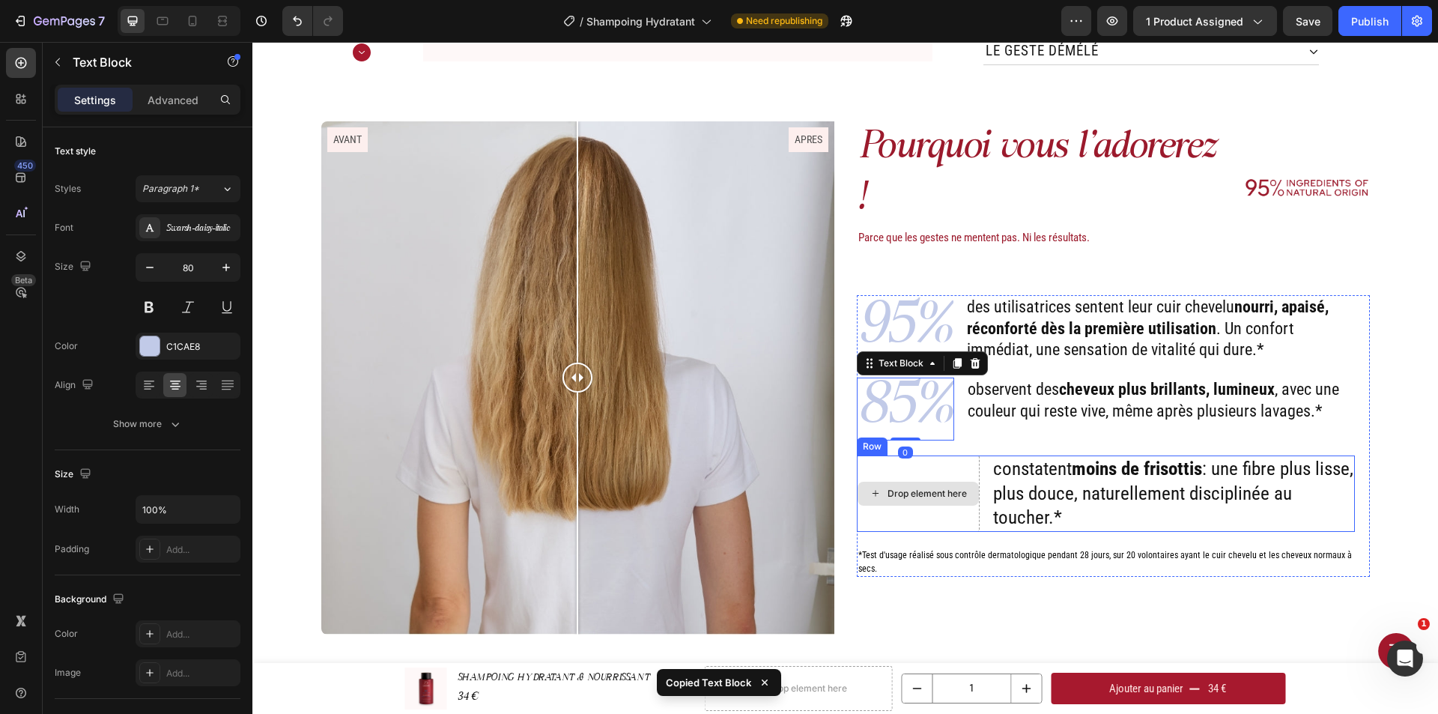
click at [924, 481] on div "Drop element here" at bounding box center [917, 493] width 121 height 24
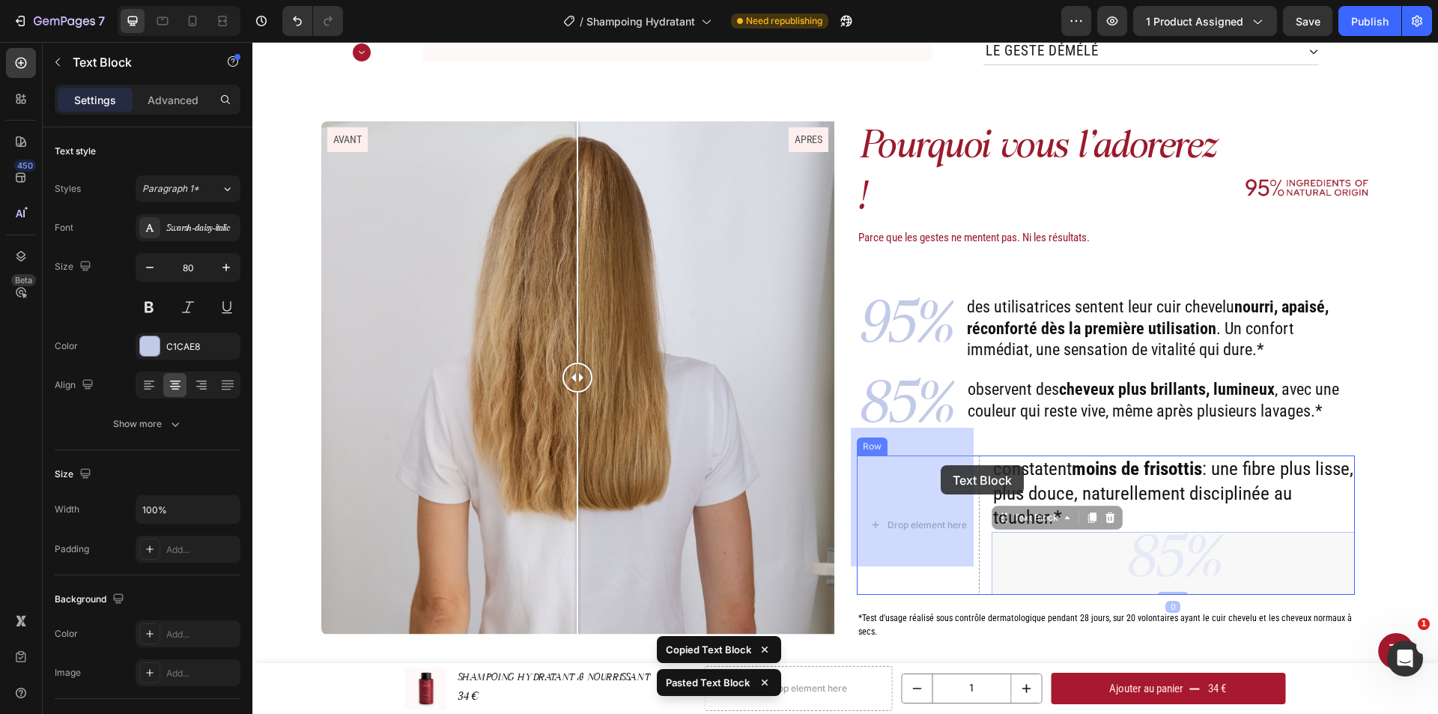
drag, startPoint x: 1164, startPoint y: 521, endPoint x: 951, endPoint y: 466, distance: 220.5
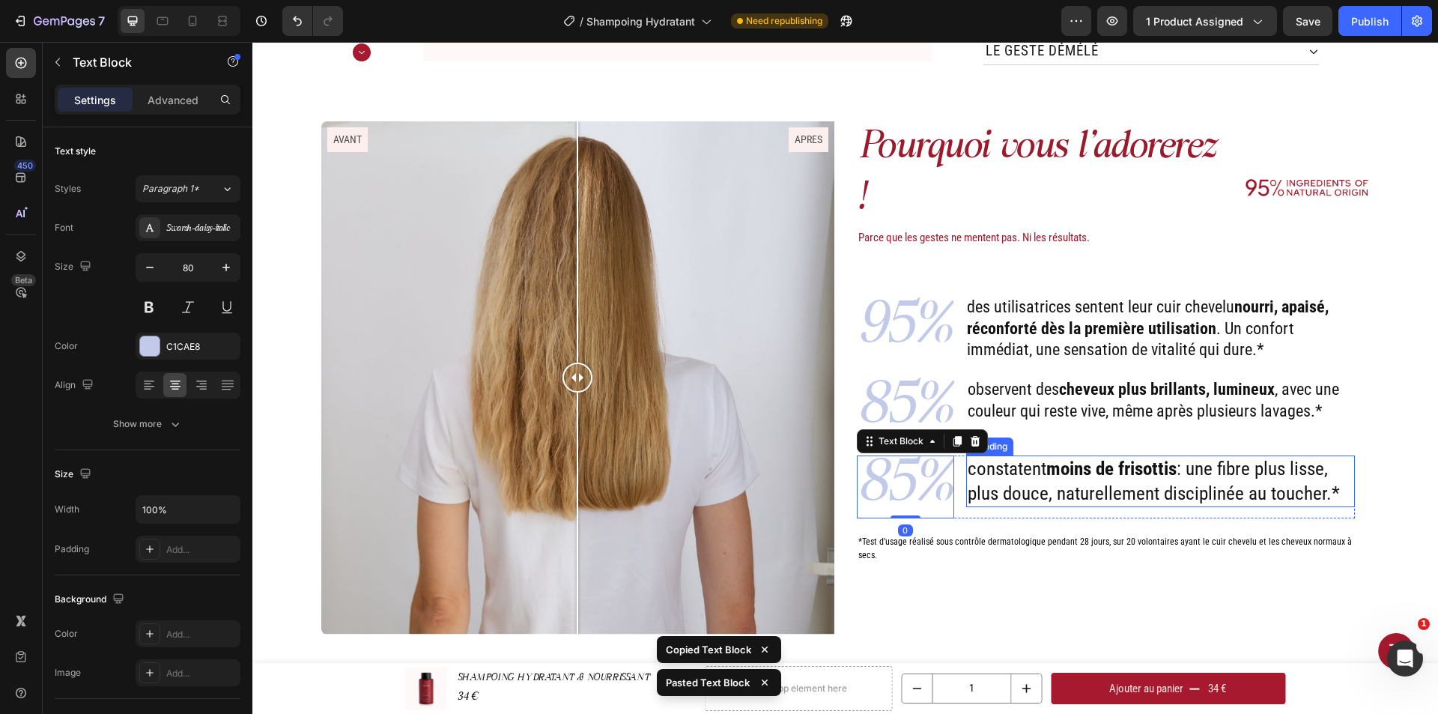
click at [1069, 463] on p "constatent moins de frisottis : une fibre plus lisse, plus douce, naturellement…" at bounding box center [1160, 481] width 386 height 49
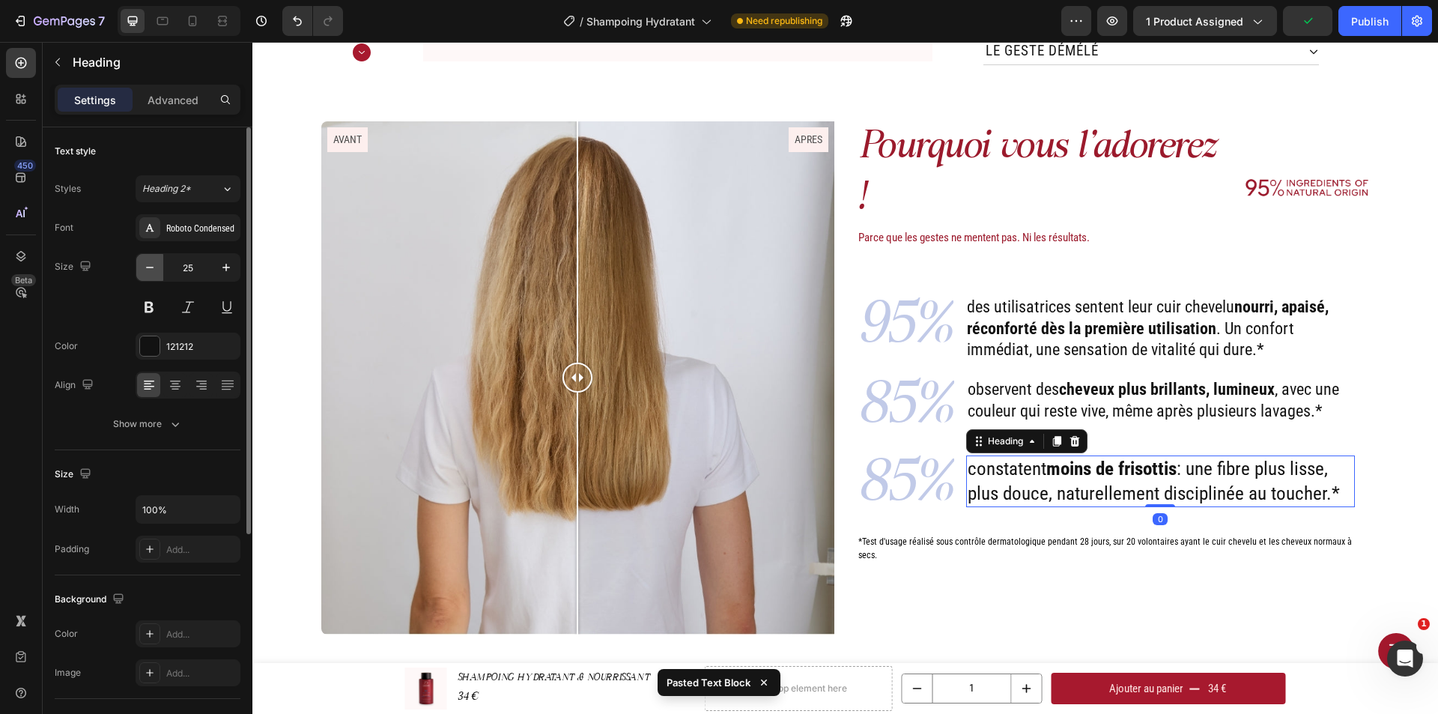
click at [145, 273] on icon "button" at bounding box center [149, 267] width 15 height 15
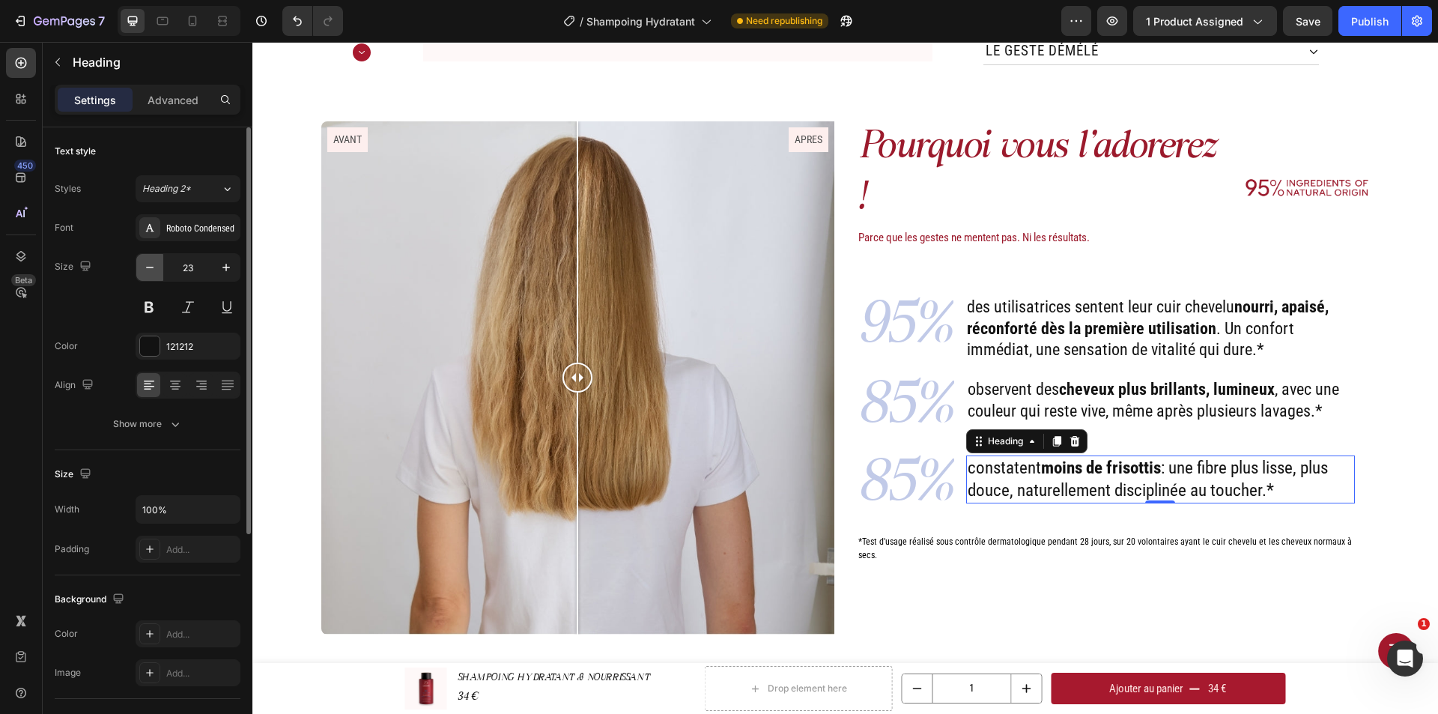
click at [145, 273] on icon "button" at bounding box center [149, 267] width 15 height 15
type input "22"
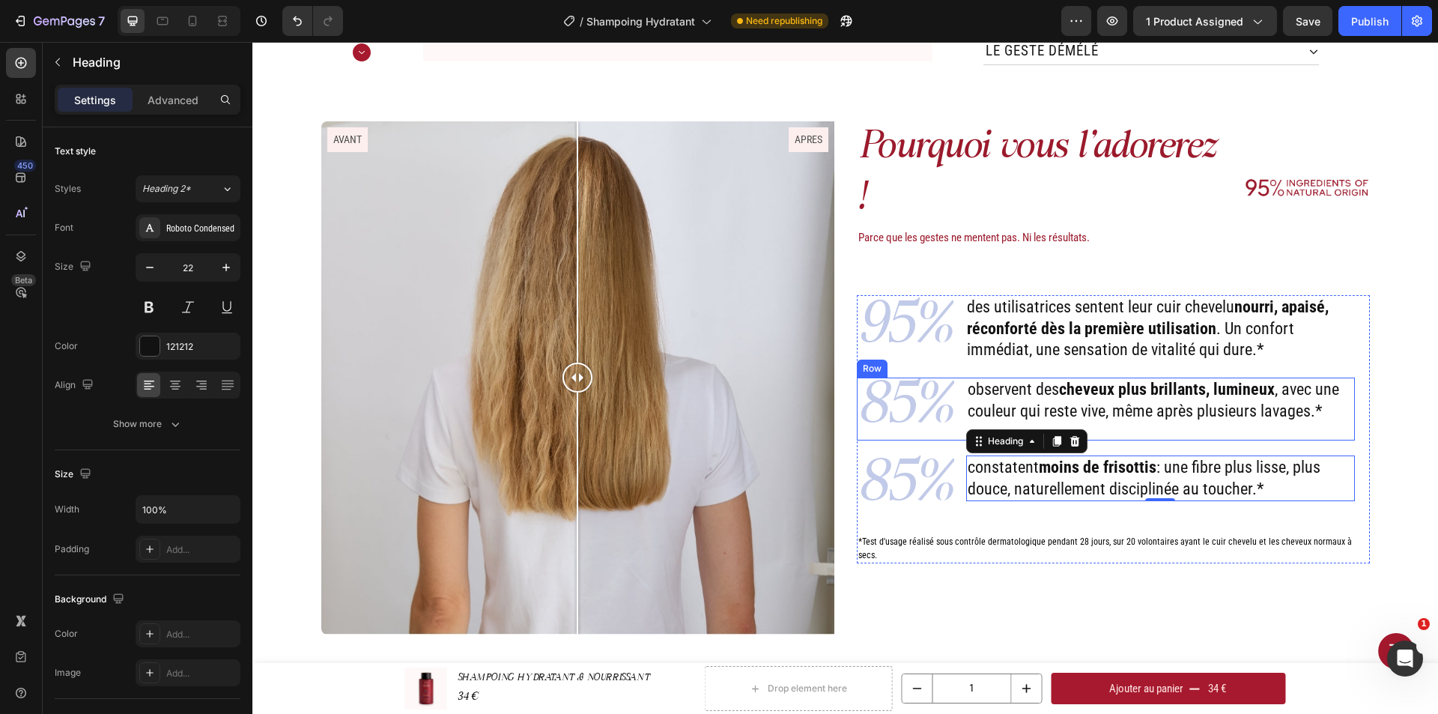
click at [1203, 379] on p "observent des cheveux plus brillants, lumineux , avec une couleur qui reste viv…" at bounding box center [1160, 400] width 386 height 43
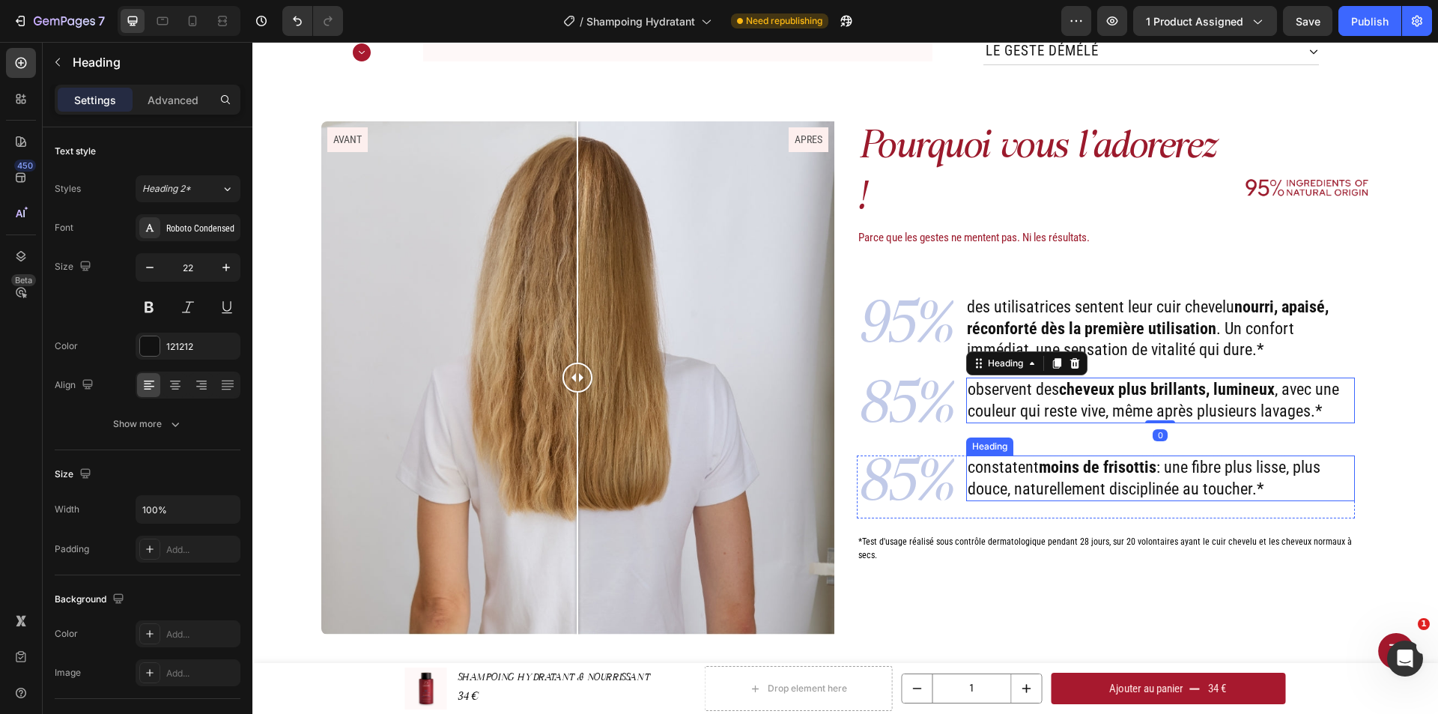
click at [1069, 465] on p "constatent moins de frisottis : une fibre plus lisse, plus douce, naturellement…" at bounding box center [1160, 478] width 386 height 43
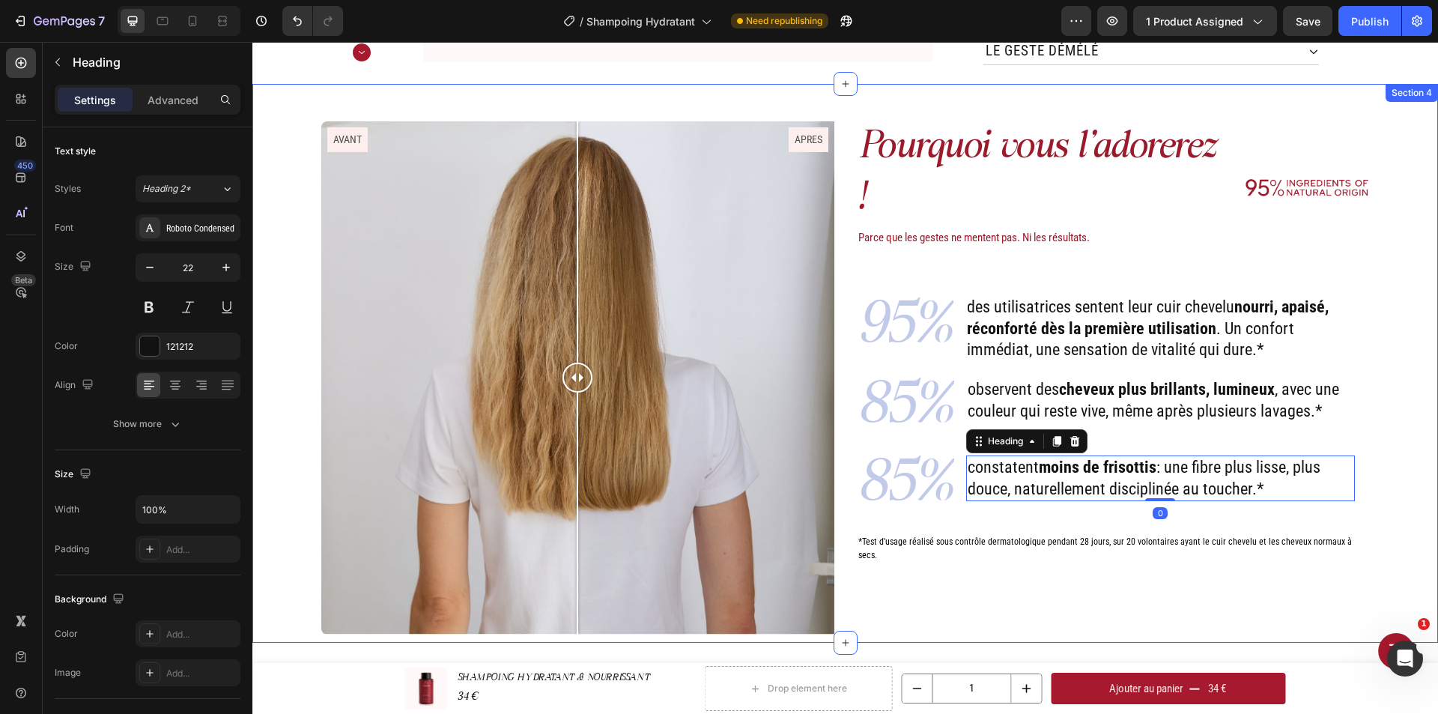
click at [1394, 395] on div "Pourquoi vous l'adorerez ! Heading Parce que les gestes ne mentent pas. Ni les …" at bounding box center [845, 381] width 1163 height 521
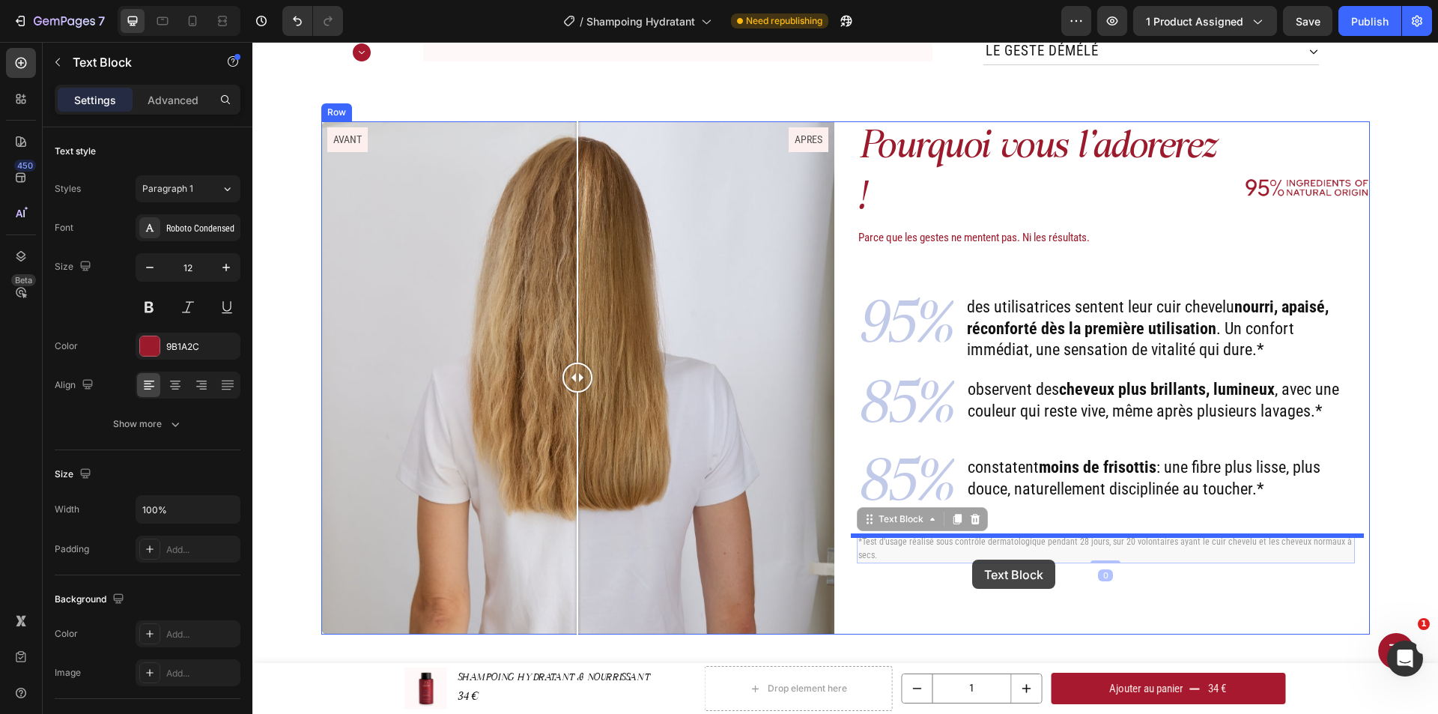
drag, startPoint x: 979, startPoint y: 525, endPoint x: 972, endPoint y: 559, distance: 35.2
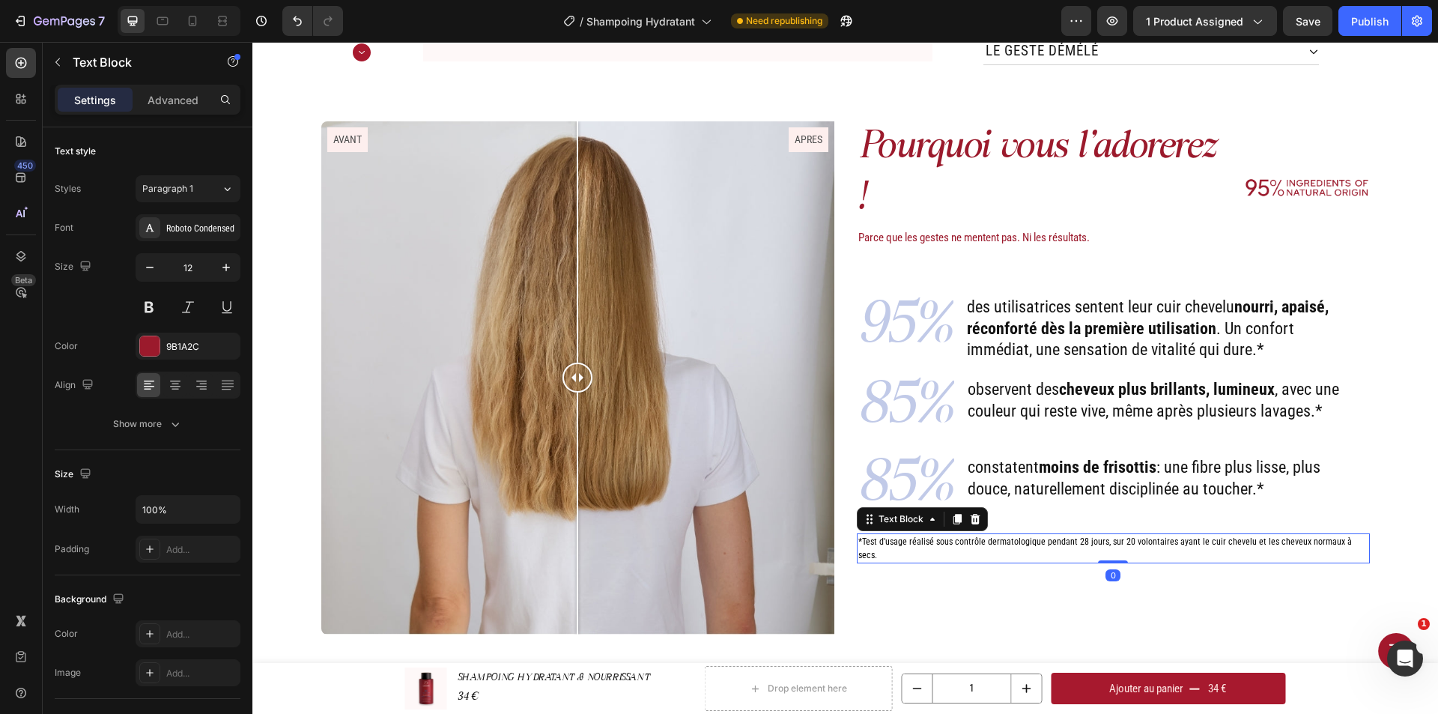
click at [1025, 536] on span "*Test d'usage réalisé sous contrôle dermatologique pendant 28 jours, sur 20 vol…" at bounding box center [1104, 548] width 493 height 24
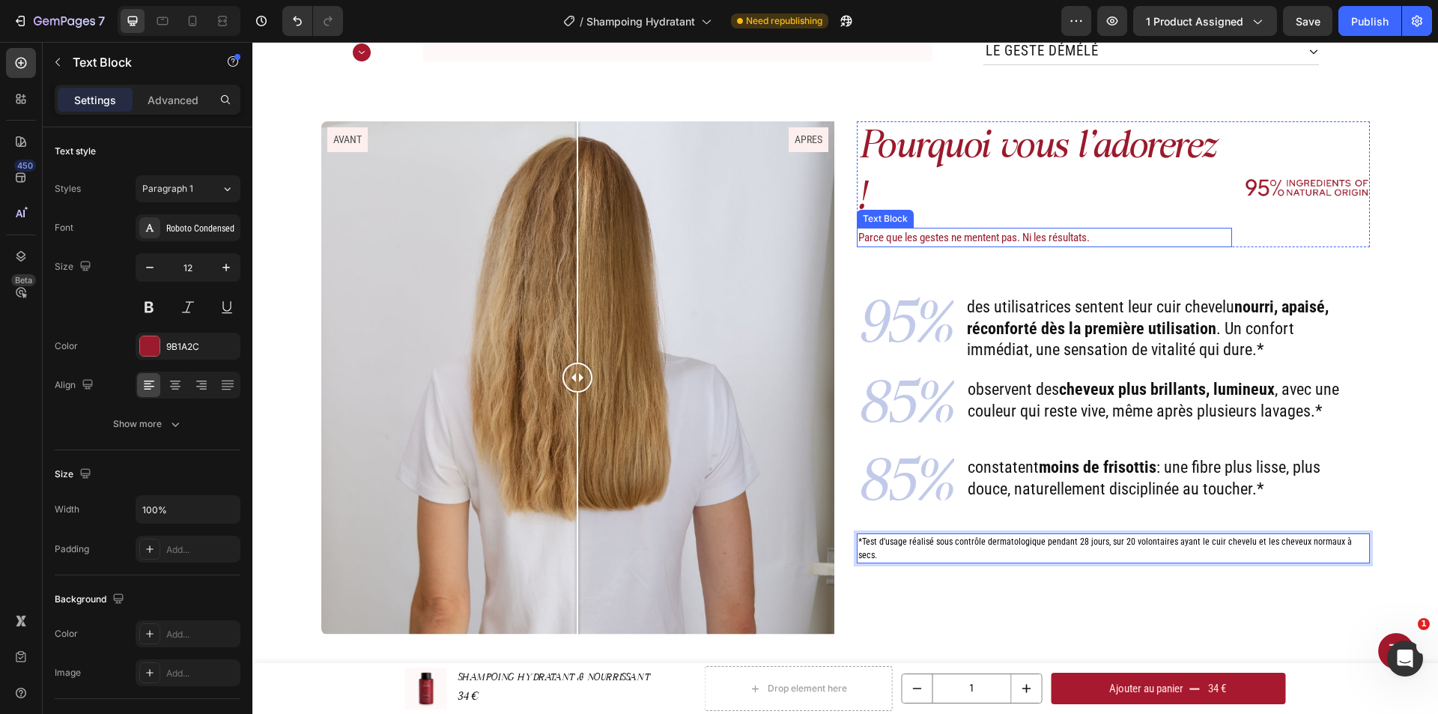
click at [1001, 229] on p "Parce que les gestes ne mentent pas. Ni les résultats." at bounding box center [1044, 237] width 373 height 17
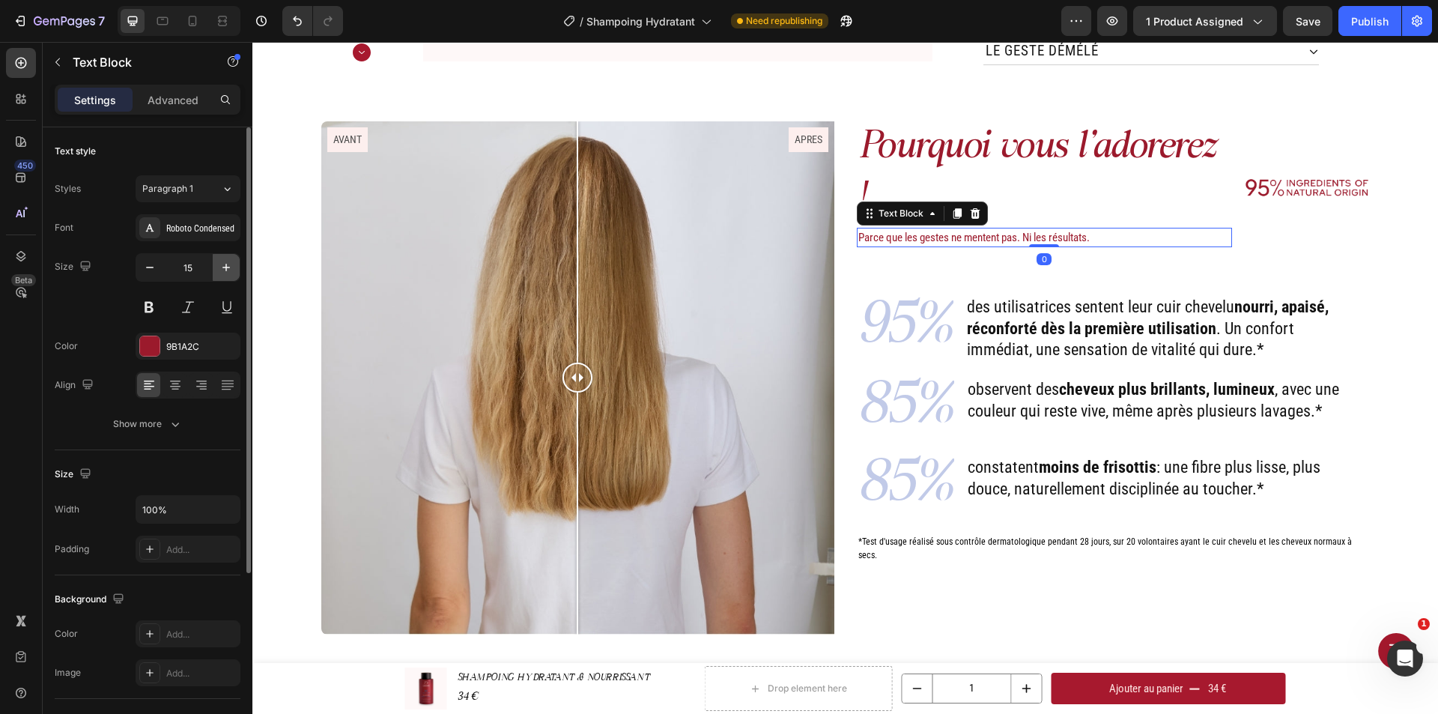
click at [226, 264] on icon "button" at bounding box center [225, 267] width 7 height 7
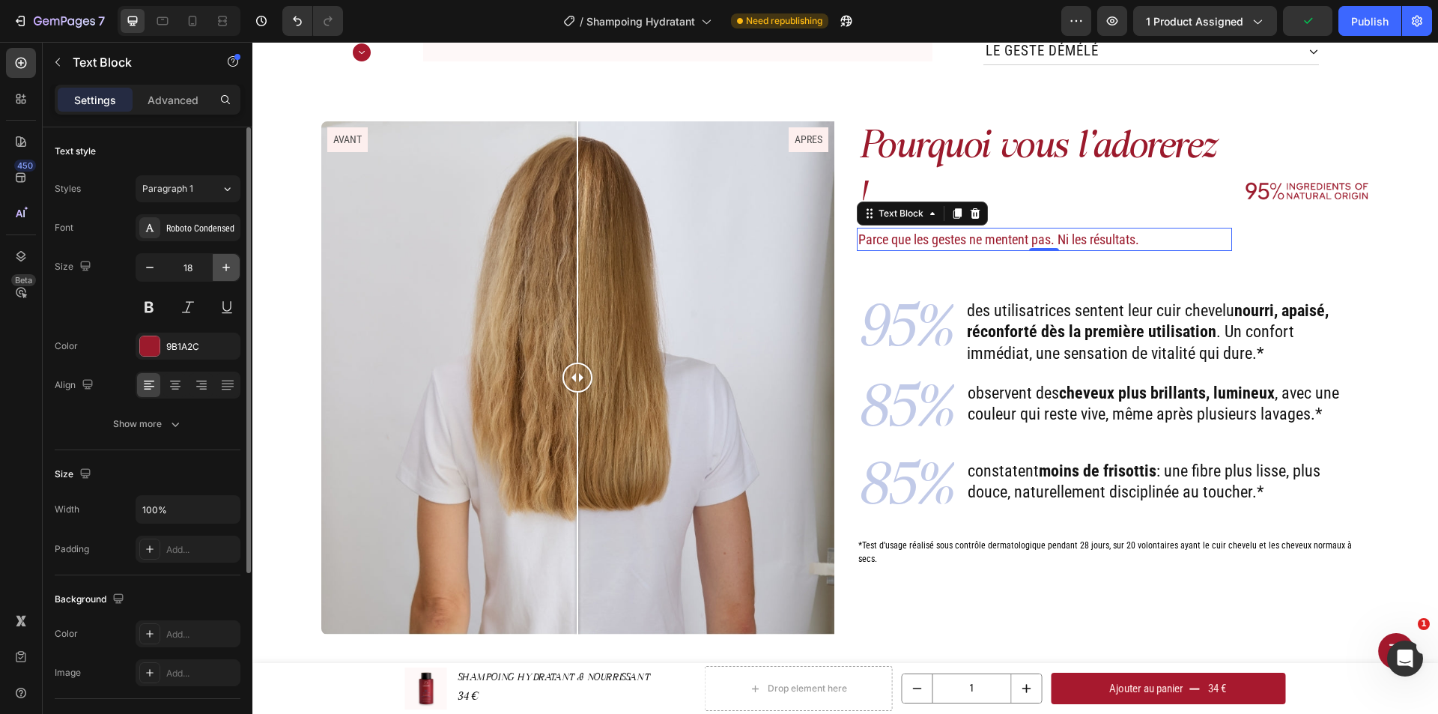
click at [226, 264] on icon "button" at bounding box center [225, 267] width 7 height 7
type input "19"
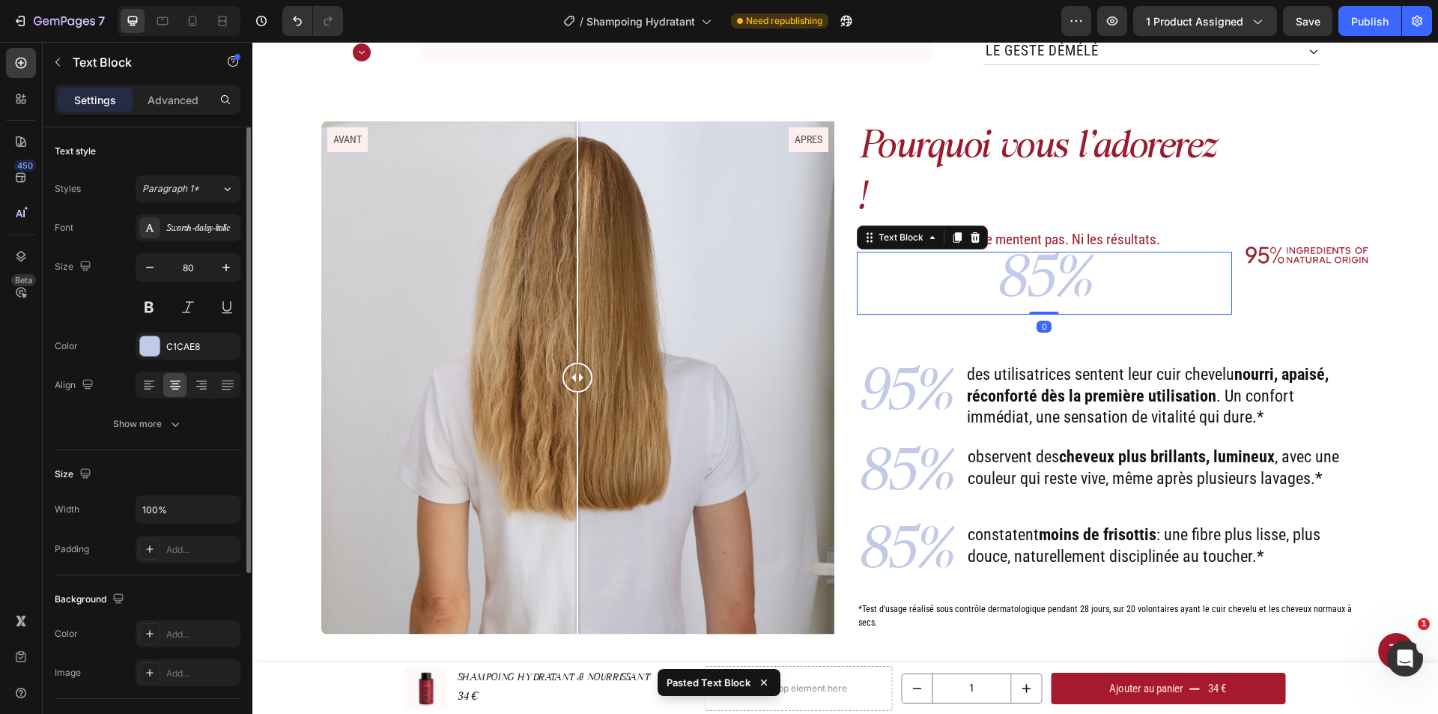
click at [1081, 253] on p "85%" at bounding box center [1044, 283] width 373 height 60
click at [1131, 253] on p "85%" at bounding box center [1044, 283] width 373 height 60
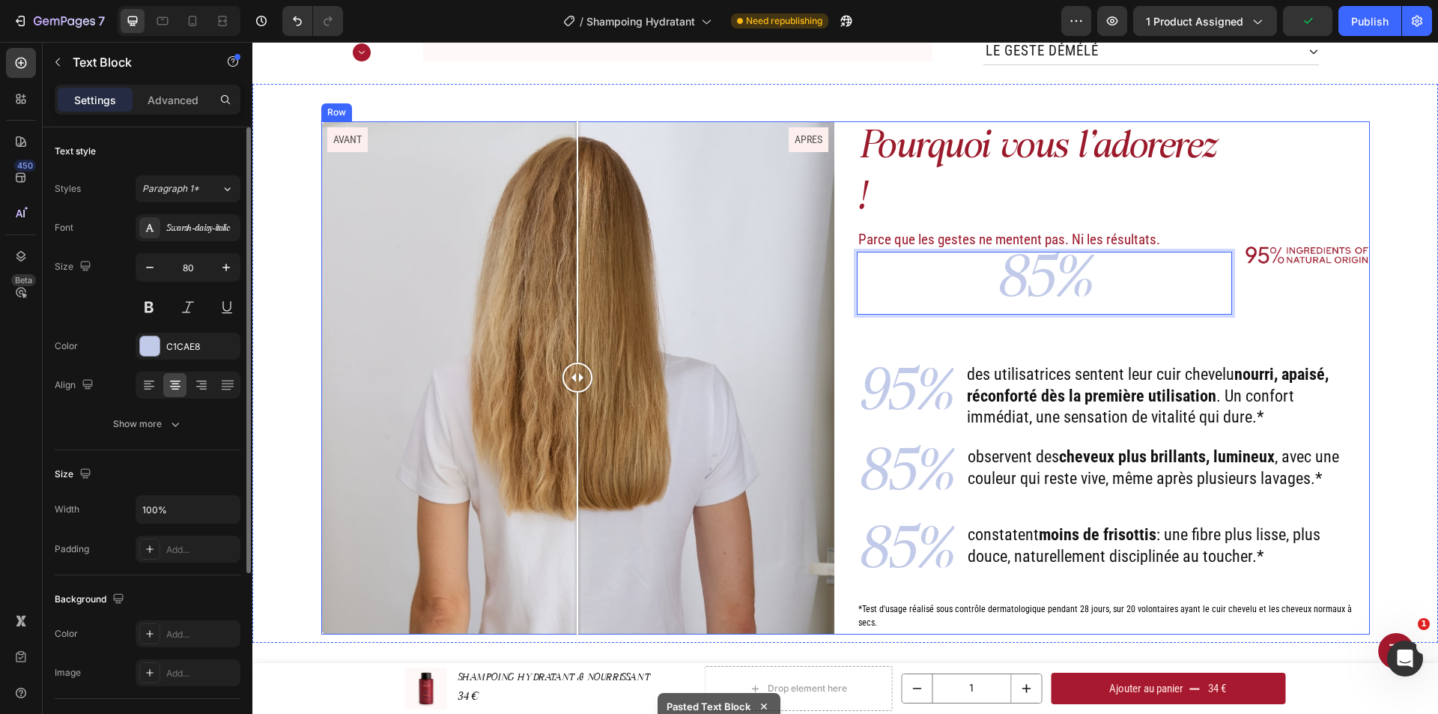
click at [1213, 284] on div "Pourquoi vous l'adorerez ! Heading Parce que les gestes ne mentent pas. Ni les …" at bounding box center [1113, 377] width 513 height 513
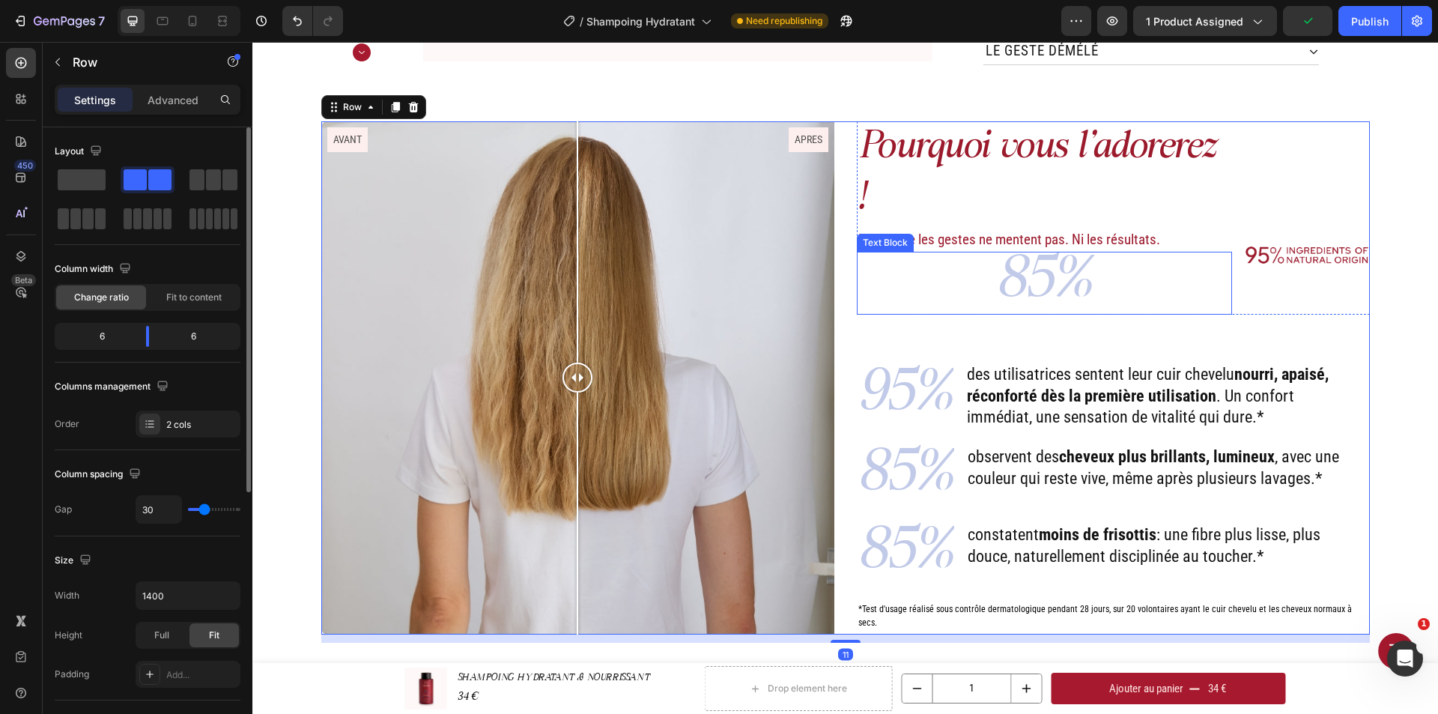
click at [1186, 253] on p "85%" at bounding box center [1044, 283] width 373 height 60
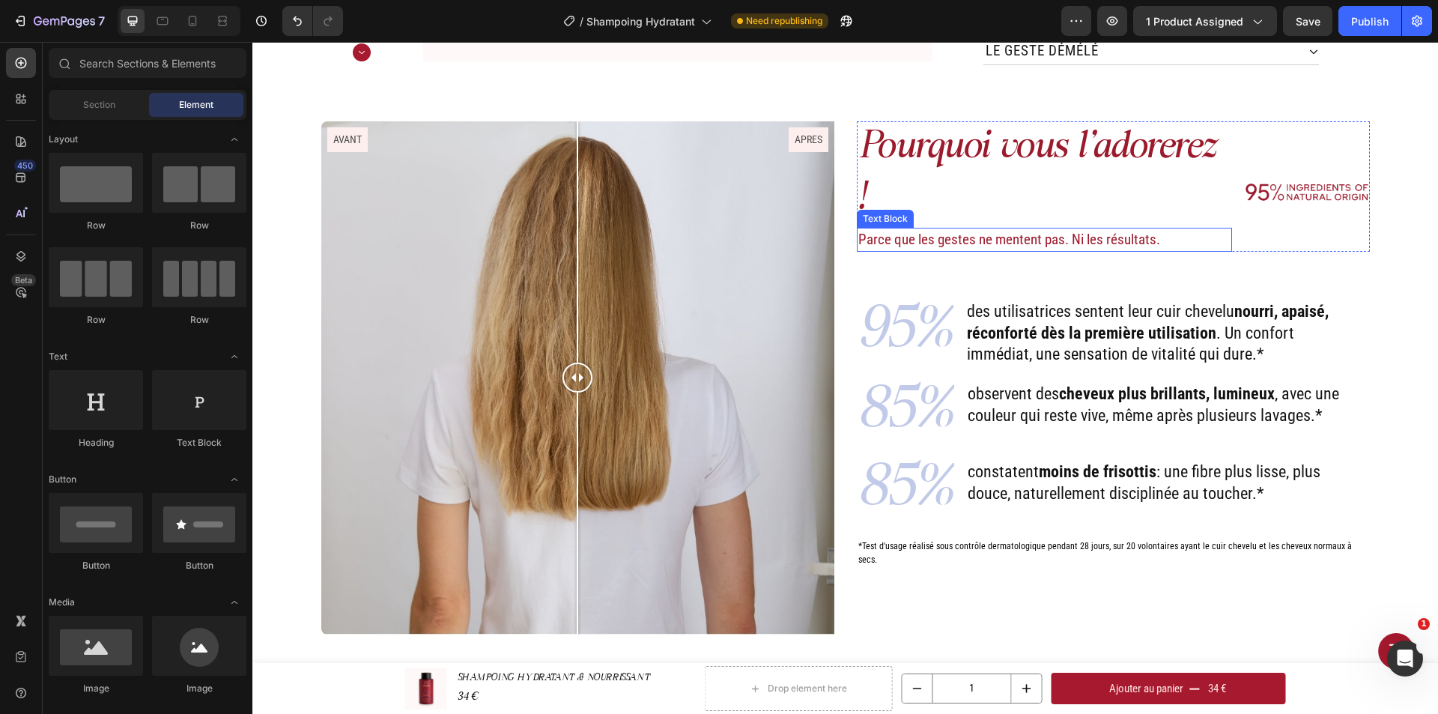
click at [1125, 229] on p "Parce que les gestes ne mentent pas. Ni les résultats." at bounding box center [1044, 240] width 373 height 22
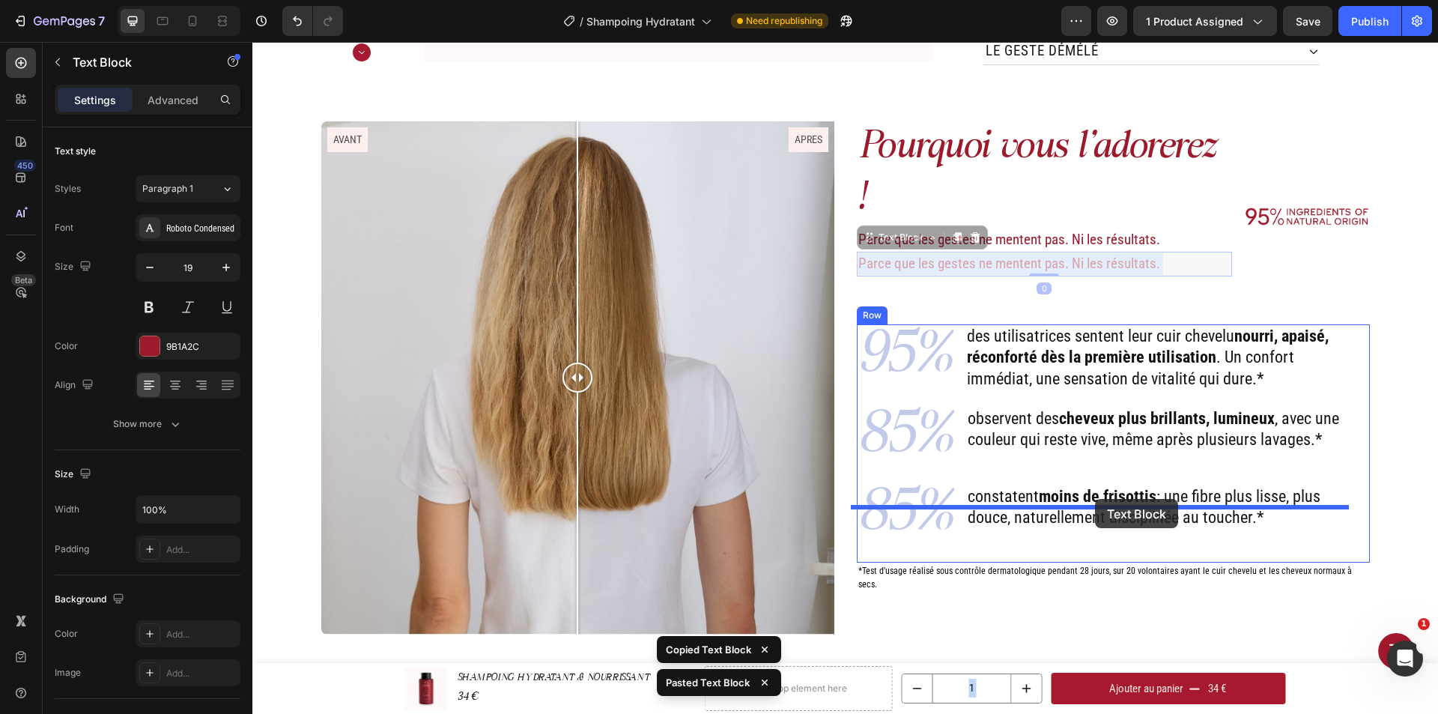
drag, startPoint x: 1115, startPoint y: 211, endPoint x: 1095, endPoint y: 499, distance: 288.2
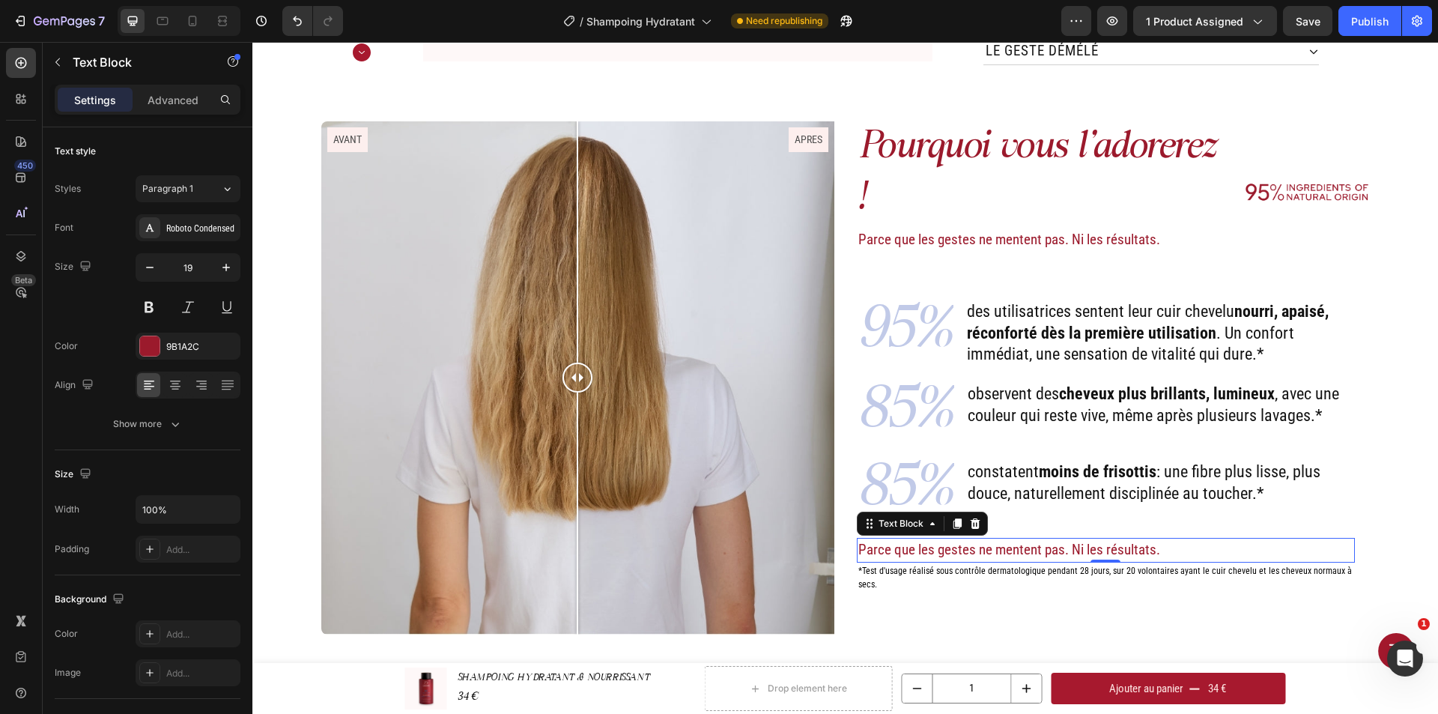
click at [1053, 539] on p "Parce que les gestes ne mentent pas. Ni les résultats." at bounding box center [1105, 550] width 495 height 22
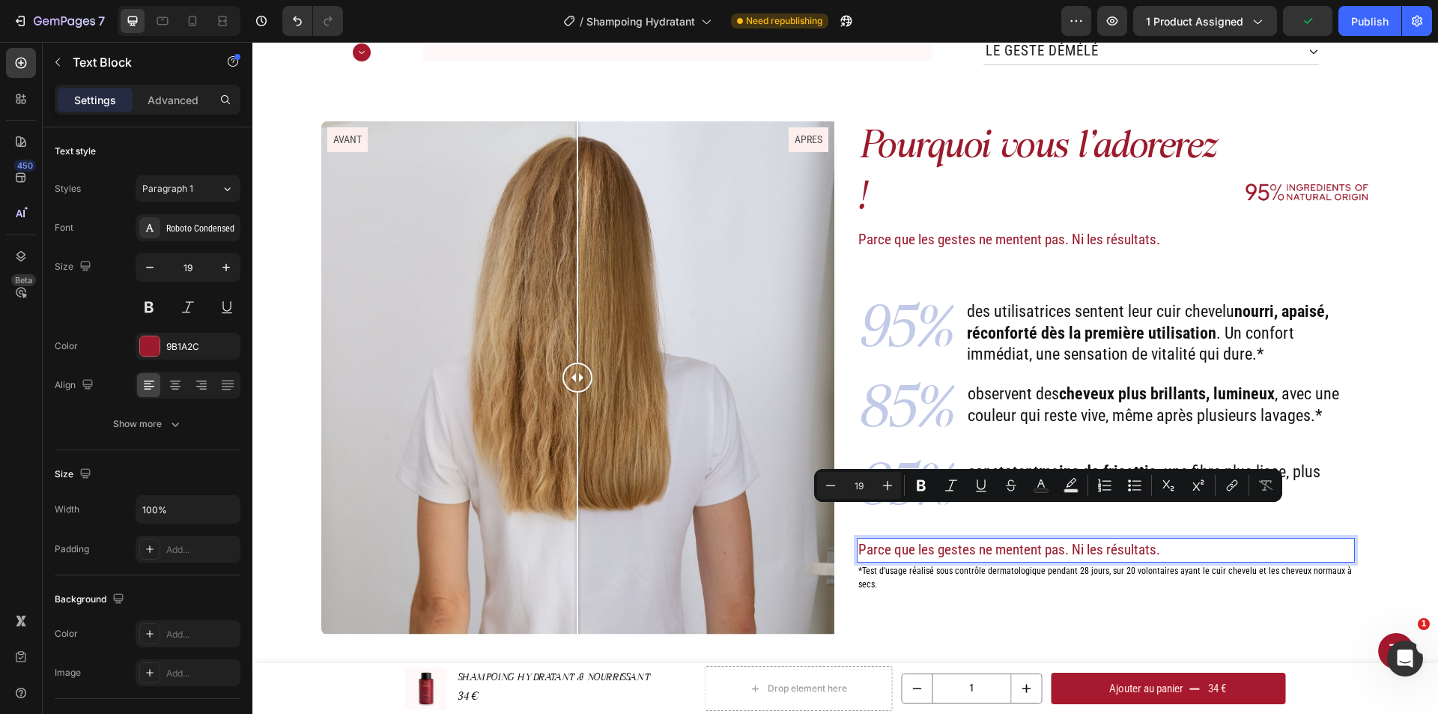
click at [1151, 539] on p "Parce que les gestes ne mentent pas. Ni les résultats." at bounding box center [1105, 550] width 495 height 22
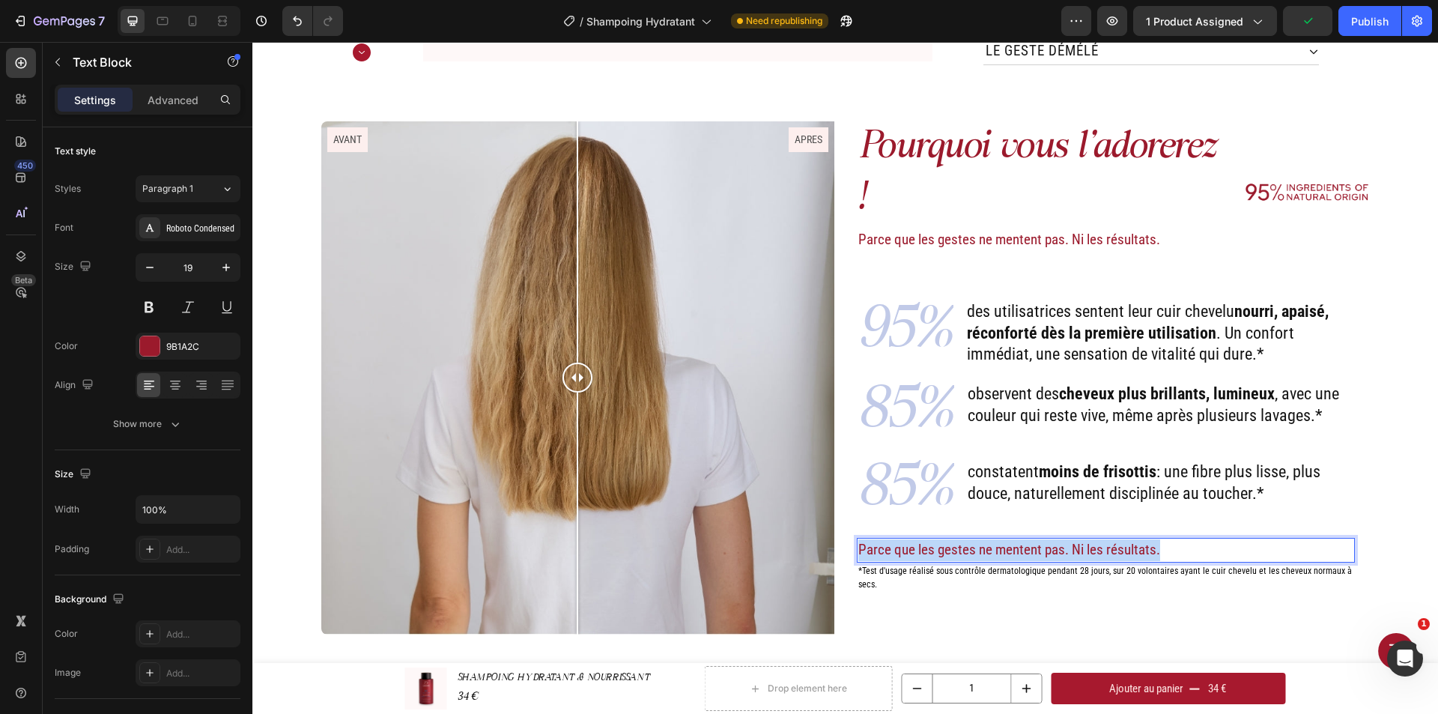
drag, startPoint x: 1159, startPoint y: 518, endPoint x: 856, endPoint y: 516, distance: 303.3
click at [858, 539] on p "Parce que les gestes ne mentent pas. Ni les résultats." at bounding box center [1105, 550] width 495 height 22
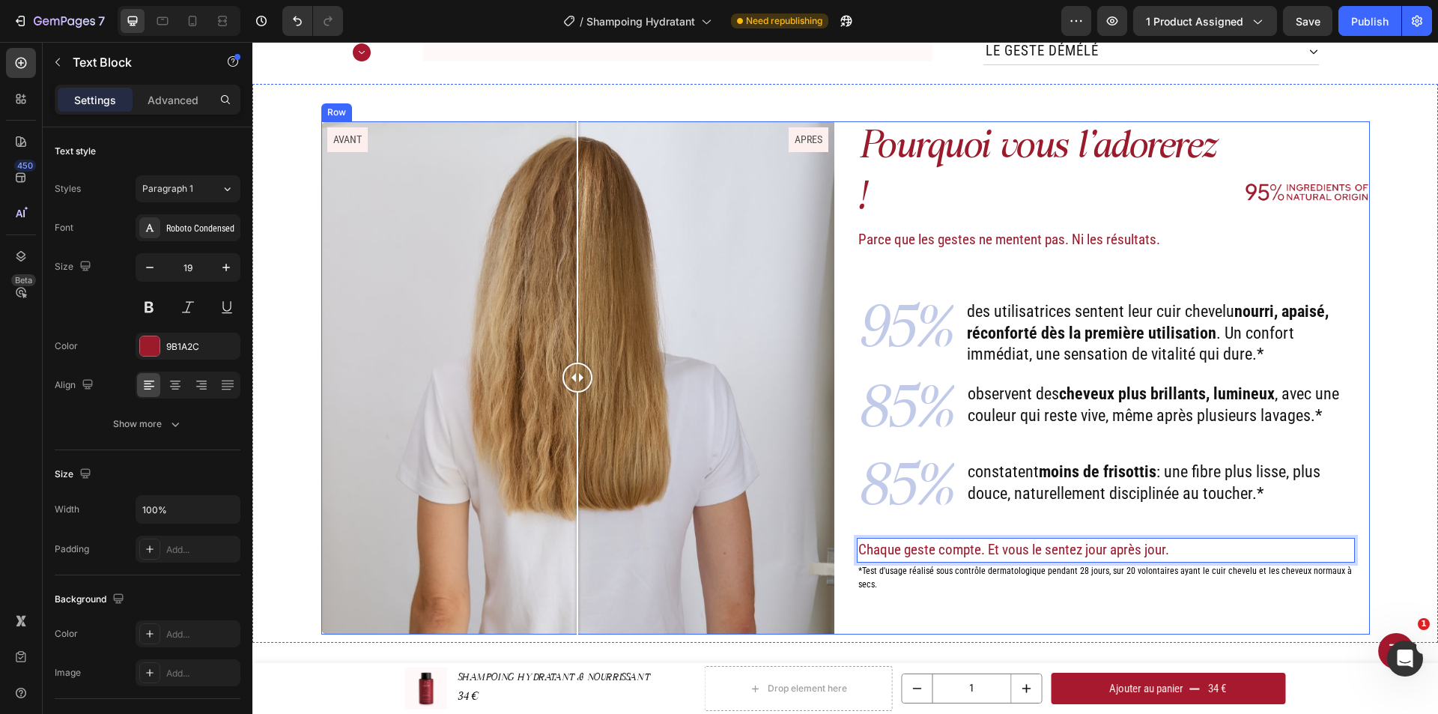
click at [1076, 574] on div "Pourquoi vous l'adorerez ! Heading Parce que les gestes ne mentent pas. Ni les …" at bounding box center [1113, 377] width 513 height 513
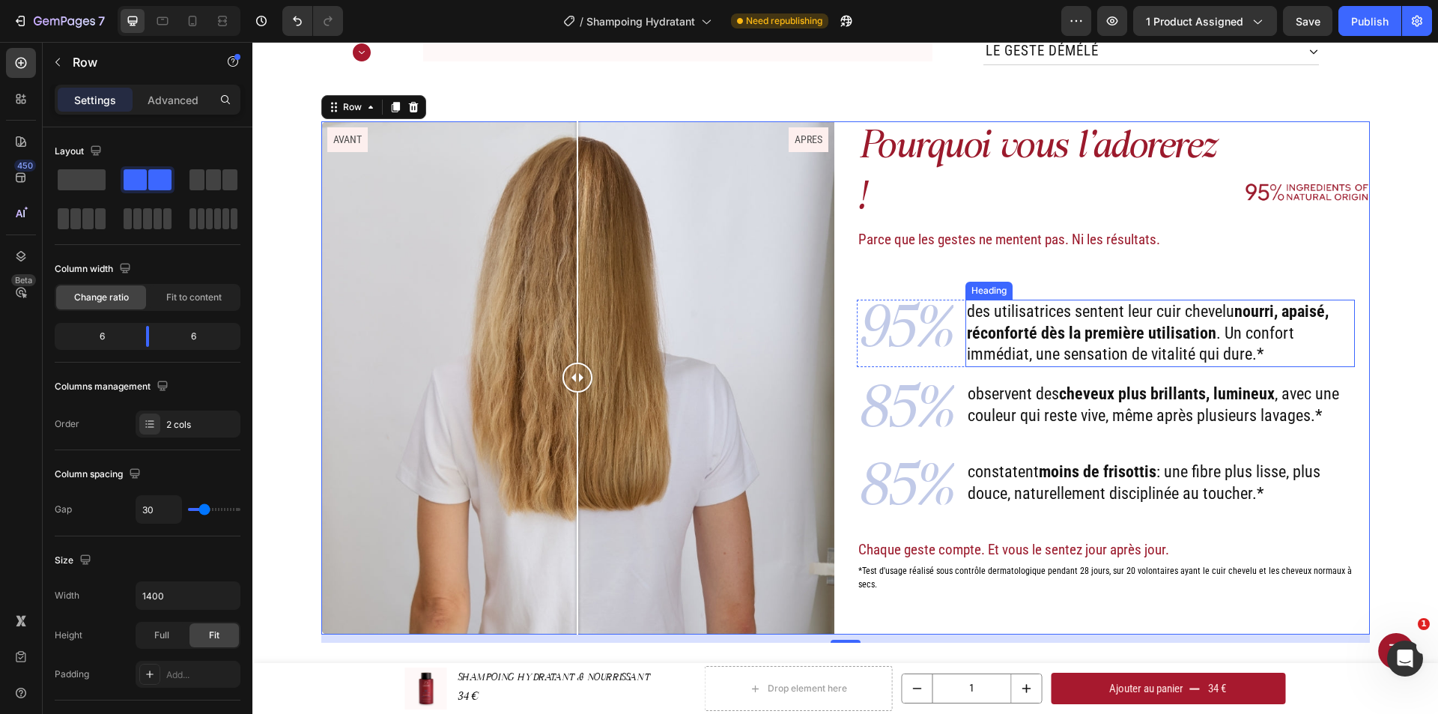
click at [1208, 302] on p "des utilisatrices sentent leur cuir chevelu nourri, apaisé, réconforté dès la p…" at bounding box center [1160, 333] width 386 height 64
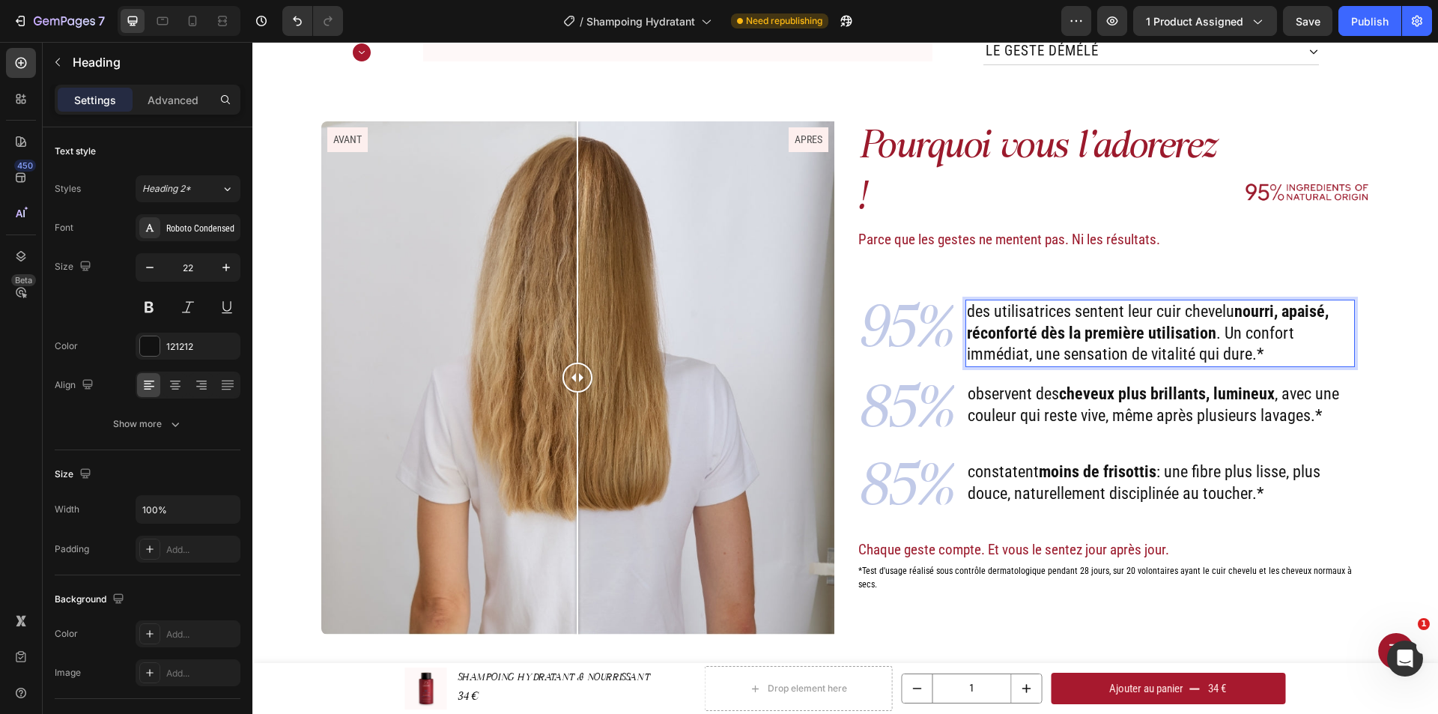
click at [1214, 301] on p "des utilisatrices sentent leur cuir chevelu nourri, apaisé, réconforté dès la p…" at bounding box center [1160, 333] width 386 height 64
click at [1158, 461] on p "constatent moins de frisottis : une fibre plus lisse, plus douce, naturellement…" at bounding box center [1160, 482] width 386 height 43
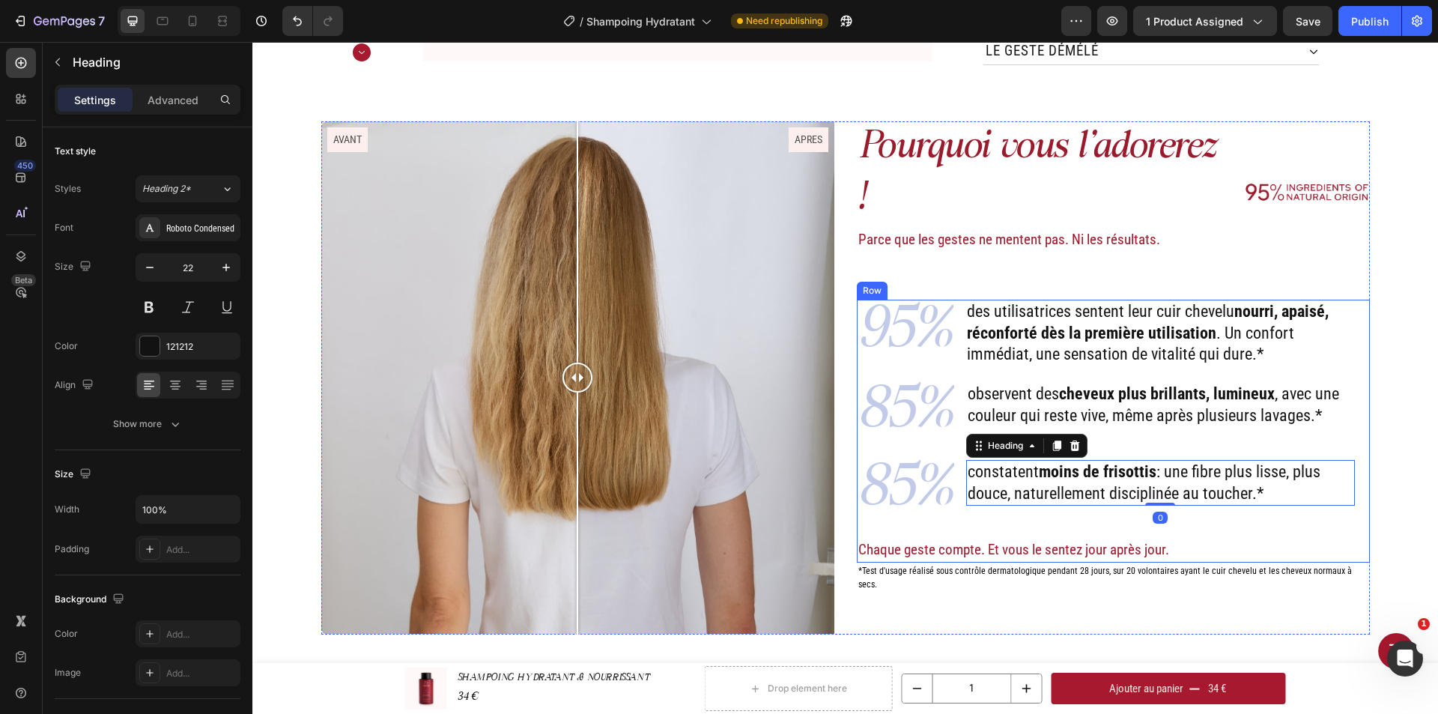
click at [1083, 494] on div "95% Text Block des utilisatrices sentent leur cuir chevelu nourri, apaisé, réco…" at bounding box center [1106, 431] width 498 height 262
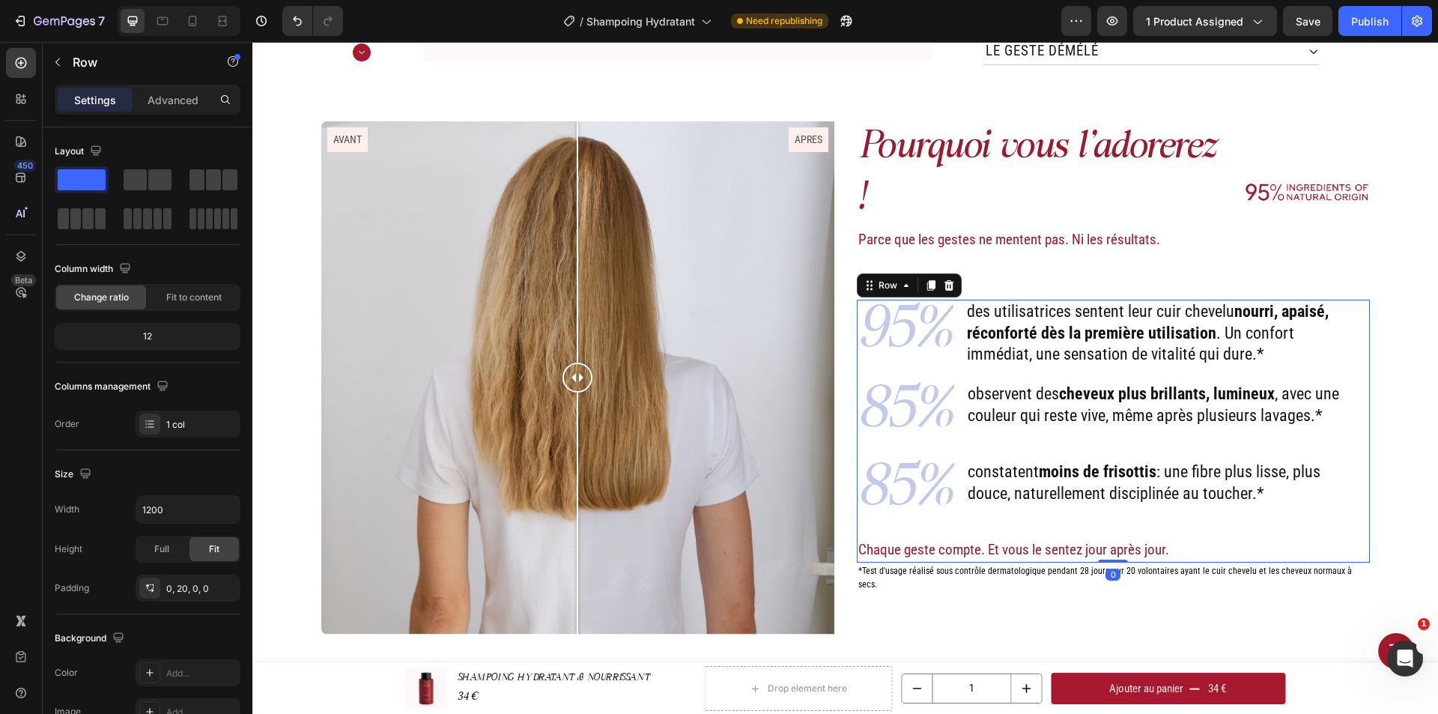
click at [1082, 484] on div "constatent moins de frisottis : une fibre plus lisse, plus douce, naturellement…" at bounding box center [1160, 491] width 389 height 63
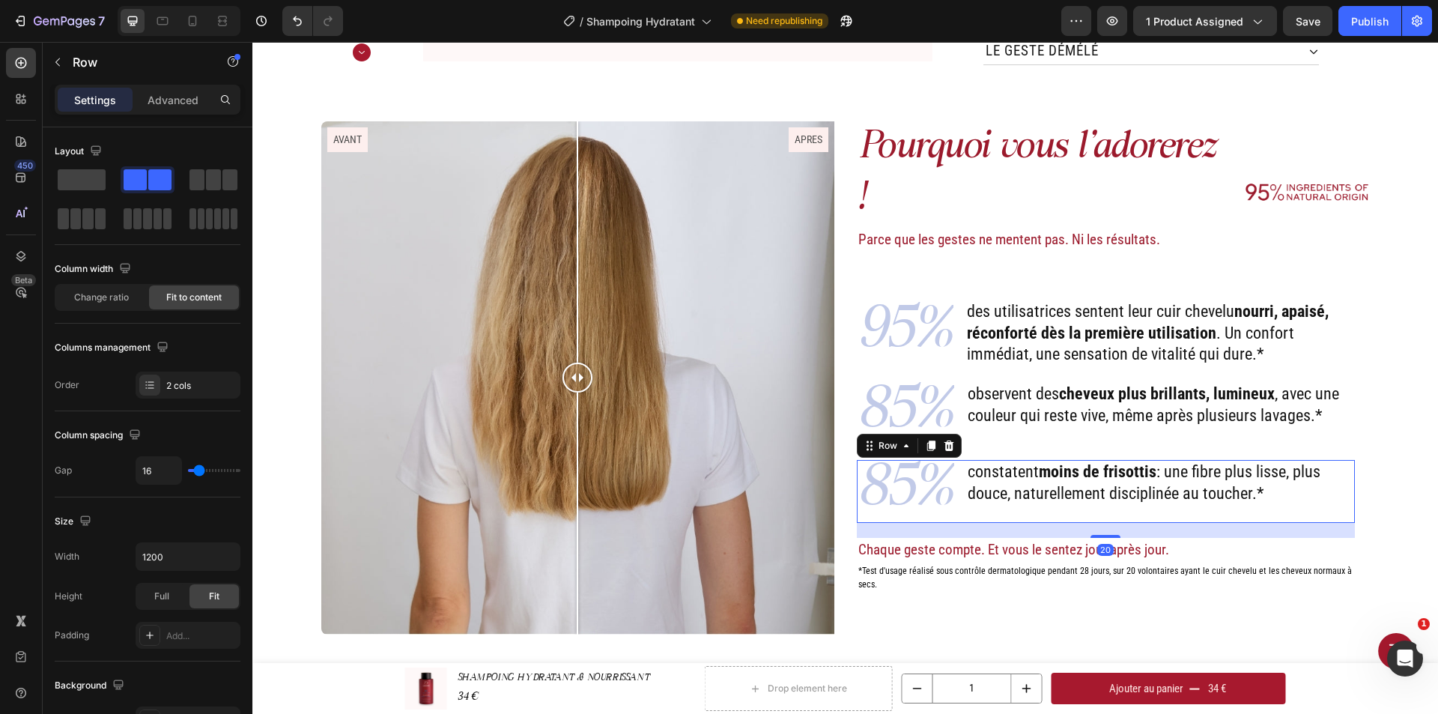
click at [1086, 461] on p "constatent moins de frisottis : une fibre plus lisse, plus douce, naturellement…" at bounding box center [1160, 482] width 386 height 43
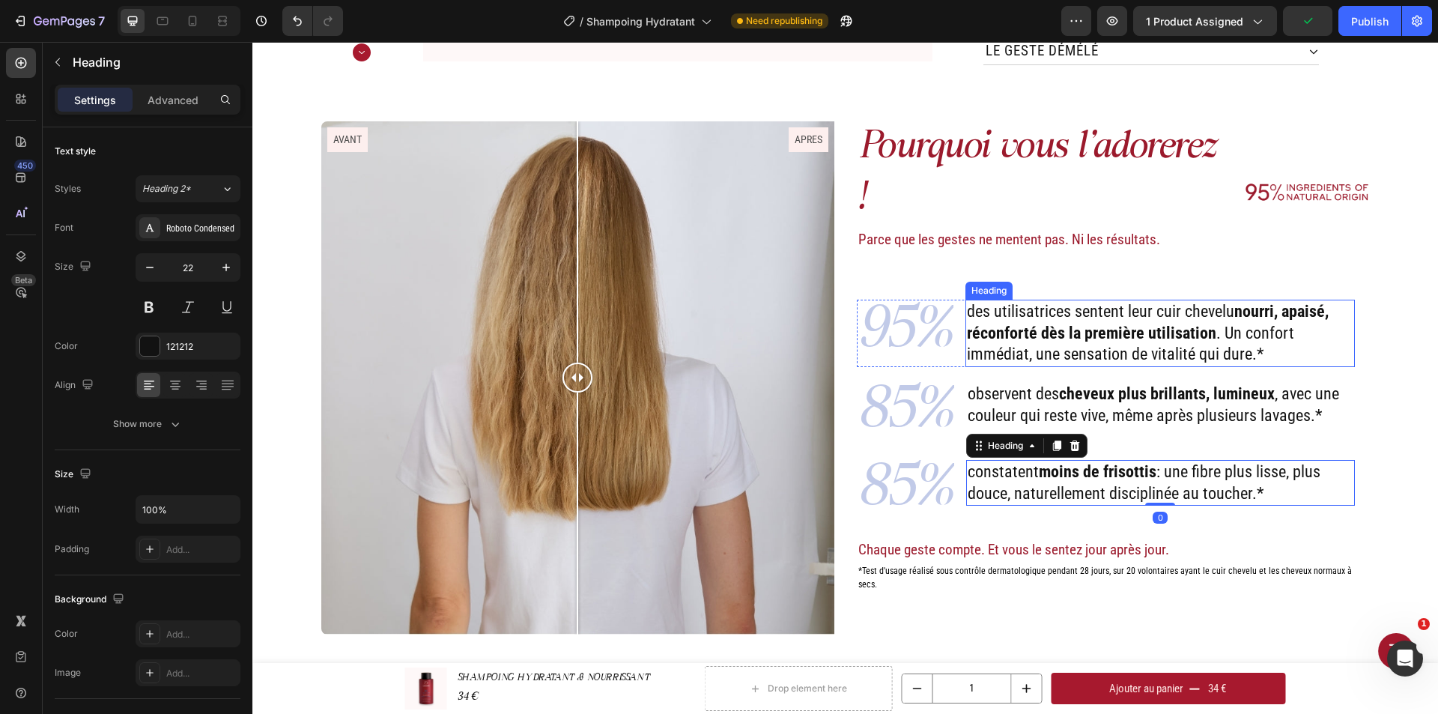
click at [1238, 312] on p "des utilisatrices sentent leur cuir chevelu nourri, apaisé, réconforté dès la p…" at bounding box center [1160, 333] width 386 height 64
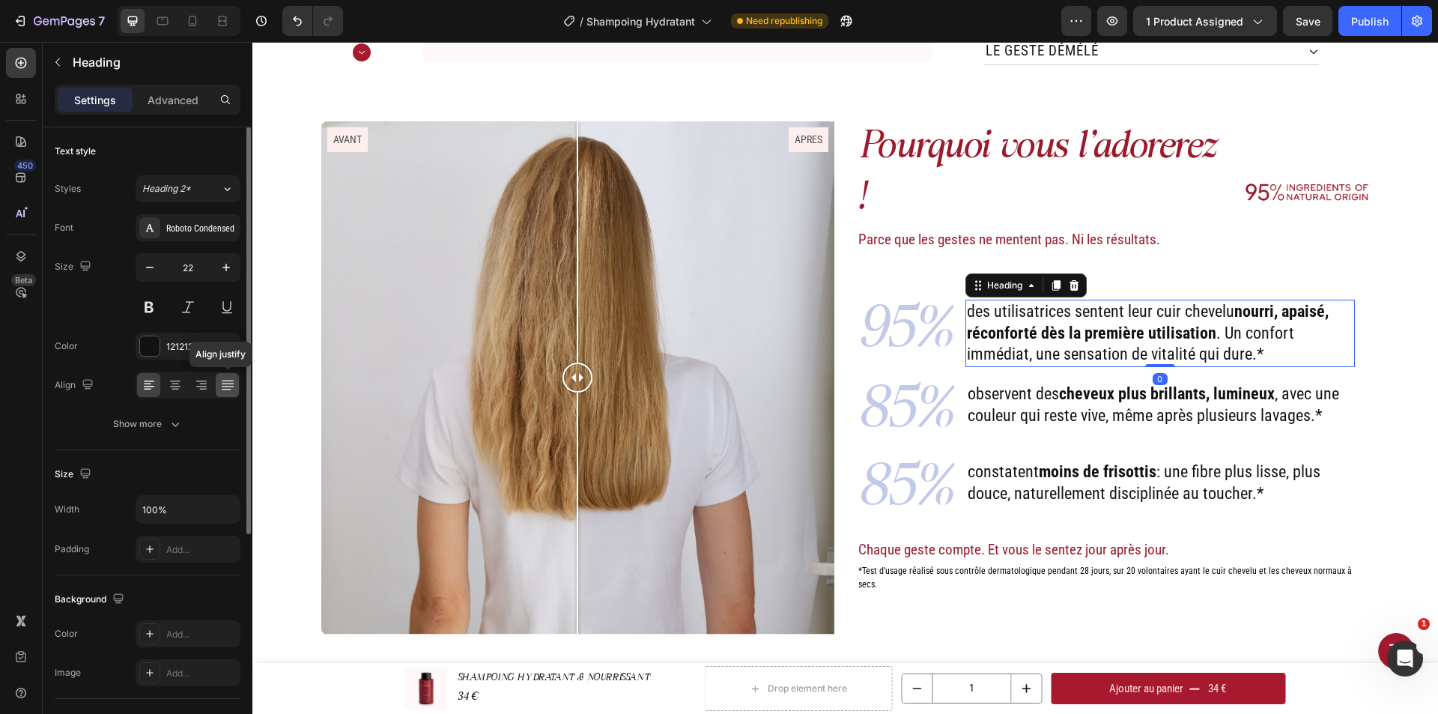
click at [237, 384] on div at bounding box center [227, 385] width 23 height 24
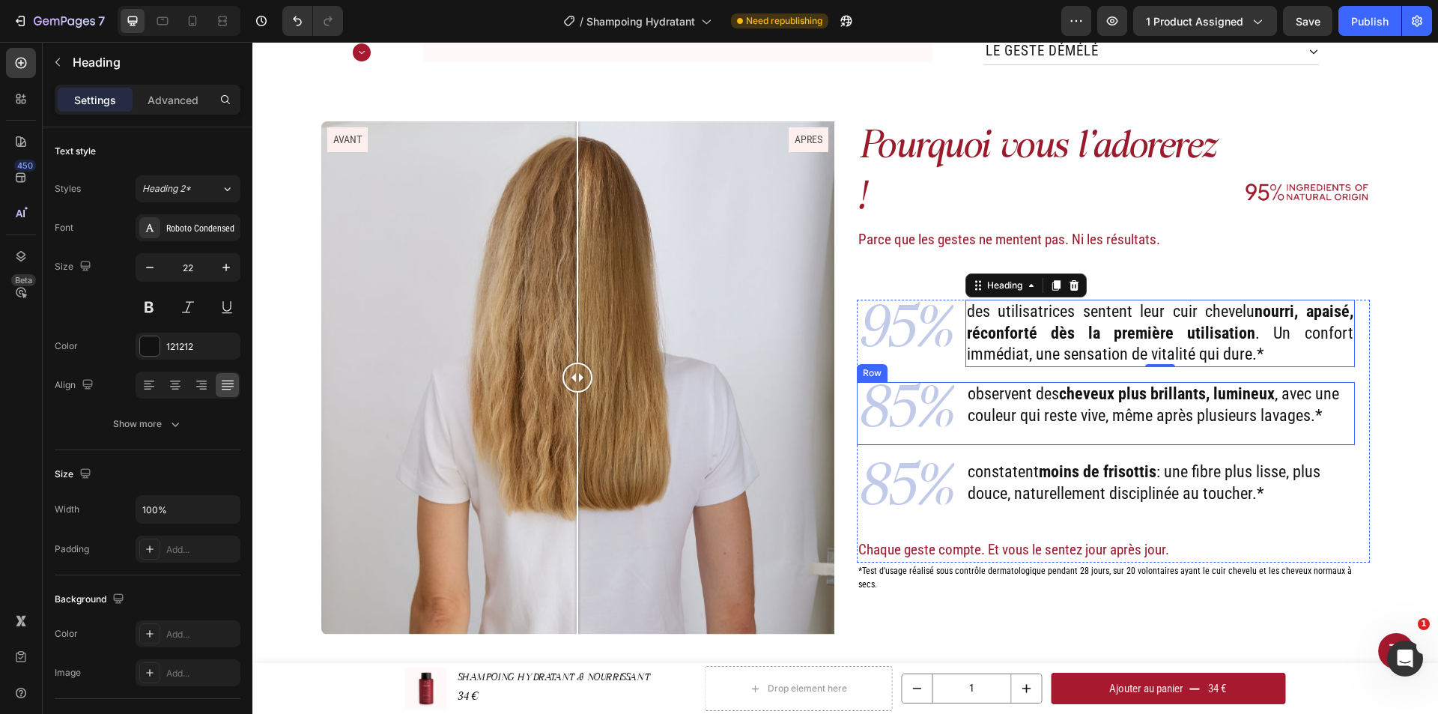
click at [1113, 386] on p "observent des cheveux plus brillants, lumineux , avec une couleur qui reste viv…" at bounding box center [1160, 404] width 386 height 43
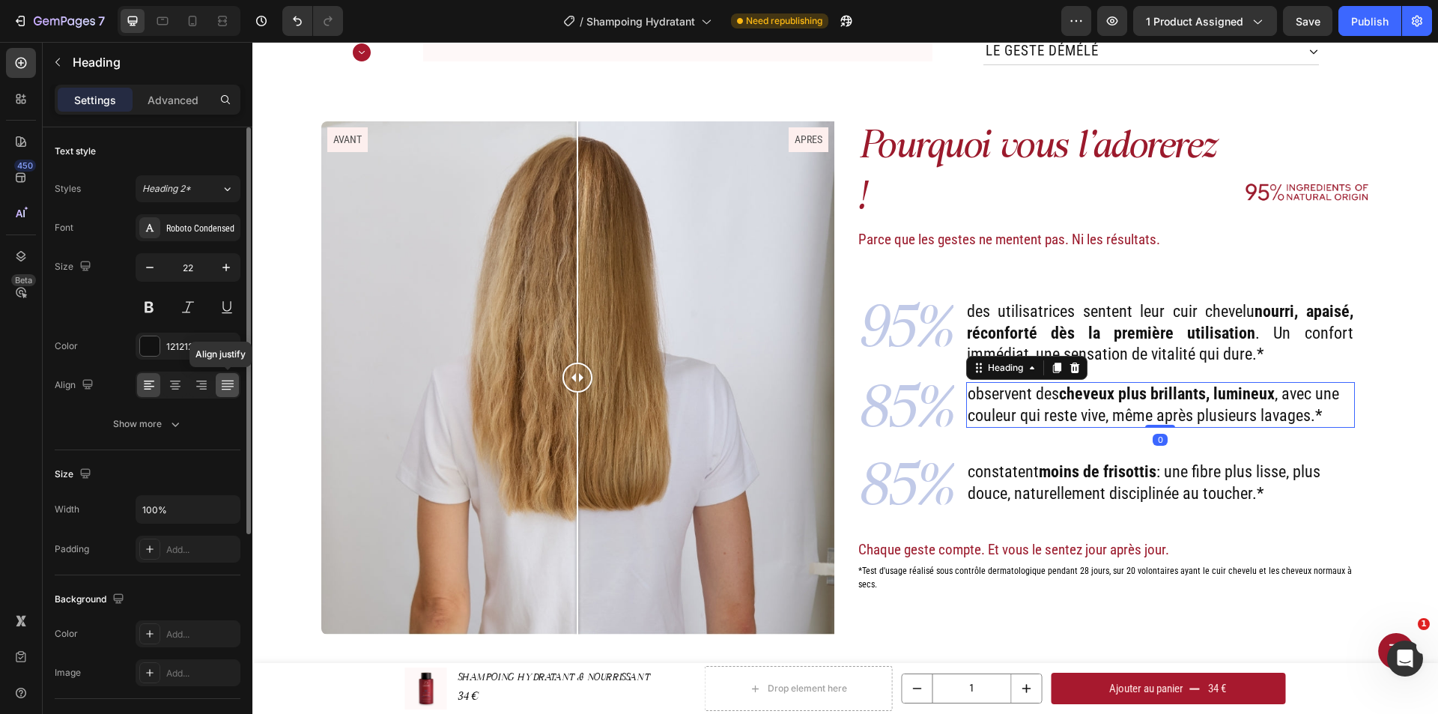
click at [224, 381] on icon at bounding box center [227, 384] width 15 height 15
click at [1175, 461] on p "constatent moins de frisottis : une fibre plus lisse, plus douce, naturellement…" at bounding box center [1160, 482] width 386 height 43
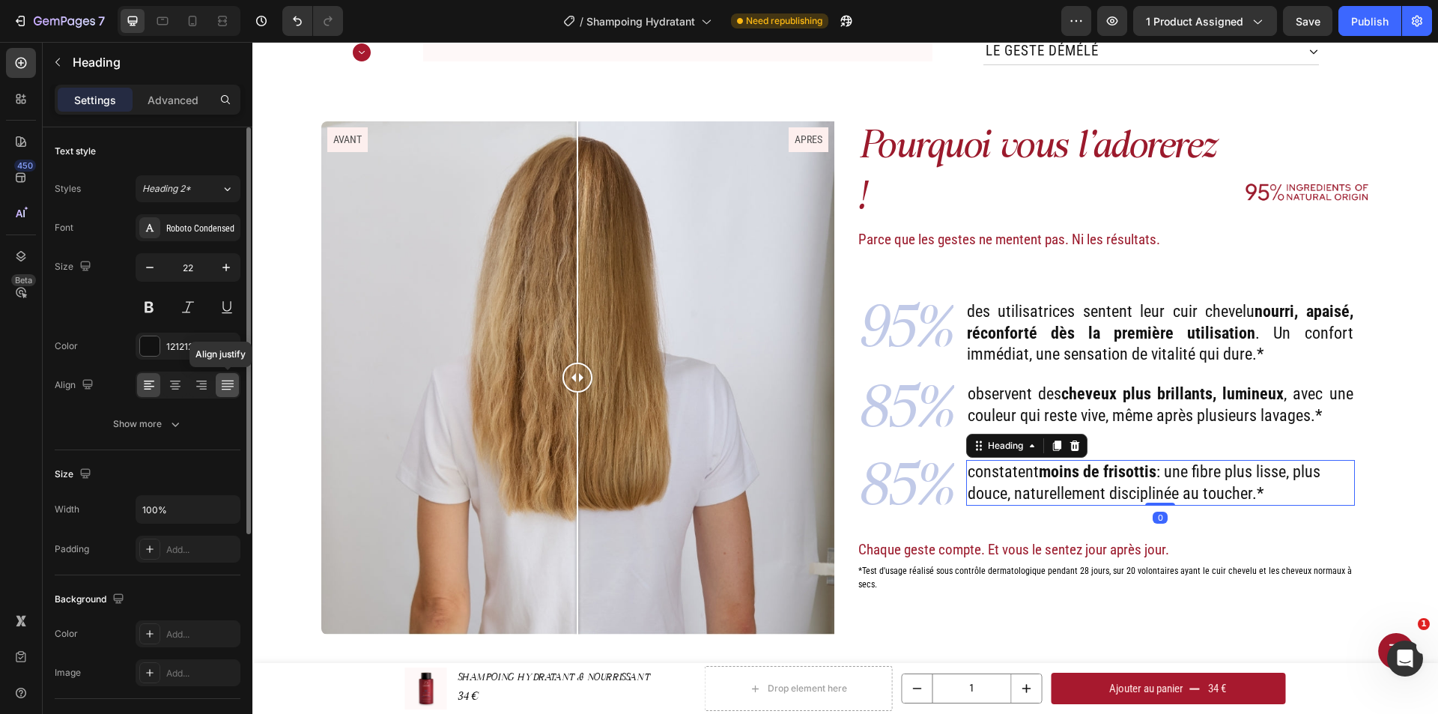
click at [223, 383] on icon at bounding box center [227, 384] width 15 height 15
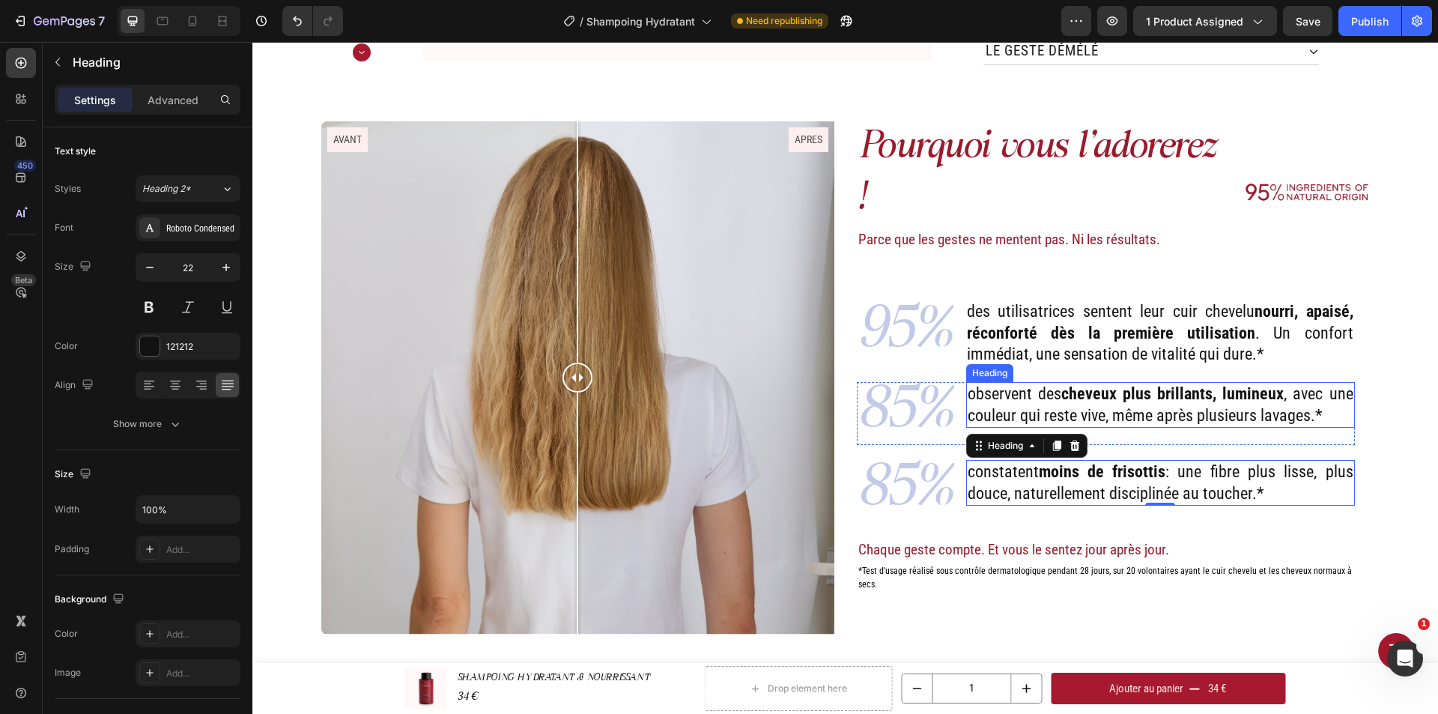
click at [1208, 390] on p "observent des cheveux plus brillants, lumineux , avec une couleur qui reste viv…" at bounding box center [1160, 404] width 386 height 43
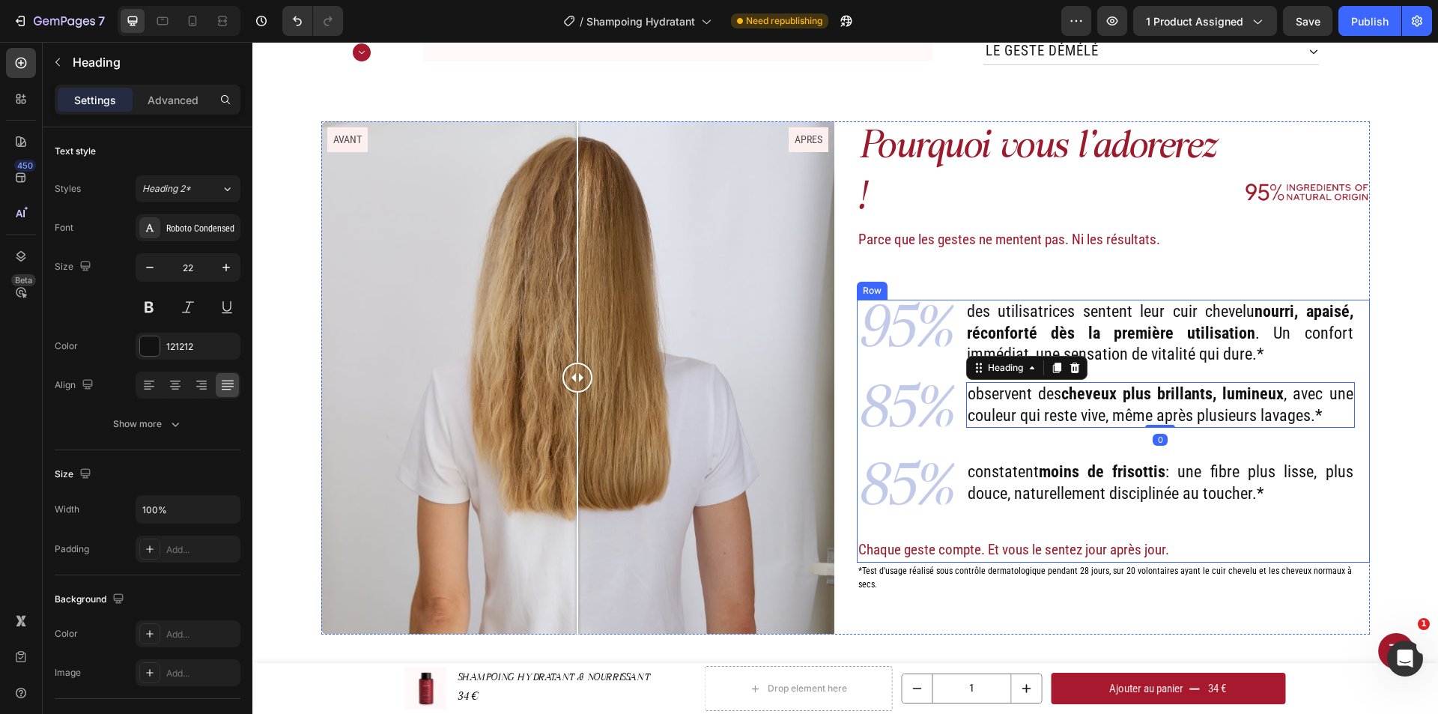
click at [1177, 417] on div "95% Text Block des utilisatrices sentent leur cuir chevelu nourri, apaisé, réco…" at bounding box center [1106, 431] width 498 height 262
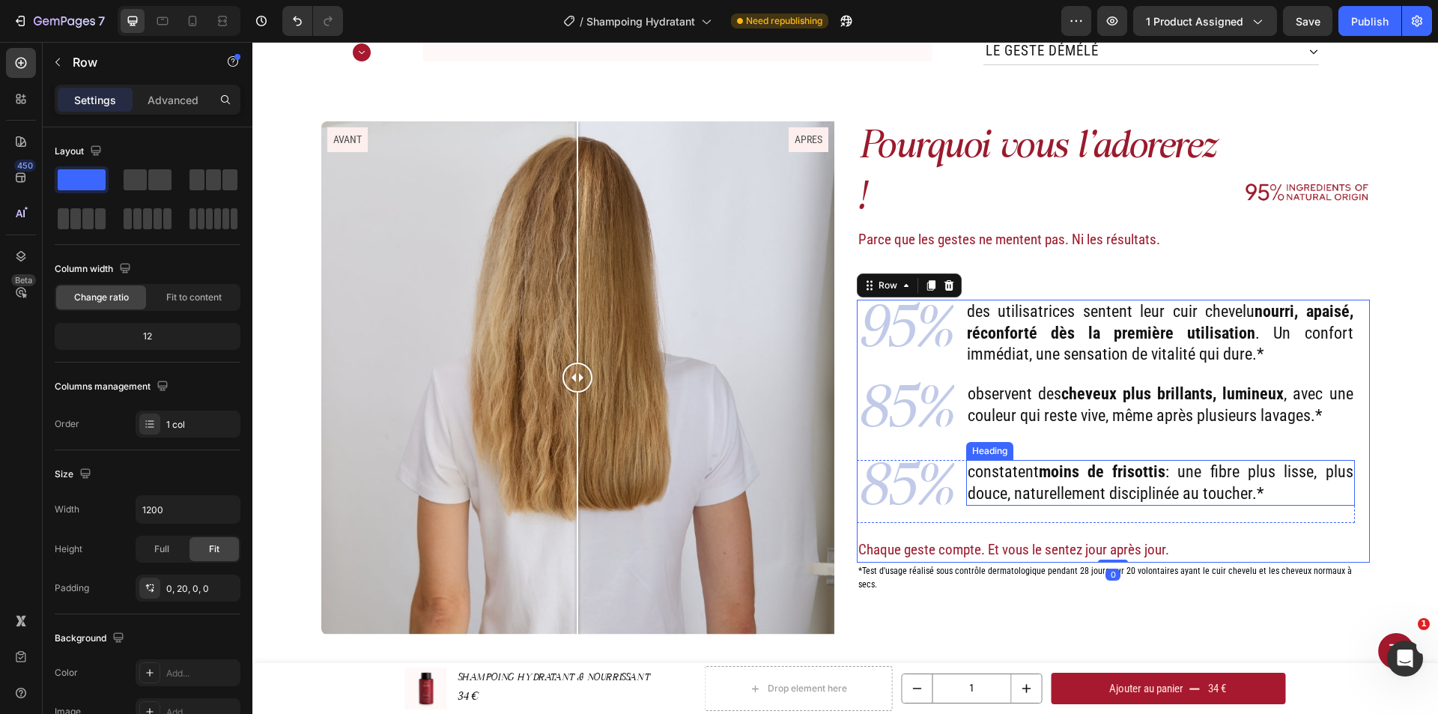
click at [1148, 462] on strong "moins de frisottis" at bounding box center [1102, 471] width 127 height 19
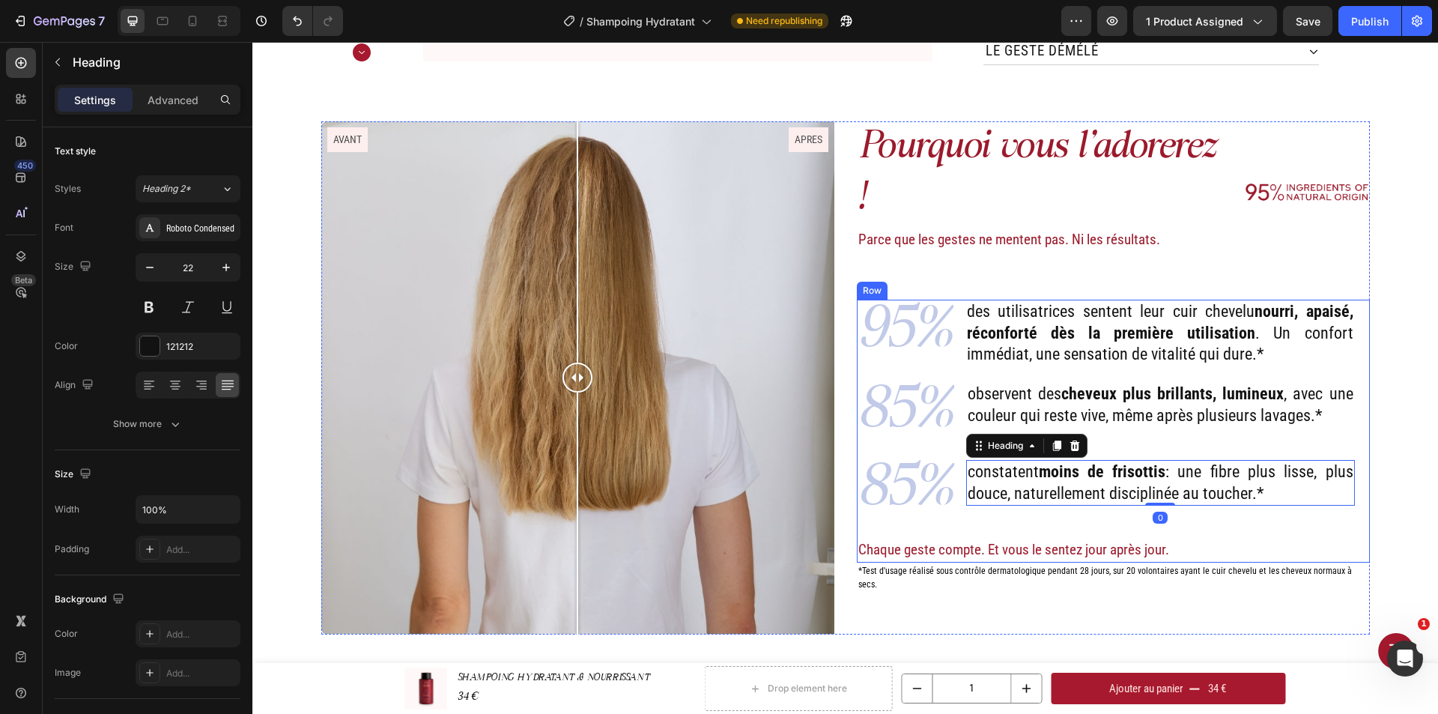
click at [1143, 336] on div "95% Text Block des utilisatrices sentent leur cuir chevelu nourri, apaisé, réco…" at bounding box center [1106, 431] width 498 height 262
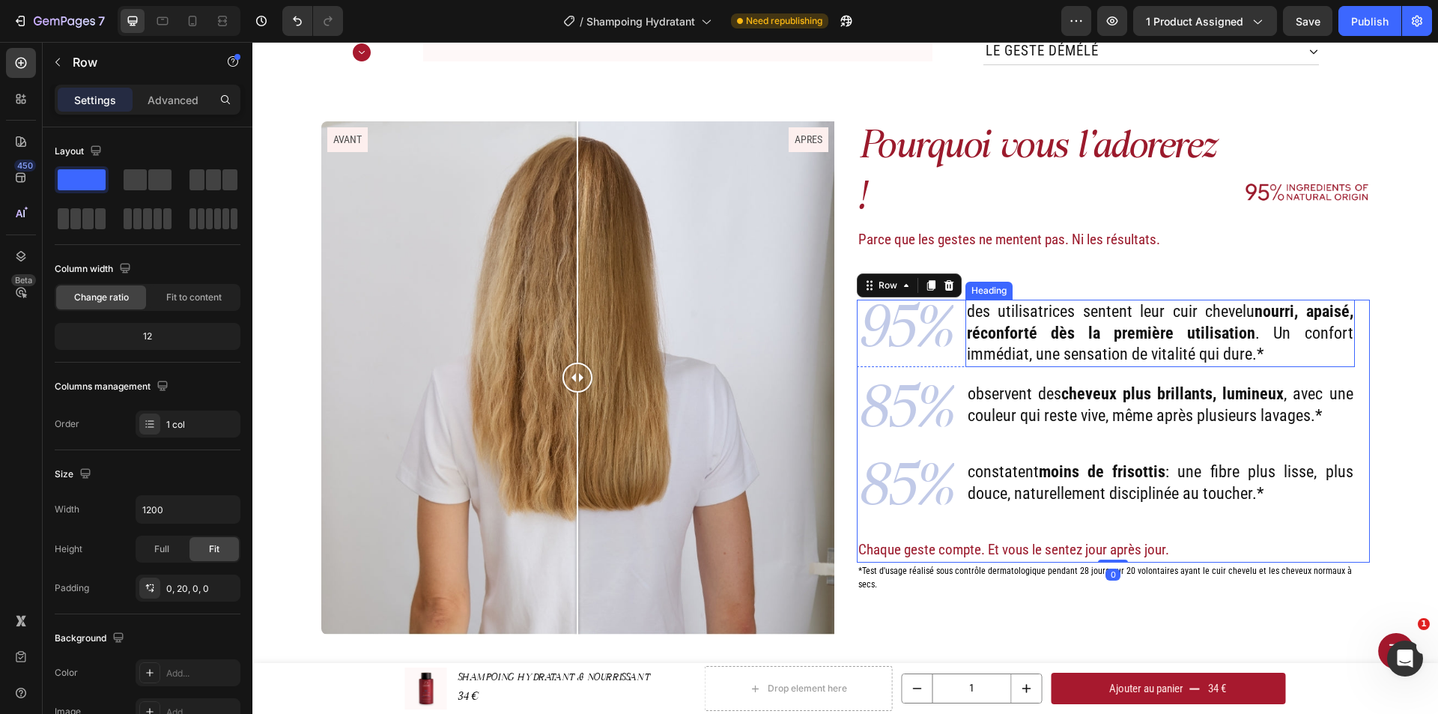
click at [1141, 316] on p "des utilisatrices sentent leur cuir chevelu nourri, apaisé, réconforté dès la p…" at bounding box center [1160, 333] width 386 height 64
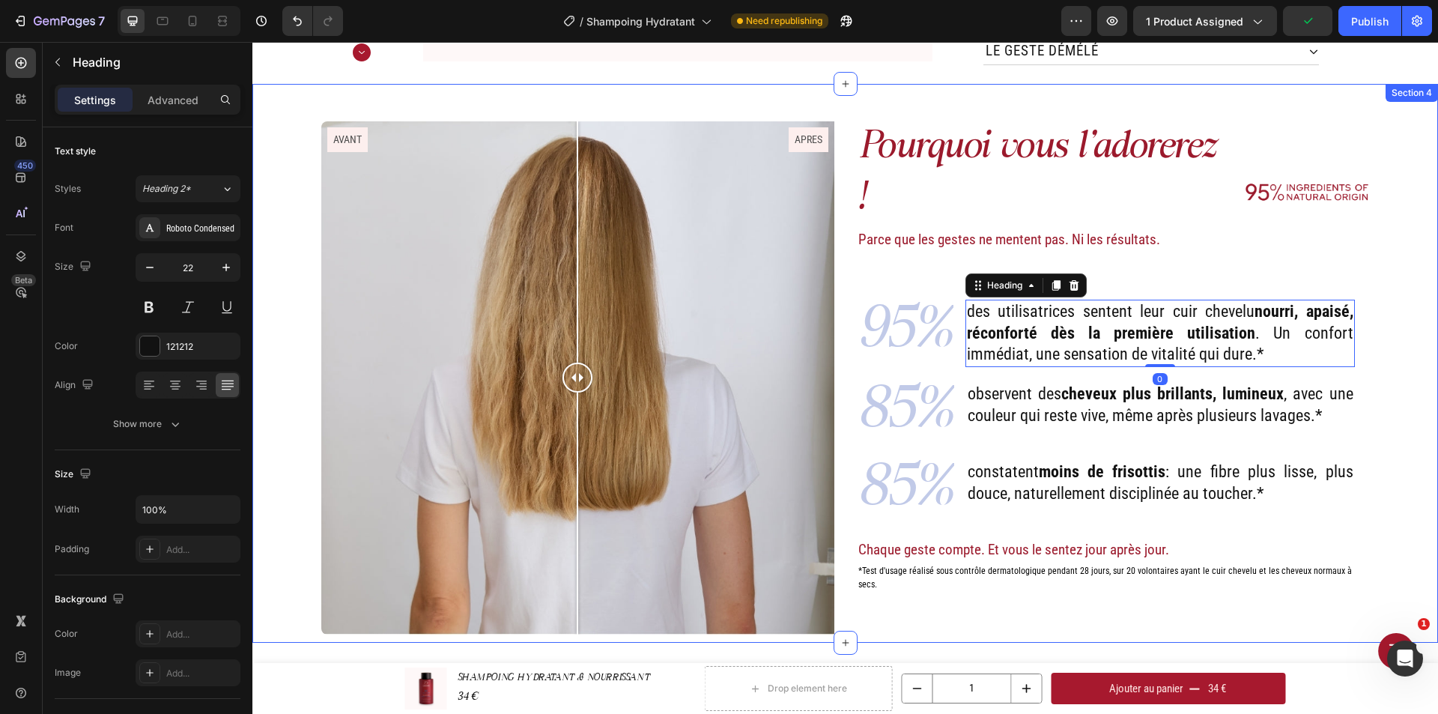
click at [1402, 435] on div "Pourquoi vous l'adorerez ! Heading Parce que les gestes ne mentent pas. Ni les …" at bounding box center [845, 381] width 1163 height 521
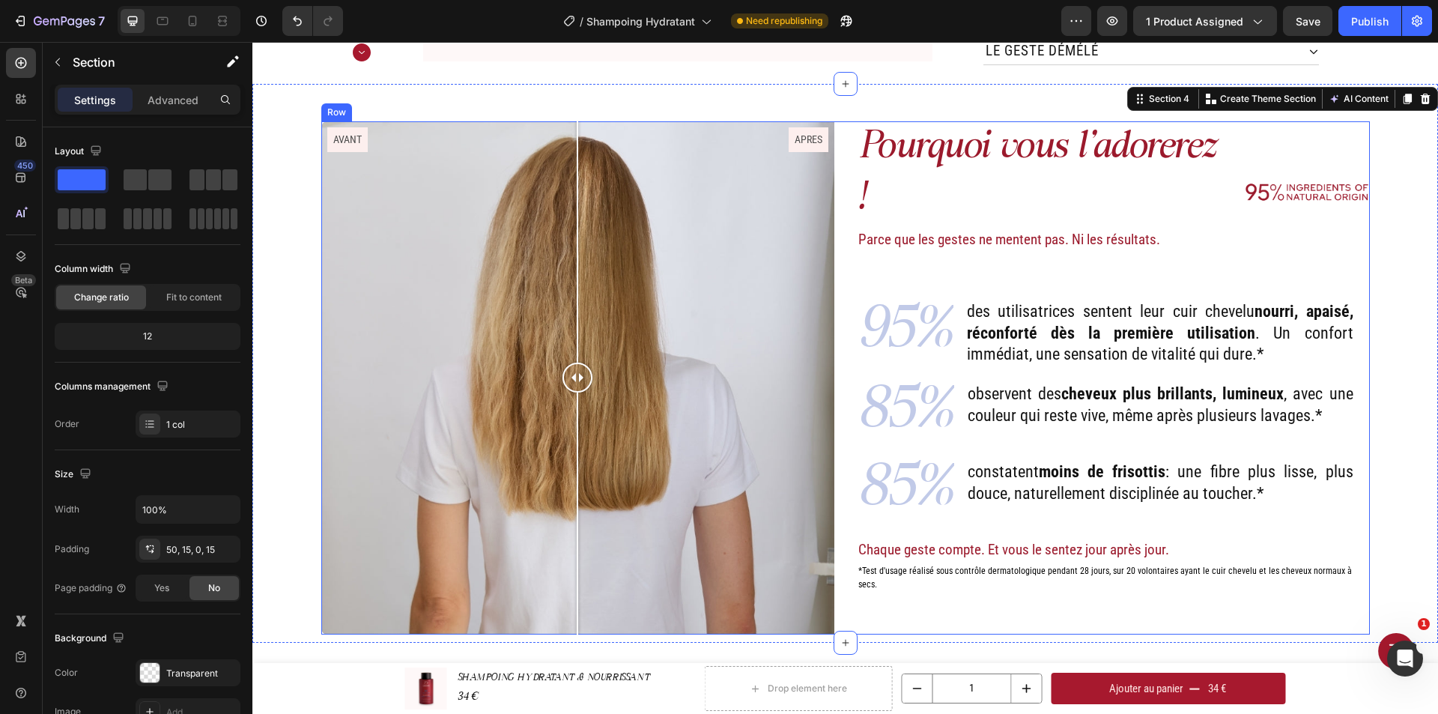
click at [1087, 228] on div "Pourquoi vous l'adorerez ! Heading Parce que les gestes ne mentent pas. Ni les …" at bounding box center [1113, 377] width 513 height 513
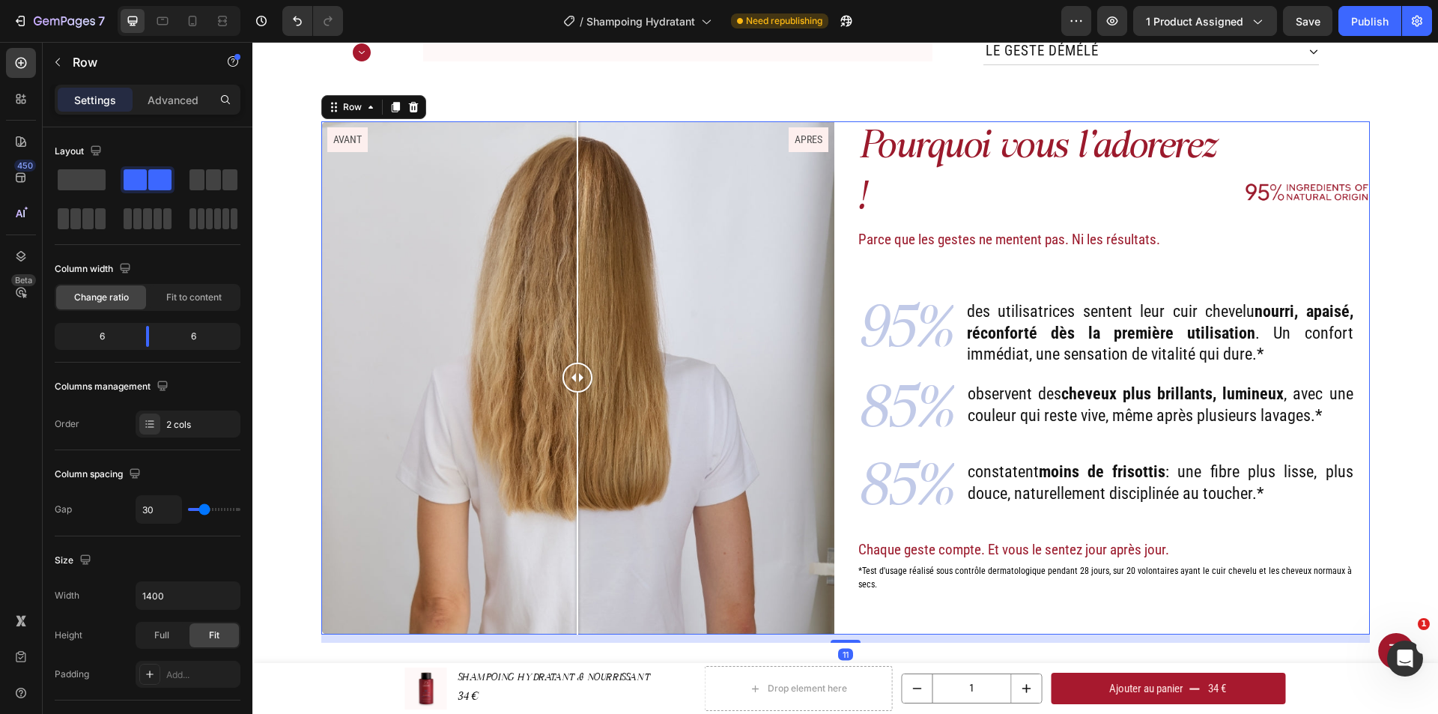
click at [1075, 246] on div "Pourquoi vous l'adorerez ! Heading Parce que les gestes ne mentent pas. Ni les …" at bounding box center [1113, 377] width 513 height 513
drag, startPoint x: 1256, startPoint y: 286, endPoint x: 1073, endPoint y: 284, distance: 183.5
click at [1256, 302] on strong "nourri, apaisé, réconforté dès la première utilisation" at bounding box center [1160, 322] width 386 height 40
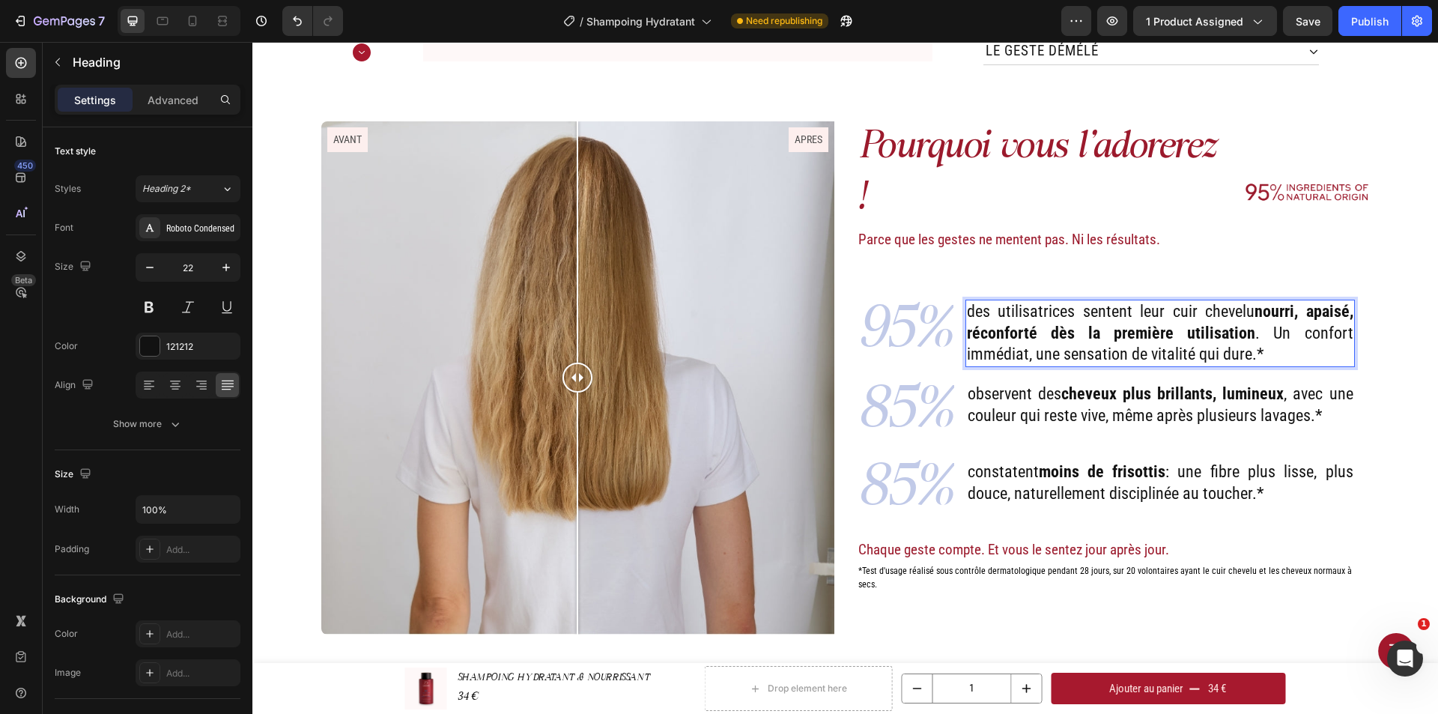
click at [1076, 301] on p "des utilisatrices sentent leur cuir chevelu nourri, apaisé, réconforté dès la p…" at bounding box center [1160, 333] width 386 height 64
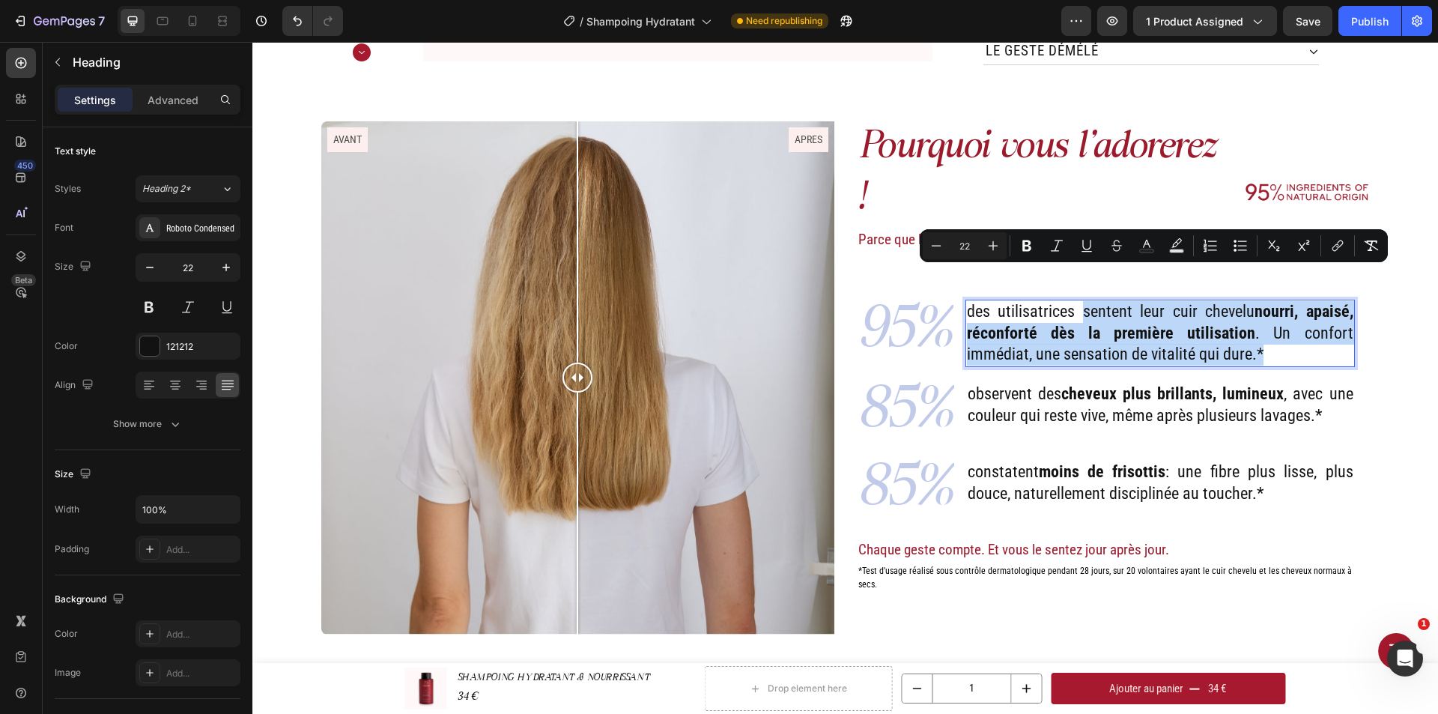
drag, startPoint x: 1075, startPoint y: 281, endPoint x: 1271, endPoint y: 322, distance: 200.5
click at [1271, 322] on p "des utilisatrices sentent leur cuir chevelu nourri, apaisé, réconforté dès la p…" at bounding box center [1160, 333] width 386 height 64
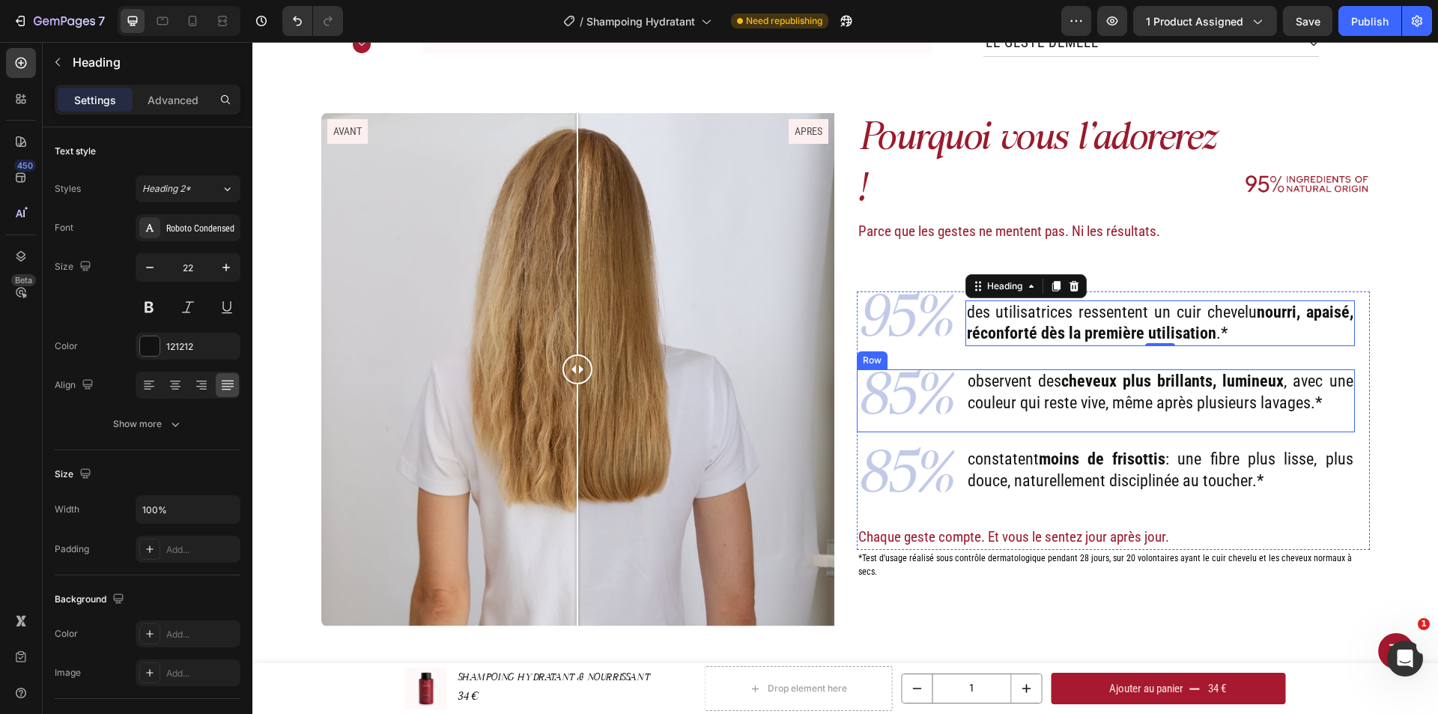
drag, startPoint x: 1053, startPoint y: 346, endPoint x: 1014, endPoint y: 343, distance: 39.1
click at [1052, 371] on p "observent des cheveux plus brillants, lumineux , avec une couleur qui reste viv…" at bounding box center [1160, 392] width 386 height 43
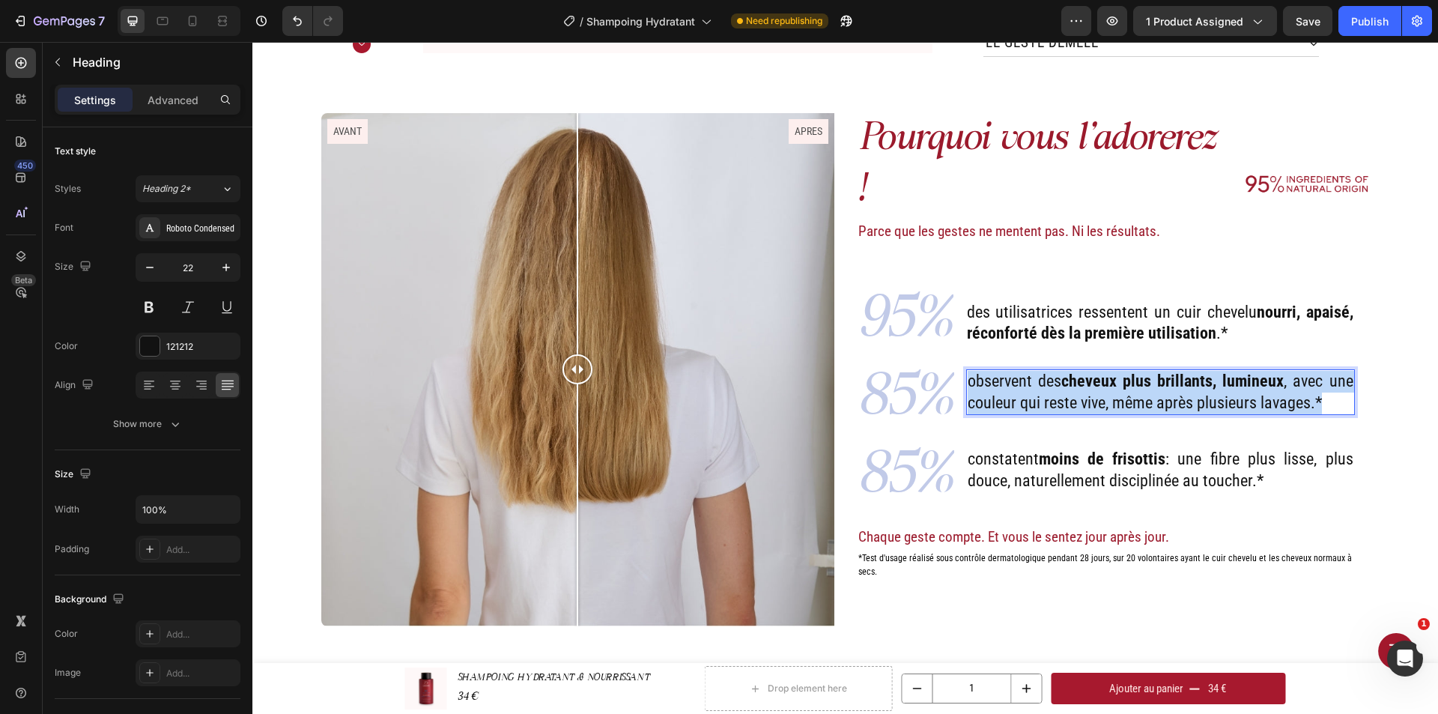
drag, startPoint x: 963, startPoint y: 348, endPoint x: 1325, endPoint y: 367, distance: 362.9
click at [1325, 371] on p "observent des cheveux plus brillants, lumineux , avec une couleur qui reste viv…" at bounding box center [1160, 392] width 386 height 43
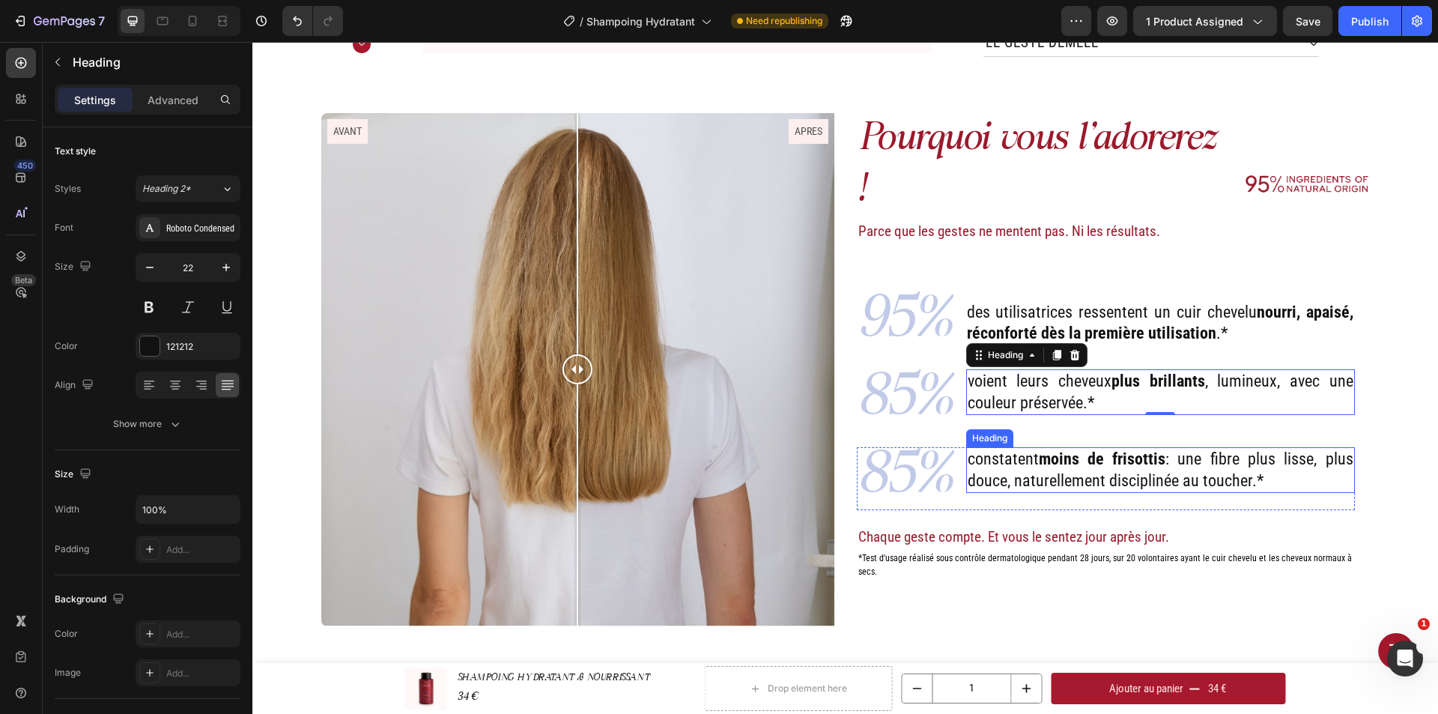
click at [1058, 449] on p "constatent moins de frisottis : une fibre plus lisse, plus douce, naturellement…" at bounding box center [1160, 470] width 386 height 43
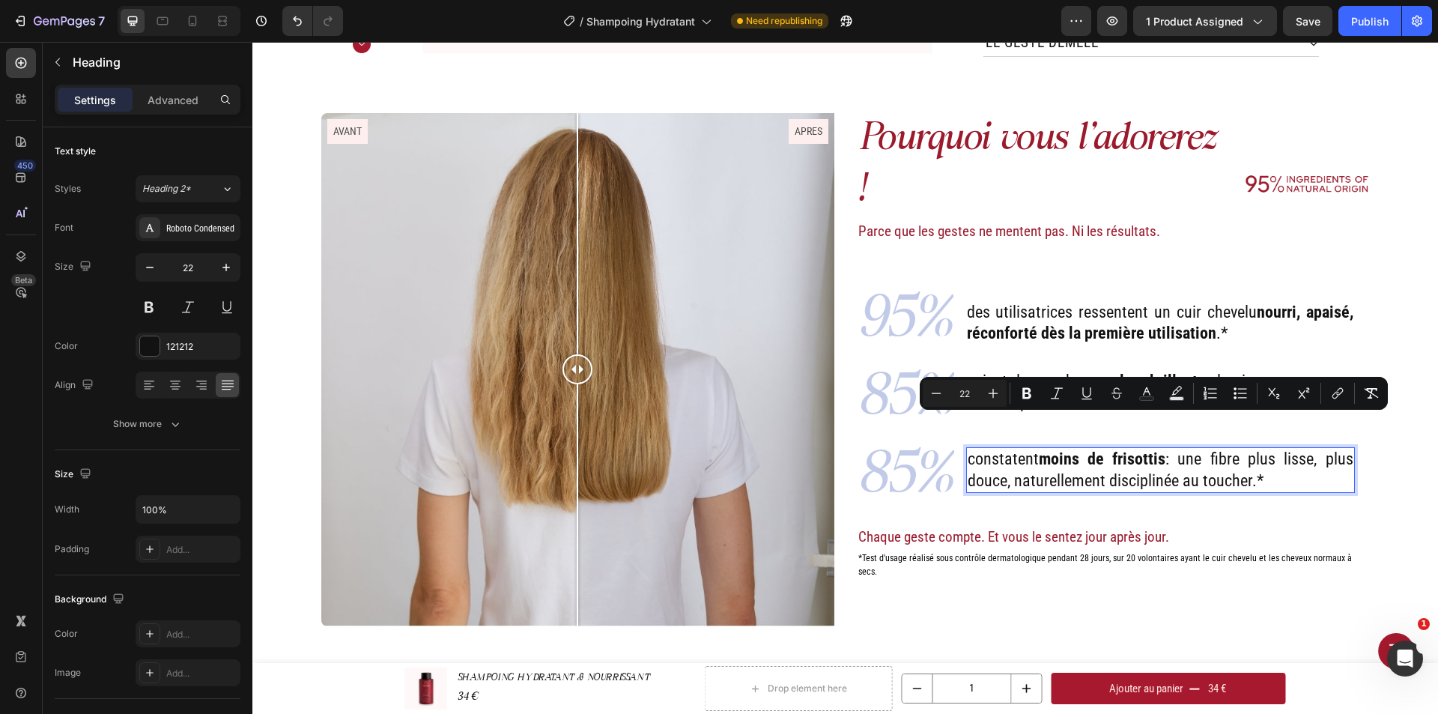
drag, startPoint x: 965, startPoint y: 427, endPoint x: 1262, endPoint y: 449, distance: 298.1
click at [1262, 449] on p "constatent moins de frisottis : une fibre plus lisse, plus douce, naturellement…" at bounding box center [1160, 470] width 386 height 43
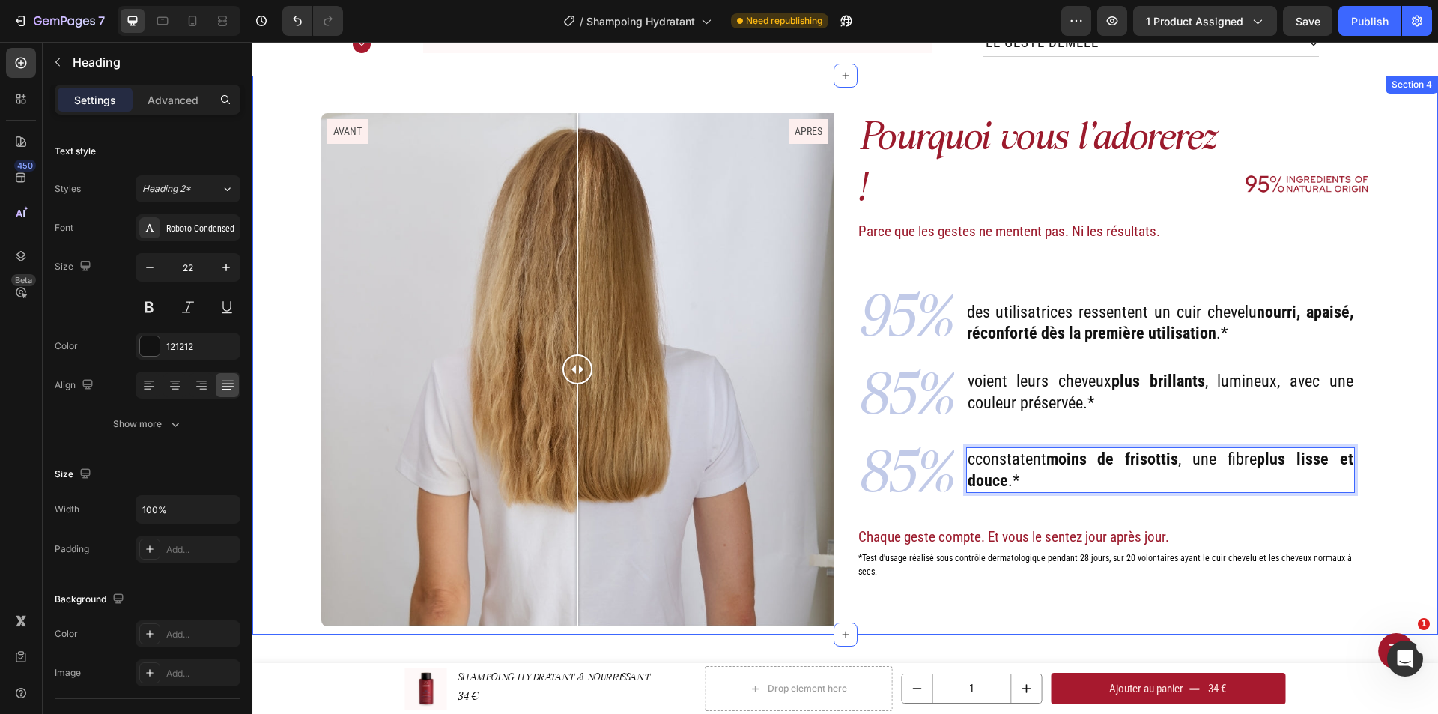
click at [1405, 458] on div "Pourquoi vous l'adorerez ! Heading Parce que les gestes ne mentent pas. Ni les …" at bounding box center [845, 373] width 1163 height 521
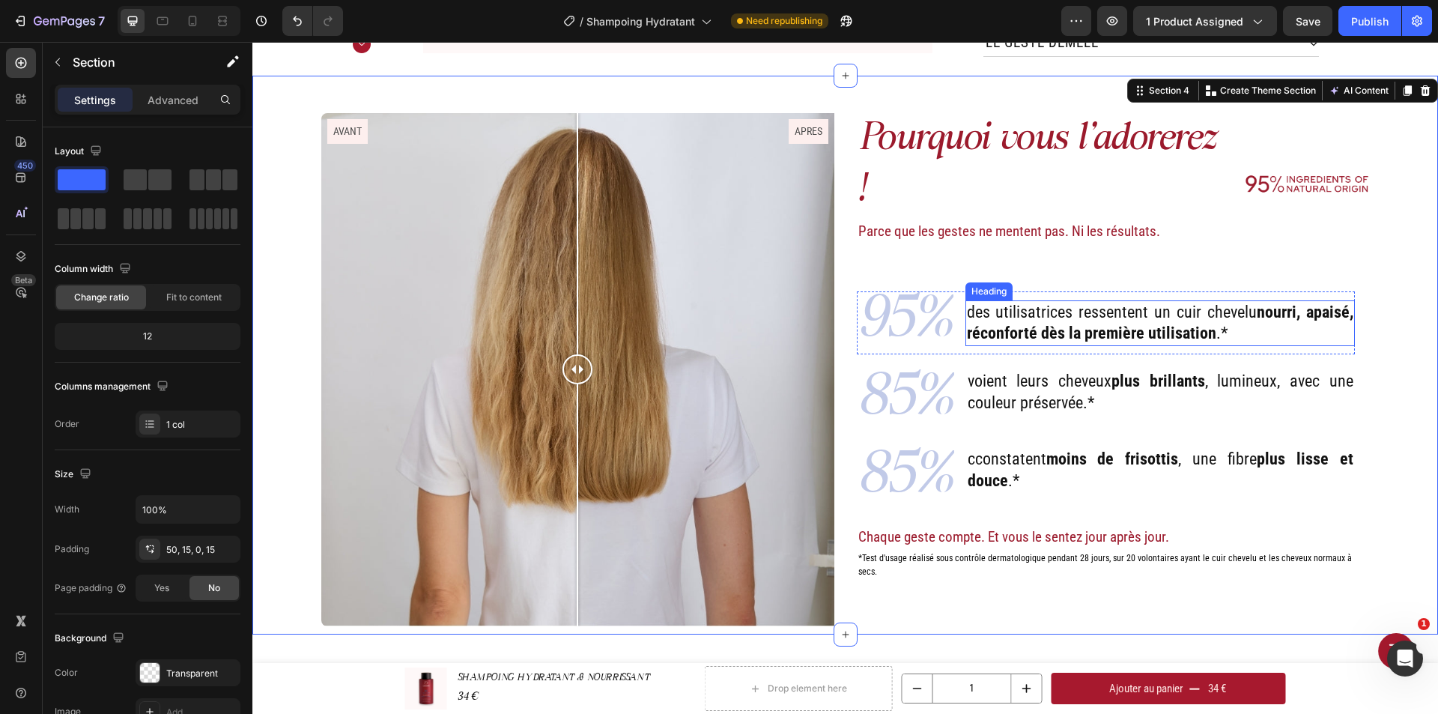
click at [1111, 302] on p "des utilisatrices ressentent un cuir chevelu nourri, apaisé, réconforté dès la …" at bounding box center [1160, 323] width 386 height 43
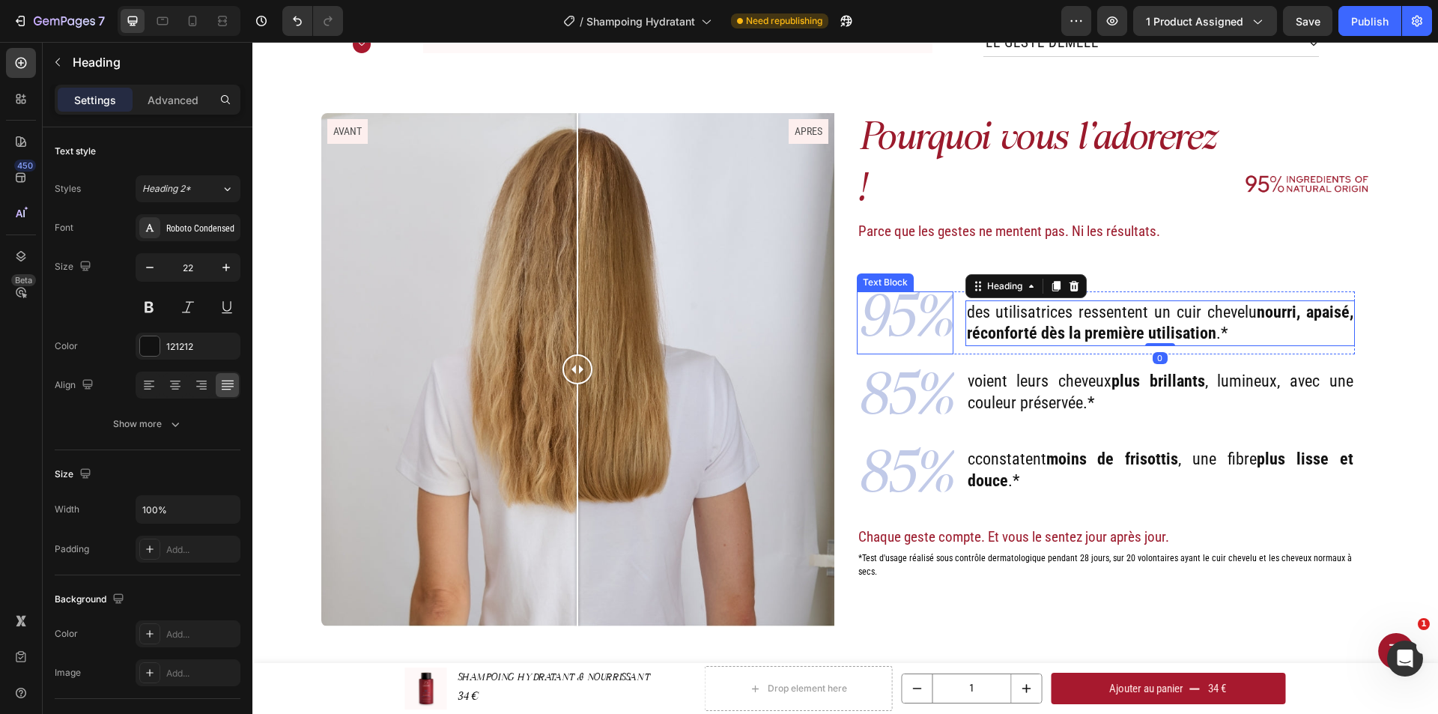
click at [923, 293] on p "95%" at bounding box center [905, 323] width 94 height 60
click at [1079, 371] on p "voient leurs cheveux plus brillants , lumineux, avec une couleur préservée.*" at bounding box center [1160, 392] width 386 height 43
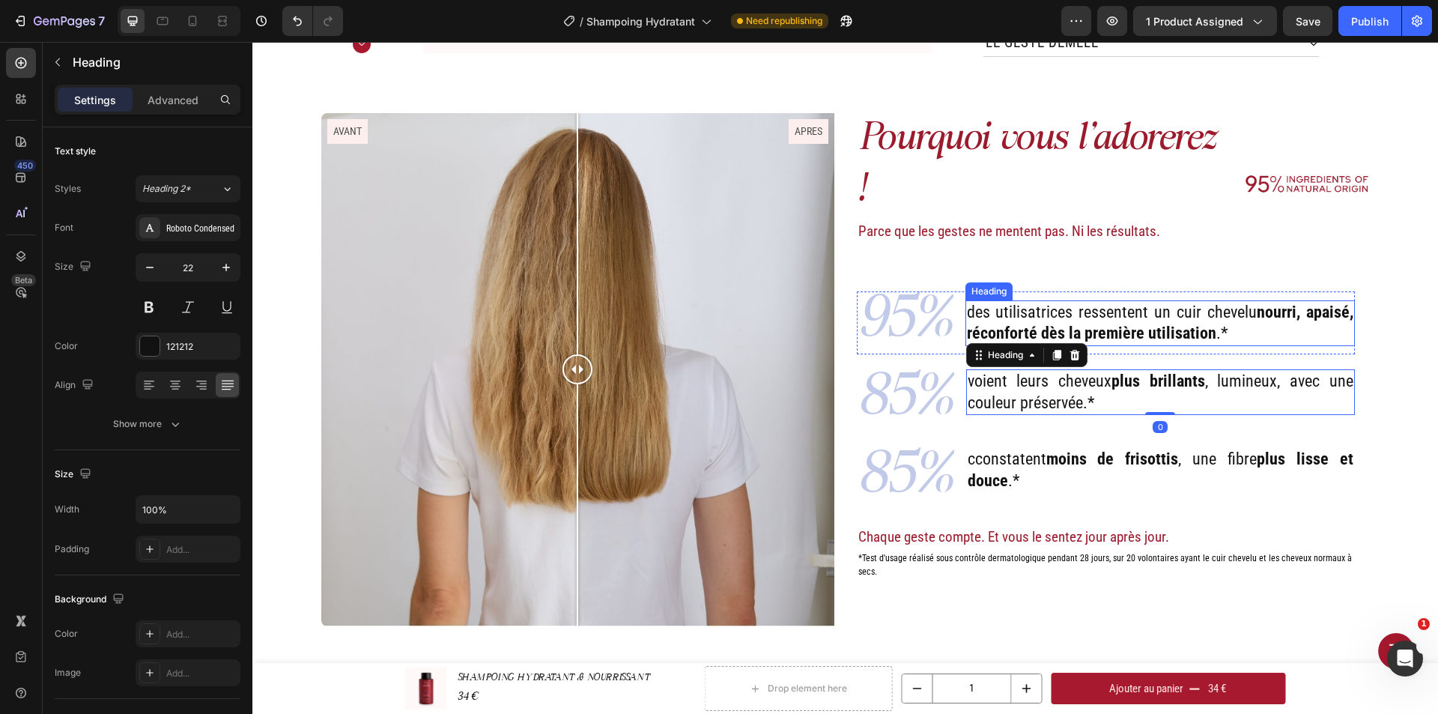
click at [1060, 302] on p "des utilisatrices ressentent un cuir chevelu nourri, apaisé, réconforté dès la …" at bounding box center [1160, 323] width 386 height 43
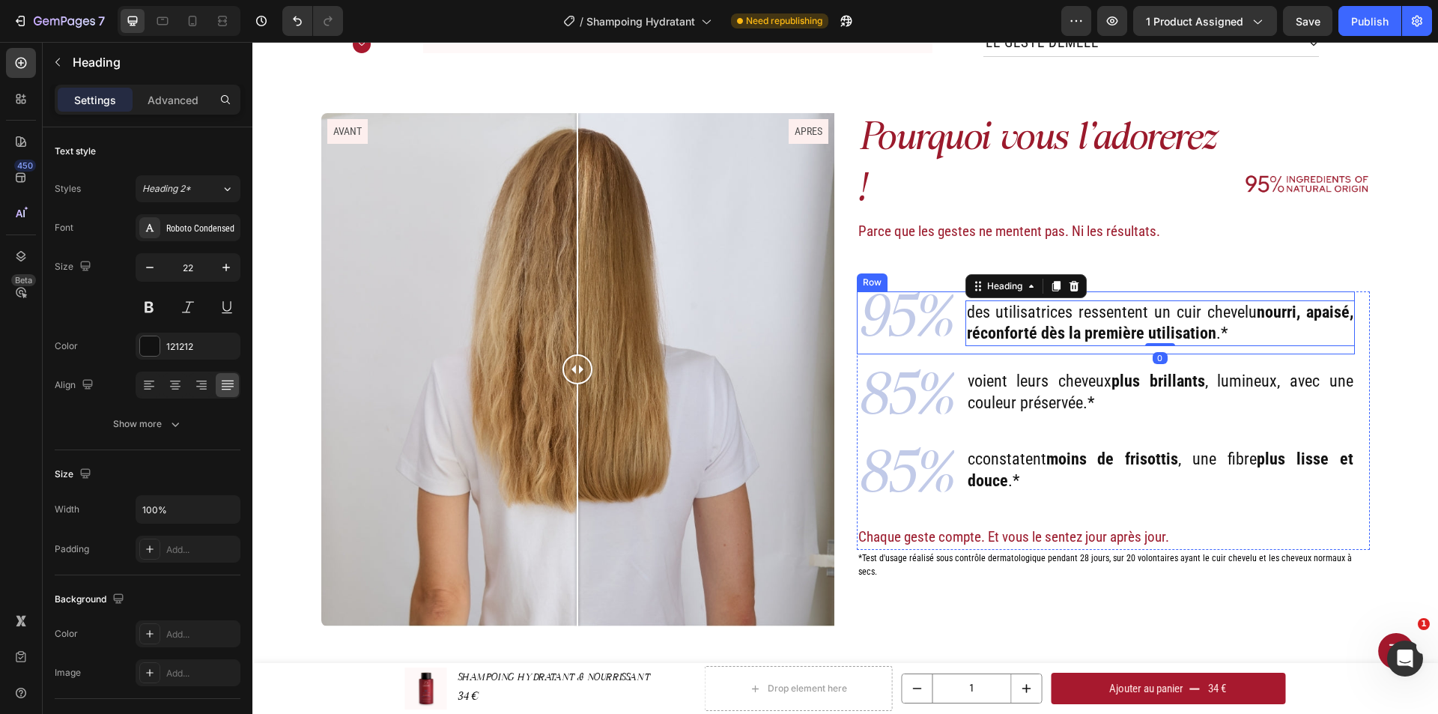
click at [1132, 291] on div "des utilisatrices ressentent un cuir chevelu nourri, apaisé, réconforté dès la …" at bounding box center [1159, 322] width 389 height 63
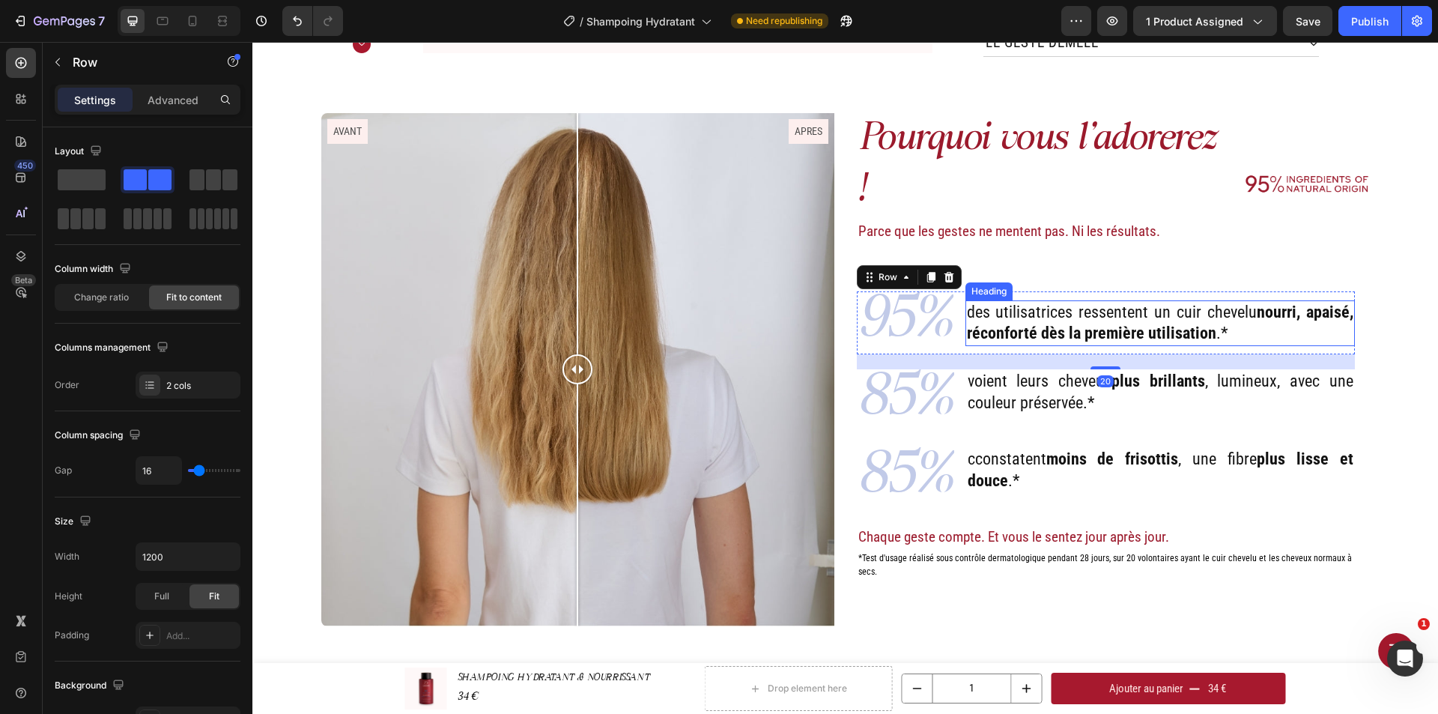
click at [1126, 302] on p "des utilisatrices ressentent un cuir chevelu nourri, apaisé, réconforté dès la …" at bounding box center [1160, 323] width 386 height 43
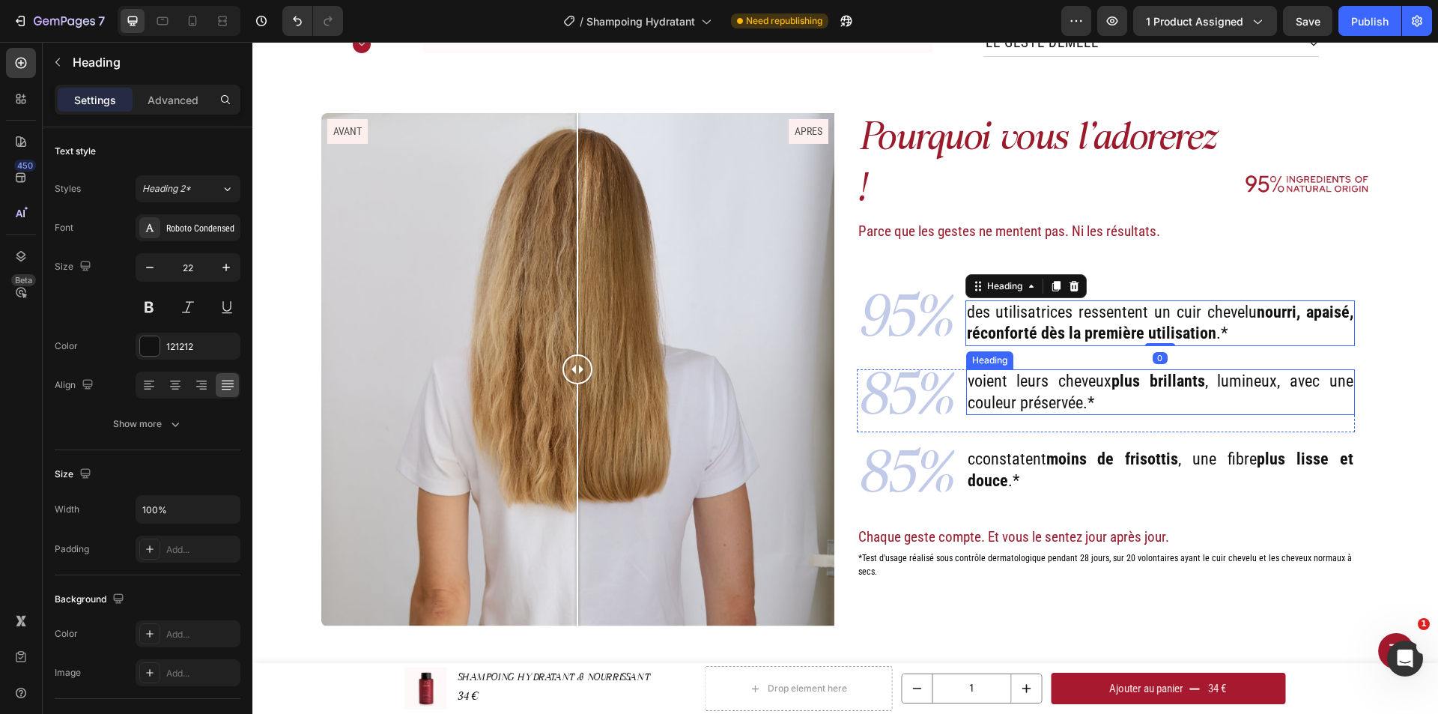
click at [1091, 369] on h2 "voient leurs cheveux plus brillants , lumineux, avec une couleur préservée.*" at bounding box center [1160, 392] width 389 height 46
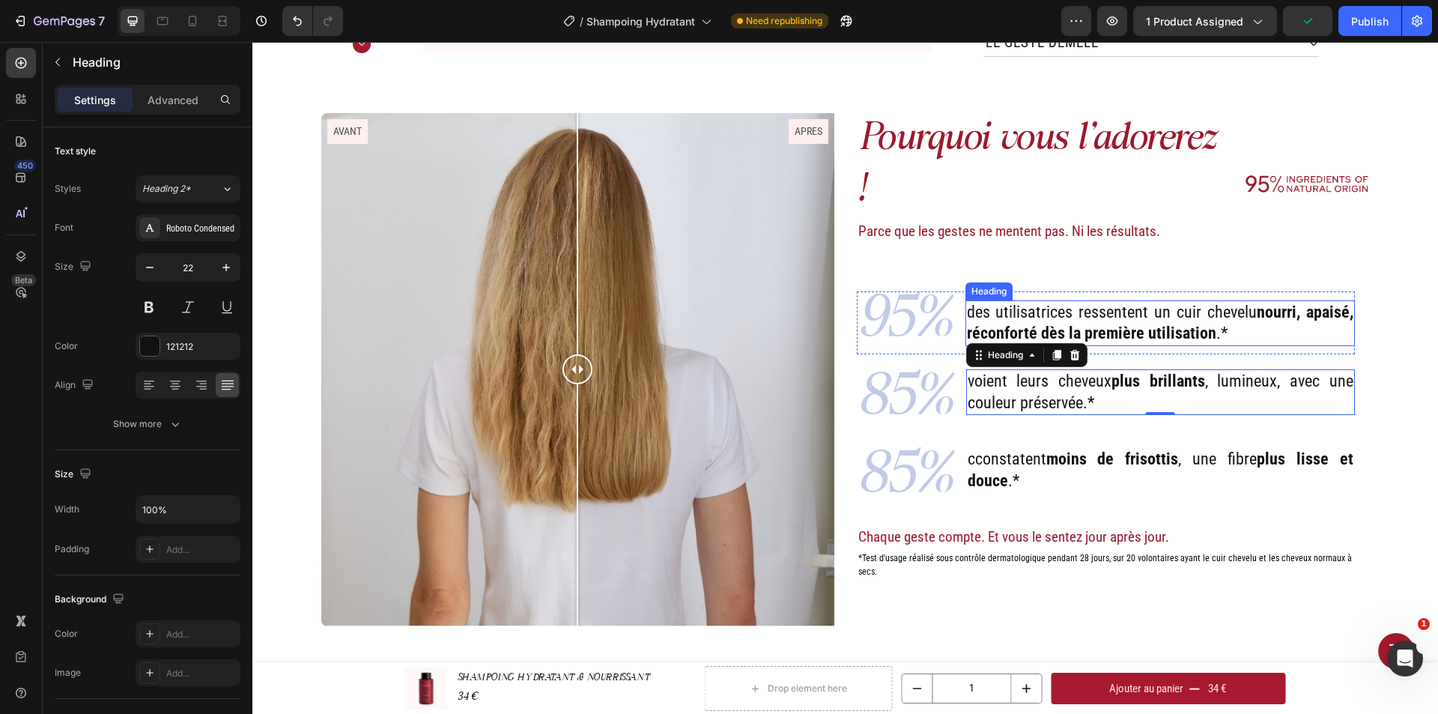
click at [1102, 302] on p "des utilisatrices ressentent un cuir chevelu nourri, apaisé, réconforté dès la …" at bounding box center [1160, 323] width 386 height 43
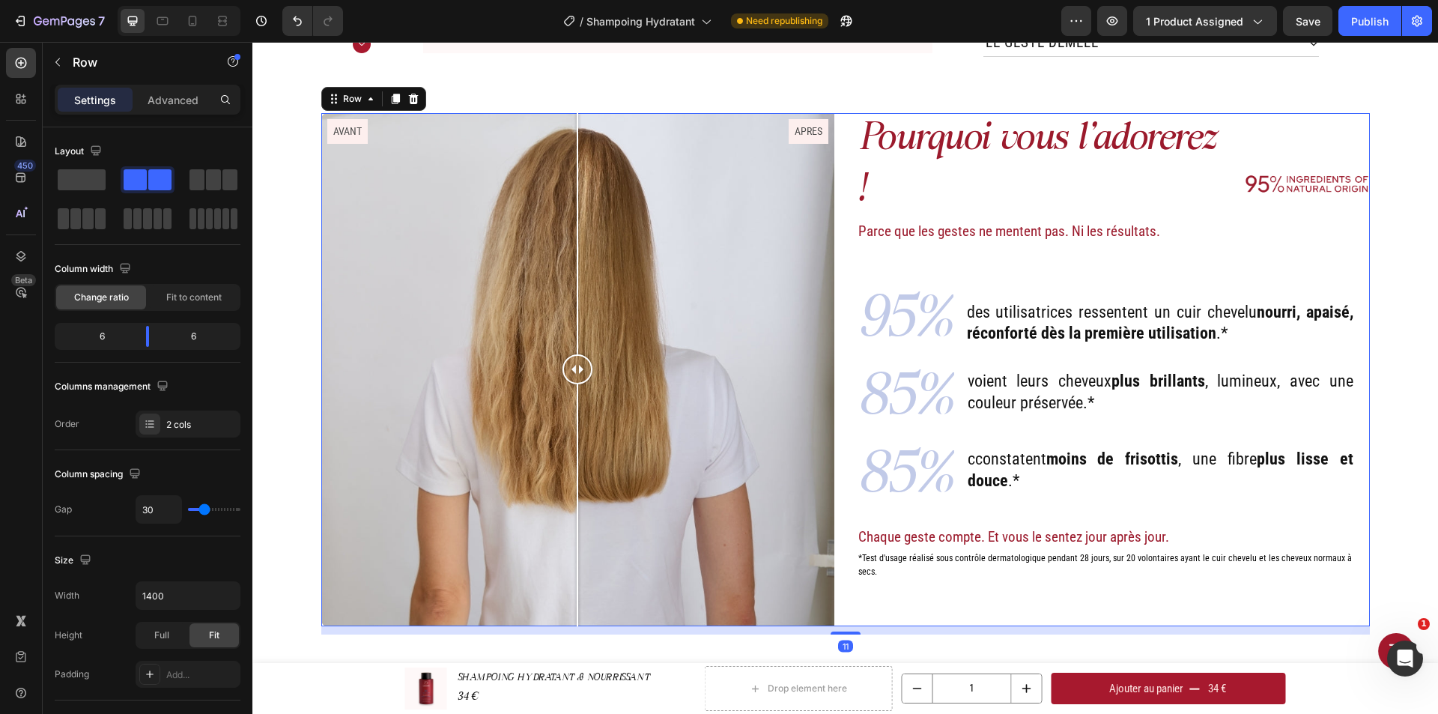
click at [1162, 258] on div "Pourquoi vous l'adorerez ! Heading Parce que les gestes ne mentent pas. Ni les …" at bounding box center [1113, 369] width 513 height 513
click at [951, 291] on div "95% Text Block des utilisatrices ressentent un cuir chevelu nourri, apaisé, réc…" at bounding box center [1106, 322] width 498 height 63
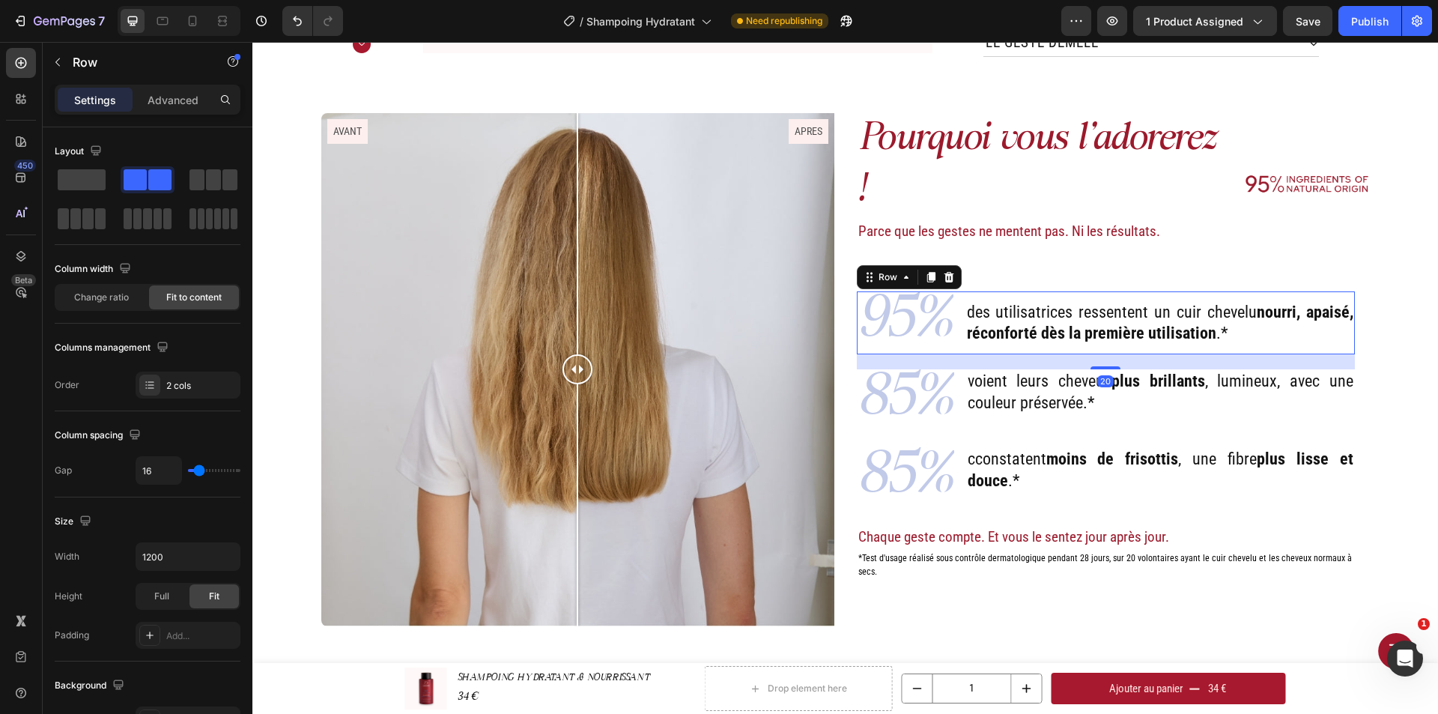
click at [917, 299] on p "95%" at bounding box center [905, 323] width 94 height 60
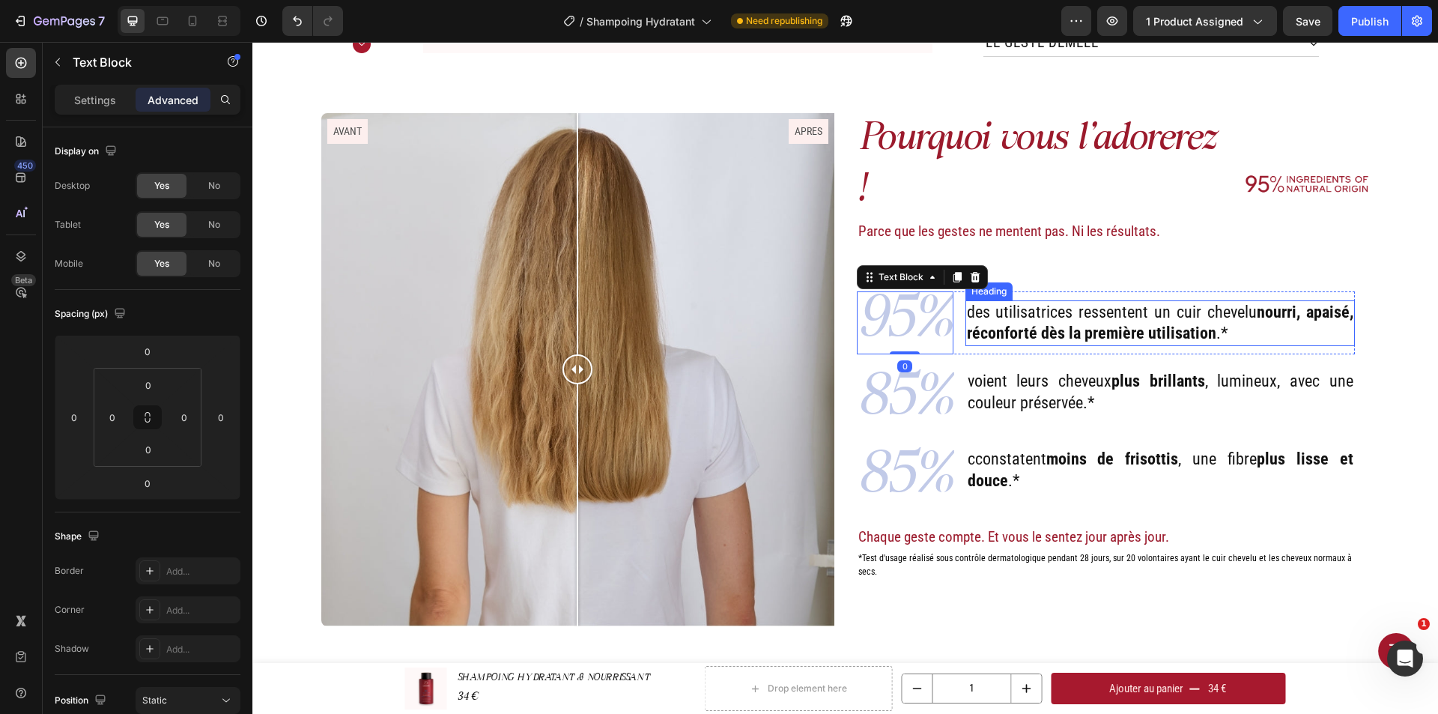
click at [997, 307] on strong "nourri, apaisé, réconforté dès la première utilisation" at bounding box center [1160, 323] width 386 height 40
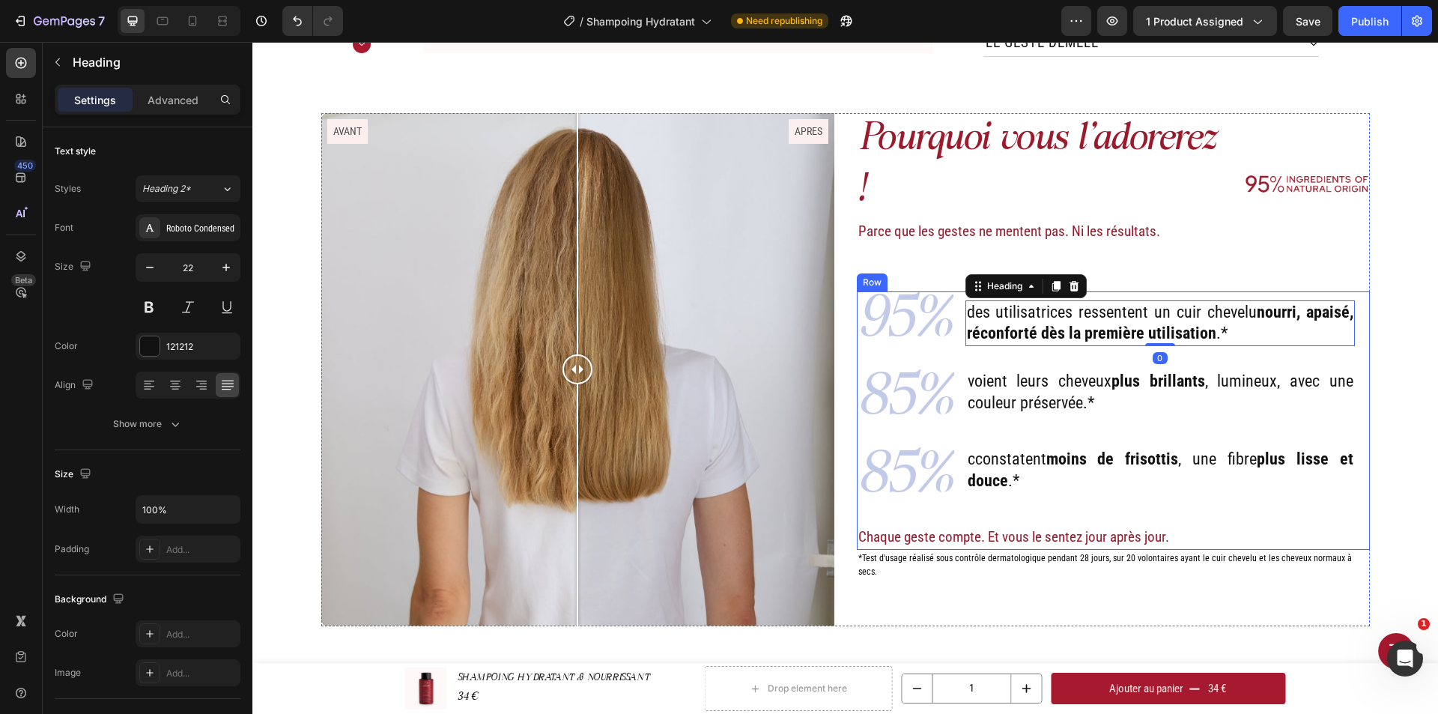
click at [991, 371] on p "voient leurs cheveux plus brillants , lumineux, avec une couleur préservée.*" at bounding box center [1160, 392] width 386 height 43
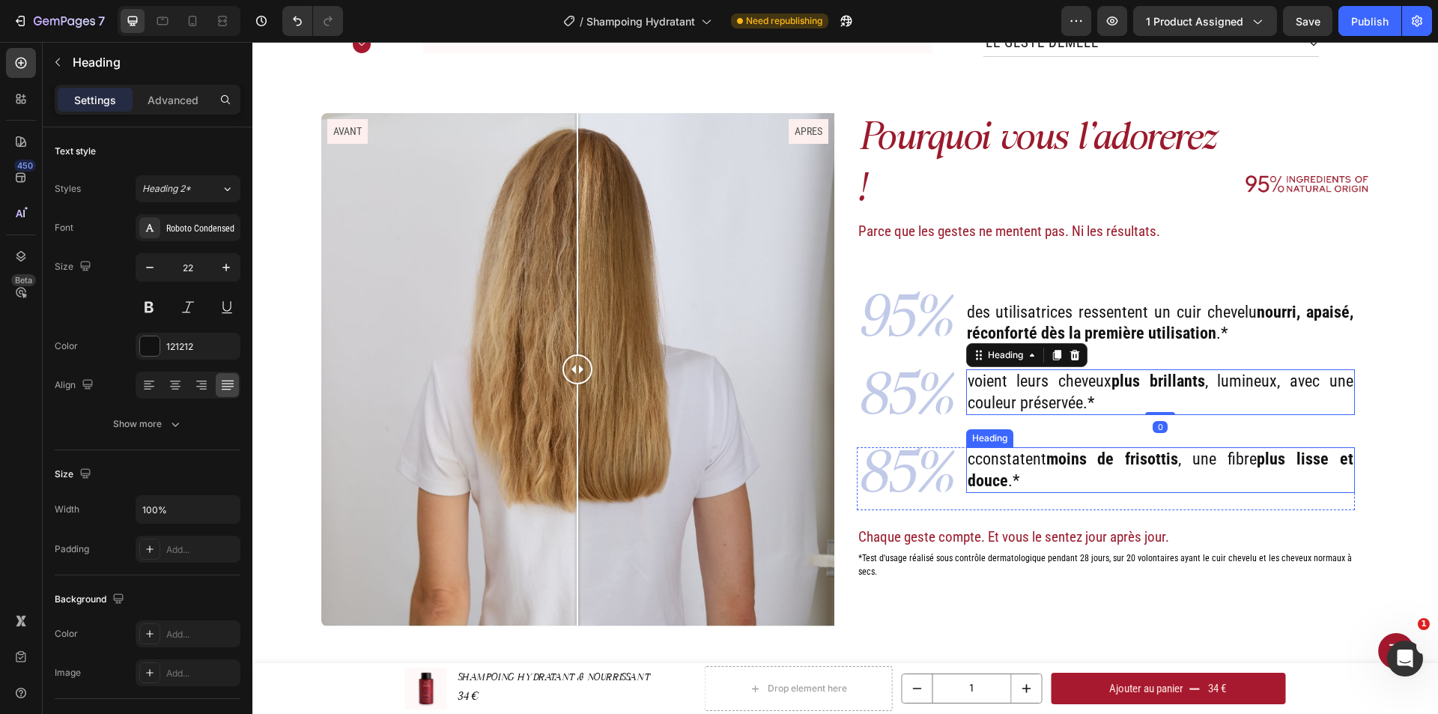
click at [967, 449] on p "cconstatent moins de frisottis , une fibre plus lisse et douce .*" at bounding box center [1160, 470] width 386 height 43
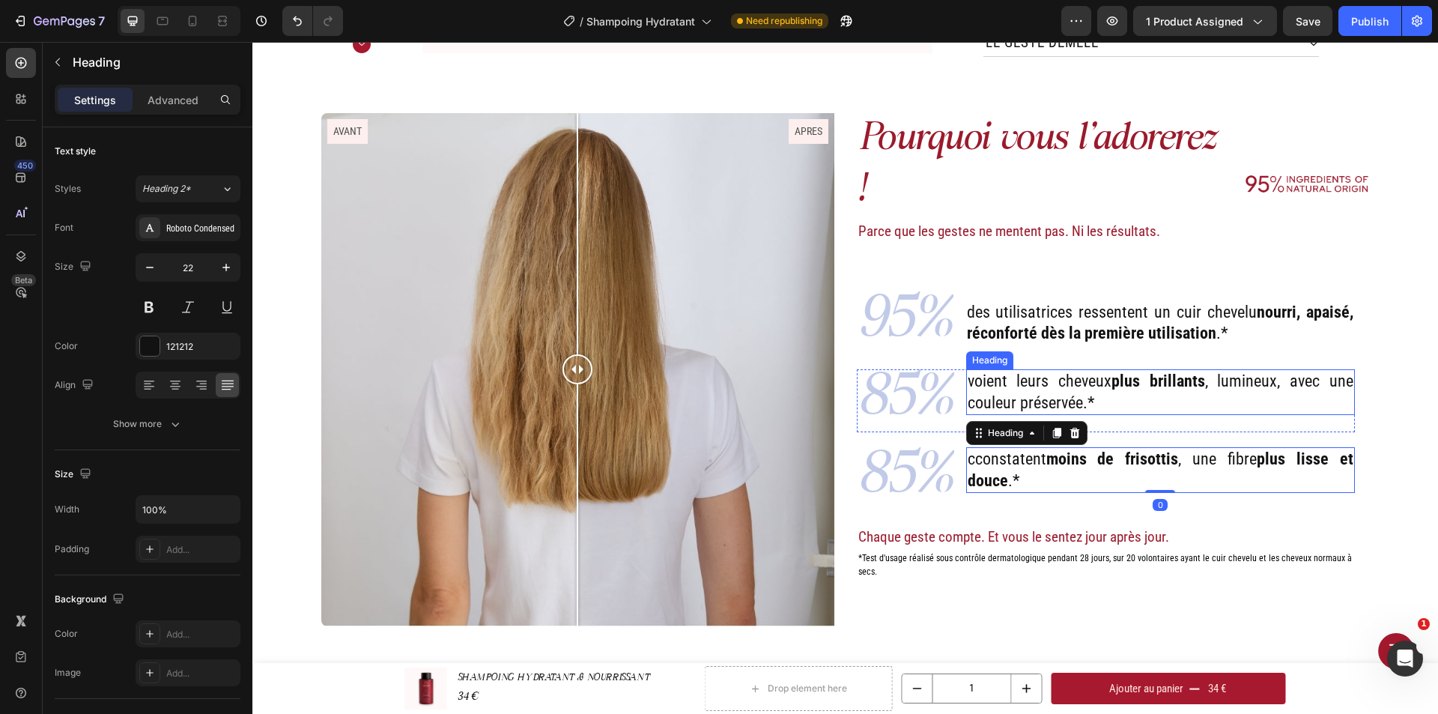
click at [1035, 371] on p "voient leurs cheveux plus brillants , lumineux, avec une couleur préservée.*" at bounding box center [1160, 392] width 386 height 43
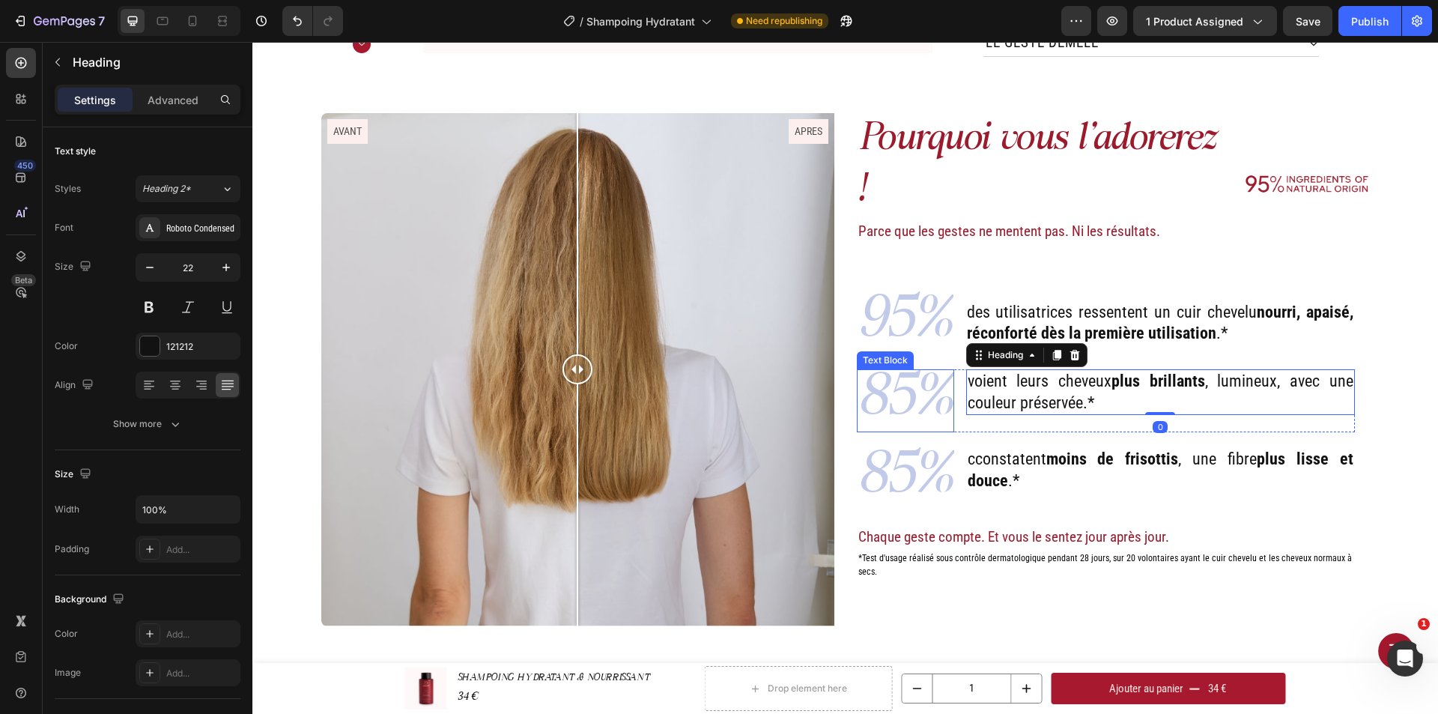
click at [919, 371] on p "85%" at bounding box center [905, 401] width 94 height 60
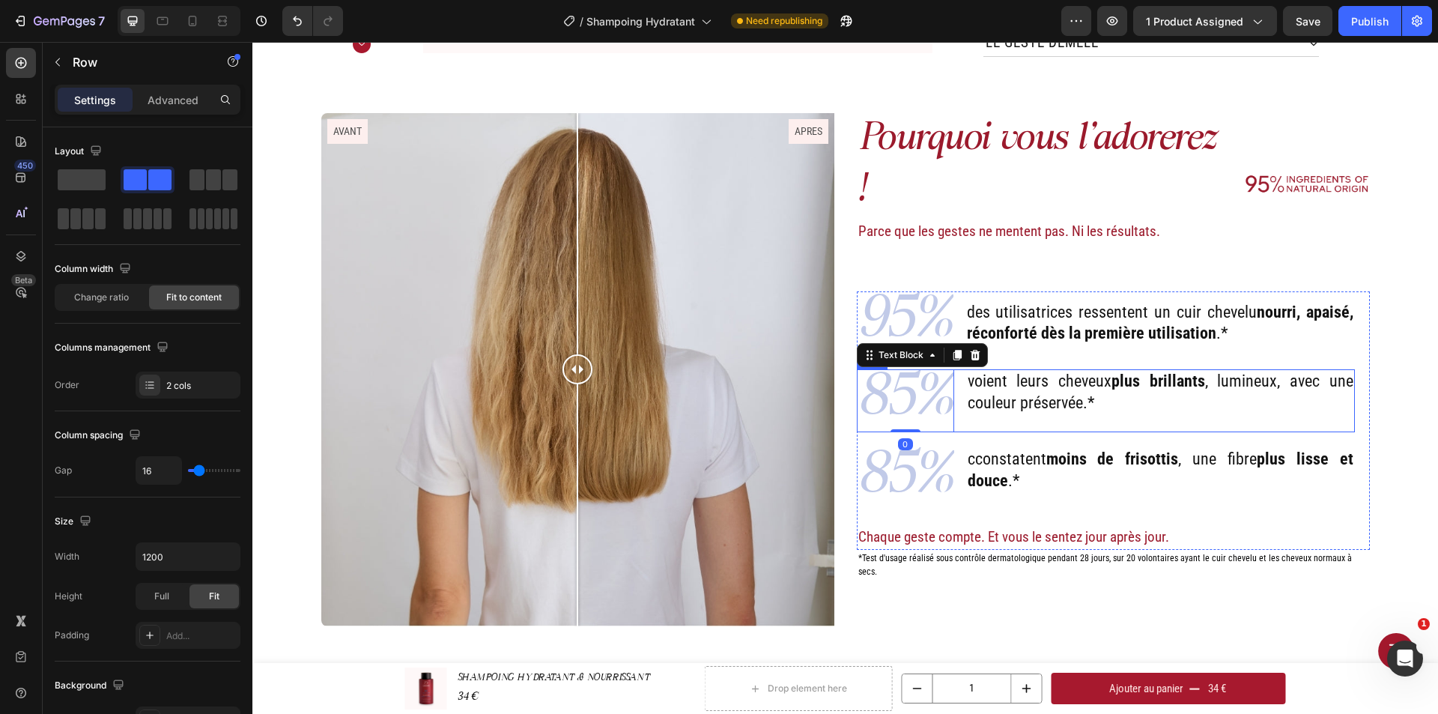
click at [952, 369] on div "85% Text Block 0 voient leurs cheveux plus brillants , lumineux, avec une coule…" at bounding box center [1106, 400] width 498 height 63
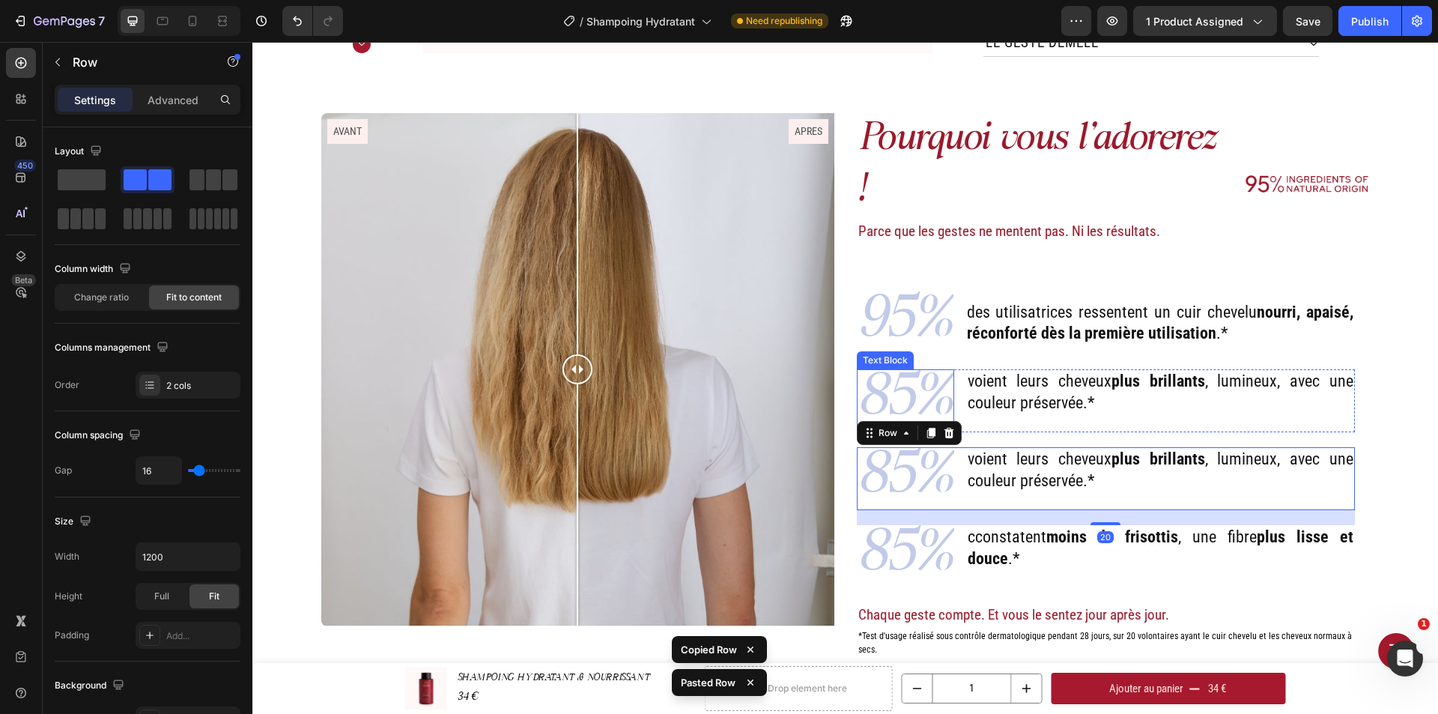
click at [898, 371] on p "85%" at bounding box center [905, 401] width 94 height 60
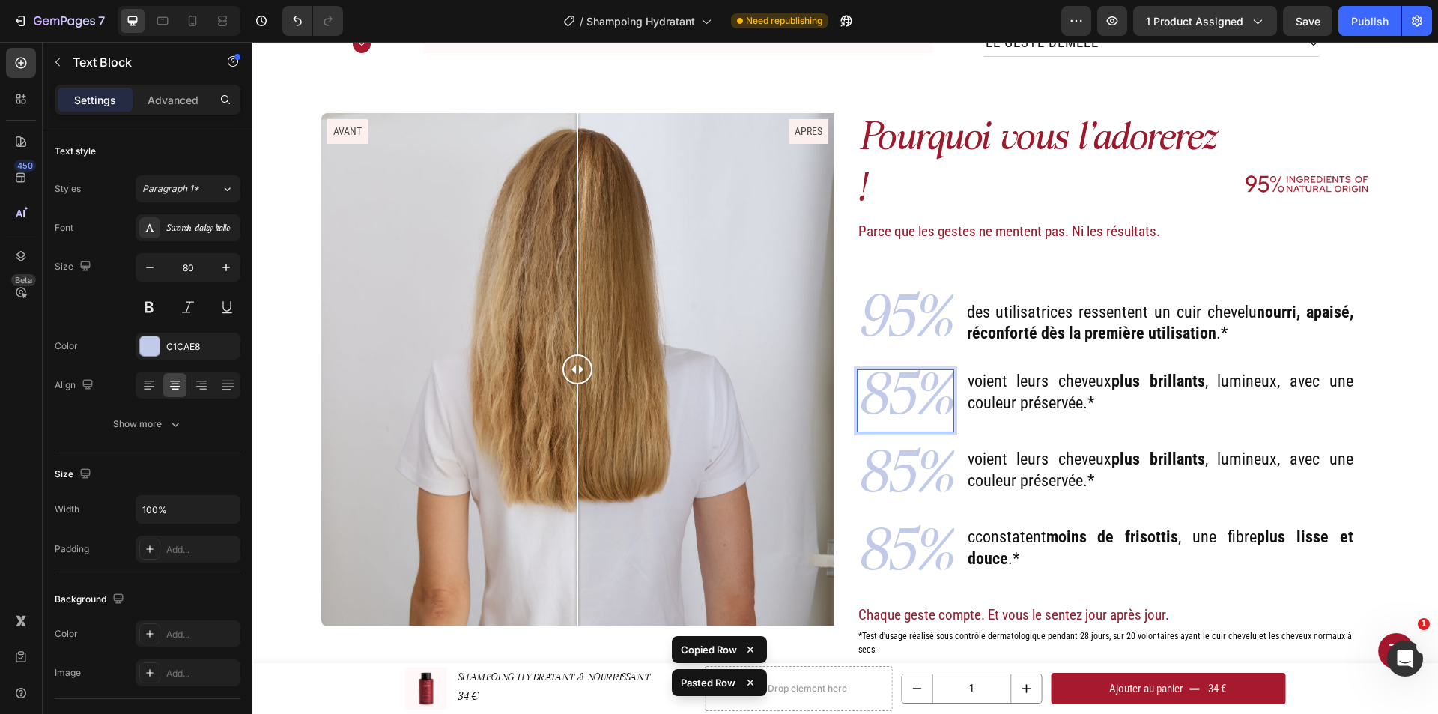
click at [884, 371] on p "85%" at bounding box center [905, 401] width 94 height 60
click at [965, 291] on div "des utilisatrices ressentent un cuir chevelu nourri, apaisé, réconforté dès la …" at bounding box center [1159, 322] width 389 height 63
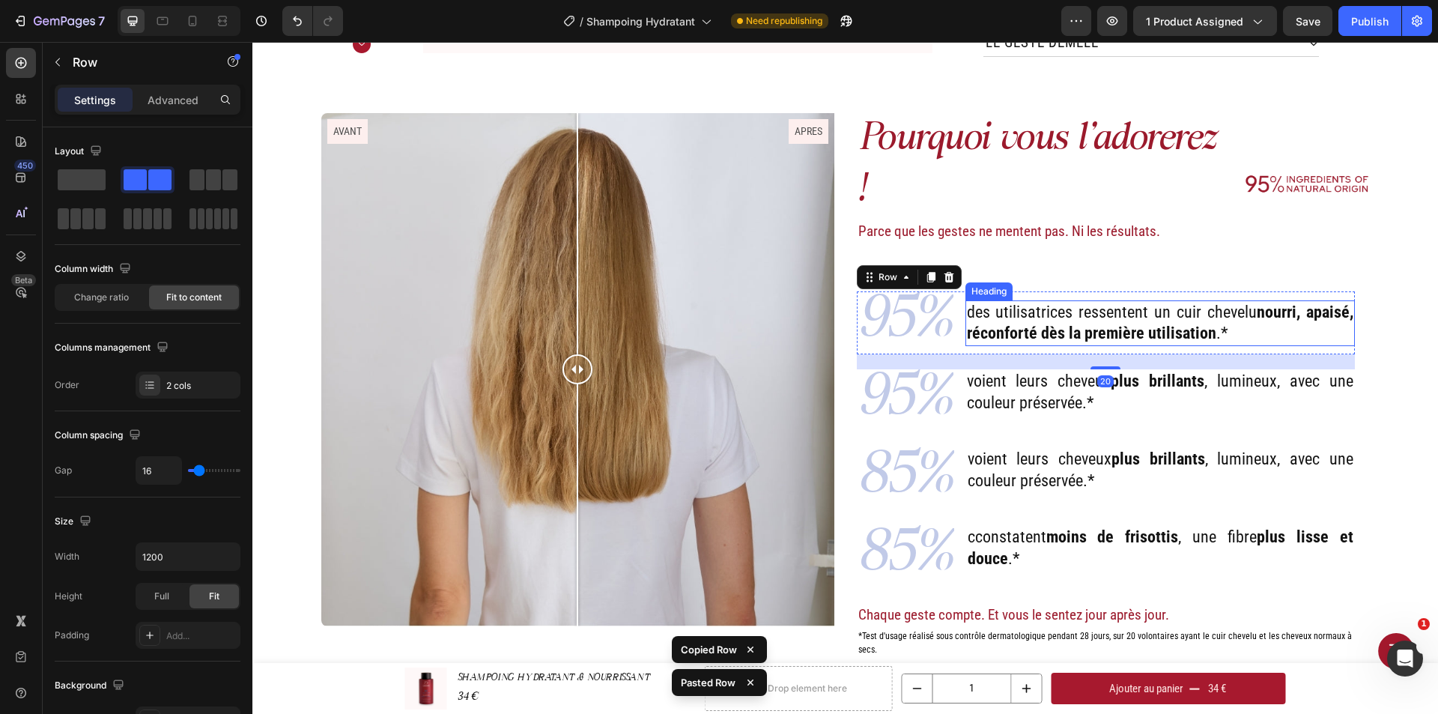
click at [967, 302] on p "des utilisatrices ressentent un cuir chevelu nourri, apaisé, réconforté dès la …" at bounding box center [1160, 323] width 386 height 43
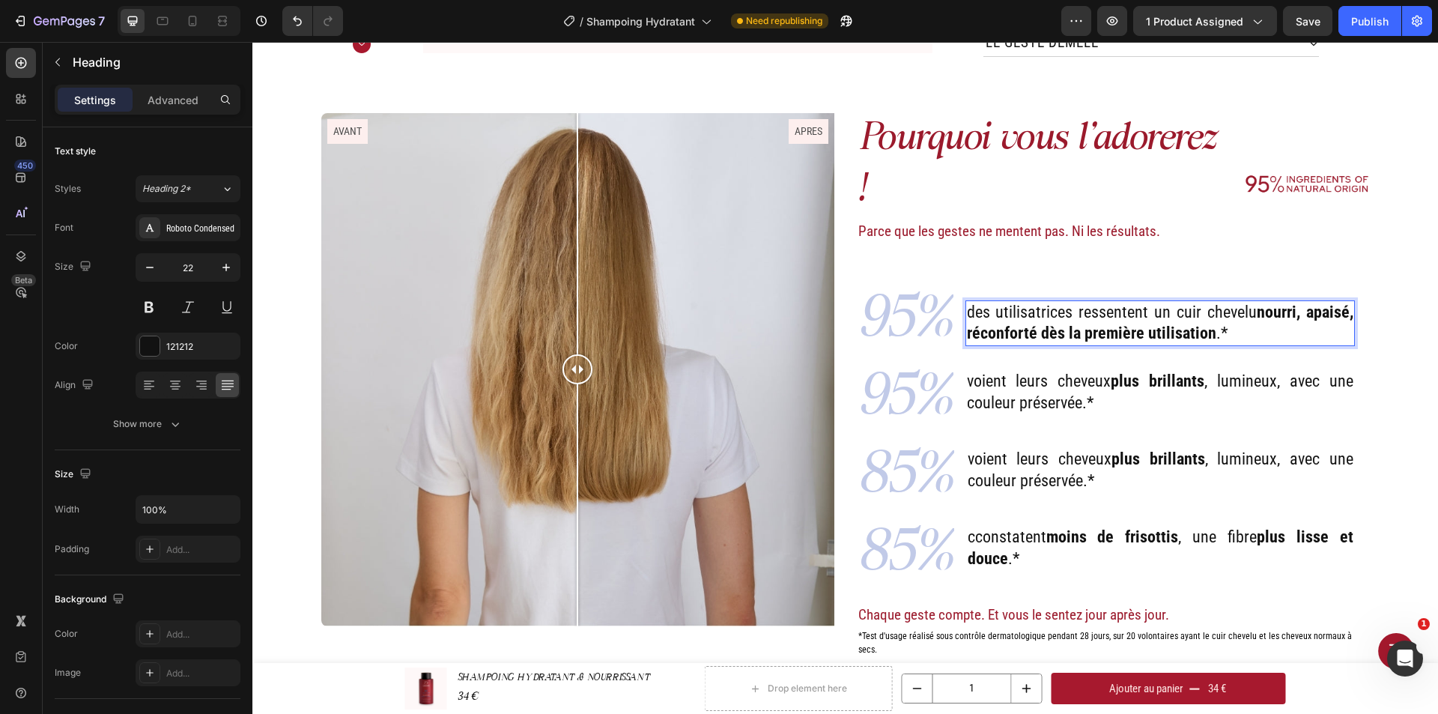
drag, startPoint x: 964, startPoint y: 279, endPoint x: 1221, endPoint y: 290, distance: 257.0
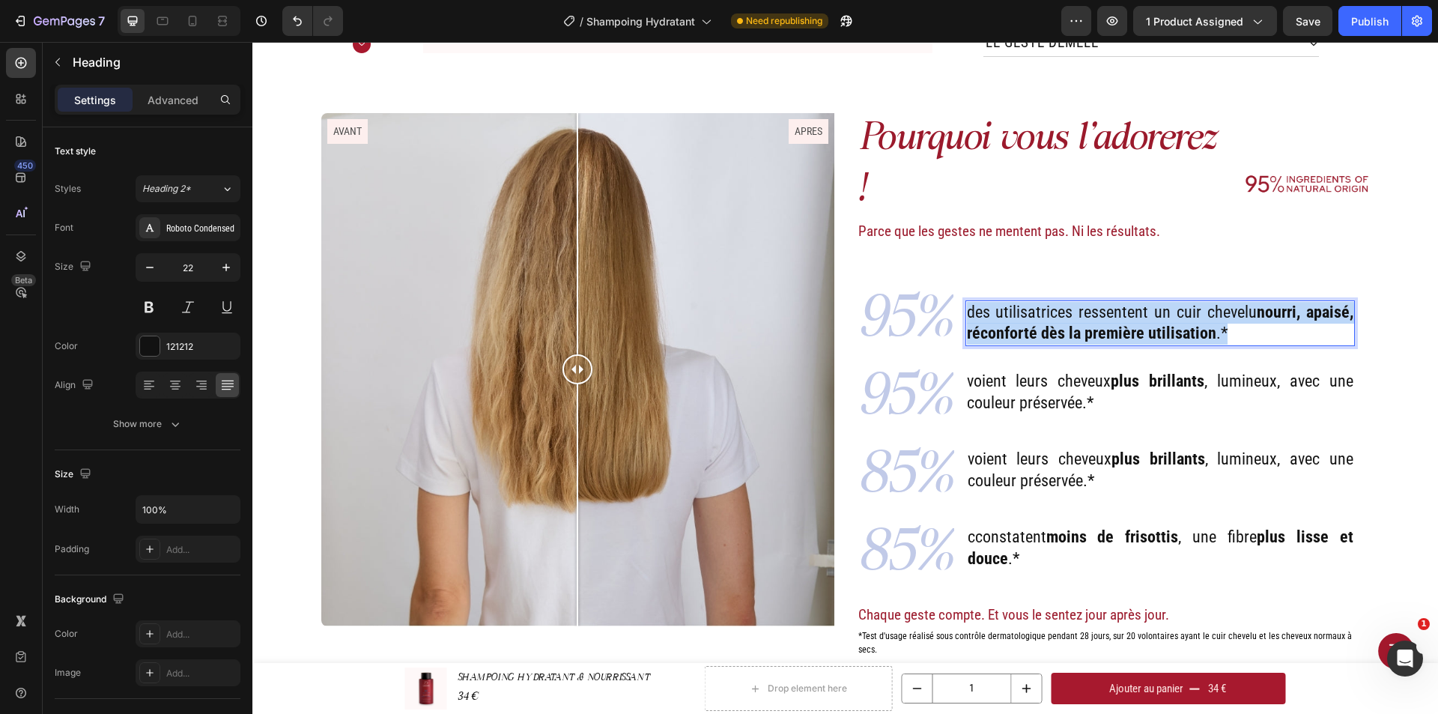
drag, startPoint x: 1220, startPoint y: 297, endPoint x: 962, endPoint y: 281, distance: 258.1
click at [967, 302] on p "des utilisatrices ressentent un cuir chevelu nourri, apaisé, réconforté dès la …" at bounding box center [1160, 323] width 386 height 43
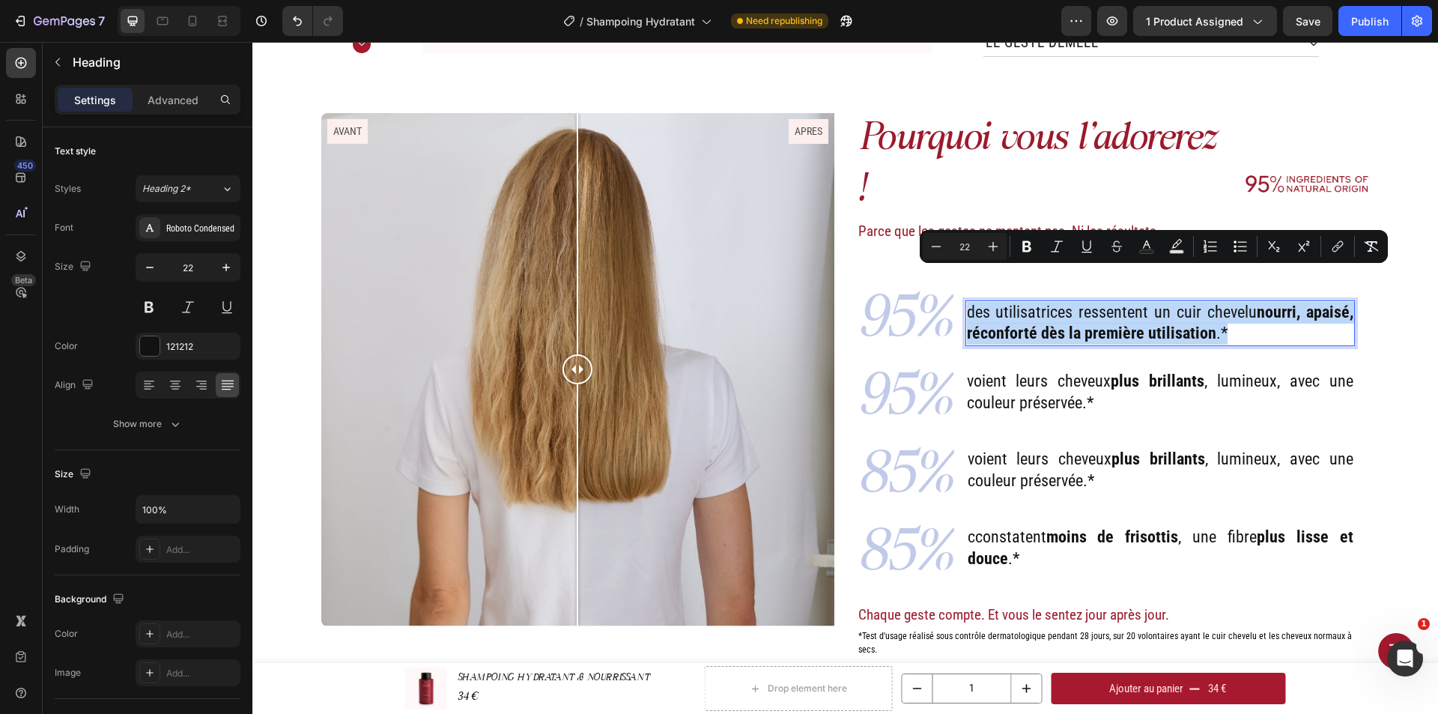
copy p "des utilisatrices ressentent un cuir chevelu nourri, apaisé, réconforté dès la …"
click at [1119, 371] on p "voient leurs cheveux plus brillants , lumineux, avec une couleur préservée.*" at bounding box center [1160, 392] width 386 height 43
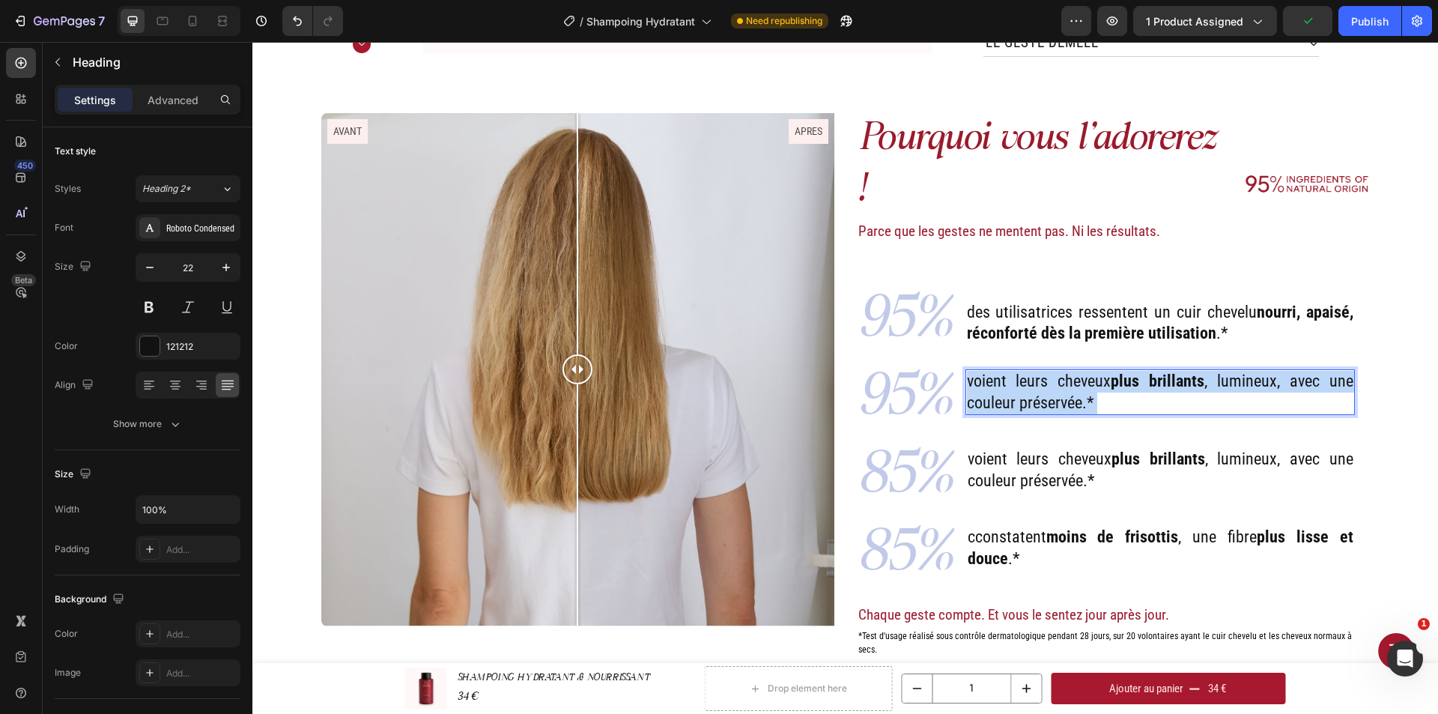
drag, startPoint x: 1101, startPoint y: 368, endPoint x: 969, endPoint y: 353, distance: 132.6
click at [969, 371] on p "voient leurs cheveux plus brillants , lumineux, avec une couleur préservée.*" at bounding box center [1160, 392] width 386 height 43
drag, startPoint x: 1087, startPoint y: 371, endPoint x: 961, endPoint y: 346, distance: 128.2
click at [967, 371] on p "voient leurs cheveux plus brillants , lumineux, avec une couleur préservée.*" at bounding box center [1160, 392] width 386 height 43
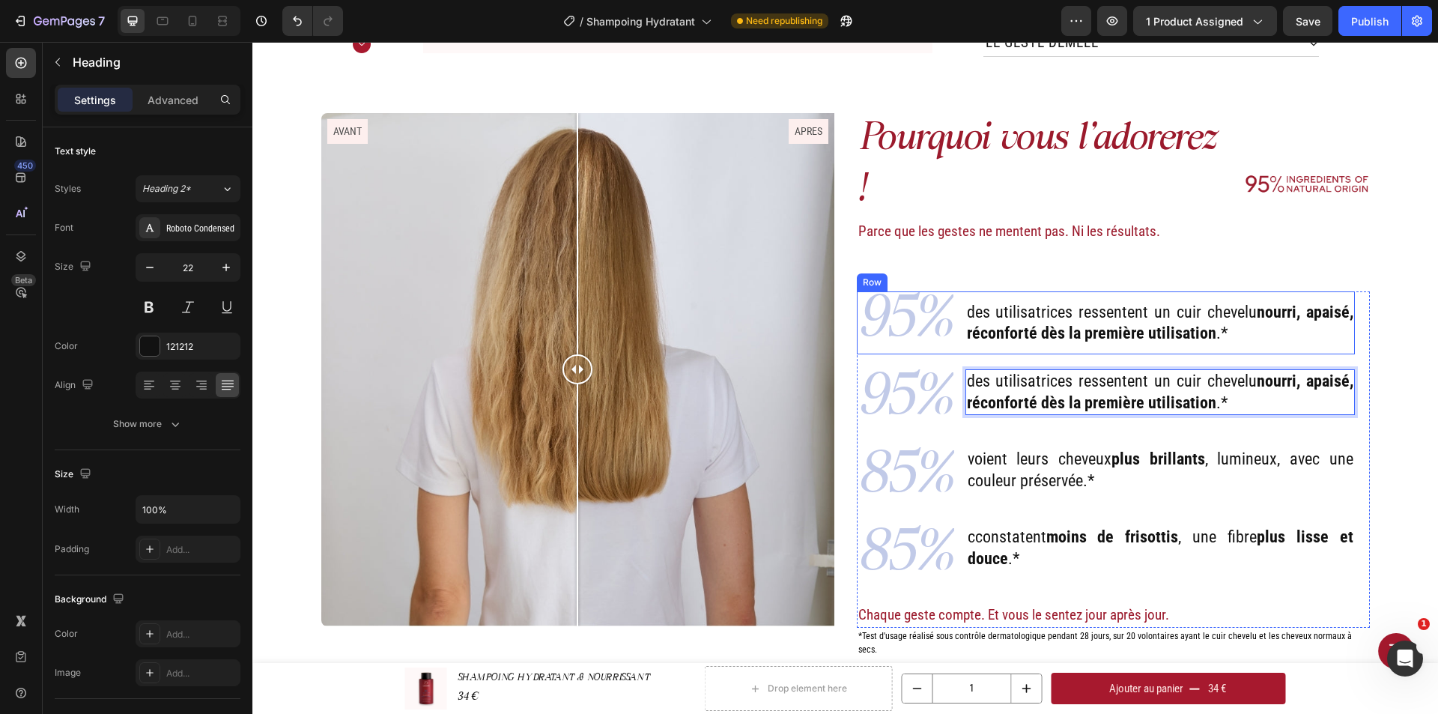
click at [1039, 291] on div "des utilisatrices ressentent un cuir chevelu nourri, apaisé, réconforté dès la …" at bounding box center [1159, 322] width 389 height 63
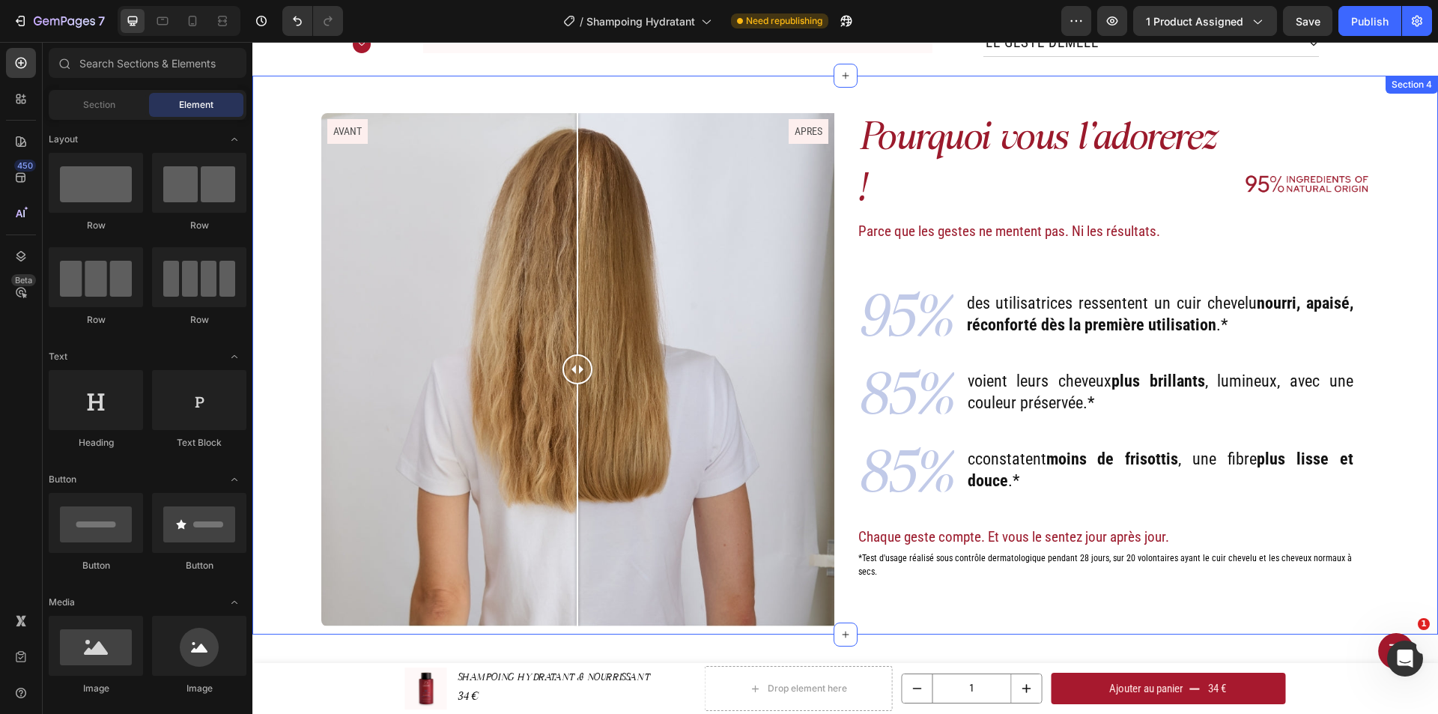
click at [1390, 322] on div "Pourquoi vous l'adorerez ! Heading Parce que les gestes ne mentent pas. Ni les …" at bounding box center [845, 373] width 1163 height 521
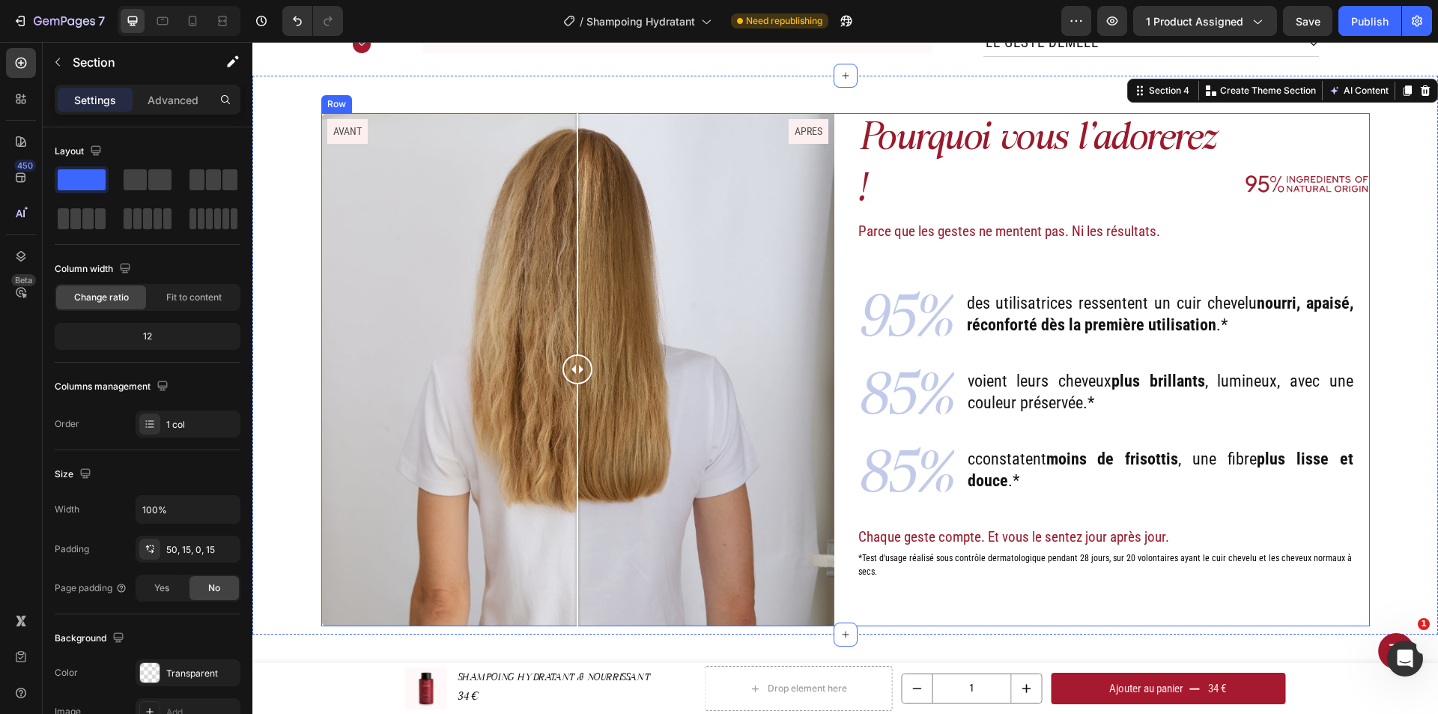
click at [988, 221] on p "Parce que les gestes ne mentent pas. Ni les résultats." at bounding box center [1044, 232] width 373 height 22
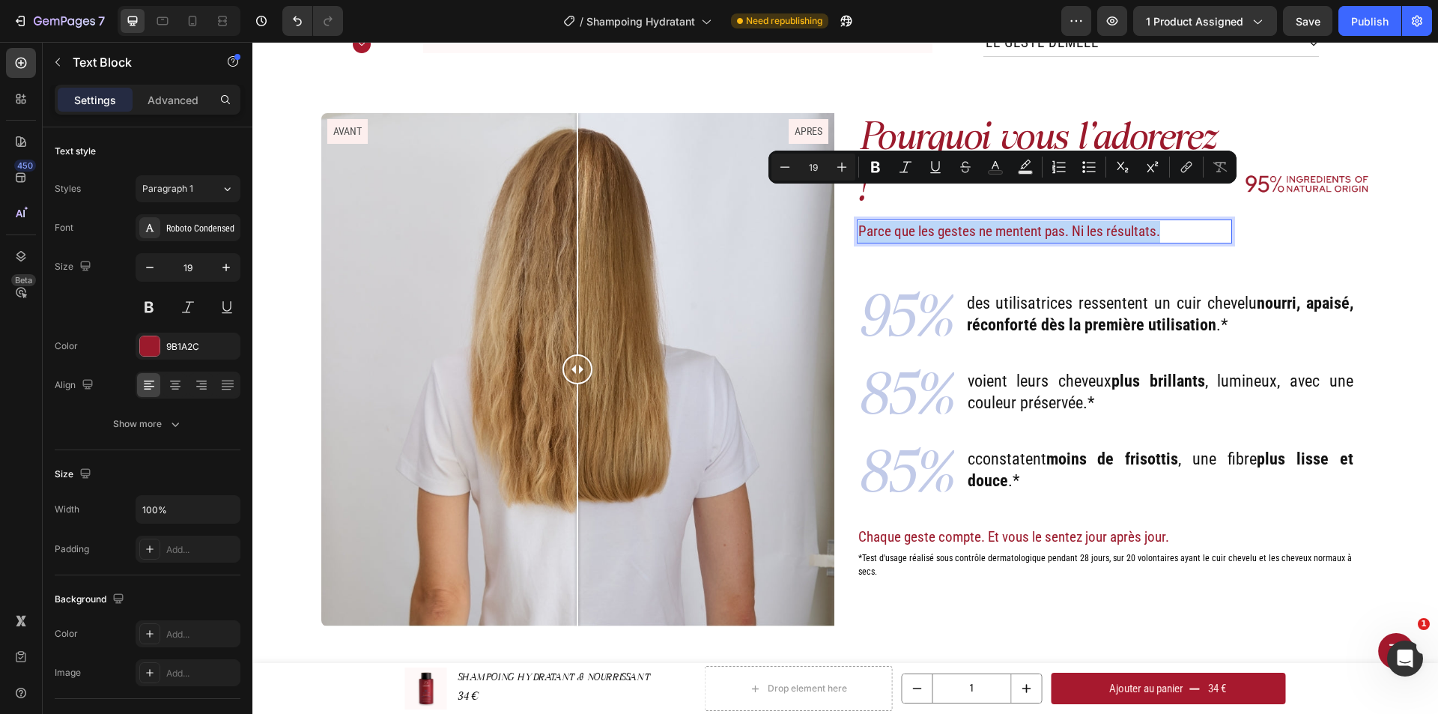
drag, startPoint x: 1159, startPoint y: 198, endPoint x: 856, endPoint y: 203, distance: 303.3
click at [858, 221] on p "Parce que les gestes ne mentent pas. Ni les résultats." at bounding box center [1044, 232] width 373 height 22
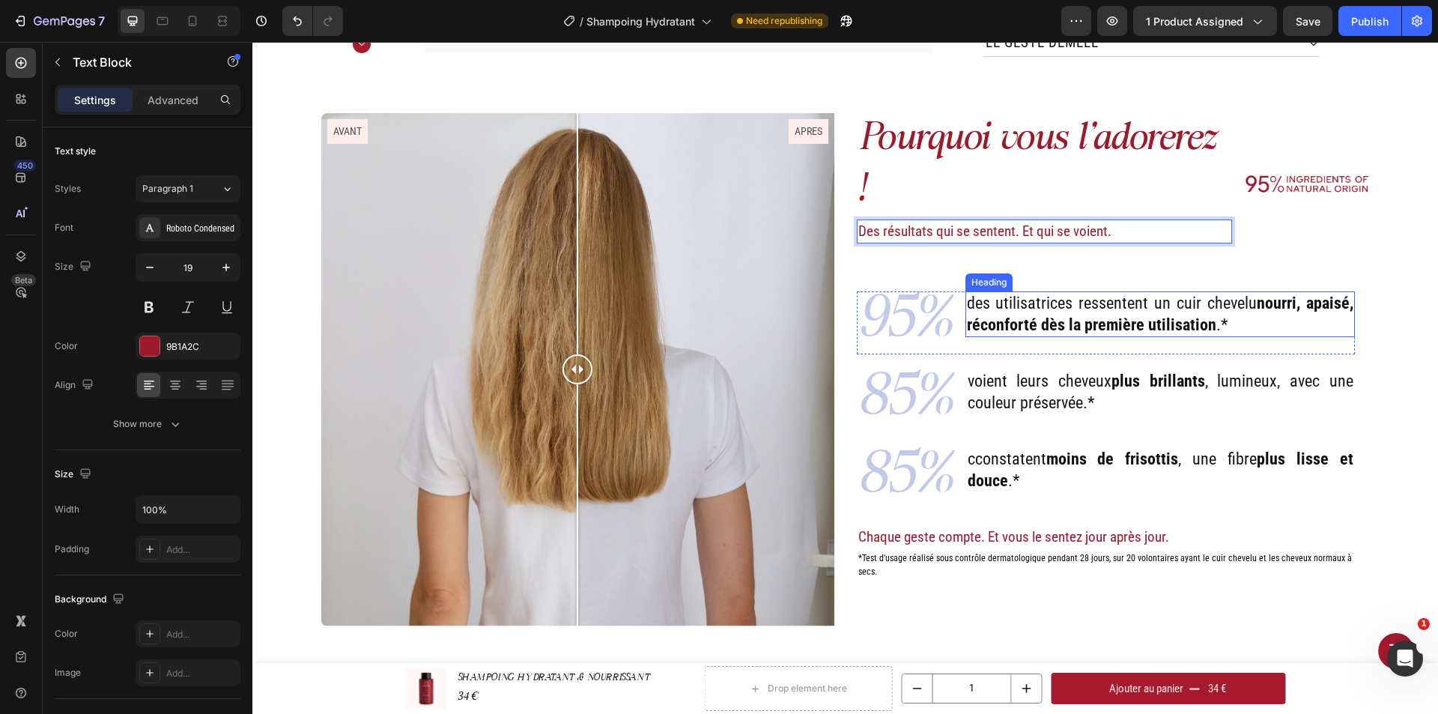
click at [1152, 294] on strong "nourri, apaisé, réconforté dès la première utilisation" at bounding box center [1160, 314] width 386 height 40
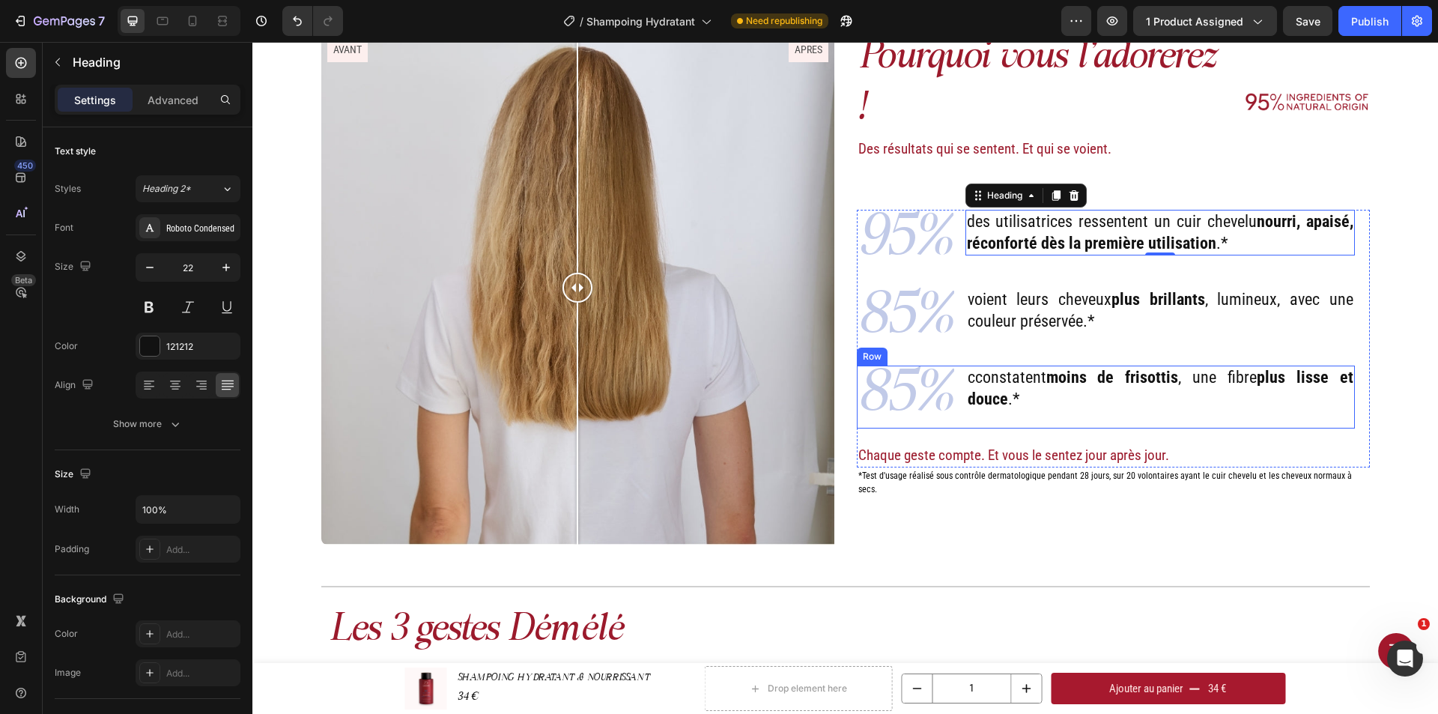
click at [972, 367] on p "cconstatent moins de frisottis , une fibre plus lisse et douce .*" at bounding box center [1160, 388] width 386 height 43
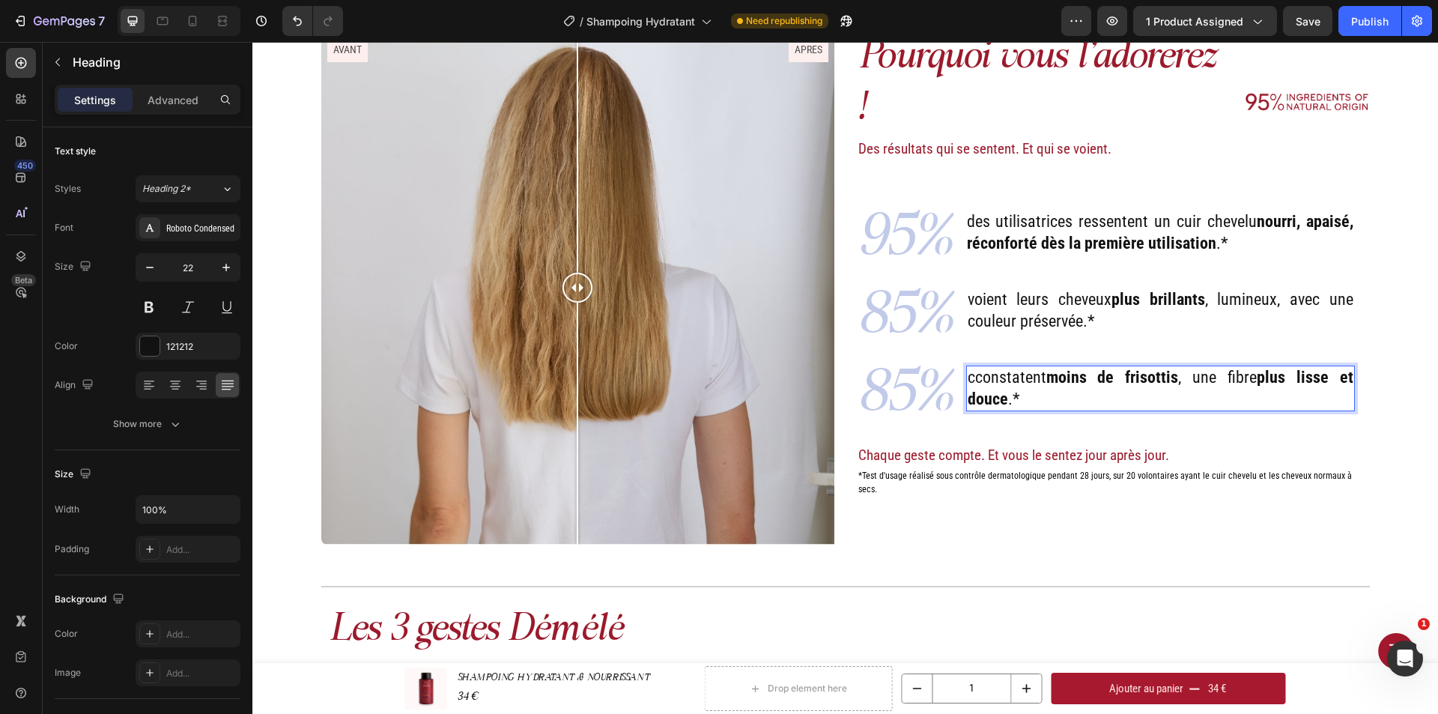
click at [973, 367] on p "cconstatent moins de frisottis , une fibre plus lisse et douce .*" at bounding box center [1160, 388] width 386 height 43
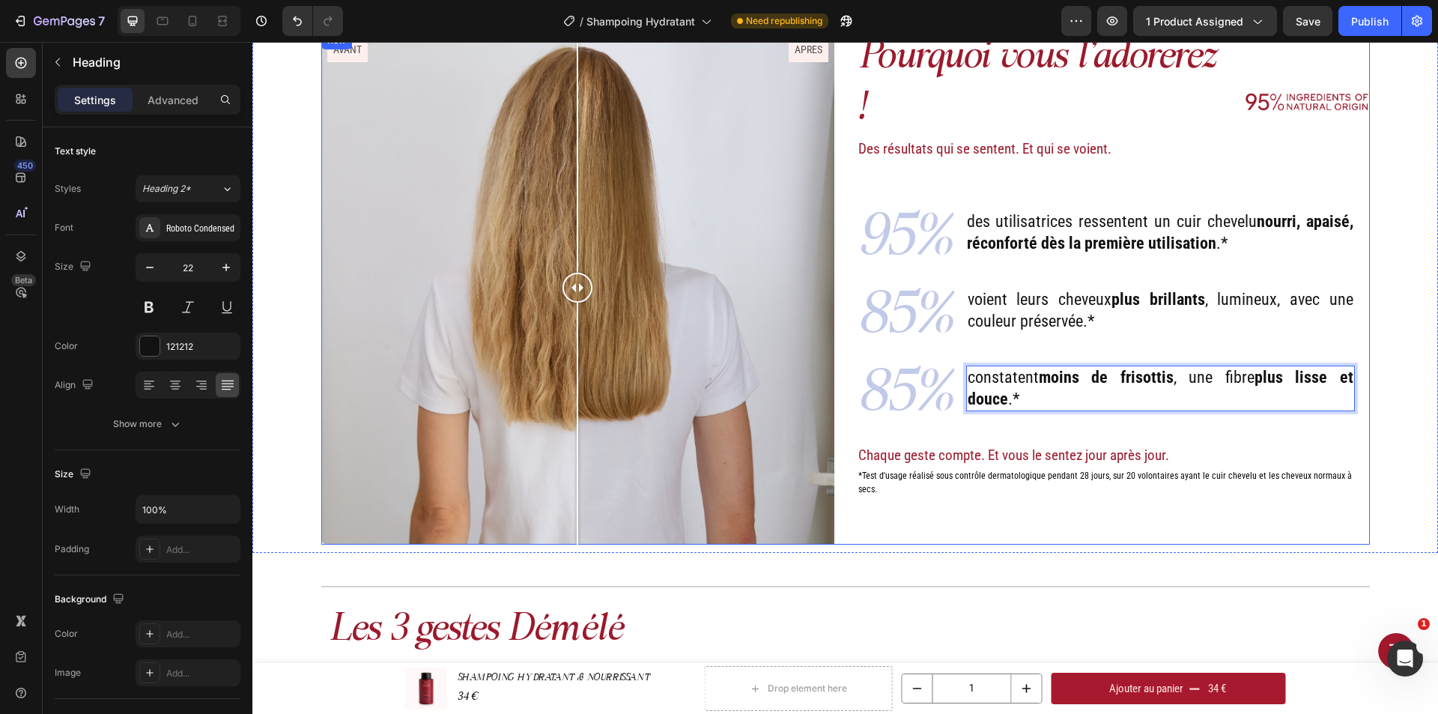
click at [1161, 496] on div "Pourquoi vous l'adorerez ! Heading Des résultats qui se sentent. Et qui se voie…" at bounding box center [1113, 287] width 513 height 513
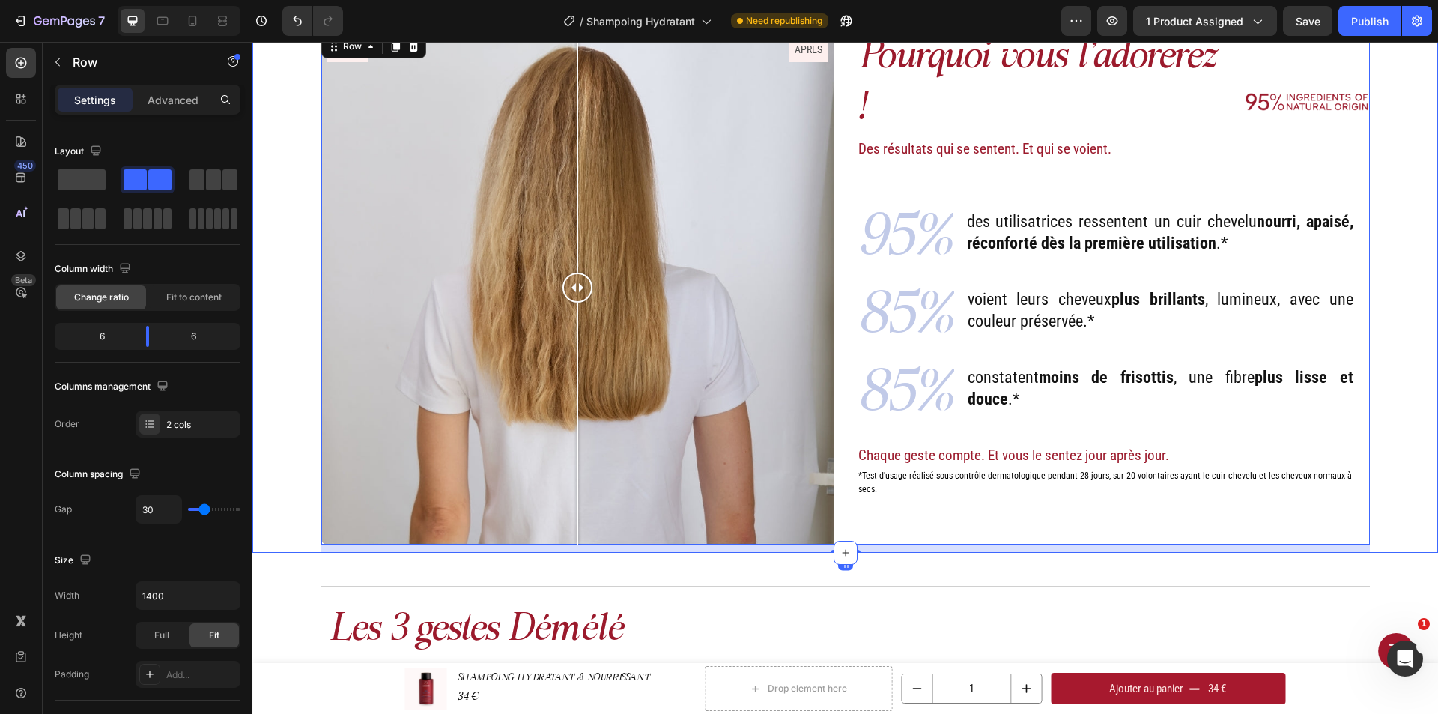
click at [1397, 377] on div "Pourquoi vous l'adorerez ! Heading Des résultats qui se sentent. Et qui se voie…" at bounding box center [845, 291] width 1163 height 521
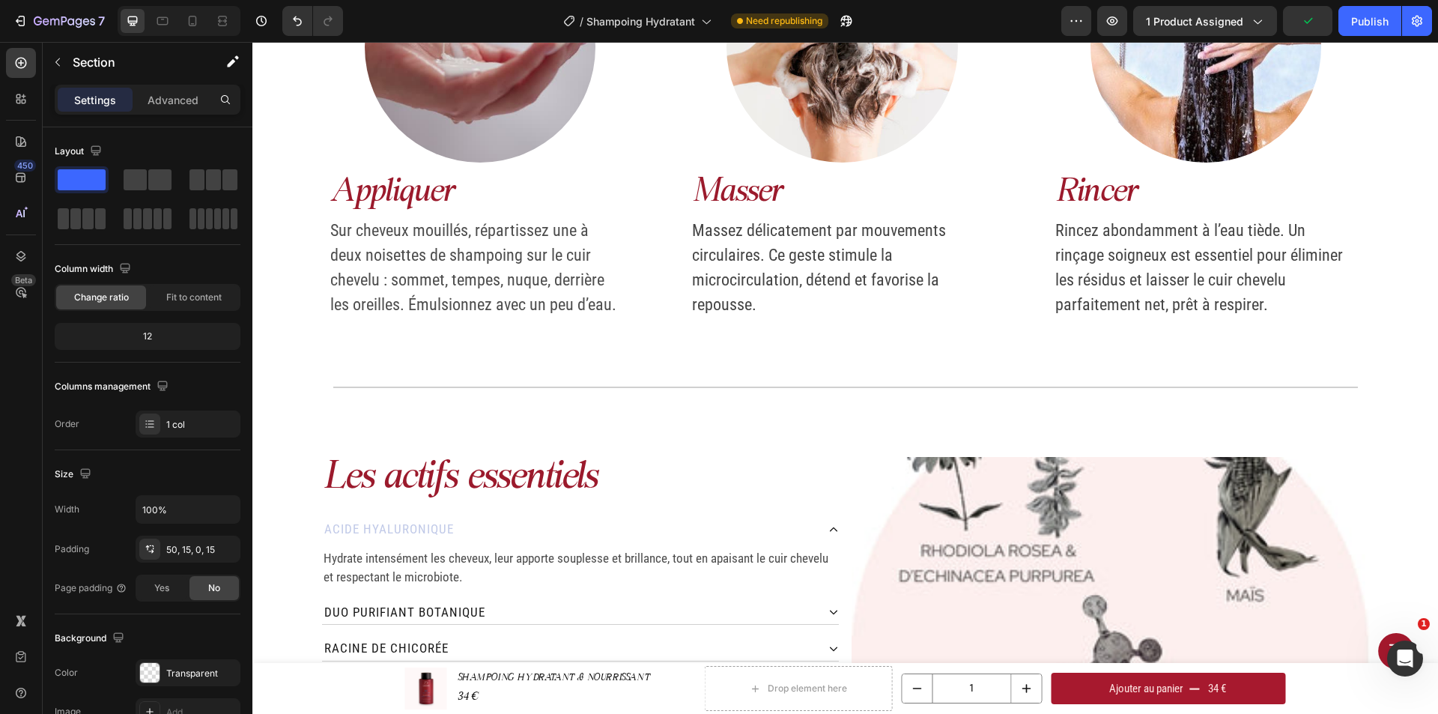
scroll to position [1659, 0]
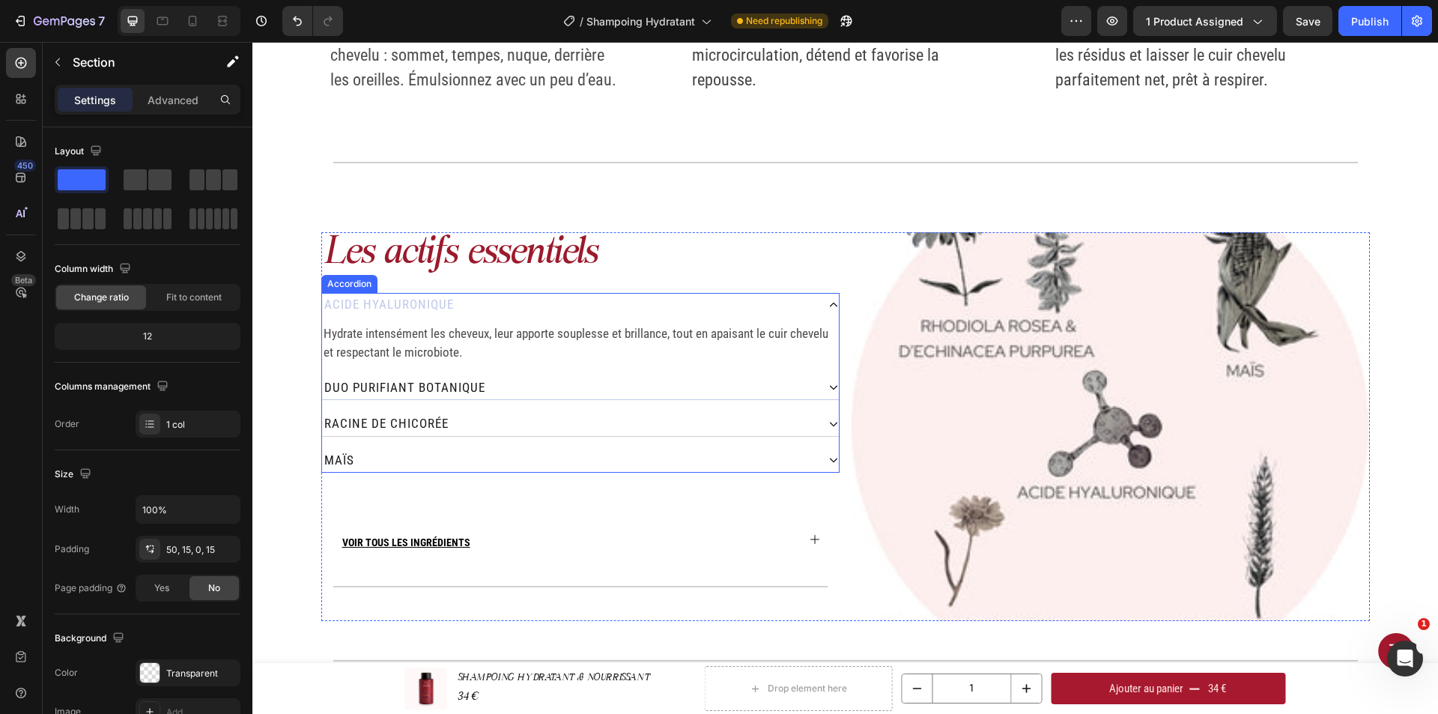
drag, startPoint x: 476, startPoint y: 386, endPoint x: 460, endPoint y: 386, distance: 16.5
click at [476, 386] on p "Duo purifiant botanique" at bounding box center [404, 387] width 161 height 19
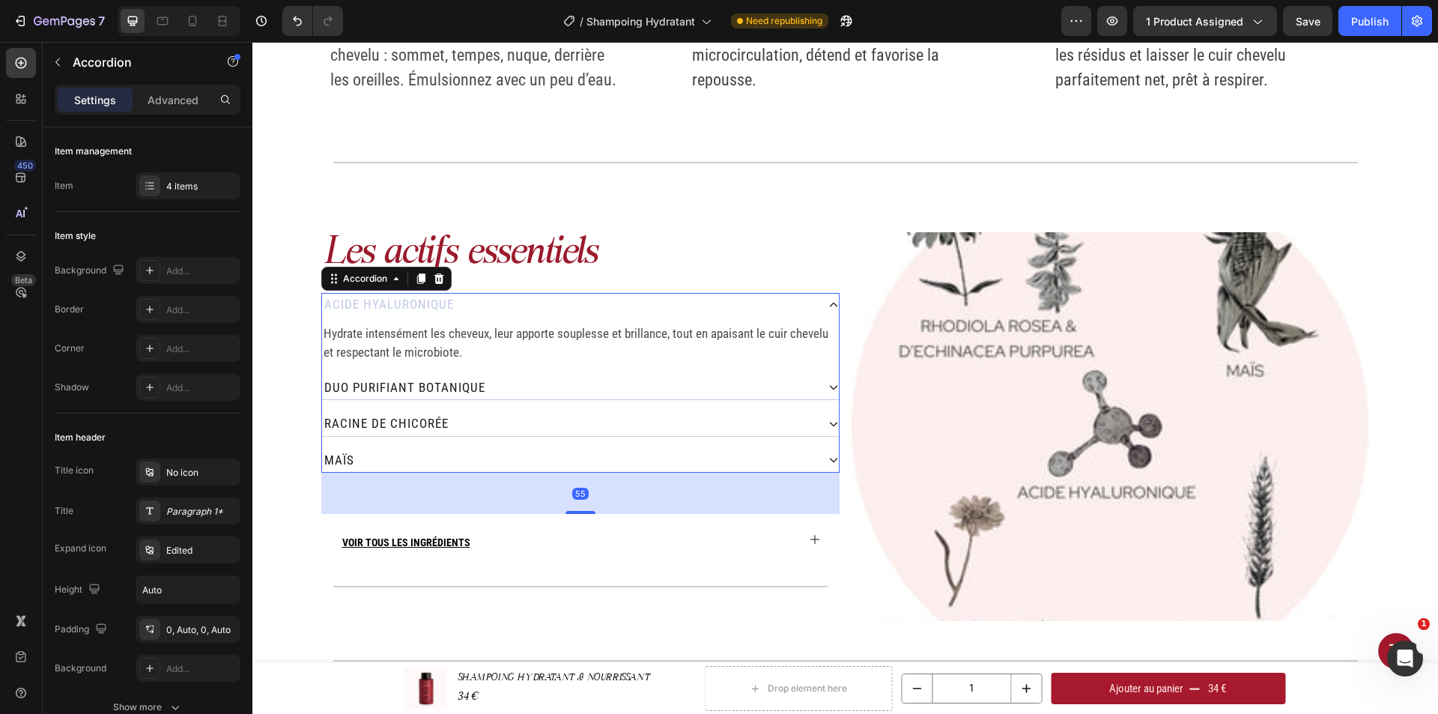
click at [497, 387] on div "Duo purifiant botanique" at bounding box center [569, 388] width 494 height 24
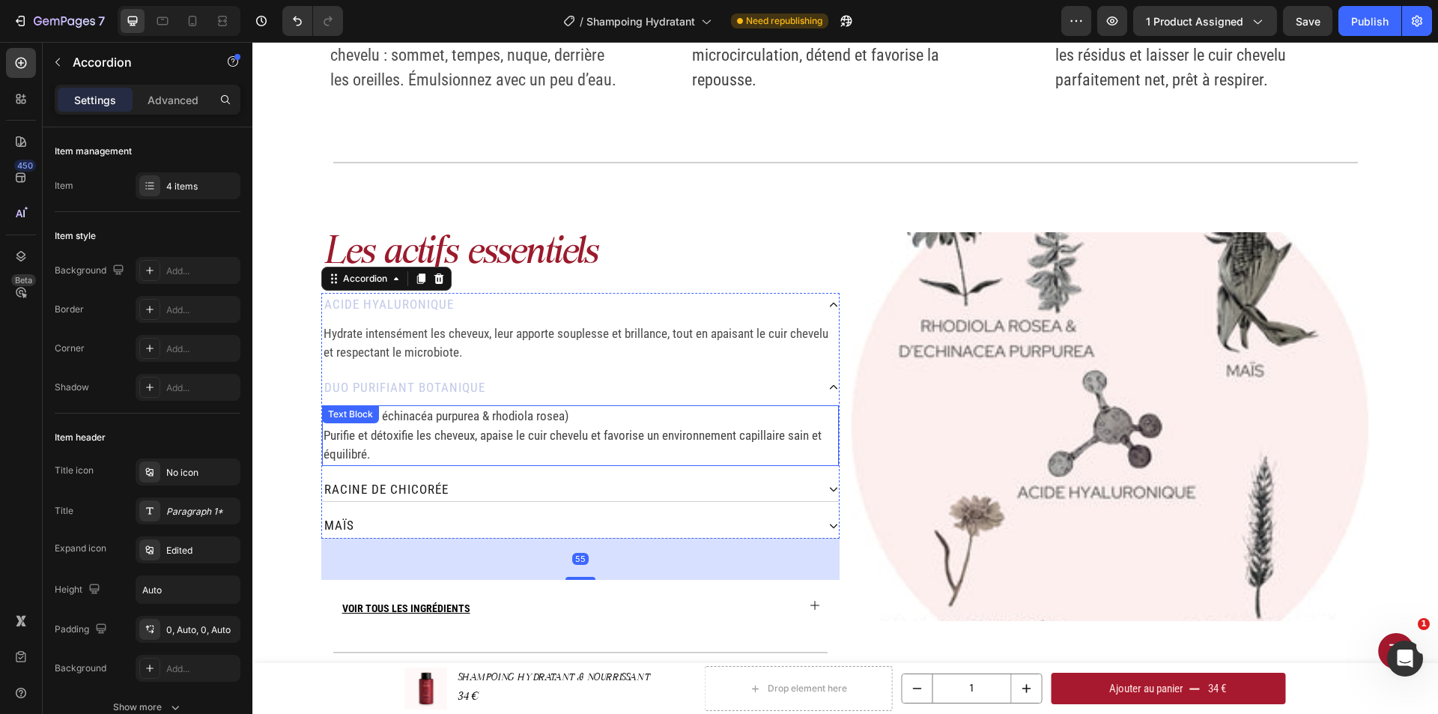
click at [559, 417] on span "(2 plantes : échinacéa purpurea & rhodiola rosea)" at bounding box center [445, 415] width 245 height 15
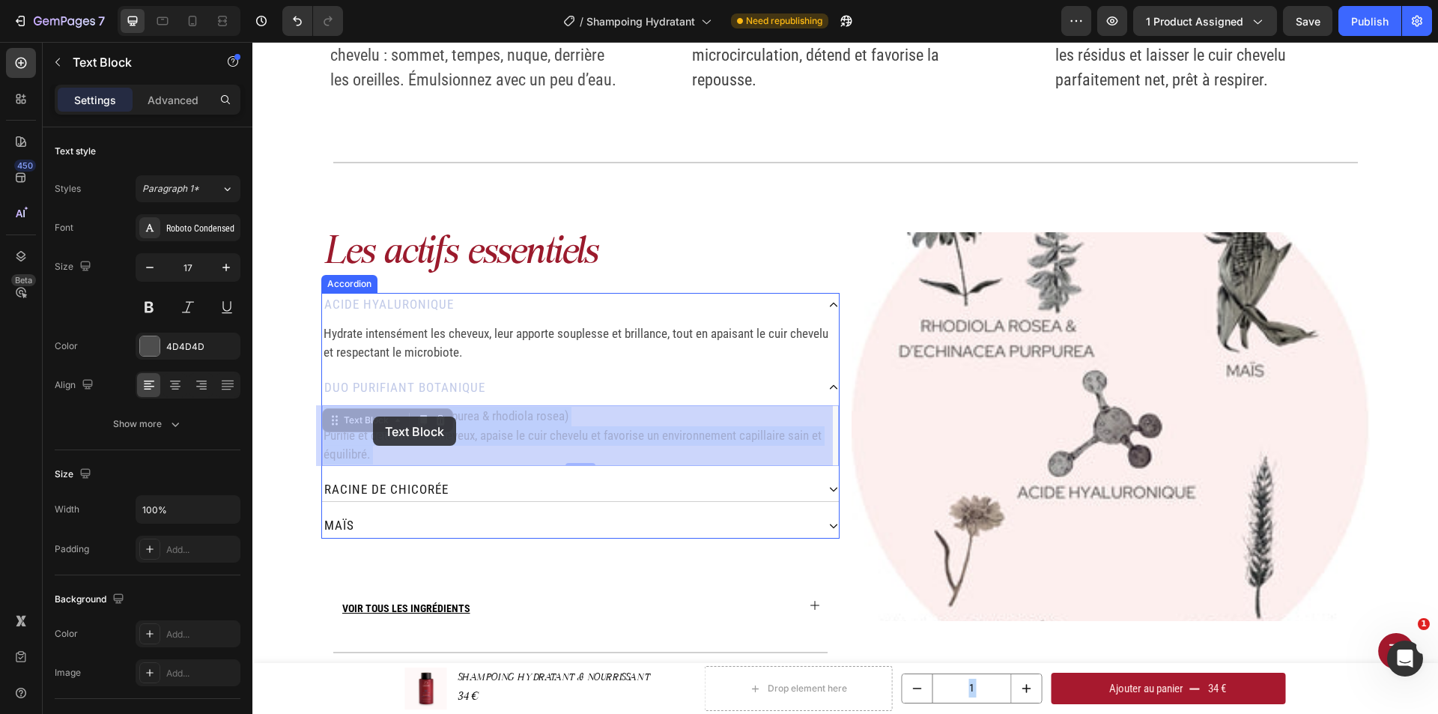
drag, startPoint x: 566, startPoint y: 413, endPoint x: 501, endPoint y: 424, distance: 66.0
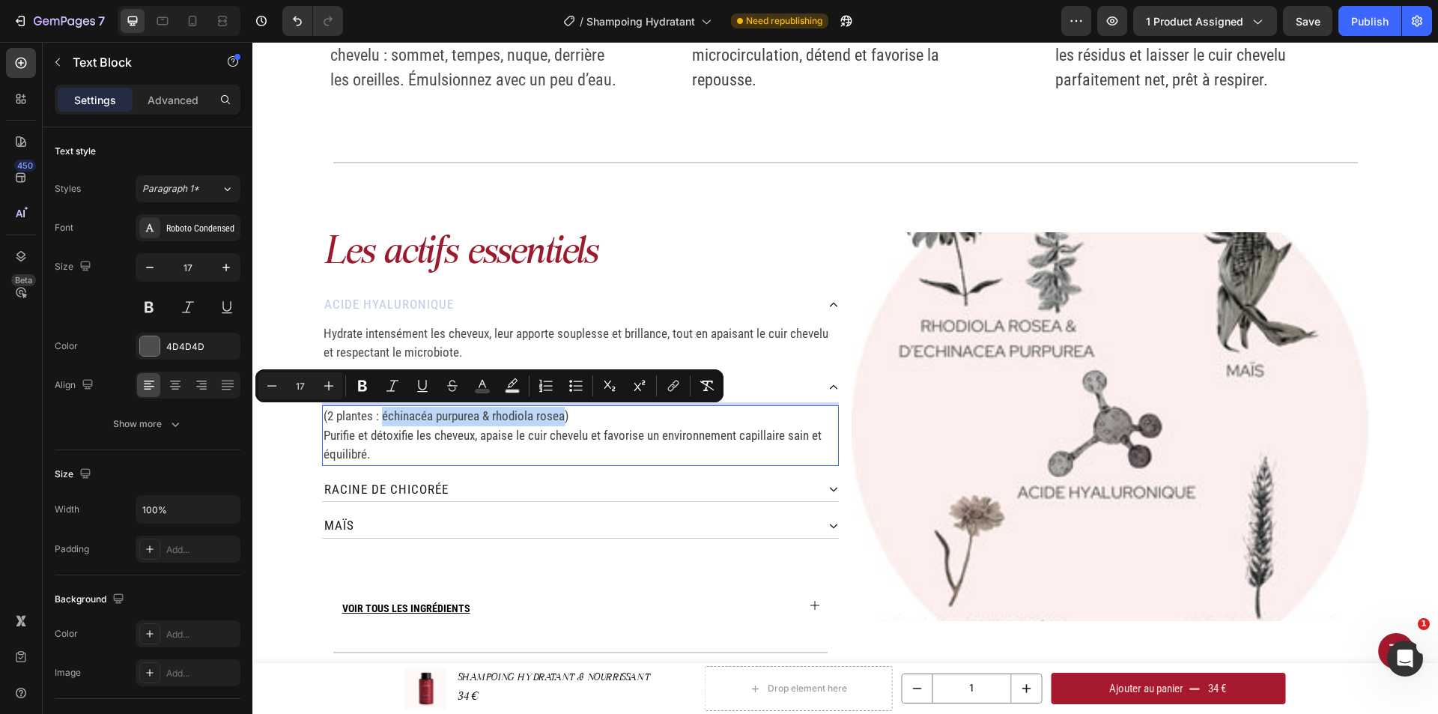
drag, startPoint x: 559, startPoint y: 416, endPoint x: 377, endPoint y: 416, distance: 182.0
click at [377, 416] on span "(2 plantes : échinacéa purpurea & rhodiola rosea)" at bounding box center [445, 415] width 245 height 15
copy span "échinacéa purpurea & rhodiola rosea"
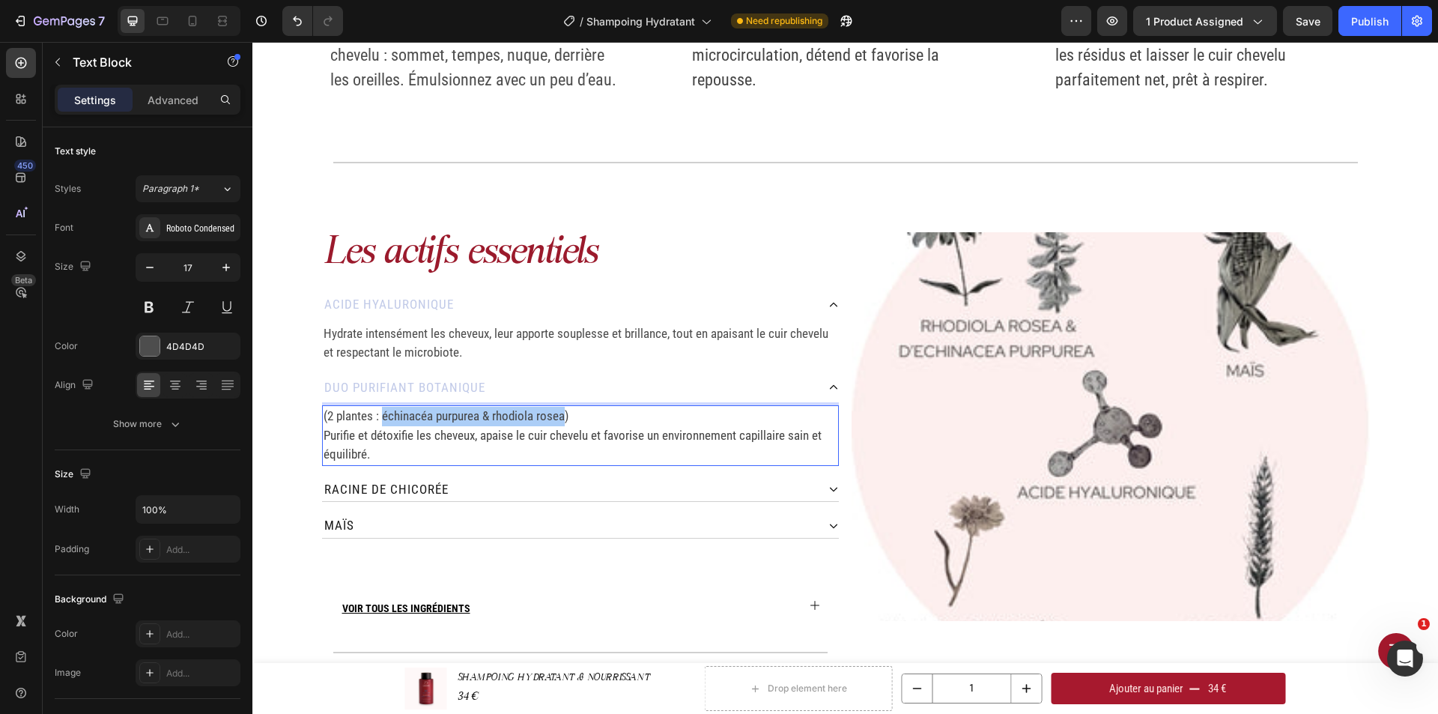
type input "444444"
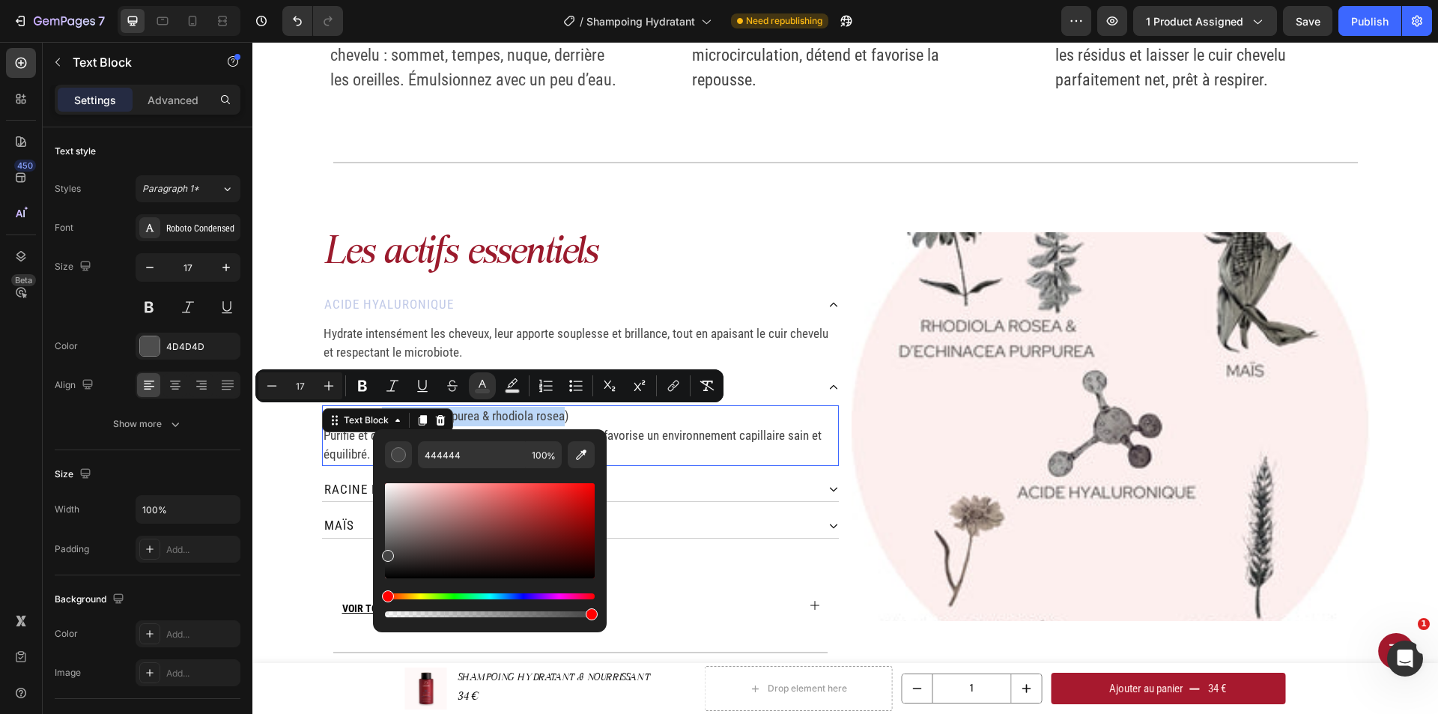
click at [662, 440] on span "Purifie et détoxifie les cheveux, apaise le cuir chevelu et favorise un environ…" at bounding box center [572, 445] width 498 height 34
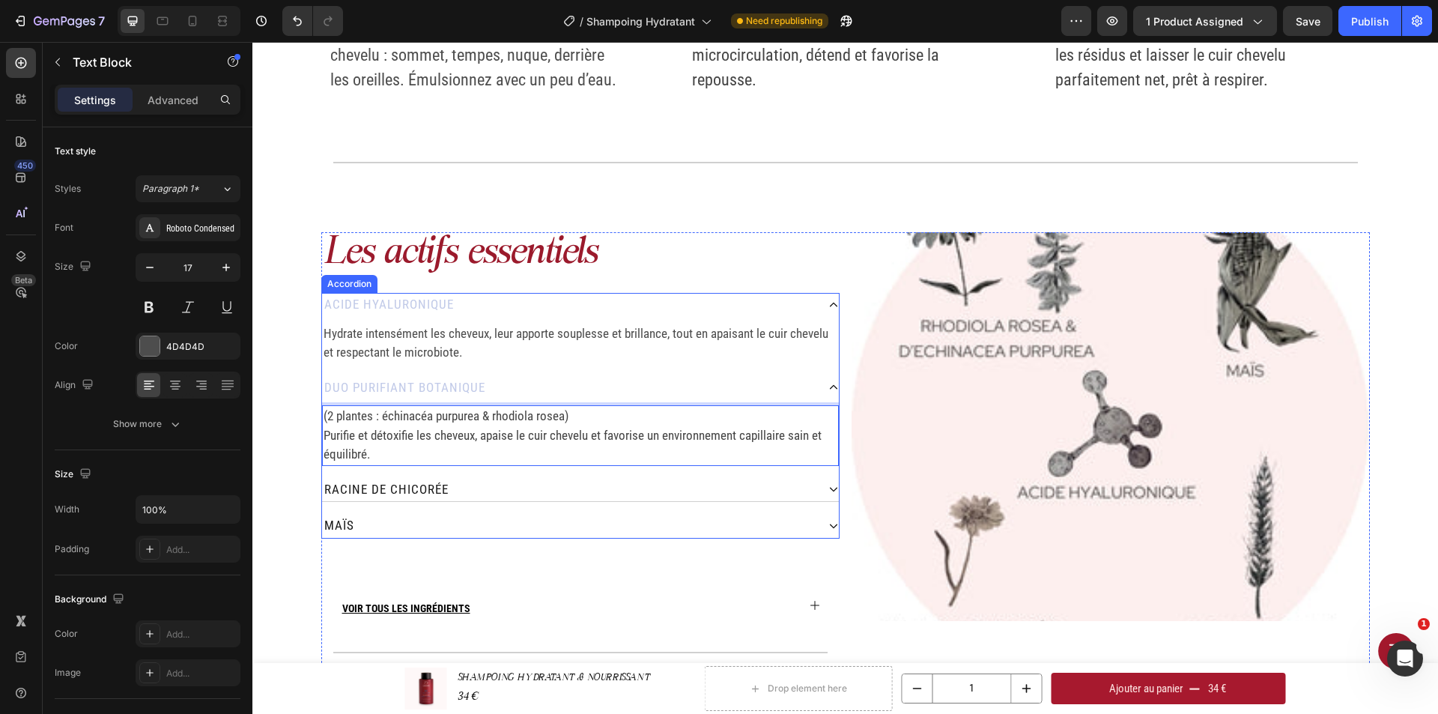
click at [445, 393] on p "Duo purifiant botanique" at bounding box center [404, 387] width 161 height 19
click at [450, 388] on p "Duo purifiant botanique" at bounding box center [404, 387] width 161 height 19
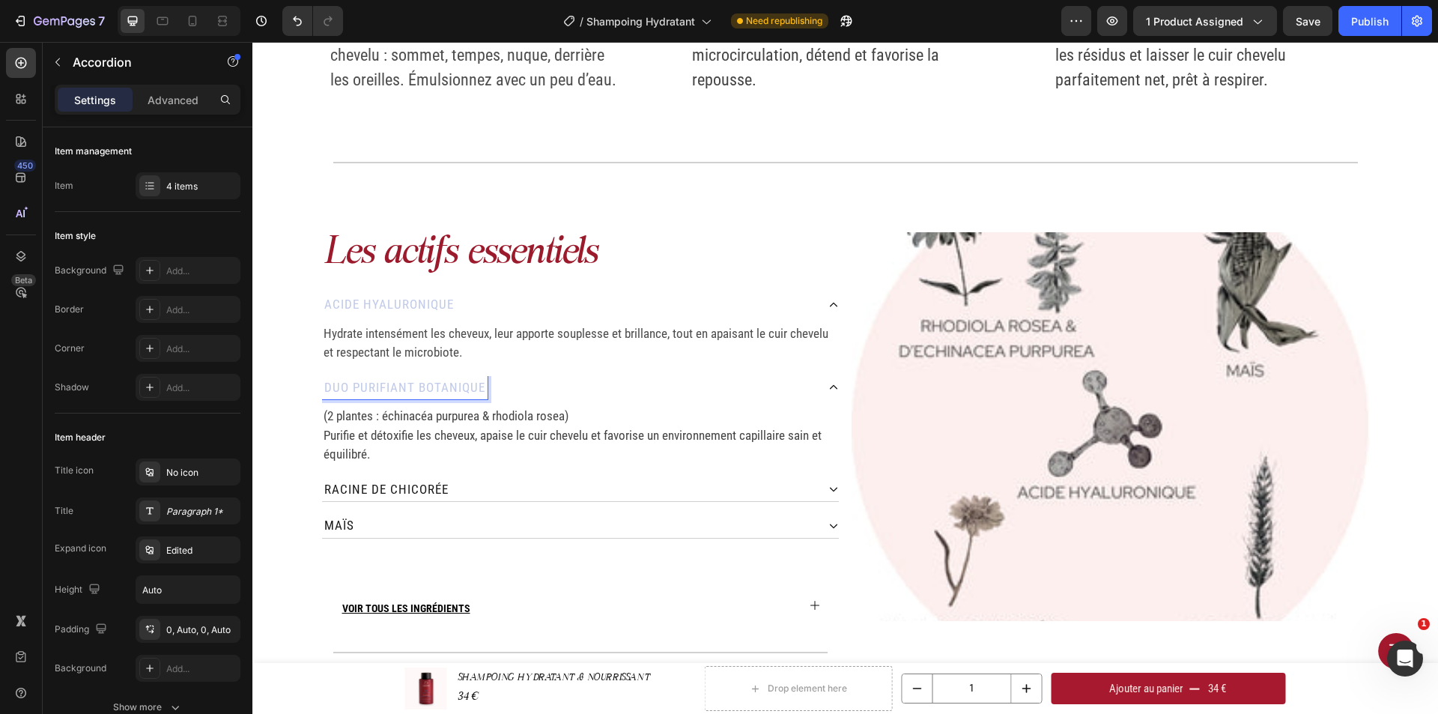
click at [478, 386] on p "Duo purifiant botanique" at bounding box center [404, 387] width 161 height 19
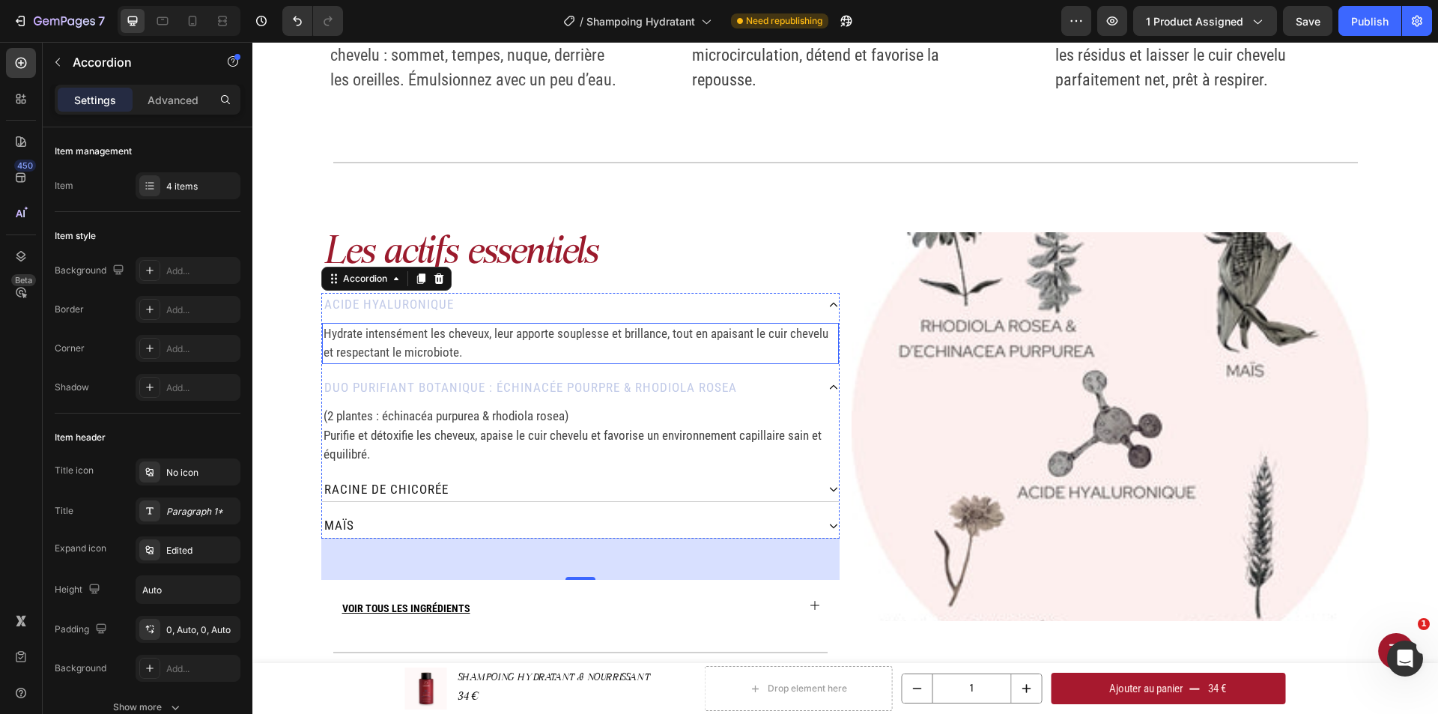
click at [441, 353] on p "Hydrate intensément les cheveux, leur apporte souplesse et brillance, tout en a…" at bounding box center [580, 343] width 514 height 38
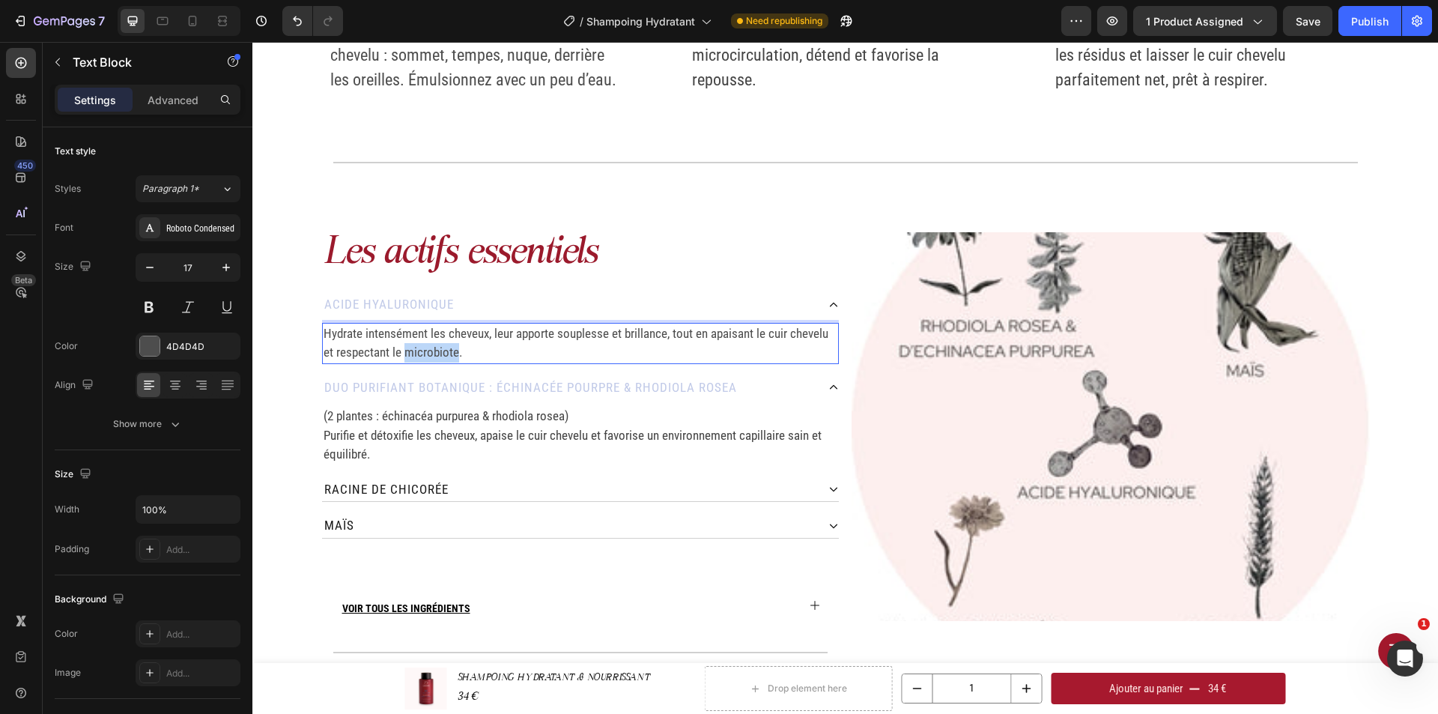
click at [472, 352] on p "Hydrate intensément les cheveux, leur apporte souplesse et brillance, tout en a…" at bounding box center [580, 343] width 514 height 38
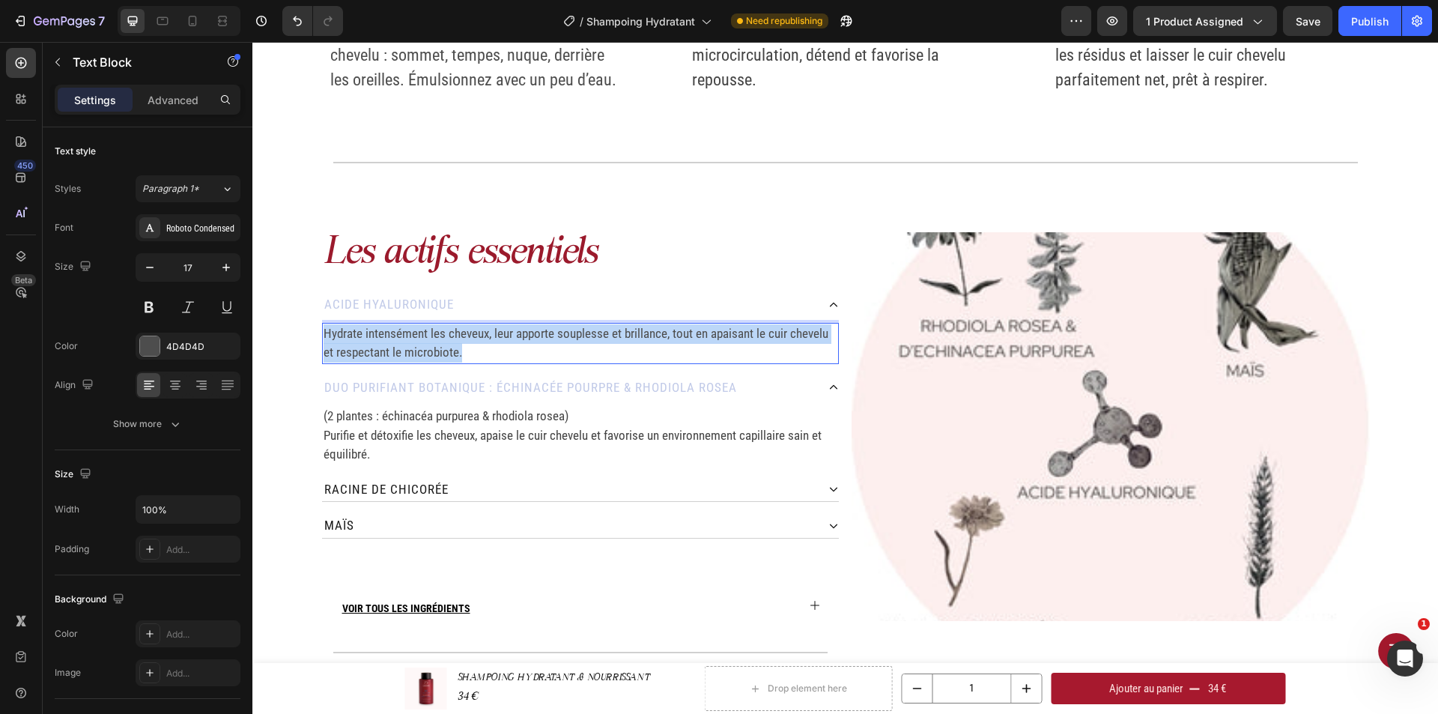
drag, startPoint x: 461, startPoint y: 353, endPoint x: 320, endPoint y: 334, distance: 142.9
click at [323, 334] on p "Hydrate intensément les cheveux, leur apporte souplesse et brillance, tout en a…" at bounding box center [580, 343] width 514 height 38
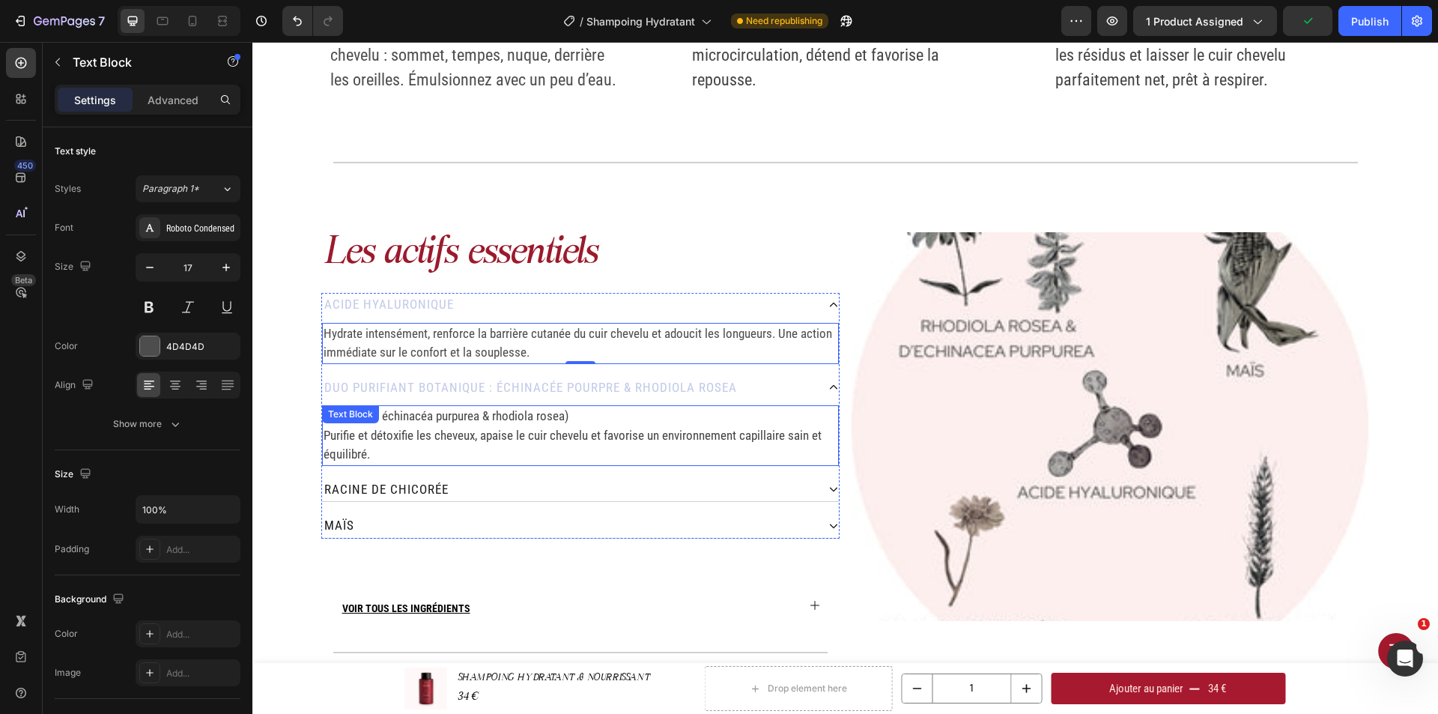
click at [394, 416] on span "(2 plantes : échinacéa purpurea & rhodiola rosea)" at bounding box center [445, 415] width 245 height 15
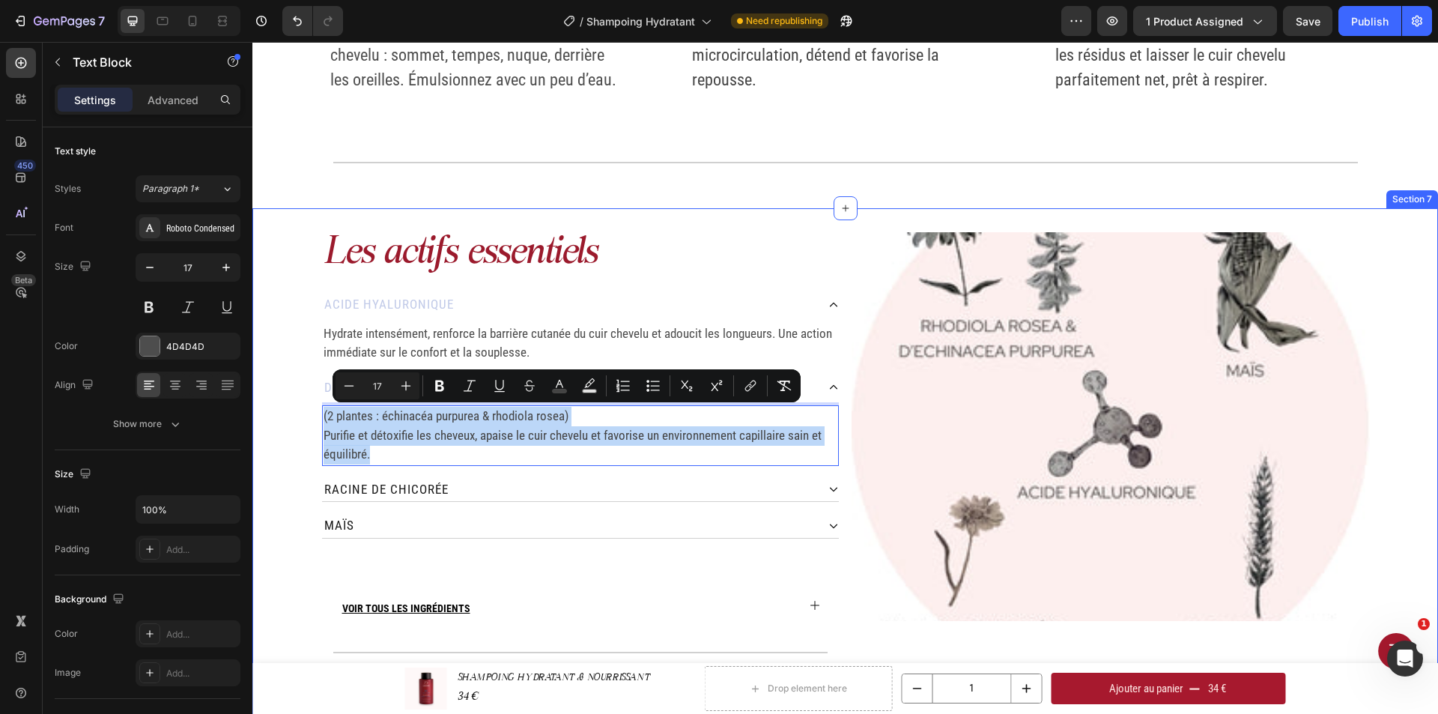
drag, startPoint x: 377, startPoint y: 452, endPoint x: 308, endPoint y: 419, distance: 76.4
click at [308, 419] on div "Les actifs essentiels Heading Acide hyaluronique Hydrate intensément, renforce …" at bounding box center [844, 661] width 1185 height 858
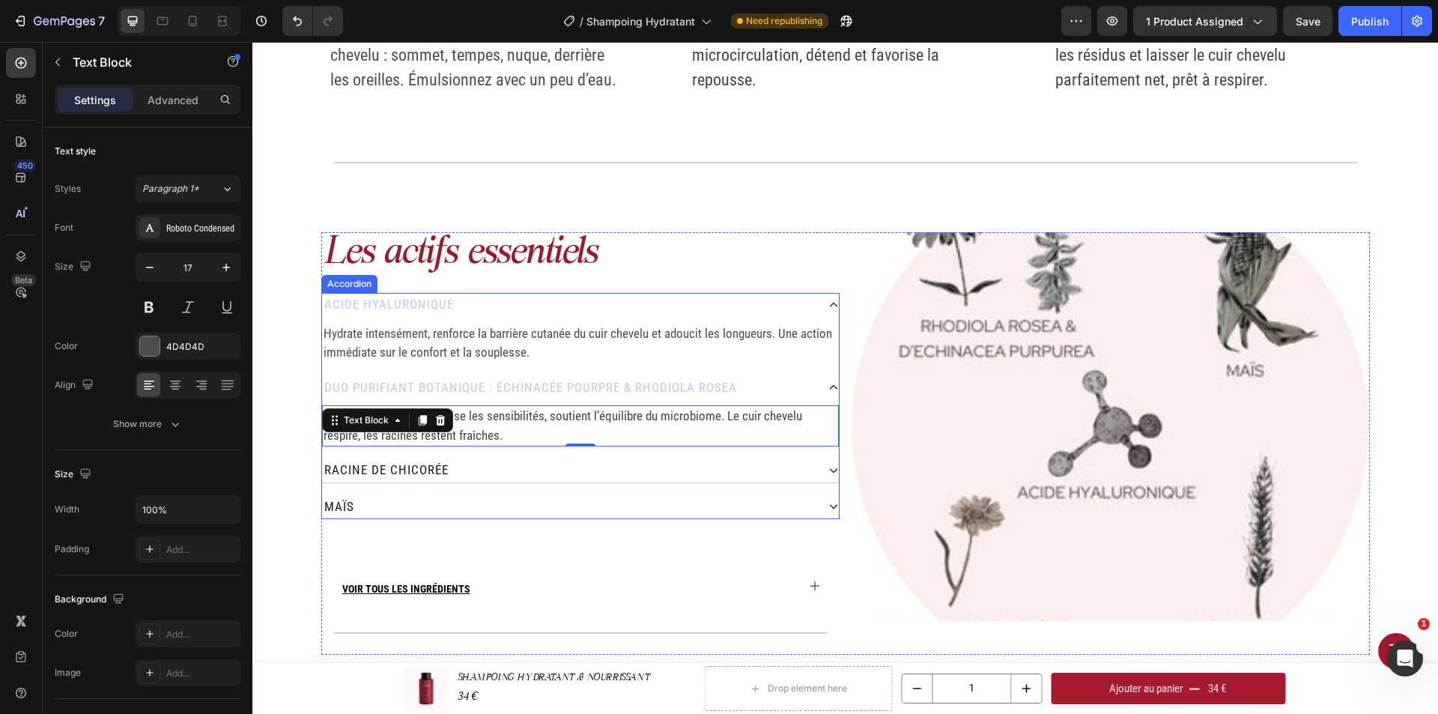
click at [545, 467] on div "Racine de chicorée" at bounding box center [569, 470] width 494 height 24
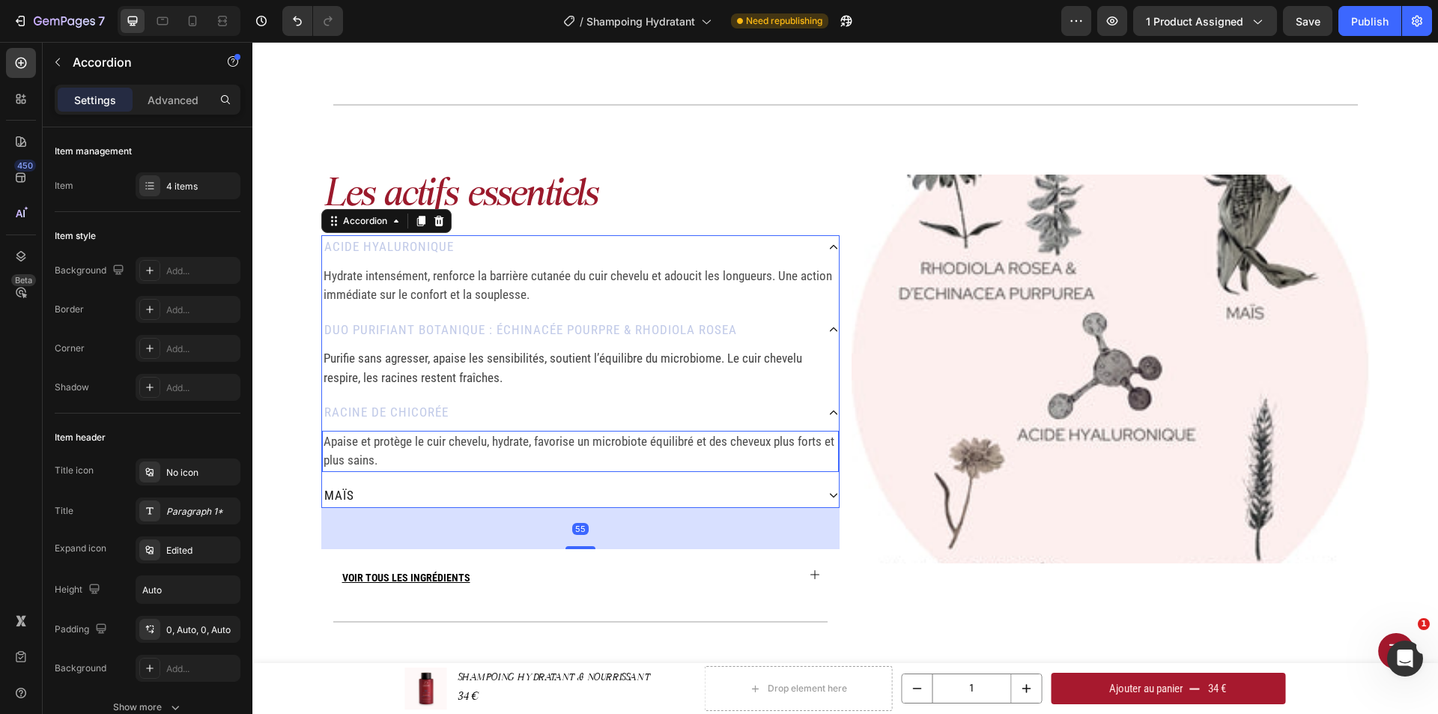
scroll to position [1733, 0]
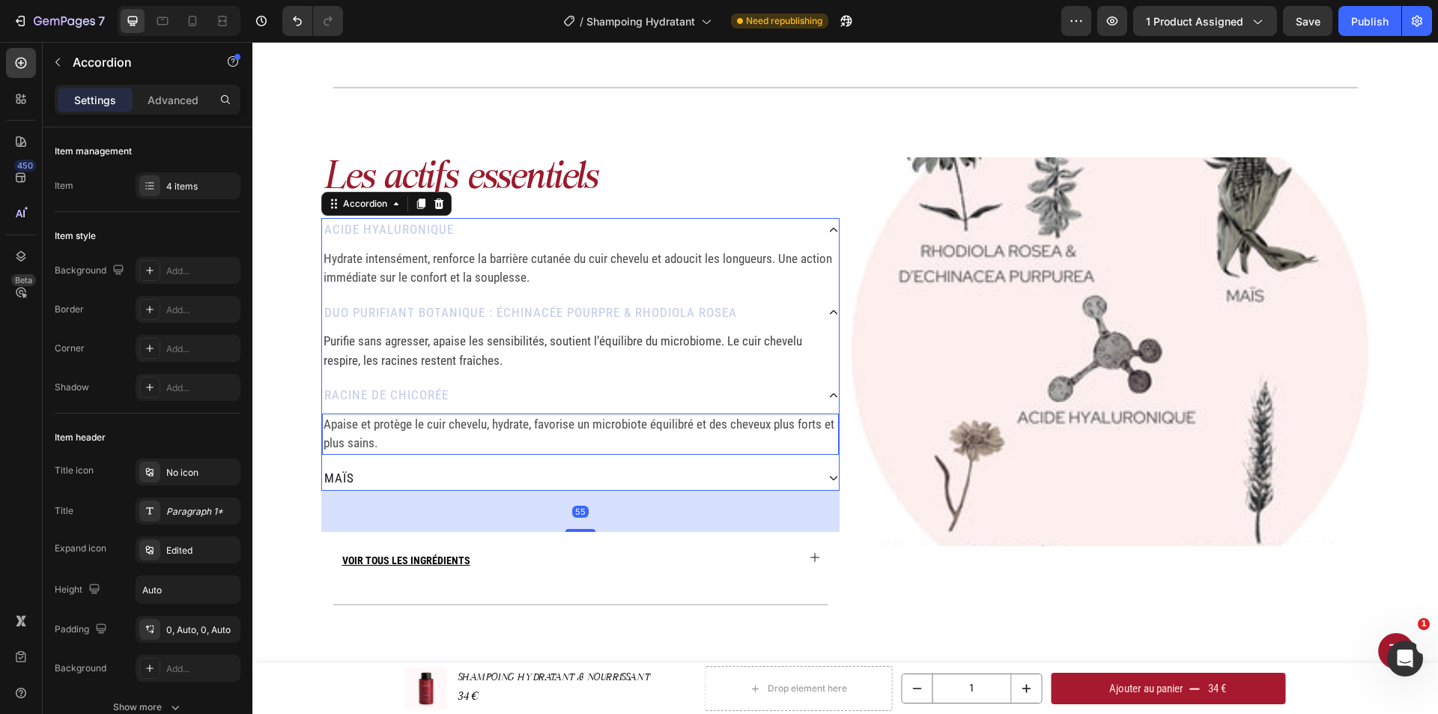
click at [380, 446] on p "Apaise et protège le cuir chevelu, hydrate, favorise un microbiote équilibré et…" at bounding box center [580, 434] width 514 height 38
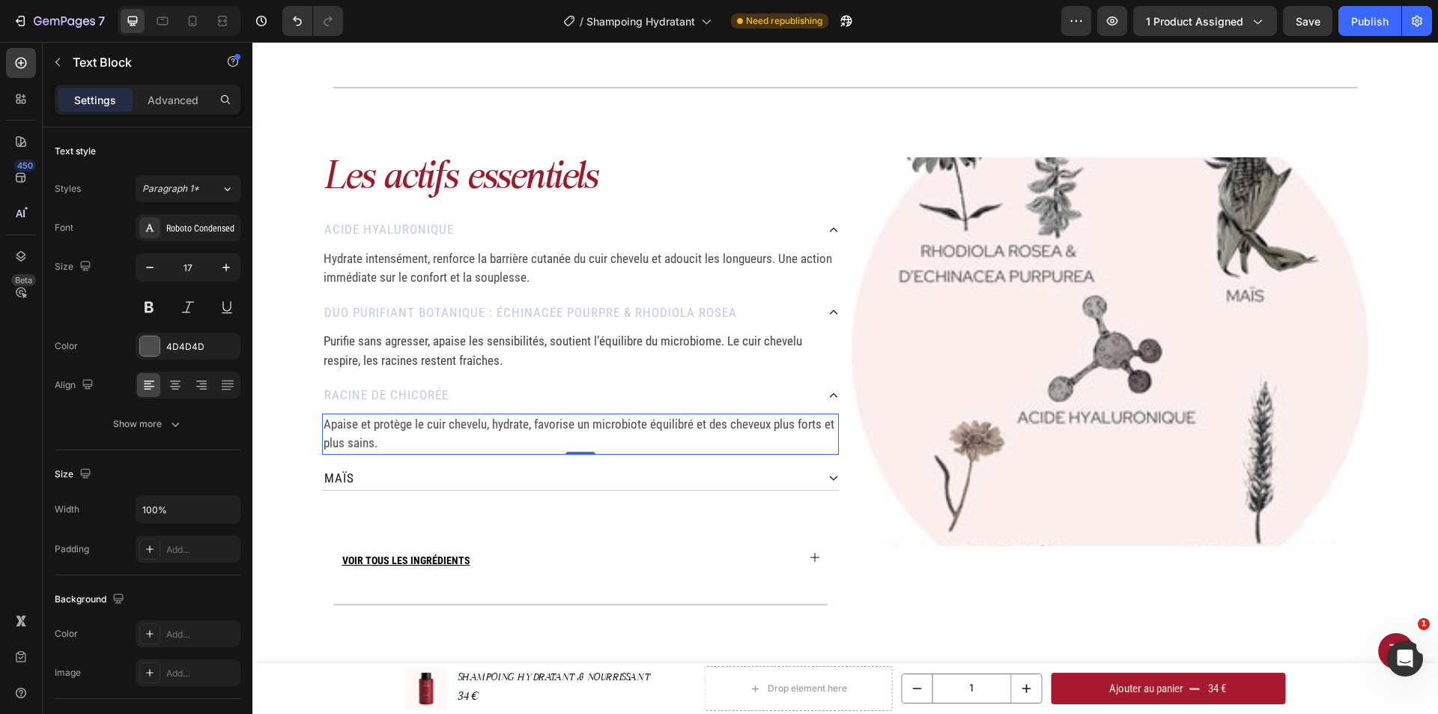
click at [380, 442] on p "Apaise et protège le cuir chevelu, hydrate, favorise un microbiote équilibré et…" at bounding box center [580, 434] width 514 height 38
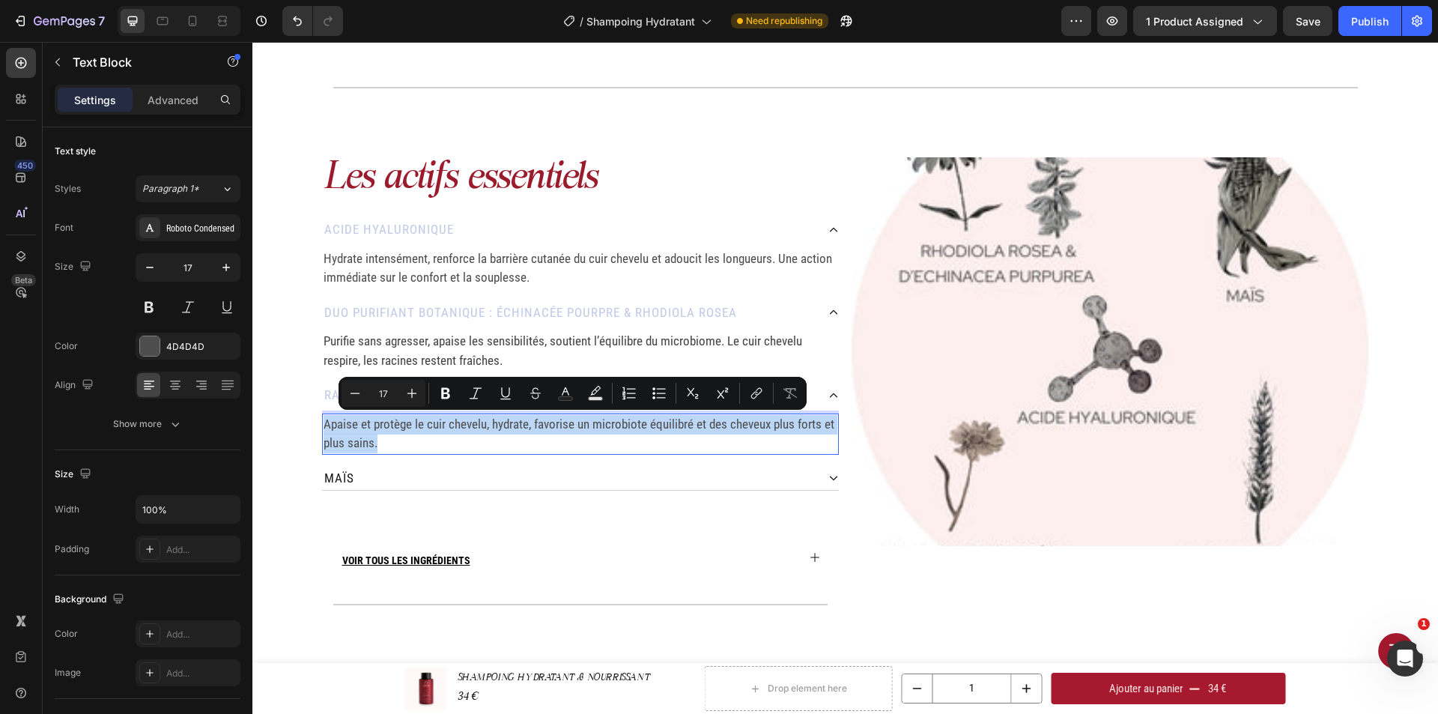
drag, startPoint x: 380, startPoint y: 442, endPoint x: 317, endPoint y: 426, distance: 64.8
click at [323, 426] on p "Apaise et protège le cuir chevelu, hydrate, favorise un microbiote équilibré et…" at bounding box center [580, 434] width 514 height 38
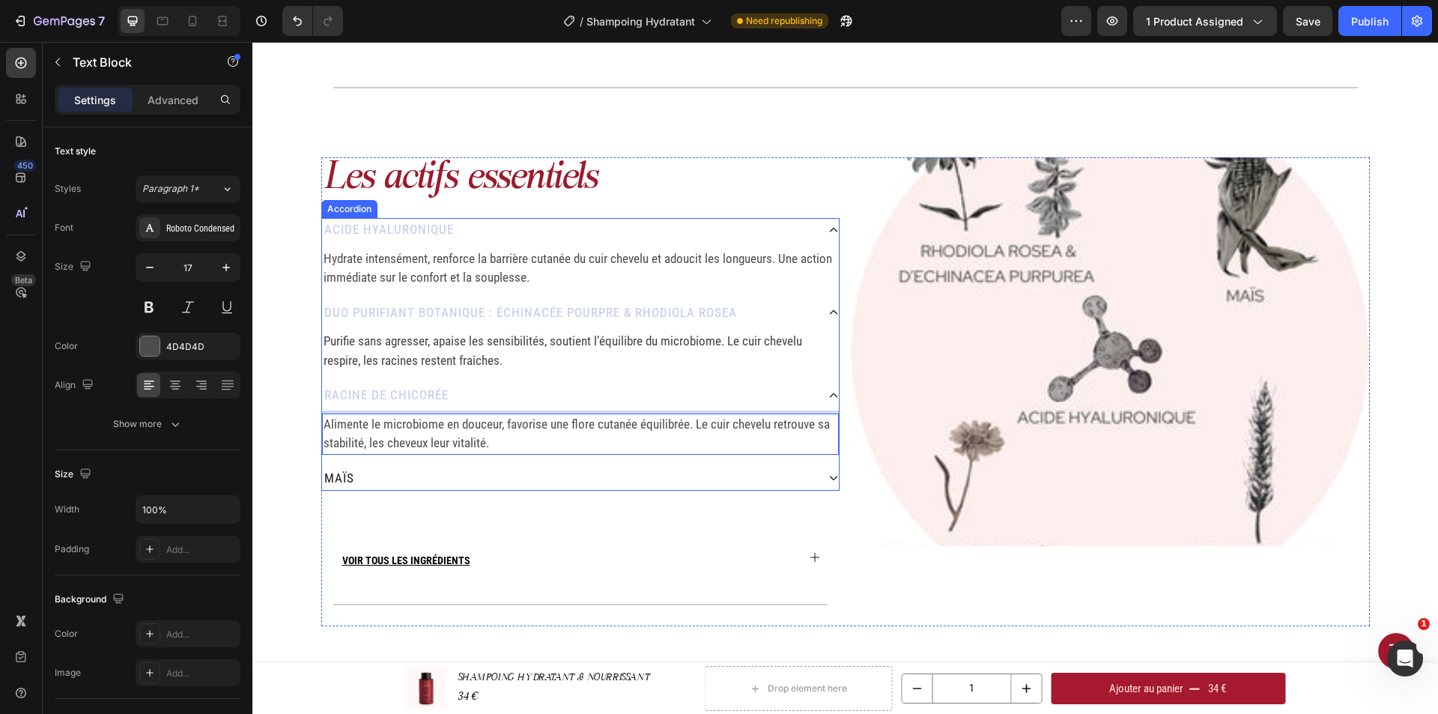
click at [477, 478] on div "Maïs" at bounding box center [569, 478] width 494 height 24
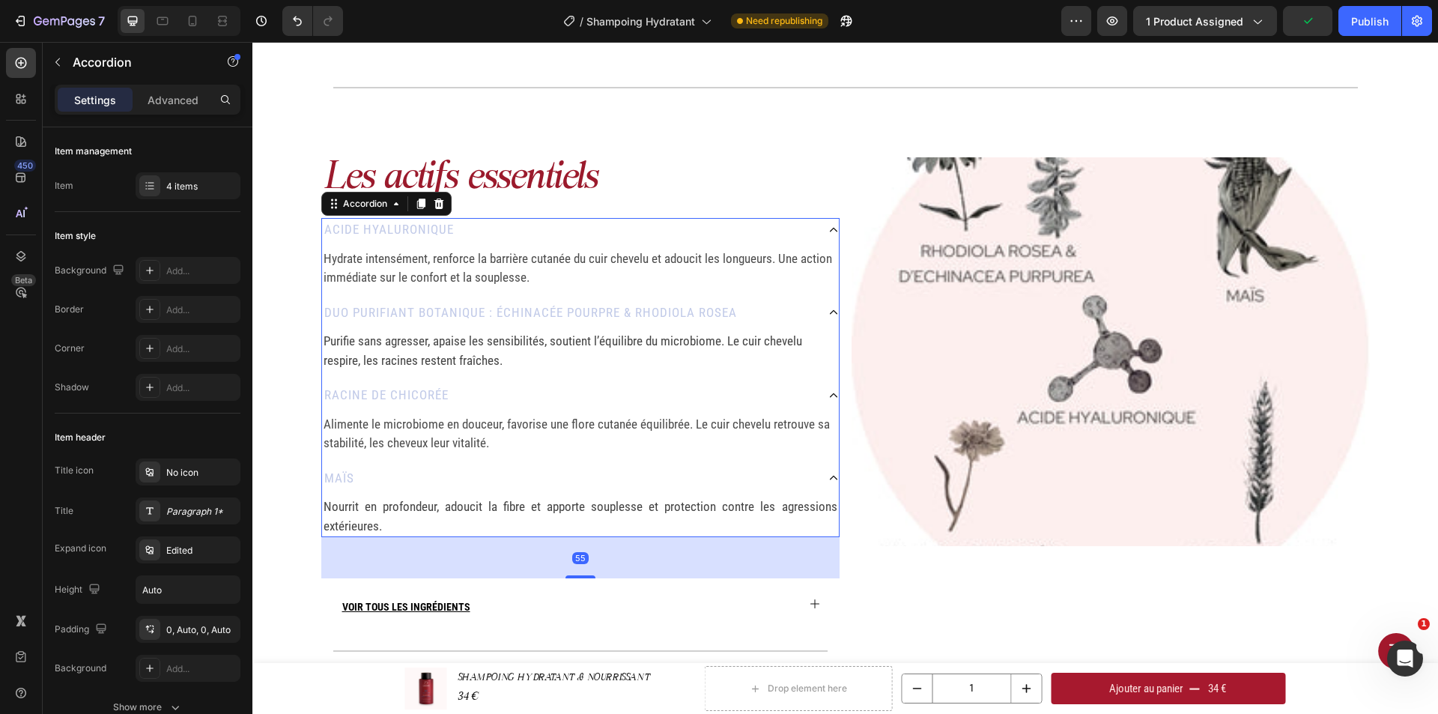
scroll to position [1808, 0]
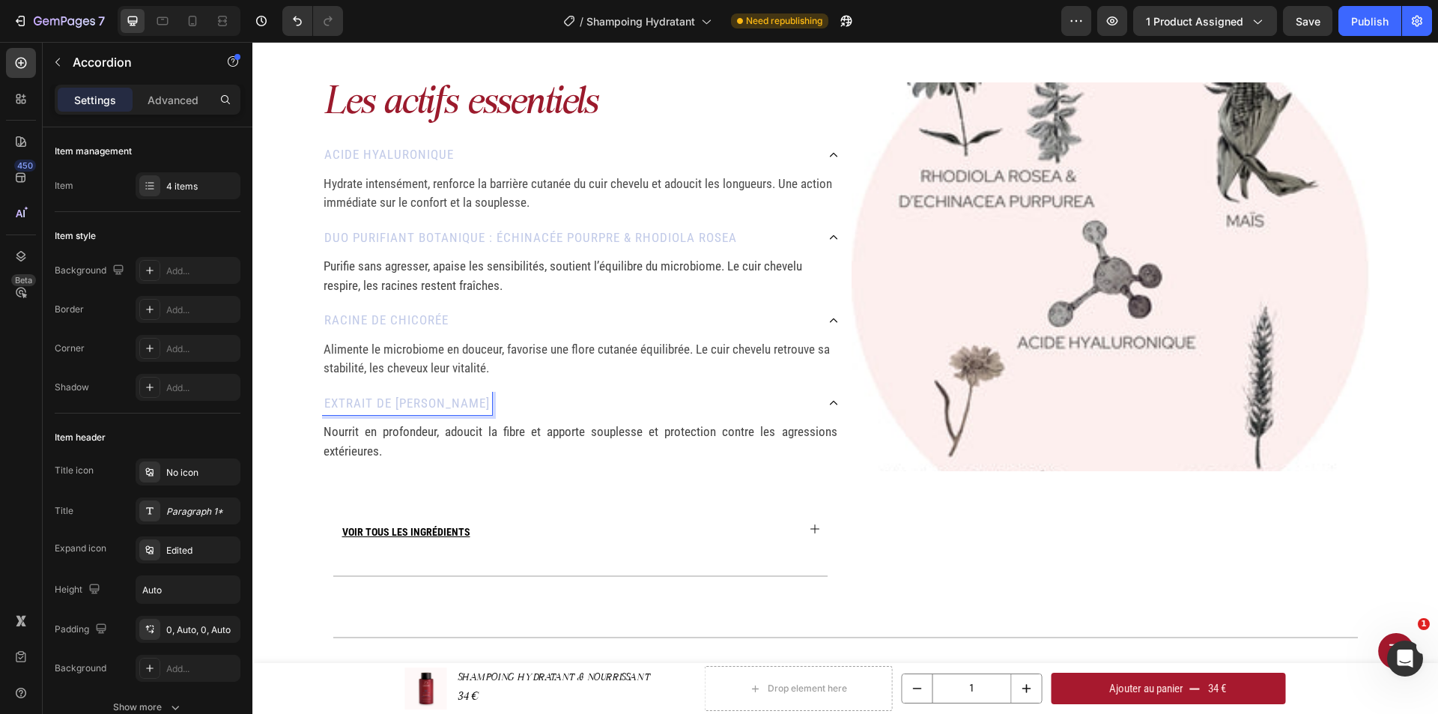
click at [324, 323] on p "Racine de chicorée" at bounding box center [386, 320] width 124 height 19
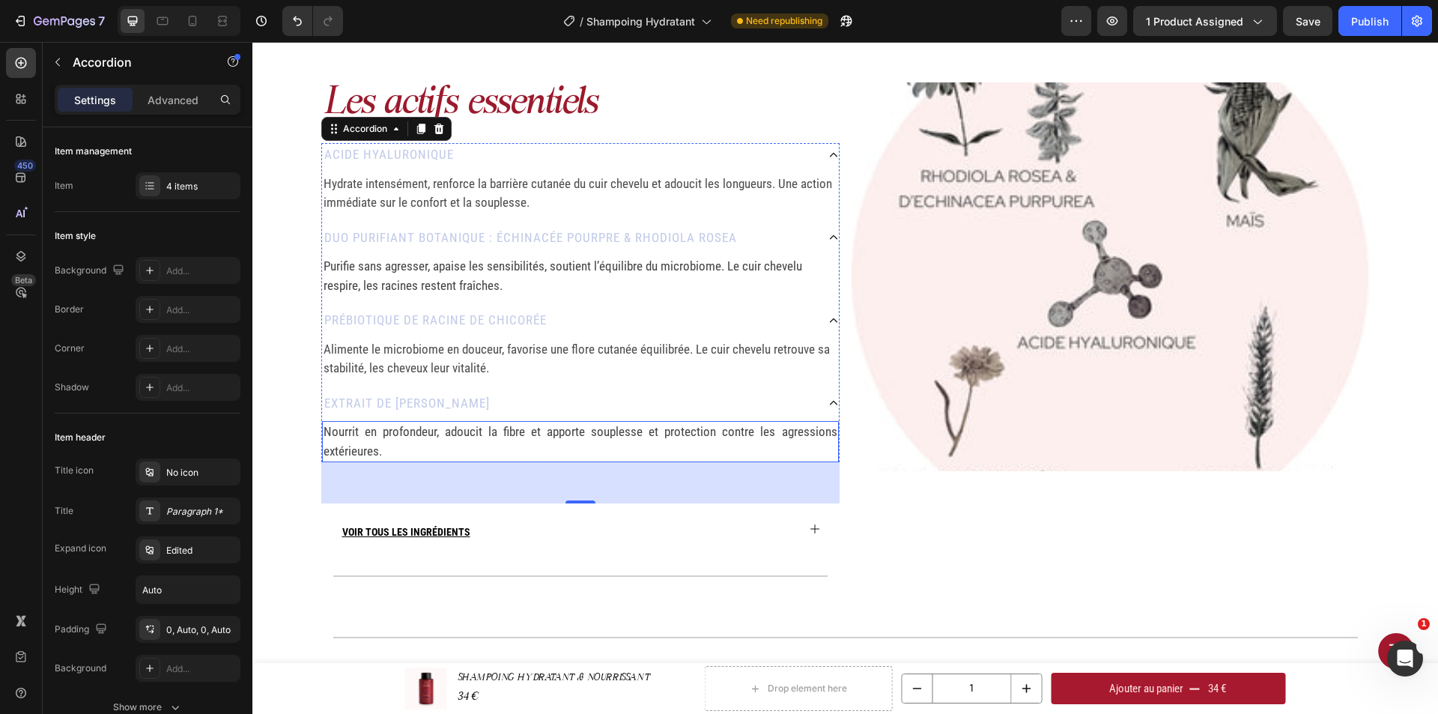
click at [386, 452] on p "Nourrit en profondeur, adoucit la fibre et apporte souplesse et protection cont…" at bounding box center [580, 441] width 514 height 38
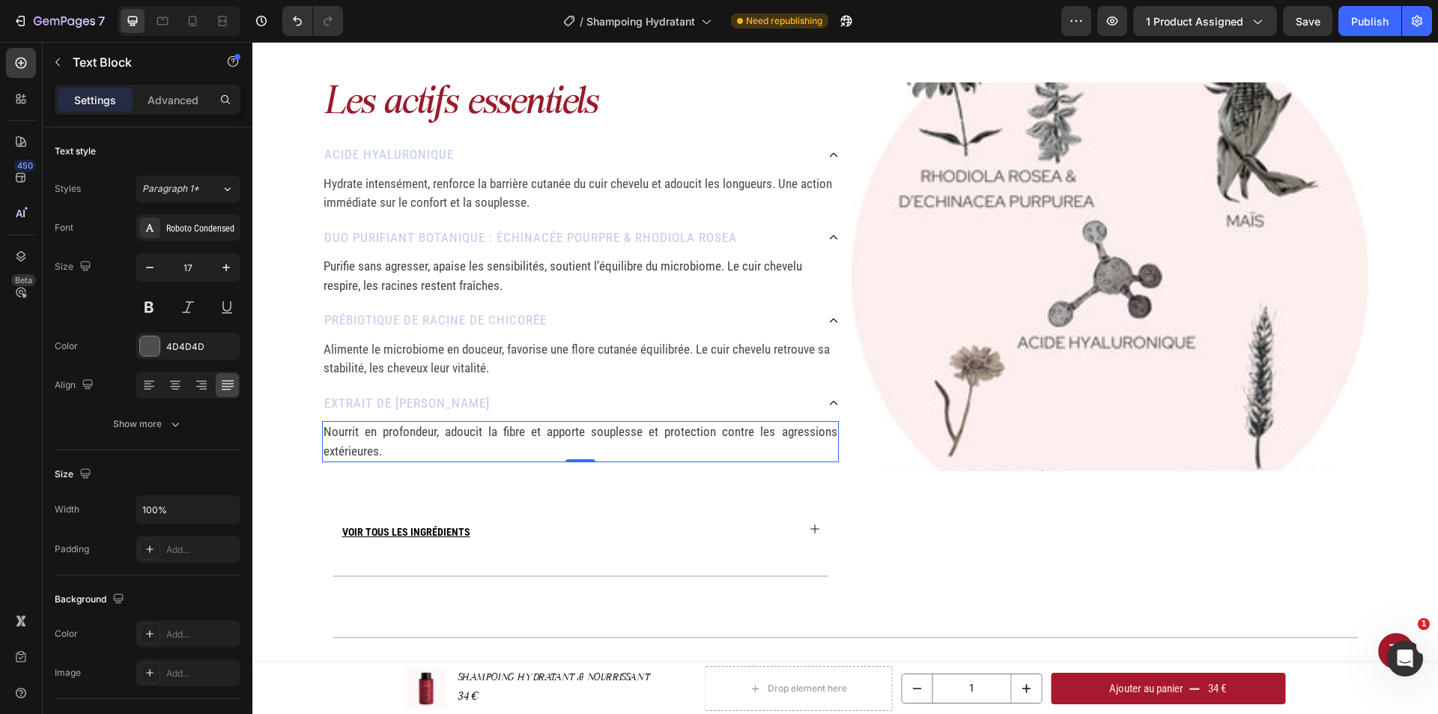
click at [385, 450] on p "Nourrit en profondeur, adoucit la fibre et apporte souplesse et protection cont…" at bounding box center [580, 441] width 514 height 38
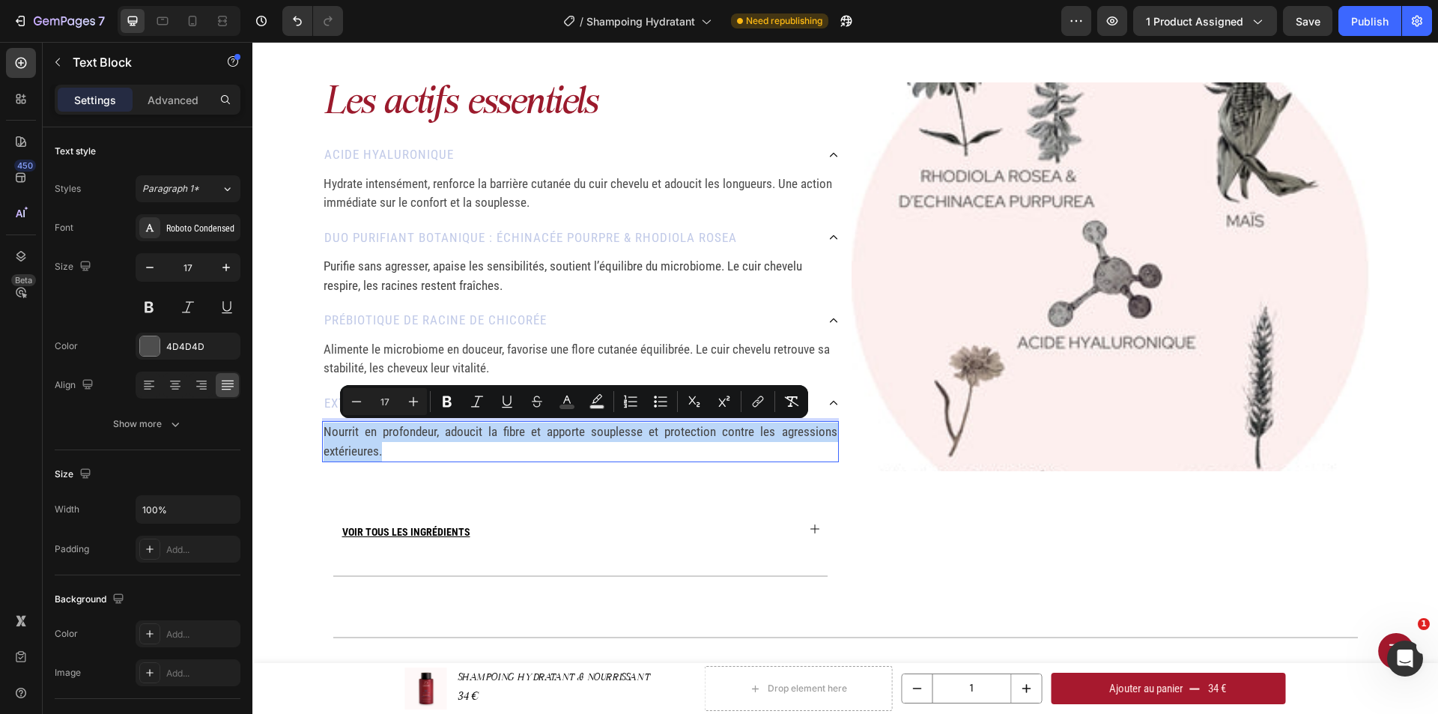
drag, startPoint x: 381, startPoint y: 453, endPoint x: 320, endPoint y: 430, distance: 65.6
click at [323, 430] on p "Nourrit en profondeur, adoucit la fibre et apporte souplesse et protection cont…" at bounding box center [580, 441] width 514 height 38
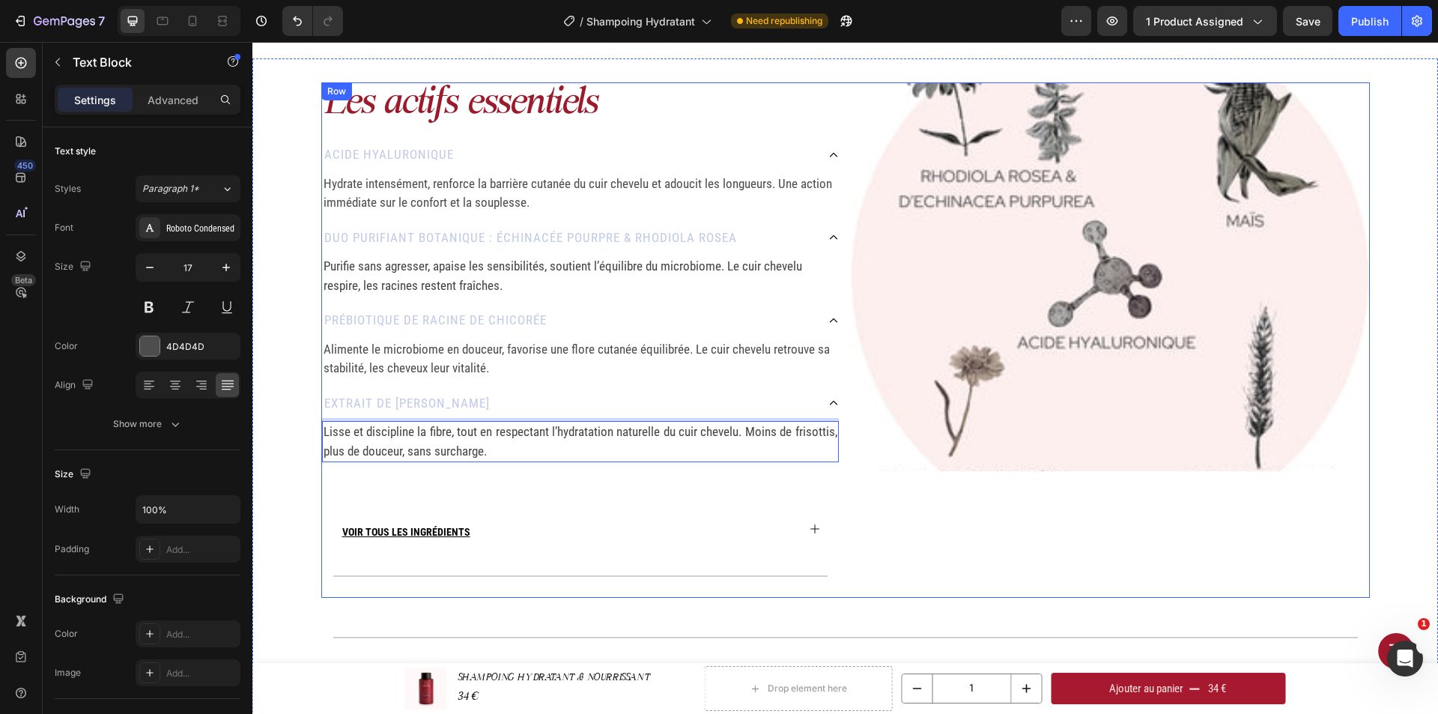
click at [510, 487] on div "Les actifs essentiels Heading Acide hyaluronique Hydrate intensément, renforce …" at bounding box center [580, 339] width 518 height 515
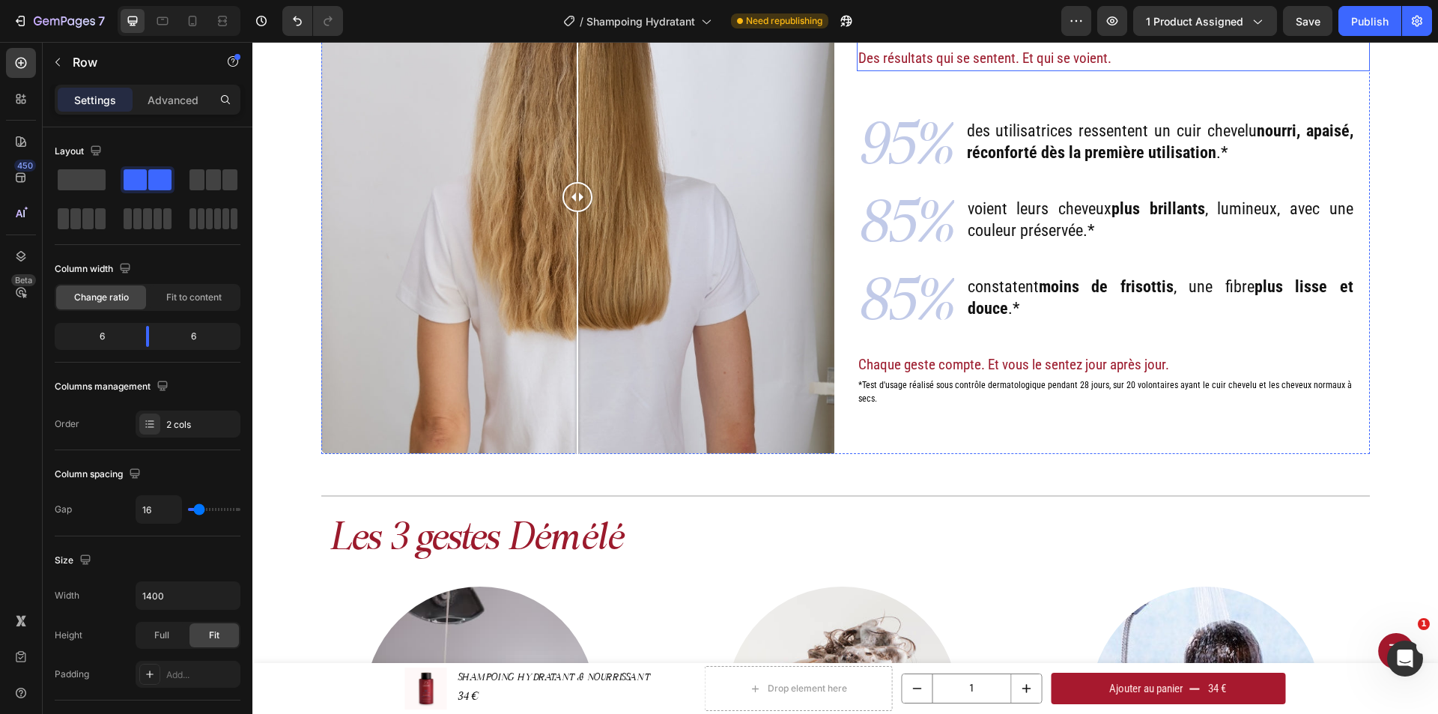
scroll to position [461, 0]
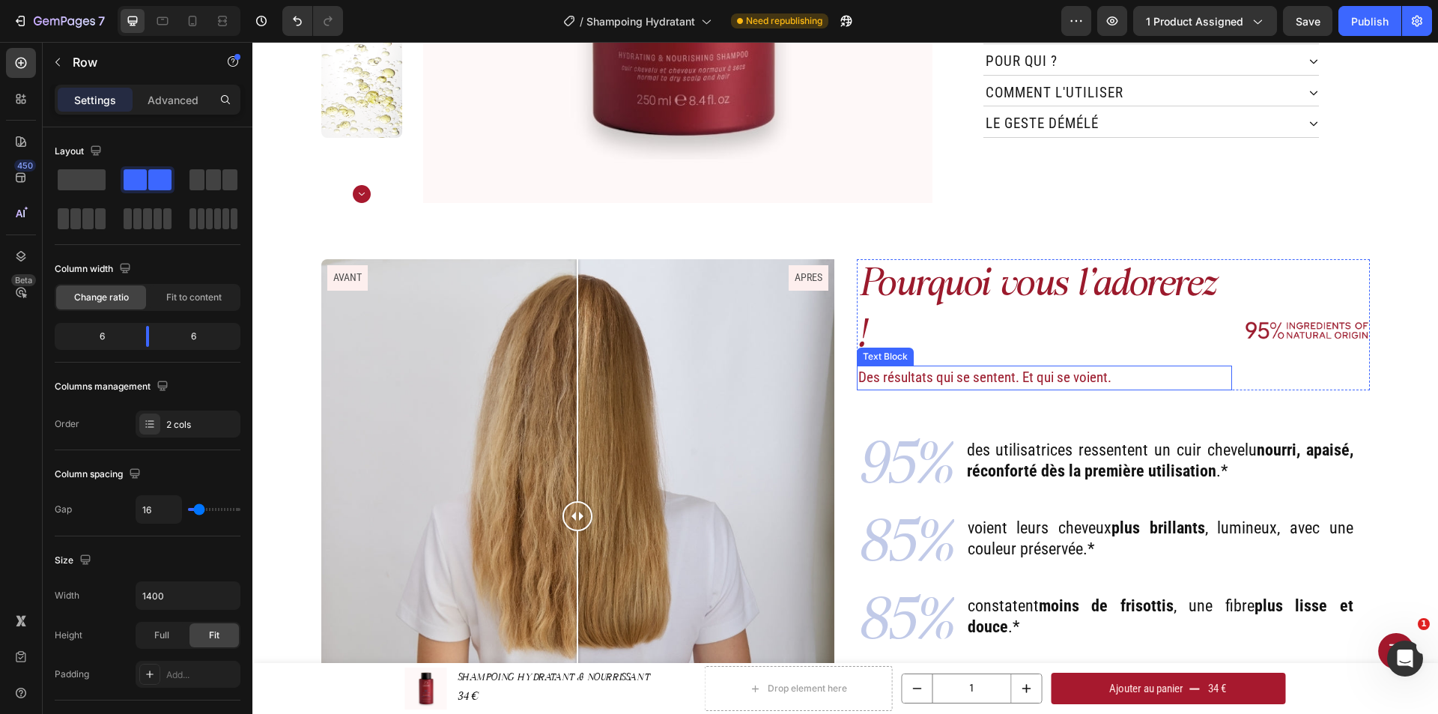
click at [981, 270] on div "Pourquoi vous l'adorerez ! Heading Des résultats qui se sentent. Et qui se voie…" at bounding box center [1045, 324] width 376 height 130
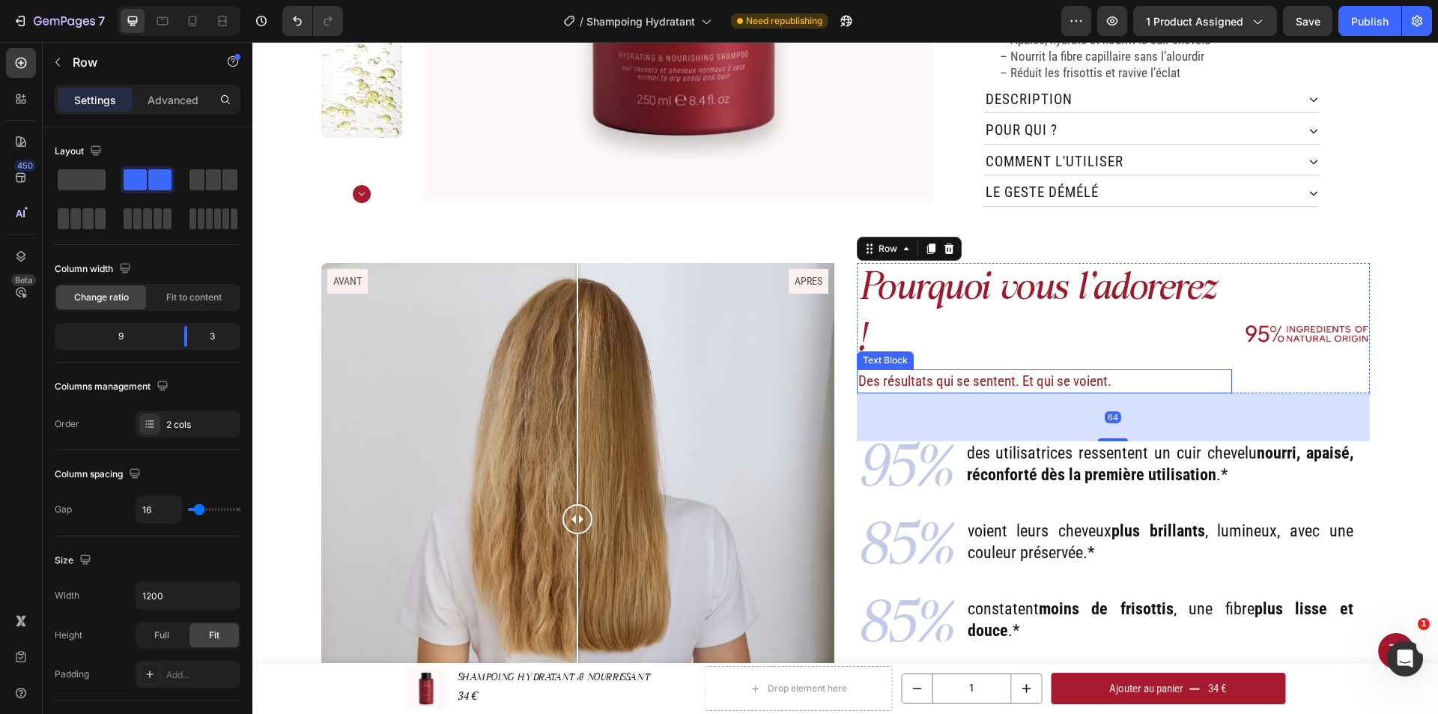
click at [999, 371] on p "Des résultats qui se sentent. Et qui se voient." at bounding box center [1044, 382] width 373 height 22
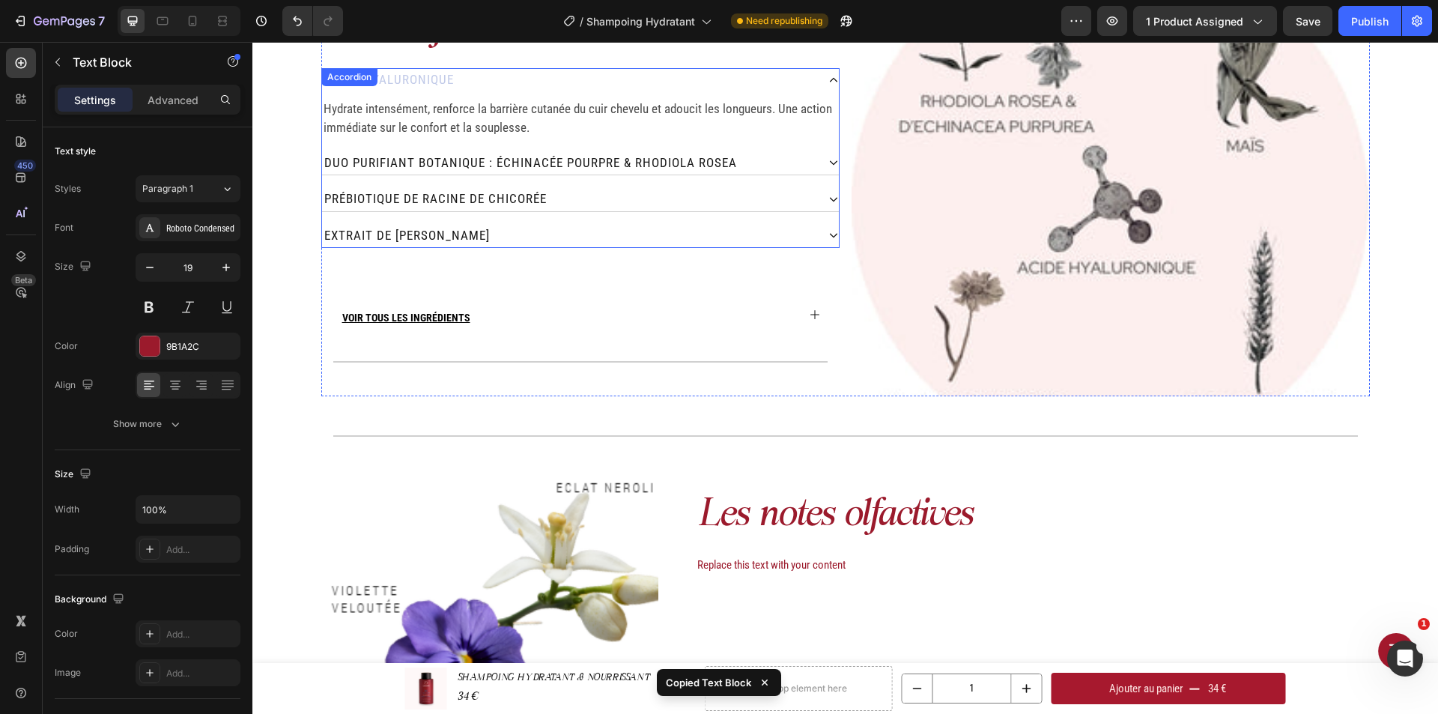
scroll to position [1808, 0]
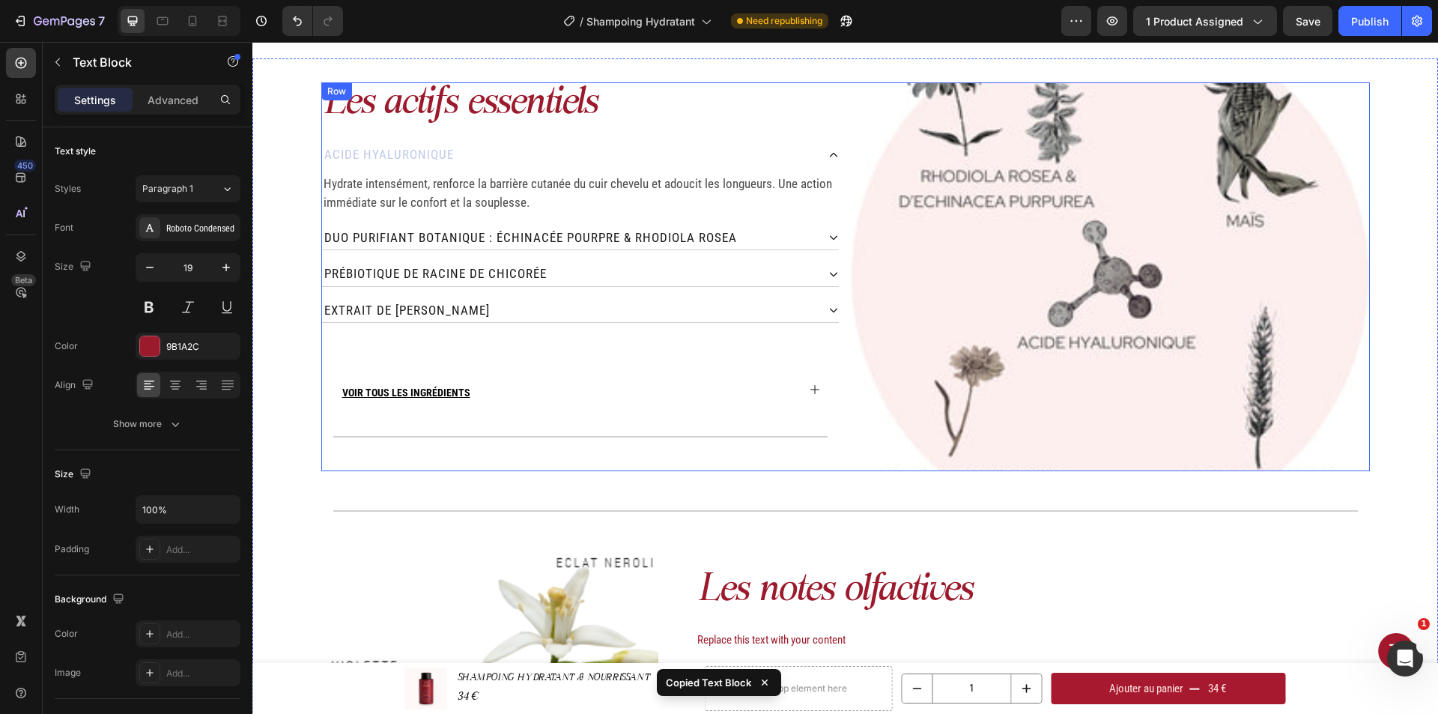
click at [465, 141] on div "Les actifs essentiels Heading Acide hyaluronique Hydrate intensément, renforce …" at bounding box center [580, 276] width 518 height 389
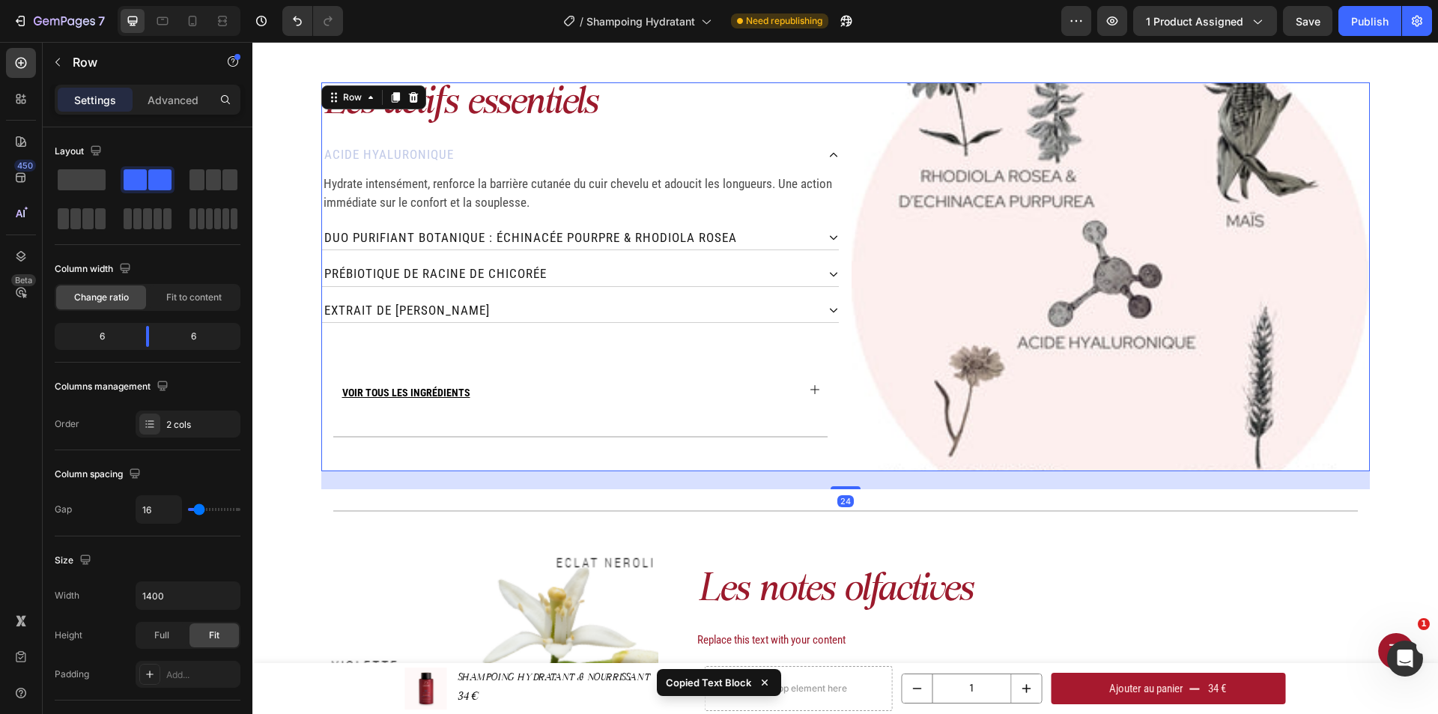
click at [465, 132] on div "Les actifs essentiels Heading Acide hyaluronique Hydrate intensément, renforce …" at bounding box center [580, 276] width 518 height 389
click at [465, 143] on div "Acide hyaluronique" at bounding box center [569, 155] width 494 height 24
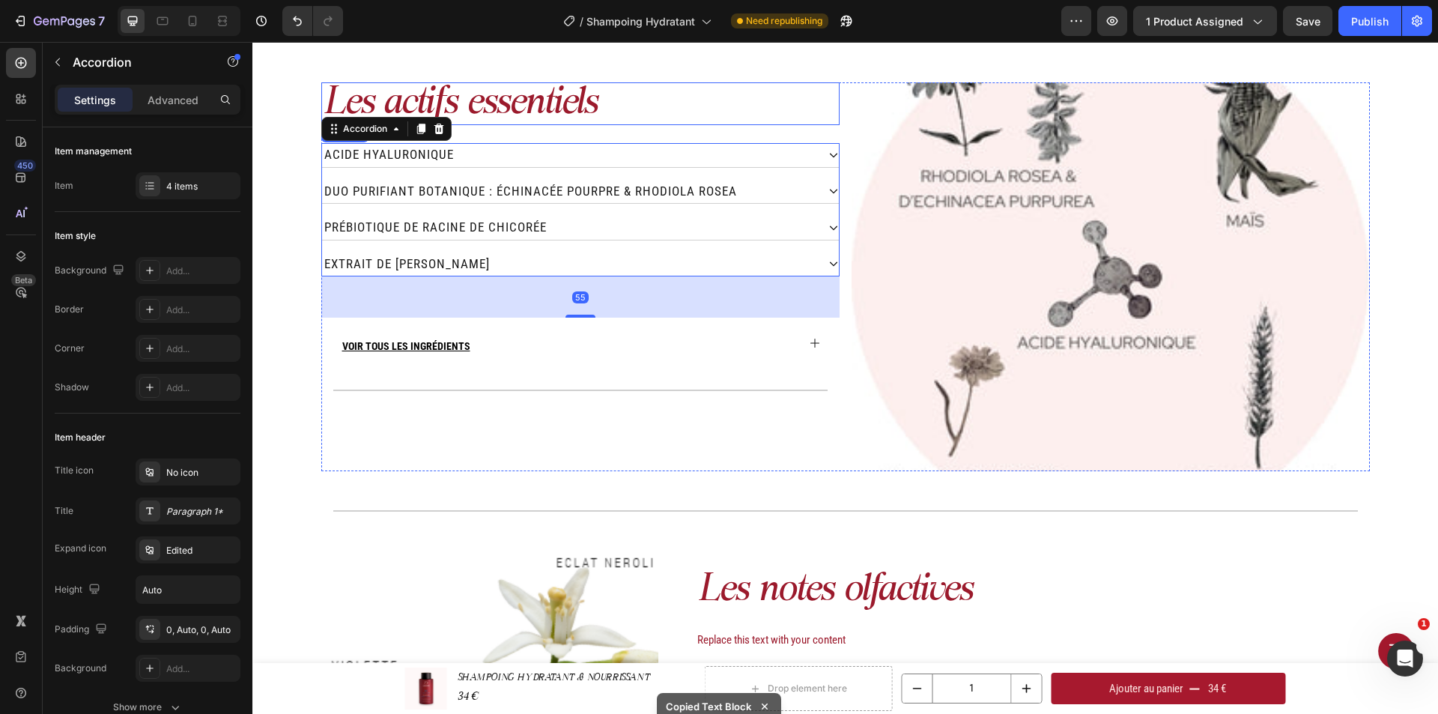
click at [472, 121] on h2 "Les actifs essentiels" at bounding box center [580, 103] width 518 height 43
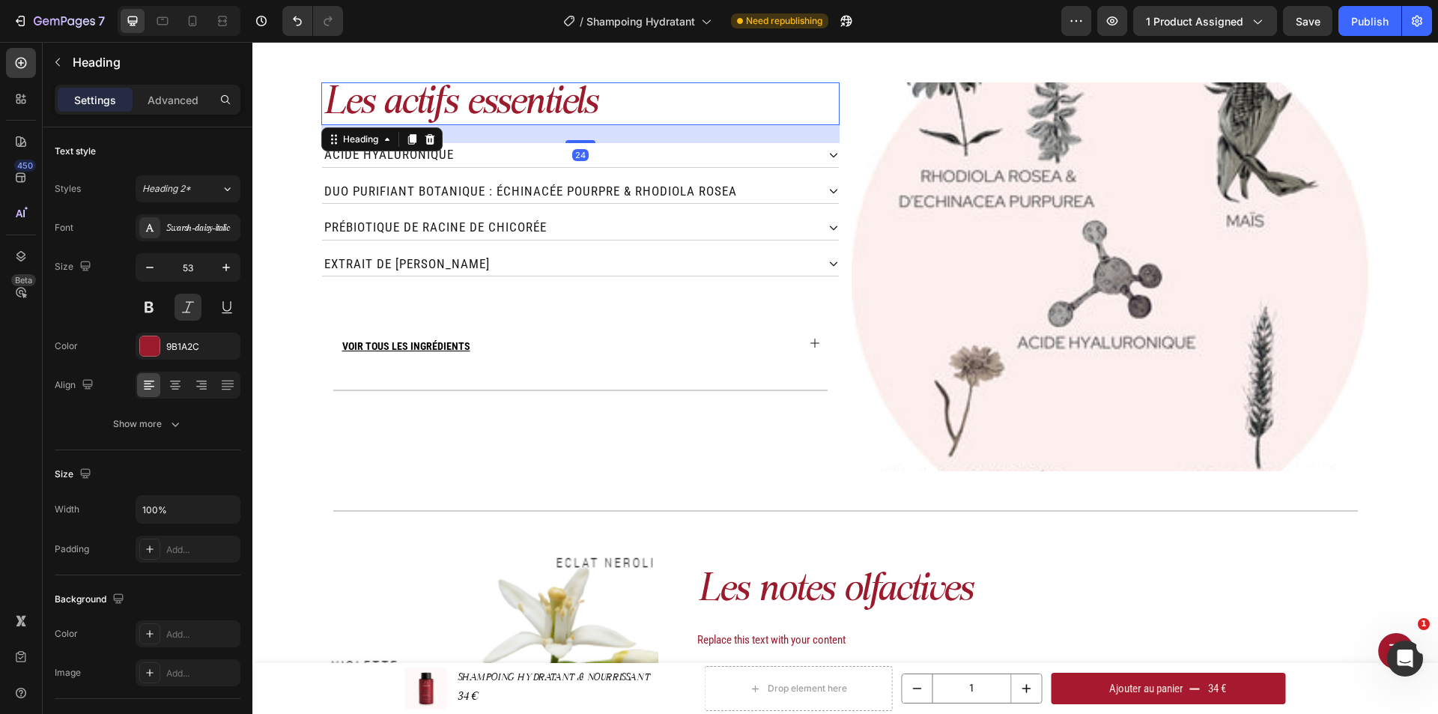
click at [483, 128] on div "24" at bounding box center [580, 134] width 518 height 18
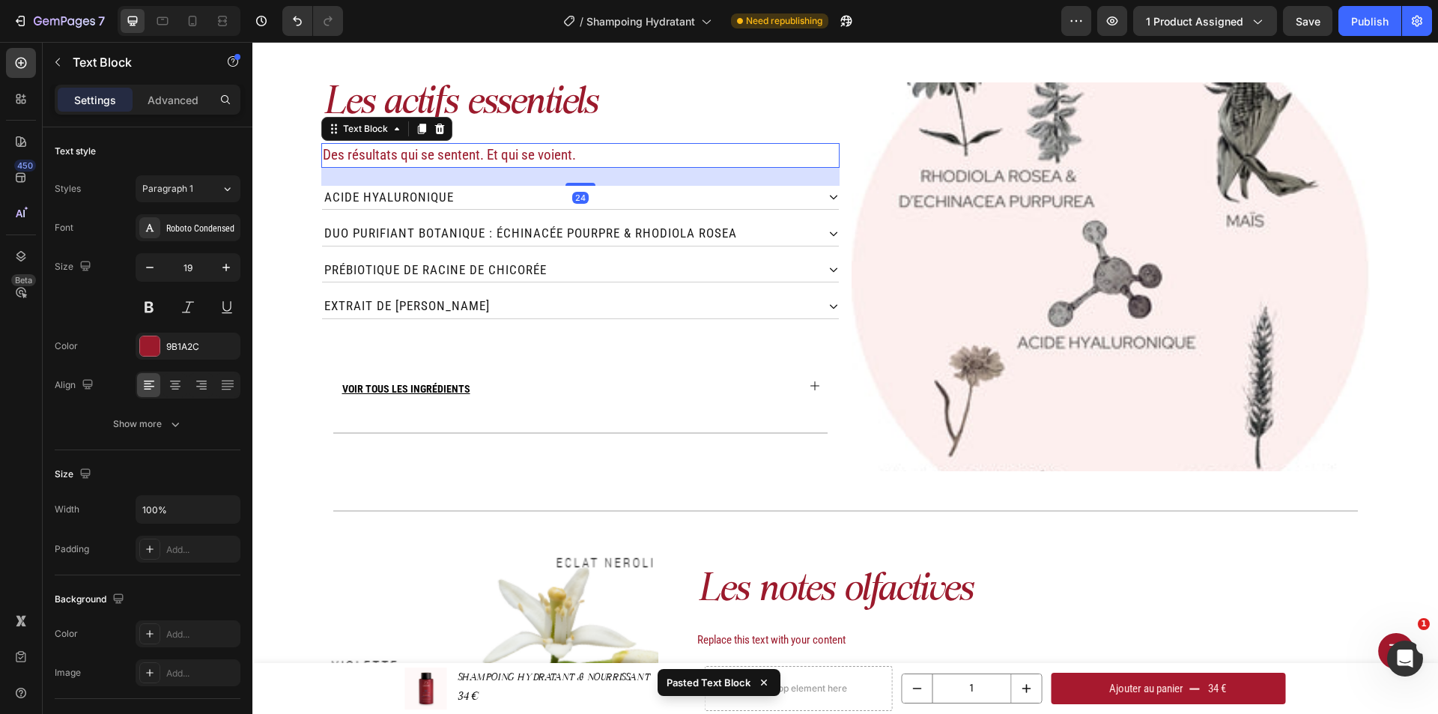
click at [474, 151] on p "Des résultats qui se sentent. Et qui se voient." at bounding box center [580, 156] width 515 height 22
click at [419, 151] on p "Des résultats qui se sentent. Et qui se voient." at bounding box center [580, 156] width 515 height 22
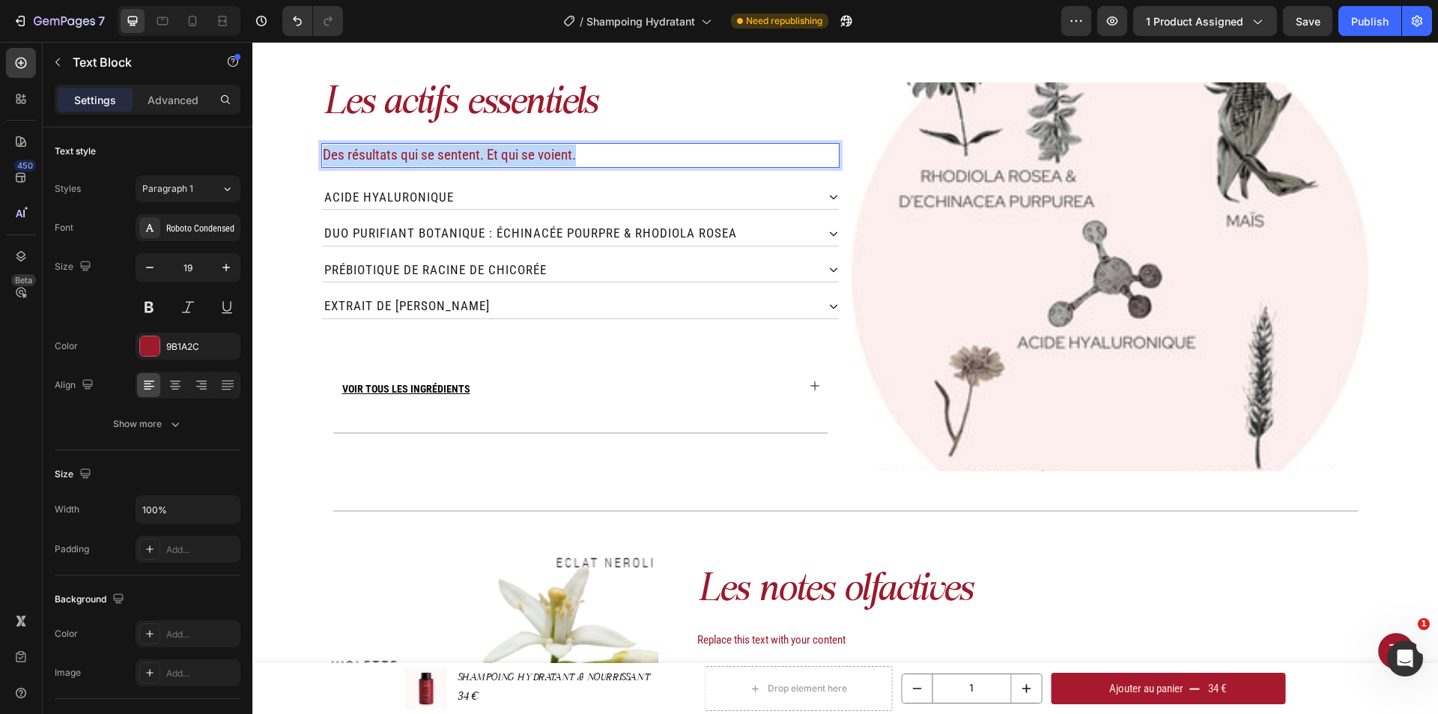
drag, startPoint x: 572, startPoint y: 151, endPoint x: 319, endPoint y: 160, distance: 253.2
click at [323, 160] on p "Des résultats qui se sentent. Et qui se voient." at bounding box center [580, 156] width 515 height 22
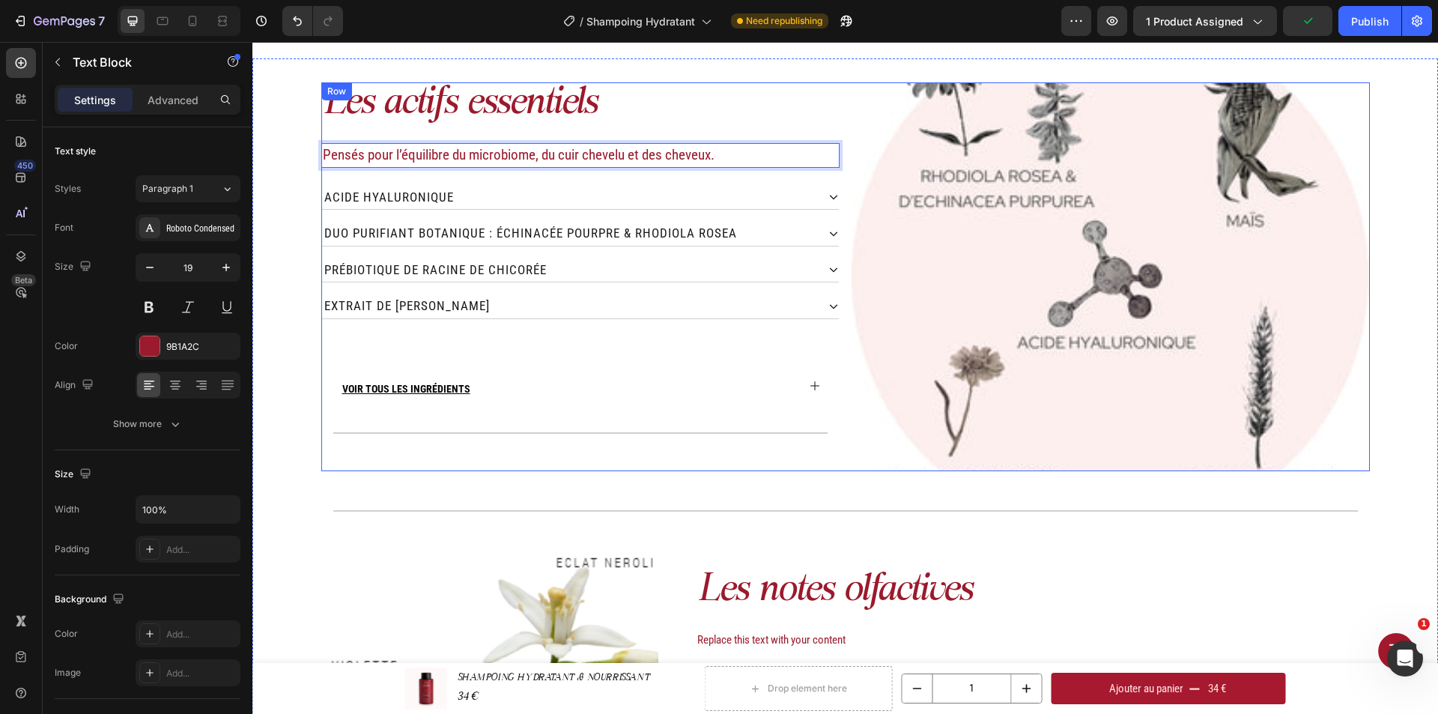
click at [701, 126] on div "Les actifs essentiels Heading Pensés pour l’équilibre du microbiome, du cuir ch…" at bounding box center [580, 276] width 518 height 389
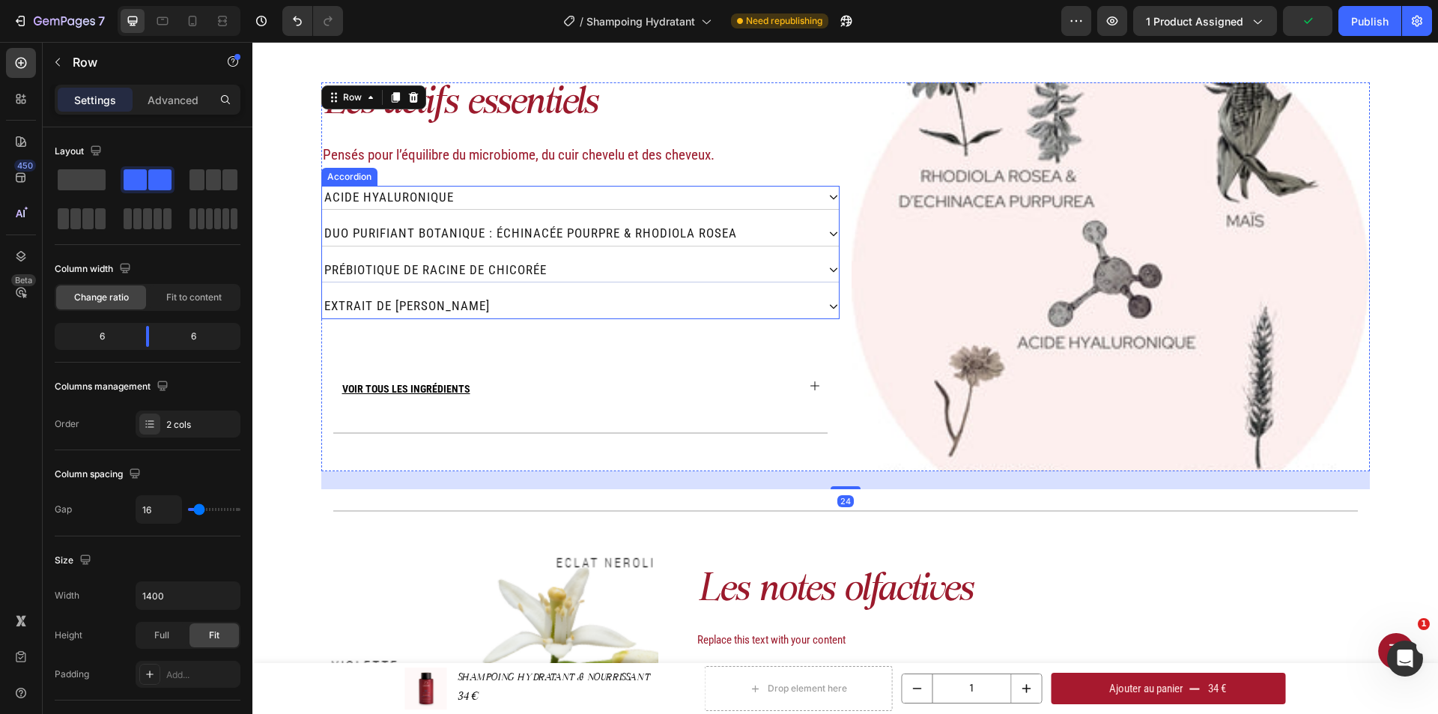
scroll to position [1883, 0]
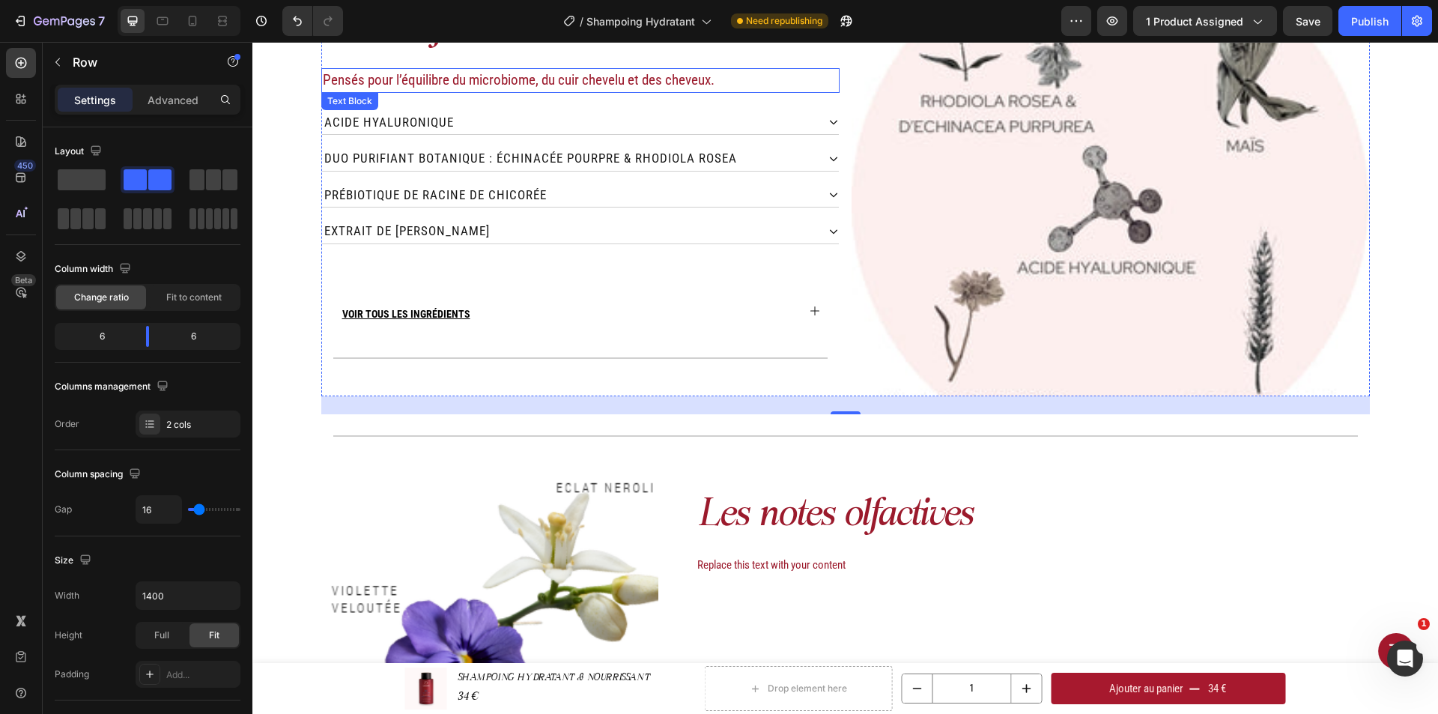
click at [627, 80] on p "Pensés pour l’équilibre du microbiome, du cuir chevelu et des cheveux." at bounding box center [580, 81] width 515 height 22
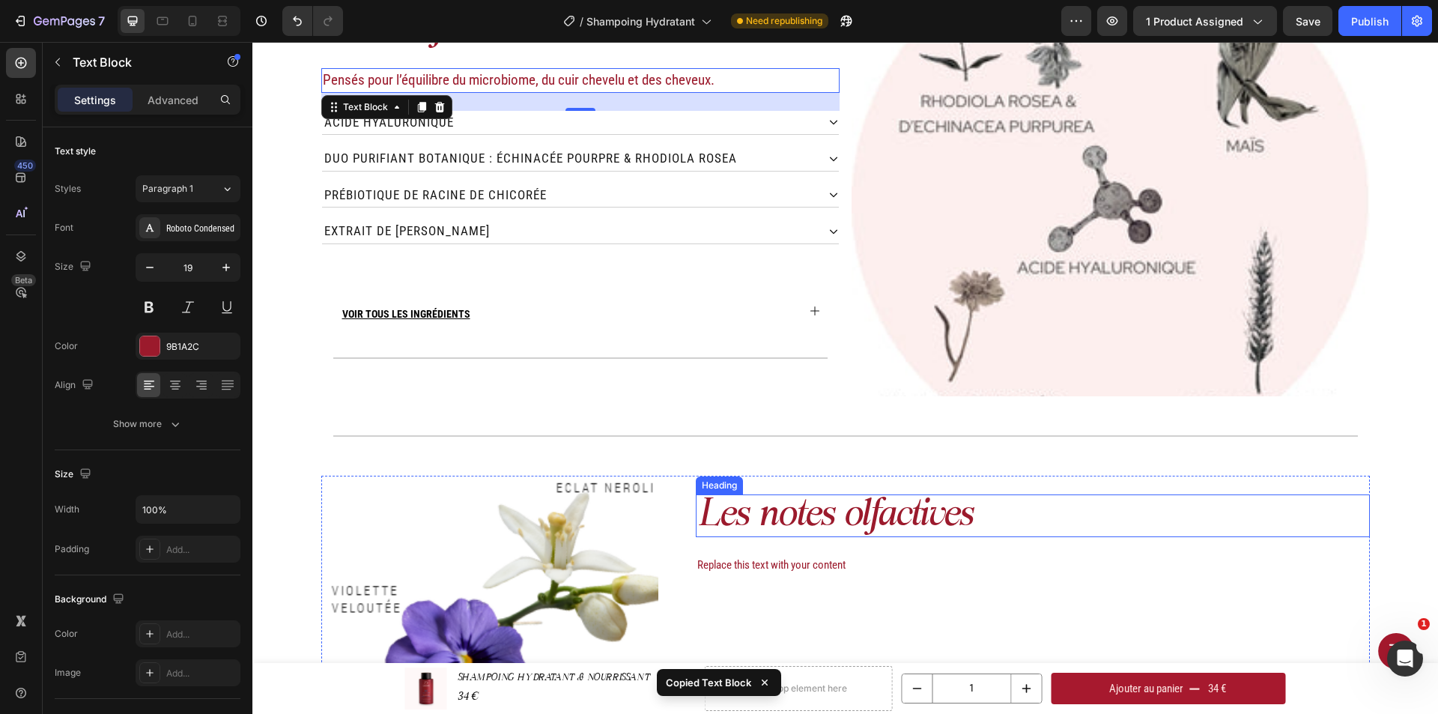
click at [870, 535] on h2 "Les notes olfactives" at bounding box center [1033, 515] width 674 height 43
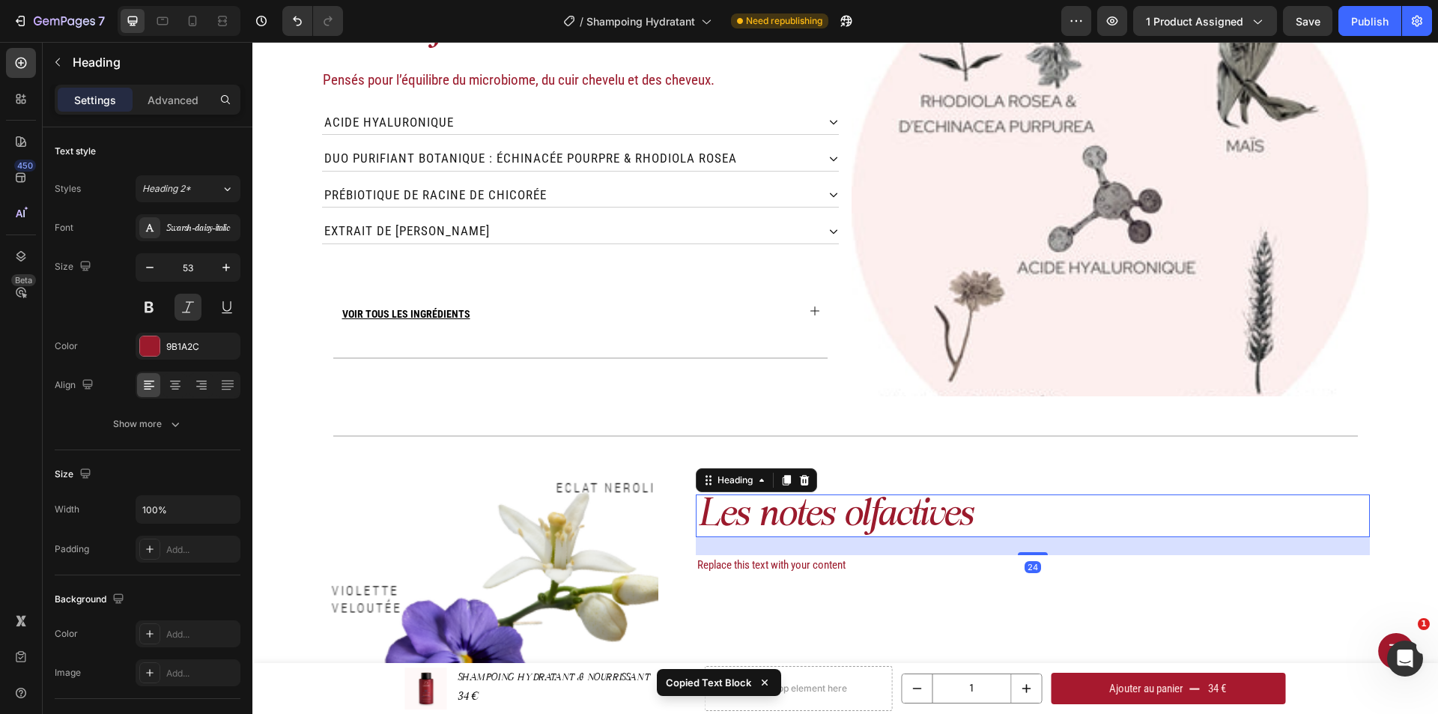
click at [871, 541] on div "24" at bounding box center [1033, 546] width 674 height 18
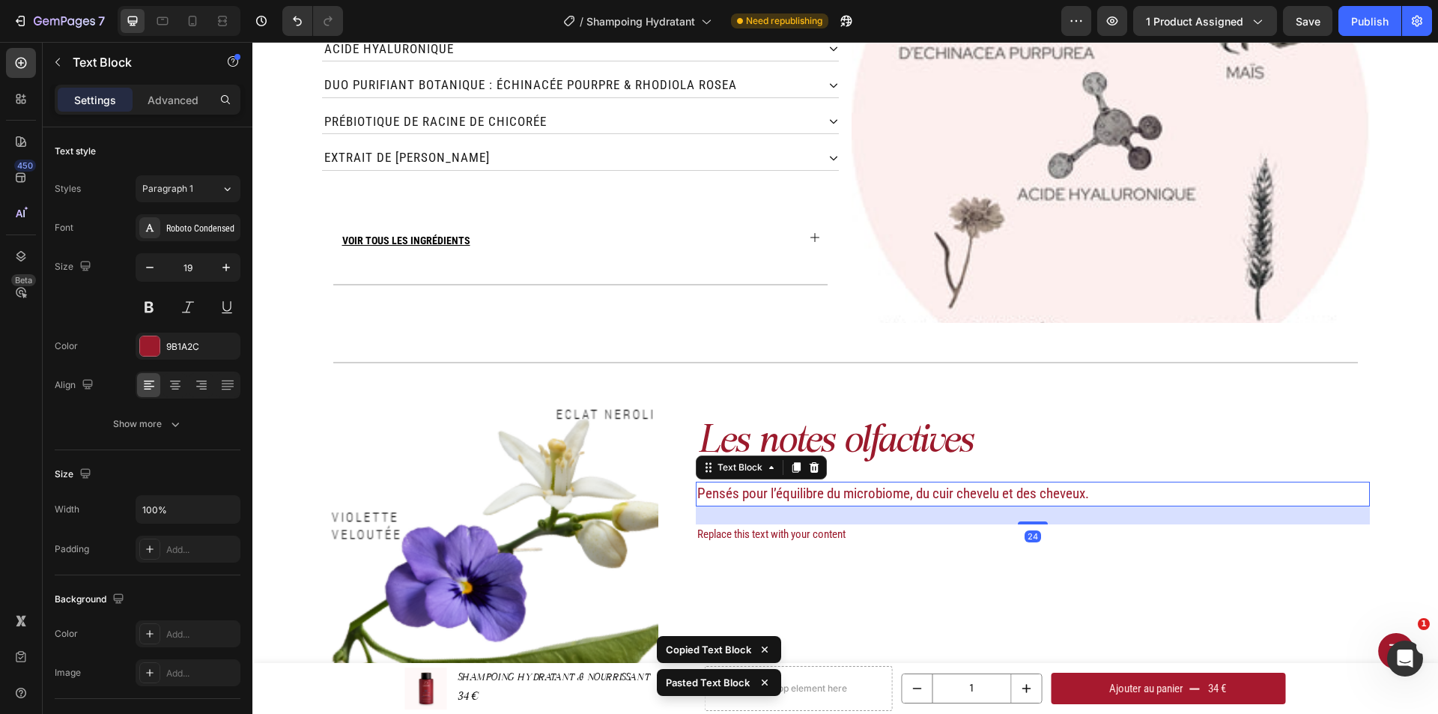
scroll to position [2033, 0]
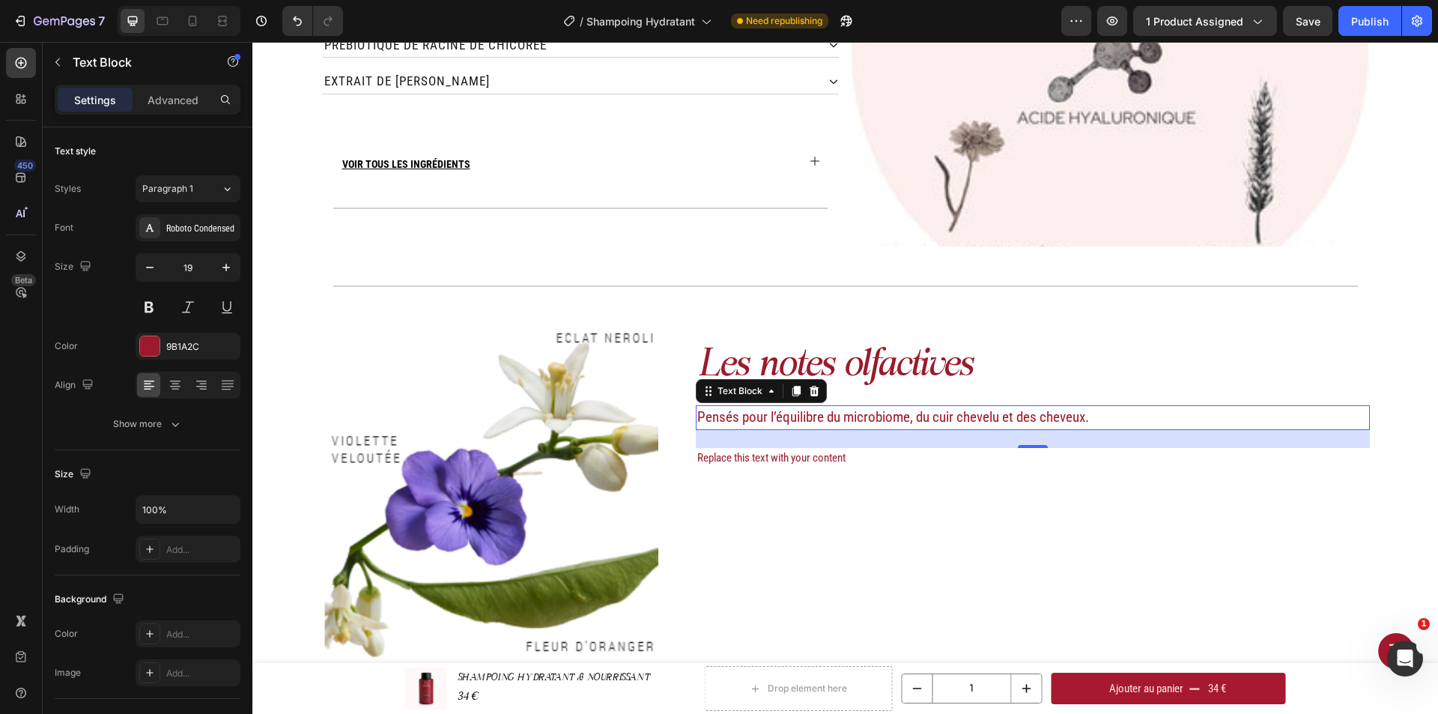
click at [933, 425] on p "Pensés pour l’équilibre du microbiome, du cuir chevelu et des cheveux." at bounding box center [1032, 418] width 671 height 22
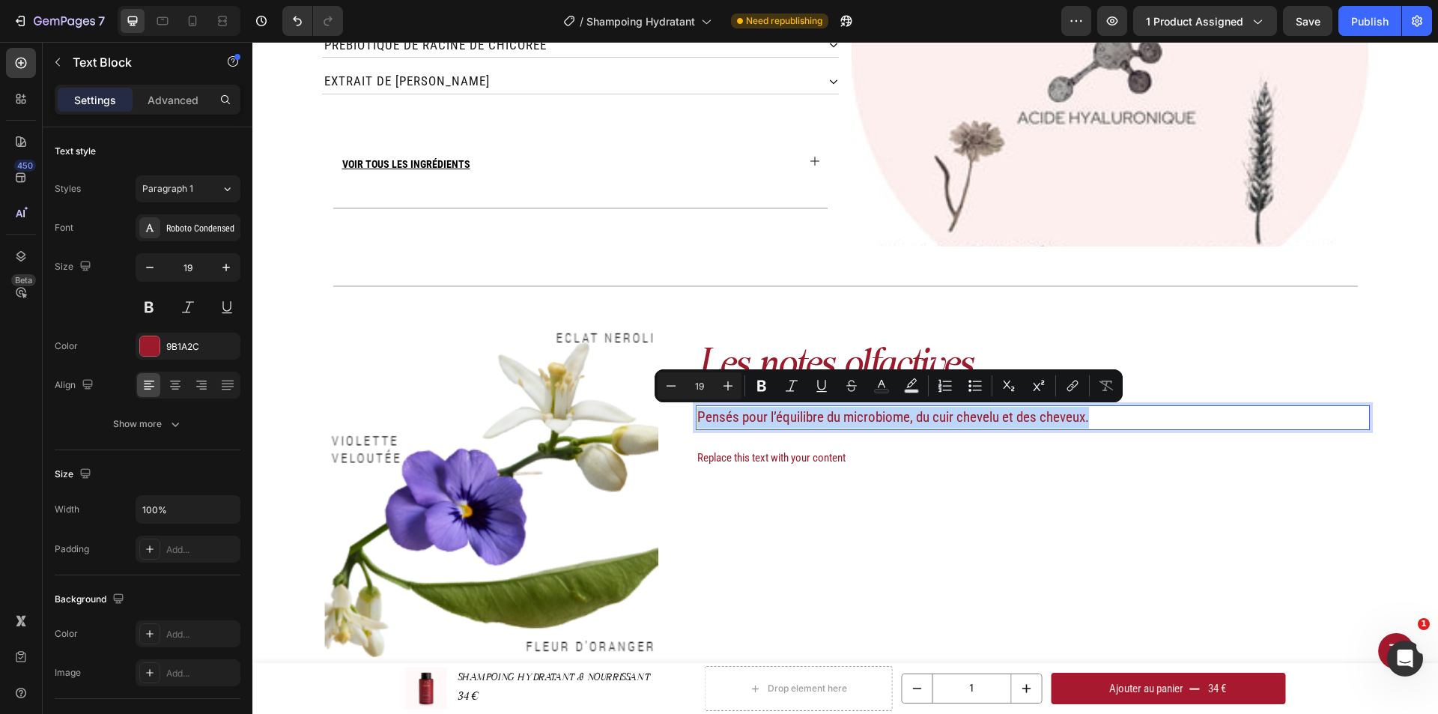
drag, startPoint x: 1086, startPoint y: 415, endPoint x: 693, endPoint y: 415, distance: 393.1
click at [697, 415] on p "Pensés pour l’équilibre du microbiome, du cuir chevelu et des cheveux." at bounding box center [1032, 418] width 671 height 22
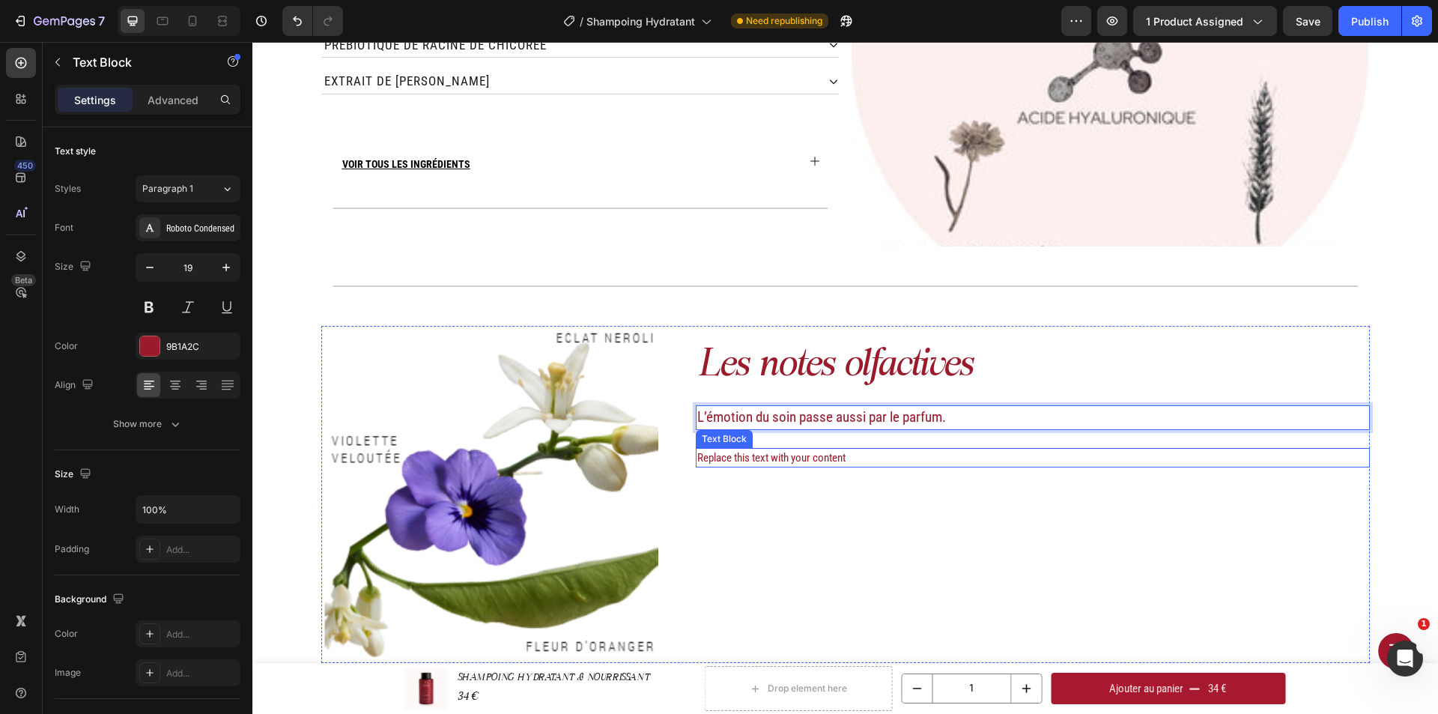
click at [916, 456] on div "Replace this text with your content" at bounding box center [1033, 458] width 674 height 20
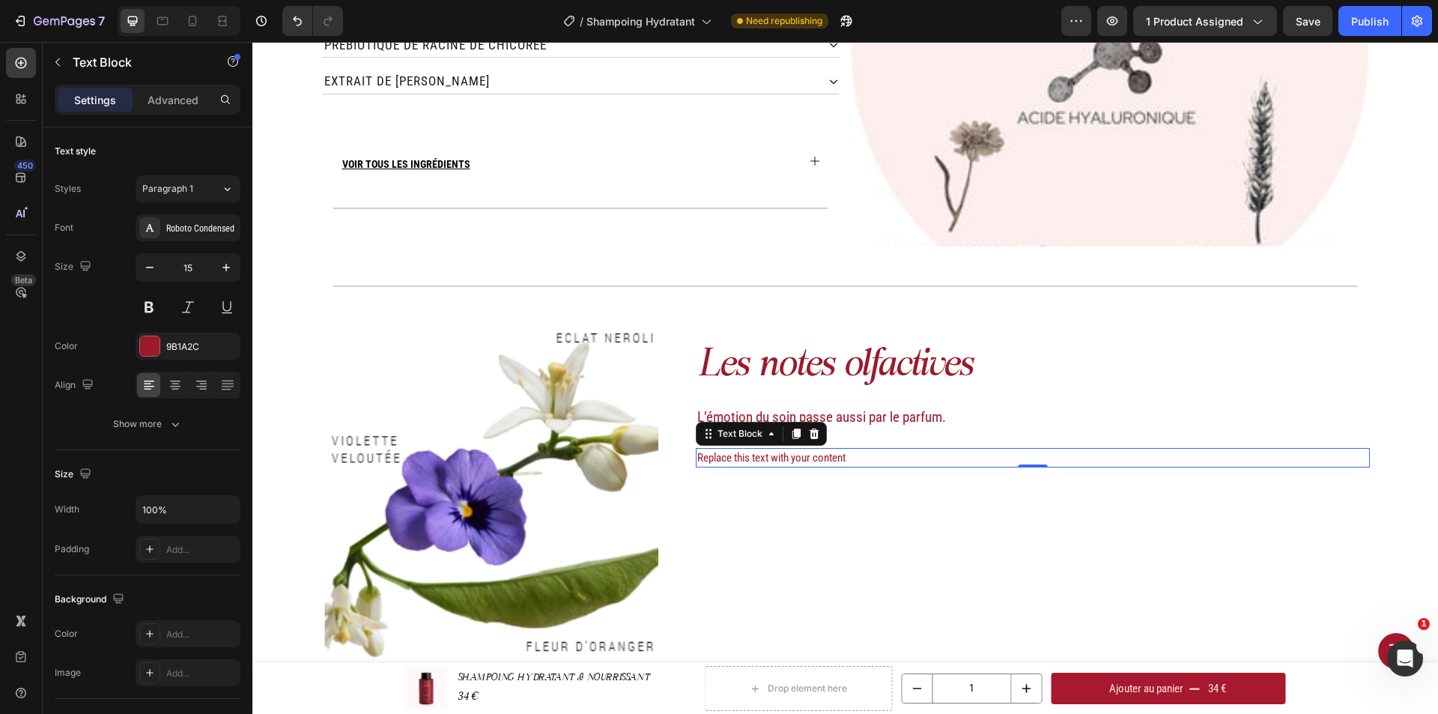
click at [852, 457] on div "Replace this text with your content" at bounding box center [1033, 458] width 674 height 20
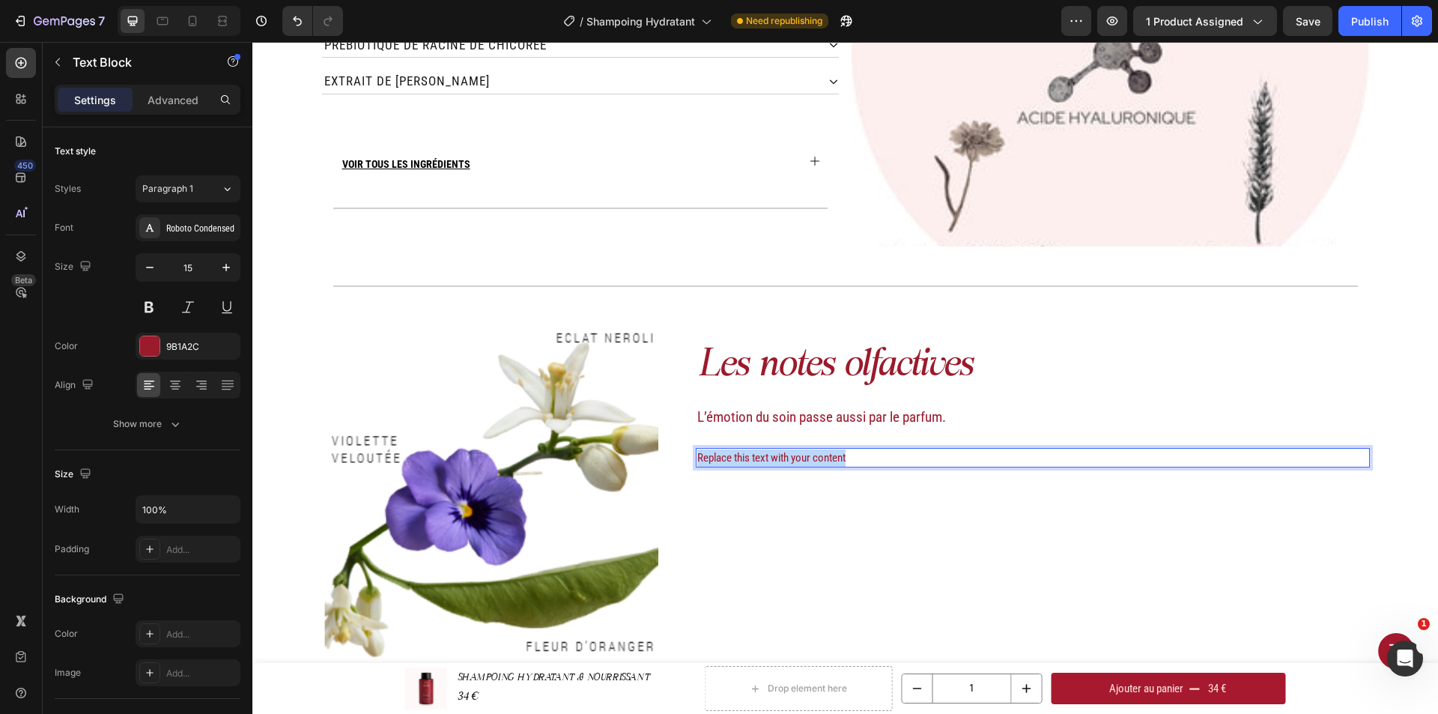
drag, startPoint x: 852, startPoint y: 457, endPoint x: 693, endPoint y: 458, distance: 159.5
click at [697, 458] on p "Replace this text with your content" at bounding box center [1032, 457] width 671 height 17
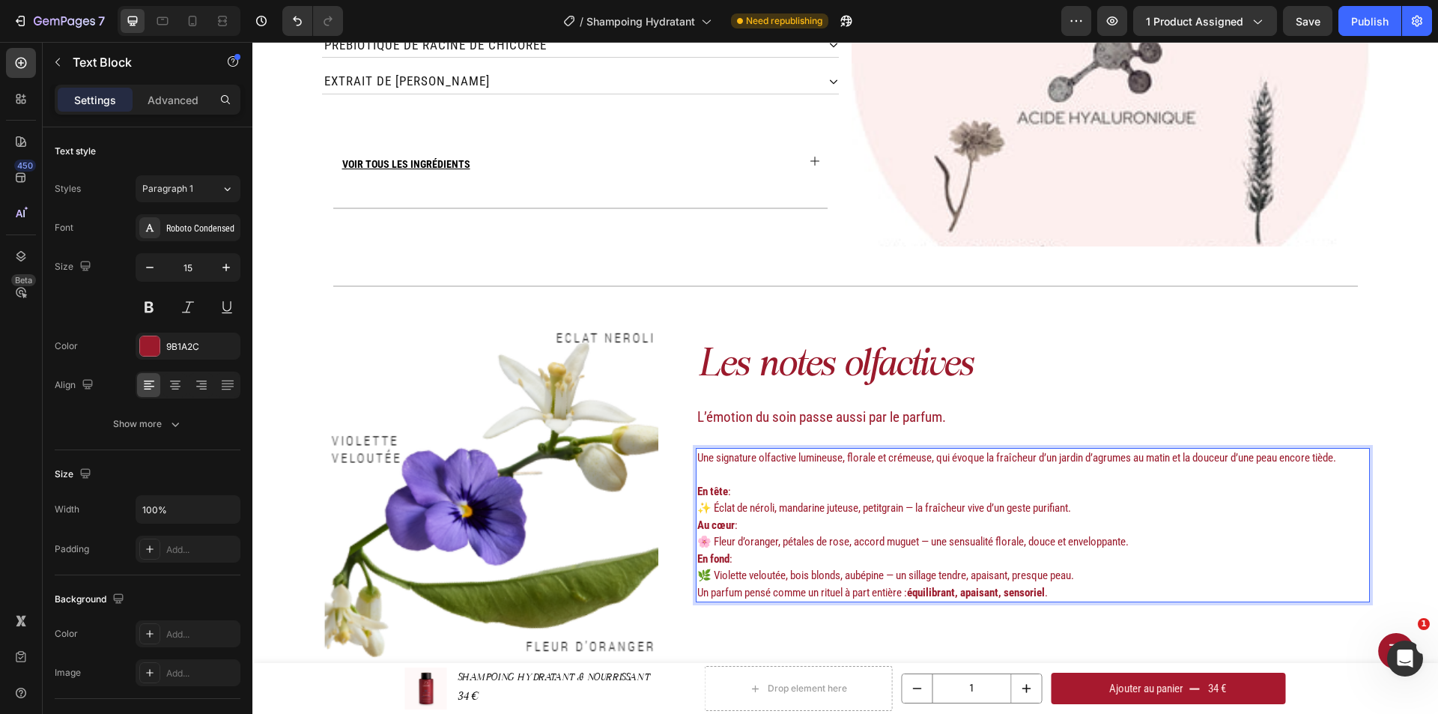
click at [708, 509] on p "En tête : ✨ Éclat de néroli, mandarine juteuse, petitgrain — la fraîcheur vive …" at bounding box center [1032, 500] width 671 height 34
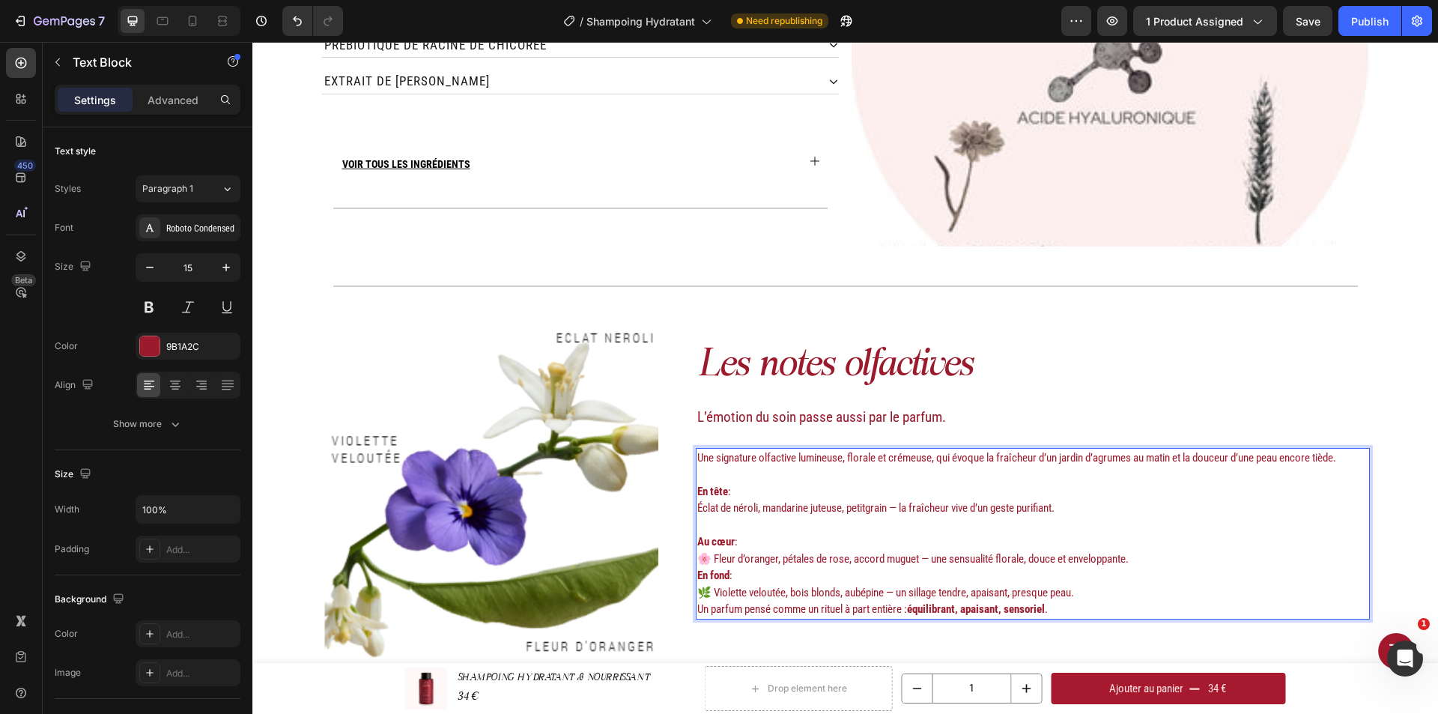
click at [711, 556] on p "Au cœur : 🌸 Fleur d’oranger, pétales de rose, accord muguet — une sensualité fl…" at bounding box center [1032, 550] width 671 height 34
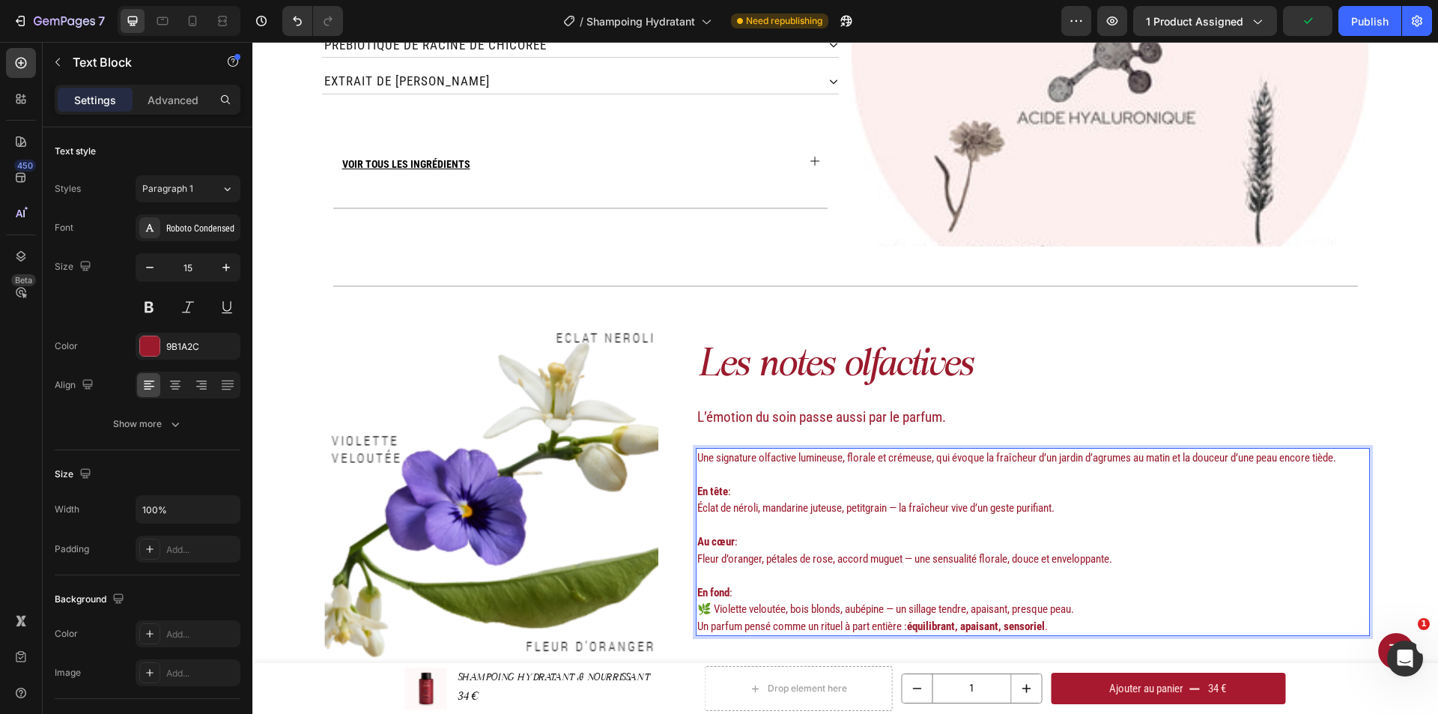
click at [711, 608] on p "En fond : 🌿 Violette veloutée, bois blonds, aubépine — un sillage tendre, apais…" at bounding box center [1032, 601] width 671 height 34
click at [1081, 612] on p "En fond : Violette veloutée, bois blonds, aubépine — un sillage tendre, apaisan…" at bounding box center [1032, 601] width 671 height 34
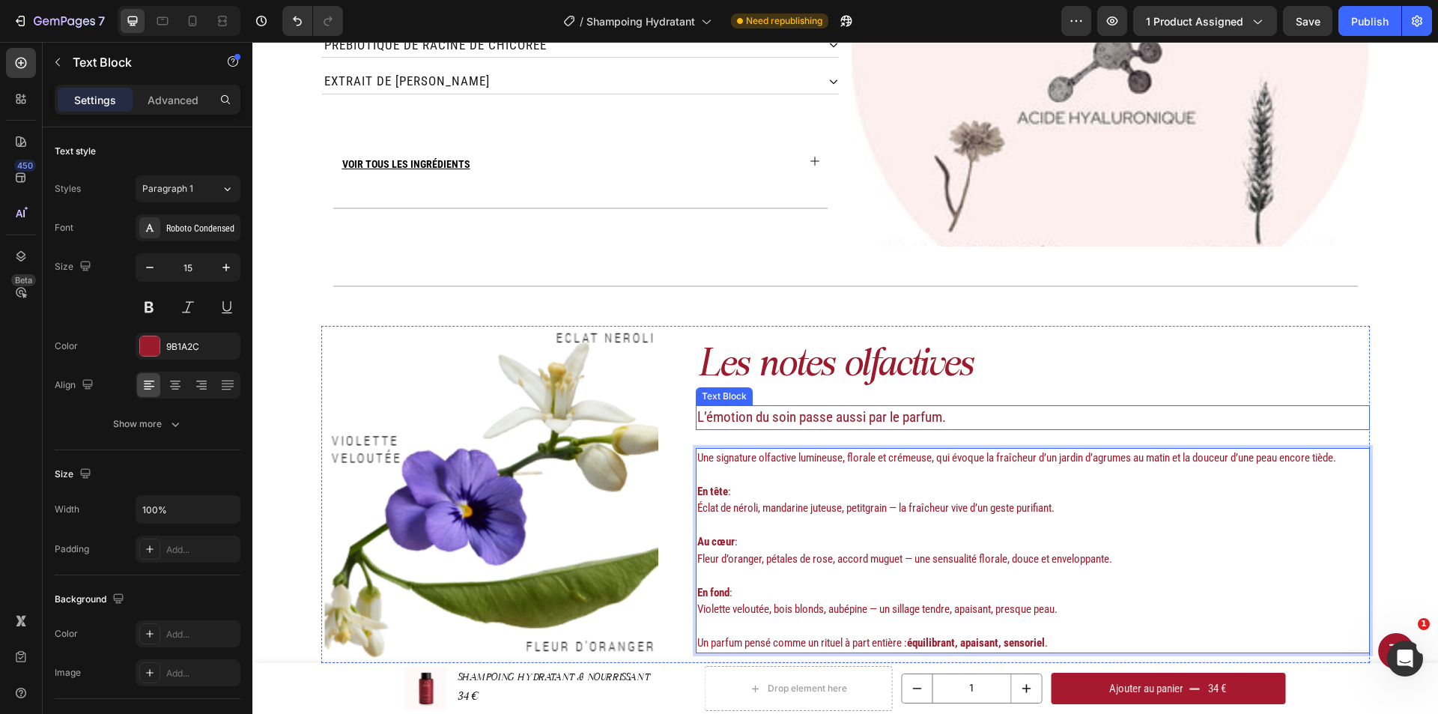
click at [1060, 406] on div "L’émotion du soin passe aussi par le parfum." at bounding box center [1033, 417] width 674 height 25
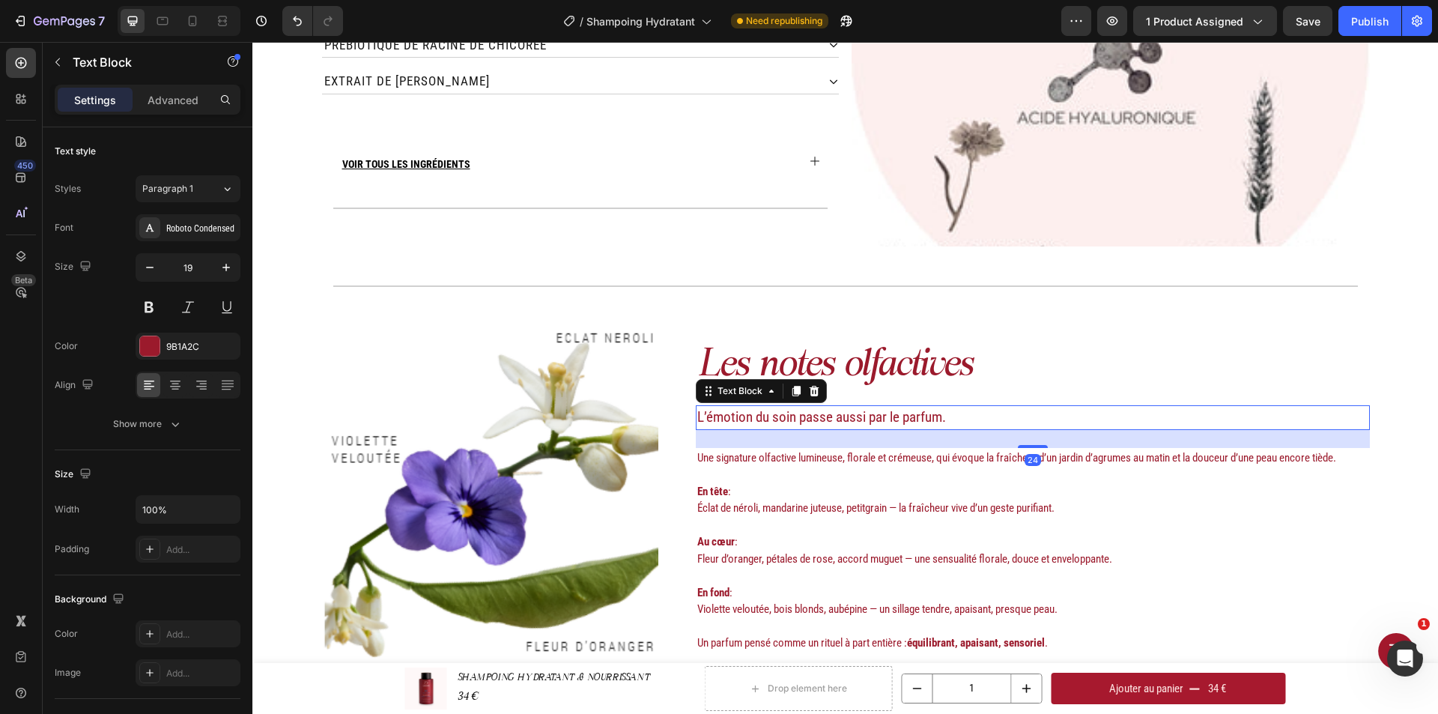
scroll to position [2258, 0]
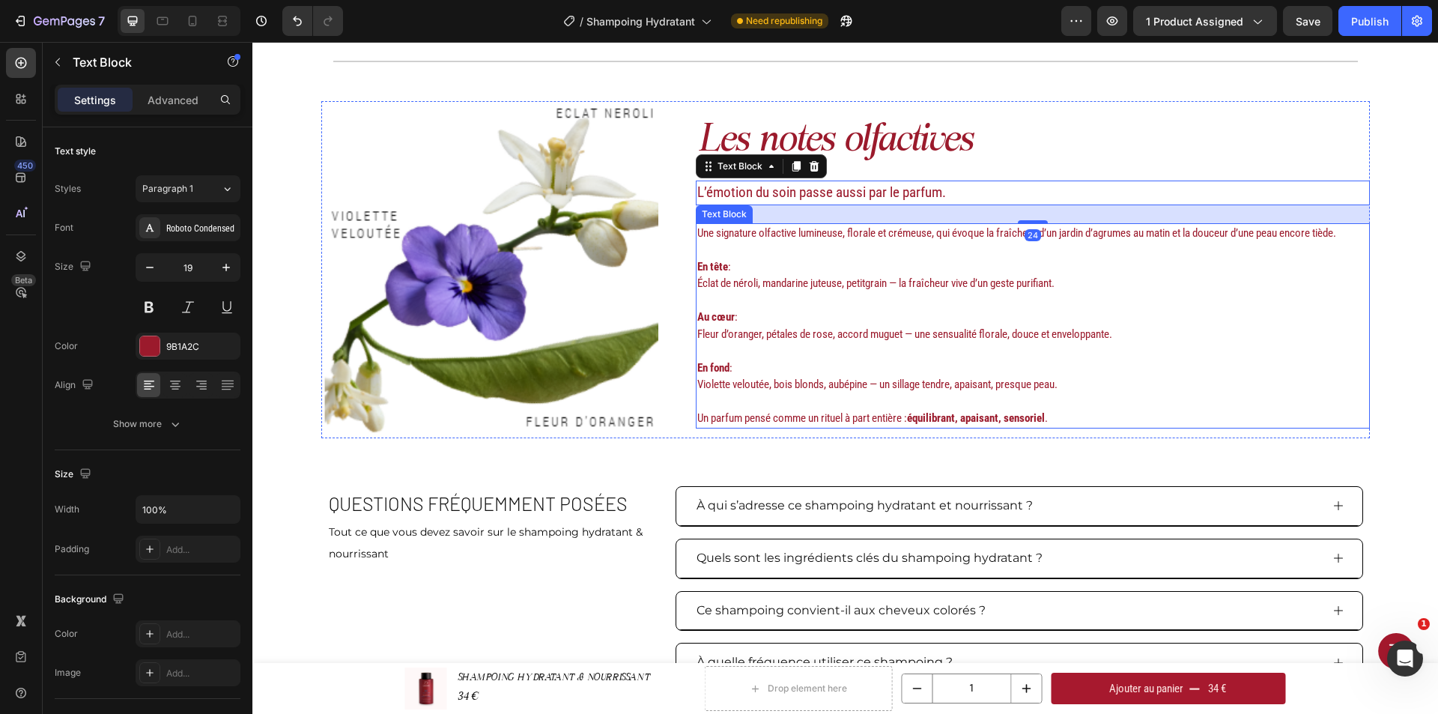
click at [1049, 368] on p "En fond : Violette veloutée, bois blonds, aubépine — un sillage tendre, apaisan…" at bounding box center [1032, 376] width 671 height 34
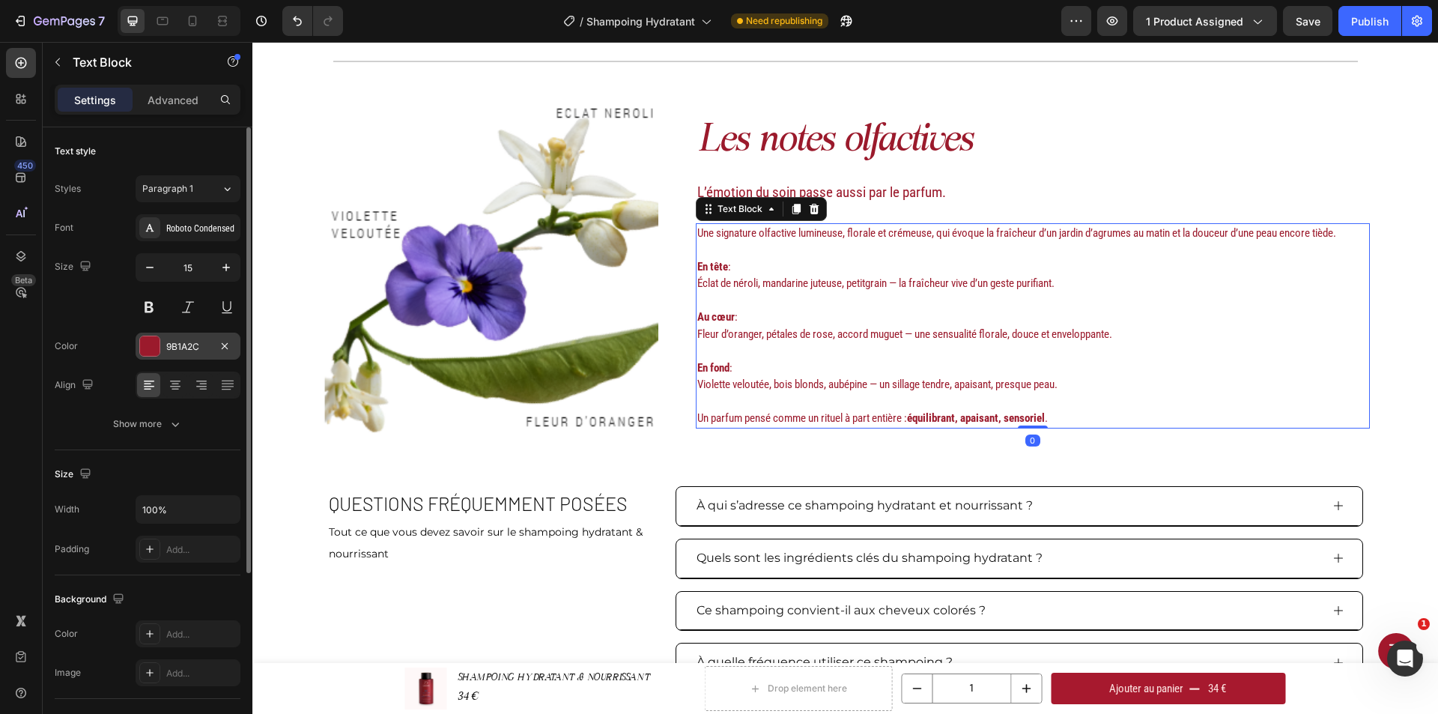
click at [192, 344] on div "9B1A2C" at bounding box center [187, 346] width 43 height 13
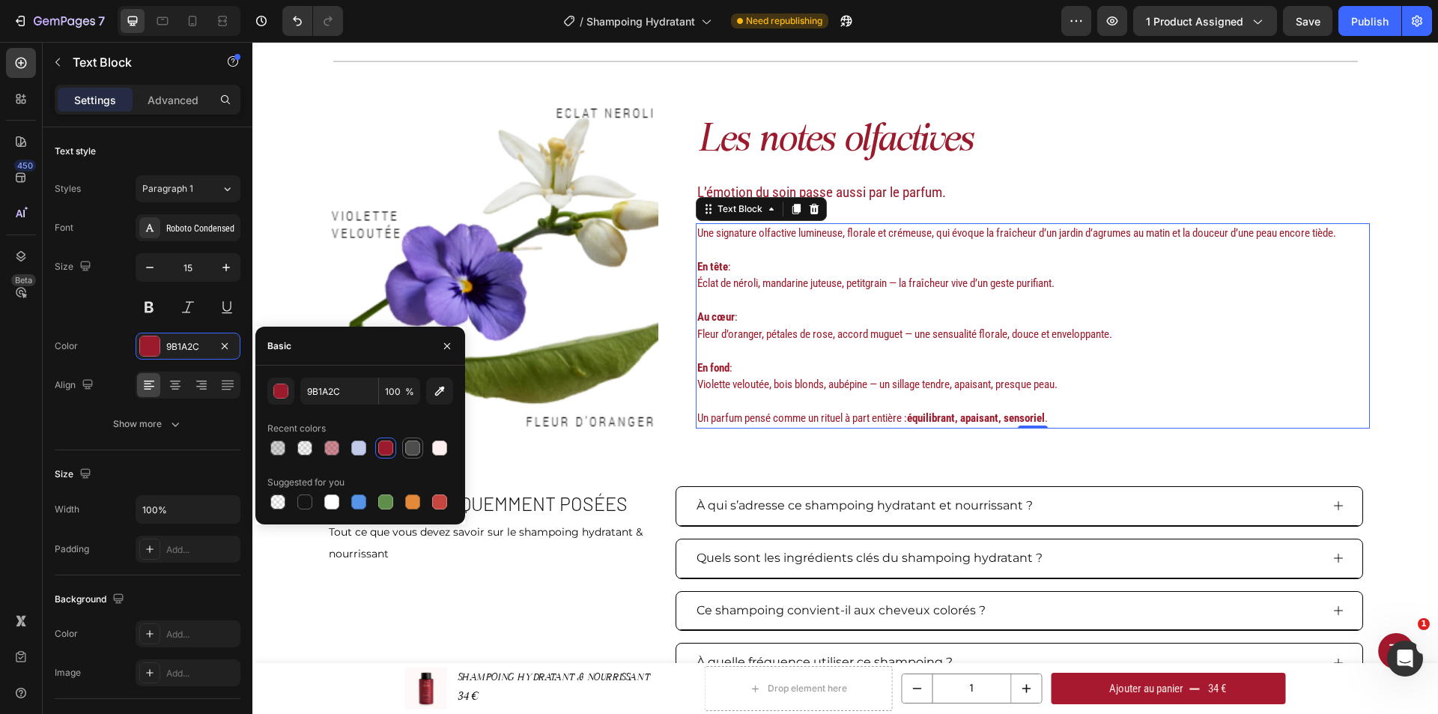
click at [409, 451] on div at bounding box center [412, 447] width 15 height 15
type input "4D4D4D"
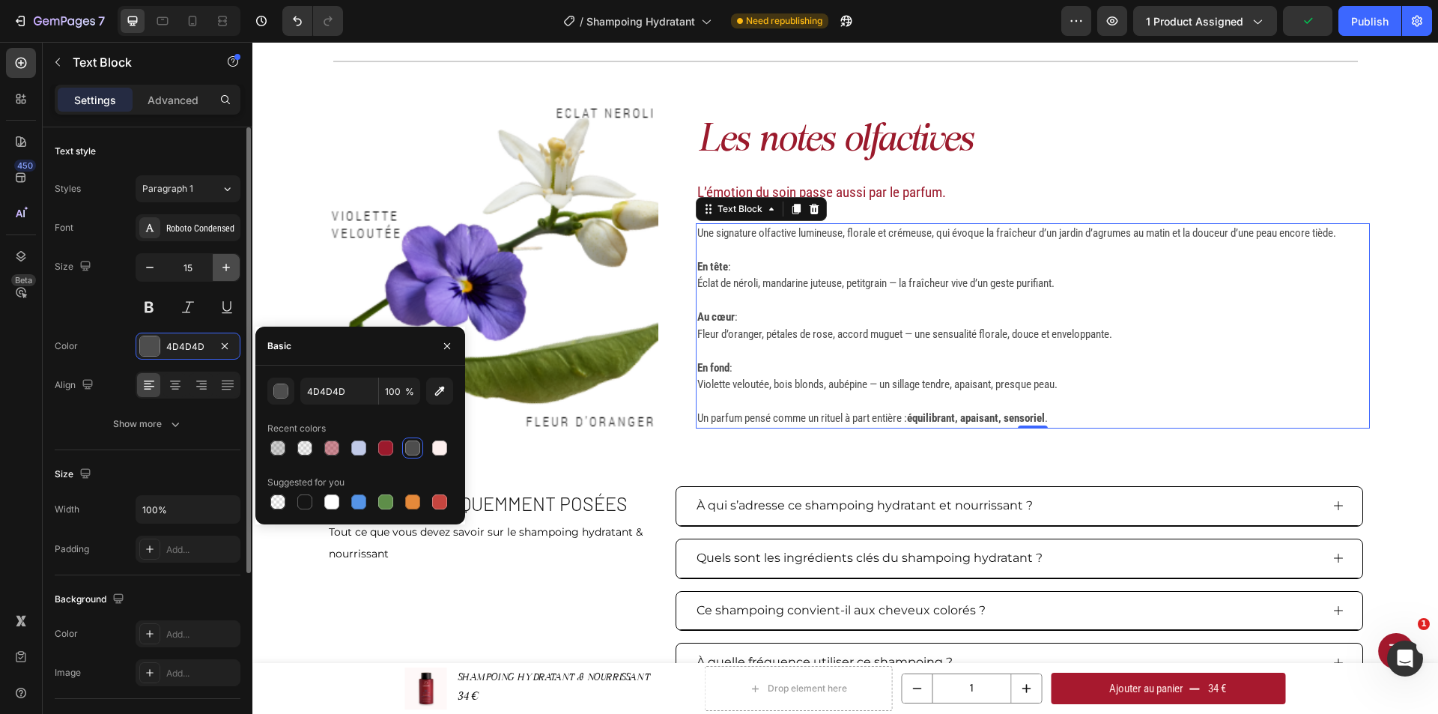
click at [230, 262] on icon "button" at bounding box center [226, 267] width 15 height 15
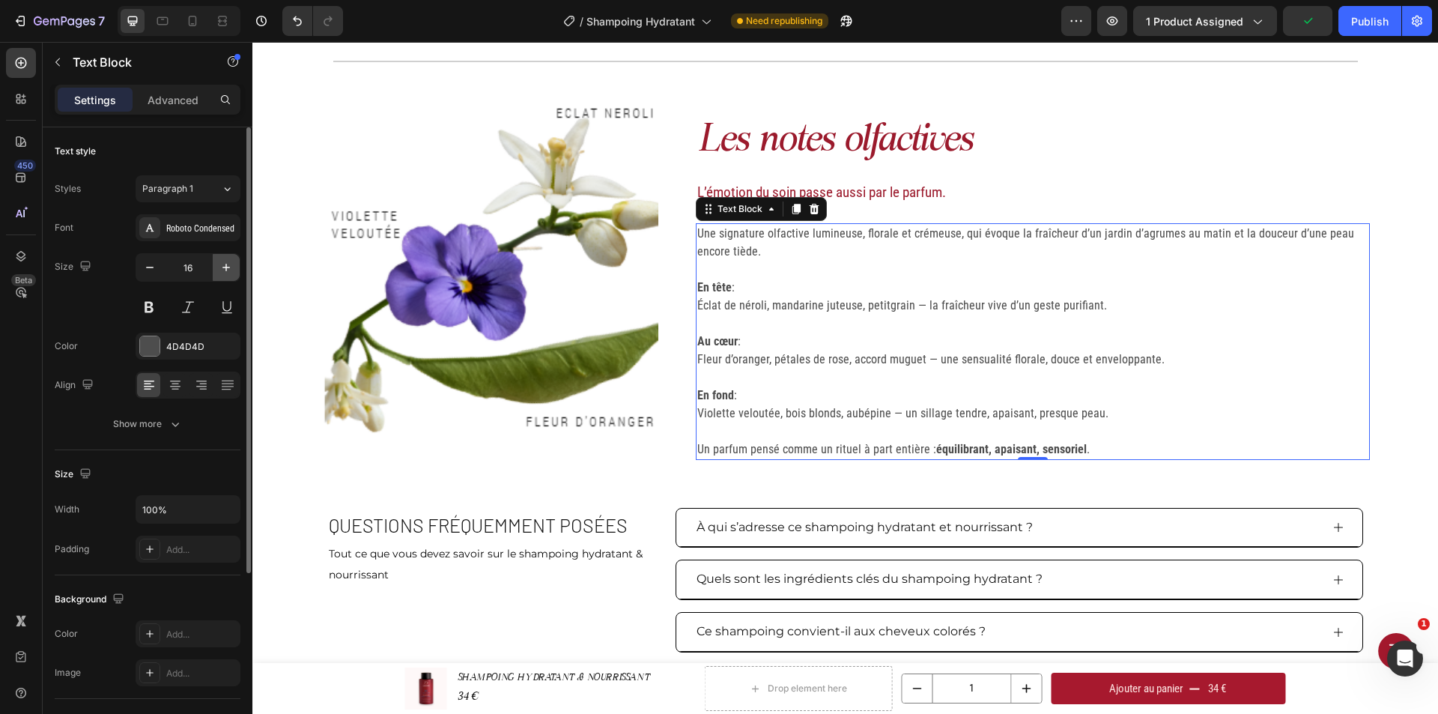
click at [230, 262] on icon "button" at bounding box center [226, 267] width 15 height 15
type input "17"
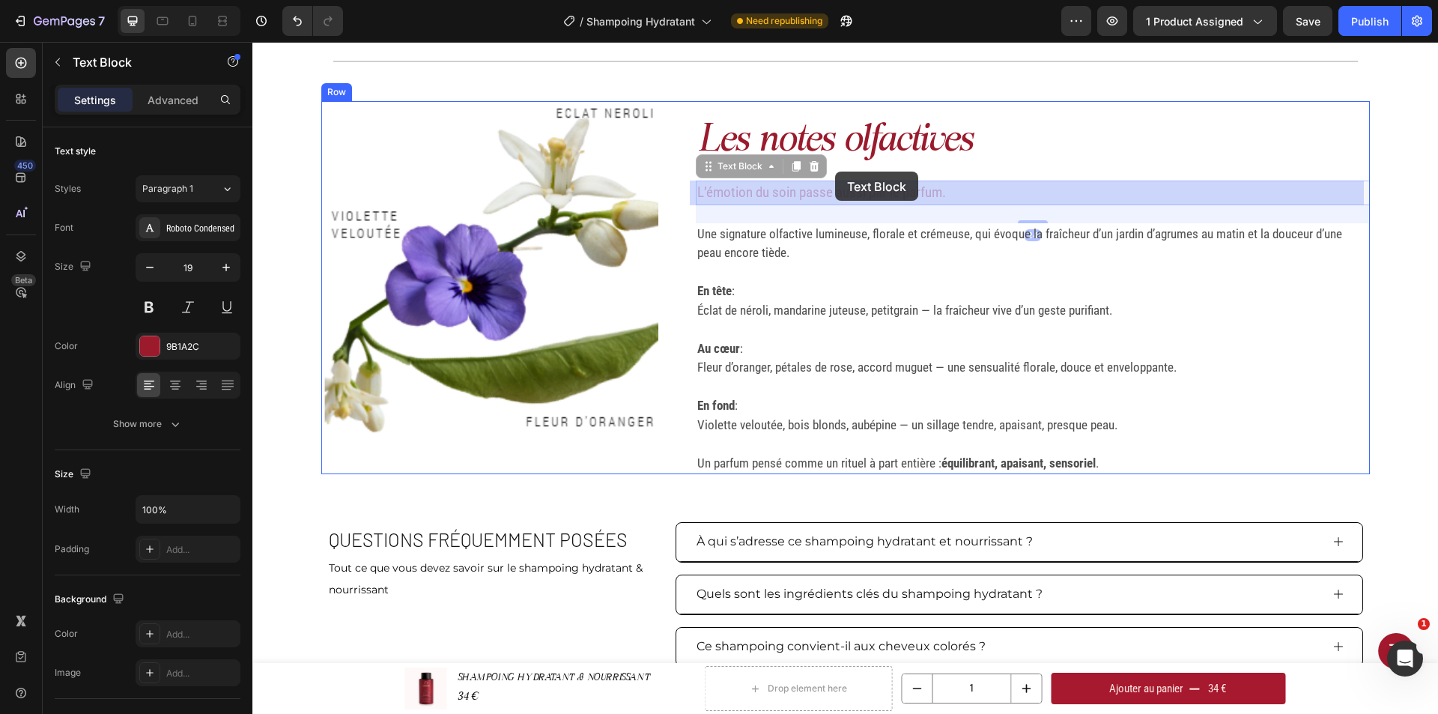
drag, startPoint x: 835, startPoint y: 186, endPoint x: 835, endPoint y: 171, distance: 14.2
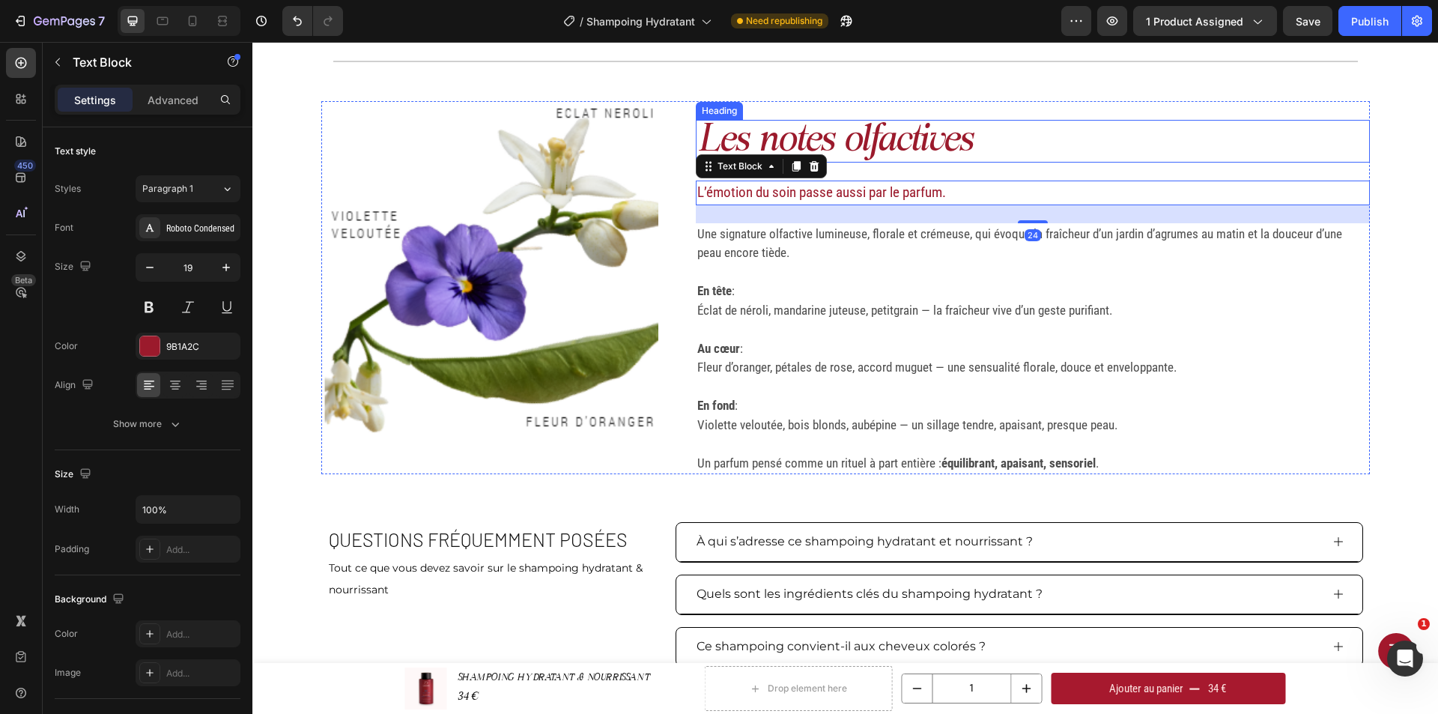
click at [993, 155] on h2 "Les notes olfactives" at bounding box center [1033, 141] width 674 height 43
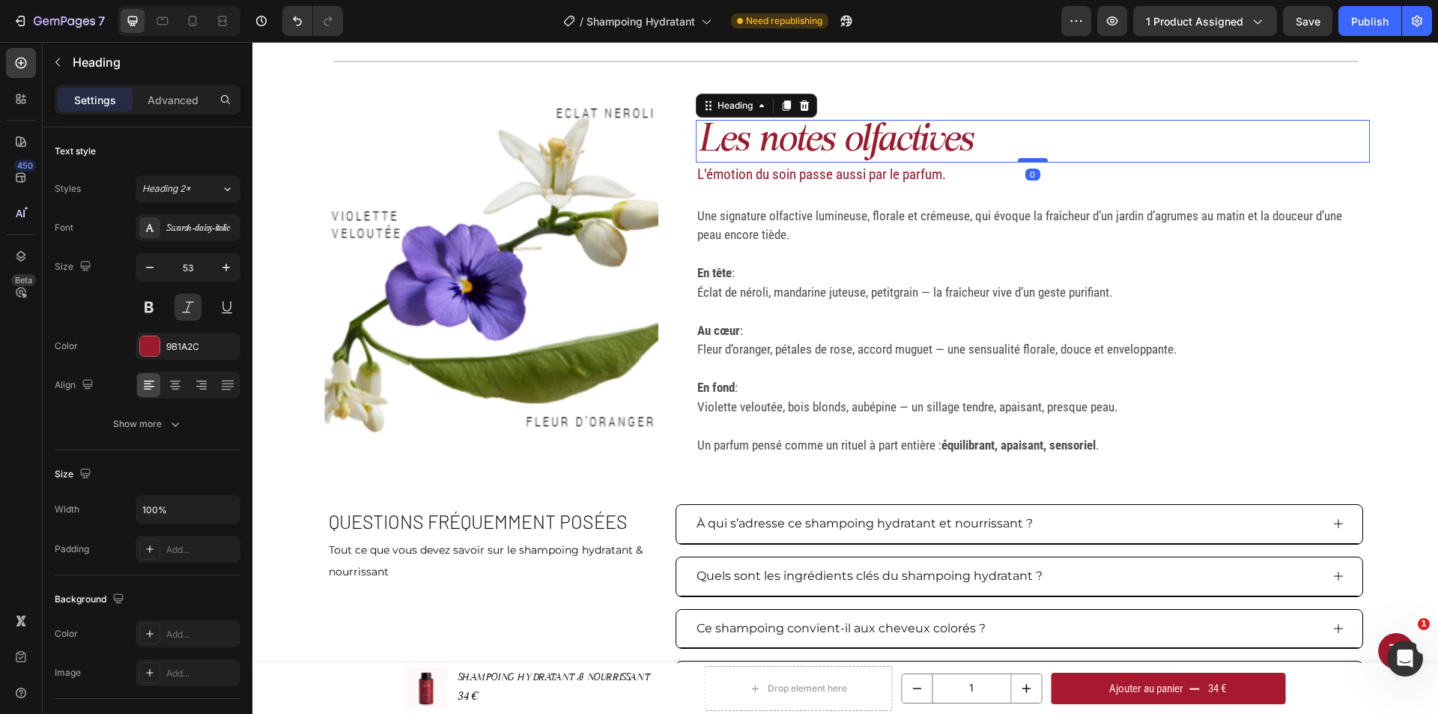
drag, startPoint x: 1026, startPoint y: 177, endPoint x: 1027, endPoint y: 158, distance: 18.7
click at [1027, 158] on div at bounding box center [1033, 160] width 30 height 4
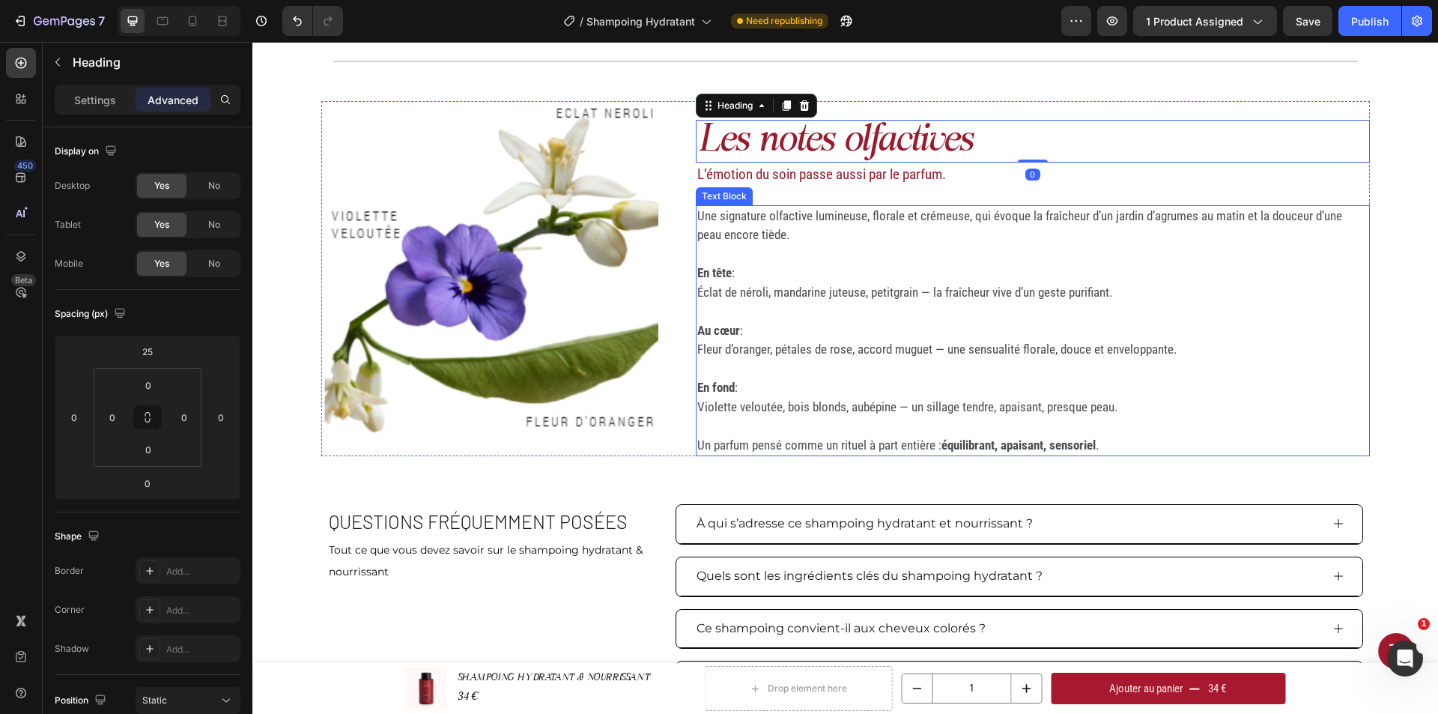
click at [954, 290] on p "En tête : Éclat de néroli, mandarine juteuse, petitgrain — la fraîcheur vive d’…" at bounding box center [1032, 283] width 671 height 38
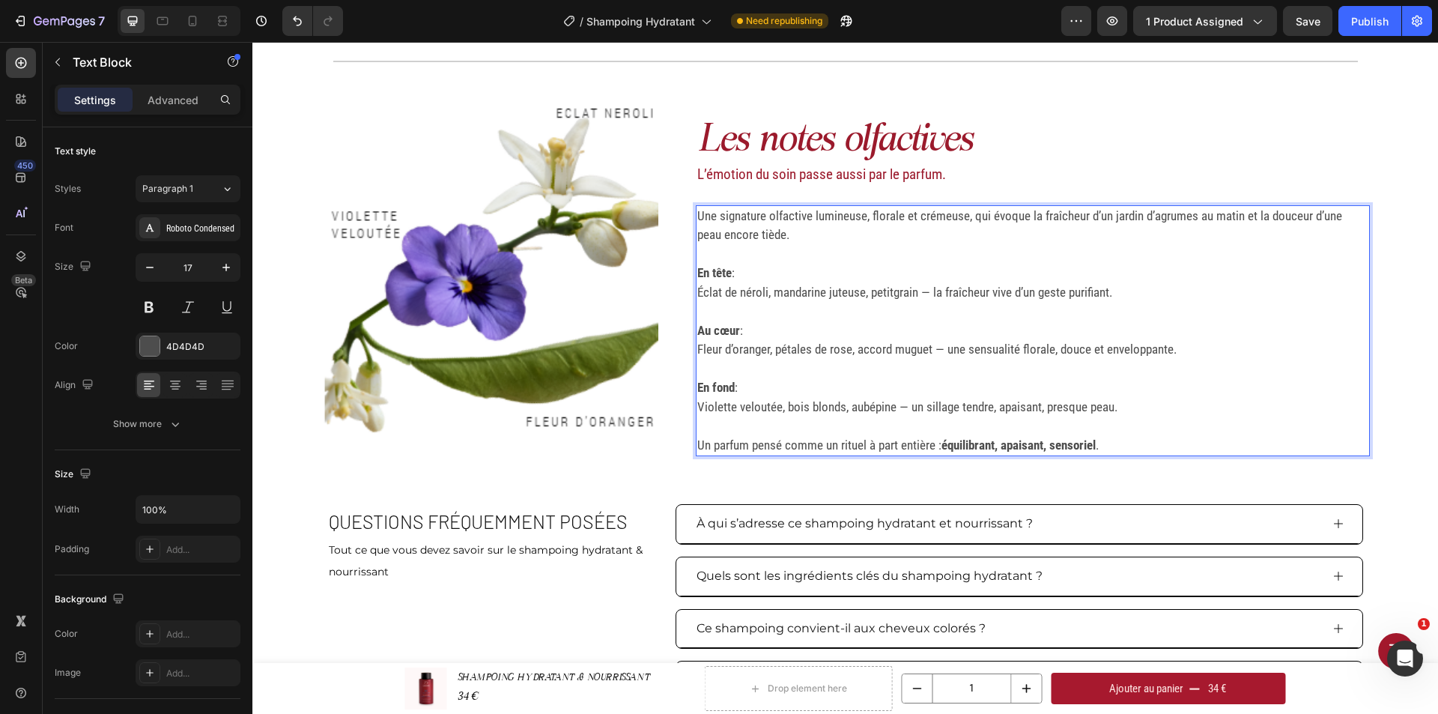
click at [733, 292] on p "En tête : Éclat de néroli, mandarine juteuse, petitgrain — la fraîcheur vive d’…" at bounding box center [1032, 283] width 671 height 38
drag, startPoint x: 846, startPoint y: 290, endPoint x: 809, endPoint y: 292, distance: 36.8
click at [809, 292] on p "En tête : [PERSON_NAME], mandarine juteuse, petitgrain — la fraîcheur vive d’un…" at bounding box center [1032, 283] width 671 height 38
click at [661, 383] on div "Les notes olfactives Heading L’émotion du soin passe aussi par le parfum. Text …" at bounding box center [845, 278] width 1048 height 355
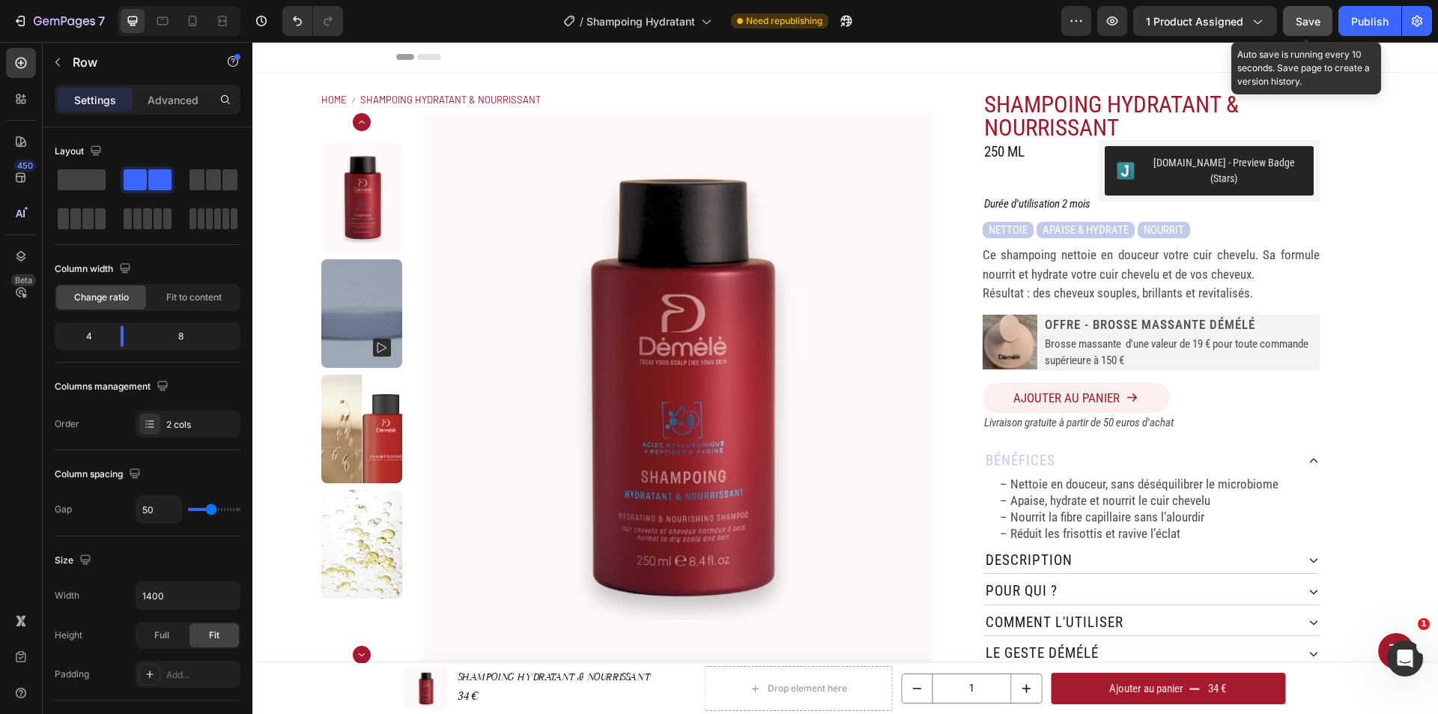
click at [1303, 15] on span "Save" at bounding box center [1307, 21] width 25 height 13
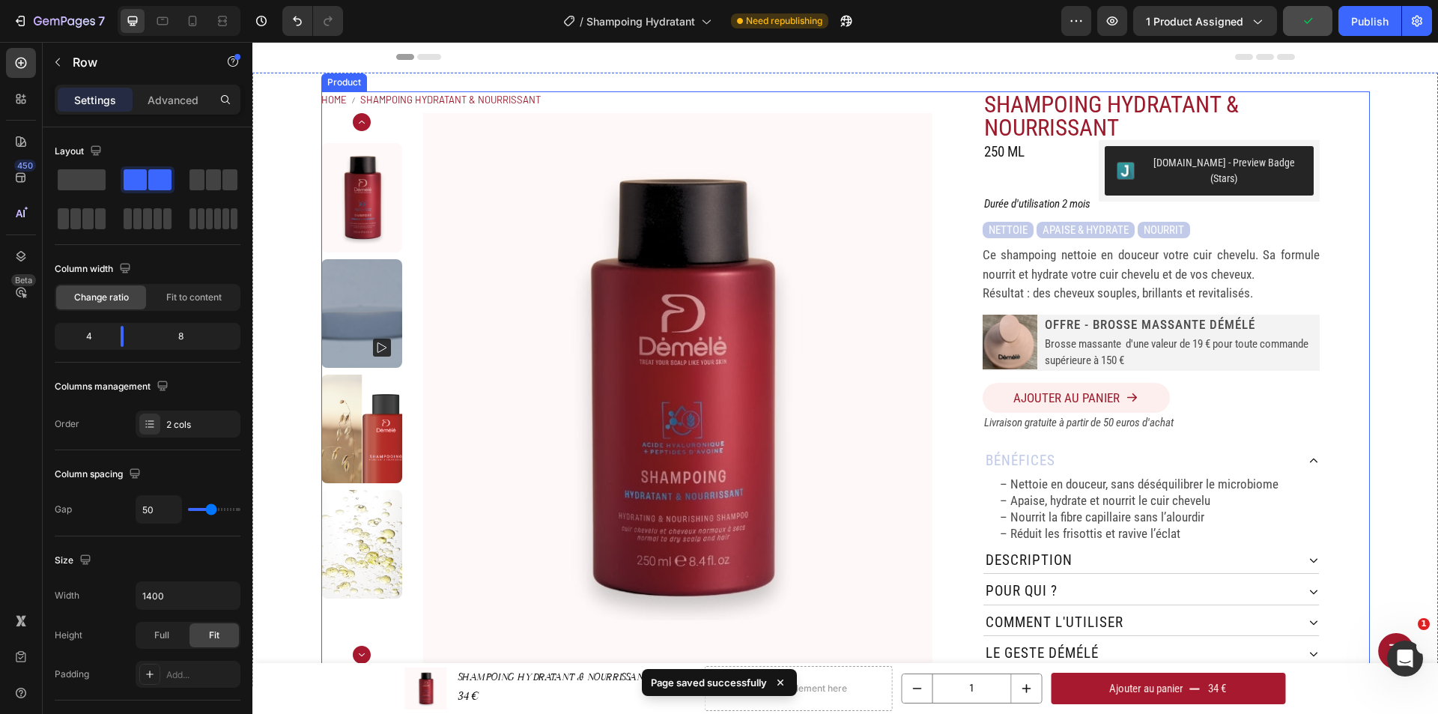
scroll to position [150, 0]
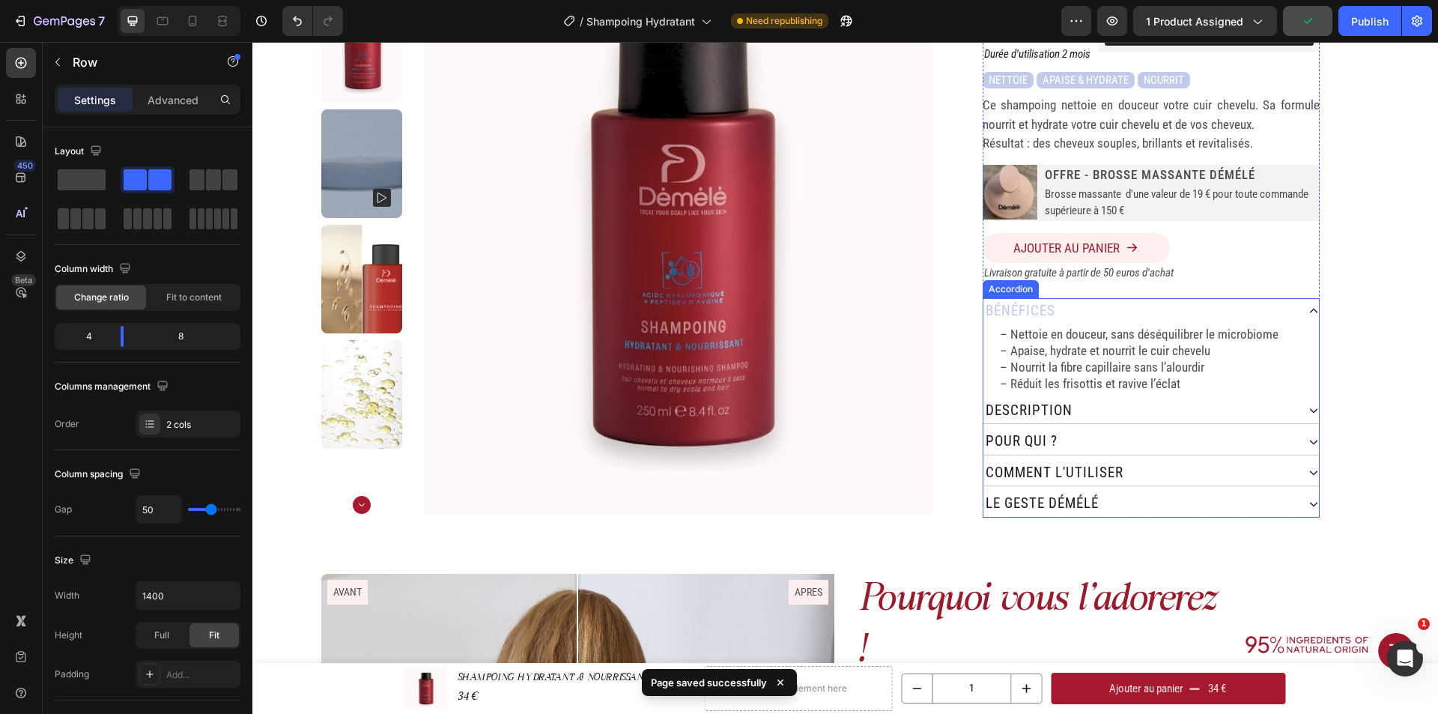
click at [1185, 398] on div "Description" at bounding box center [1139, 411] width 313 height 26
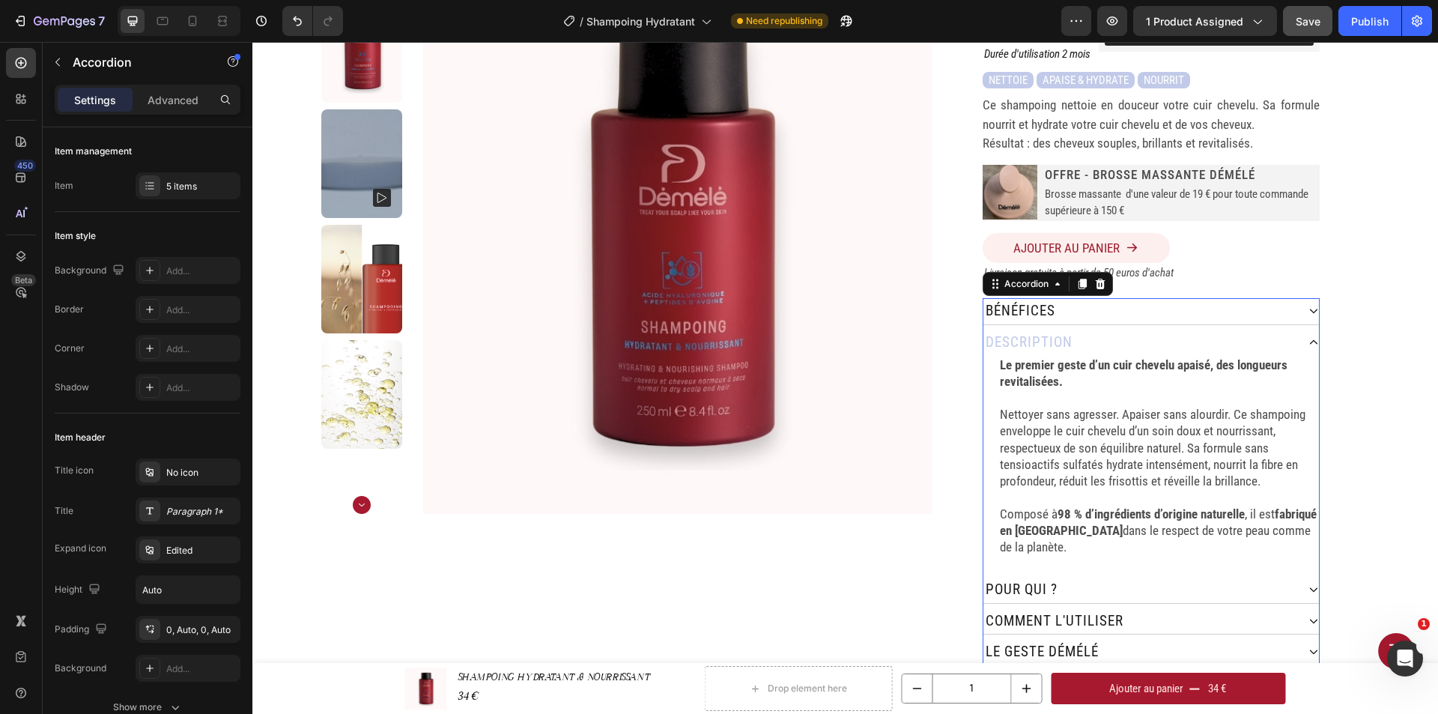
click at [1182, 329] on div "Description" at bounding box center [1139, 342] width 313 height 26
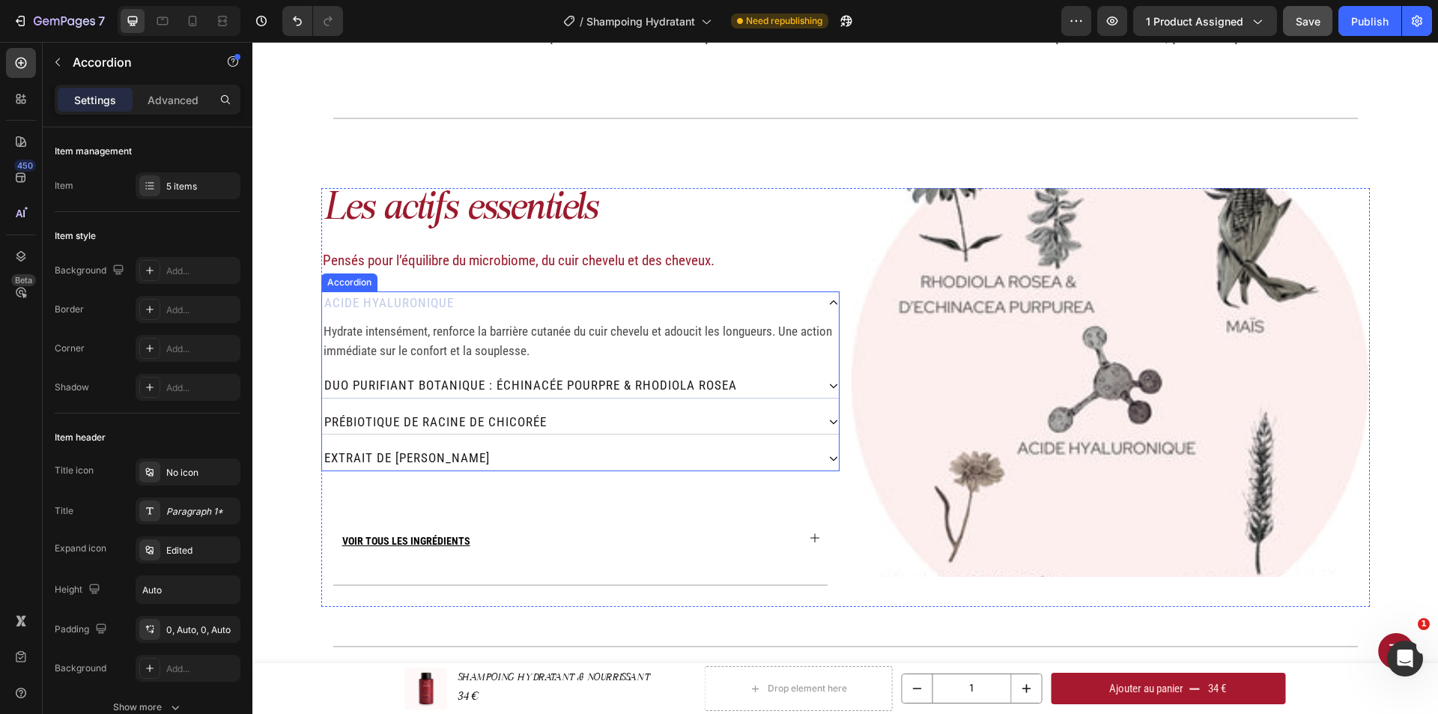
scroll to position [1647, 0]
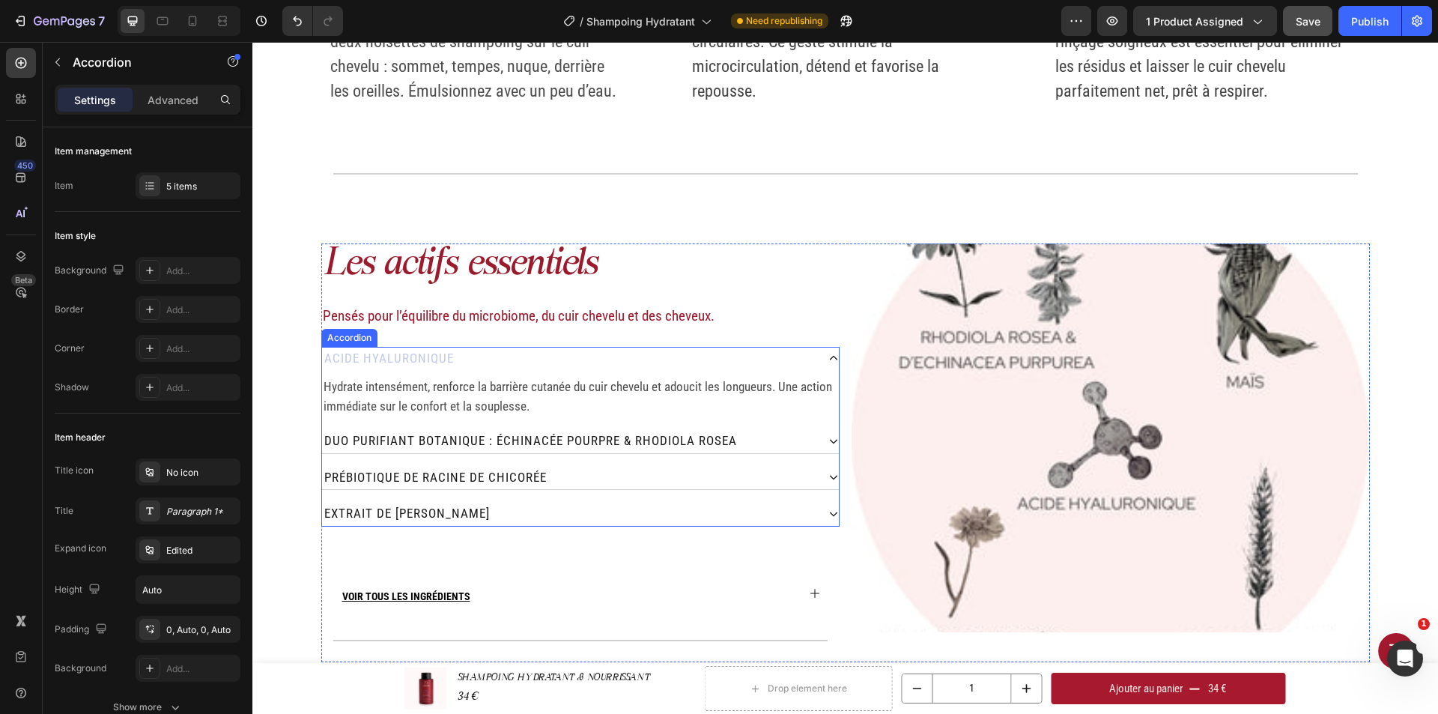
click at [720, 359] on div "Acide hyaluronique" at bounding box center [569, 359] width 494 height 24
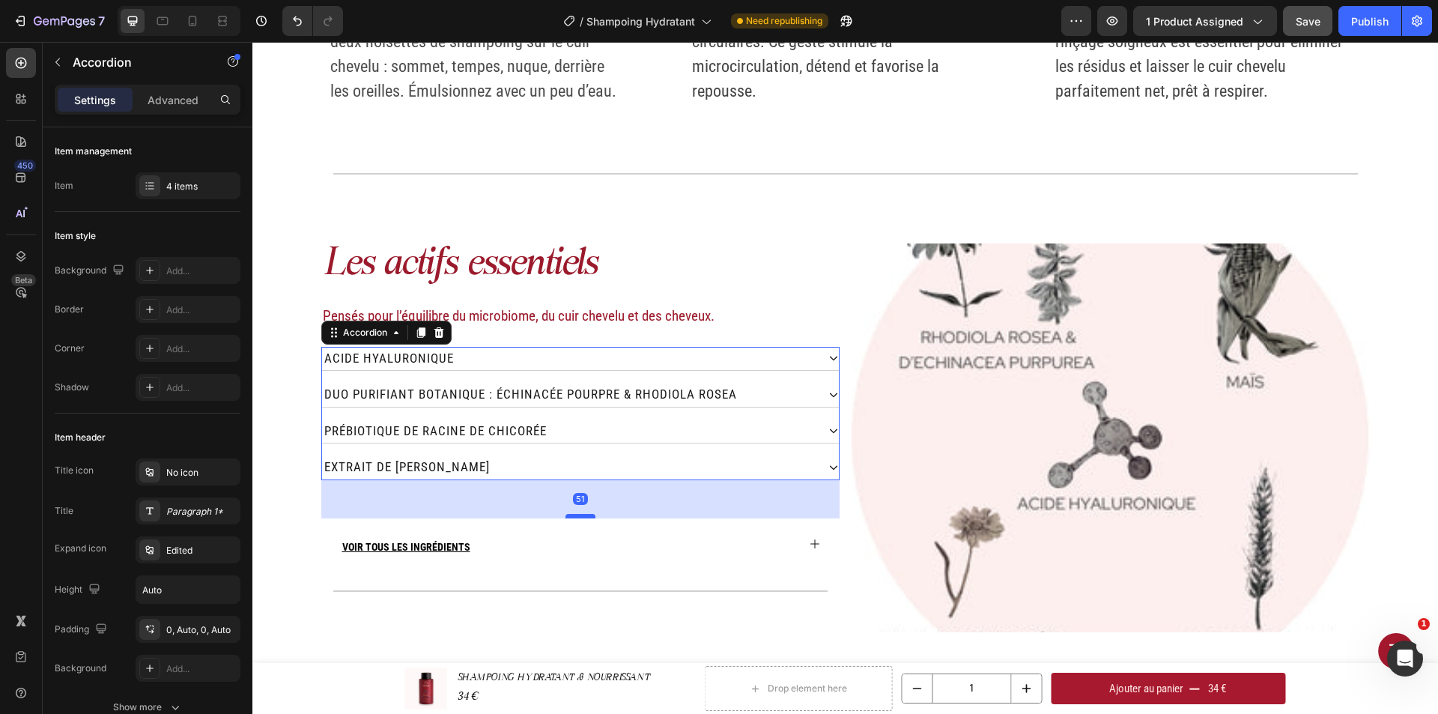
click at [568, 514] on div at bounding box center [580, 516] width 30 height 4
type input "100%"
type input "100"
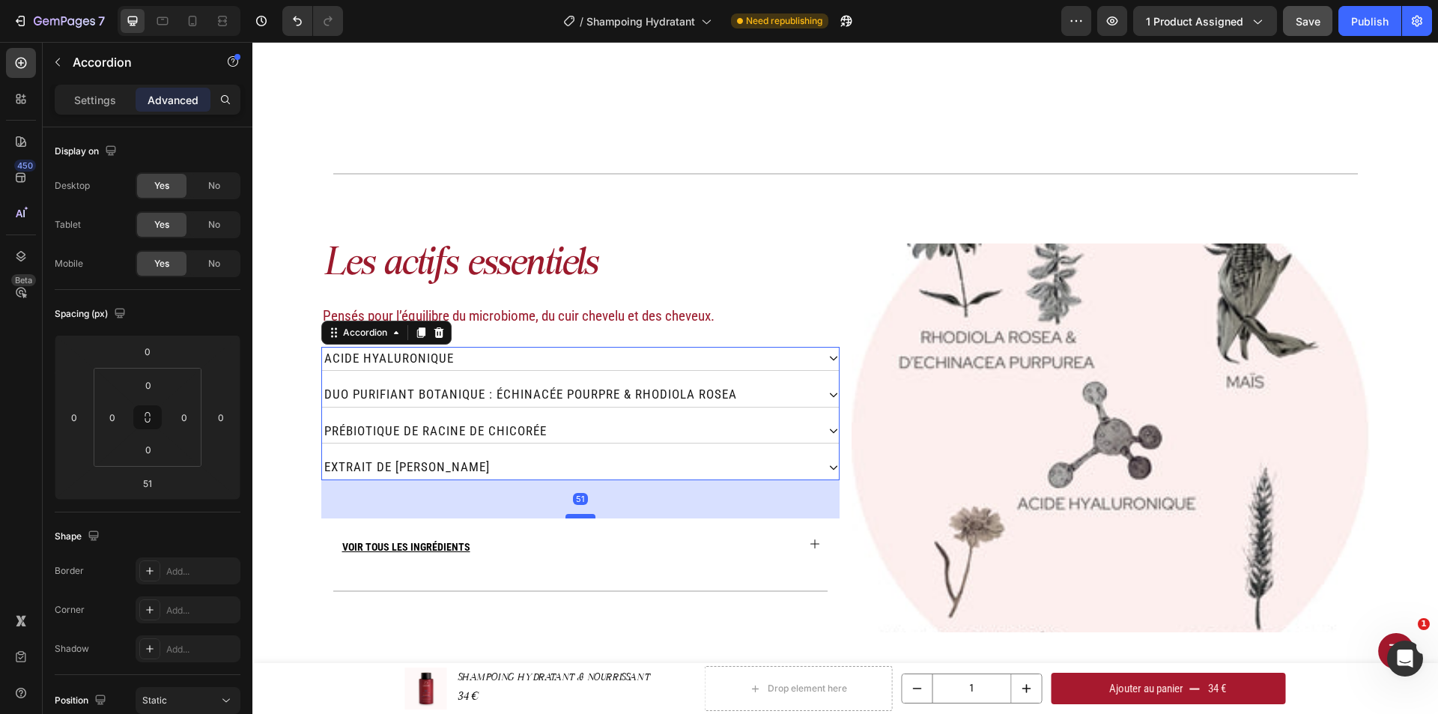
scroll to position [1797, 0]
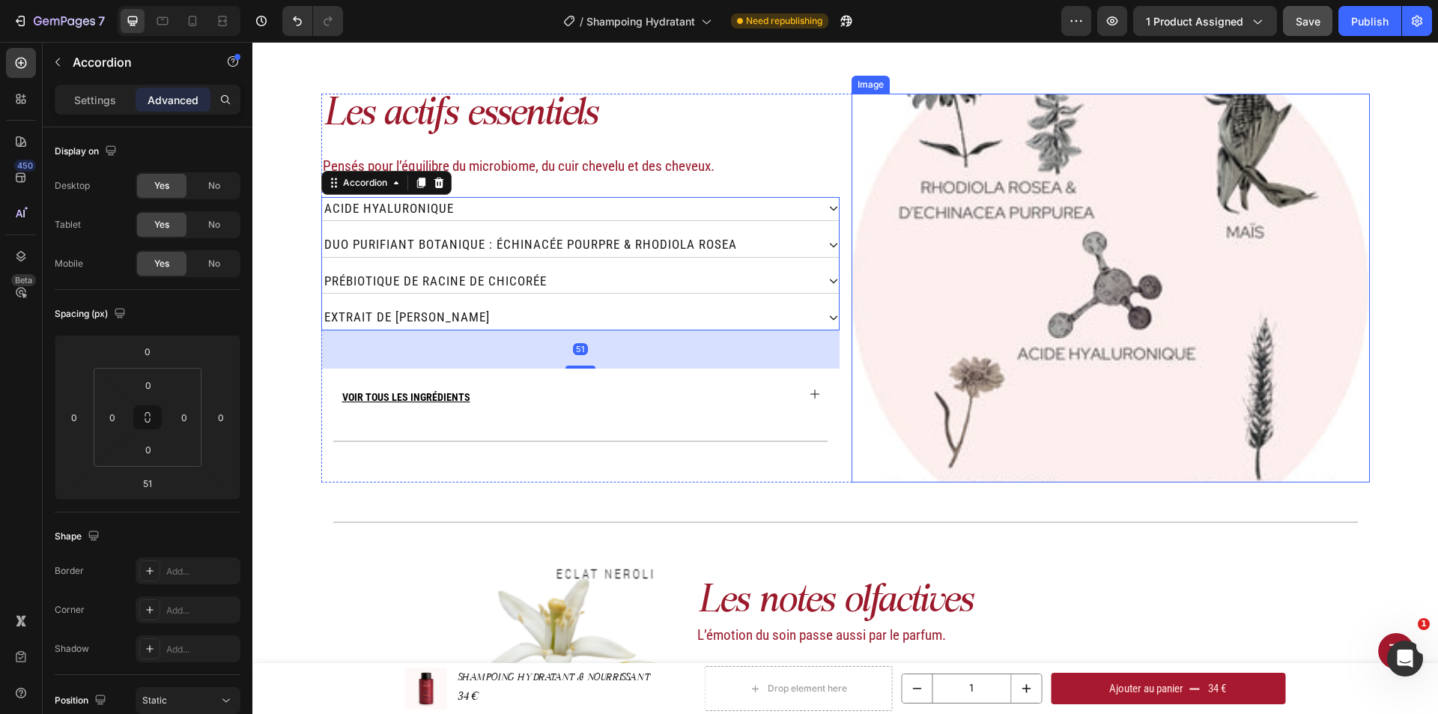
click at [1007, 463] on img at bounding box center [1110, 288] width 518 height 389
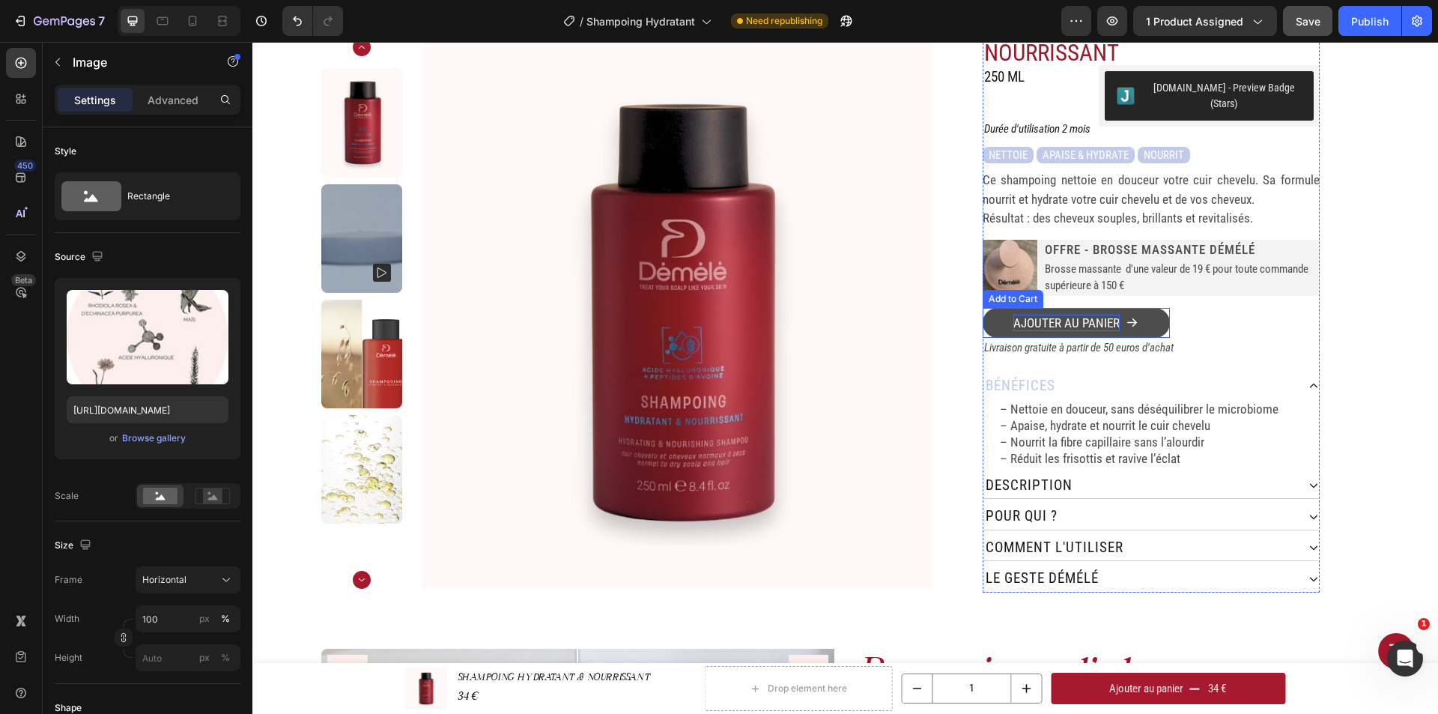
scroll to position [0, 0]
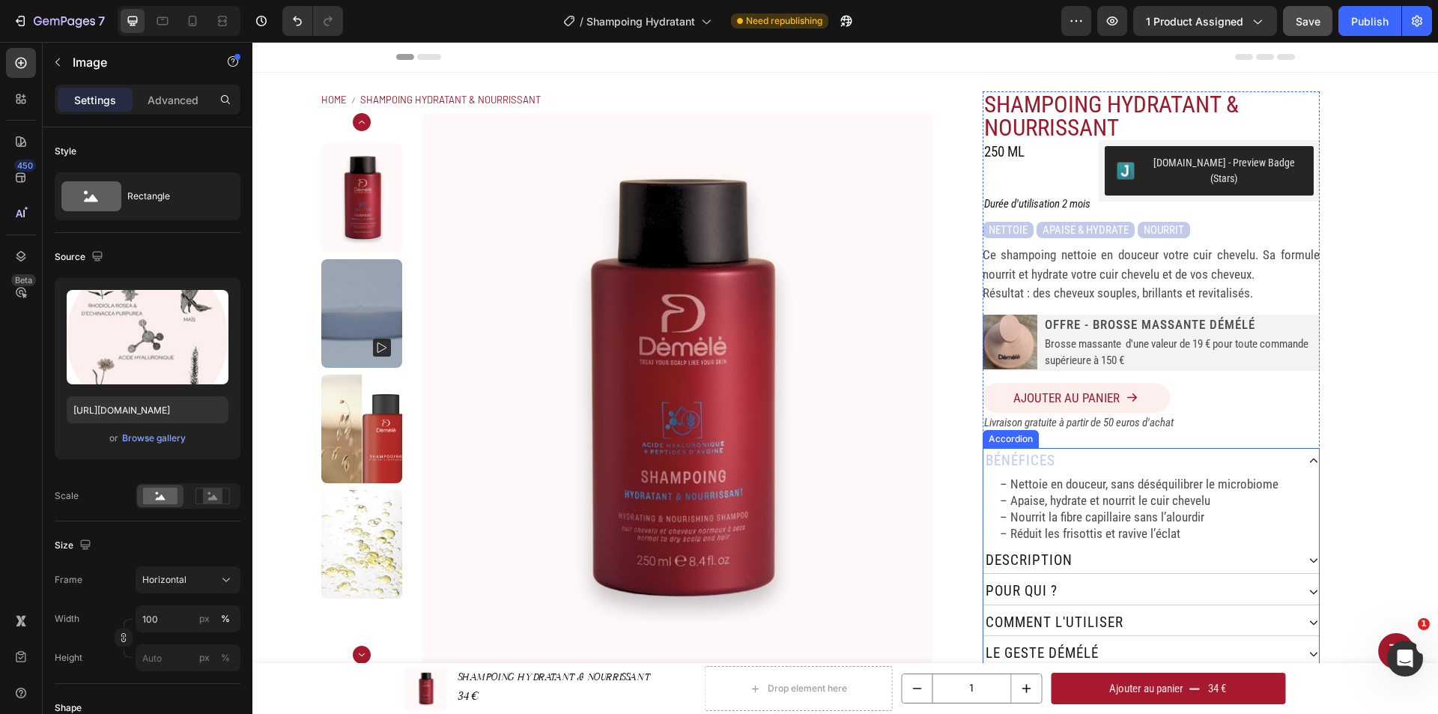
click at [1155, 547] on div "Description" at bounding box center [1139, 560] width 313 height 26
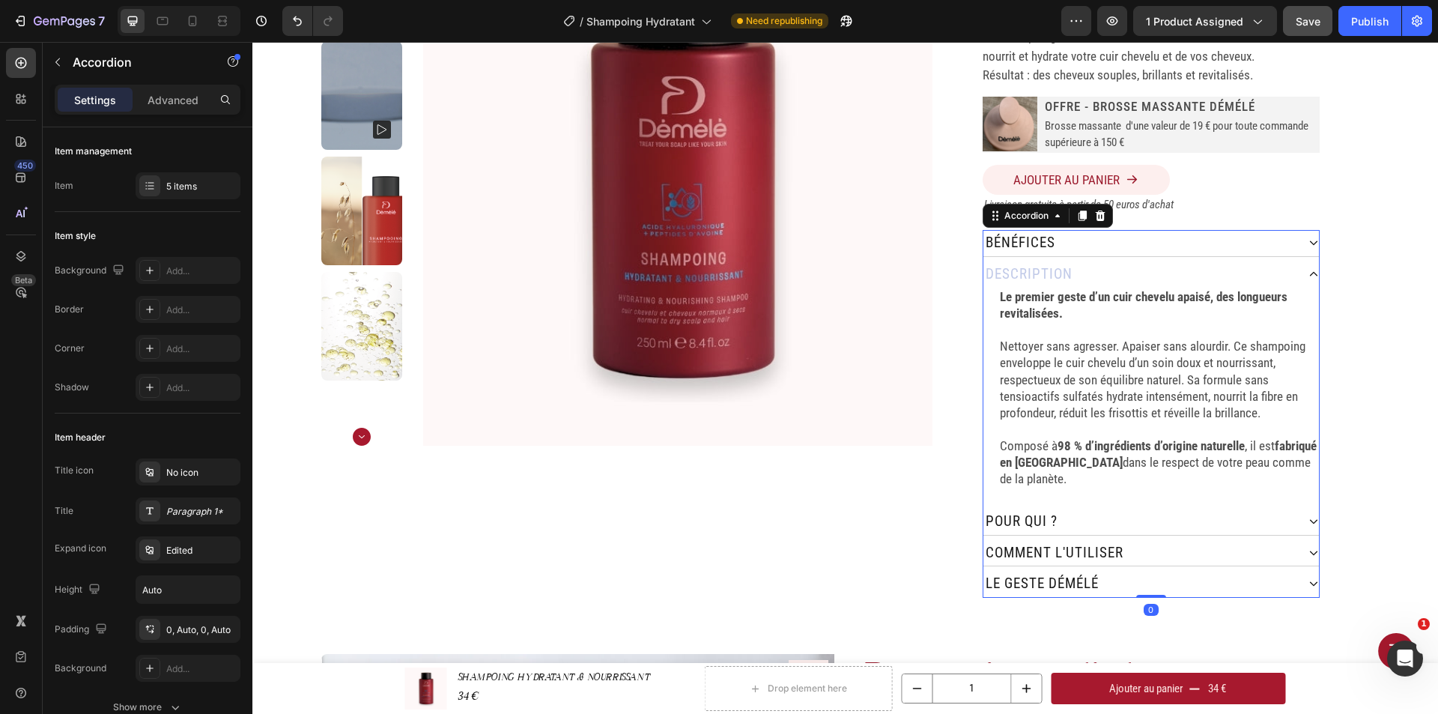
scroll to position [300, 0]
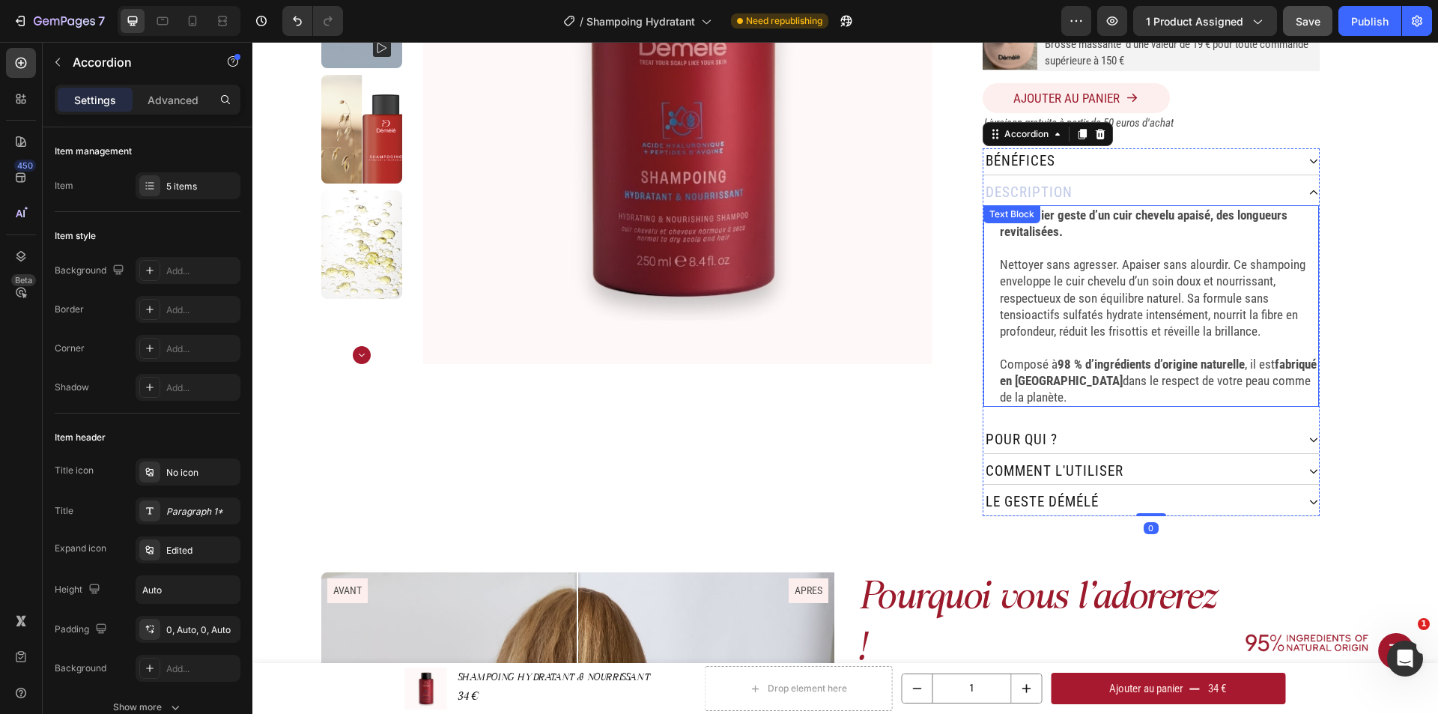
click at [1060, 384] on p "Composé à 98 % d’ingrédients d’origine naturelle , il est fabriqué en [GEOGRAPH…" at bounding box center [1158, 380] width 317 height 49
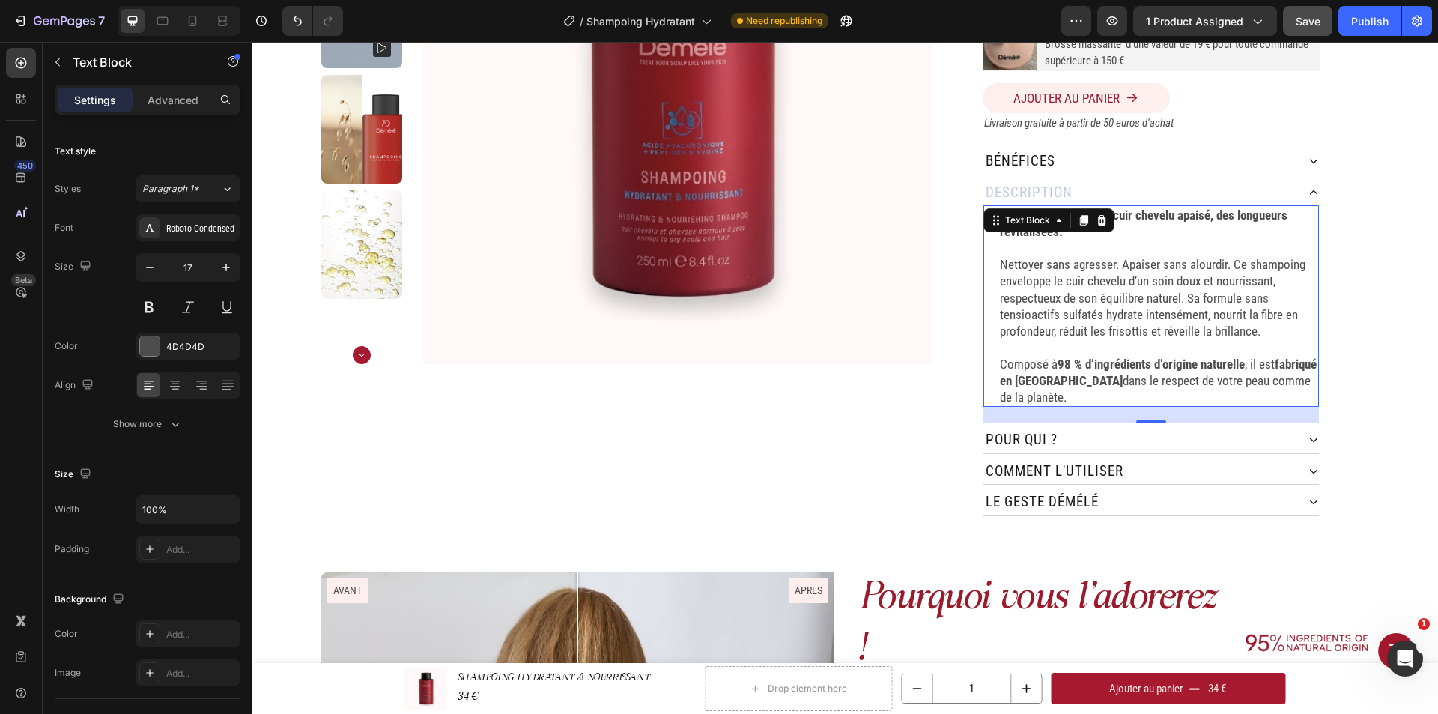
click at [1060, 384] on p "Composé à 98 % d’ingrédients d’origine naturelle , il est fabriqué en [GEOGRAPH…" at bounding box center [1158, 380] width 317 height 49
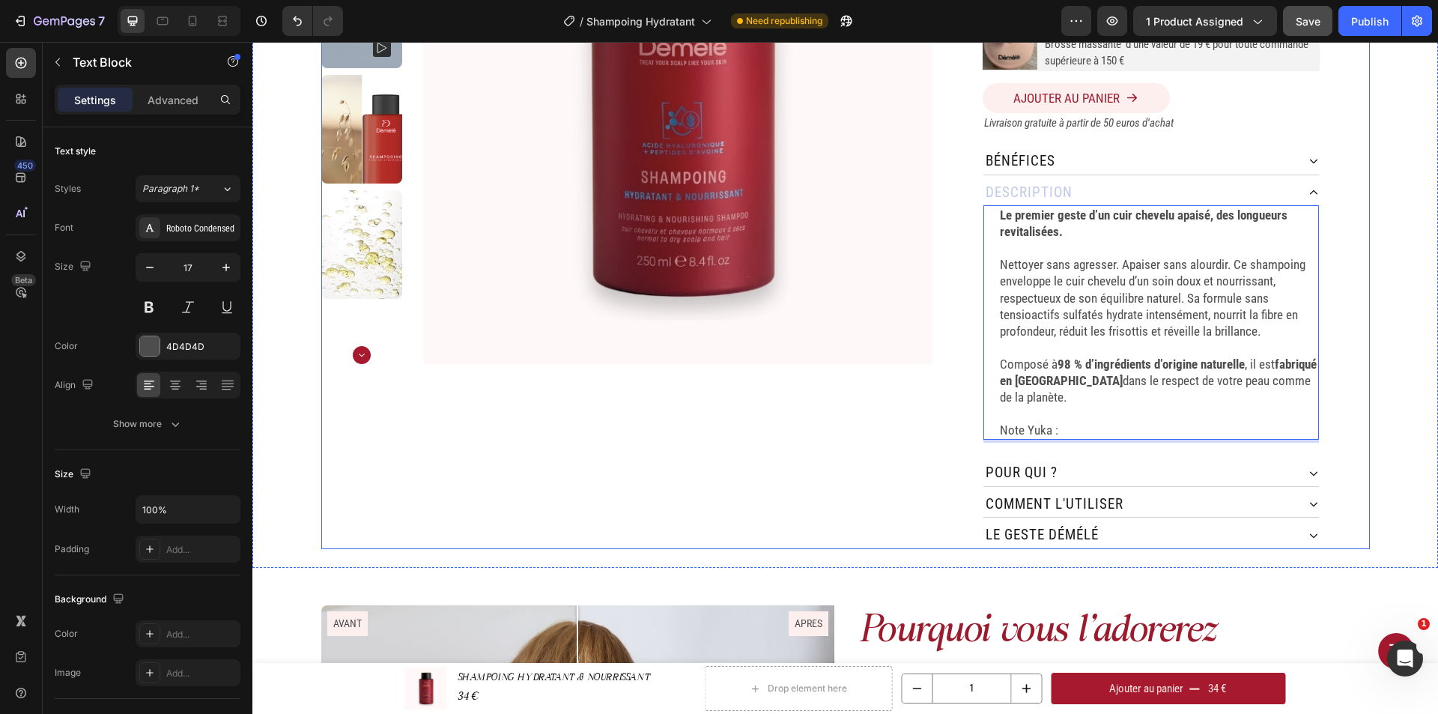
click at [1370, 347] on div "Home SHAMPOING HYDRATANT & NOURRISSANT Breadcrumb Product Images SHAMPOING HYDR…" at bounding box center [844, 170] width 1185 height 794
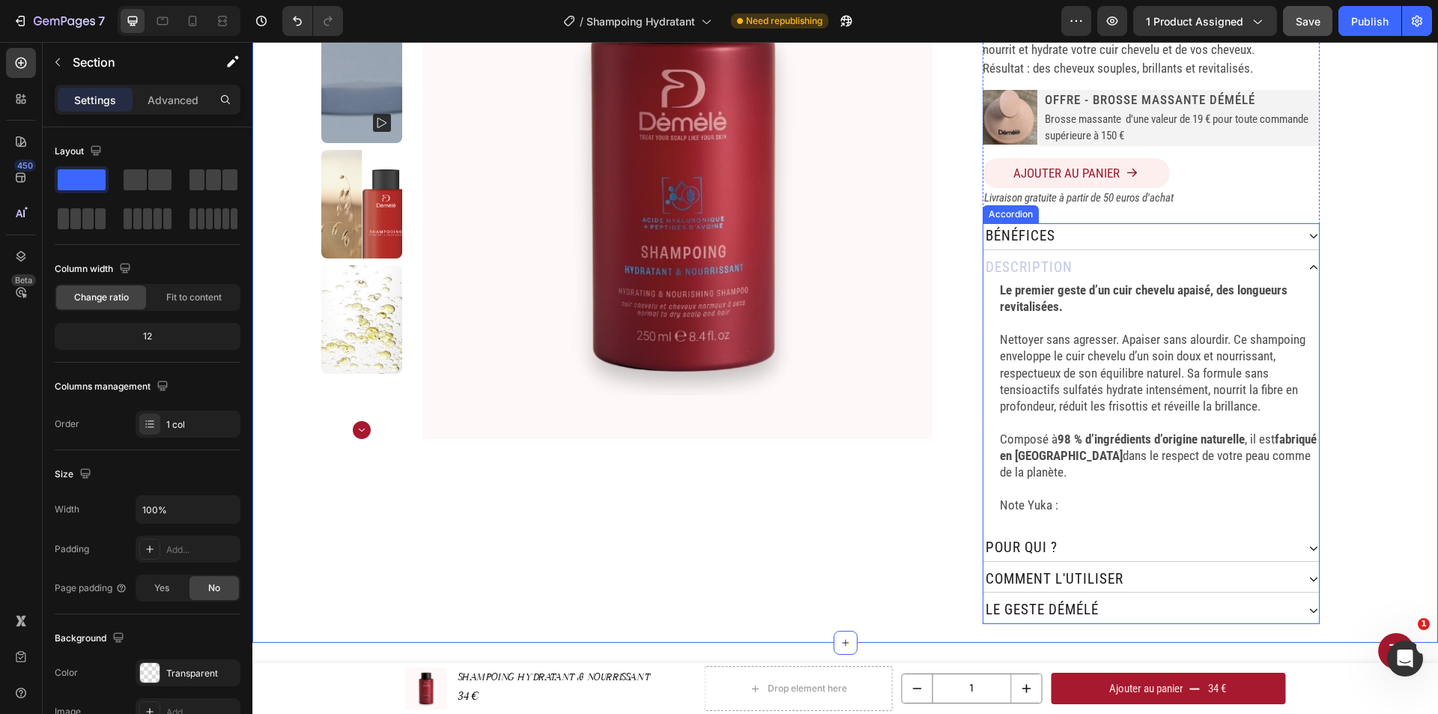
scroll to position [0, 0]
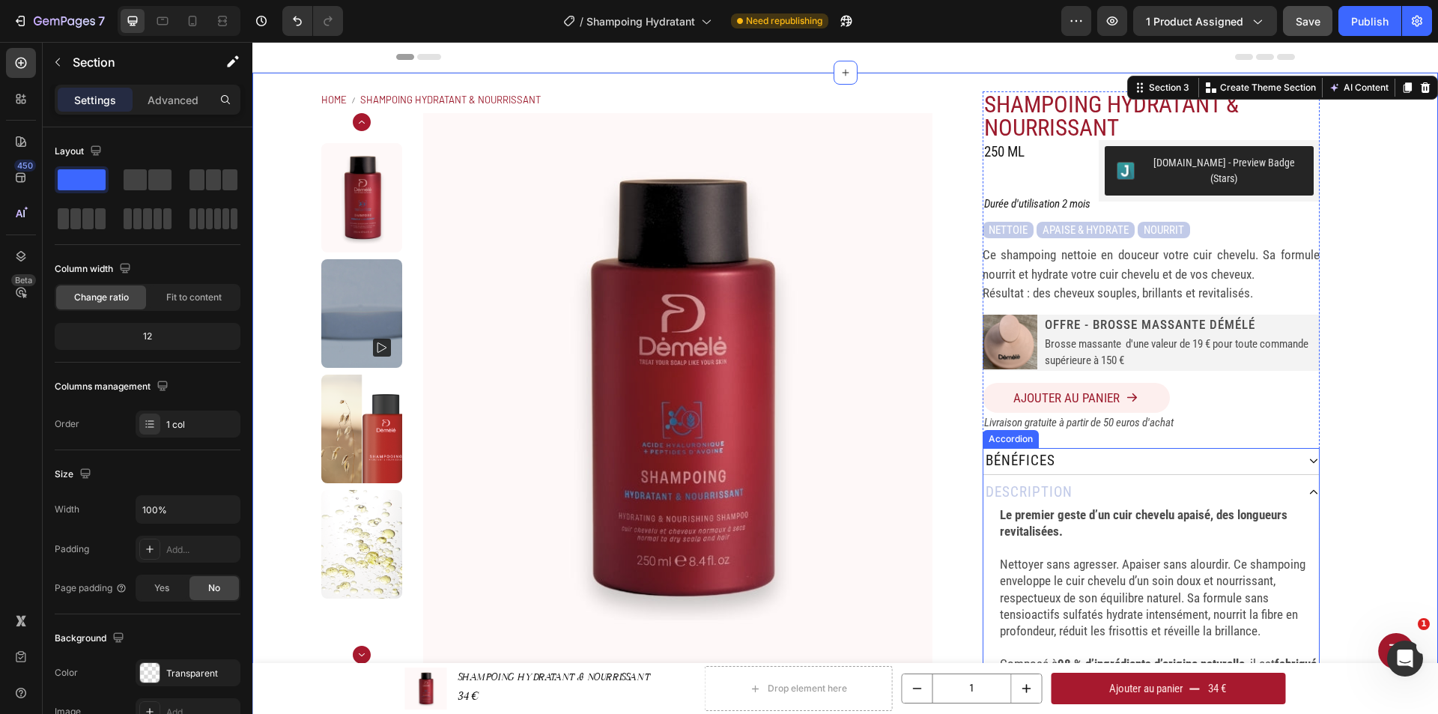
click at [1134, 479] on div "Description" at bounding box center [1139, 492] width 313 height 26
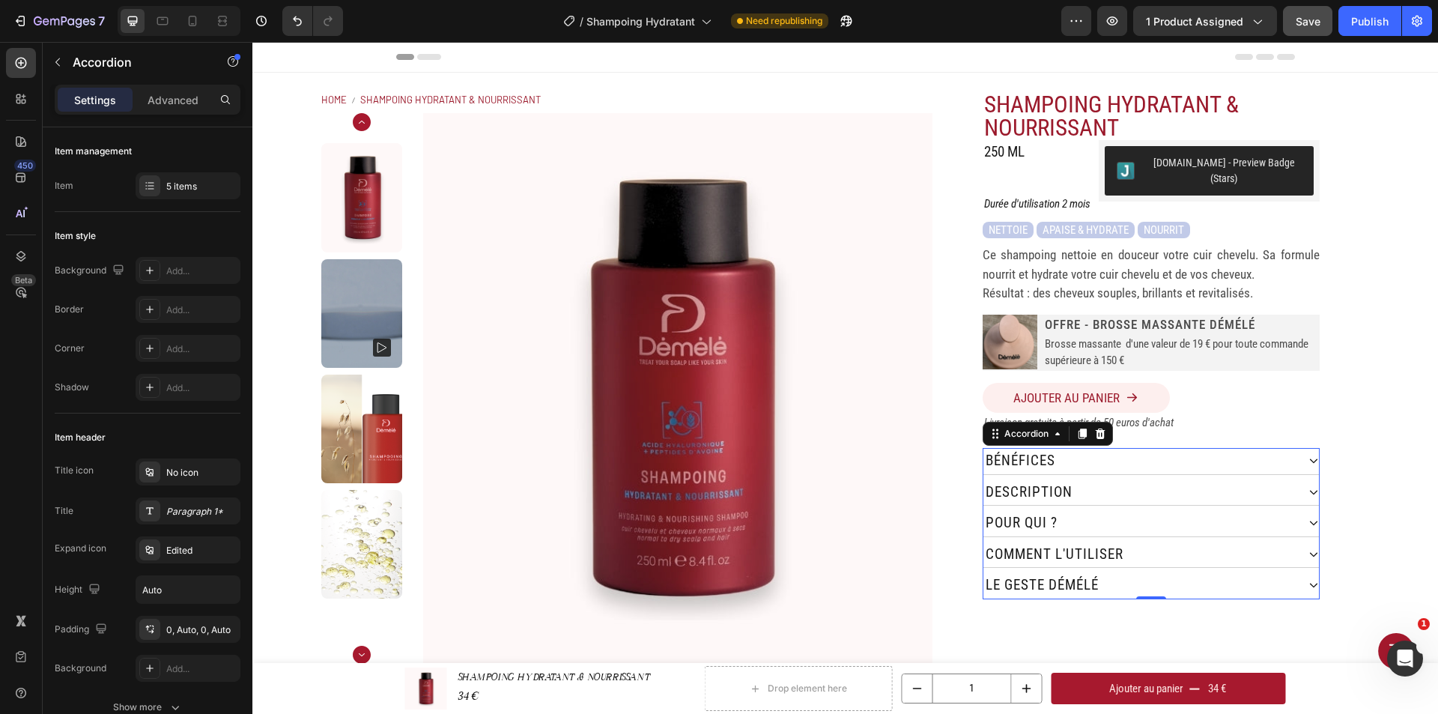
click at [1372, 36] on div "7 Version history / Shampoing Hydratant Need republishing Preview 1 product ass…" at bounding box center [719, 21] width 1438 height 43
click at [1370, 25] on div "Publish" at bounding box center [1369, 21] width 37 height 16
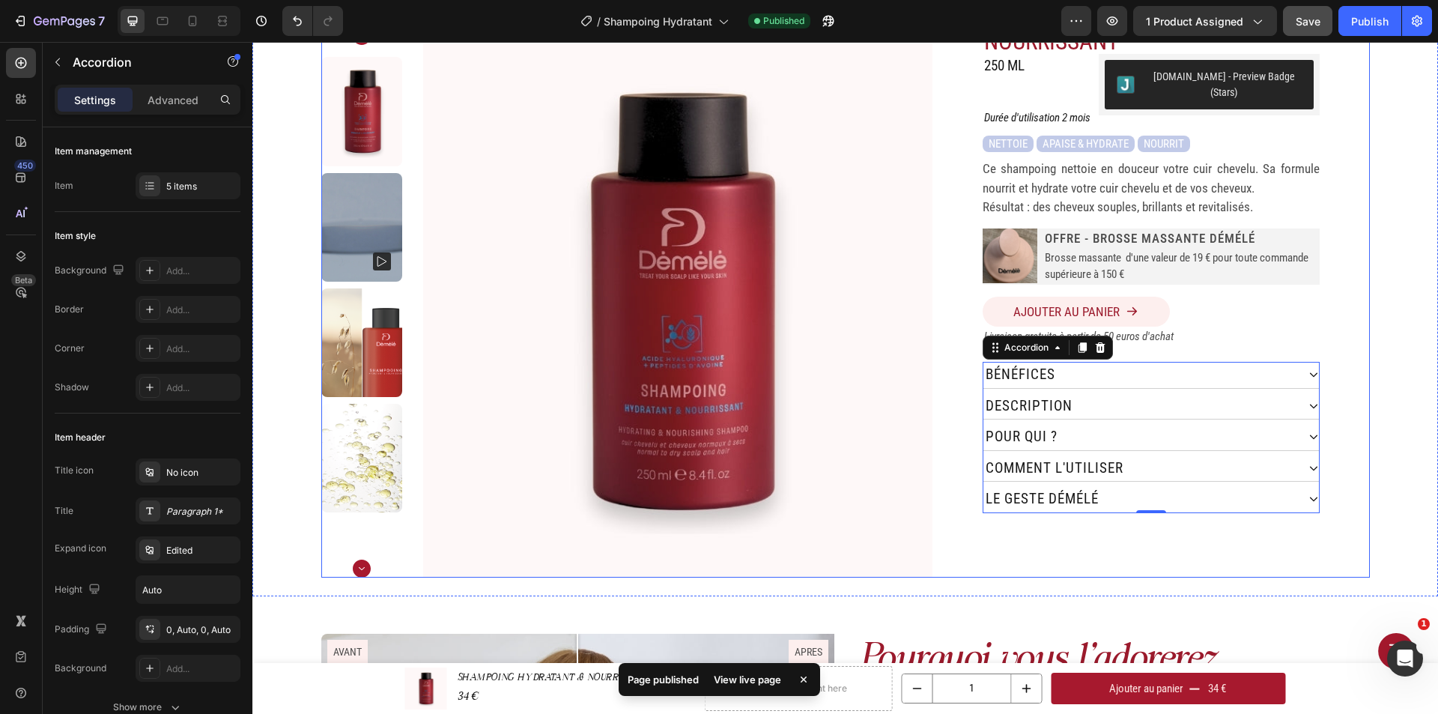
scroll to position [150, 0]
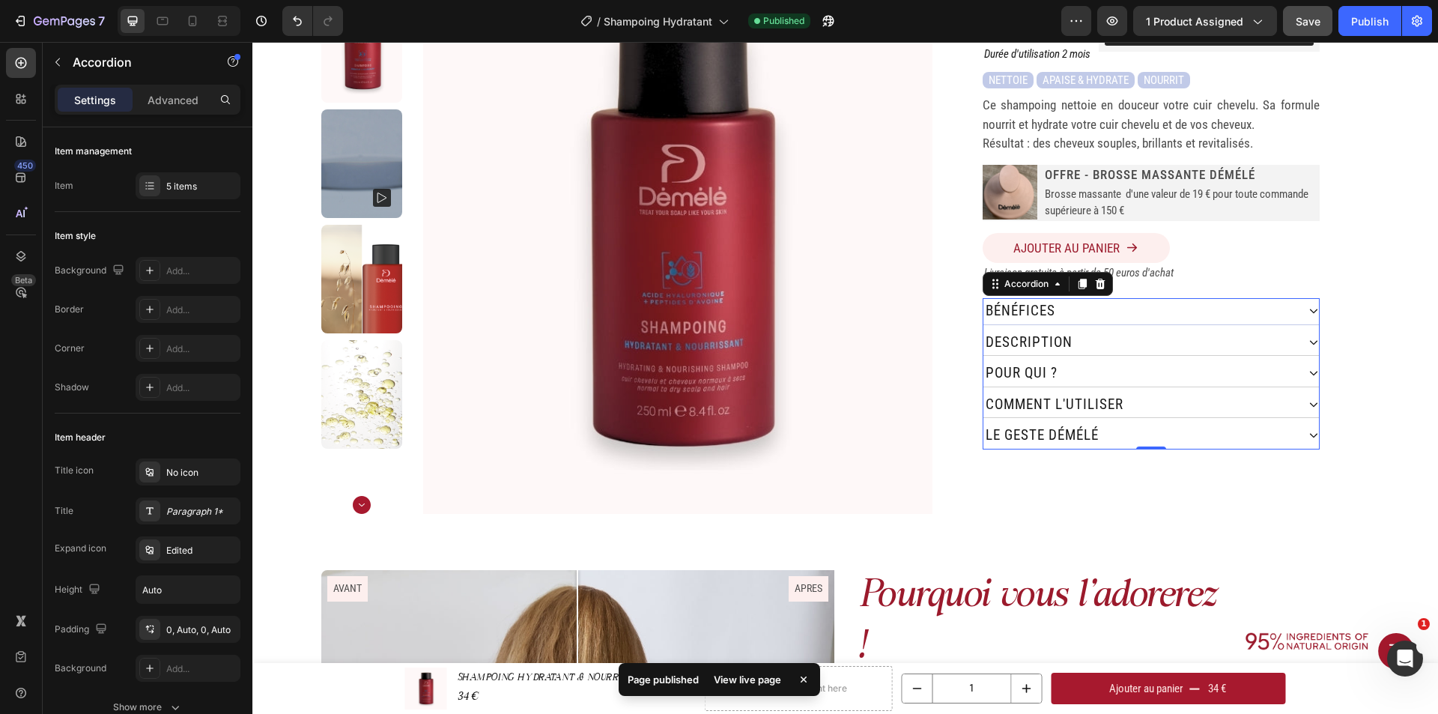
click at [1232, 302] on div "bénéfices" at bounding box center [1139, 311] width 313 height 26
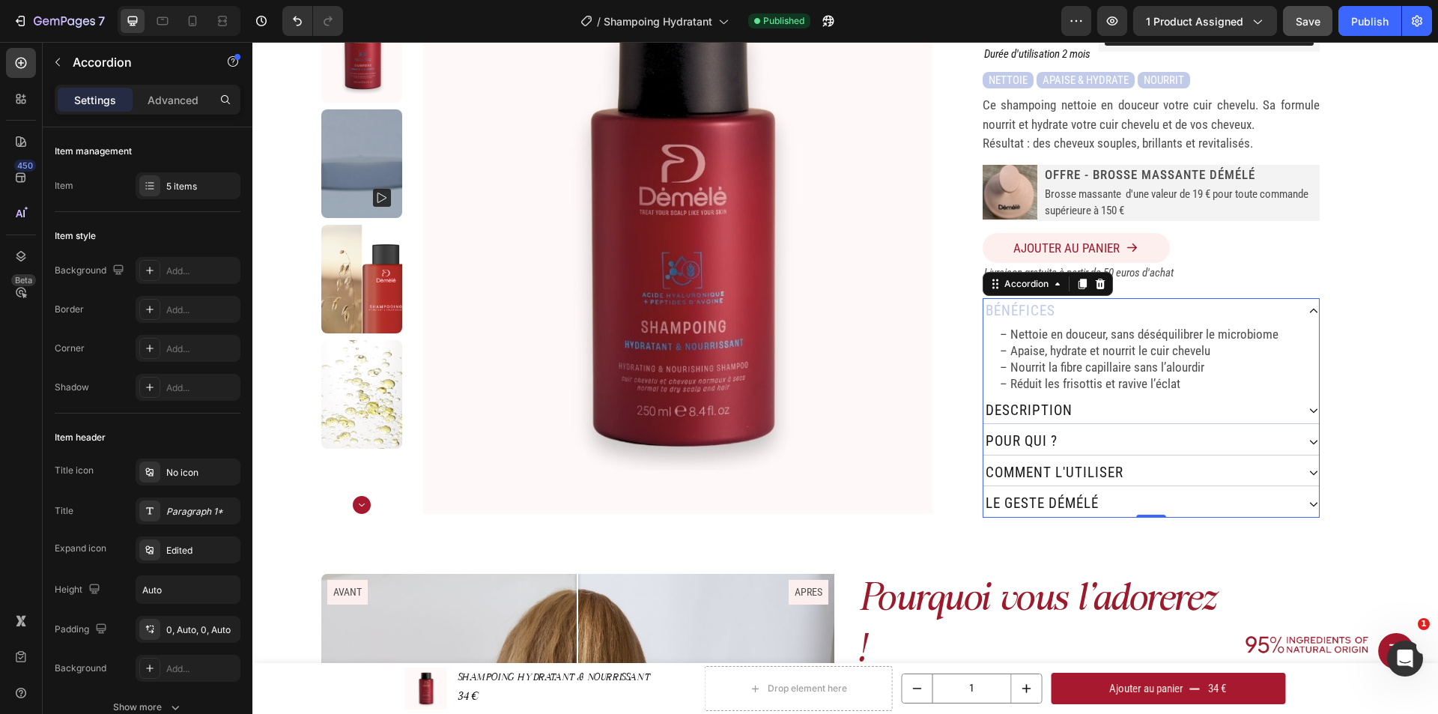
click at [1203, 398] on div "Description" at bounding box center [1139, 411] width 313 height 26
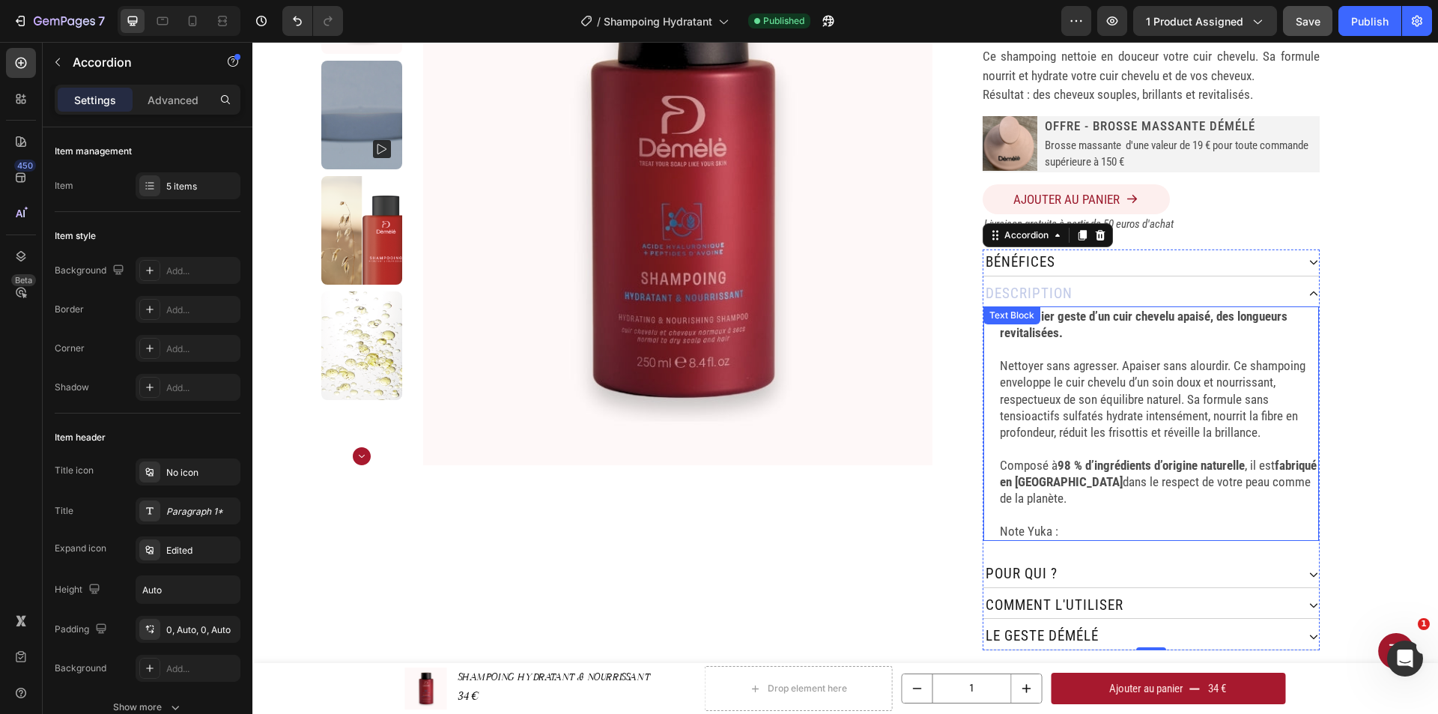
scroll to position [225, 0]
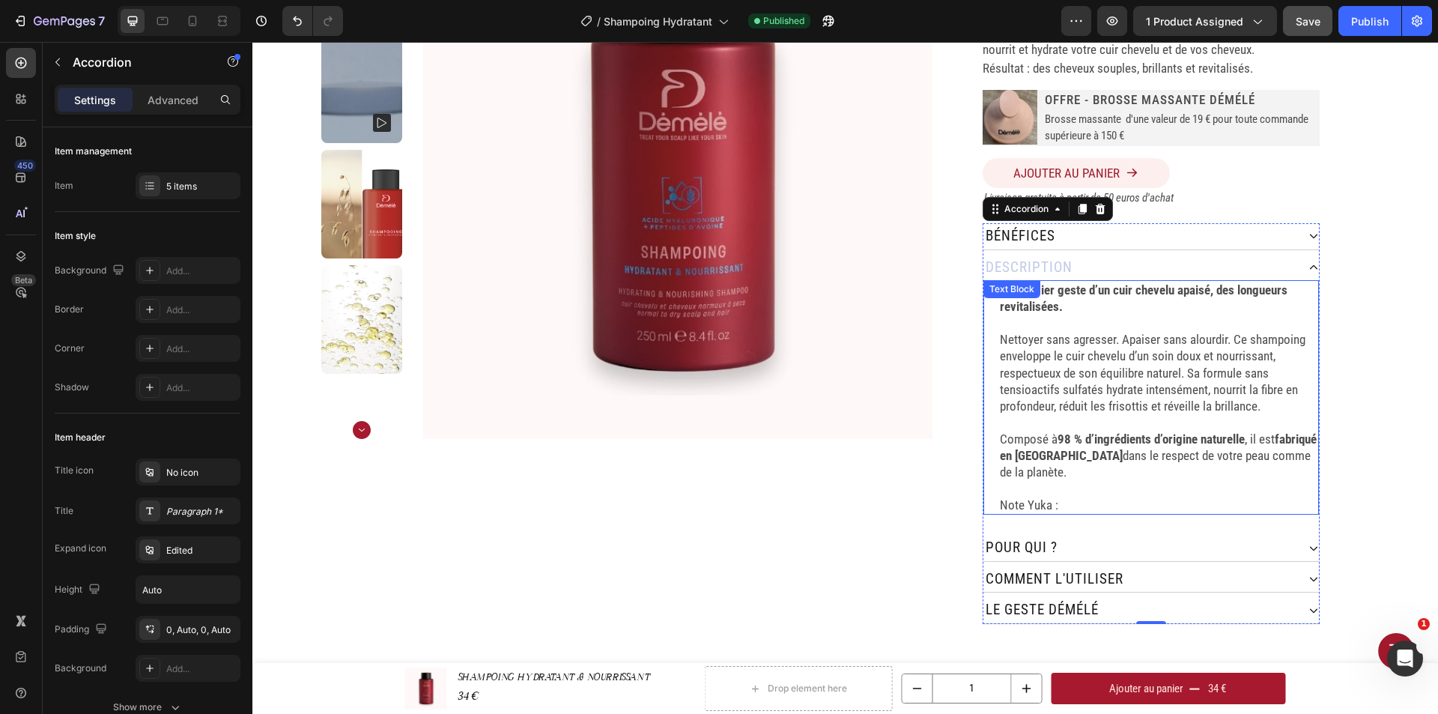
click at [1080, 496] on p "Note Yuka :" at bounding box center [1158, 504] width 317 height 16
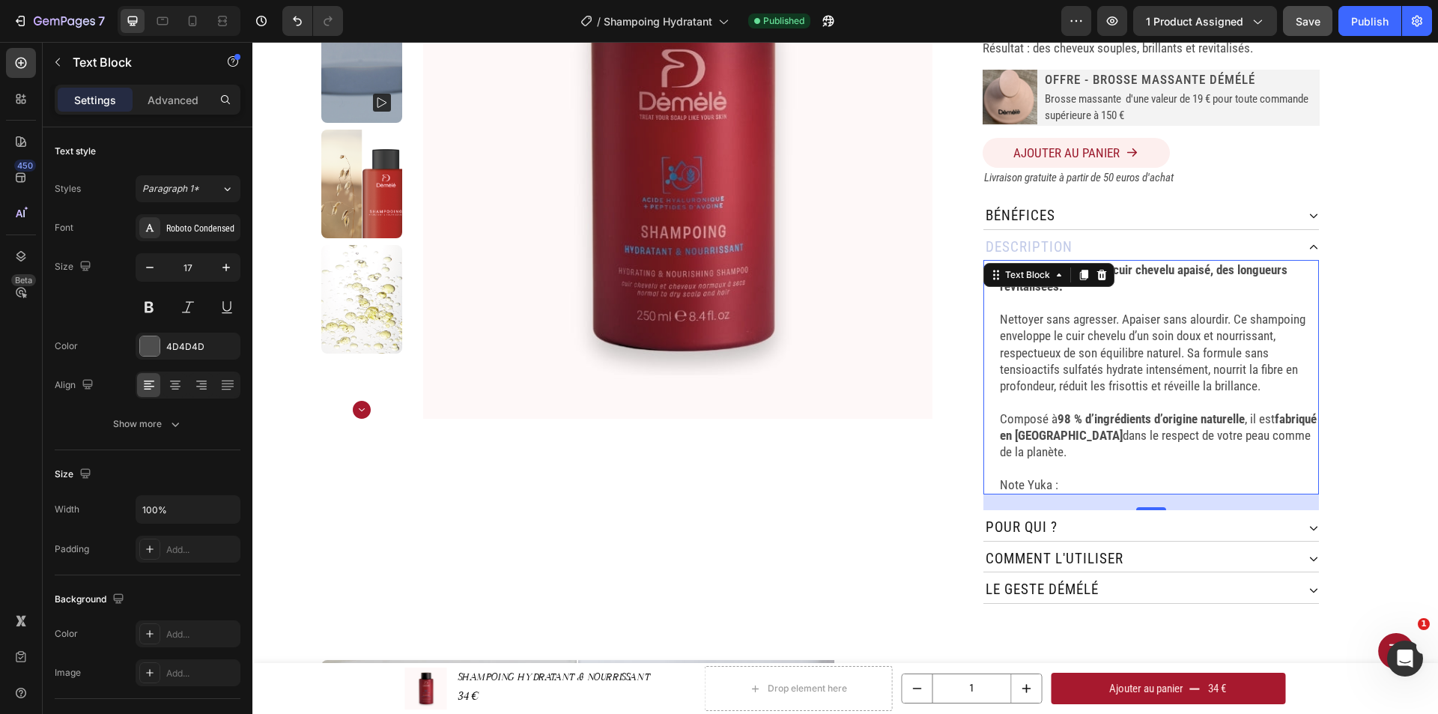
scroll to position [300, 0]
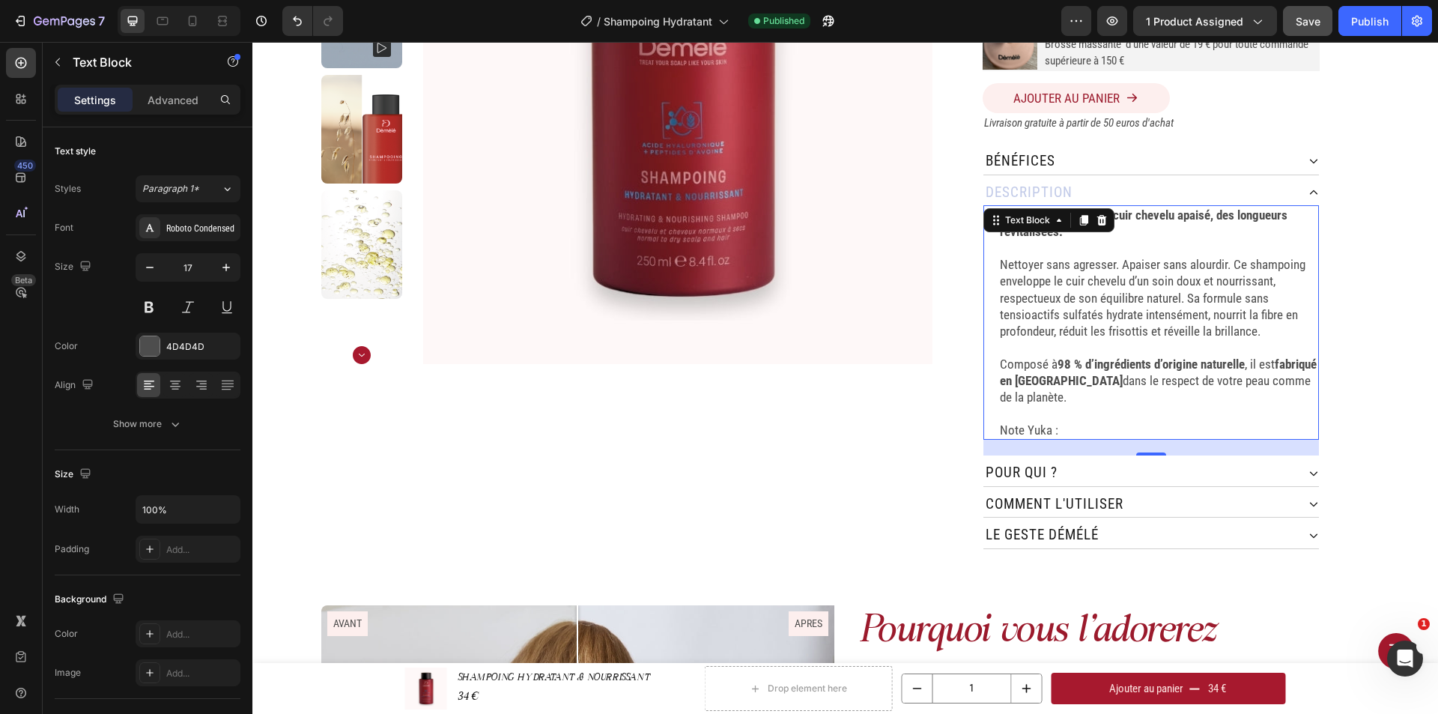
click at [1069, 422] on p "Note Yuka :" at bounding box center [1158, 430] width 317 height 16
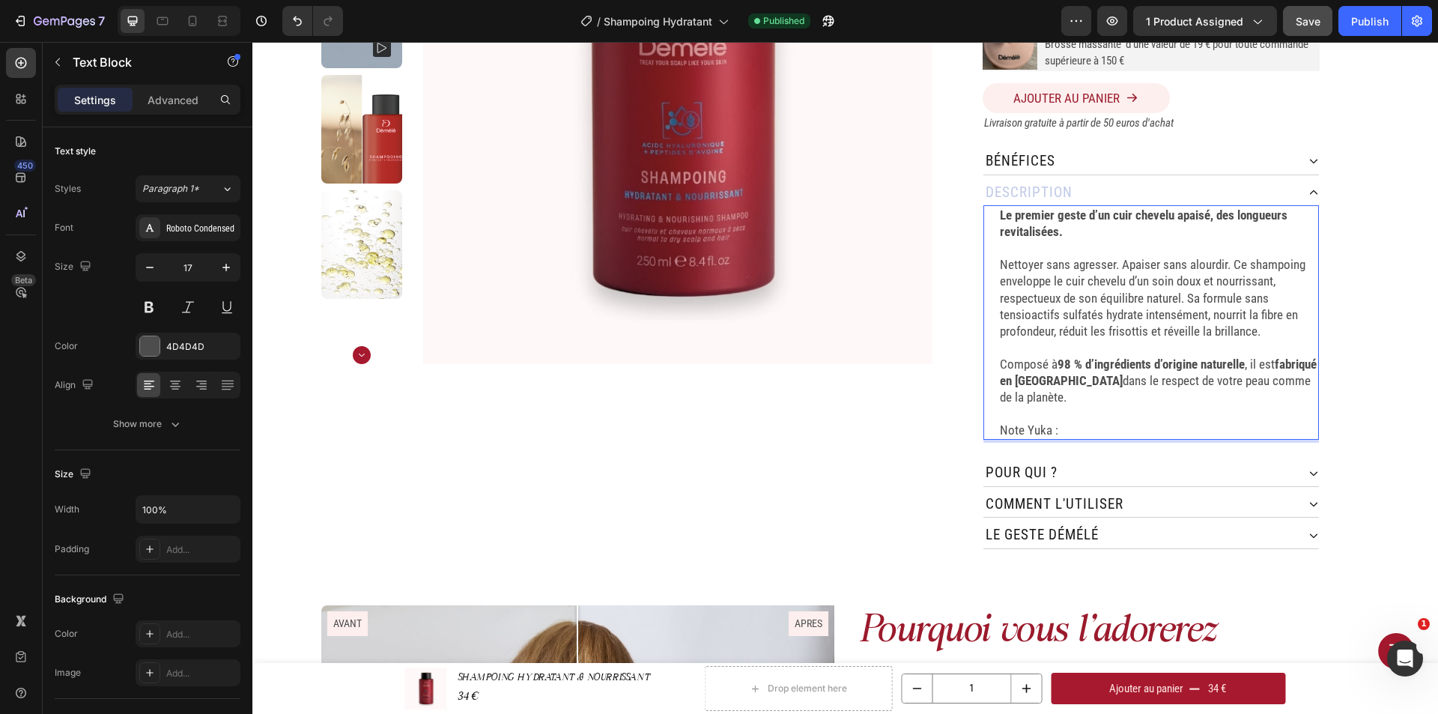
click at [1075, 389] on p "Composé à 98 % d’ingrédients d’origine naturelle , il est fabriqué en [GEOGRAPH…" at bounding box center [1158, 380] width 317 height 49
click at [1125, 406] on p "Rich Text Editor. Editing area: main" at bounding box center [1158, 413] width 317 height 16
click at [1079, 460] on div "pour qui ?" at bounding box center [1139, 473] width 313 height 26
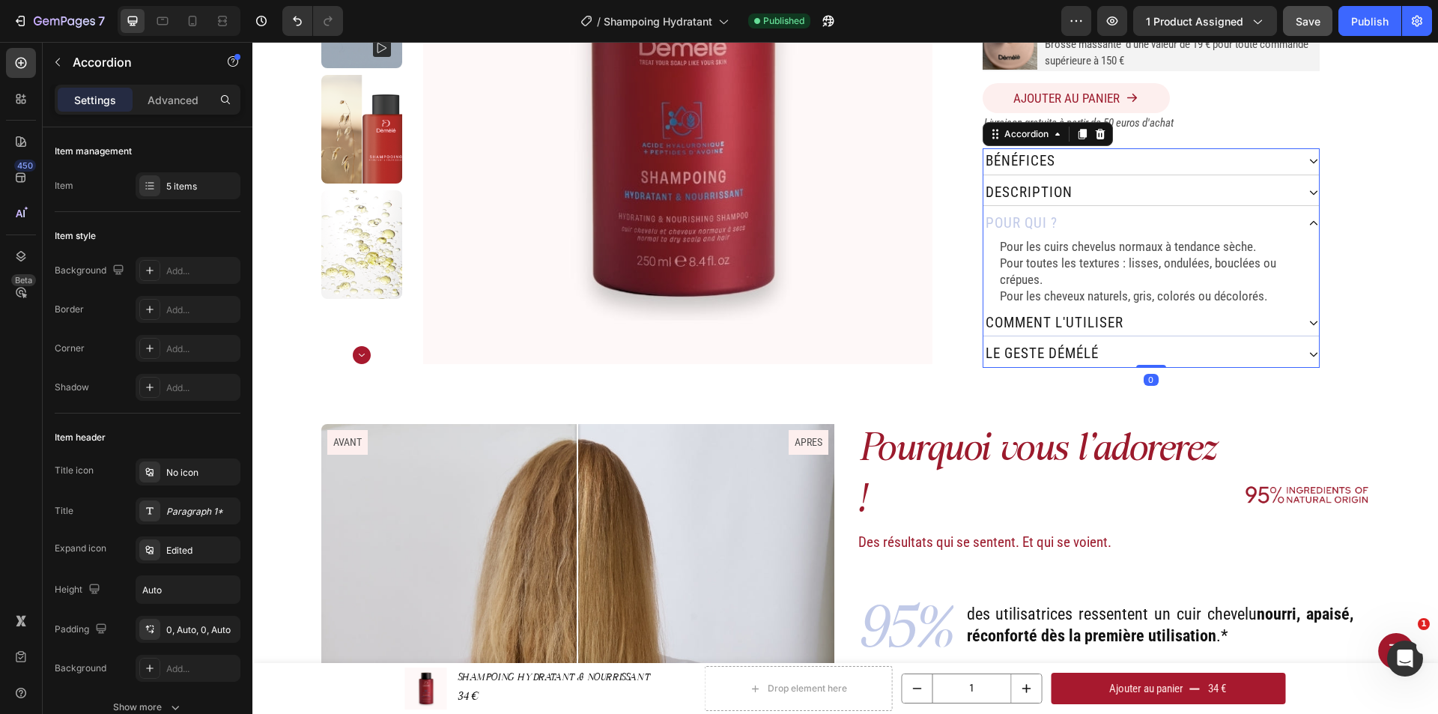
click at [1107, 312] on p "comment L'utiliser" at bounding box center [1054, 323] width 138 height 22
click at [1123, 310] on div "comment L'utiliser" at bounding box center [1139, 323] width 313 height 26
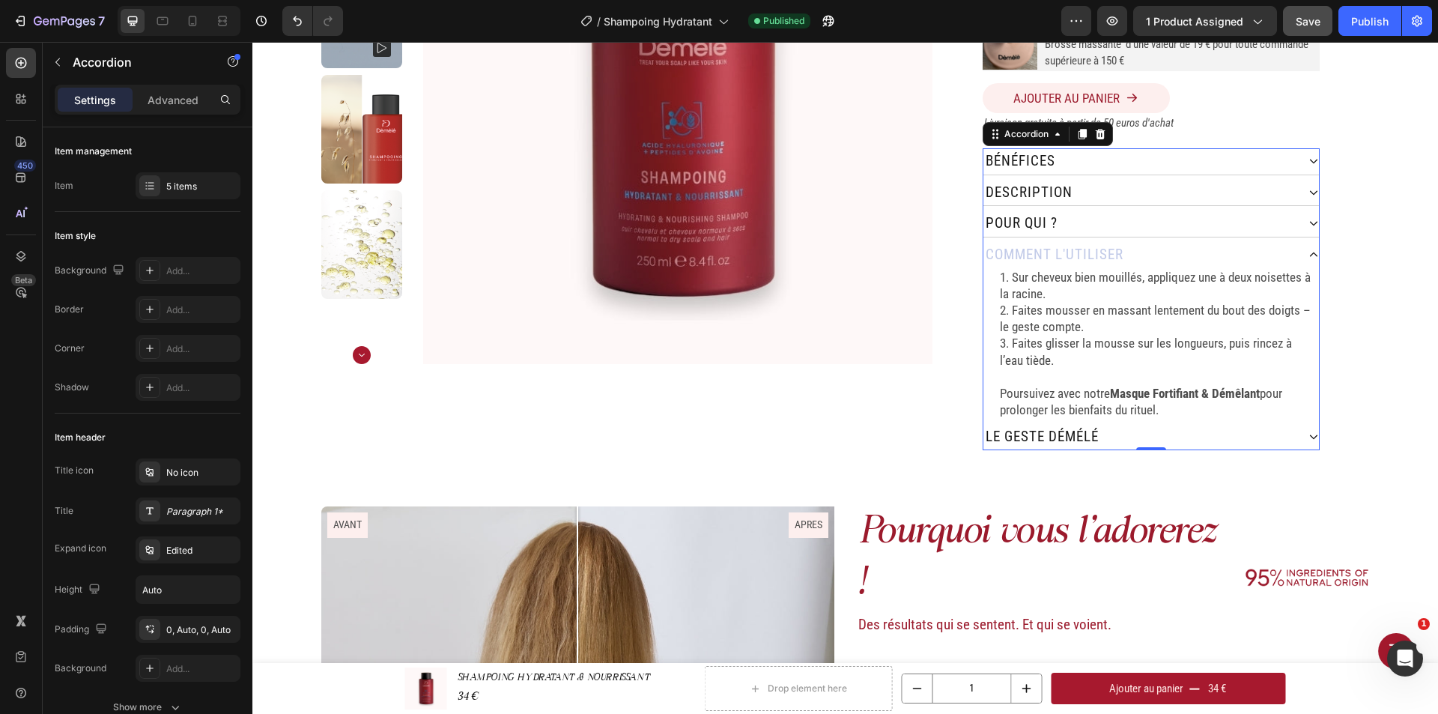
click at [1194, 424] on div "le geste démélé" at bounding box center [1139, 437] width 313 height 26
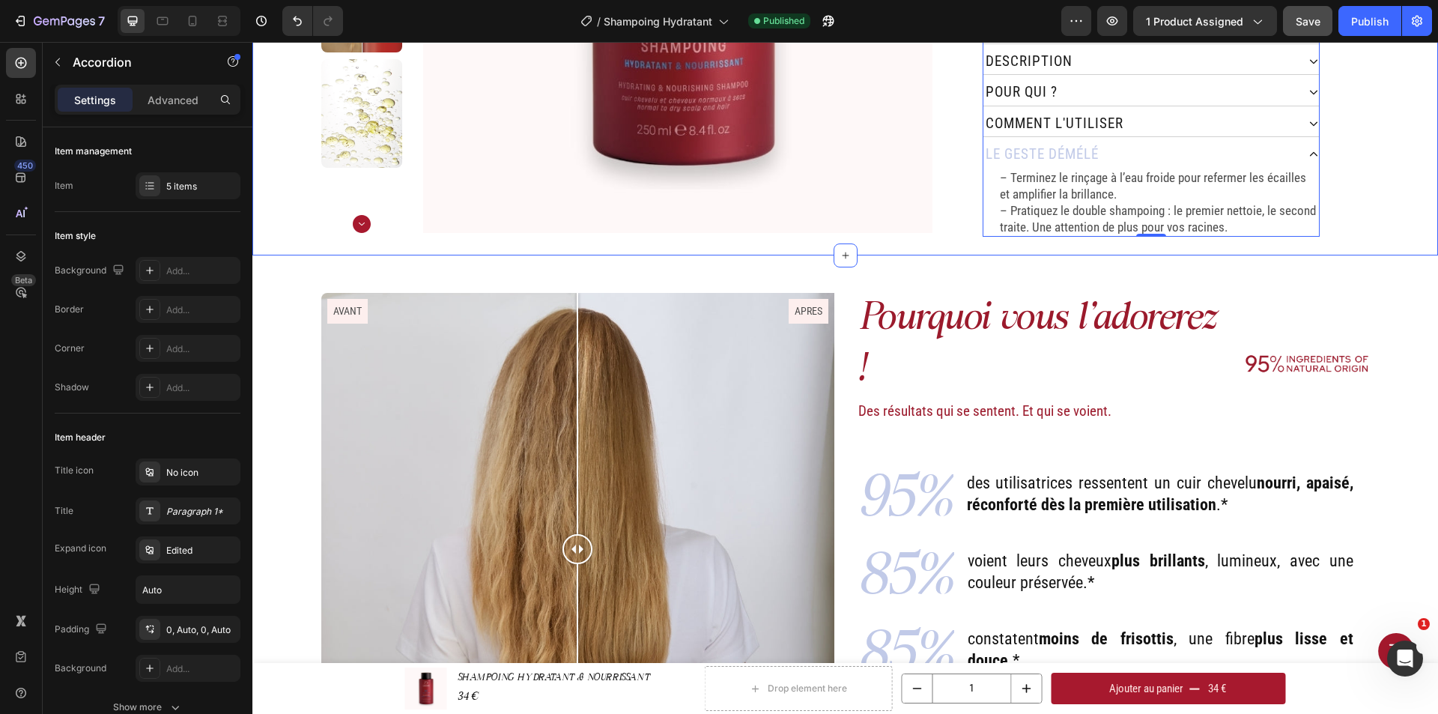
scroll to position [524, 0]
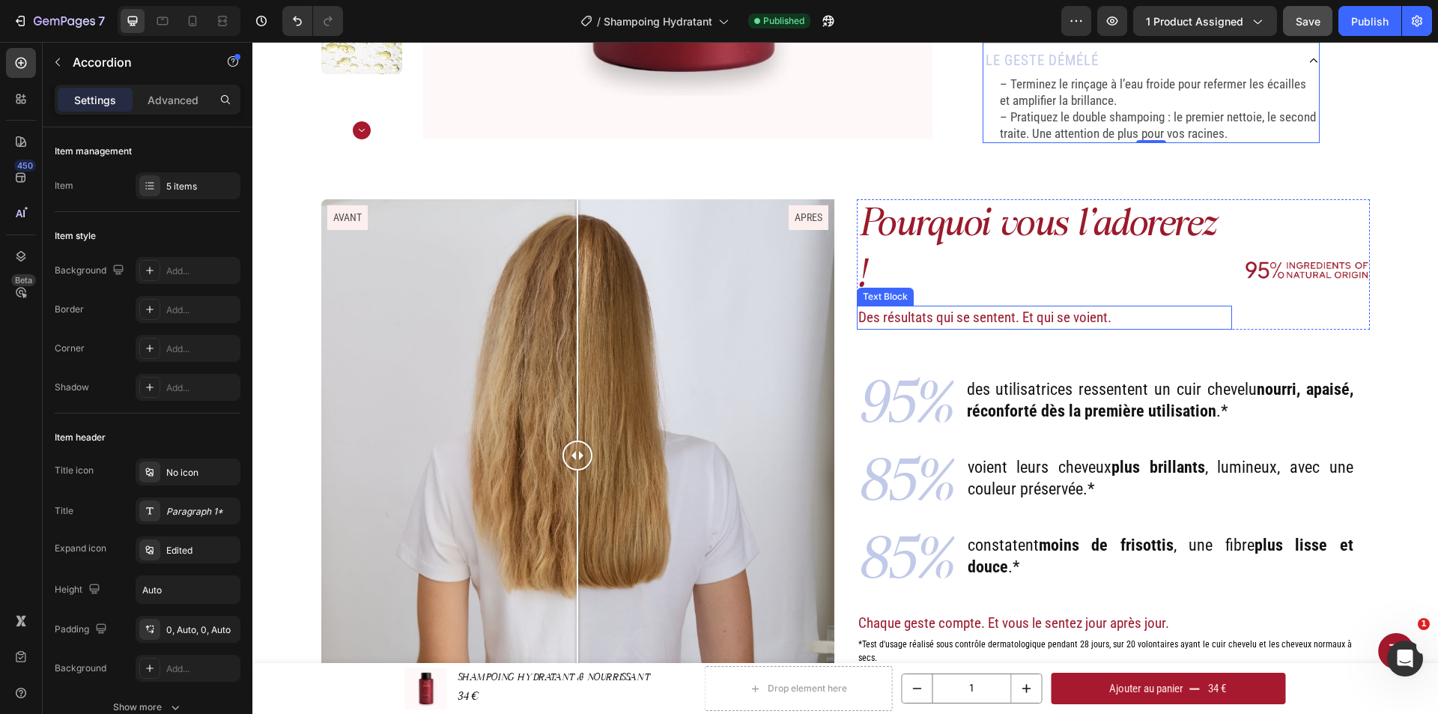
click at [1013, 307] on p "Des résultats qui se sentent. Et qui se voient." at bounding box center [1044, 318] width 373 height 22
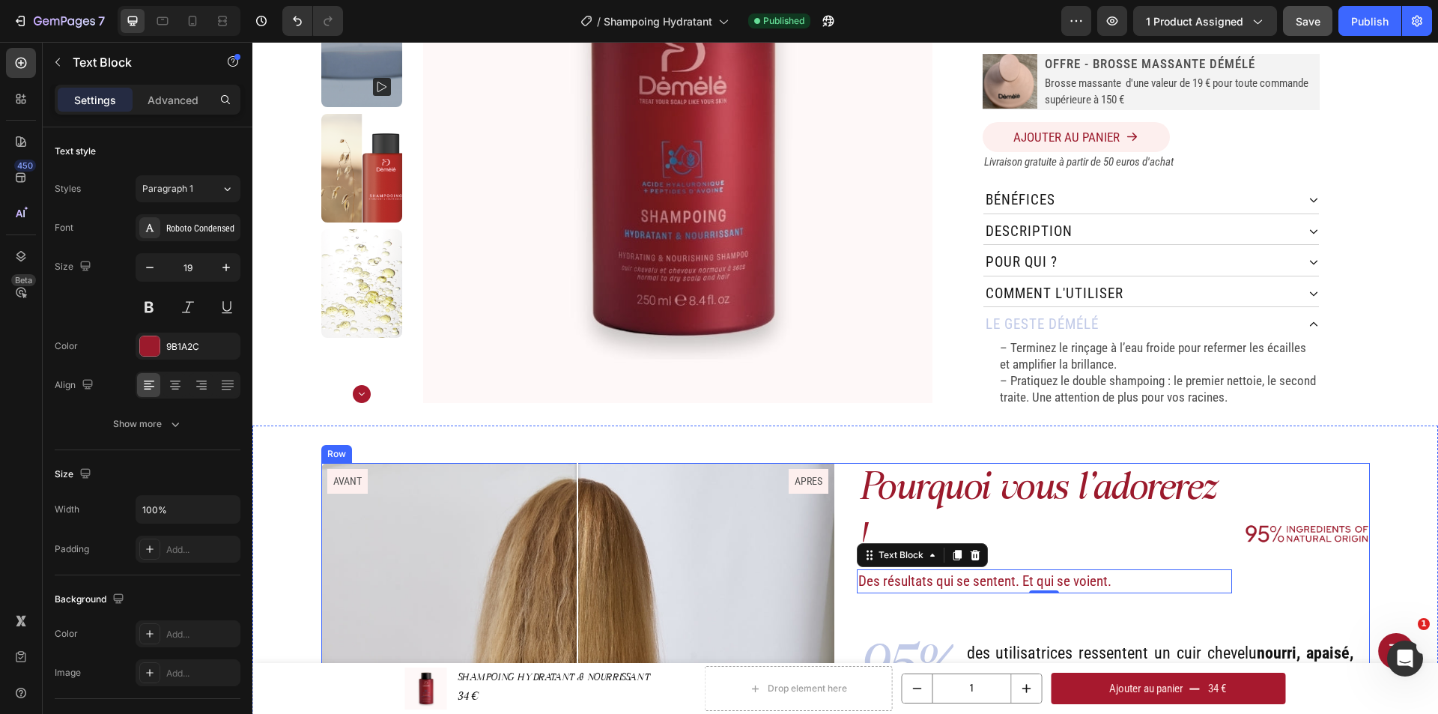
scroll to position [225, 0]
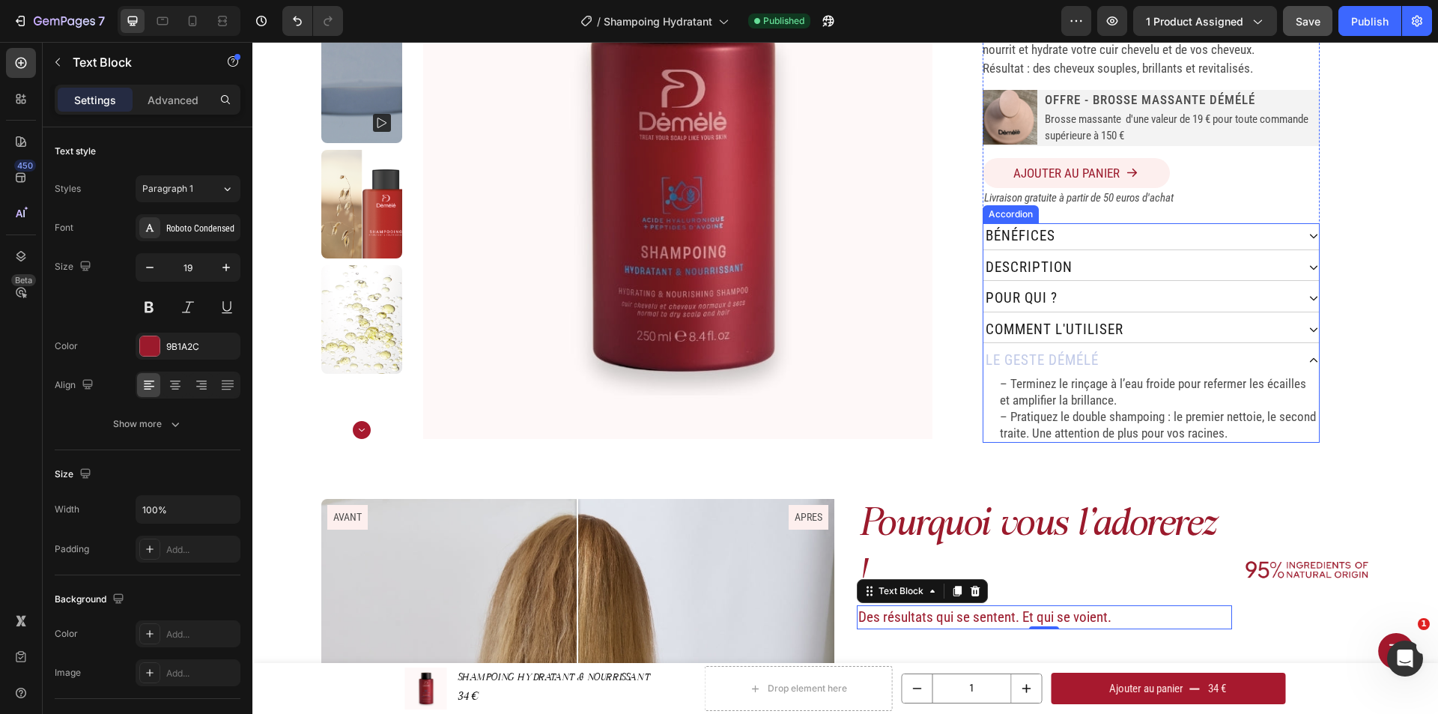
drag, startPoint x: 1128, startPoint y: 338, endPoint x: 1145, endPoint y: 335, distance: 17.4
click at [1128, 347] on div "le geste démélé" at bounding box center [1139, 360] width 313 height 26
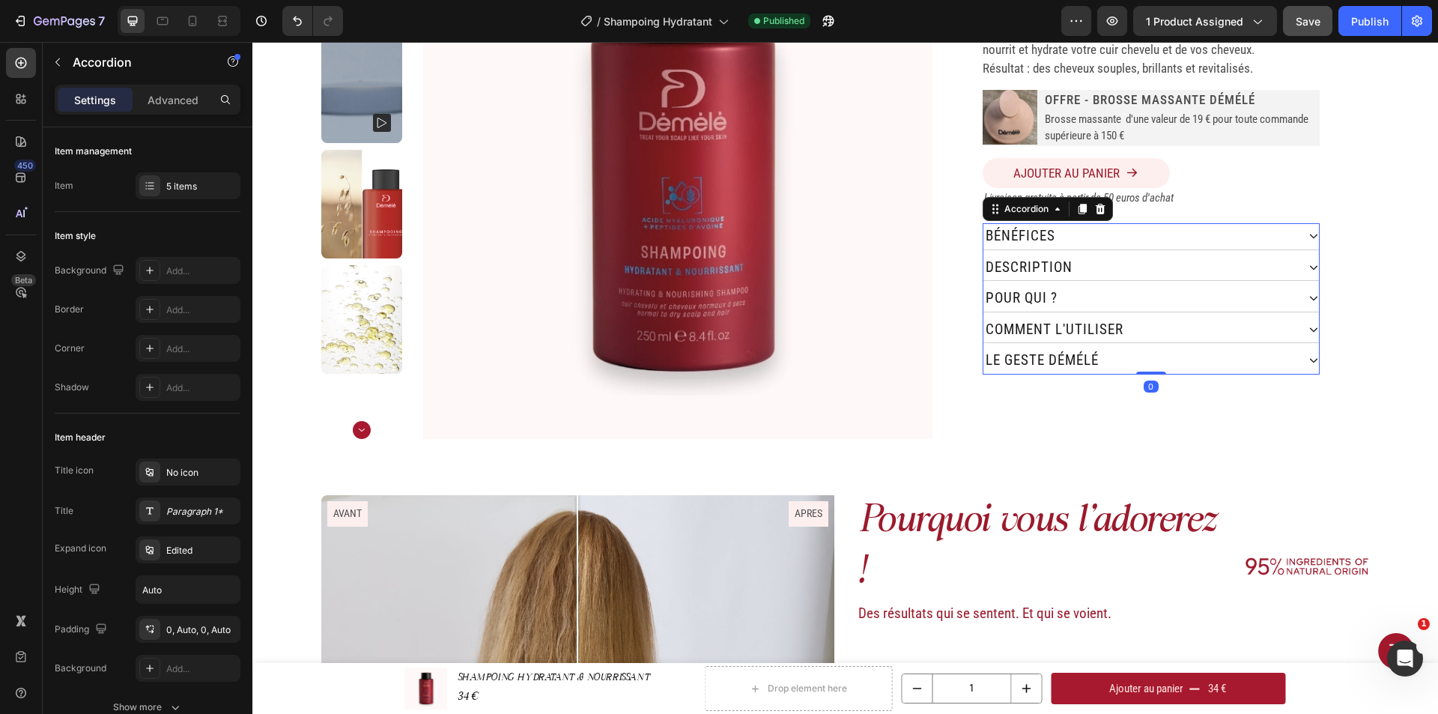
click at [1252, 347] on div "le geste démélé" at bounding box center [1139, 360] width 313 height 26
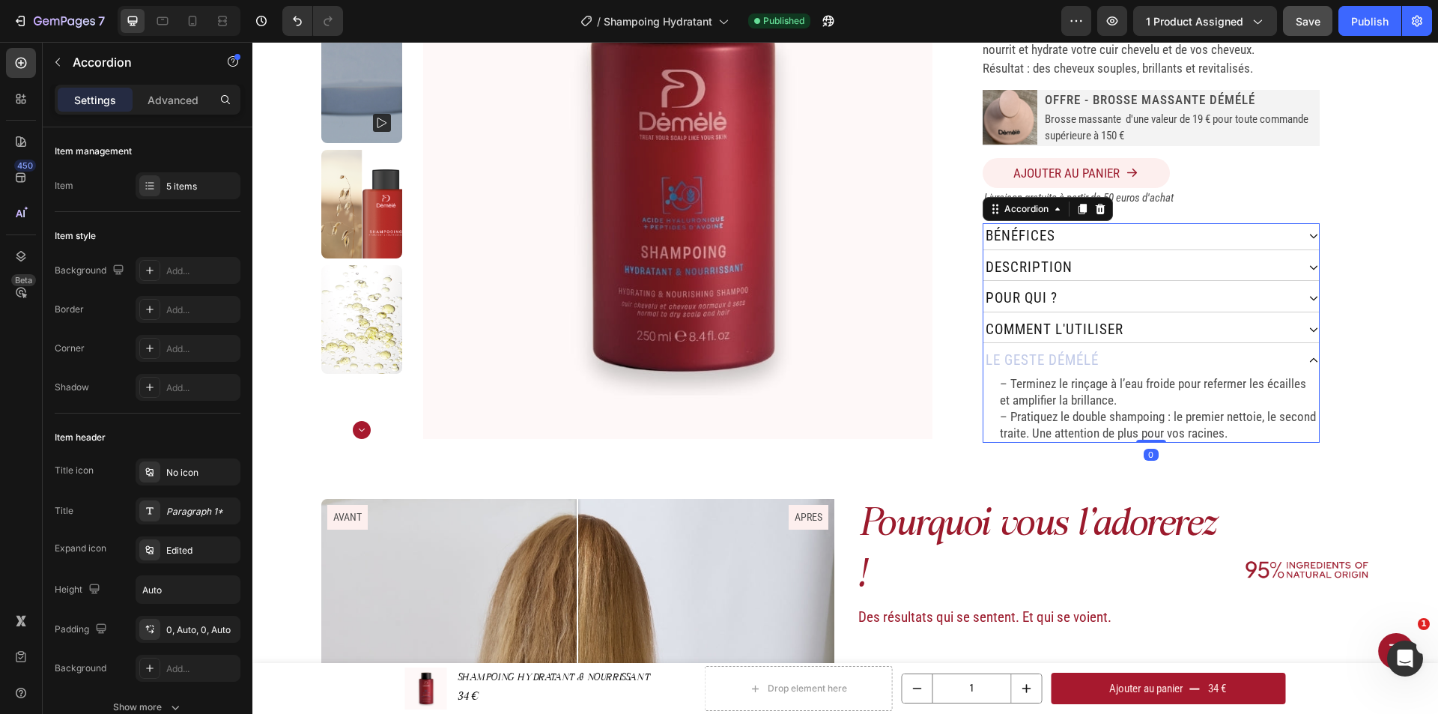
click at [1252, 347] on div "le geste démélé" at bounding box center [1139, 360] width 313 height 26
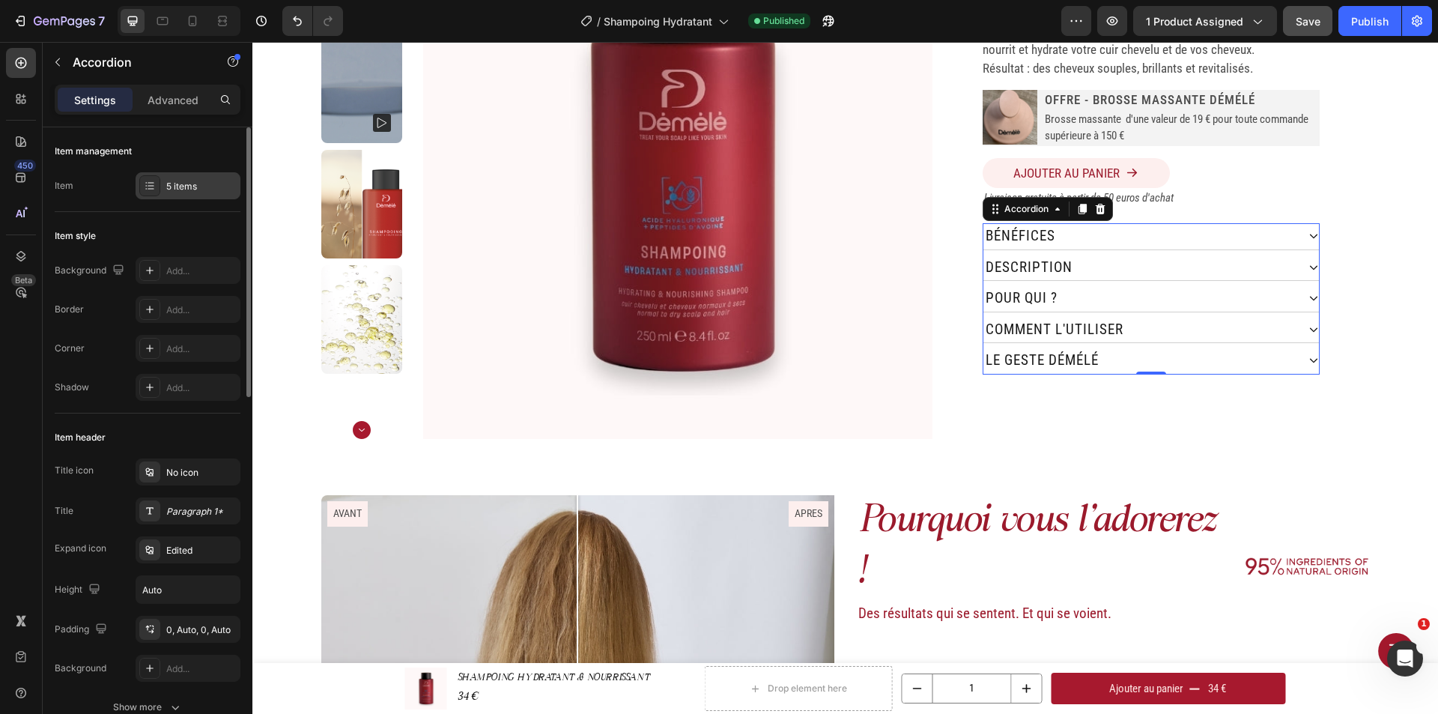
click at [189, 180] on div "5 items" at bounding box center [201, 186] width 70 height 13
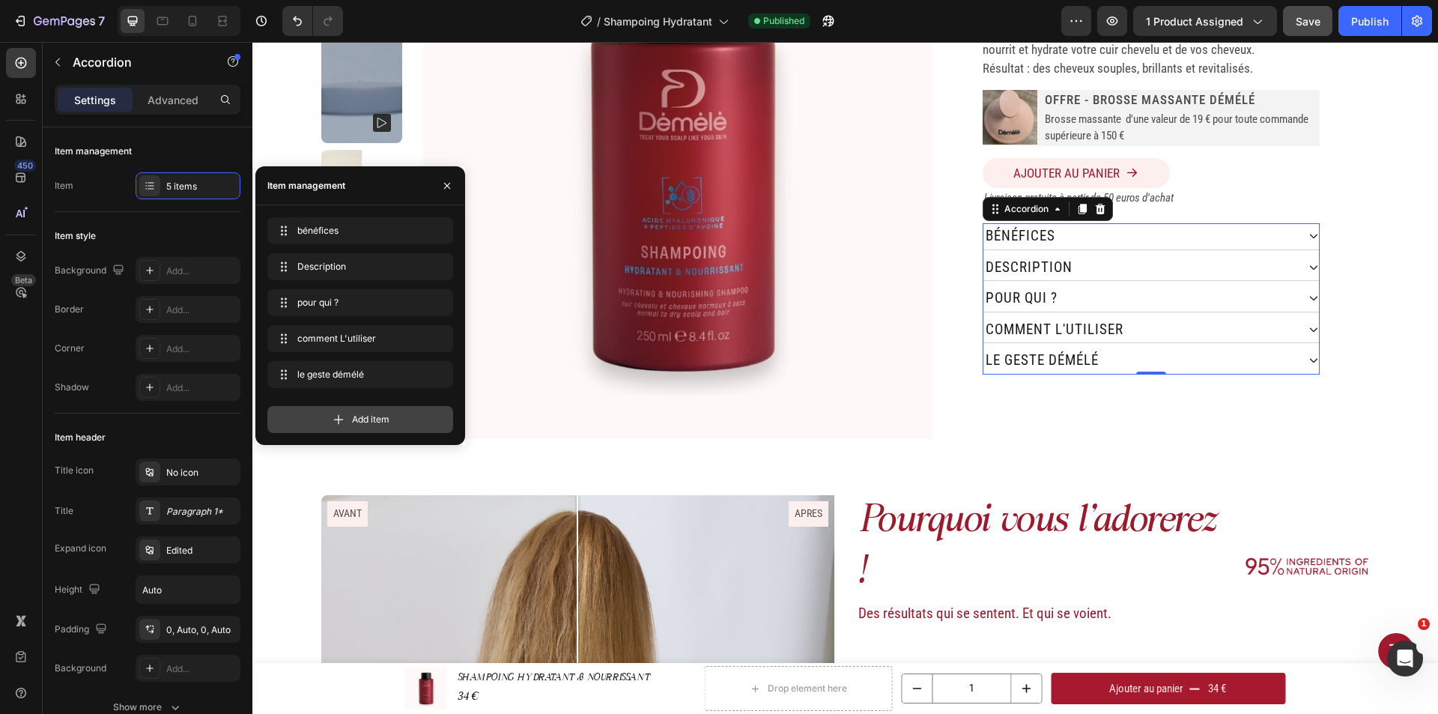
click at [335, 412] on icon at bounding box center [338, 419] width 15 height 15
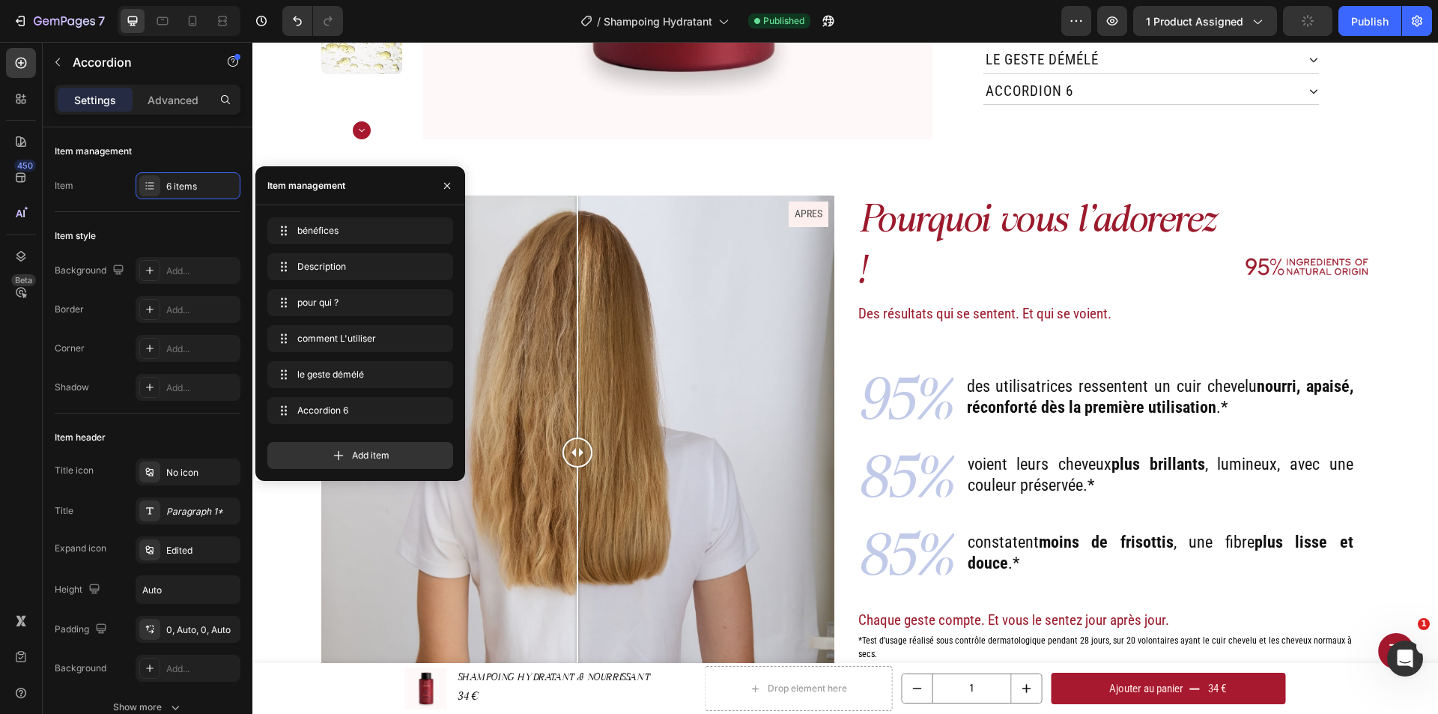
scroll to position [374, 0]
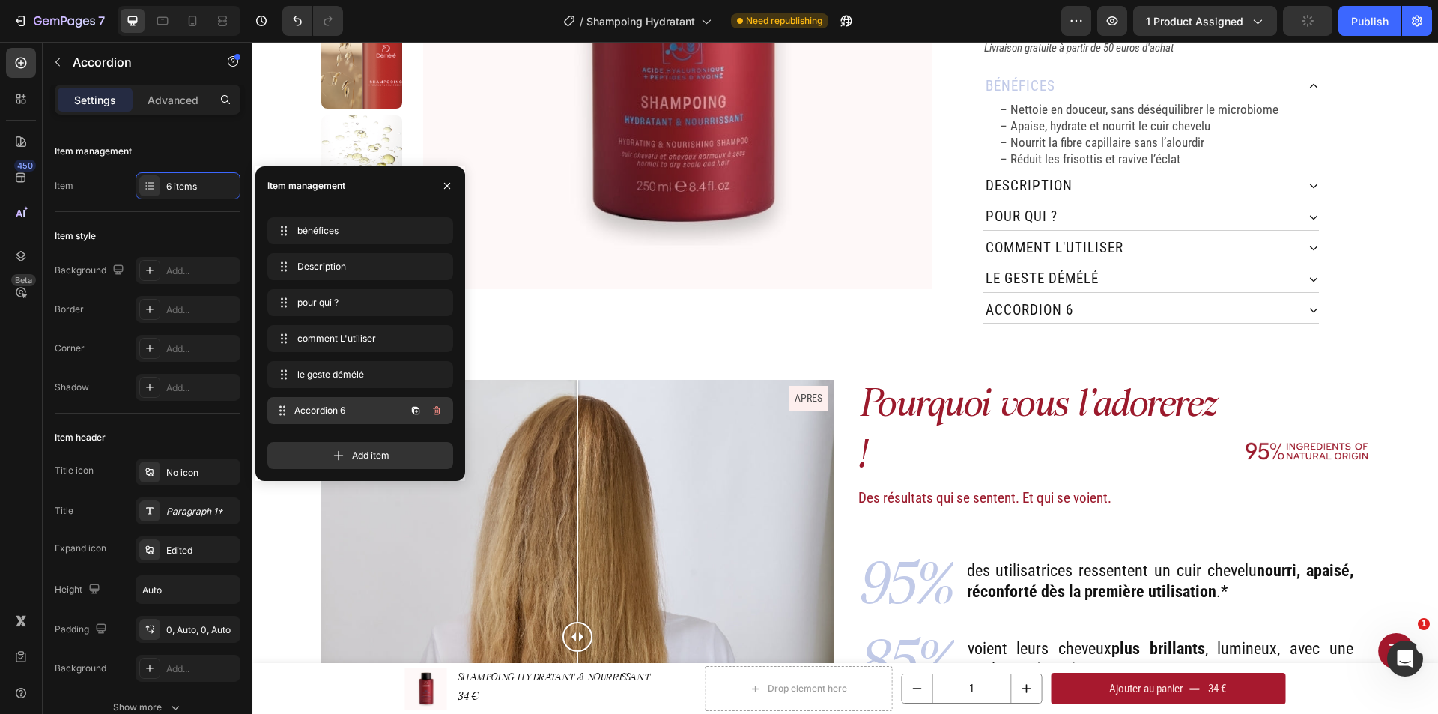
click at [339, 408] on span "Accordion 6" at bounding box center [349, 410] width 111 height 13
click at [352, 407] on span "Accordion 6" at bounding box center [349, 410] width 111 height 13
click at [286, 411] on icon at bounding box center [284, 410] width 12 height 12
click at [414, 408] on icon "button" at bounding box center [416, 410] width 12 height 12
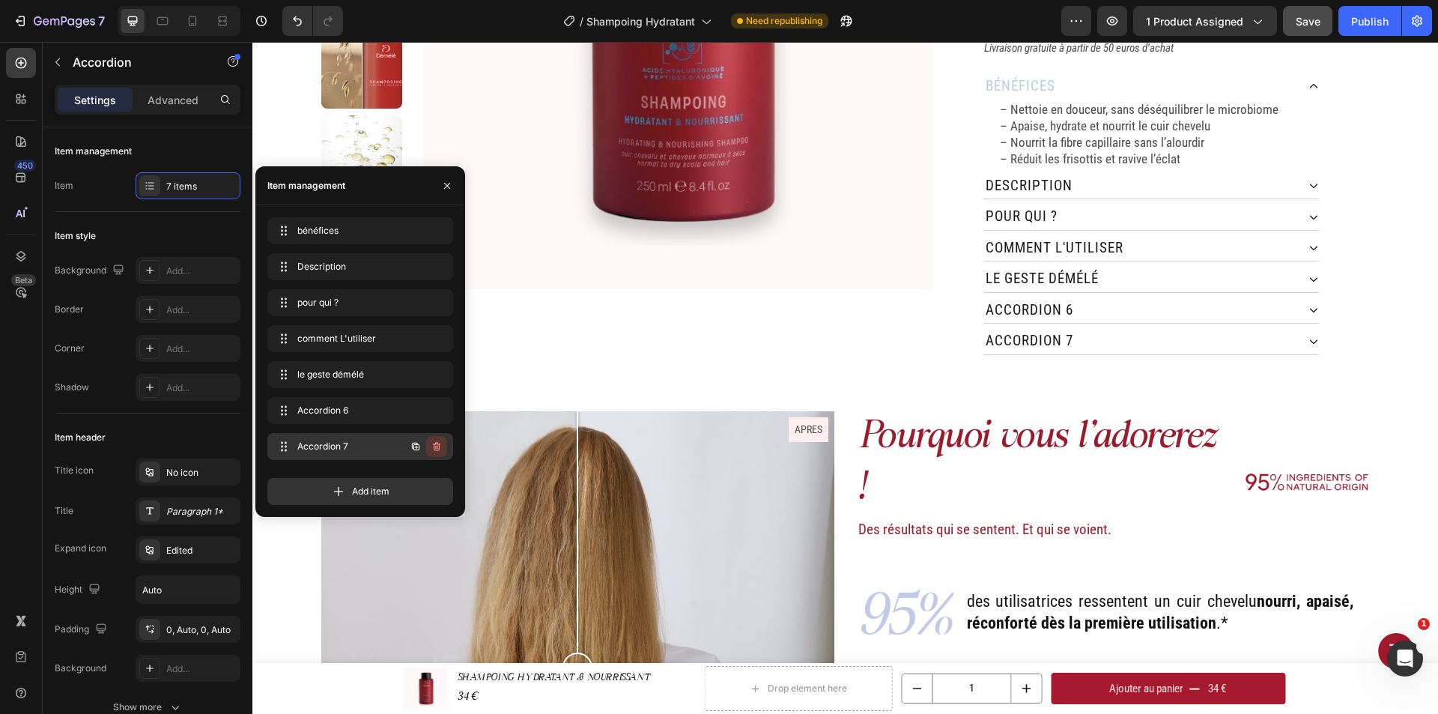
click at [434, 444] on icon "button" at bounding box center [436, 446] width 7 height 9
click at [437, 443] on div "Delete" at bounding box center [427, 446] width 28 height 13
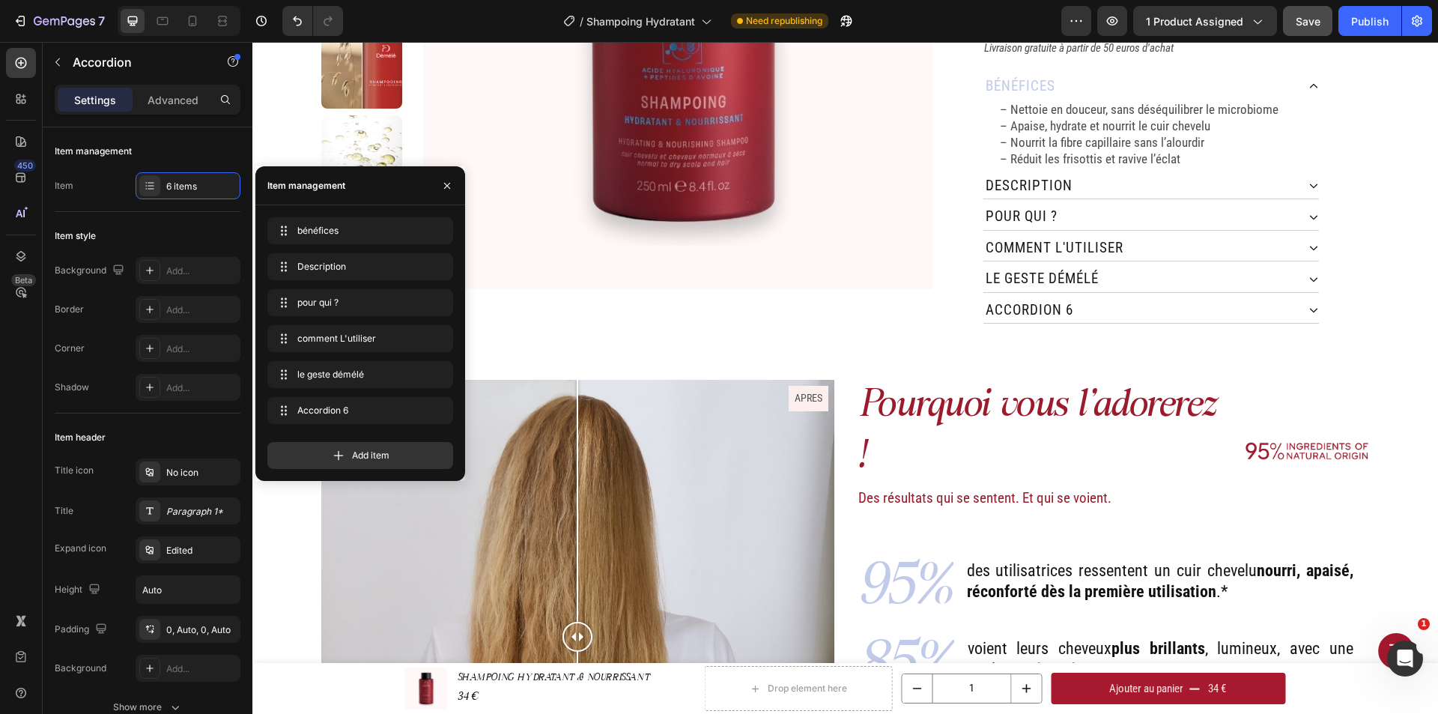
click at [1059, 297] on div "Accordion 6" at bounding box center [1029, 310] width 92 height 26
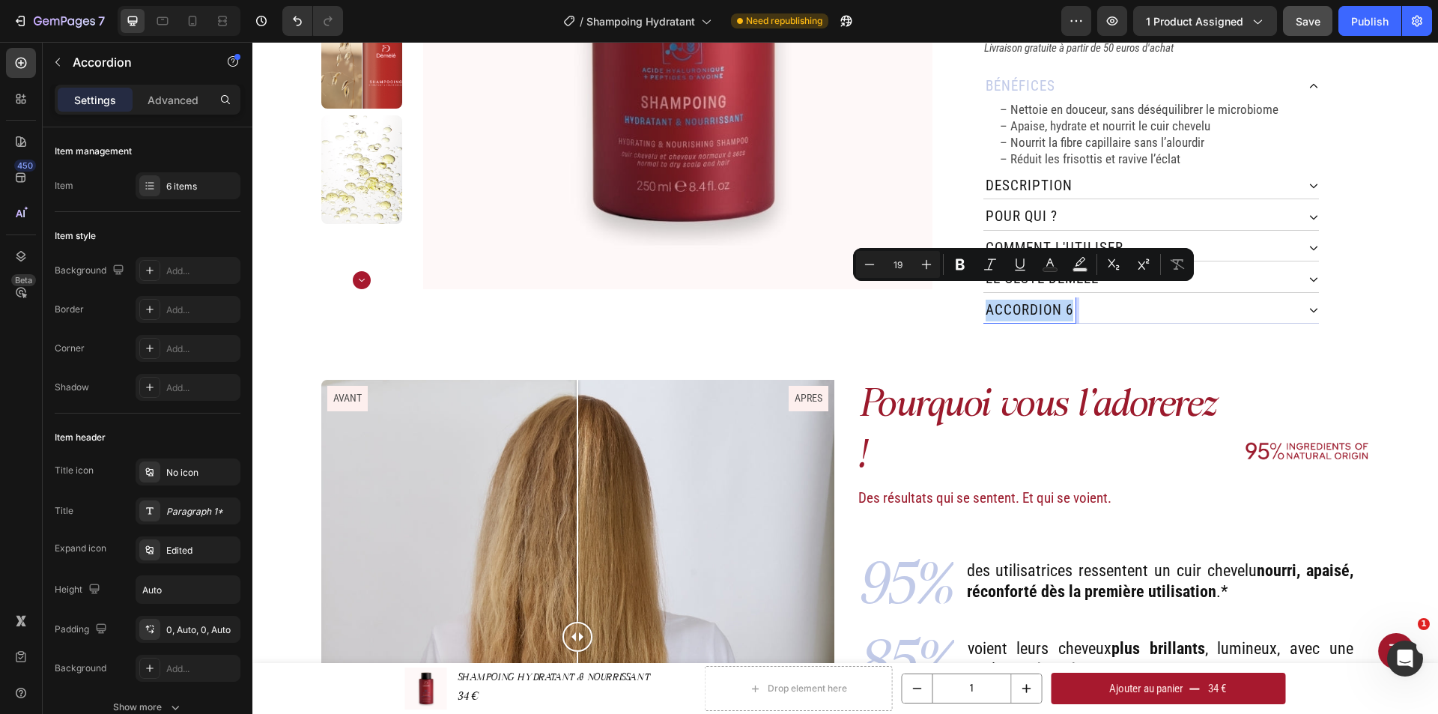
drag, startPoint x: 1064, startPoint y: 297, endPoint x: 979, endPoint y: 304, distance: 85.7
click at [983, 304] on div "Accordion 6" at bounding box center [1029, 310] width 92 height 26
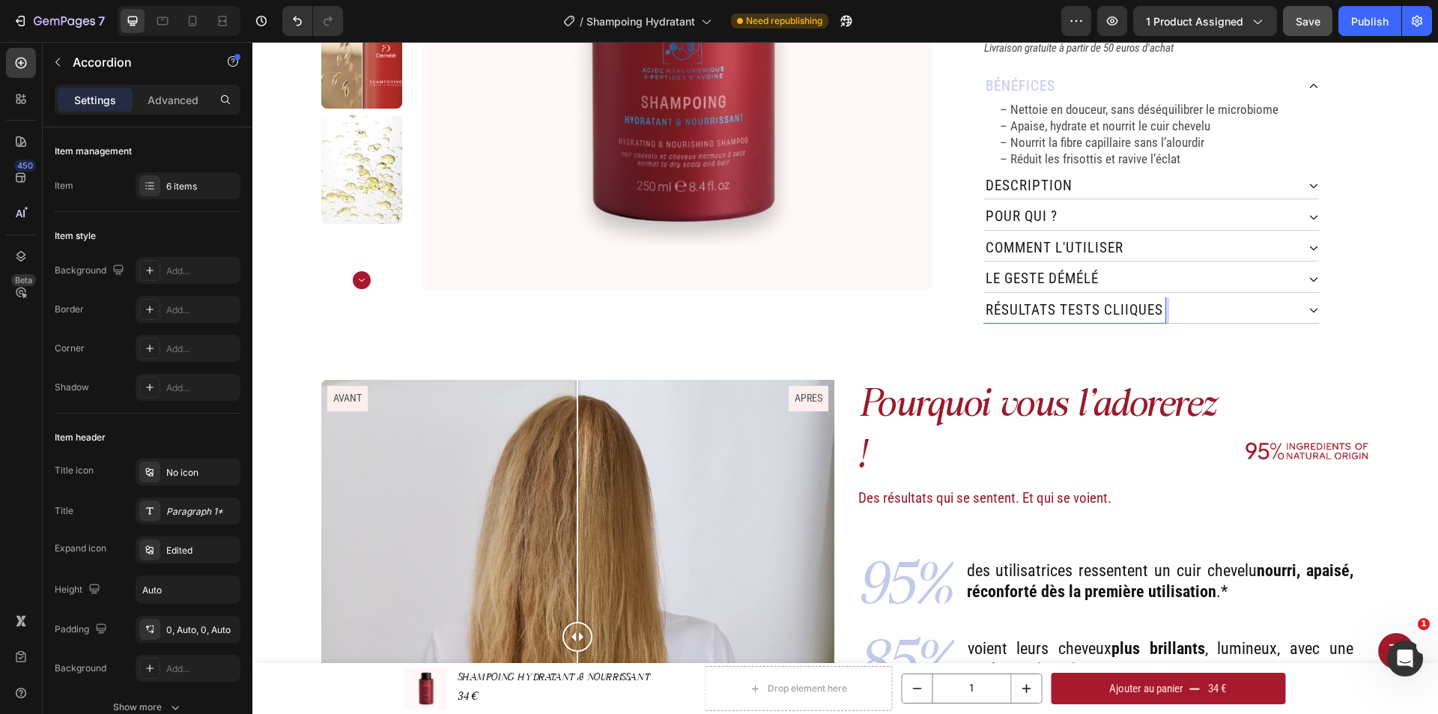
click at [1119, 300] on p "résultats tests cliiques" at bounding box center [1073, 311] width 177 height 22
click at [1154, 328] on div "Home SHAMPOING HYDRATANT & NOURRISSANT Breadcrumb Product Images SHAMPOING HYDR…" at bounding box center [844, 20] width 1185 height 644
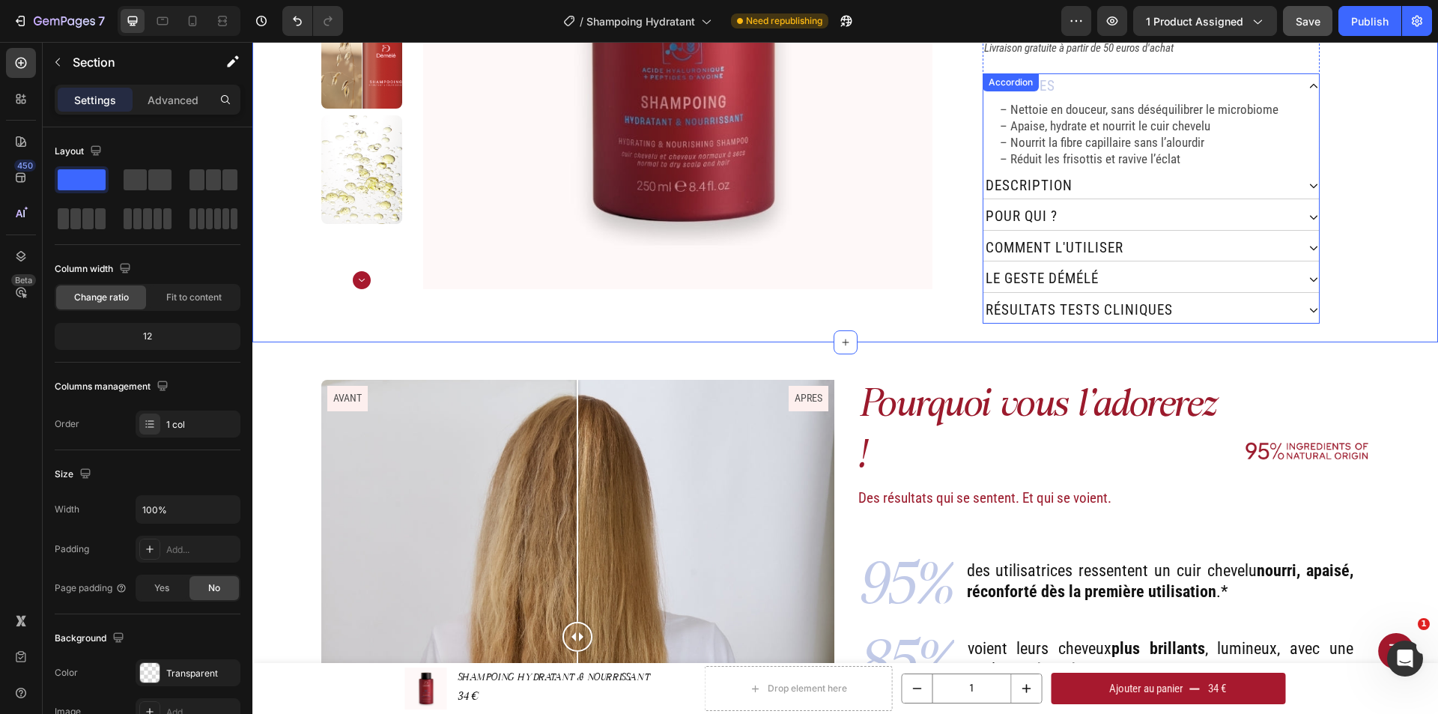
click at [1204, 297] on div "résultats tests cliniques" at bounding box center [1139, 310] width 313 height 26
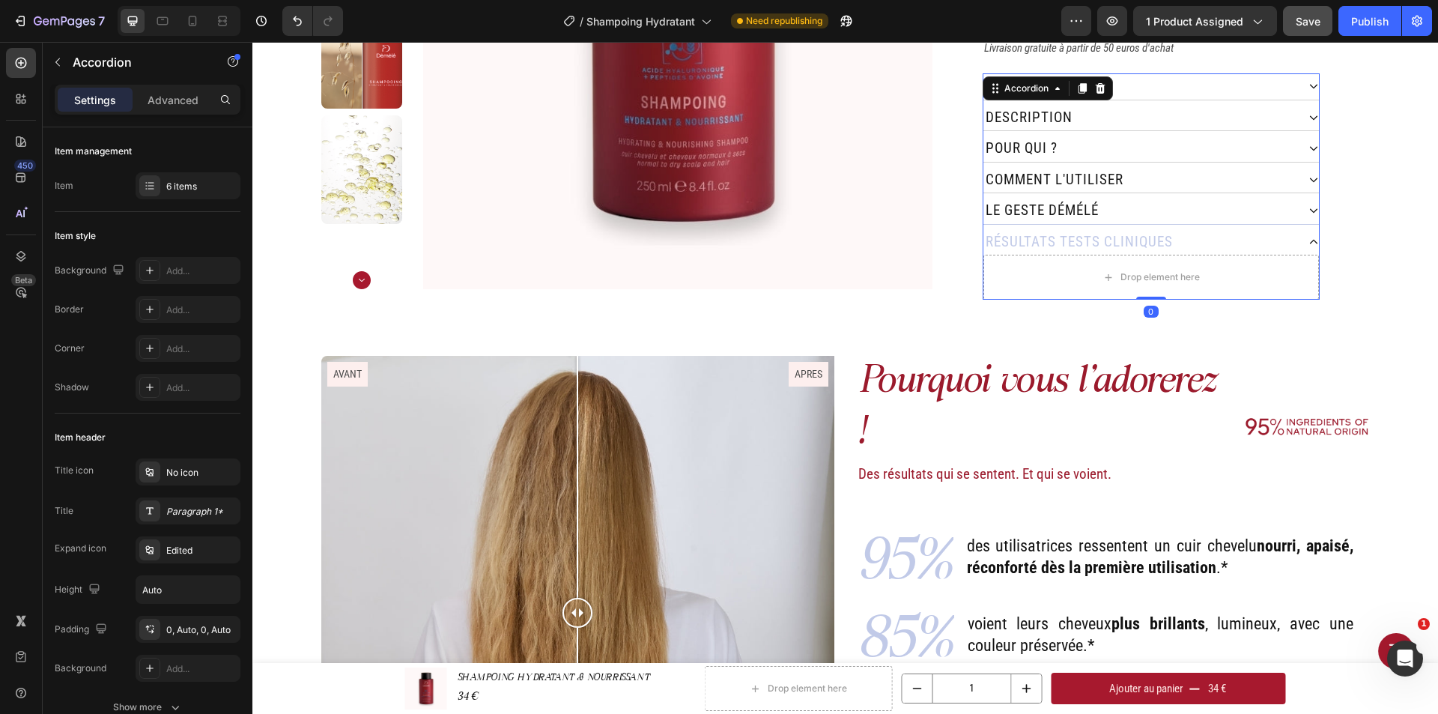
click at [1120, 199] on div "le geste démélé" at bounding box center [1139, 211] width 313 height 26
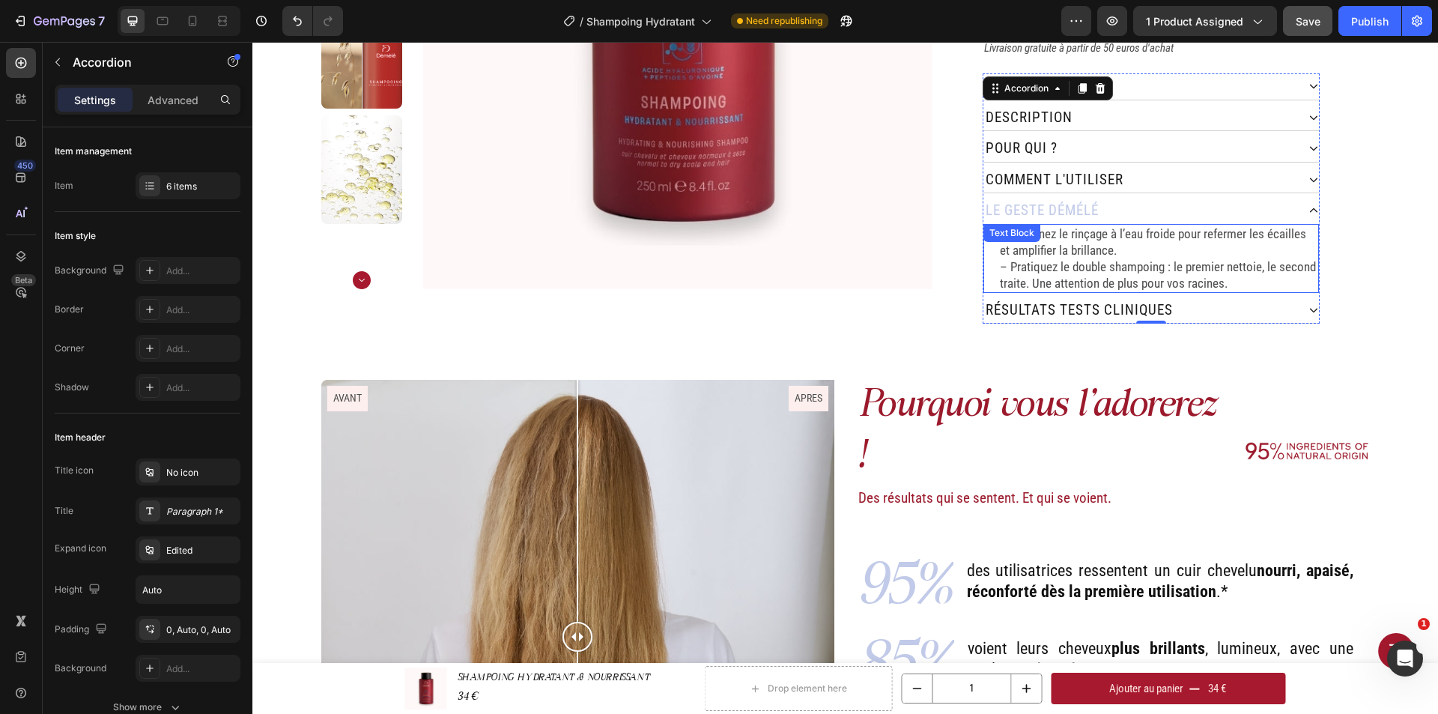
click at [1123, 239] on p "– Terminez le rinçage à l’eau froide pour refermer les écailles et amplifier la…" at bounding box center [1158, 258] width 317 height 66
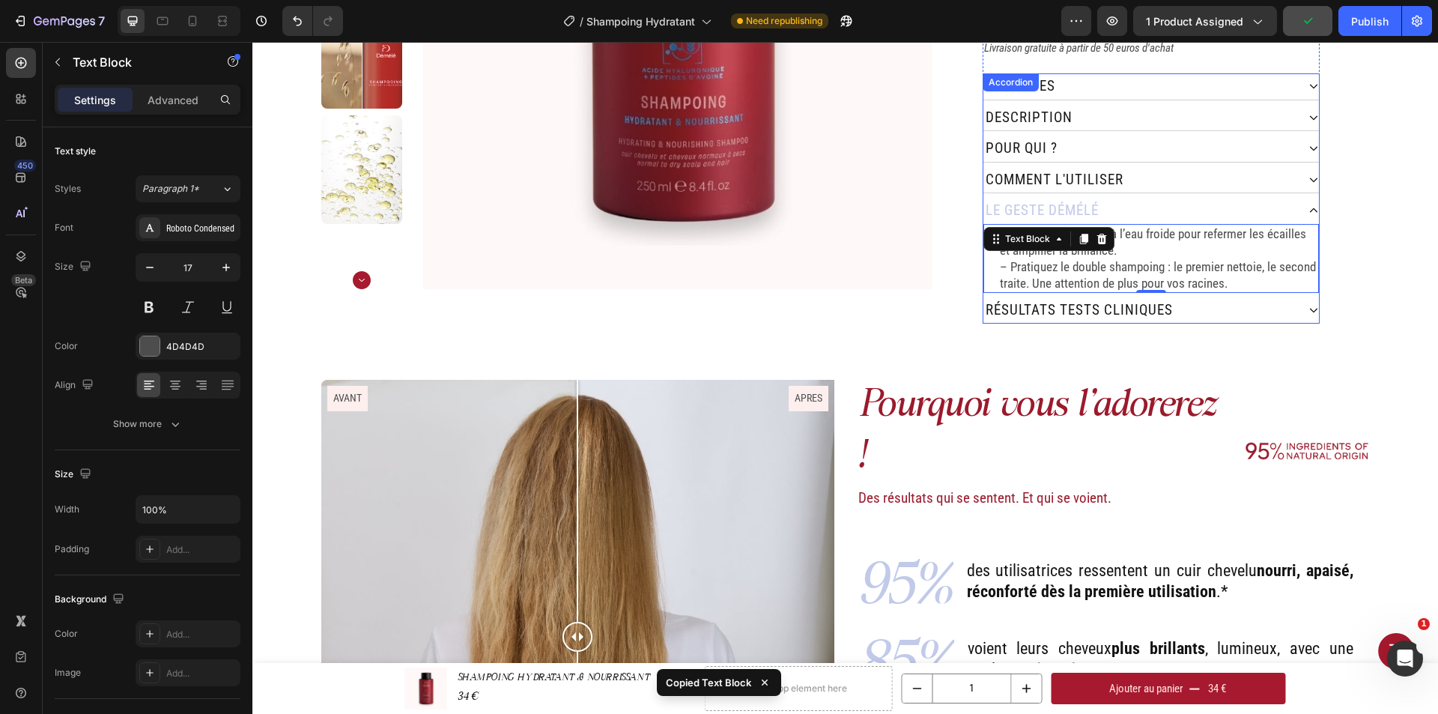
click at [1191, 299] on div "résultats tests cliniques" at bounding box center [1139, 310] width 313 height 26
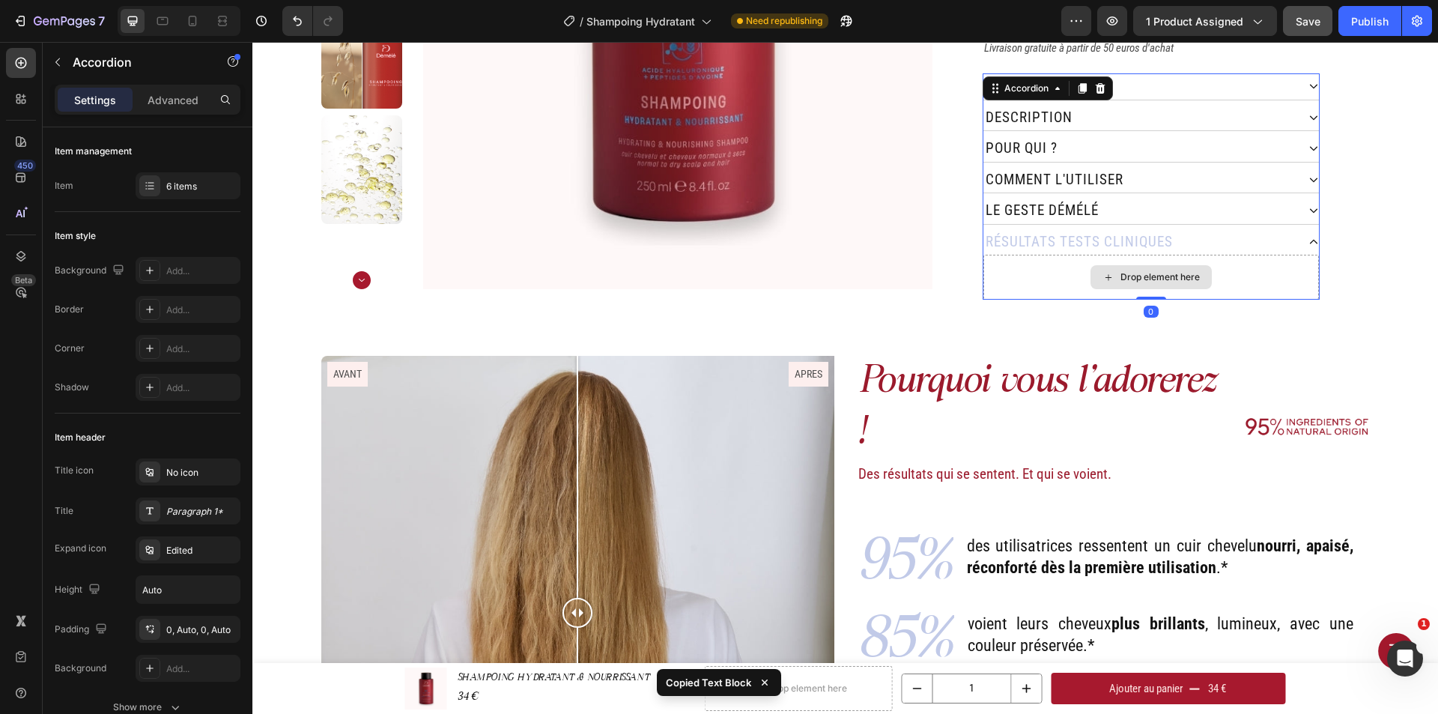
click at [1167, 271] on div "Drop element here" at bounding box center [1159, 277] width 79 height 12
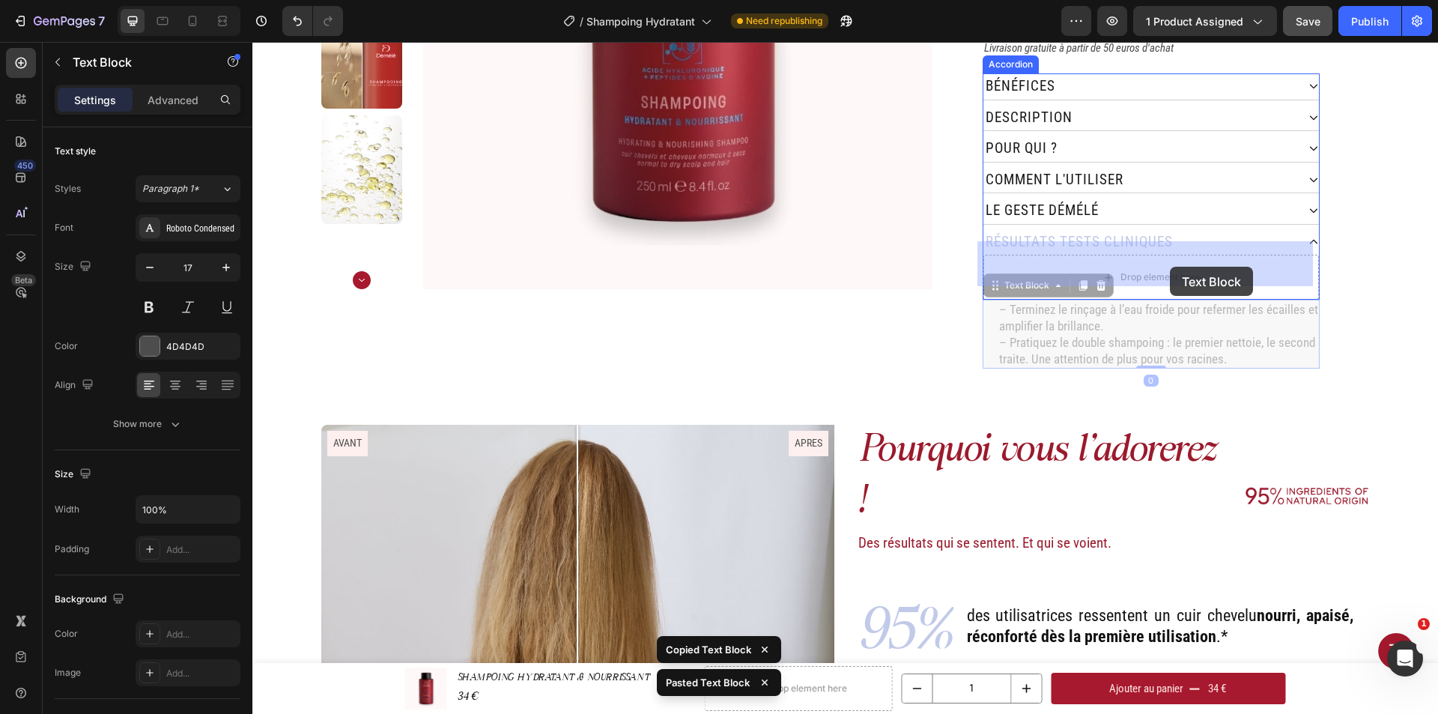
drag, startPoint x: 1166, startPoint y: 294, endPoint x: 1170, endPoint y: 267, distance: 27.2
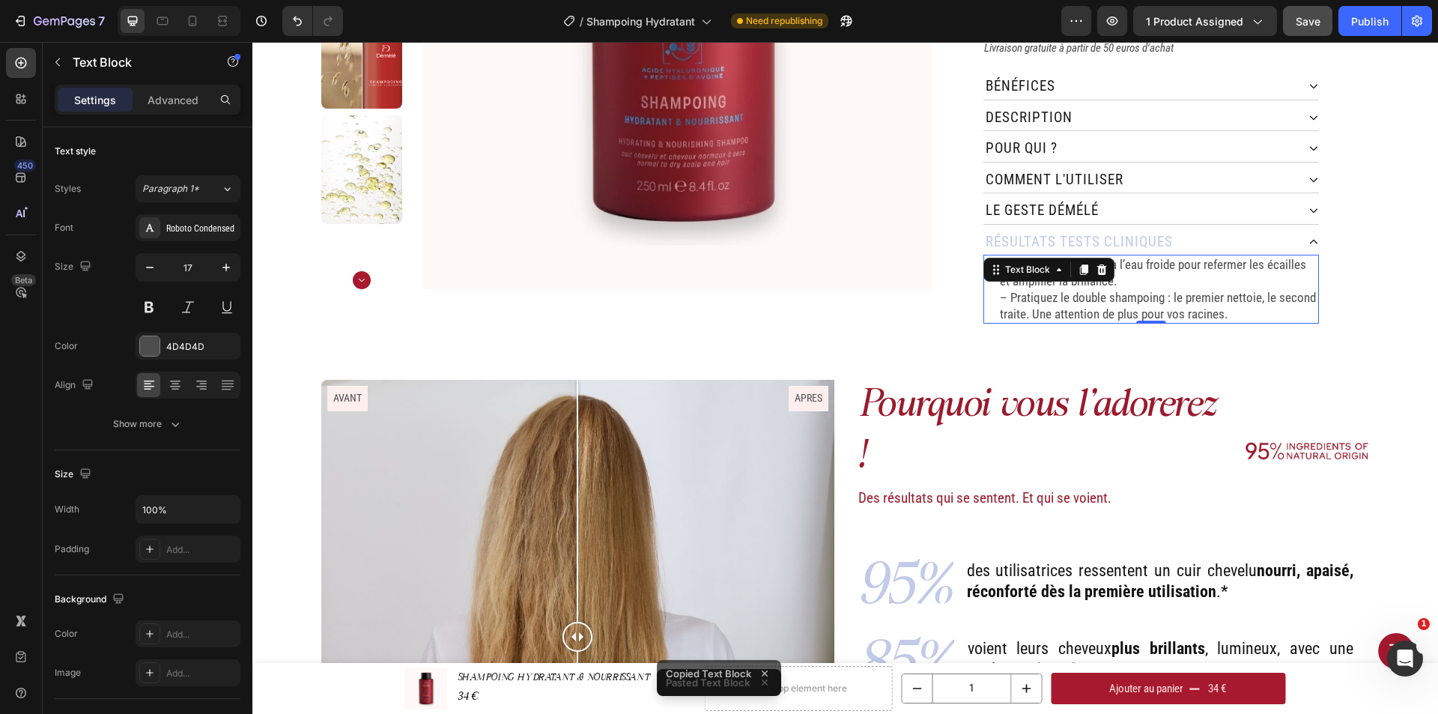
click at [1179, 282] on p "– Terminez le rinçage à l’eau froide pour refermer les écailles et amplifier la…" at bounding box center [1158, 289] width 317 height 66
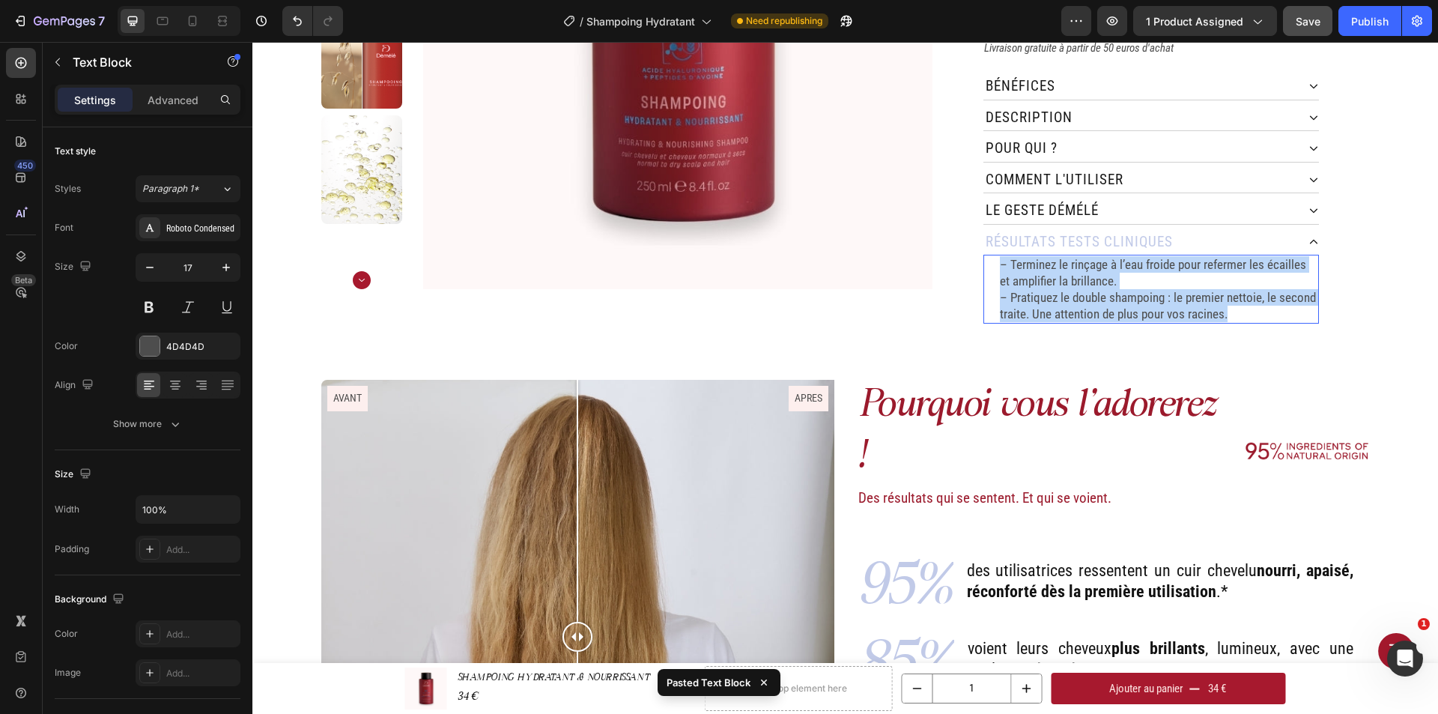
drag, startPoint x: 1227, startPoint y: 300, endPoint x: 995, endPoint y: 250, distance: 237.5
click at [1000, 256] on p "– Terminez le rinçage à l’eau froide pour refermer les écailles et amplifier la…" at bounding box center [1158, 289] width 317 height 66
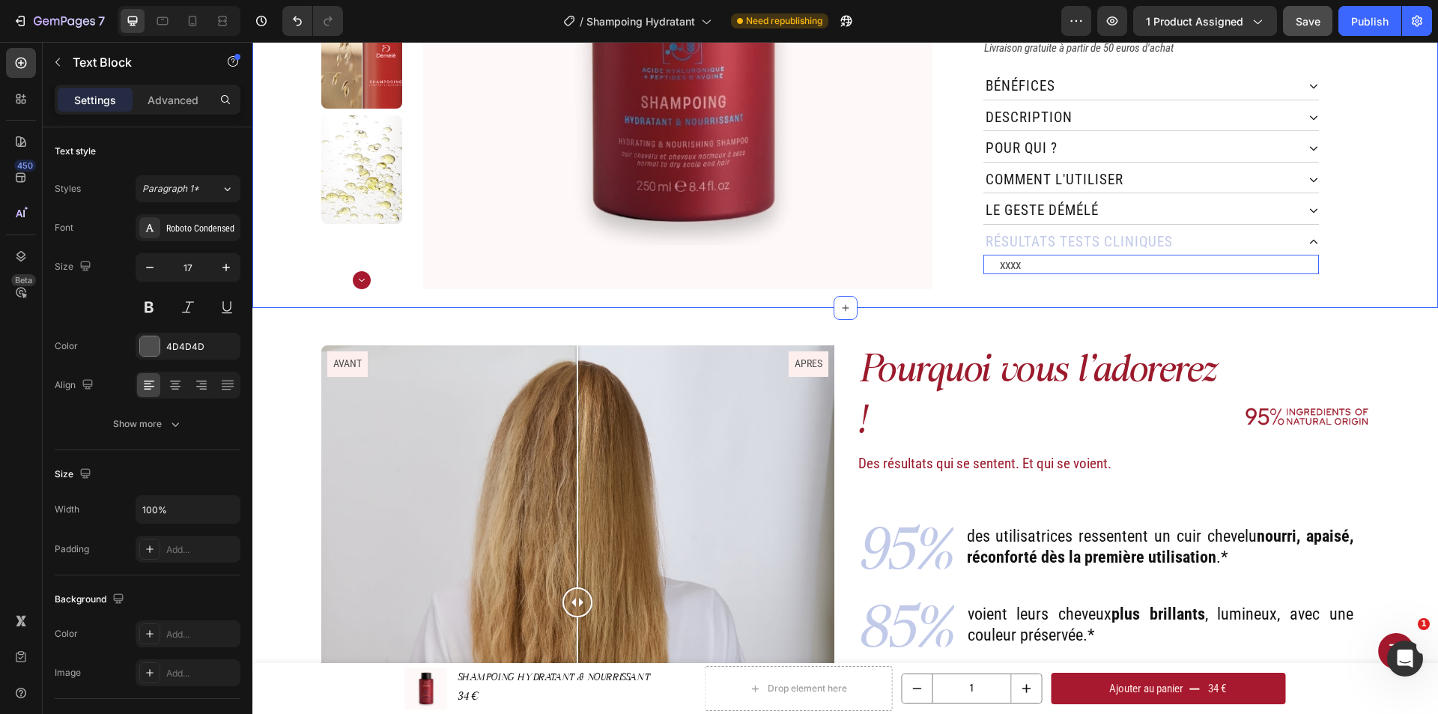
click at [1052, 311] on div "Pourquoi vous l'adorerez ! Heading Des résultats qui se sentent. Et qui se voie…" at bounding box center [844, 587] width 1185 height 559
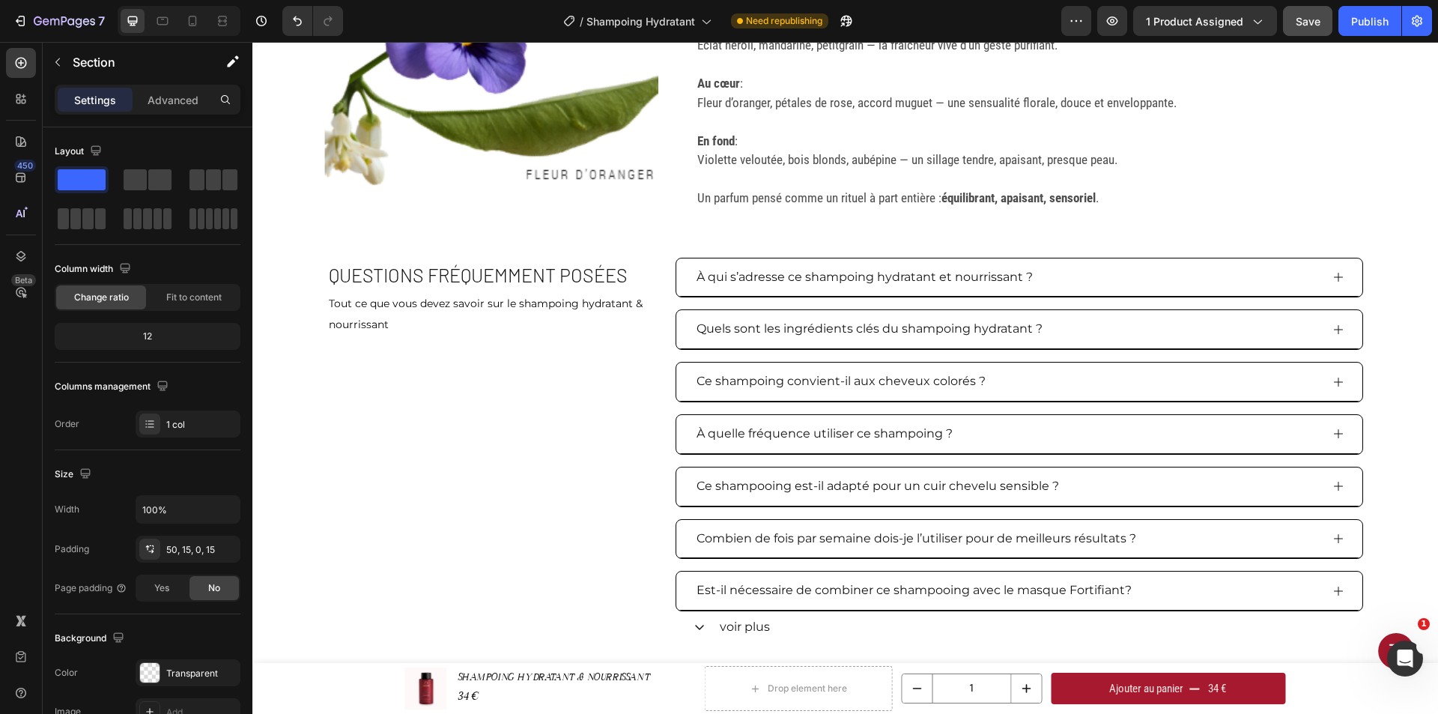
scroll to position [2621, 0]
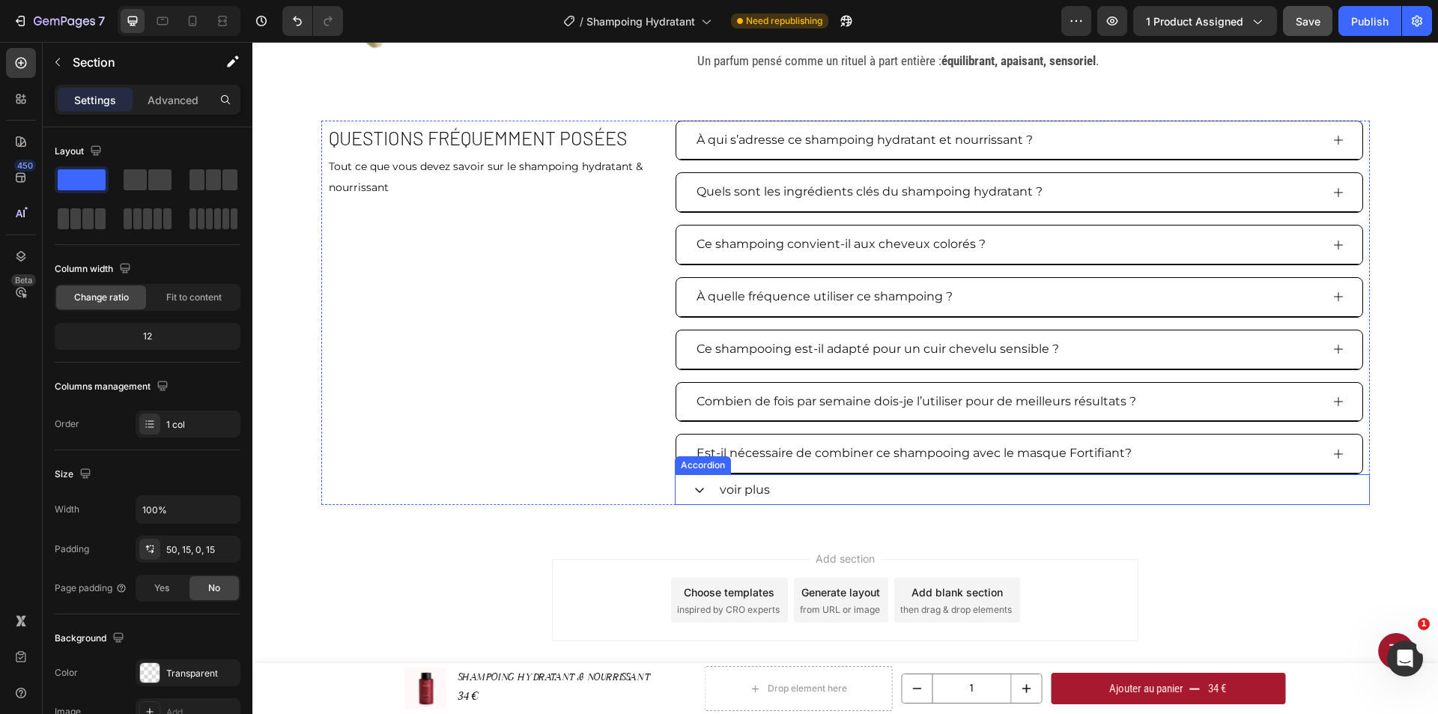
click at [750, 489] on p "voir plus" at bounding box center [745, 489] width 50 height 14
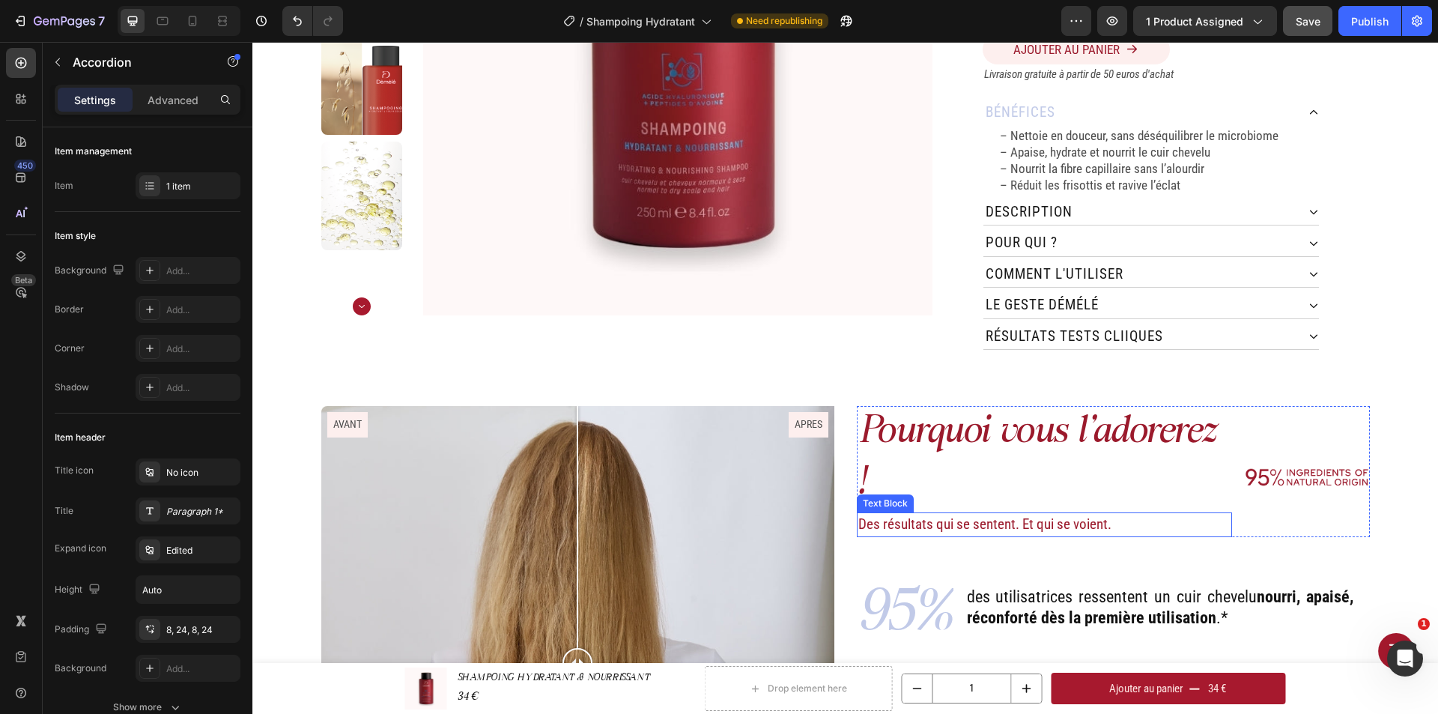
scroll to position [374, 0]
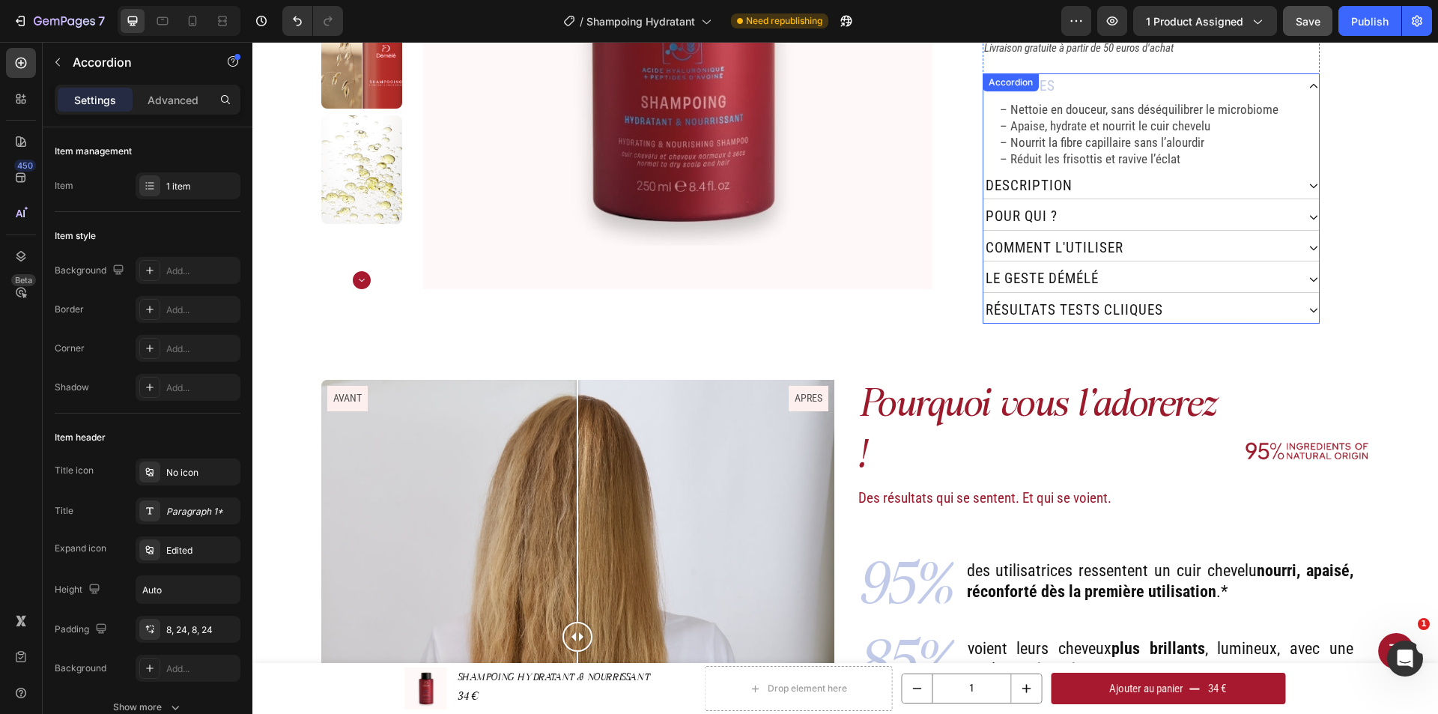
click at [1158, 302] on div "résultats tests cliiques" at bounding box center [1074, 310] width 182 height 26
click at [1185, 297] on div "résultats tests cliiques" at bounding box center [1139, 310] width 313 height 26
click at [1128, 300] on p "résultats tests cliiques" at bounding box center [1073, 311] width 177 height 22
click at [1117, 300] on p "résultats tests cliiques" at bounding box center [1073, 311] width 177 height 22
click at [1325, 327] on div "Home SHAMPOING HYDRATANT & NOURRISSANT Breadcrumb Product Images SHAMPOING HYDR…" at bounding box center [844, 20] width 1185 height 644
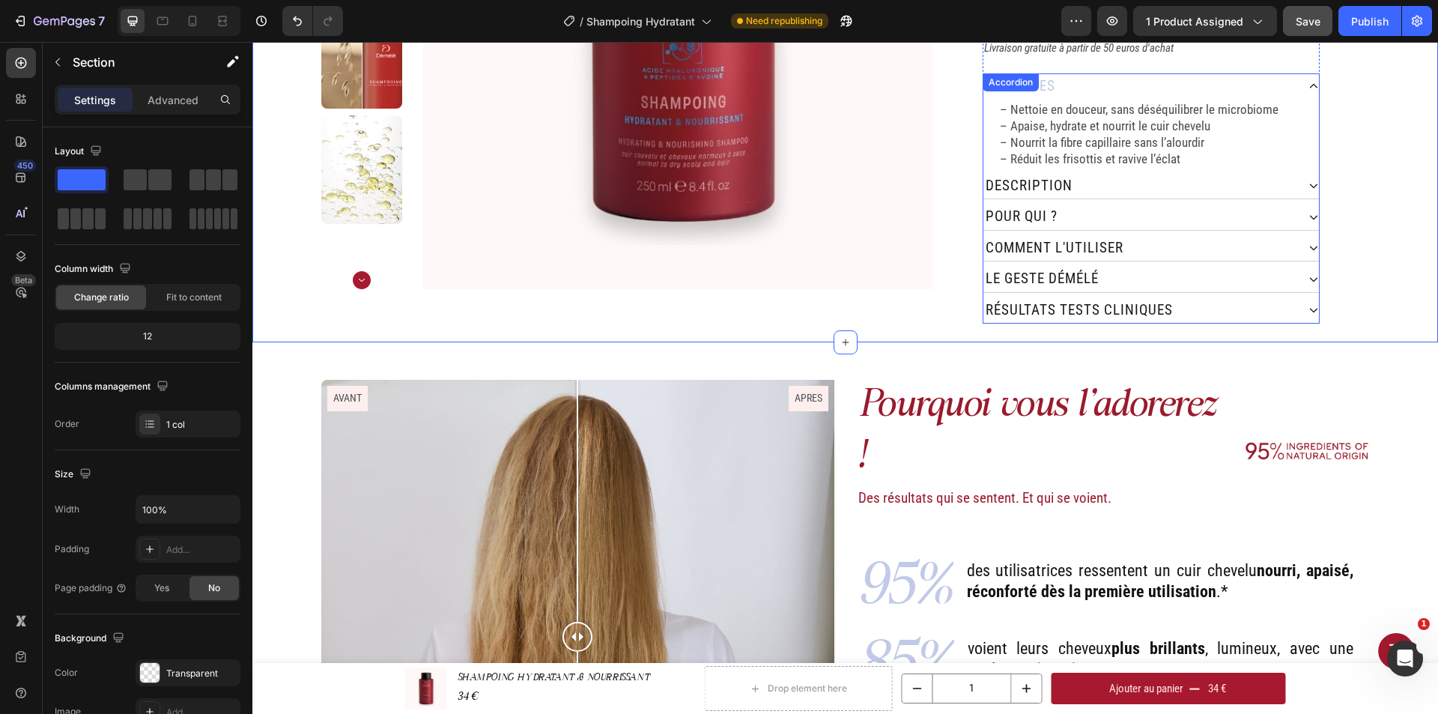
click at [1298, 297] on div "résultats tests cliNiques" at bounding box center [1150, 310] width 335 height 27
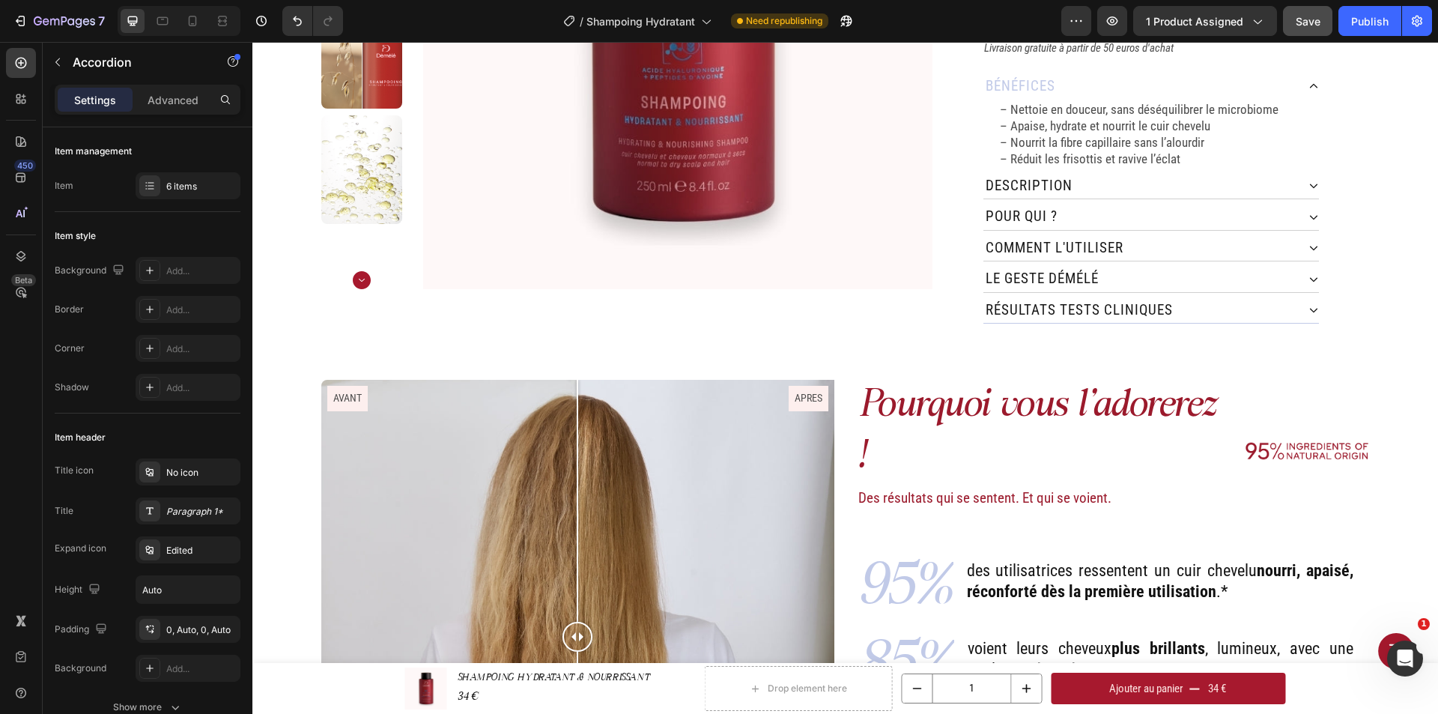
click at [1191, 298] on div "résultats tests cliNiques" at bounding box center [1139, 310] width 313 height 26
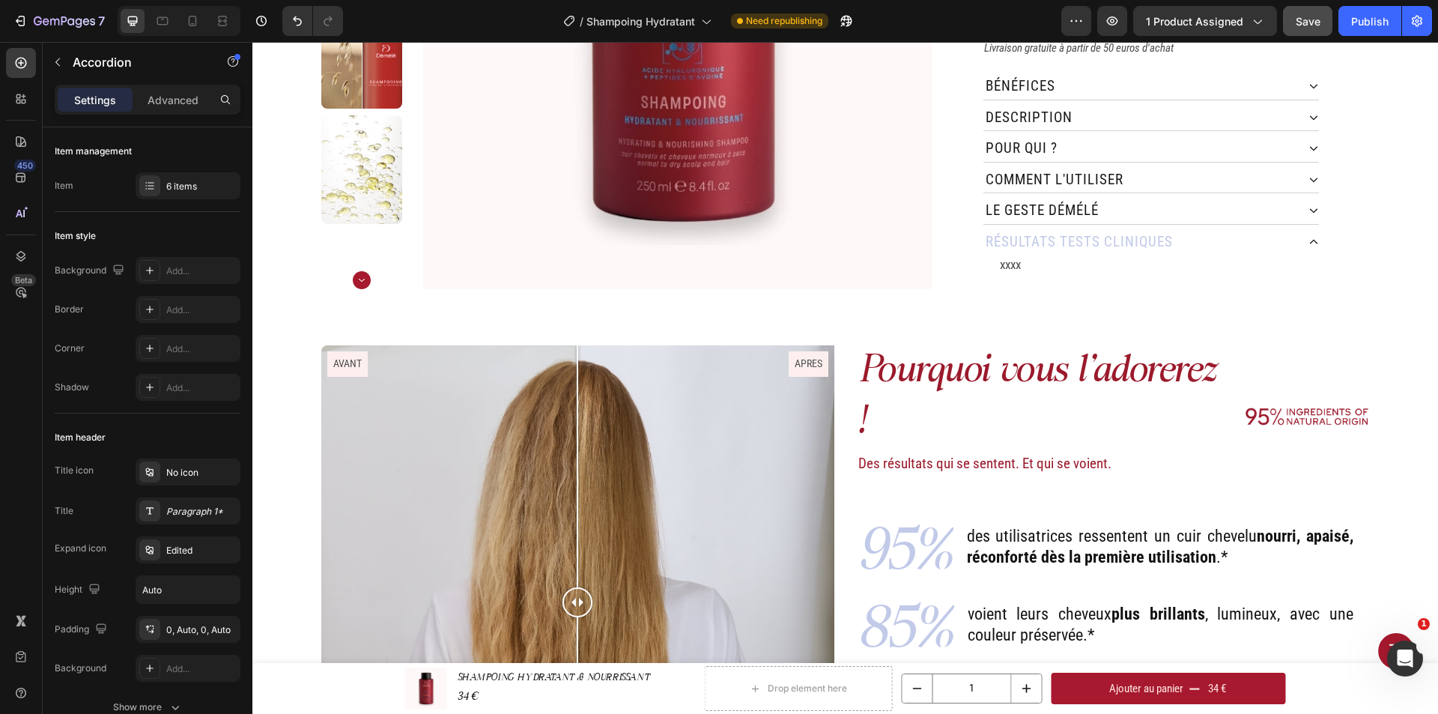
click at [1022, 256] on p "xxxx" at bounding box center [1158, 264] width 317 height 16
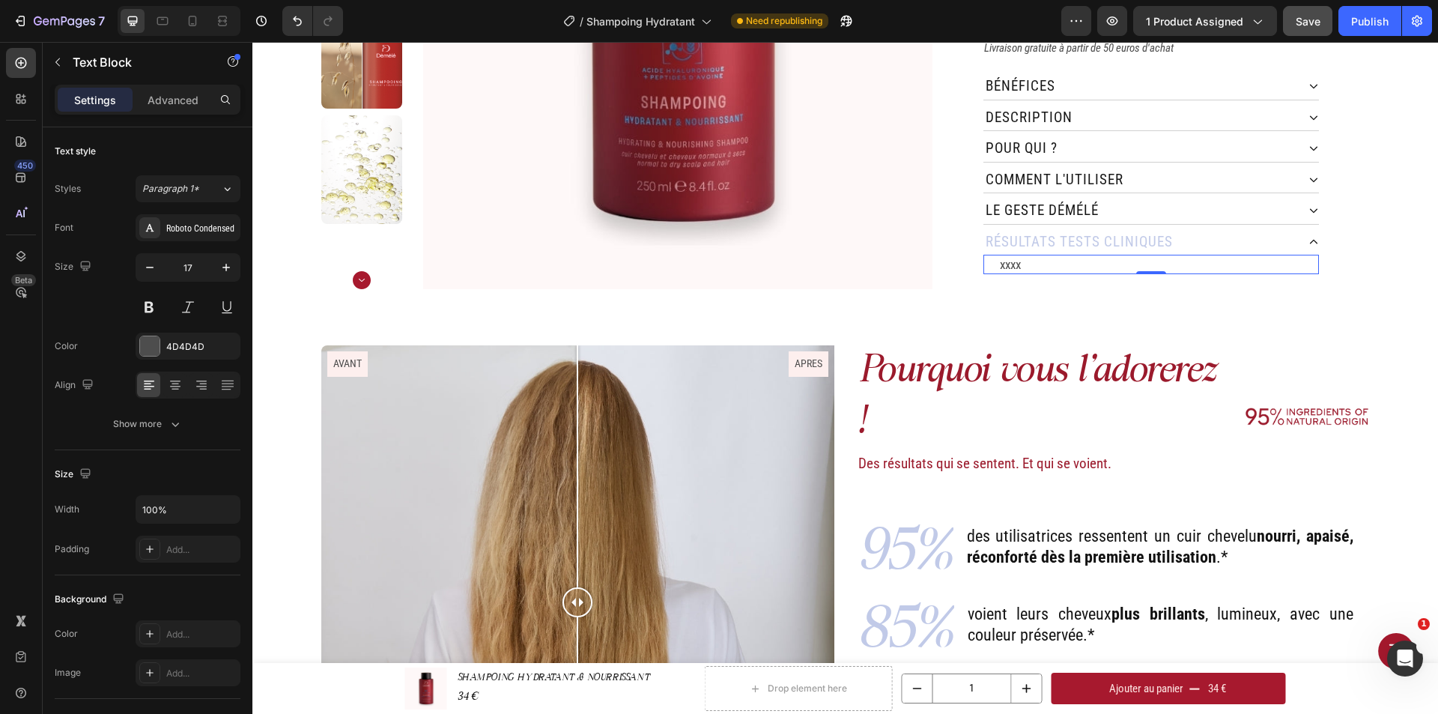
click at [1021, 256] on p "xxxx" at bounding box center [1158, 264] width 317 height 16
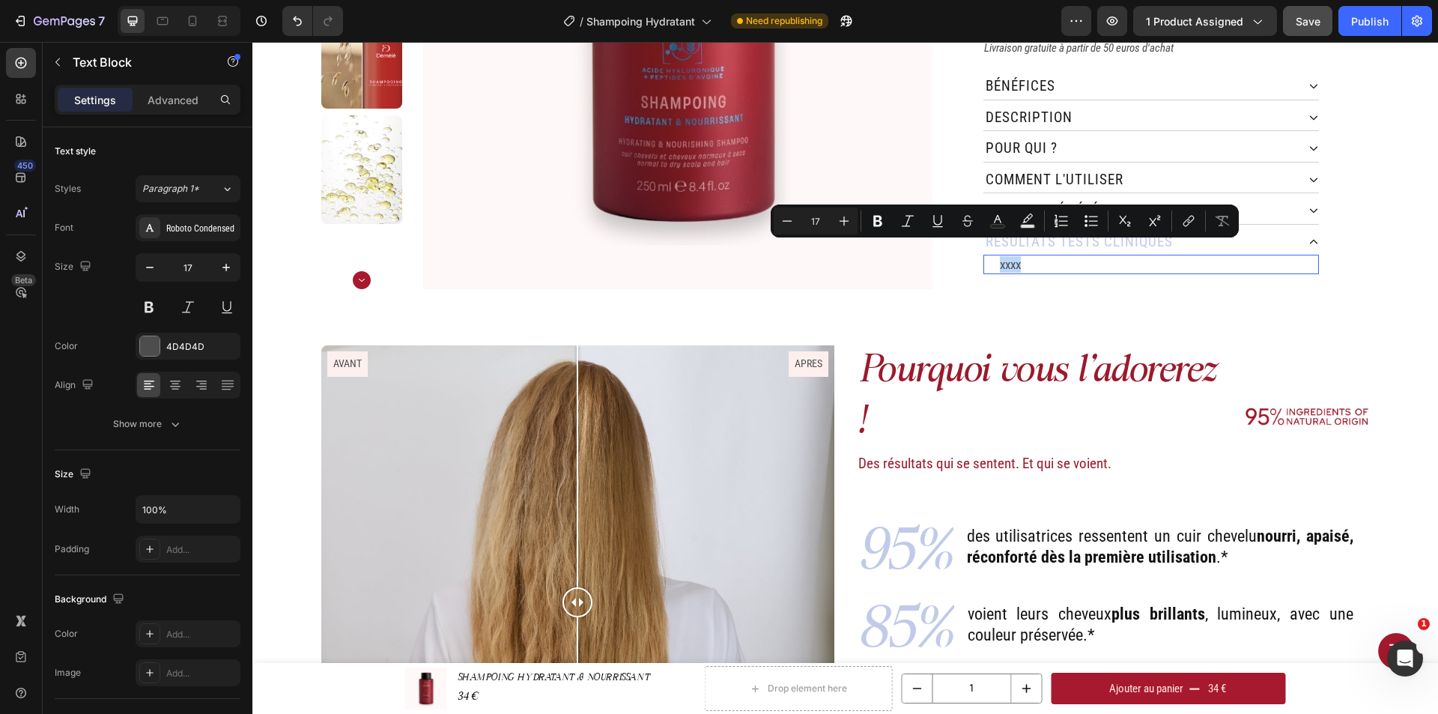
drag, startPoint x: 1021, startPoint y: 252, endPoint x: 995, endPoint y: 252, distance: 26.2
click at [1000, 256] on p "xxxx" at bounding box center [1158, 264] width 317 height 16
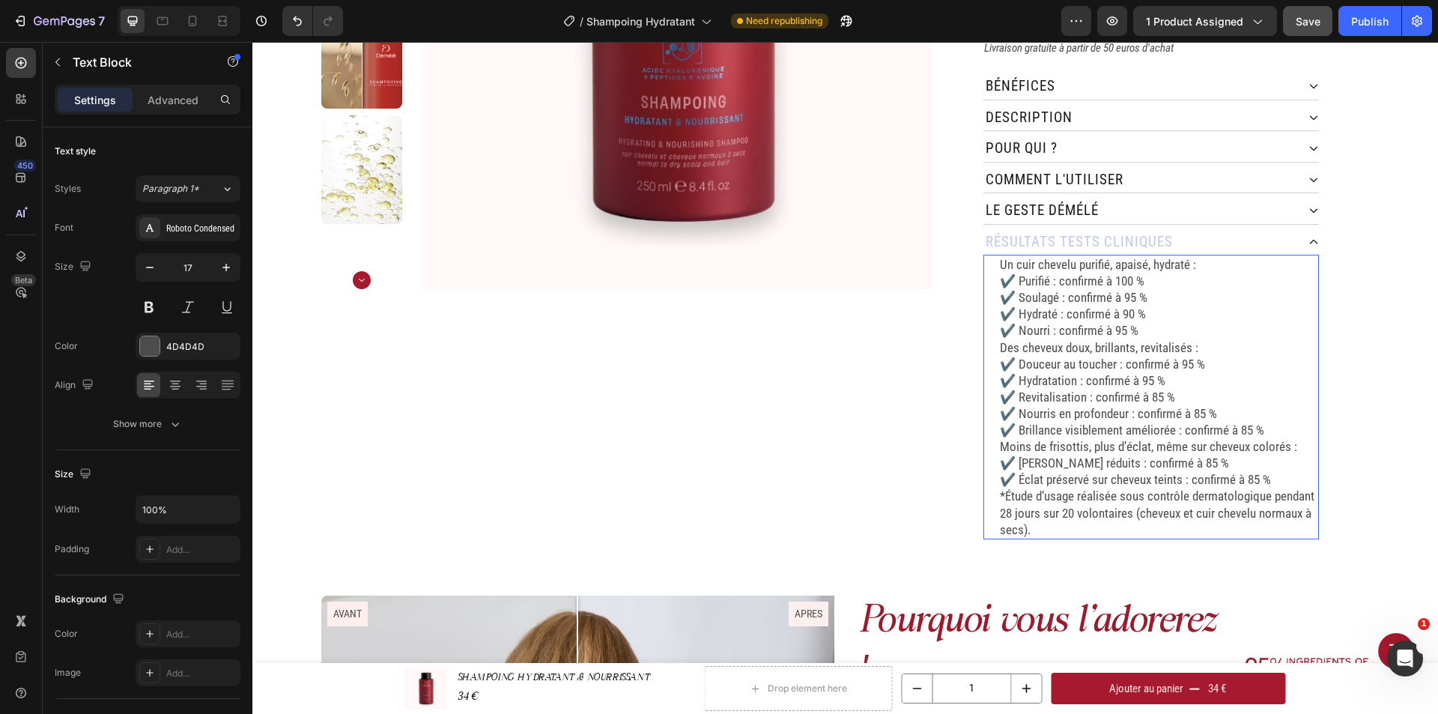
click at [998, 332] on div "Un cuir chevelu purifié, apaisé, hydraté : ✔️ Purifié : confirmé à 100 % ✔️ Sou…" at bounding box center [1158, 397] width 320 height 285
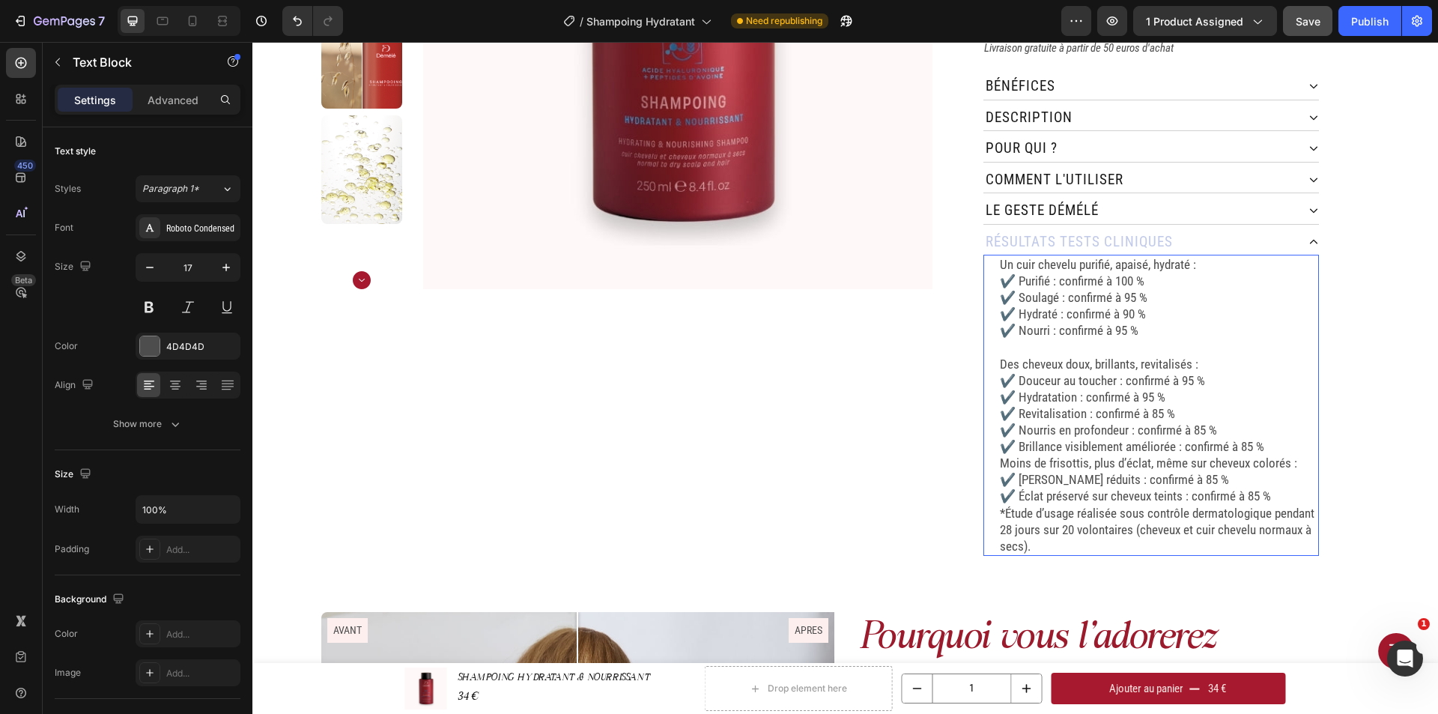
click at [1000, 455] on p "Moins de frisottis, plus d’éclat, même sur cheveux colorés : ✔️ [PERSON_NAME] r…" at bounding box center [1158, 479] width 317 height 49
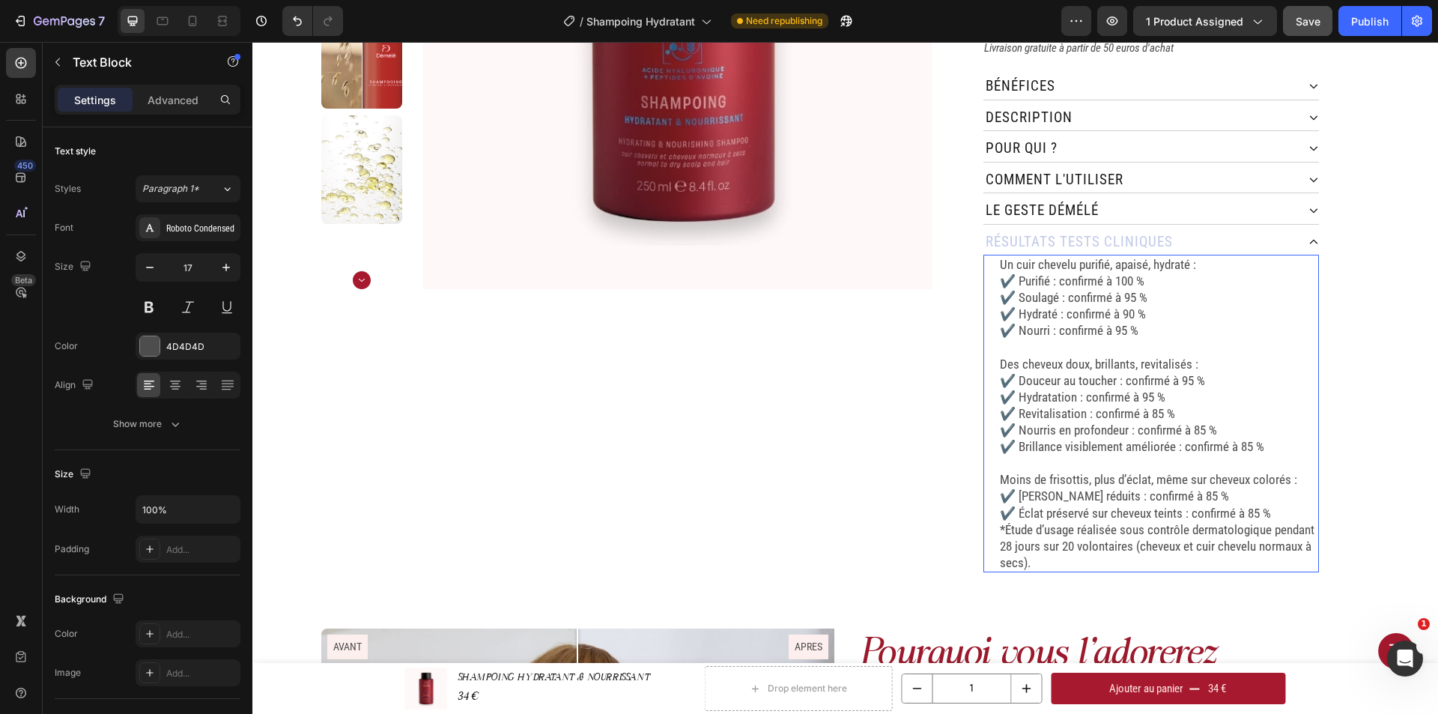
click at [1000, 521] on p "*Étude d’usage réalisée sous contrôle dermatologique pendant 28 jours sur 20 vo…" at bounding box center [1158, 545] width 317 height 49
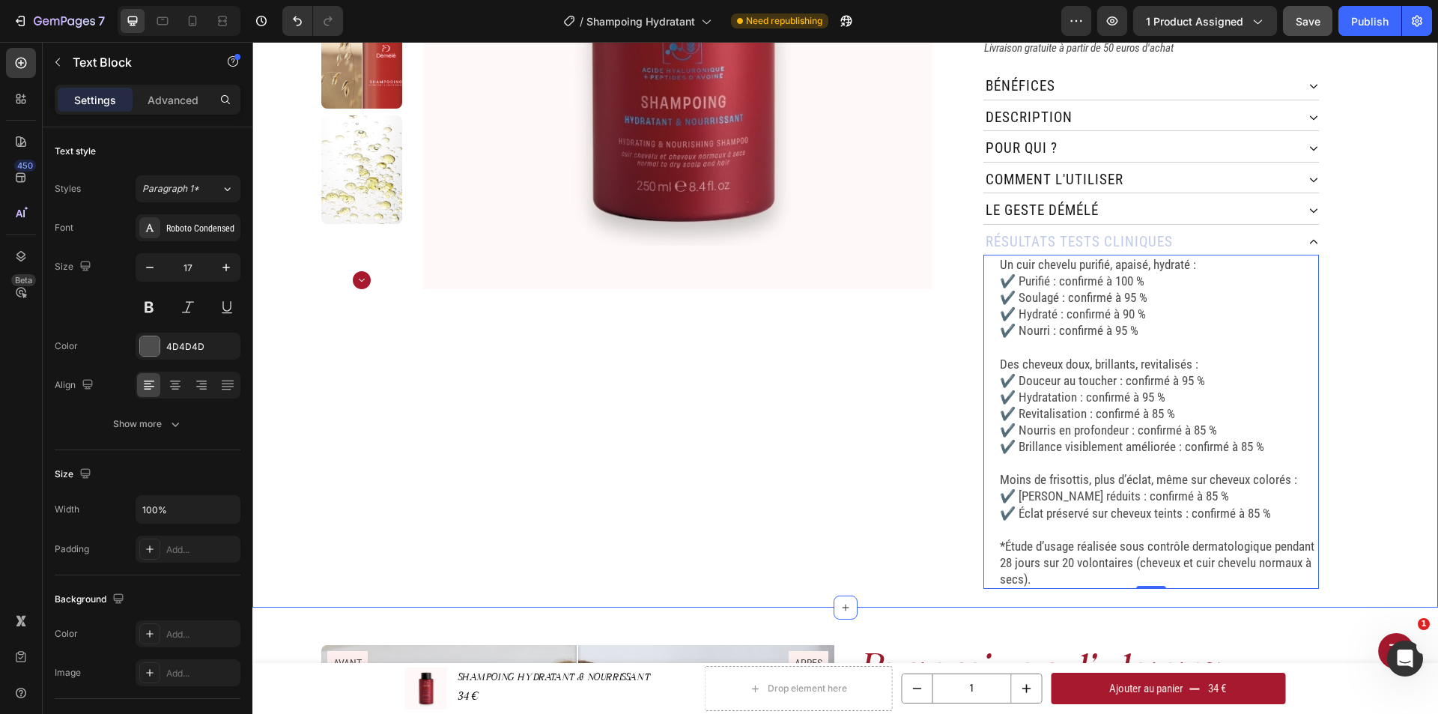
drag, startPoint x: 1376, startPoint y: 357, endPoint x: 1192, endPoint y: 346, distance: 183.8
click at [1376, 357] on div "Home SHAMPOING HYDRATANT & NOURRISSANT Breadcrumb Product Images SHAMPOING HYDR…" at bounding box center [844, 152] width 1185 height 909
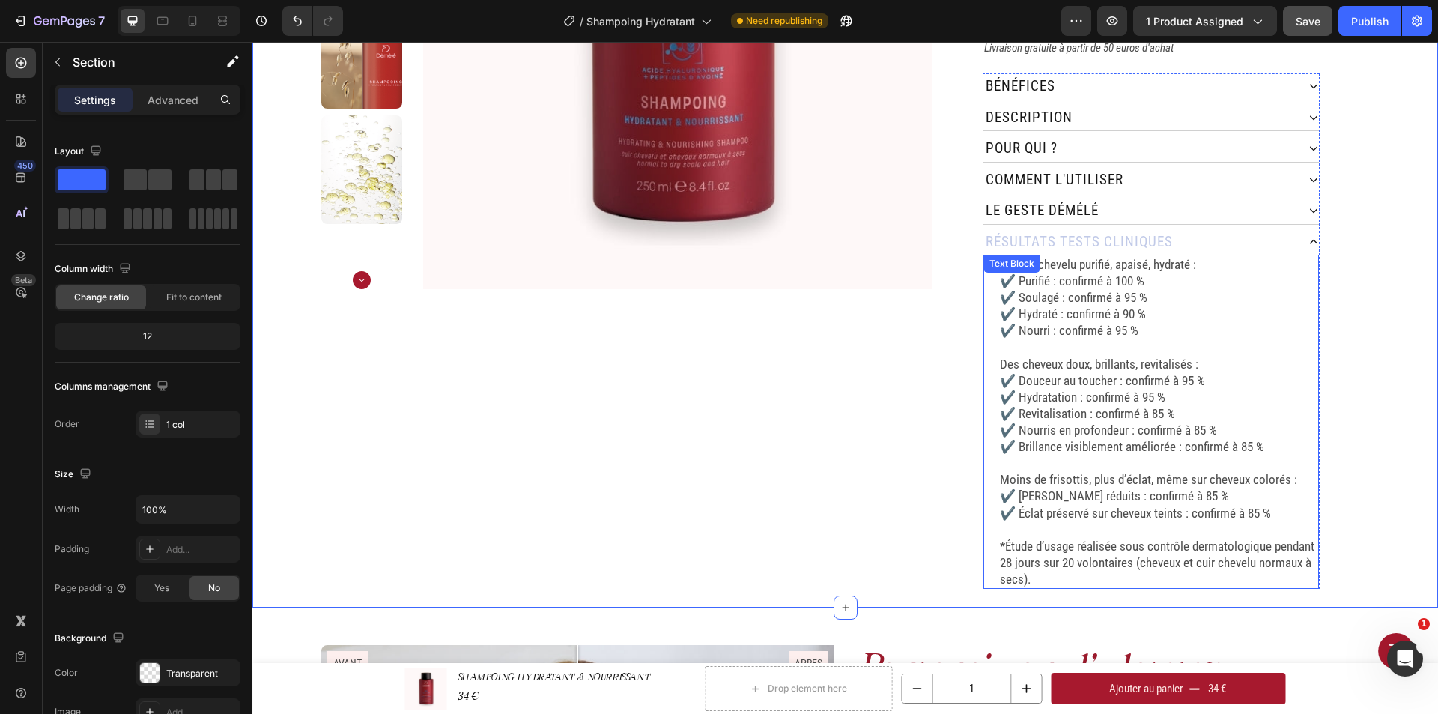
click at [1153, 356] on p "Des cheveux doux, brillants, revitalisés : ✔️ Douceur au toucher : confirmé à 9…" at bounding box center [1158, 406] width 317 height 100
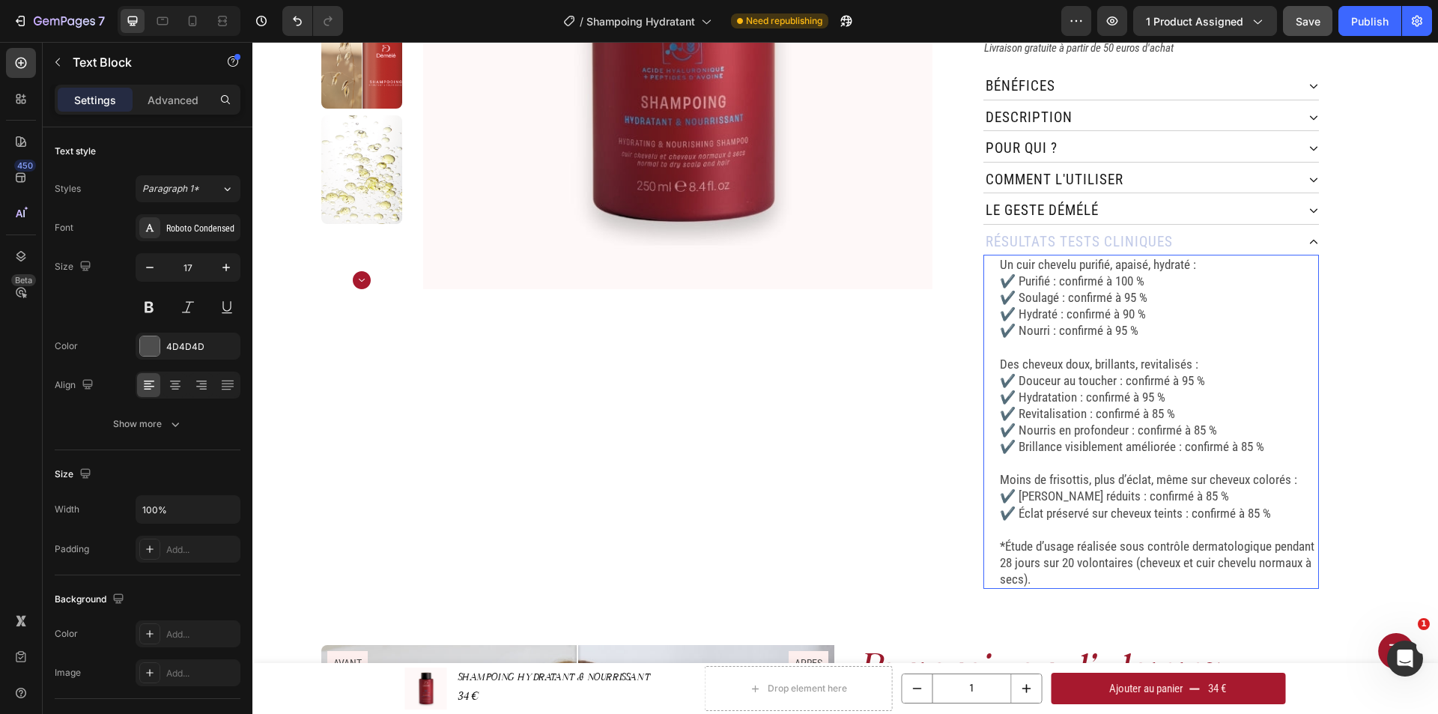
click at [1019, 274] on p "Un cuir chevelu purifié, apaisé, hydraté : ✔️ Purifié : confirmé à 100 % ✔️ Sou…" at bounding box center [1158, 297] width 317 height 82
click at [1365, 316] on div "Home SHAMPOING HYDRATANT & NOURRISSANT Breadcrumb Product Images SHAMPOING HYDR…" at bounding box center [844, 152] width 1185 height 909
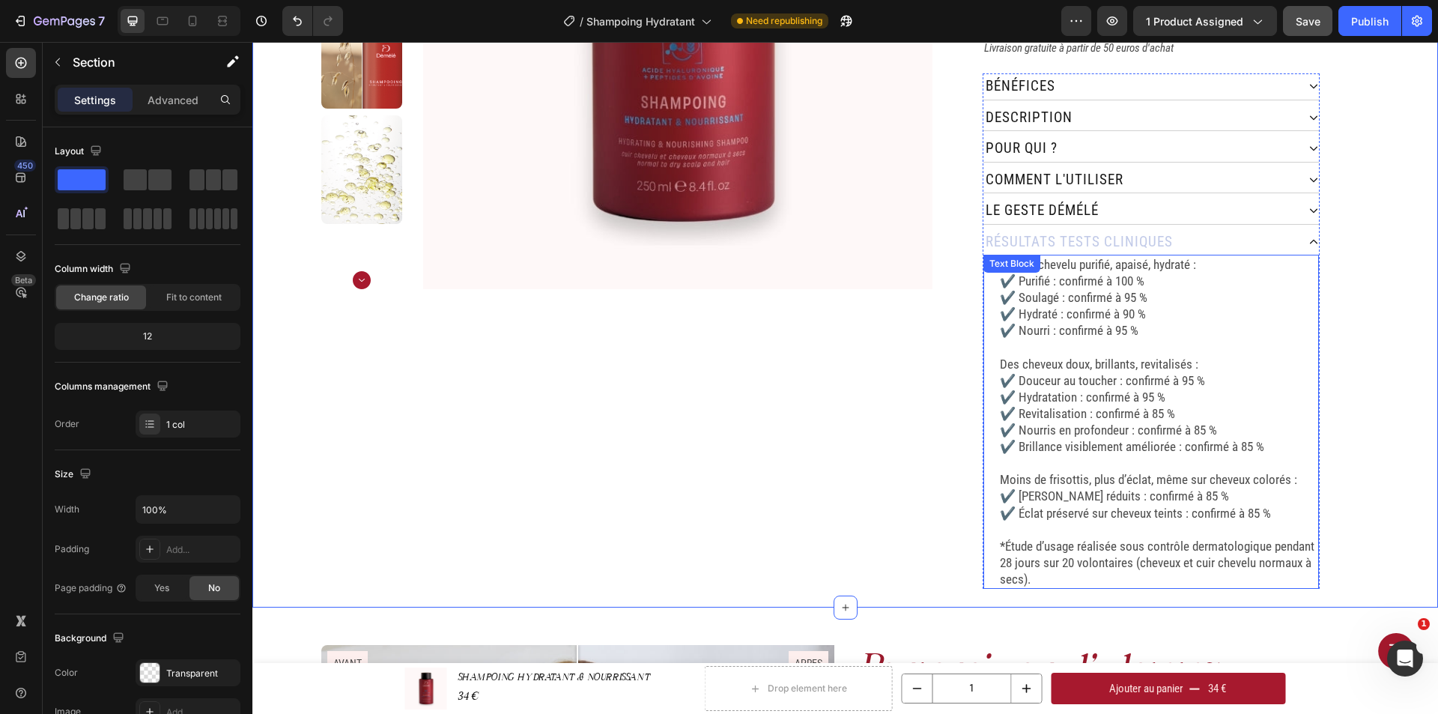
click at [1106, 280] on p "Un cuir chevelu purifié, apaisé, hydraté : ✔️ Purifié : confirmé à 100 % ✔️ Sou…" at bounding box center [1158, 297] width 317 height 82
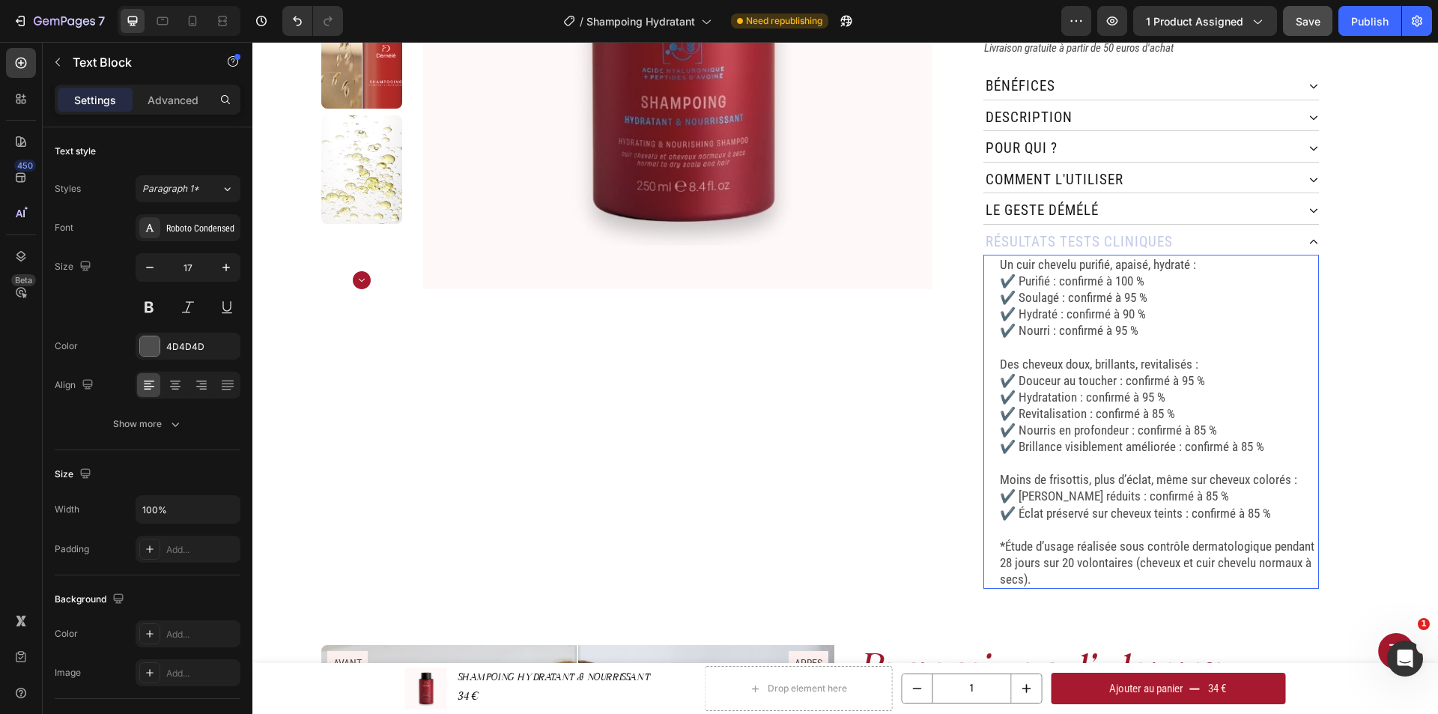
click at [1094, 256] on p "Un cuir chevelu purifié, apaisé, hydraté : ✔️ Purifié : confirmé à 100 % ✔️ Sou…" at bounding box center [1158, 297] width 317 height 82
drag, startPoint x: 1099, startPoint y: 253, endPoint x: 1076, endPoint y: 255, distance: 23.3
click at [1076, 256] on p "Un cuir chevelu purifié, apaisé, hydraté : ✔️ Purifié : confirmé à 100 % ✔️ Sou…" at bounding box center [1158, 297] width 317 height 82
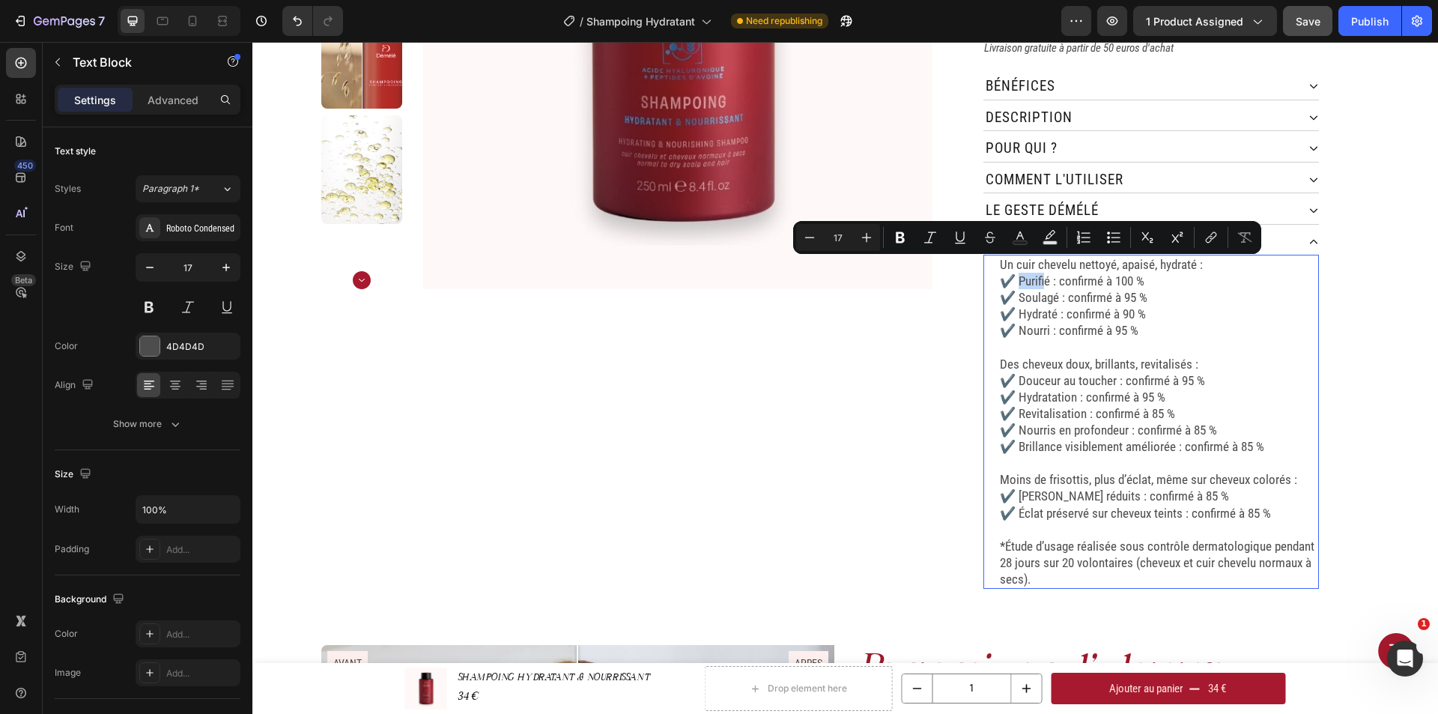
drag, startPoint x: 1042, startPoint y: 270, endPoint x: 1016, endPoint y: 269, distance: 25.5
click at [1016, 269] on p "Un cuir chevelu nettoyé, apaisé, hydraté : ✔️ Purifié : confirmé à 100 % ✔️ Sou…" at bounding box center [1158, 297] width 317 height 82
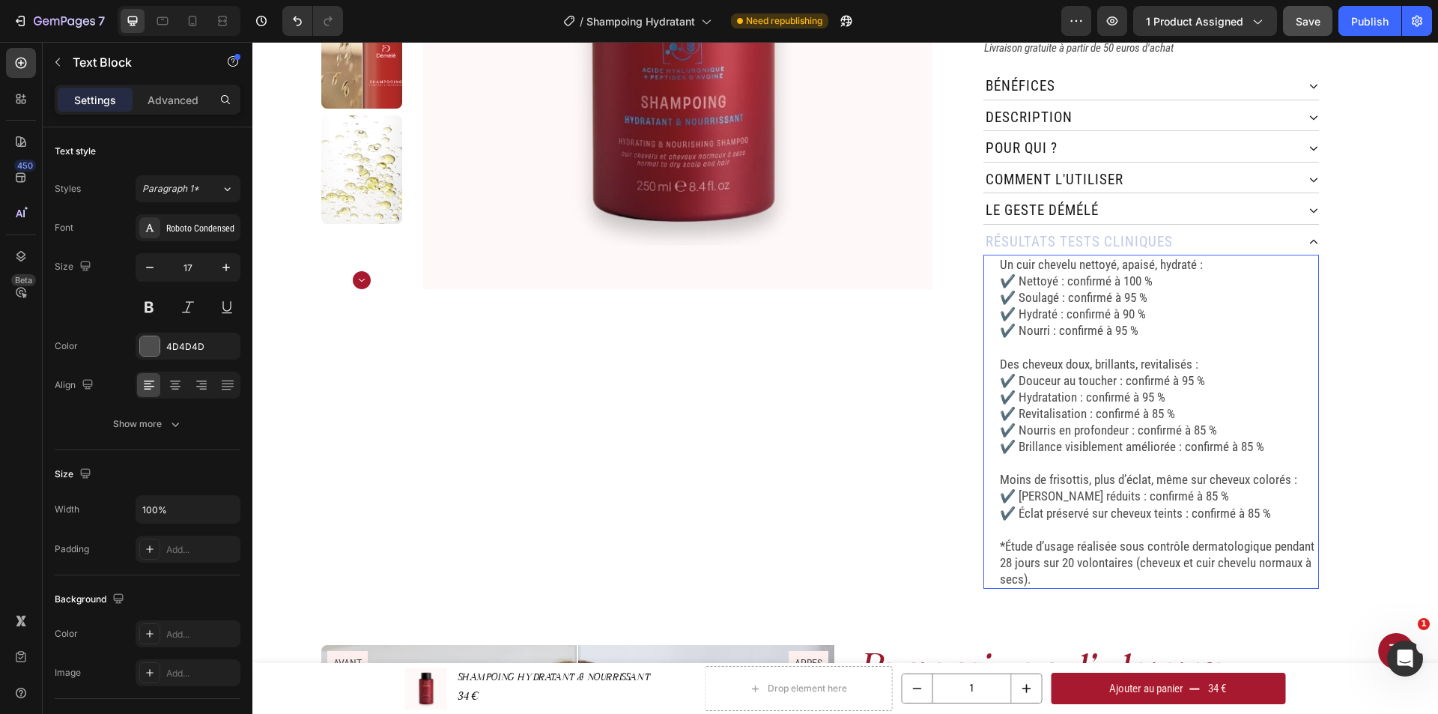
click at [1139, 312] on p "Un cuir chevelu nettoyé, apaisé, hydraté : ✔️ Nettoyé : confirmé à 100 % ✔️ Sou…" at bounding box center [1158, 297] width 317 height 82
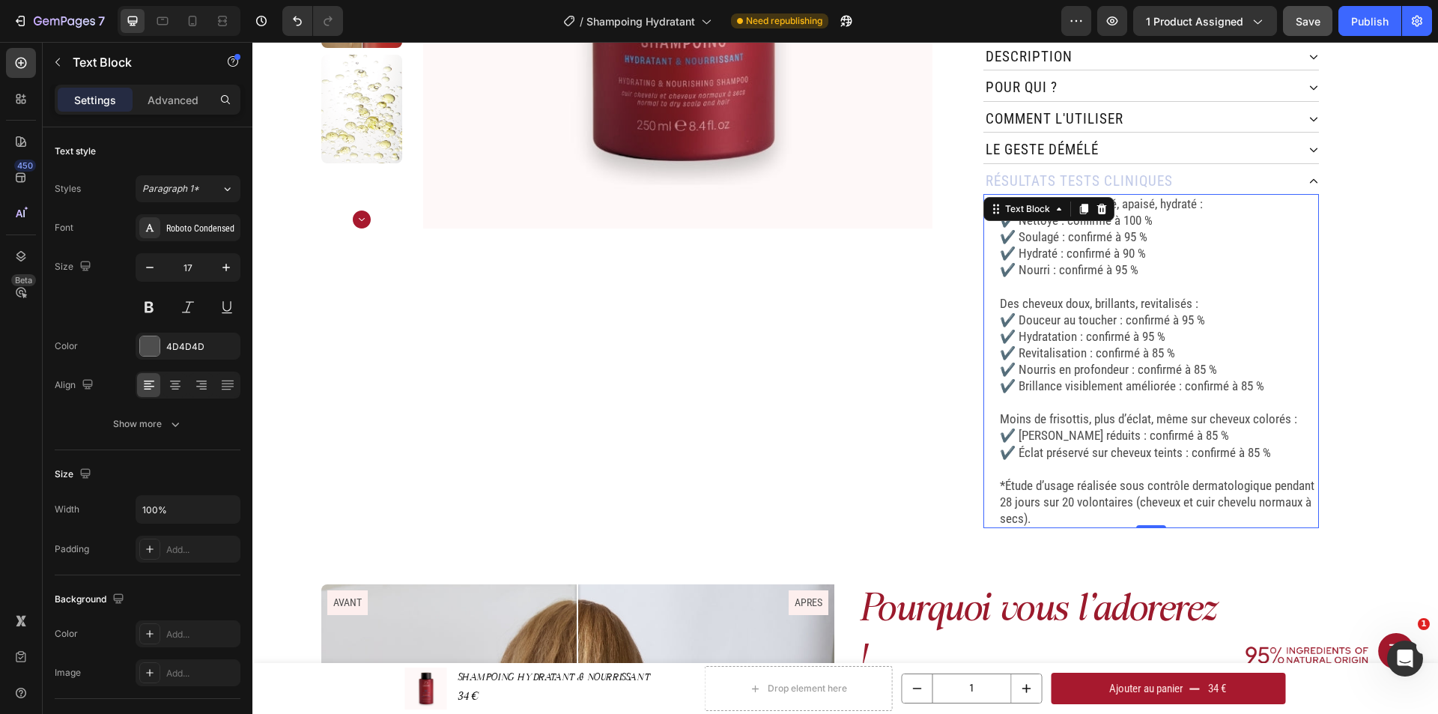
scroll to position [449, 0]
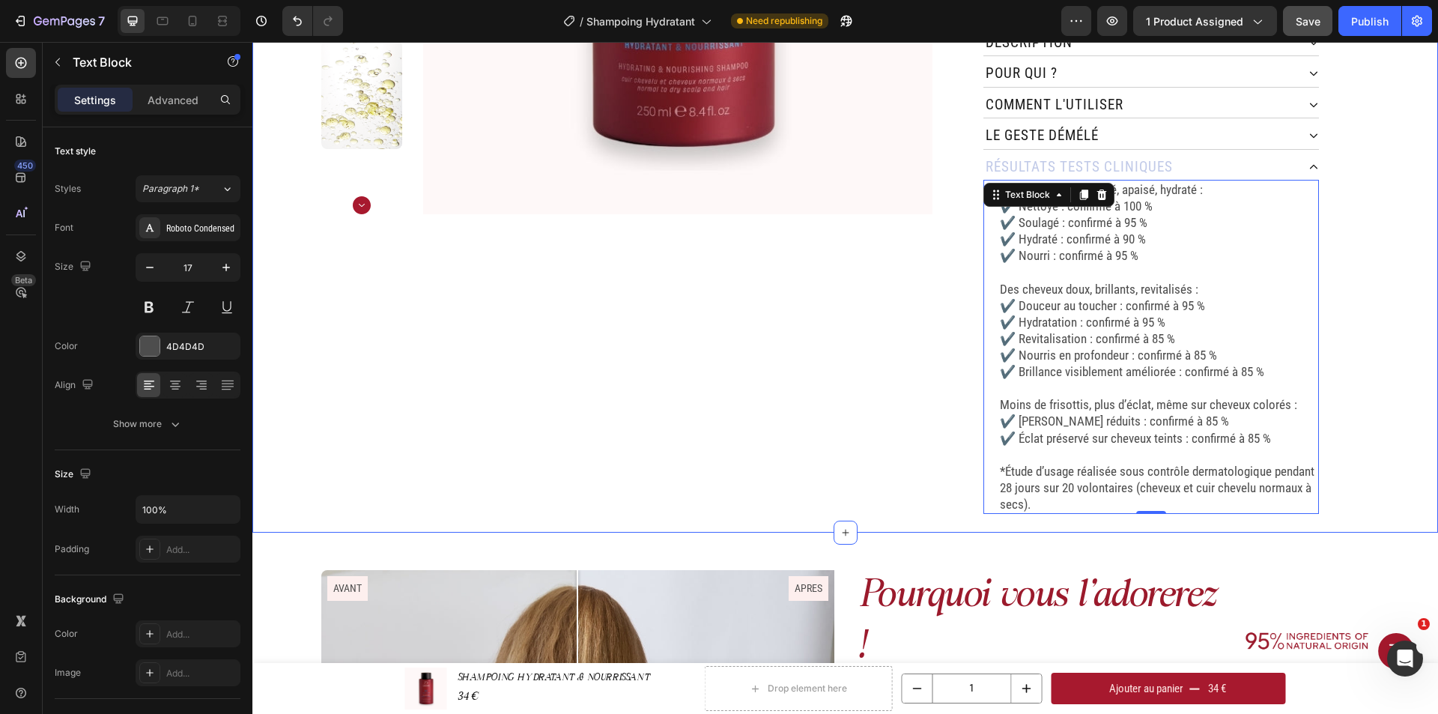
click at [1366, 345] on div "Home SHAMPOING HYDRATANT & NOURRISSANT Breadcrumb Product Images SHAMPOING HYDR…" at bounding box center [844, 77] width 1185 height 909
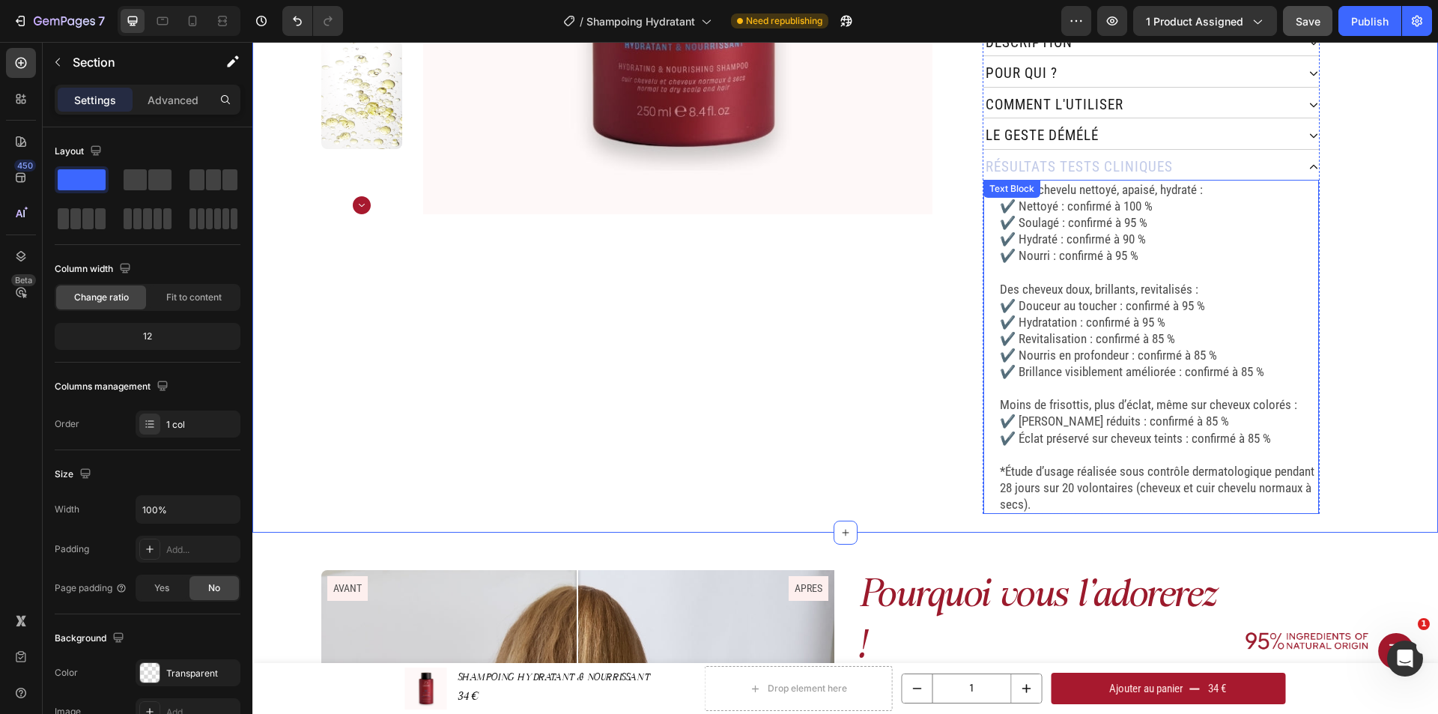
scroll to position [374, 0]
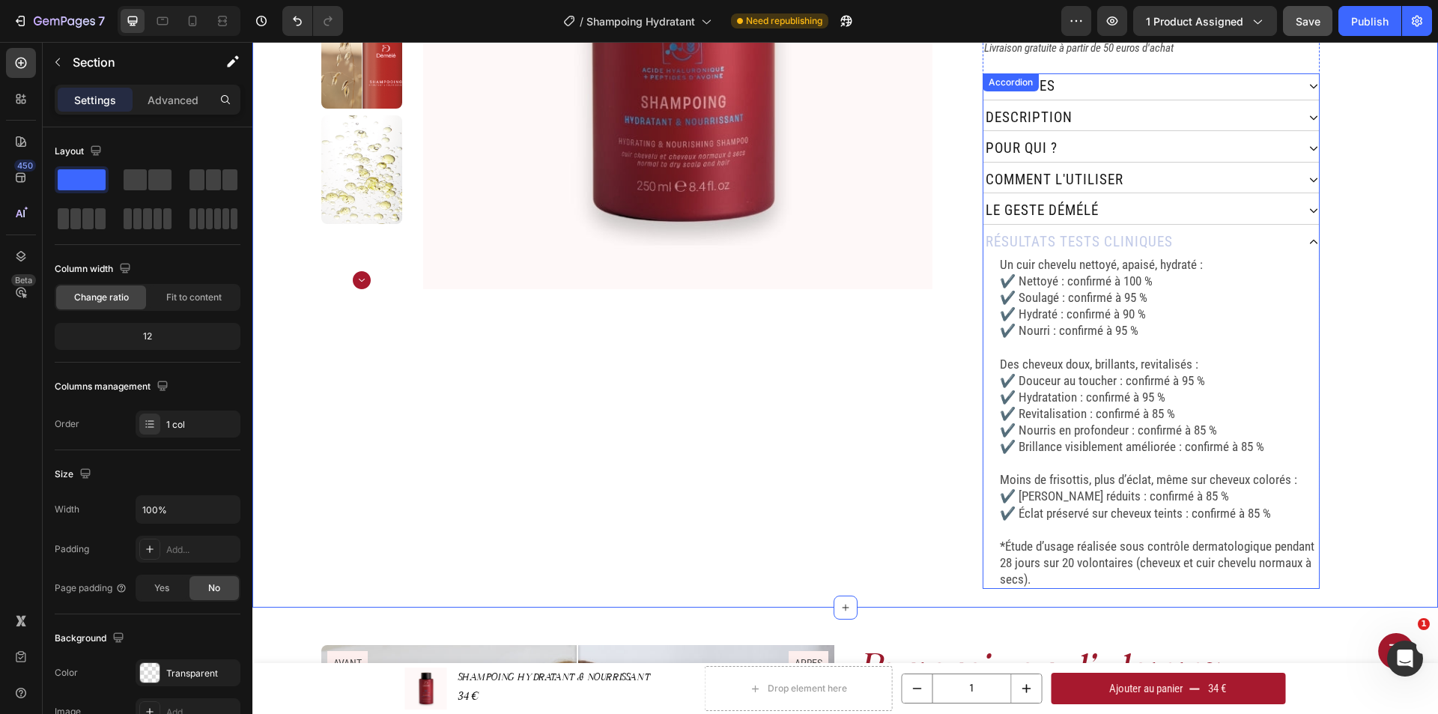
click at [1194, 230] on div "résultats tests cliNiques" at bounding box center [1139, 242] width 313 height 26
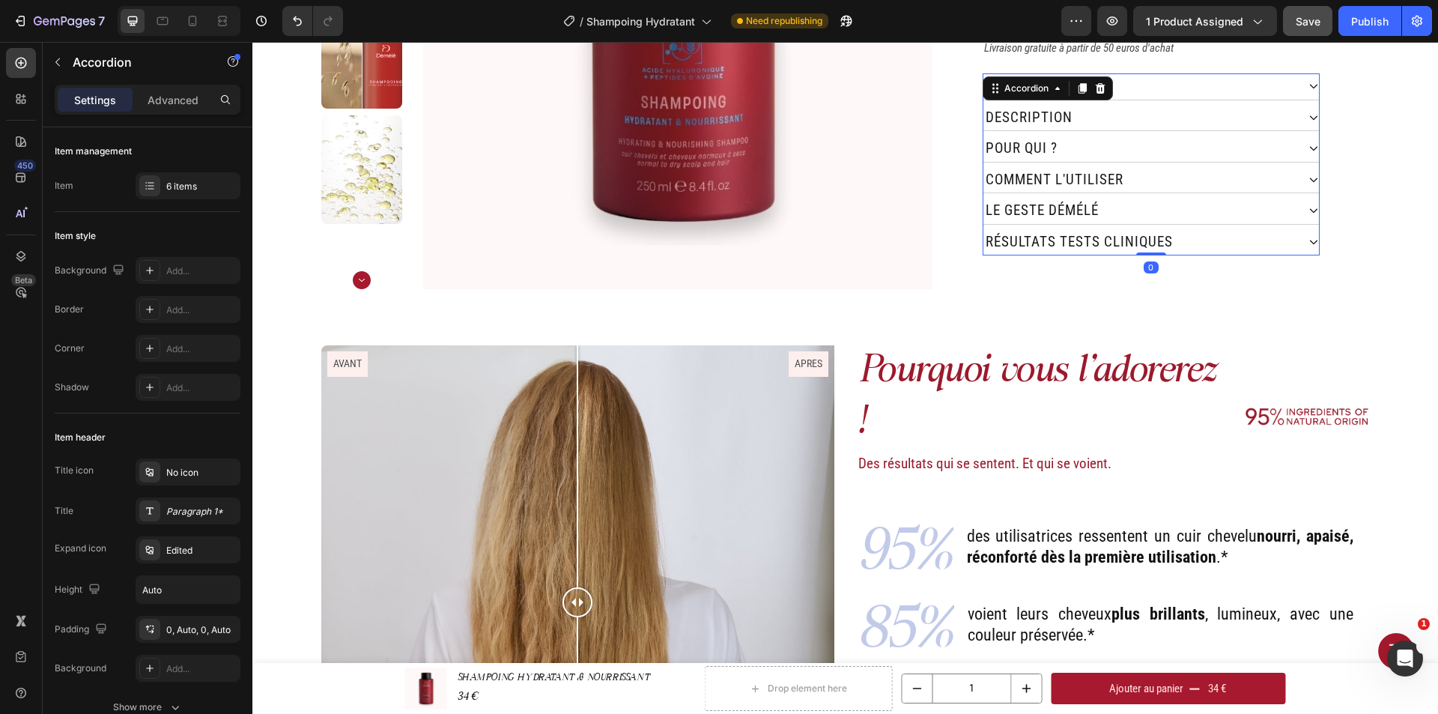
click at [1197, 229] on div "résultats tests cliNiques" at bounding box center [1139, 242] width 313 height 26
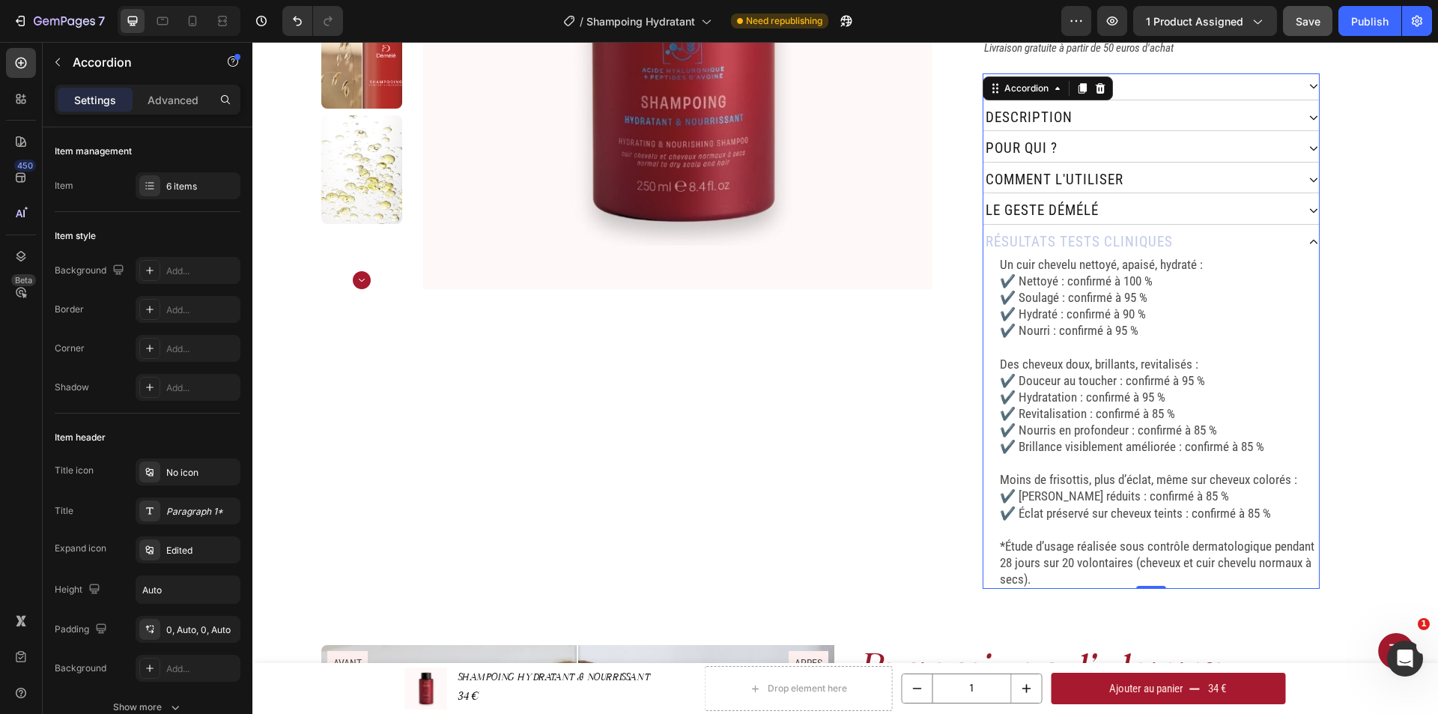
click at [1188, 229] on div "résultats tests cliNiques" at bounding box center [1139, 242] width 313 height 26
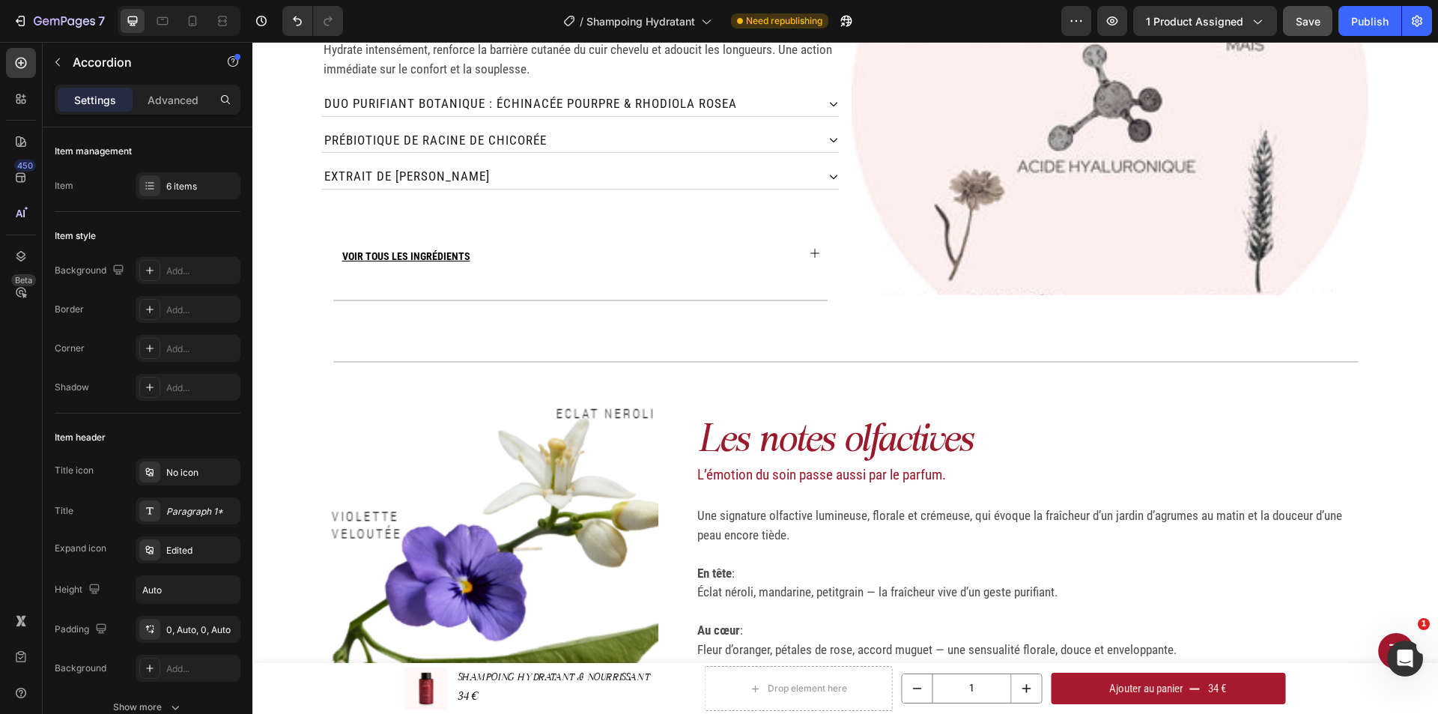
scroll to position [2097, 0]
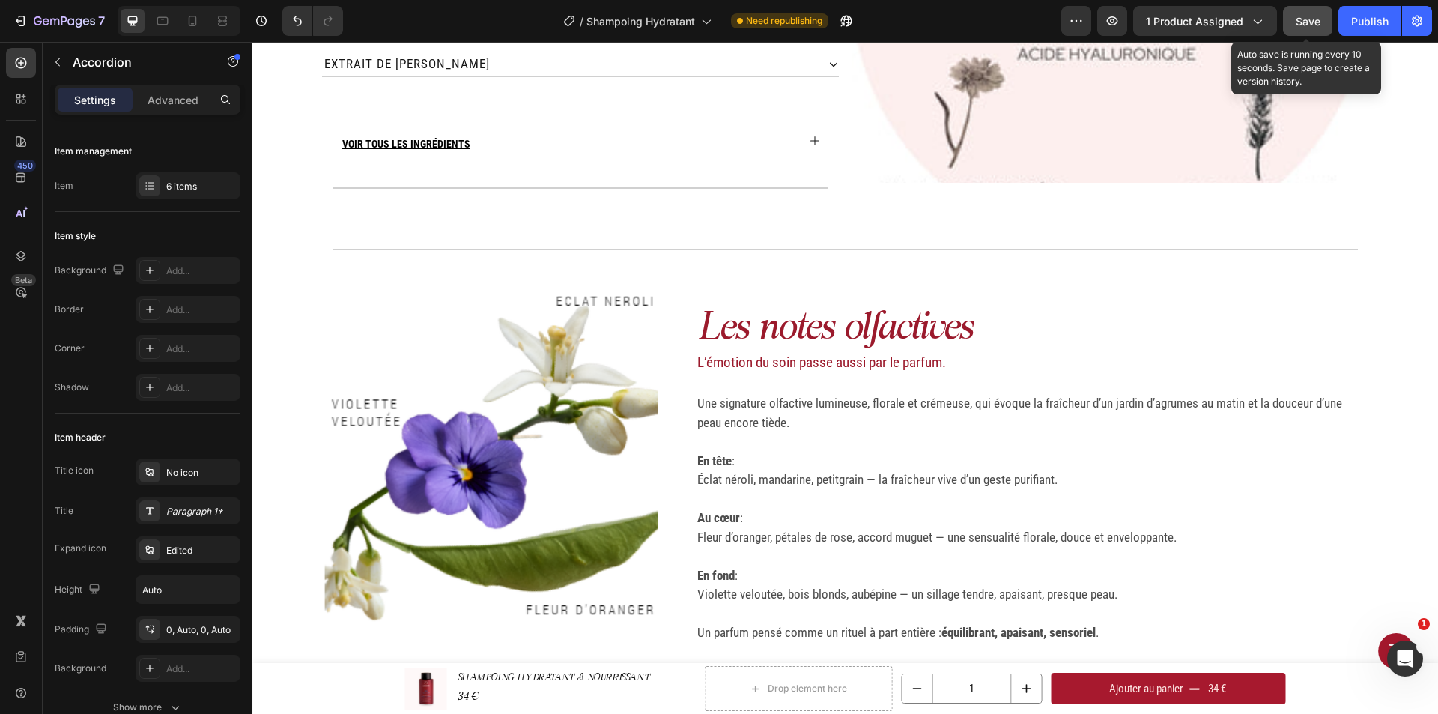
click at [1296, 25] on span "Save" at bounding box center [1307, 21] width 25 height 13
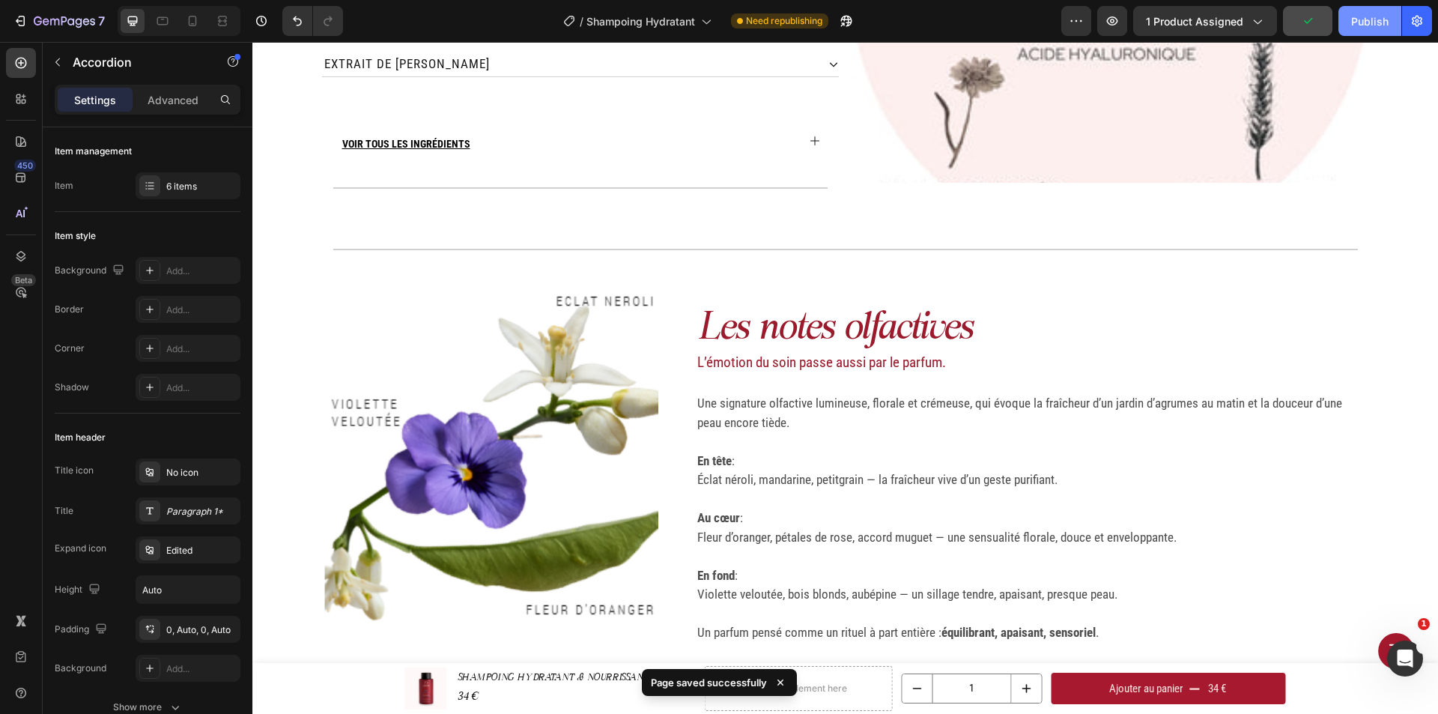
click at [1378, 22] on div "Publish" at bounding box center [1369, 21] width 37 height 16
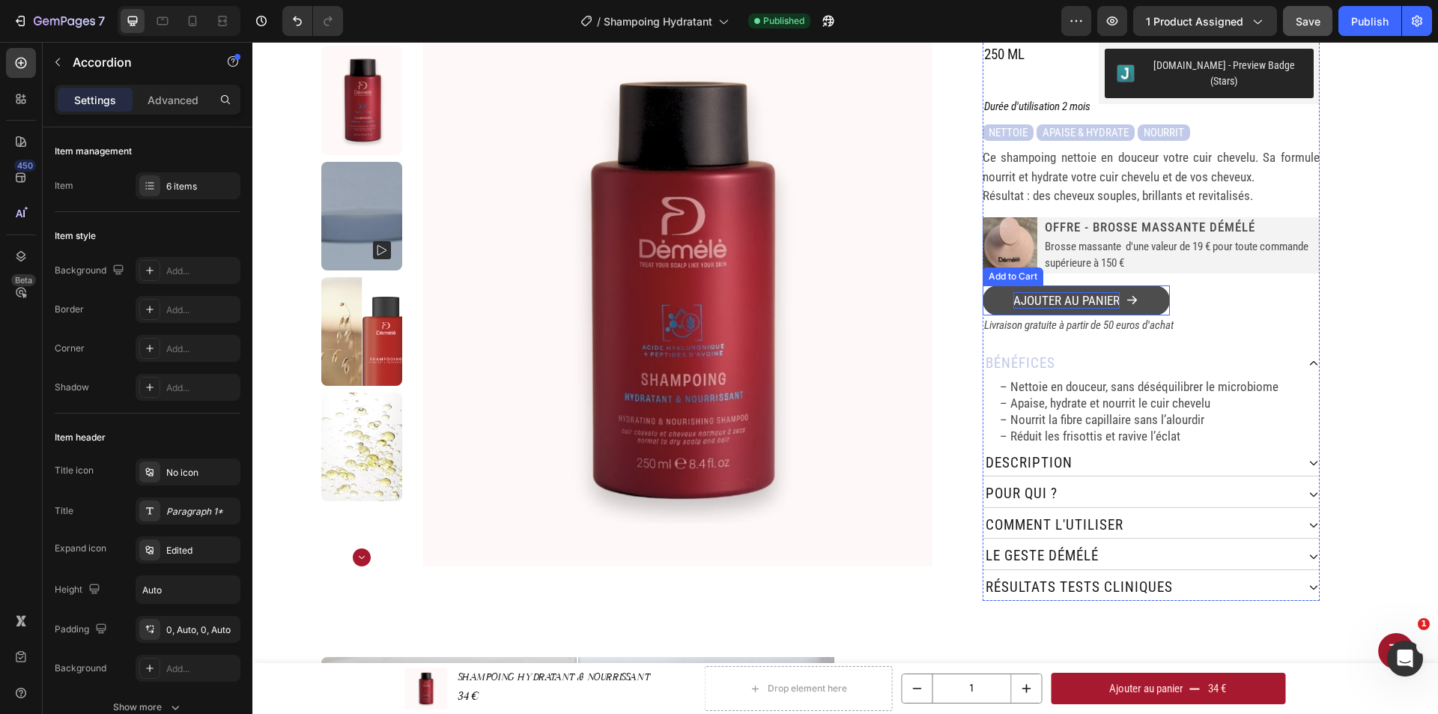
scroll to position [225, 0]
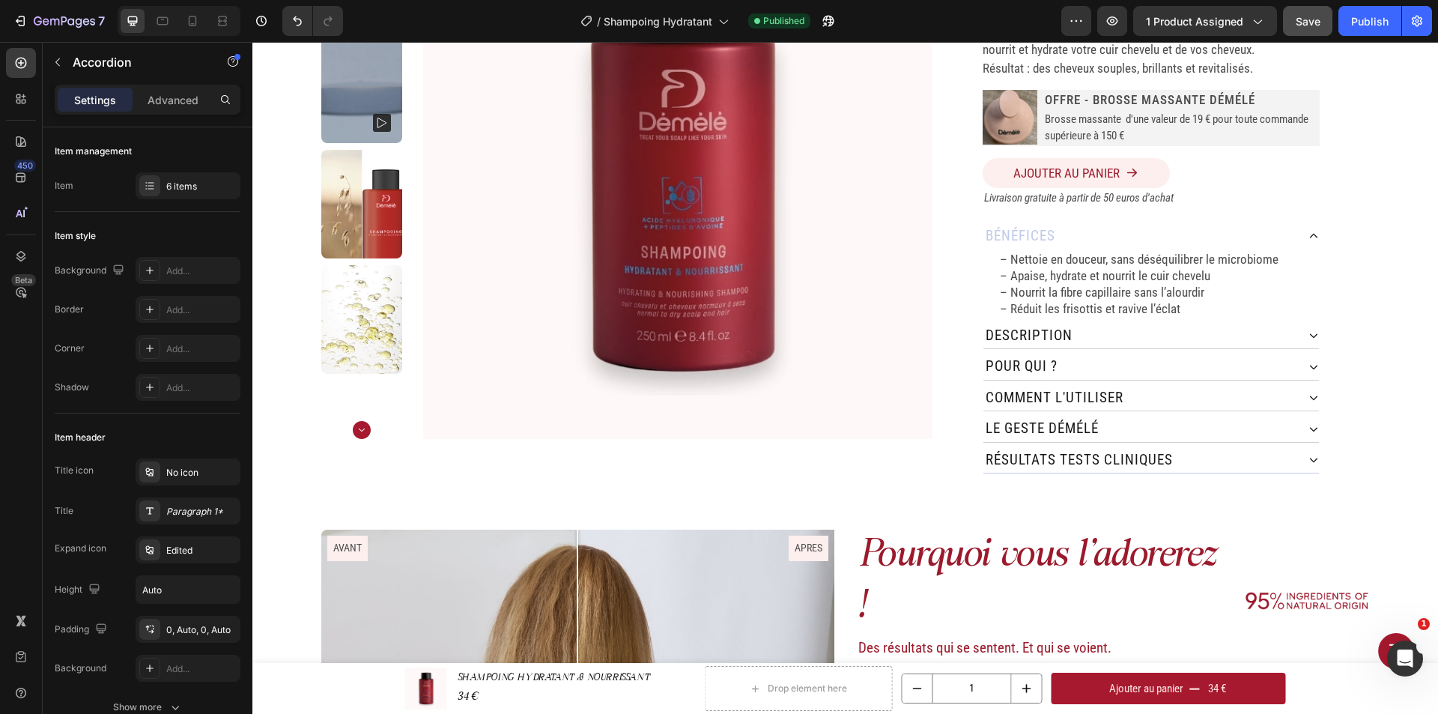
click at [1241, 451] on div "résultats tests cliNiques" at bounding box center [1139, 460] width 313 height 26
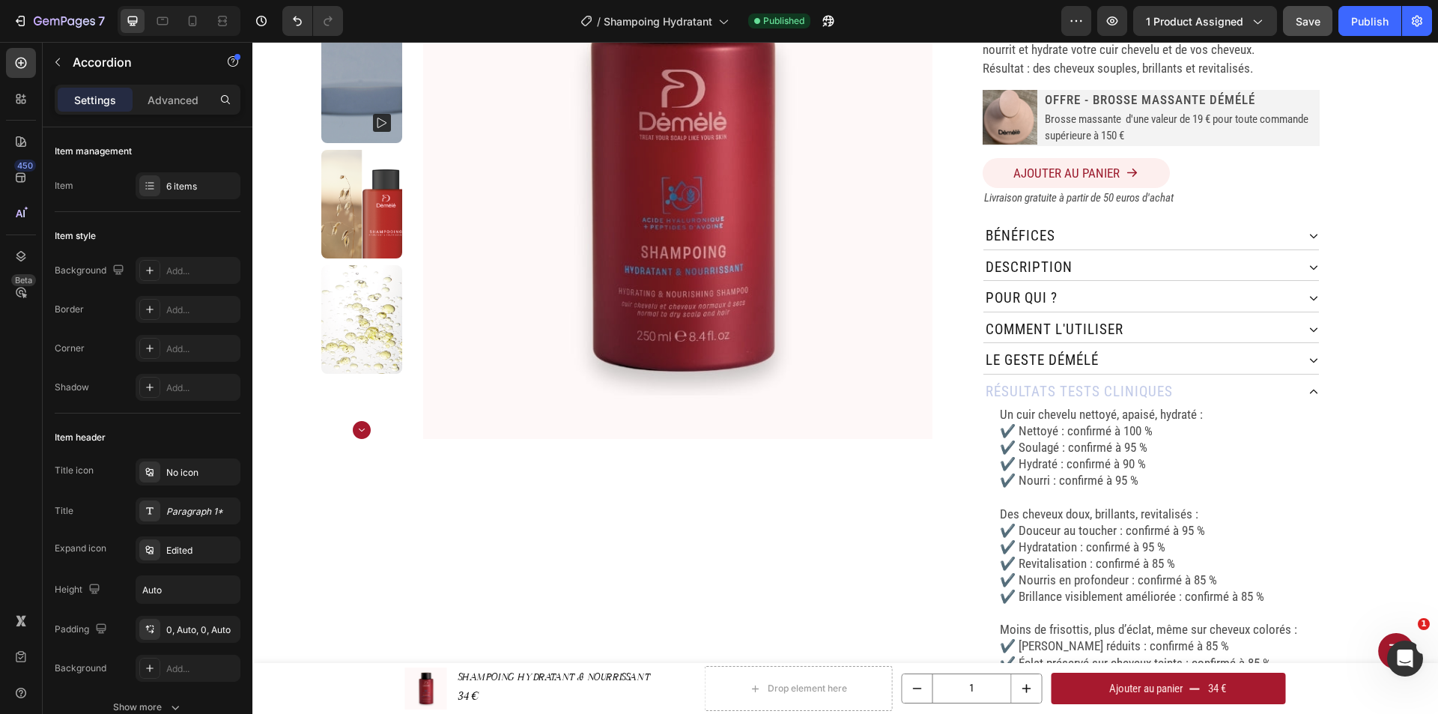
scroll to position [374, 0]
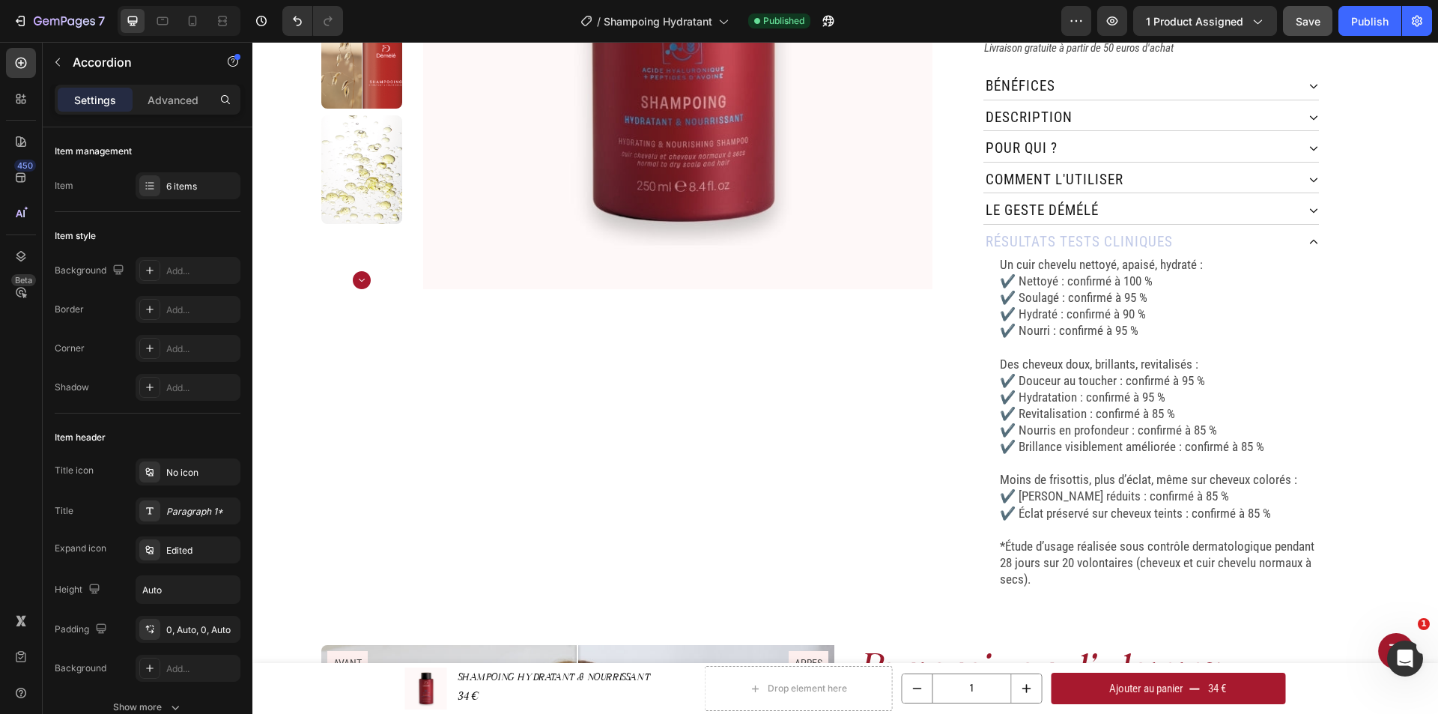
click at [1210, 229] on div "résultats tests cliNiques" at bounding box center [1139, 242] width 313 height 26
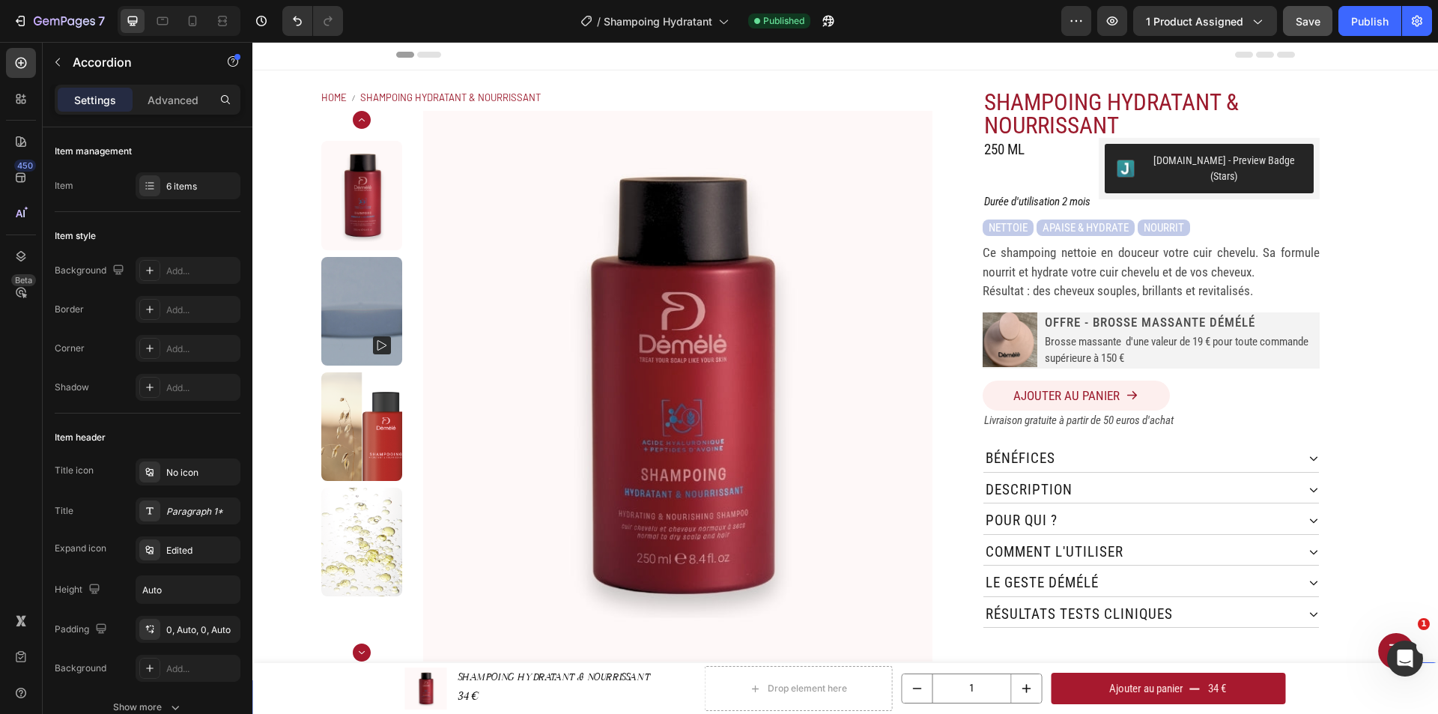
scroll to position [0, 0]
